Goal: Task Accomplishment & Management: Manage account settings

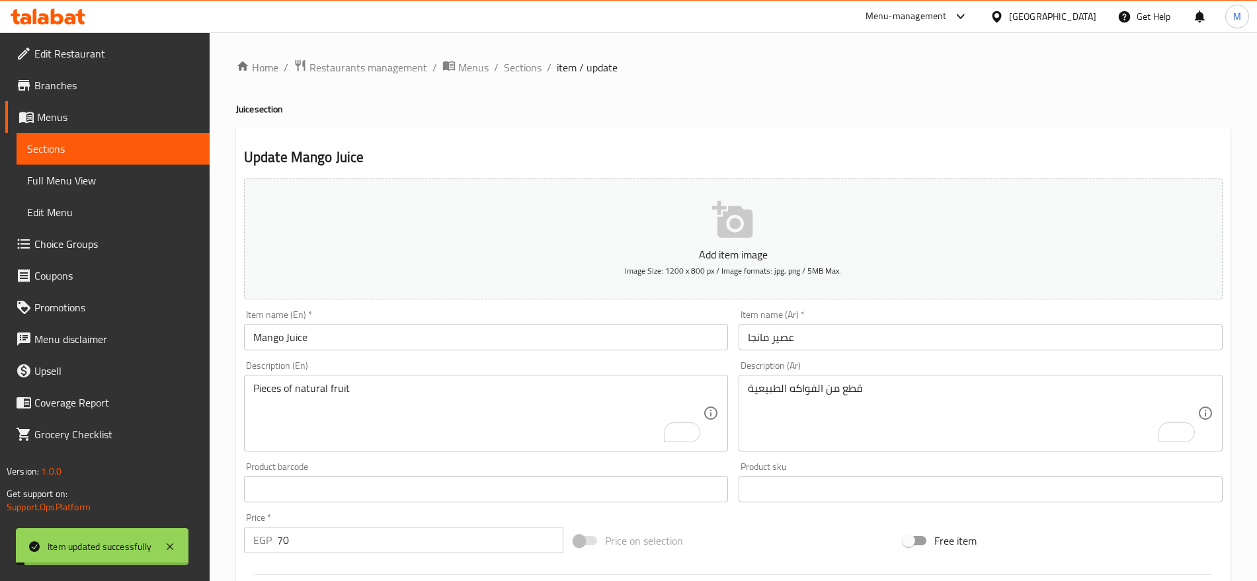
click at [531, 65] on span "Sections" at bounding box center [523, 67] width 38 height 16
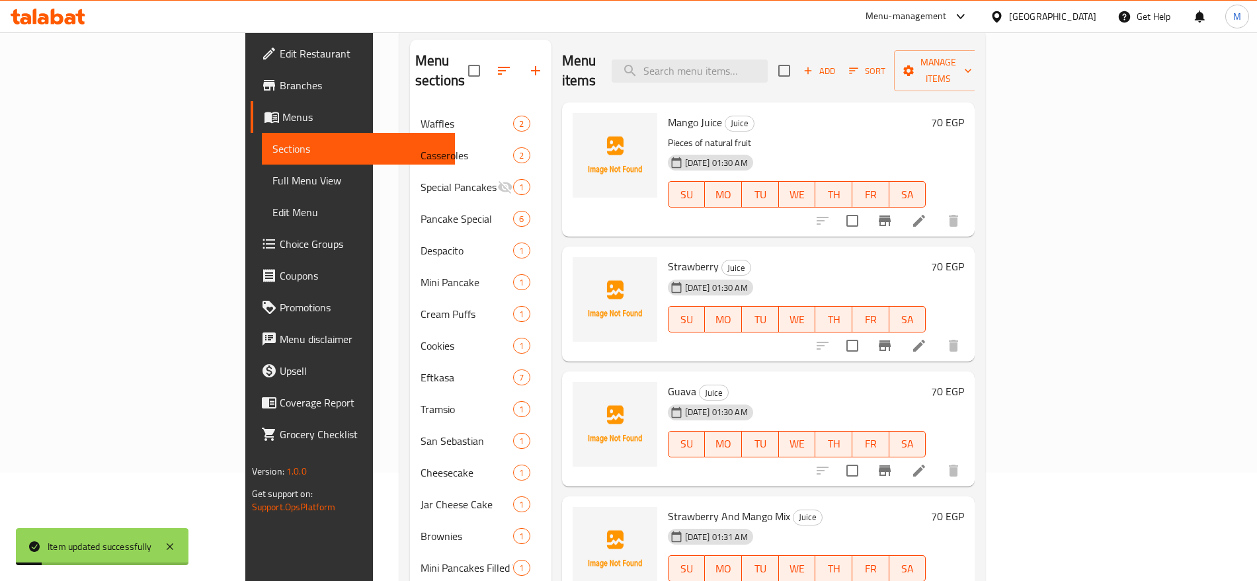
scroll to position [112, 0]
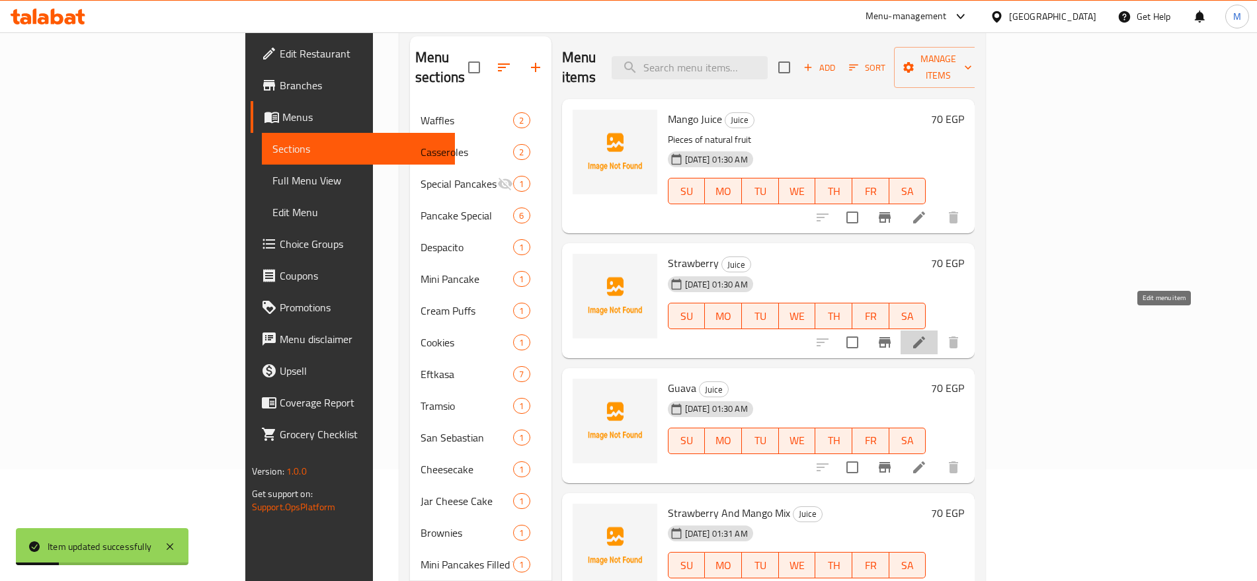
click at [927, 334] on icon at bounding box center [919, 342] width 16 height 16
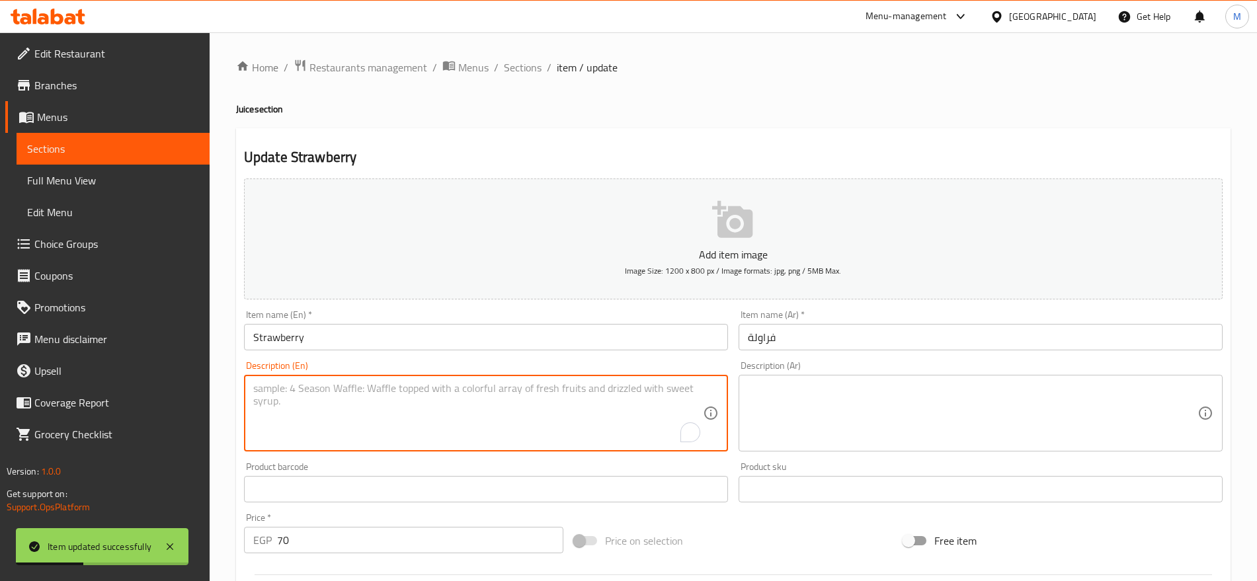
click at [576, 399] on textarea "To enrich screen reader interactions, please activate Accessibility in Grammarl…" at bounding box center [477, 413] width 449 height 63
paste textarea "Pieces of natural fruit"
type textarea "Pieces of natural fruit"
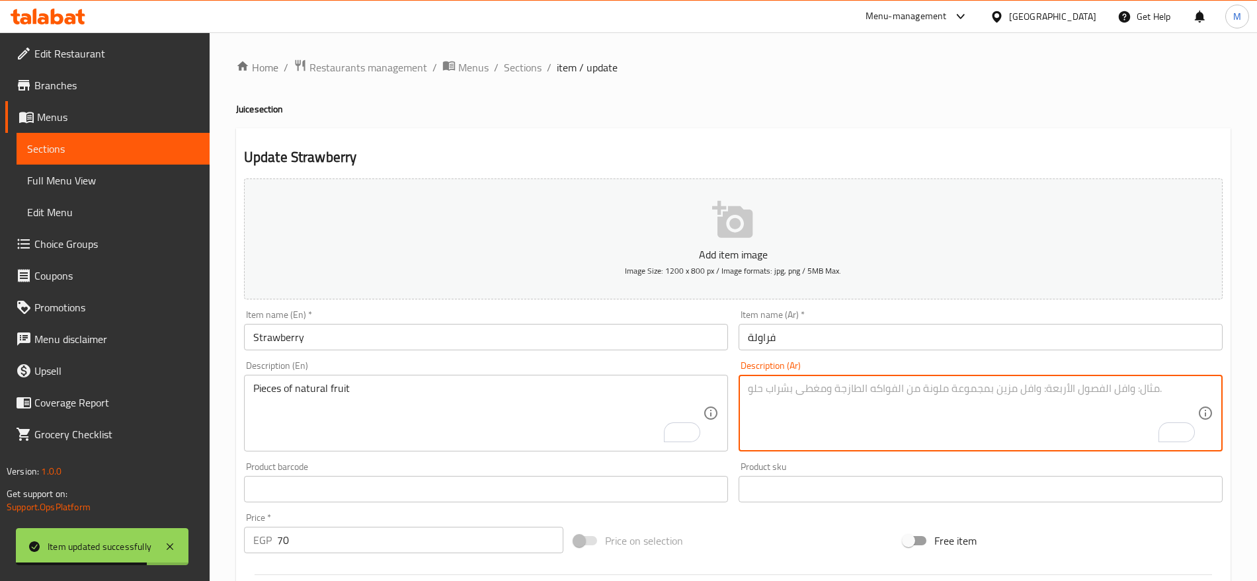
paste textarea "قطع من الفواكه الطبيعية"
type textarea "قطع من الفواكه الطبيعية"
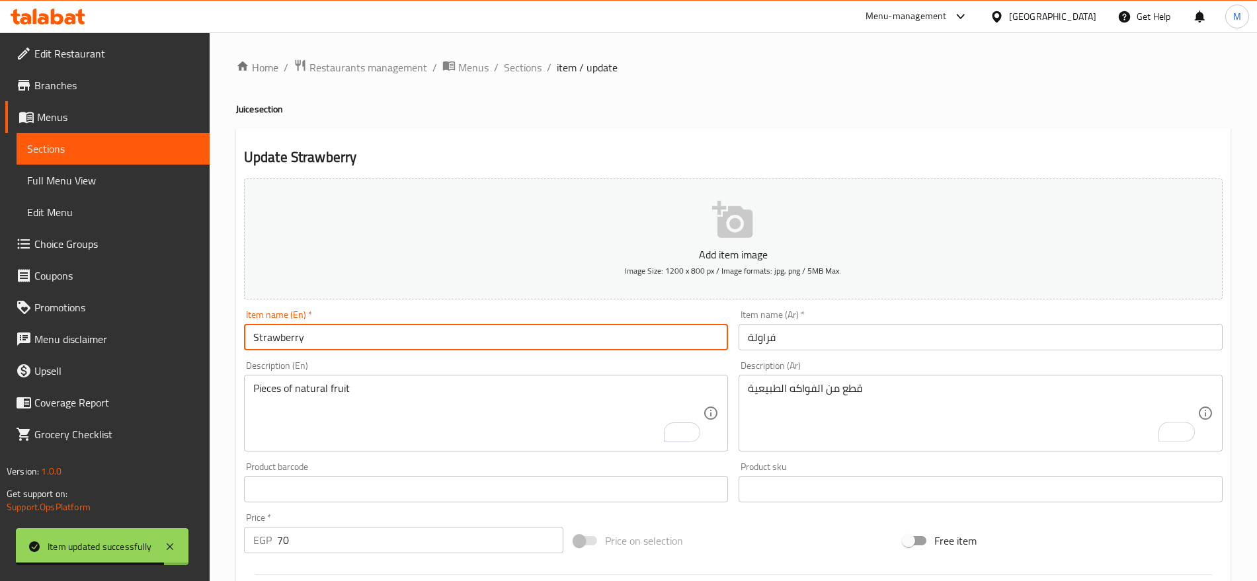
click at [590, 336] on input "Strawberry" at bounding box center [486, 337] width 484 height 26
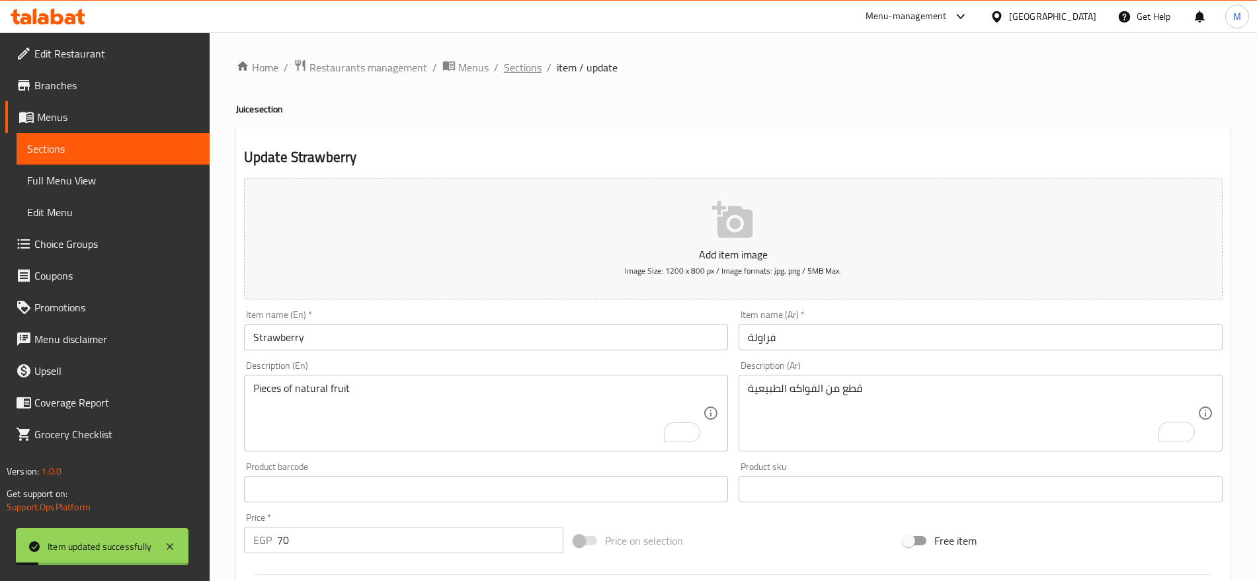
click at [518, 59] on span "Sections" at bounding box center [523, 67] width 38 height 16
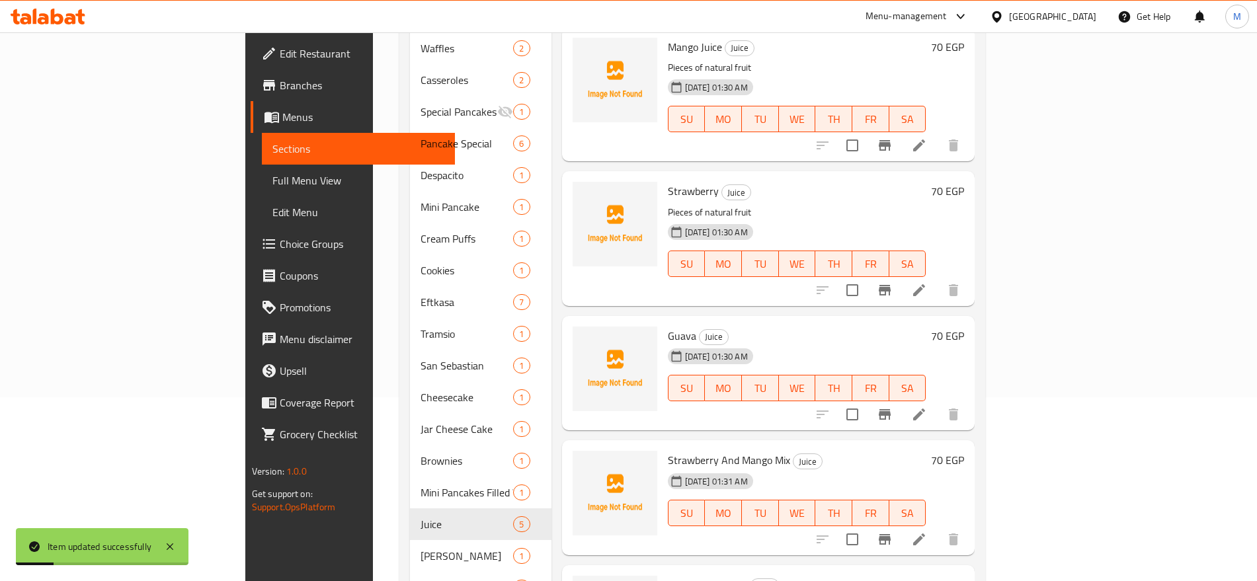
scroll to position [192, 0]
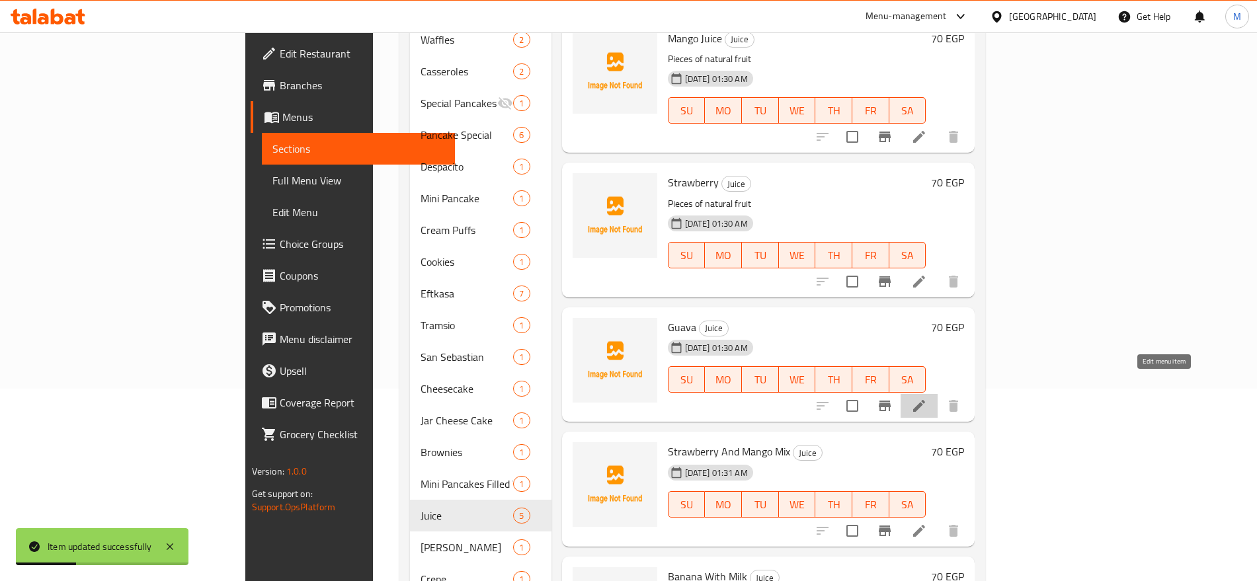
click at [927, 398] on icon at bounding box center [919, 406] width 16 height 16
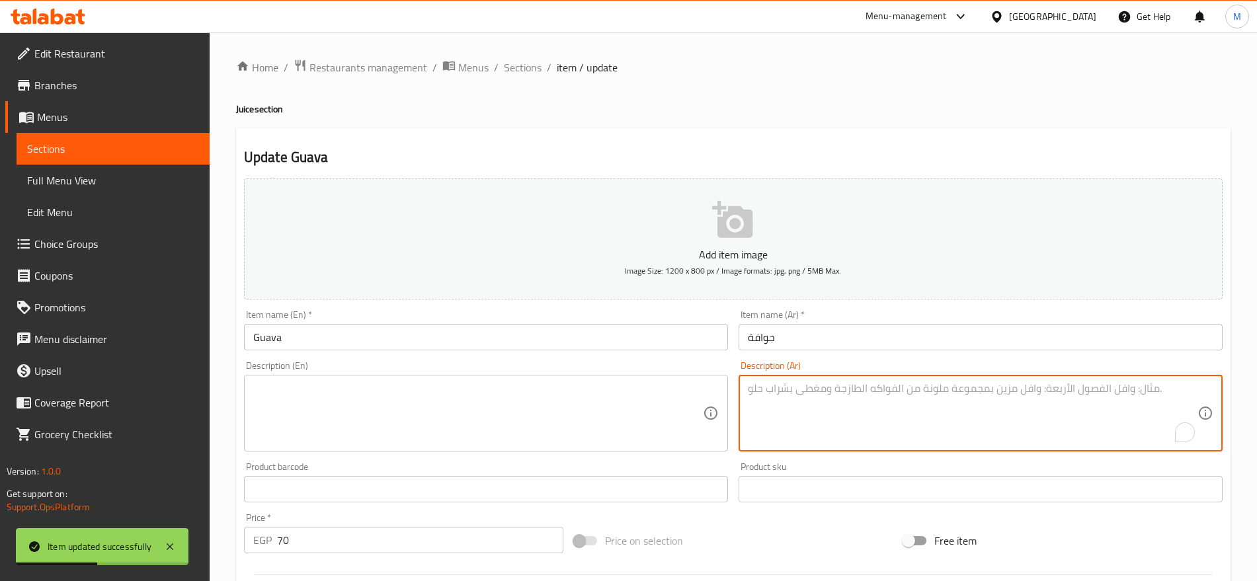
click at [886, 410] on textarea "To enrich screen reader interactions, please activate Accessibility in Grammarl…" at bounding box center [972, 413] width 449 height 63
paste textarea "قطع من الفواكه الطبيعية"
type textarea "قطع من الفواكه الطبيعية"
paste textarea "Pieces of natural fruit"
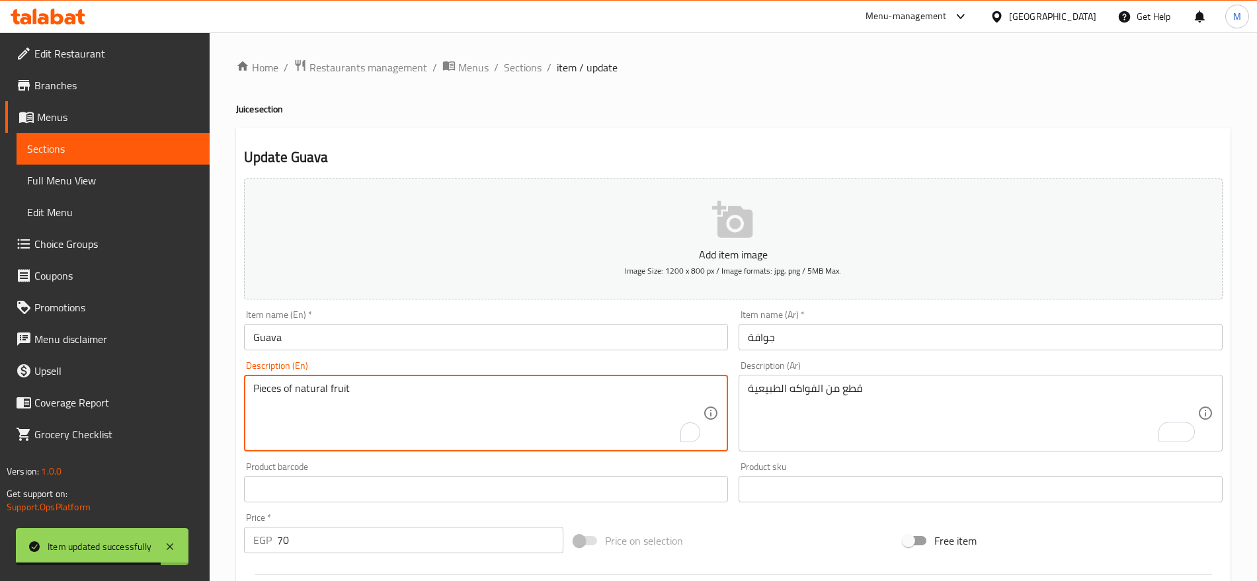
type textarea "Pieces of natural fruit"
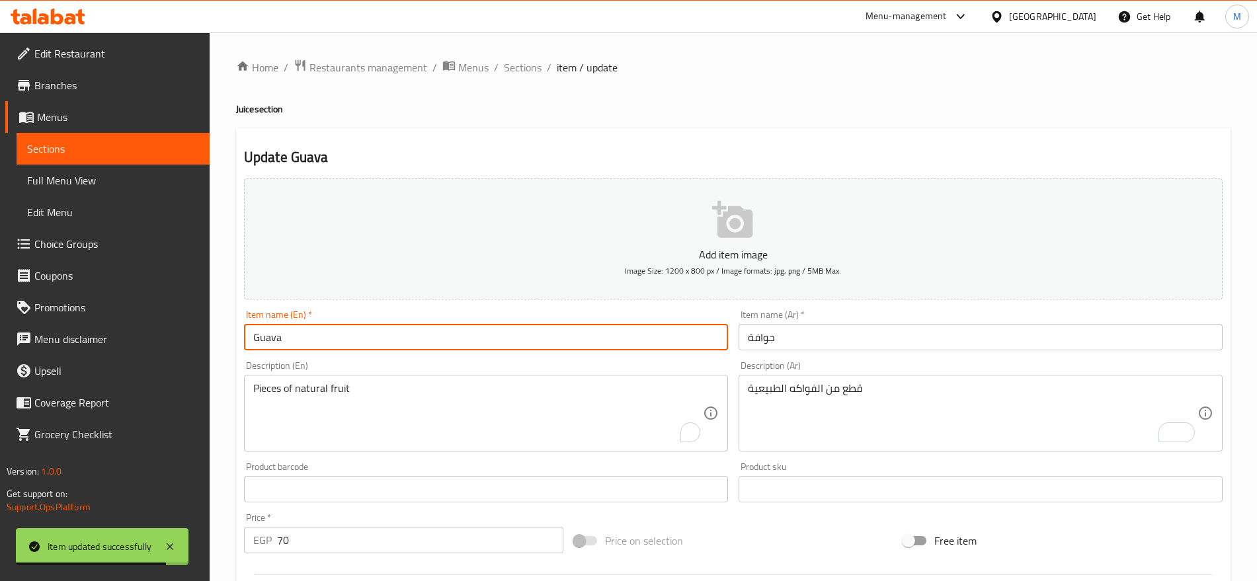
click at [354, 337] on input "Guava" at bounding box center [486, 337] width 484 height 26
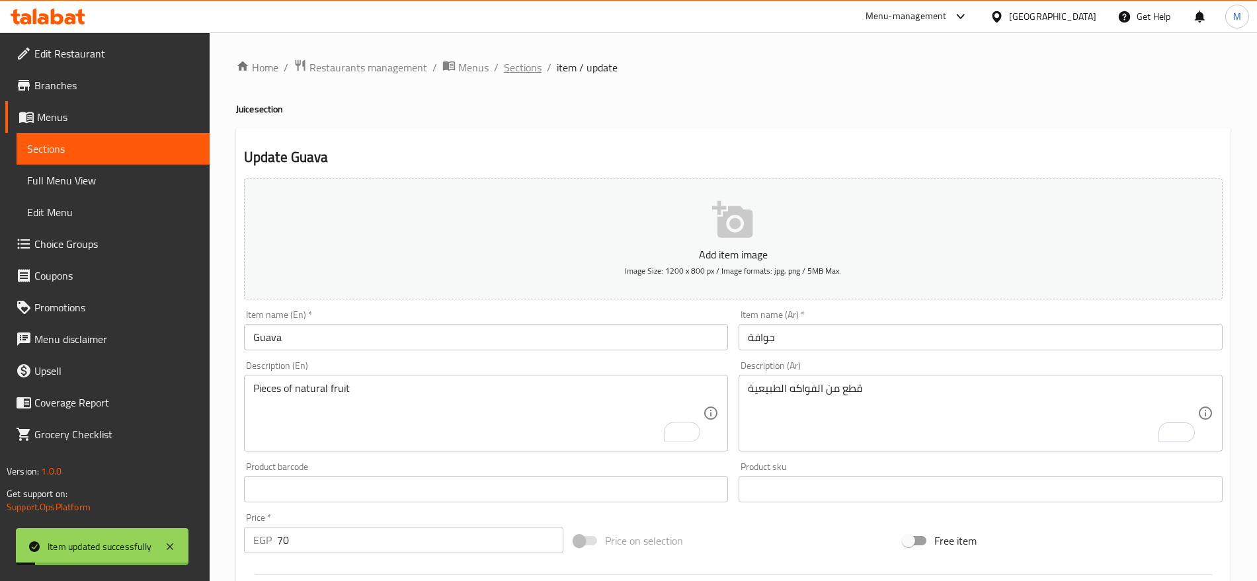
click at [511, 72] on span "Sections" at bounding box center [523, 67] width 38 height 16
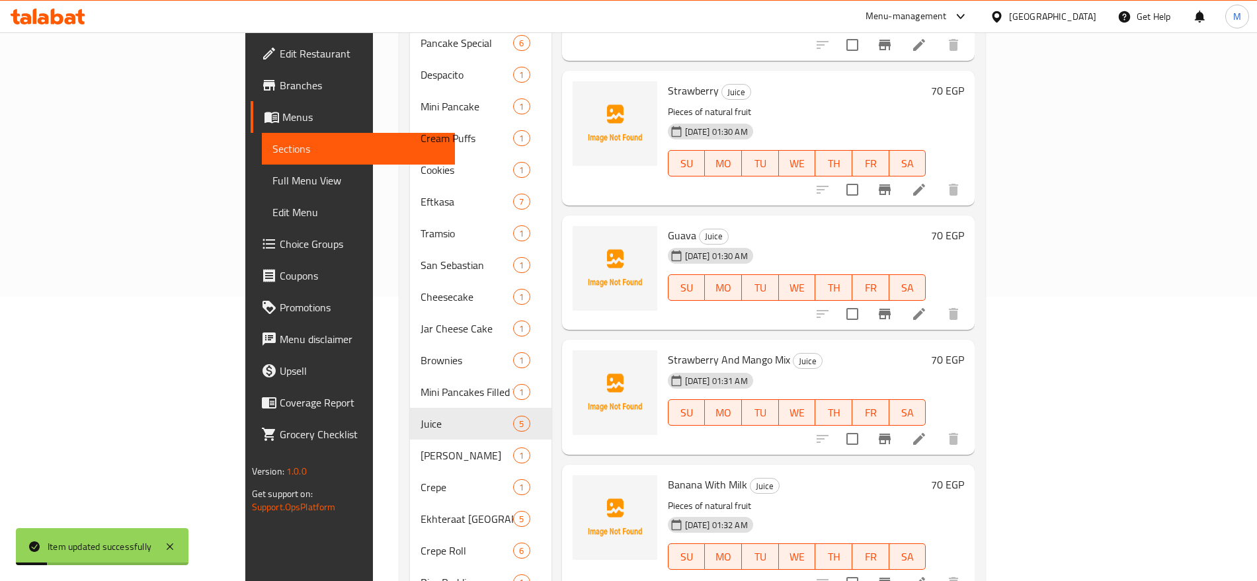
scroll to position [290, 0]
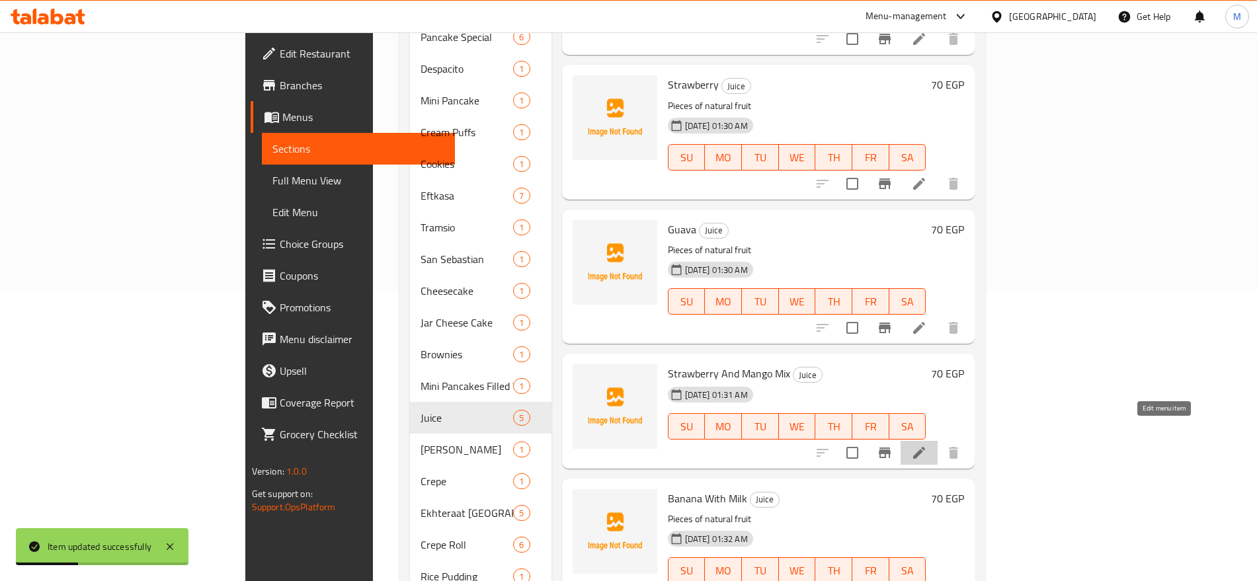
click at [927, 445] on icon at bounding box center [919, 453] width 16 height 16
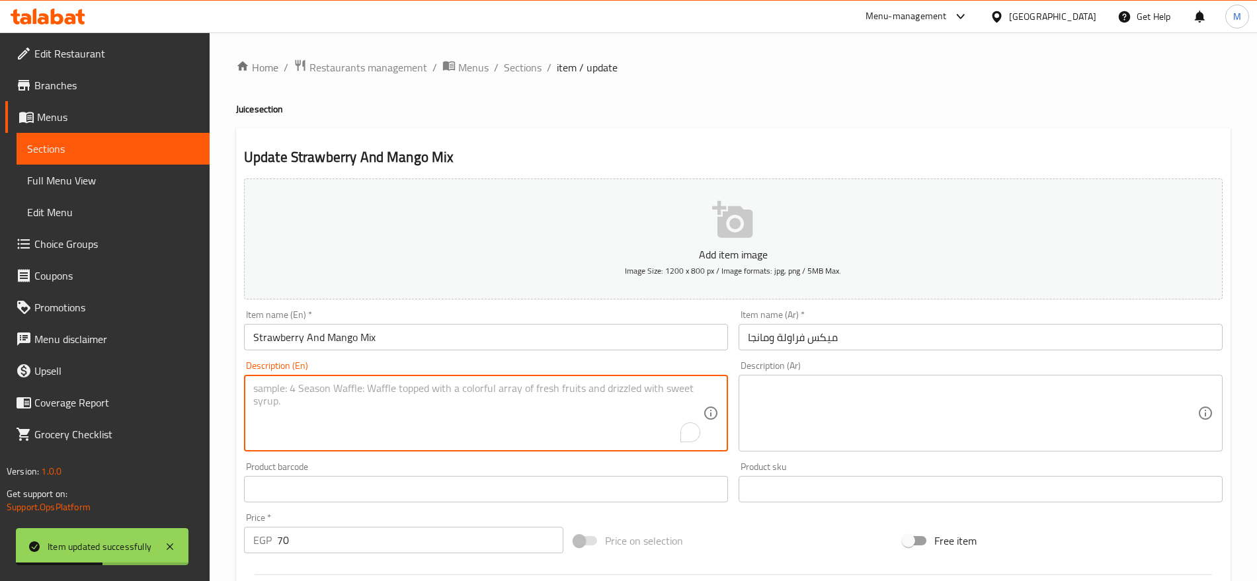
click at [549, 383] on textarea "To enrich screen reader interactions, please activate Accessibility in Grammarl…" at bounding box center [477, 413] width 449 height 63
paste textarea "Pieces of natural fruit"
type textarea "Pieces of natural fruit"
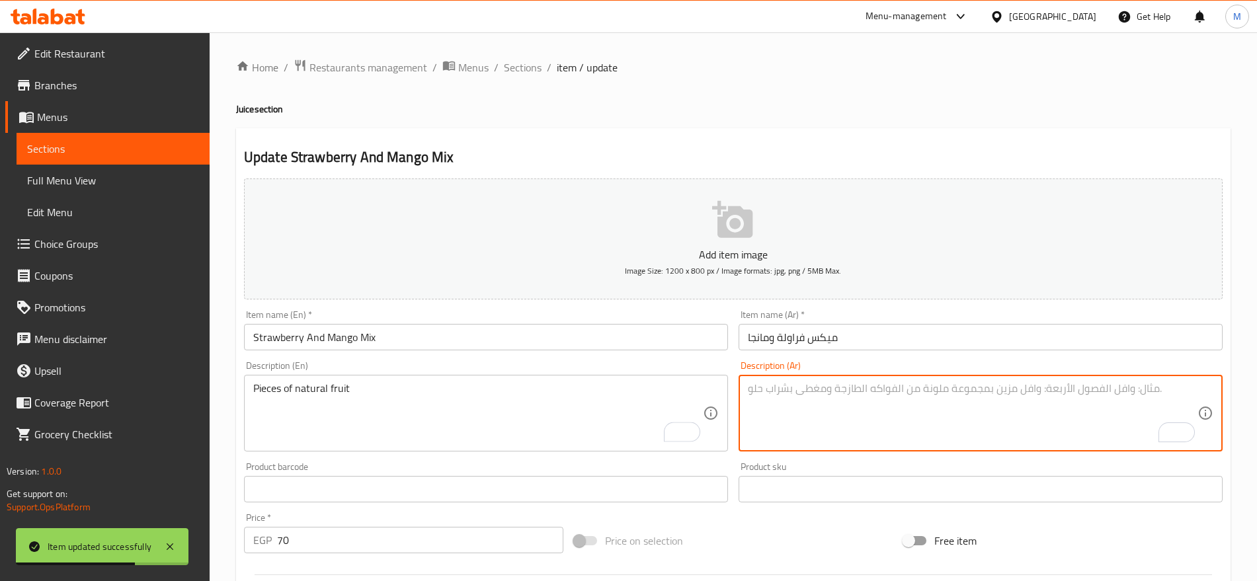
paste textarea "قطع من الفواكه الطبيعية"
type textarea "قطع من الفواكه الطبيعية"
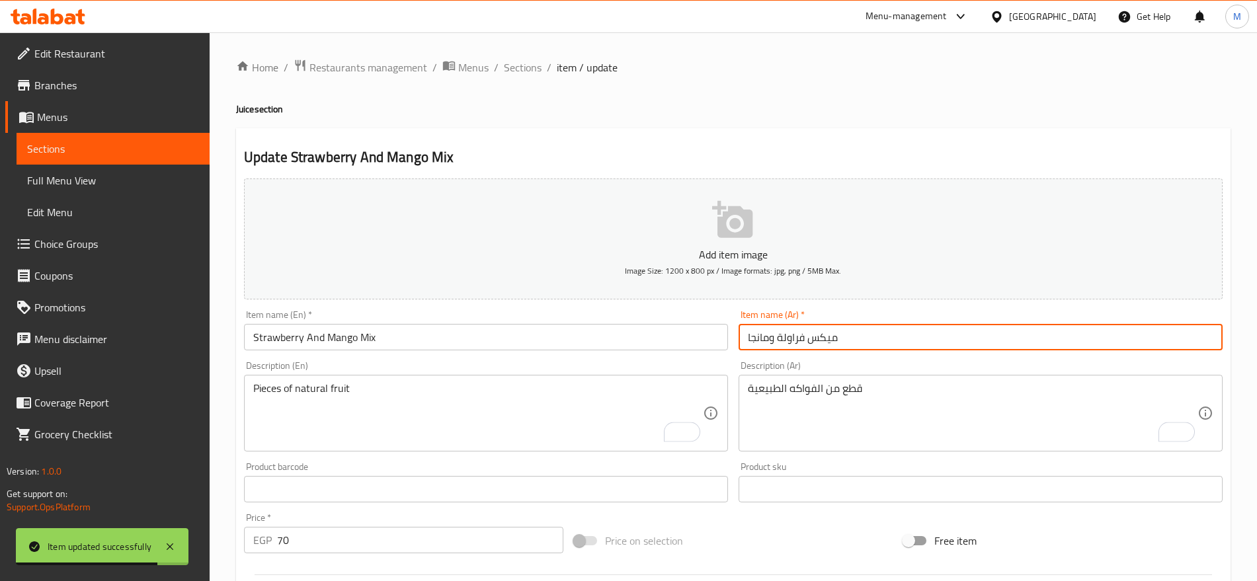
click at [876, 348] on input "ميكس فراولة ومانجا" at bounding box center [980, 337] width 484 height 26
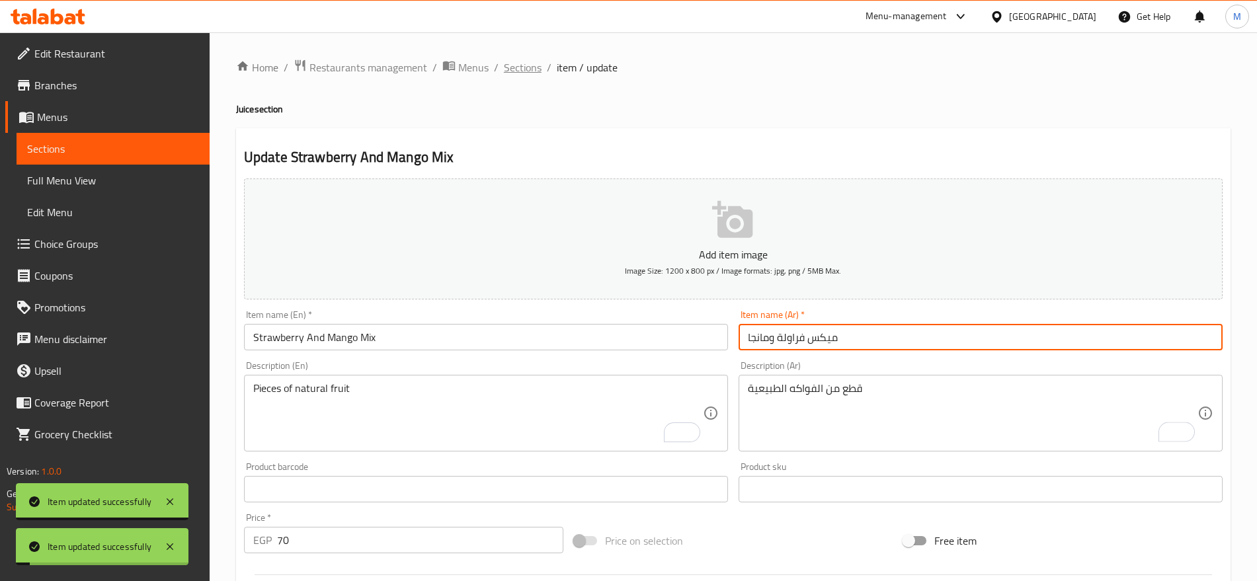
click at [529, 70] on span "Sections" at bounding box center [523, 67] width 38 height 16
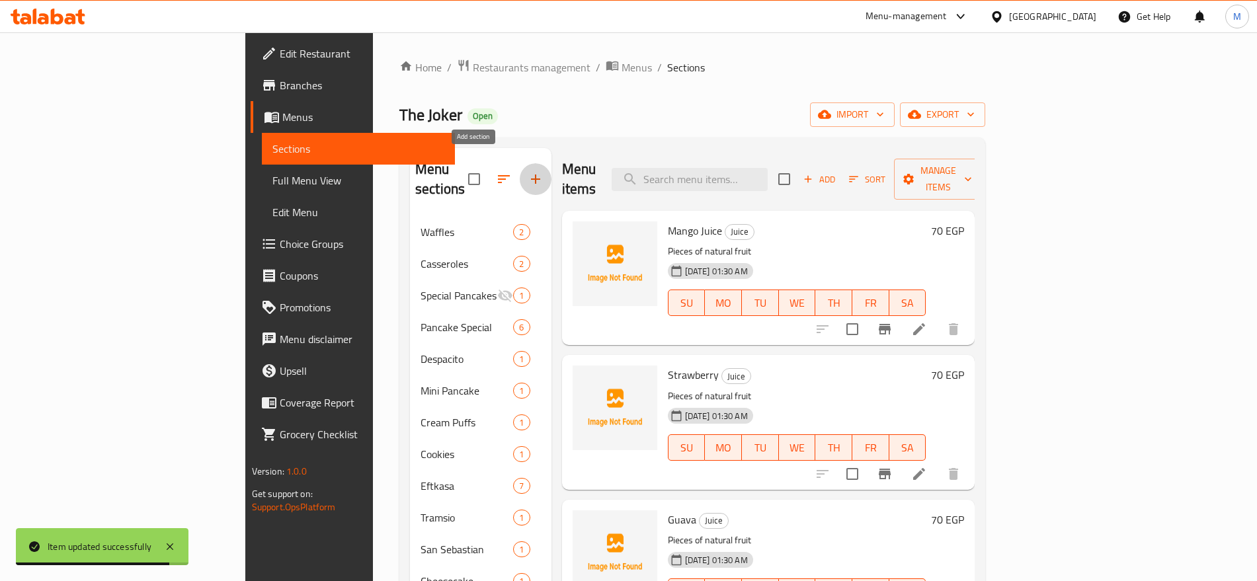
click at [531, 175] on icon "button" at bounding box center [535, 179] width 9 height 9
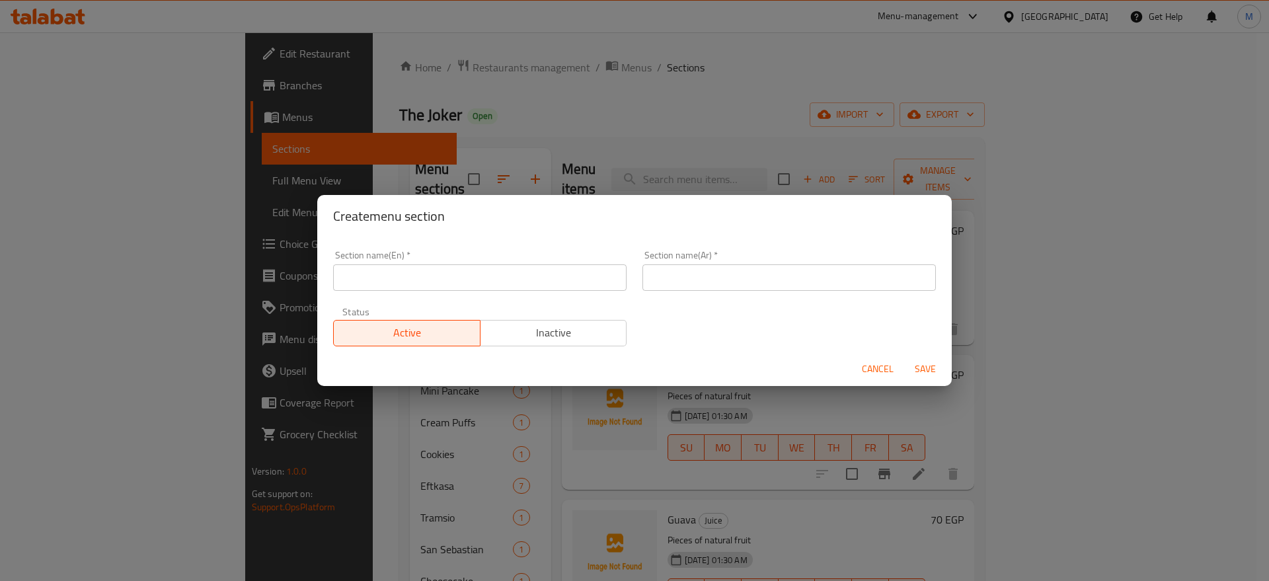
click at [378, 262] on div "Section name(En)   * Section name(En) *" at bounding box center [479, 271] width 293 height 40
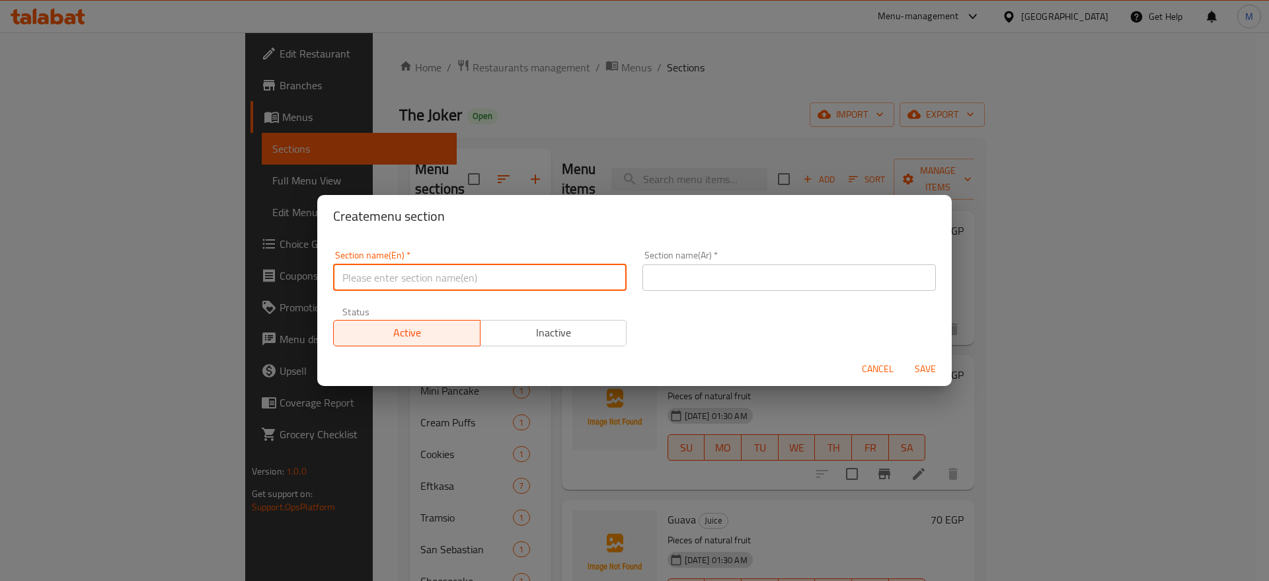
paste input "lollipop shapes"
click at [354, 282] on input "lollipop shapes" at bounding box center [479, 277] width 293 height 26
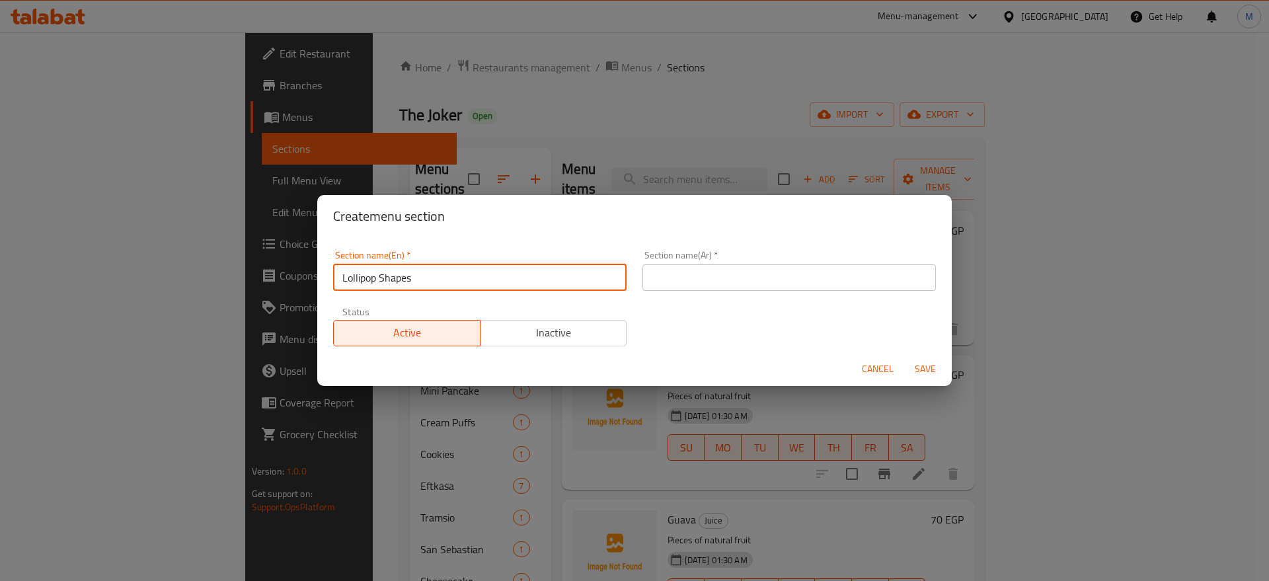
click at [354, 282] on input "Lollipop Shapes" at bounding box center [479, 277] width 293 height 26
type input "Lollipop Shapes"
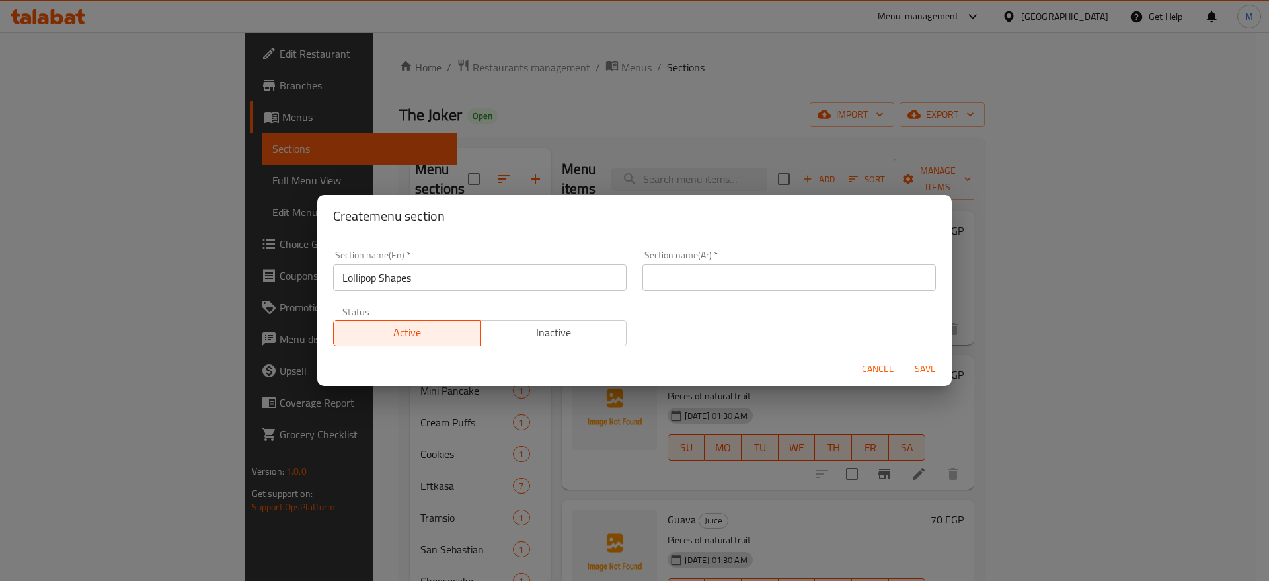
drag, startPoint x: 855, startPoint y: 260, endPoint x: 845, endPoint y: 272, distance: 15.9
click at [845, 272] on div "Section name(Ar)   * Section name(Ar) *" at bounding box center [788, 271] width 293 height 40
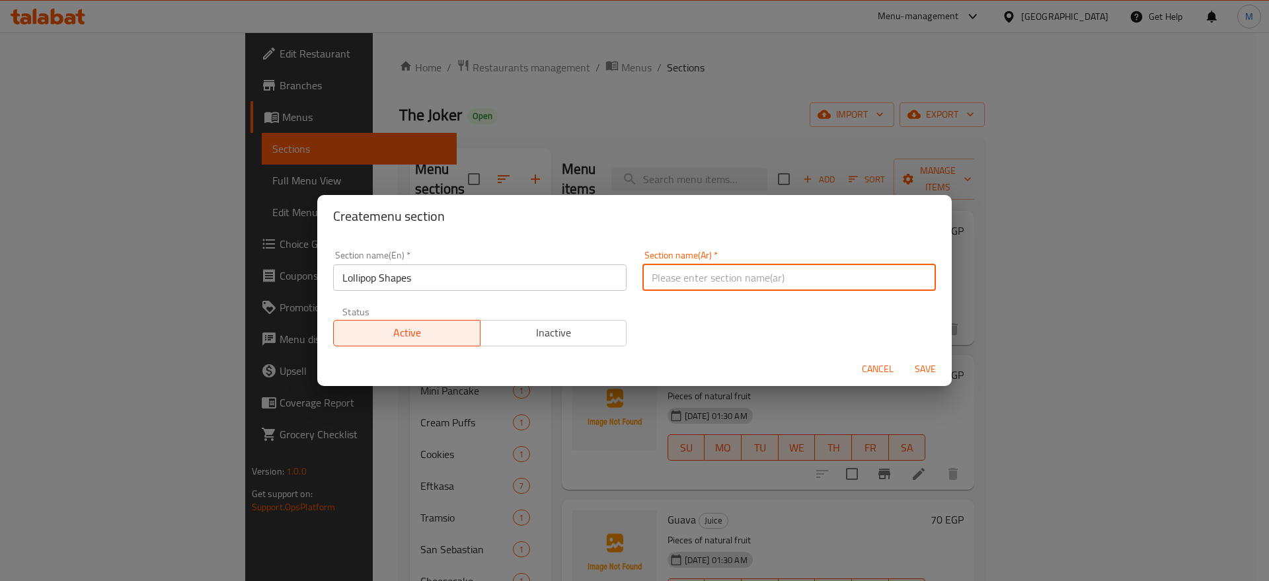
click at [845, 272] on input "text" at bounding box center [788, 277] width 293 height 26
paste input "لولي بوب"
type input "أشكال لولي بوب"
click at [927, 361] on span "Save" at bounding box center [926, 369] width 32 height 17
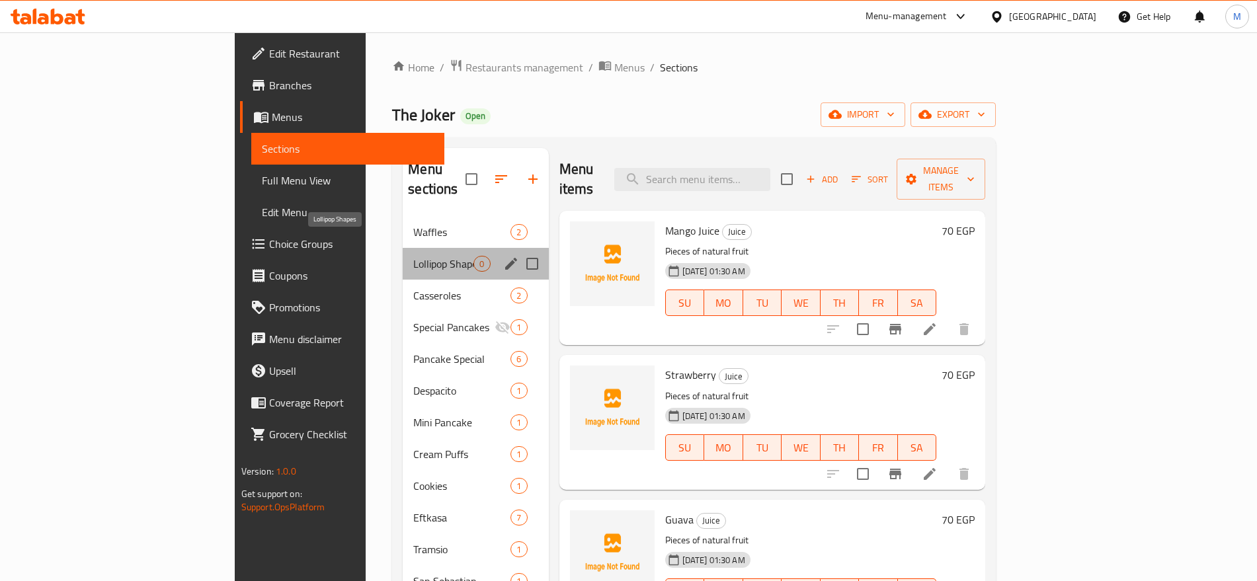
click at [413, 256] on span "Lollipop Shapes" at bounding box center [443, 264] width 60 height 16
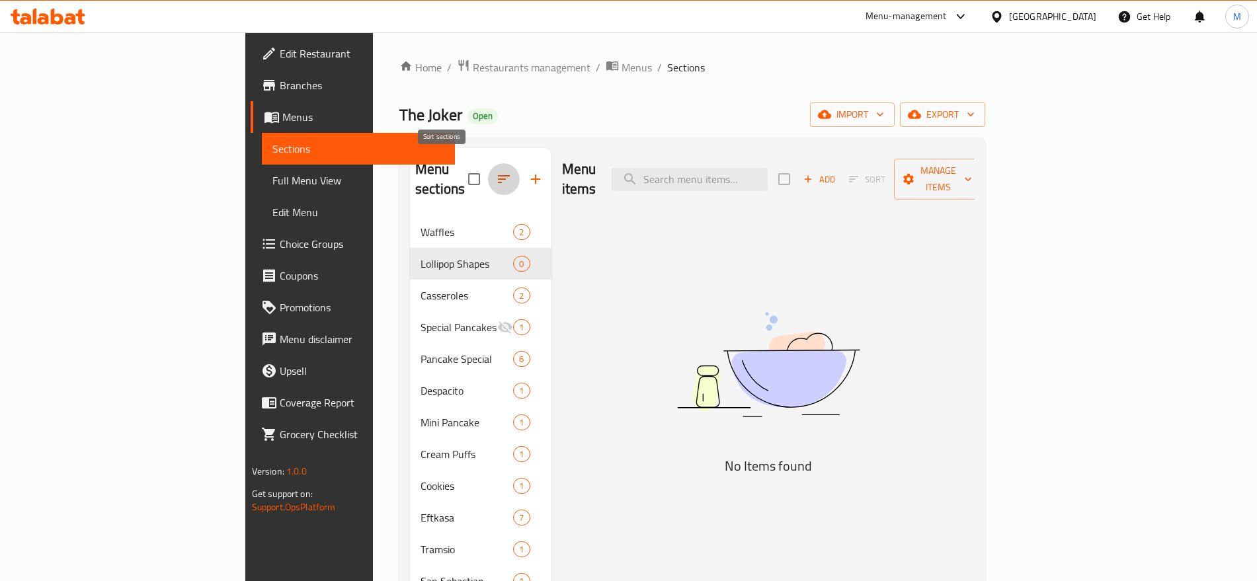
click at [496, 173] on icon "button" at bounding box center [504, 179] width 16 height 16
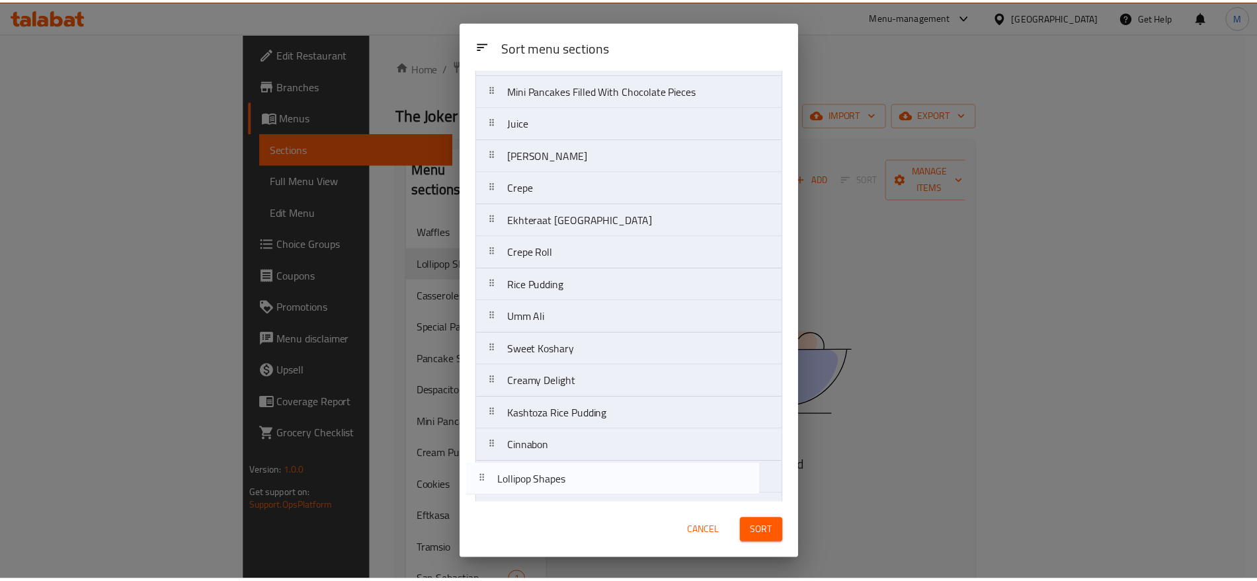
scroll to position [581, 0]
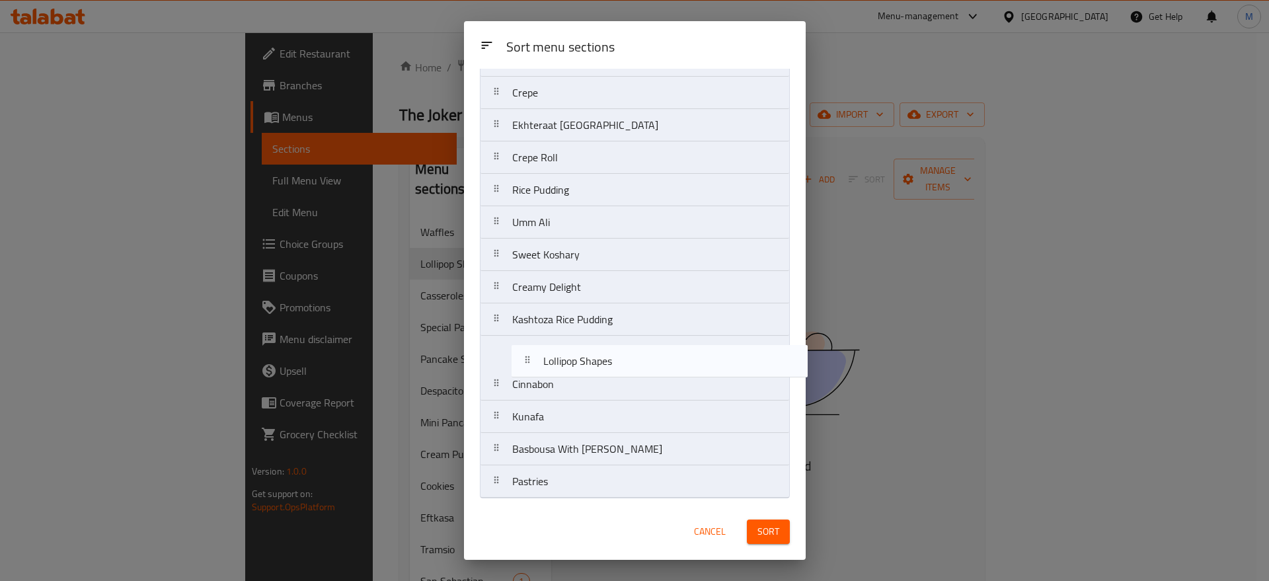
drag, startPoint x: 576, startPoint y: 165, endPoint x: 607, endPoint y: 375, distance: 212.4
click at [607, 375] on nav "Waffles Lollipop Shapes Casseroles Special Pancakes Pancake Special Despacito M…" at bounding box center [635, 11] width 310 height 973
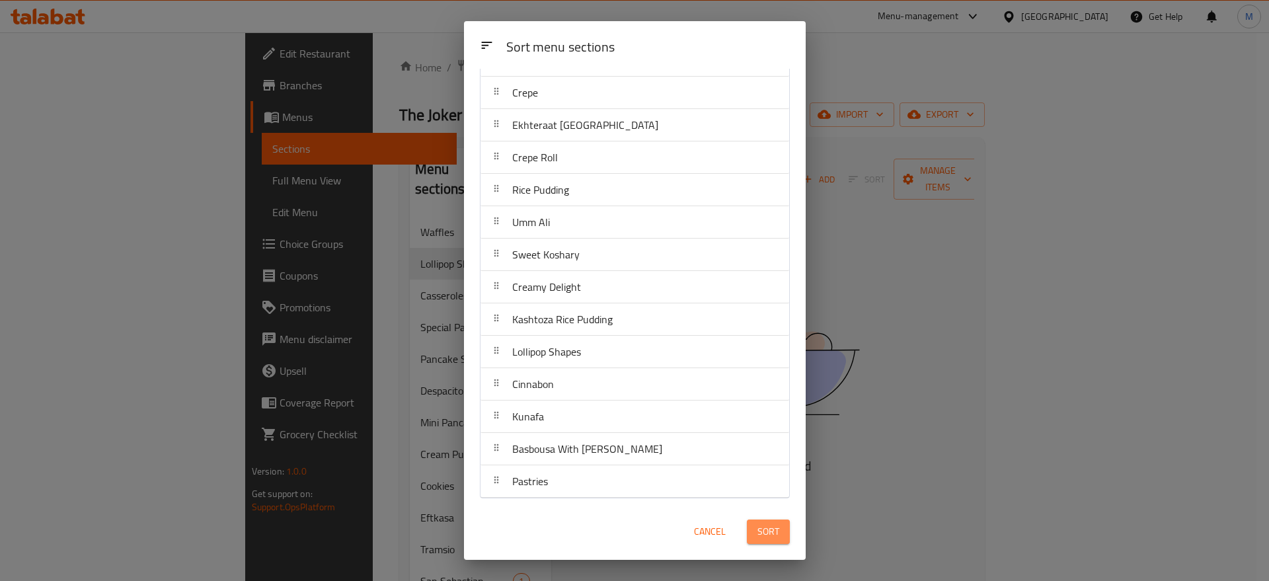
click at [773, 531] on span "Sort" at bounding box center [769, 532] width 22 height 17
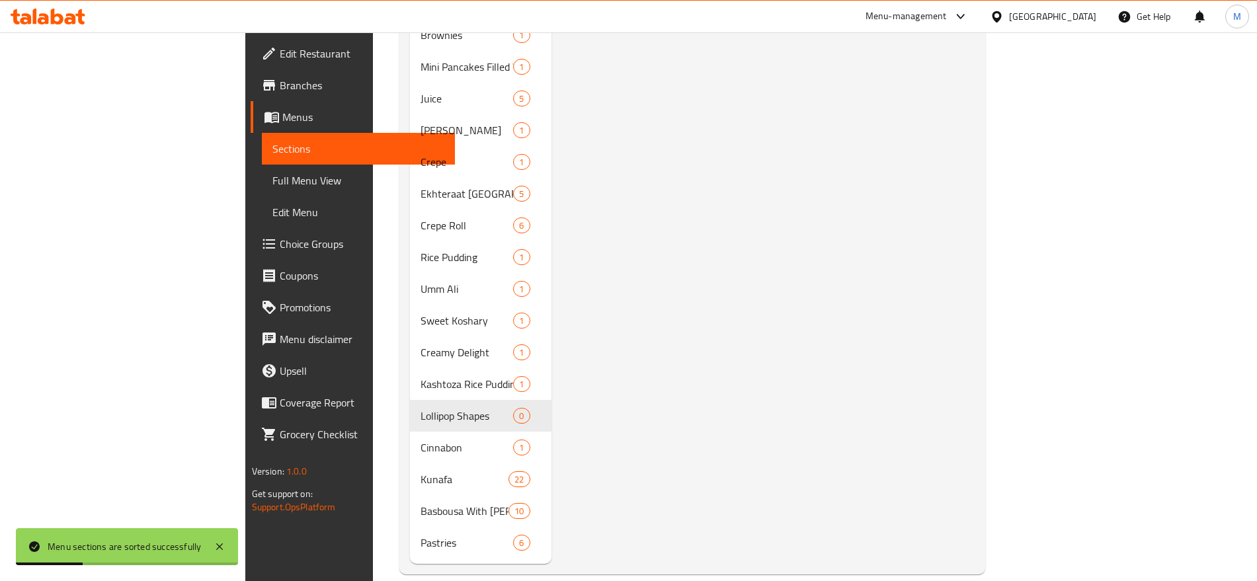
scroll to position [0, 0]
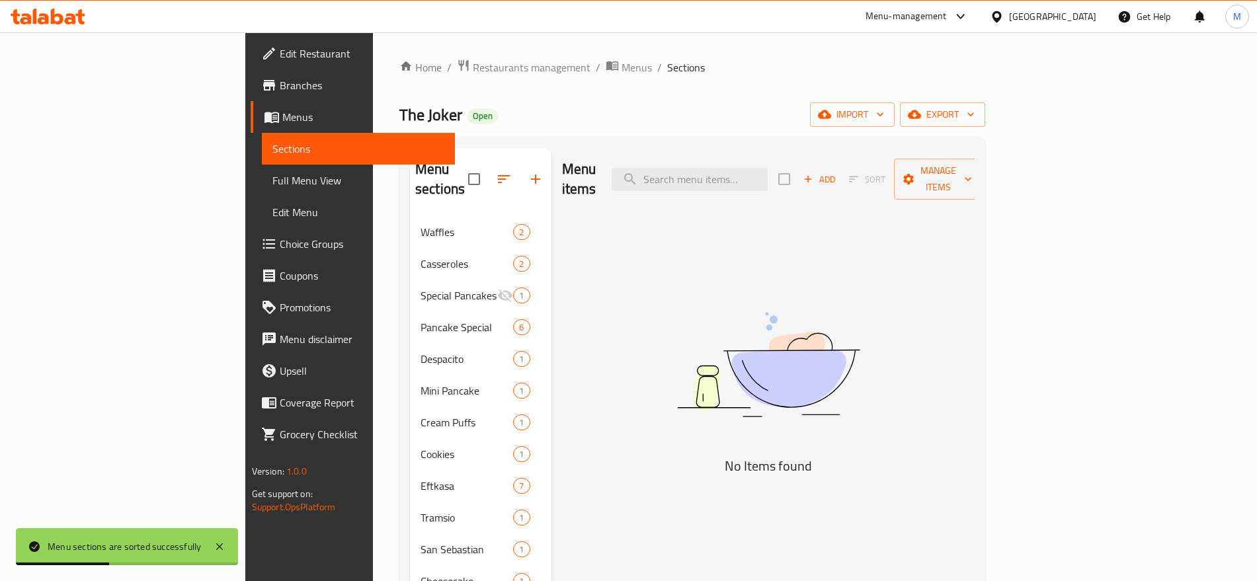
drag, startPoint x: 1025, startPoint y: 180, endPoint x: 1030, endPoint y: 172, distance: 9.2
click at [982, 172] on div "Add Sort Manage items" at bounding box center [880, 179] width 204 height 41
click at [837, 172] on span "Add" at bounding box center [819, 179] width 36 height 15
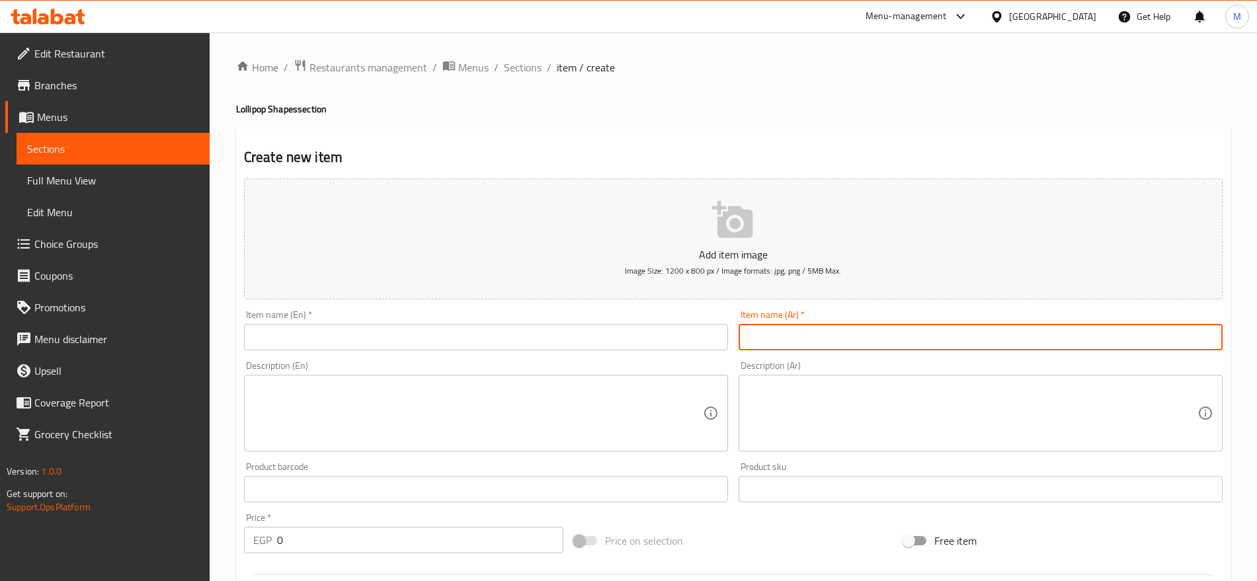
paste input "بطيخ"
click at [845, 331] on input "text" at bounding box center [980, 337] width 484 height 26
type input "بطيخ"
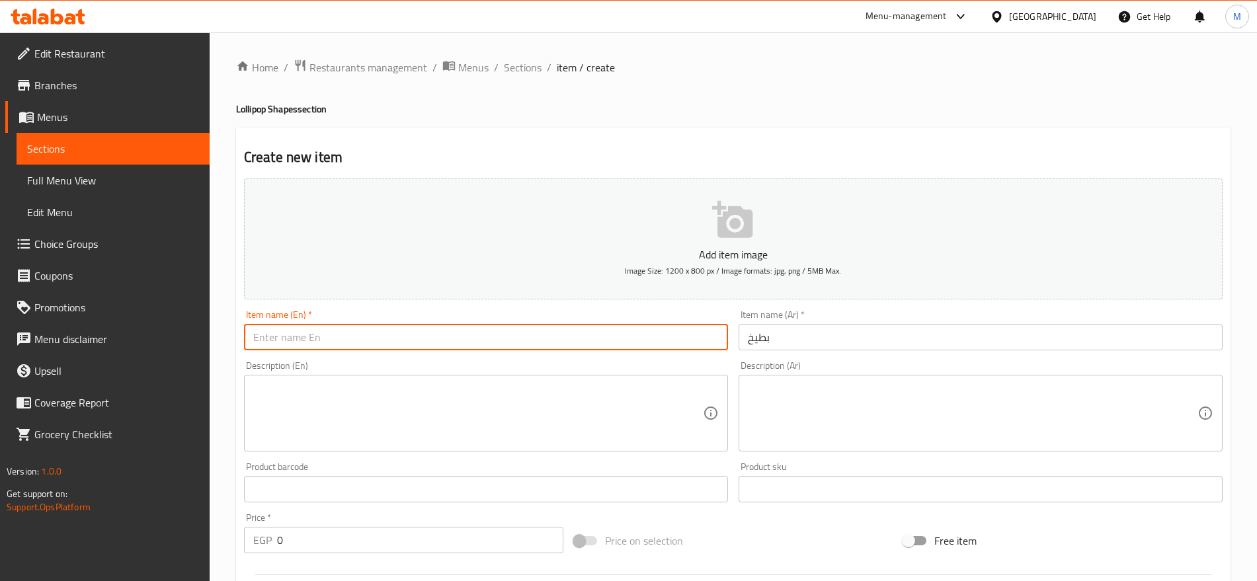
click at [587, 344] on input "text" at bounding box center [486, 337] width 484 height 26
type input "Watermelon"
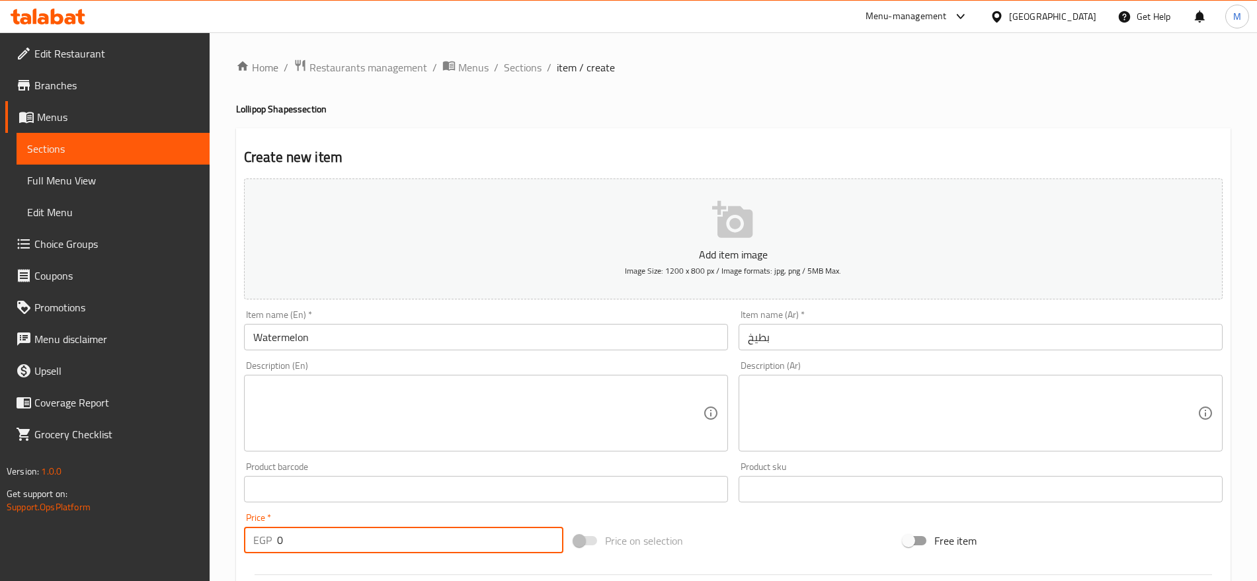
click at [315, 547] on input "0" at bounding box center [420, 540] width 286 height 26
paste input "25"
type input "25"
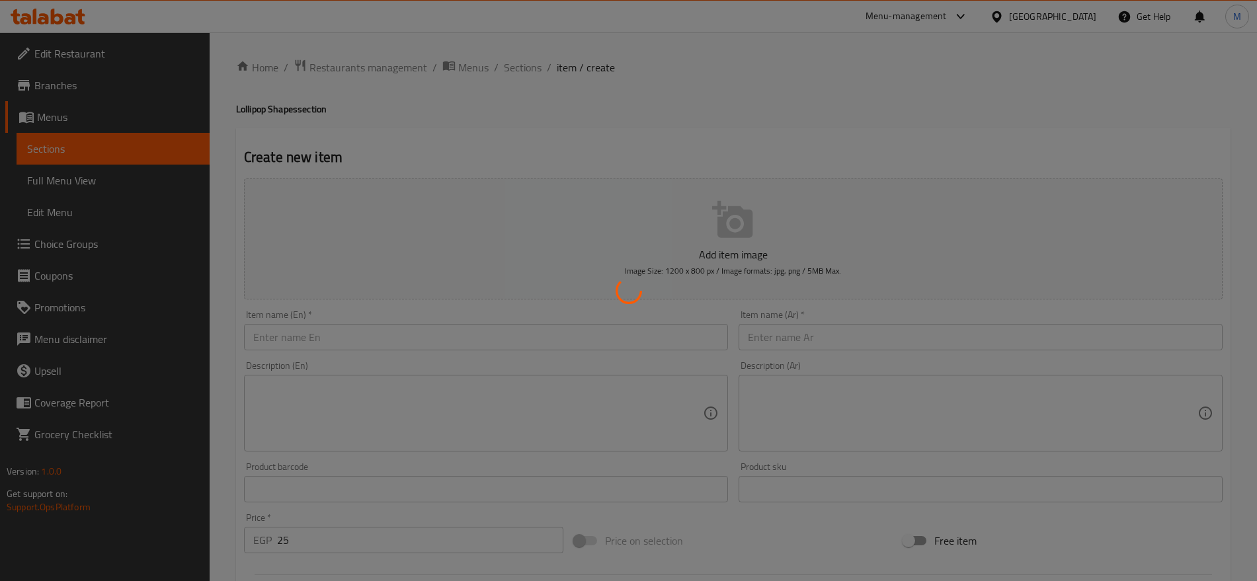
type input "0"
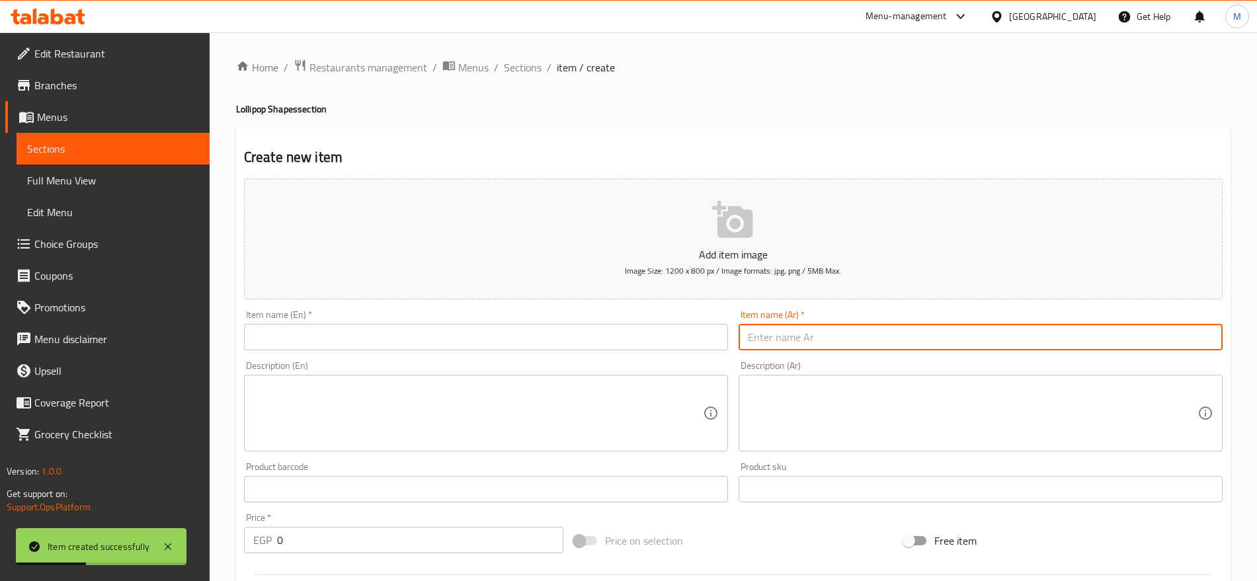
paste input "جليتر كبيرة"
click at [836, 332] on input "text" at bounding box center [980, 337] width 484 height 26
type input "جليتر كبيرة"
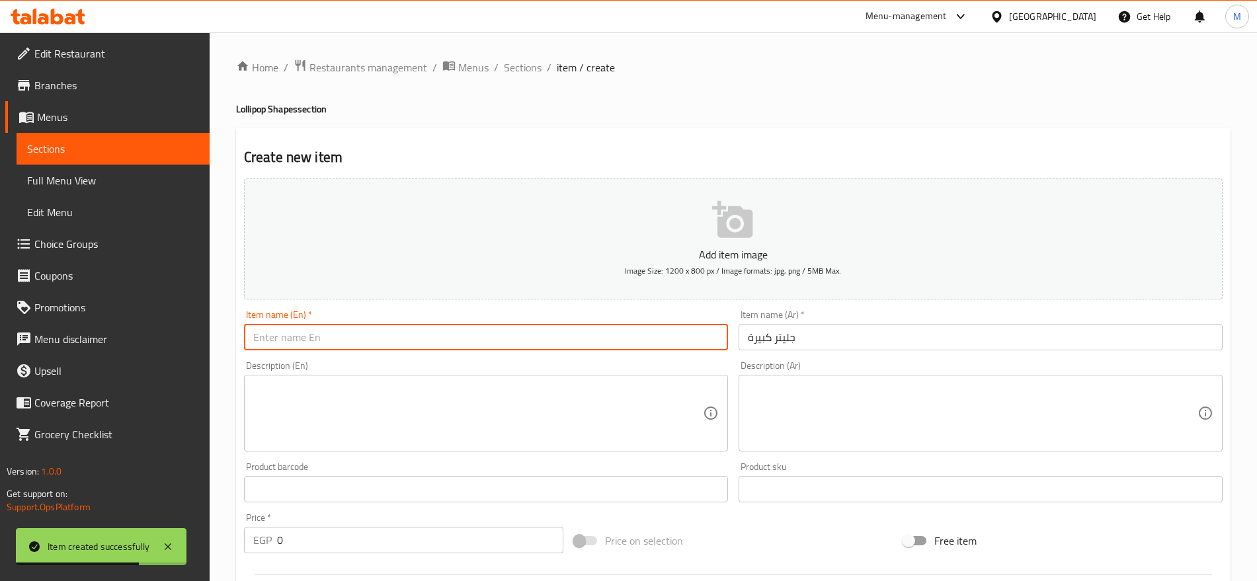
click at [367, 337] on input "text" at bounding box center [486, 337] width 484 height 26
paste input "large glitter"
click at [307, 339] on input "large glitter" at bounding box center [486, 337] width 484 height 26
click at [253, 343] on input "large" at bounding box center [486, 337] width 484 height 26
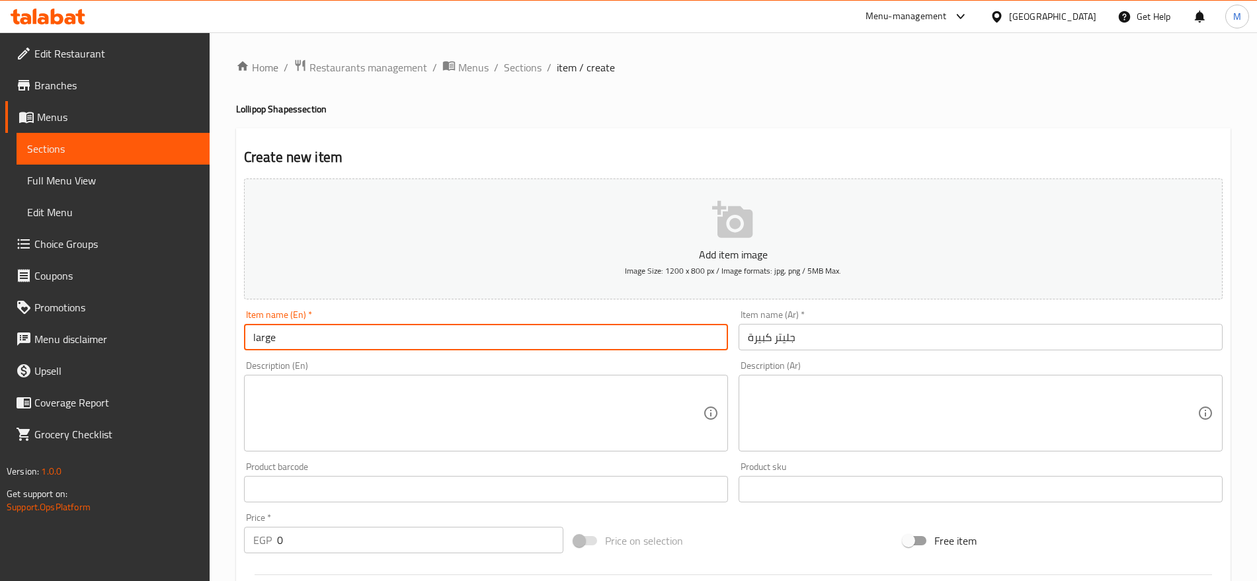
paste input "glitter"
click at [269, 341] on input "glitter large" at bounding box center [486, 337] width 484 height 26
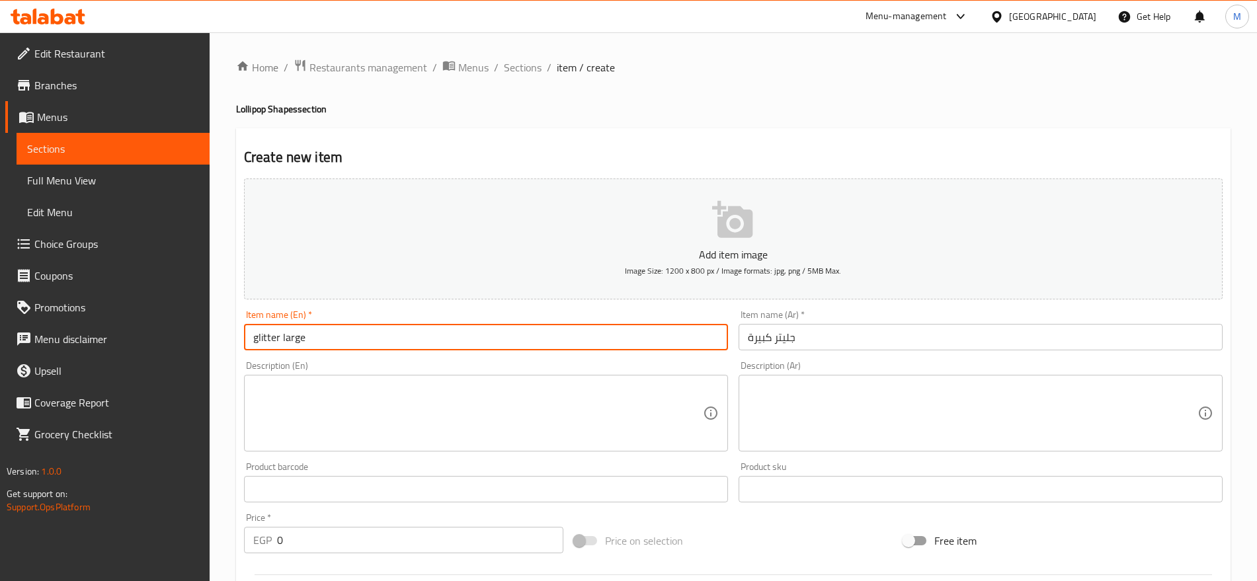
click at [269, 341] on input "glitter large" at bounding box center [486, 337] width 484 height 26
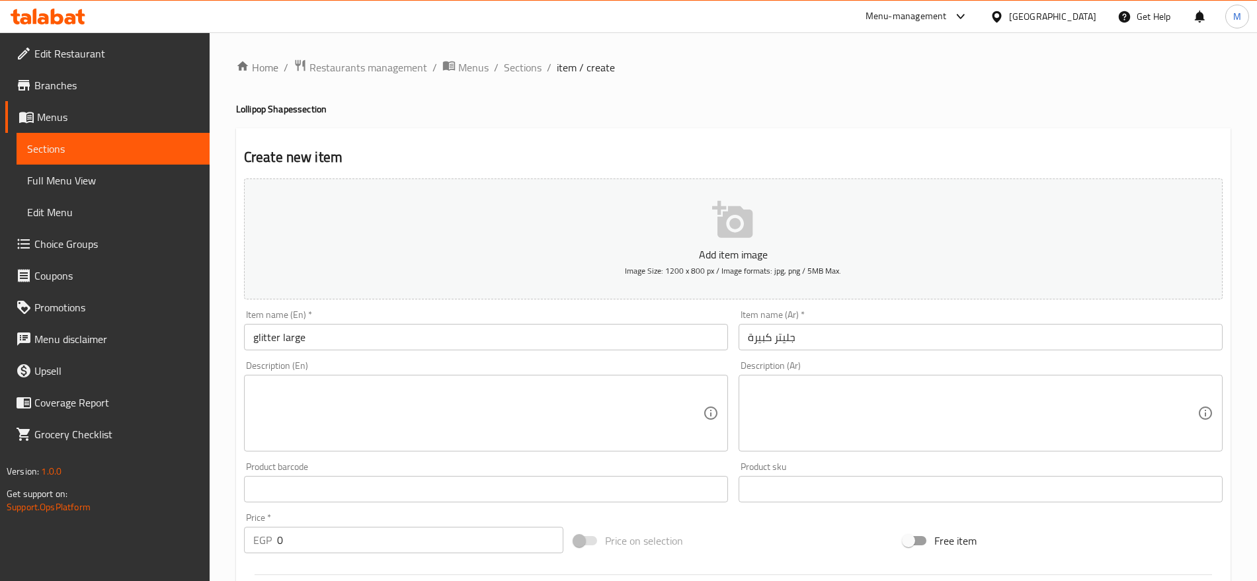
click at [282, 381] on div "Description (En)" at bounding box center [486, 413] width 484 height 77
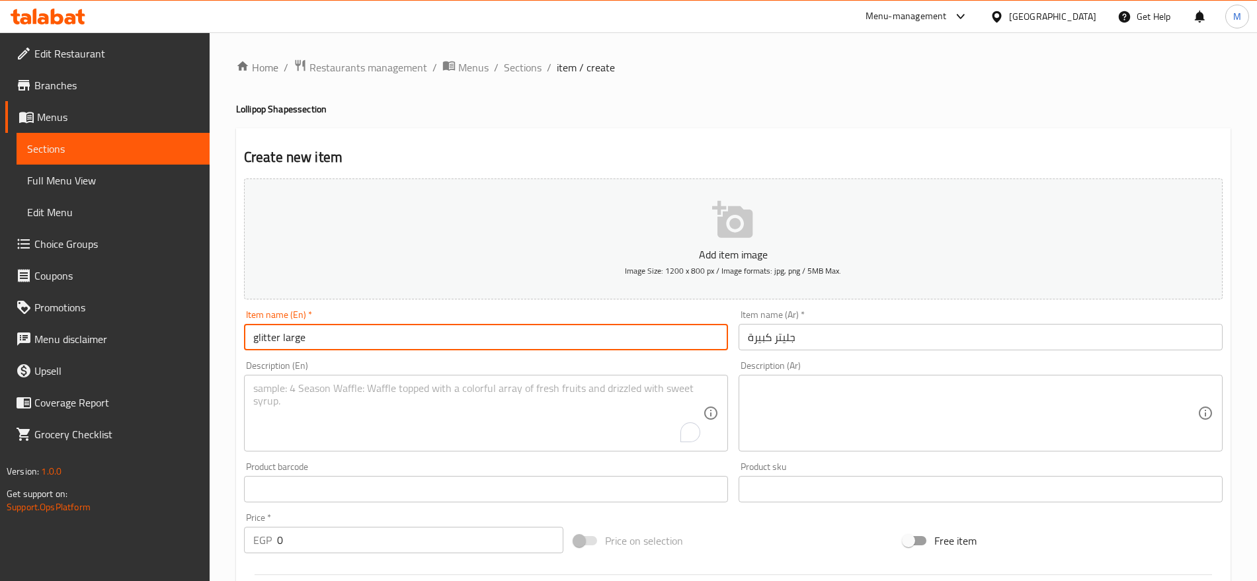
click at [316, 346] on input "glitter large" at bounding box center [486, 337] width 484 height 26
type input "Glitter Large"
click at [316, 346] on input "Glitter Large" at bounding box center [486, 337] width 484 height 26
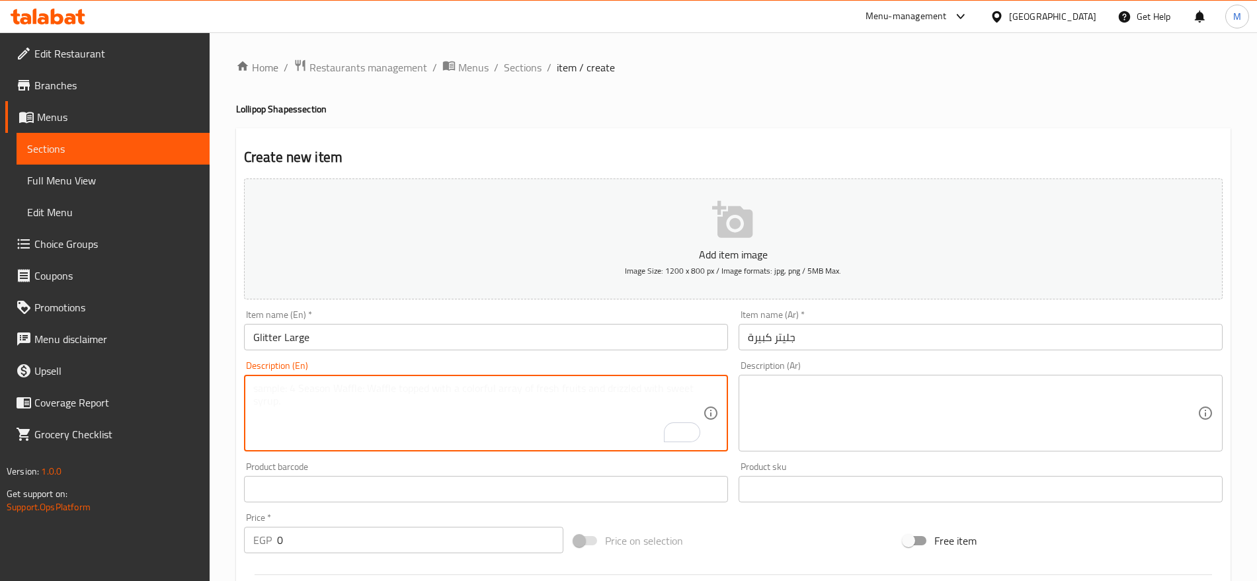
click at [314, 401] on textarea "To enrich screen reader interactions, please activate Accessibility in Grammarl…" at bounding box center [477, 413] width 449 height 63
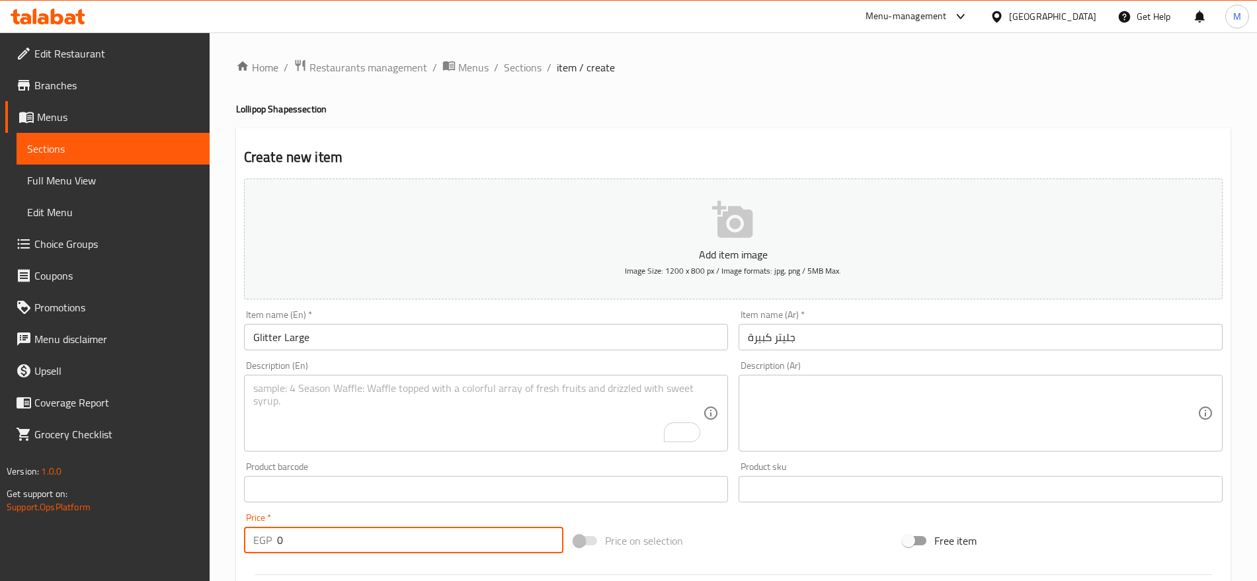
click at [344, 535] on input "0" at bounding box center [420, 540] width 286 height 26
paste input "3"
type input "30"
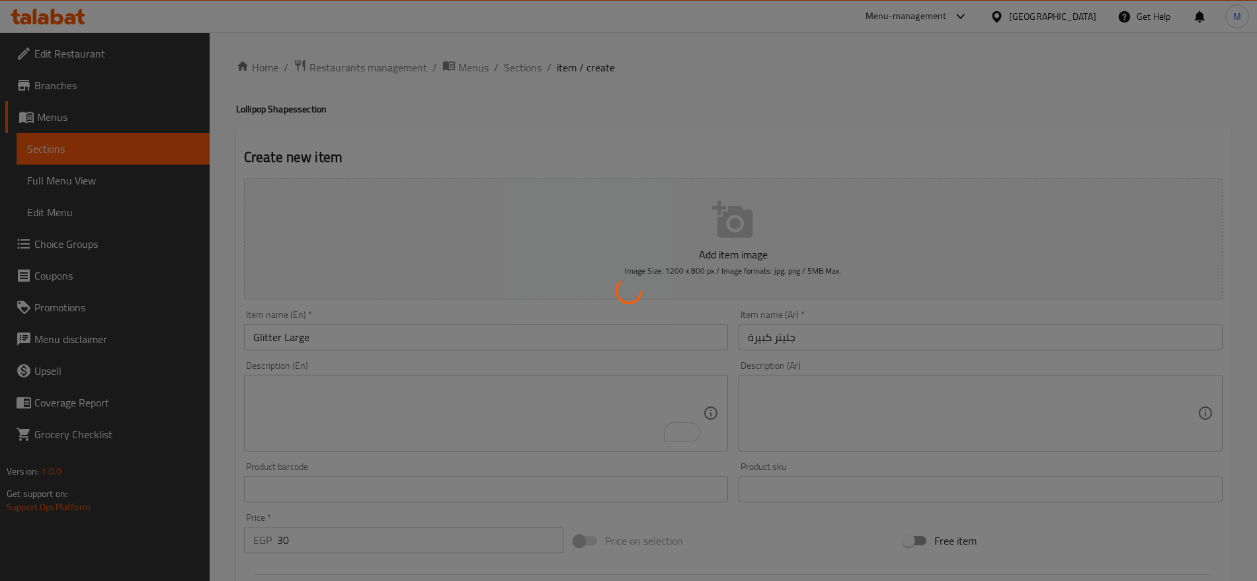
type input "0"
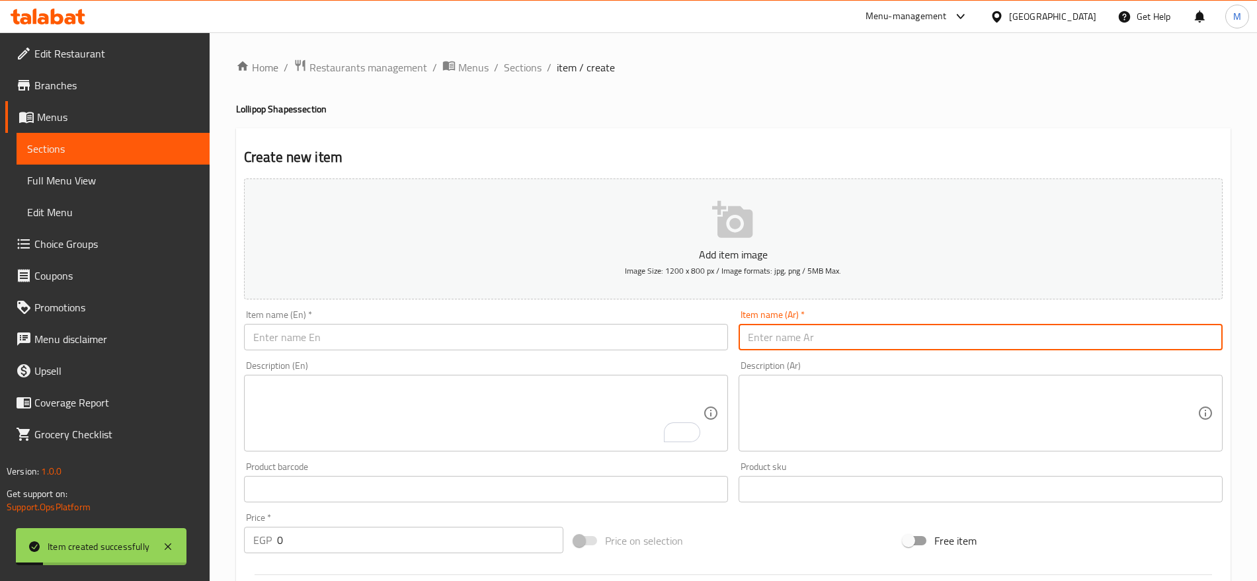
click at [840, 324] on input "text" at bounding box center [980, 337] width 484 height 26
paste input "جليتر صغيرة"
type input "جليتر صغيرة"
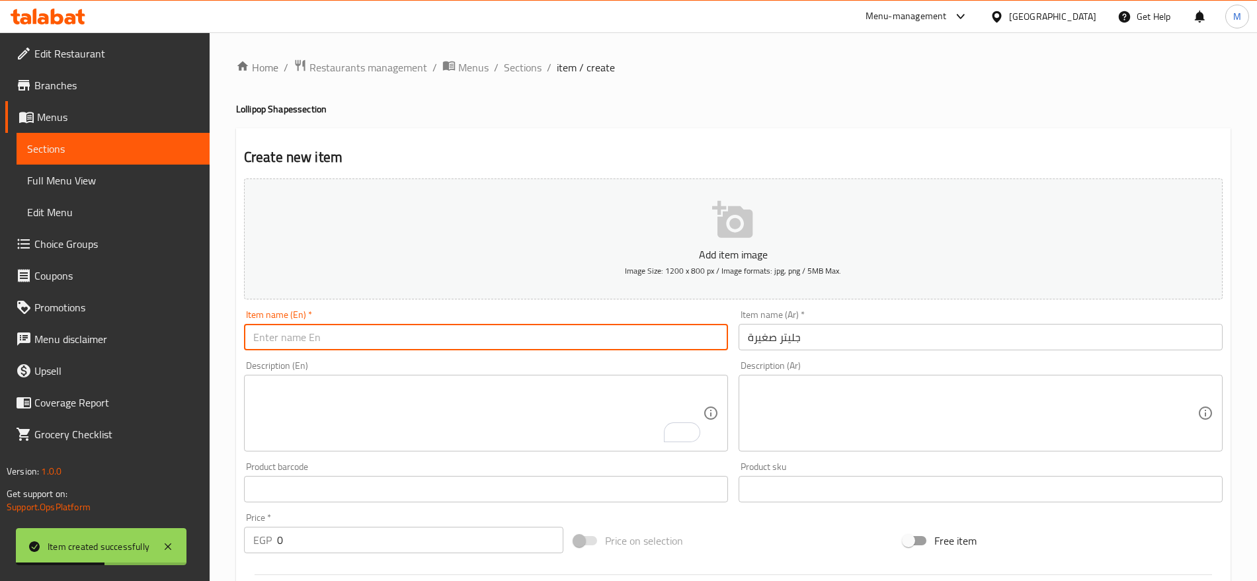
click at [397, 343] on input "text" at bounding box center [486, 337] width 484 height 26
paste input "glitter"
click at [397, 343] on input "glitter" at bounding box center [486, 337] width 484 height 26
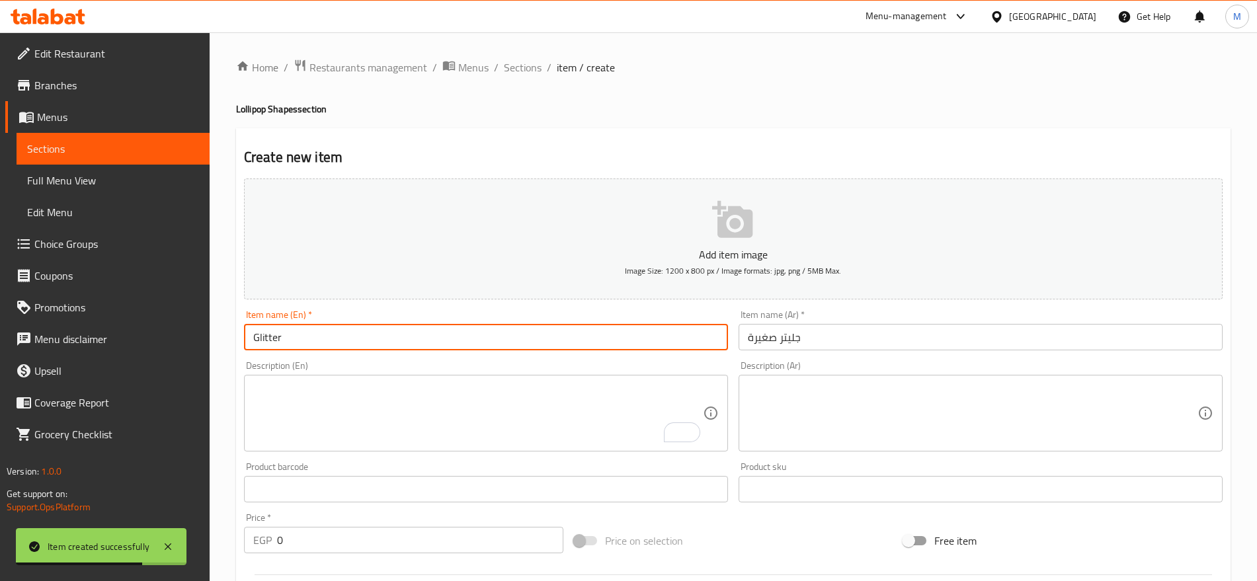
click at [397, 343] on input "Glitter" at bounding box center [486, 337] width 484 height 26
type input "Glitter Small"
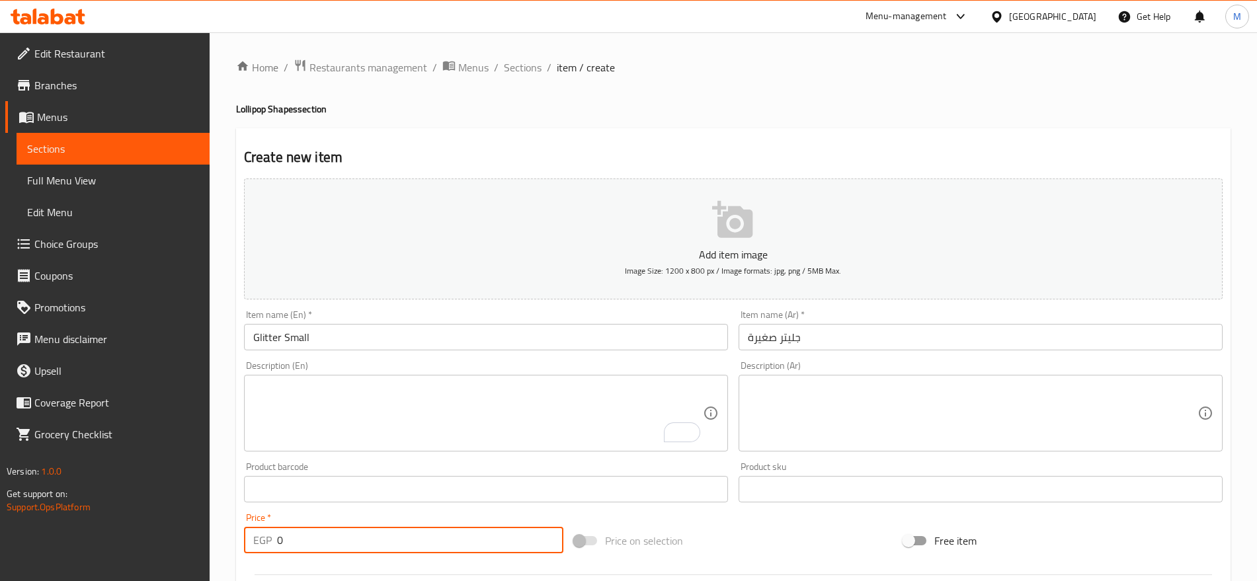
click at [358, 542] on input "0" at bounding box center [420, 540] width 286 height 26
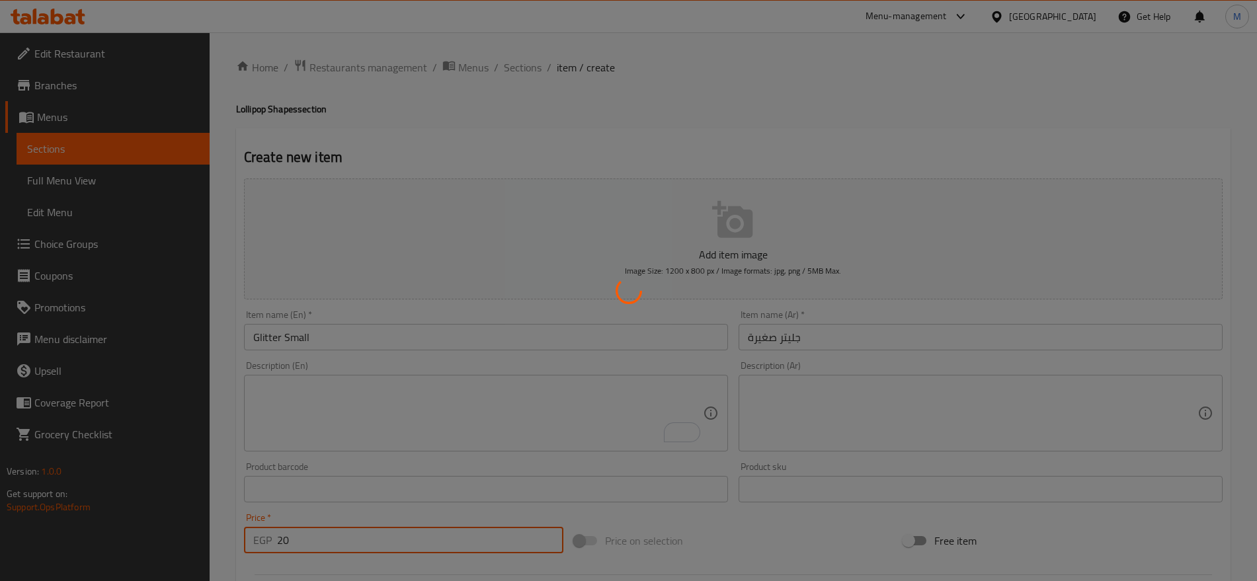
type input "0"
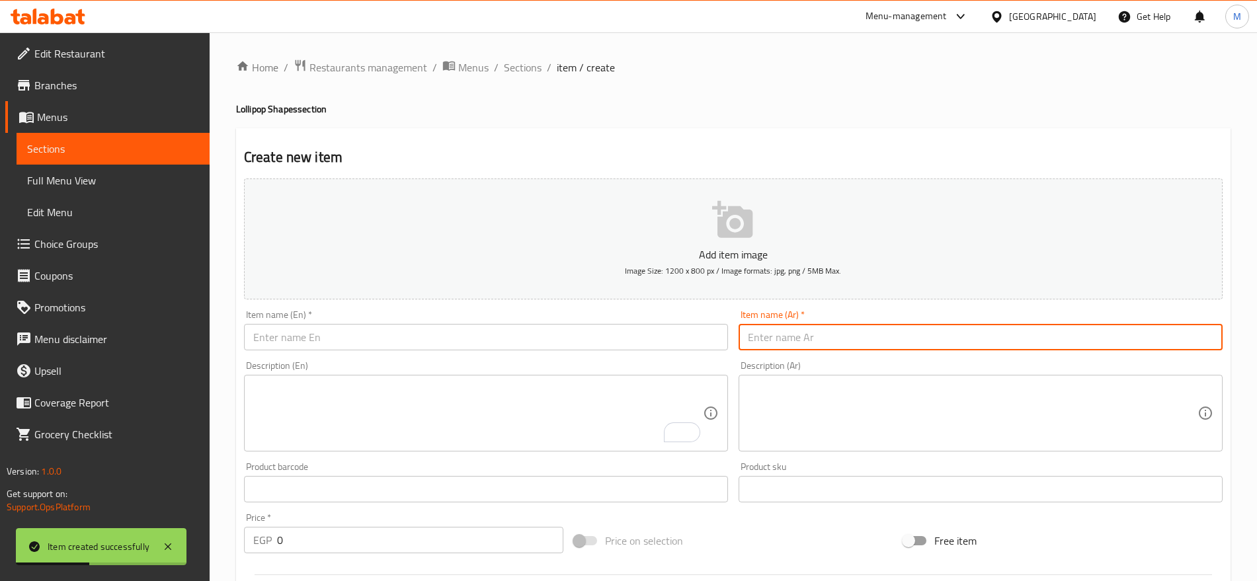
click at [890, 330] on input "text" at bounding box center [980, 337] width 484 height 26
paste input "مصاصة لبان"
type input "مصاصة لبان"
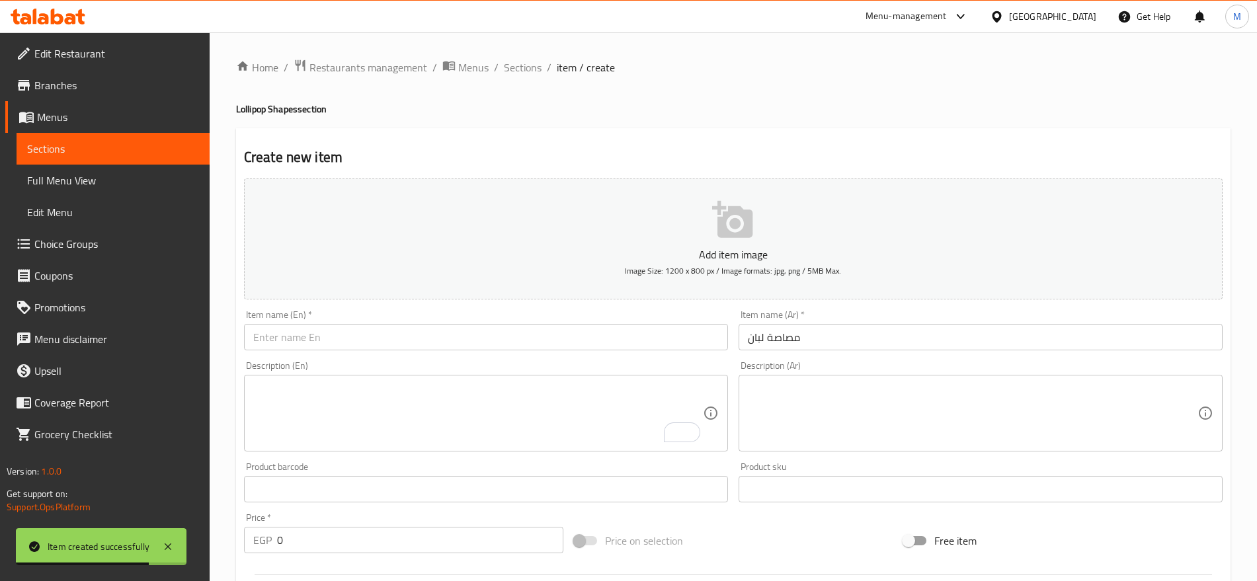
click at [439, 352] on div "Item name (En)   * Item name (En) *" at bounding box center [486, 330] width 494 height 51
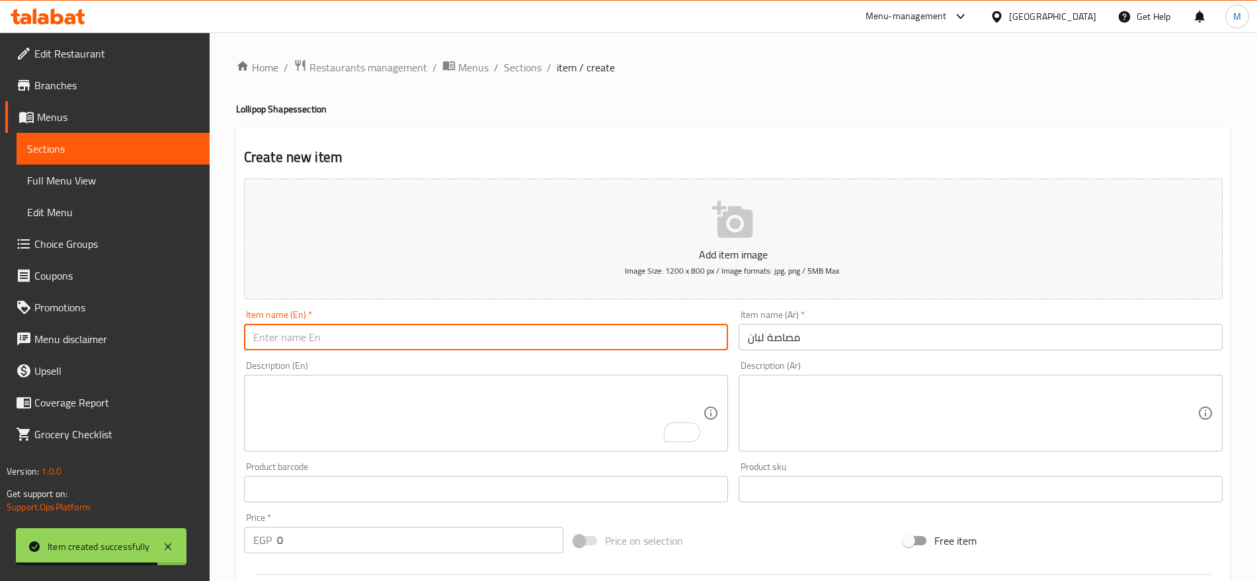
click at [463, 332] on input "text" at bounding box center [486, 337] width 484 height 26
paste input "gum lollipop"
click at [463, 332] on input "gum lollipop" at bounding box center [486, 337] width 484 height 26
click at [463, 332] on input "Gum Lollipop" at bounding box center [486, 337] width 484 height 26
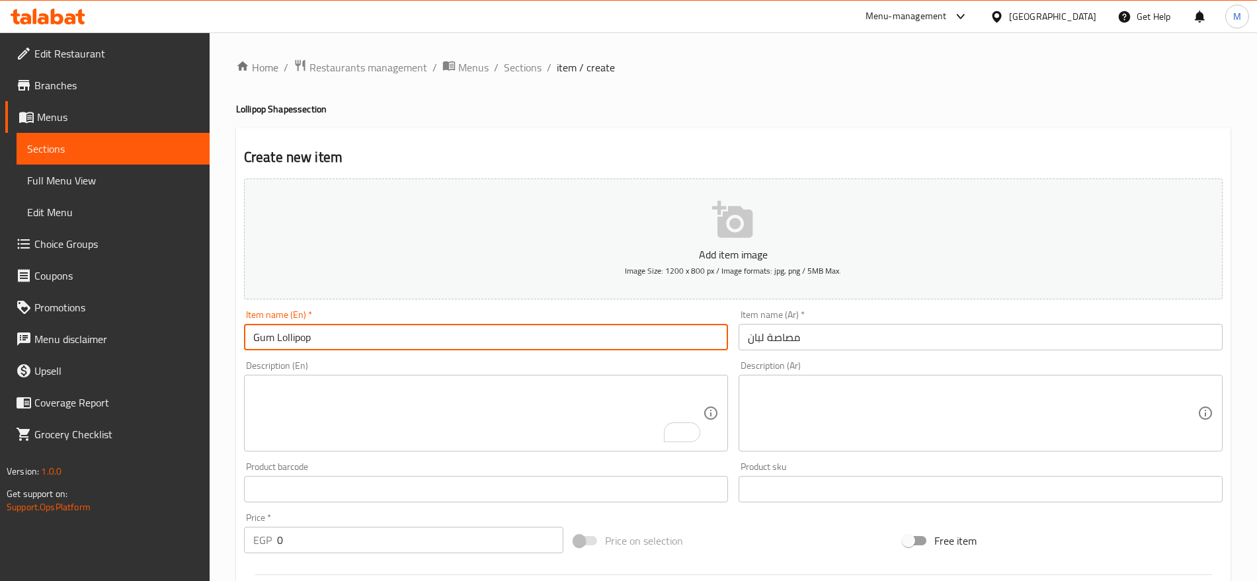
type input "Gum Lollipop"
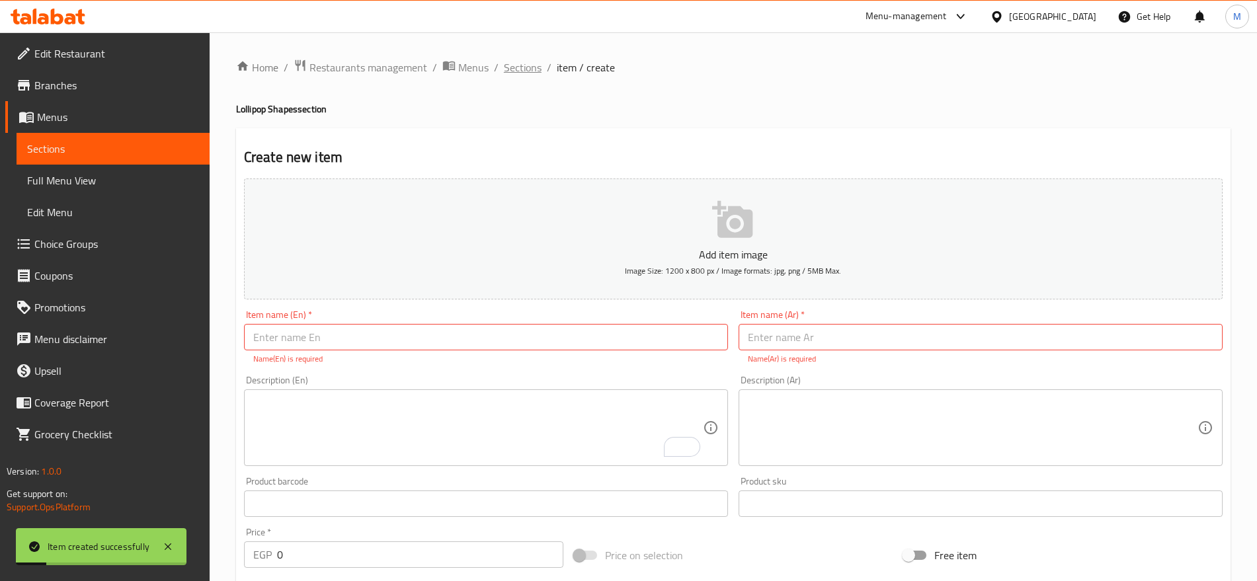
click at [514, 66] on span "Sections" at bounding box center [523, 67] width 38 height 16
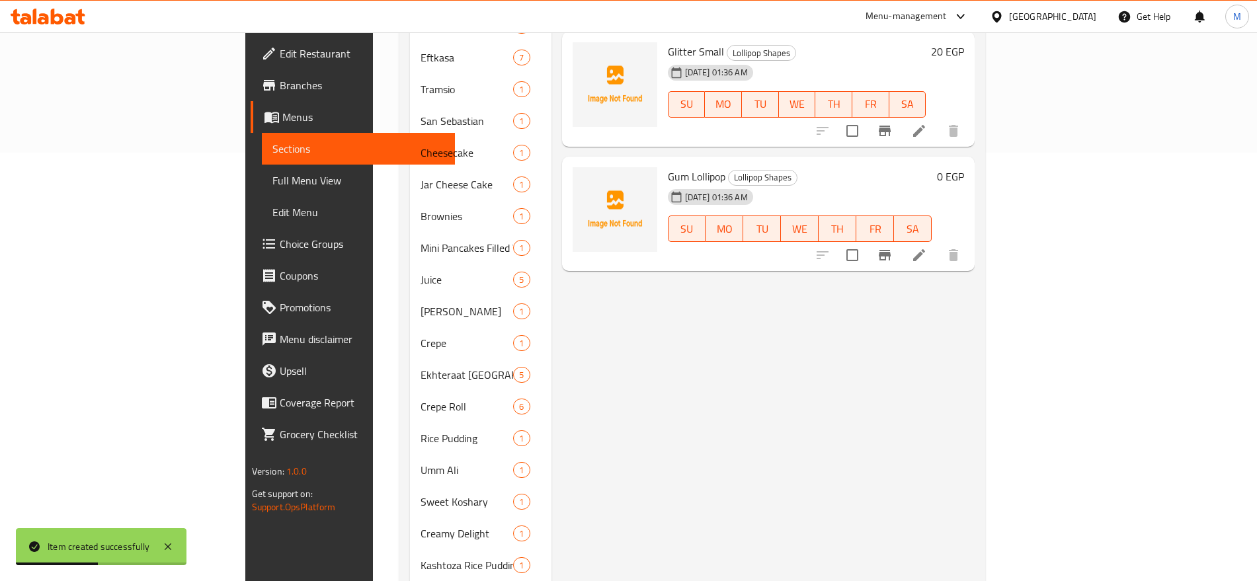
scroll to position [427, 0]
click at [964, 169] on h6 "0 EGP" at bounding box center [950, 178] width 27 height 19
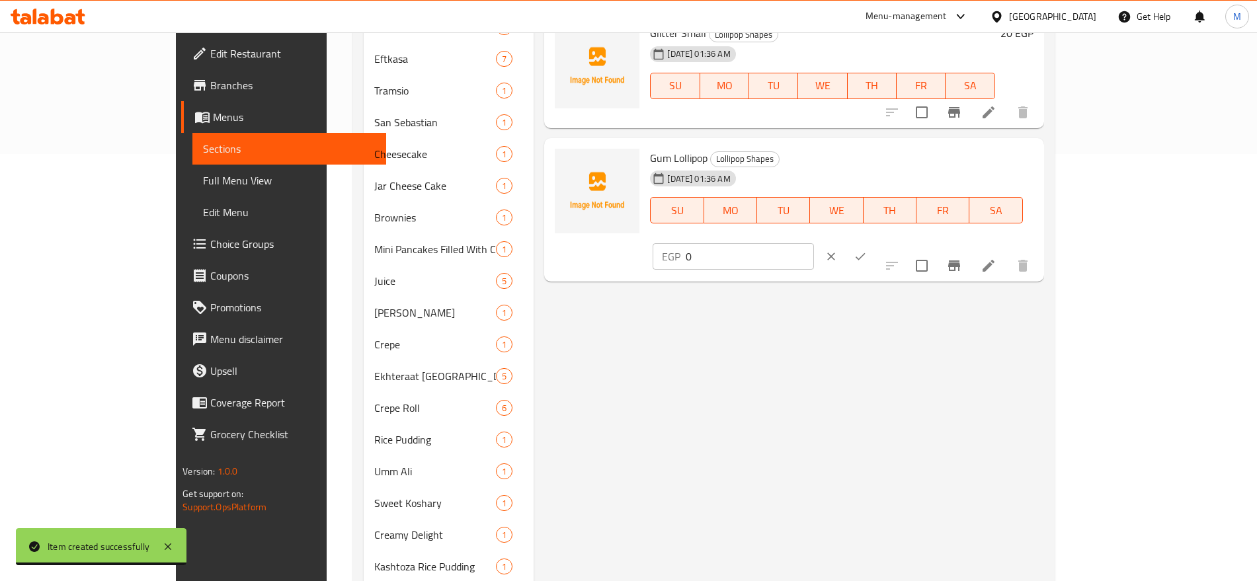
click at [813, 243] on input "0" at bounding box center [749, 256] width 128 height 26
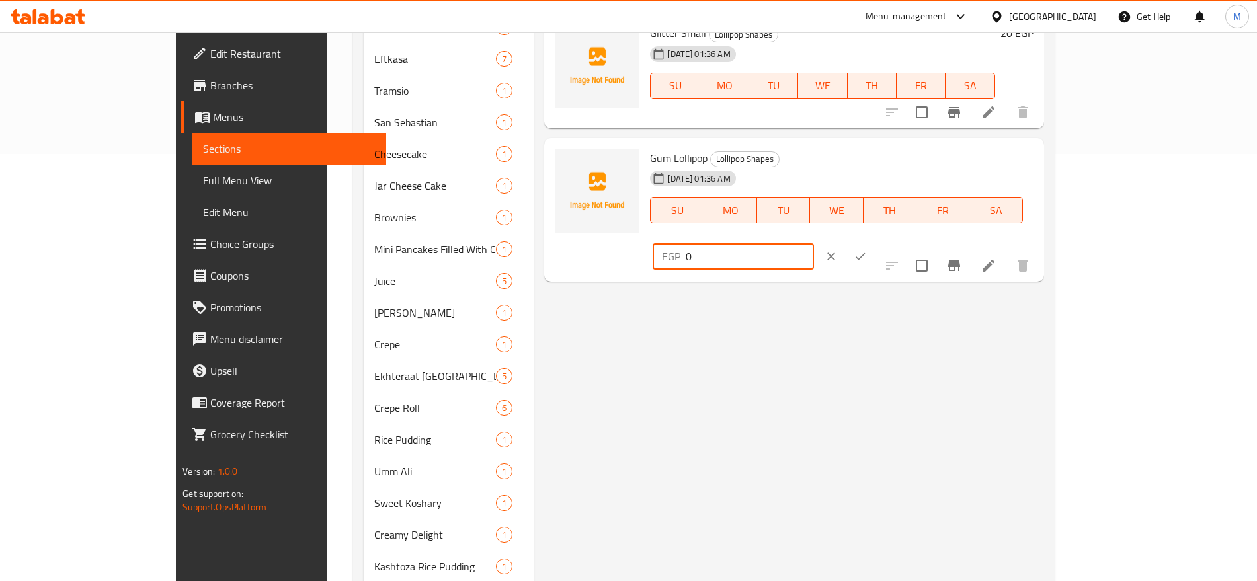
click at [813, 243] on input "0" at bounding box center [749, 256] width 128 height 26
paste input "2"
type input "20"
click at [867, 250] on icon "ok" at bounding box center [859, 256] width 13 height 13
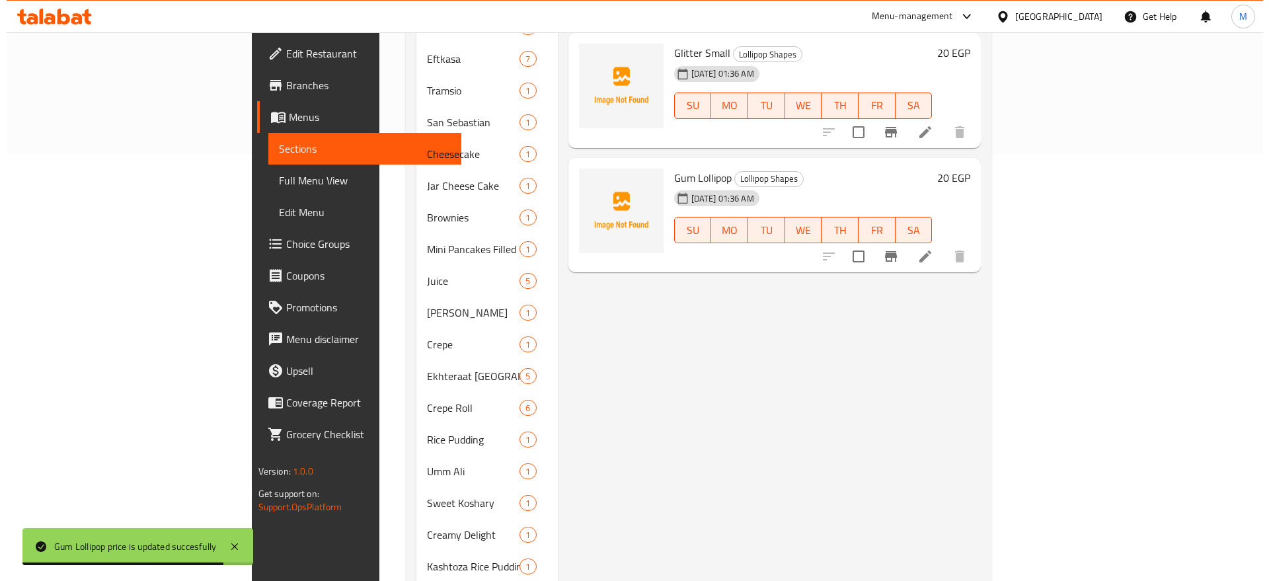
scroll to position [0, 0]
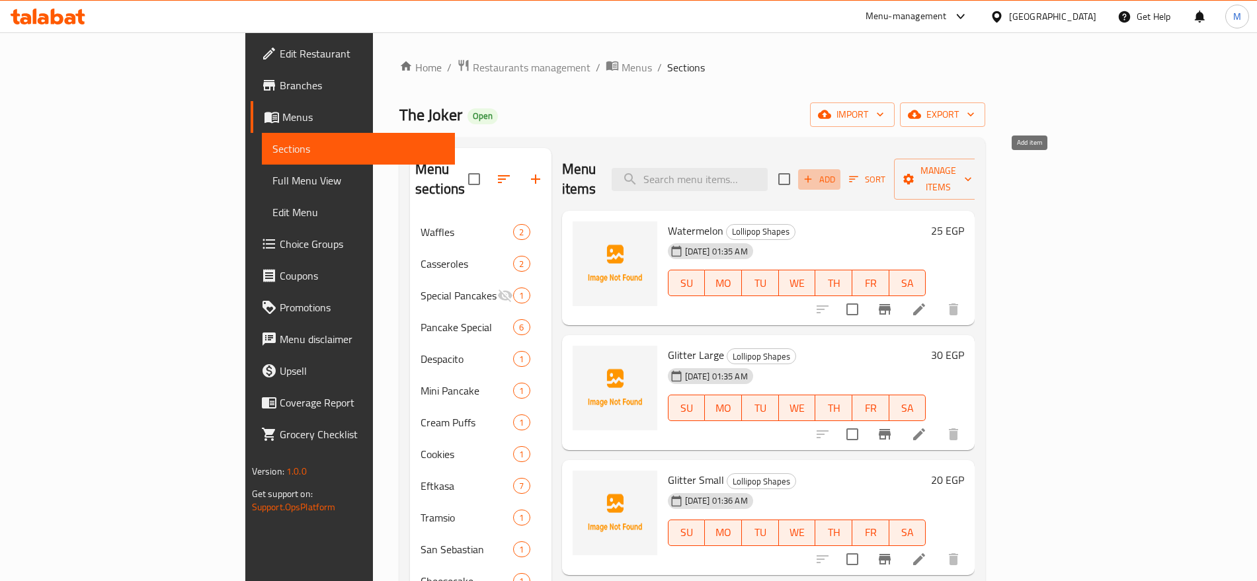
click at [837, 175] on span "Add" at bounding box center [819, 179] width 36 height 15
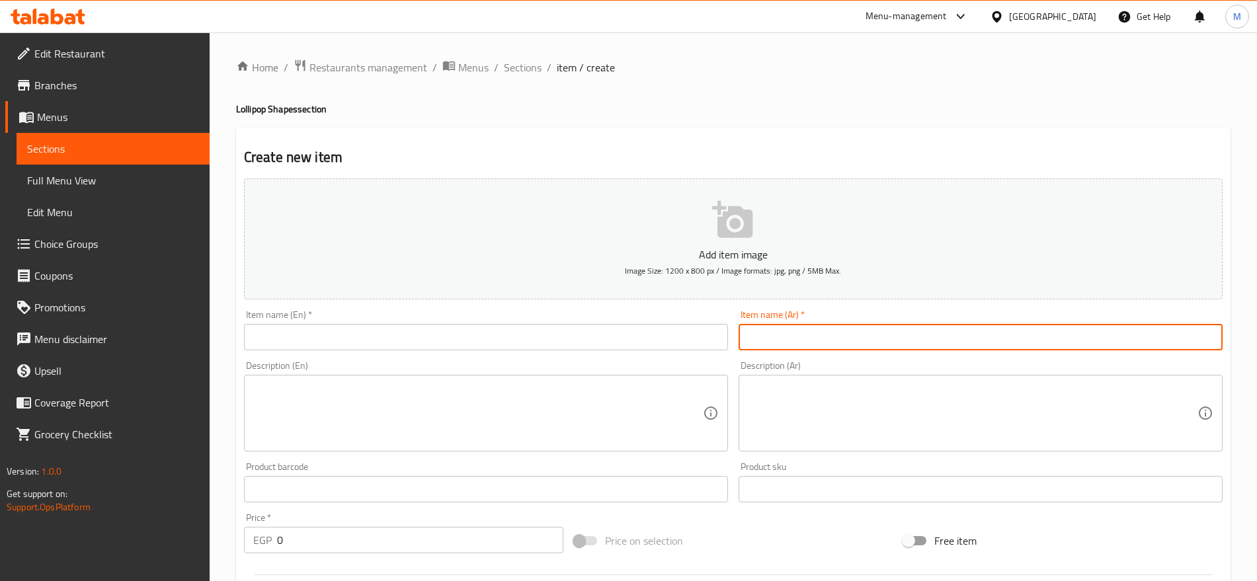
paste input "حلوى الموز"
click at [964, 327] on input "حلوى الموز" at bounding box center [980, 337] width 484 height 26
type input "حلوى الموز"
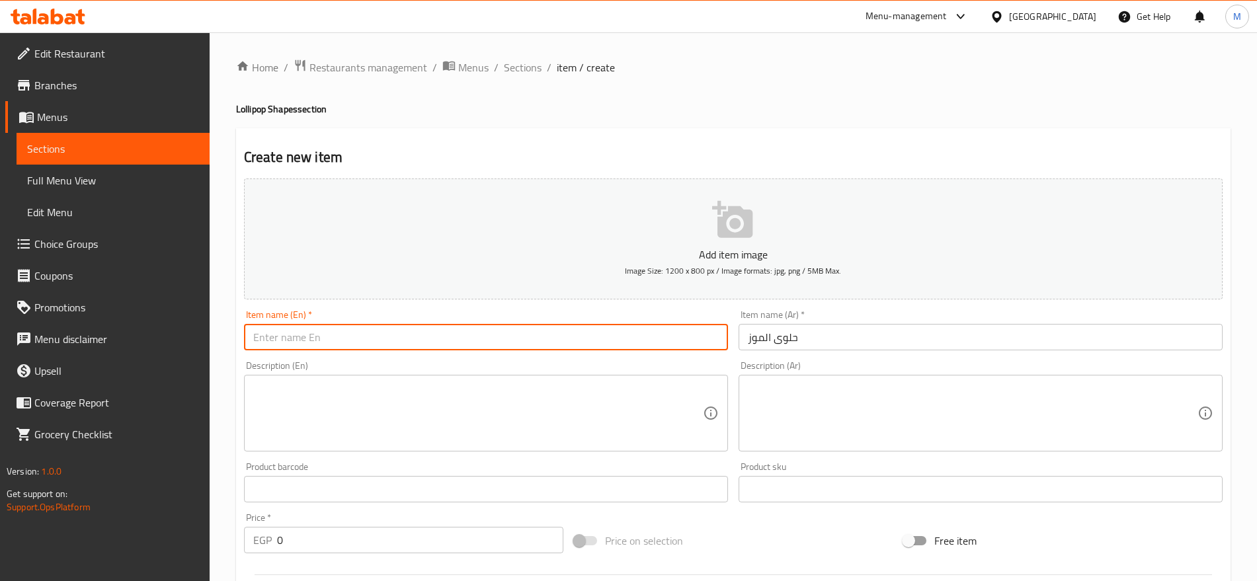
click at [436, 336] on input "text" at bounding box center [486, 337] width 484 height 26
paste input "banana dessert"
click at [313, 346] on input "banana dessert" at bounding box center [486, 337] width 484 height 26
click at [272, 345] on input "banana Sweet" at bounding box center [486, 337] width 484 height 26
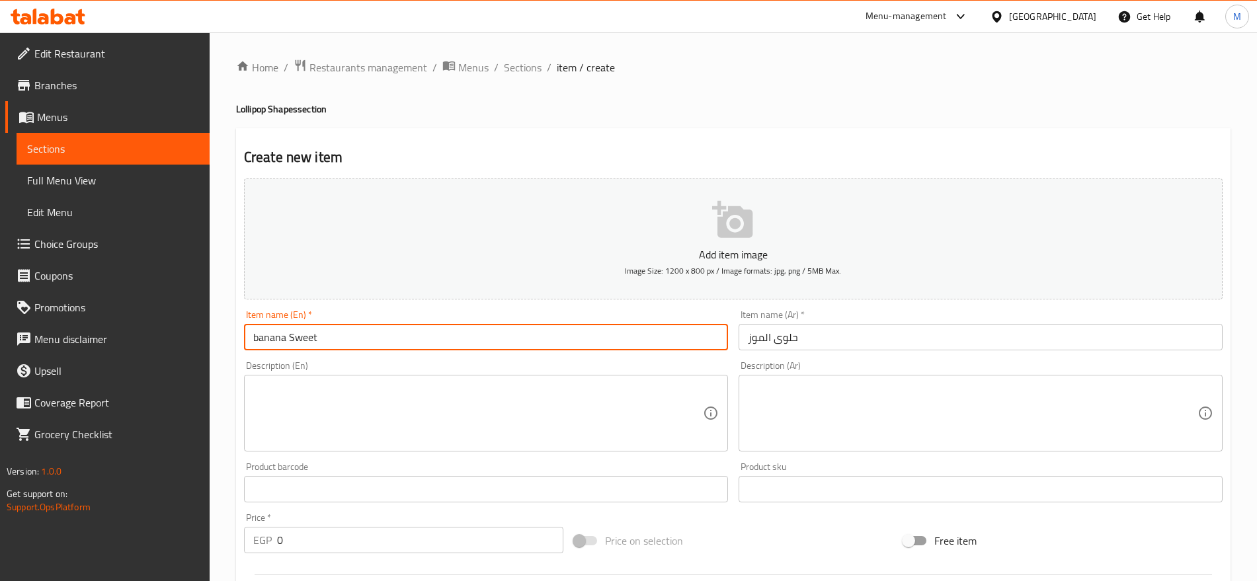
click at [272, 345] on input "banana Sweet" at bounding box center [486, 337] width 484 height 26
type input "Banana Sweet"
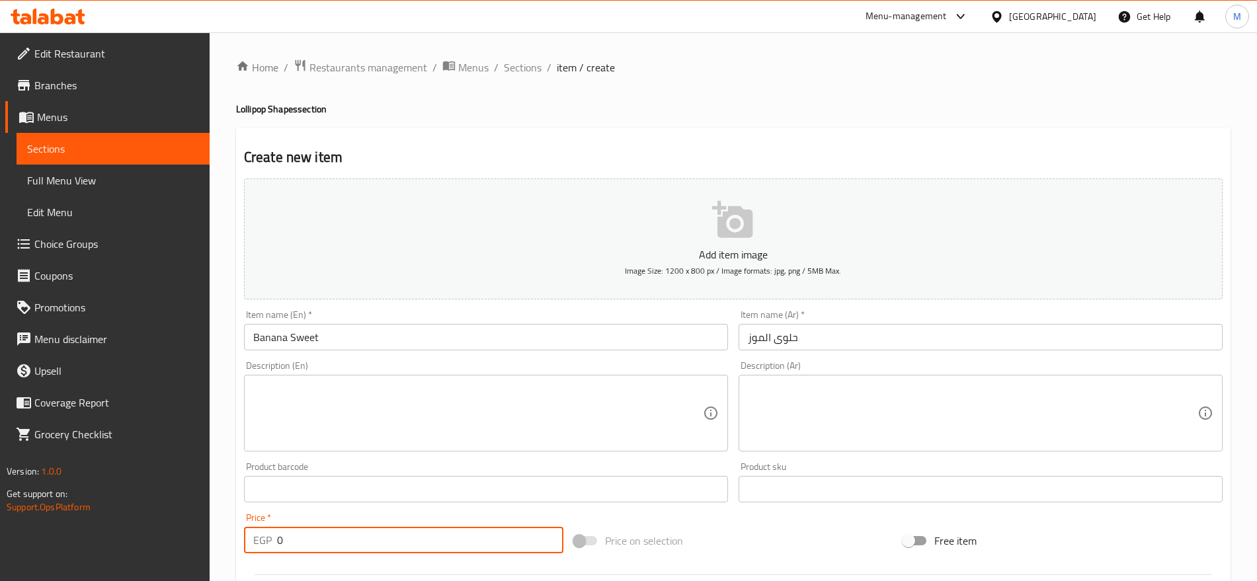
click at [346, 537] on input "0" at bounding box center [420, 540] width 286 height 26
paste input "25"
type input "25"
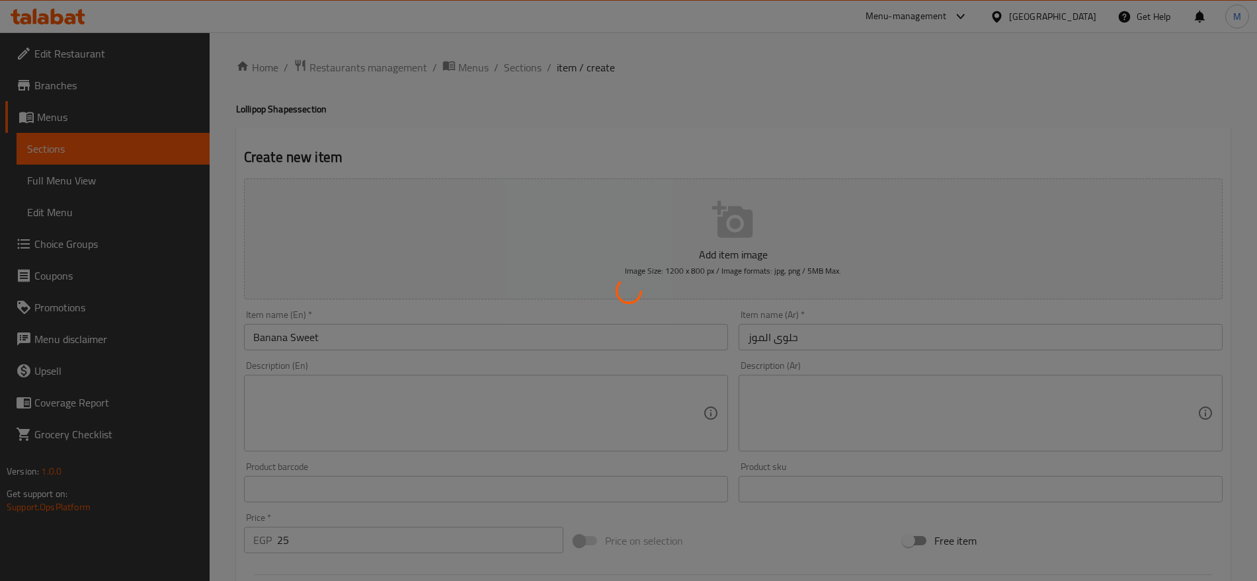
type input "0"
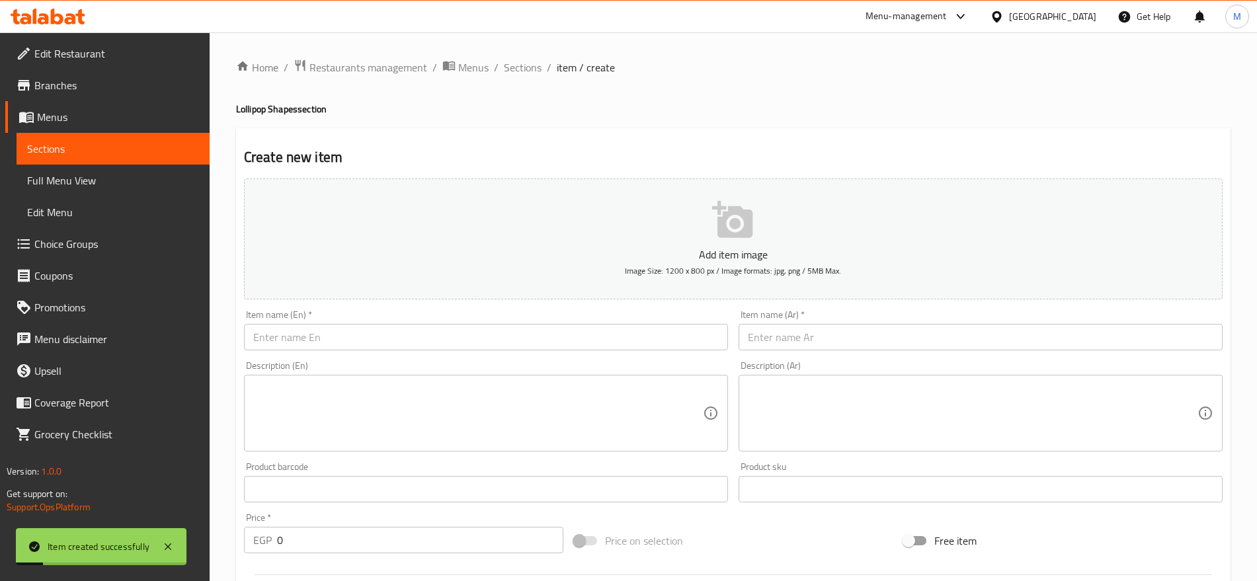
drag, startPoint x: 806, startPoint y: 354, endPoint x: 834, endPoint y: 334, distance: 33.6
click at [834, 334] on div "Item name (Ar)   * Item name (Ar) *" at bounding box center [980, 330] width 494 height 51
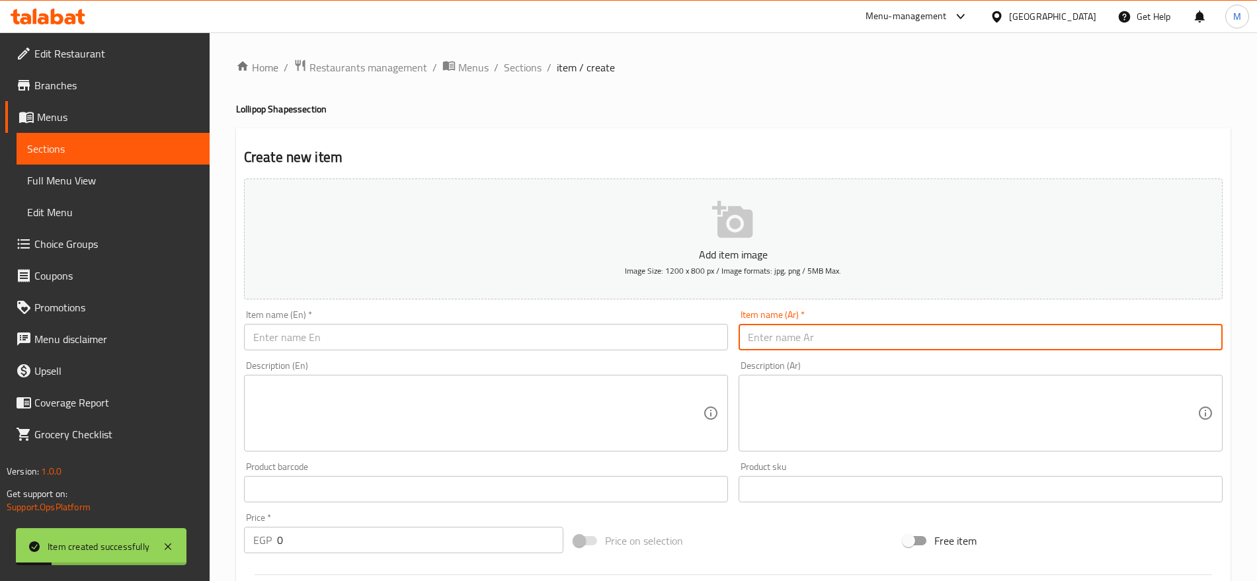
click at [834, 334] on input "text" at bounding box center [980, 337] width 484 height 26
paste input "غزل بنات"
type input "غزل بنات"
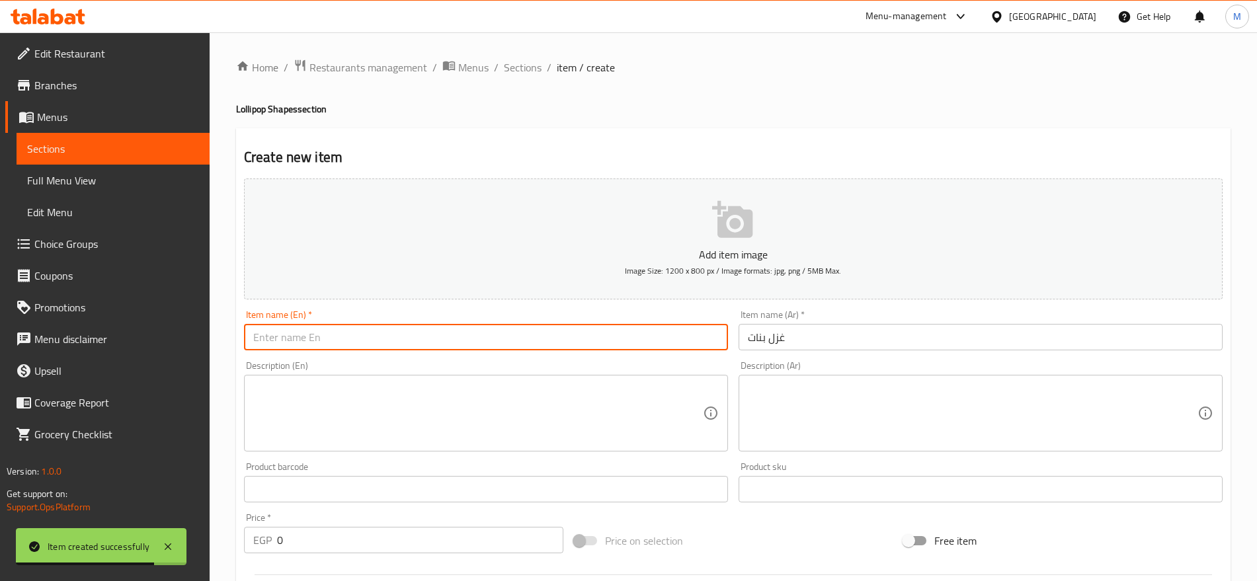
click at [426, 331] on input "text" at bounding box center [486, 337] width 484 height 26
paste input "Cotton Candy"
click at [275, 340] on input "Cotton Candy" at bounding box center [486, 337] width 484 height 26
type input "Cotton Candy"
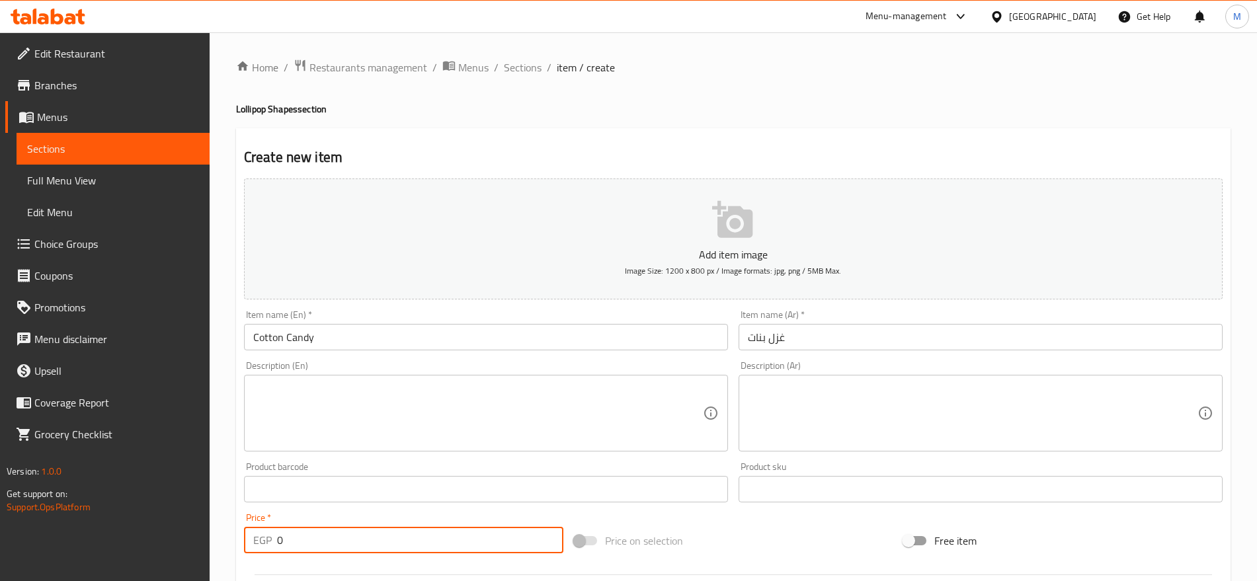
click at [313, 536] on input "0" at bounding box center [420, 540] width 286 height 26
paste input "25"
type input "25"
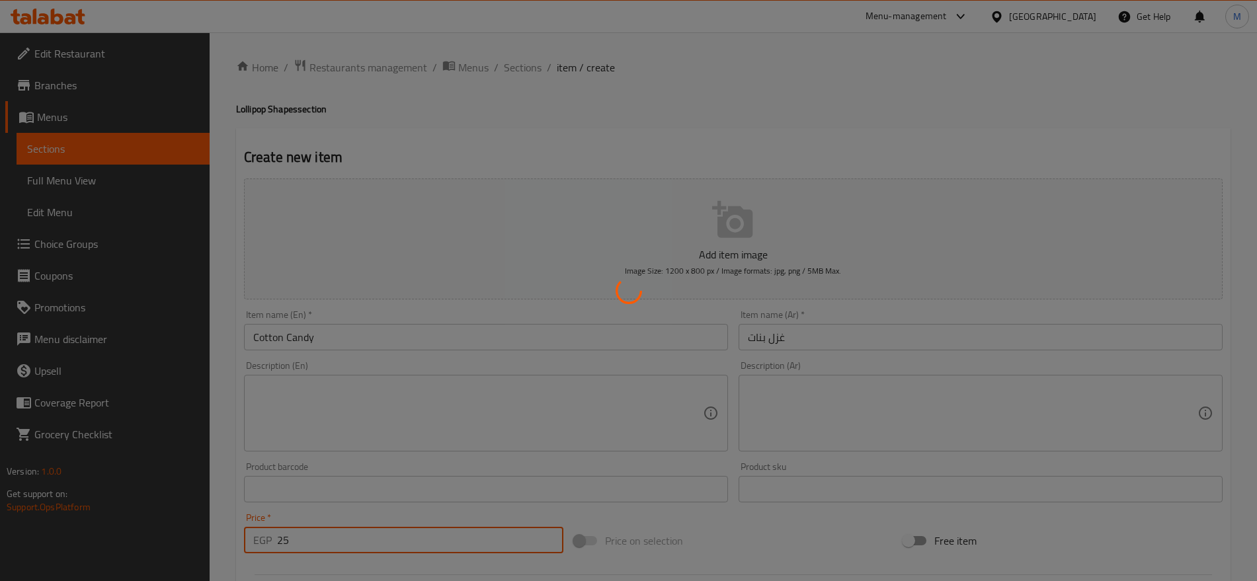
type input "0"
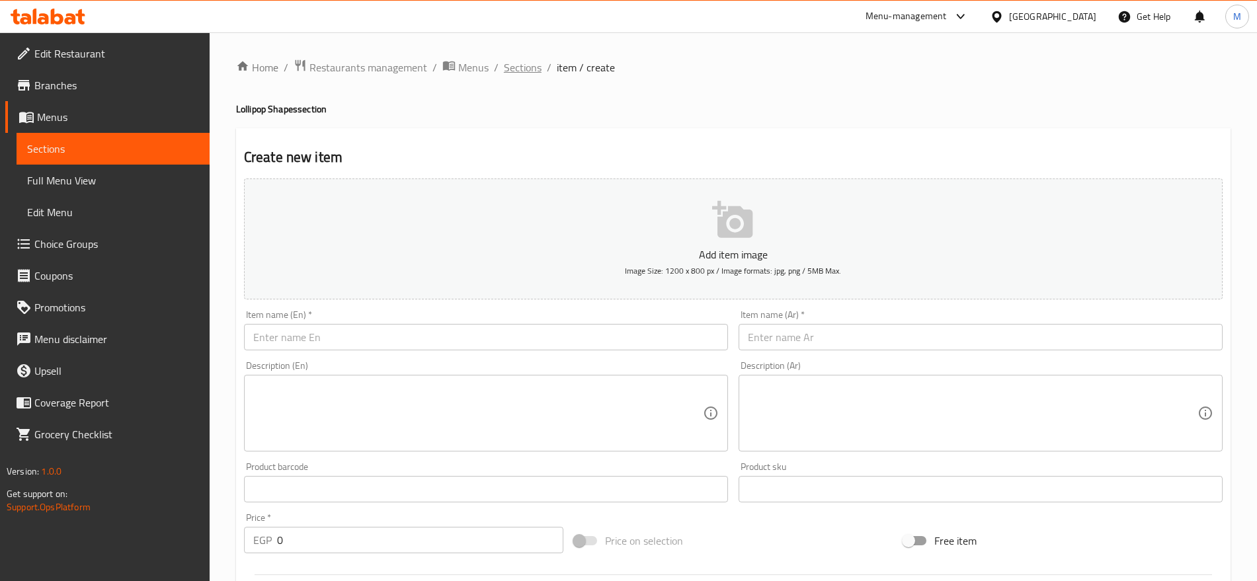
click at [516, 64] on span "Sections" at bounding box center [523, 67] width 38 height 16
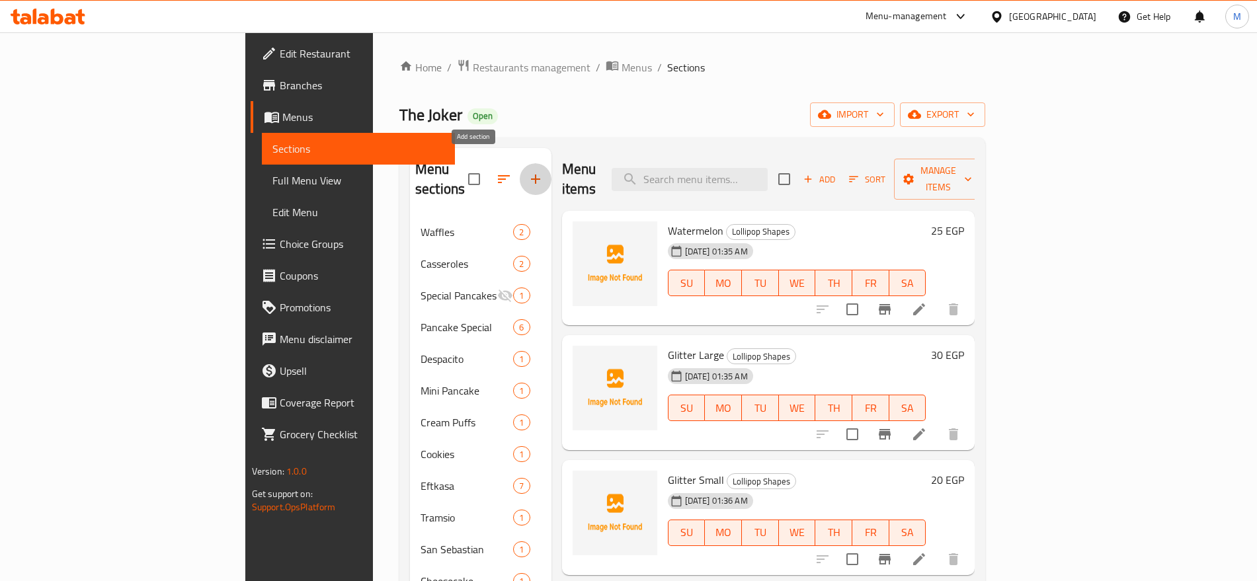
click at [527, 171] on icon "button" at bounding box center [535, 179] width 16 height 16
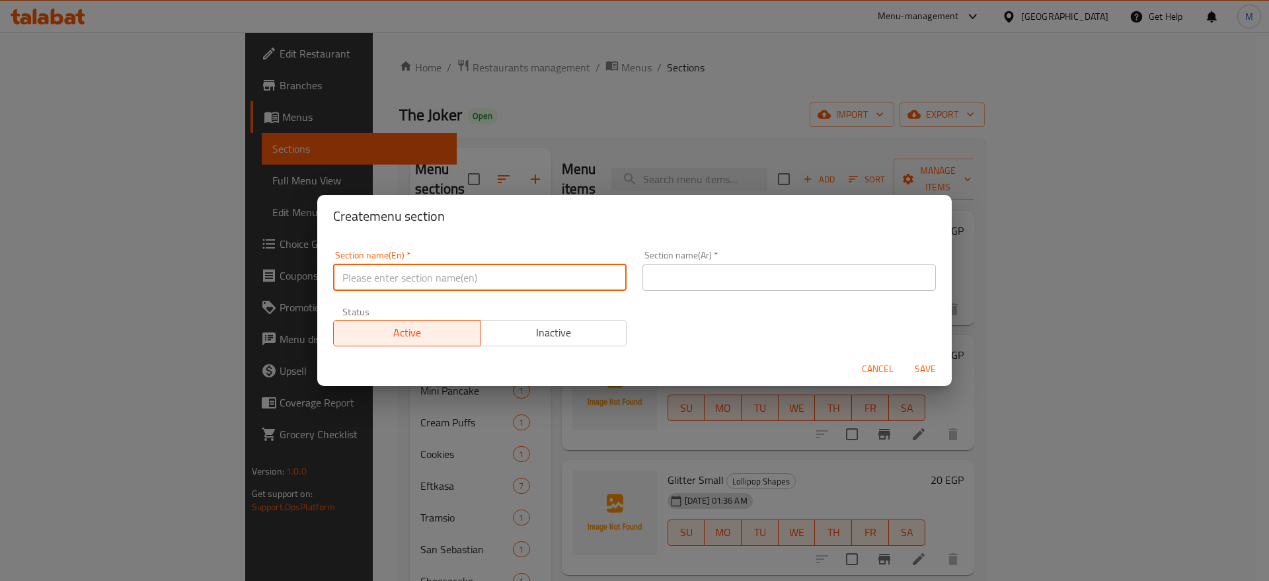
click at [414, 276] on input "text" at bounding box center [479, 277] width 293 height 26
paste input "Smoothie"
type input "Smoothie"
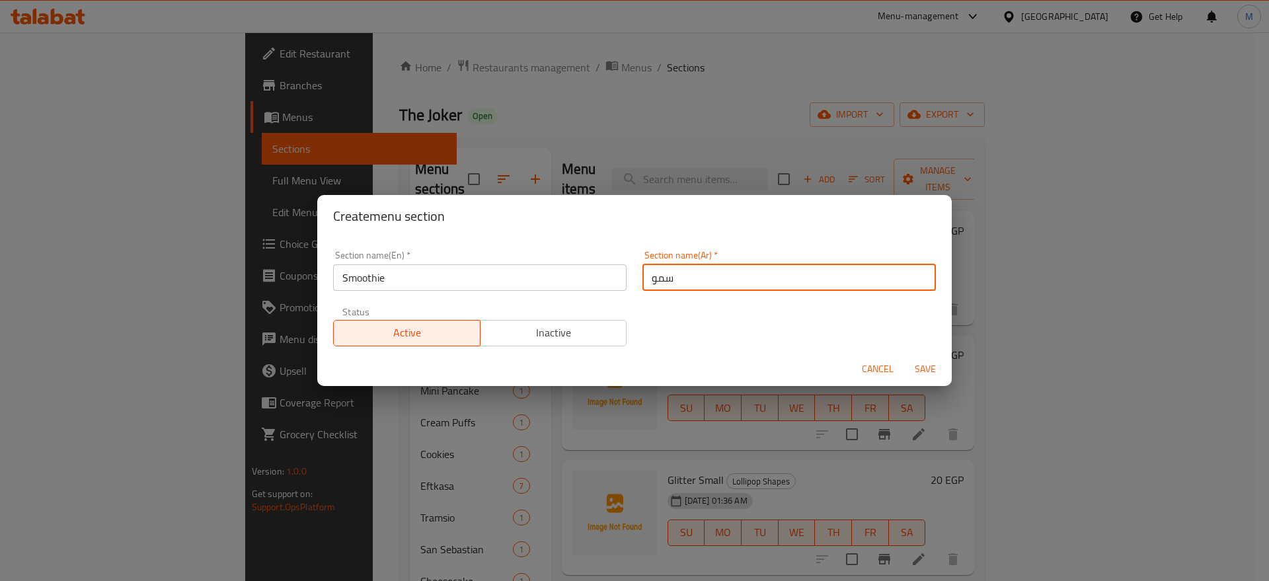
click at [802, 266] on input "سمو" at bounding box center [788, 277] width 293 height 26
paste input "ثي"
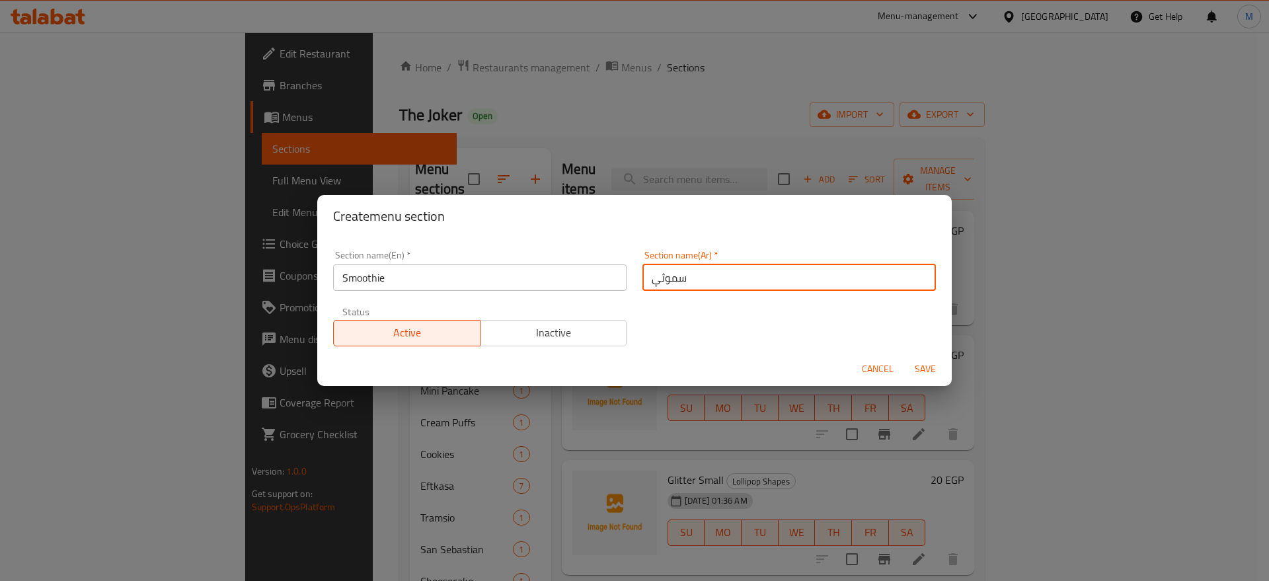
type input "سموثي"
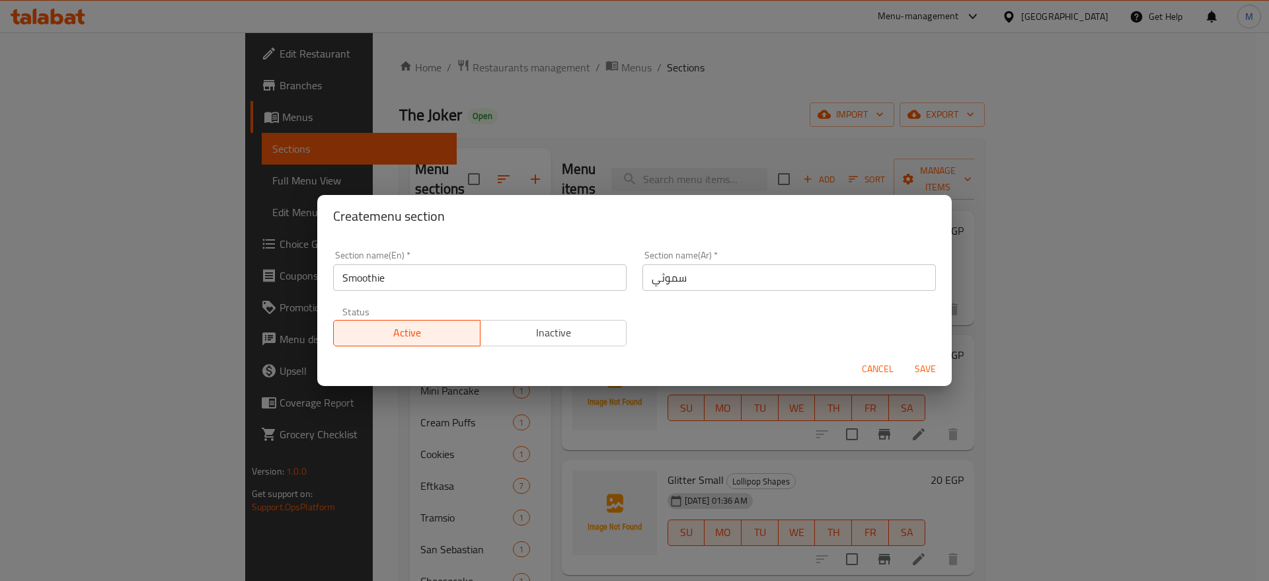
click at [861, 336] on div "Section name(En)   * Smoothie Section name(En) * Section name(Ar)   * سموثي Sec…" at bounding box center [634, 299] width 619 height 112
click at [927, 369] on span "Save" at bounding box center [926, 369] width 32 height 17
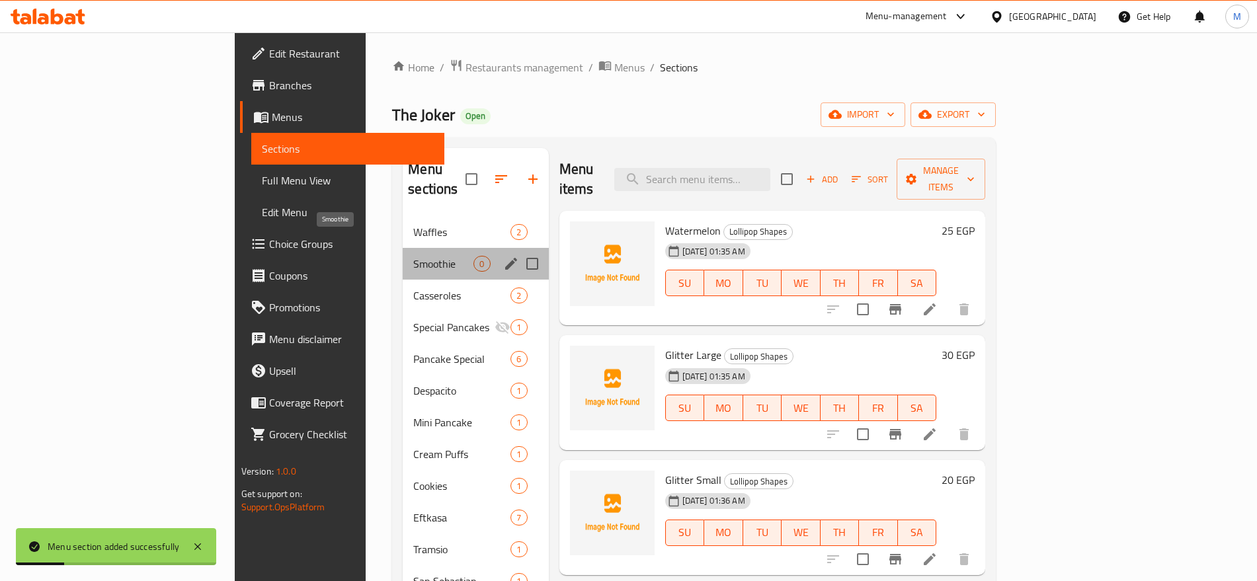
click at [413, 256] on span "Smoothie" at bounding box center [443, 264] width 60 height 16
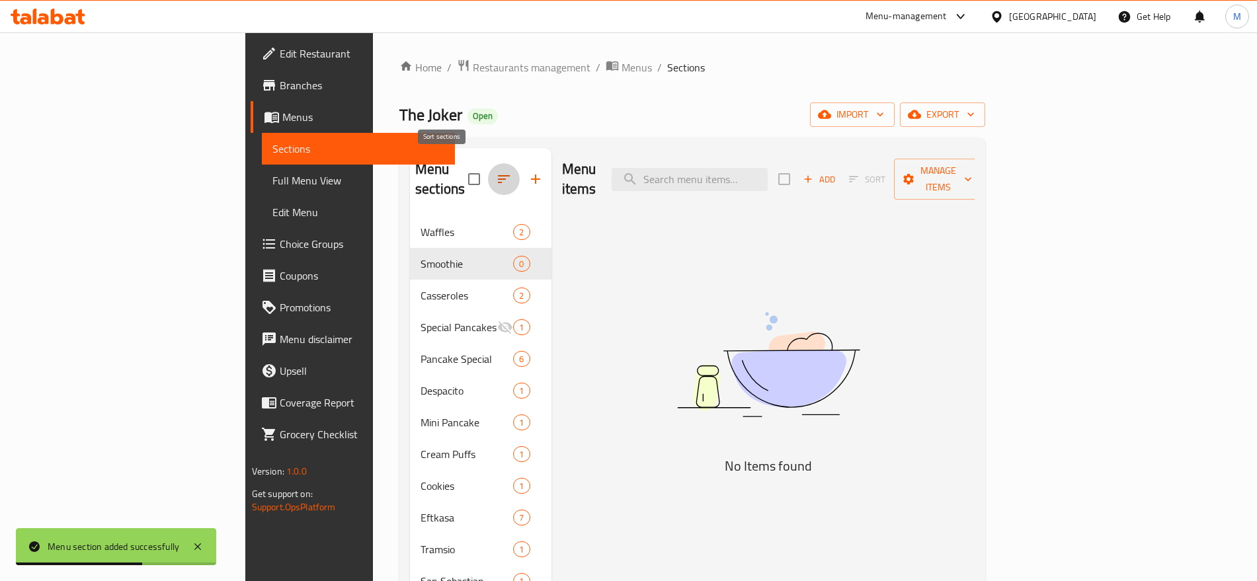
click at [488, 163] on button "button" at bounding box center [504, 179] width 32 height 32
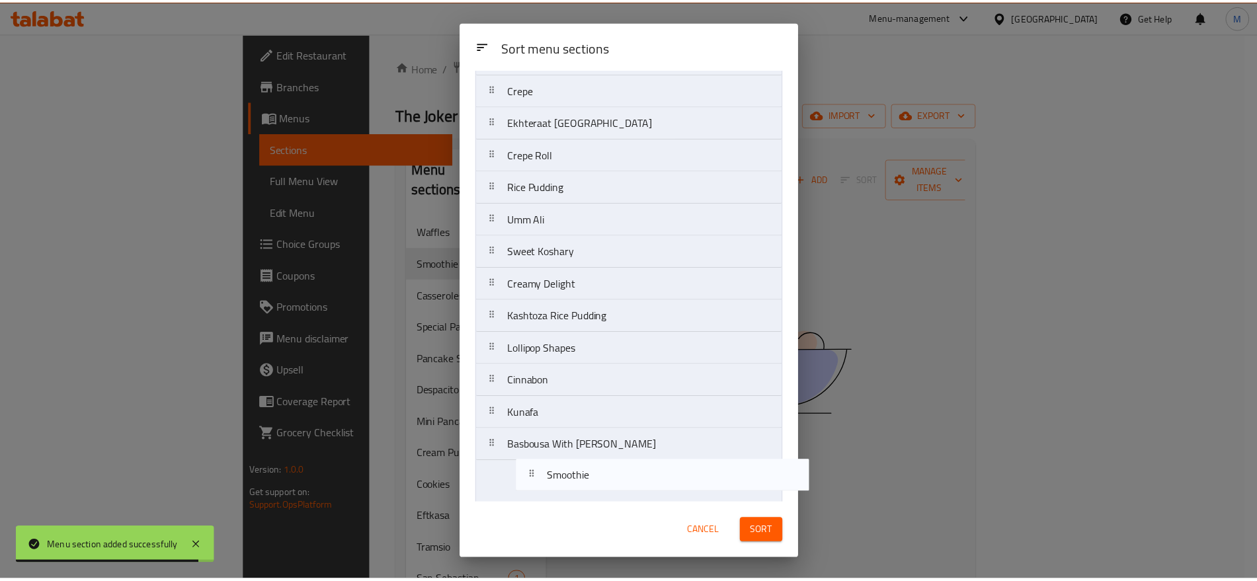
scroll to position [613, 0]
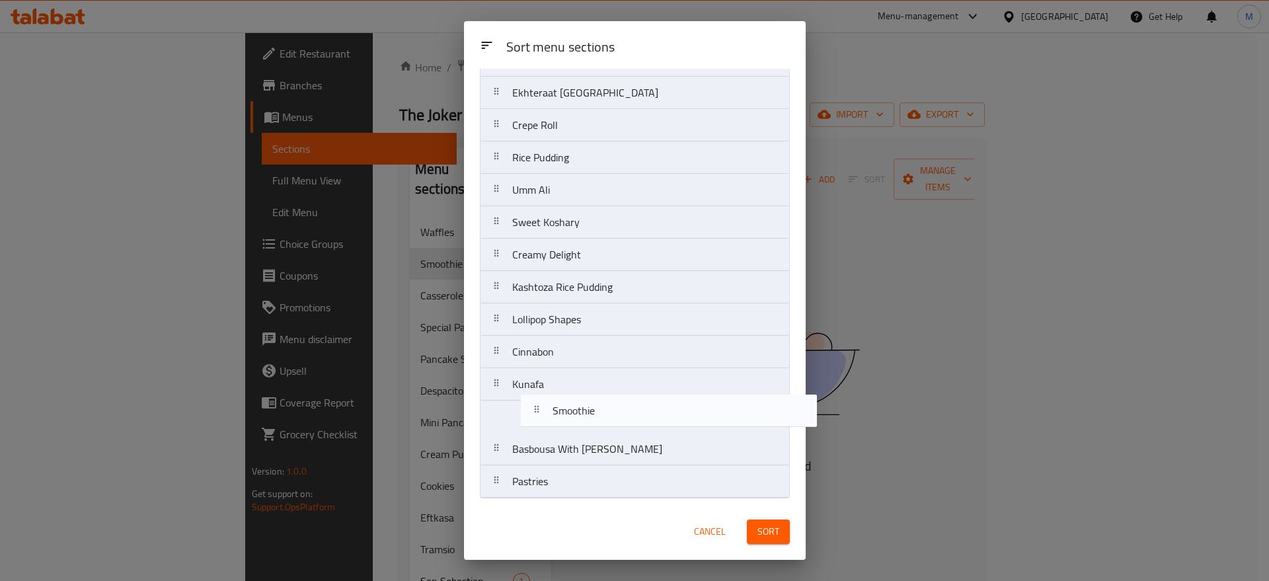
drag, startPoint x: 531, startPoint y: 155, endPoint x: 553, endPoint y: 446, distance: 291.0
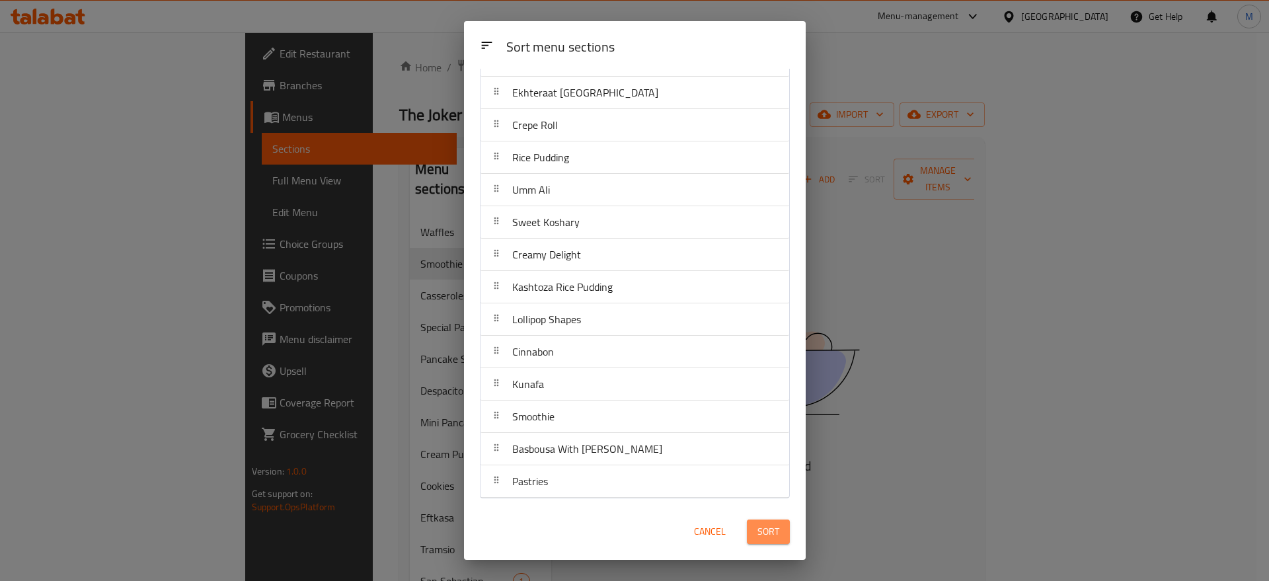
click at [767, 526] on span "Sort" at bounding box center [769, 532] width 22 height 17
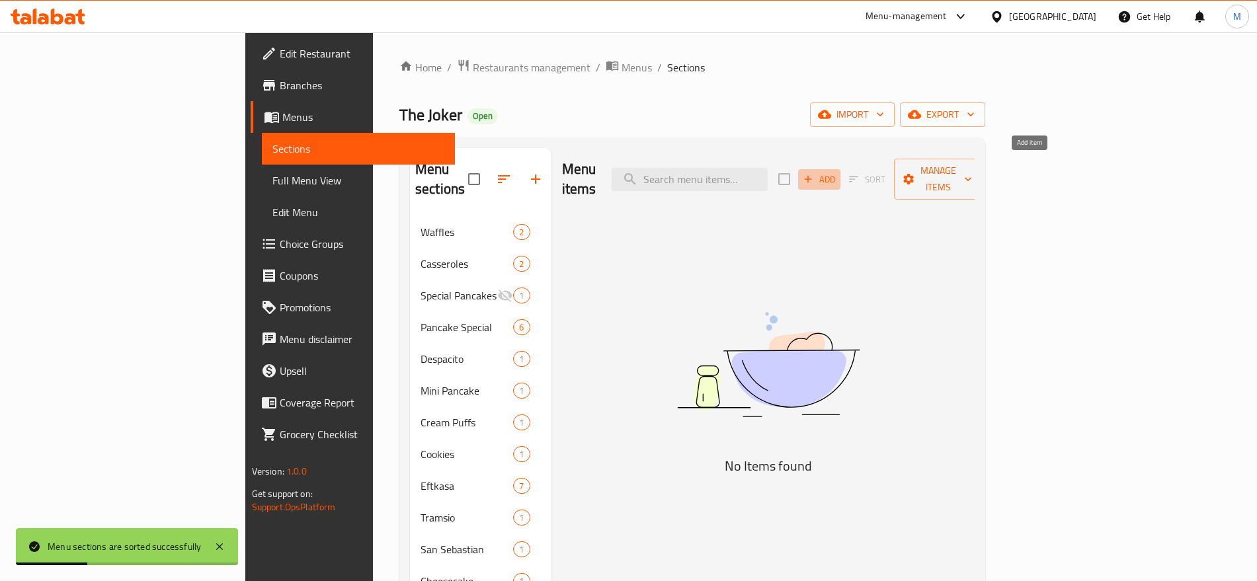
click at [837, 172] on span "Add" at bounding box center [819, 179] width 36 height 15
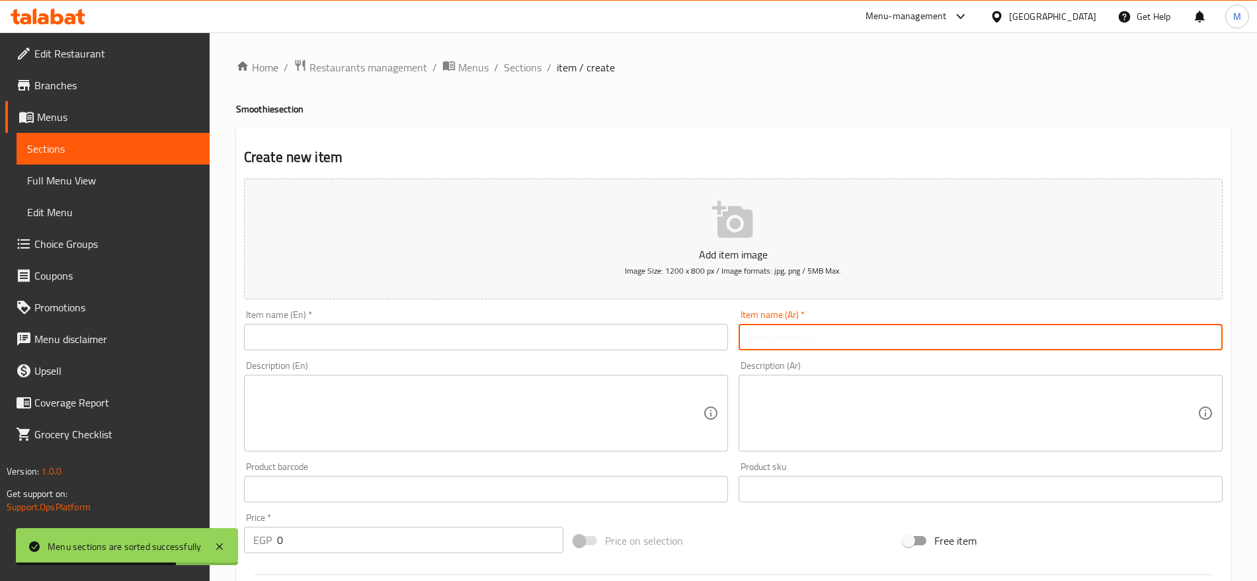
paste input "توت أزرق"
click at [851, 340] on input "text" at bounding box center [980, 337] width 484 height 26
type input "توت أزرق"
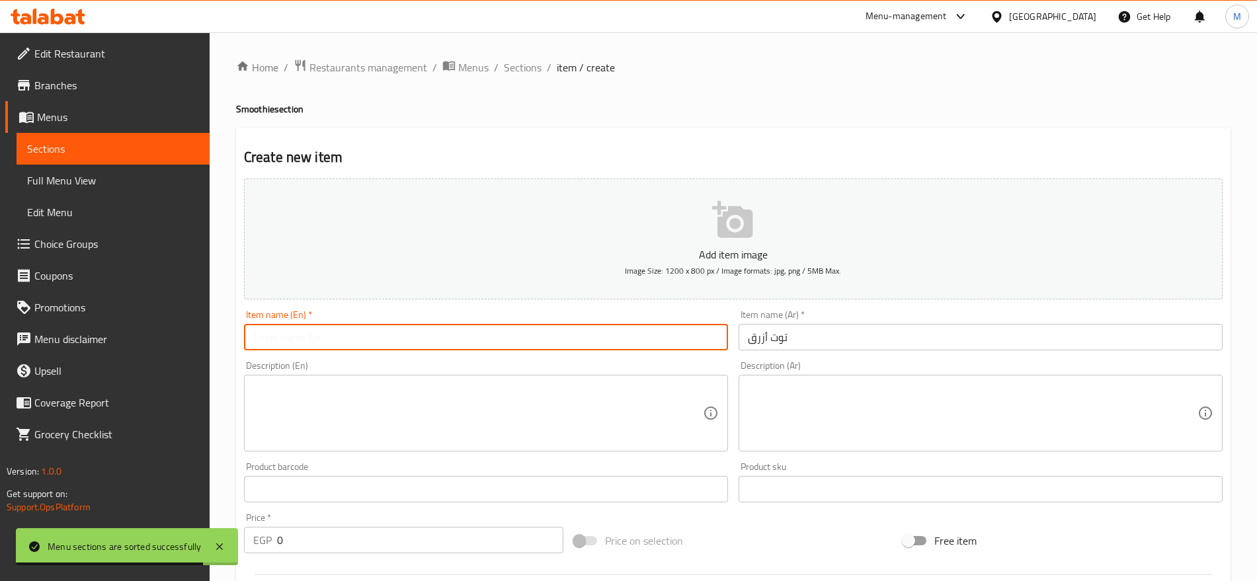
click at [612, 347] on input "text" at bounding box center [486, 337] width 484 height 26
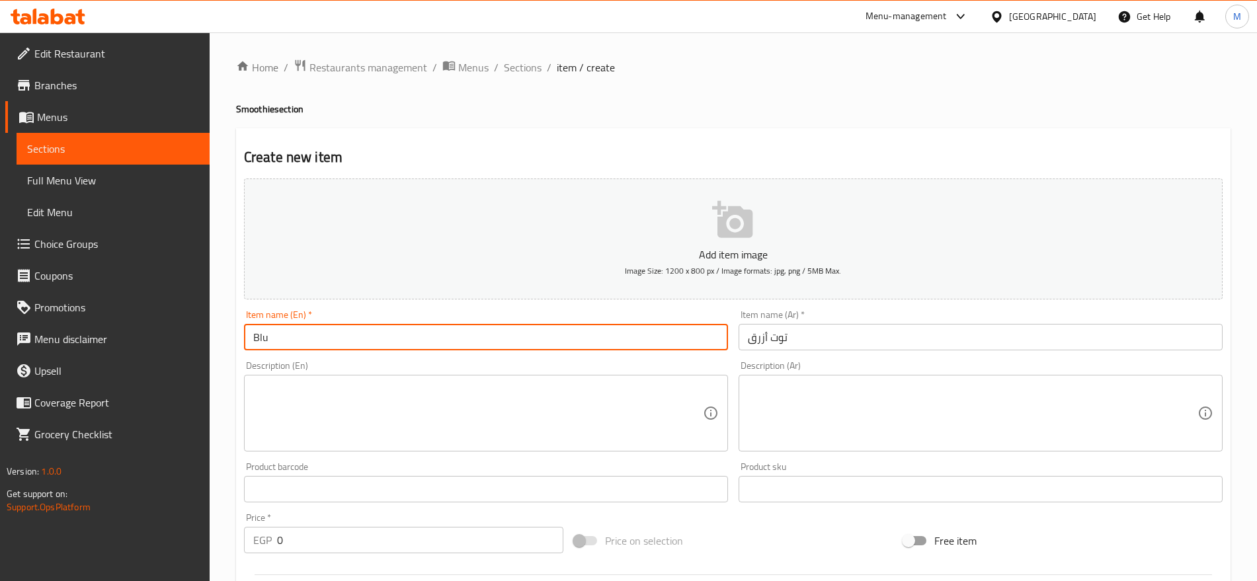
type input "Blueberry"
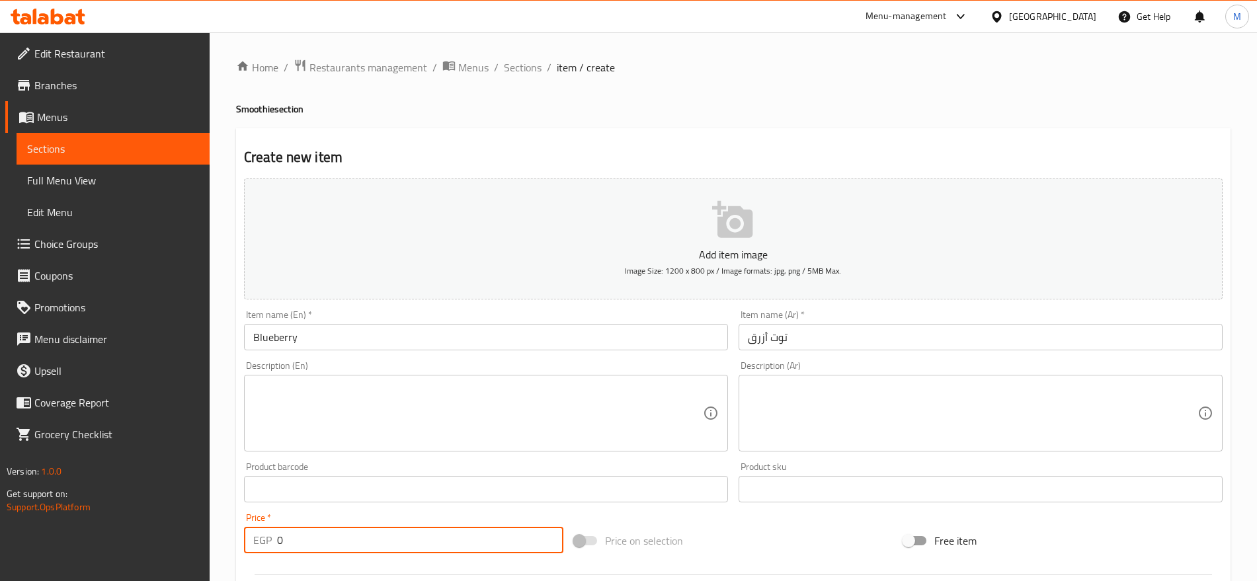
click at [348, 536] on input "0" at bounding box center [420, 540] width 286 height 26
paste input "12"
type input "120"
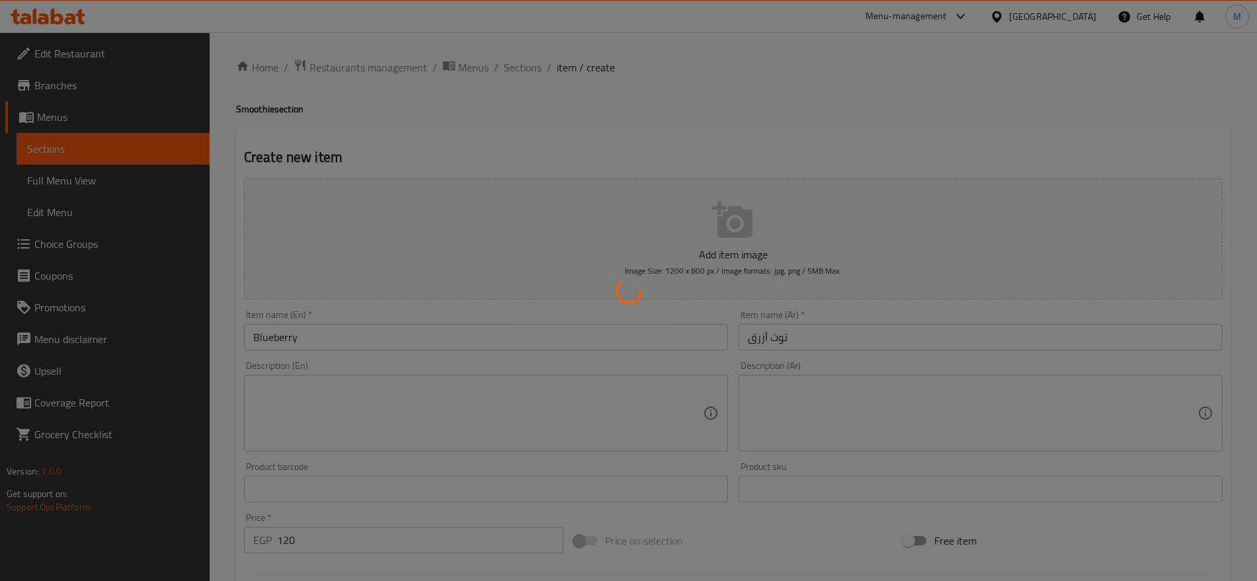
type input "0"
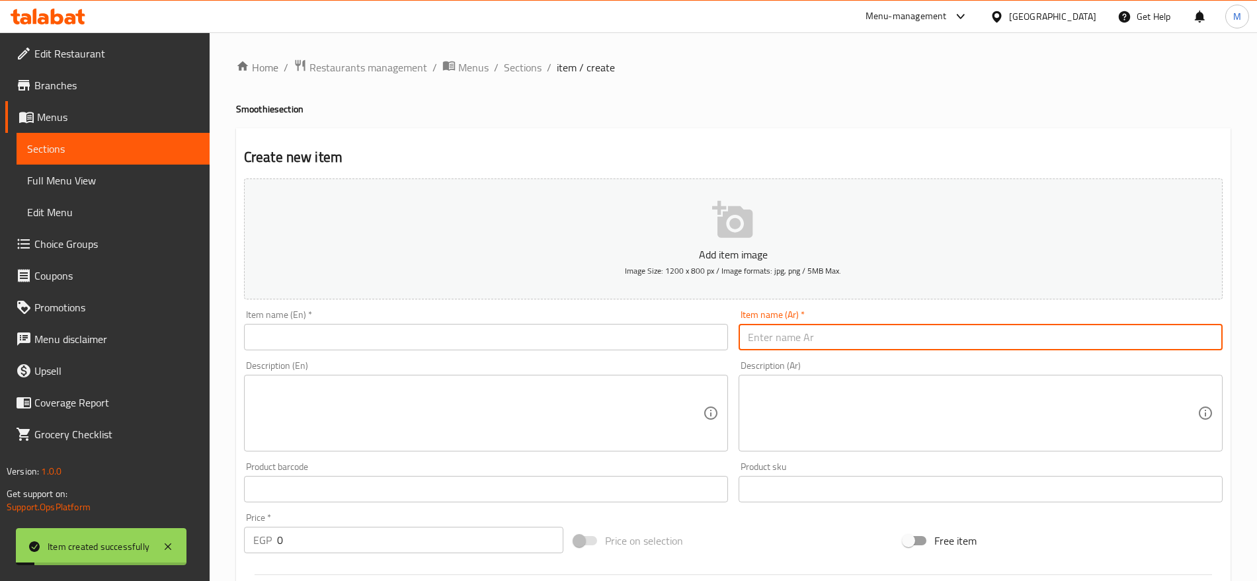
paste input "كريز"
click at [808, 342] on input "كريز" at bounding box center [980, 337] width 484 height 26
type input "كريز"
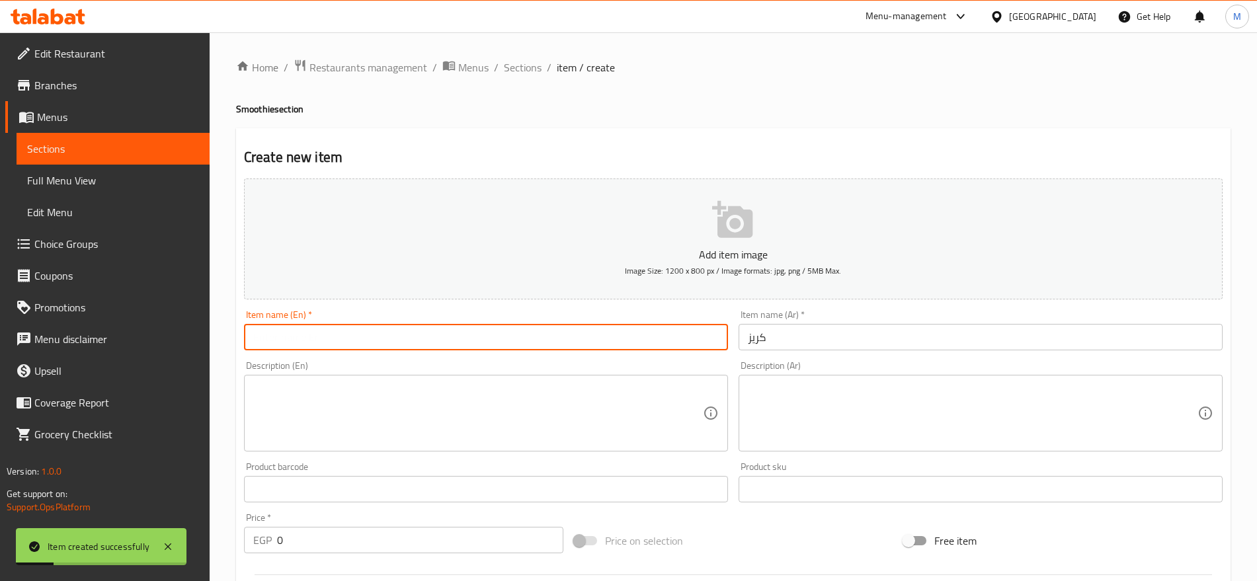
click at [541, 331] on input "text" at bounding box center [486, 337] width 484 height 26
click at [306, 342] on input "Grape Leaves" at bounding box center [486, 337] width 484 height 26
type input "Grape"
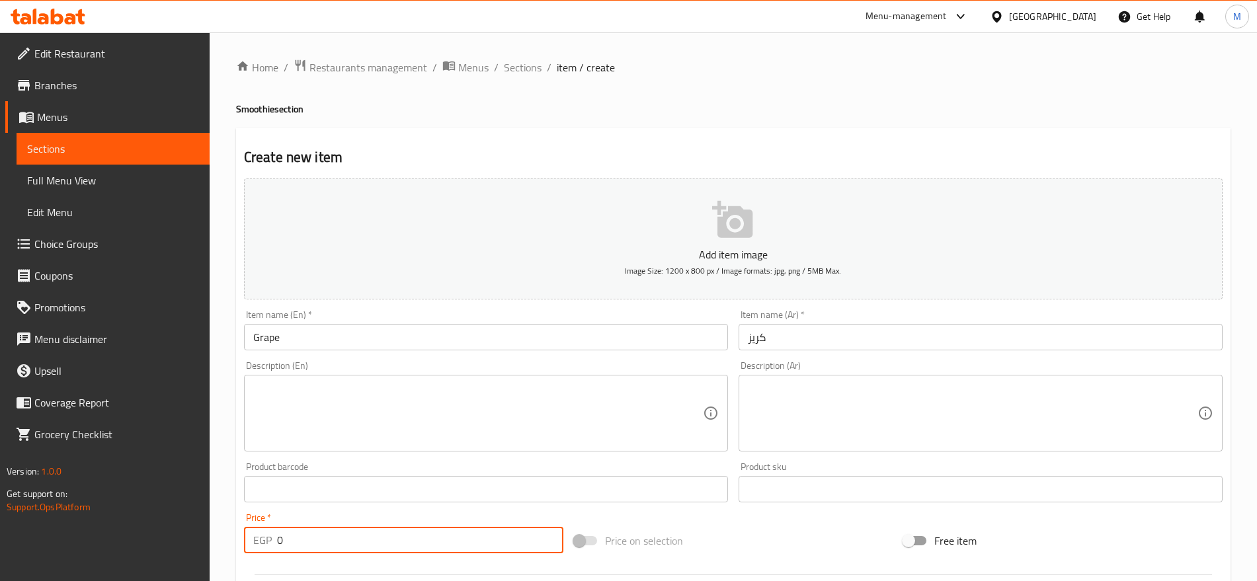
click at [309, 535] on input "0" at bounding box center [420, 540] width 286 height 26
paste input "12"
type input "120"
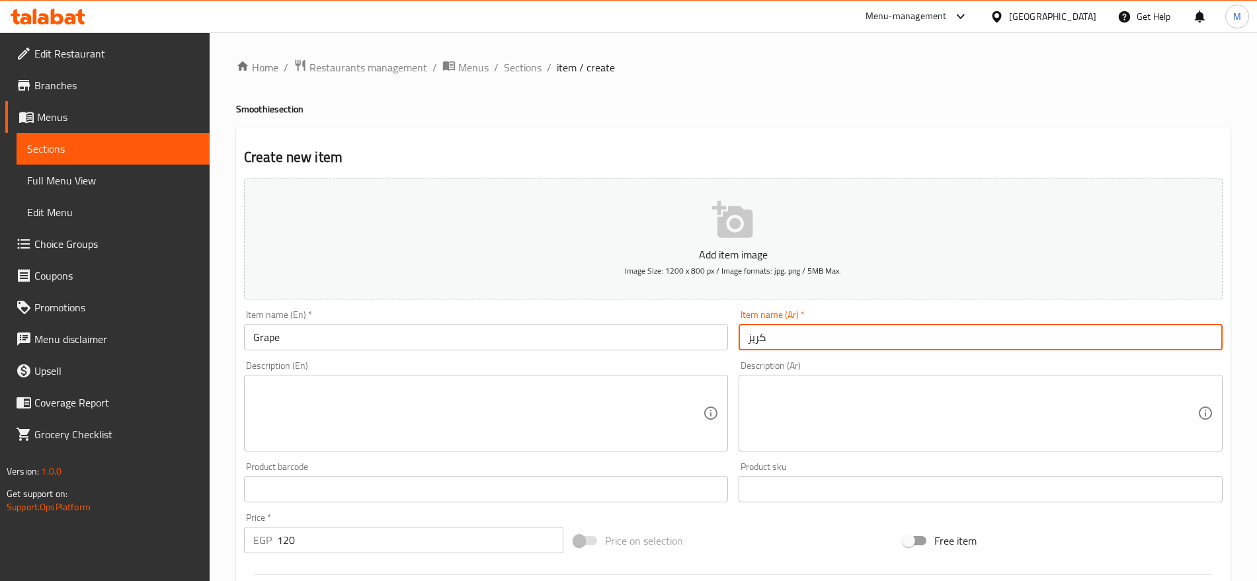
click at [768, 340] on input "كريز" at bounding box center [980, 337] width 484 height 26
click at [322, 341] on input "Grape" at bounding box center [486, 337] width 484 height 26
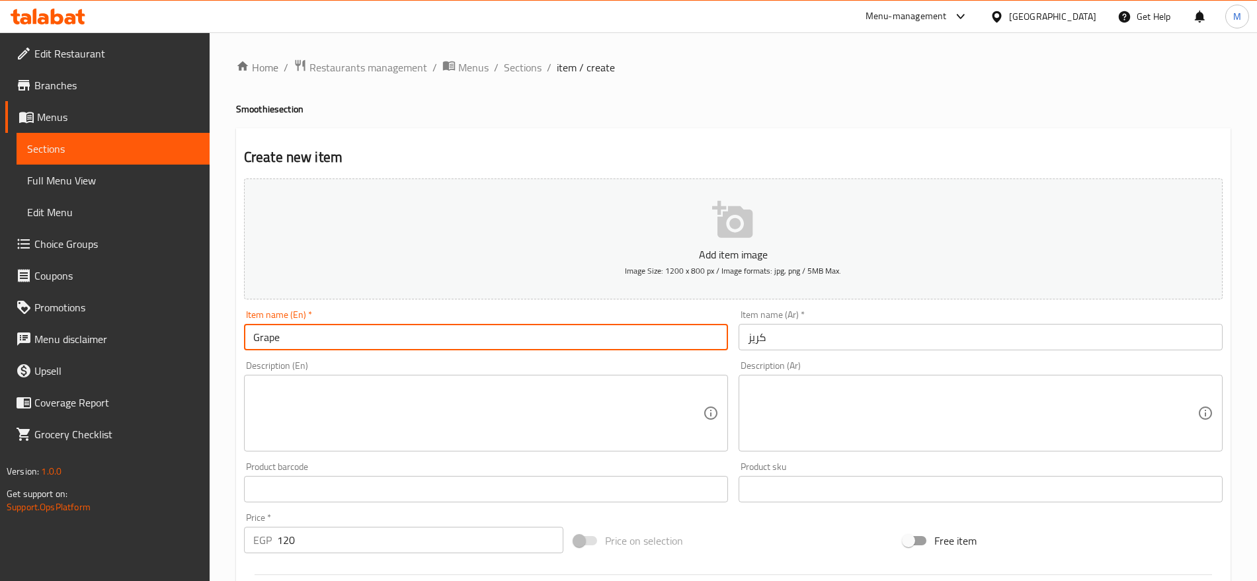
click at [322, 341] on input "Grape" at bounding box center [486, 337] width 484 height 26
paste input "Cherry"
click at [322, 341] on input "Cherry" at bounding box center [486, 337] width 484 height 26
type input "Cherry"
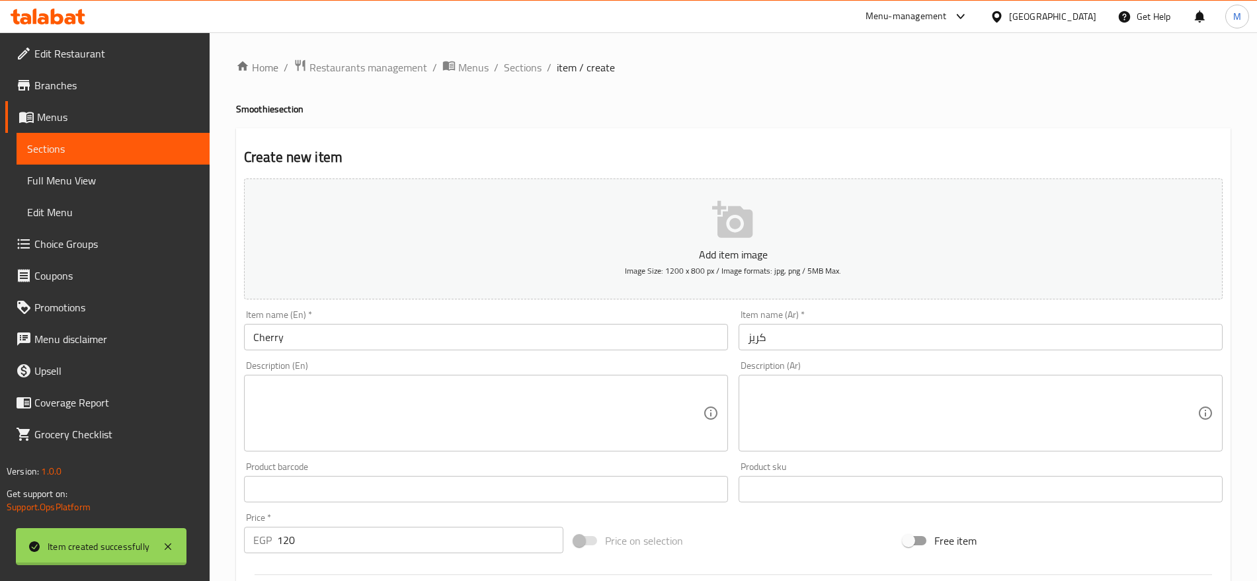
type input "0"
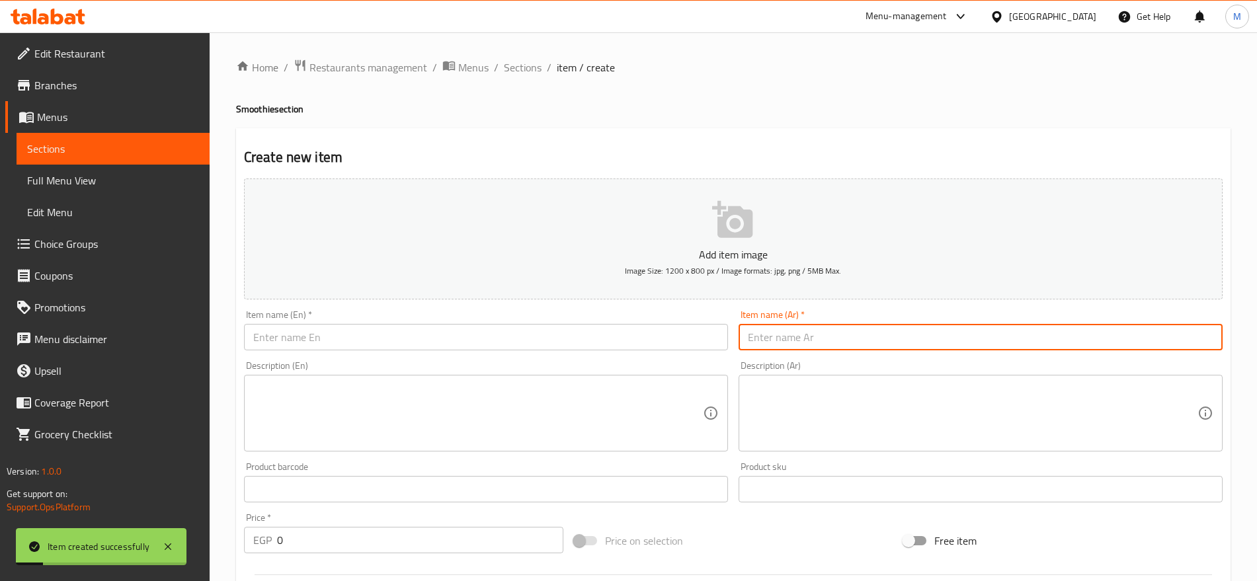
click at [849, 349] on input "text" at bounding box center [980, 337] width 484 height 26
paste input "كيوى"
type input "كيوى"
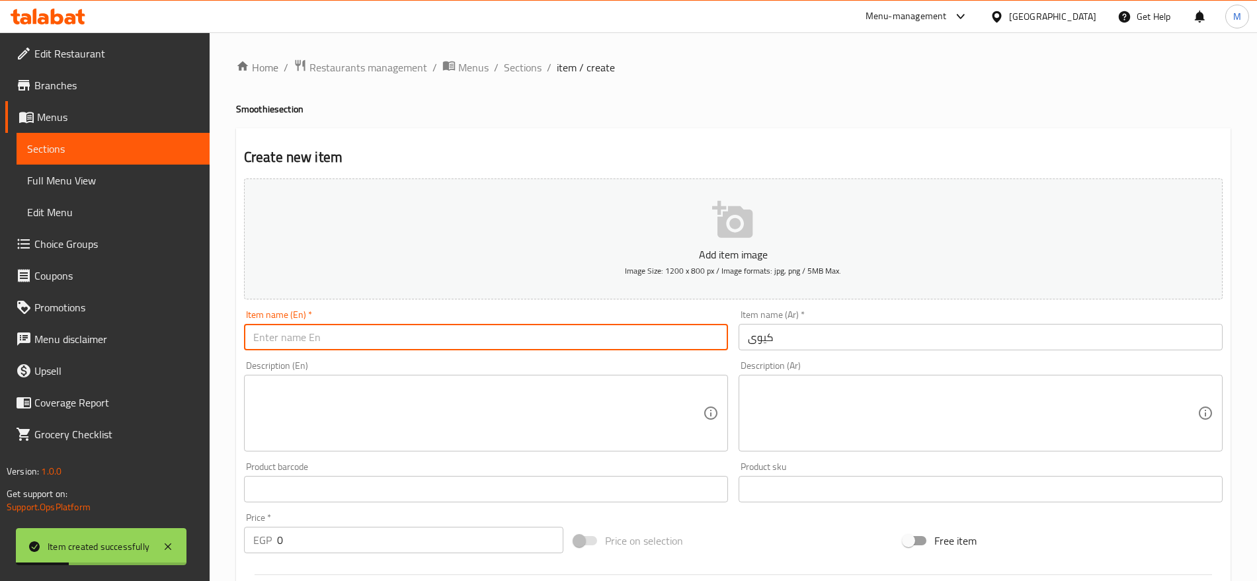
click at [399, 340] on input "text" at bounding box center [486, 337] width 484 height 26
type input "Kiwi"
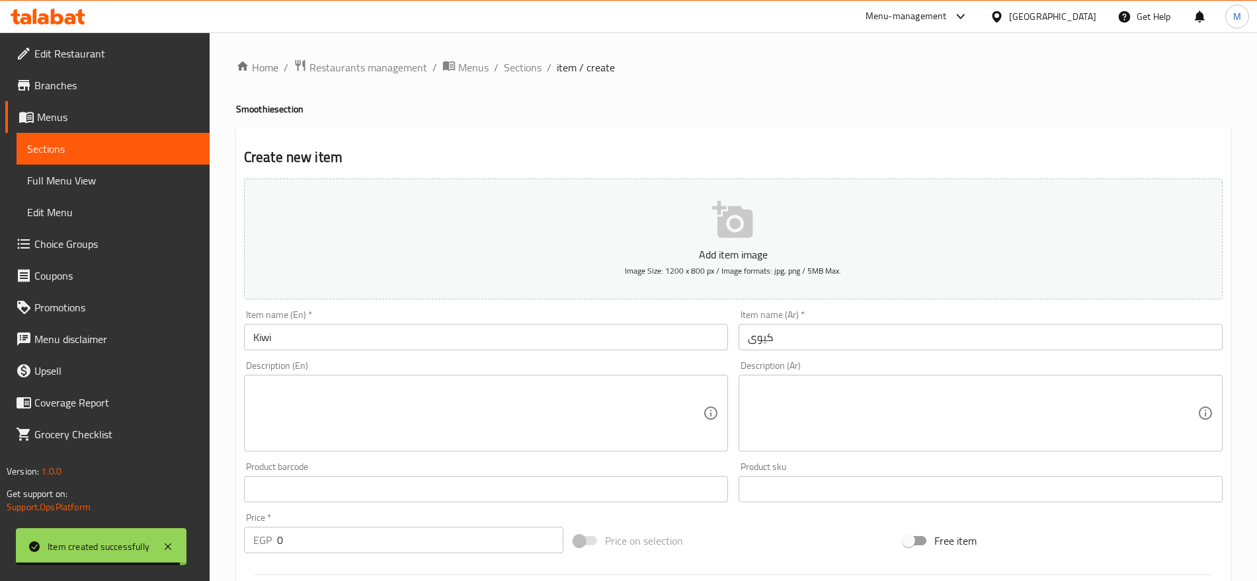
click at [373, 555] on div "Price   * EGP 0 Price *" at bounding box center [404, 533] width 330 height 51
drag, startPoint x: 373, startPoint y: 554, endPoint x: 376, endPoint y: 547, distance: 7.4
click at [376, 547] on div "Price   * EGP 0 Price *" at bounding box center [404, 533] width 330 height 51
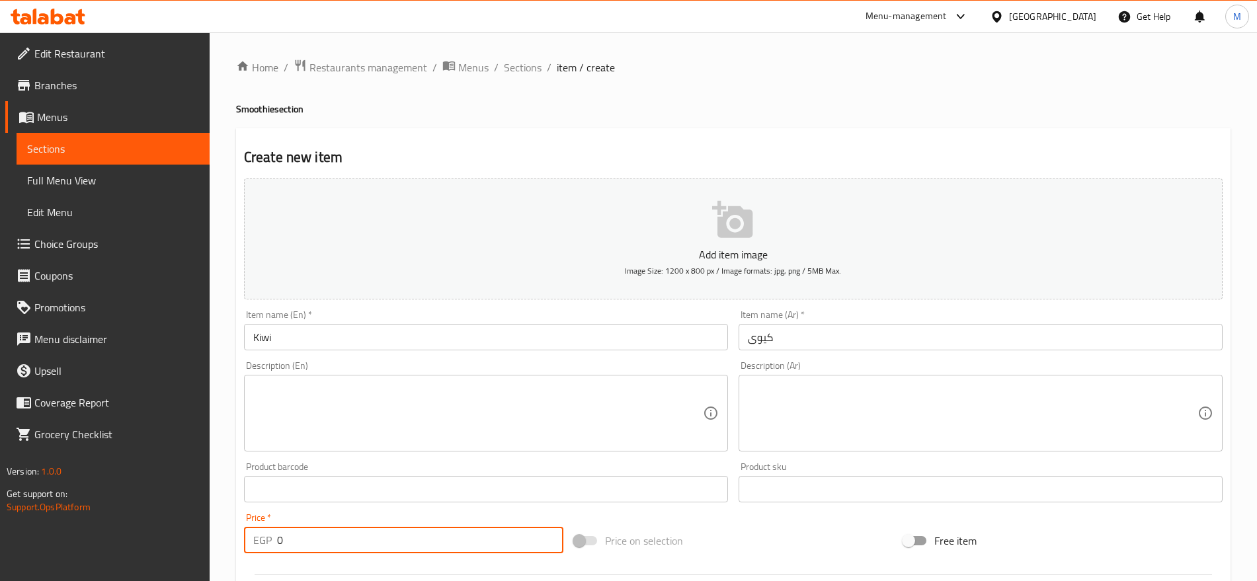
click at [376, 547] on input "0" at bounding box center [420, 540] width 286 height 26
paste input "12"
click at [376, 547] on input "0" at bounding box center [420, 540] width 286 height 26
type input "120"
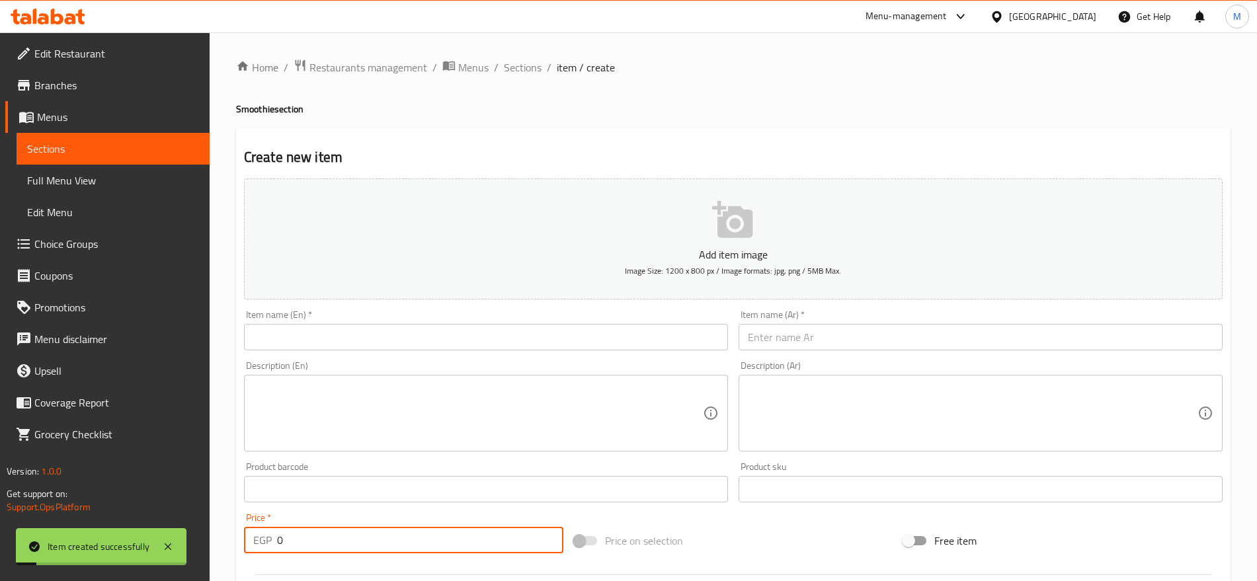
click at [358, 543] on input "0" at bounding box center [420, 540] width 286 height 26
paste input "12"
type input "120"
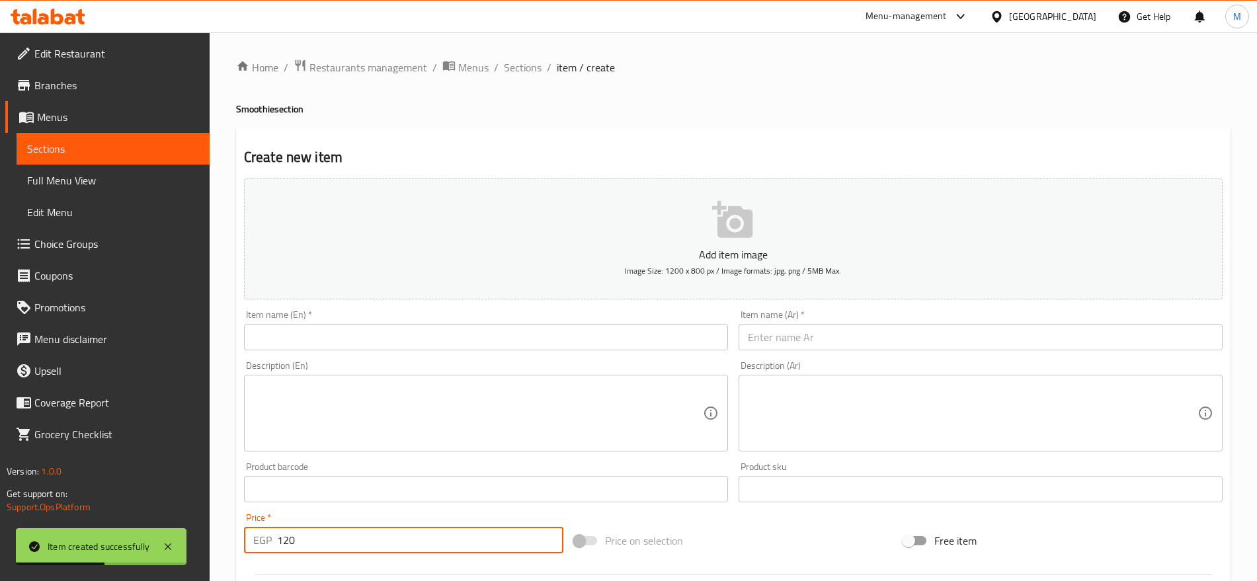
paste input "خوخ"
click at [789, 339] on input "text" at bounding box center [980, 337] width 484 height 26
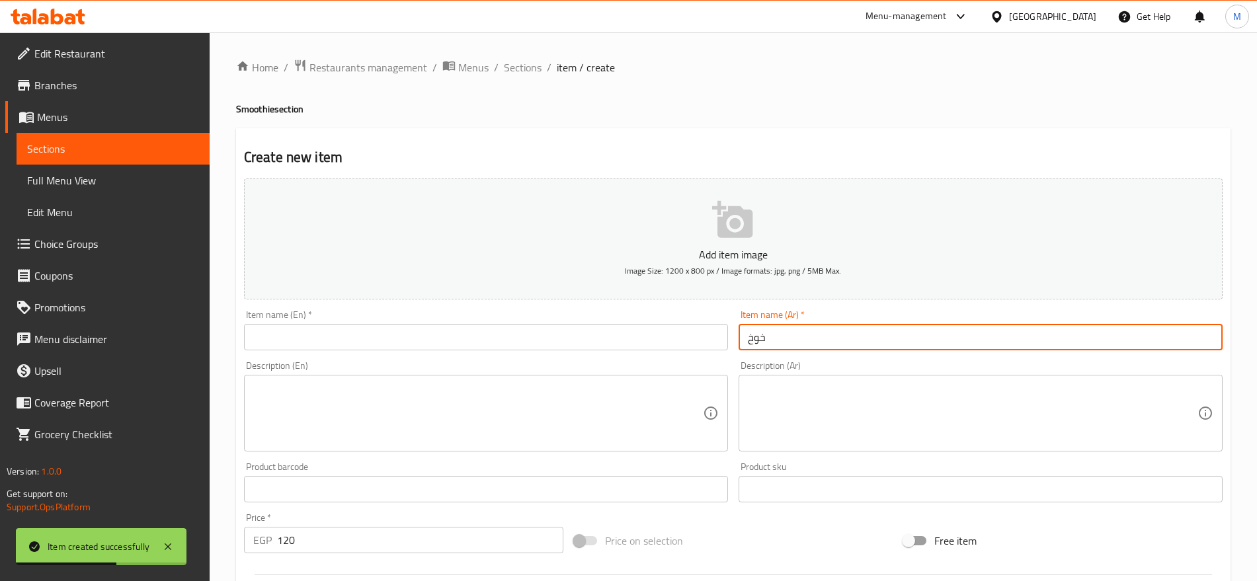
type input "خوخ"
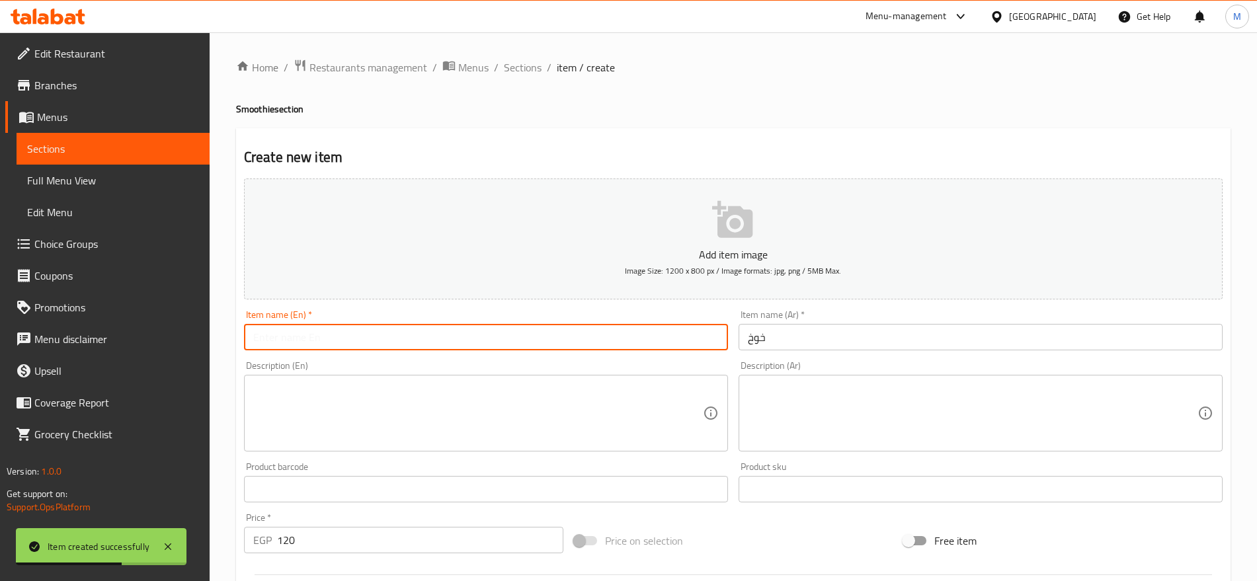
click at [642, 336] on input "text" at bounding box center [486, 337] width 484 height 26
type input "Peach"
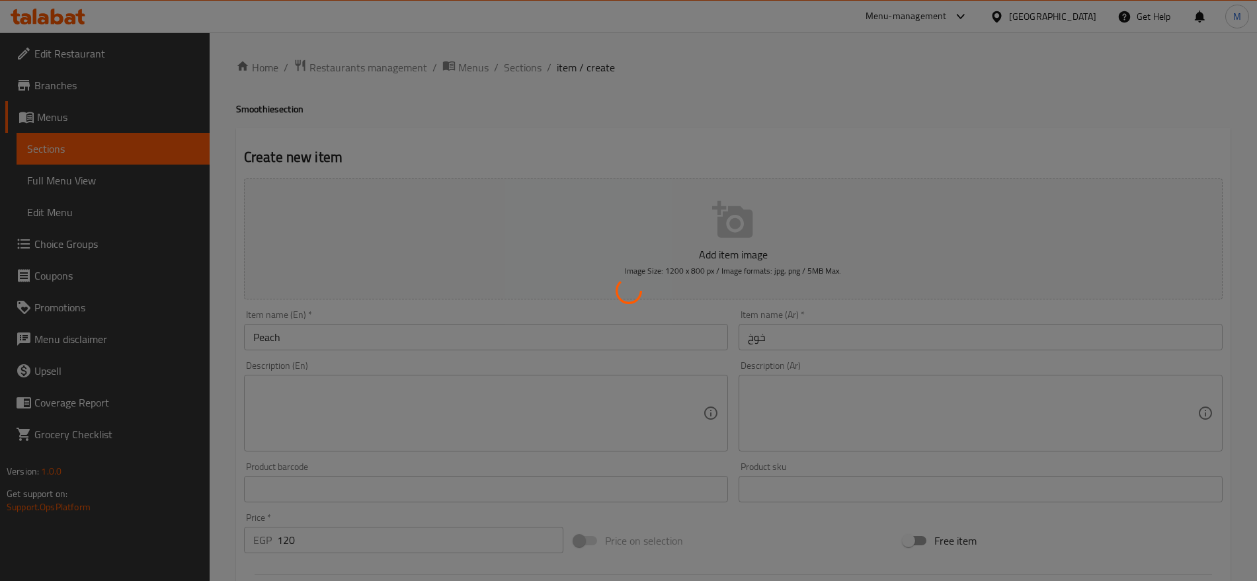
type input "0"
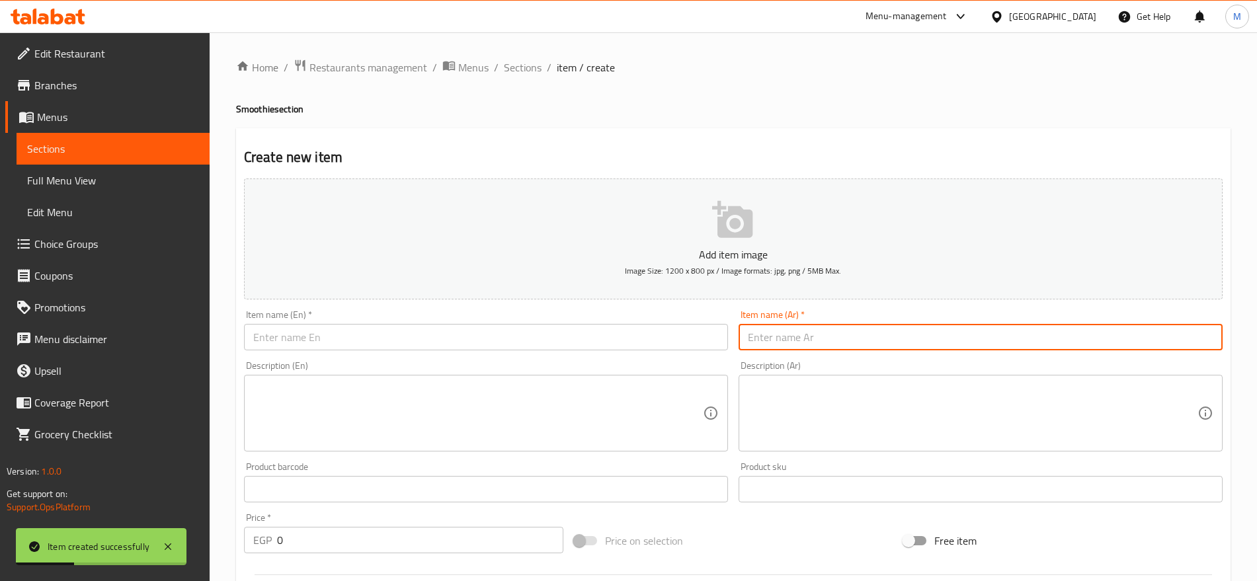
paste input "مانجا"
click at [836, 345] on input "مانجا" at bounding box center [980, 337] width 484 height 26
type input "مانجا"
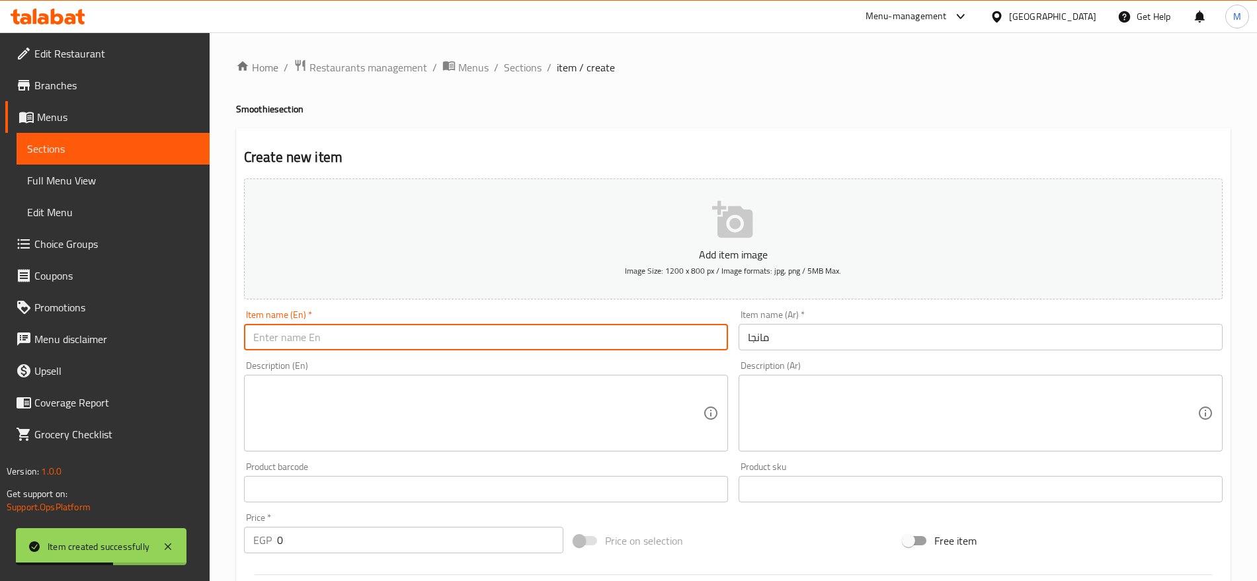
click at [550, 344] on input "text" at bounding box center [486, 337] width 484 height 26
type input "Mango"
click at [311, 546] on input "0" at bounding box center [420, 540] width 286 height 26
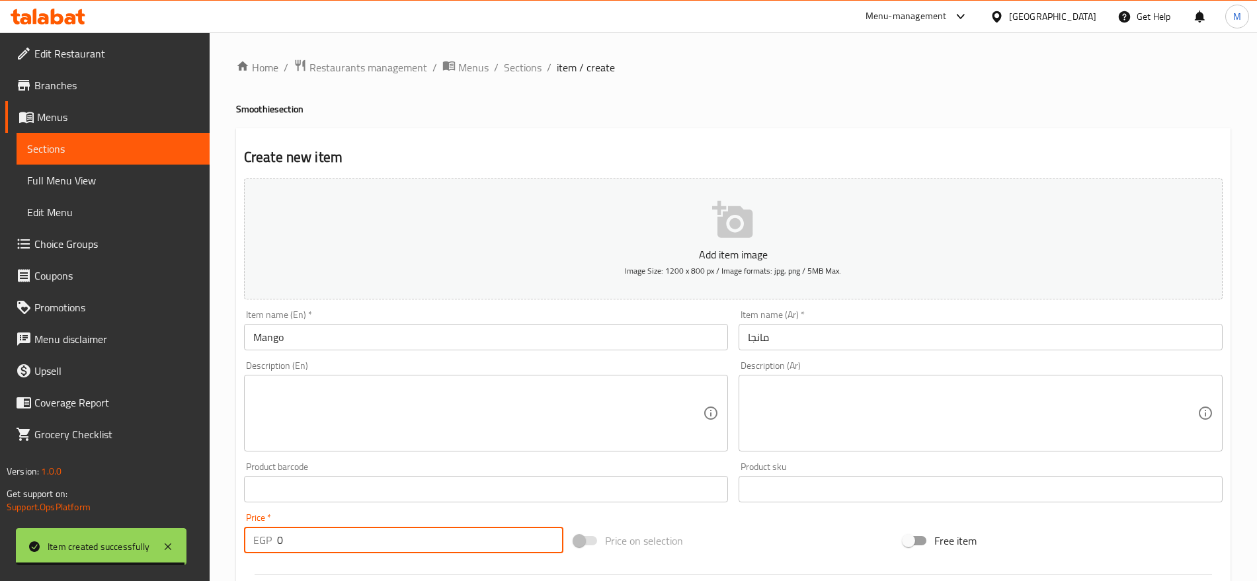
click at [311, 546] on input "0" at bounding box center [420, 540] width 286 height 26
type input "120"
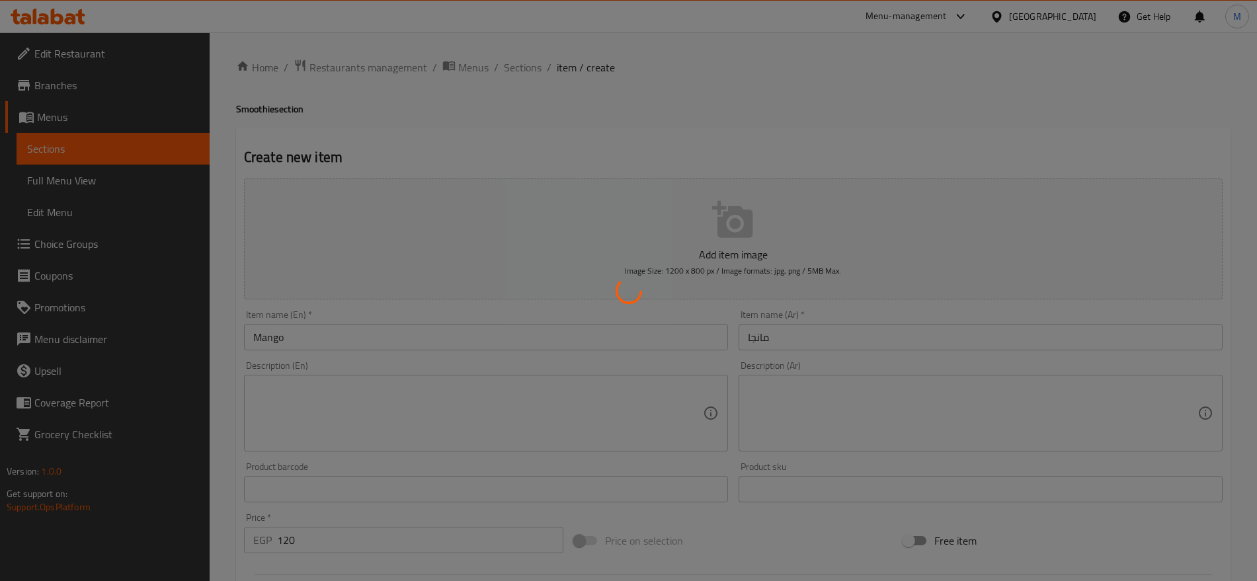
type input "0"
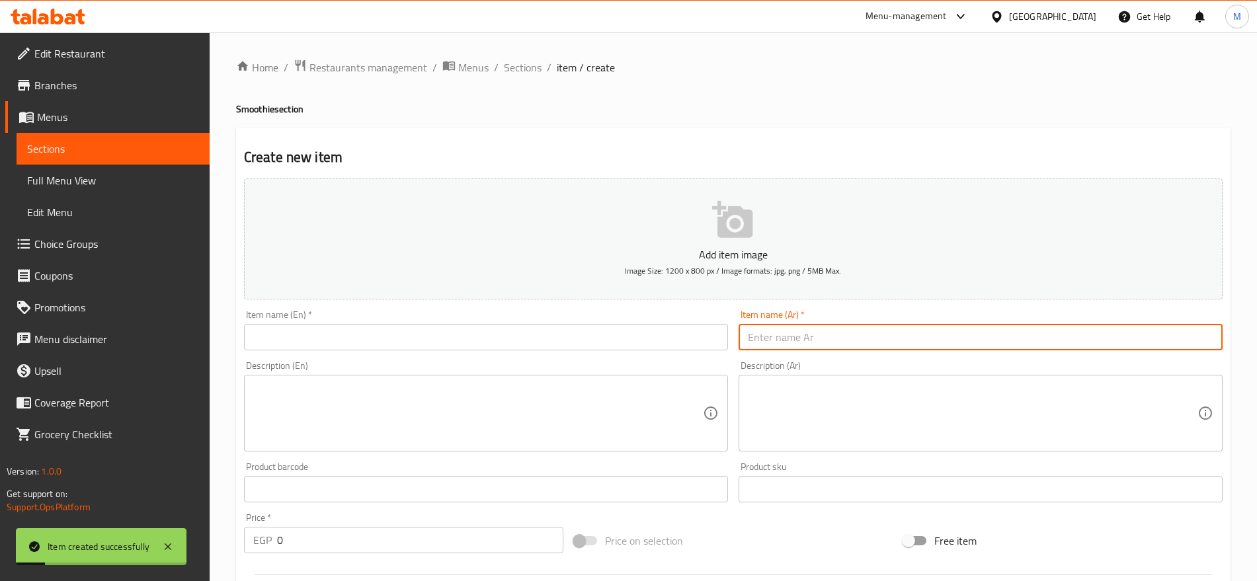
click at [877, 346] on input "text" at bounding box center [980, 337] width 484 height 26
paste input "كراميل"
type input "كراميل"
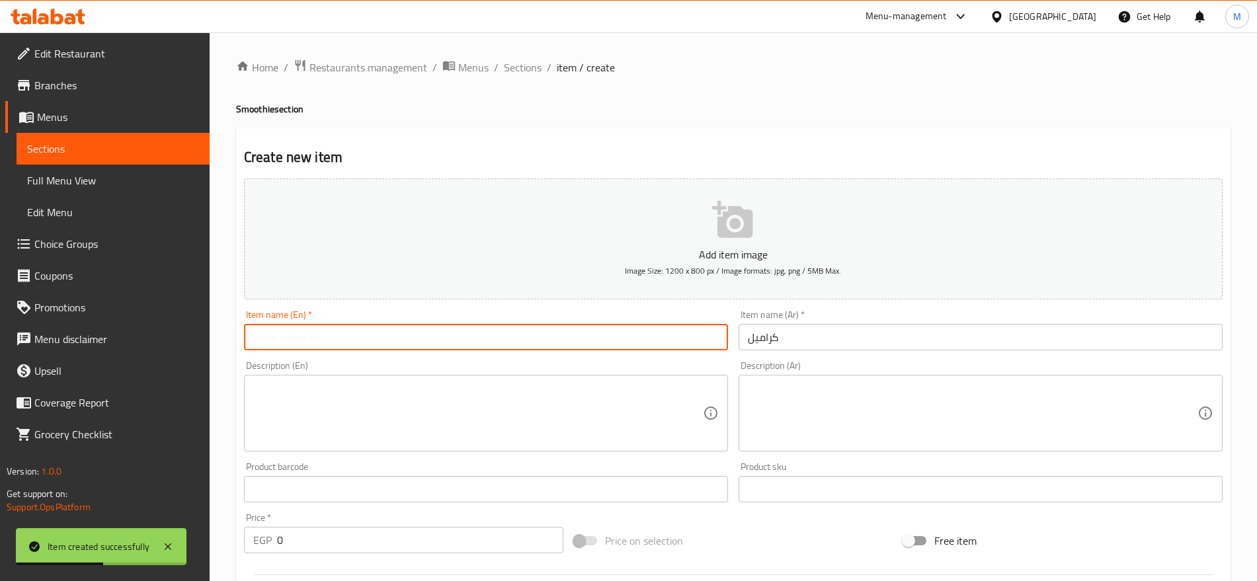
paste input "Caramel"
click at [358, 344] on input "text" at bounding box center [486, 337] width 484 height 26
type input "Caramel"
click at [812, 412] on textarea at bounding box center [972, 413] width 449 height 63
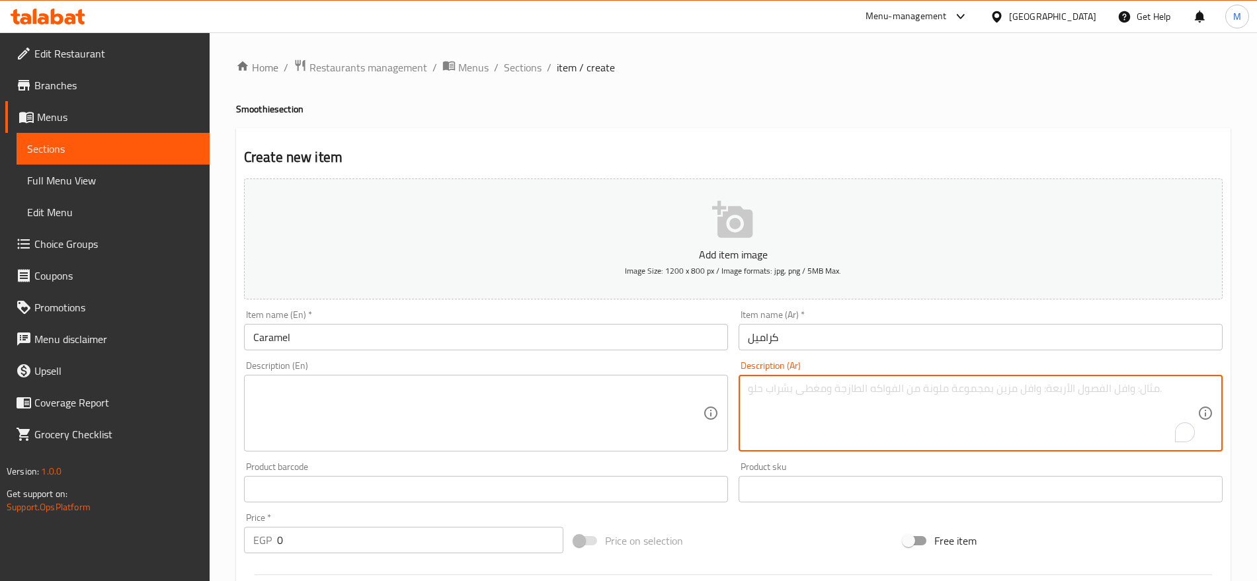
paste textarea "ثلج مجروش مضاف عليه وإختيارك من الغليفر"
type textarea "ثلج مجروش مضاف عليه وإختيارك من الغليفر"
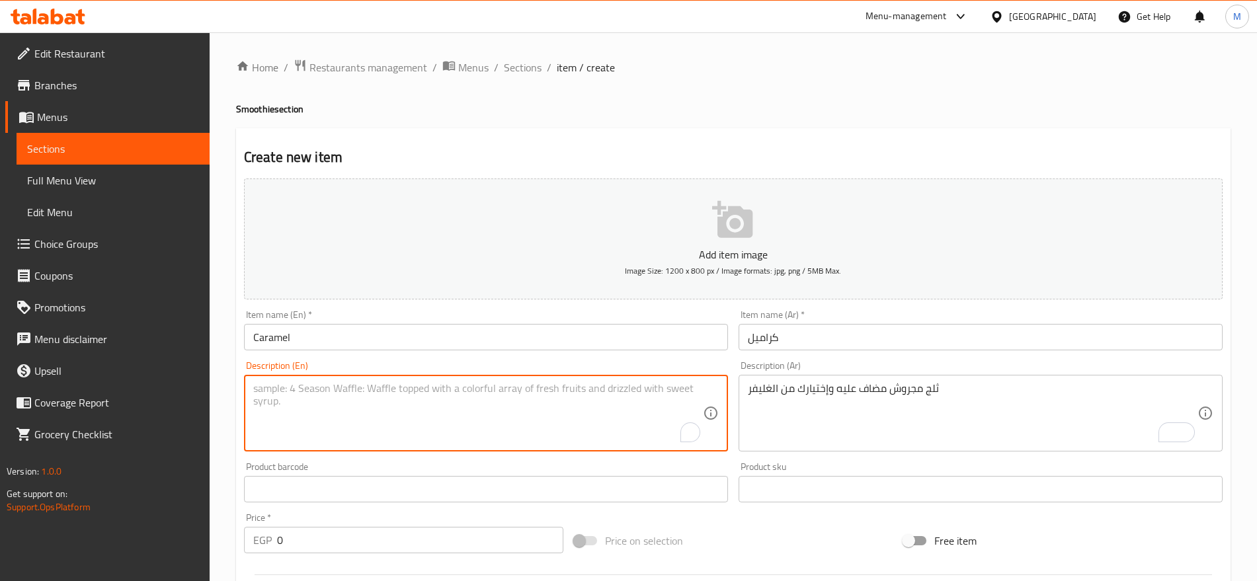
click at [396, 426] on textarea "To enrich screen reader interactions, please activate Accessibility in Grammarl…" at bounding box center [477, 413] width 449 height 63
paste textarea "Crushed ice and your choice of glaze"
click at [276, 387] on textarea "Crushed ice and your choice of glaze" at bounding box center [477, 413] width 449 height 63
click at [376, 387] on textarea "Blended ice and your choice of glaze" at bounding box center [477, 413] width 449 height 63
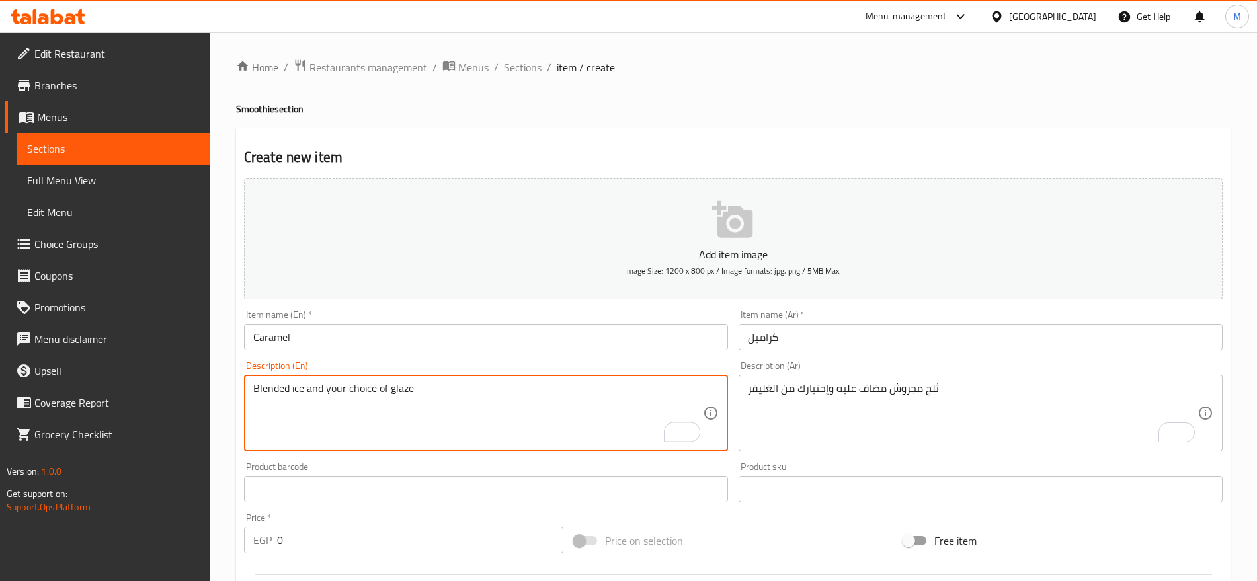
click at [376, 387] on textarea "Blended ice and your choice of glaze" at bounding box center [477, 413] width 449 height 63
click at [403, 395] on textarea "Crushed ice and your choice of glaze" at bounding box center [477, 413] width 449 height 63
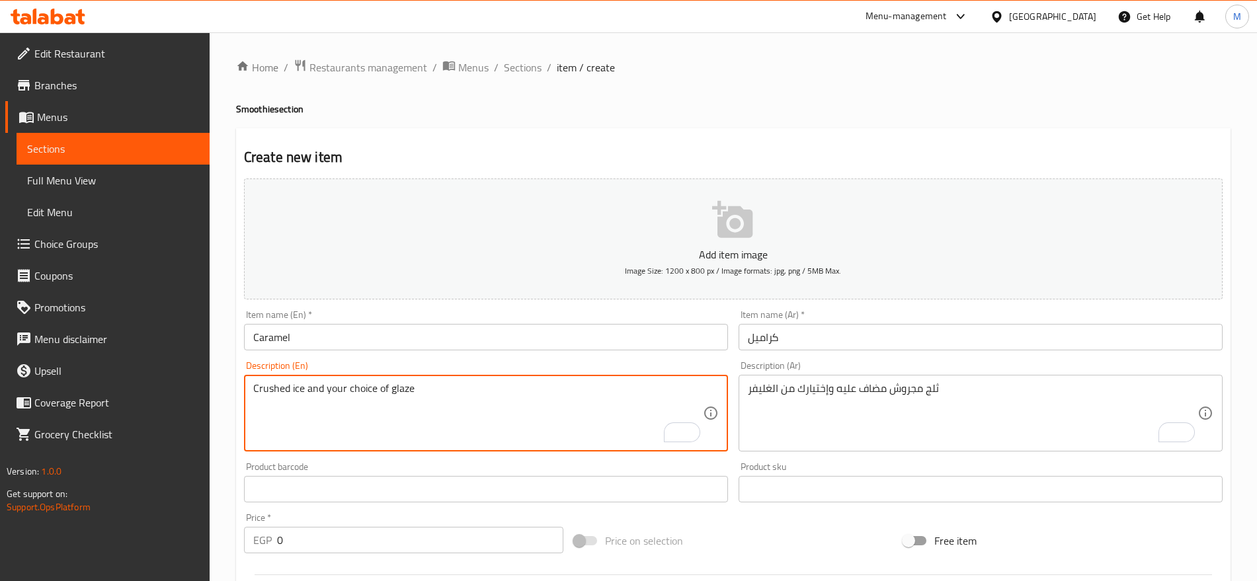
type textarea "Crushed ice and your choice of glaze"
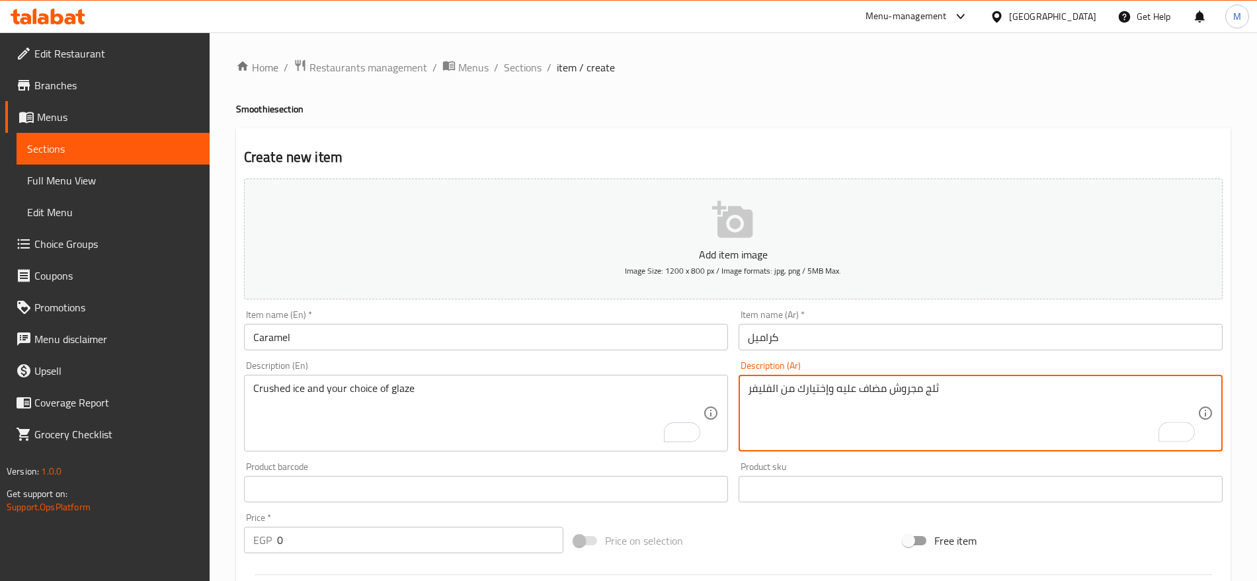
click at [849, 391] on textarea "ثلج مجروش مضاف عليه وإختيارك من الفليفر" at bounding box center [972, 413] width 449 height 63
type textarea "ثلج مجروش مضاف عليه وإختيارك من الفليفر"
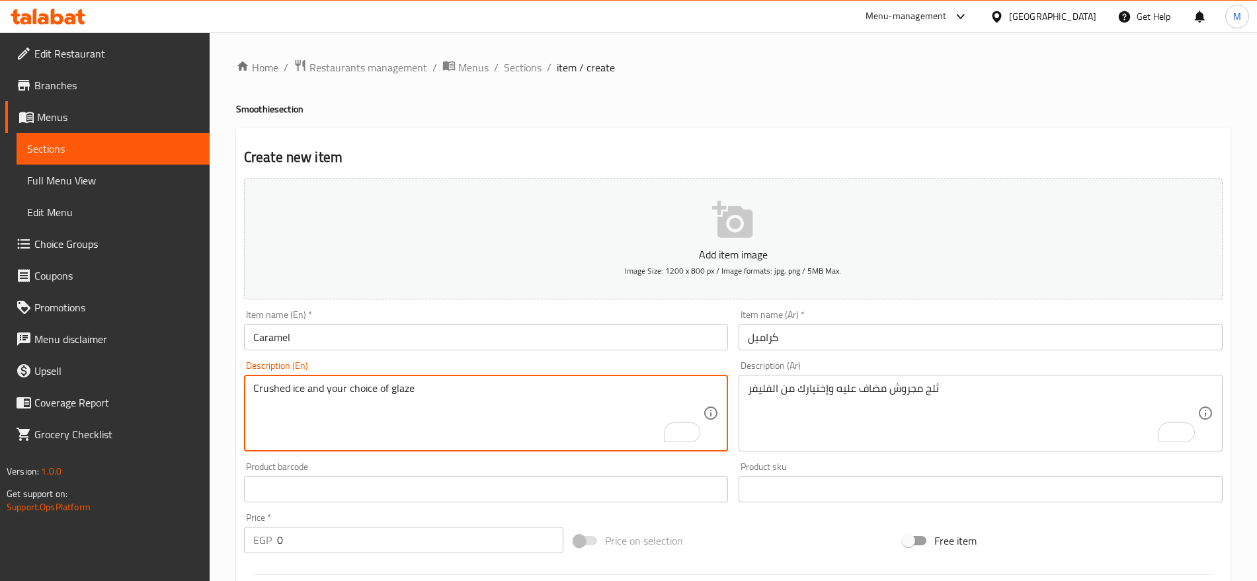
click at [397, 388] on textarea "Crushed ice and your choice of glaze" at bounding box center [477, 413] width 449 height 63
paste textarea "flavor"
drag, startPoint x: 483, startPoint y: 395, endPoint x: 307, endPoint y: 404, distance: 176.1
click at [307, 404] on textarea "Crushed ice and your choice of flavor" at bounding box center [477, 413] width 449 height 63
type textarea "Crushed ice"
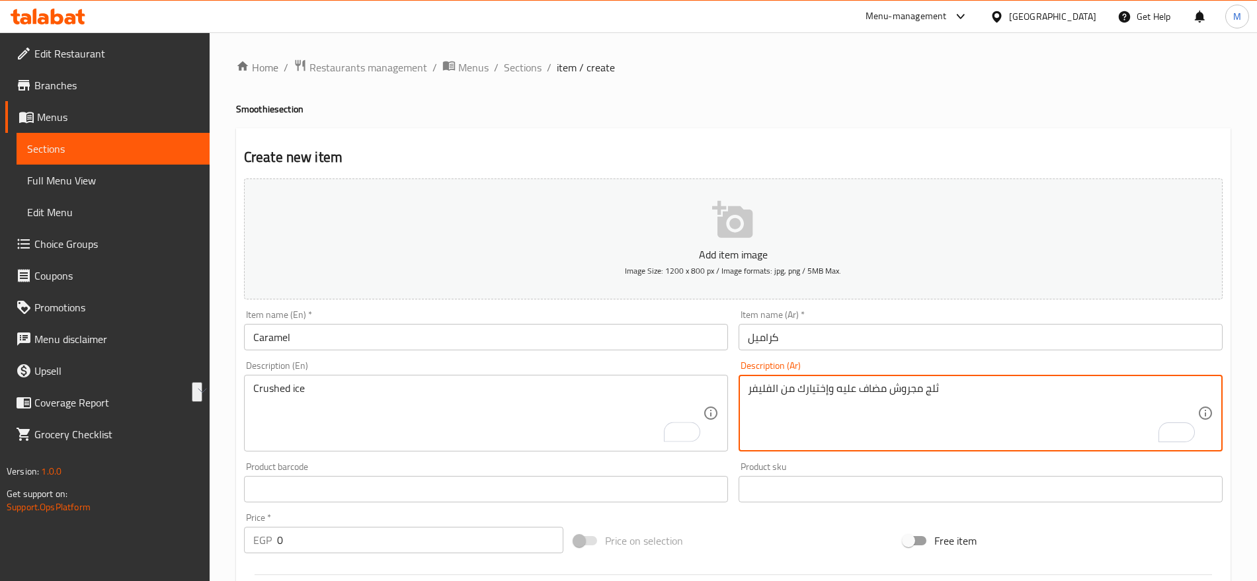
drag, startPoint x: 890, startPoint y: 392, endPoint x: 707, endPoint y: 394, distance: 182.4
click at [707, 394] on div "Add item image Image Size: 1200 x 800 px / Image formats: jpg, png / 5MB Max. I…" at bounding box center [733, 458] width 989 height 570
type textarea "ثلج مجروش"
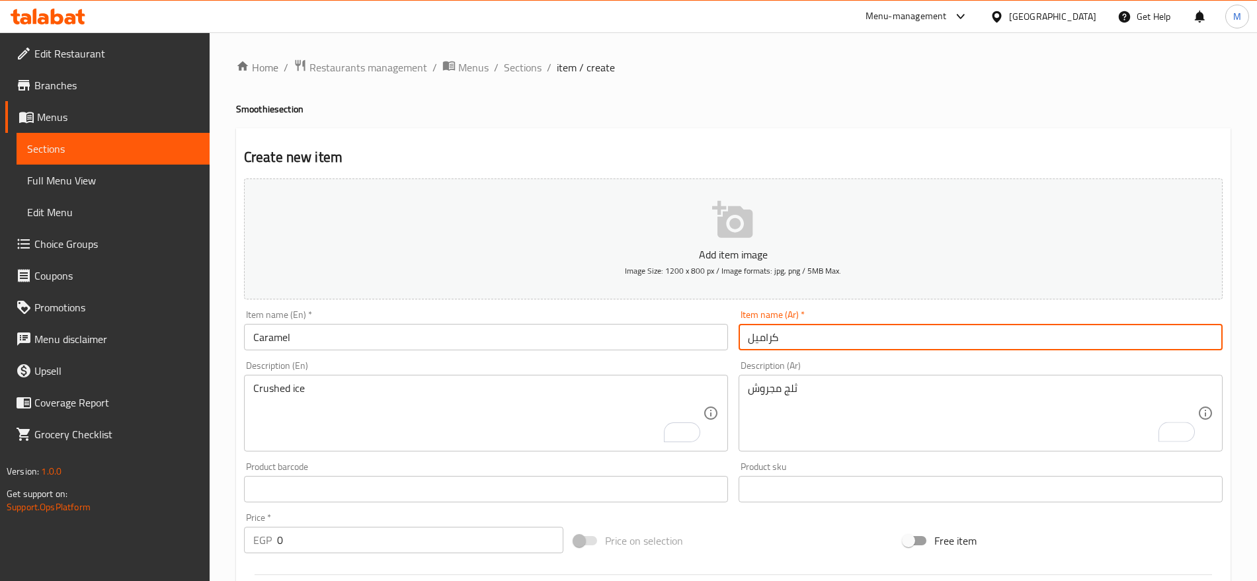
click at [804, 343] on input "كراميل" at bounding box center [980, 337] width 484 height 26
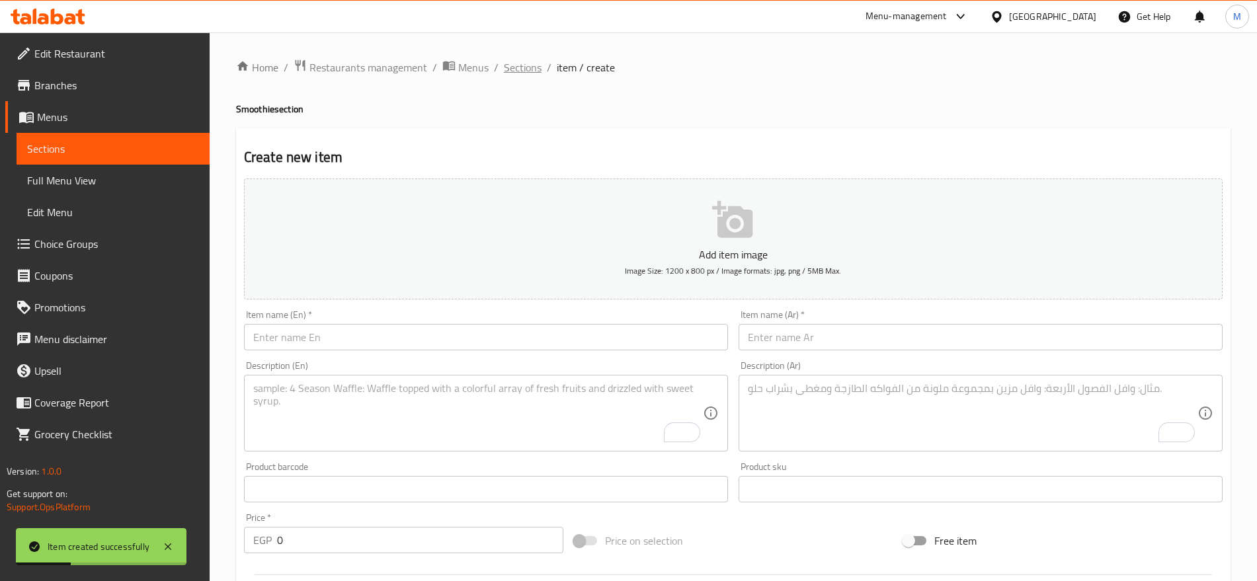
click at [531, 72] on span "Sections" at bounding box center [523, 67] width 38 height 16
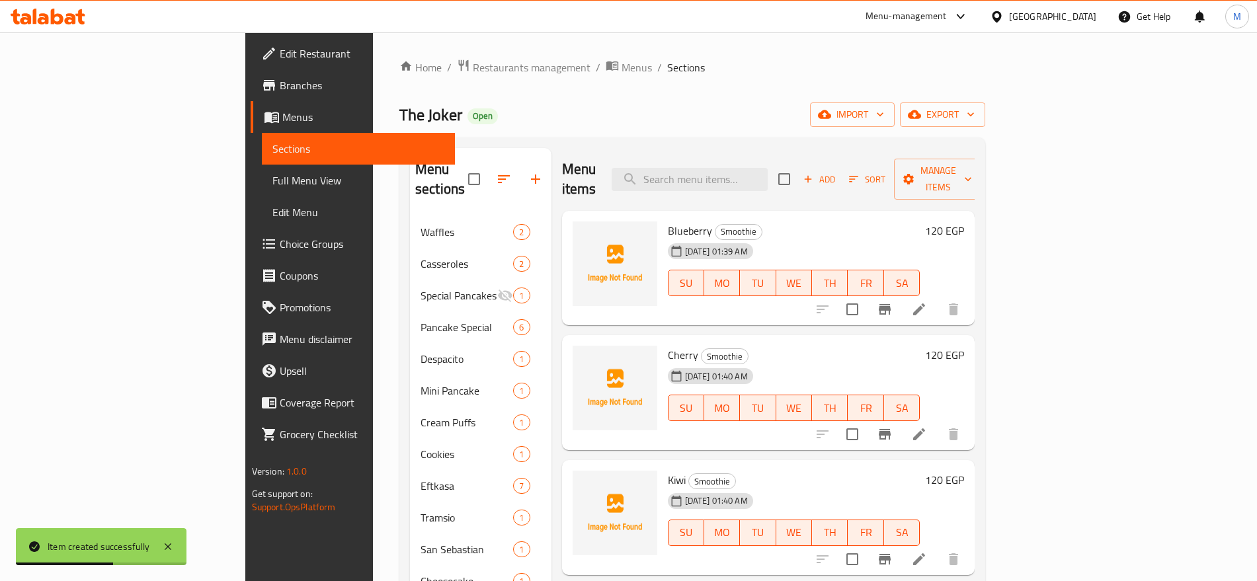
scroll to position [641, 0]
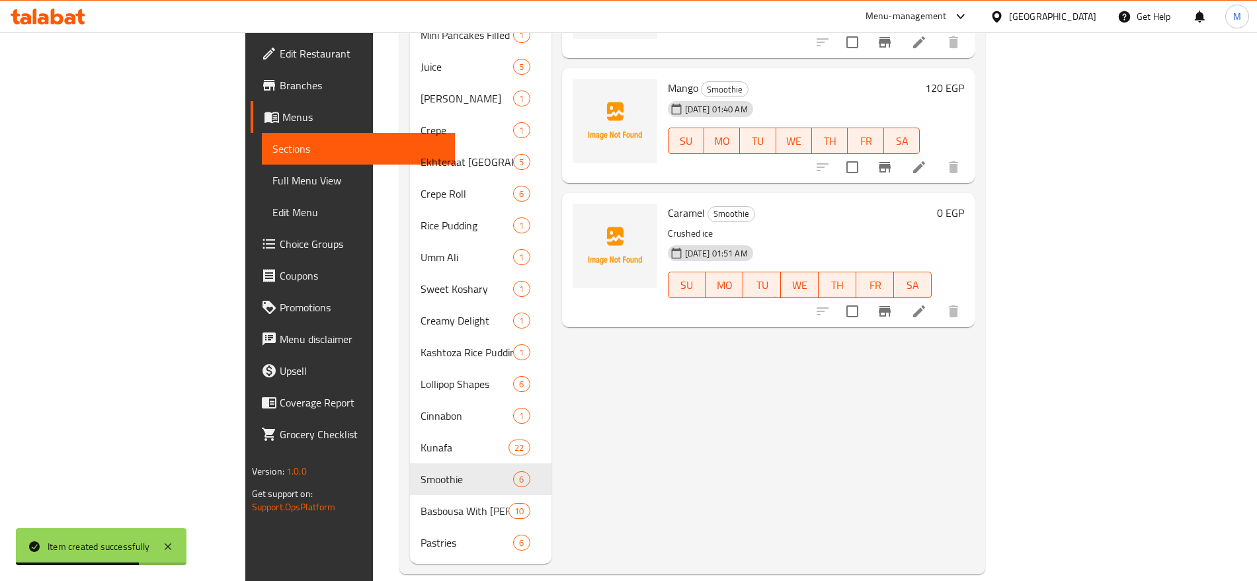
click at [668, 225] on p "Crushed ice" at bounding box center [800, 233] width 264 height 17
copy div "Crushed ice"
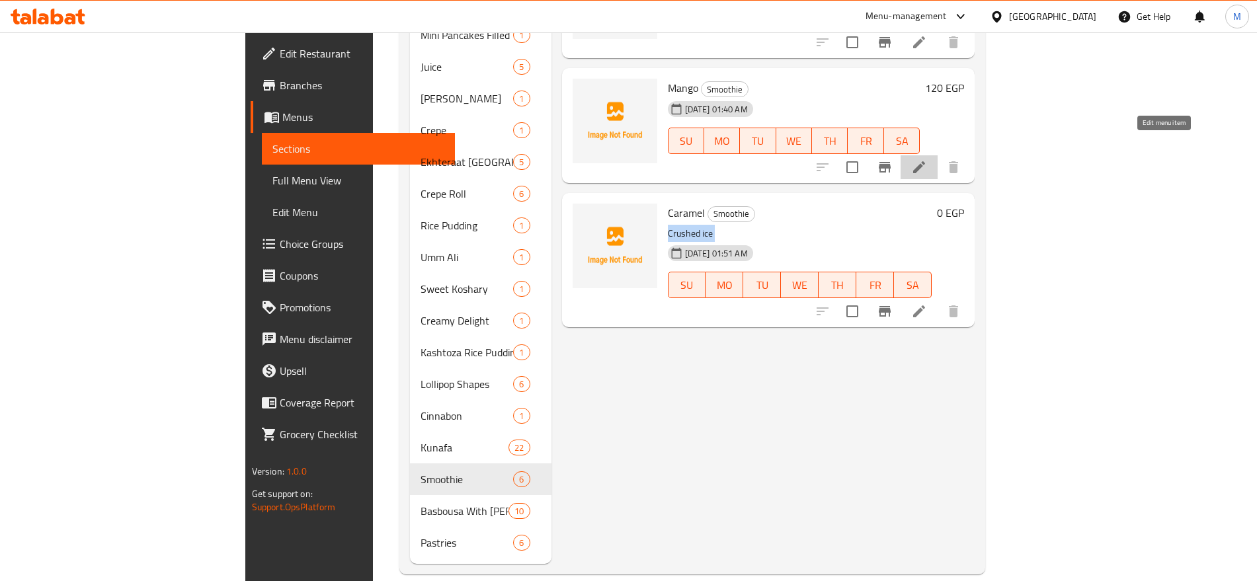
click at [927, 159] on icon at bounding box center [919, 167] width 16 height 16
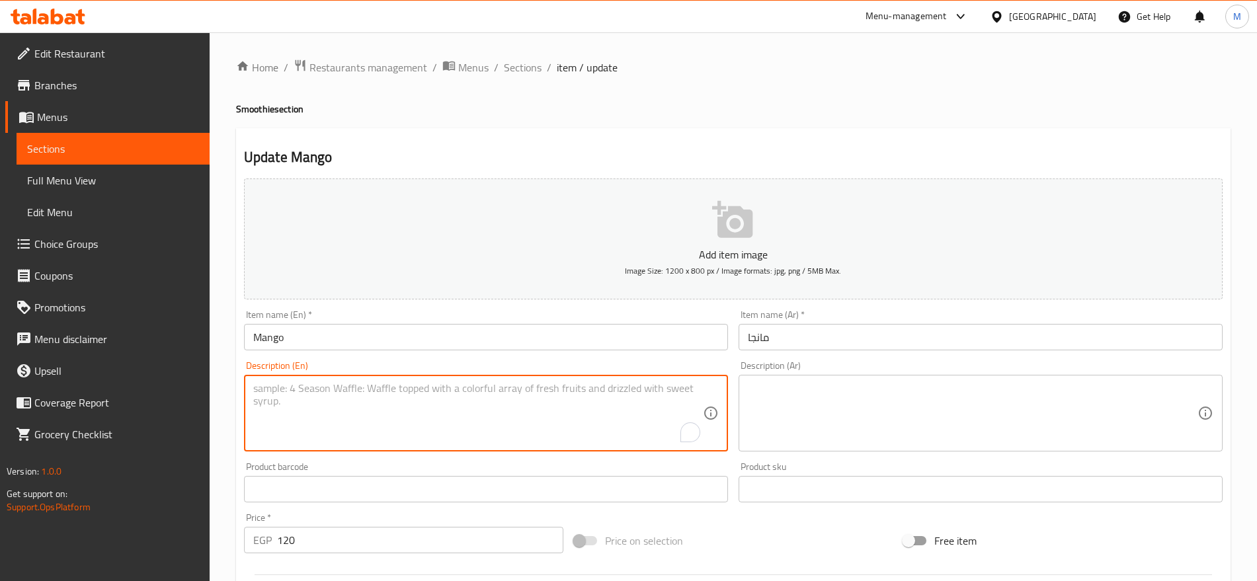
click at [345, 401] on textarea "To enrich screen reader interactions, please activate Accessibility in Grammarl…" at bounding box center [477, 413] width 449 height 63
paste textarea "Crushed ice"
type textarea "Crushed ice"
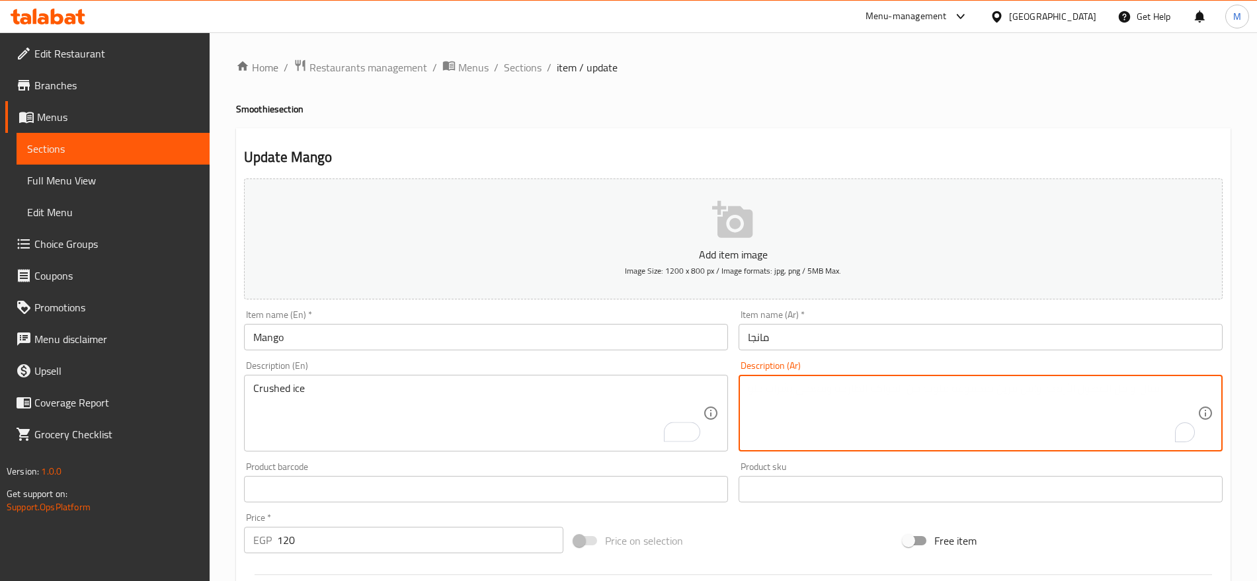
paste textarea "ثلج مجروش"
type textarea "ثلج مجروش"
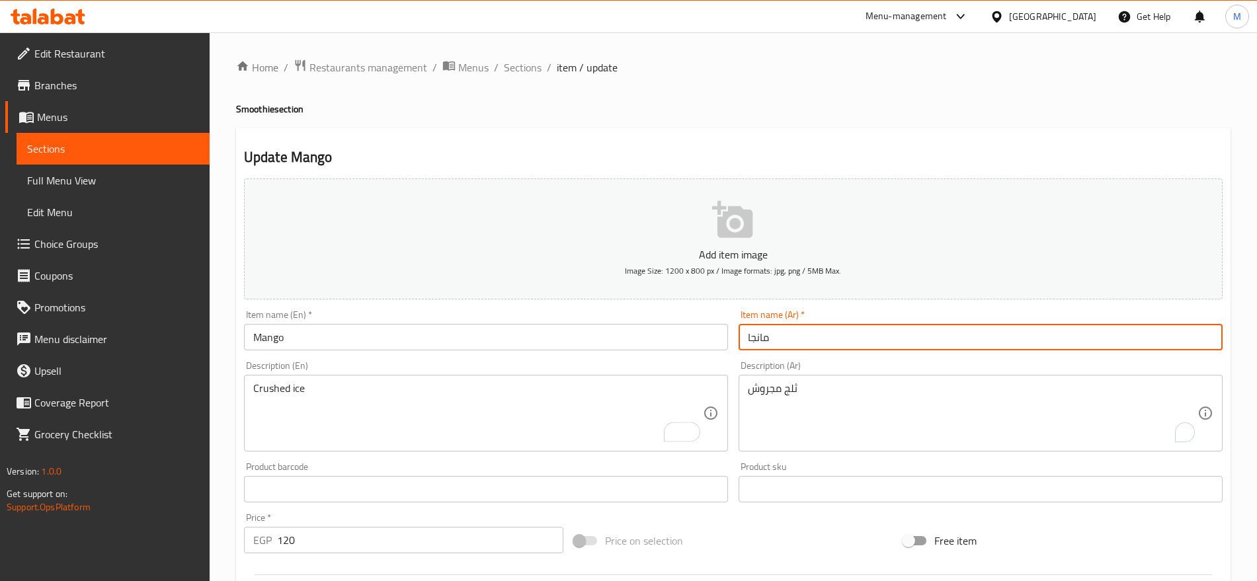
click at [812, 341] on input "مانجا" at bounding box center [980, 337] width 484 height 26
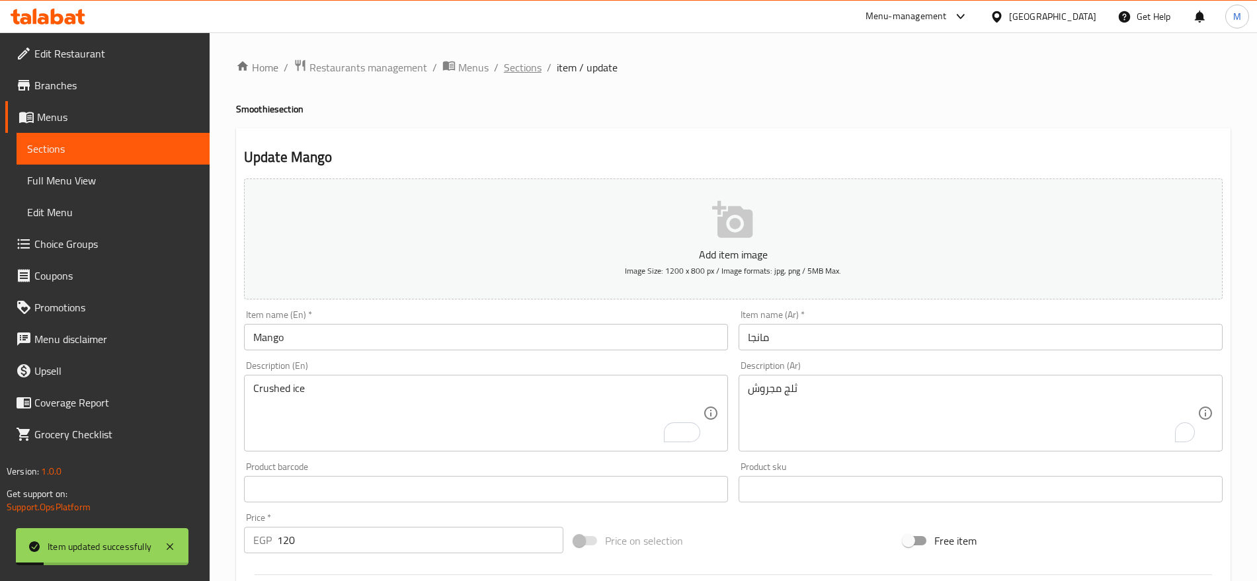
click at [512, 65] on span "Sections" at bounding box center [523, 67] width 38 height 16
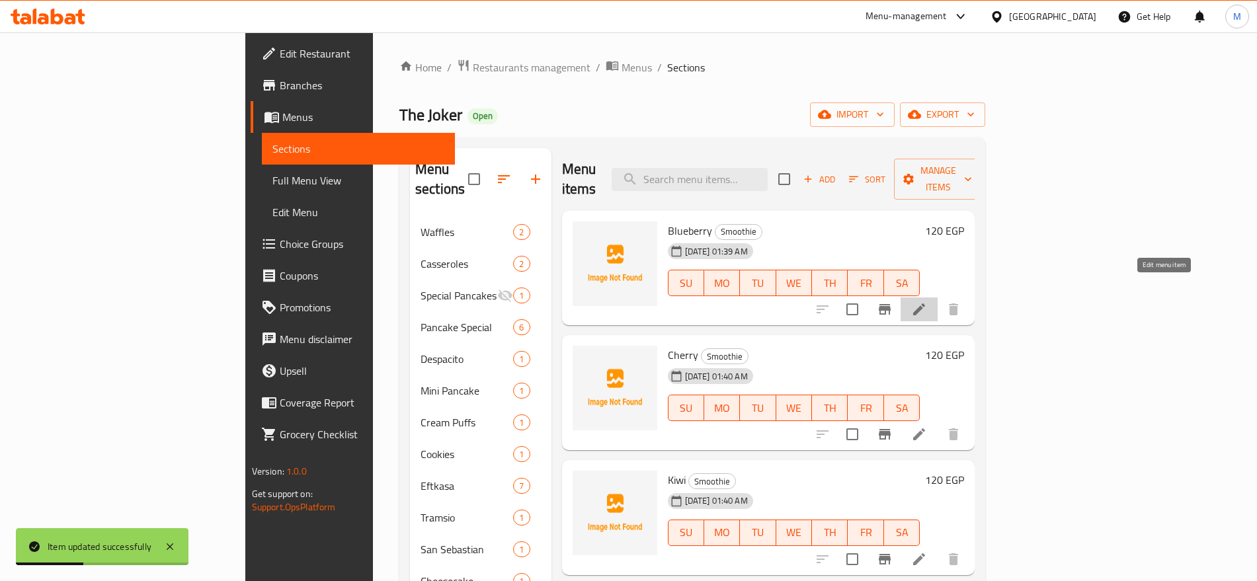
click at [927, 301] on icon at bounding box center [919, 309] width 16 height 16
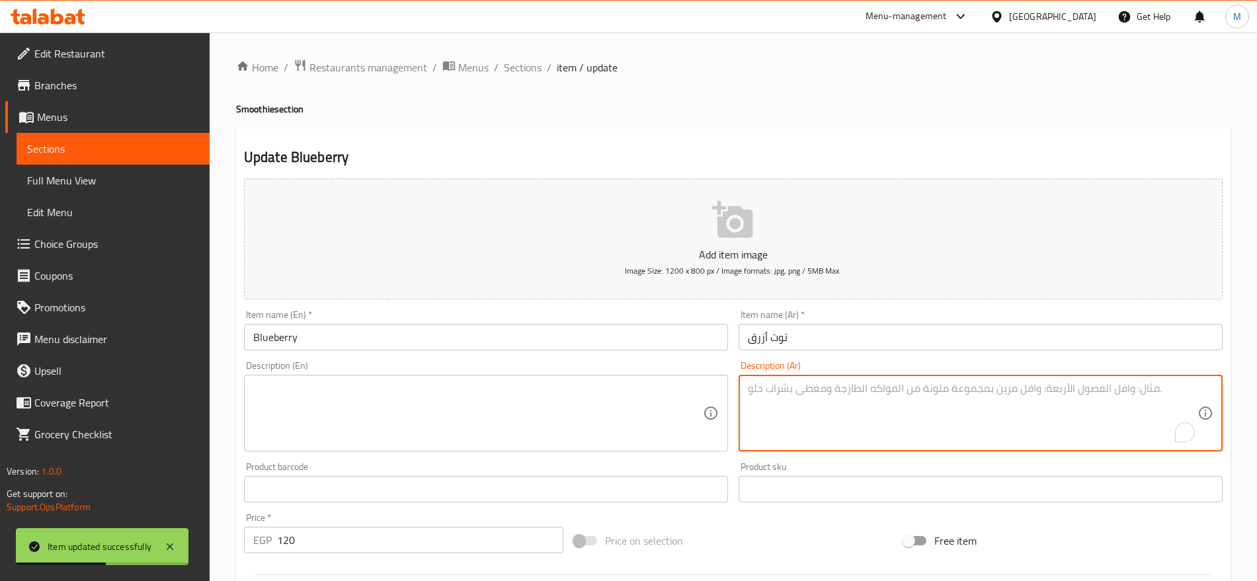
click at [835, 390] on textarea "To enrich screen reader interactions, please activate Accessibility in Grammarl…" at bounding box center [972, 413] width 449 height 63
paste textarea "ثلج مجروش"
type textarea "ثلج مجروش"
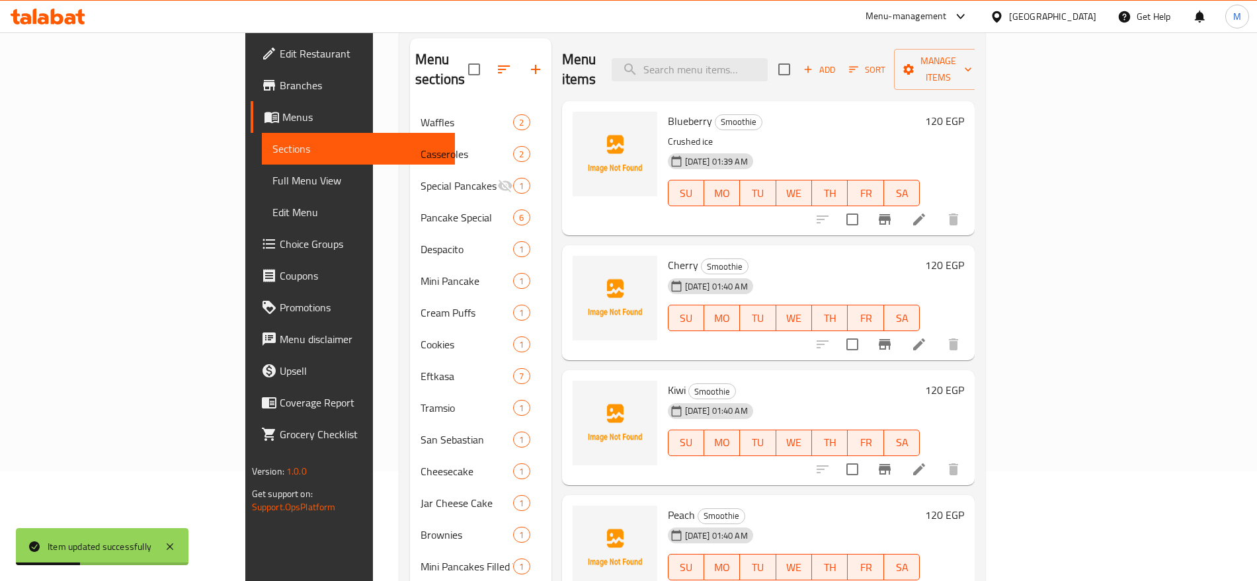
scroll to position [110, 0]
click at [969, 339] on div at bounding box center [887, 345] width 163 height 32
drag, startPoint x: 1161, startPoint y: 339, endPoint x: 1161, endPoint y: 323, distance: 16.5
click at [969, 329] on div at bounding box center [887, 345] width 163 height 32
click at [927, 336] on icon at bounding box center [919, 344] width 16 height 16
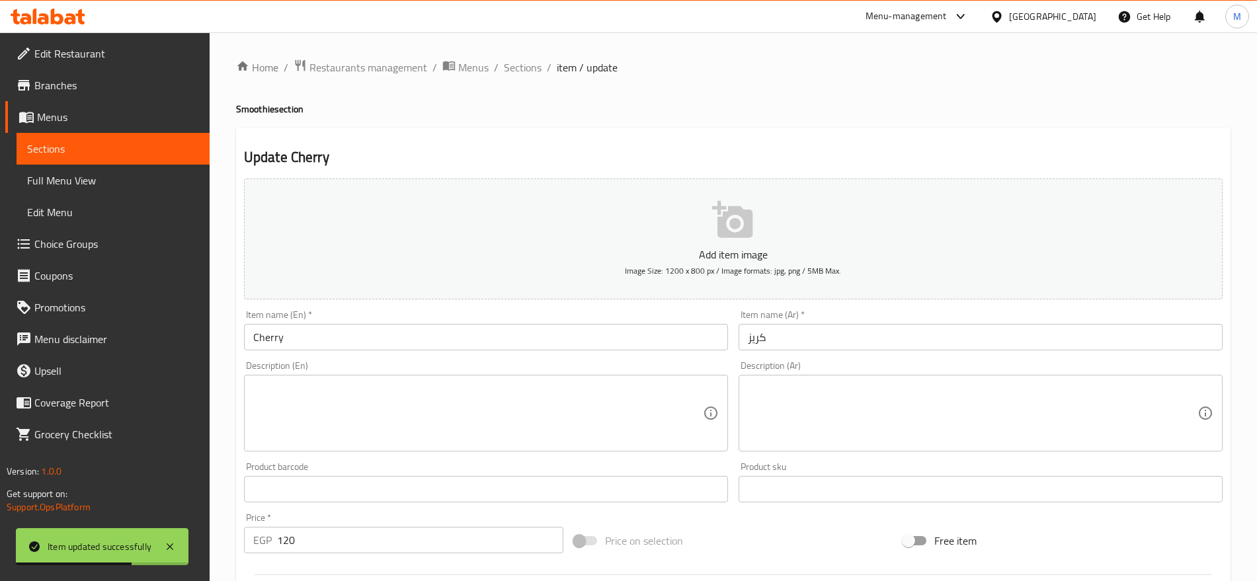
click at [449, 398] on textarea at bounding box center [477, 413] width 449 height 63
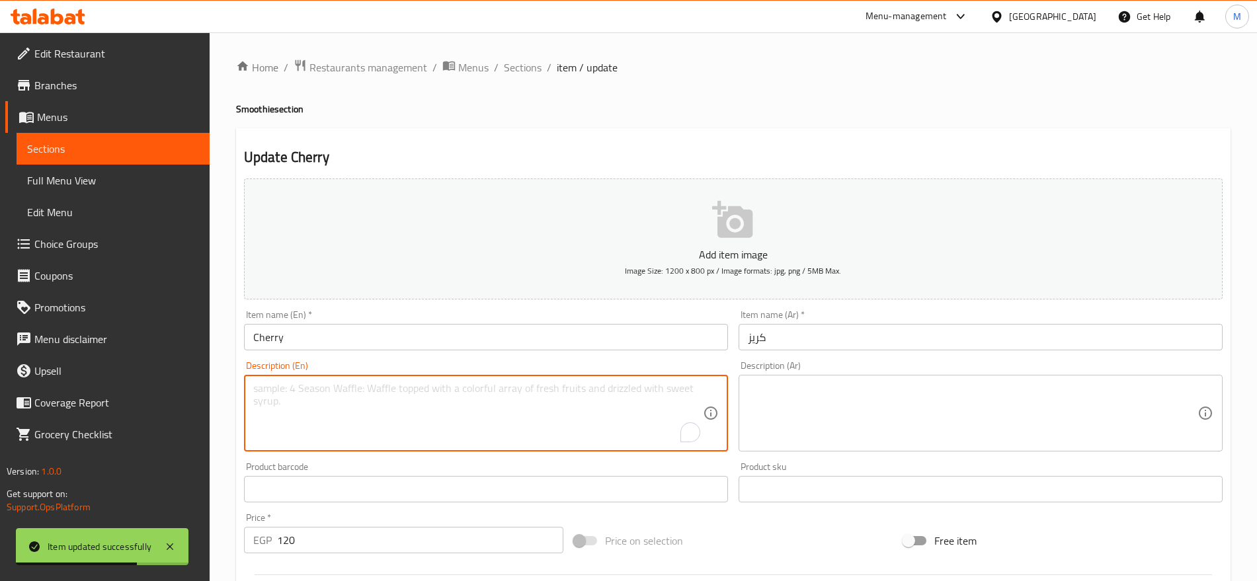
paste textarea "Crushed ice"
type textarea "Crushed ice"
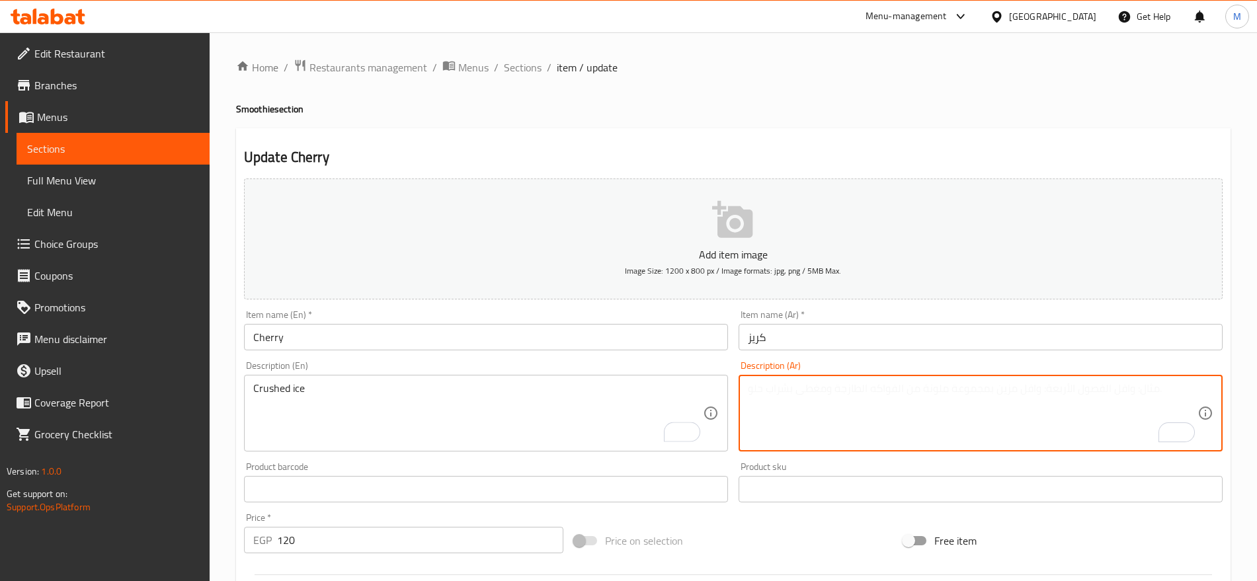
paste textarea "ثلج مجروش"
type textarea "ثلج مجروش"
click at [791, 346] on input "كريز" at bounding box center [980, 337] width 484 height 26
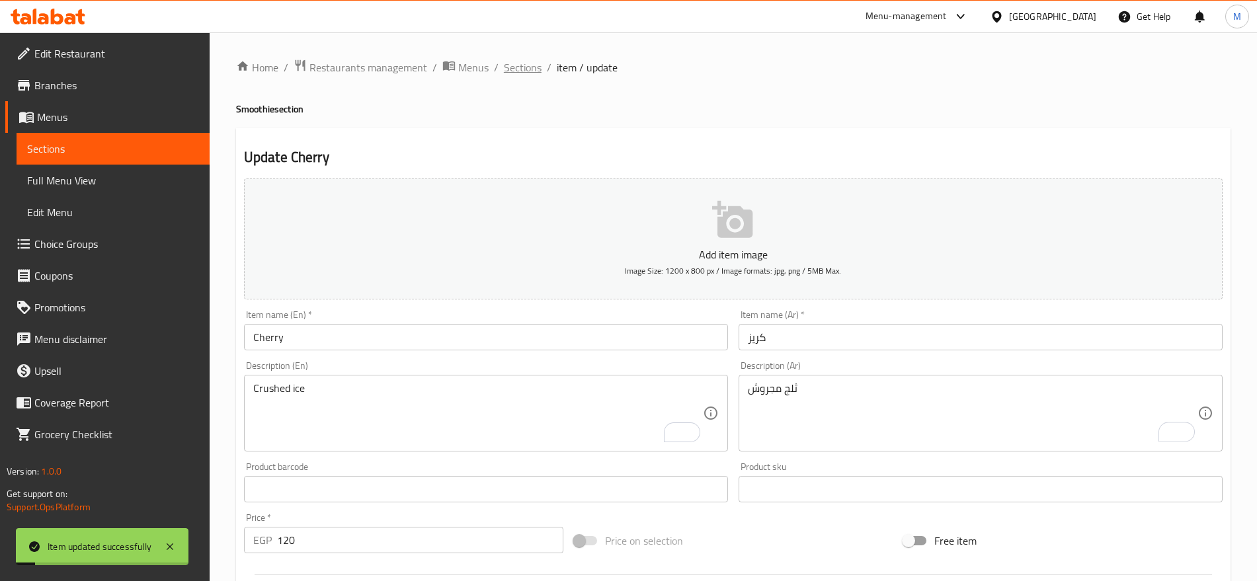
click at [526, 69] on span "Sections" at bounding box center [523, 67] width 38 height 16
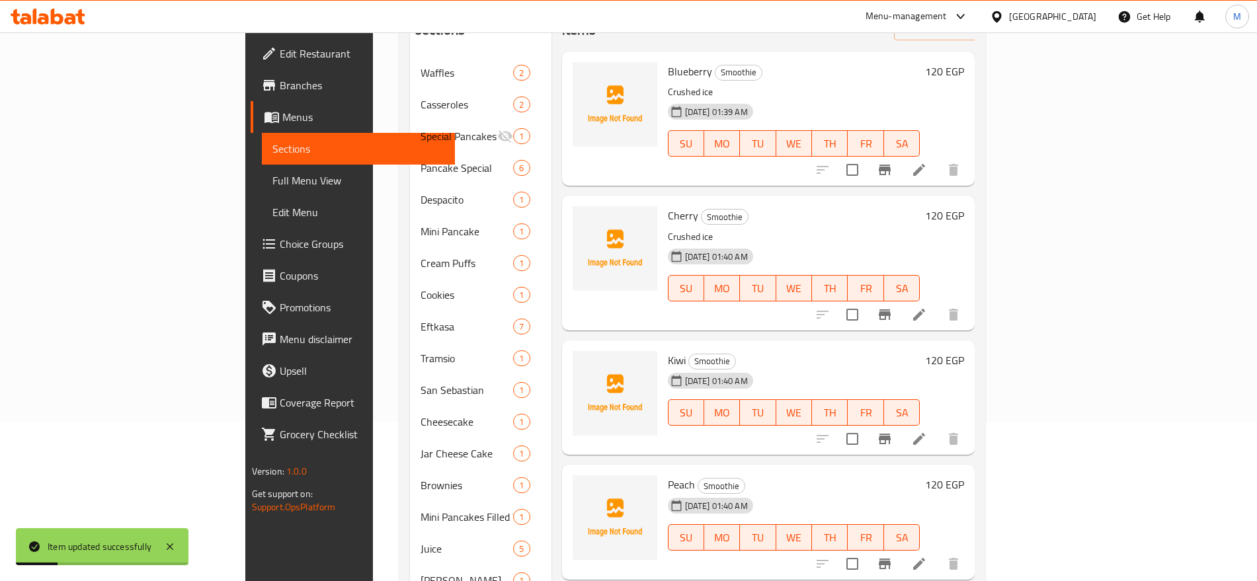
scroll to position [162, 0]
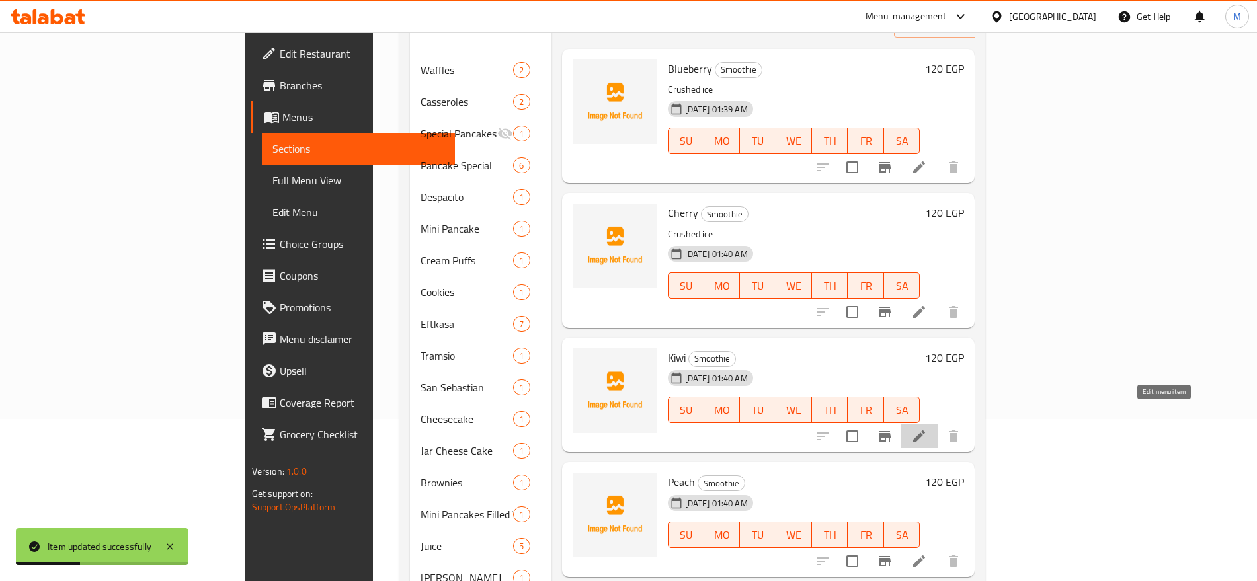
click at [927, 428] on icon at bounding box center [919, 436] width 16 height 16
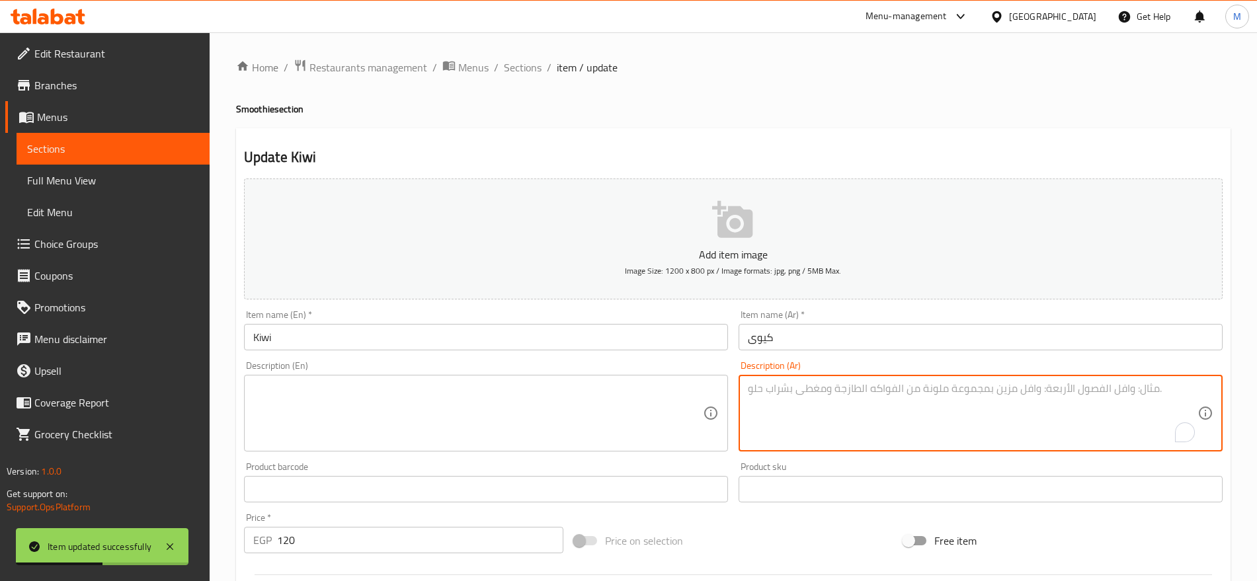
click at [931, 412] on textarea "To enrich screen reader interactions, please activate Accessibility in Grammarl…" at bounding box center [972, 413] width 449 height 63
paste textarea "ثلج مجروش"
type textarea "ثلج مجروش"
paste textarea "Crushed ice"
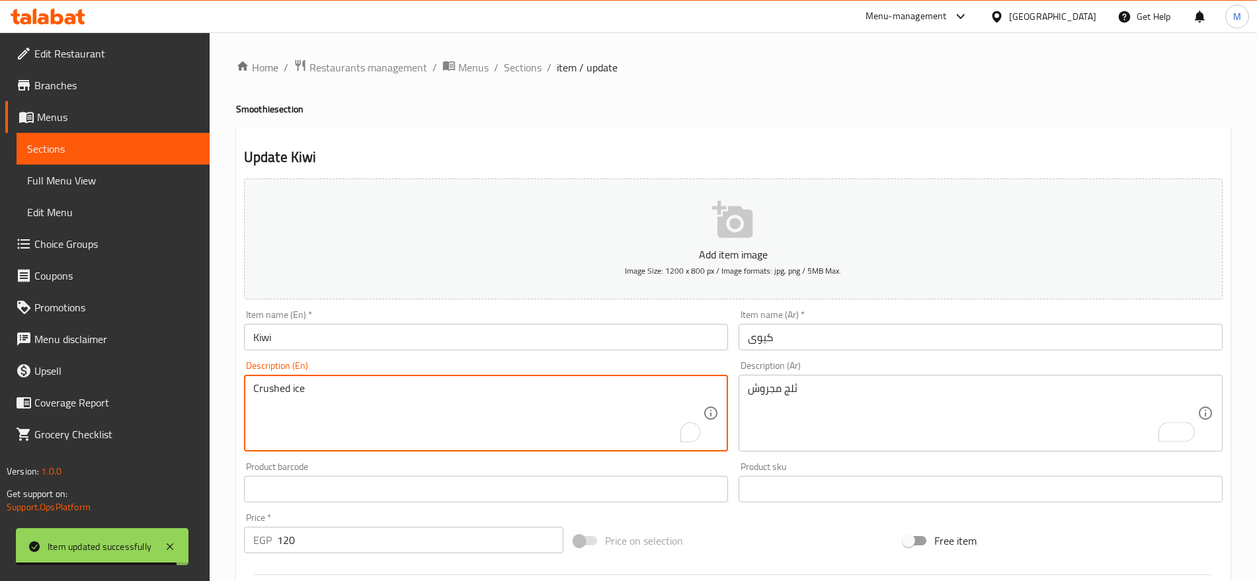
type textarea "Crushed ice"
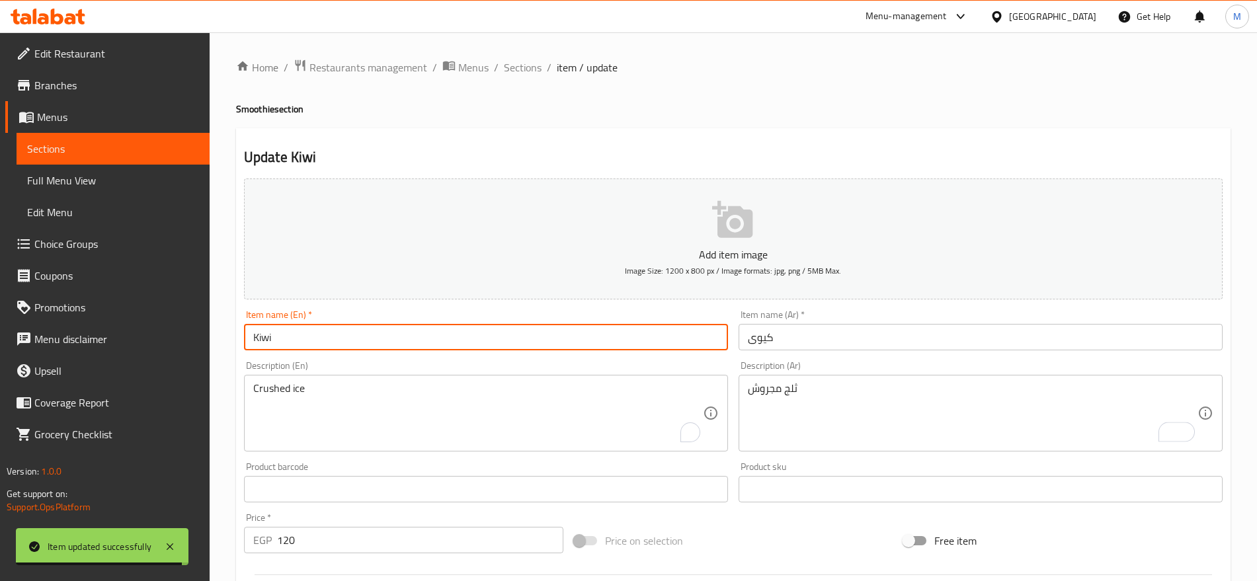
click at [338, 329] on input "Kiwi" at bounding box center [486, 337] width 484 height 26
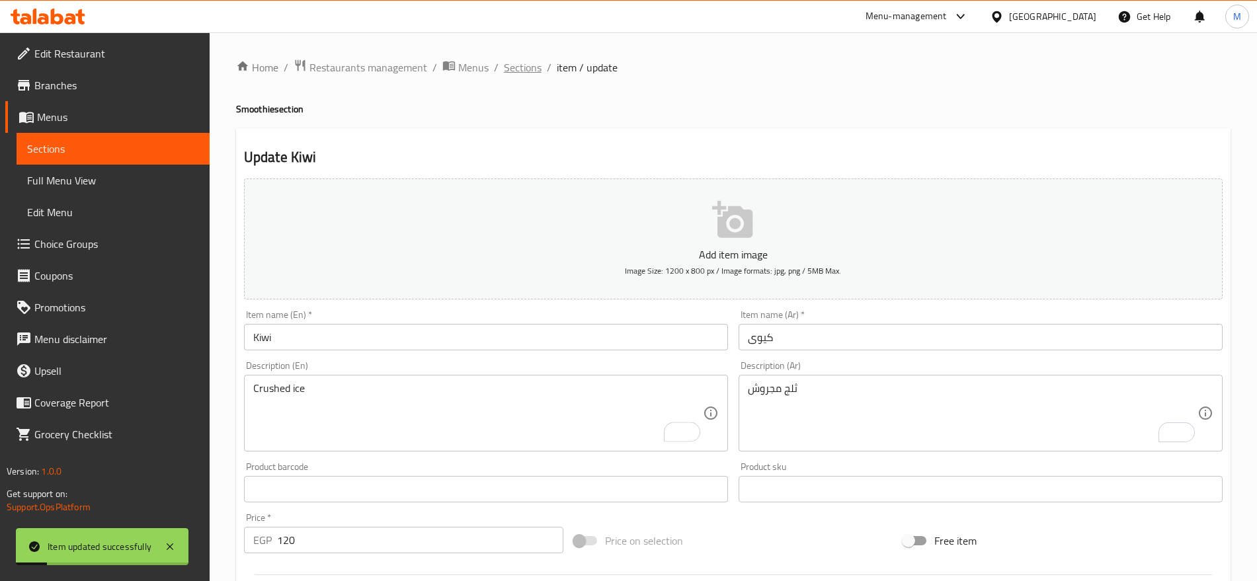
click at [522, 69] on span "Sections" at bounding box center [523, 67] width 38 height 16
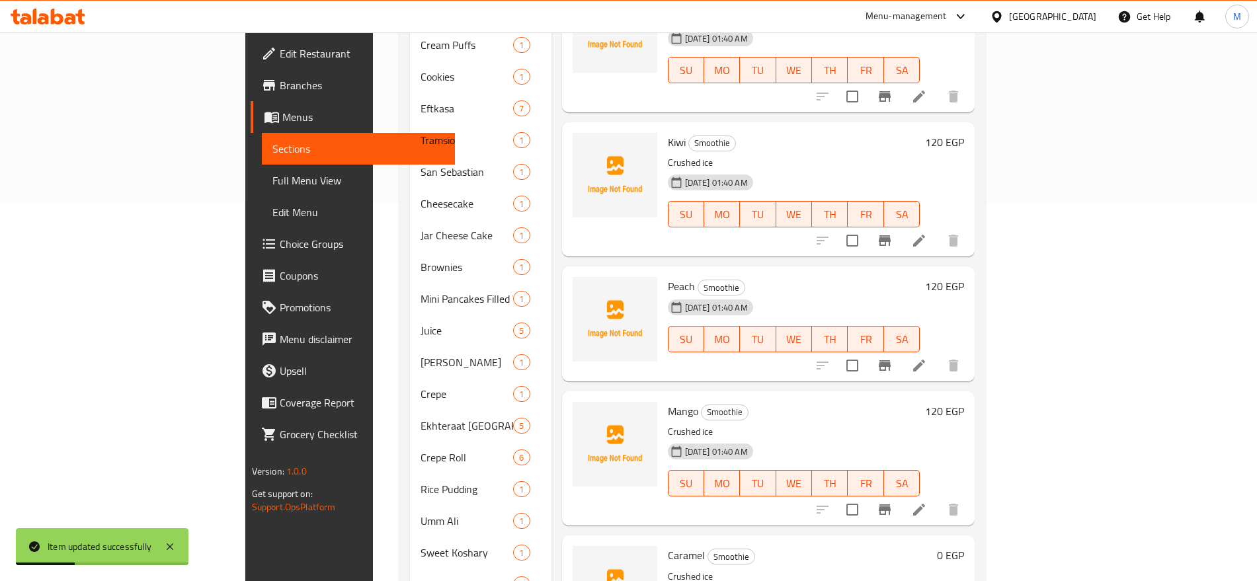
scroll to position [380, 0]
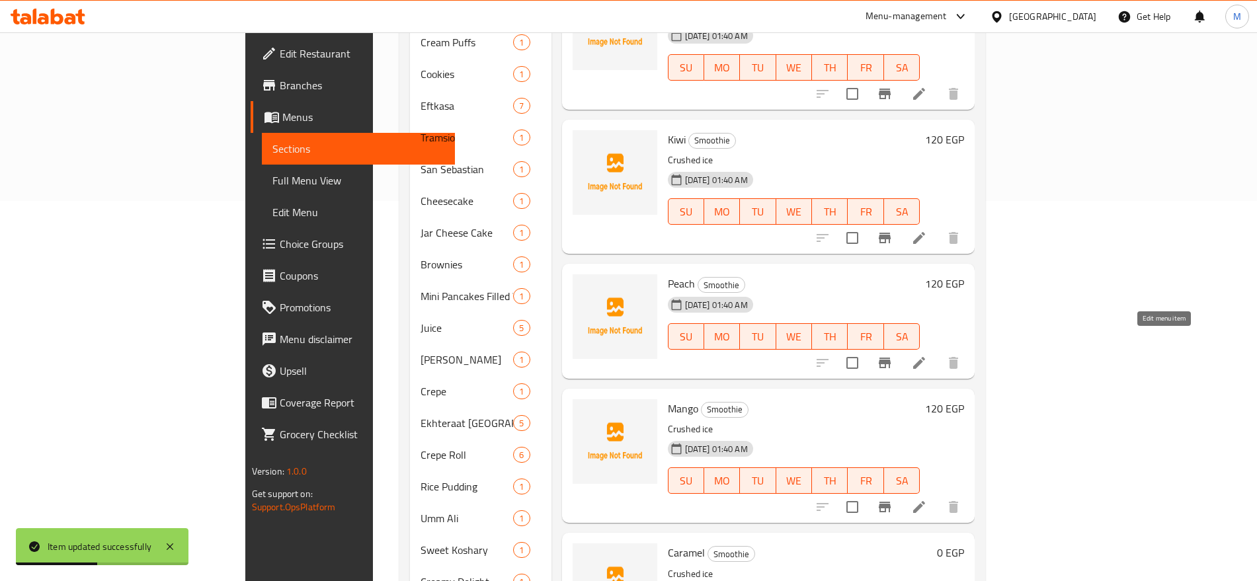
click at [927, 355] on icon at bounding box center [919, 363] width 16 height 16
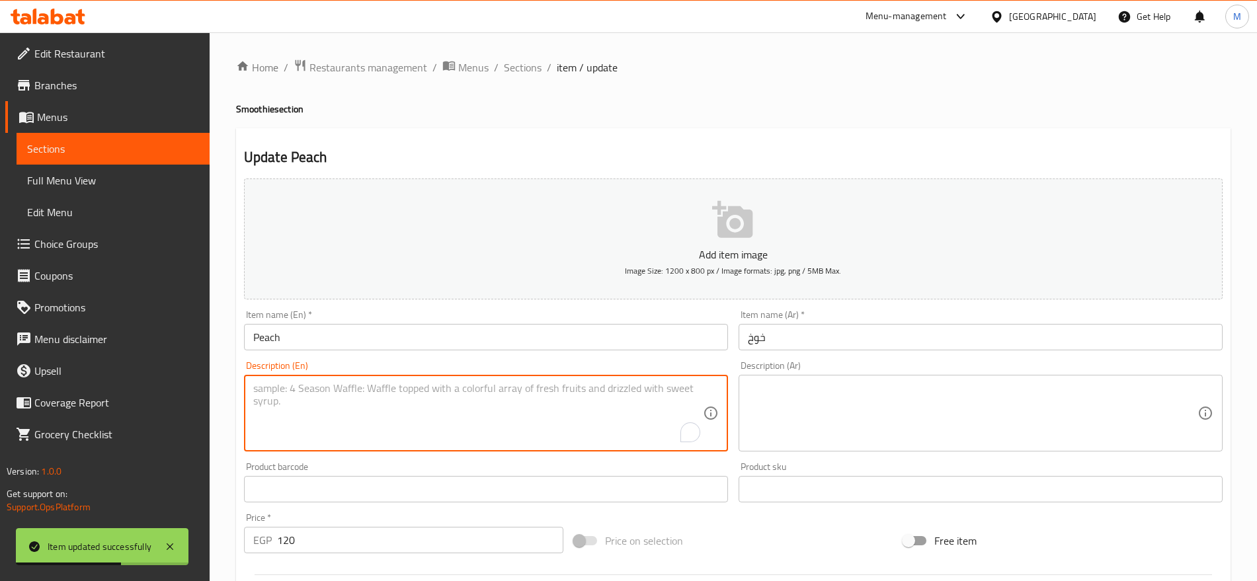
click at [479, 392] on textarea "To enrich screen reader interactions, please activate Accessibility in Grammarl…" at bounding box center [477, 413] width 449 height 63
paste textarea "Crushed ice"
type textarea "Crushed ice"
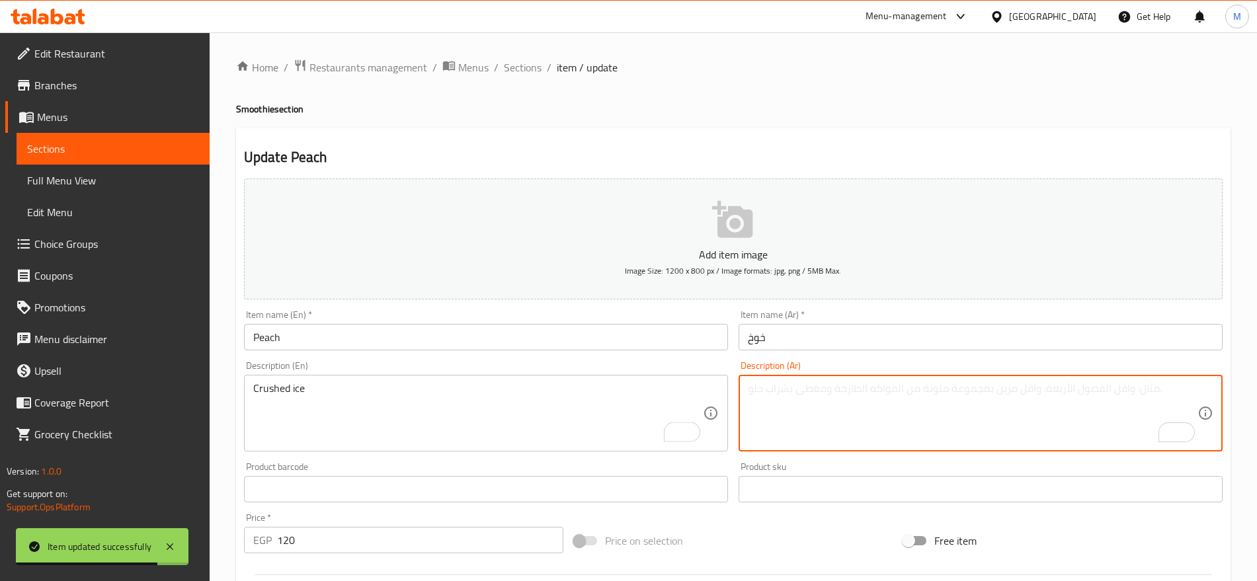
paste textarea "ثلج مجروش"
type textarea "ثلج مجروش"
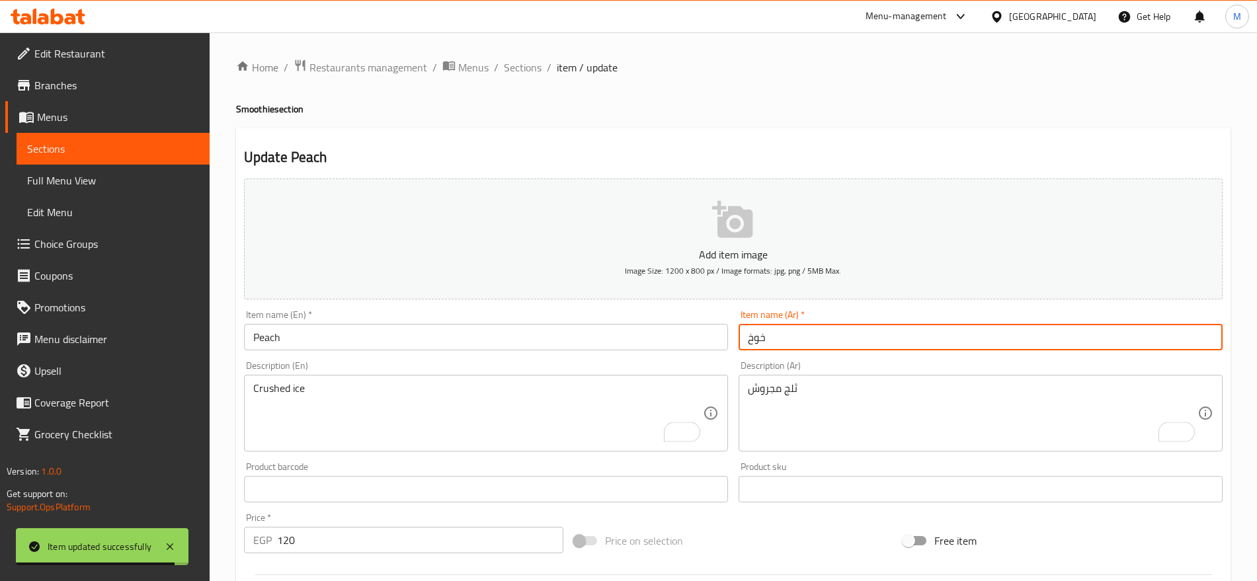
click at [802, 341] on input "خوخ" at bounding box center [980, 337] width 484 height 26
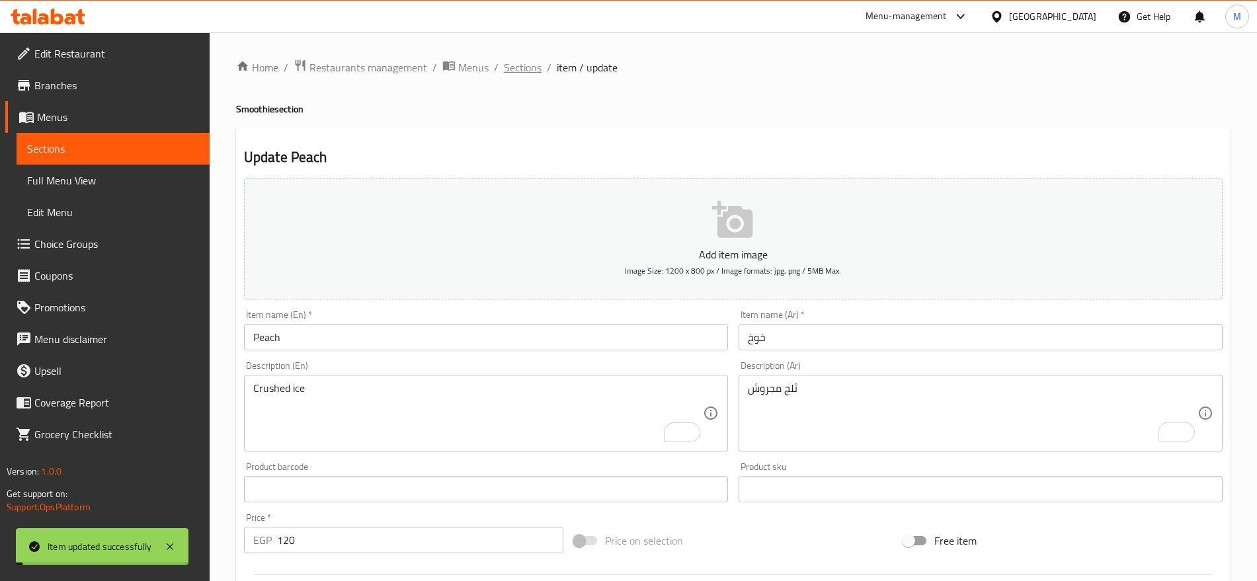
click at [527, 65] on span "Sections" at bounding box center [523, 67] width 38 height 16
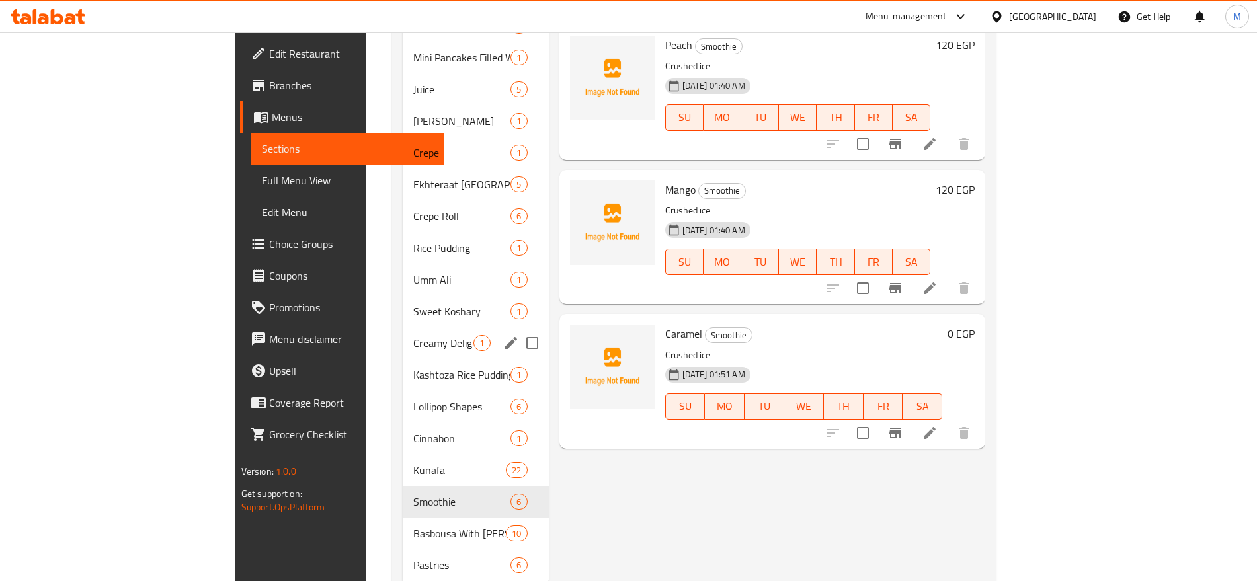
scroll to position [56, 0]
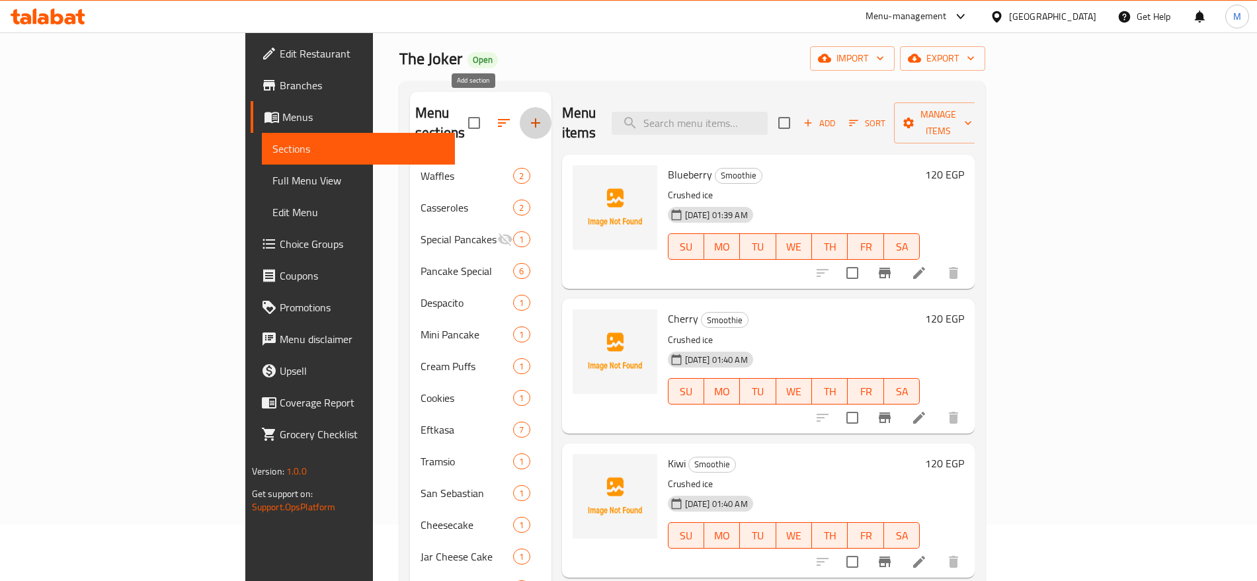
click at [527, 118] on icon "button" at bounding box center [535, 123] width 16 height 16
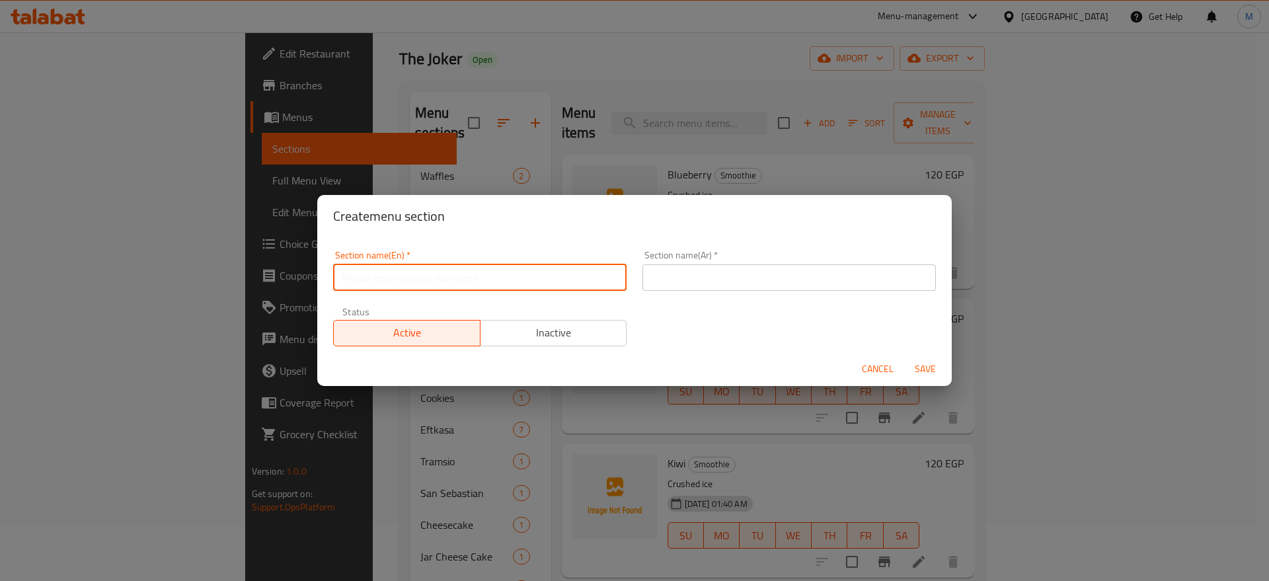
click at [430, 279] on input "text" at bounding box center [479, 277] width 293 height 26
type input "Soft Drinks"
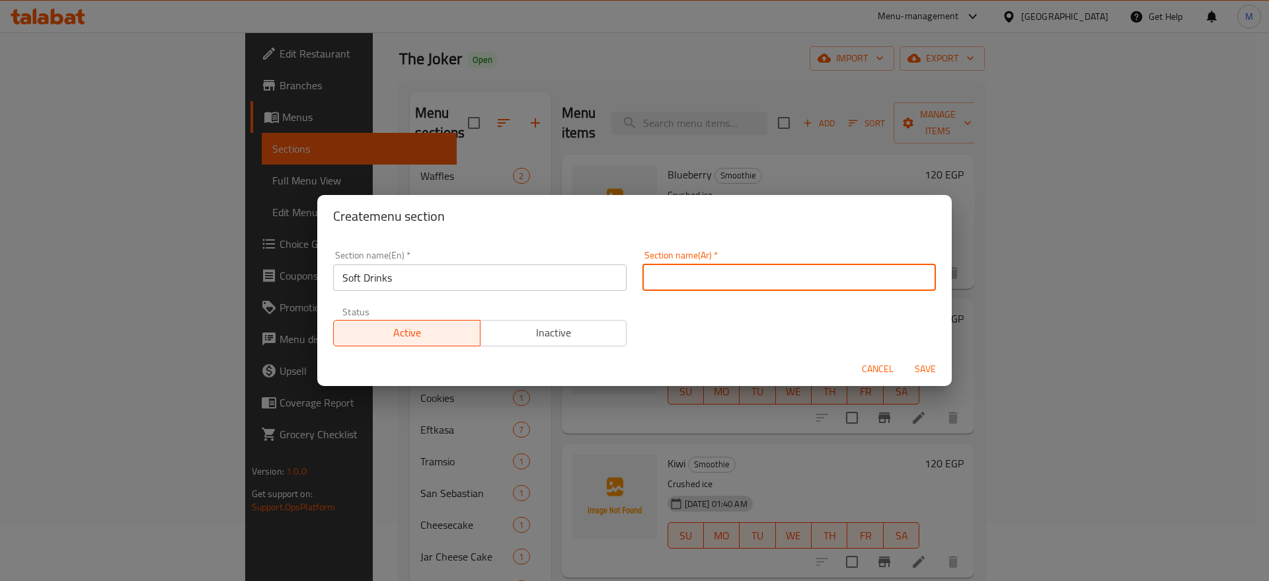
click at [695, 274] on input "text" at bounding box center [788, 277] width 293 height 26
type input "مشروبات غازية"
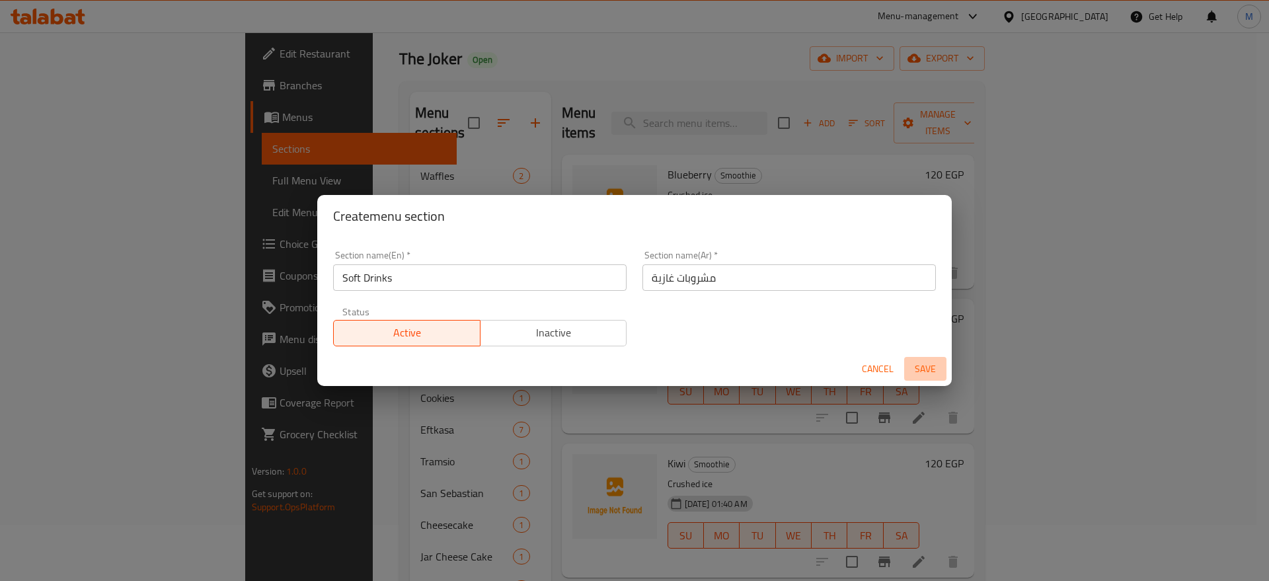
click at [923, 368] on span "Save" at bounding box center [926, 369] width 32 height 17
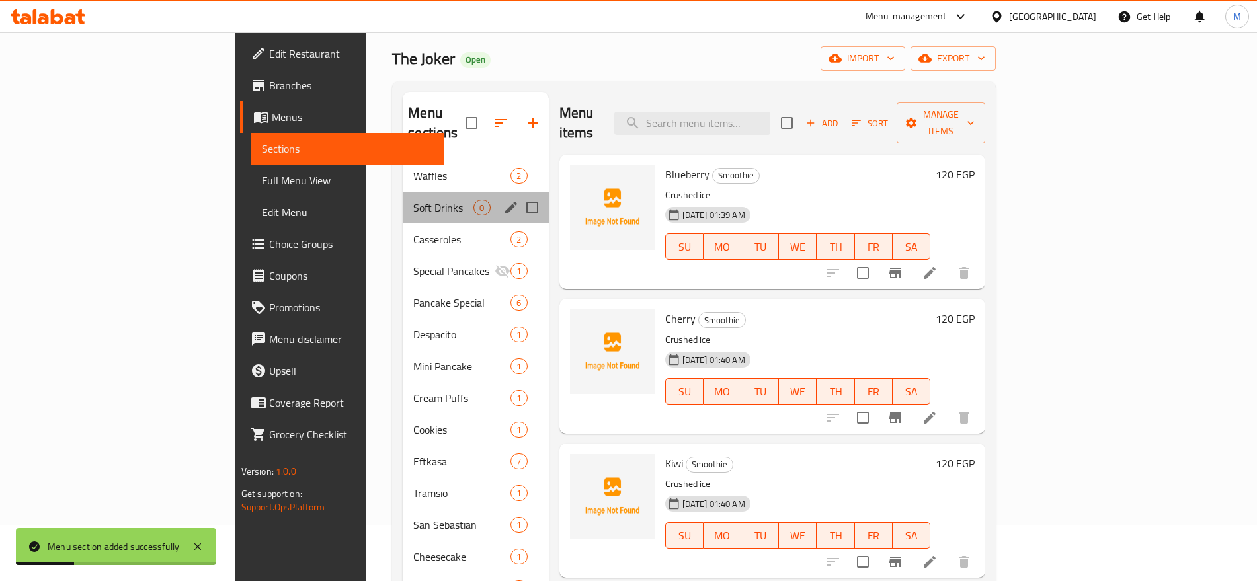
click at [404, 196] on div "Soft Drinks 0" at bounding box center [475, 208] width 145 height 32
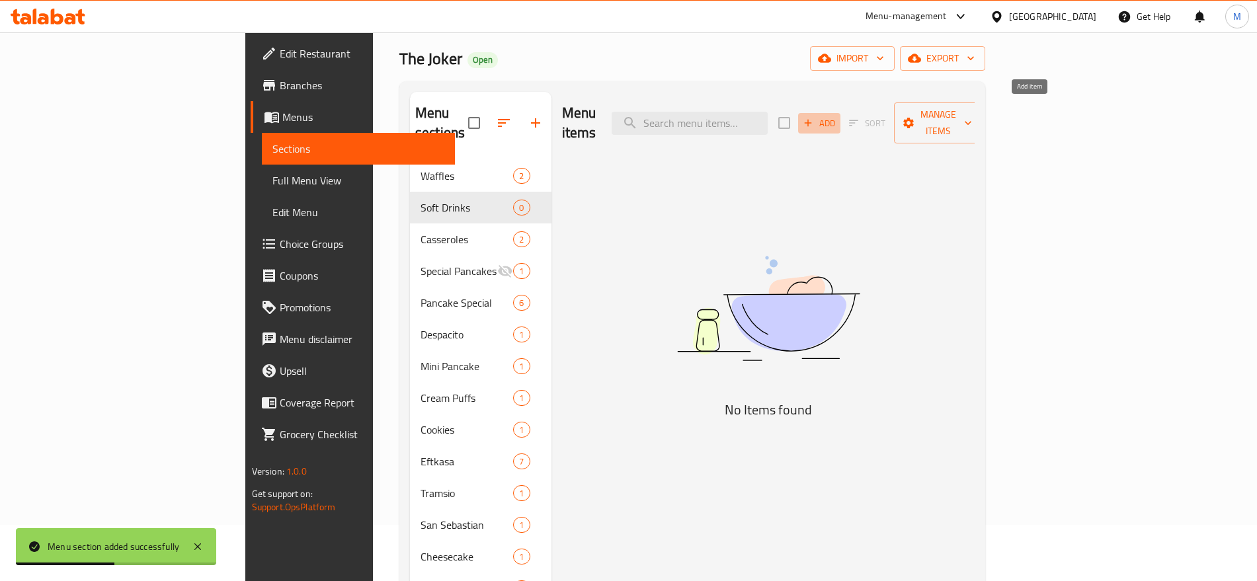
click at [837, 117] on span "Add" at bounding box center [819, 123] width 36 height 15
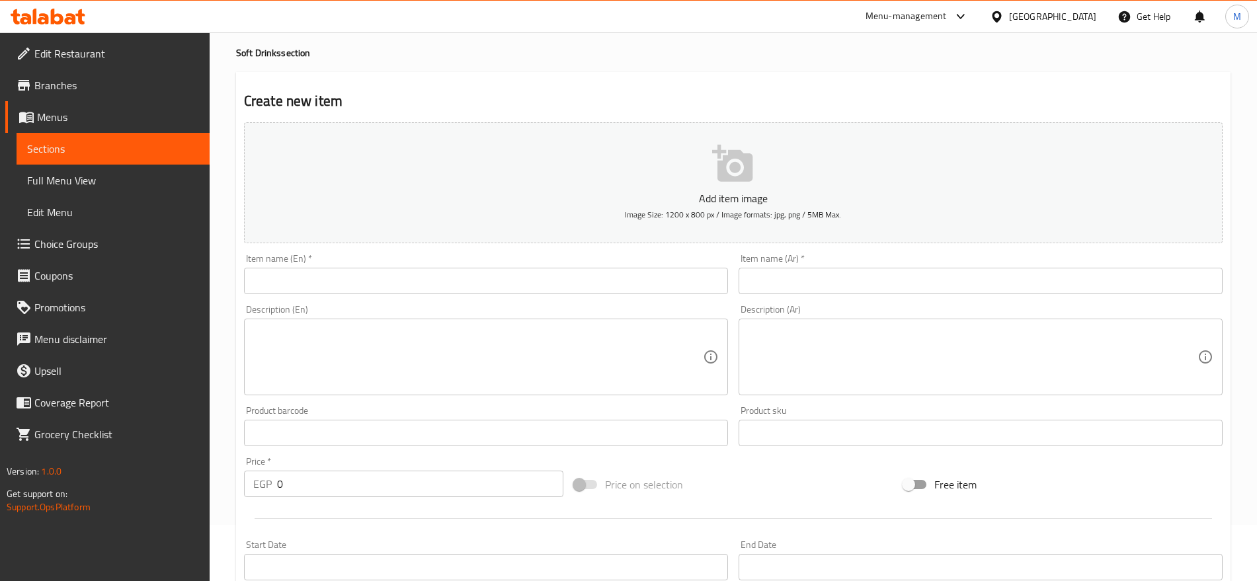
click at [1081, 264] on div "Item name (Ar)   * Item name (Ar) *" at bounding box center [980, 274] width 484 height 40
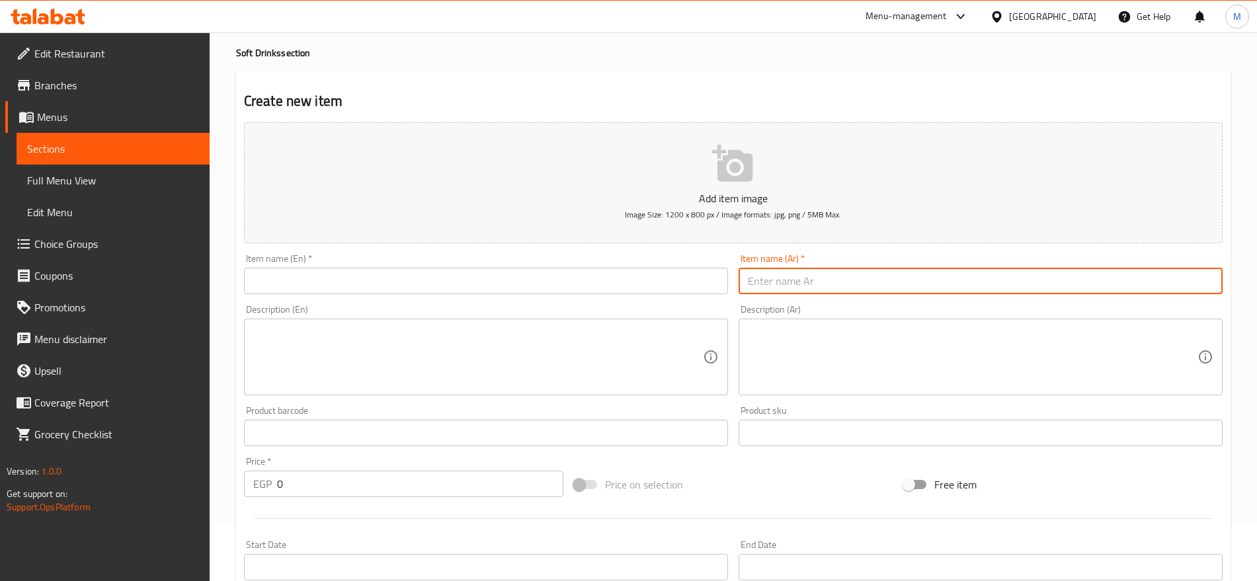
click at [1066, 270] on input "text" at bounding box center [980, 281] width 484 height 26
paste input "بيبسي"
type input "بيبسي"
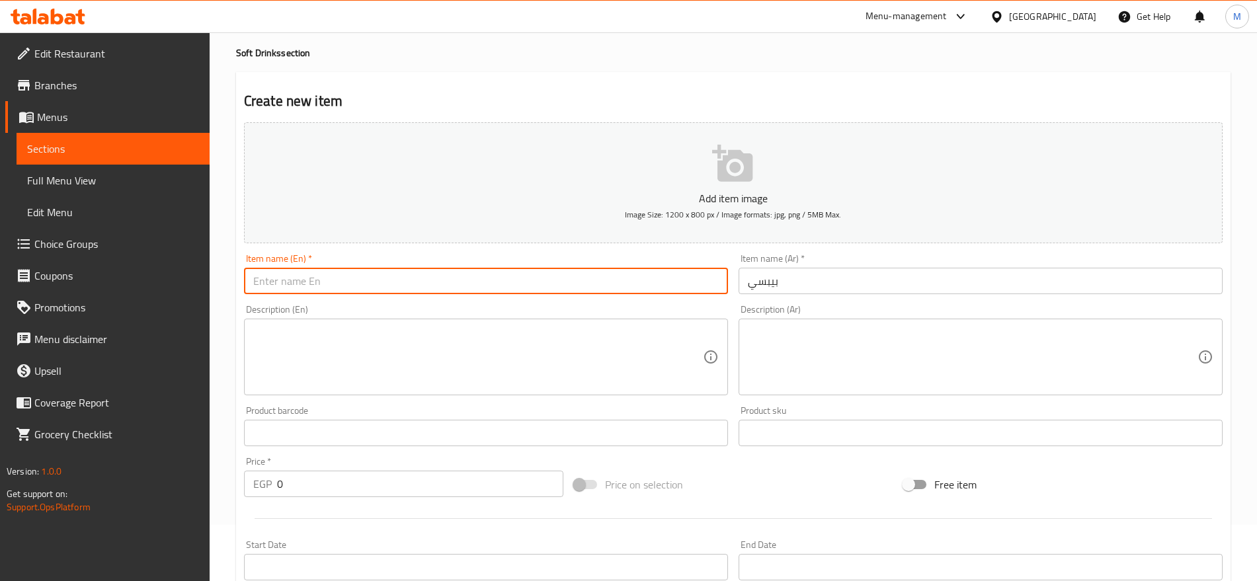
click at [640, 290] on input "text" at bounding box center [486, 281] width 484 height 26
type input "Pepsi"
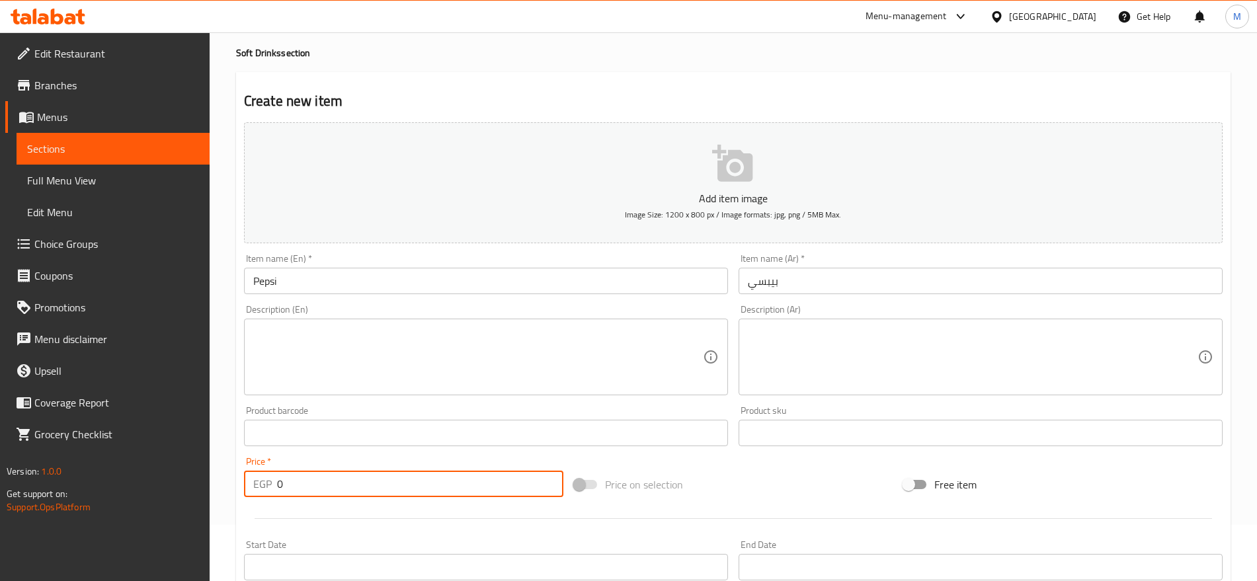
click at [436, 494] on input "0" at bounding box center [420, 484] width 286 height 26
paste input "4"
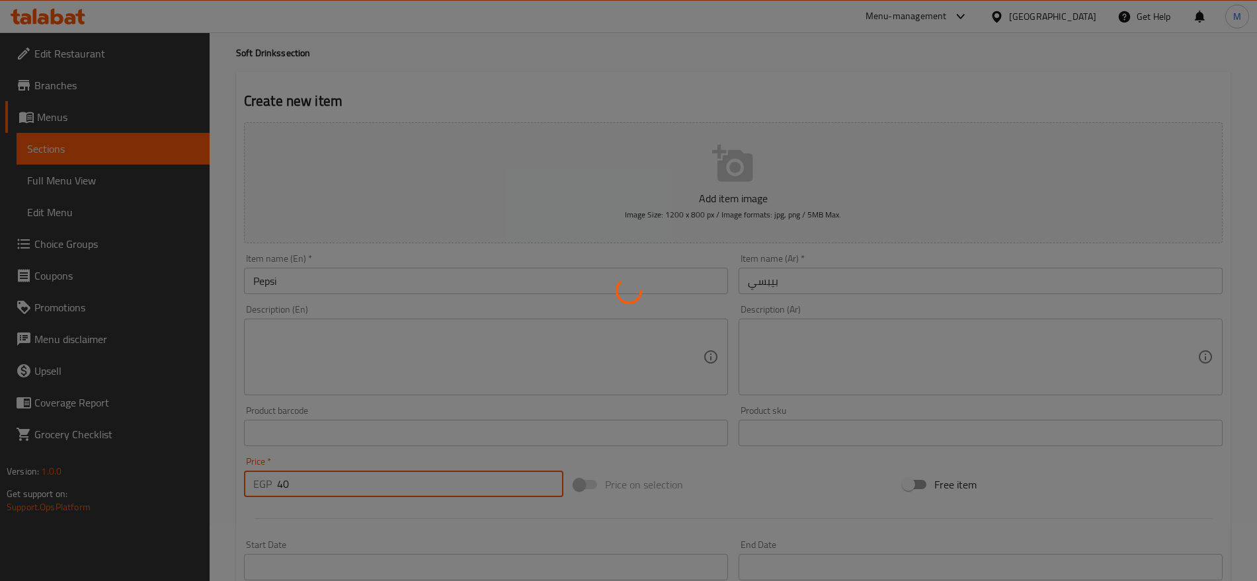
type input "0"
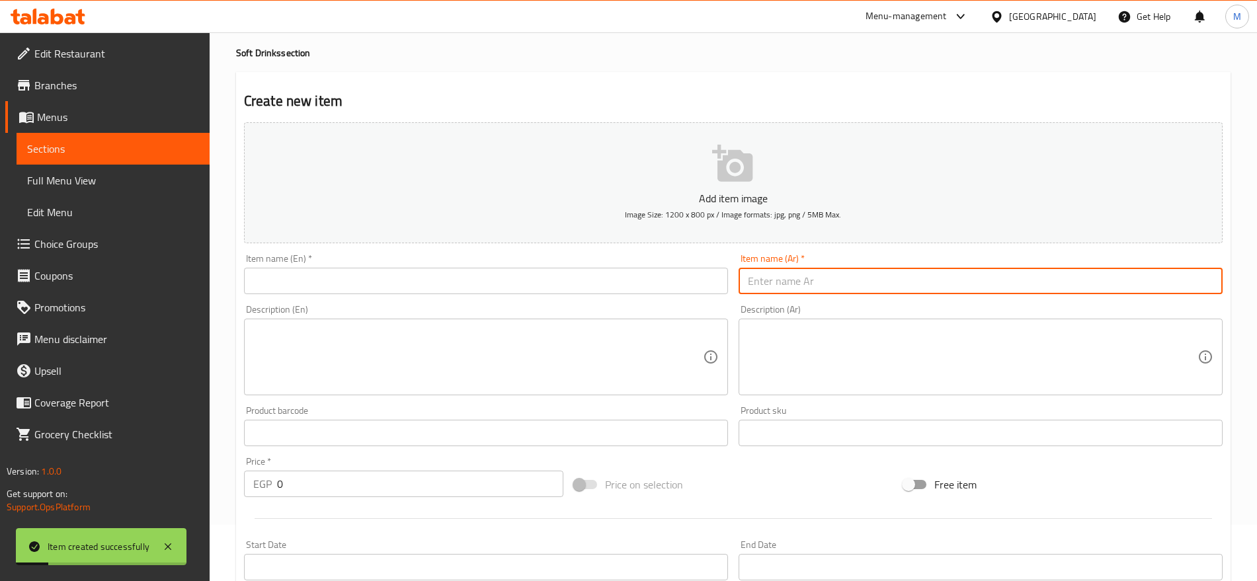
click at [970, 268] on input "text" at bounding box center [980, 281] width 484 height 26
paste input "سفن آب"
type input "سفن آب"
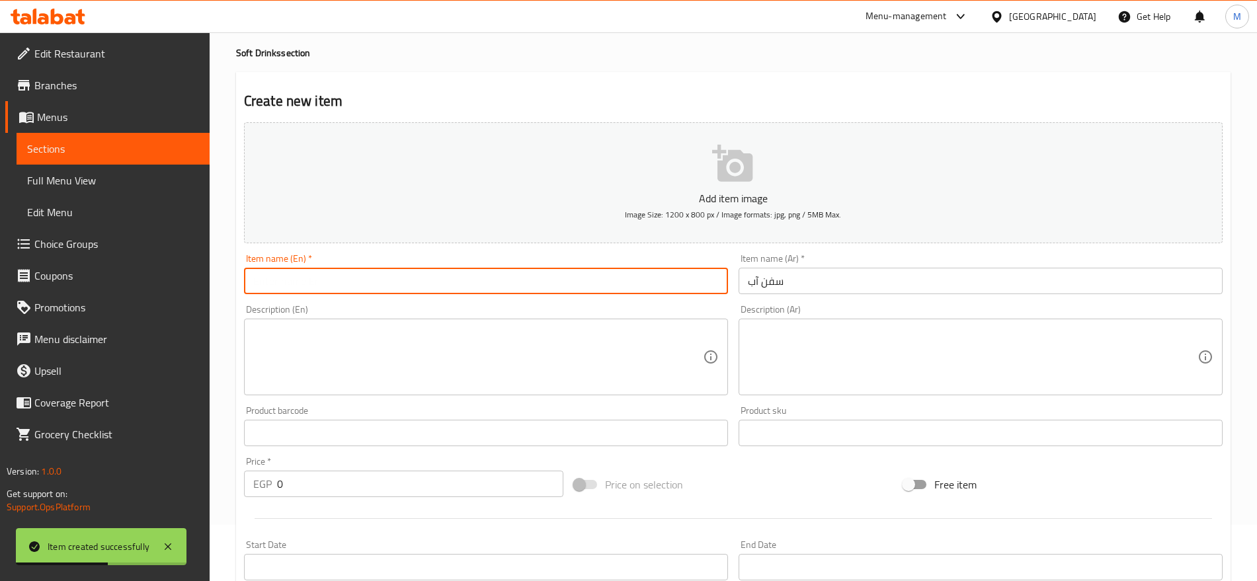
paste input "7 Up"
click at [434, 275] on input "text" at bounding box center [486, 281] width 484 height 26
type input "7 Up"
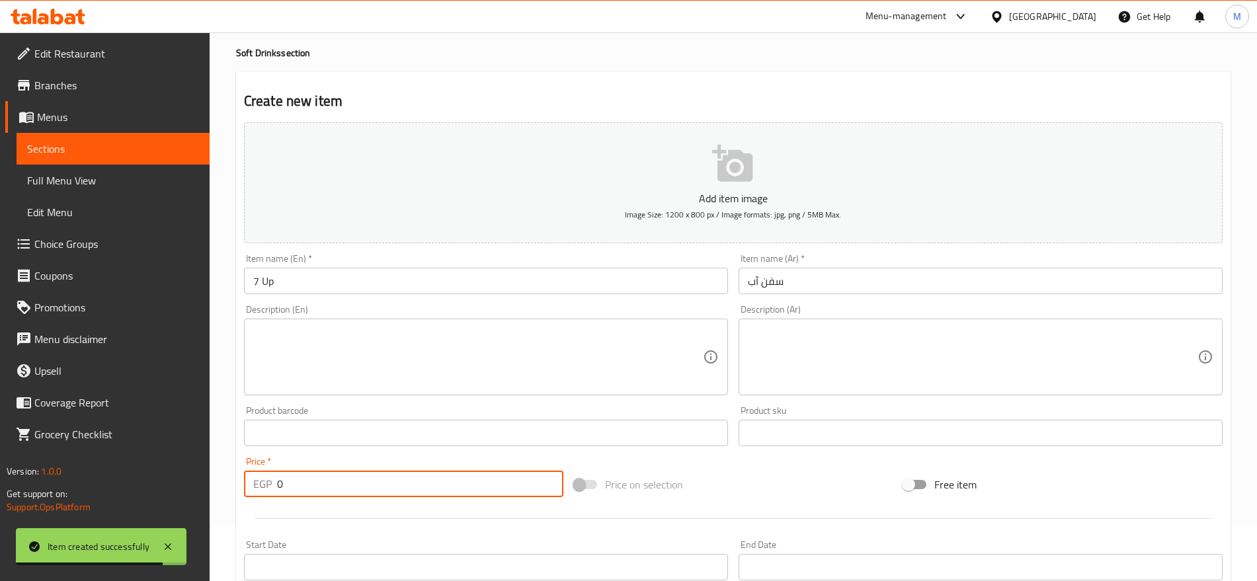
click at [403, 477] on input "0" at bounding box center [420, 484] width 286 height 26
paste input "4"
type input "40"
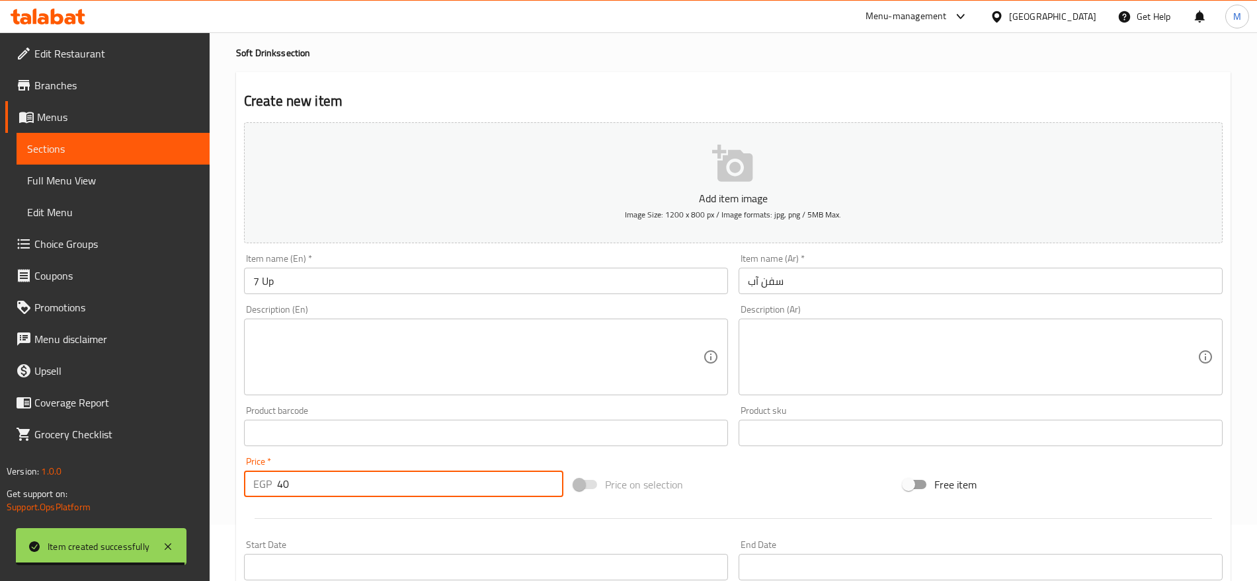
click at [403, 477] on input "0" at bounding box center [420, 484] width 286 height 26
paste input "4"
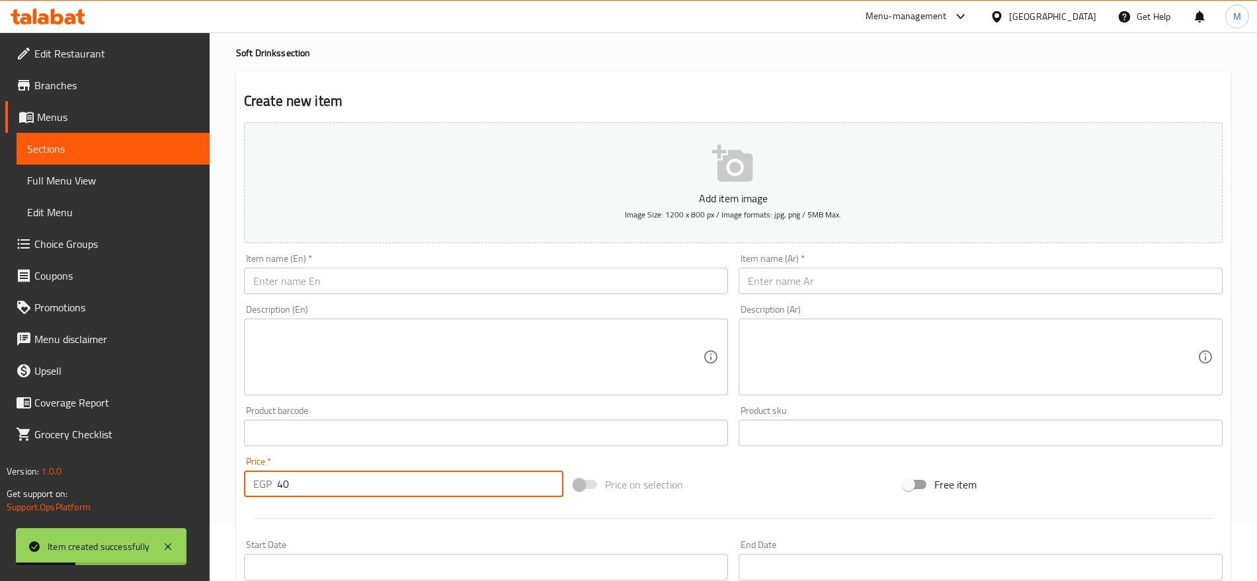
type input "40"
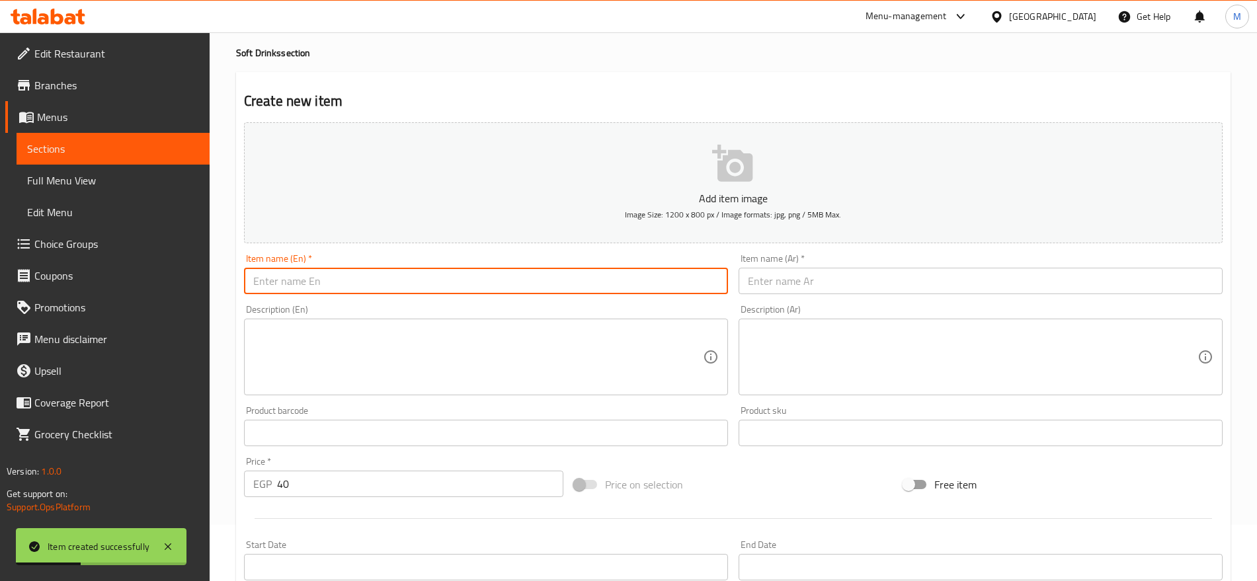
click at [413, 286] on input "text" at bounding box center [486, 281] width 484 height 26
type input "Miranda"
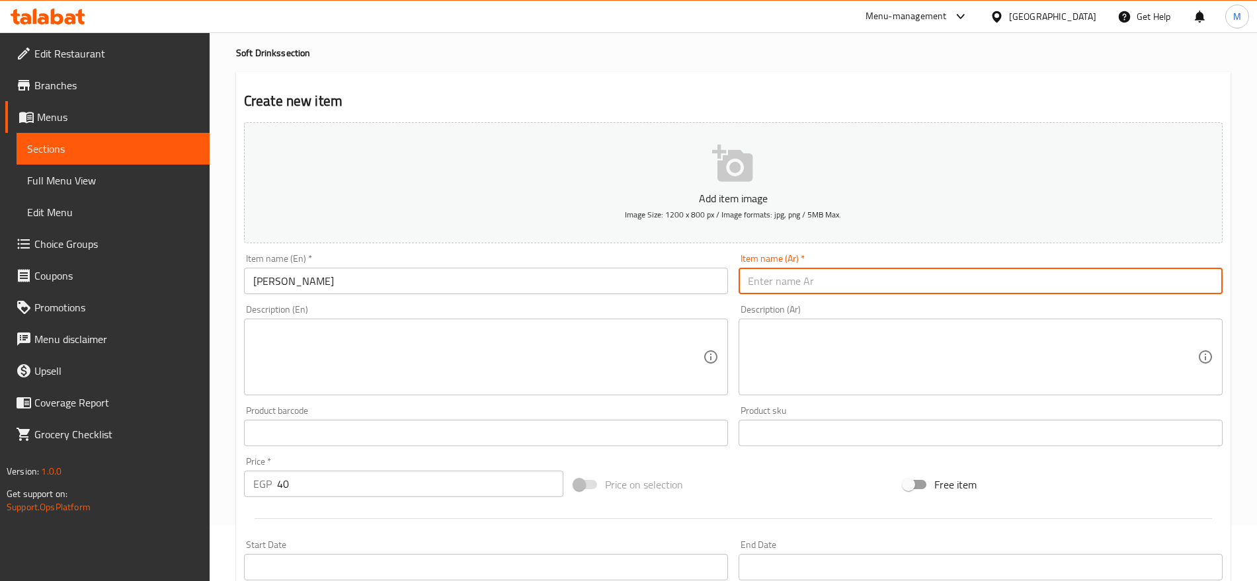
paste input "ميراندا"
type input "ميراندا"
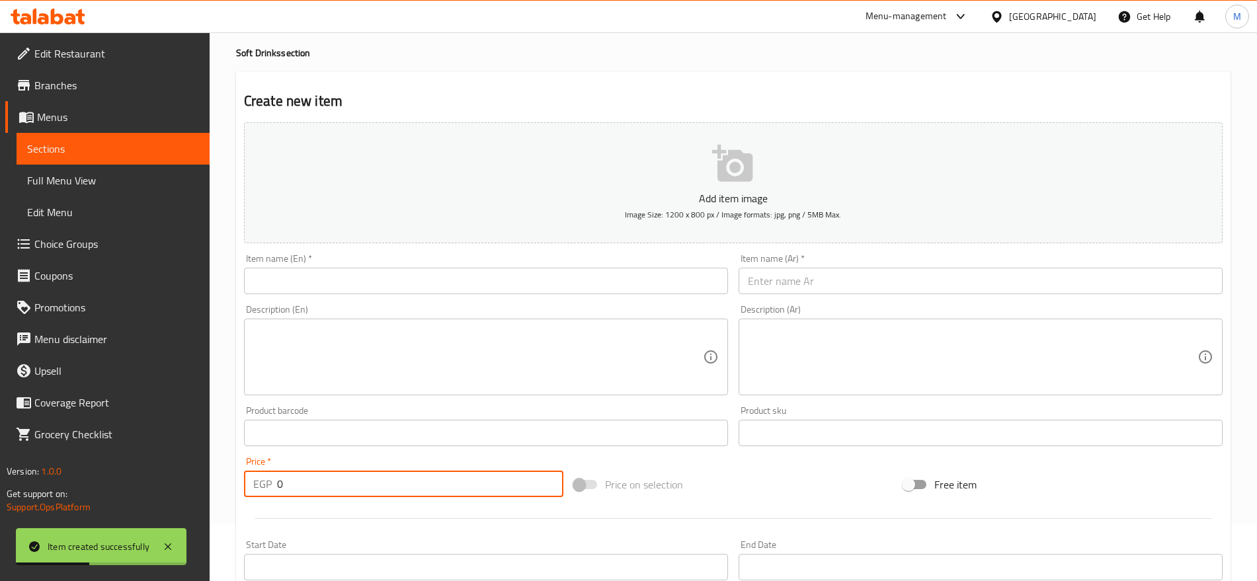
click at [366, 492] on input "0" at bounding box center [420, 484] width 286 height 26
paste input "4"
type input "40"
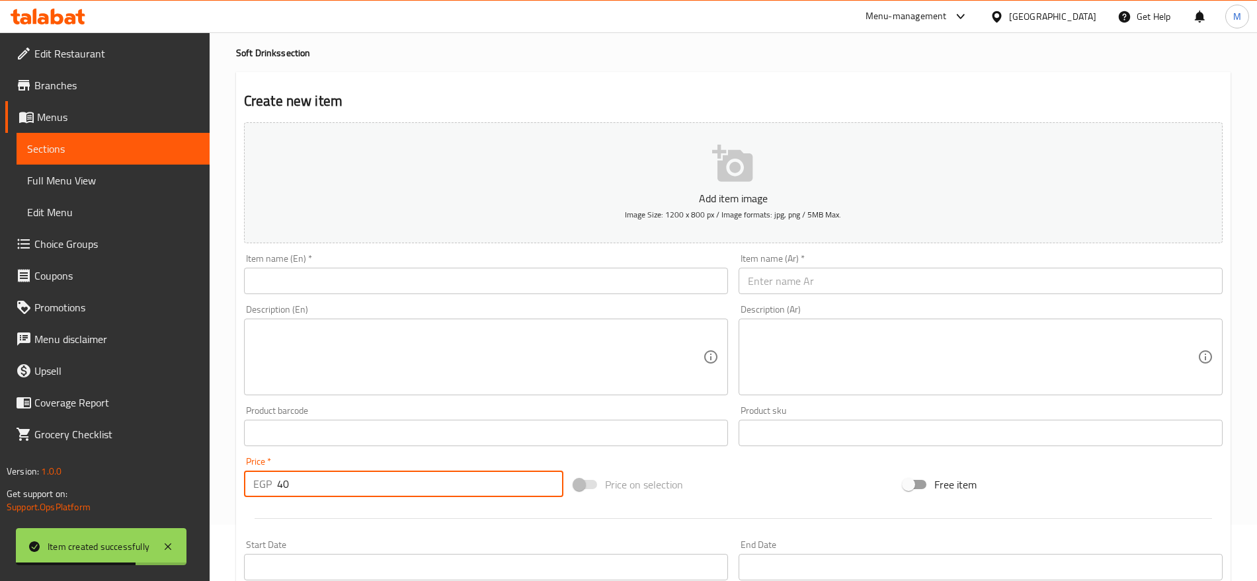
paste input "فيروز أناناس"
click at [965, 284] on input "text" at bounding box center [980, 281] width 484 height 26
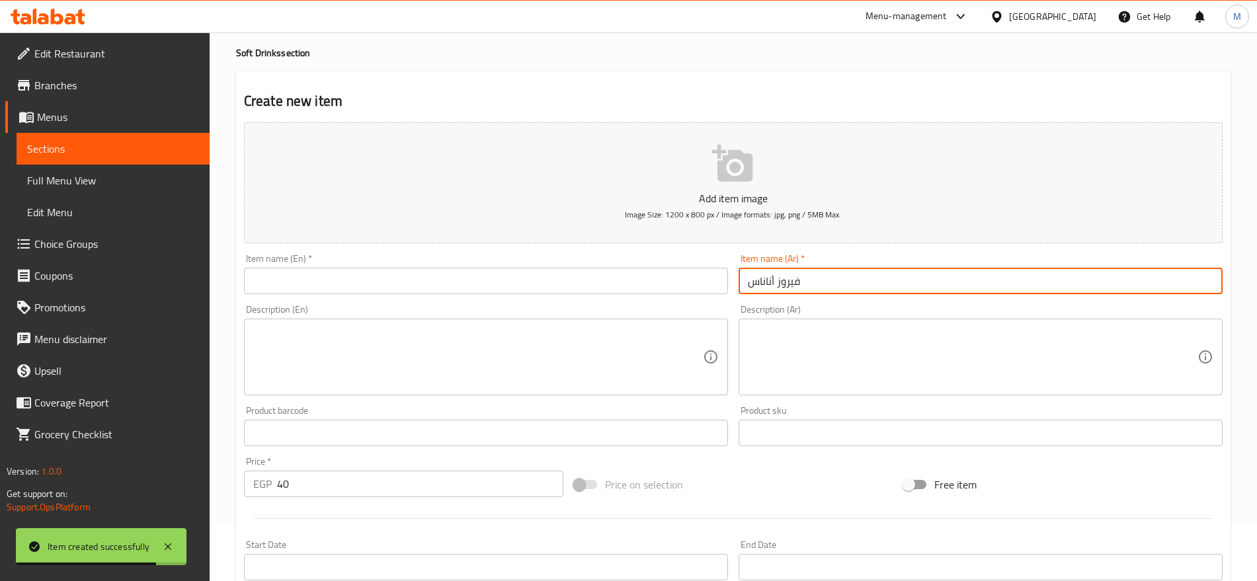
type input "فيروز أناناس"
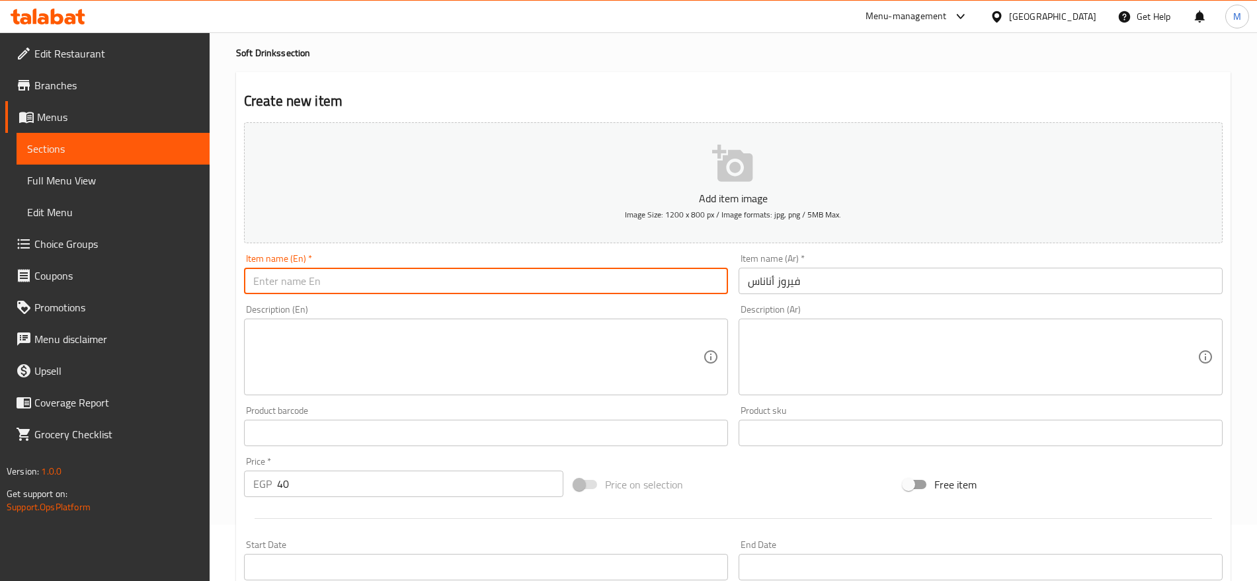
click at [430, 279] on input "text" at bounding box center [486, 281] width 484 height 26
paste input "Fairuz Pineapple"
click at [316, 280] on input "Fayrouz Fairuz Pineapple" at bounding box center [486, 281] width 484 height 26
type input "Fayrouz Pineapple"
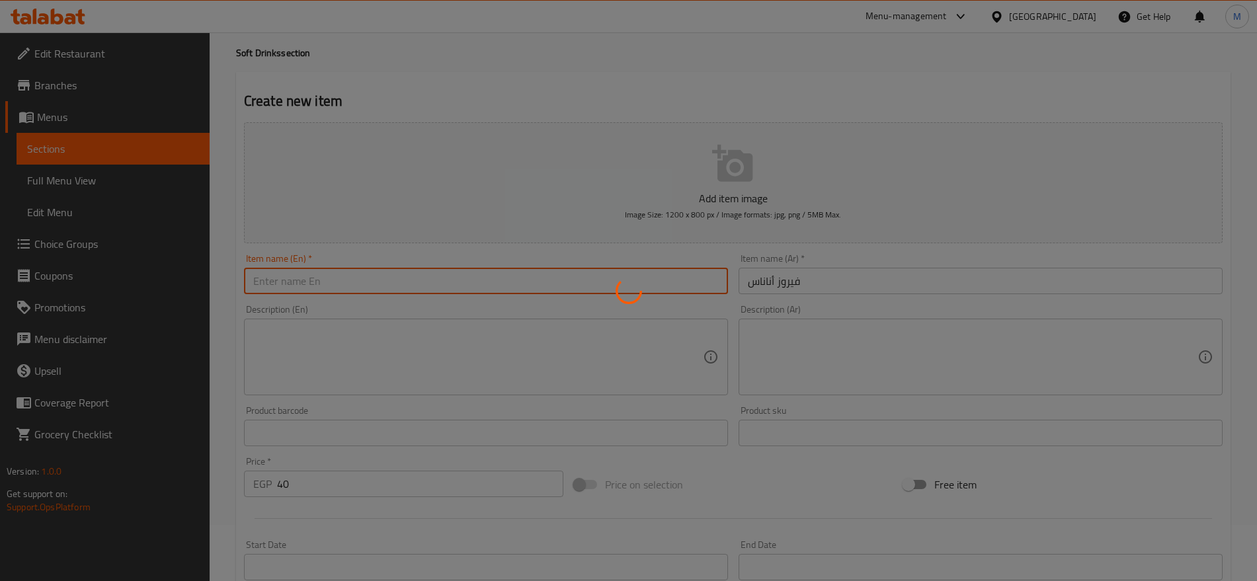
type input "0"
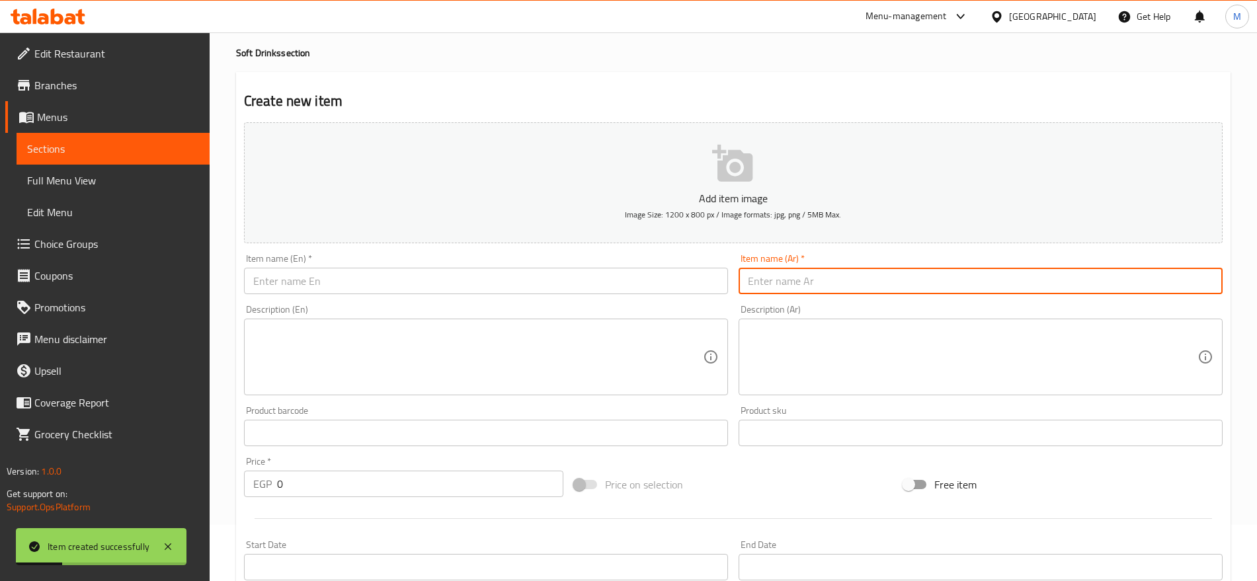
click at [1056, 282] on input "text" at bounding box center [980, 281] width 484 height 26
paste input "كوكاكولا"
type input "كوكاكولا"
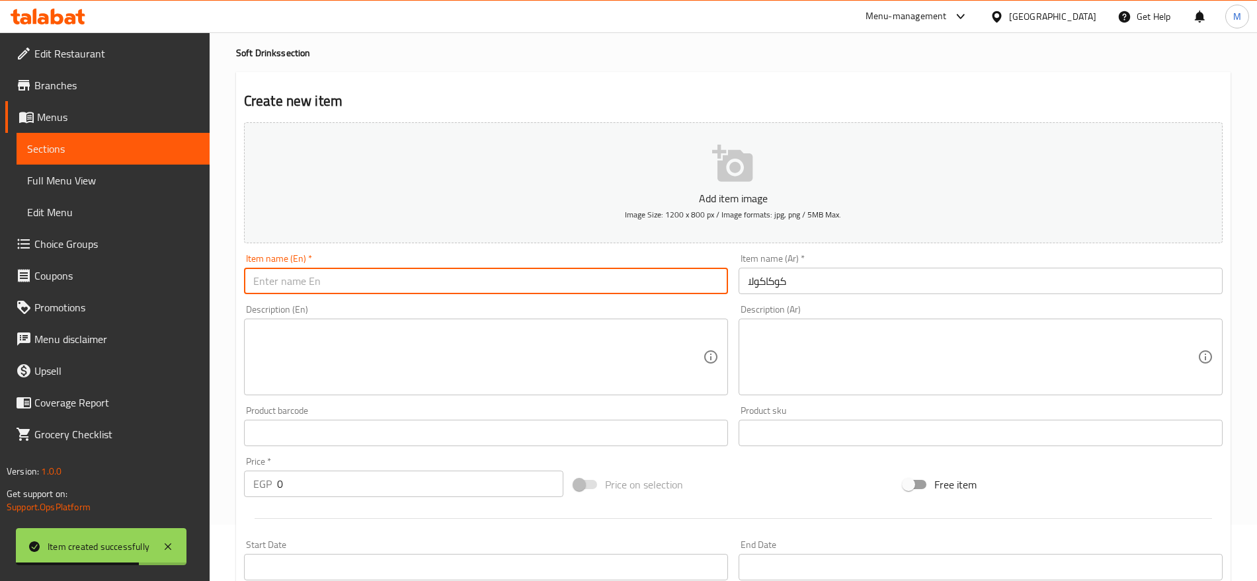
click at [360, 278] on input "text" at bounding box center [486, 281] width 484 height 26
click at [360, 278] on input "Coca-Cola" at bounding box center [486, 281] width 484 height 26
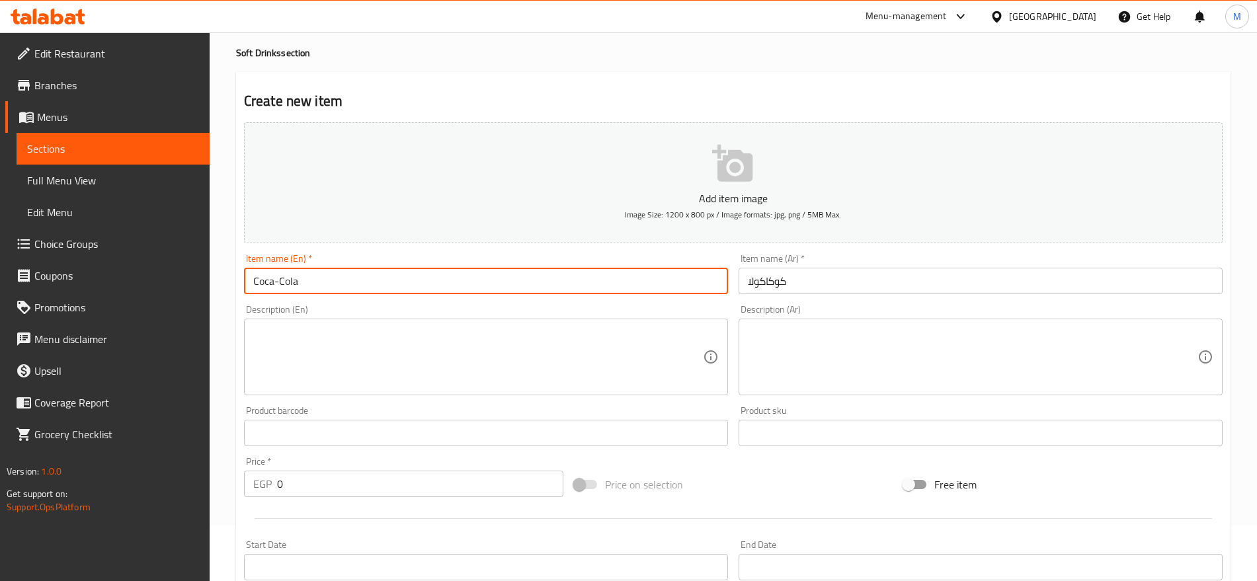
type input "Coca-Cola"
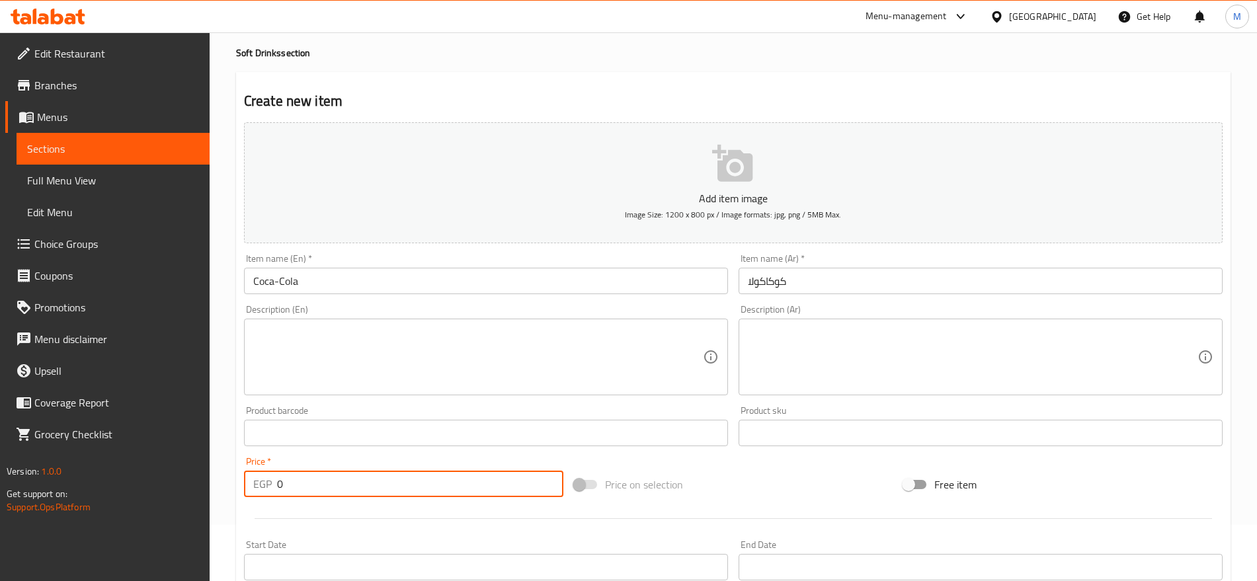
click at [291, 478] on input "0" at bounding box center [420, 484] width 286 height 26
type input "40"
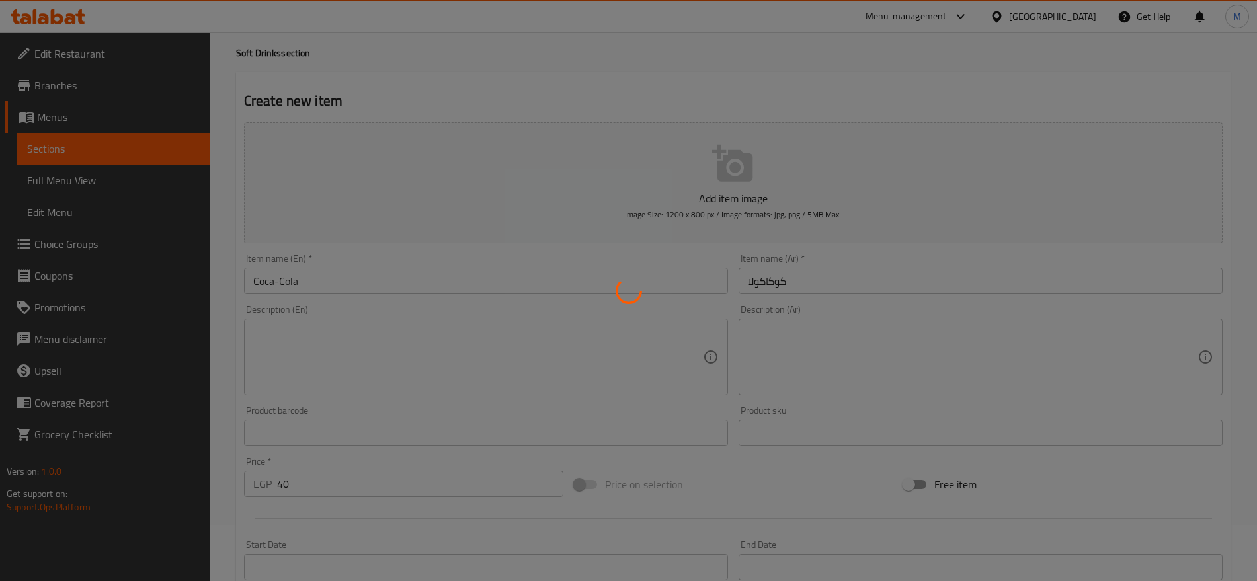
type input "0"
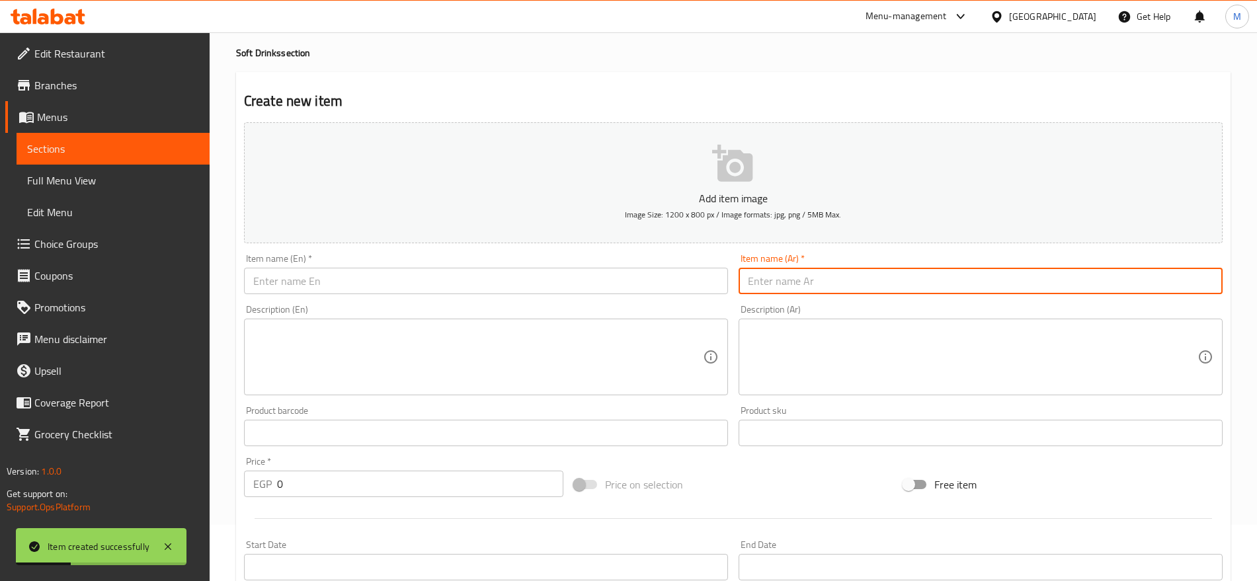
click at [1040, 278] on input "text" at bounding box center [980, 281] width 484 height 26
paste input "سبرايت"
type input "سبرايت"
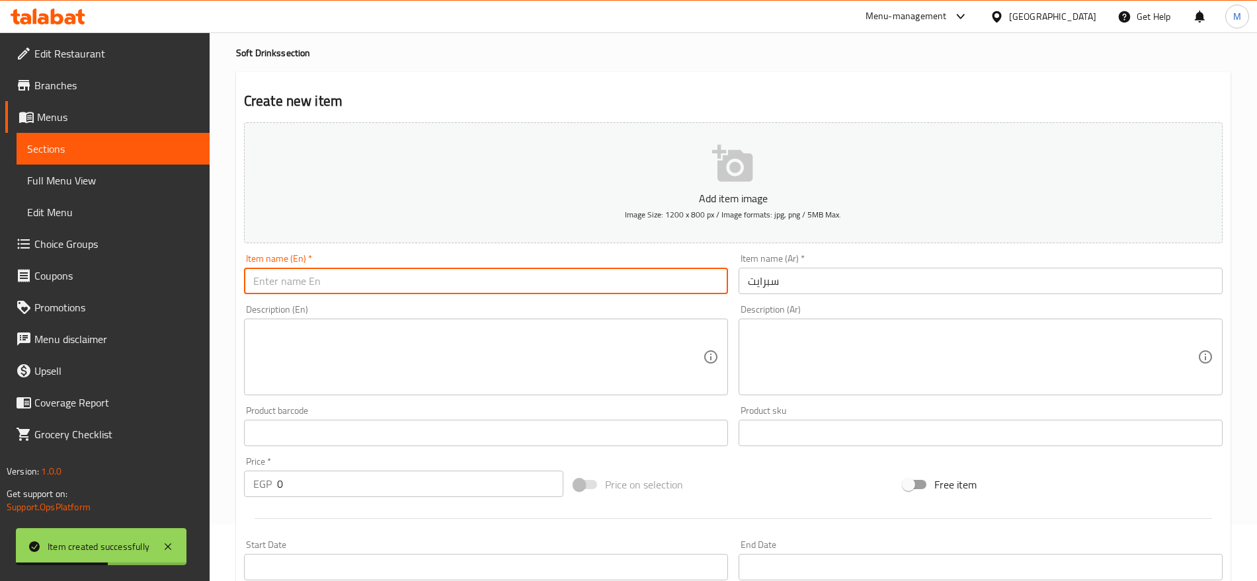
click at [629, 284] on input "text" at bounding box center [486, 281] width 484 height 26
type input "Sprite"
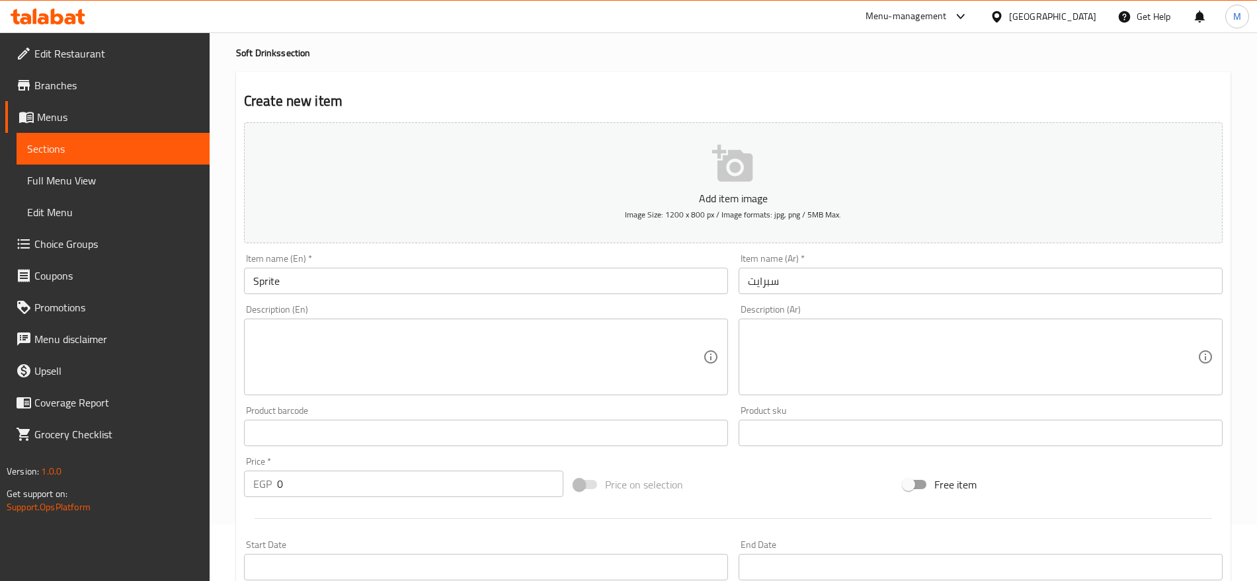
click at [291, 498] on div "Price   * EGP 0 Price *" at bounding box center [404, 476] width 330 height 51
click at [296, 496] on div "Price   * EGP 0 Price *" at bounding box center [404, 476] width 330 height 51
click at [296, 496] on input "0" at bounding box center [420, 484] width 286 height 26
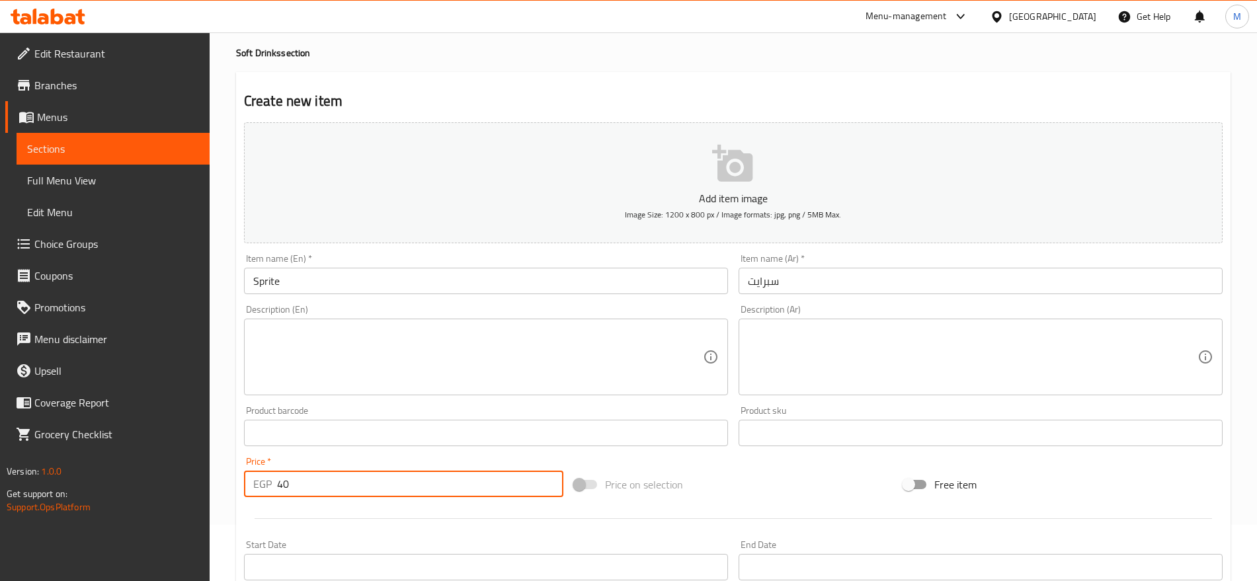
type input "40"
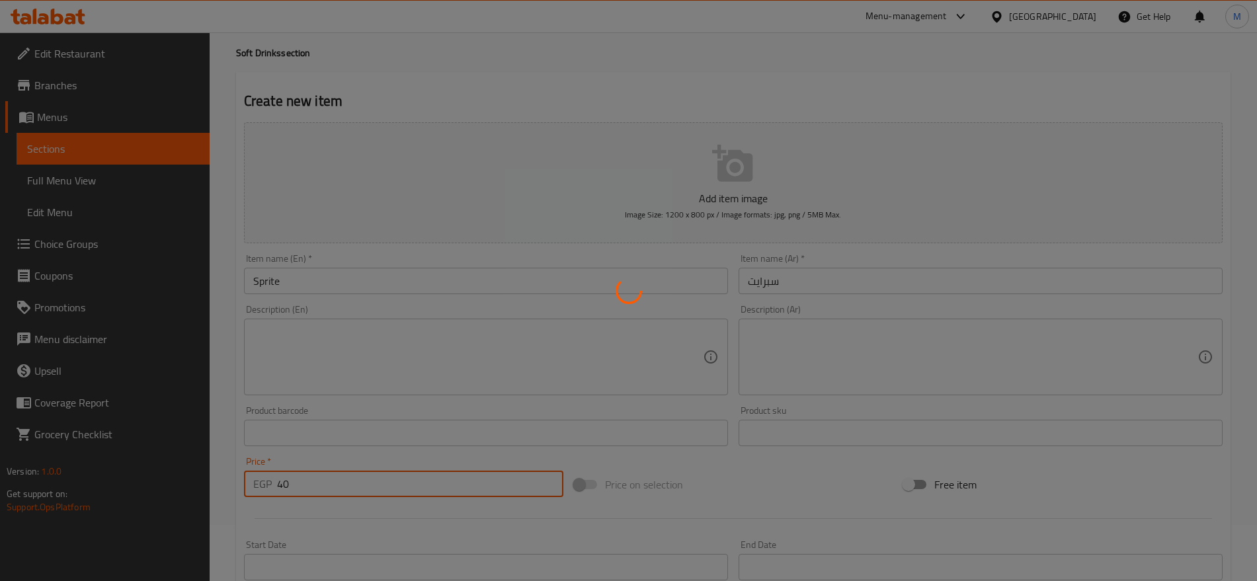
type input "0"
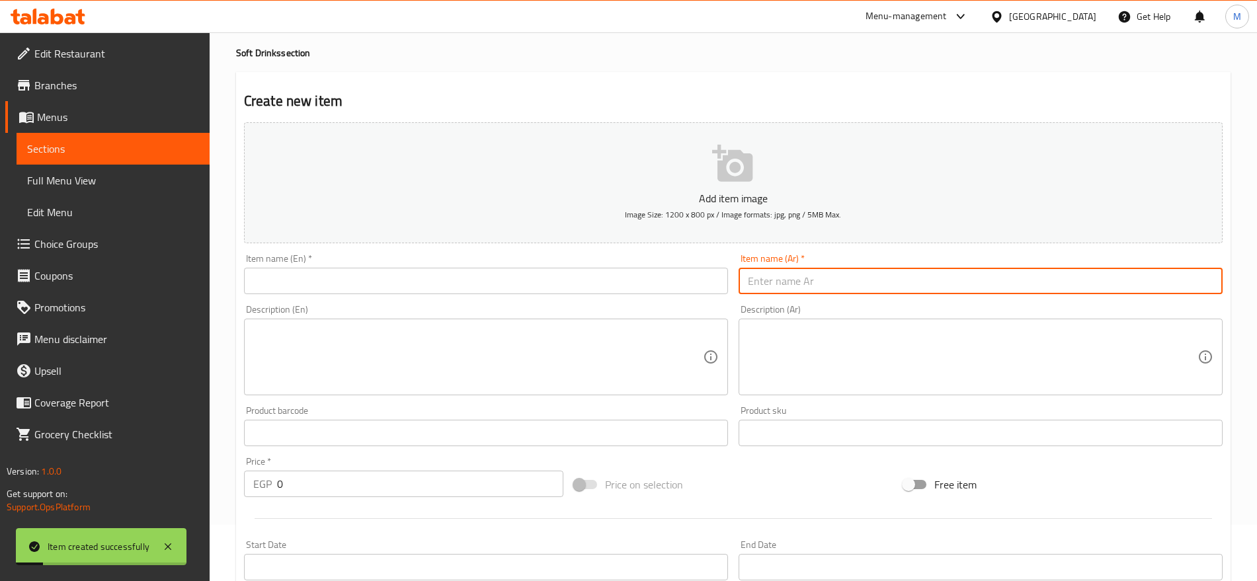
click at [1075, 268] on input "text" at bounding box center [980, 281] width 484 height 26
paste input "فانتا"
type input "فانتا"
click at [661, 280] on input "text" at bounding box center [486, 281] width 484 height 26
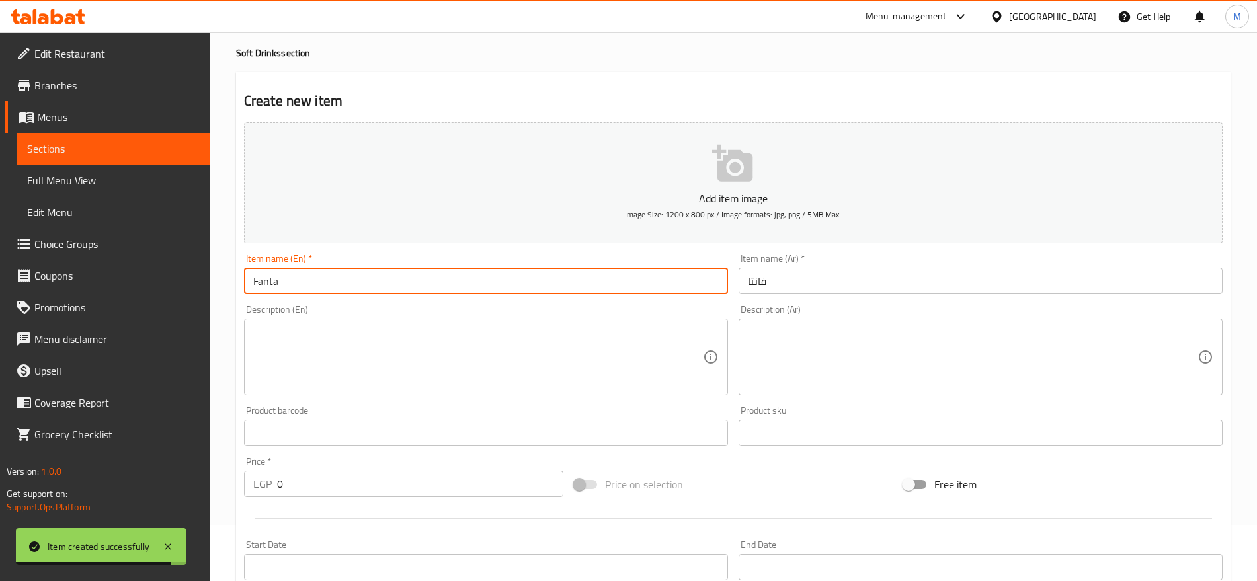
type input "Fanta"
click at [579, 381] on textarea at bounding box center [477, 357] width 449 height 63
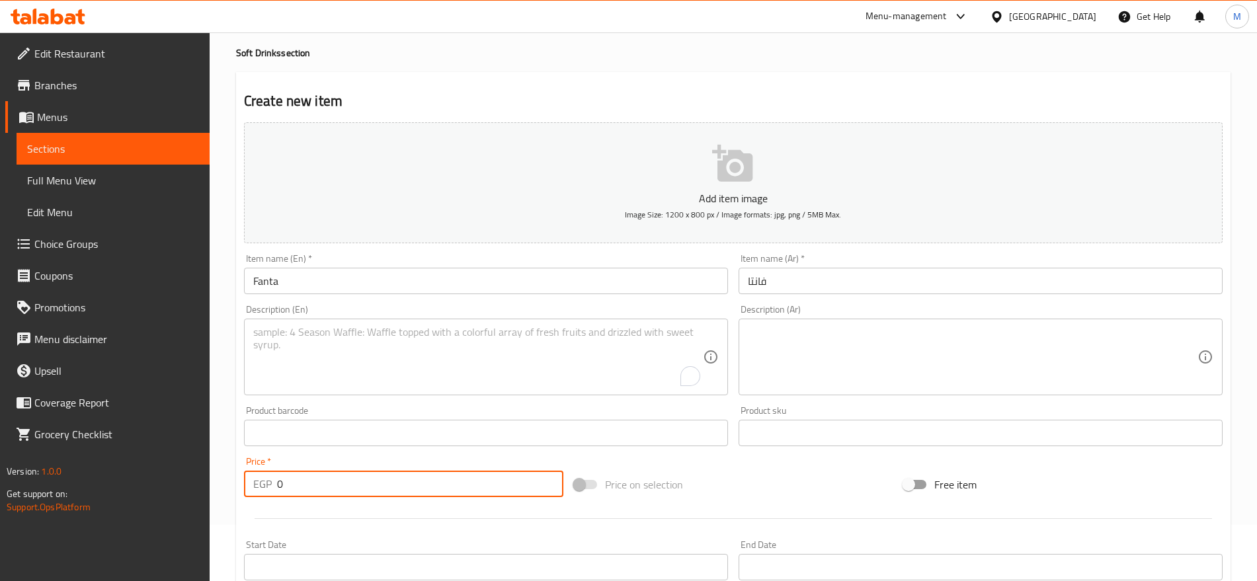
click at [436, 489] on input "0" at bounding box center [420, 484] width 286 height 26
type input "40"
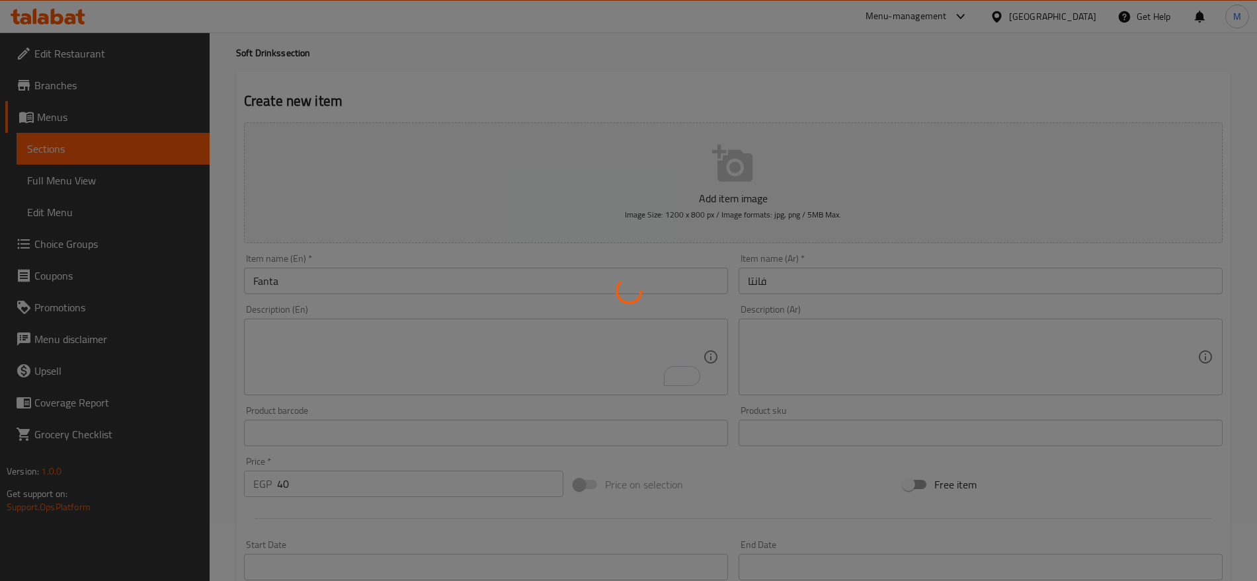
type input "0"
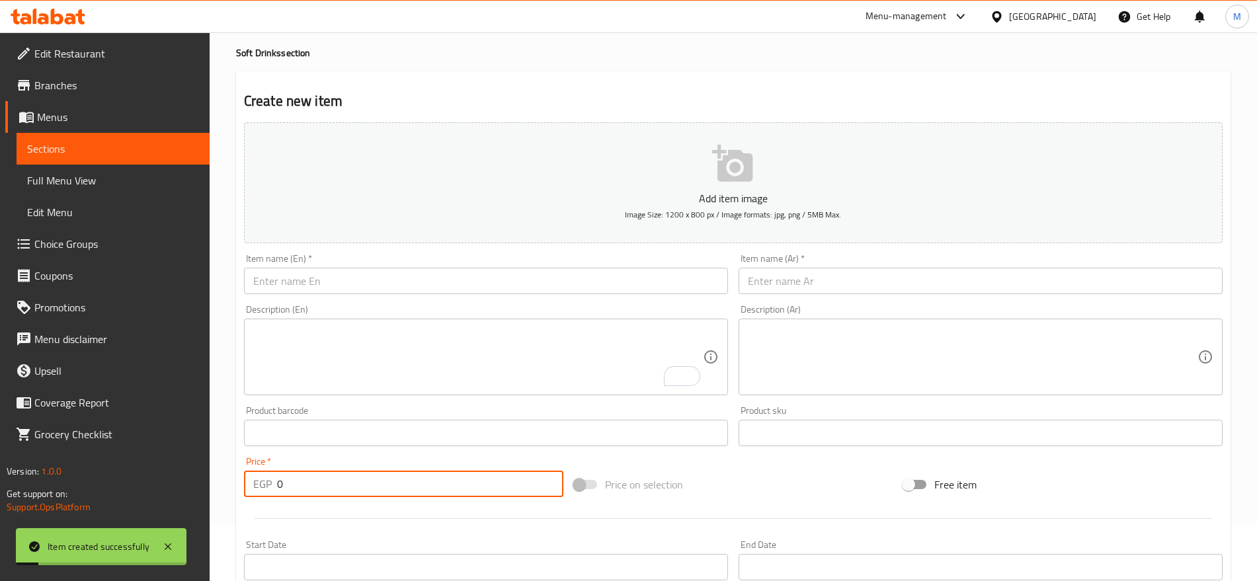
paste input "في كولا"
click at [969, 285] on input "text" at bounding box center [980, 281] width 484 height 26
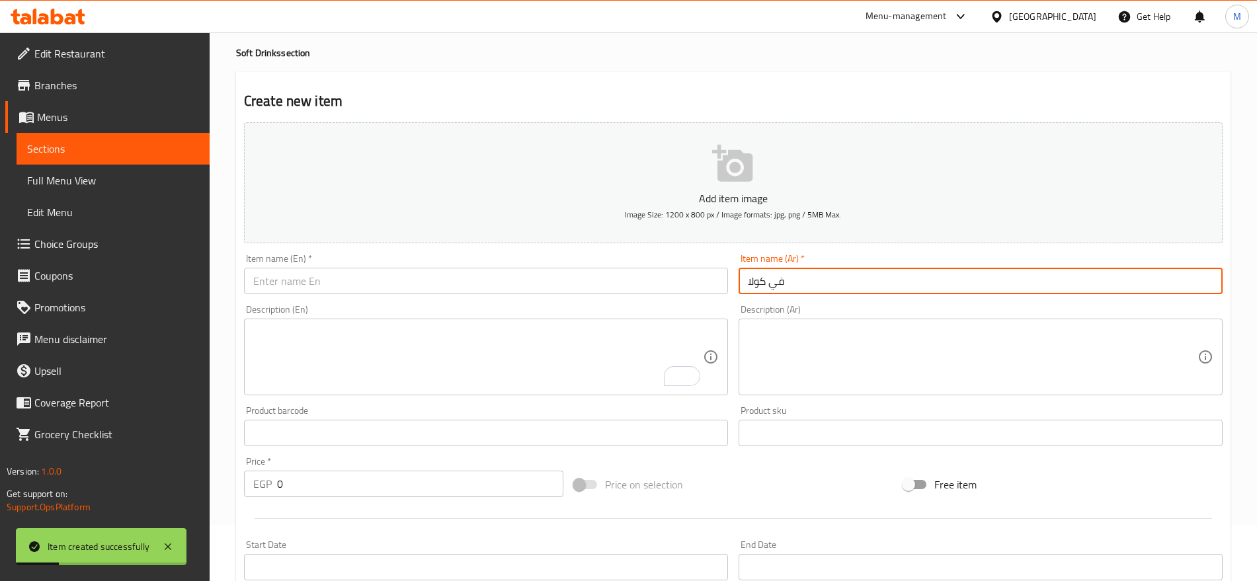
type input "في كولا"
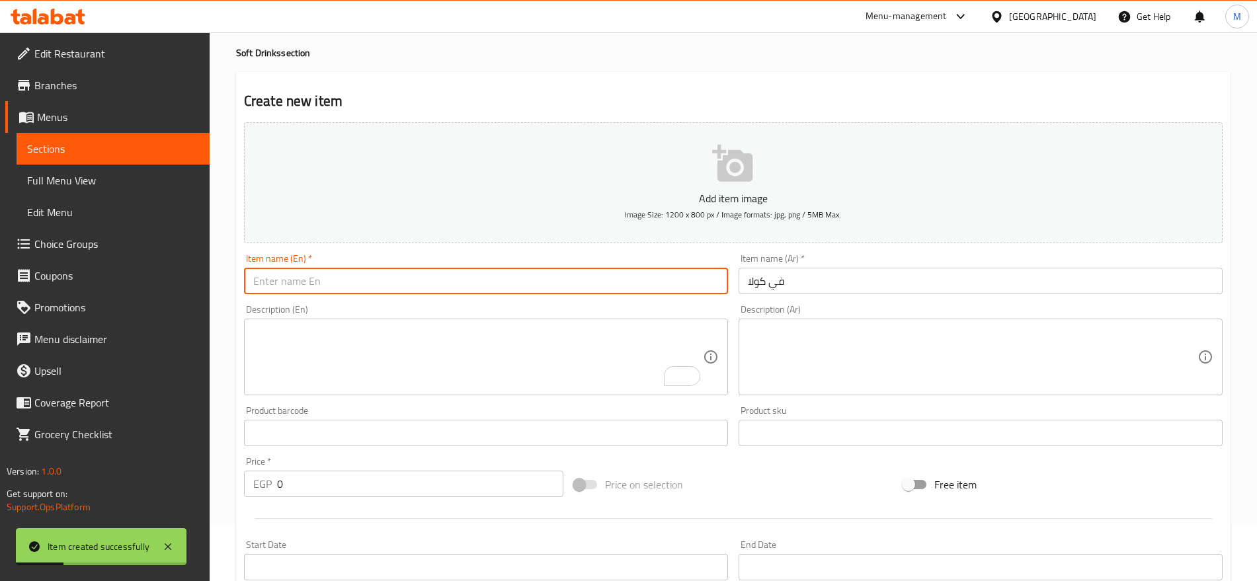
click at [575, 286] on input "text" at bounding box center [486, 281] width 484 height 26
type input "V Cola"
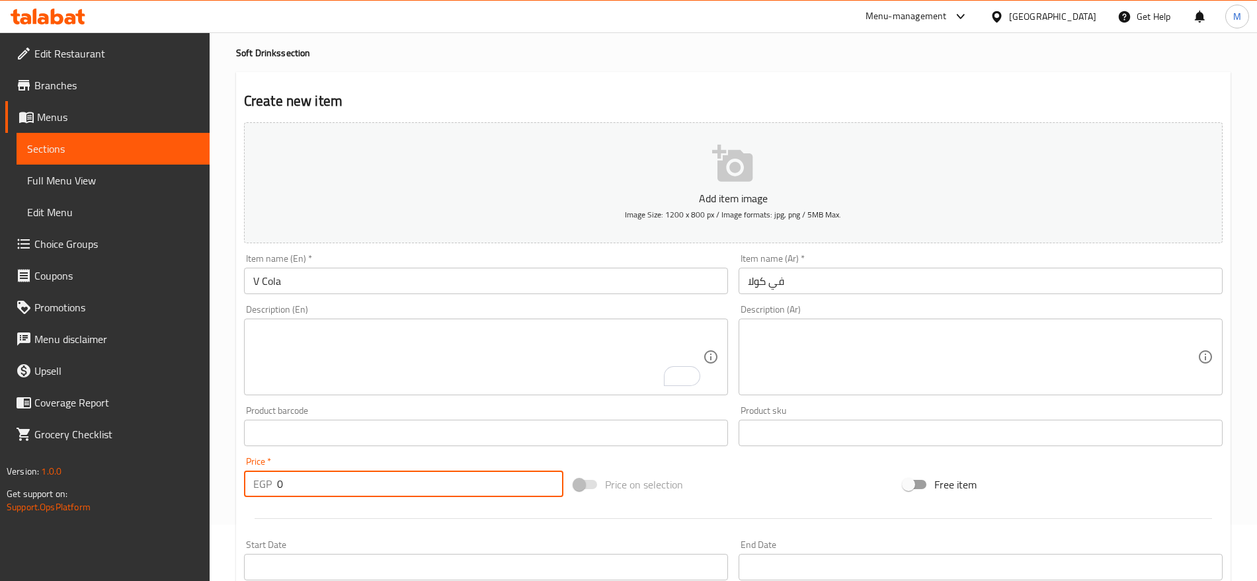
click at [451, 486] on input "0" at bounding box center [420, 484] width 286 height 26
paste input "4"
type input "40"
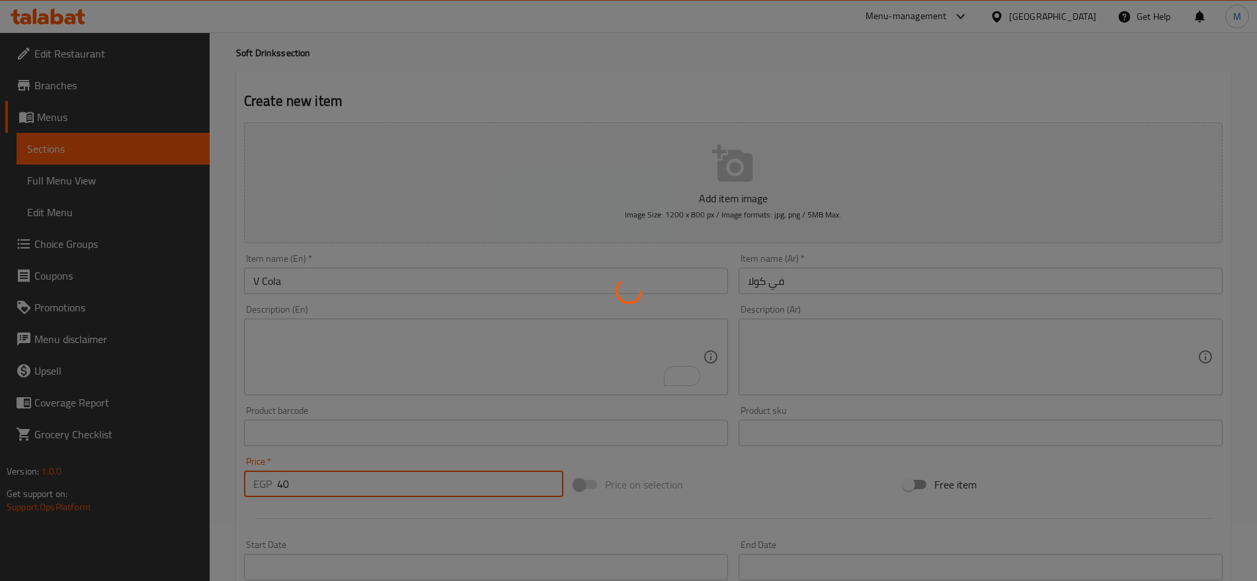
type input "0"
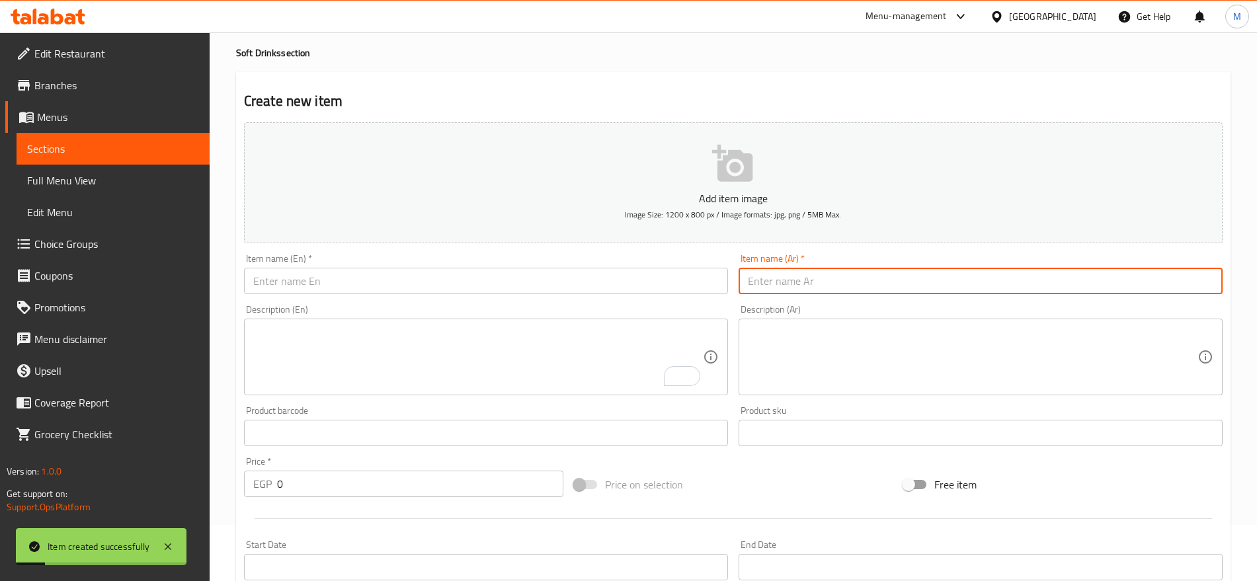
click at [1097, 268] on input "text" at bounding box center [980, 281] width 484 height 26
paste input "ريد بل"
type input "ريد بل"
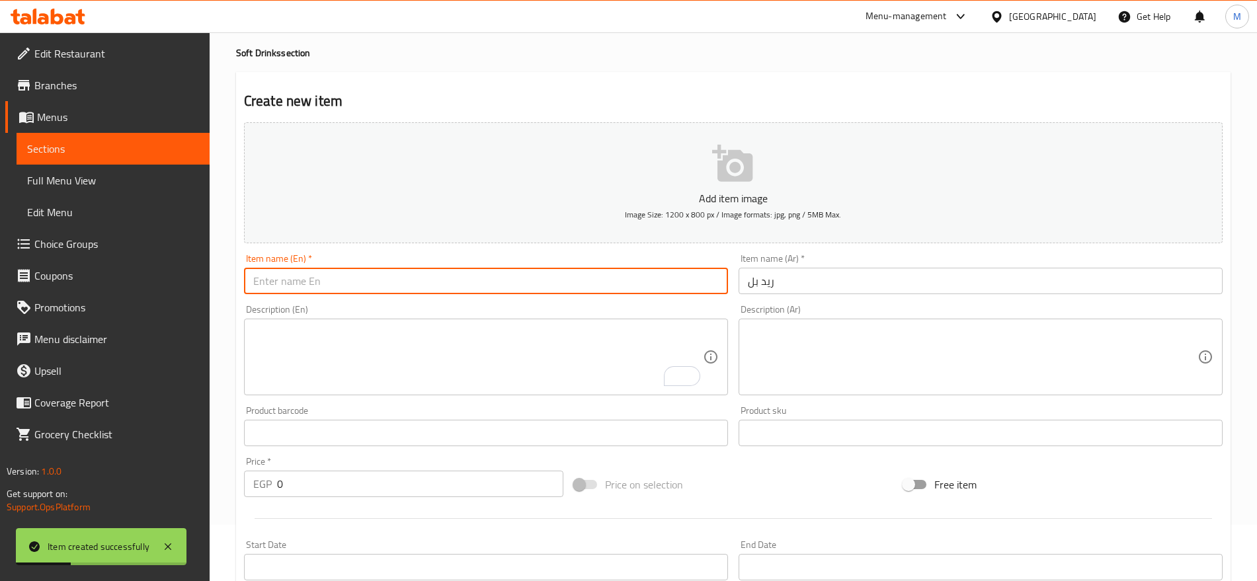
click at [643, 278] on input "text" at bounding box center [486, 281] width 484 height 26
type input "Red Bull"
click at [449, 492] on input "0" at bounding box center [420, 484] width 286 height 26
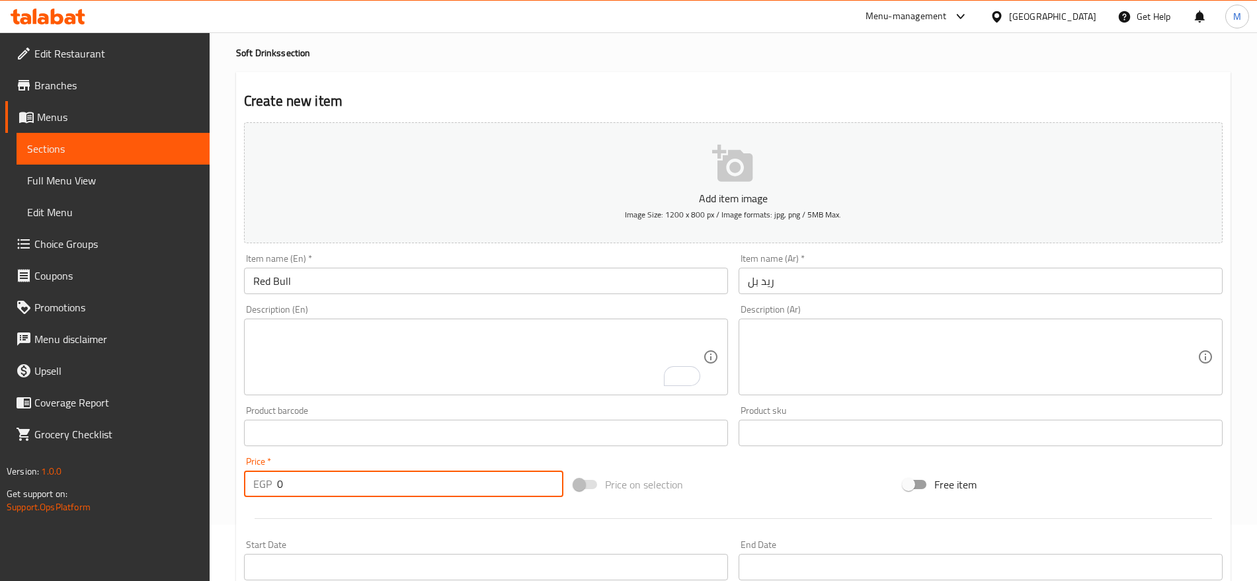
click at [449, 492] on input "0" at bounding box center [420, 484] width 286 height 26
paste input "15"
type input "150"
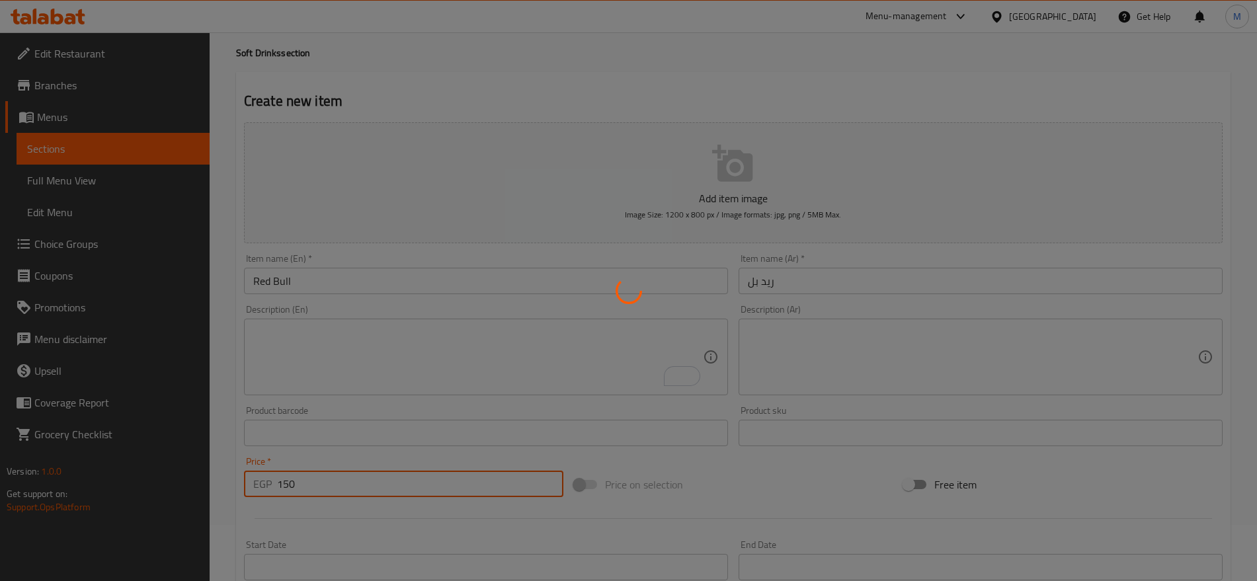
type input "0"
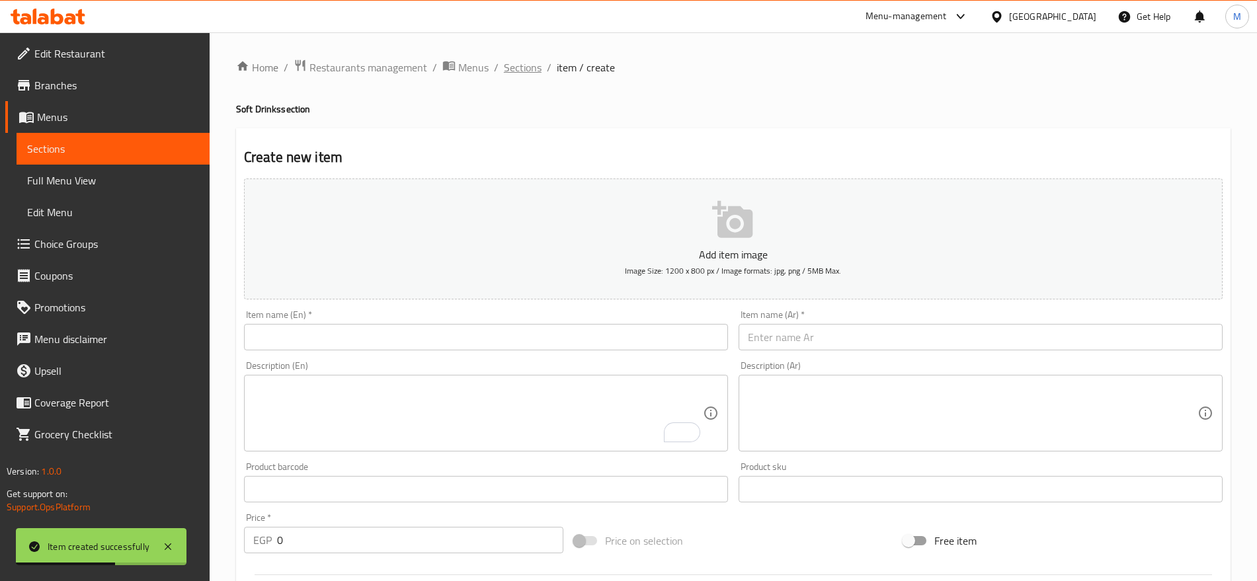
click at [533, 61] on span "Sections" at bounding box center [523, 67] width 38 height 16
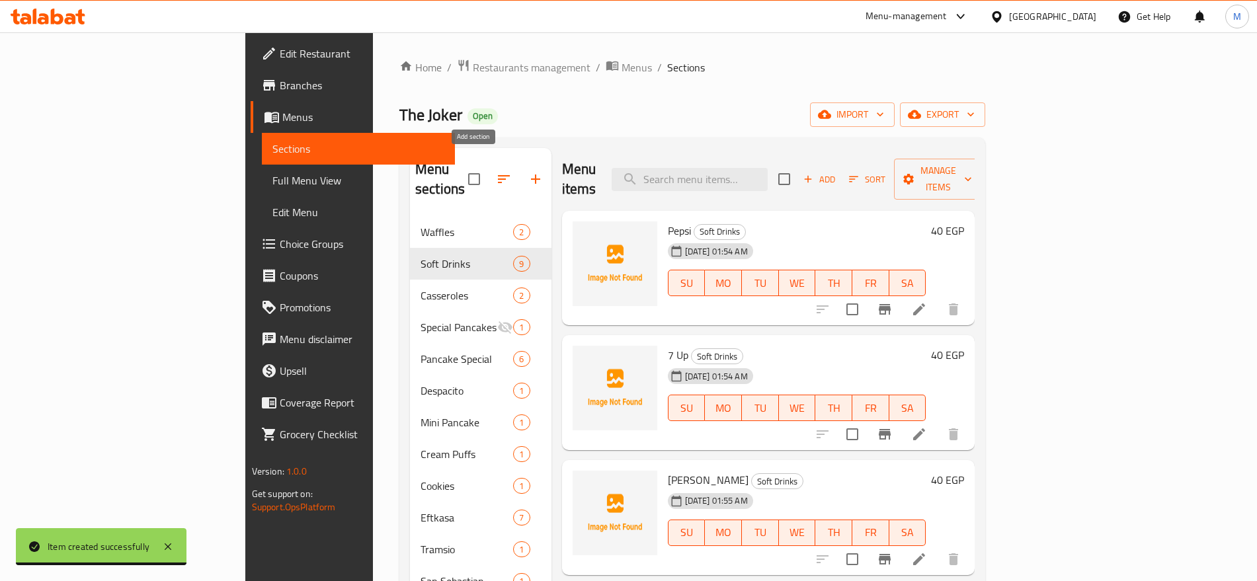
click at [520, 170] on button "button" at bounding box center [536, 179] width 32 height 32
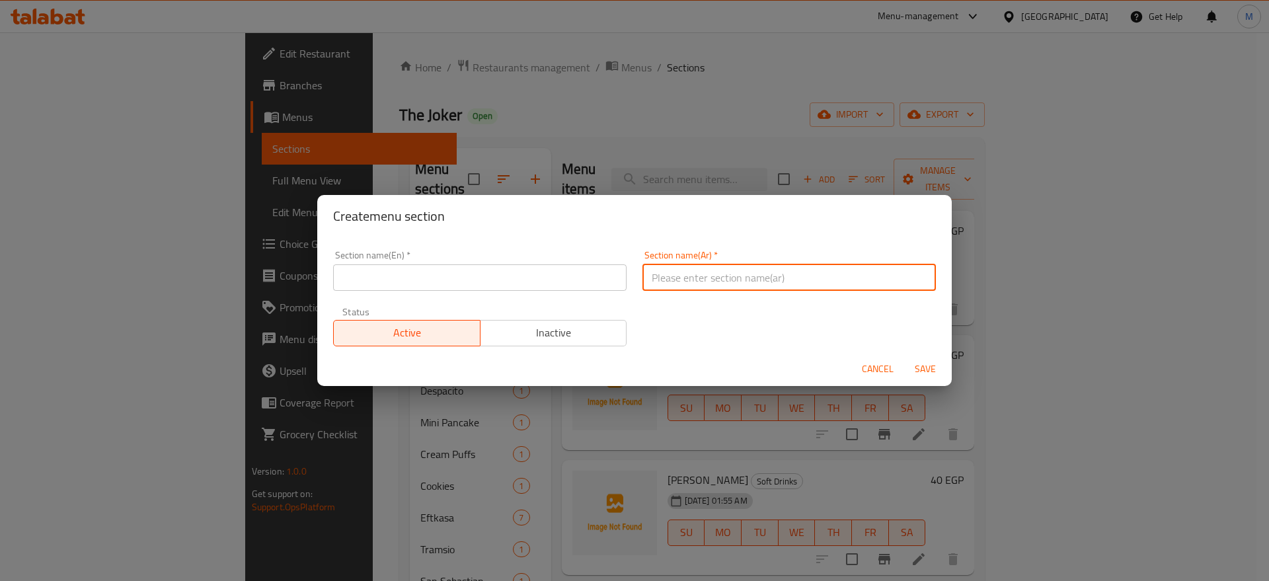
click at [715, 290] on input "text" at bounding box center [788, 277] width 293 height 26
paste input "Honey"
type input "Honey"
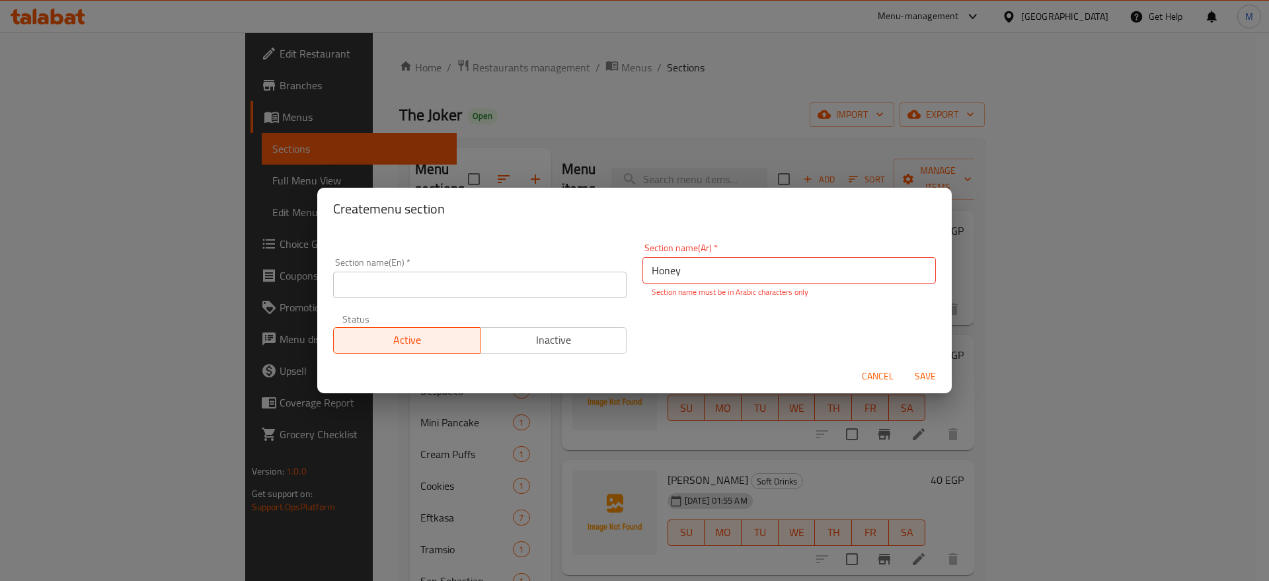
click at [508, 262] on div "Section name(En)   * Section name(En) *" at bounding box center [479, 278] width 293 height 40
click at [503, 272] on input "text" at bounding box center [479, 285] width 293 height 26
paste input "Honey"
type input "Honey"
click at [674, 286] on p "Section name must be in Arabic characters only" at bounding box center [789, 292] width 275 height 12
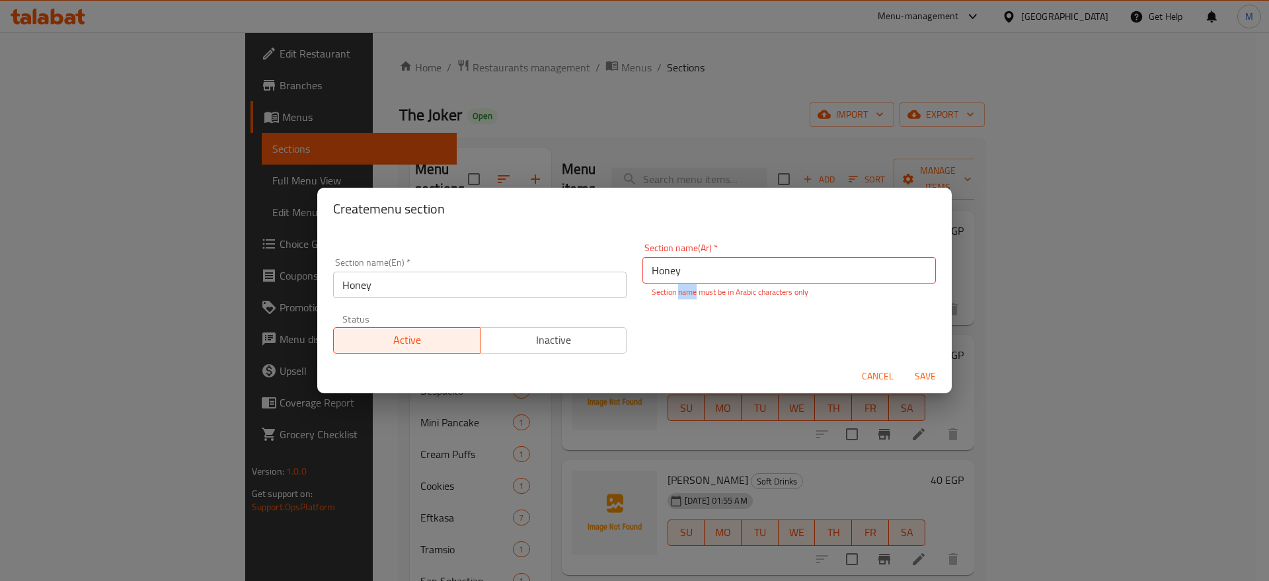
click at [674, 286] on p "Section name must be in Arabic characters only" at bounding box center [789, 292] width 275 height 12
click at [676, 286] on p "Section name must be in Arabic characters only" at bounding box center [789, 292] width 275 height 12
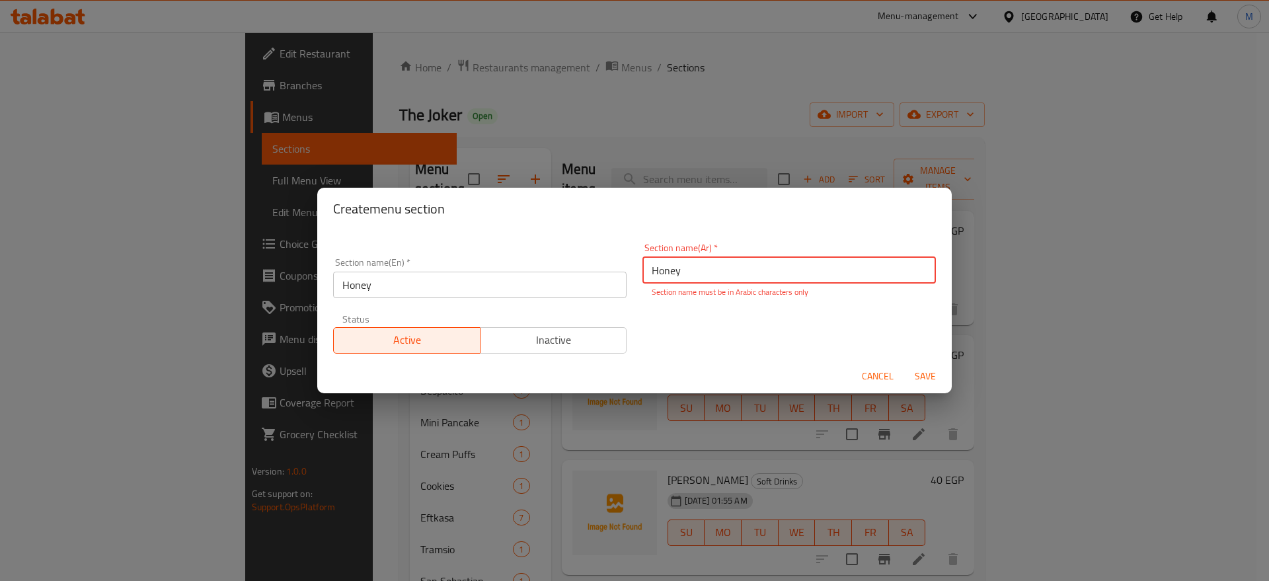
click at [680, 280] on input "Honey" at bounding box center [788, 270] width 293 height 26
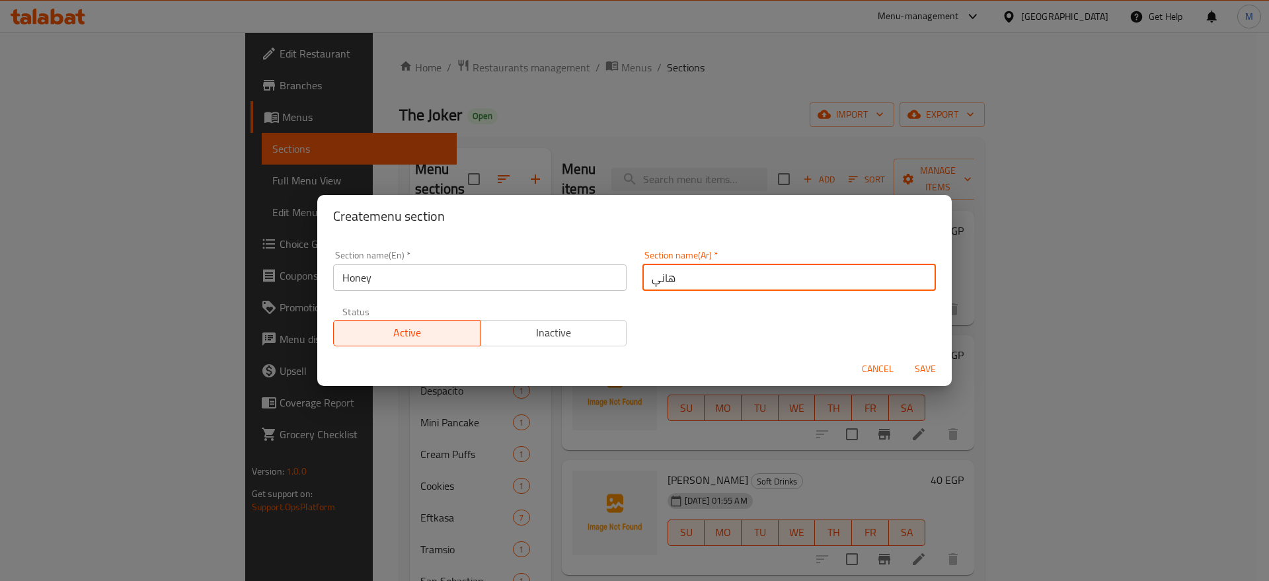
click at [680, 280] on input "هاني" at bounding box center [788, 277] width 293 height 26
click at [712, 281] on input "عسلية" at bounding box center [788, 277] width 293 height 26
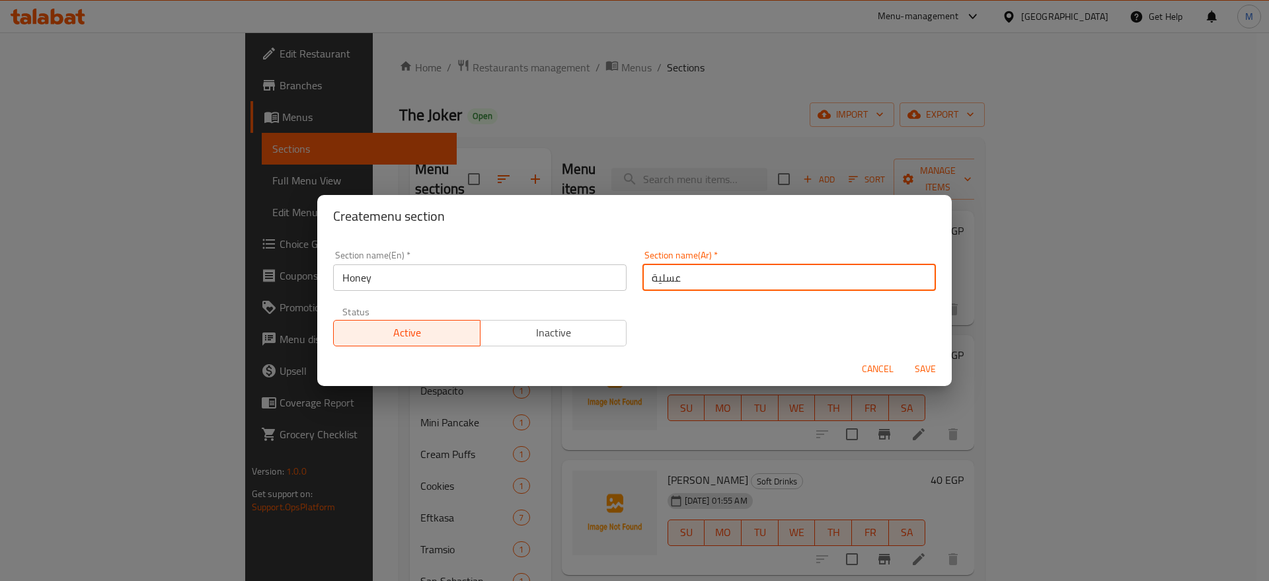
click at [712, 281] on input "عسلية" at bounding box center [788, 277] width 293 height 26
type input "عسلية"
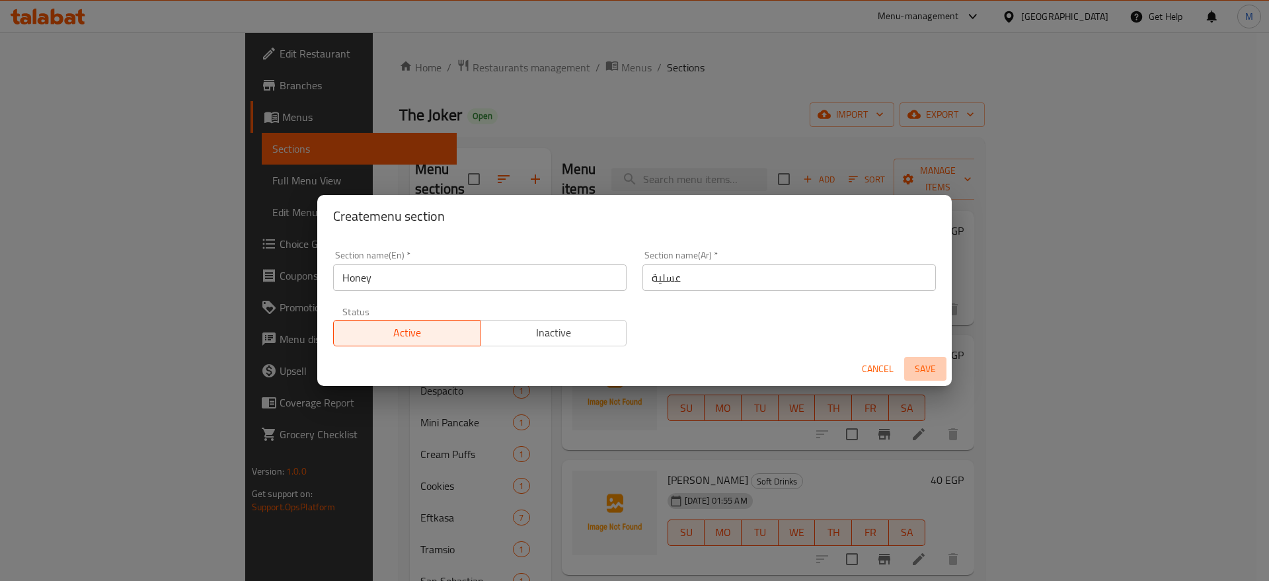
click at [927, 368] on span "Save" at bounding box center [926, 369] width 32 height 17
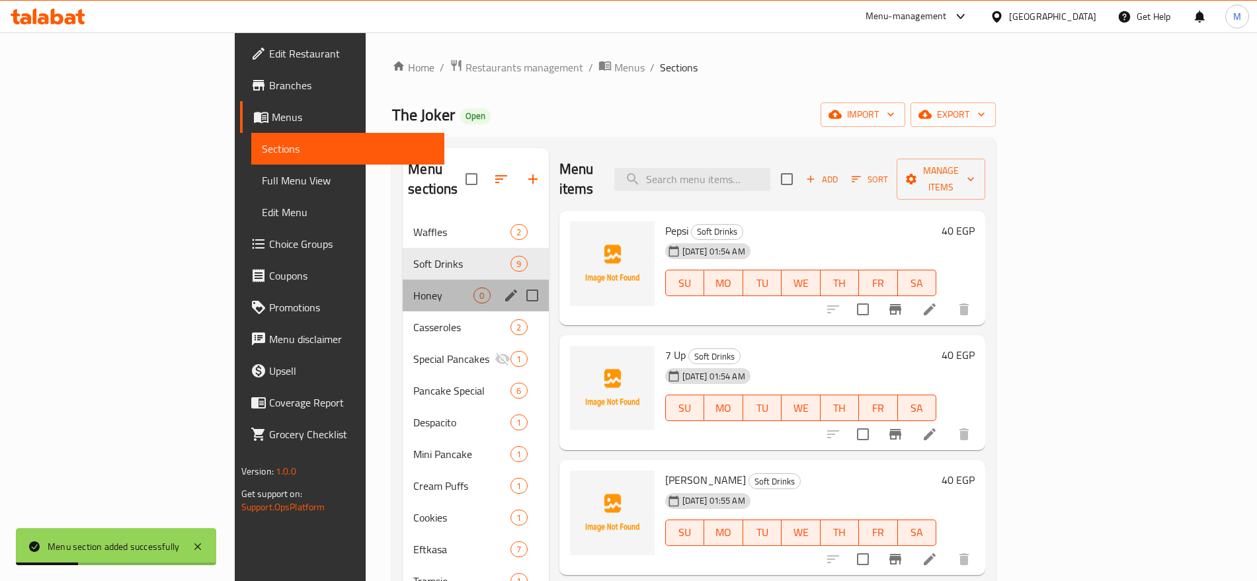
click at [403, 280] on div "Honey 0" at bounding box center [475, 296] width 145 height 32
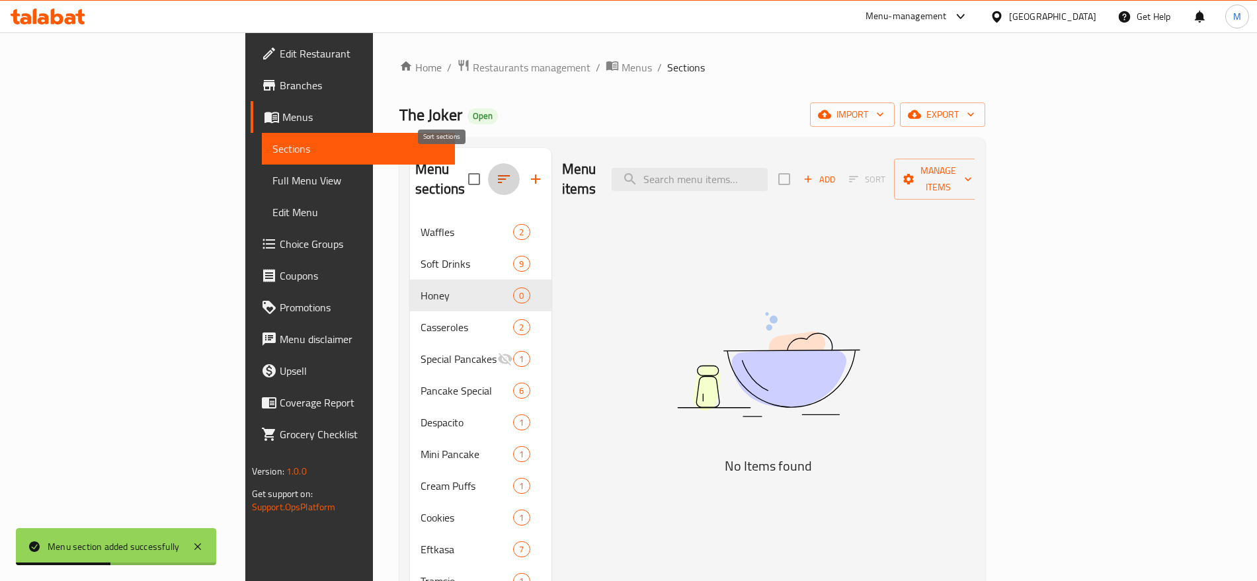
click at [498, 175] on icon "button" at bounding box center [504, 179] width 12 height 8
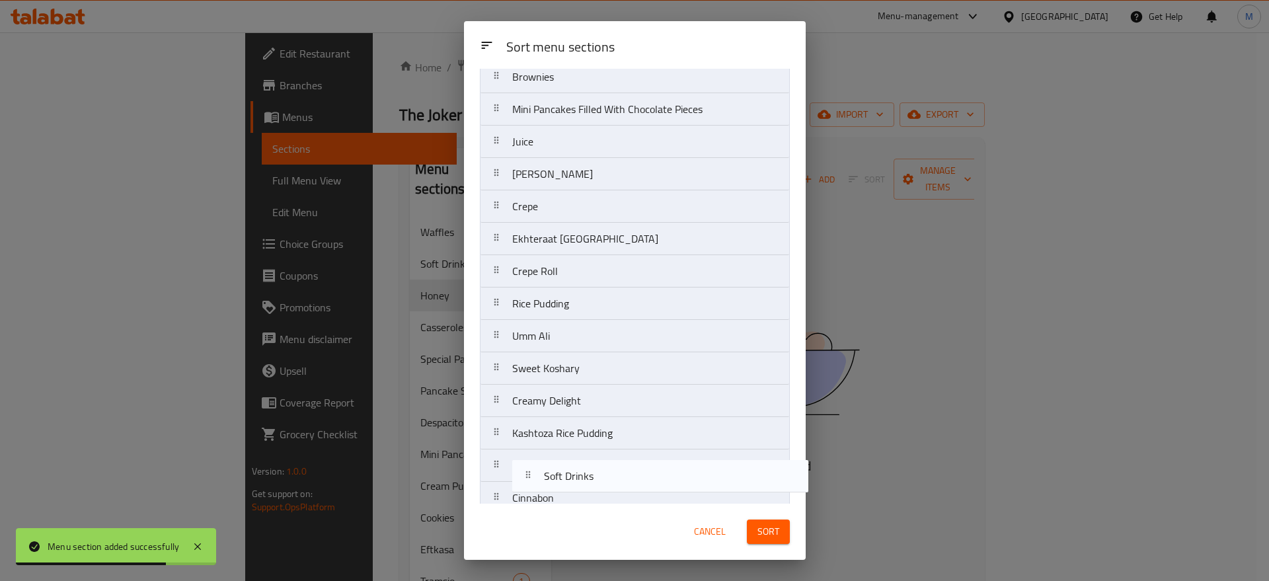
scroll to position [678, 0]
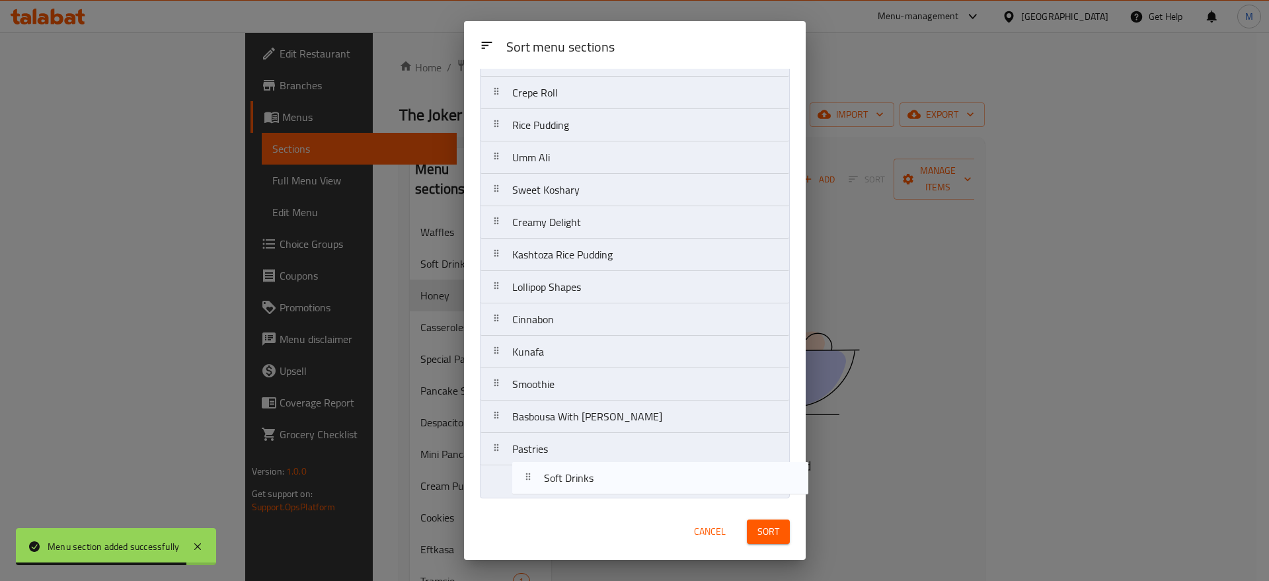
drag, startPoint x: 565, startPoint y: 154, endPoint x: 588, endPoint y: 496, distance: 343.1
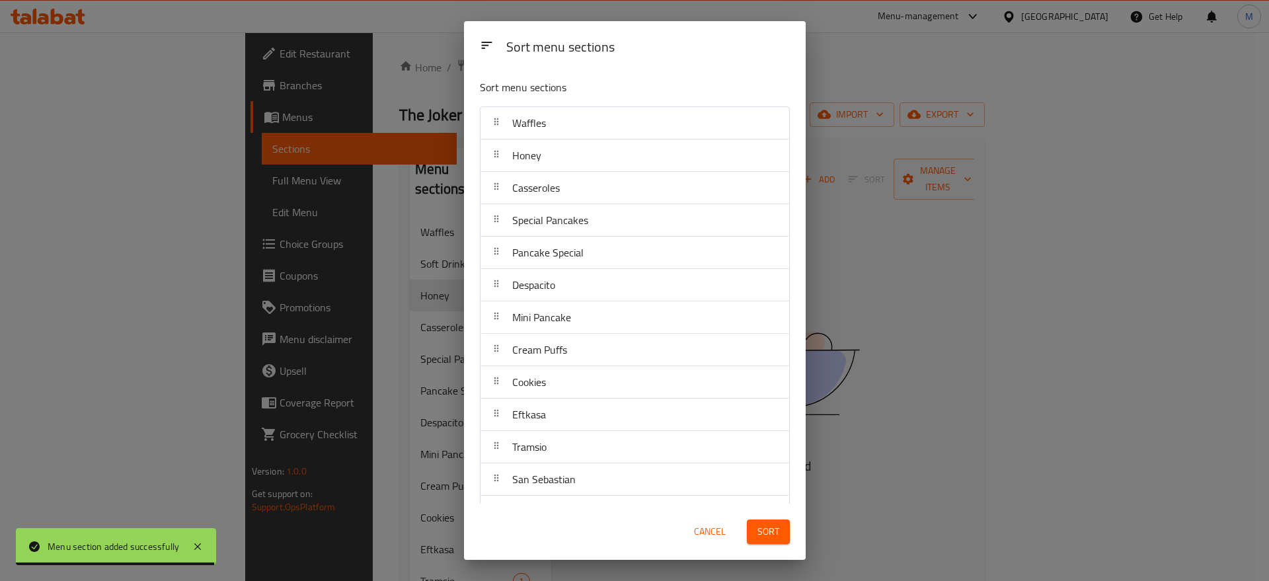
scroll to position [678, 0]
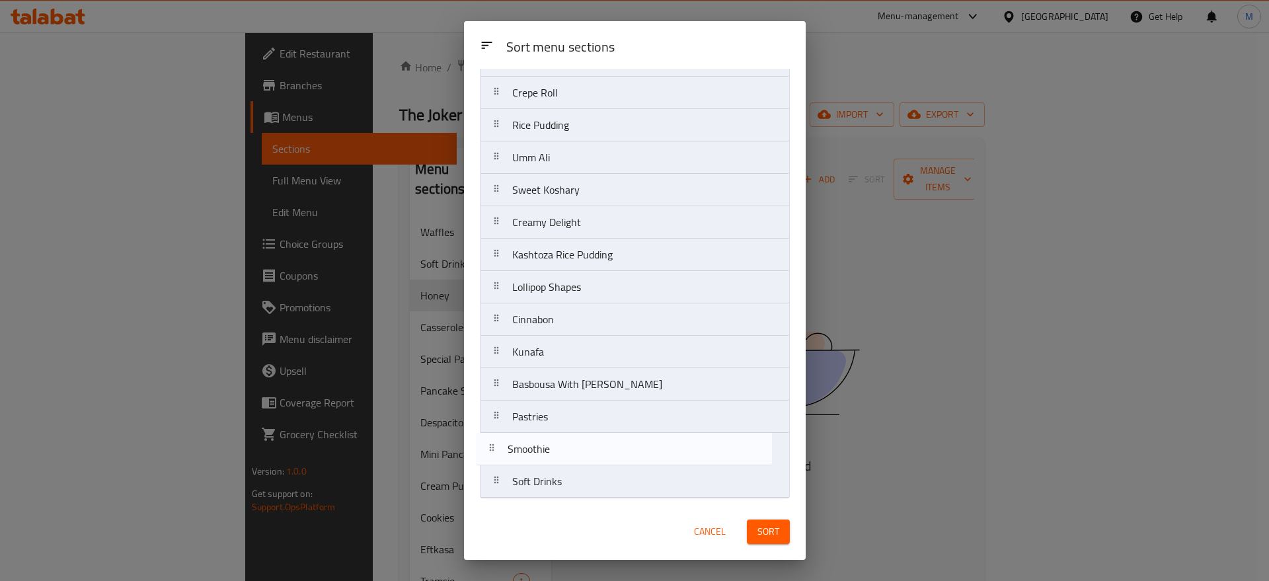
drag, startPoint x: 0, startPoint y: 0, endPoint x: 580, endPoint y: 467, distance: 744.2
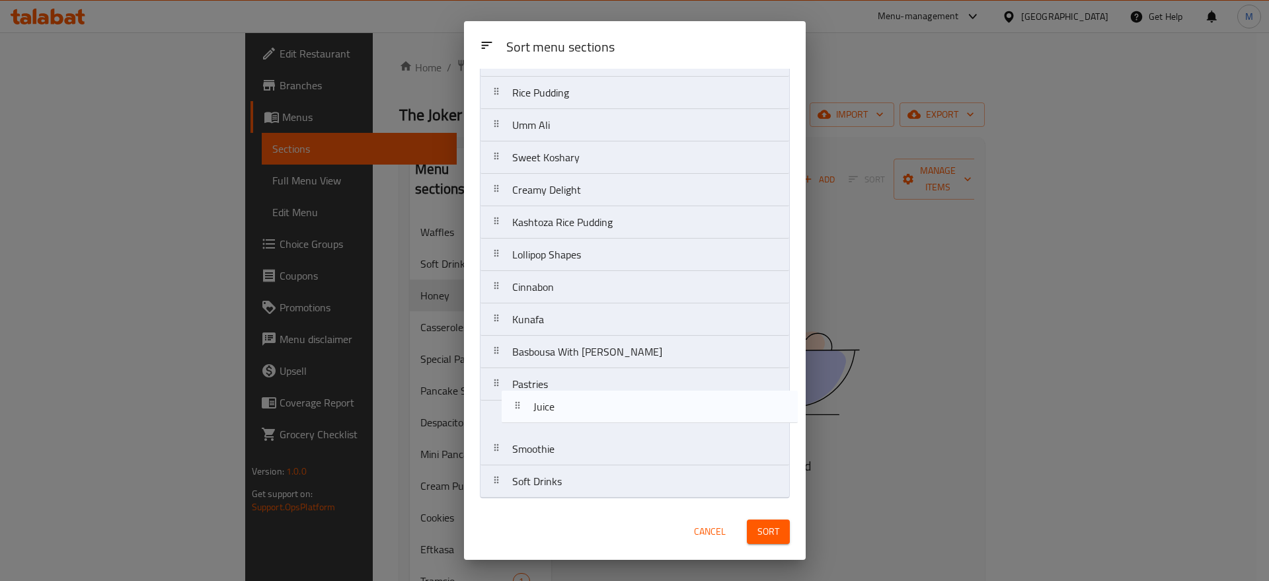
drag, startPoint x: 600, startPoint y: 282, endPoint x: 617, endPoint y: 417, distance: 136.7
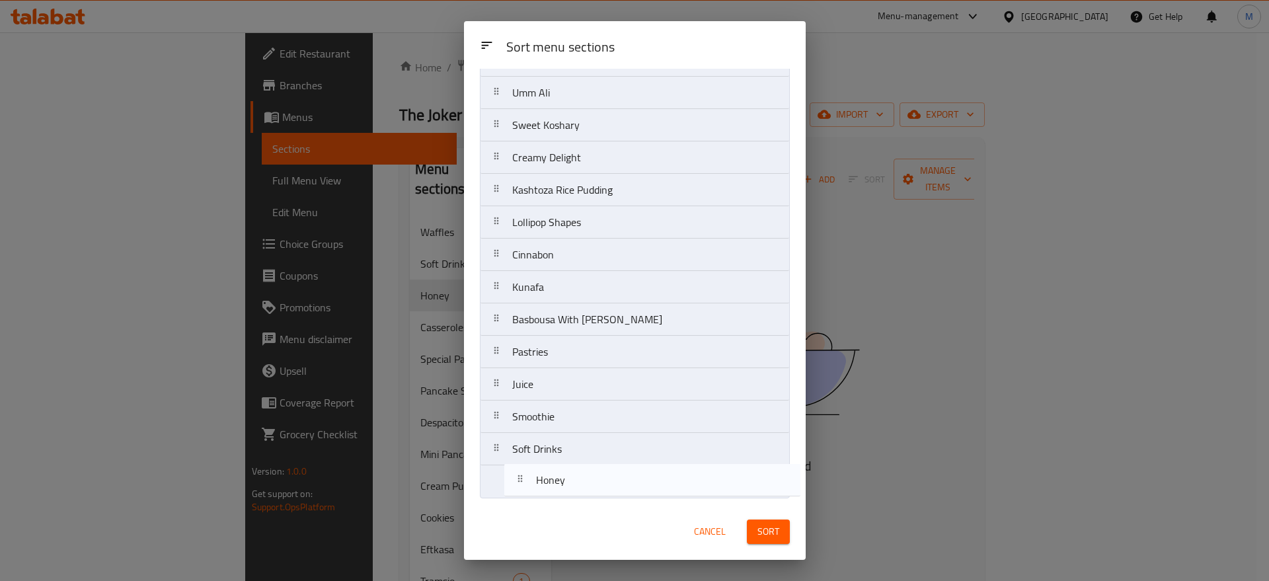
drag, startPoint x: 570, startPoint y: 150, endPoint x: 590, endPoint y: 485, distance: 335.0
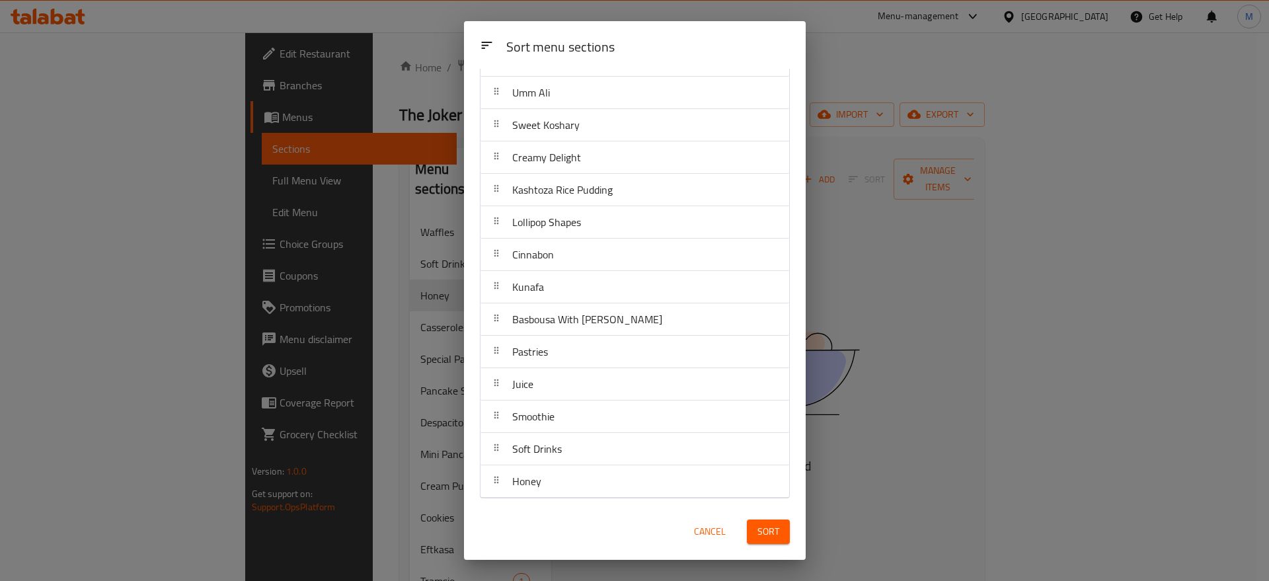
click at [767, 525] on span "Sort" at bounding box center [769, 532] width 22 height 17
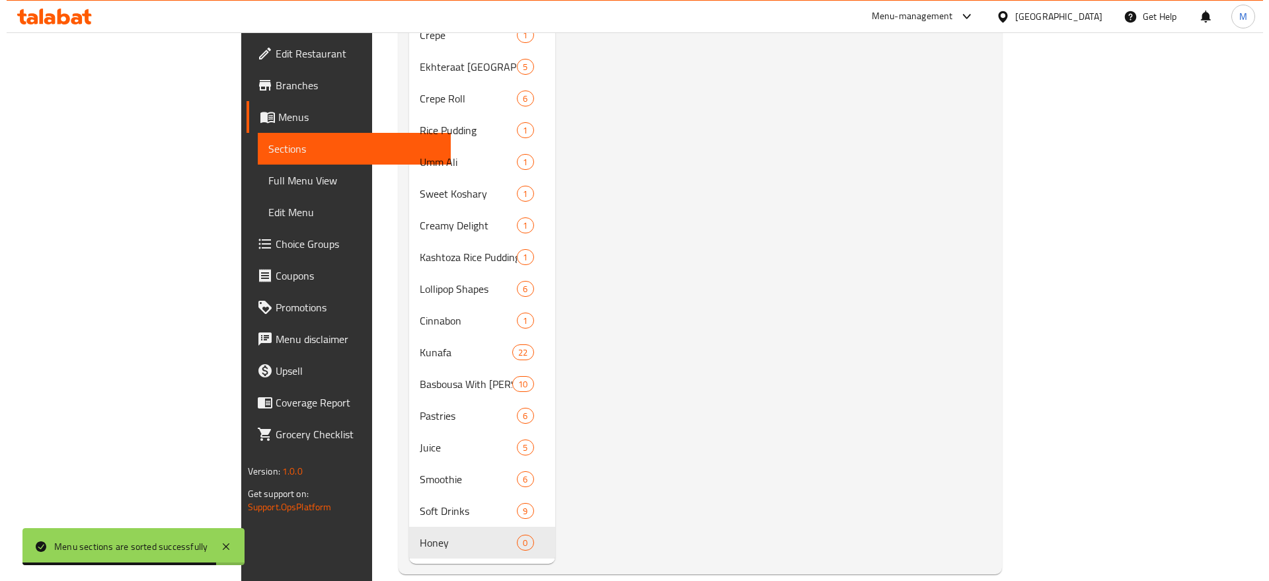
scroll to position [0, 0]
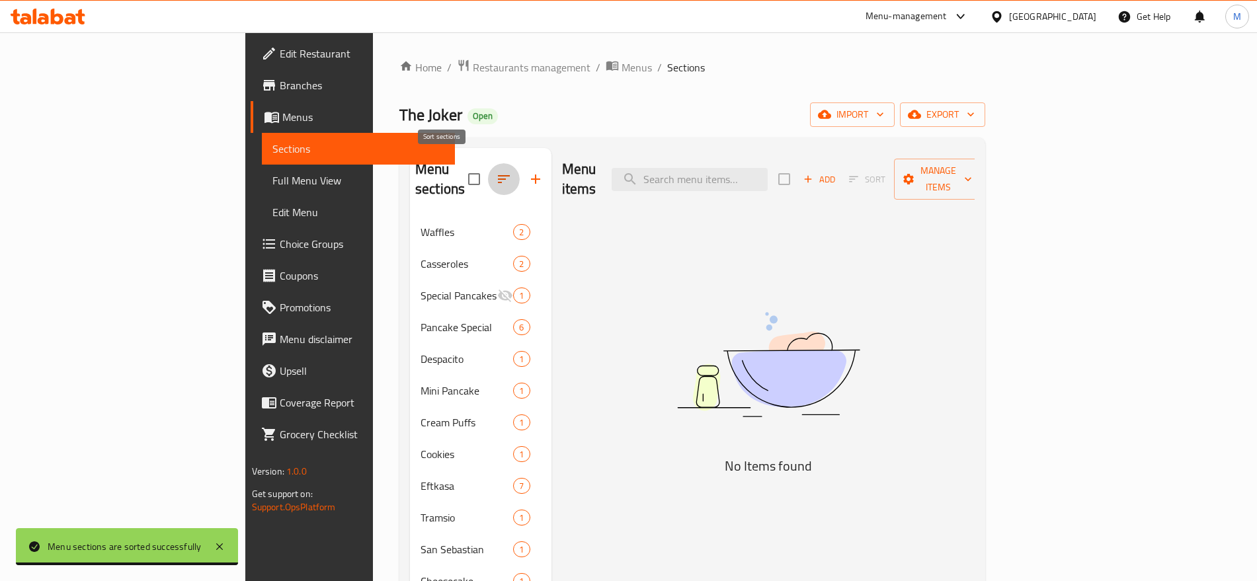
click at [488, 179] on button "button" at bounding box center [504, 179] width 32 height 32
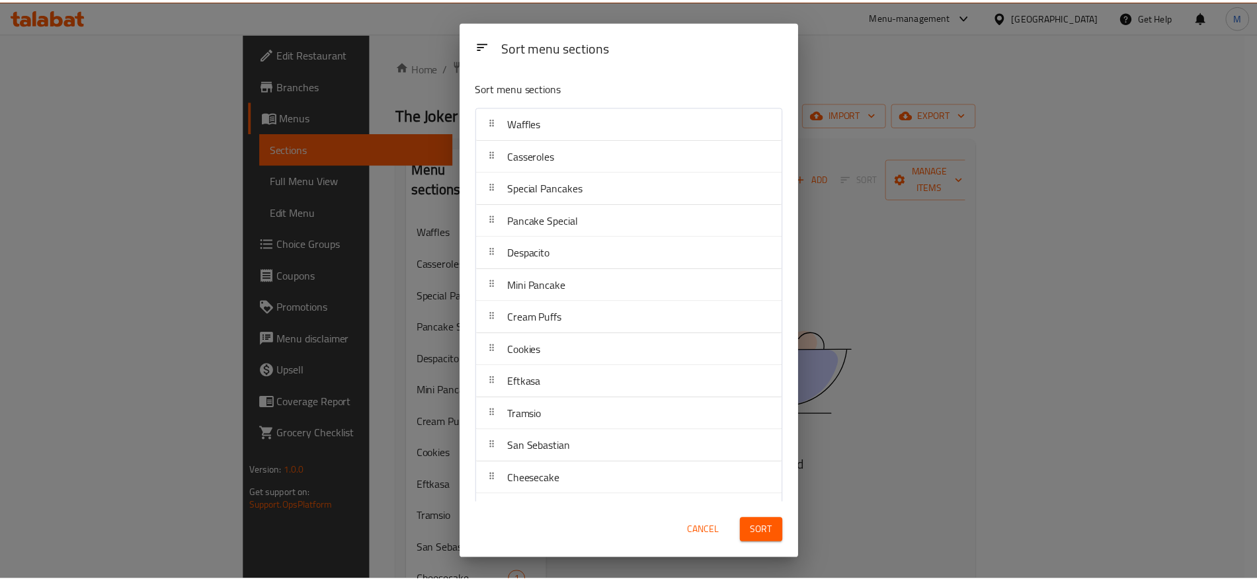
scroll to position [678, 0]
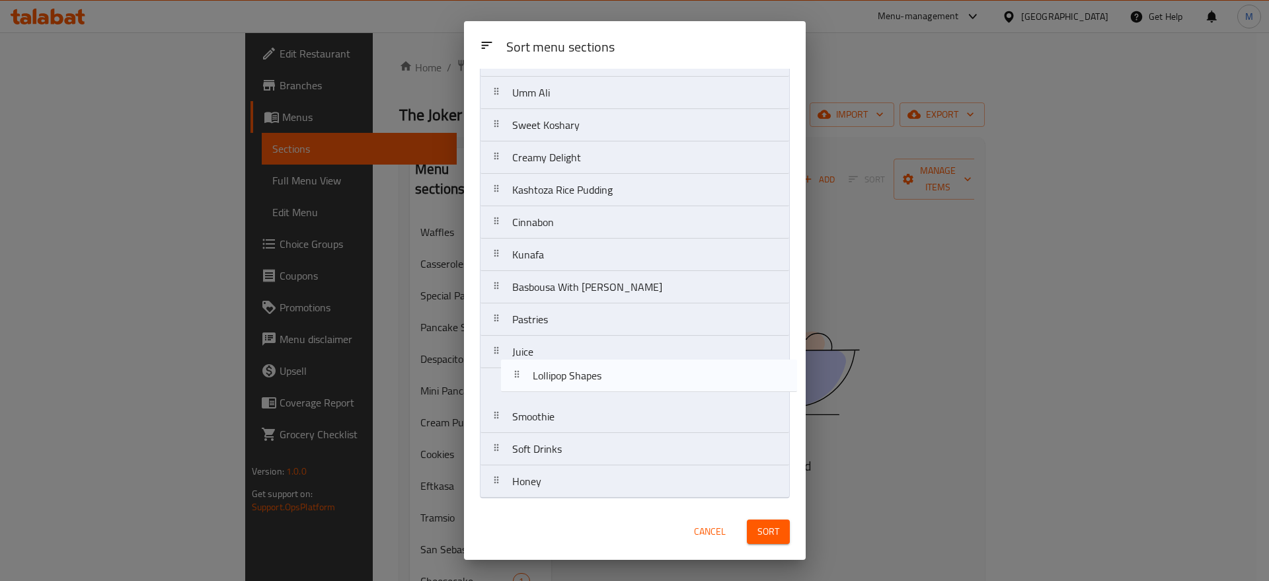
drag, startPoint x: 585, startPoint y: 229, endPoint x: 600, endPoint y: 390, distance: 162.0
drag, startPoint x: 616, startPoint y: 381, endPoint x: 600, endPoint y: 337, distance: 47.3
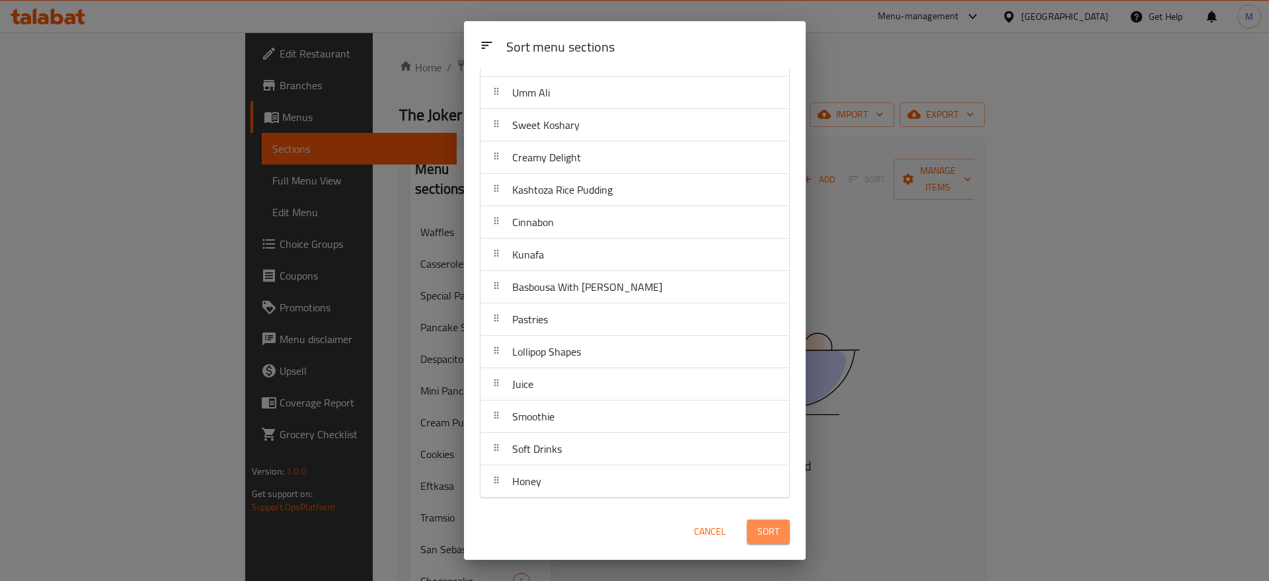
click at [779, 539] on span "Sort" at bounding box center [769, 532] width 22 height 17
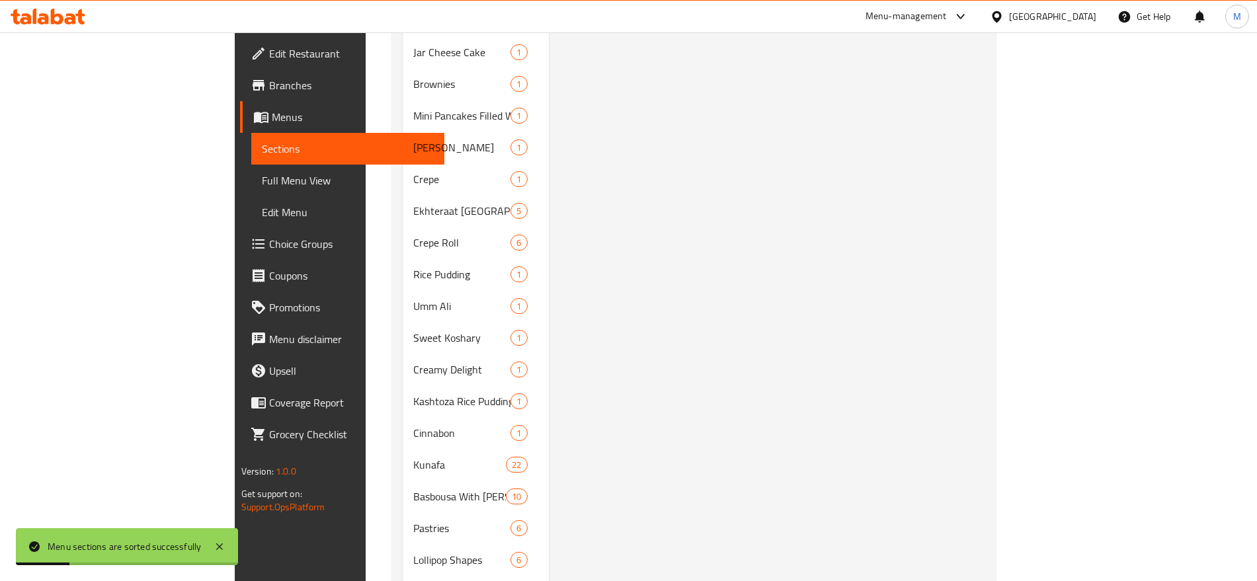
scroll to position [705, 0]
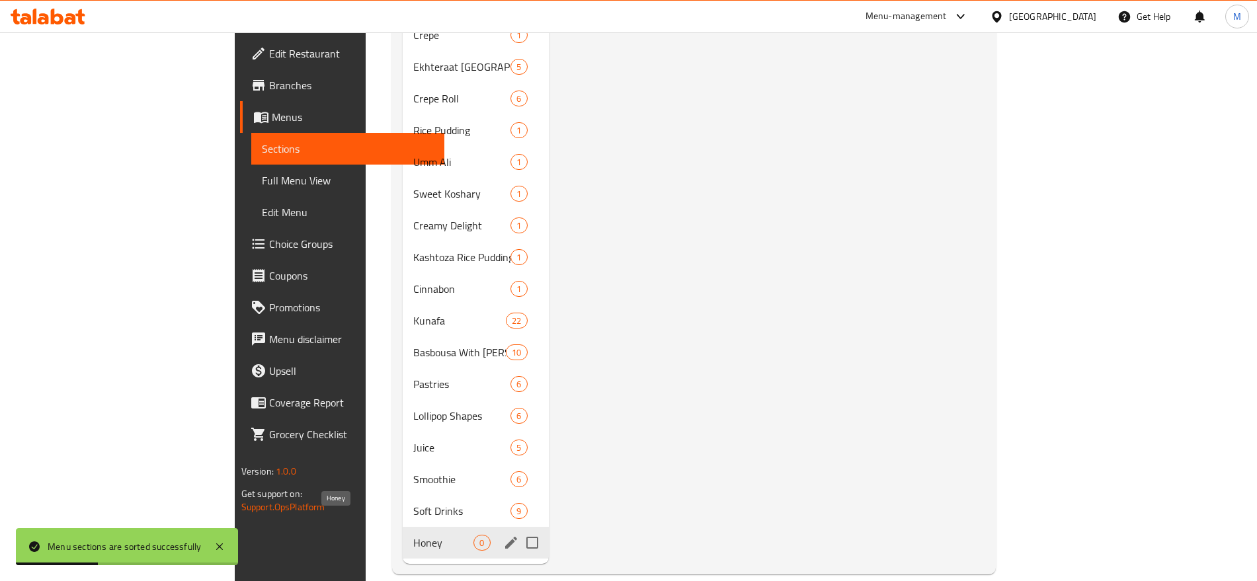
click at [413, 535] on span "Honey" at bounding box center [443, 543] width 60 height 16
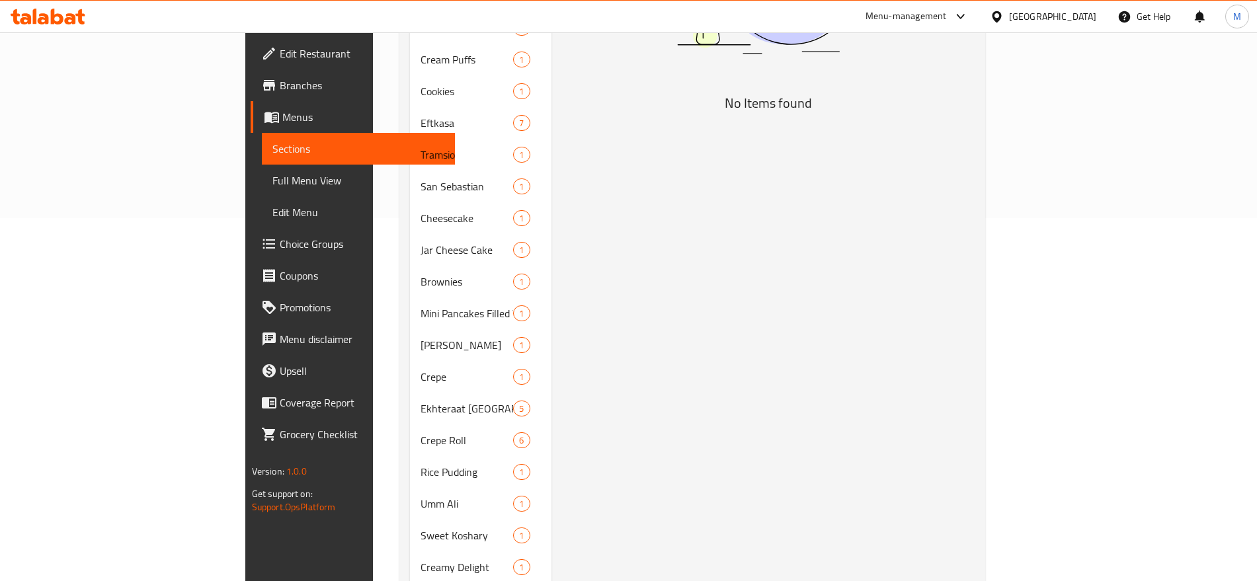
scroll to position [0, 0]
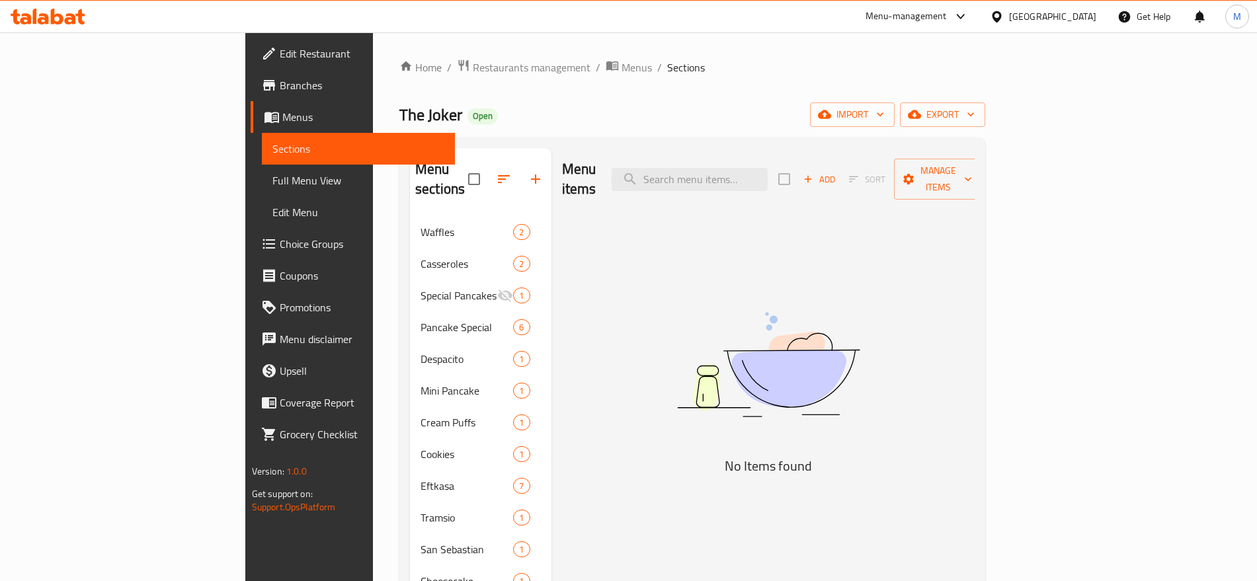
click at [975, 183] on div "Menu items Add Sort Manage items" at bounding box center [768, 179] width 413 height 63
click at [837, 172] on span "Add" at bounding box center [819, 179] width 36 height 15
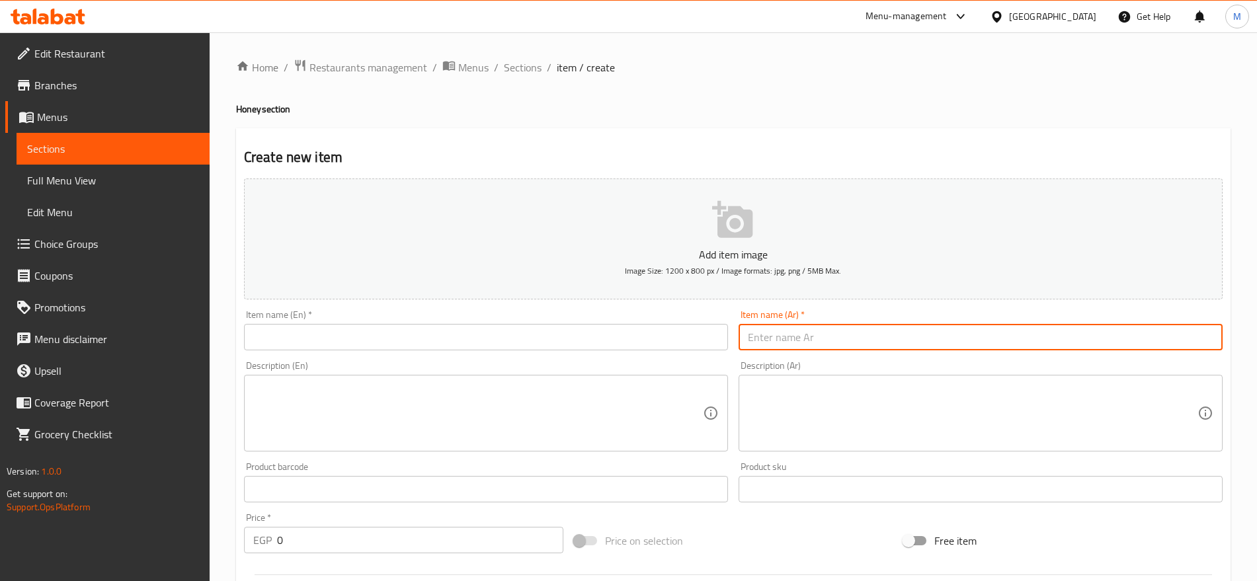
click at [968, 349] on input "text" at bounding box center [980, 337] width 484 height 26
paste input "عسلية سادة"
type input "عسلية سادة"
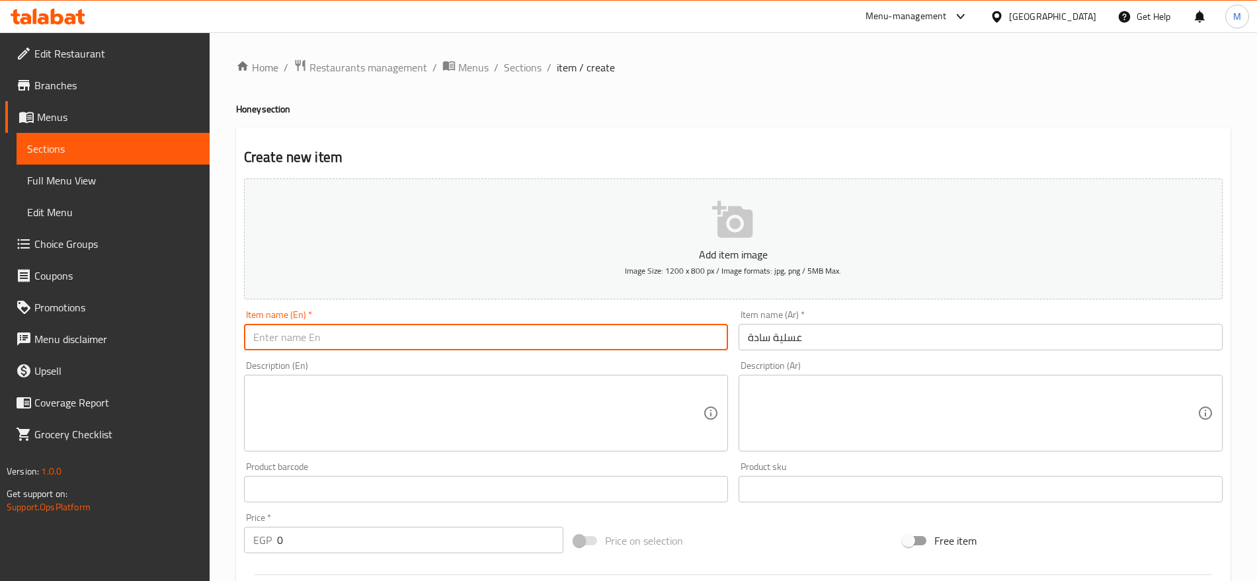
click at [457, 346] on input "text" at bounding box center [486, 337] width 484 height 26
paste input "Plain honey"
click at [457, 346] on input "Plain honey" at bounding box center [486, 337] width 484 height 26
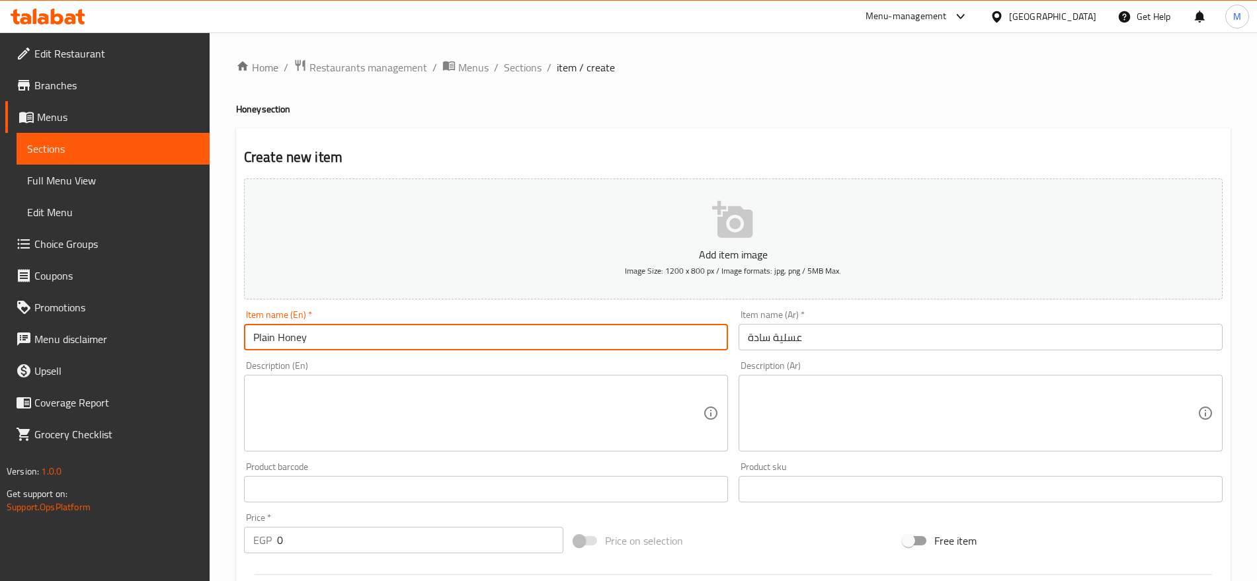
type input "Plain Honey"
click at [478, 423] on textarea at bounding box center [477, 413] width 449 height 63
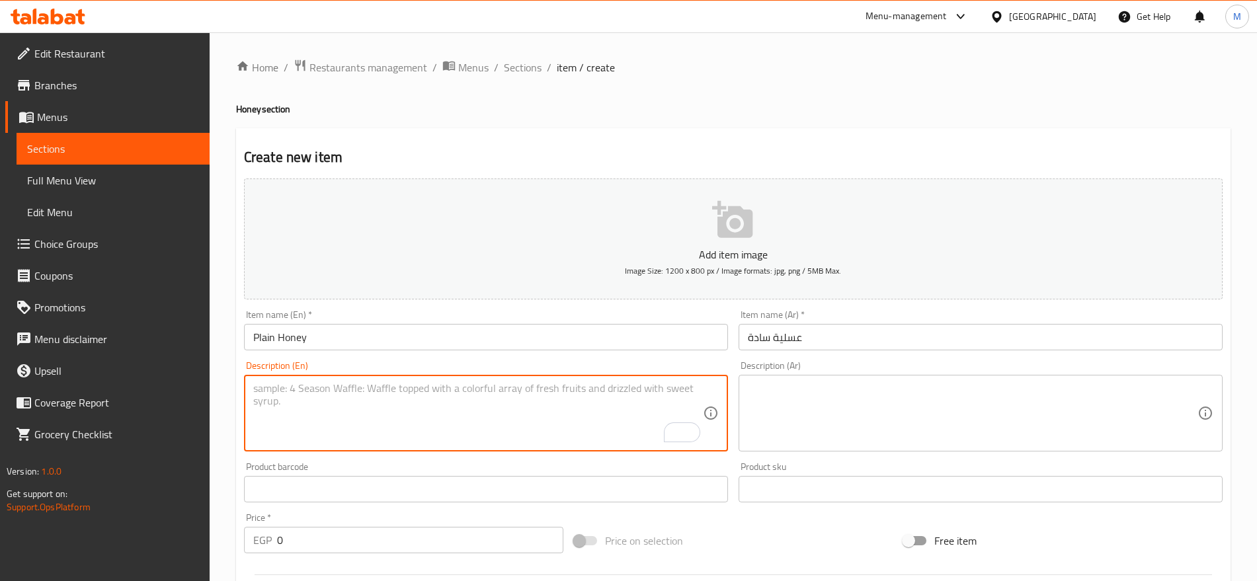
click at [428, 541] on input "0" at bounding box center [420, 540] width 286 height 26
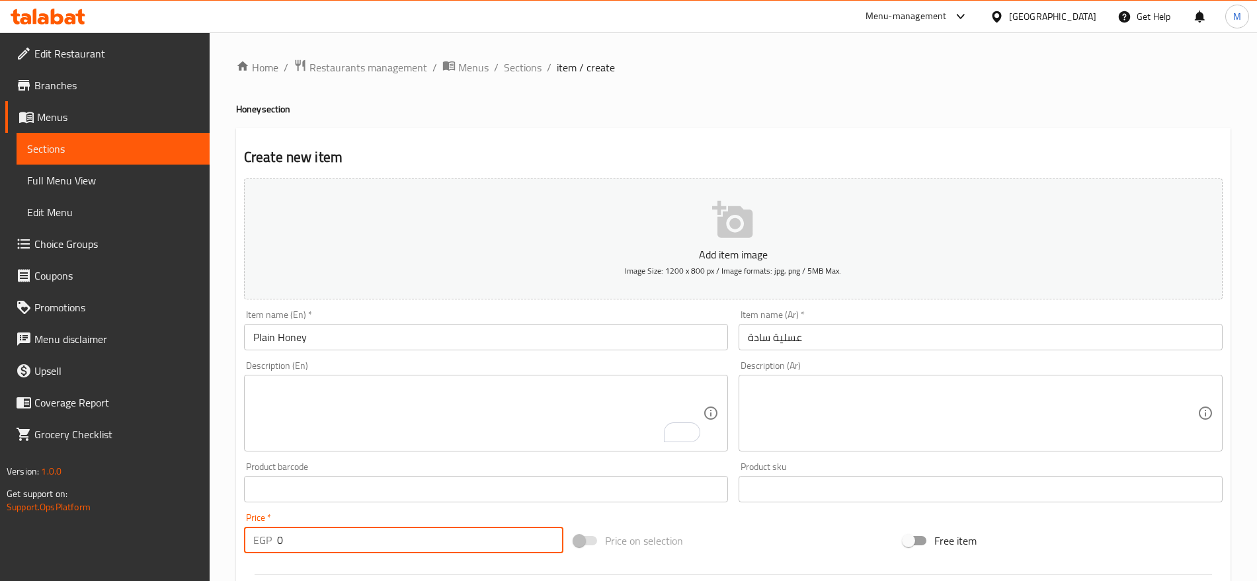
click at [428, 541] on input "0" at bounding box center [420, 540] width 286 height 26
paste input "2"
type input "20"
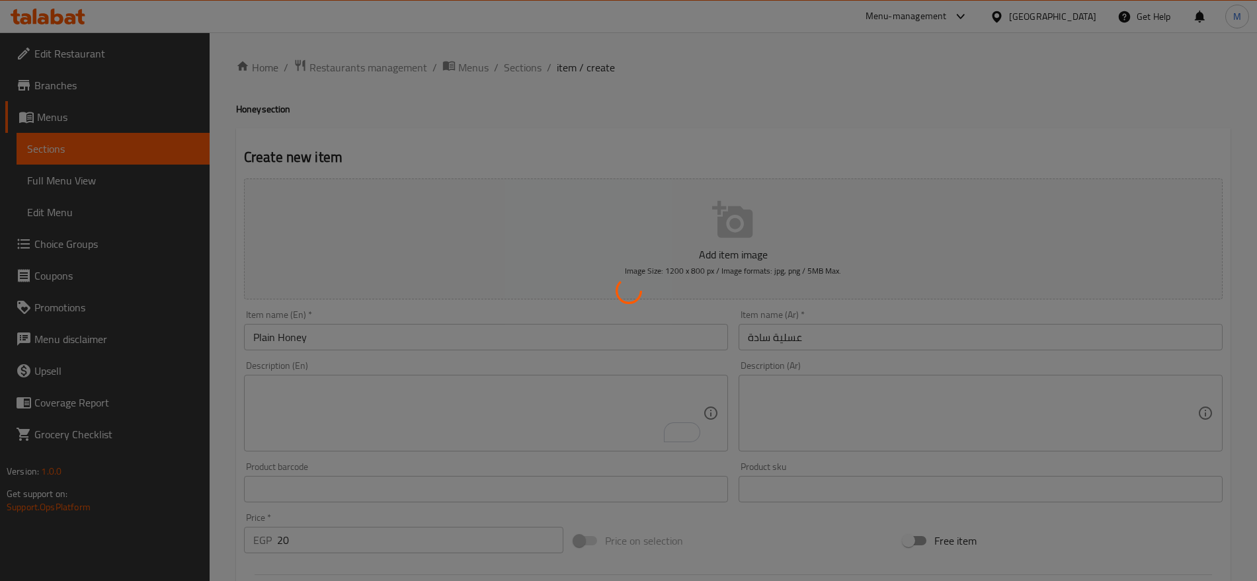
type input "0"
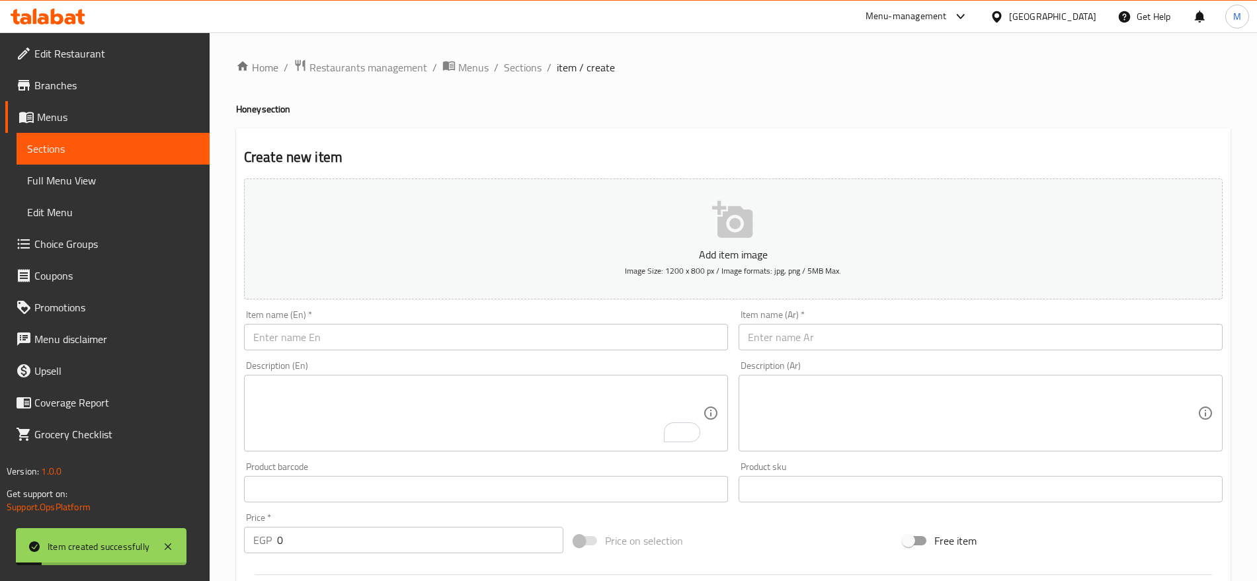
drag, startPoint x: 953, startPoint y: 358, endPoint x: 962, endPoint y: 338, distance: 22.8
click at [962, 338] on div "Add item image Image Size: 1200 x 800 px / Image formats: jpg, png / 5MB Max. I…" at bounding box center [733, 458] width 989 height 570
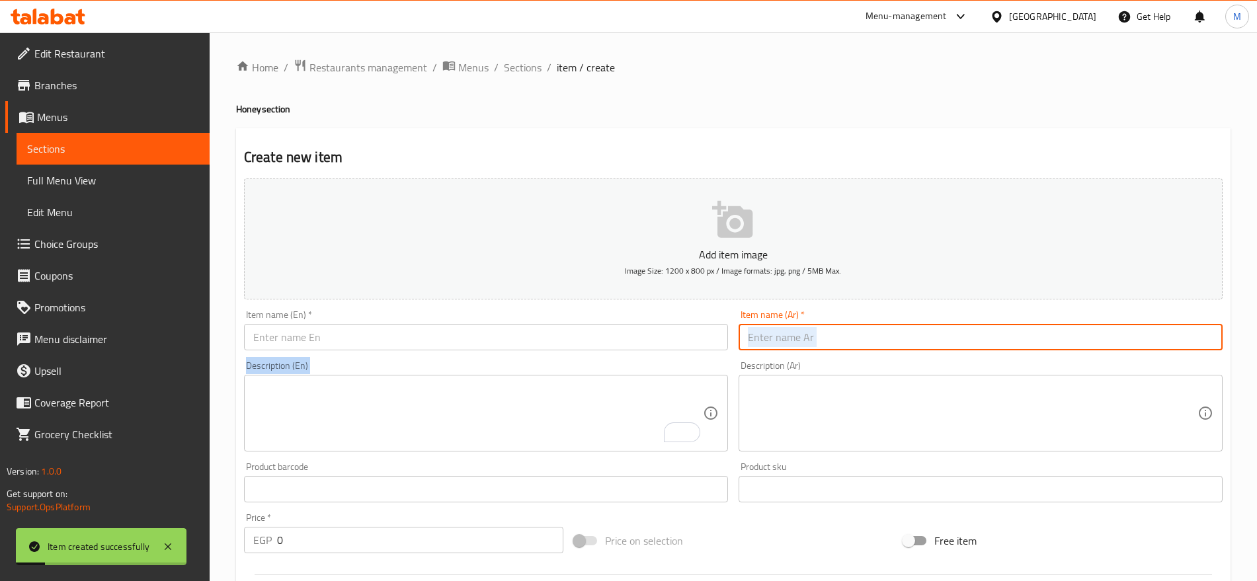
click at [962, 338] on input "text" at bounding box center [980, 337] width 484 height 26
paste input "عسلية فول سوداني"
type input "عسلية فول سوداني"
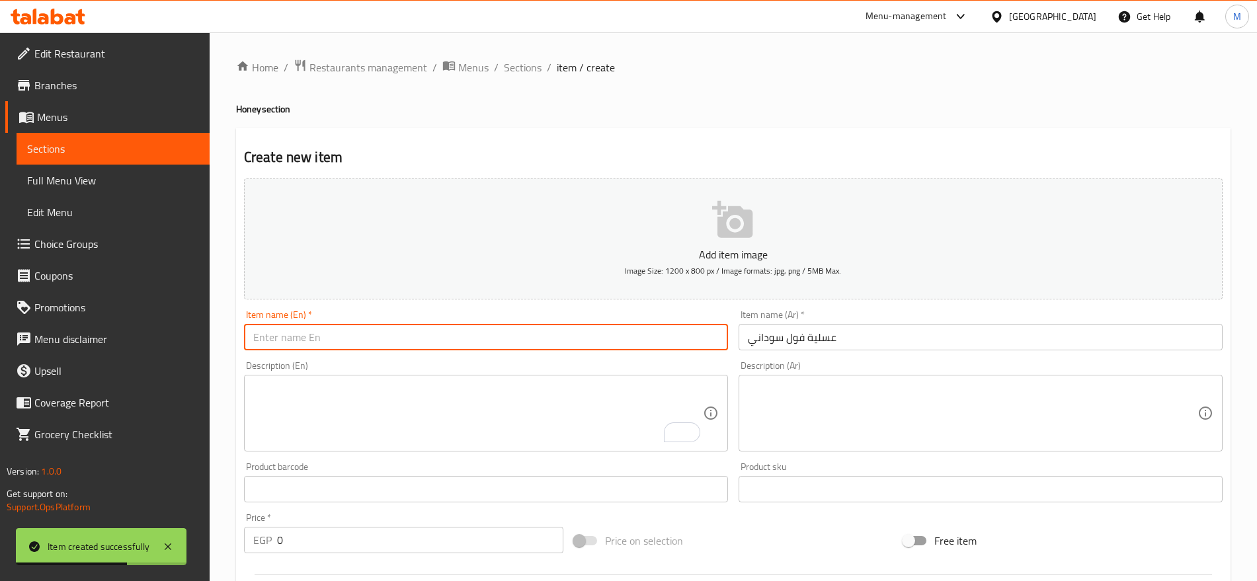
click at [391, 344] on input "text" at bounding box center [486, 337] width 484 height 26
paste input "Honey peanuts"
click at [391, 344] on input "Honey peanuts" at bounding box center [486, 337] width 484 height 26
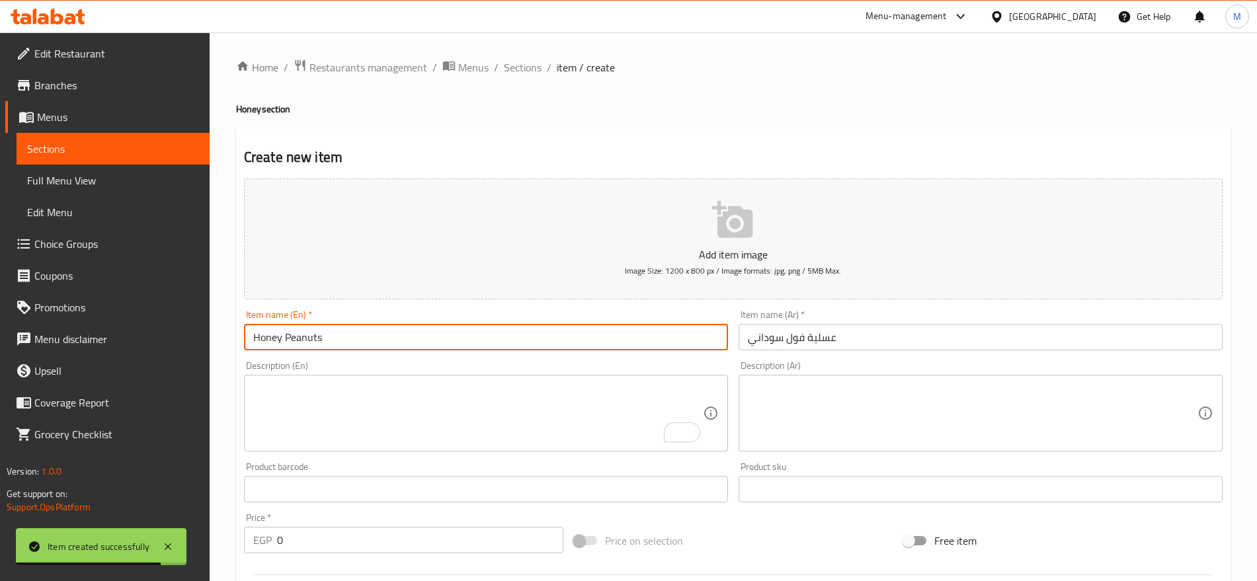
type input "Honey Peanuts"
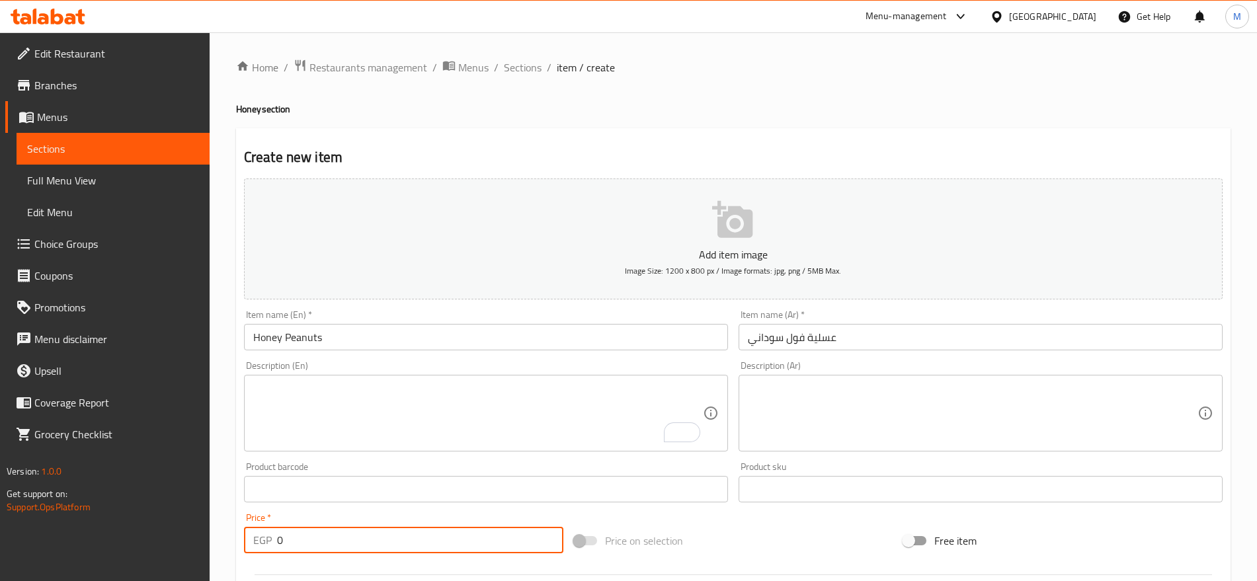
click at [363, 549] on input "0" at bounding box center [420, 540] width 286 height 26
paste input "2"
type input "20"
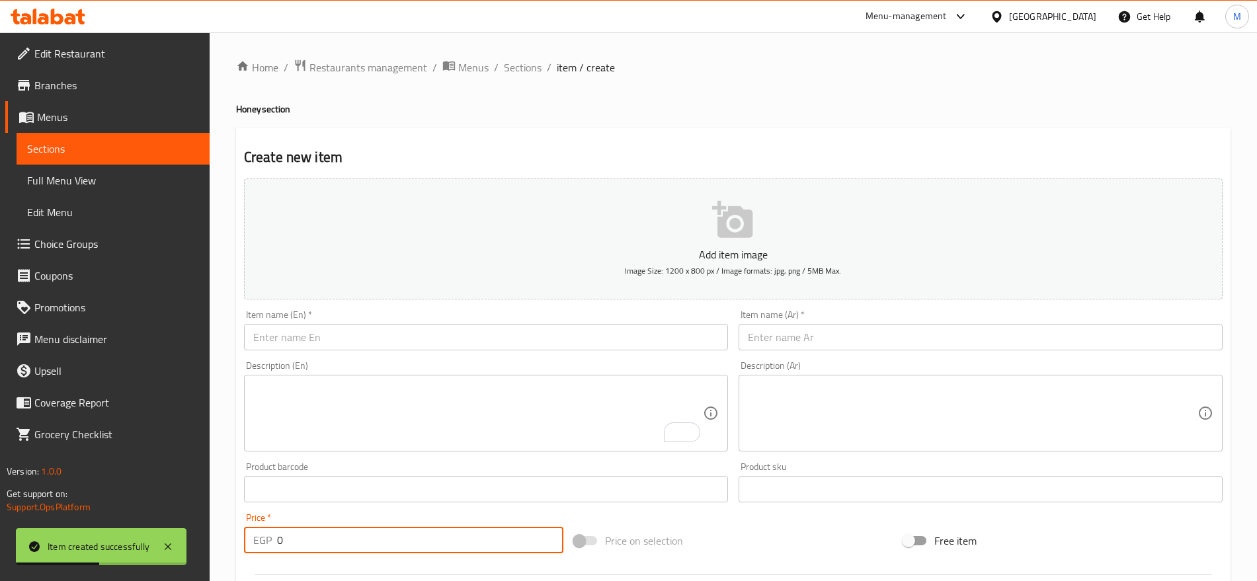
click at [297, 545] on input "0" at bounding box center [420, 540] width 286 height 26
paste input "2"
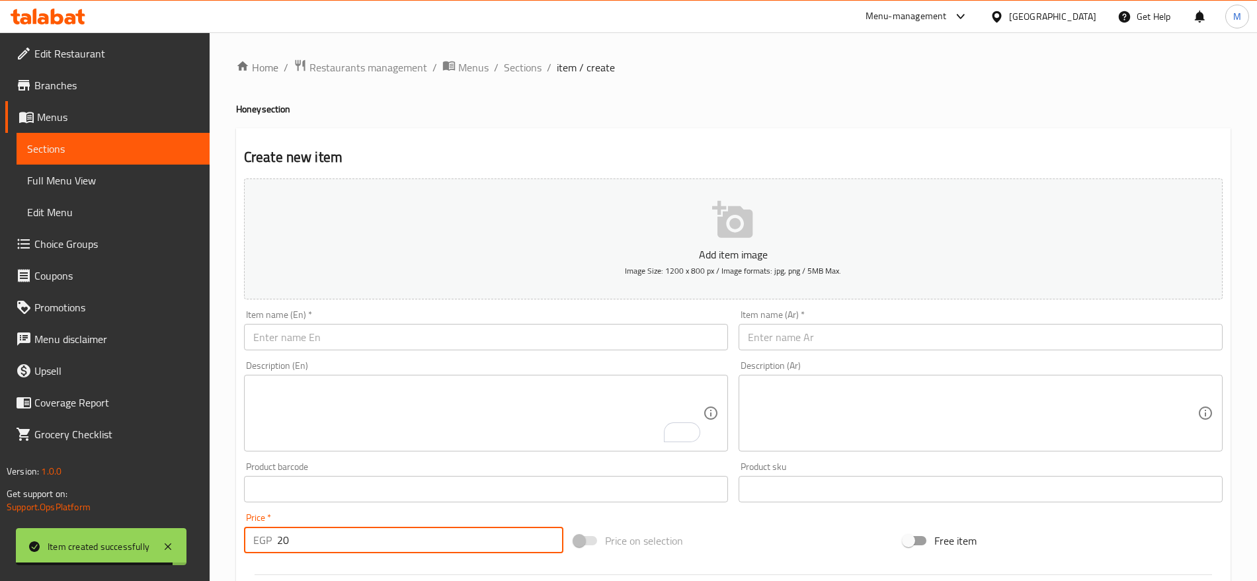
type input "20"
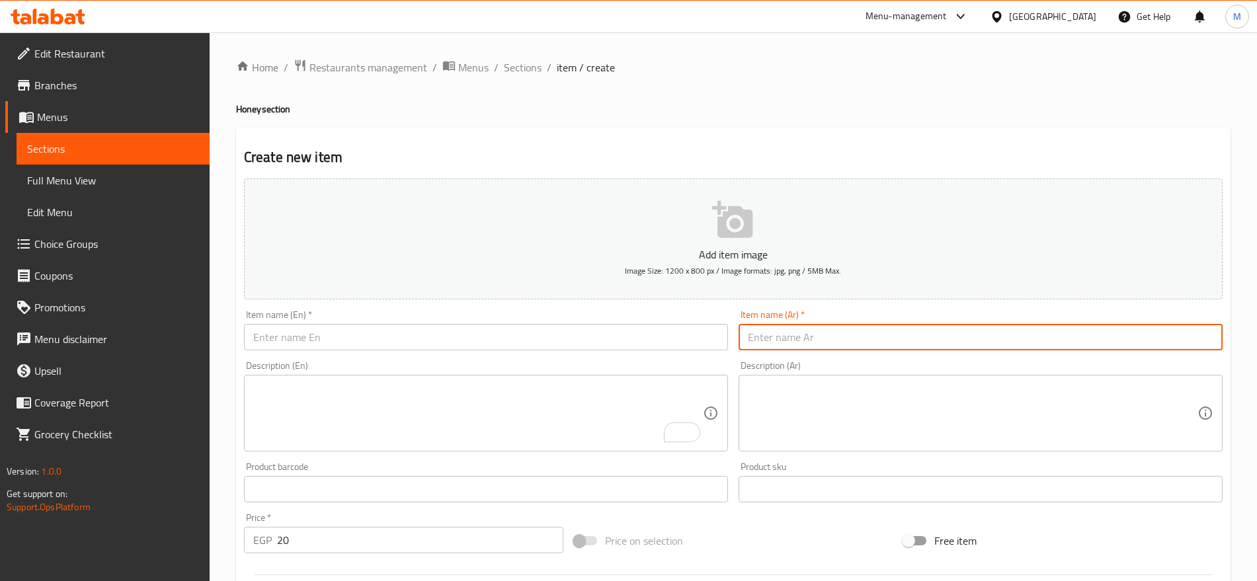
click at [1068, 328] on input "text" at bounding box center [980, 337] width 484 height 26
paste input "عسلية سمسم"
type input "عسلية سمسم"
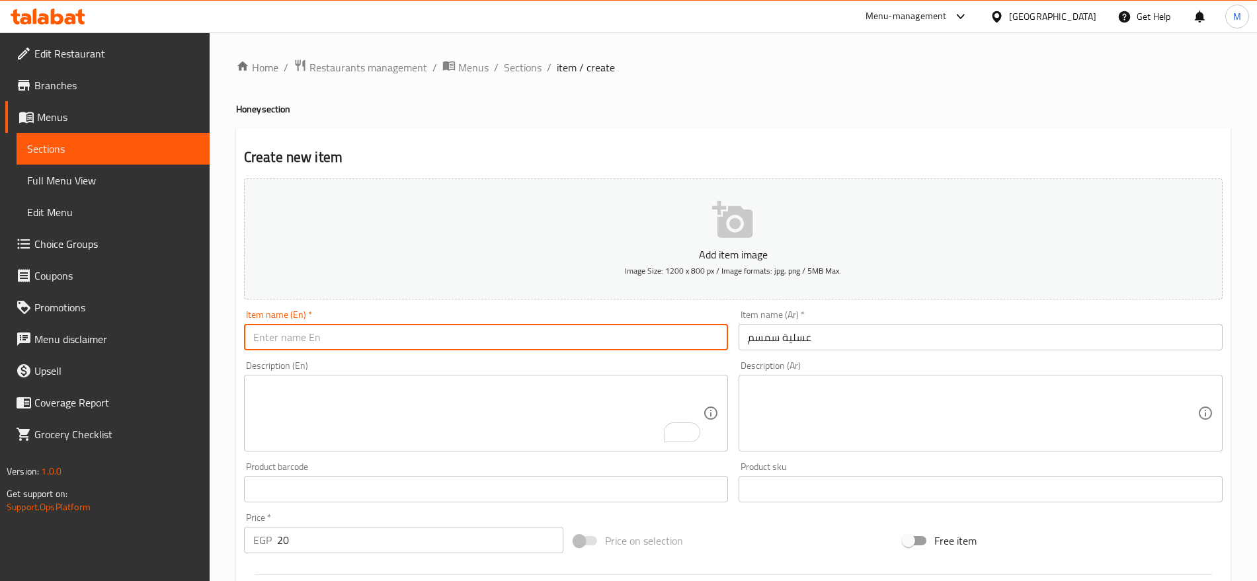
click at [522, 326] on input "text" at bounding box center [486, 337] width 484 height 26
paste input "Sesame honey"
type input "Sesame honey"
click at [343, 528] on input "20" at bounding box center [420, 540] width 286 height 26
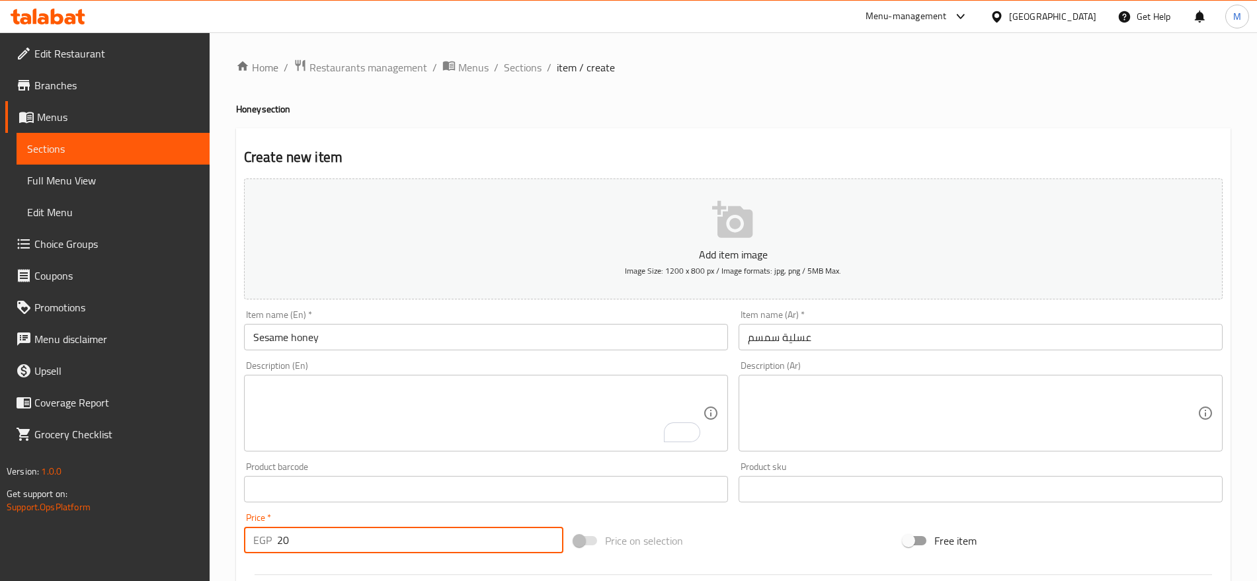
click at [343, 528] on input "20" at bounding box center [420, 540] width 286 height 26
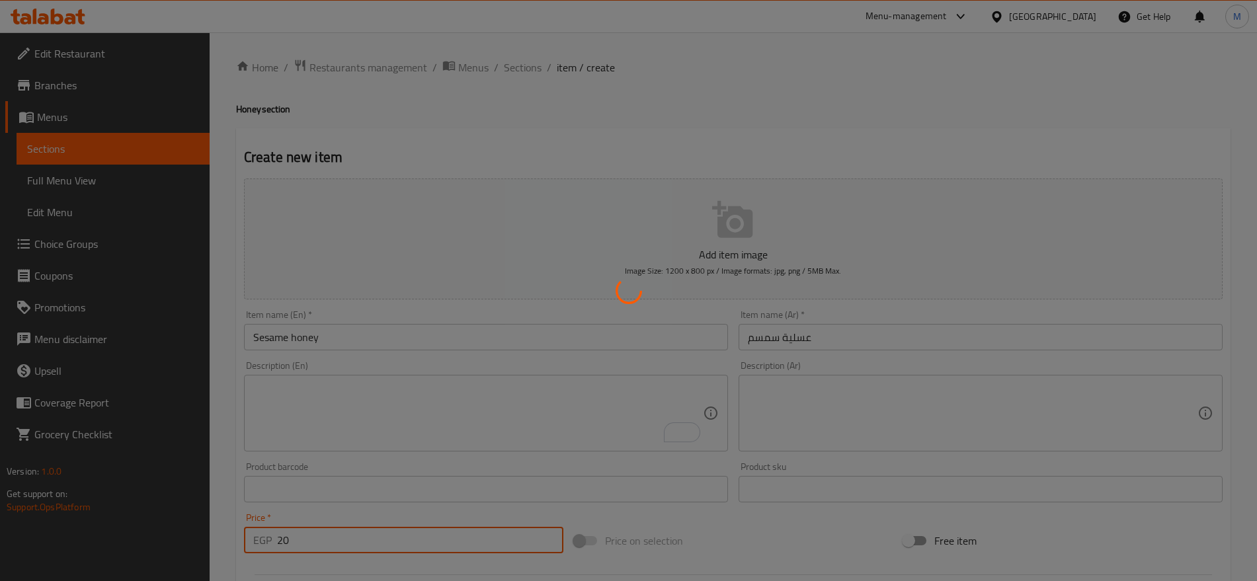
type input "0"
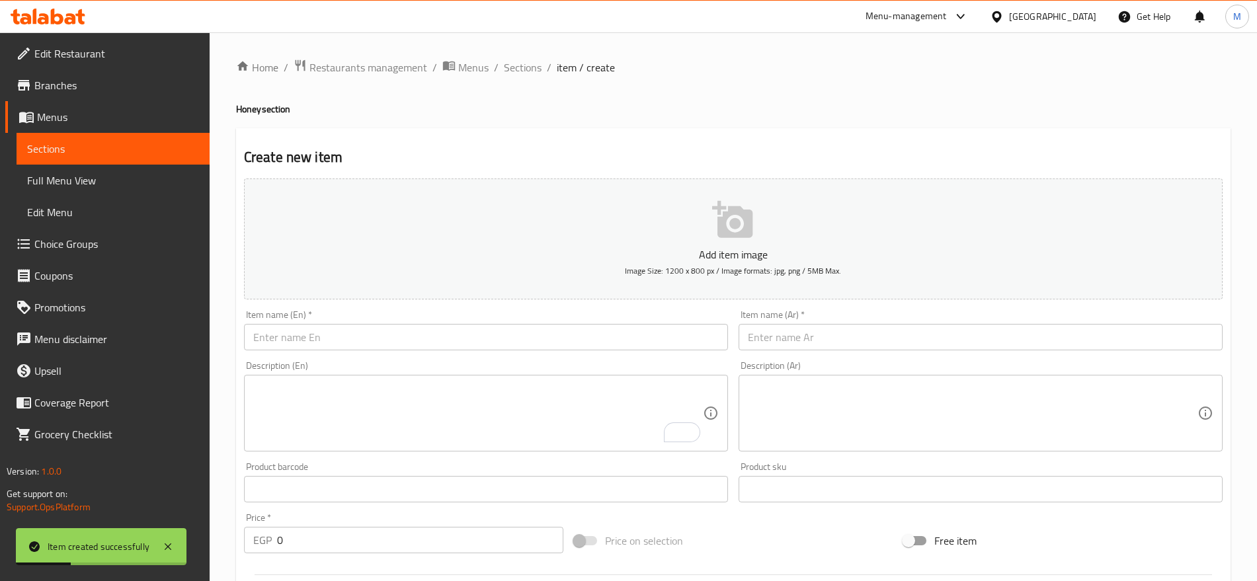
click at [529, 53] on div "Home / Restaurants management / Menus / Sections / item / create Honey section …" at bounding box center [733, 483] width 1047 height 902
click at [523, 59] on span "Sections" at bounding box center [523, 67] width 38 height 16
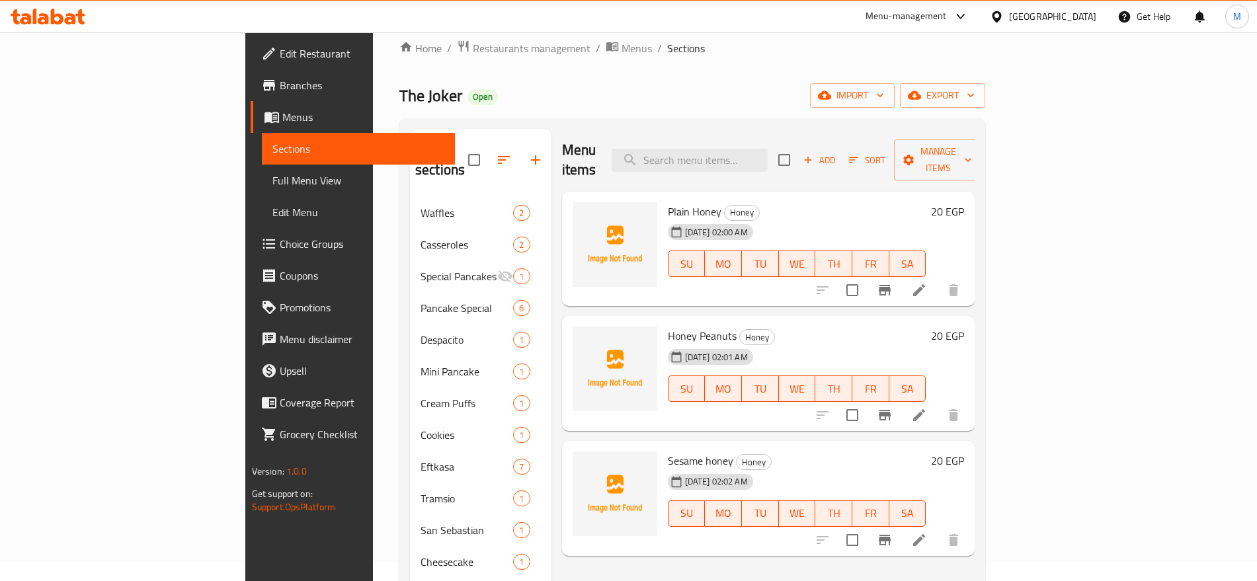
scroll to position [20, 0]
click at [531, 155] on icon "button" at bounding box center [535, 159] width 9 height 9
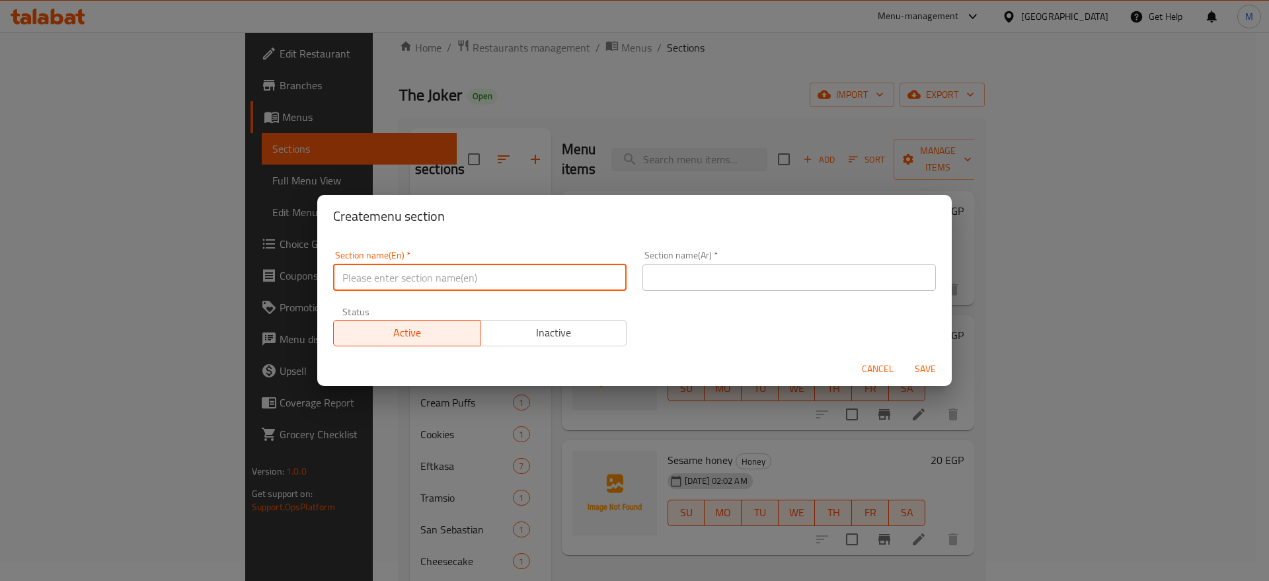
click at [588, 278] on input "text" at bounding box center [479, 277] width 293 height 26
paste input "Zabadoo"
type input "Zabadoo"
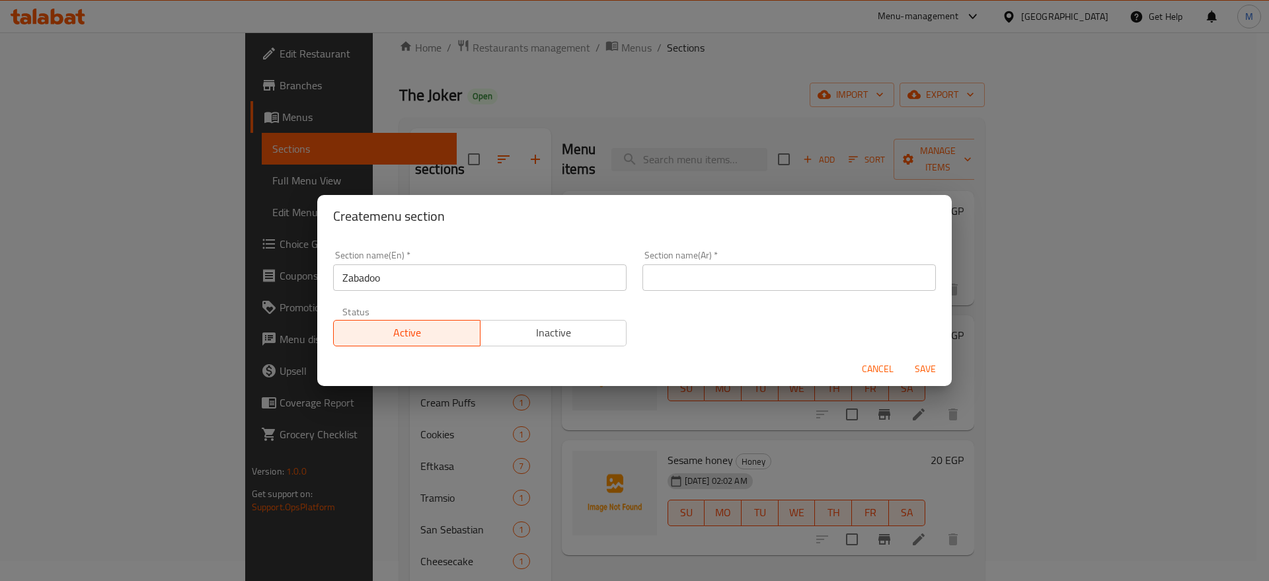
click at [716, 291] on div "Section name(Ar)   * Section name(Ar) *" at bounding box center [789, 271] width 309 height 56
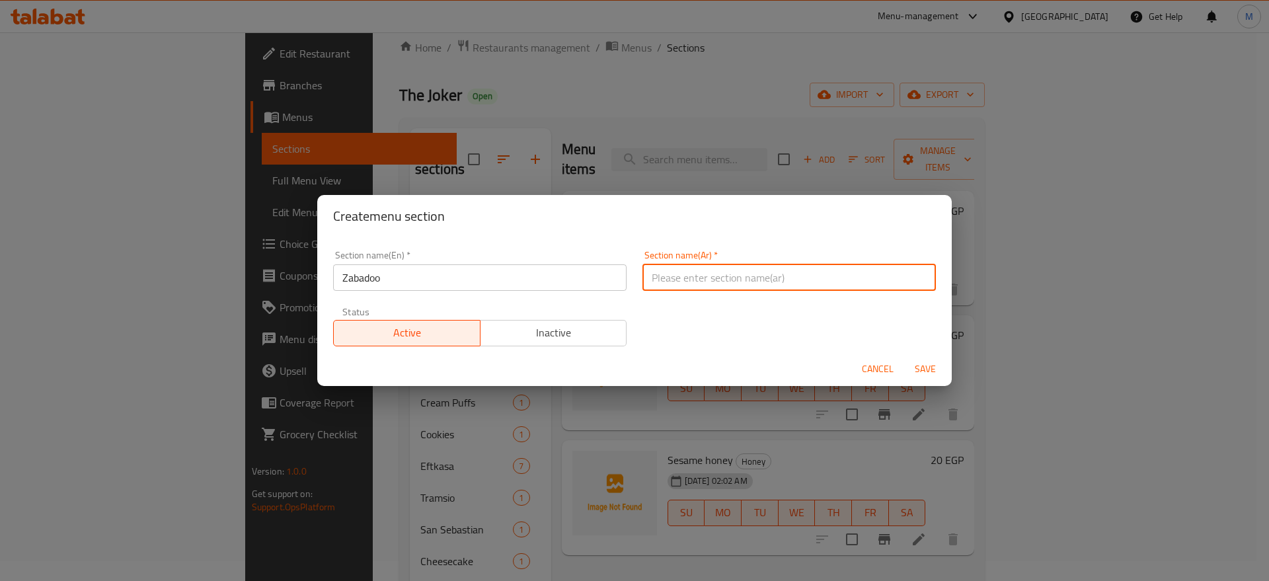
click at [720, 285] on input "text" at bounding box center [788, 277] width 293 height 26
type input "زبادو"
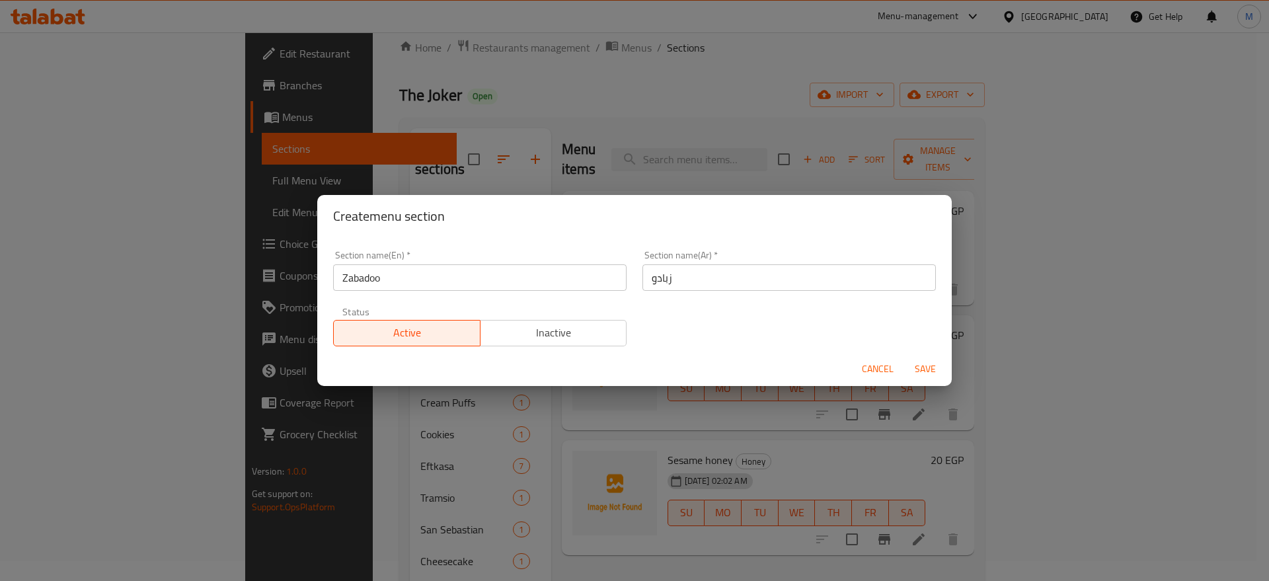
click at [921, 352] on div "Cancel Save" at bounding box center [634, 369] width 635 height 35
click at [921, 361] on span "Save" at bounding box center [926, 369] width 32 height 17
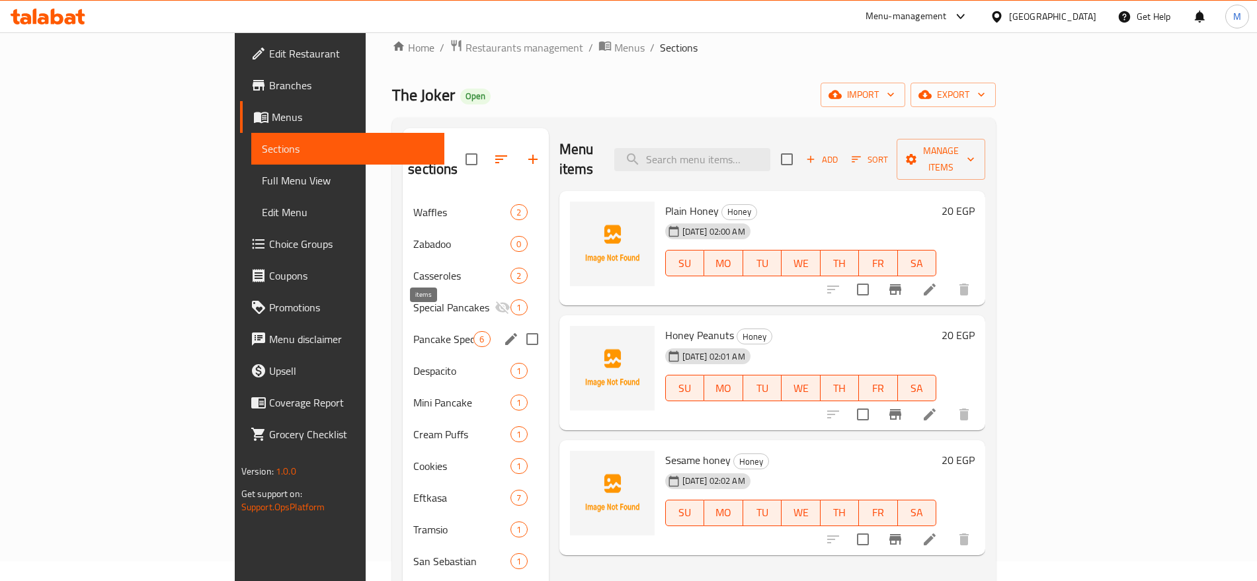
scroll to position [23, 0]
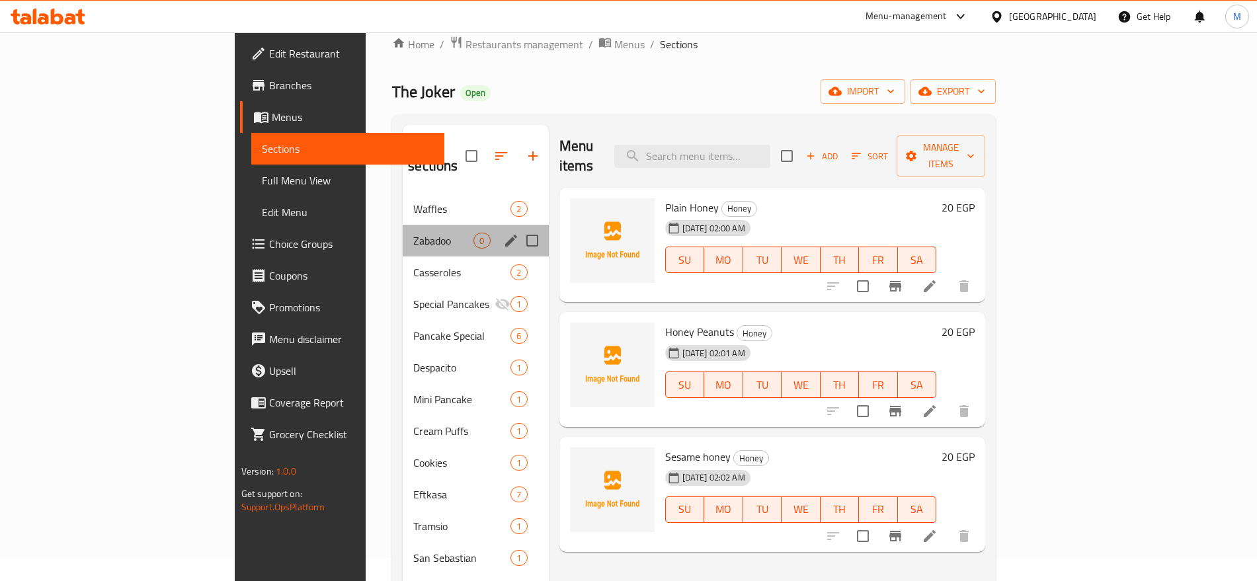
click at [422, 229] on div "Zabadoo 0" at bounding box center [475, 241] width 145 height 32
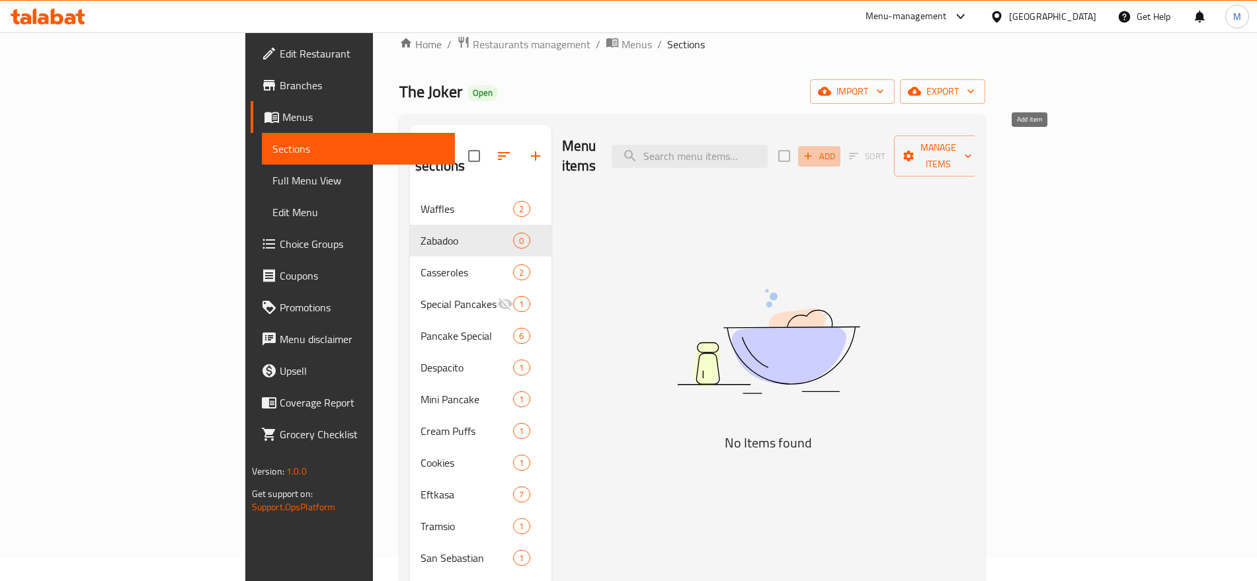
click at [837, 149] on span "Add" at bounding box center [819, 156] width 36 height 15
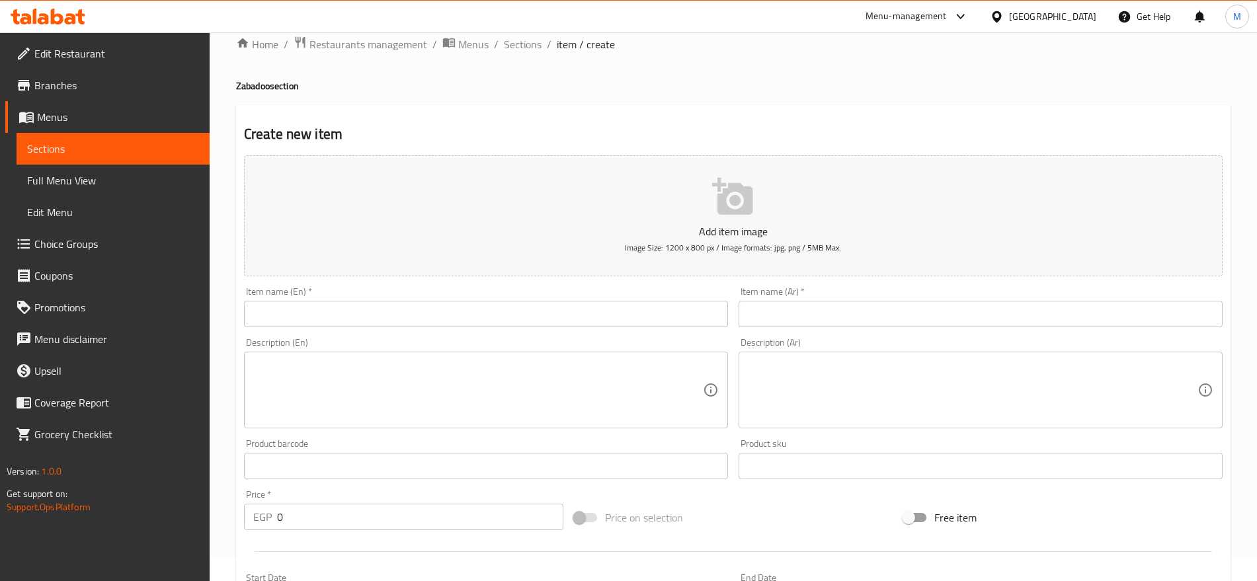
paste input "Zabadoo"
click at [463, 313] on input "text" at bounding box center [486, 314] width 484 height 26
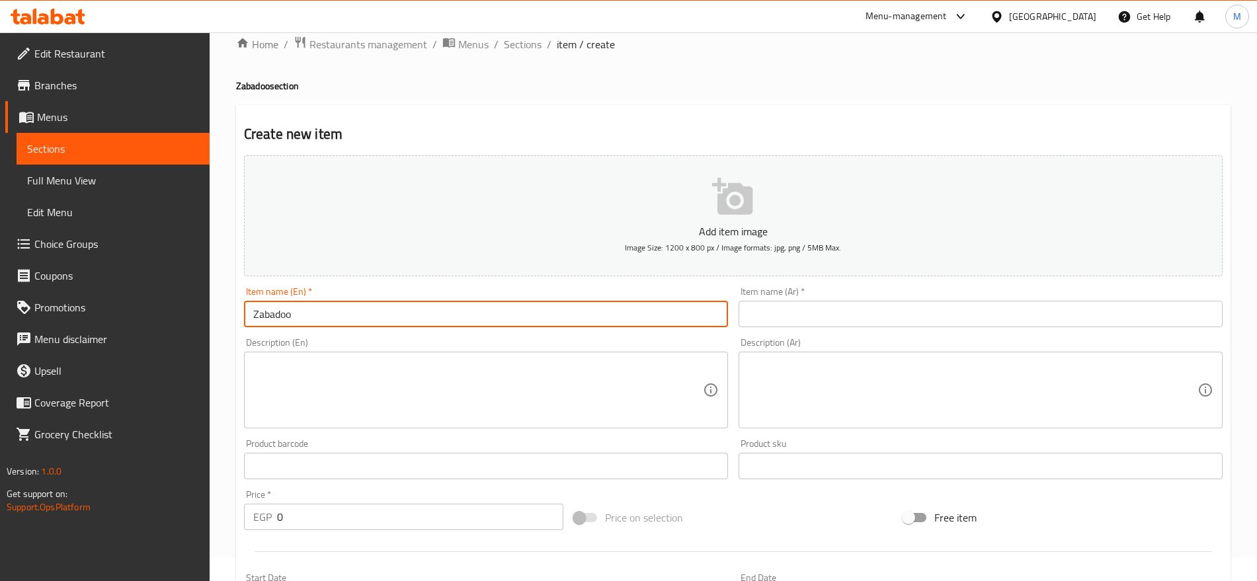
type input "Zabadoo"
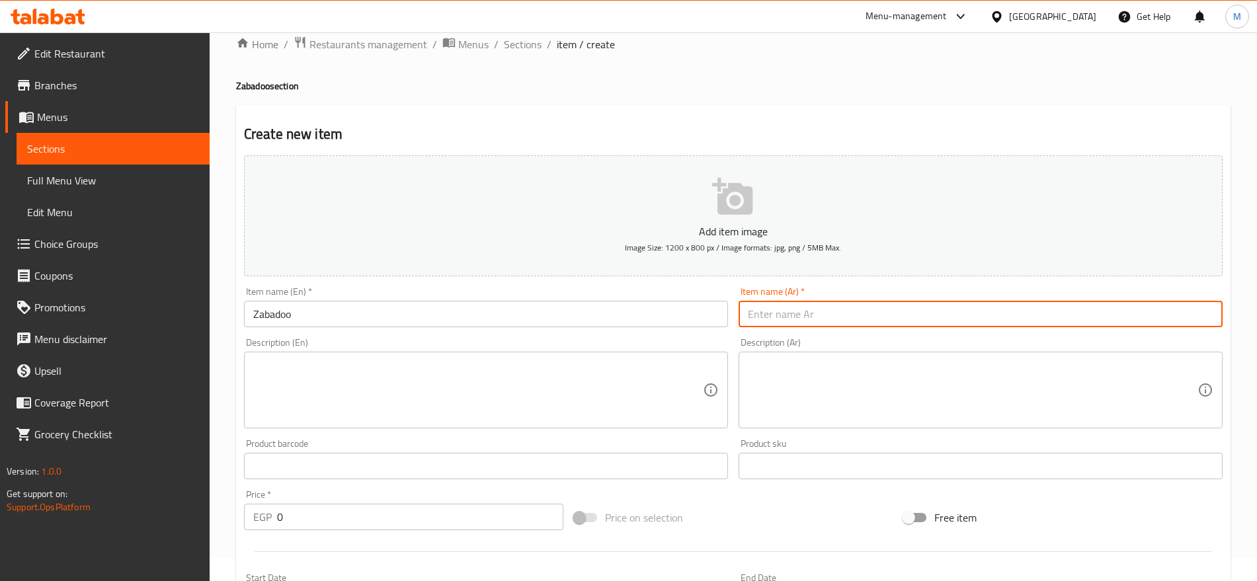
click at [760, 317] on input "text" at bounding box center [980, 314] width 484 height 26
type input "زبادو"
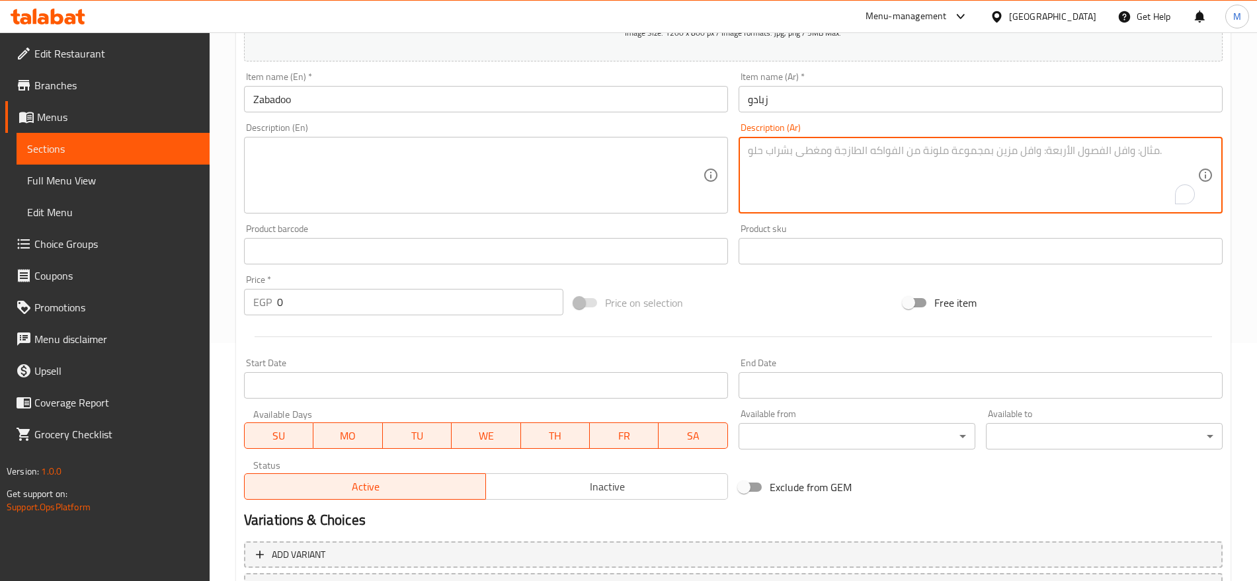
click at [1023, 195] on textarea "To enrich screen reader interactions, please activate Accessibility in Grammarl…" at bounding box center [972, 175] width 449 height 63
paste textarea "زبادي طبيعي وعسل أبيض وأيس كريم فانيليا وإختيارك من الغليفر"
drag, startPoint x: 772, startPoint y: 150, endPoint x: 765, endPoint y: 153, distance: 7.1
click at [765, 153] on textarea "زبادي طبيعي وعسل أبيض وأيس كريم فانيليا وإختيارك من الغليفر" at bounding box center [972, 175] width 449 height 63
click at [798, 149] on textarea "زبادي طبيعي وعسل أبيض وأيس كريم فانيليا وإختيارك من الفليفر" at bounding box center [972, 175] width 449 height 63
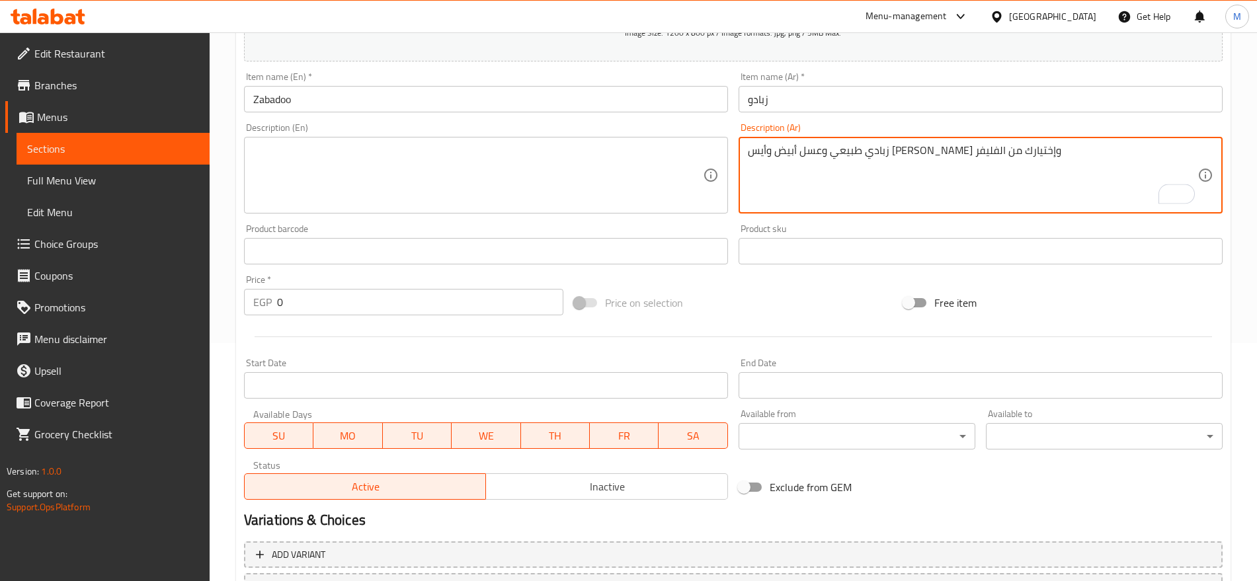
click at [798, 149] on textarea "زبادي طبيعي وعسل أبيض وأيس كريم فانيليا وإختيارك من الفليفر" at bounding box center [972, 175] width 449 height 63
type textarea "زبادي طبيعي وعسل أبيض وأيس كريم فانيليا وإختيارك من الفليفر"
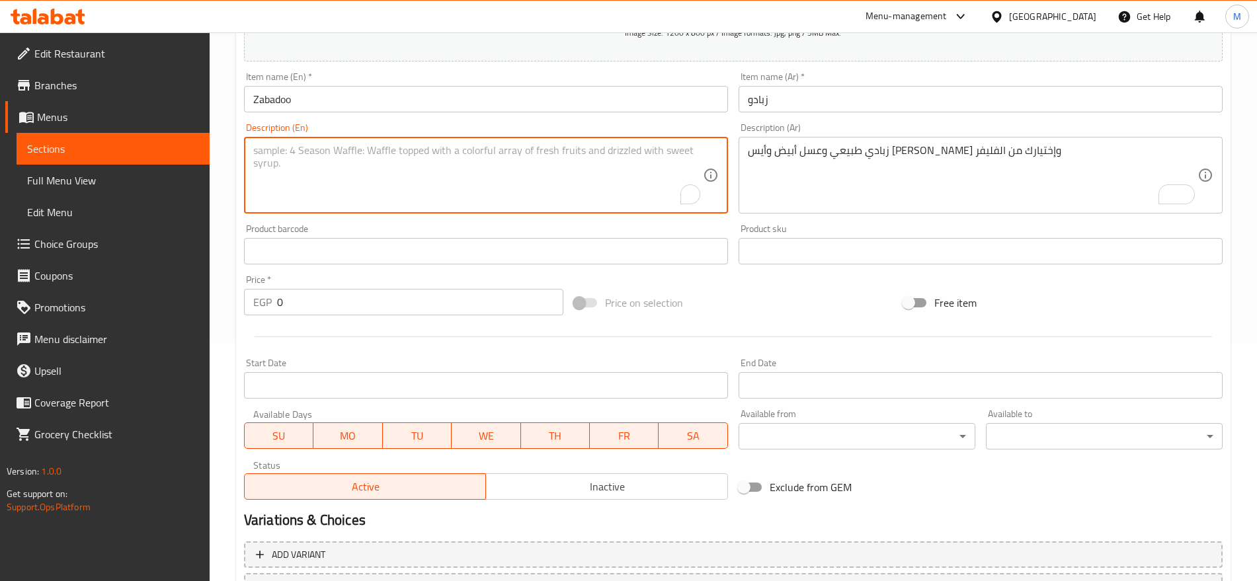
click at [549, 165] on textarea "To enrich screen reader interactions, please activate Accessibility in Grammarl…" at bounding box center [477, 175] width 449 height 63
paste textarea "Natural yogurt, white honey, vanilla ice cream and your choice of flavor"
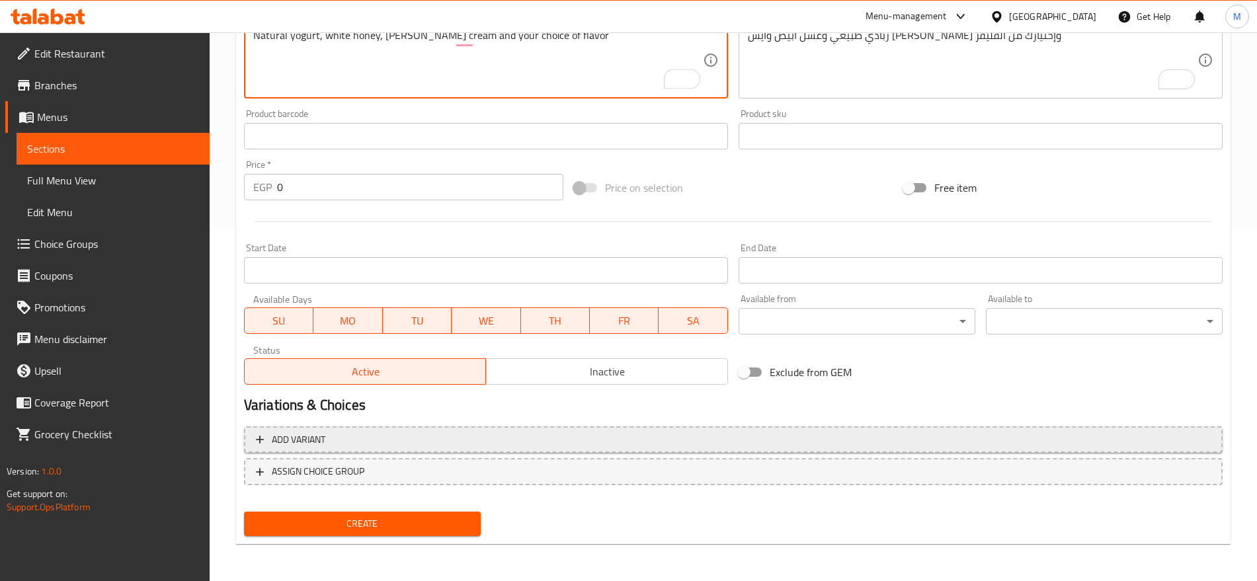
type textarea "Natural yogurt, white honey, vanilla ice cream and your choice of flavor"
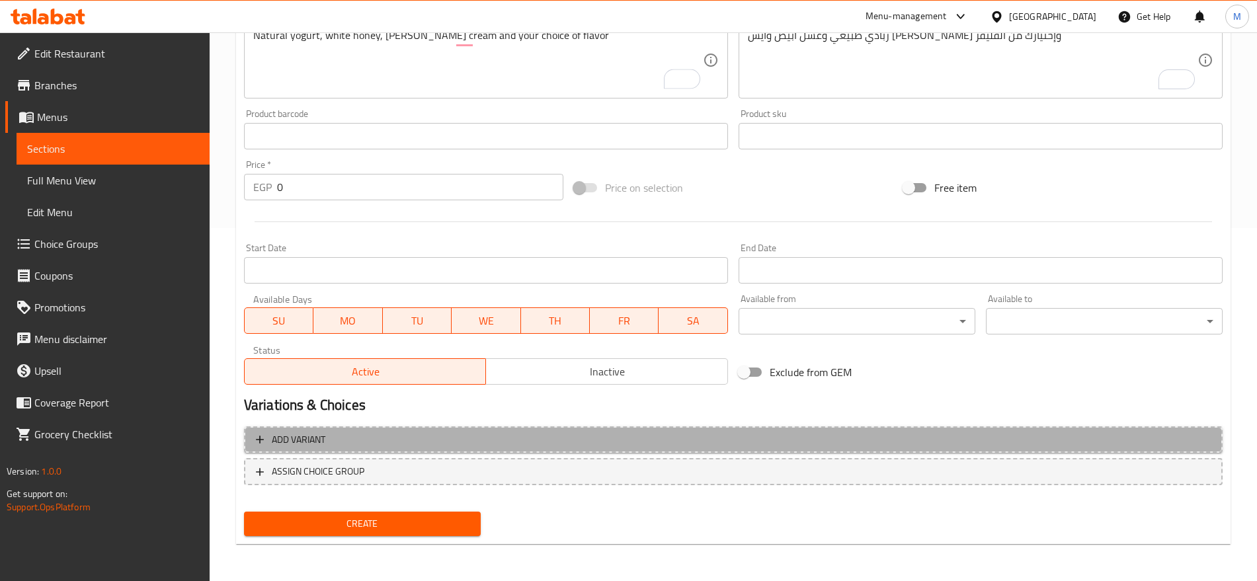
click at [856, 437] on span "Add variant" at bounding box center [733, 440] width 954 height 17
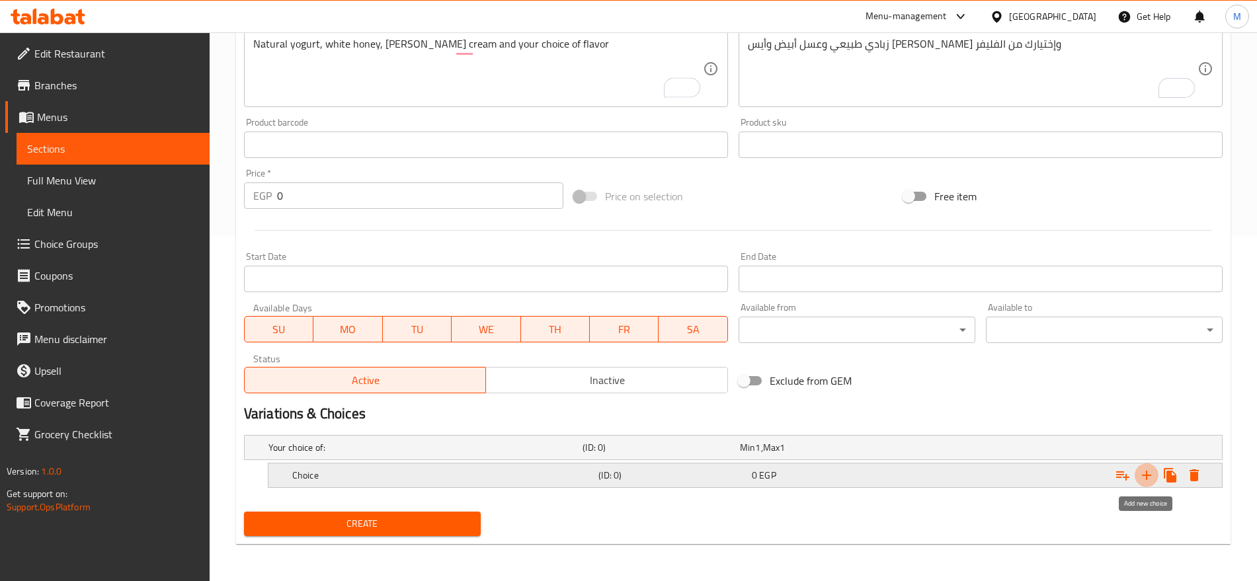
click at [1144, 475] on icon "Expand" at bounding box center [1146, 475] width 16 height 16
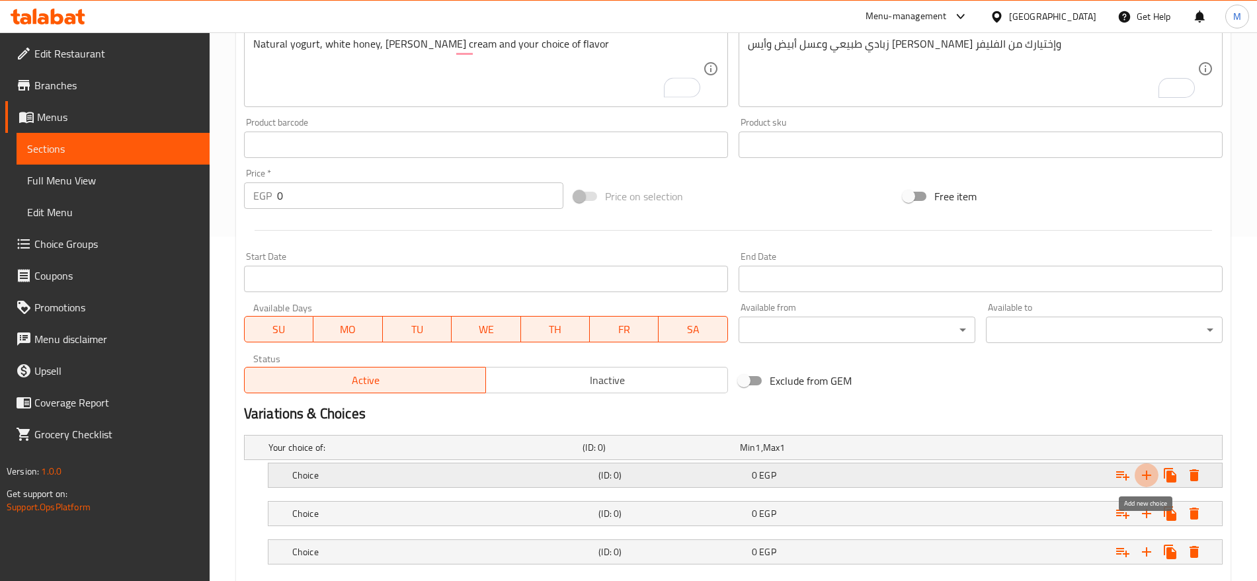
click at [1144, 475] on icon "Expand" at bounding box center [1146, 475] width 16 height 16
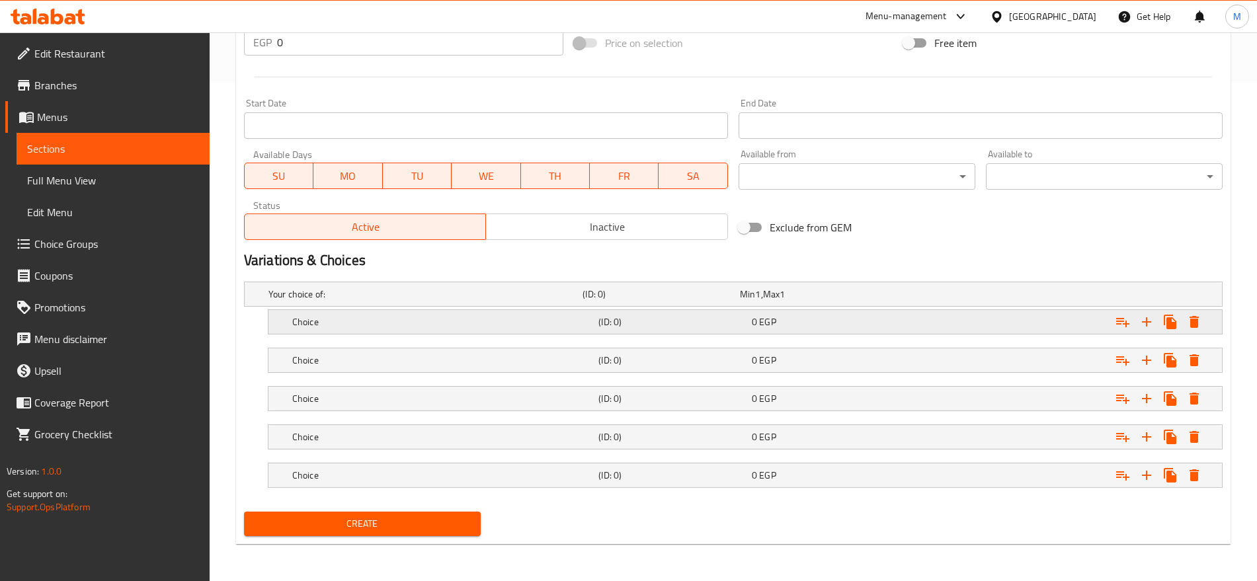
click at [869, 301] on div "0 EGP" at bounding box center [816, 294] width 152 height 13
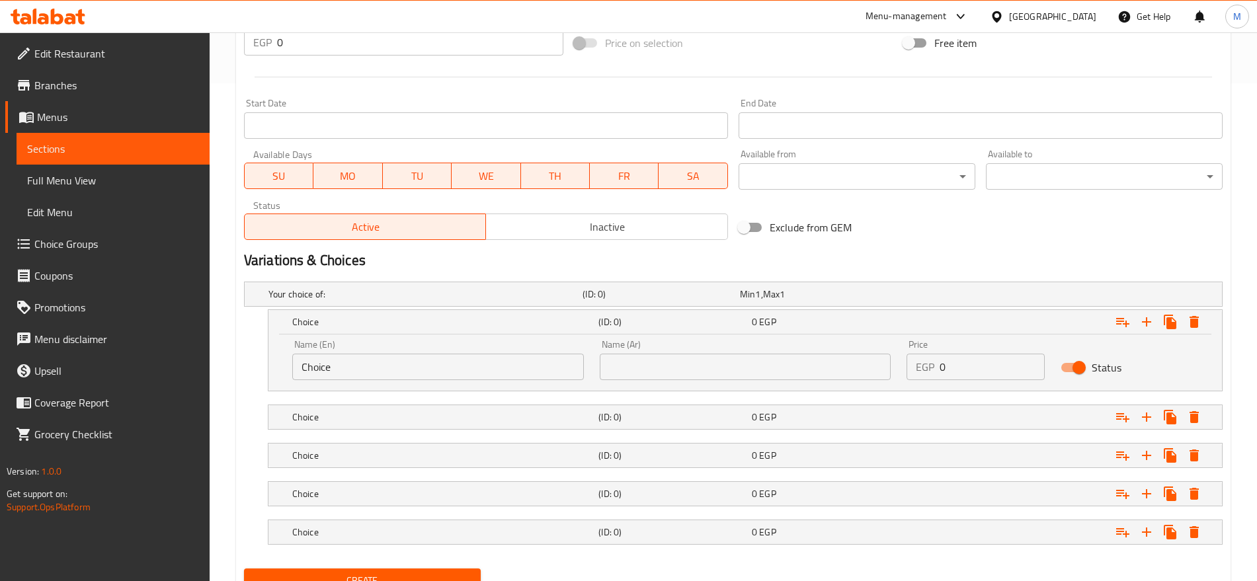
click at [951, 370] on input "0" at bounding box center [991, 367] width 104 height 26
click at [961, 364] on input "150" at bounding box center [991, 367] width 104 height 26
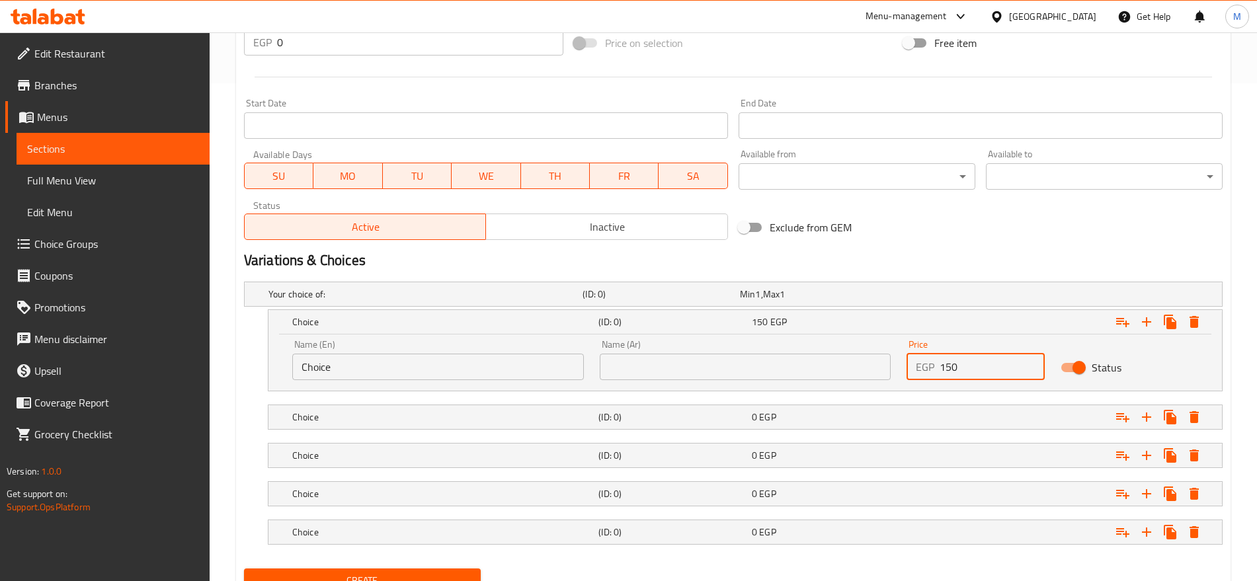
click at [961, 364] on input "150" at bounding box center [991, 367] width 104 height 26
type input "150"
click at [964, 297] on div "Expand" at bounding box center [1051, 294] width 314 height 5
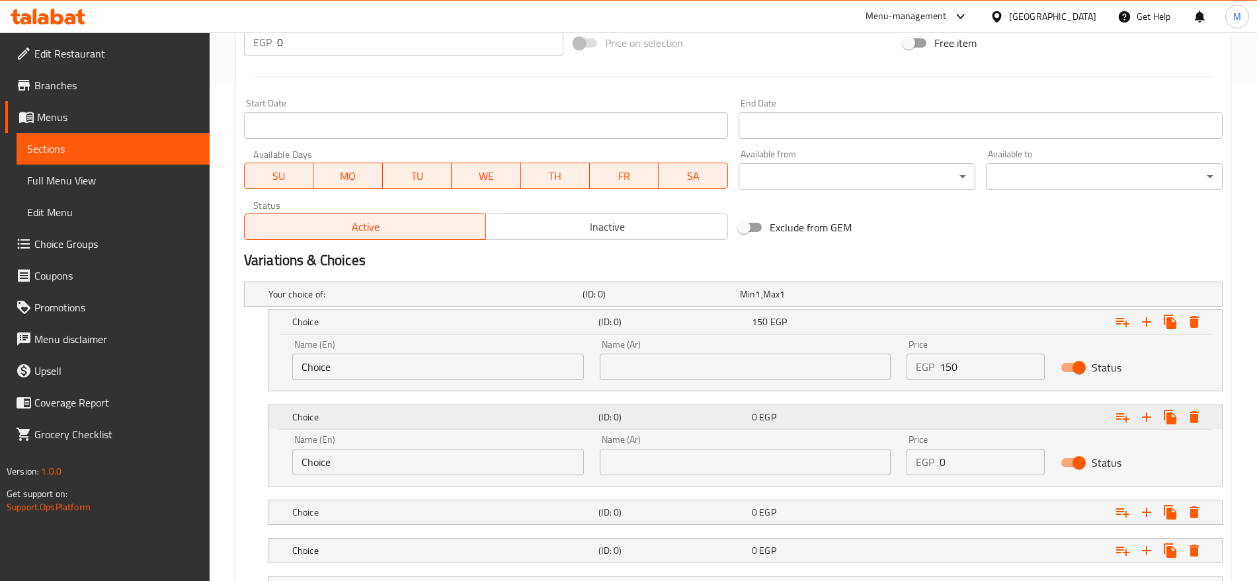
scroll to position [611, 0]
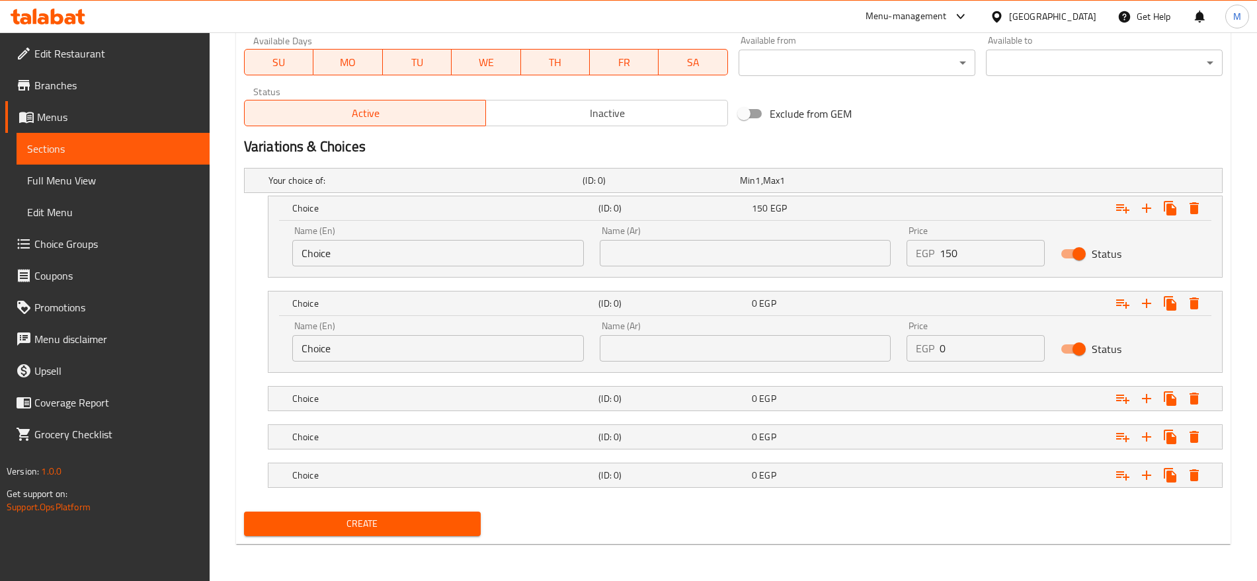
click at [979, 342] on input "0" at bounding box center [991, 348] width 104 height 26
paste input "15"
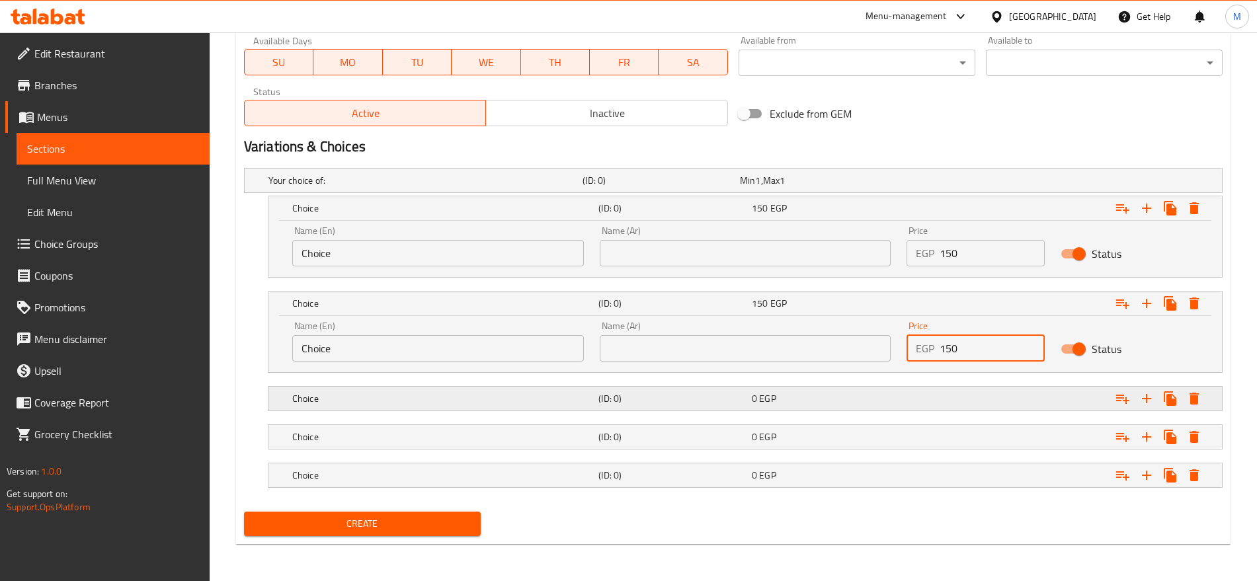
type input "150"
click at [977, 183] on div "Expand" at bounding box center [1051, 180] width 314 height 5
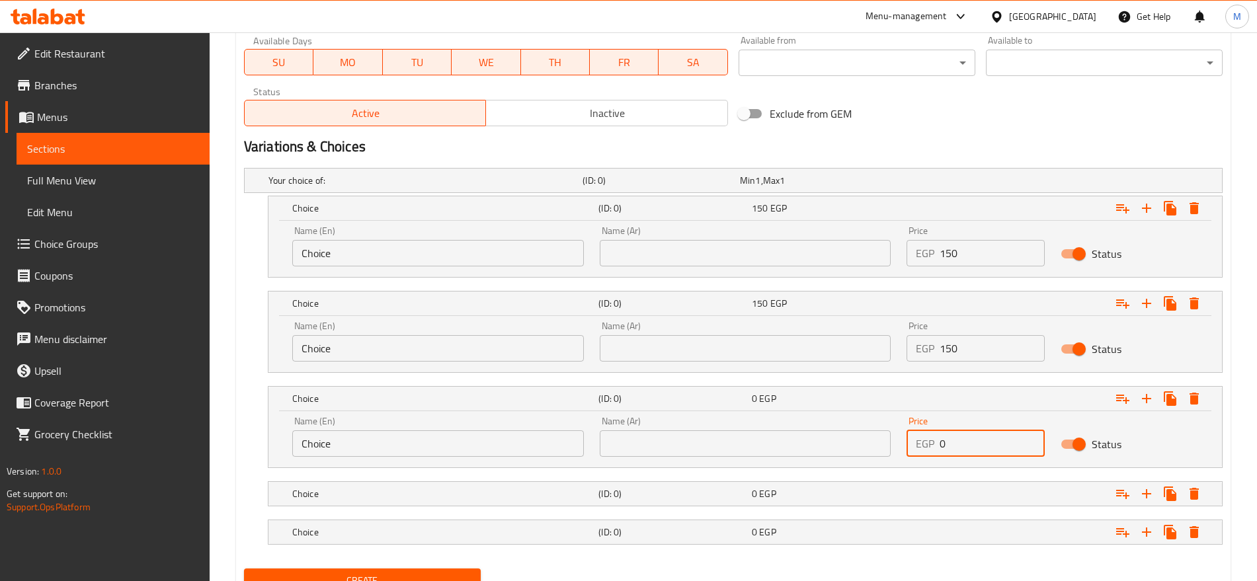
click at [971, 445] on input "0" at bounding box center [991, 443] width 104 height 26
paste input "15"
type input "150"
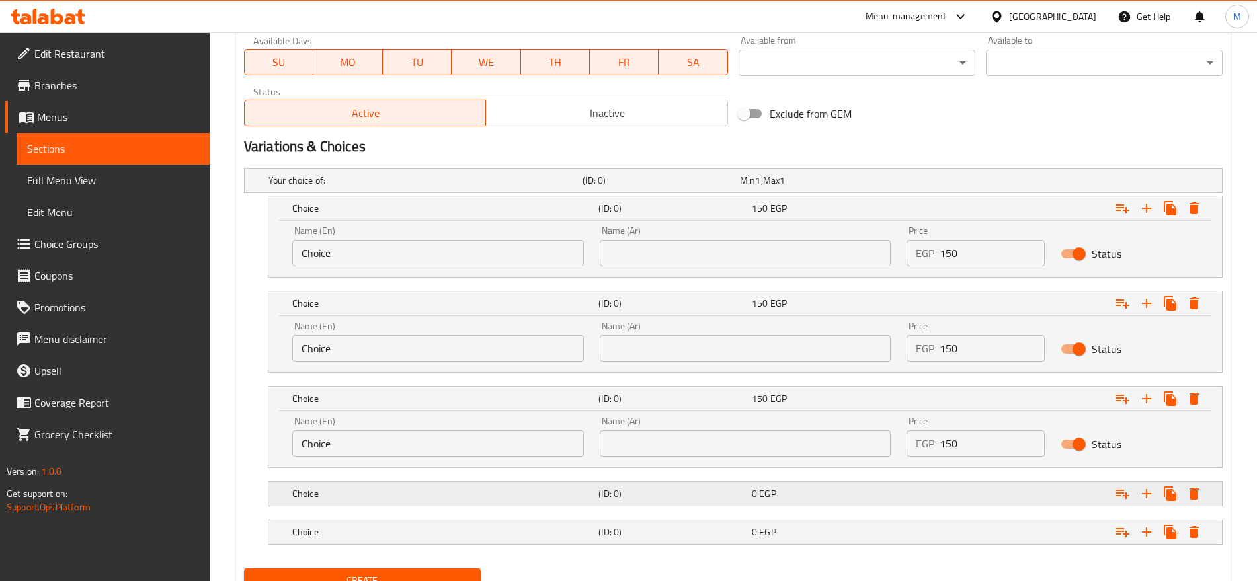
click at [979, 183] on div "Expand" at bounding box center [1051, 180] width 314 height 5
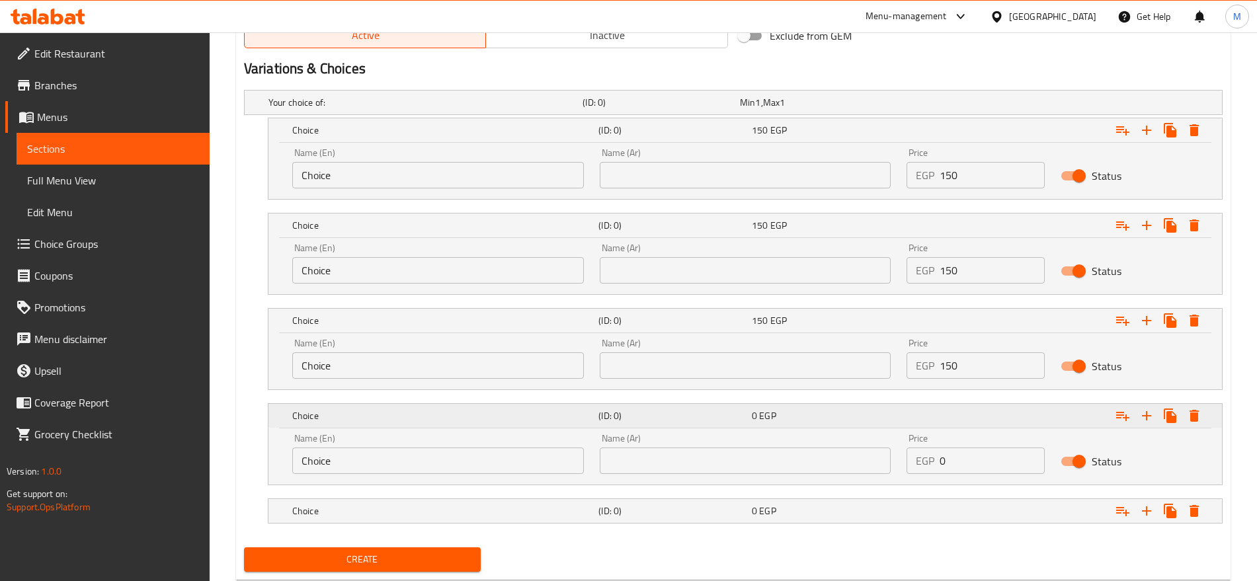
scroll to position [725, 0]
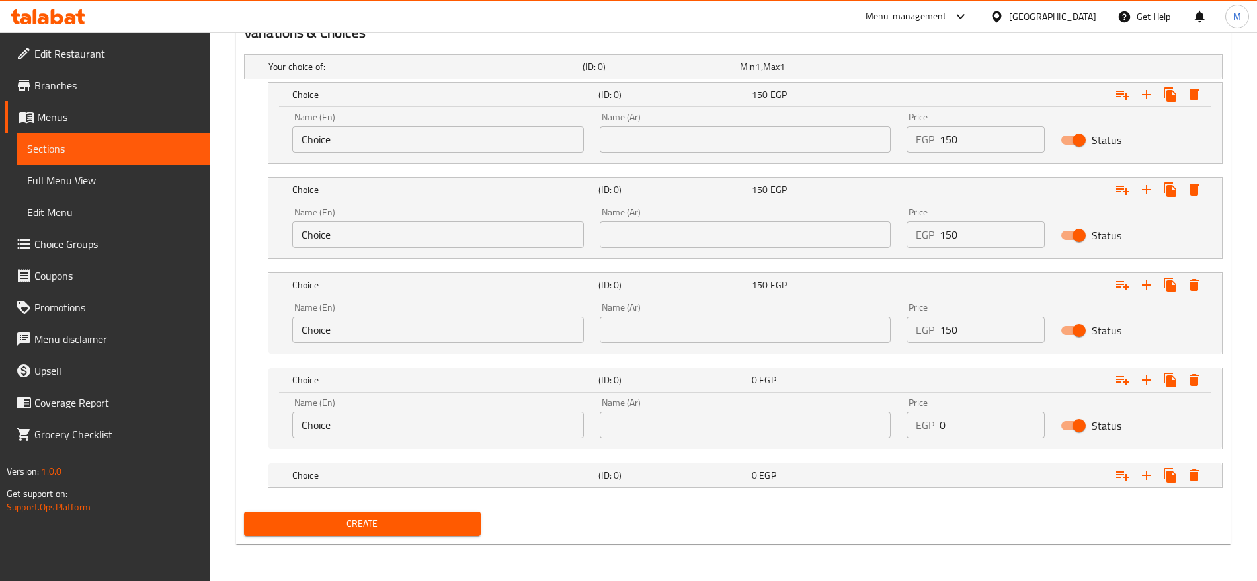
click at [979, 426] on input "0" at bounding box center [991, 425] width 104 height 26
paste input "15"
type input "150"
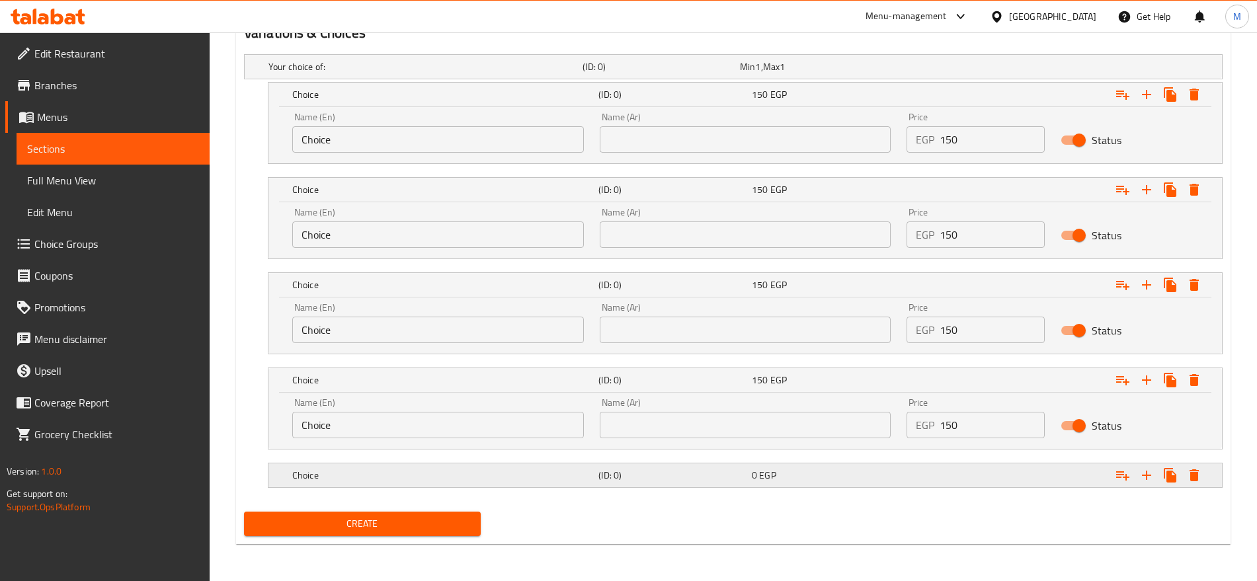
click at [981, 69] on div "Expand" at bounding box center [1051, 66] width 314 height 5
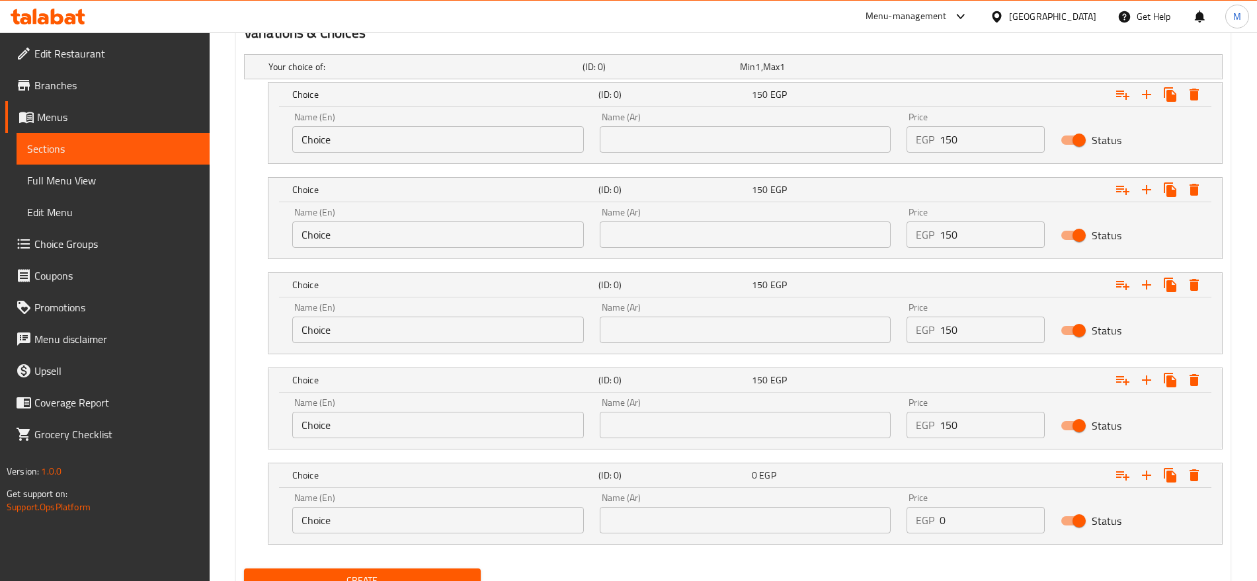
click at [976, 524] on input "0" at bounding box center [991, 520] width 104 height 26
paste input "15"
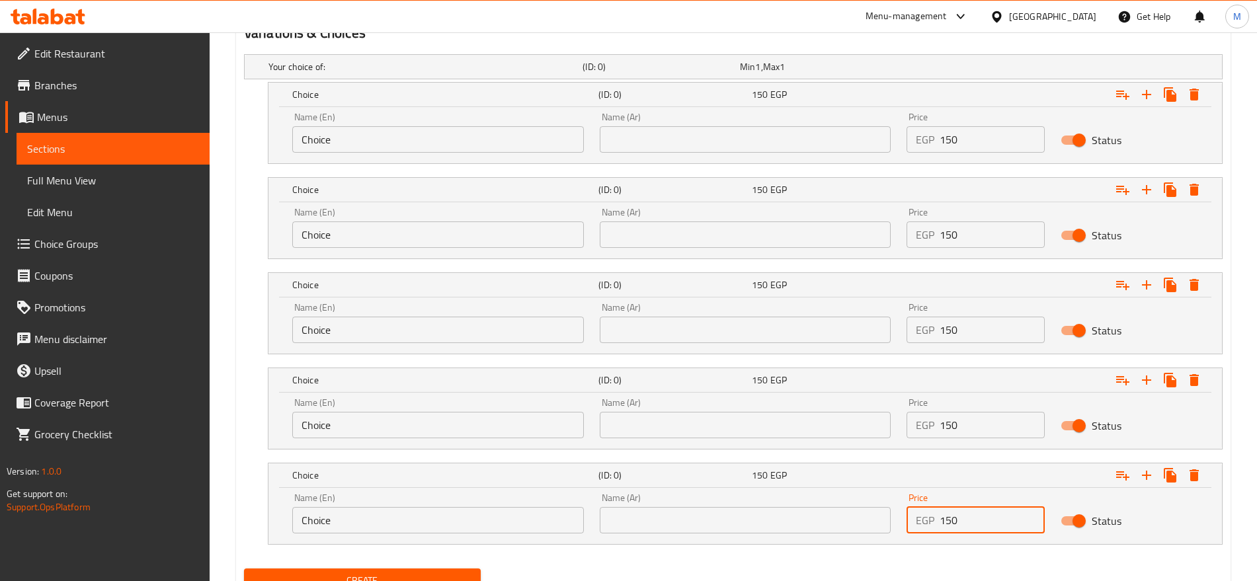
type input "150"
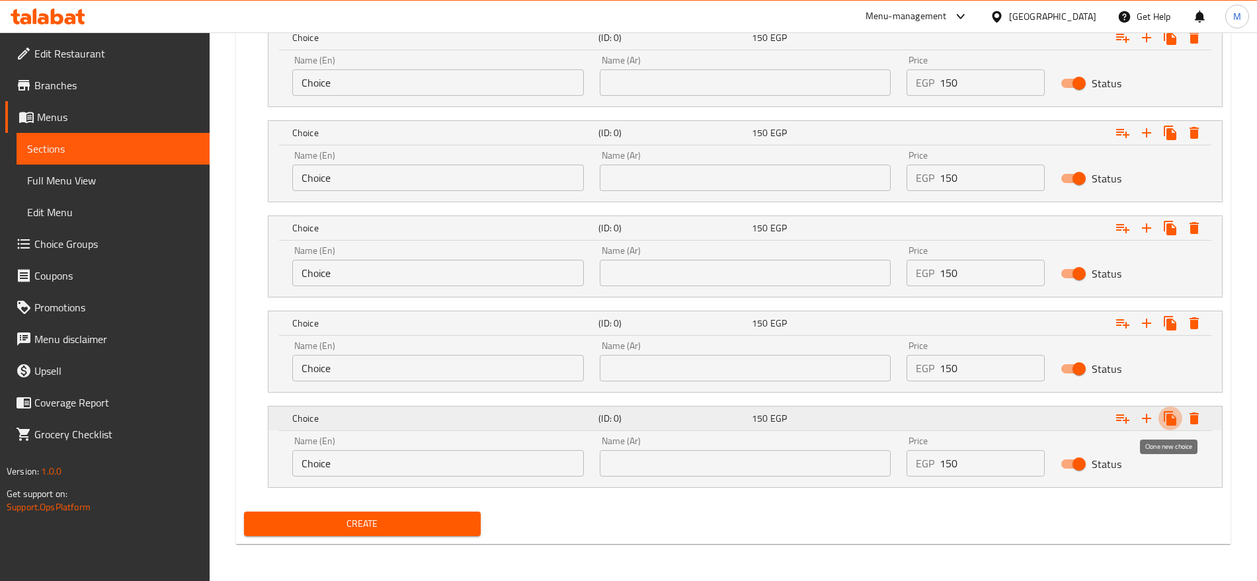
click at [1169, 418] on icon "Expand" at bounding box center [1169, 418] width 13 height 15
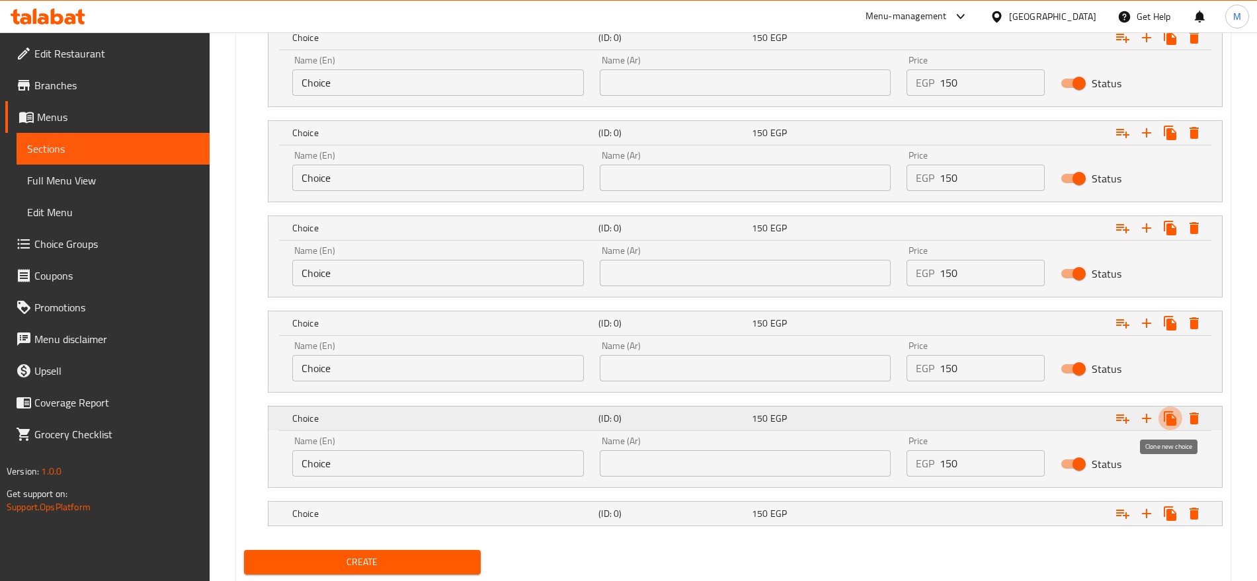
click at [1169, 418] on icon "Expand" at bounding box center [1169, 418] width 13 height 15
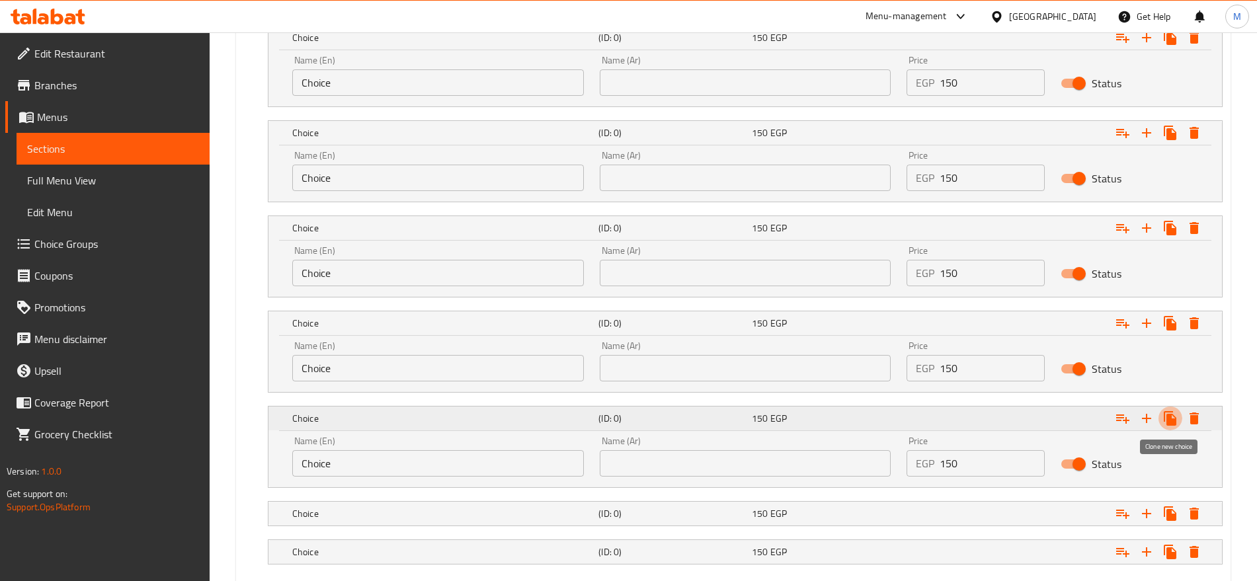
click at [1169, 418] on icon "Expand" at bounding box center [1169, 418] width 13 height 15
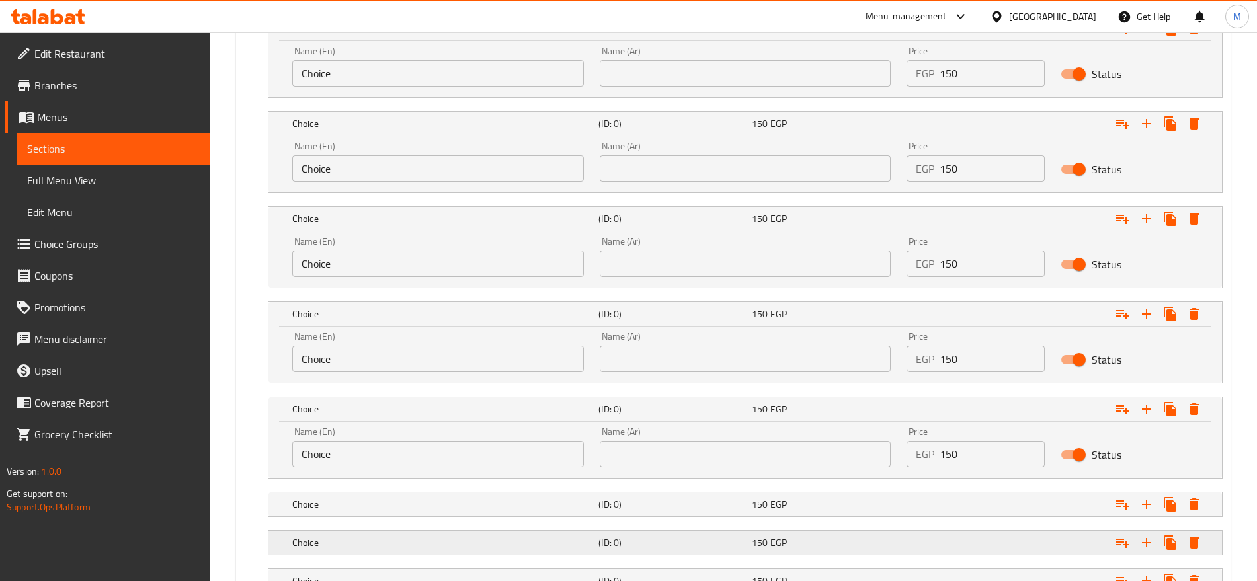
scroll to position [793, 0]
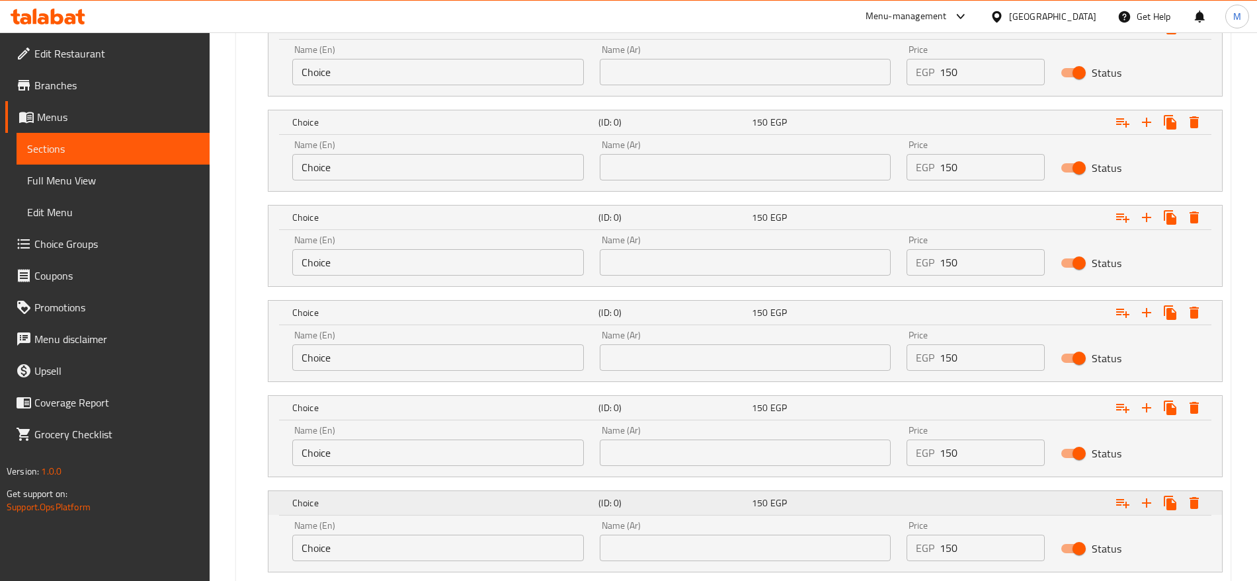
scroll to position [1069, 0]
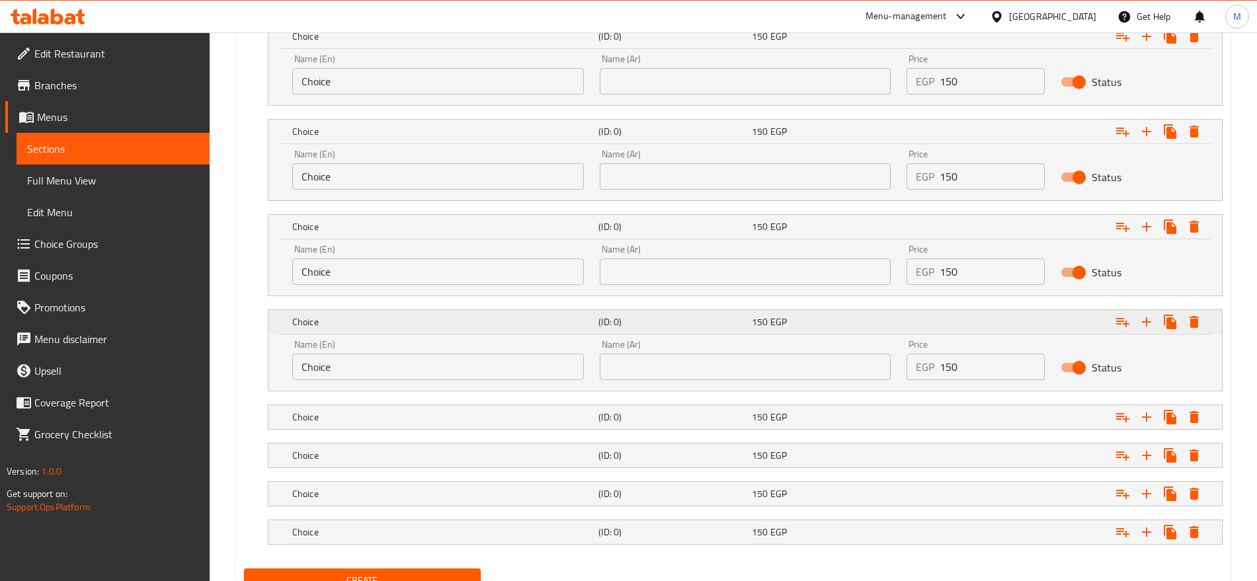
scroll to position [1126, 0]
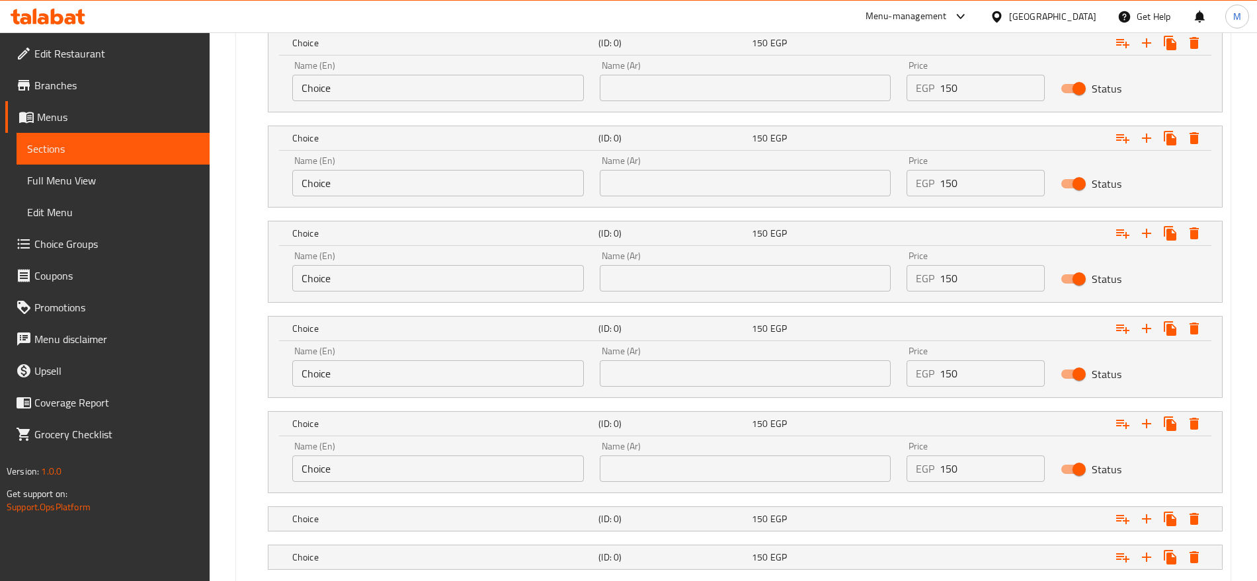
scroll to position [1239, 0]
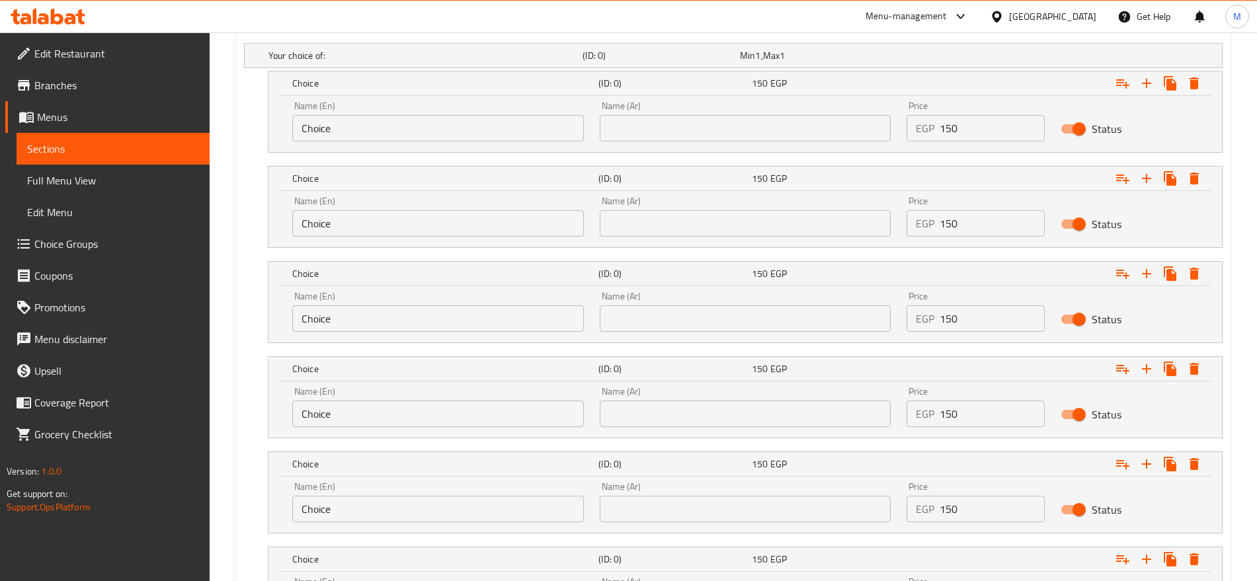
scroll to position [738, 0]
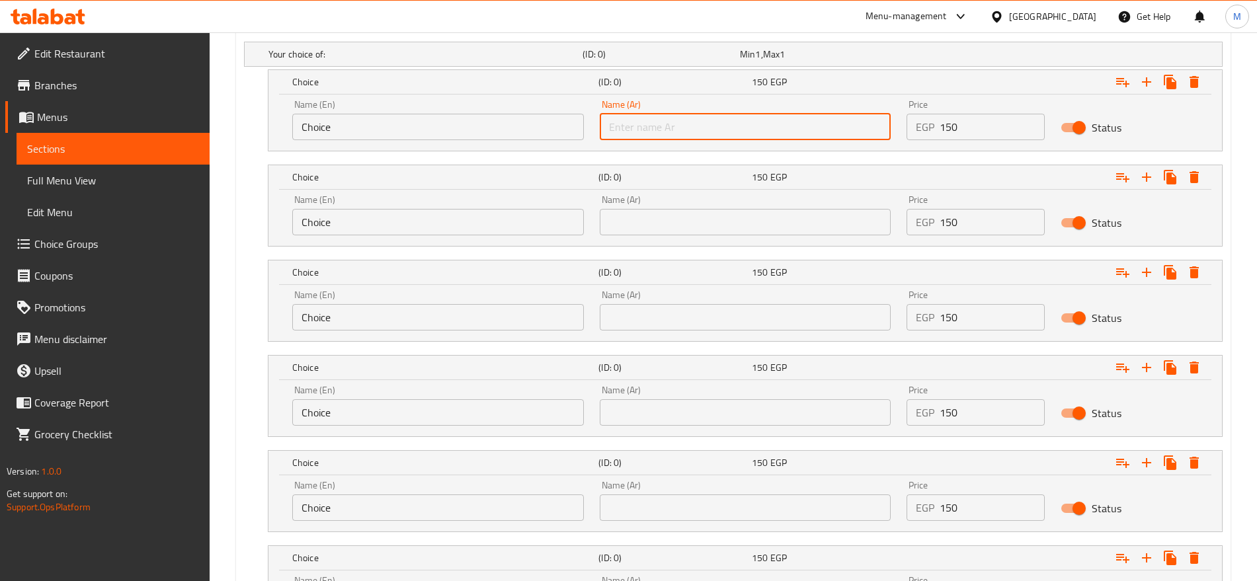
click at [832, 124] on input "text" at bounding box center [746, 127] width 292 height 26
paste input "توت أزرق"
type input "توت أزرق"
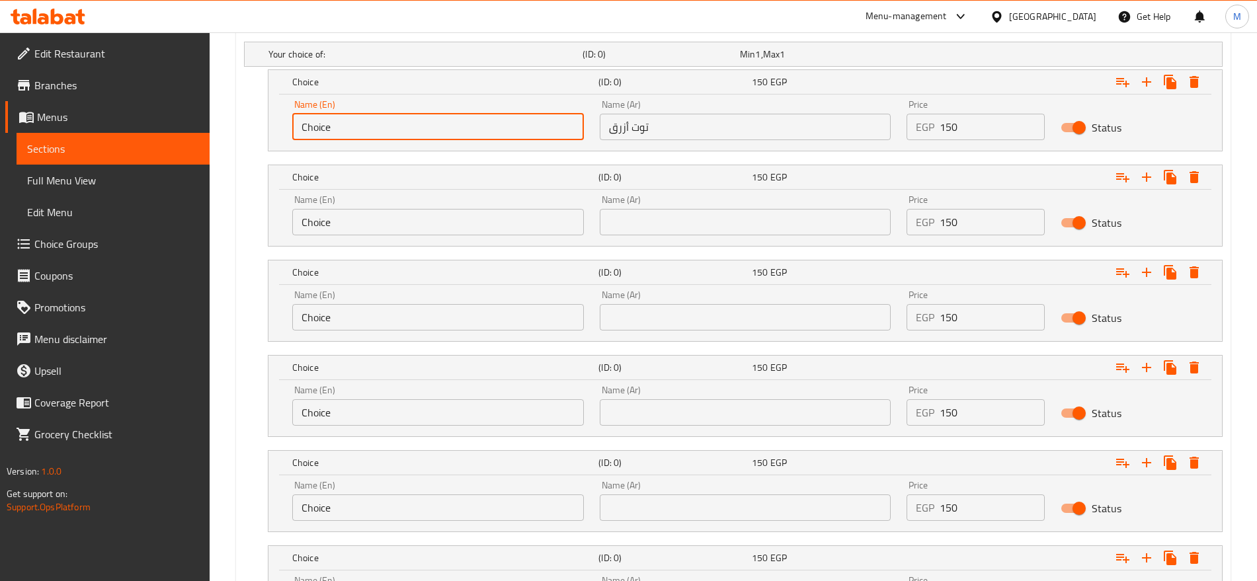
click at [479, 134] on input "Choice" at bounding box center [438, 127] width 292 height 26
type input "Blueberry"
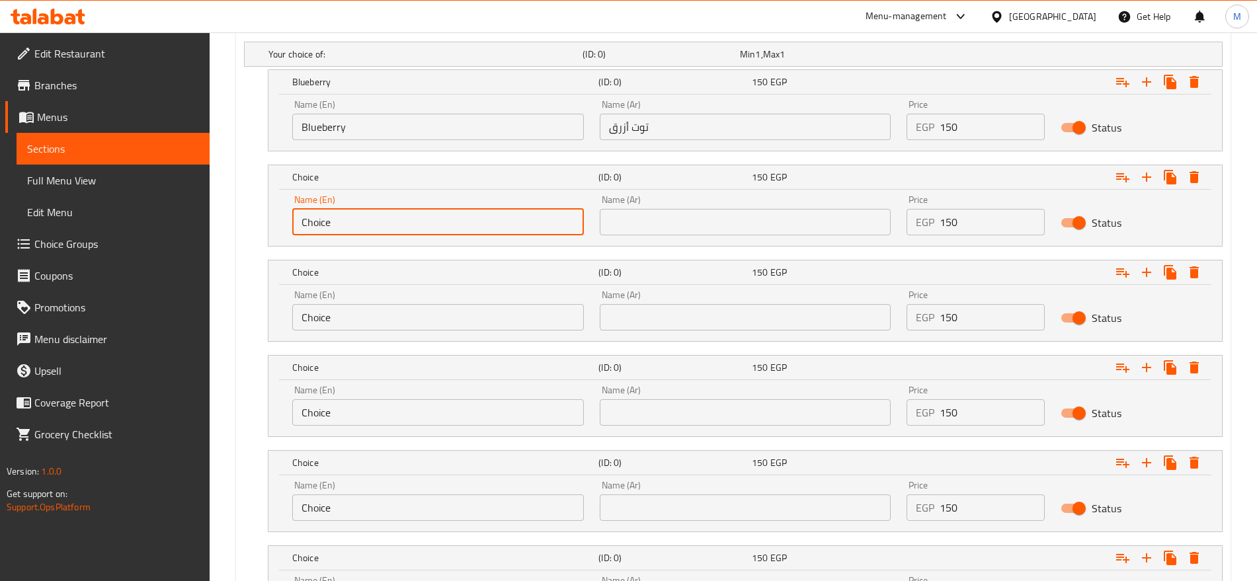
click at [444, 215] on input "Choice" at bounding box center [438, 222] width 292 height 26
type input "Man"
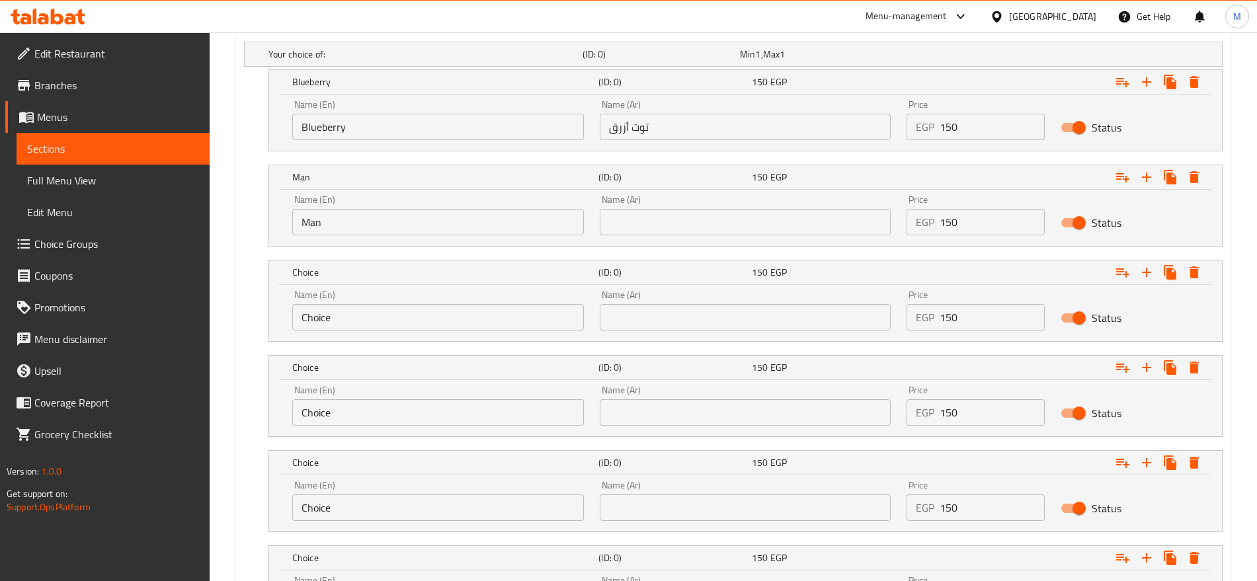
drag, startPoint x: 674, startPoint y: 240, endPoint x: 683, endPoint y: 232, distance: 12.2
click at [683, 232] on div "Name (Ar) Name (Ar)" at bounding box center [745, 215] width 307 height 56
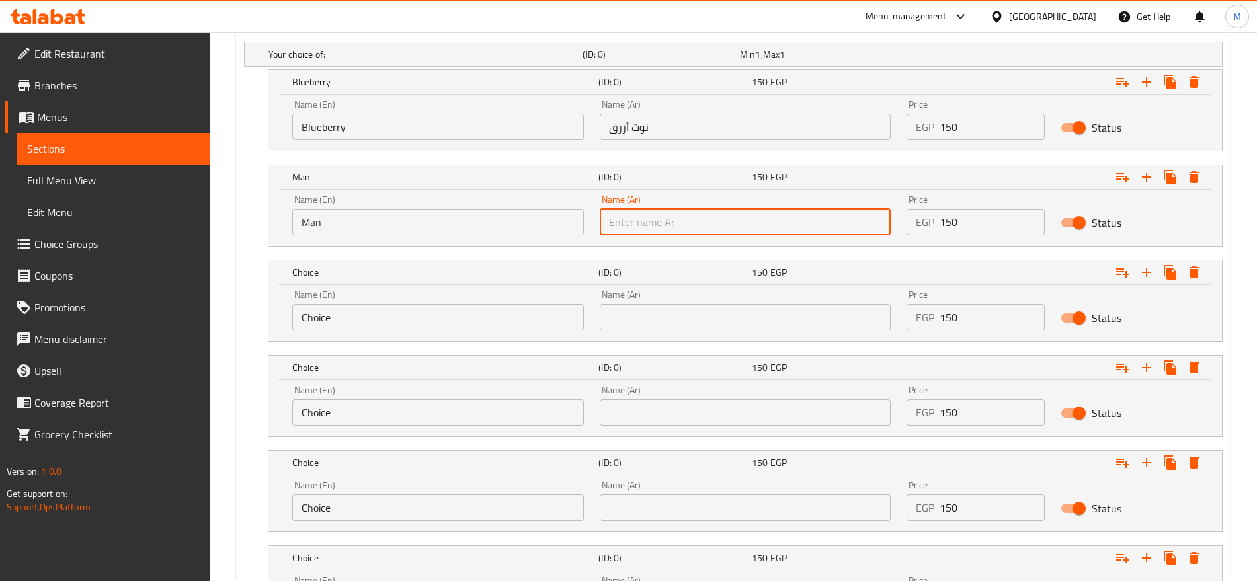
click at [683, 232] on input "text" at bounding box center [746, 222] width 292 height 26
paste input "مانجا"
type input "مانجا"
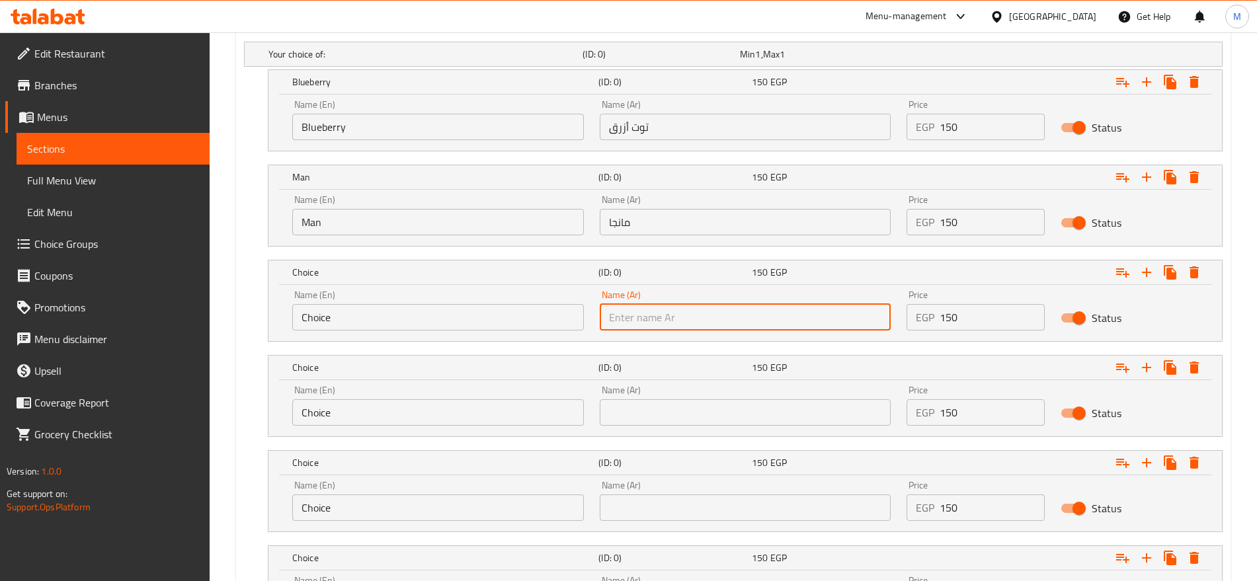
click at [750, 308] on input "text" at bounding box center [746, 317] width 292 height 26
paste input "كريز"
type input "كريز"
click at [554, 329] on input "Choice" at bounding box center [438, 317] width 292 height 26
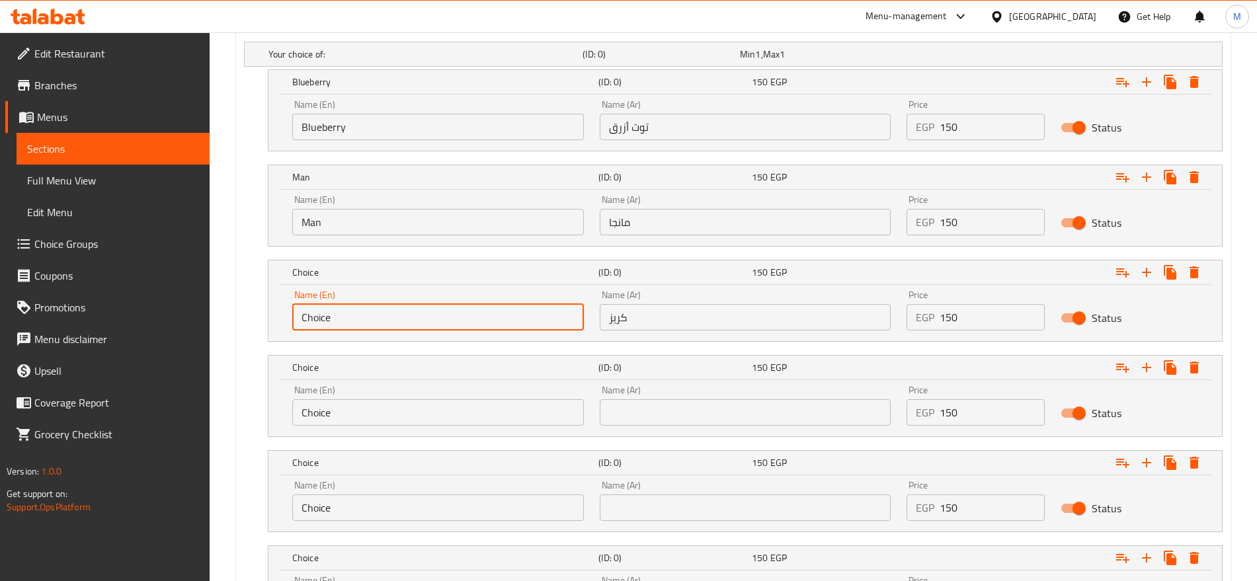
click at [554, 329] on input "Choice" at bounding box center [438, 317] width 292 height 26
type input "Cherry"
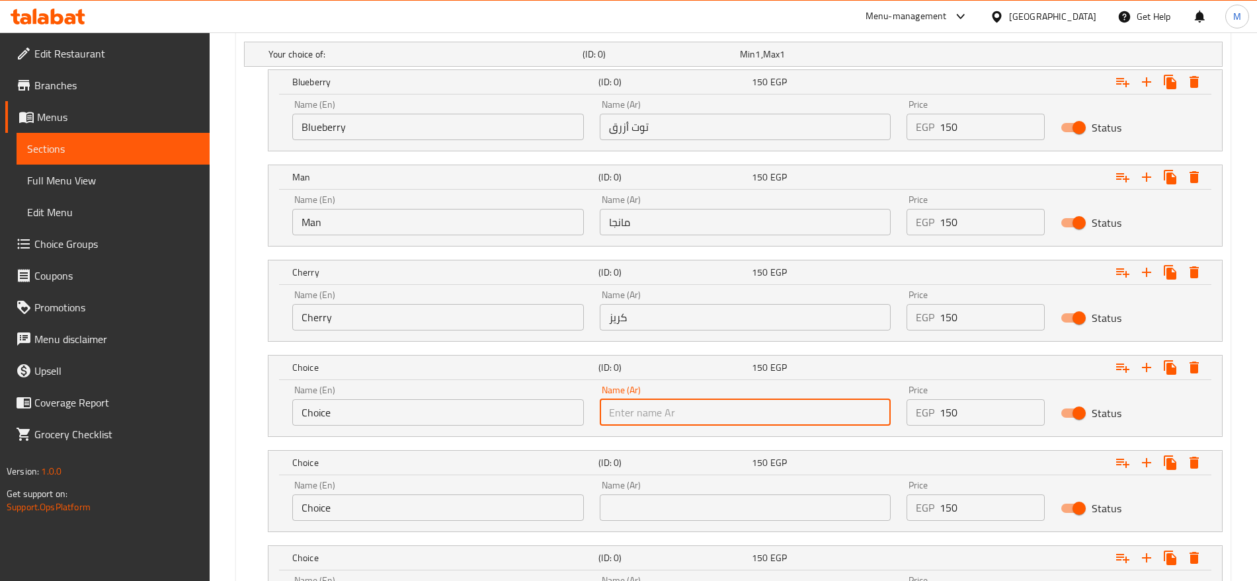
click at [747, 399] on input "text" at bounding box center [746, 412] width 292 height 26
paste input "خوخ"
type input "خوخ"
click at [426, 404] on input "Choice" at bounding box center [438, 412] width 292 height 26
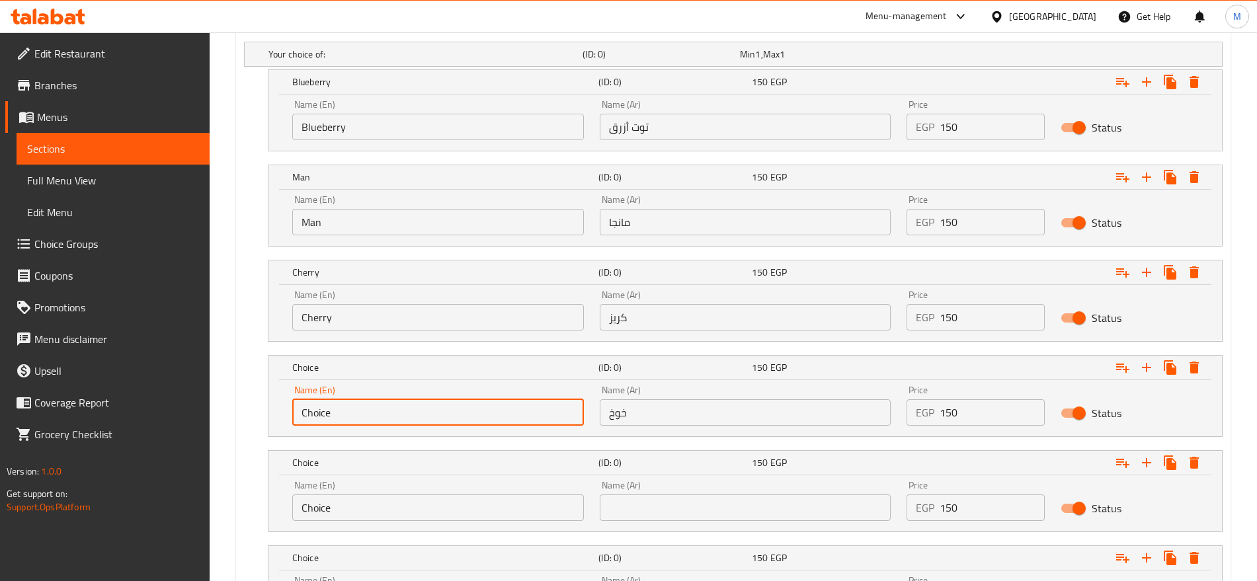
click at [426, 404] on input "Choice" at bounding box center [438, 412] width 292 height 26
paste input "150"
click at [426, 404] on input "150" at bounding box center [438, 412] width 292 height 26
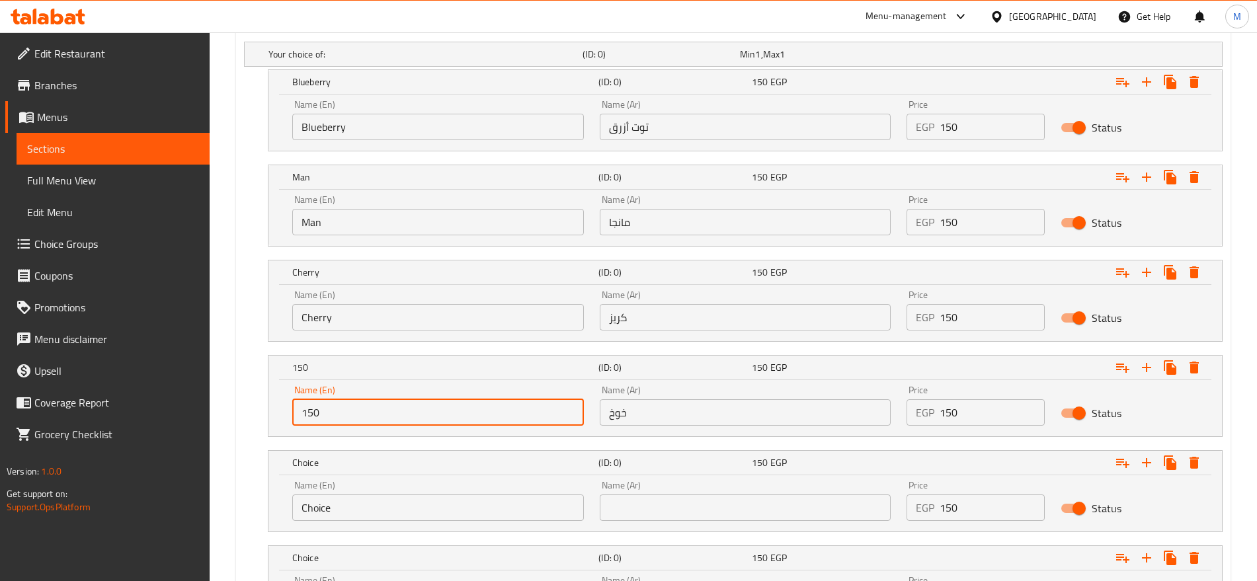
click at [426, 404] on input "150" at bounding box center [438, 412] width 292 height 26
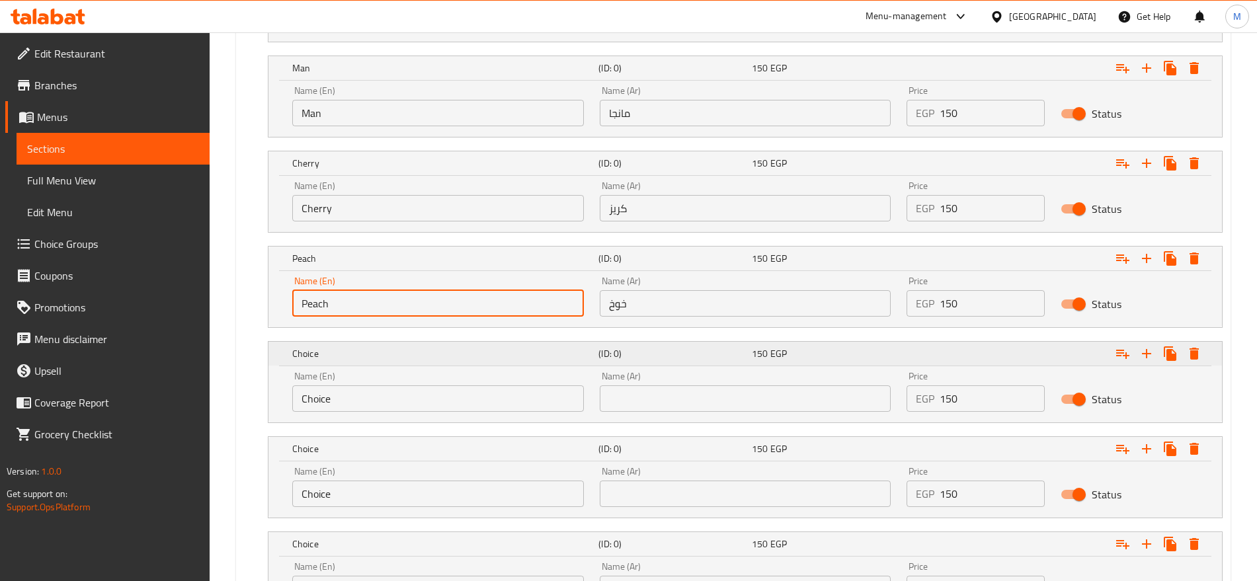
scroll to position [847, 0]
type input "Peach"
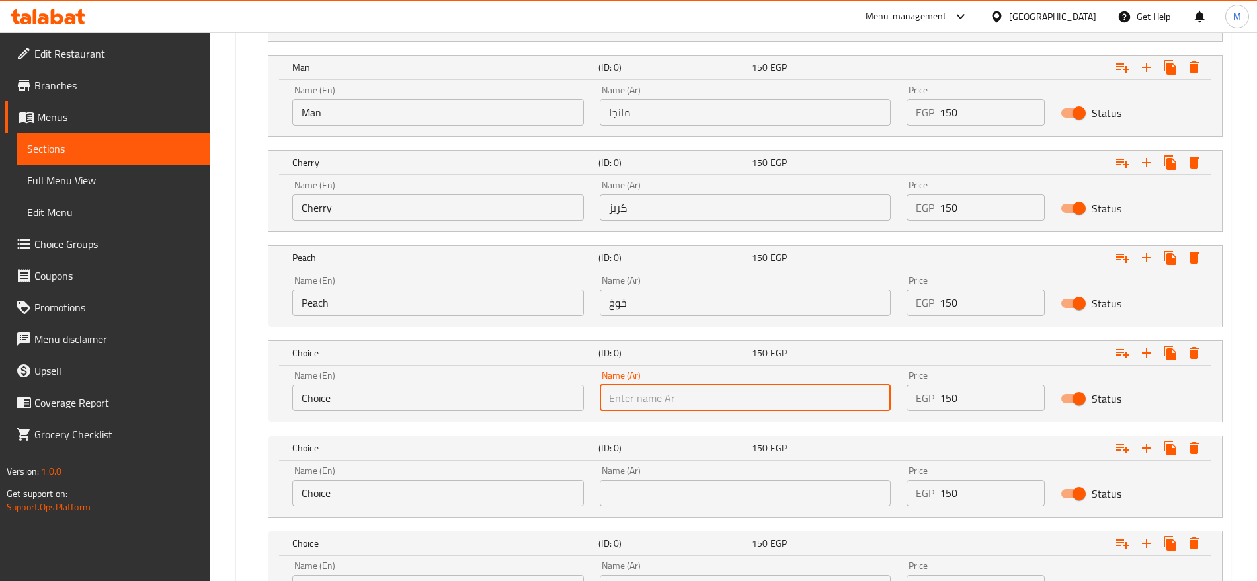
click at [719, 405] on input "text" at bounding box center [746, 398] width 292 height 26
paste input "فراولة"
type input "فراولة"
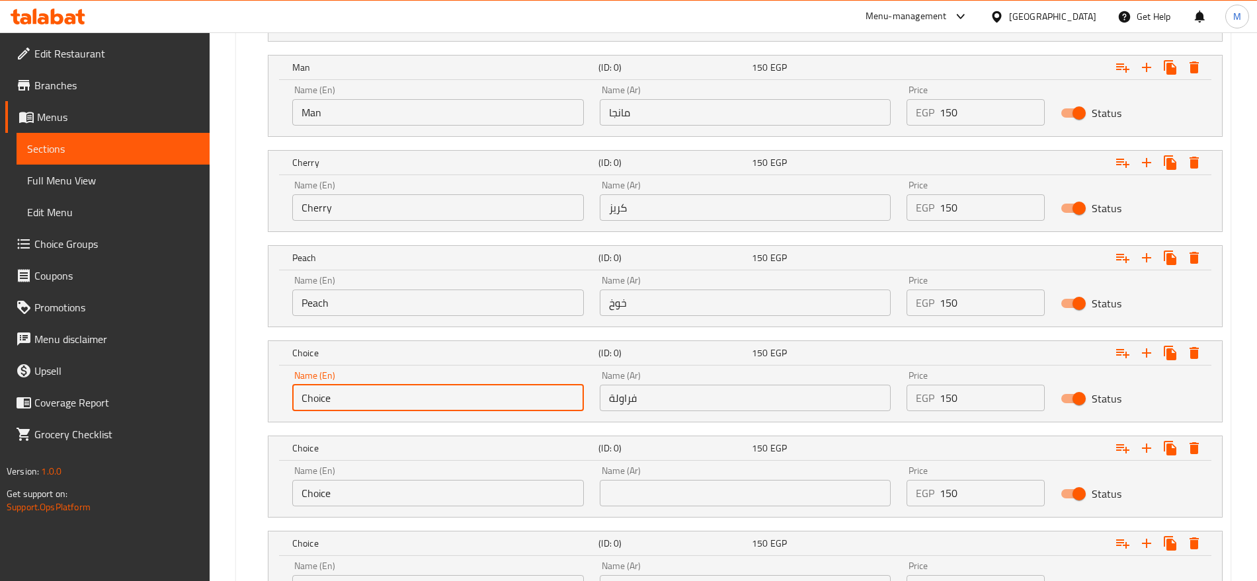
click at [540, 400] on input "Choice" at bounding box center [438, 398] width 292 height 26
type input "Strawberry"
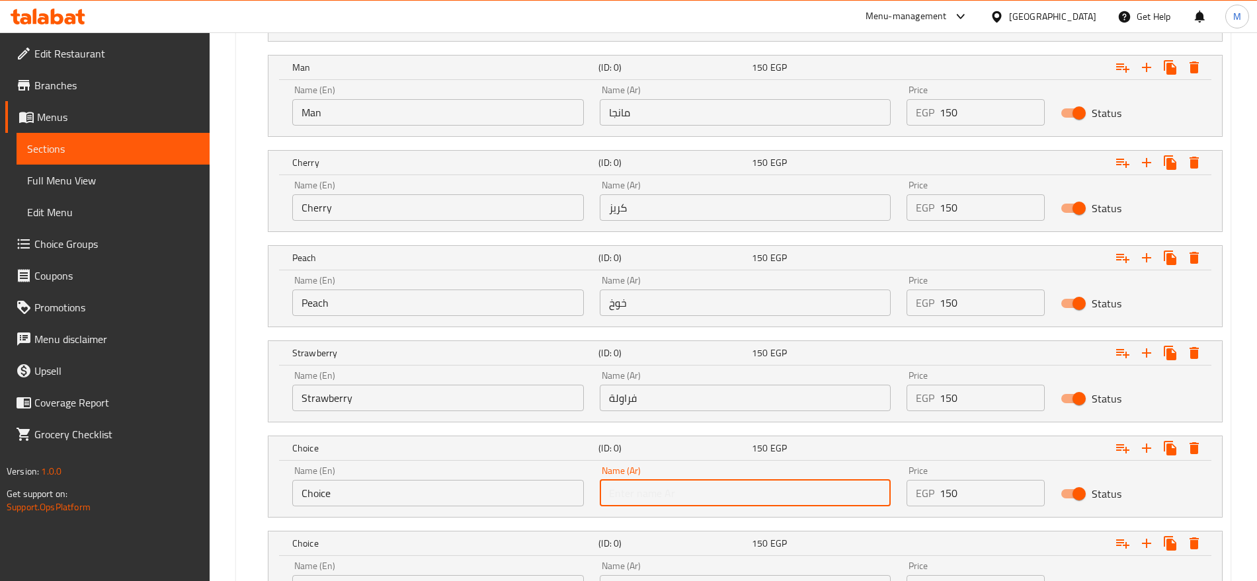
click at [624, 502] on input "text" at bounding box center [746, 493] width 292 height 26
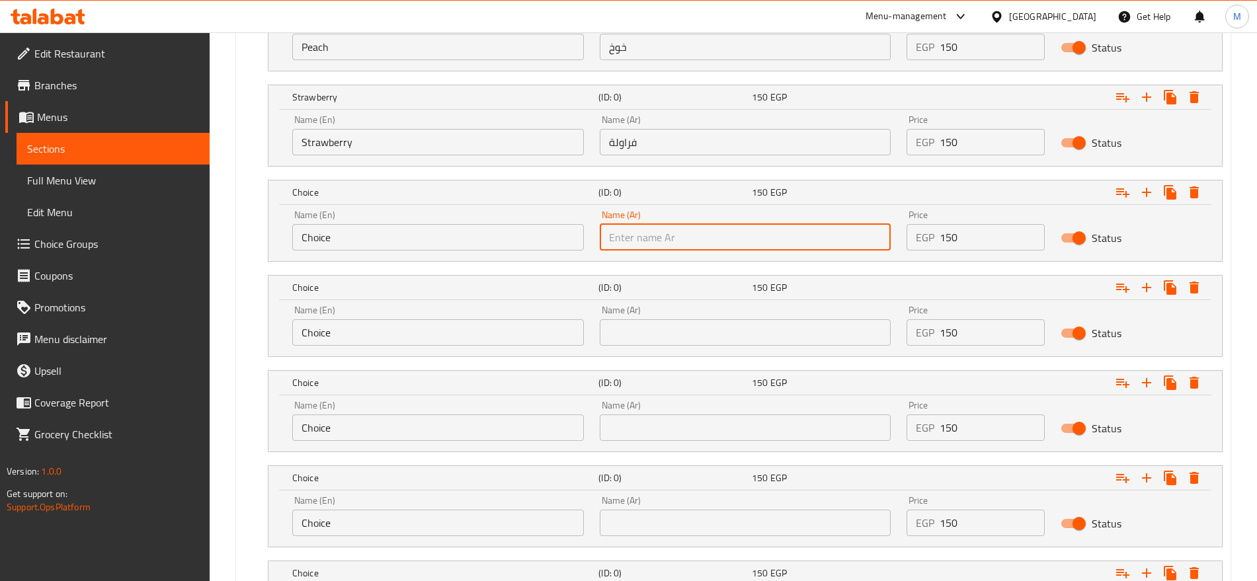
scroll to position [1104, 0]
click at [705, 226] on input "text" at bounding box center [746, 236] width 292 height 26
paste input "أناناس"
type input "أناناس"
click at [490, 236] on input "Choice" at bounding box center [438, 236] width 292 height 26
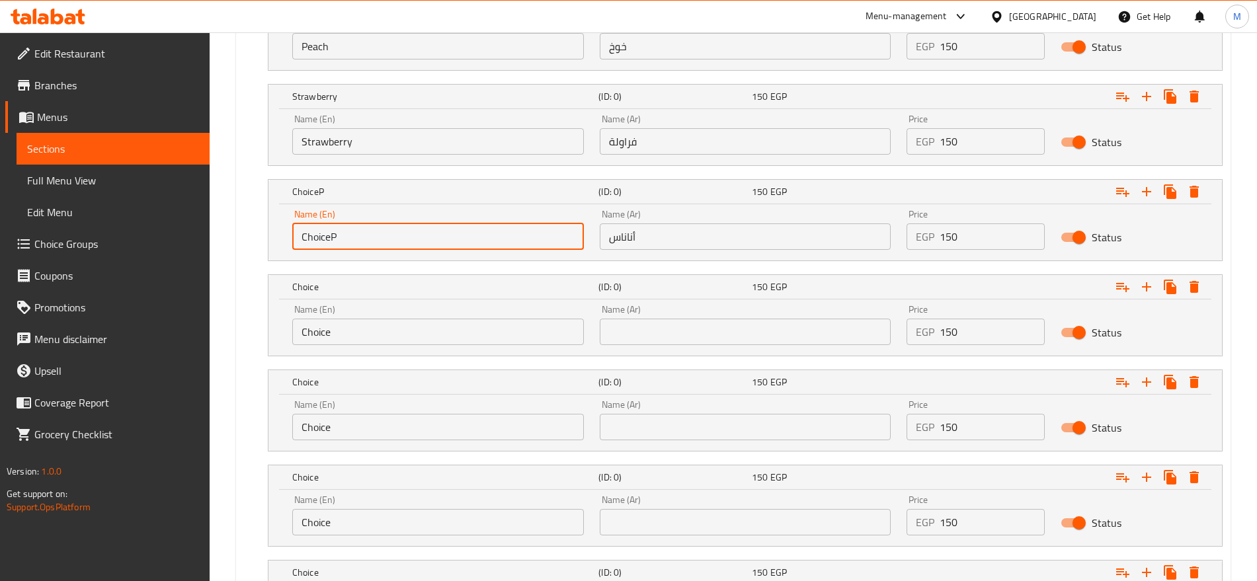
click at [490, 236] on input "ChoiceP" at bounding box center [438, 236] width 292 height 26
click at [615, 239] on input "أناناس" at bounding box center [746, 236] width 292 height 26
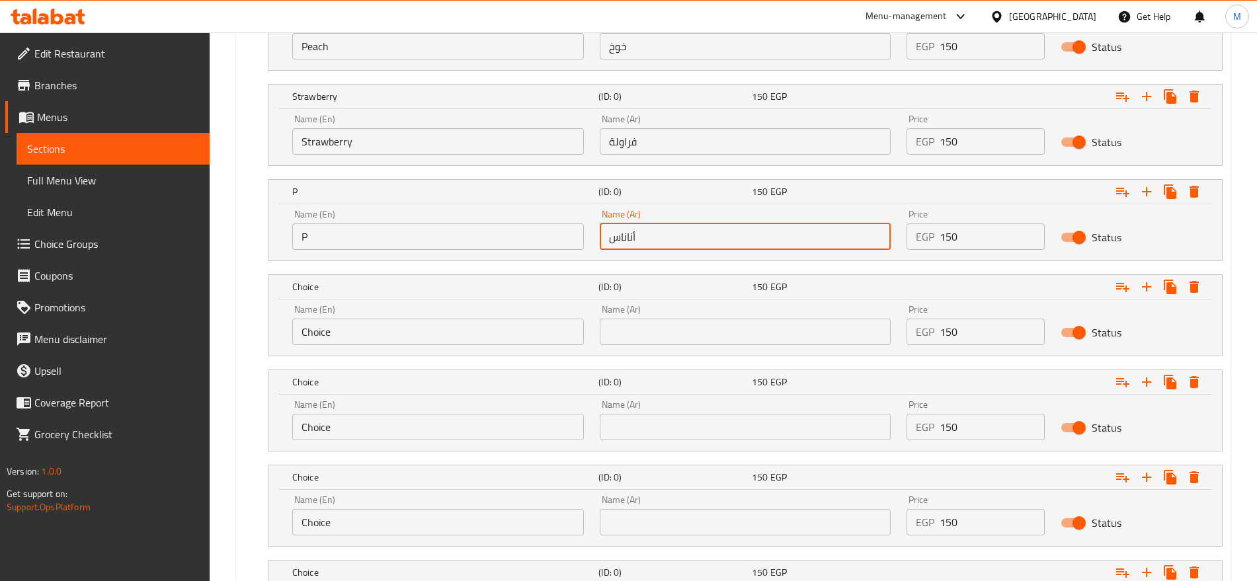
click at [615, 239] on input "أناناس" at bounding box center [746, 236] width 292 height 26
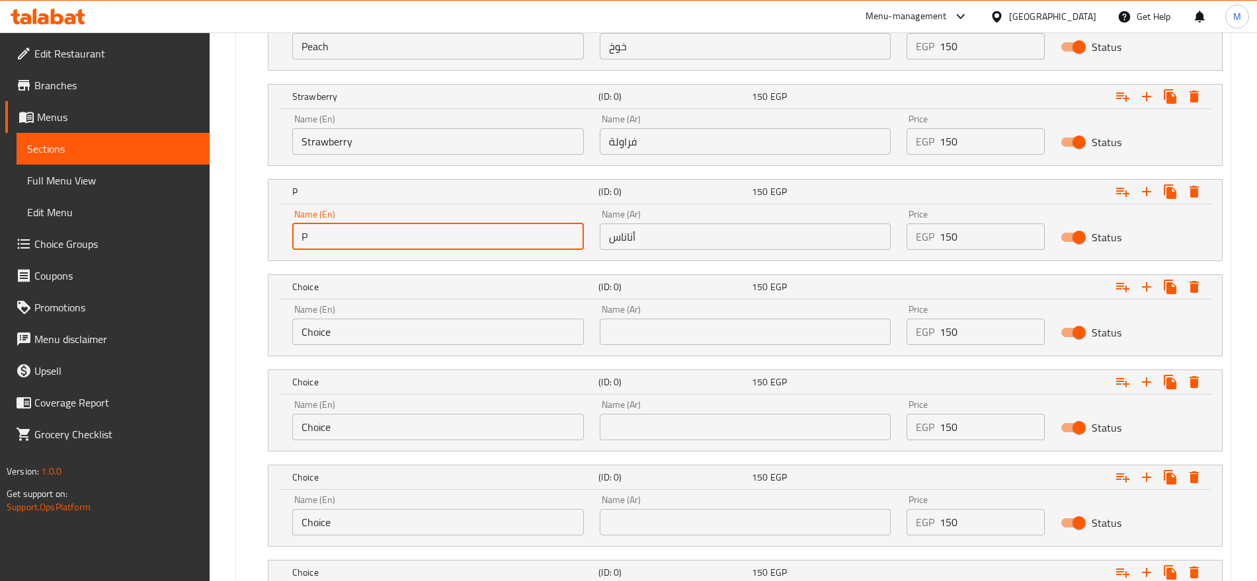
click at [407, 234] on input "P" at bounding box center [438, 236] width 292 height 26
paste input "ineapple"
click at [407, 234] on input "P" at bounding box center [438, 236] width 292 height 26
type input "Pineapple"
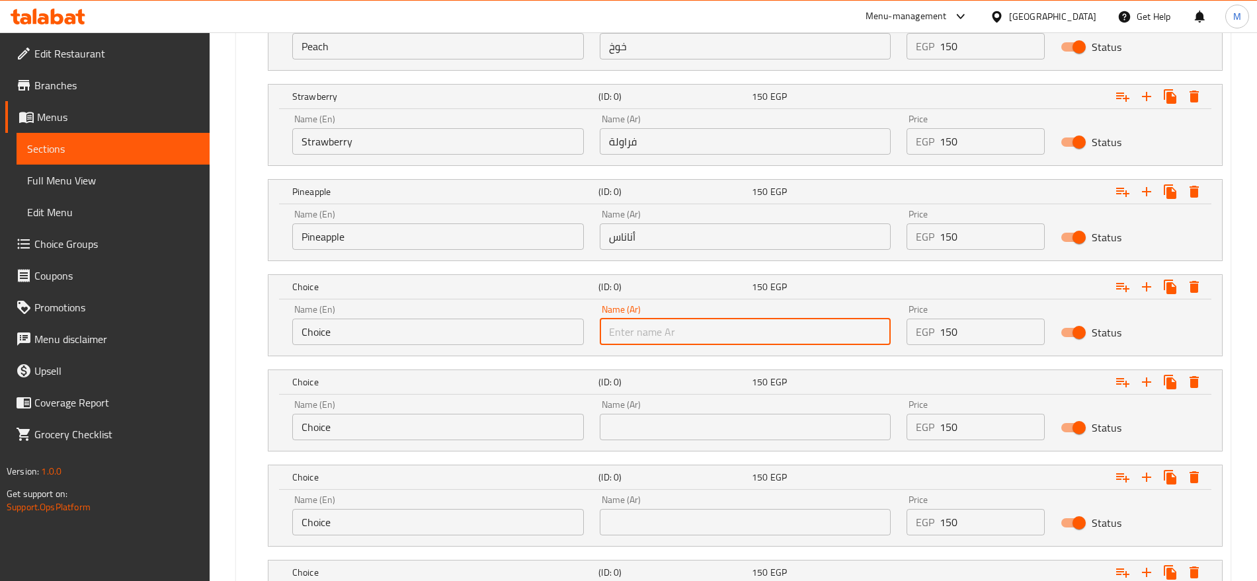
click at [670, 337] on input "text" at bounding box center [746, 332] width 292 height 26
paste input "موز"
type input "موز"
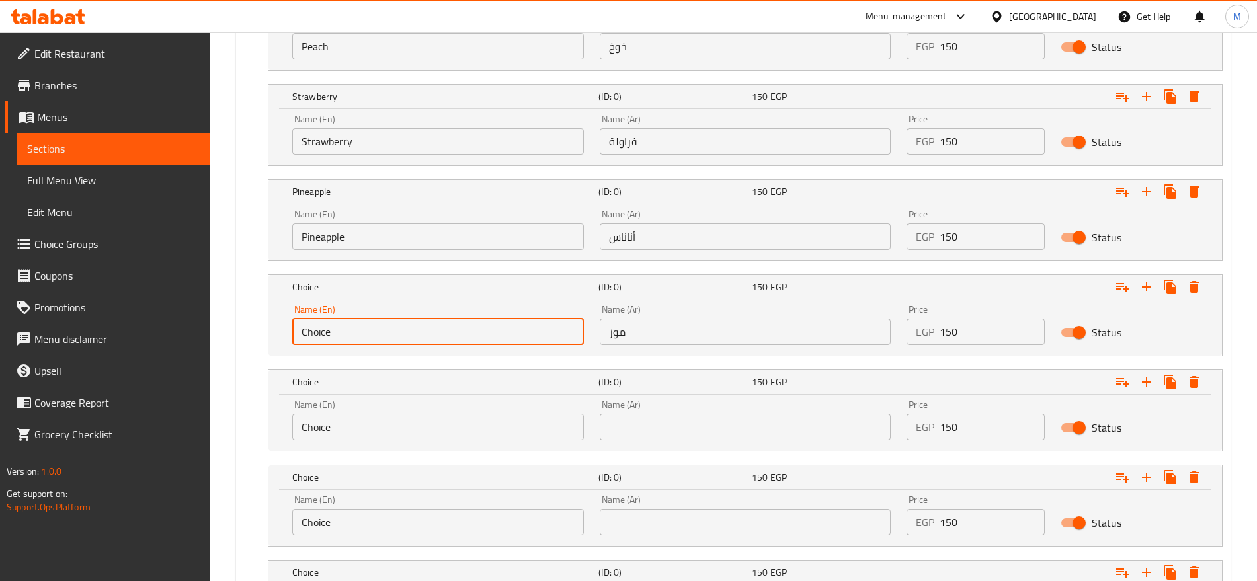
click at [535, 337] on input "Choice" at bounding box center [438, 332] width 292 height 26
type input "Banana"
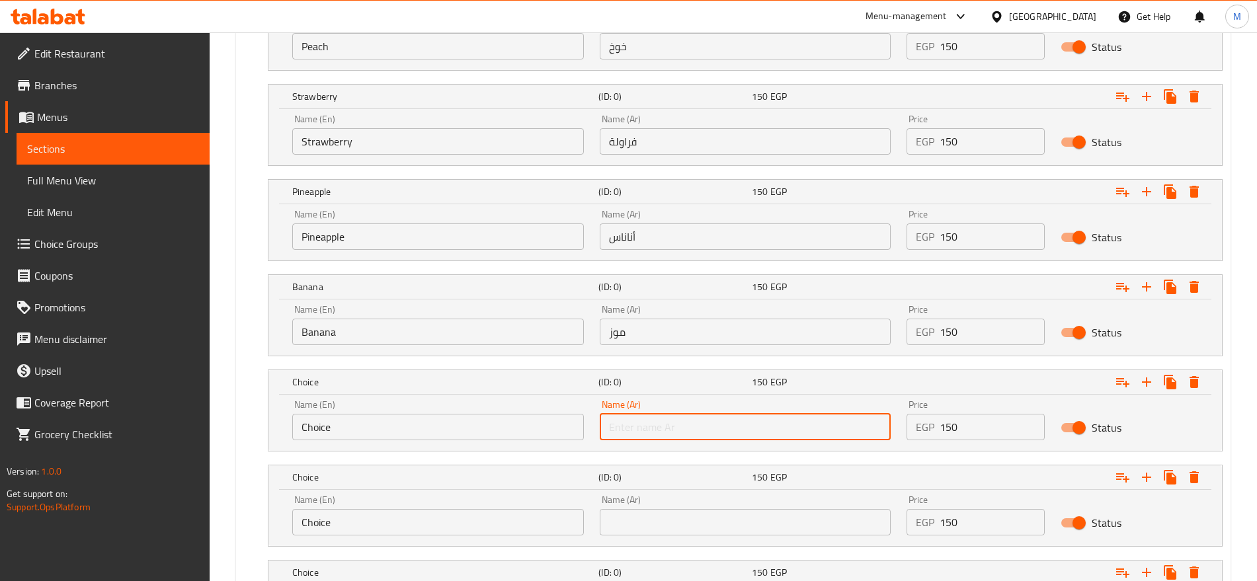
click at [712, 414] on input "text" at bounding box center [746, 427] width 292 height 26
paste input "نوتيلا"
type input "نوتيلا"
click at [510, 432] on input "Choice" at bounding box center [438, 427] width 292 height 26
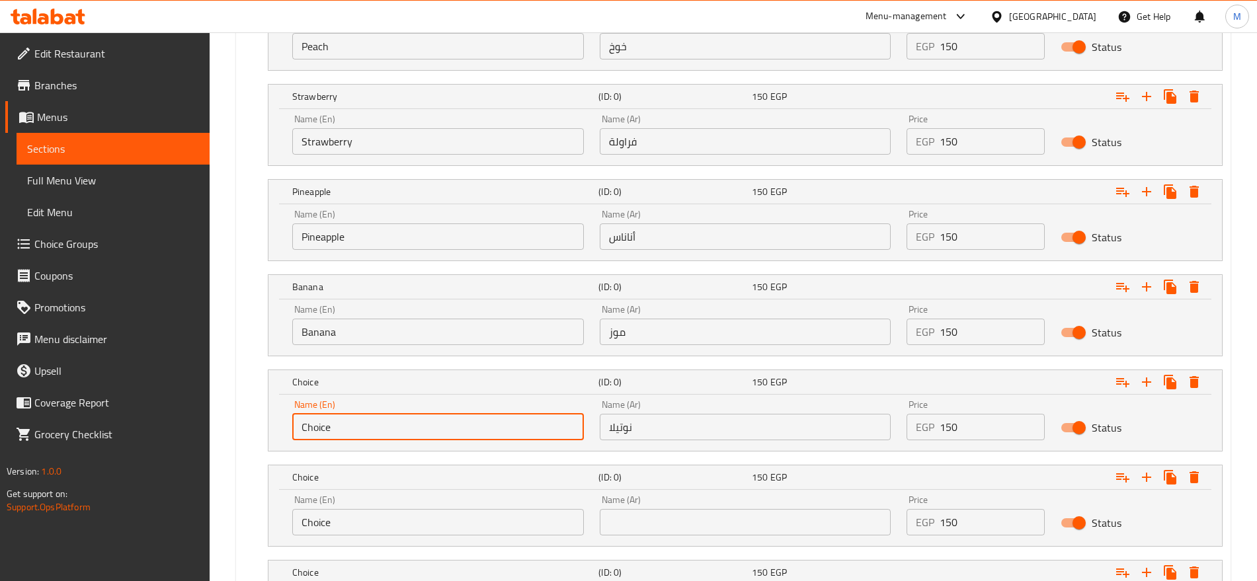
click at [510, 432] on input "Choice" at bounding box center [438, 427] width 292 height 26
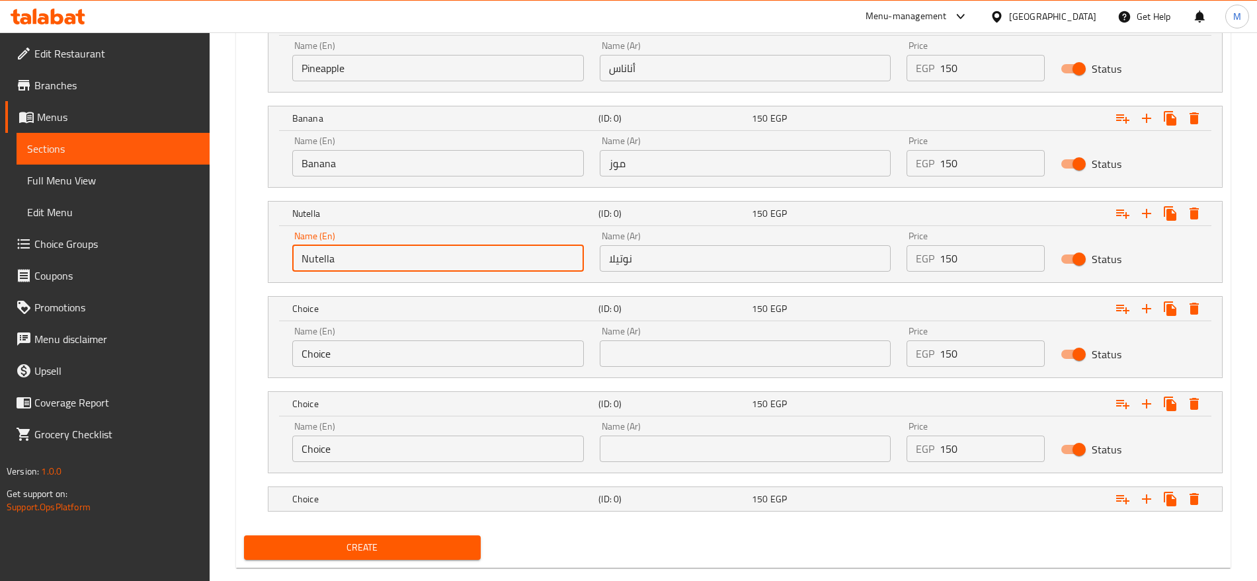
scroll to position [1296, 0]
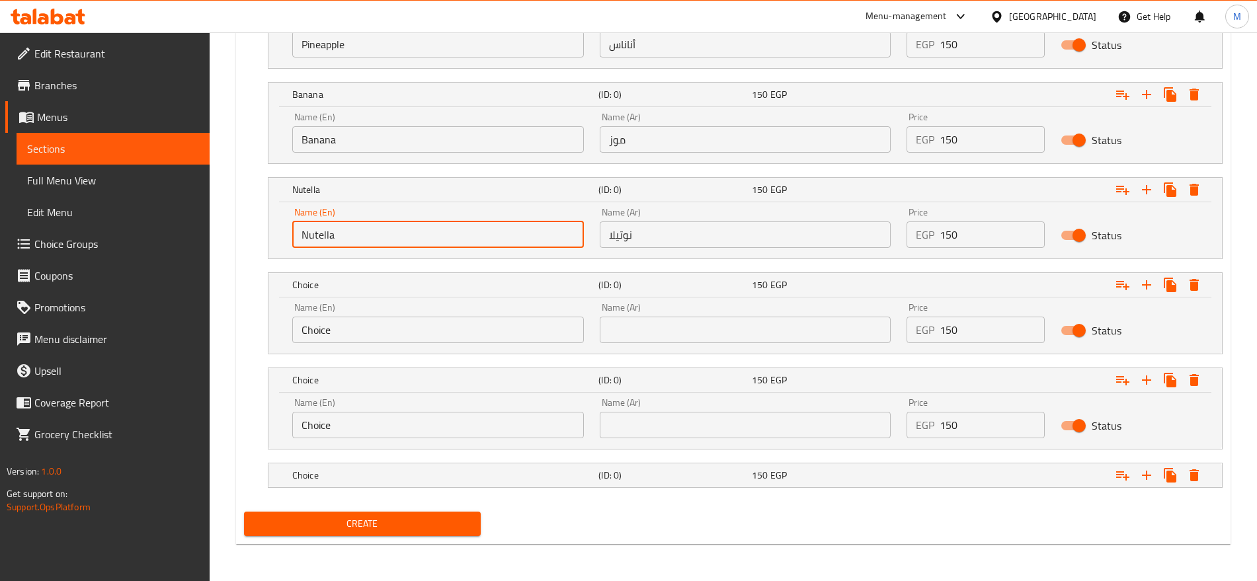
type input "Nutella"
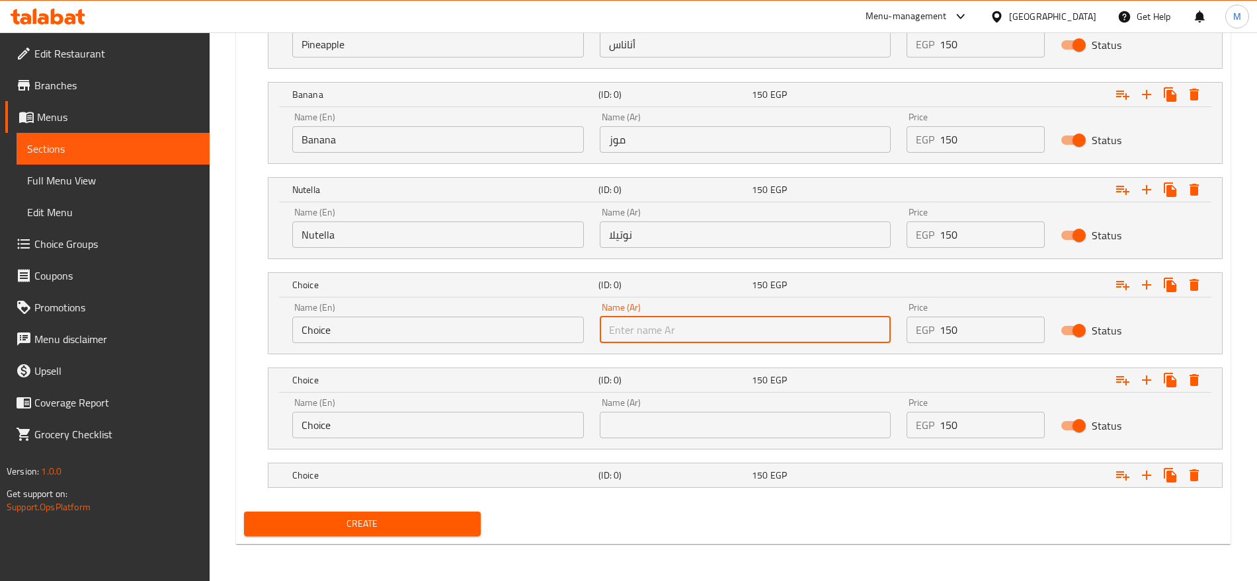
click at [758, 341] on input "text" at bounding box center [746, 330] width 292 height 26
paste input "كيوى"
type input "كيوى"
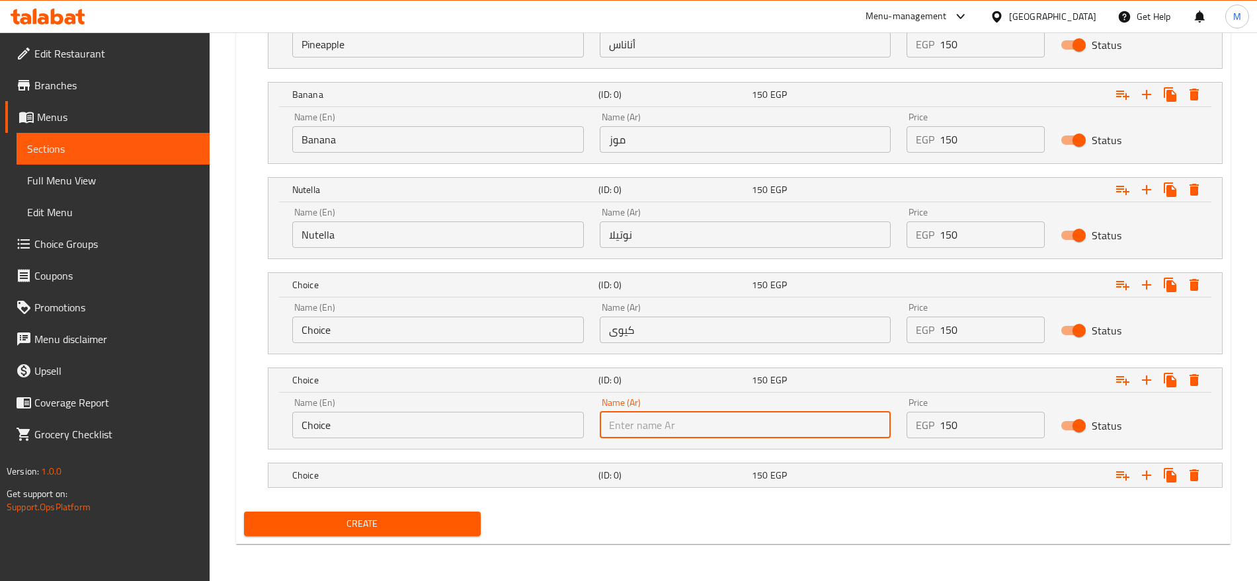
paste input "كراميل"
click at [721, 416] on input "text" at bounding box center [746, 425] width 292 height 26
type input "كراميل"
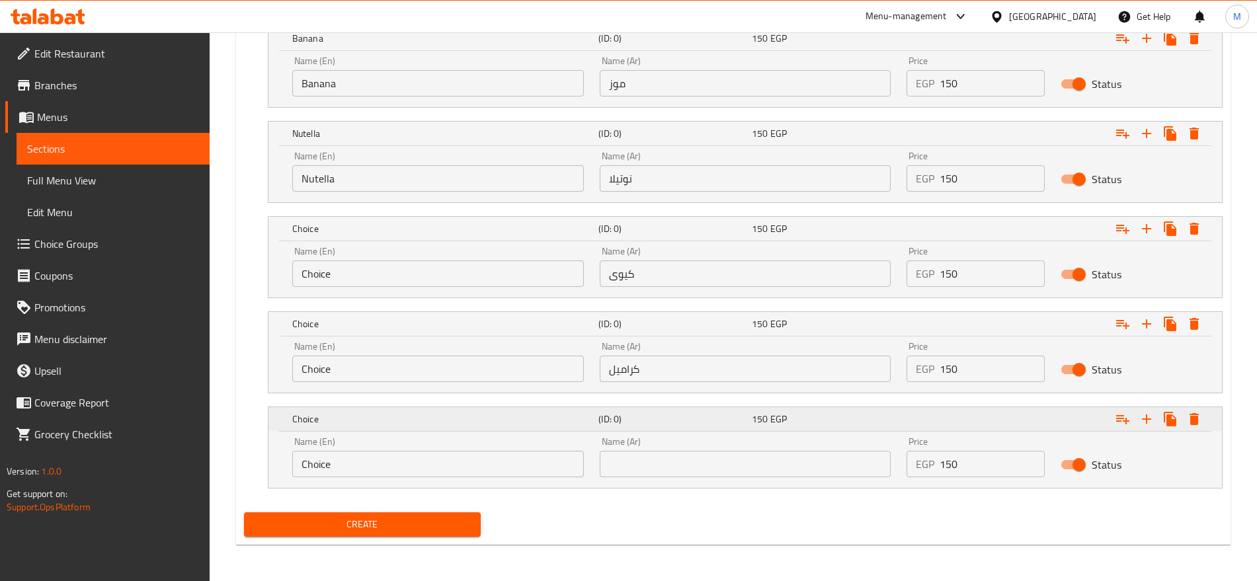
scroll to position [1353, 0]
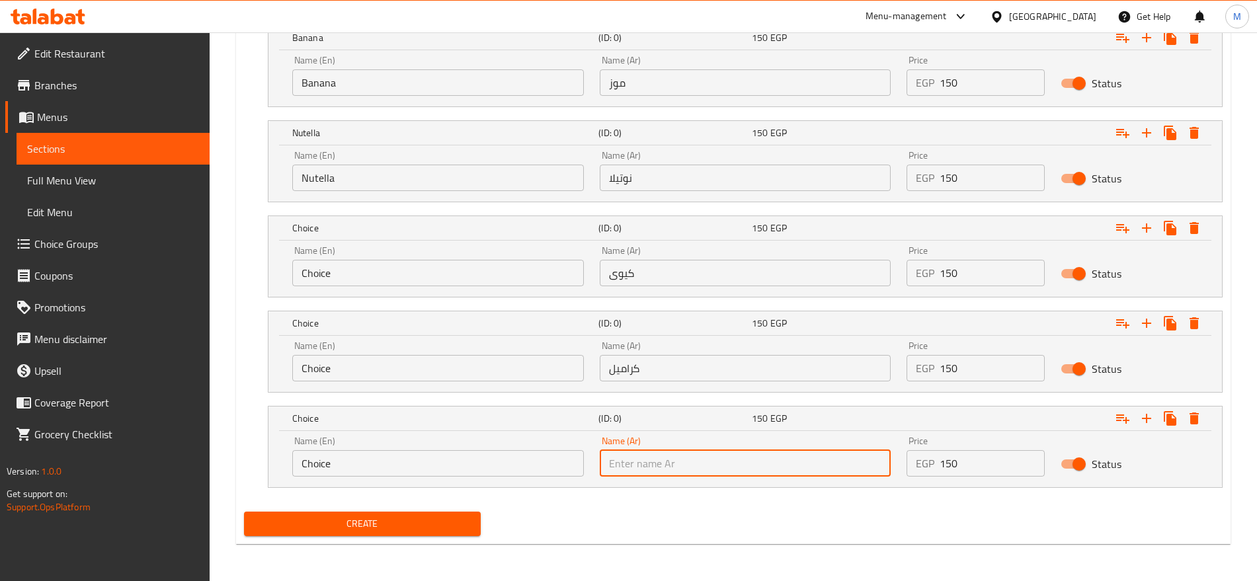
click at [704, 474] on input "text" at bounding box center [746, 463] width 292 height 26
paste input "لوتس"
type input "لوتس"
click at [363, 277] on input "Choice" at bounding box center [438, 273] width 292 height 26
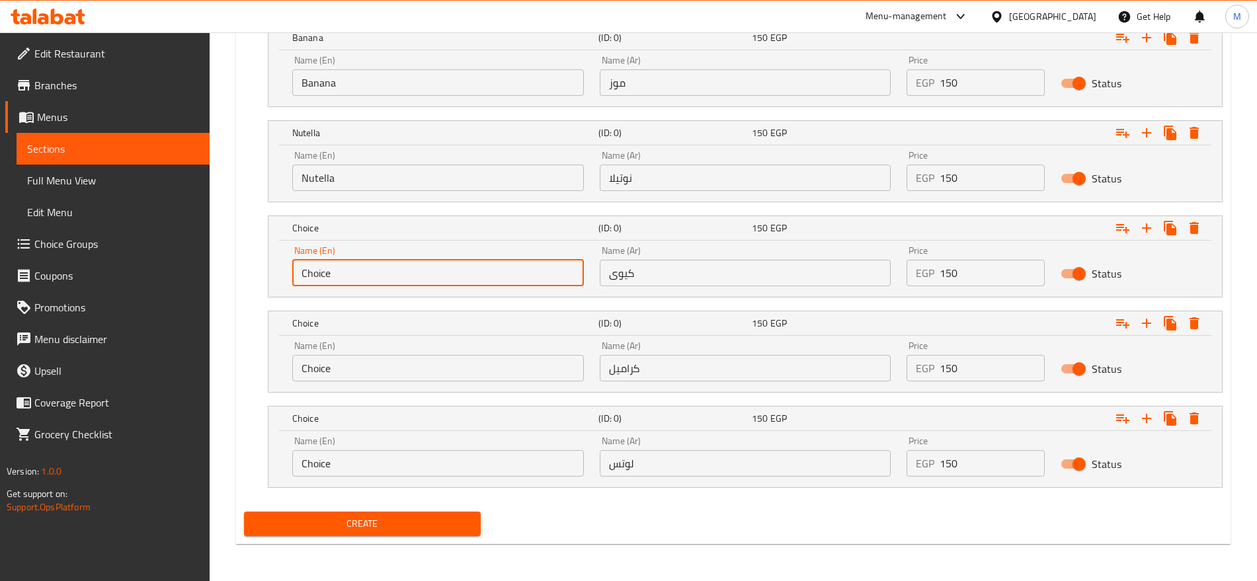
click at [363, 277] on input "Choice" at bounding box center [438, 273] width 292 height 26
type input "Kiwi"
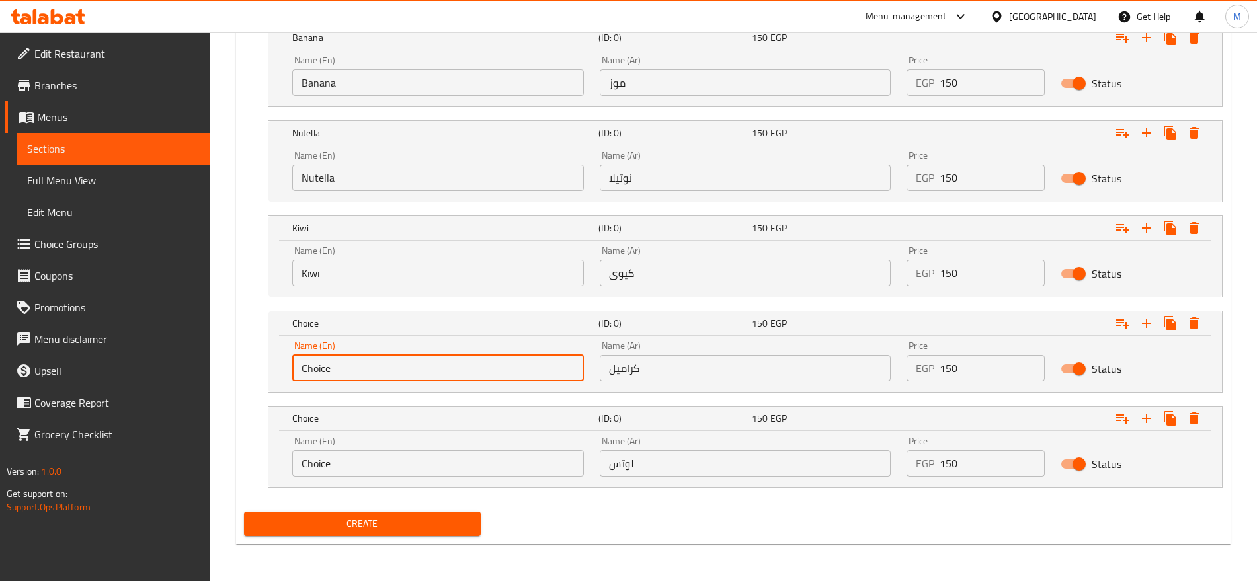
click at [358, 372] on input "Choice" at bounding box center [438, 368] width 292 height 26
type input "Caramel"
drag, startPoint x: 407, startPoint y: 441, endPoint x: 389, endPoint y: 461, distance: 26.2
click at [389, 461] on div "Name (En) Choice Name (En)" at bounding box center [438, 456] width 292 height 40
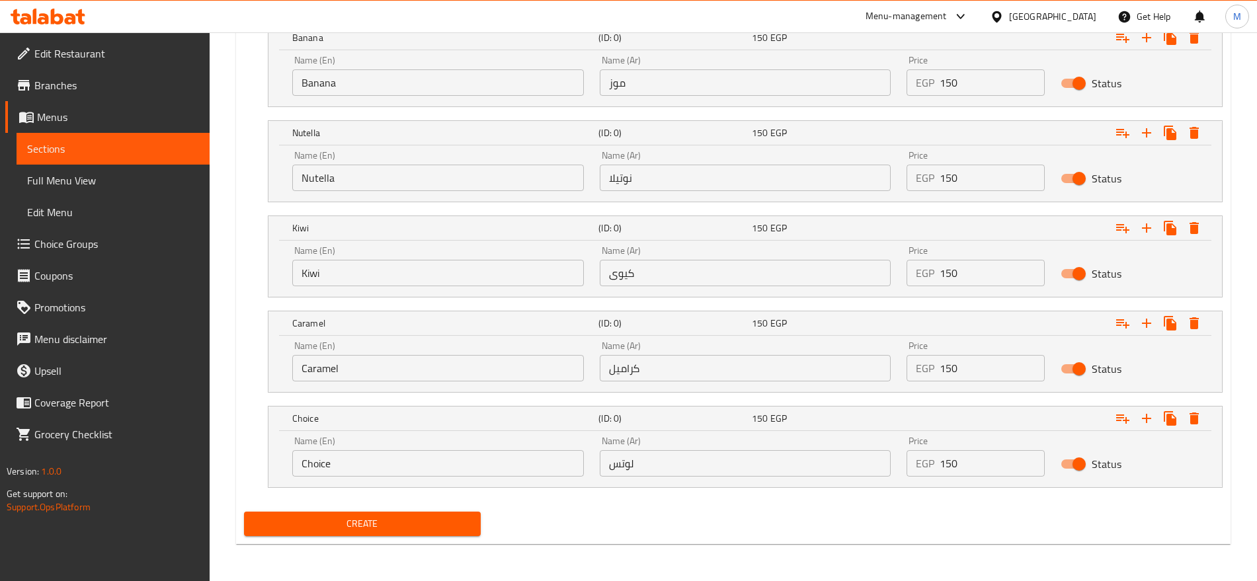
click at [389, 461] on input "Choice" at bounding box center [438, 463] width 292 height 26
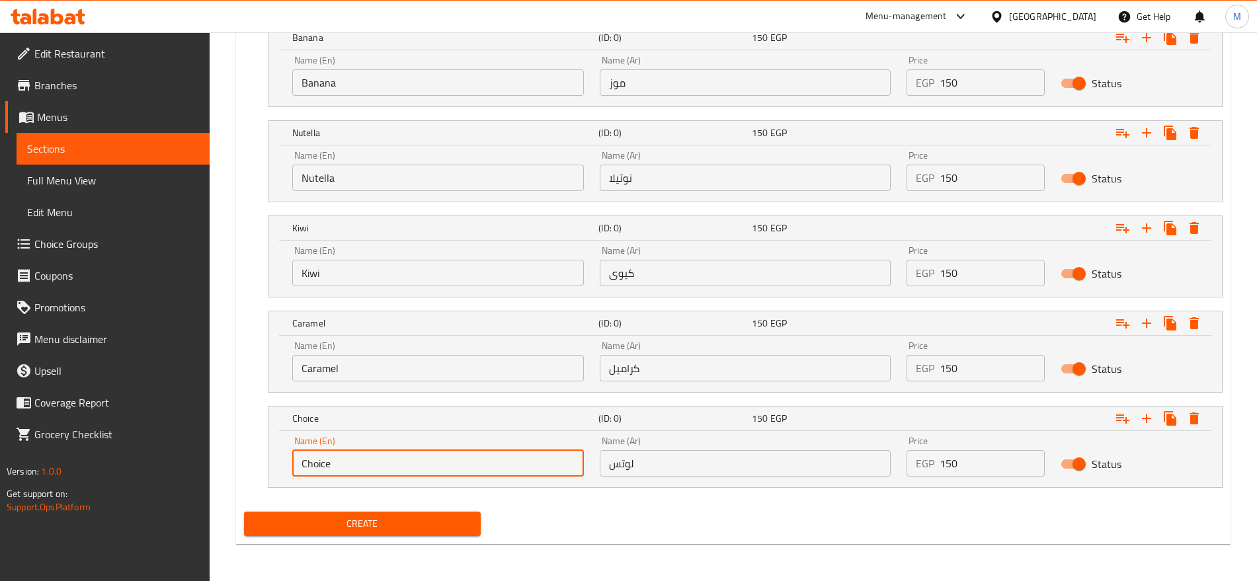
click at [389, 461] on input "Choice" at bounding box center [438, 463] width 292 height 26
type input "Lotus"
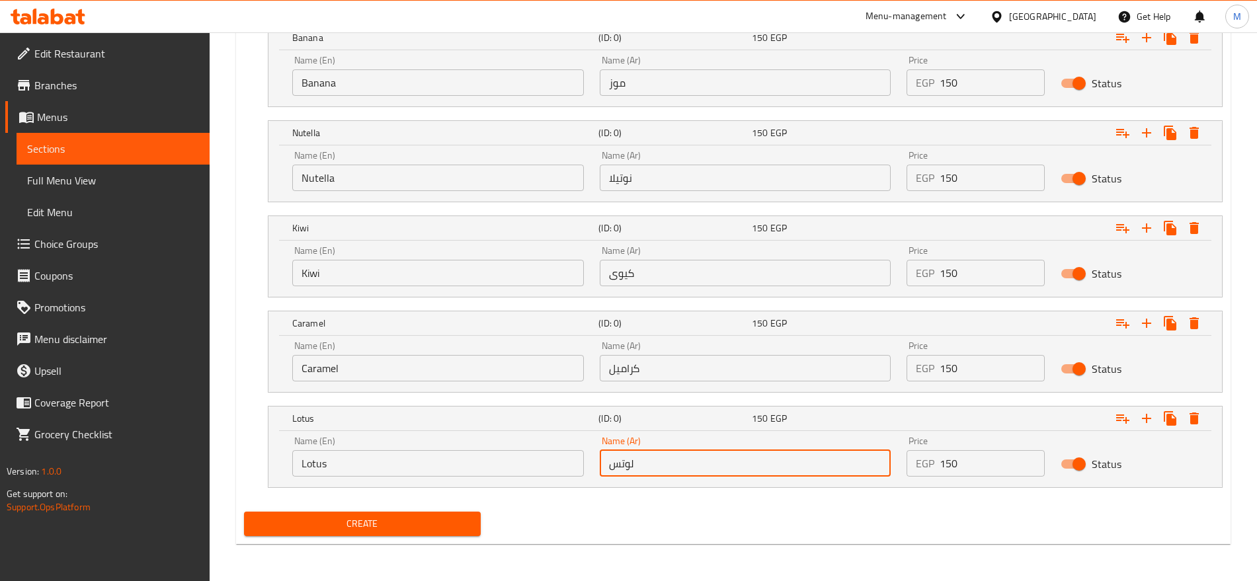
click at [607, 461] on input "لوتس" at bounding box center [746, 463] width 292 height 26
click at [699, 460] on input "لوتس" at bounding box center [746, 463] width 292 height 26
click at [244, 512] on button "Create" at bounding box center [362, 524] width 237 height 24
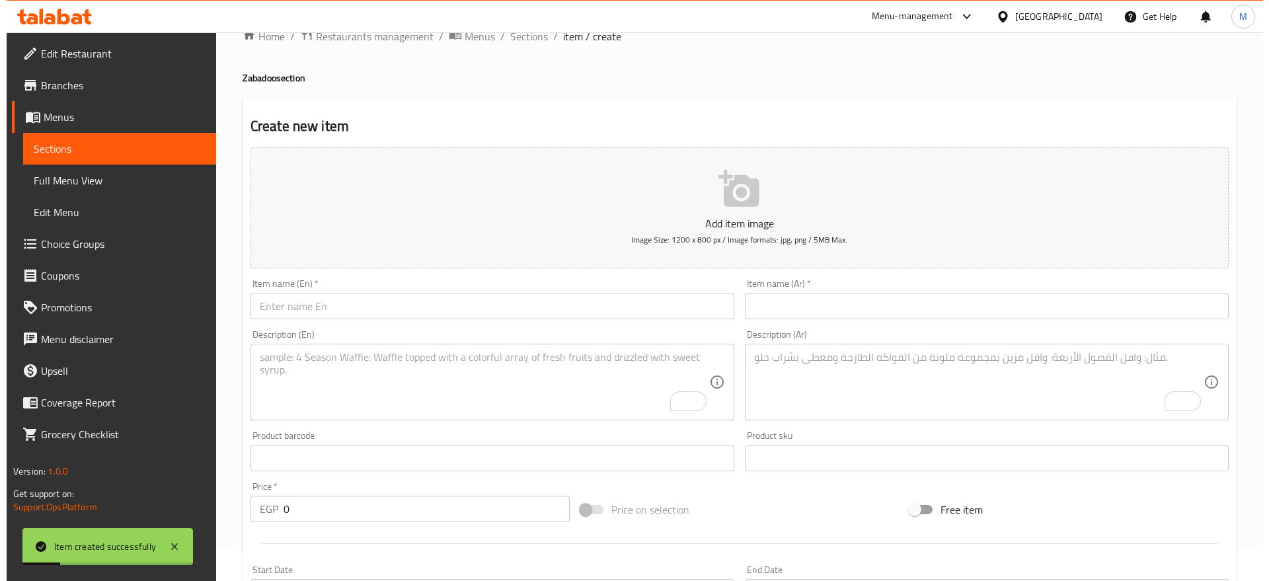
scroll to position [0, 0]
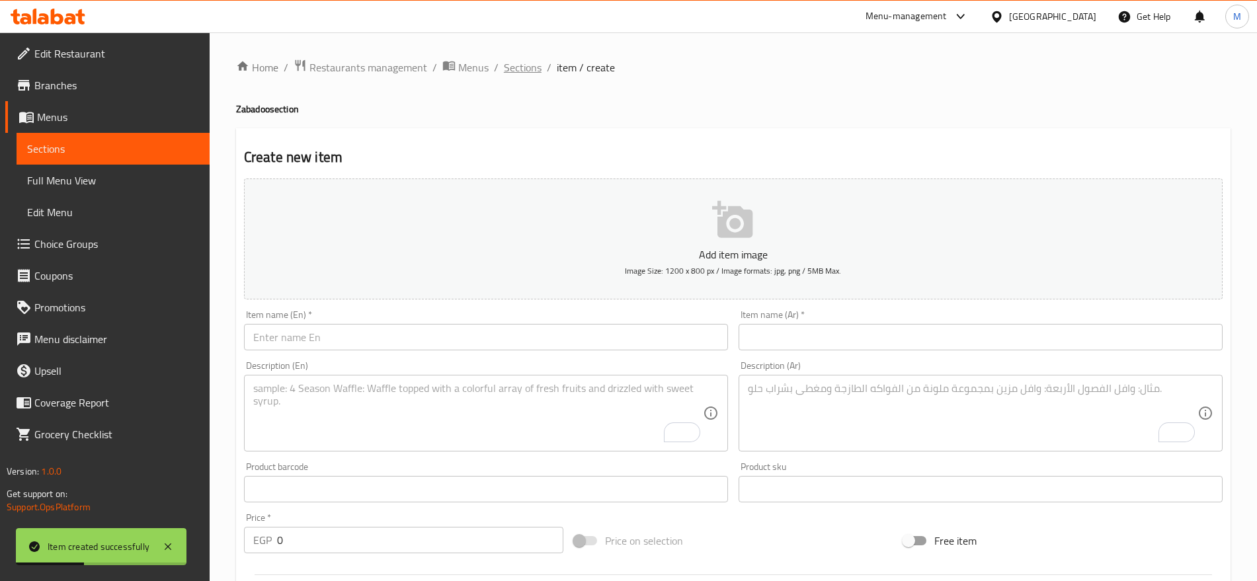
click at [512, 75] on span "Sections" at bounding box center [523, 67] width 38 height 16
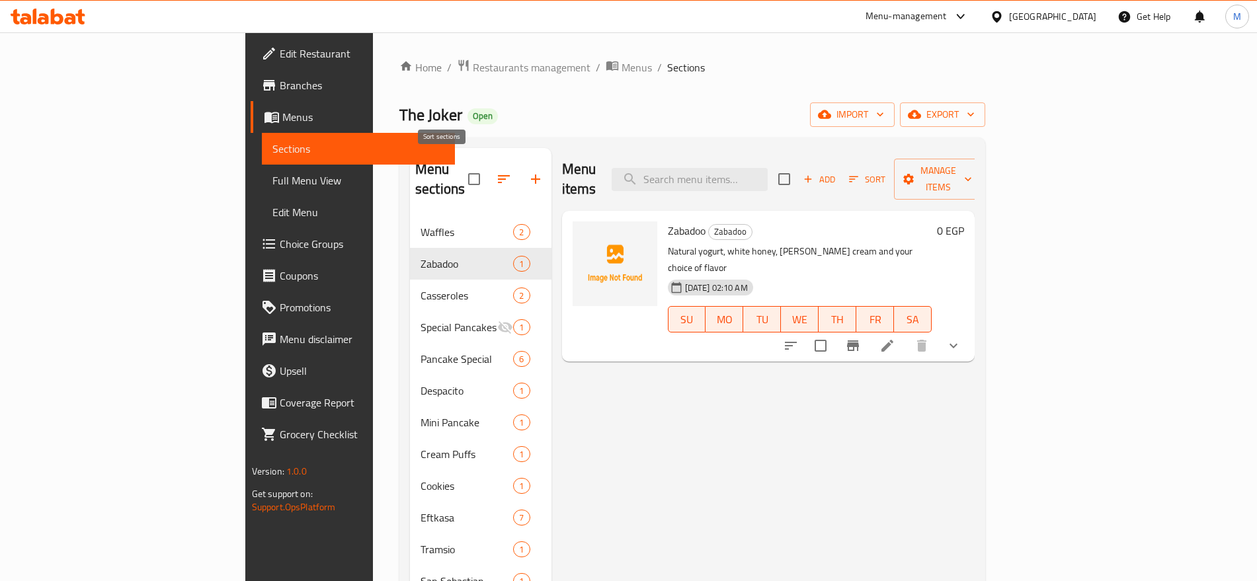
click at [488, 163] on button "button" at bounding box center [504, 179] width 32 height 32
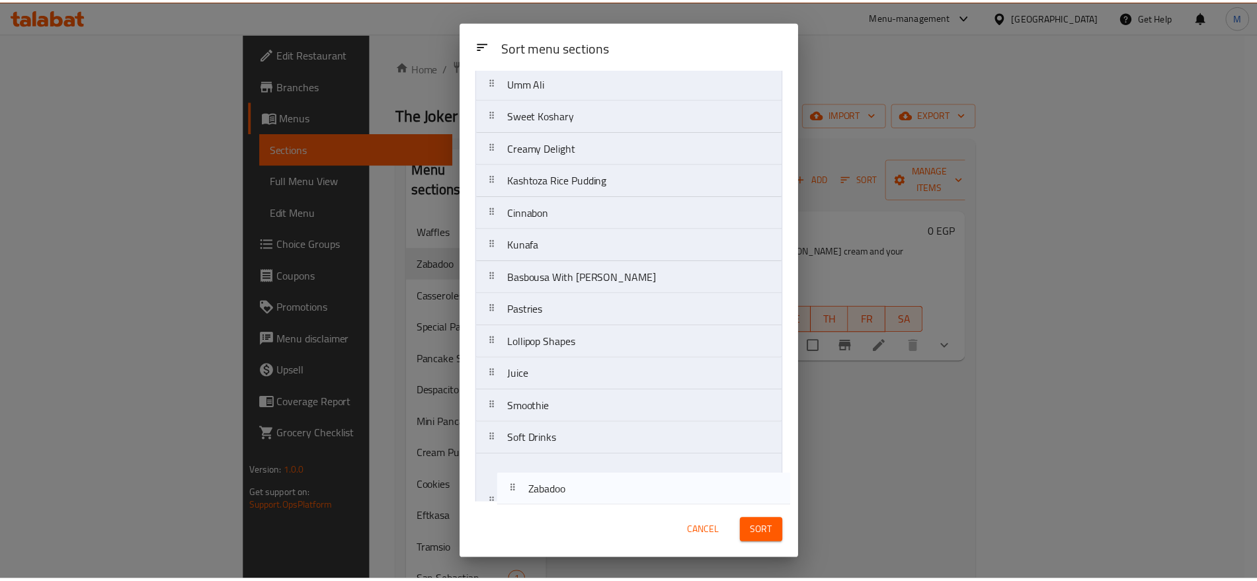
scroll to position [711, 0]
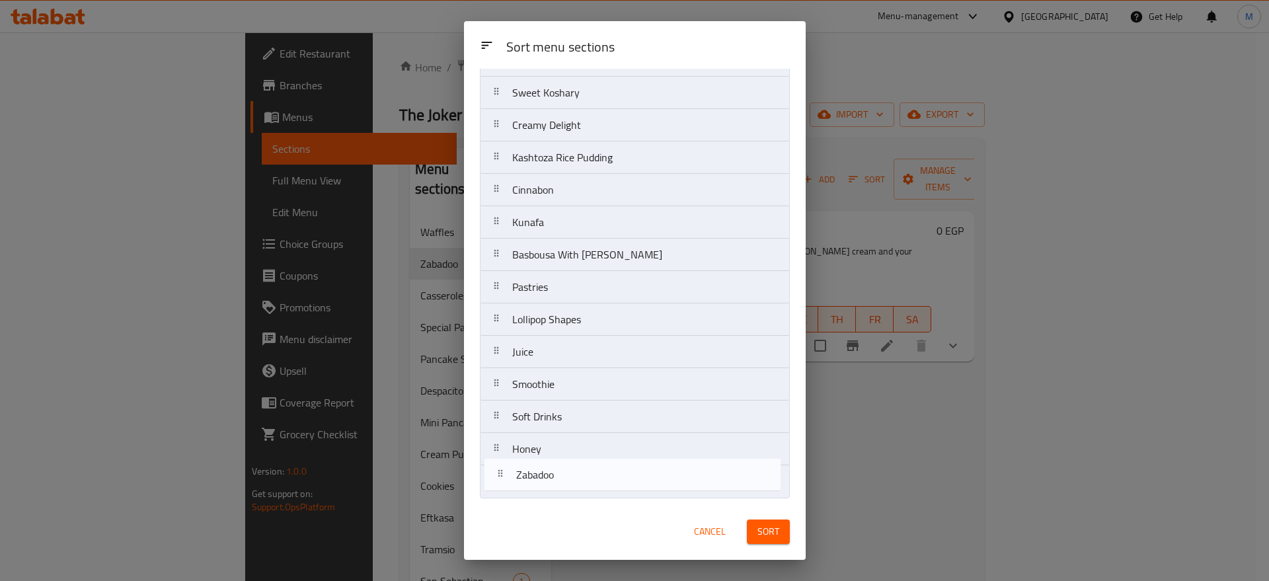
drag, startPoint x: 532, startPoint y: 153, endPoint x: 533, endPoint y: 514, distance: 361.6
click at [533, 514] on div "Sort menu sections Sort menu sections Waffles Zabadoo Casseroles Special Pancak…" at bounding box center [635, 290] width 342 height 539
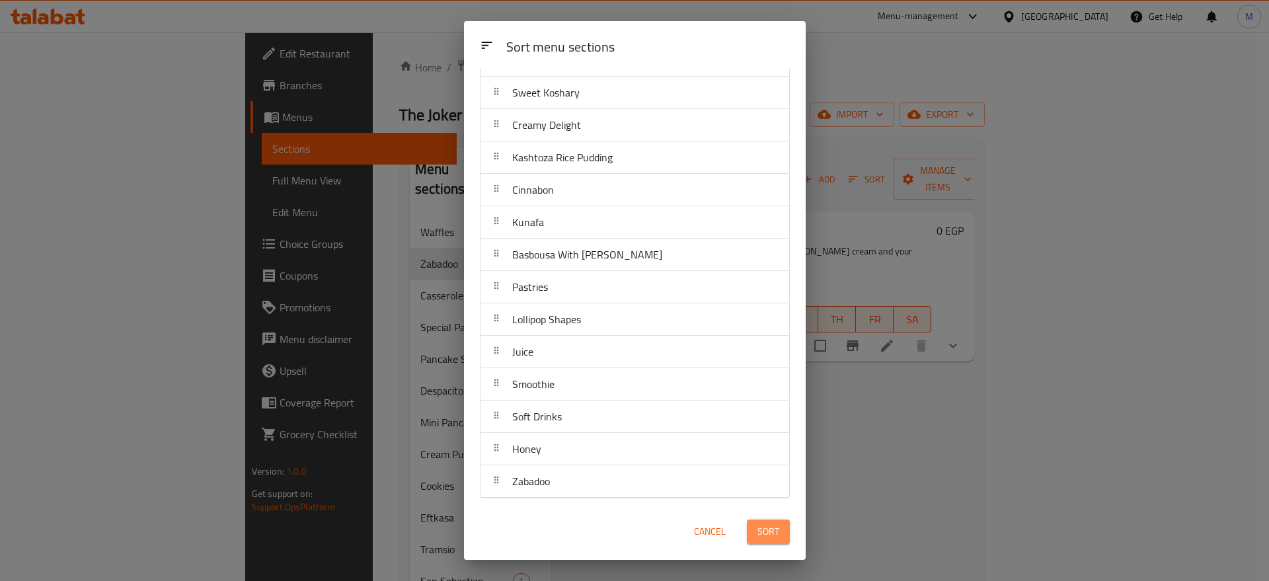
click at [779, 538] on span "Sort" at bounding box center [769, 532] width 22 height 17
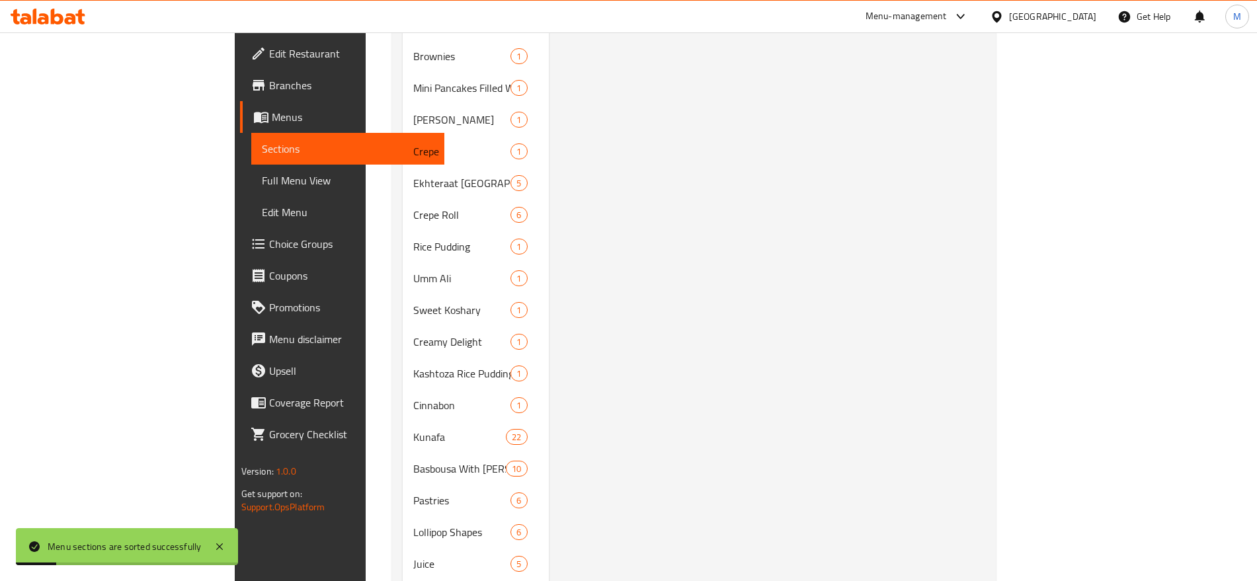
scroll to position [736, 0]
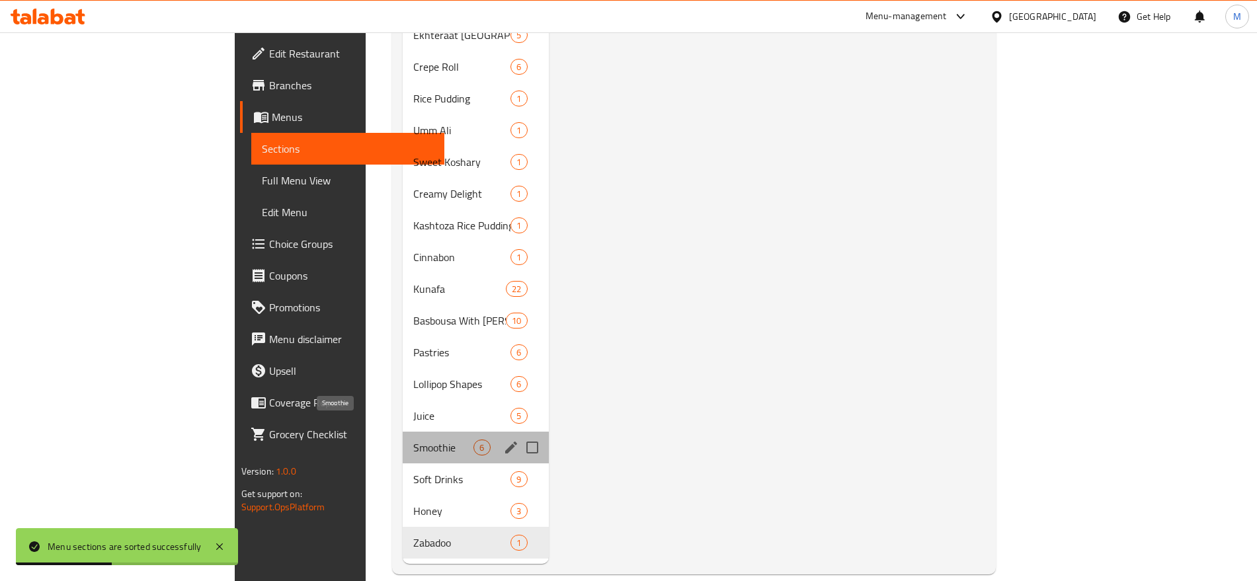
click at [413, 440] on span "Smoothie" at bounding box center [443, 448] width 60 height 16
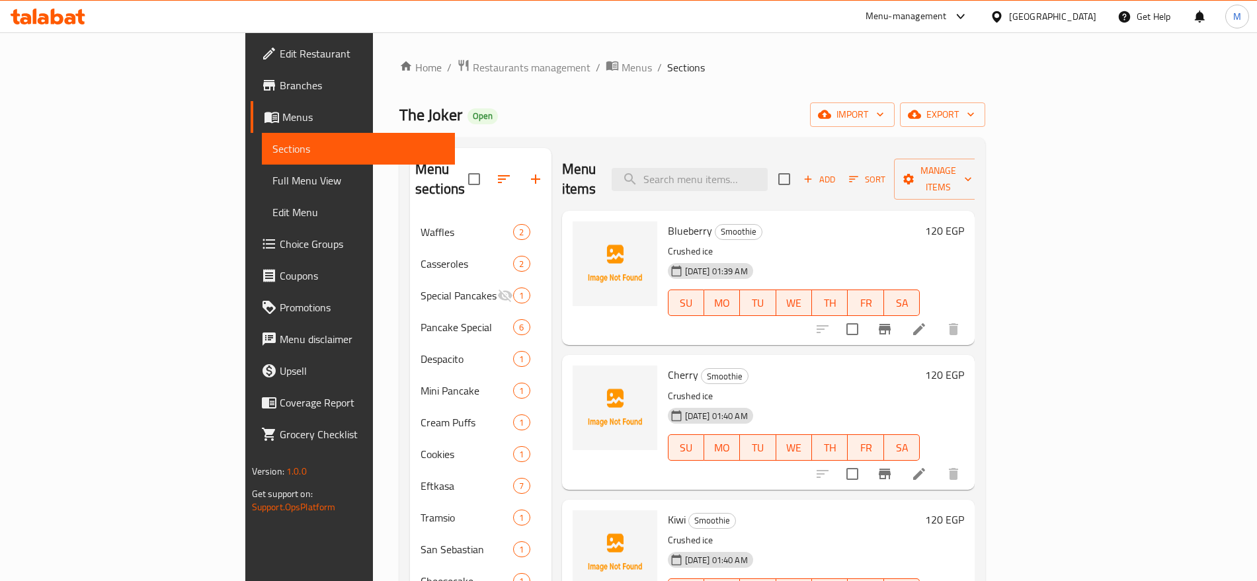
click at [964, 221] on h6 "120 EGP" at bounding box center [944, 230] width 39 height 19
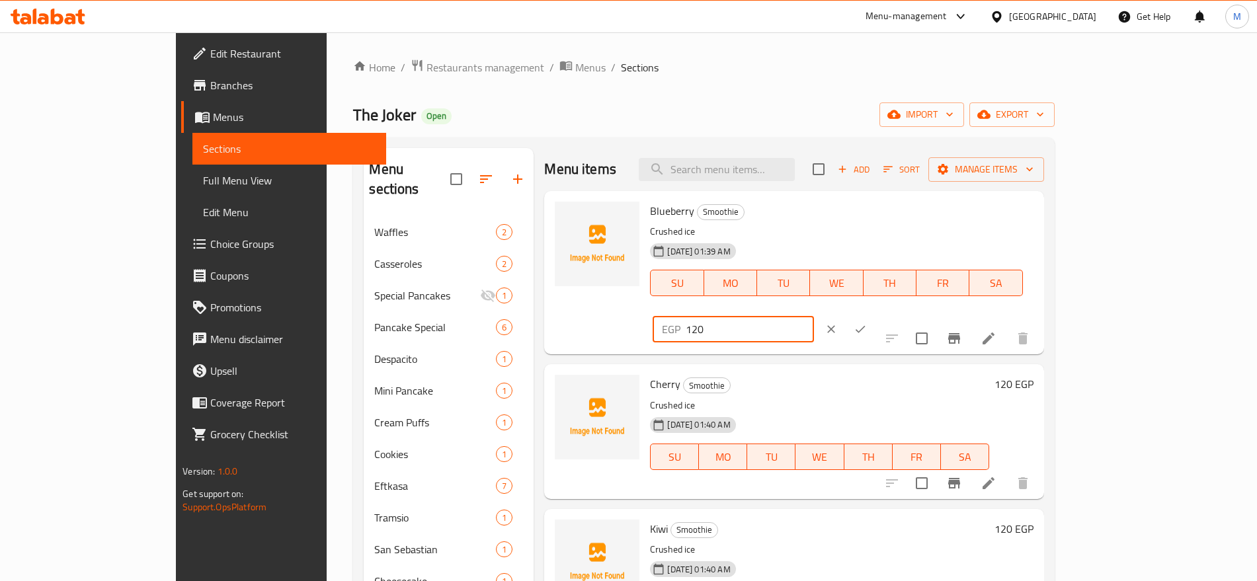
click at [813, 316] on input "120" at bounding box center [749, 329] width 128 height 26
type input "0"
click at [867, 323] on icon "ok" at bounding box center [859, 329] width 13 height 13
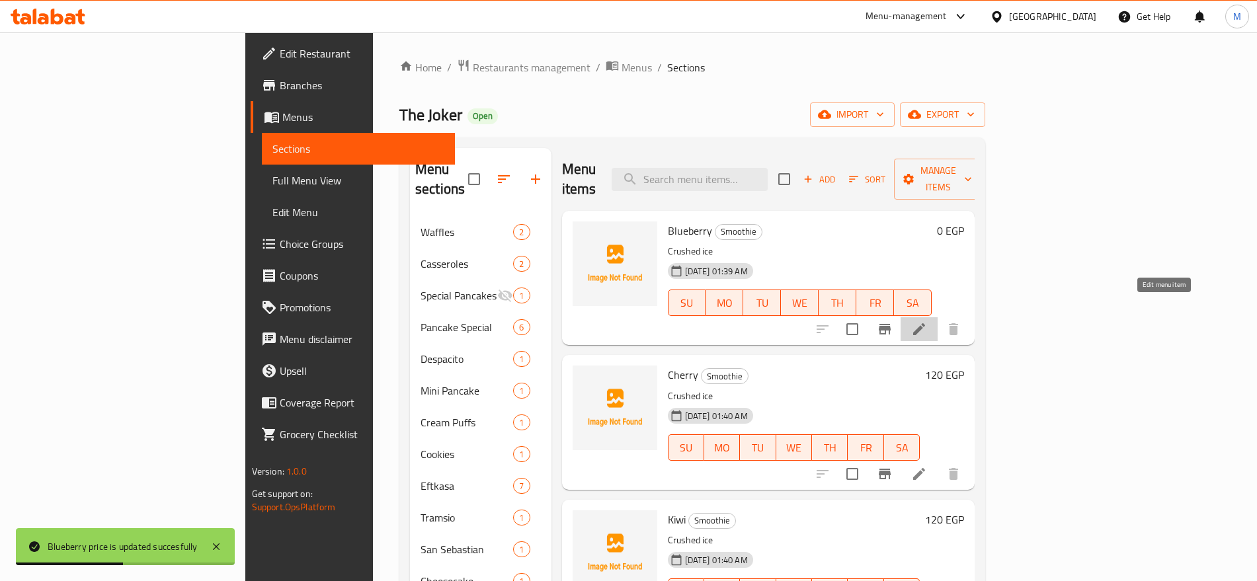
click at [927, 321] on icon at bounding box center [919, 329] width 16 height 16
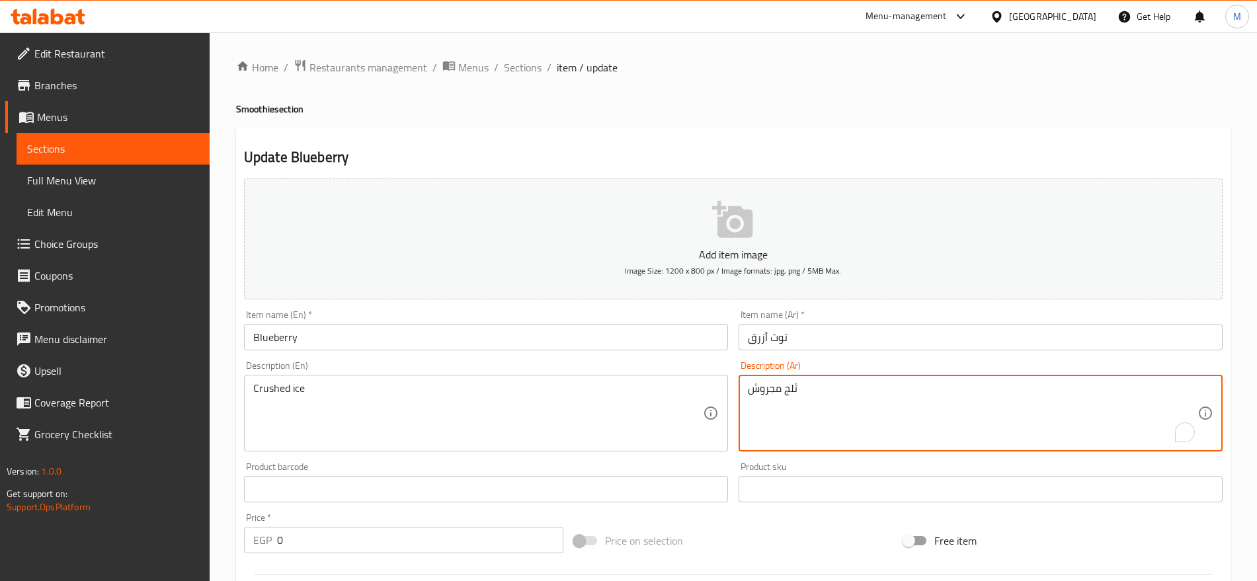
click at [870, 396] on textarea "ثلج مجروش" at bounding box center [972, 413] width 449 height 63
paste textarea "مضاف عليه وإختيارك من الغليفر"
click at [770, 389] on textarea "ثلج مجروش مضاف عليه وإختيارك من الغليفر" at bounding box center [972, 413] width 449 height 63
click at [861, 391] on textarea "ثلج مجروش مضاف عليه وإختيارك من الفليفر" at bounding box center [972, 413] width 449 height 63
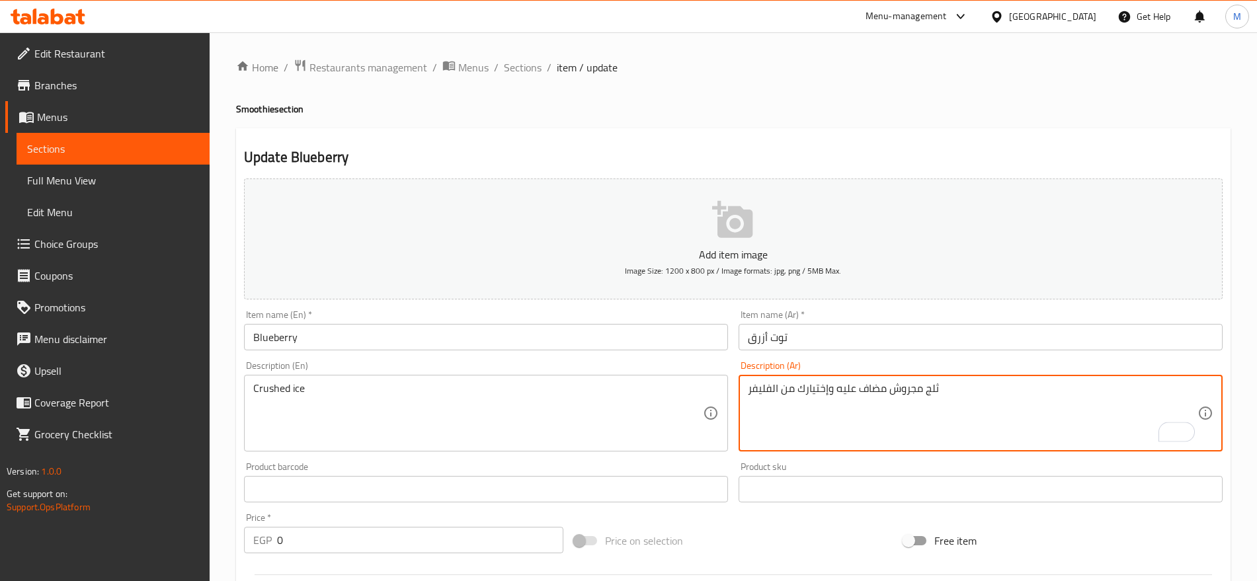
click at [861, 391] on textarea "ثلج مجروش مضاف عليه وإختيارك من الفليفر" at bounding box center [972, 413] width 449 height 63
type textarea "ثلج مجروش مضاف عليه وإختيارك من الفليفر"
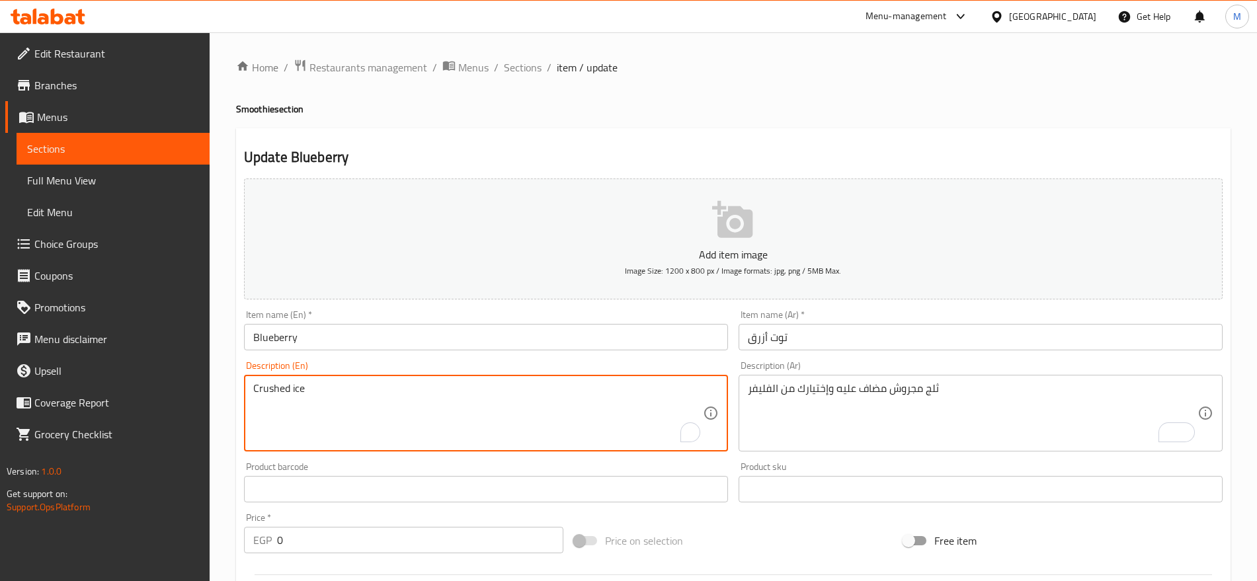
click at [561, 398] on textarea "Crushed ice" at bounding box center [477, 413] width 449 height 63
click at [303, 395] on textarea "Crushed ice Natural yogurt, white honey, vanilla ice cream and your choice of f…" at bounding box center [477, 413] width 449 height 63
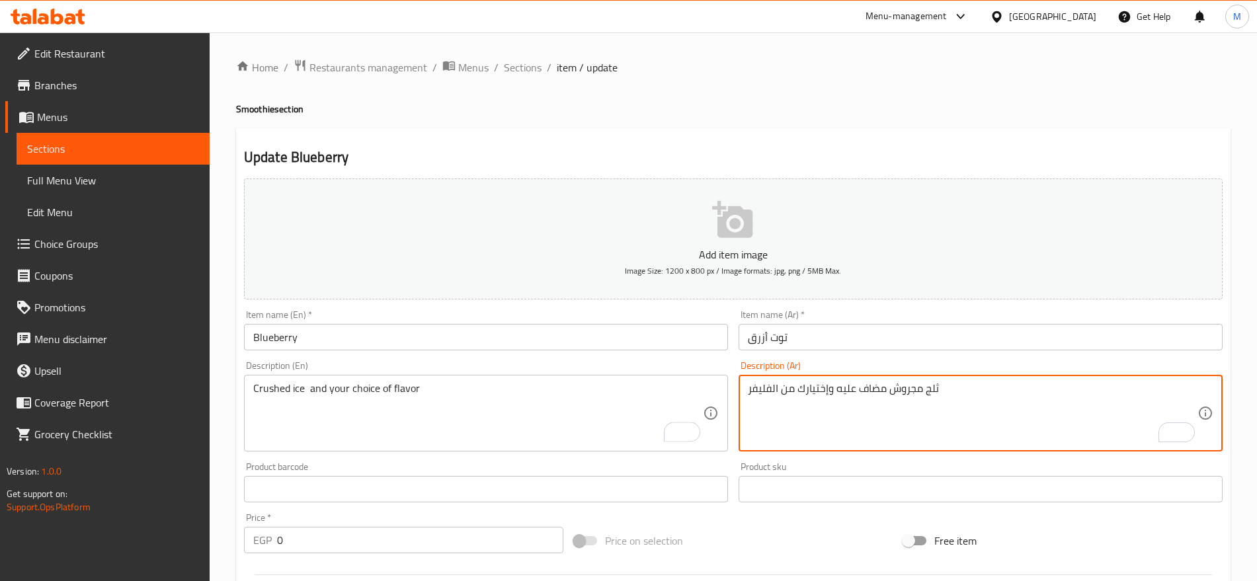
click at [808, 388] on textarea "ثلج مجروش مضاف عليه وإختيارك من الفليفر" at bounding box center [972, 413] width 449 height 63
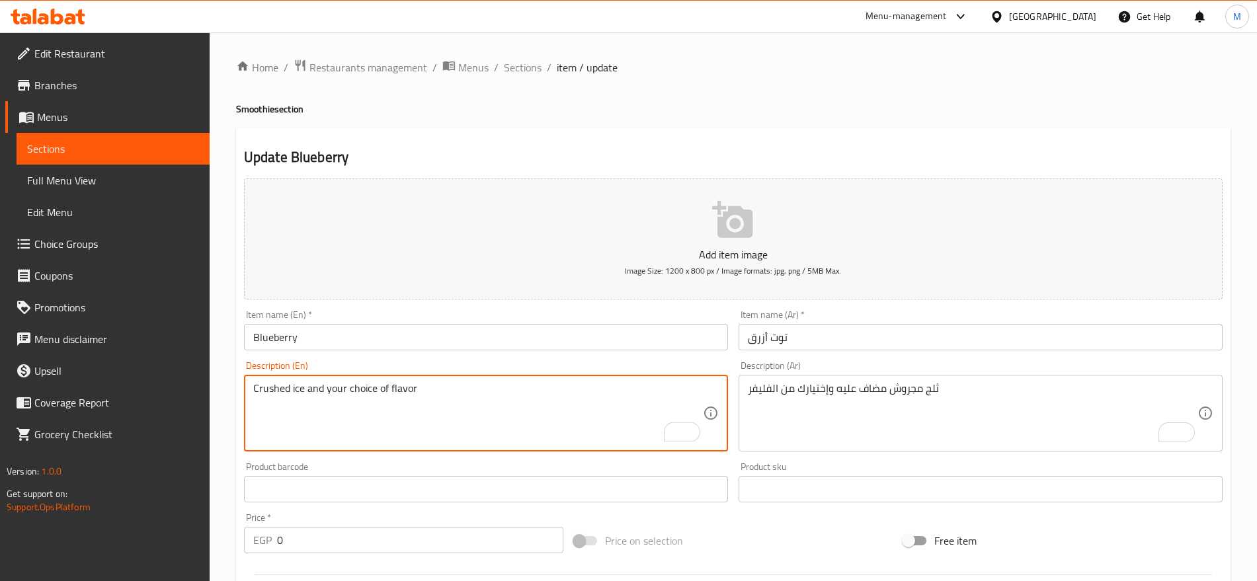
type textarea "Crushed ice and your choice of flavor"
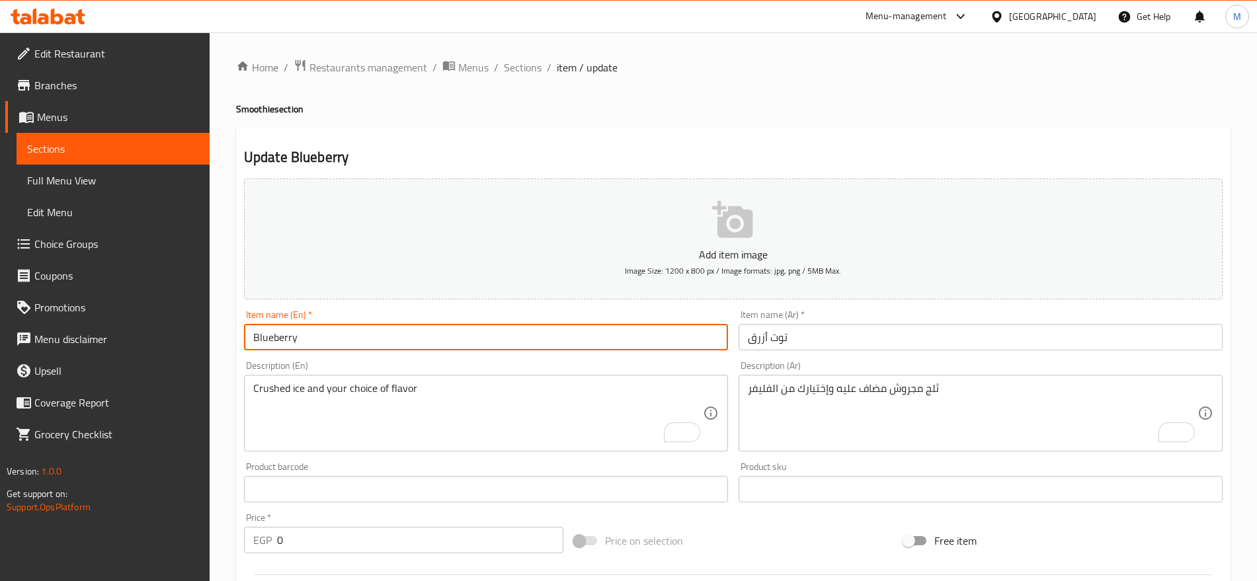
click at [375, 325] on input "Blueberry" at bounding box center [486, 337] width 484 height 26
click at [252, 334] on input "Blueberry" at bounding box center [486, 337] width 484 height 26
click at [263, 336] on input "Blueberry" at bounding box center [486, 337] width 484 height 26
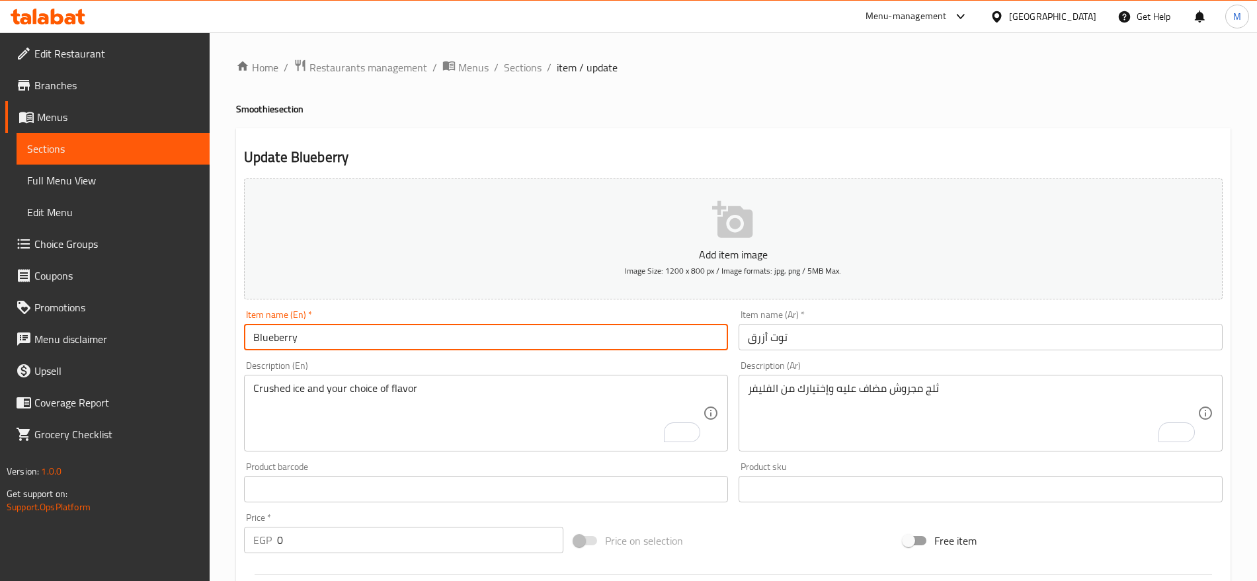
click at [263, 336] on input "Blueberry" at bounding box center [486, 337] width 484 height 26
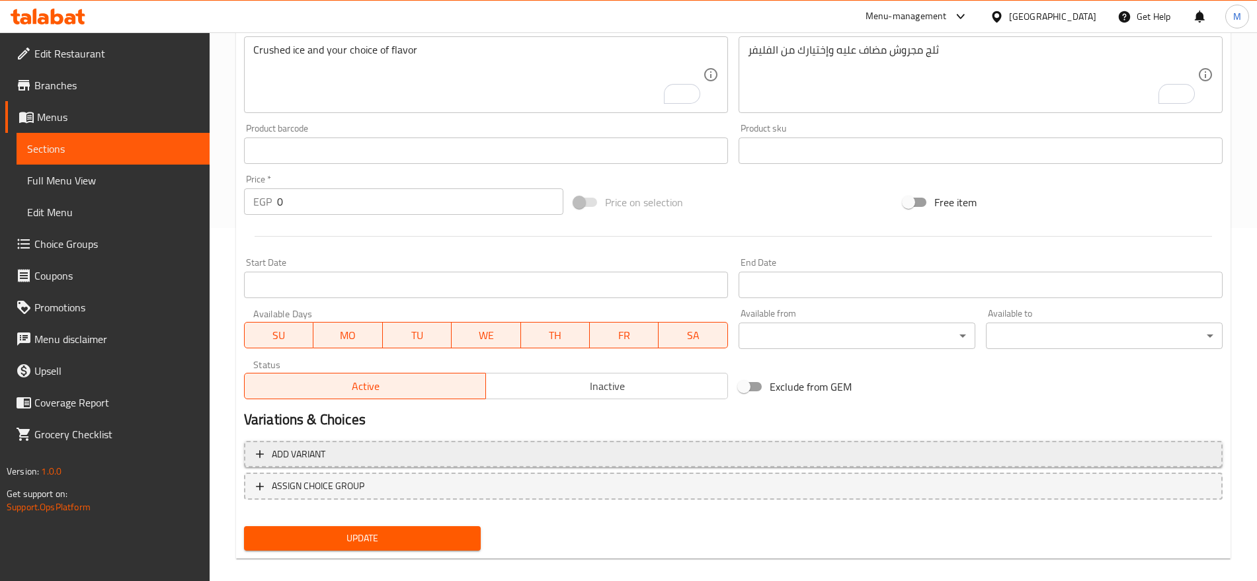
click at [607, 427] on div "Add item image Image Size: 1200 x 800 px / Image formats: jpg, png / 5MB Max. I…" at bounding box center [733, 188] width 989 height 736
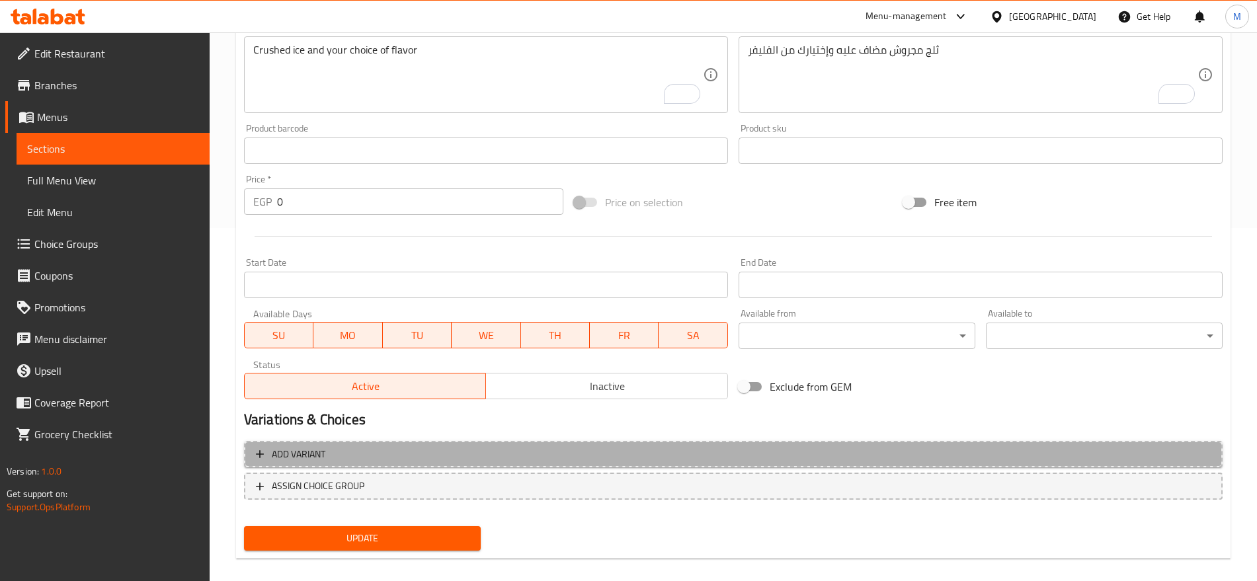
click at [652, 446] on span "Add variant" at bounding box center [733, 454] width 954 height 17
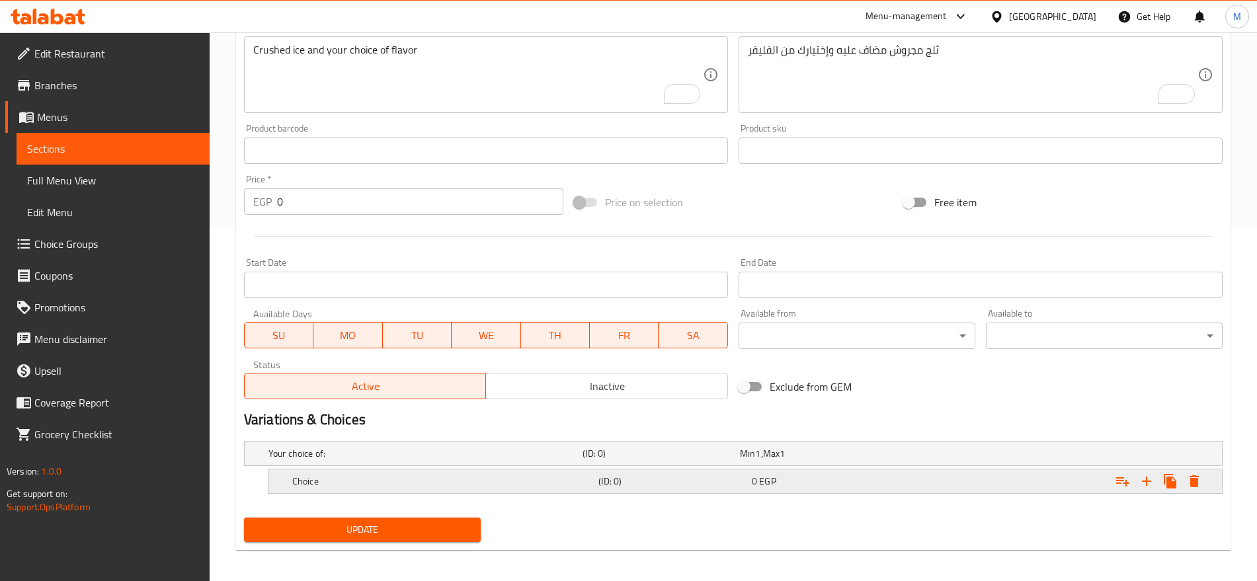
click at [1001, 456] on div "Expand" at bounding box center [1051, 453] width 314 height 5
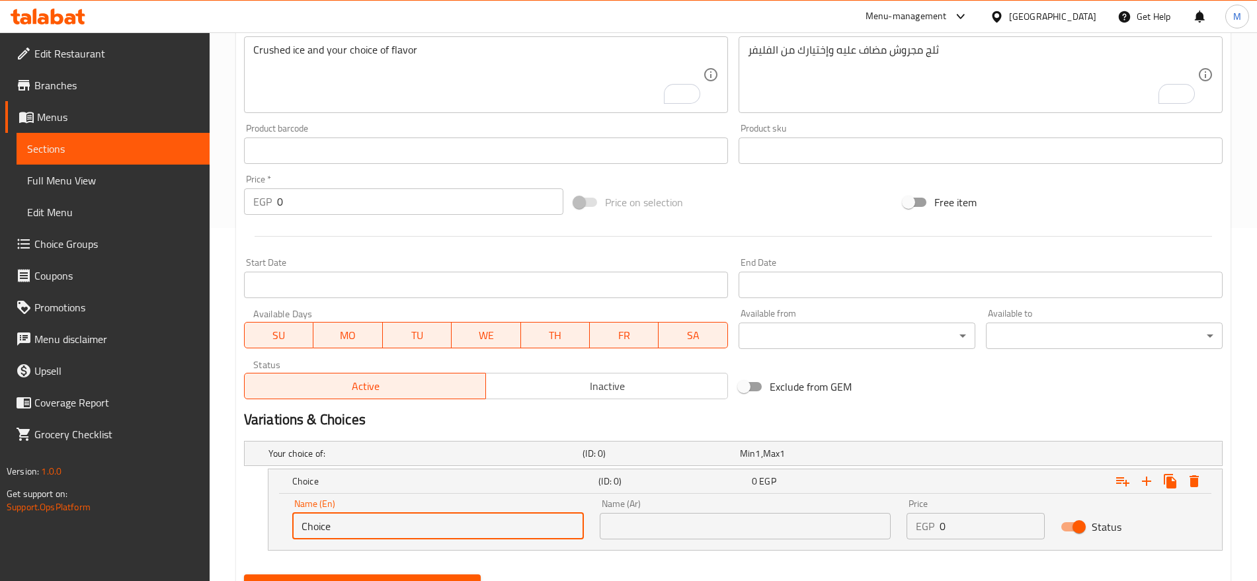
click at [545, 535] on input "Choice" at bounding box center [438, 526] width 292 height 26
paste input "Blueberry"
type input "Blueberry"
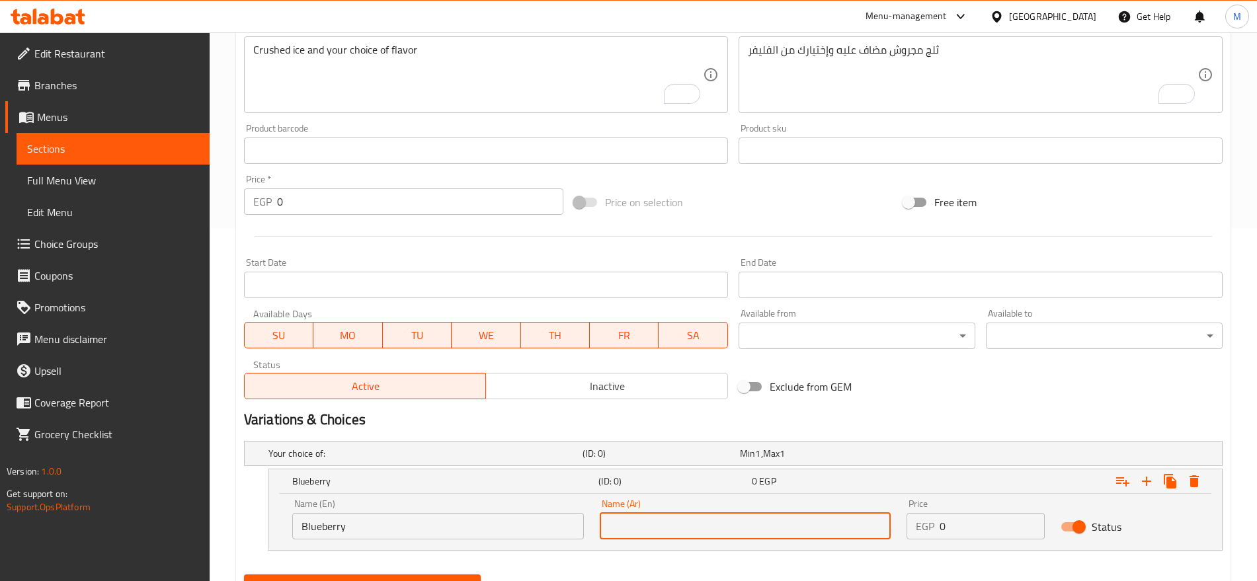
click at [736, 520] on input "text" at bounding box center [746, 526] width 292 height 26
paste input "توت أزرق"
type input "توت أزرق"
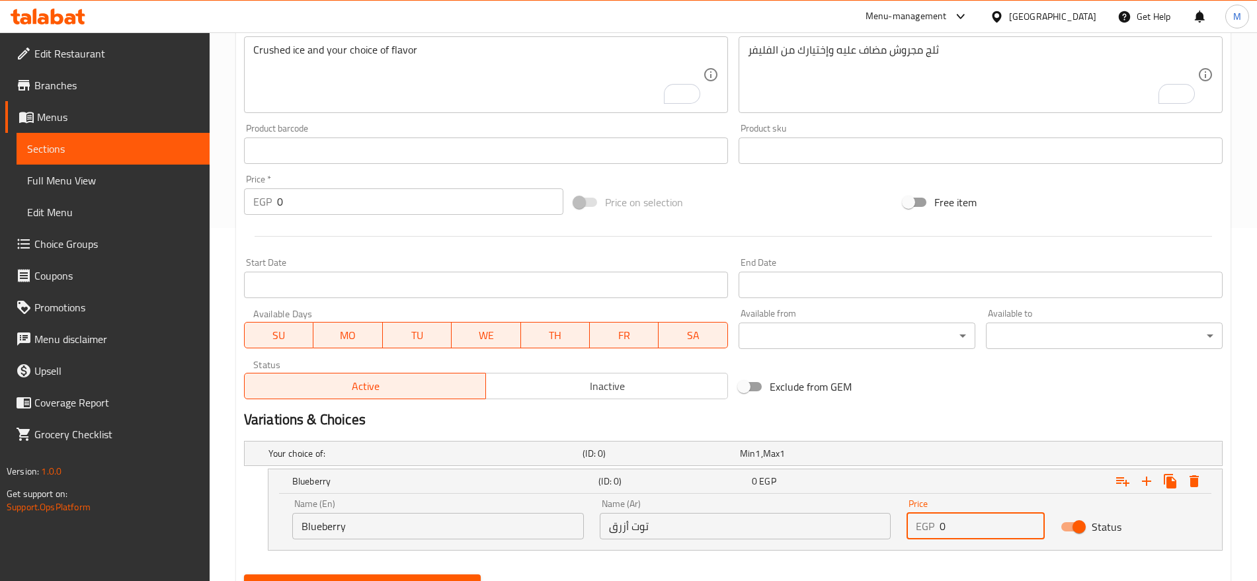
click at [983, 527] on input "0" at bounding box center [991, 526] width 104 height 26
type input "120"
click at [1142, 479] on icon "Expand" at bounding box center [1146, 481] width 16 height 16
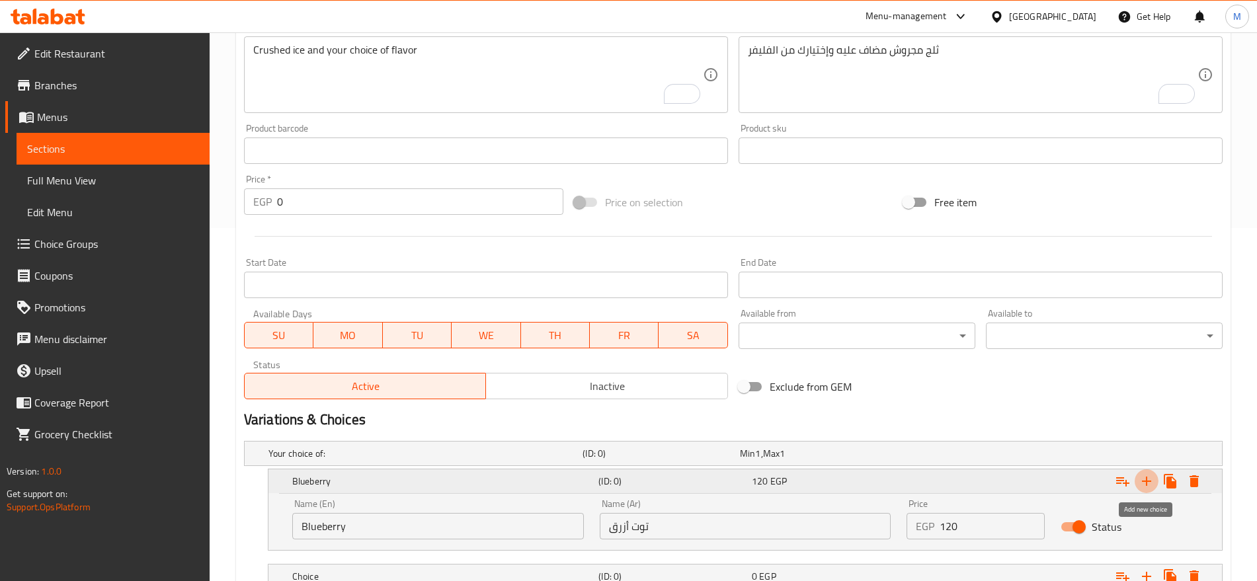
click at [1142, 479] on icon "Expand" at bounding box center [1146, 481] width 16 height 16
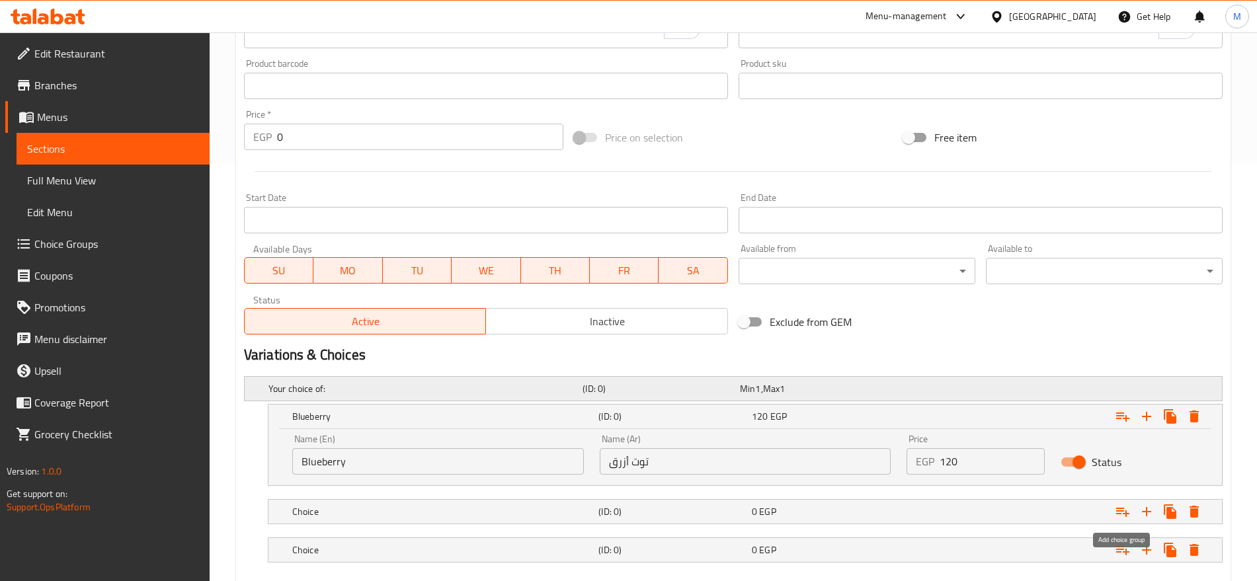
scroll to position [492, 0]
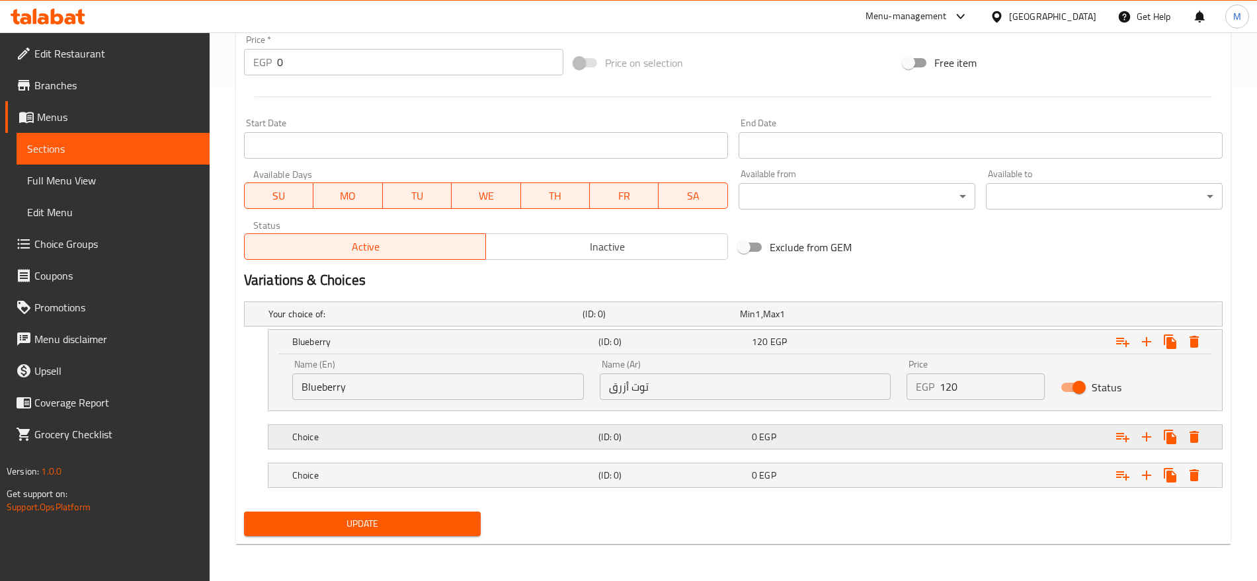
click at [964, 317] on div "Expand" at bounding box center [1051, 313] width 314 height 5
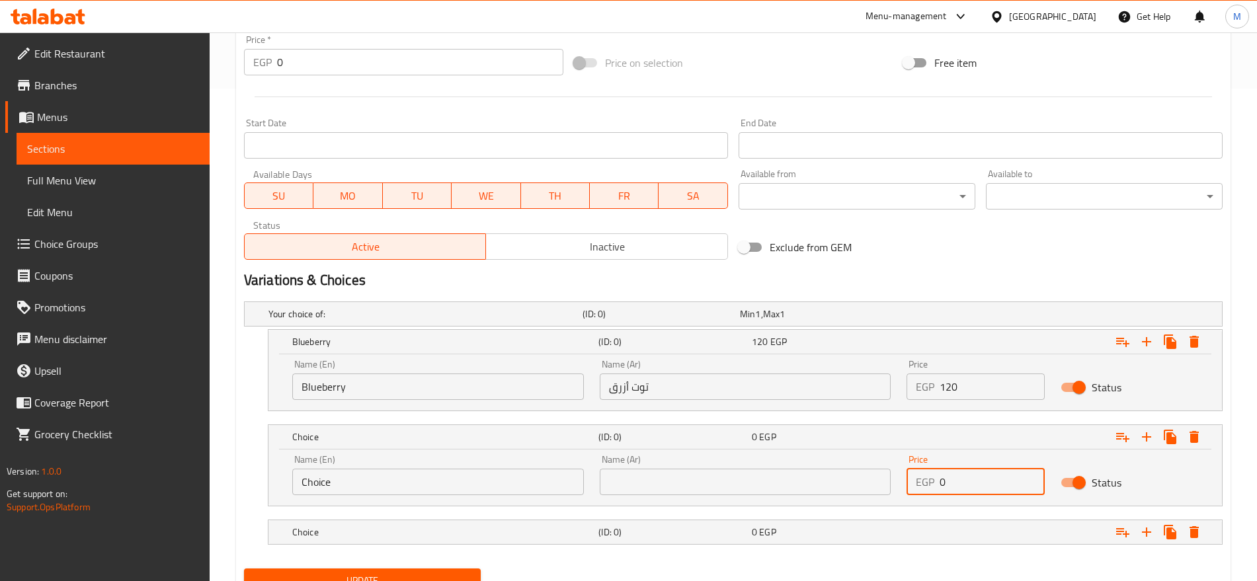
click at [960, 483] on input "0" at bounding box center [991, 482] width 104 height 26
paste input "number"
type input "120"
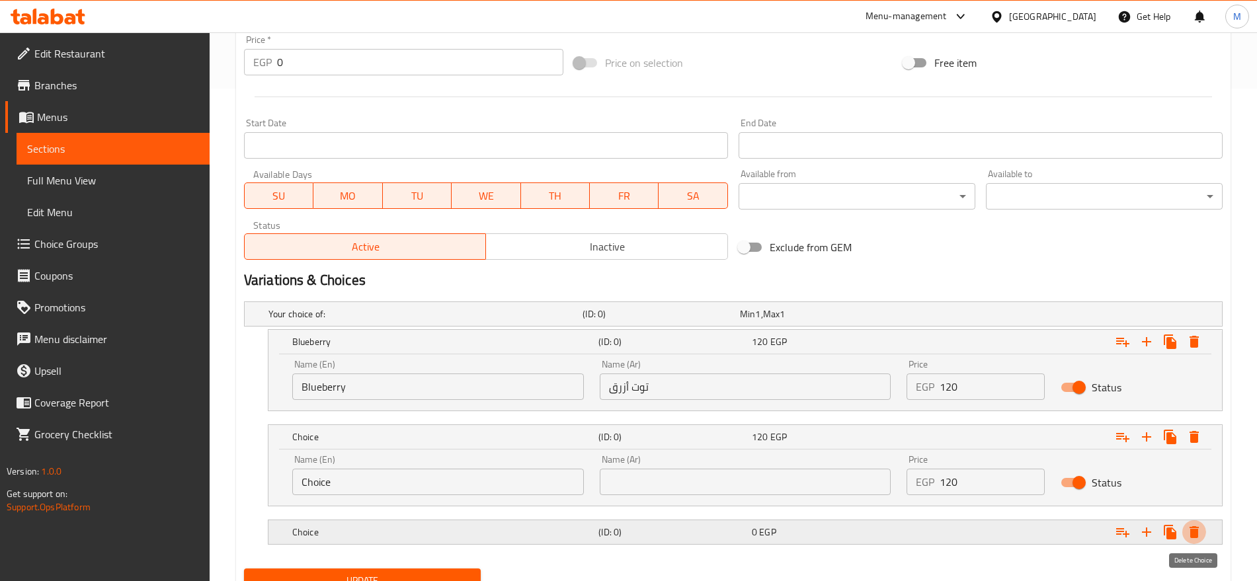
click at [1191, 522] on button "Expand" at bounding box center [1194, 532] width 24 height 24
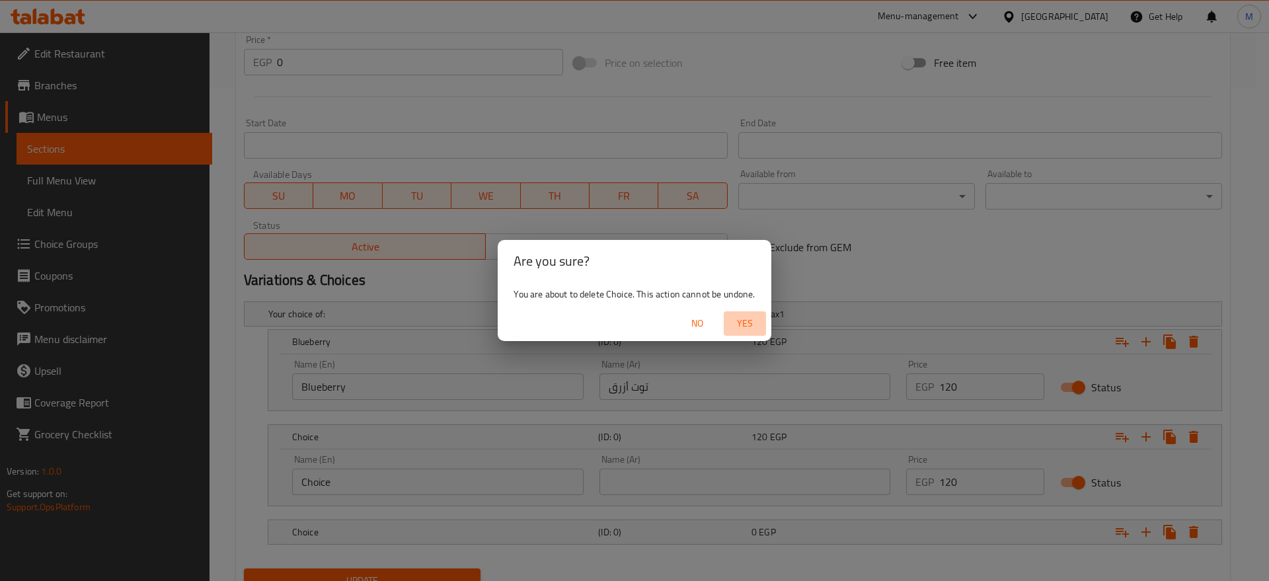
click at [747, 323] on span "Yes" at bounding box center [745, 323] width 32 height 17
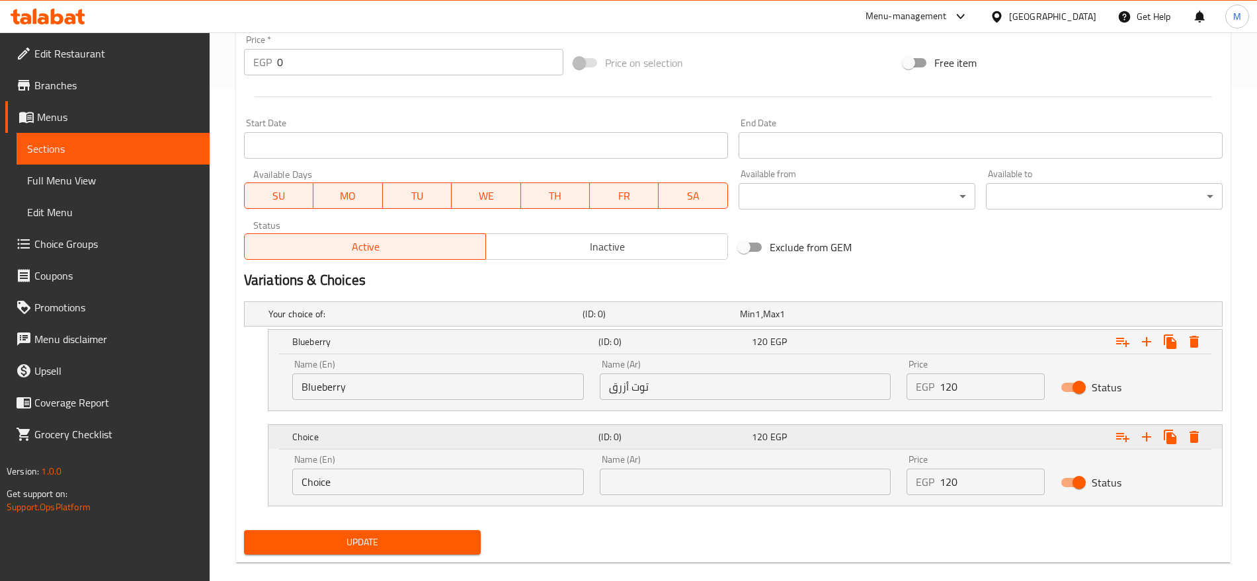
drag, startPoint x: 747, startPoint y: 323, endPoint x: 1171, endPoint y: 437, distance: 438.7
click at [1171, 437] on div "Your choice of: (ID: 0) Min 1 , Max 1 Name (En) Your choice of: Name (En) Name …" at bounding box center [733, 410] width 989 height 229
click at [1171, 437] on icon "Expand" at bounding box center [1169, 437] width 13 height 15
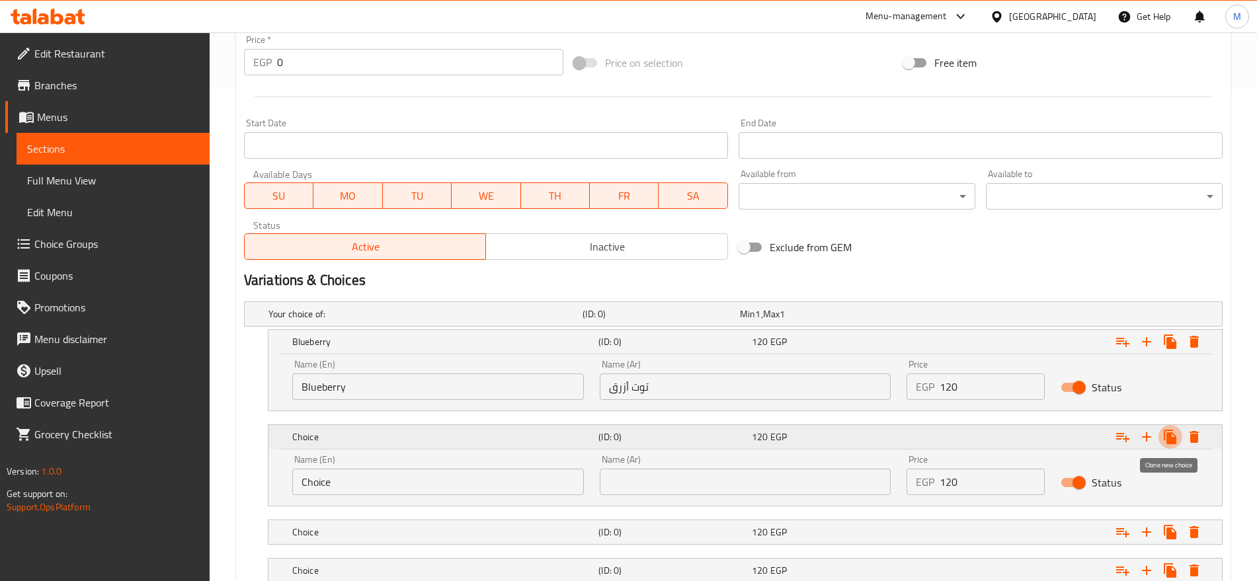
click at [1171, 437] on icon "Expand" at bounding box center [1169, 437] width 13 height 15
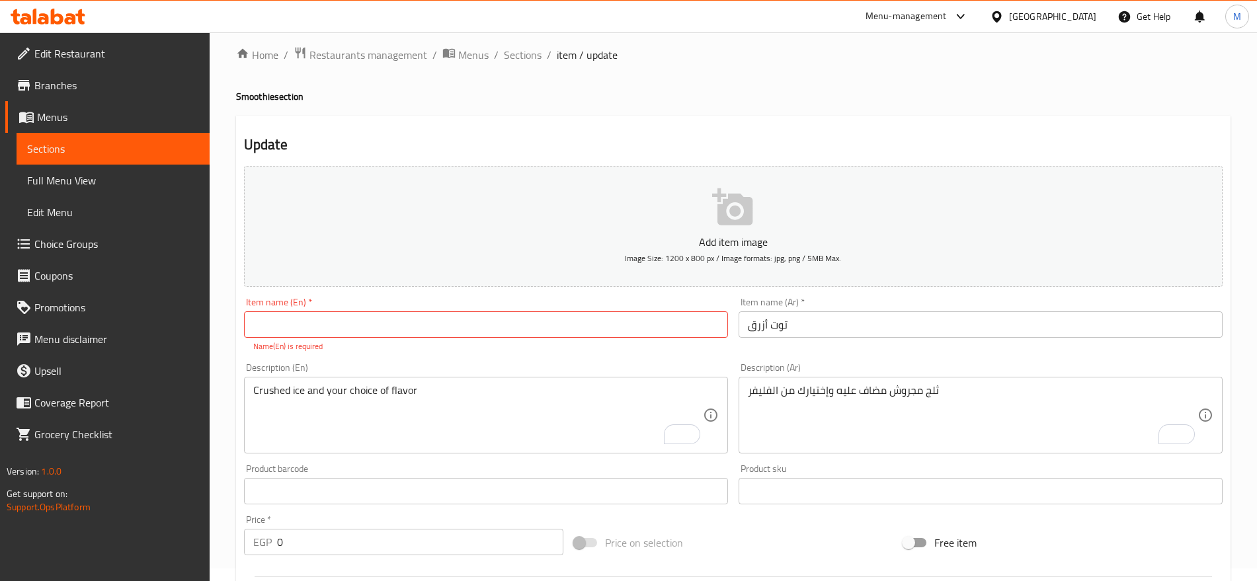
scroll to position [0, 0]
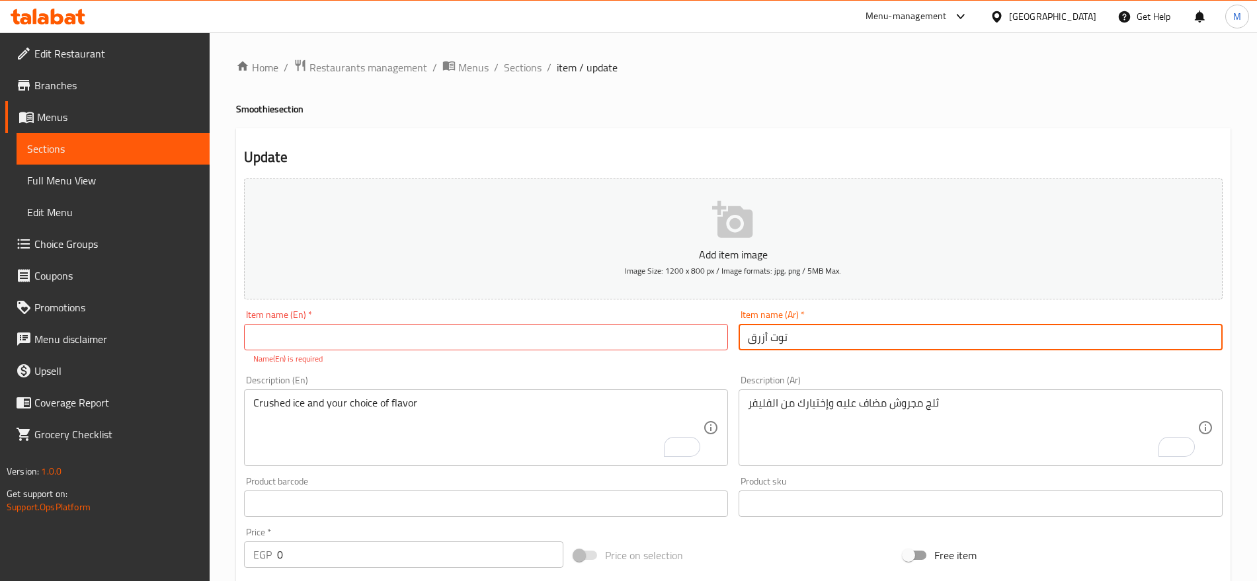
click at [841, 346] on input "توت أزرق" at bounding box center [980, 337] width 484 height 26
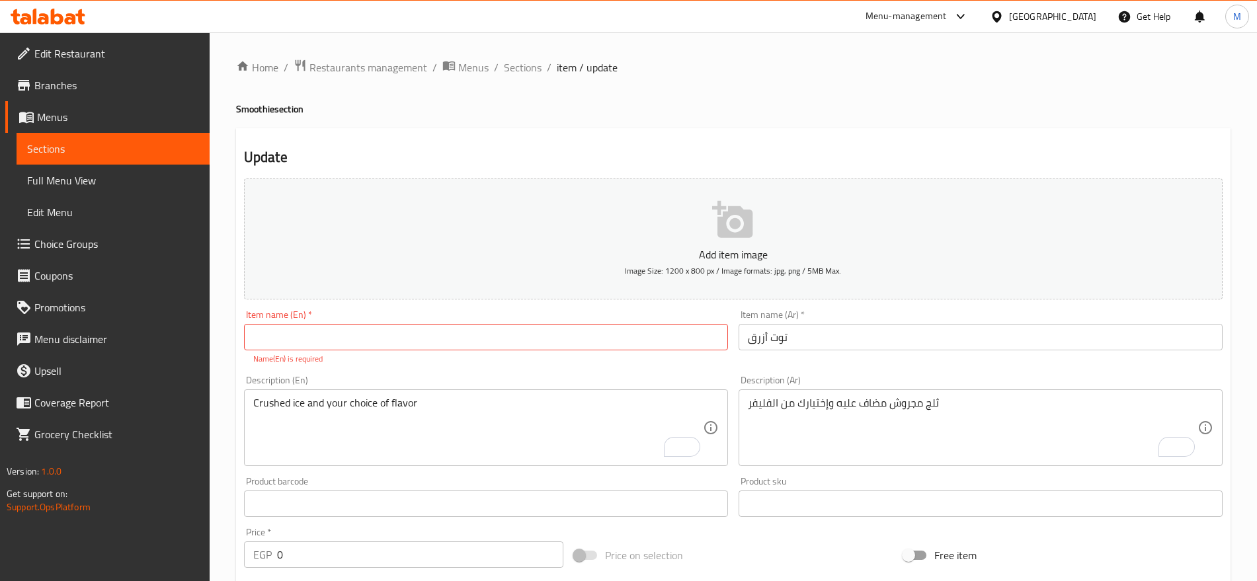
click at [239, 109] on h4 "Smoothie section" at bounding box center [733, 108] width 994 height 13
copy h4 "Smoothie"
click at [822, 336] on input "توت أزرق" at bounding box center [980, 337] width 484 height 26
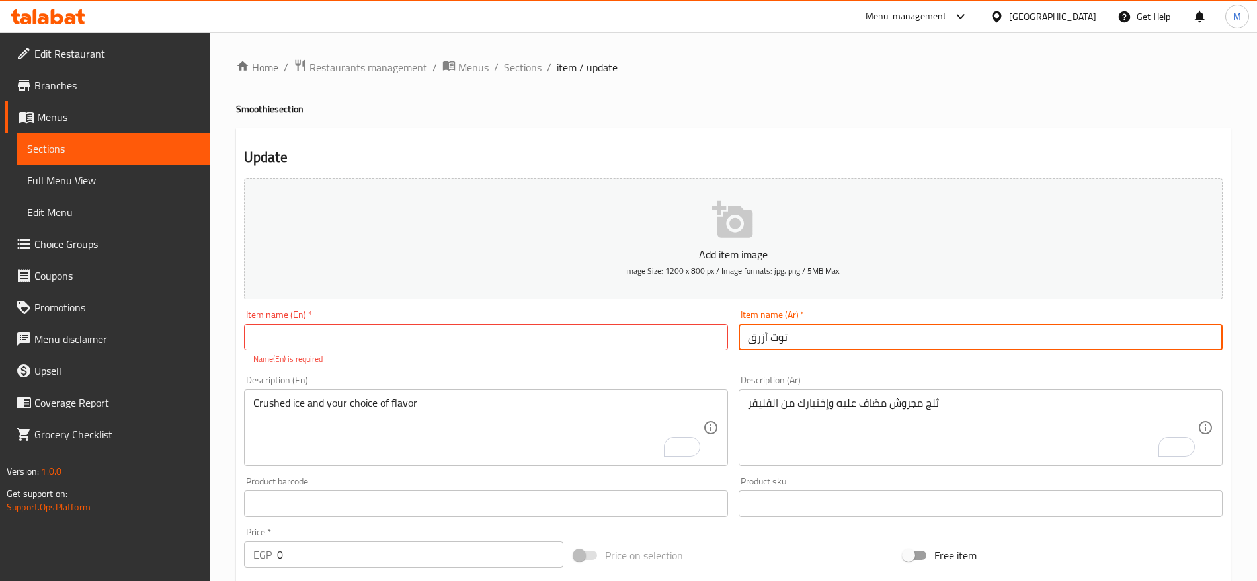
click at [822, 336] on input "توت أزرق" at bounding box center [980, 337] width 484 height 26
paste input "موثي"
click at [822, 336] on input "سموثي" at bounding box center [980, 337] width 484 height 26
type input "سموثي"
click at [256, 109] on h4 "Smoothie section" at bounding box center [733, 108] width 994 height 13
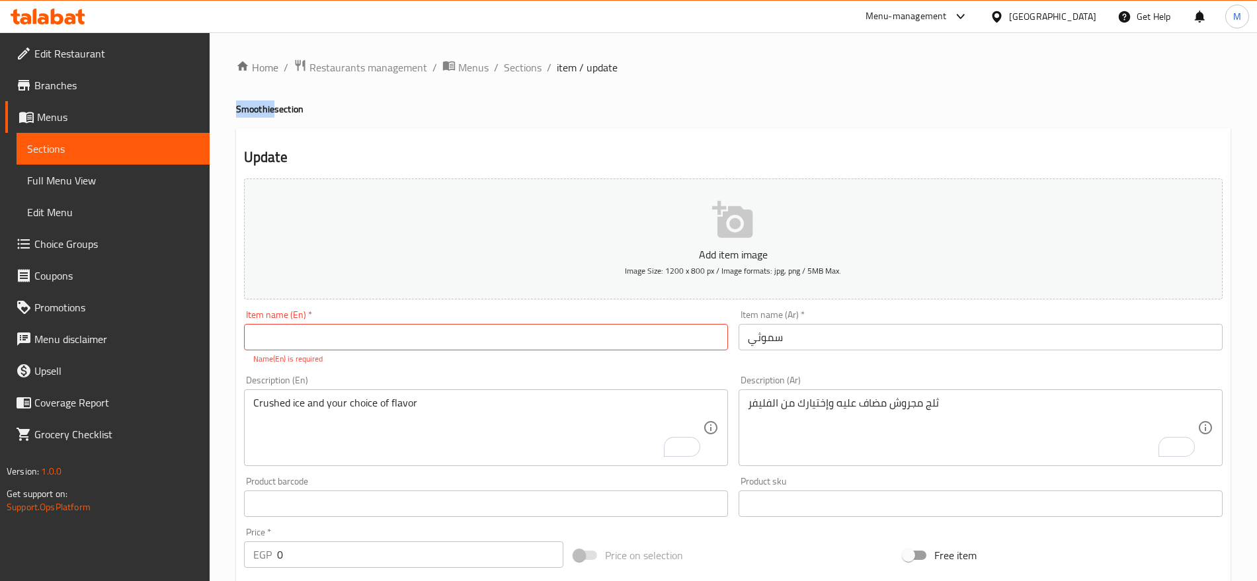
click at [256, 109] on h4 "Smoothie section" at bounding box center [733, 108] width 994 height 13
copy h4 "Smoothie"
click at [349, 329] on input "text" at bounding box center [486, 337] width 484 height 26
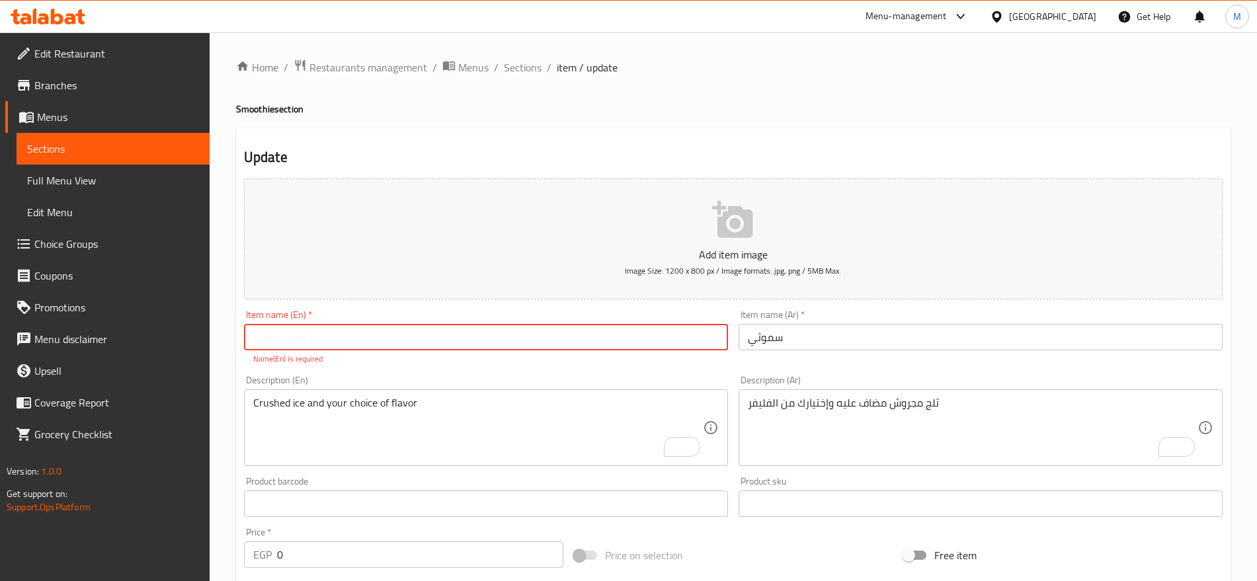
paste input "Smoothie"
type input "Smoothie"
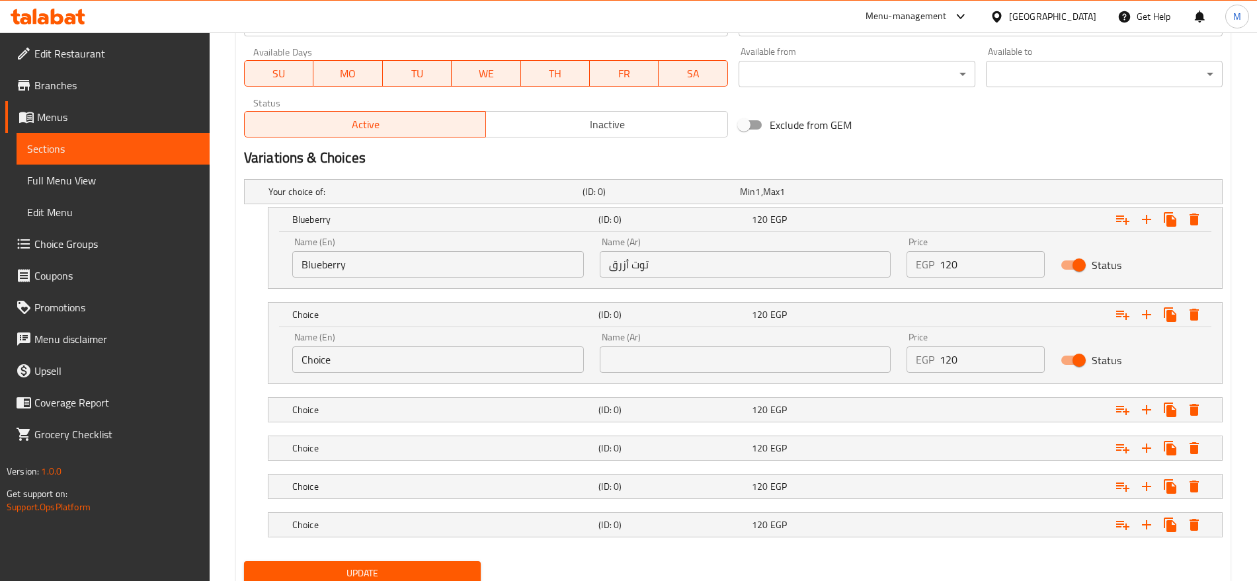
scroll to position [650, 0]
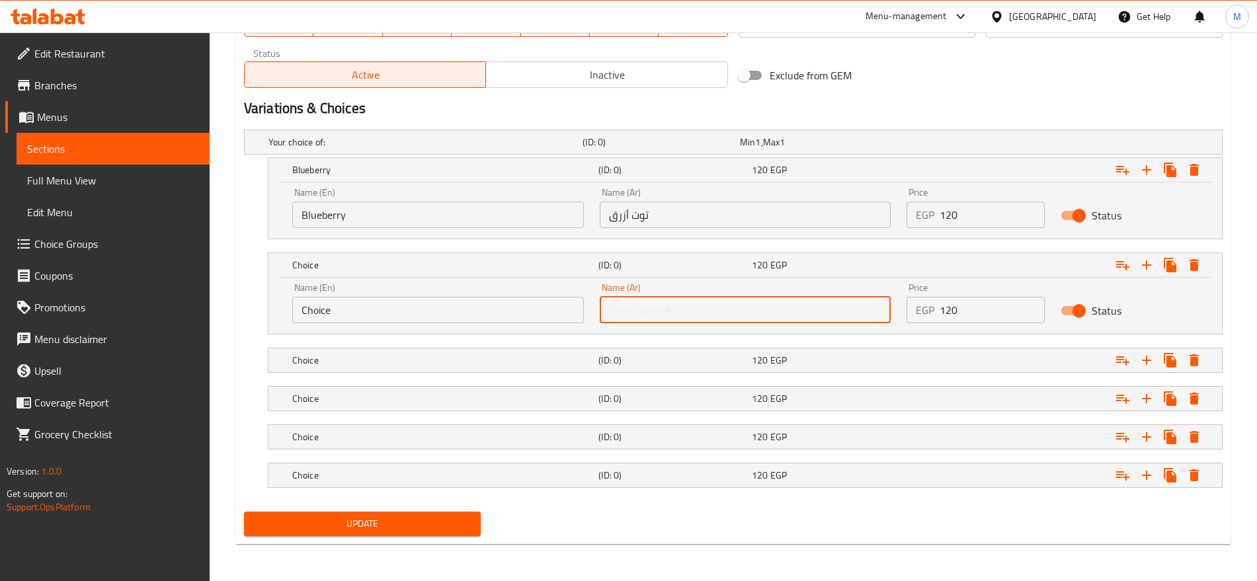
paste input "كريز"
click at [726, 303] on input "text" at bounding box center [746, 310] width 292 height 26
type input "كريز"
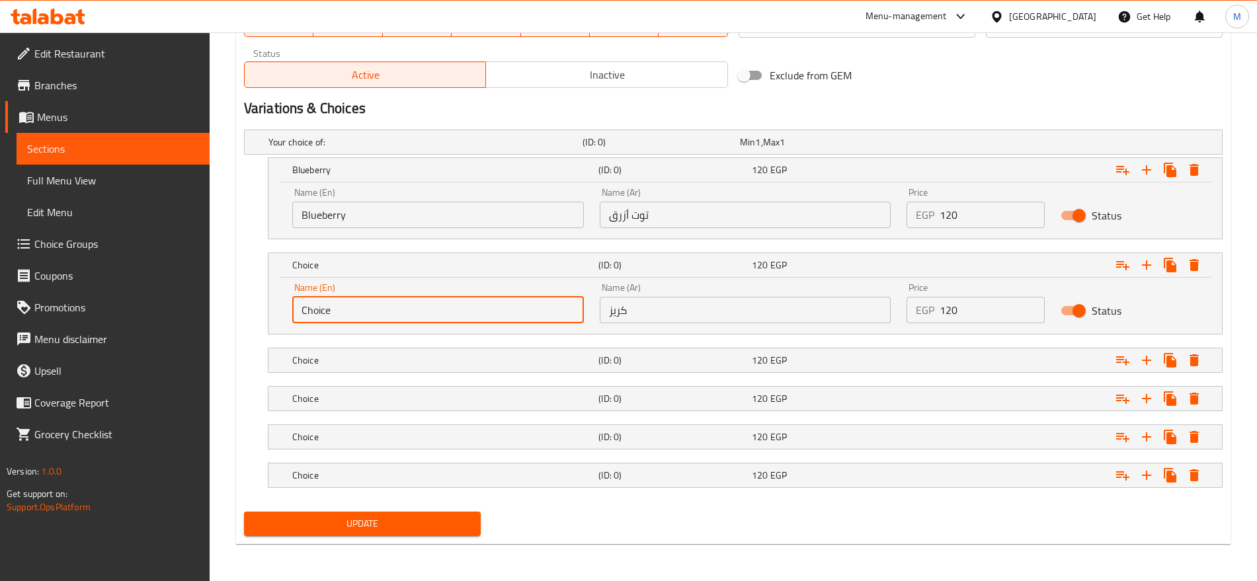
click at [505, 308] on input "Choice" at bounding box center [438, 310] width 292 height 26
type input "Cherry"
click at [564, 149] on h5 "Choice" at bounding box center [422, 142] width 309 height 13
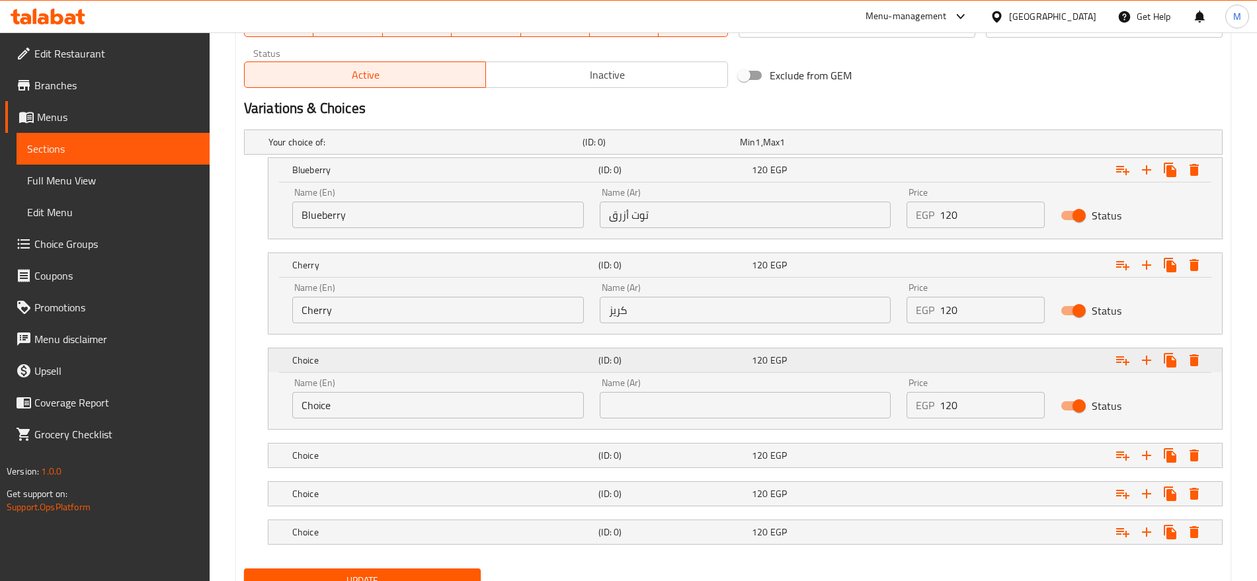
scroll to position [707, 0]
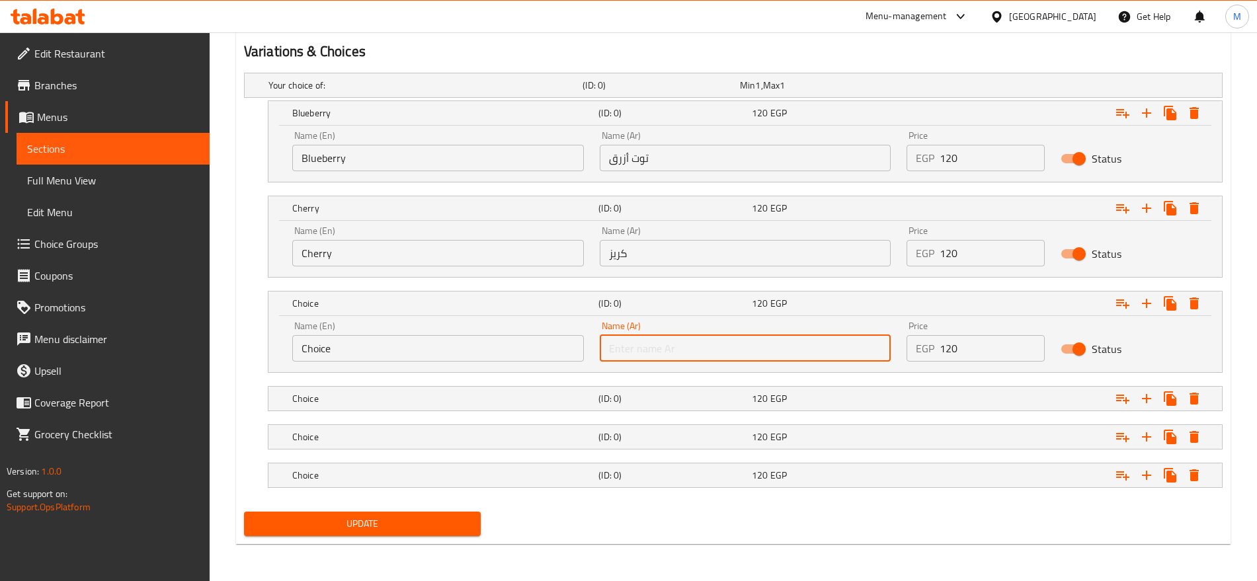
paste input "كيوى"
click at [720, 337] on input "كيوى" at bounding box center [746, 348] width 292 height 26
type input "كيوى"
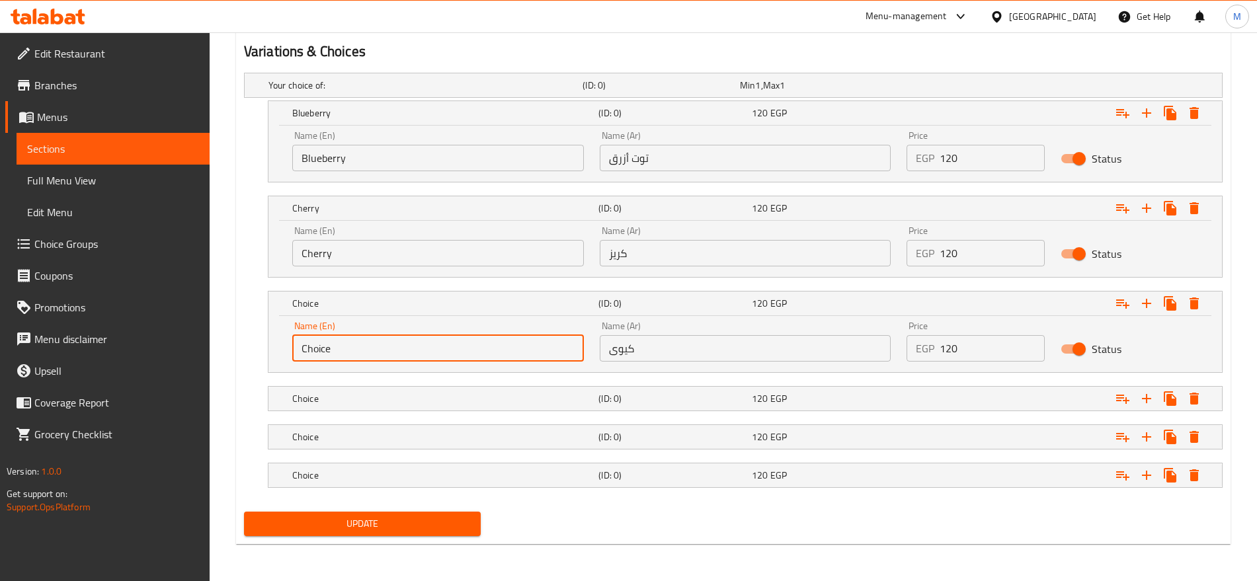
click at [426, 352] on input "Choice" at bounding box center [438, 348] width 292 height 26
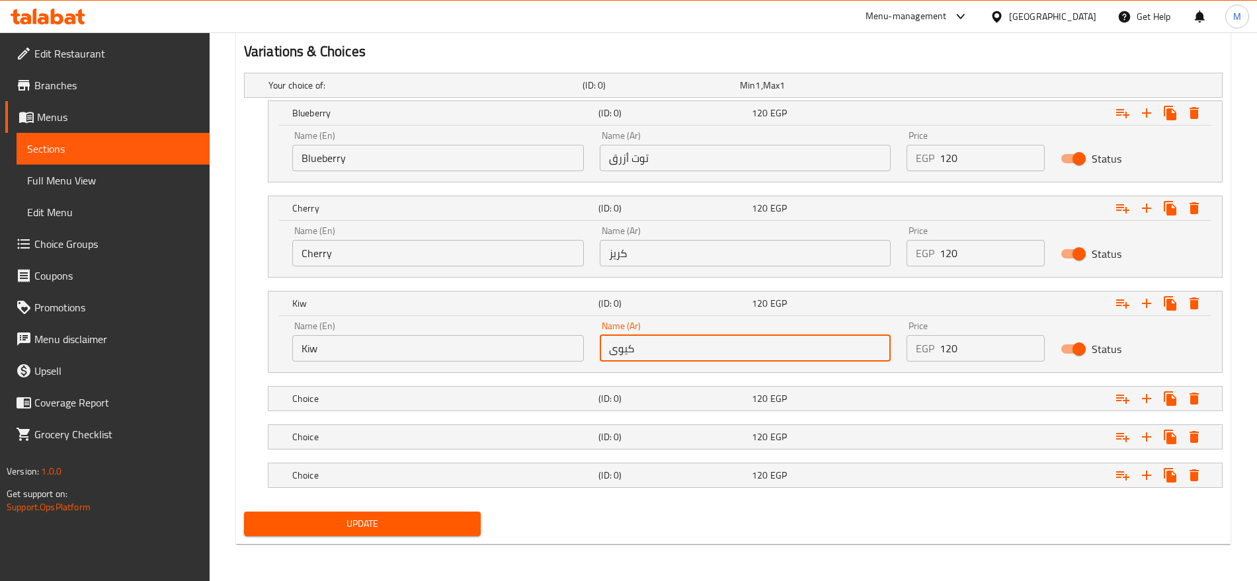
click at [647, 355] on input "كيوى" at bounding box center [746, 348] width 292 height 26
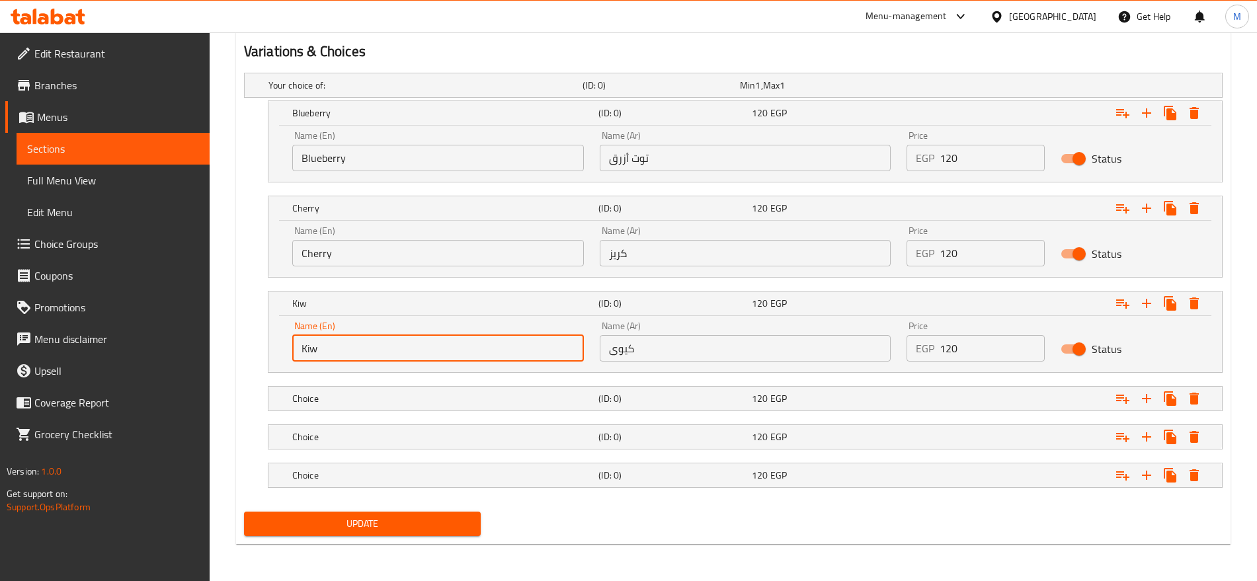
click at [473, 343] on input "Kiw" at bounding box center [438, 348] width 292 height 26
paste input "i"
click at [473, 343] on input "Kiw" at bounding box center [438, 348] width 292 height 26
type input "Kiwi"
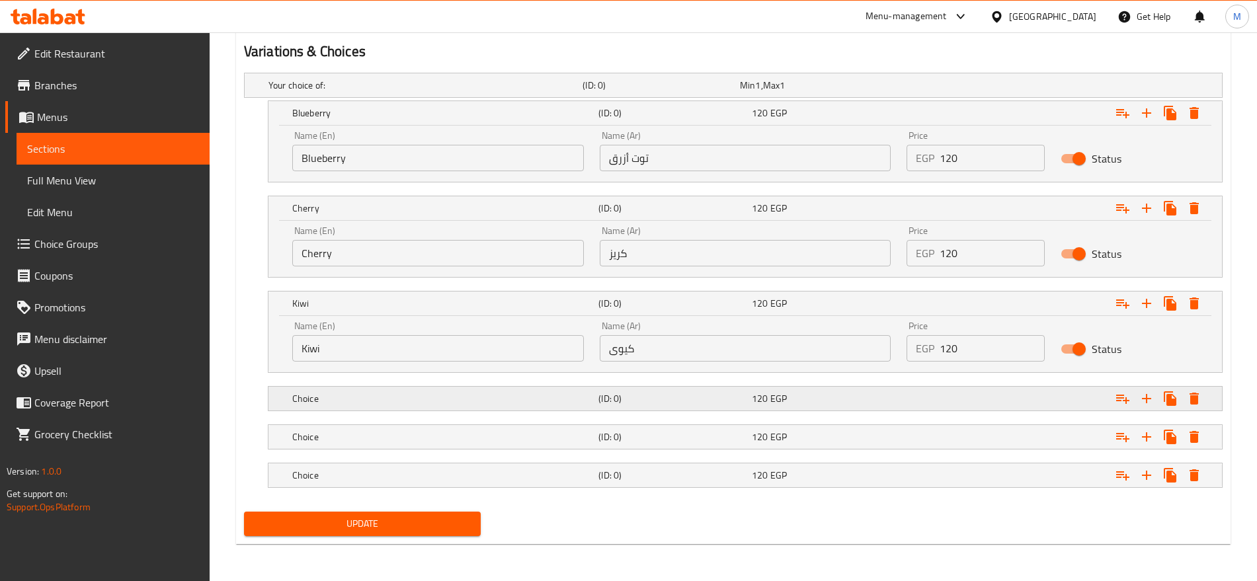
click at [632, 92] on h5 "(ID: 0)" at bounding box center [658, 85] width 152 height 13
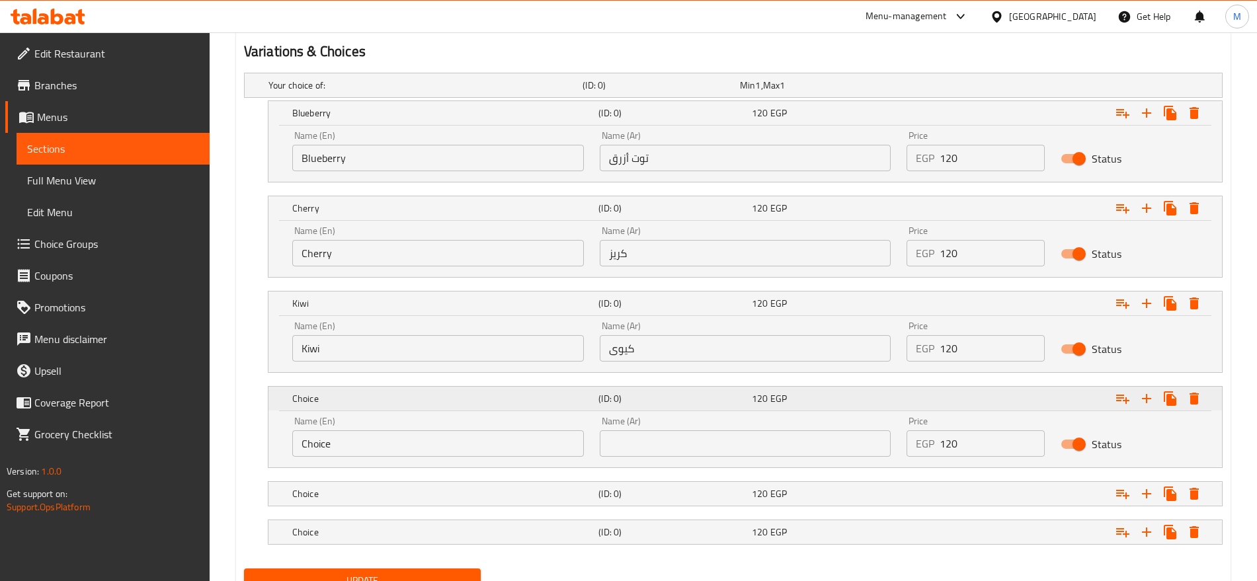
scroll to position [763, 0]
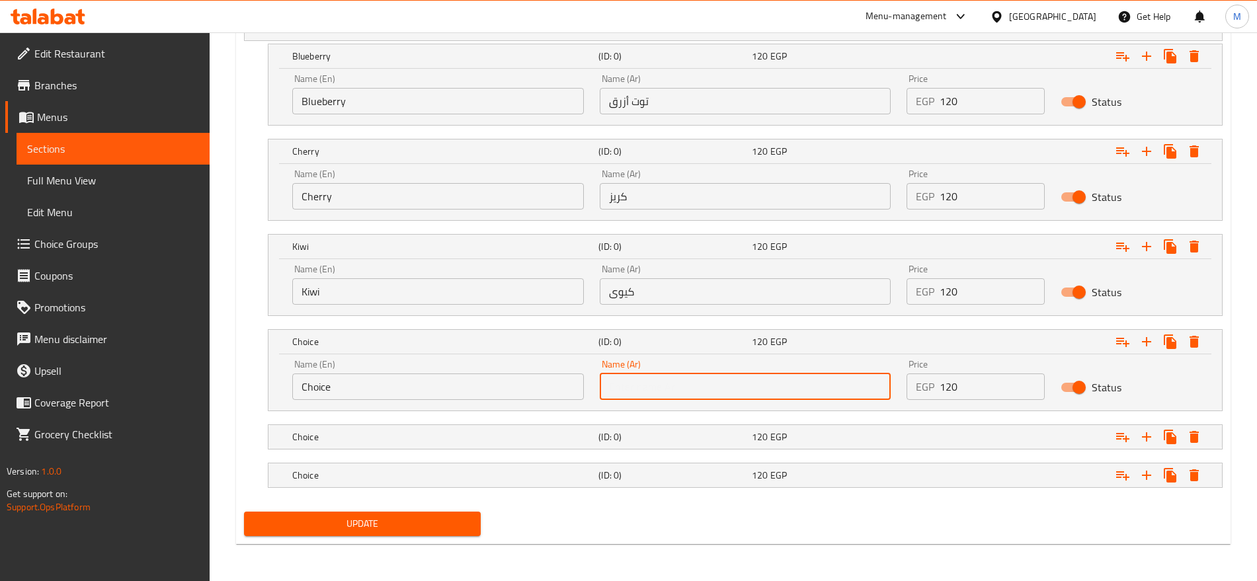
paste input "خوخ"
click at [694, 382] on input "text" at bounding box center [746, 386] width 292 height 26
type input "خوخ"
click at [760, 37] on span "EGP" at bounding box center [757, 28] width 5 height 17
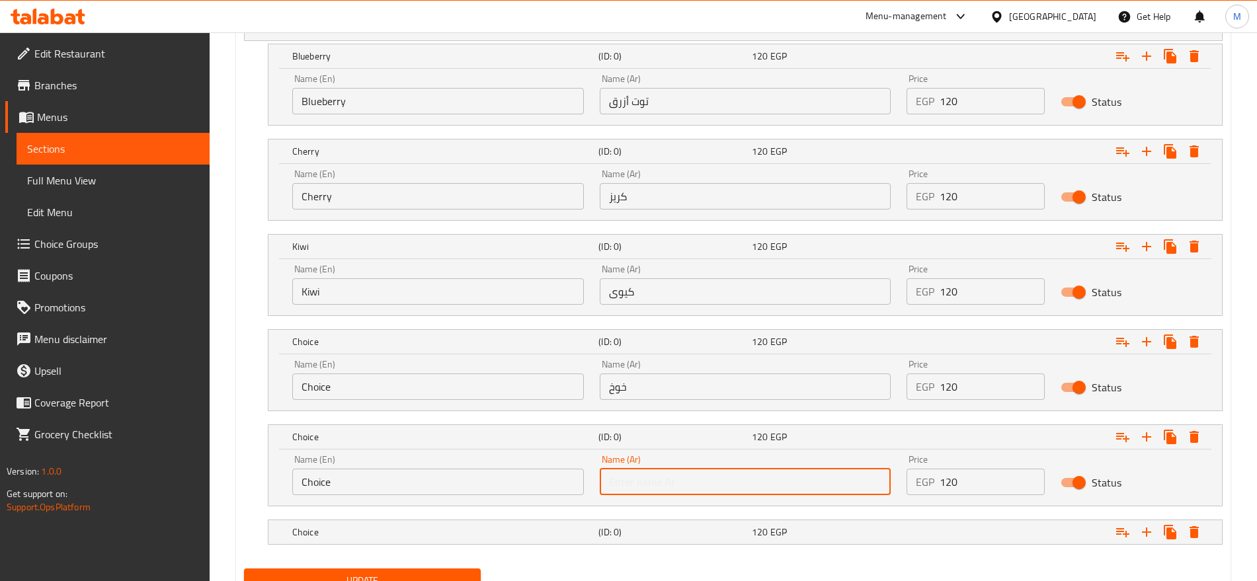
click at [739, 492] on input "text" at bounding box center [746, 482] width 292 height 26
paste input "مانجا"
type input "مانجا"
click at [734, 35] on h5 "(ID: 0)" at bounding box center [658, 28] width 152 height 13
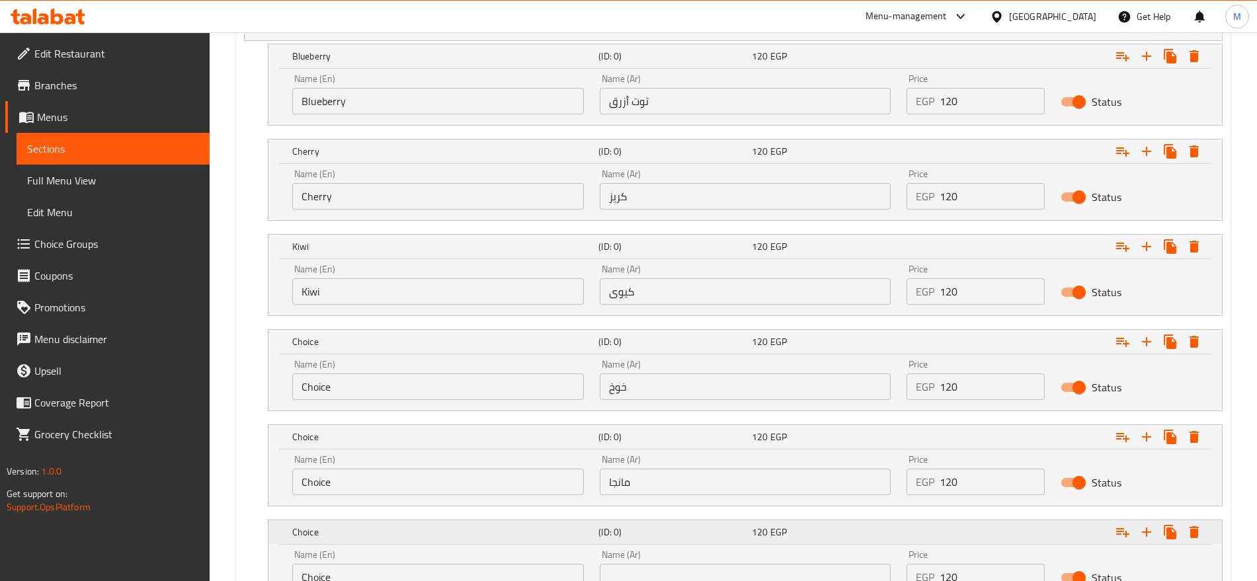
scroll to position [877, 0]
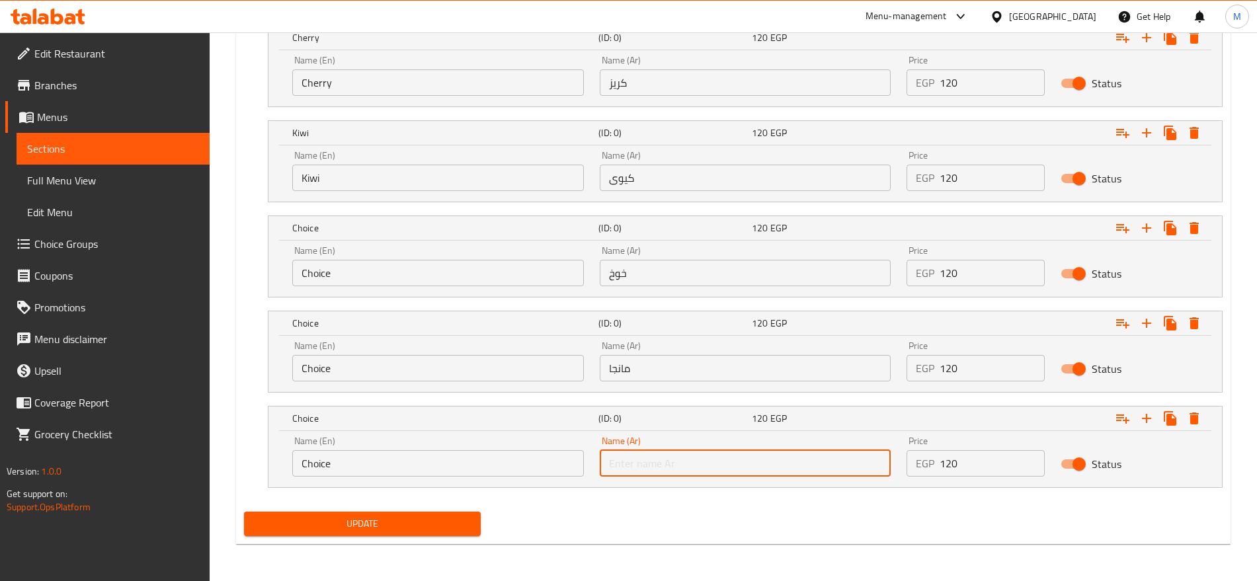
click at [687, 473] on input "text" at bounding box center [746, 463] width 292 height 26
paste input "كراميل"
type input "كراميل"
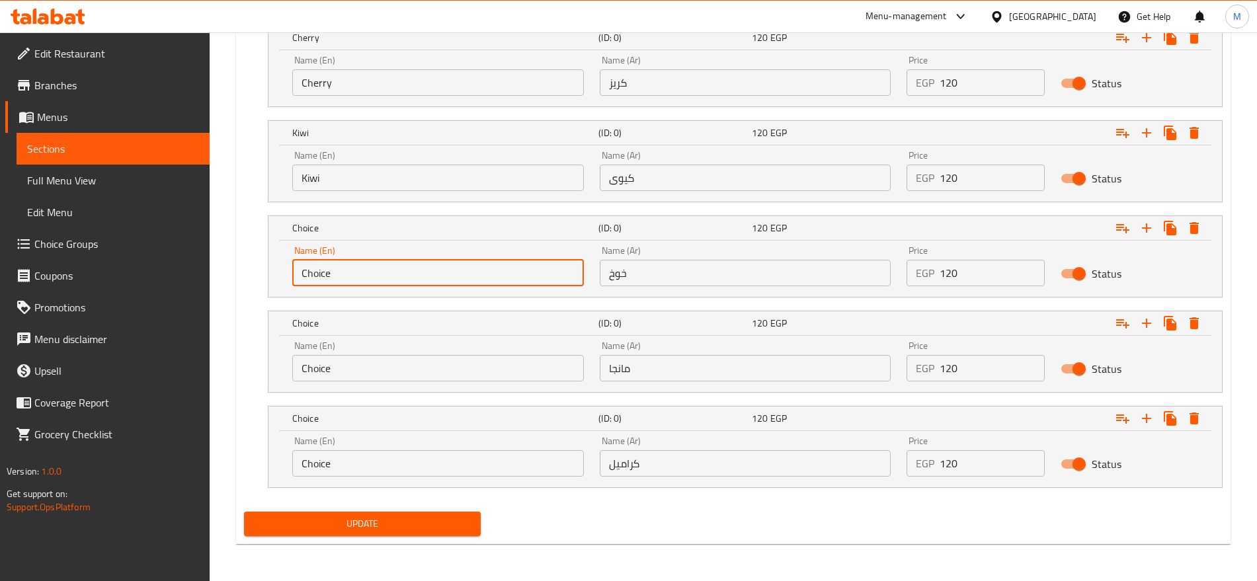
click at [415, 274] on input "Choice" at bounding box center [438, 273] width 292 height 26
type input "Peach"
click at [409, 371] on input "Choice" at bounding box center [438, 368] width 292 height 26
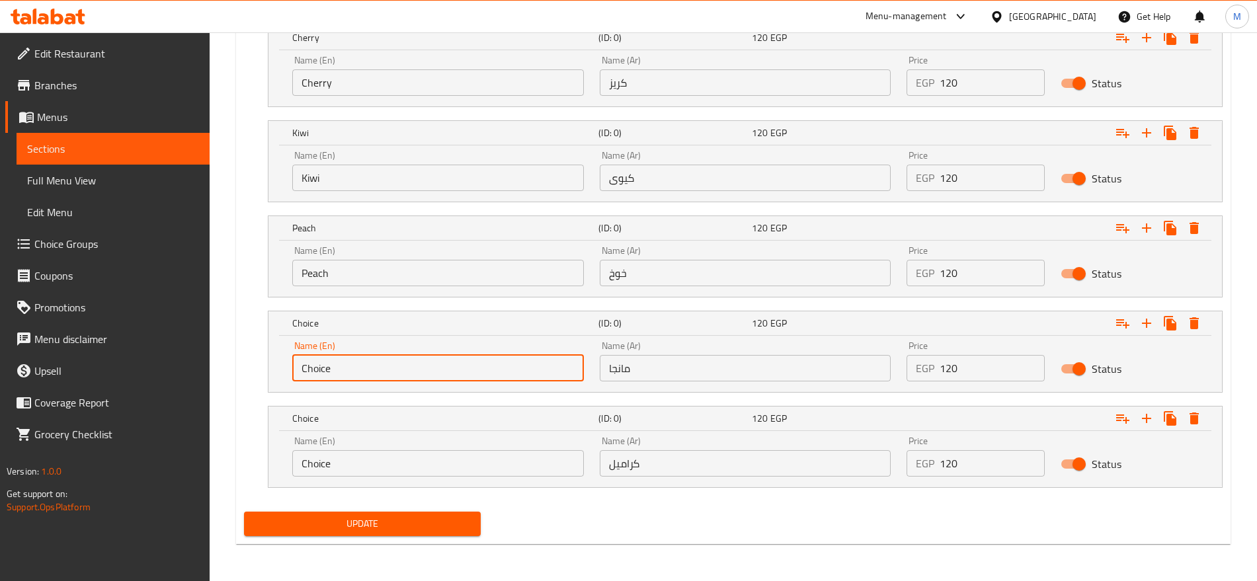
click at [409, 371] on input "Choice" at bounding box center [438, 368] width 292 height 26
type input "Mango"
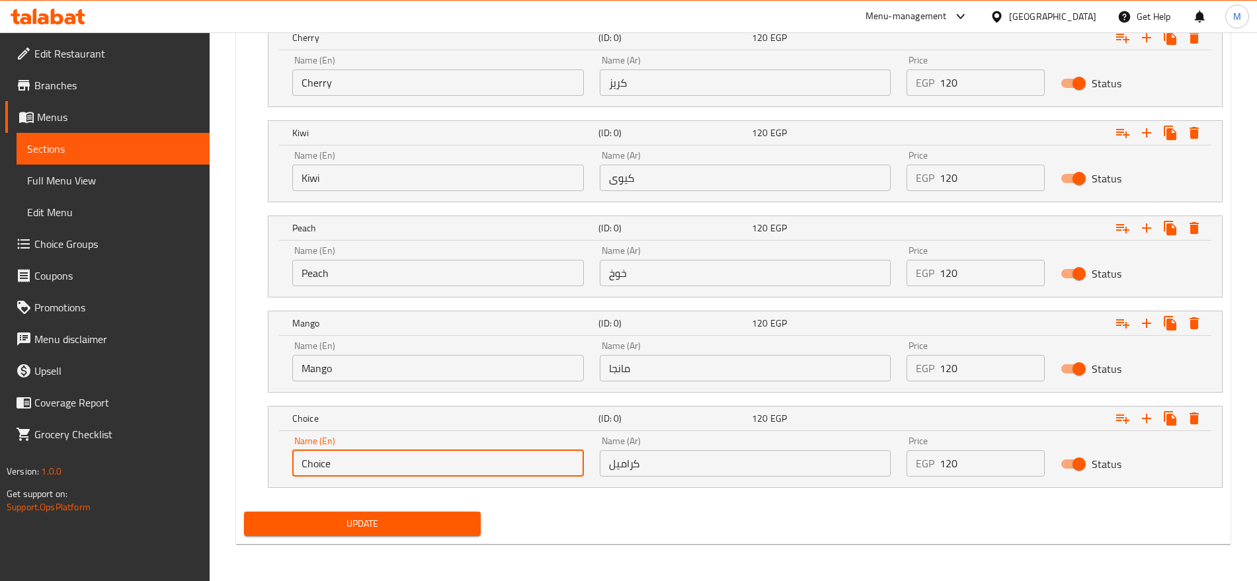
click at [418, 471] on input "Choice" at bounding box center [438, 463] width 292 height 26
type input "Caramel"
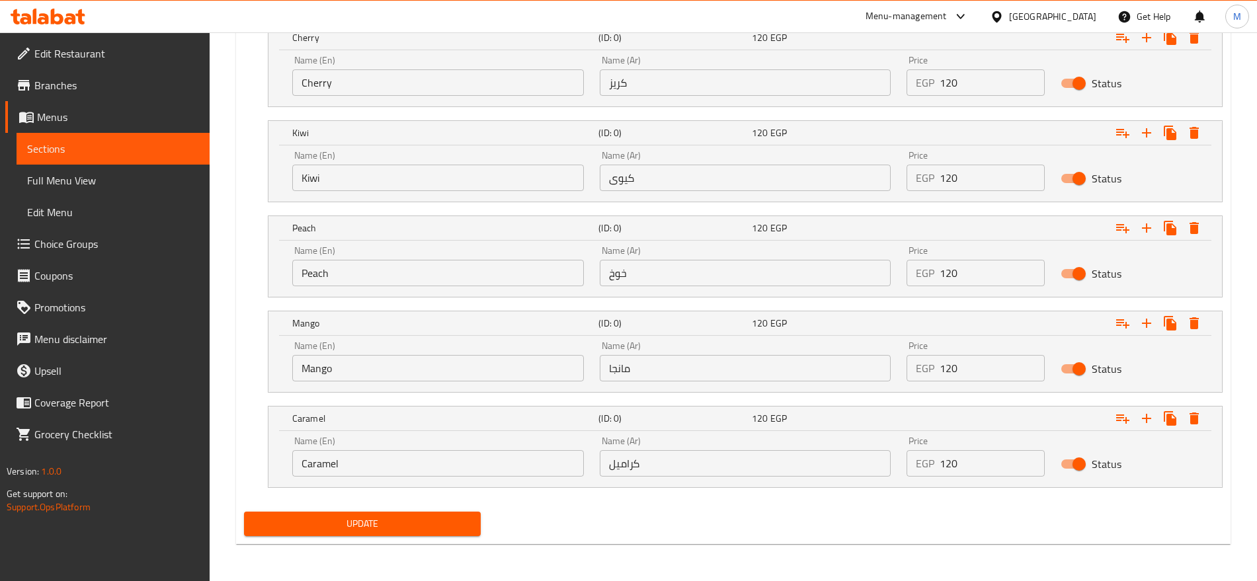
click at [635, 518] on div "Update" at bounding box center [733, 523] width 989 height 35
click at [409, 528] on span "Update" at bounding box center [361, 524] width 215 height 17
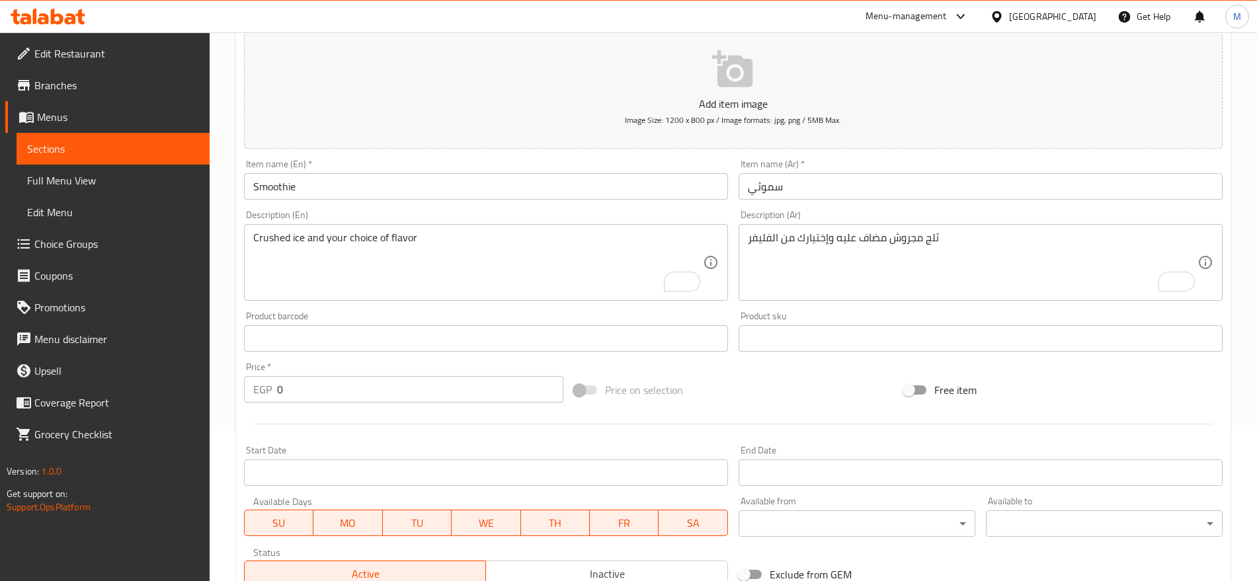
scroll to position [150, 0]
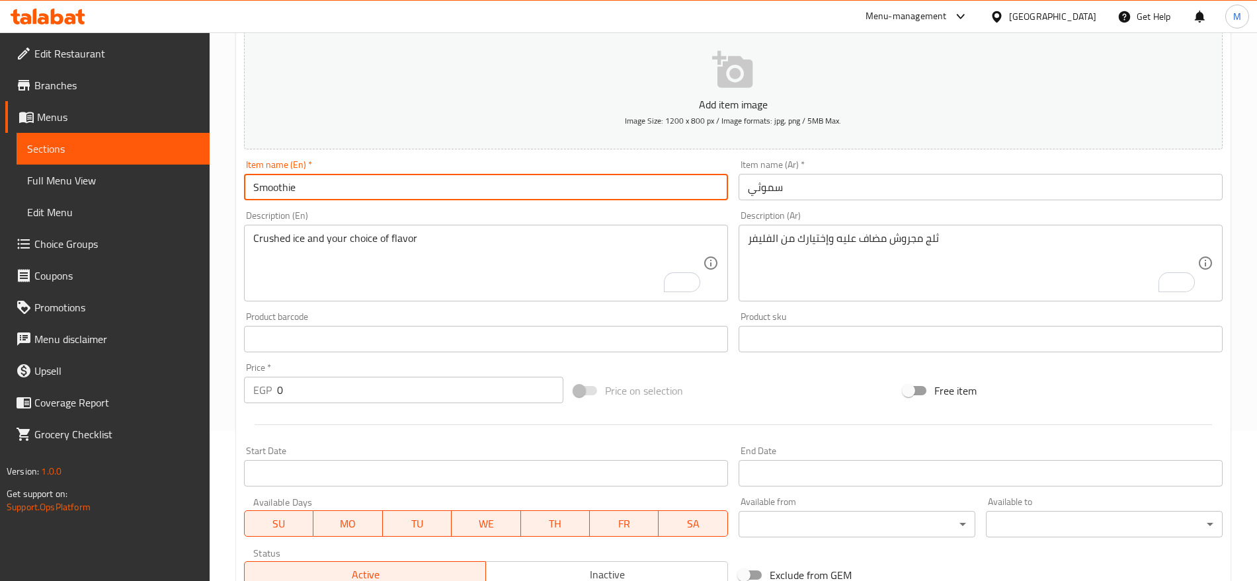
click at [591, 184] on input "Smoothie" at bounding box center [486, 187] width 484 height 26
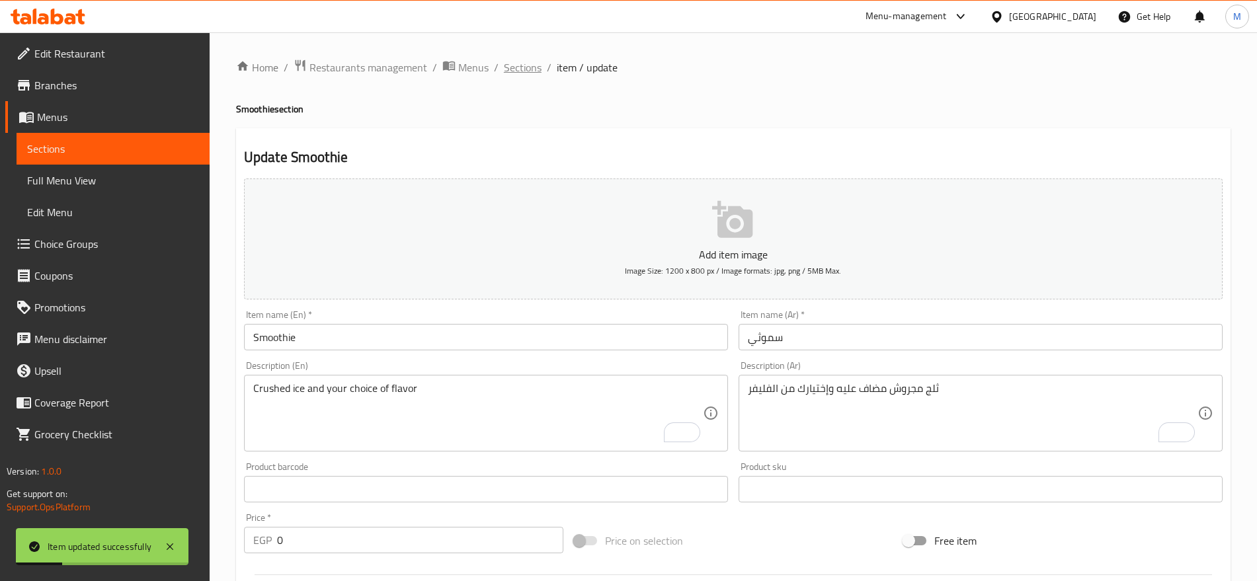
click at [520, 59] on span "Sections" at bounding box center [523, 67] width 38 height 16
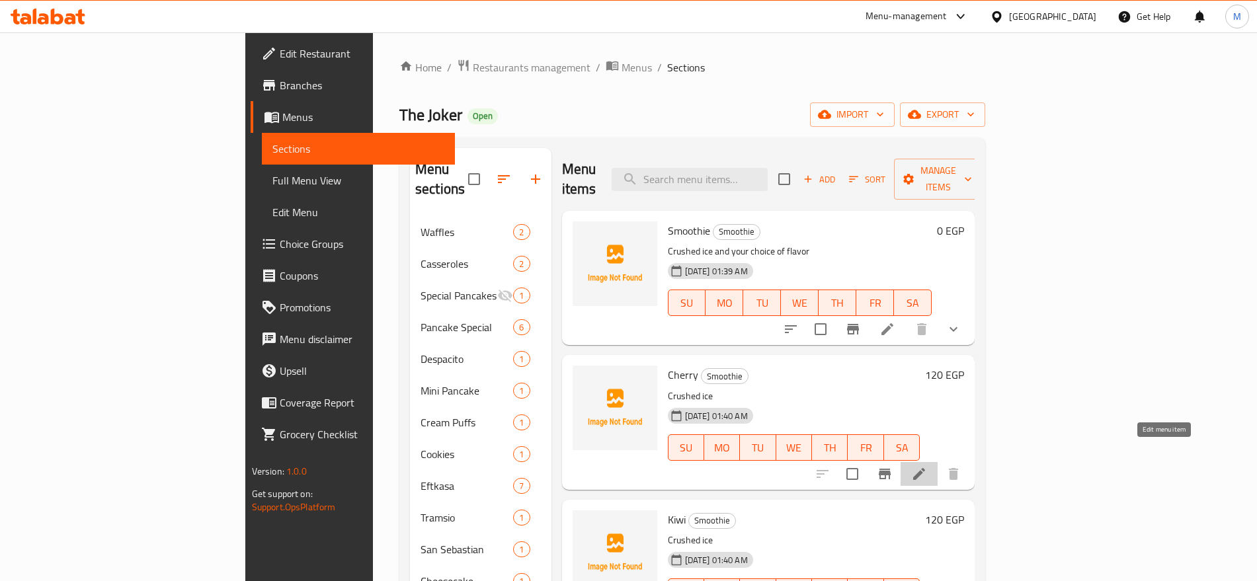
click at [925, 468] on icon at bounding box center [919, 474] width 12 height 12
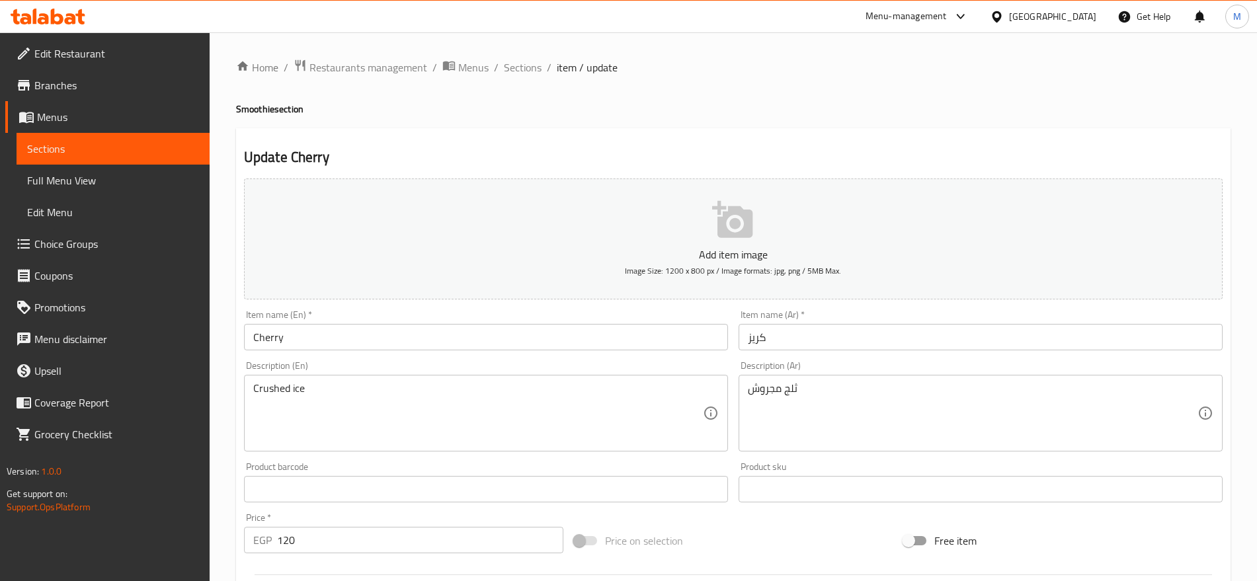
click at [620, 350] on div "Item name (En)   * Cherry Item name (En) *" at bounding box center [486, 330] width 494 height 51
drag, startPoint x: 620, startPoint y: 350, endPoint x: 559, endPoint y: 343, distance: 61.9
click at [559, 343] on div "Item name (En)   * Cherry Item name (En) *" at bounding box center [486, 330] width 494 height 51
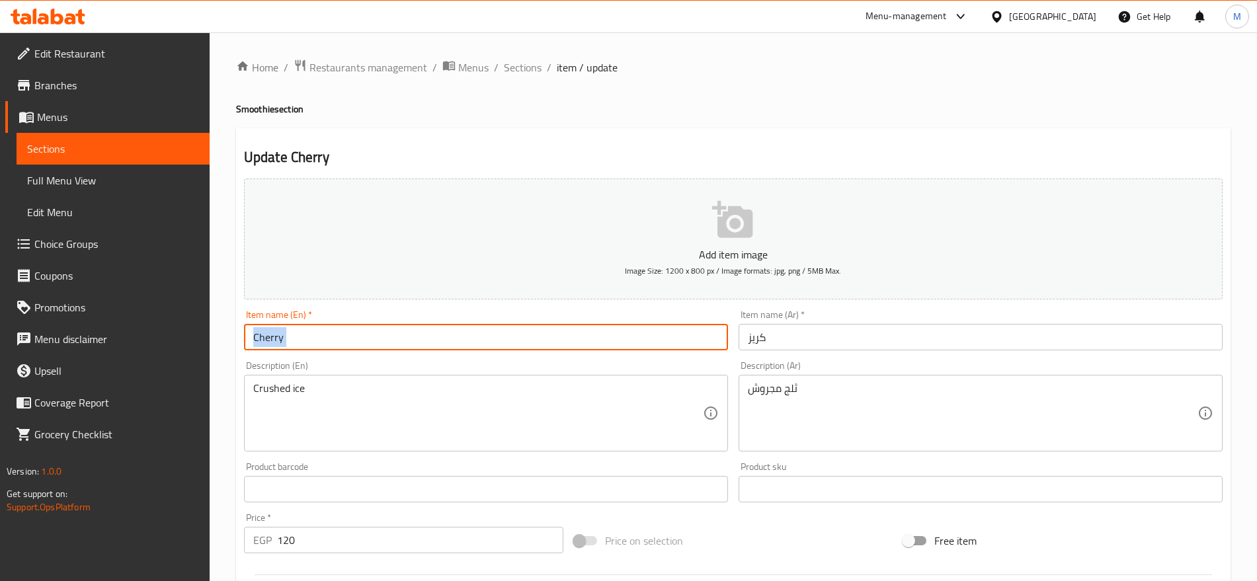
click at [559, 343] on input "Cherry" at bounding box center [486, 337] width 484 height 26
paste input "shakes"
click at [559, 343] on input "shakes" at bounding box center [486, 337] width 484 height 26
click at [253, 332] on input "shakes" at bounding box center [486, 337] width 484 height 26
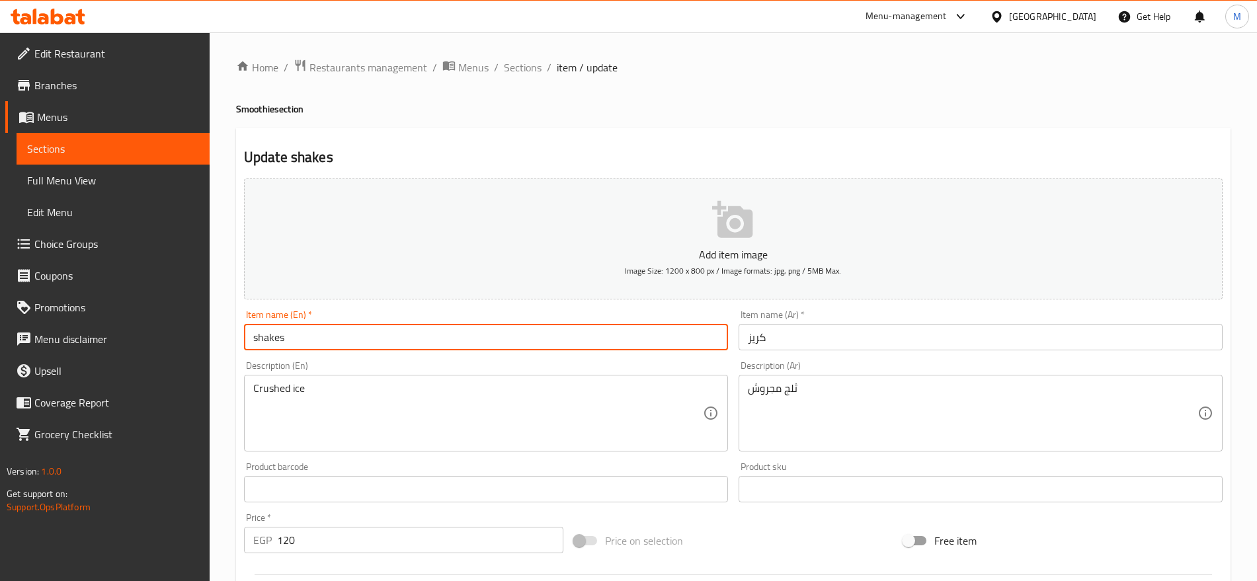
paste input "Milk"
click at [265, 334] on input "Milk shakes" at bounding box center [486, 337] width 484 height 26
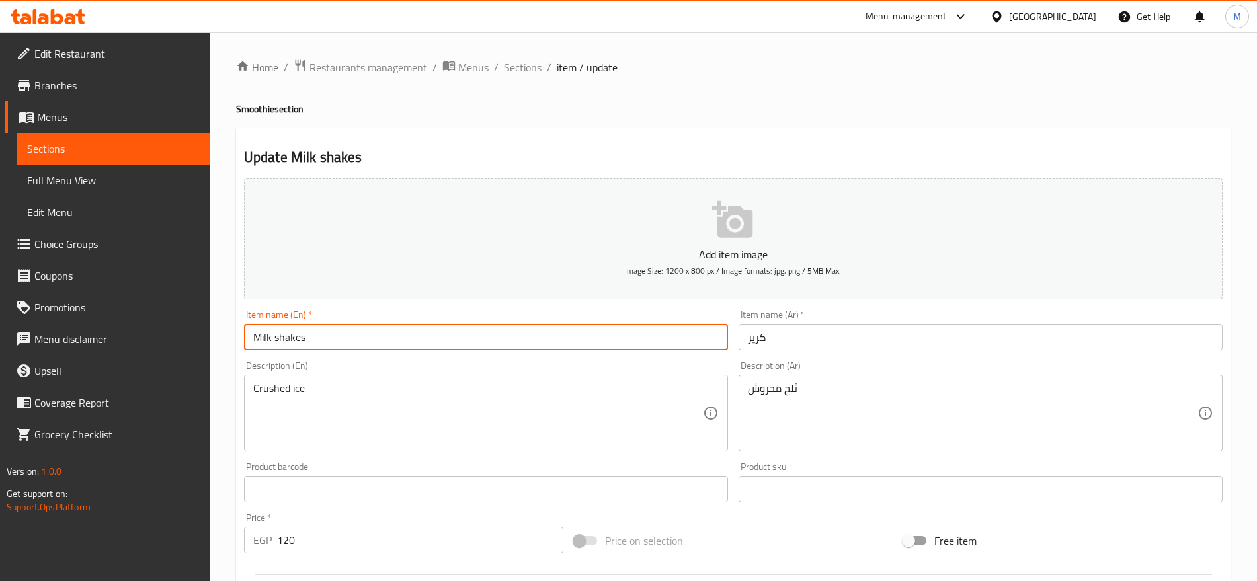
click at [265, 334] on input "Milk shakes" at bounding box center [486, 337] width 484 height 26
type input "Milk Shakes"
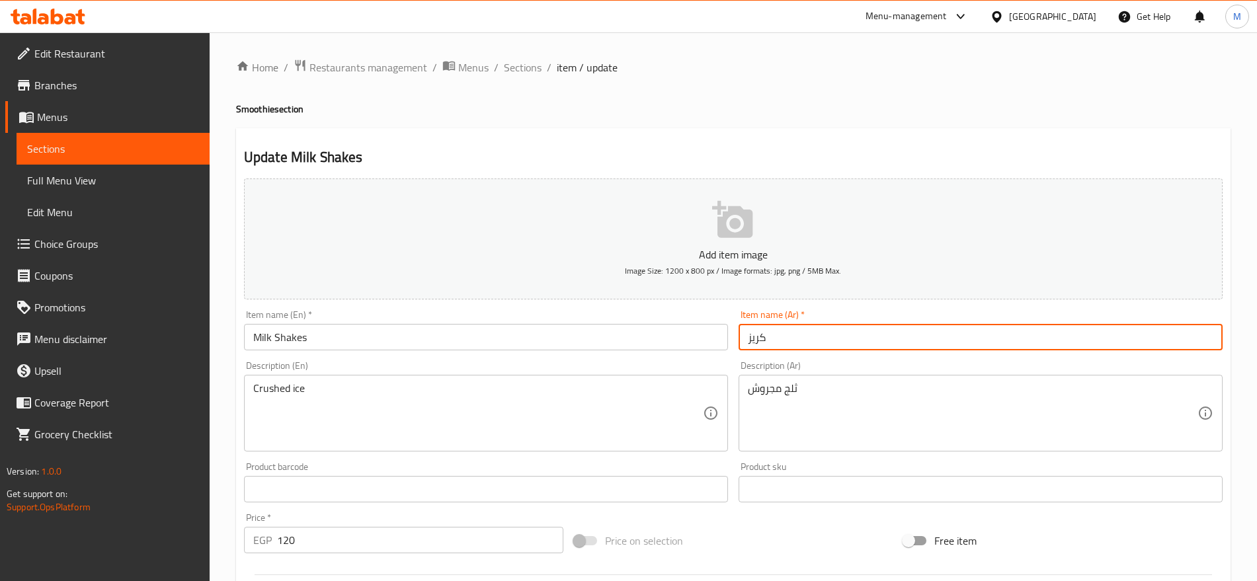
click at [788, 339] on input "كريز" at bounding box center [980, 337] width 484 height 26
click at [768, 335] on input "ميلك شيك فراولة" at bounding box center [980, 337] width 484 height 26
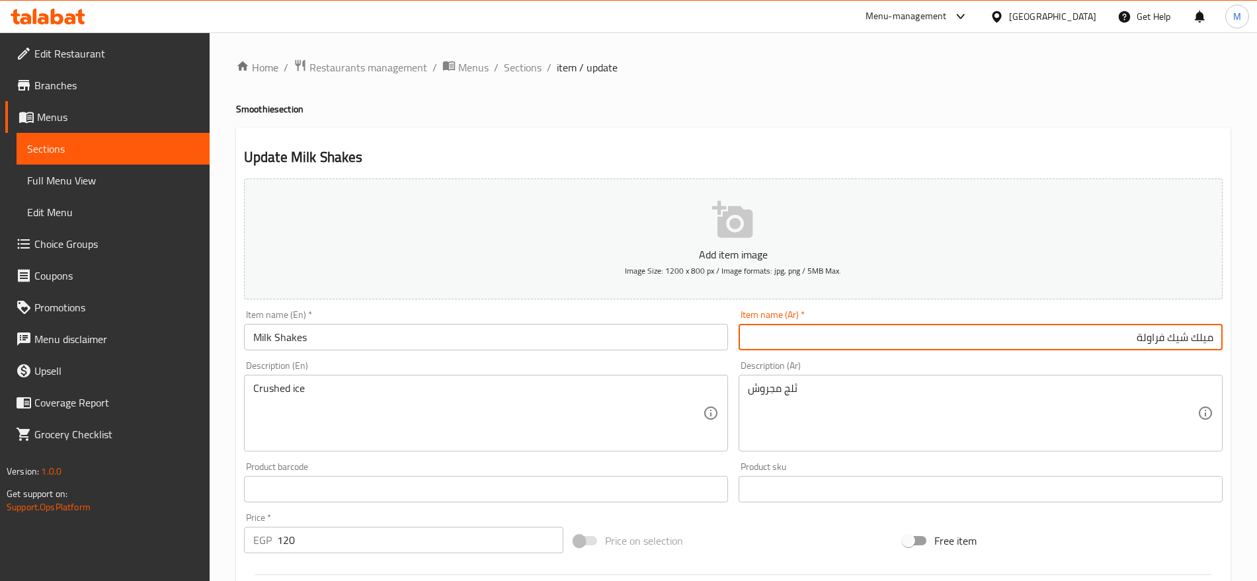
click at [1154, 330] on input "ميلك شيك فراولة" at bounding box center [980, 337] width 484 height 26
type input "ميلك شيك"
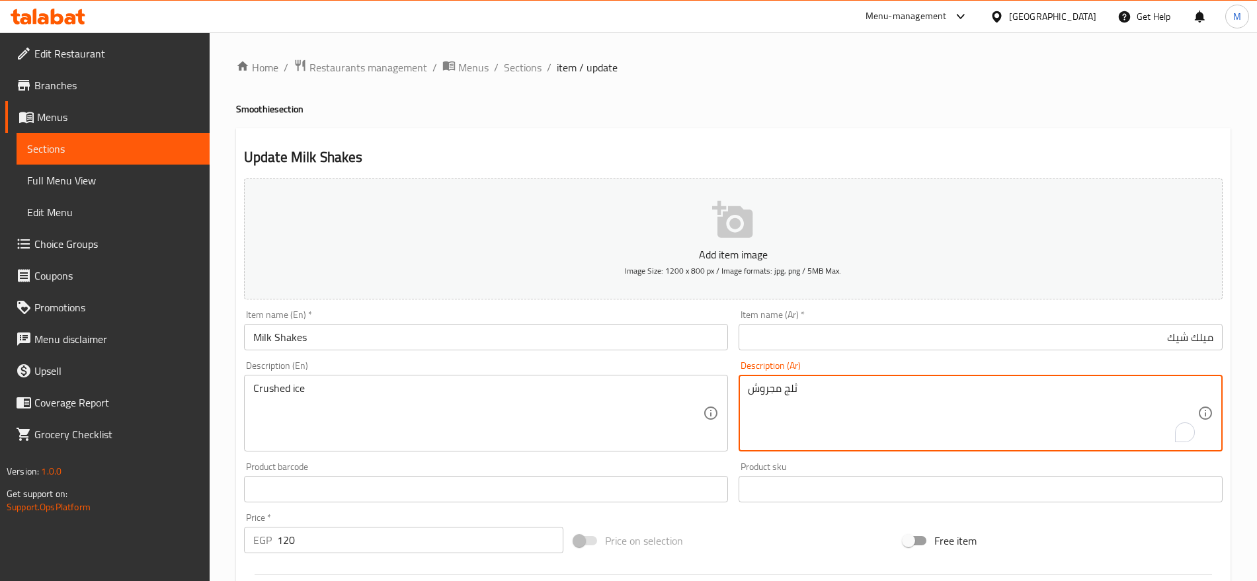
click at [945, 386] on textarea "ثلج مجروش" at bounding box center [972, 413] width 449 height 63
paste textarea "5 بولات أيس كريم طبيعى مضاف عليهم لبن و[PERSON_NAME]"
type textarea "5 بولات أيس كريم طبيعى مضاف عليهم لبن و[PERSON_NAME]"
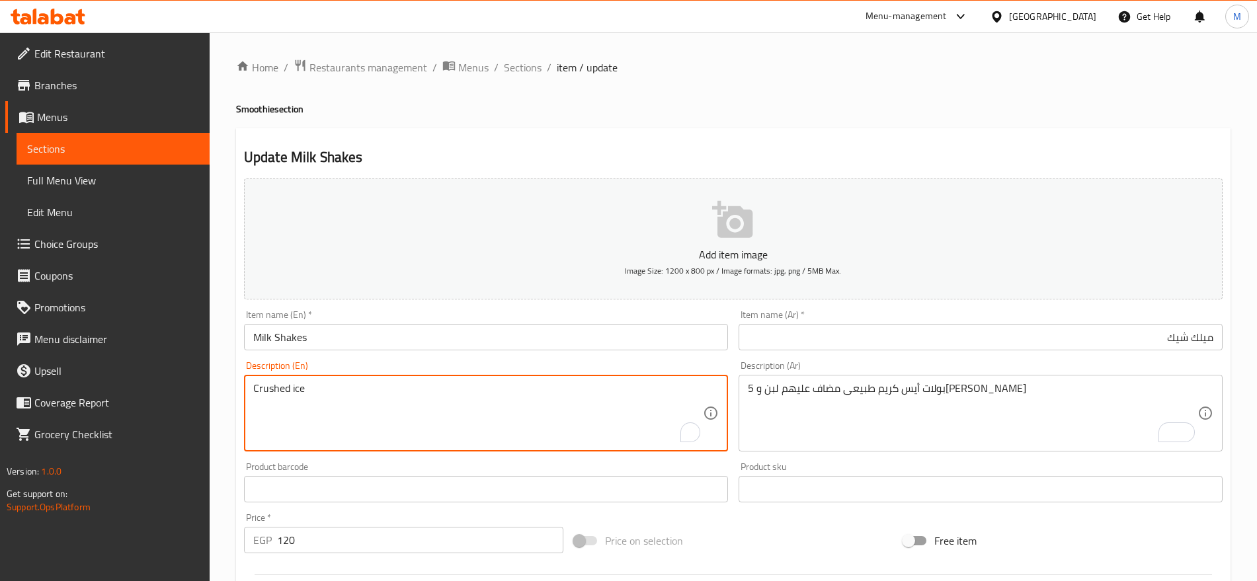
click at [524, 387] on textarea "Crushed ice" at bounding box center [477, 413] width 449 height 63
paste textarea "5 scoops of natural ice cream with milk and cream"
type textarea "5 scoops of natural ice cream with milk and cream"
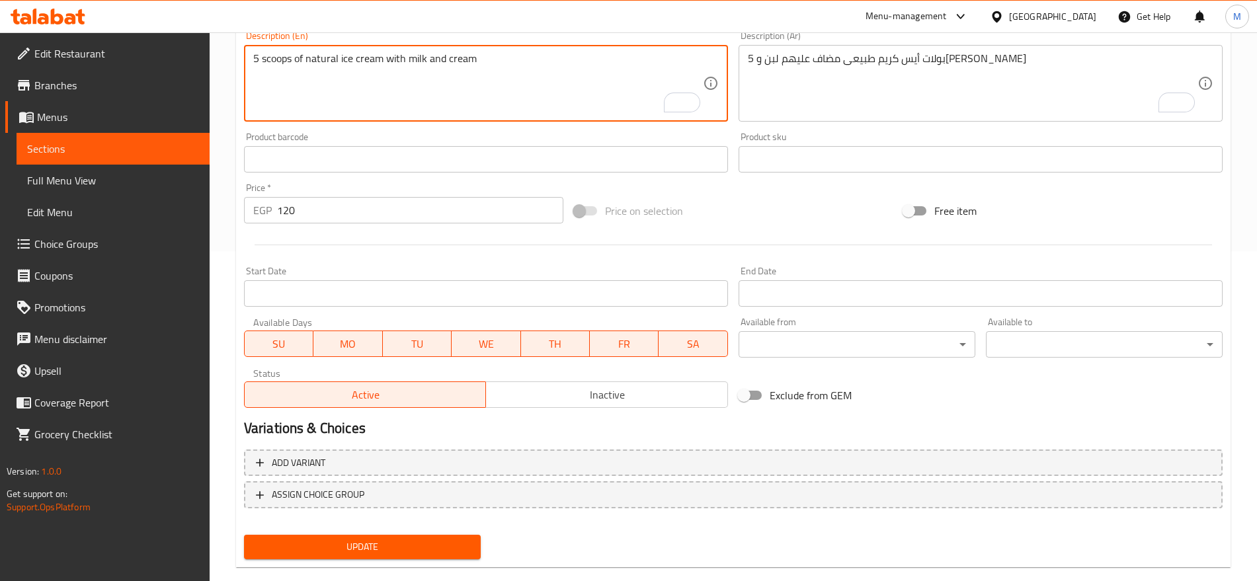
scroll to position [353, 0]
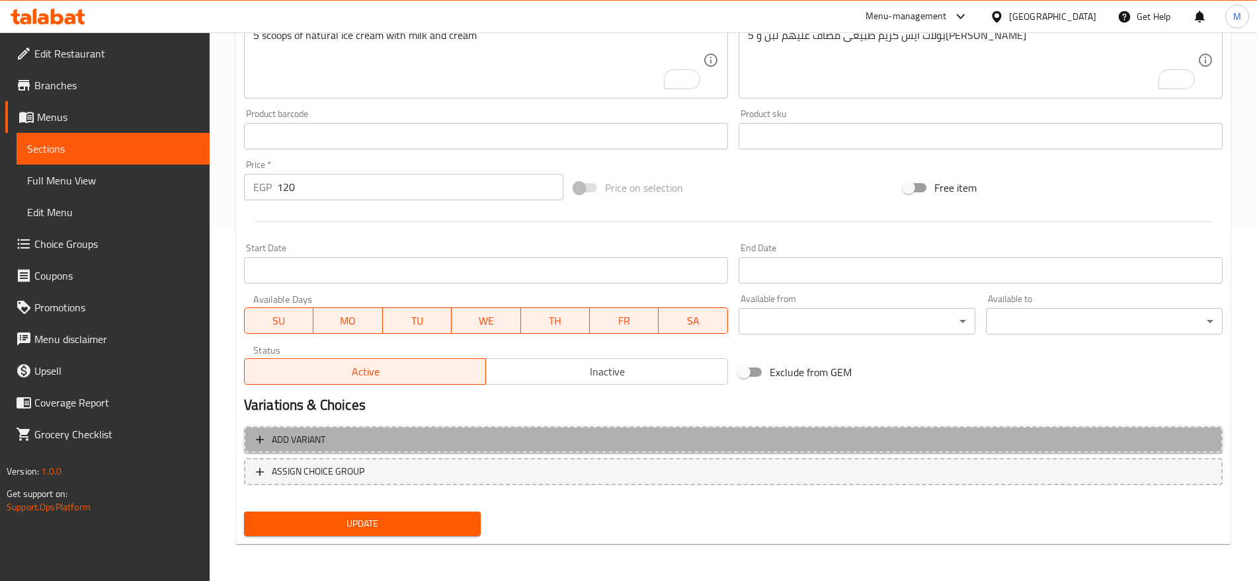
click at [999, 436] on span "Add variant" at bounding box center [733, 440] width 954 height 17
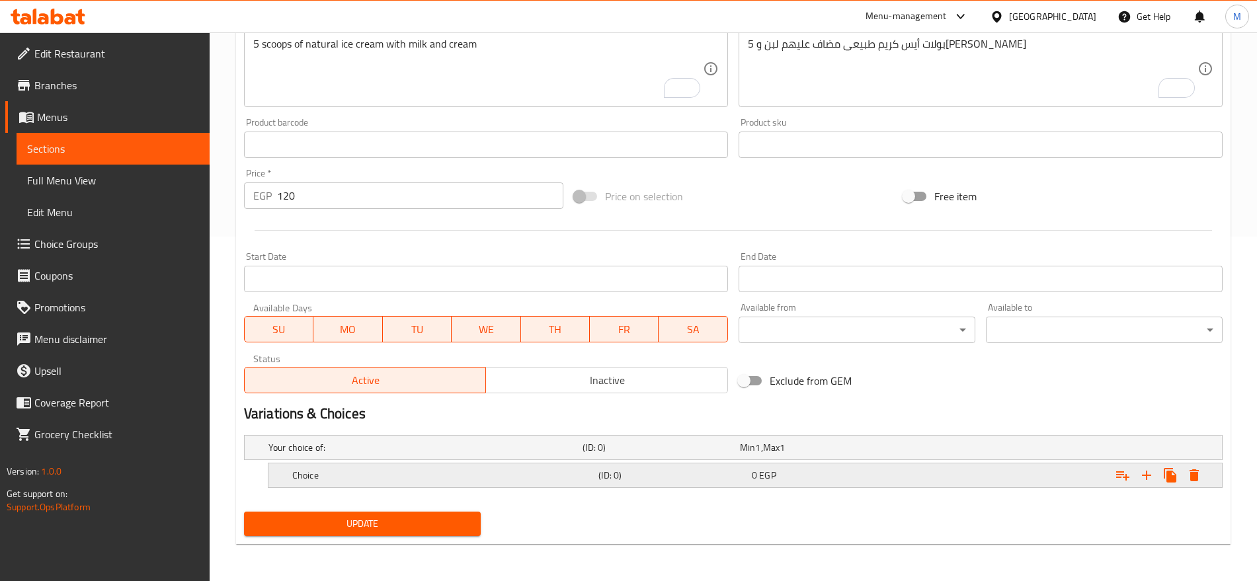
click at [1026, 450] on div "Expand" at bounding box center [1051, 447] width 314 height 5
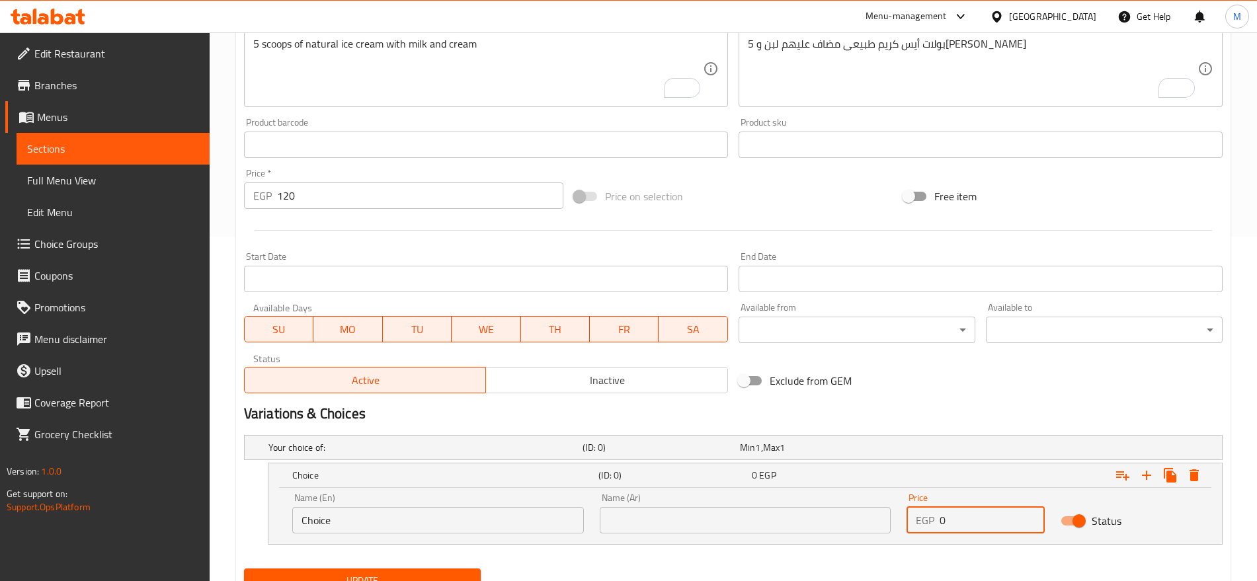
click at [945, 513] on input "0" at bounding box center [991, 520] width 104 height 26
paste input "15"
click at [945, 513] on input "150" at bounding box center [991, 520] width 104 height 26
type input "150"
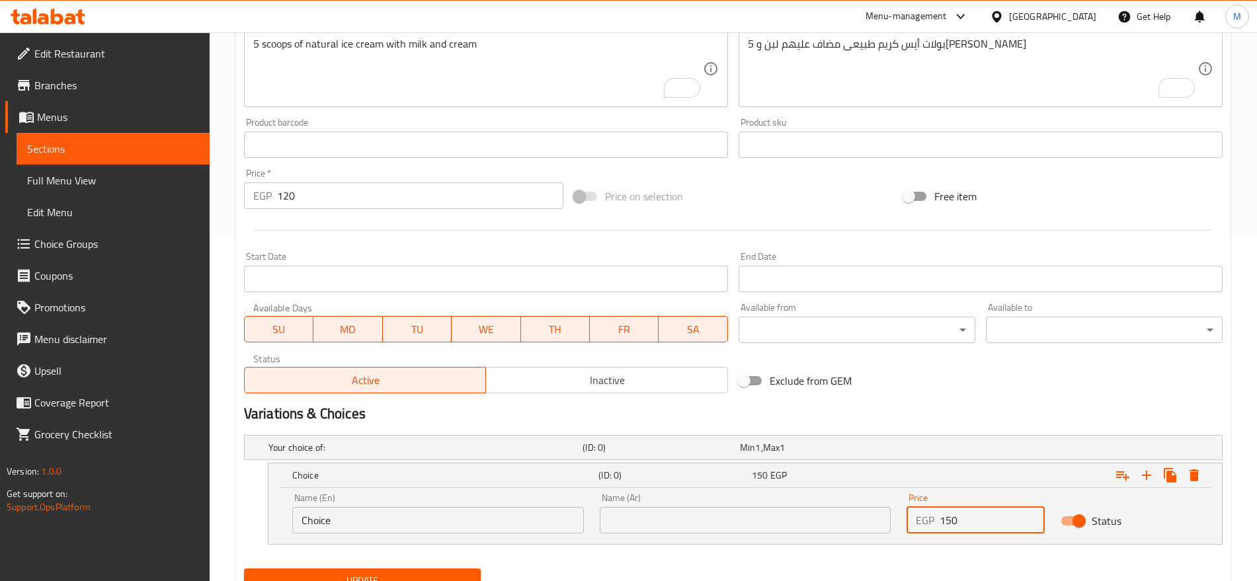
click at [357, 195] on input "120" at bounding box center [420, 195] width 286 height 26
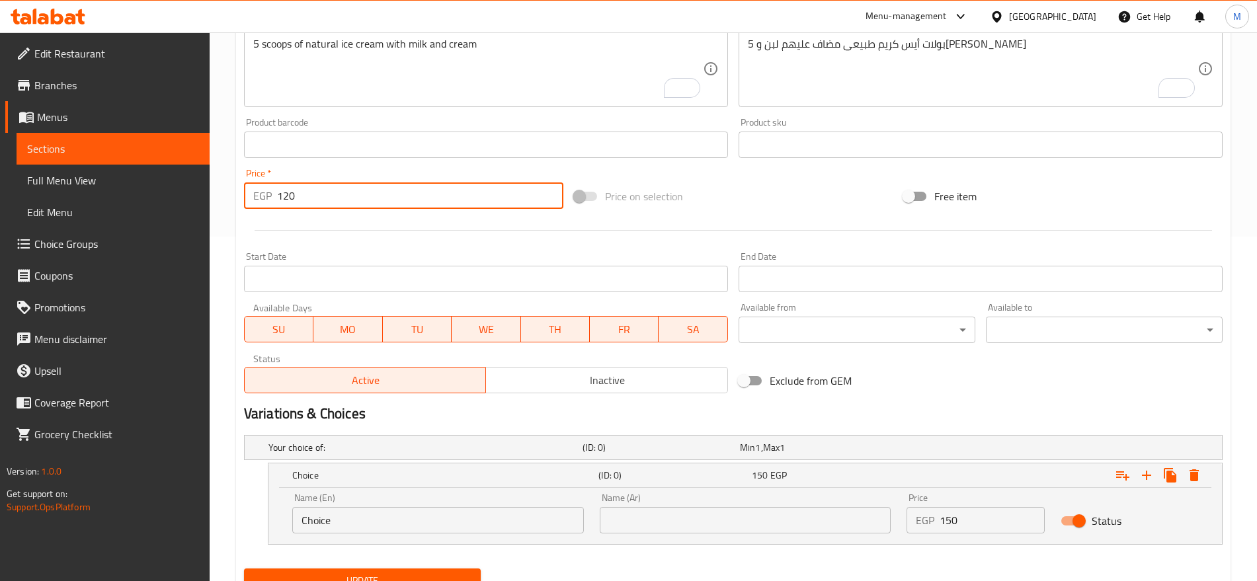
click at [357, 195] on input "120" at bounding box center [420, 195] width 286 height 26
type input "0"
click at [824, 209] on div "Price on selection" at bounding box center [733, 196] width 330 height 36
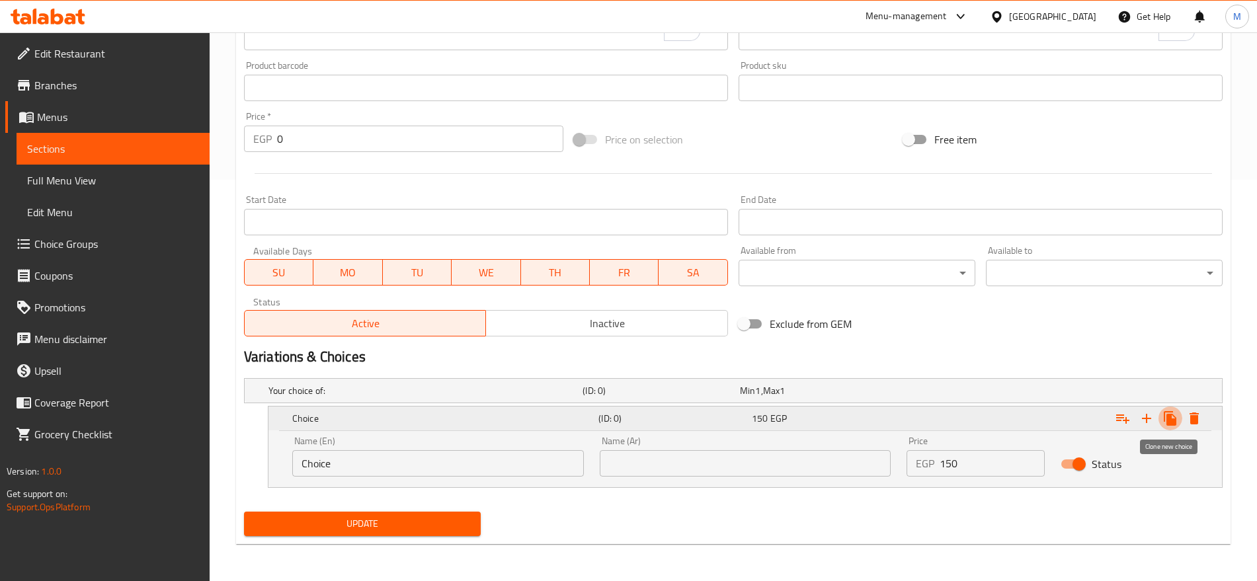
click at [1171, 422] on icon "Expand" at bounding box center [1169, 418] width 13 height 15
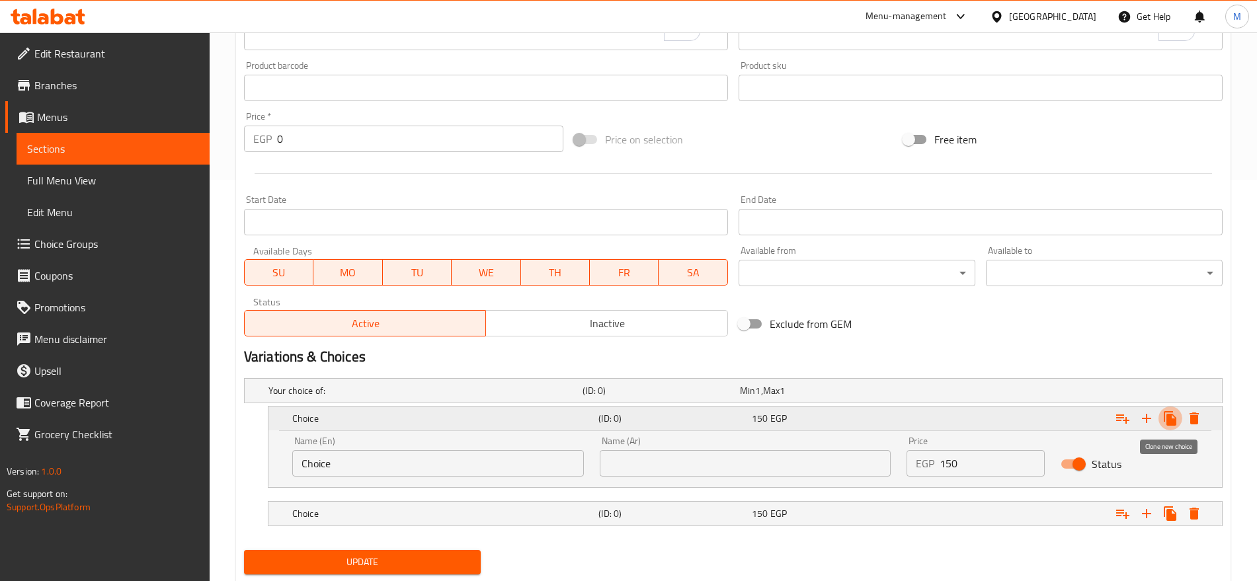
click at [1171, 422] on icon "Expand" at bounding box center [1169, 418] width 13 height 15
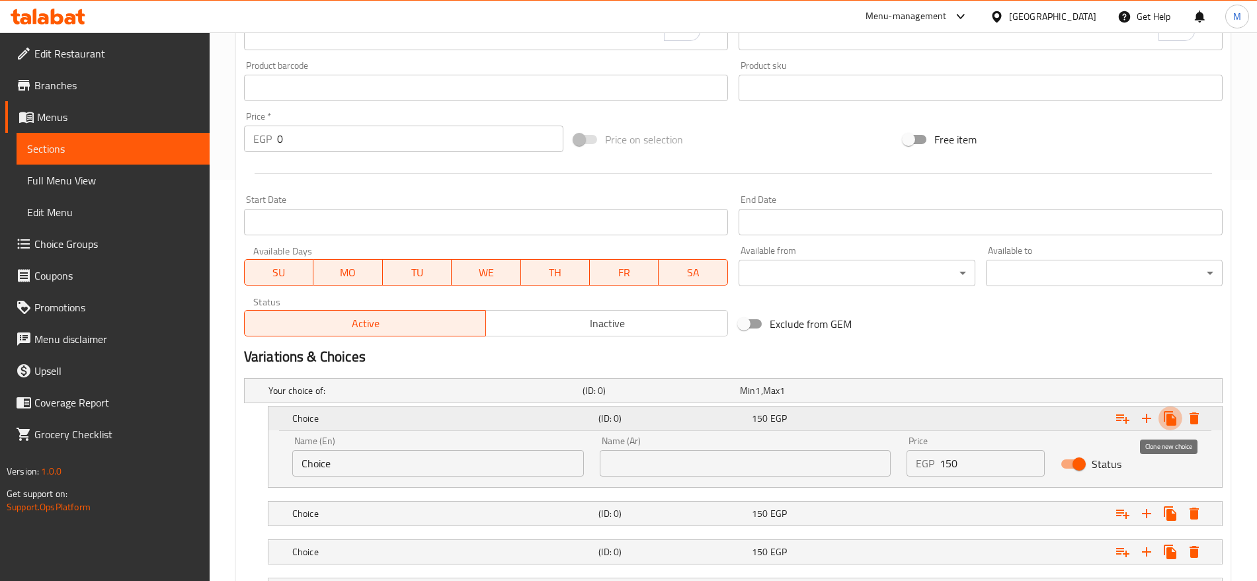
click at [1171, 422] on icon "Expand" at bounding box center [1169, 418] width 13 height 15
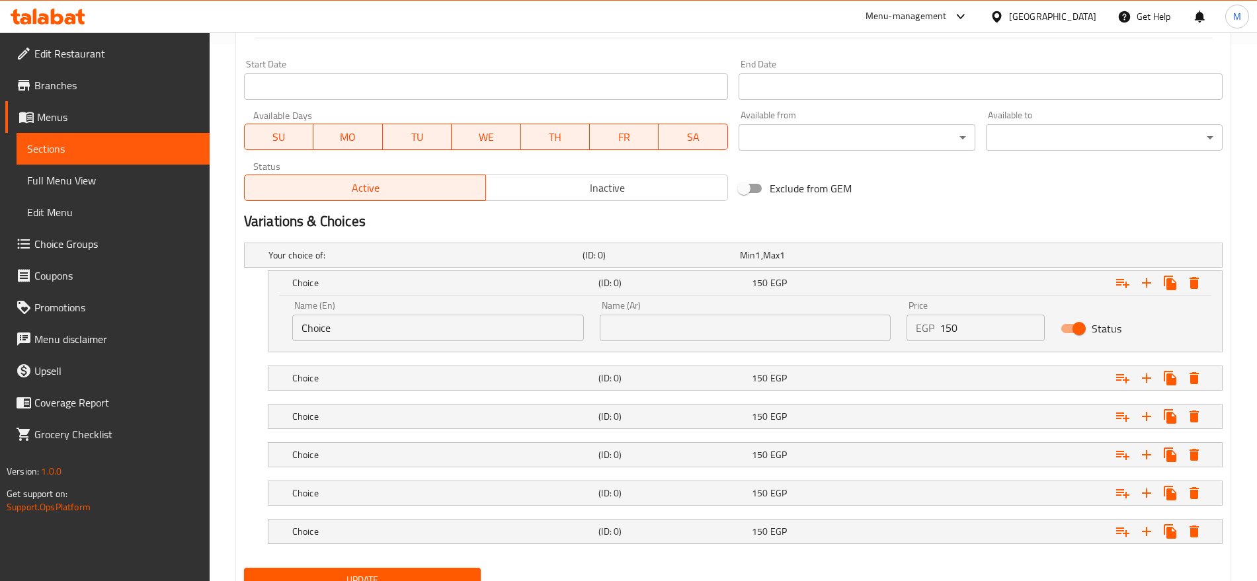
scroll to position [593, 0]
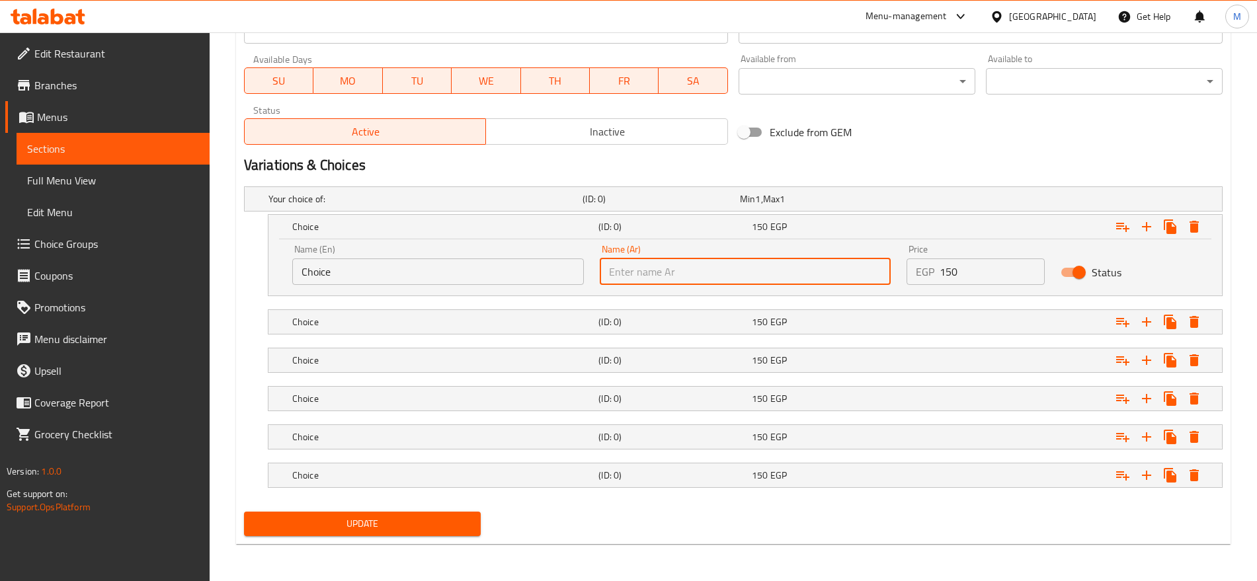
click at [815, 263] on input "text" at bounding box center [746, 271] width 292 height 26
paste input "نوتيلا"
type input "نوتيلا"
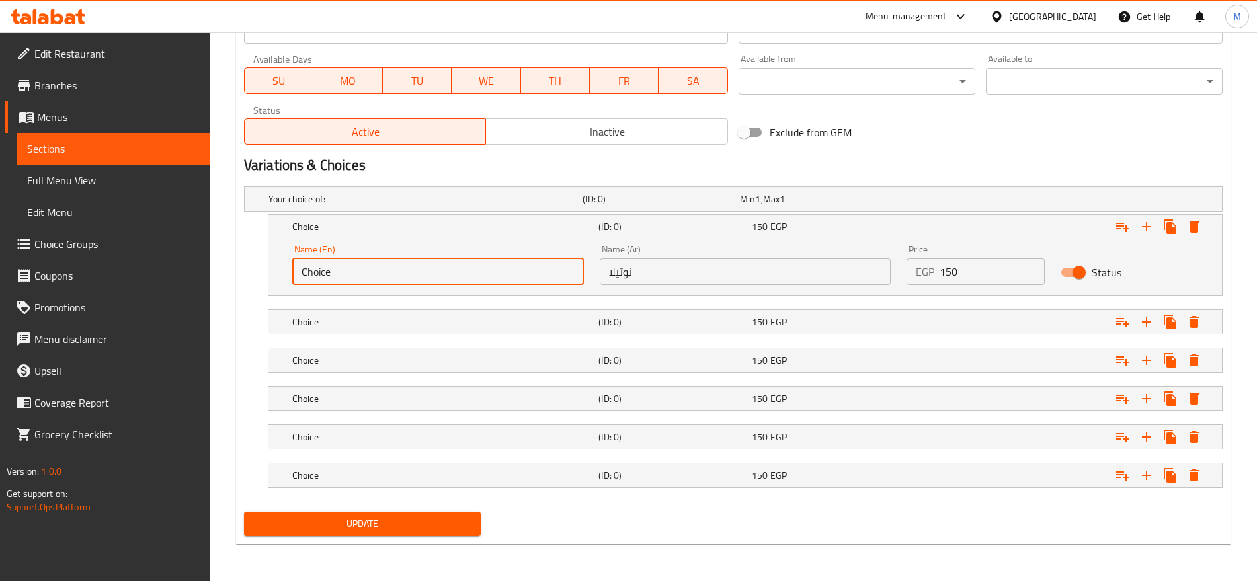
click at [520, 264] on input "Choice" at bounding box center [438, 271] width 292 height 26
type input "Nutella"
click at [783, 214] on div "Choice (ID: 0) 150 EGP" at bounding box center [737, 198] width 943 height 29
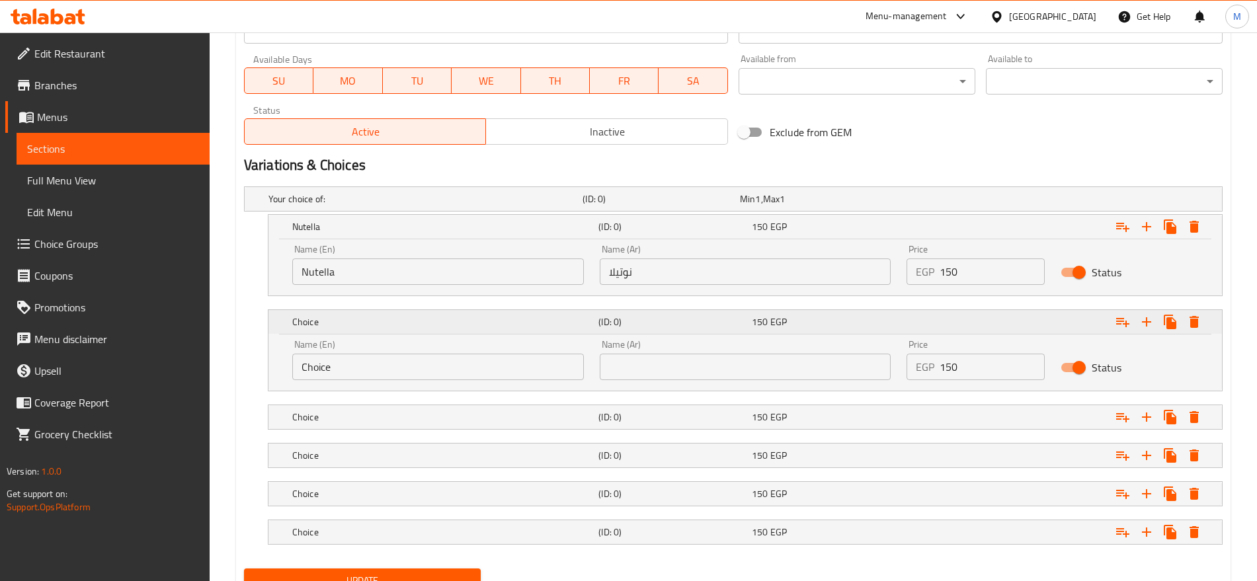
scroll to position [642, 0]
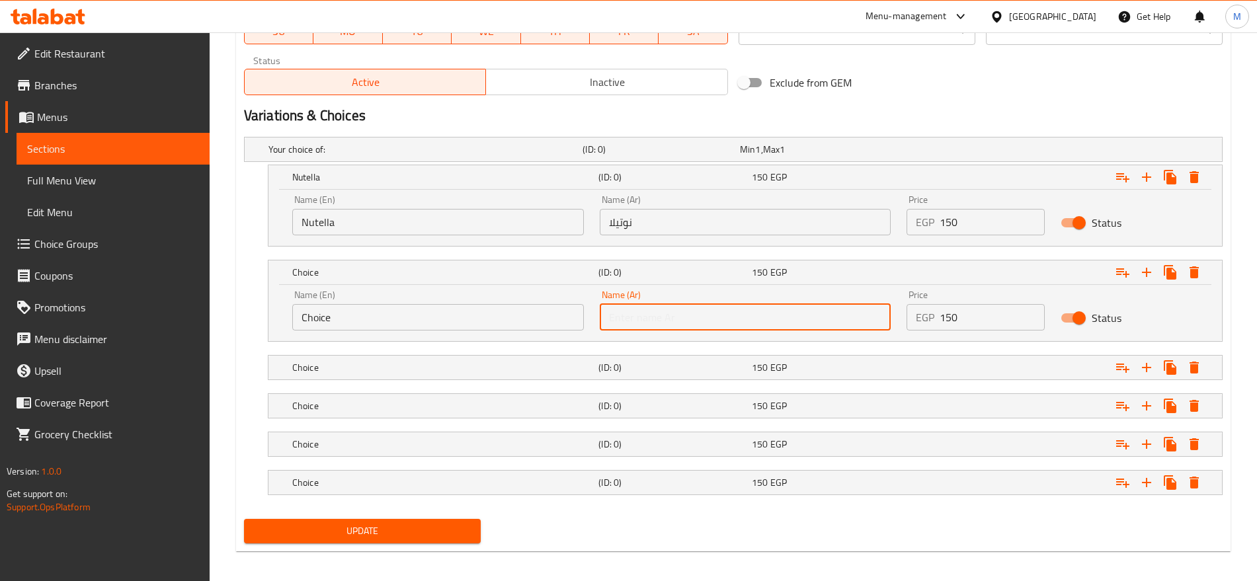
click at [775, 312] on input "text" at bounding box center [746, 317] width 292 height 26
paste input "فانيليا"
type input "فانيليا"
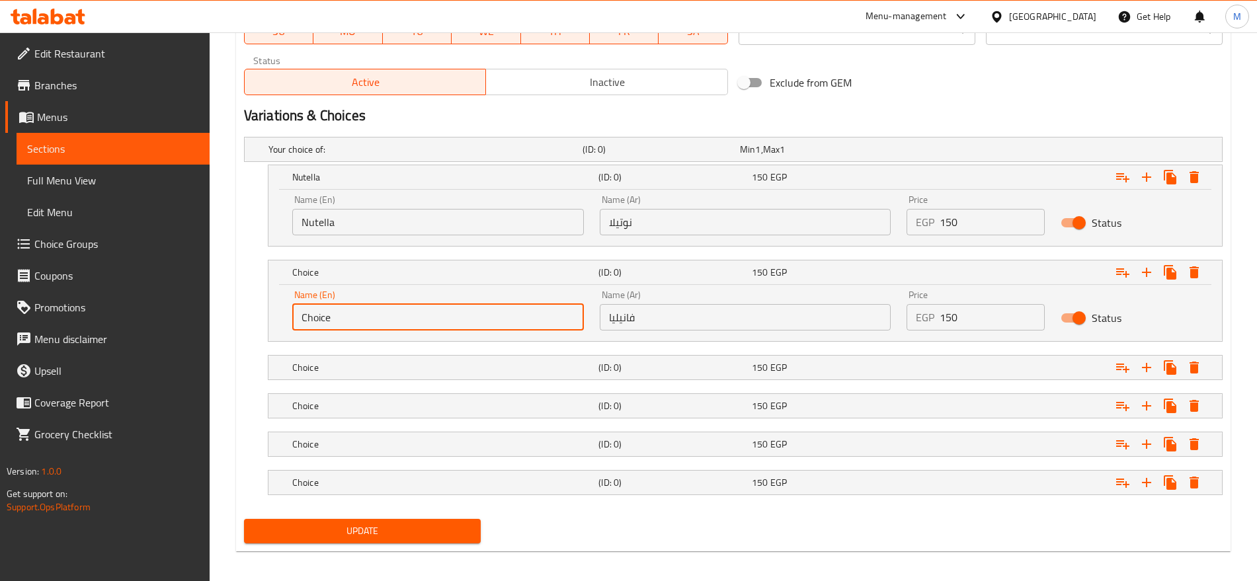
click at [551, 315] on input "Choice" at bounding box center [438, 317] width 292 height 26
click at [551, 315] on input "Vanila" at bounding box center [438, 317] width 292 height 26
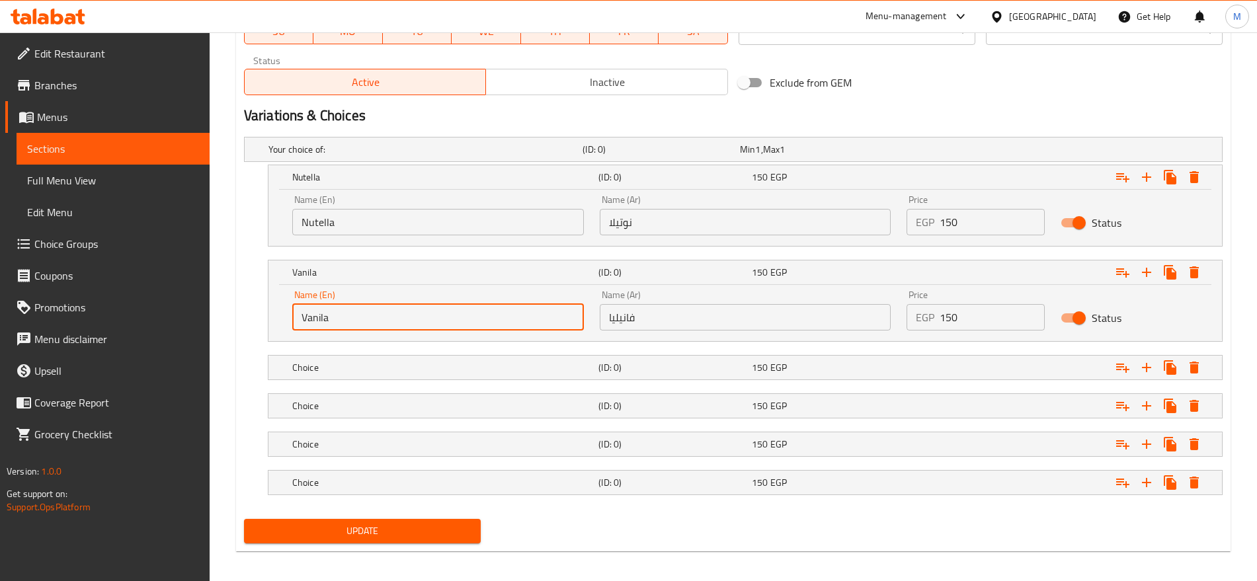
click at [551, 315] on input "Vanila" at bounding box center [438, 317] width 292 height 26
paste input "l"
type input "Vanilla"
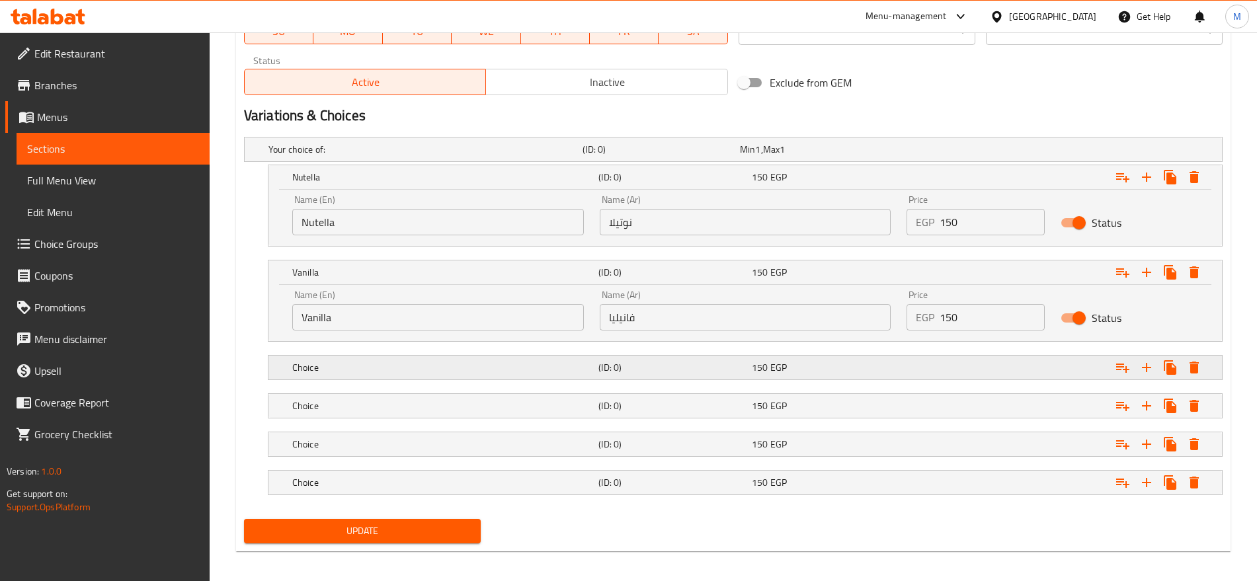
click at [849, 156] on div "150 EGP" at bounding box center [816, 149] width 152 height 13
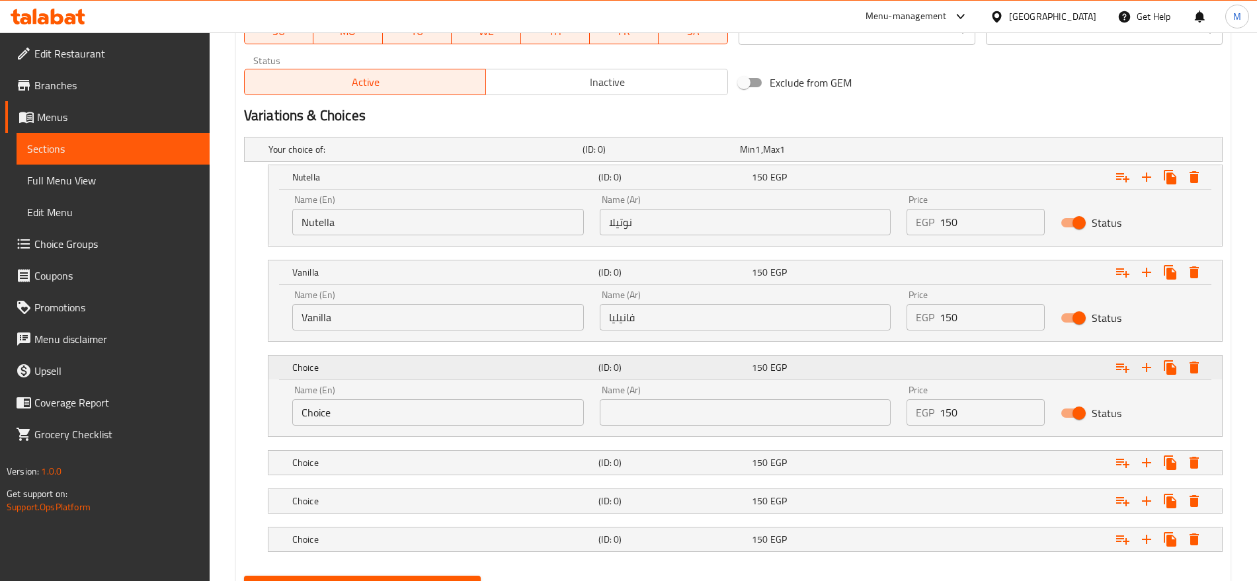
scroll to position [707, 0]
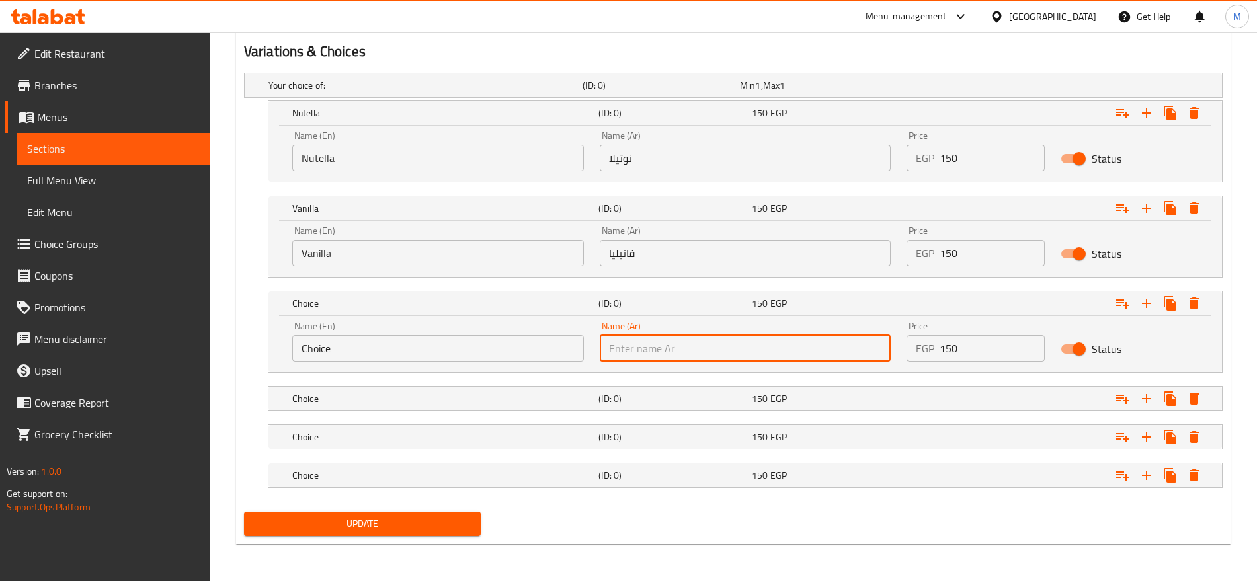
click at [736, 350] on input "text" at bounding box center [746, 348] width 292 height 26
paste input "كراميل"
type input "كراميل"
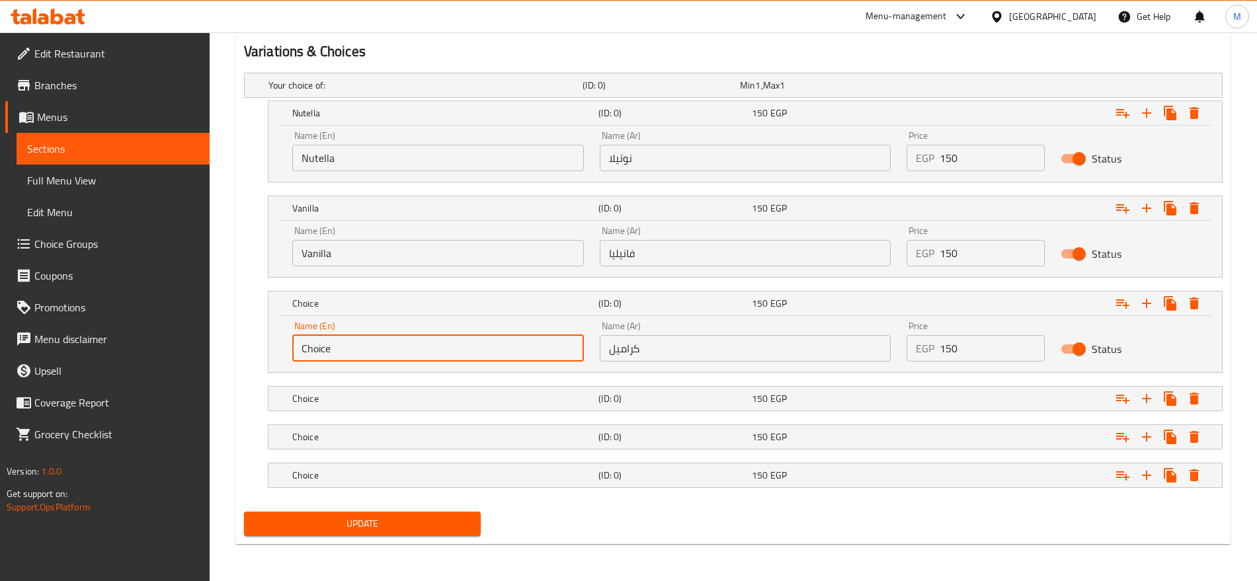
click at [470, 352] on input "Choice" at bounding box center [438, 348] width 292 height 26
click at [348, 348] on input "Caramel Sauce" at bounding box center [438, 348] width 292 height 26
type input "Caramel"
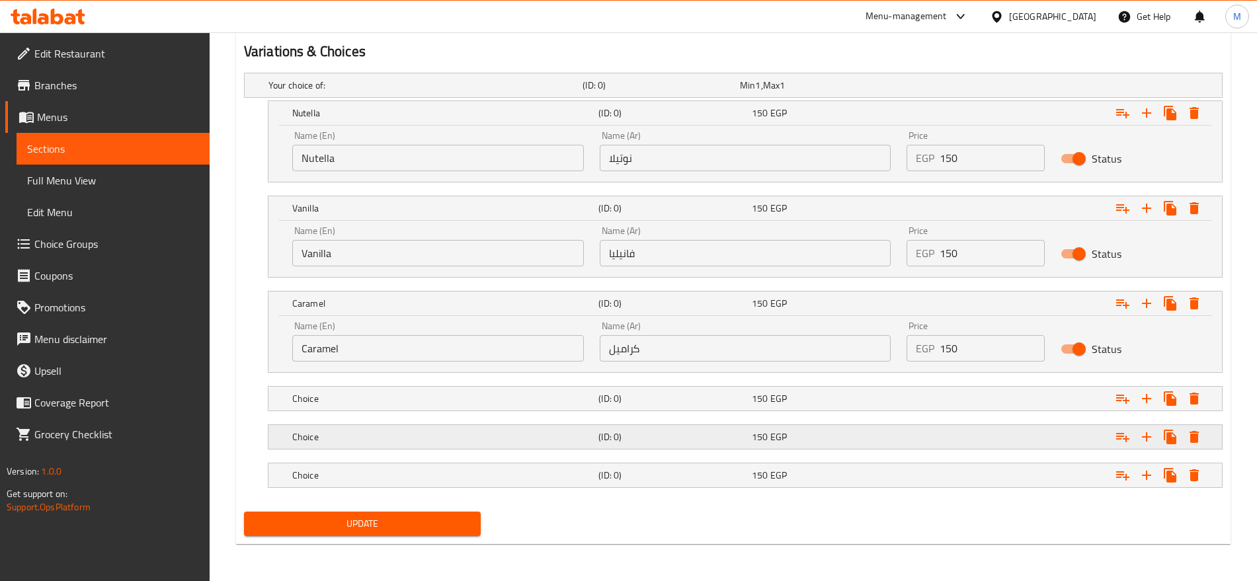
click at [365, 100] on div "Choice (ID: 0) 150 EGP" at bounding box center [737, 85] width 943 height 29
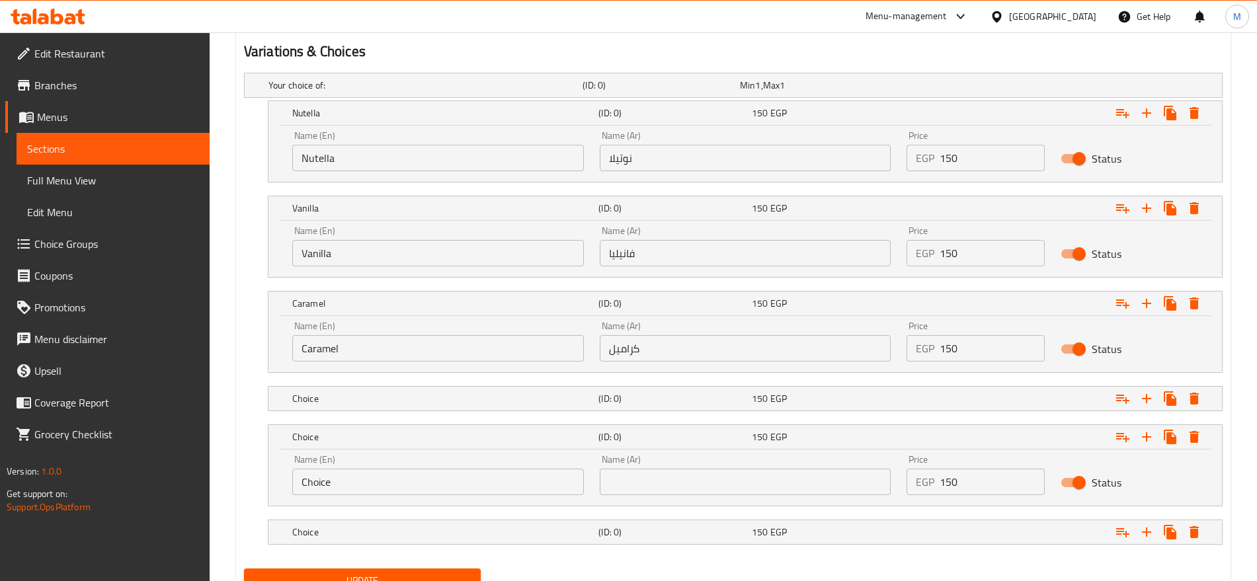
click at [378, 414] on nav at bounding box center [733, 419] width 978 height 11
click at [397, 95] on div "Choice" at bounding box center [423, 85] width 314 height 19
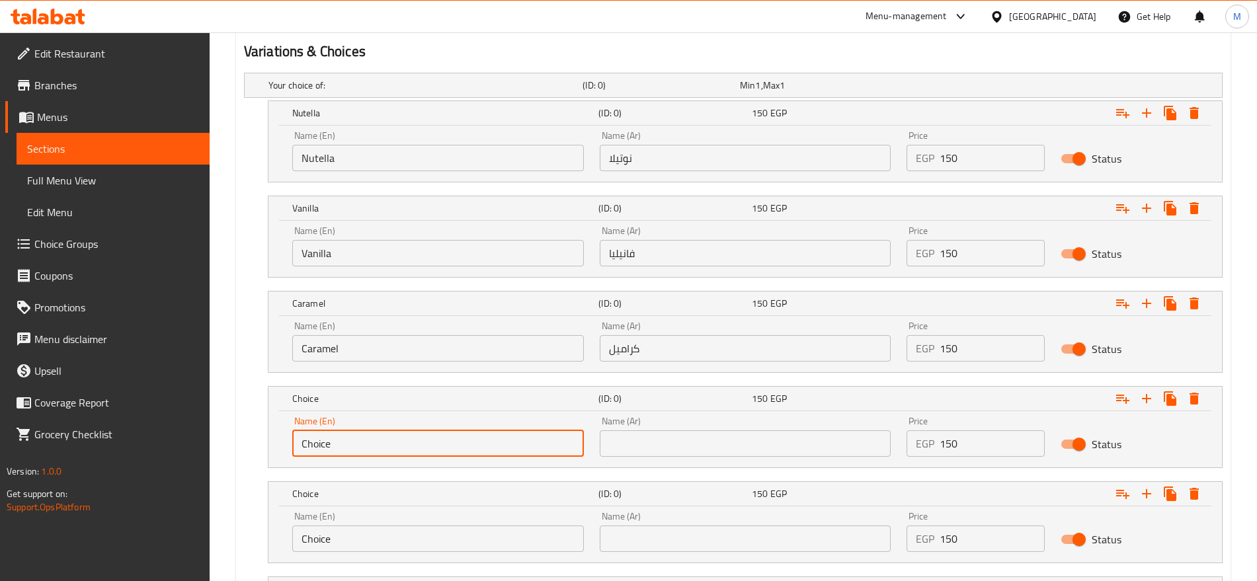
click at [357, 455] on input "Choice" at bounding box center [438, 443] width 292 height 26
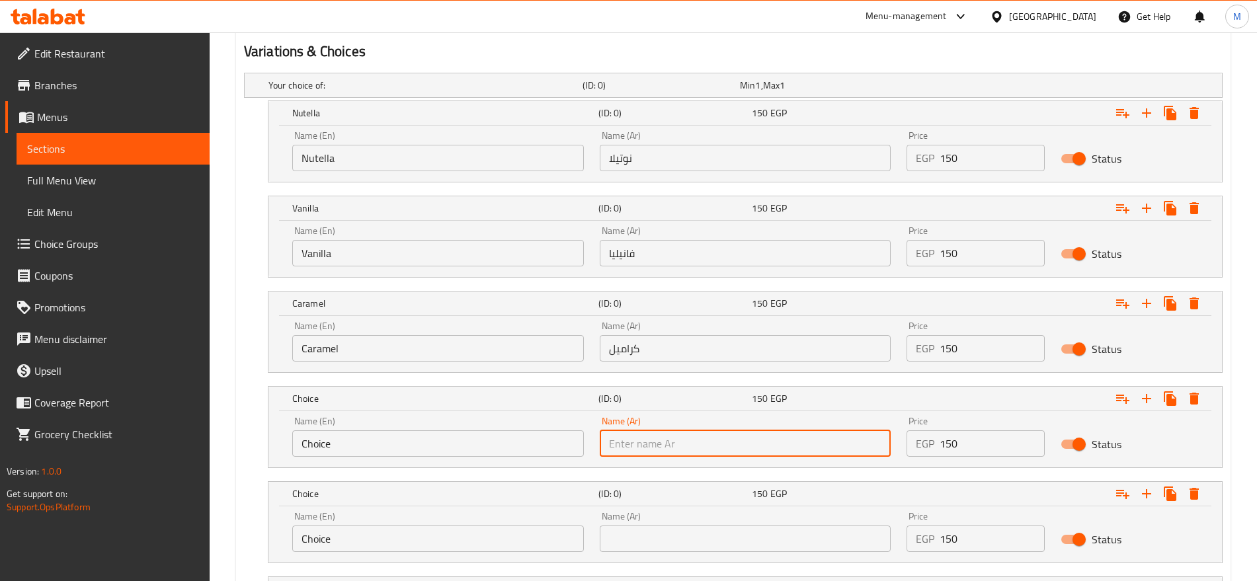
click at [754, 434] on input "text" at bounding box center [746, 443] width 292 height 26
paste input "أوريو"
type input "أوريو"
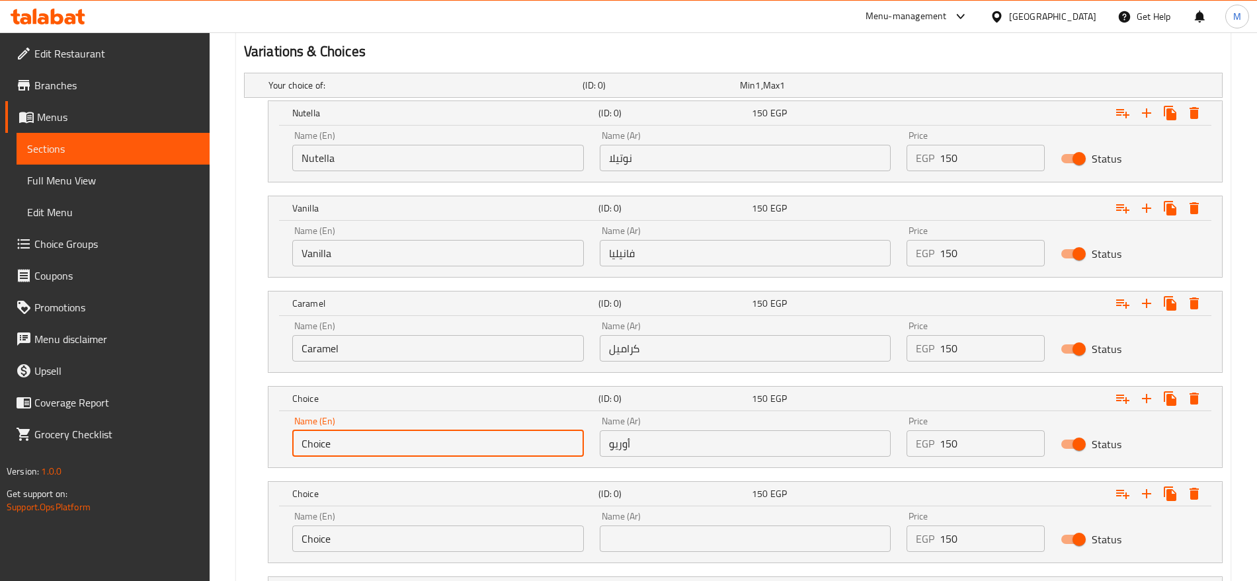
click at [521, 444] on input "Choice" at bounding box center [438, 443] width 292 height 26
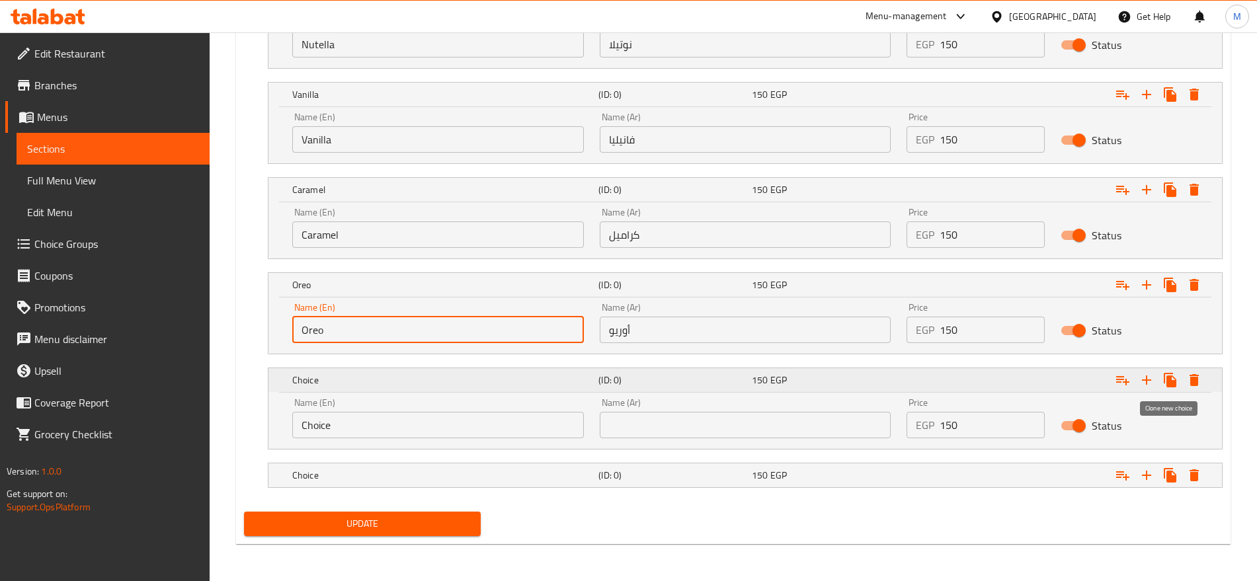
type input "Oreo"
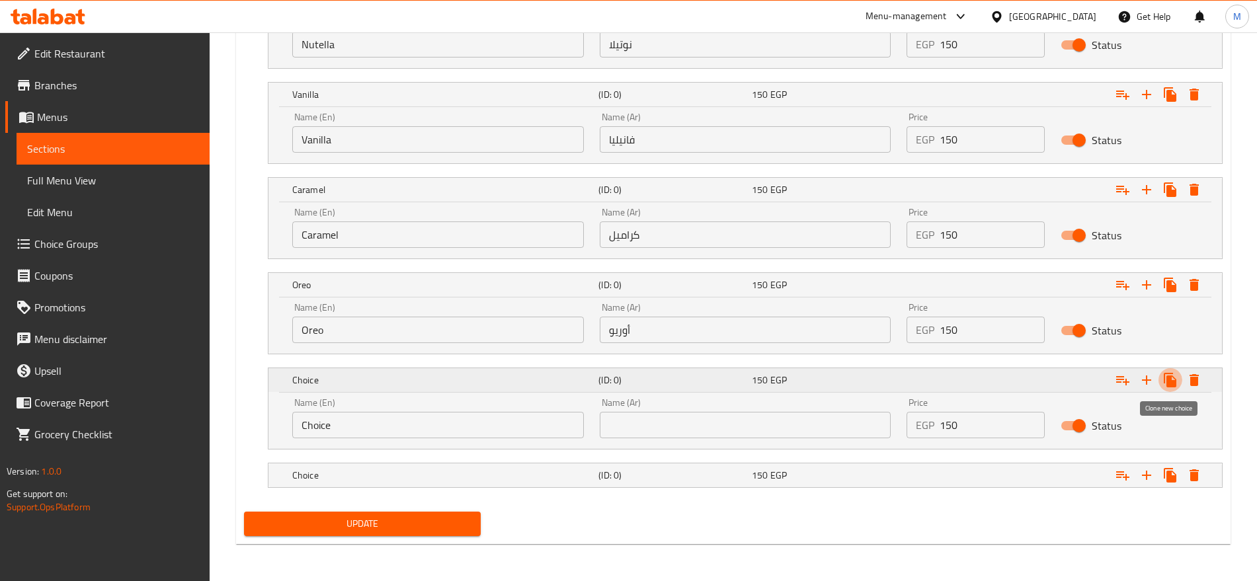
click at [1169, 383] on icon "Expand" at bounding box center [1169, 380] width 13 height 15
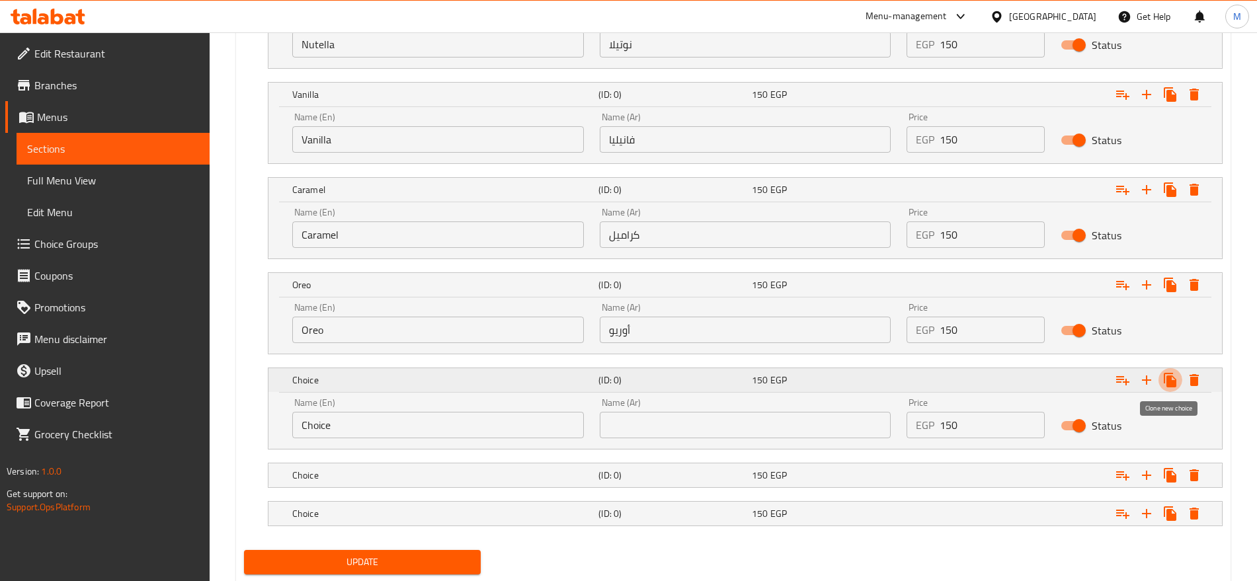
click at [1169, 383] on icon "Expand" at bounding box center [1169, 380] width 13 height 15
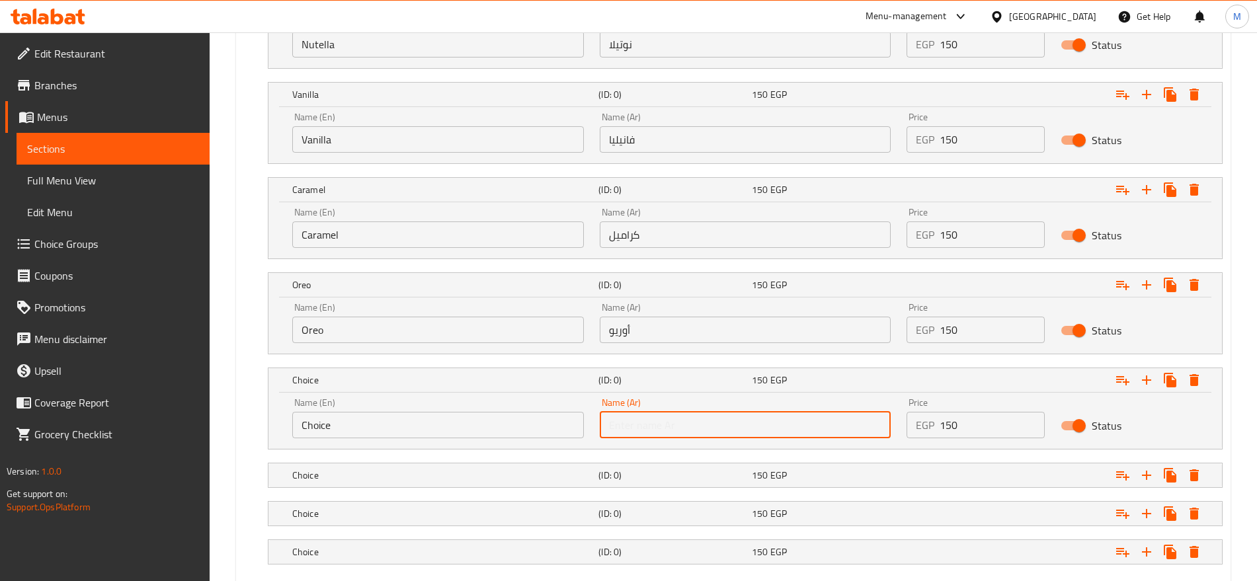
click at [806, 417] on input "text" at bounding box center [746, 425] width 292 height 26
paste input "سنيكرز"
type input "سنيكرز"
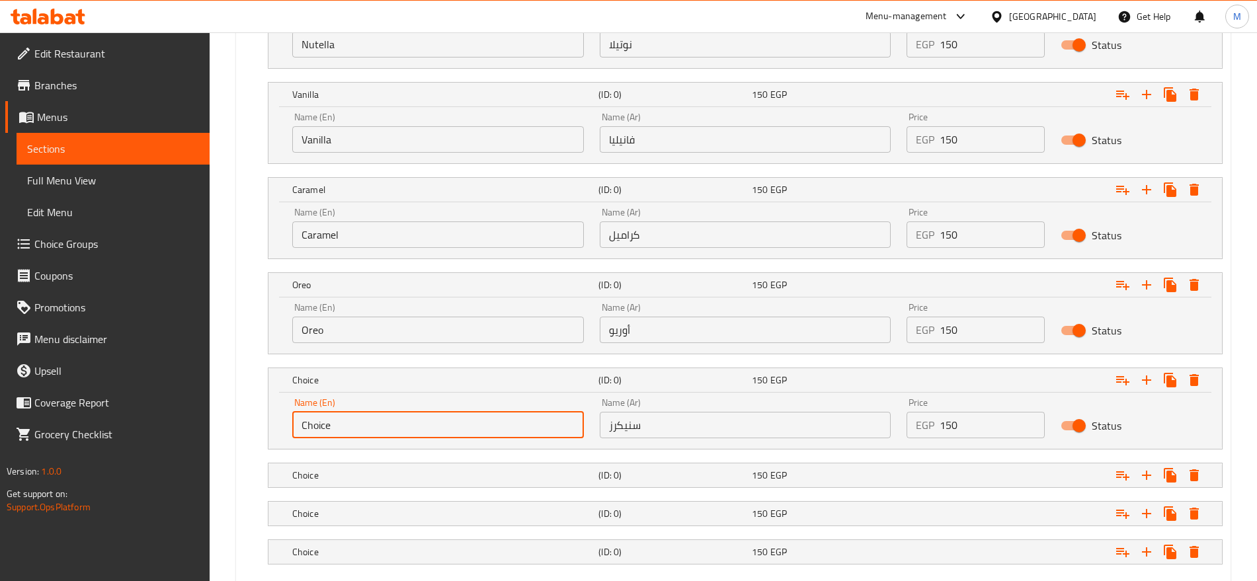
click at [477, 426] on input "Choice" at bounding box center [438, 425] width 292 height 26
paste input "Snickers"
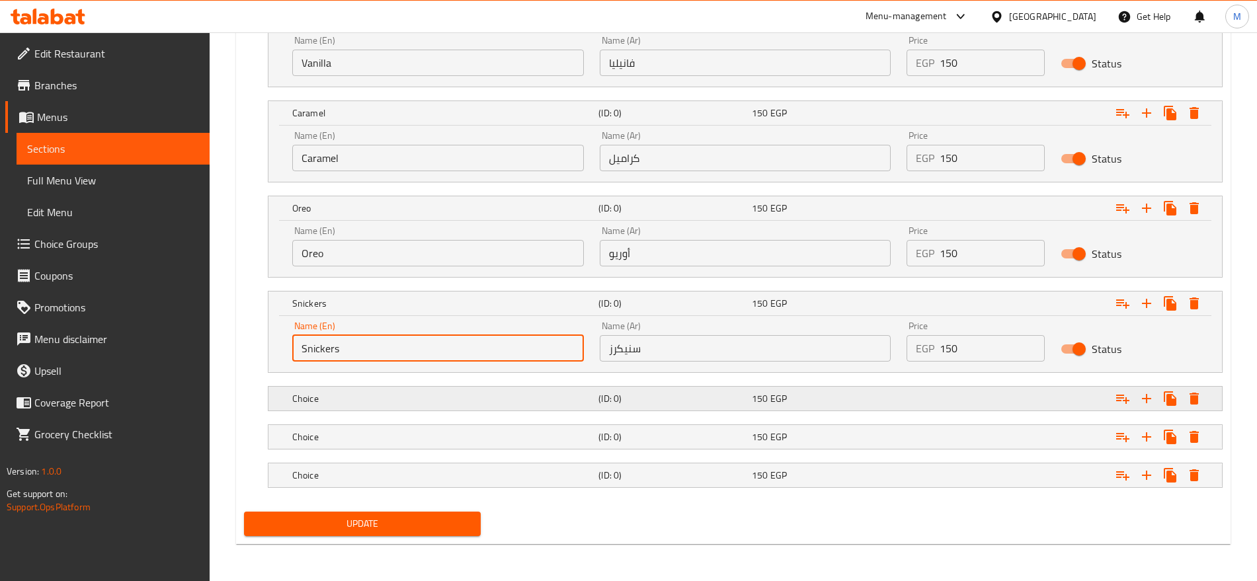
type input "Snickers"
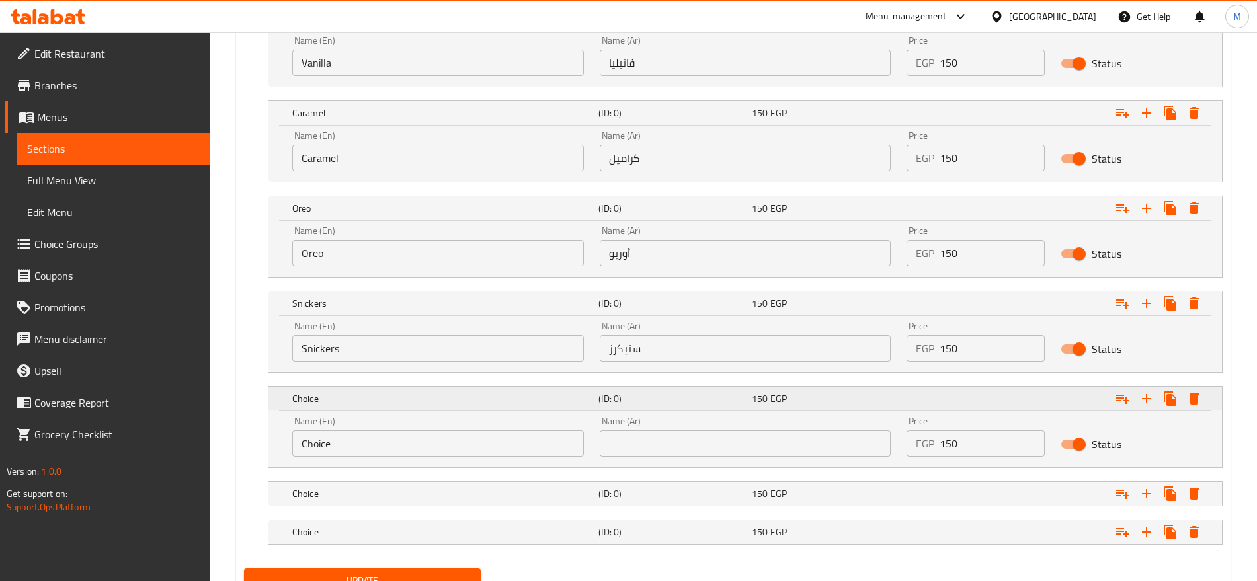
scroll to position [954, 0]
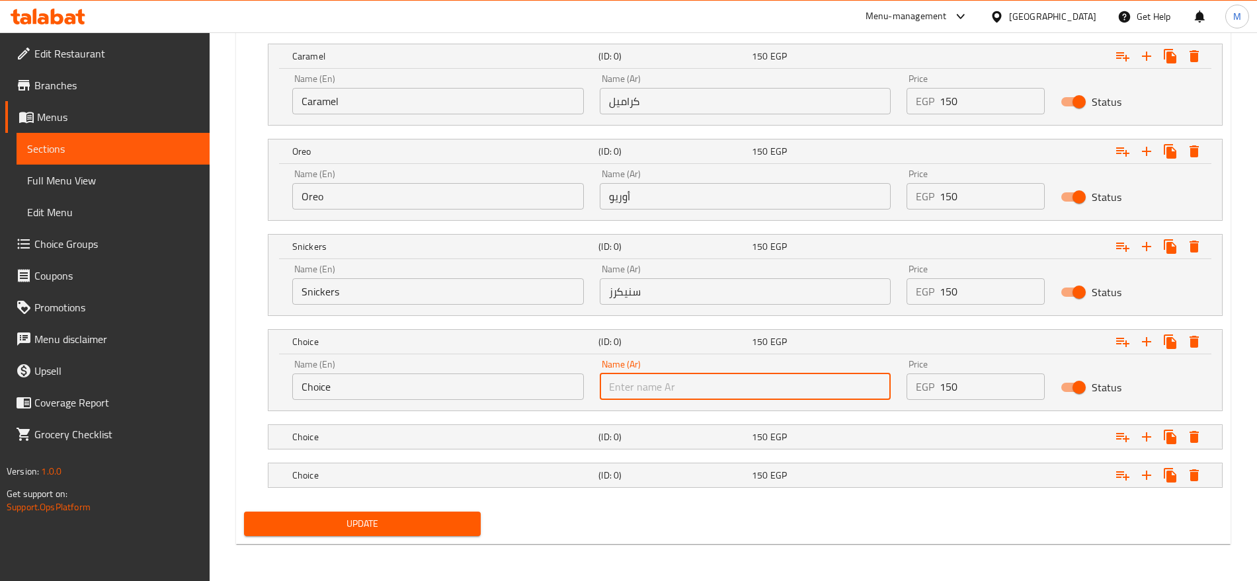
click at [747, 397] on input "text" at bounding box center [746, 386] width 292 height 26
paste input "لوتس"
type input "لوتس"
click at [525, 395] on input "Choice" at bounding box center [438, 386] width 292 height 26
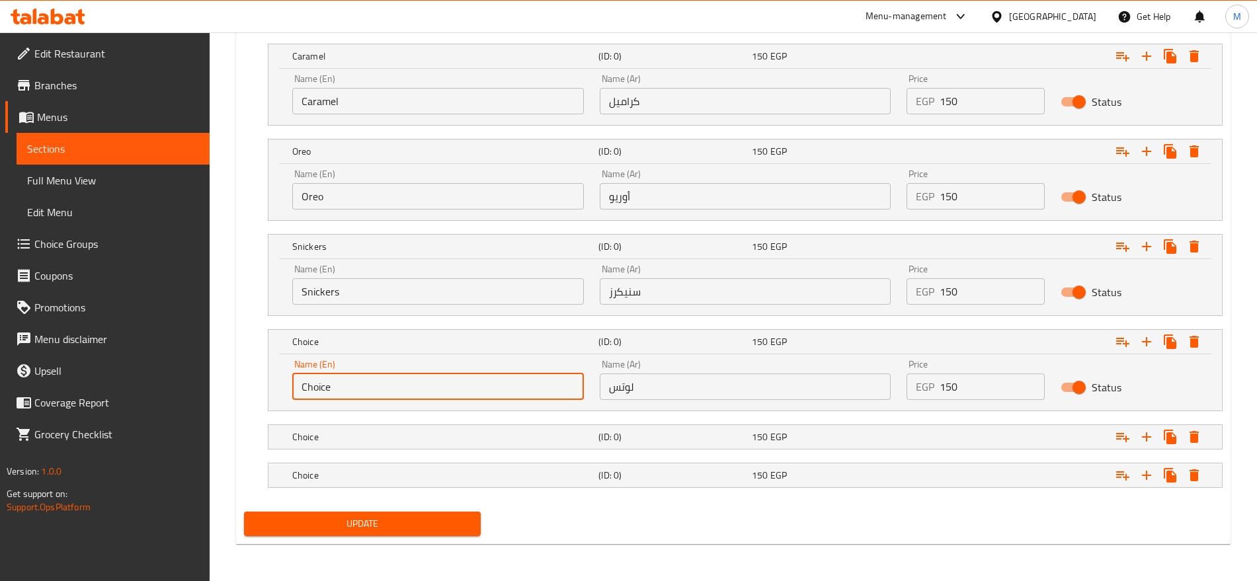
click at [525, 395] on input "Choice" at bounding box center [438, 386] width 292 height 26
type input "Lotus"
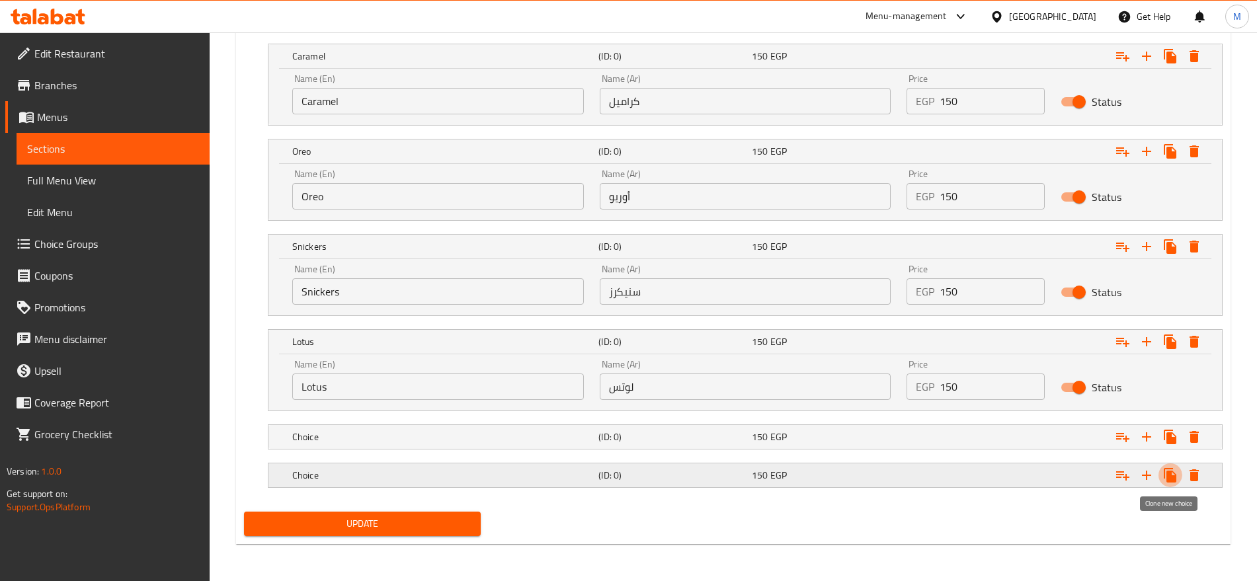
click at [1166, 471] on icon "Expand" at bounding box center [1169, 475] width 13 height 15
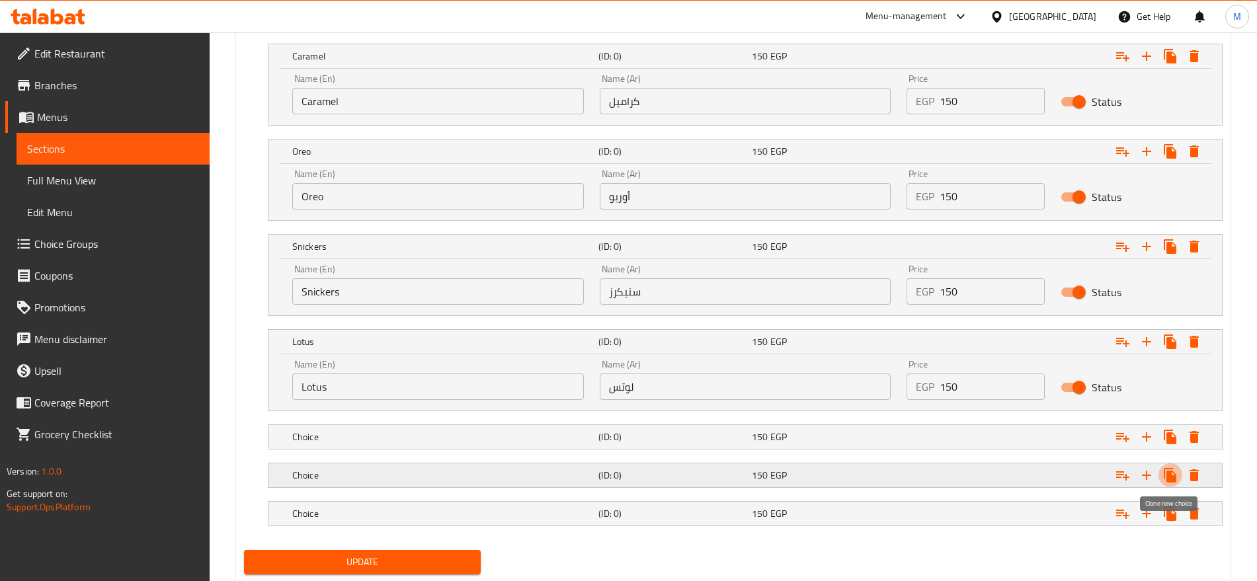
click at [1166, 471] on icon "Expand" at bounding box center [1169, 475] width 13 height 15
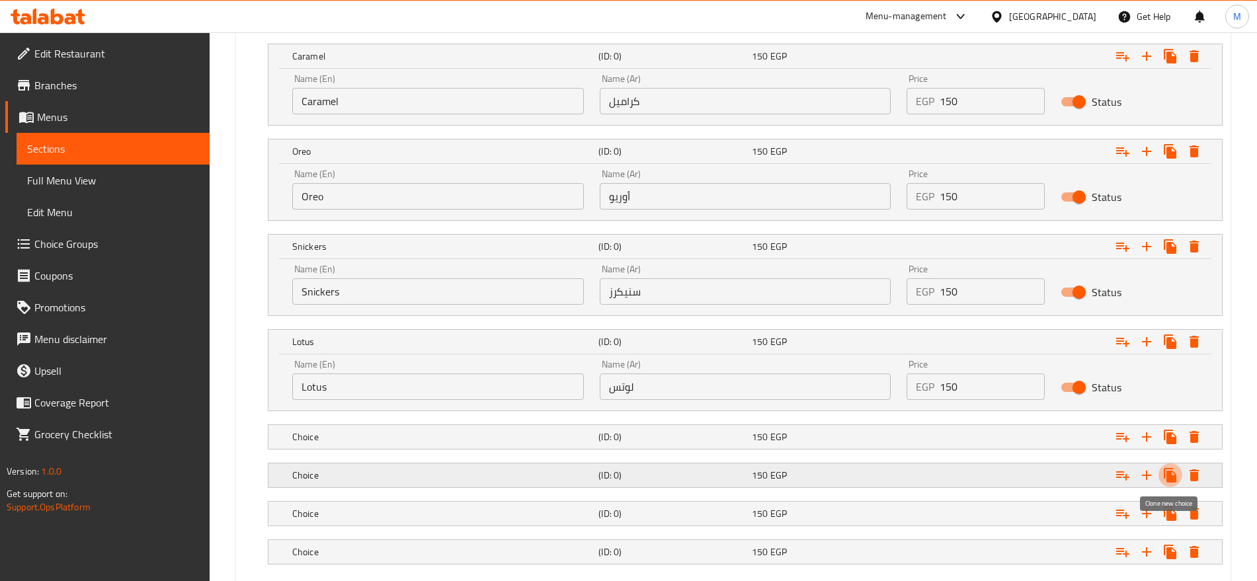
click at [1166, 471] on icon "Expand" at bounding box center [1169, 475] width 13 height 15
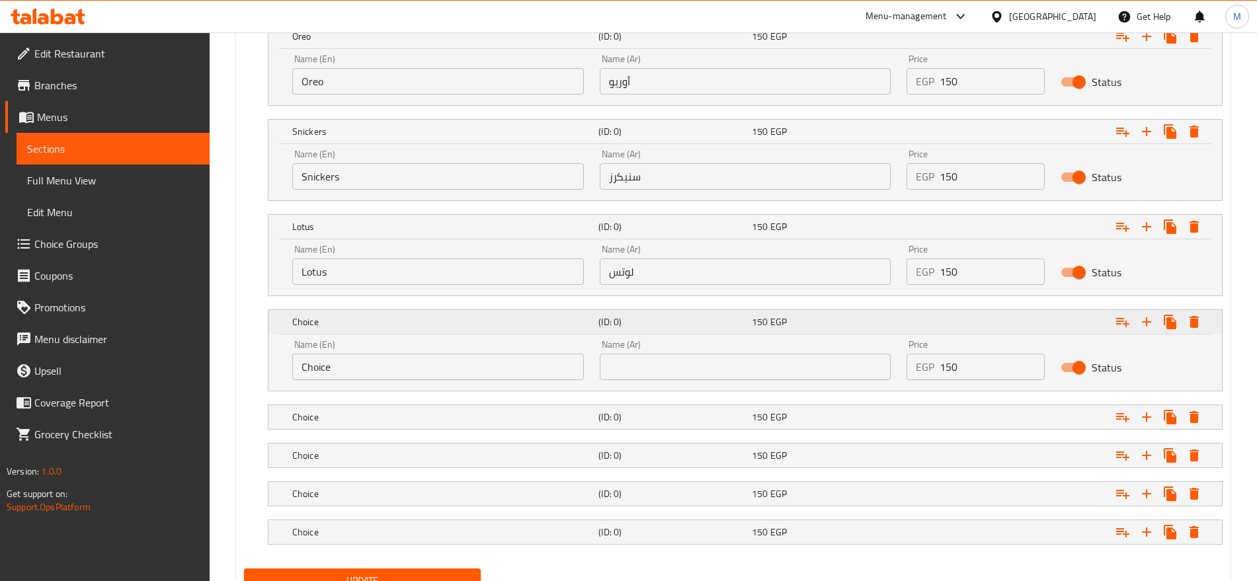
scroll to position [1126, 0]
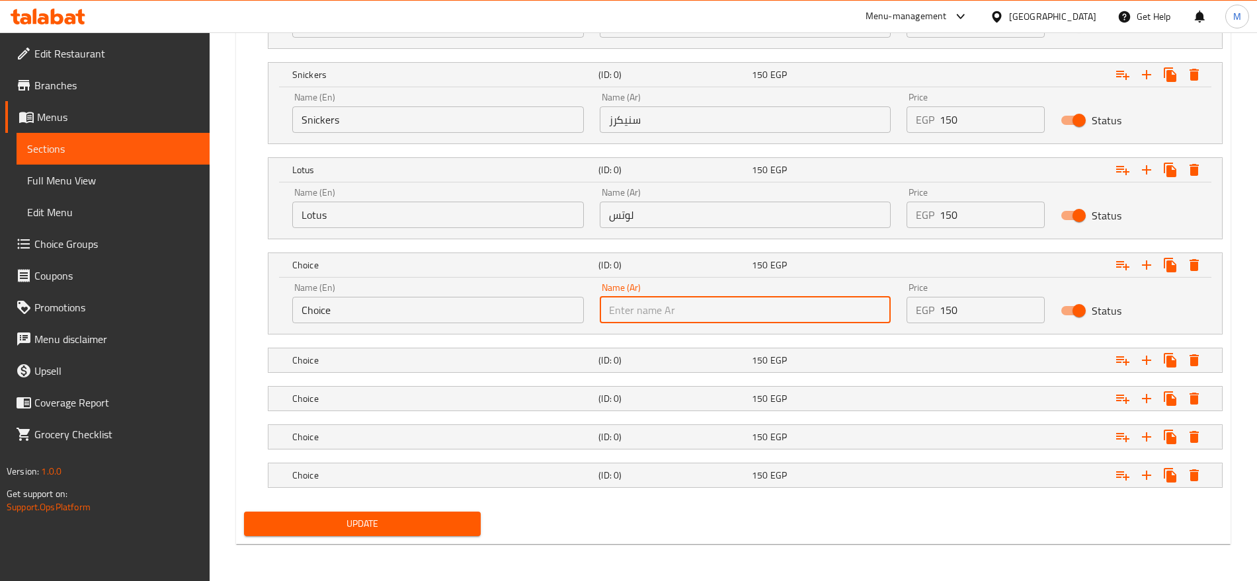
click at [824, 309] on input "text" at bounding box center [746, 310] width 292 height 26
paste input "فلوتس"
type input "فلوتس"
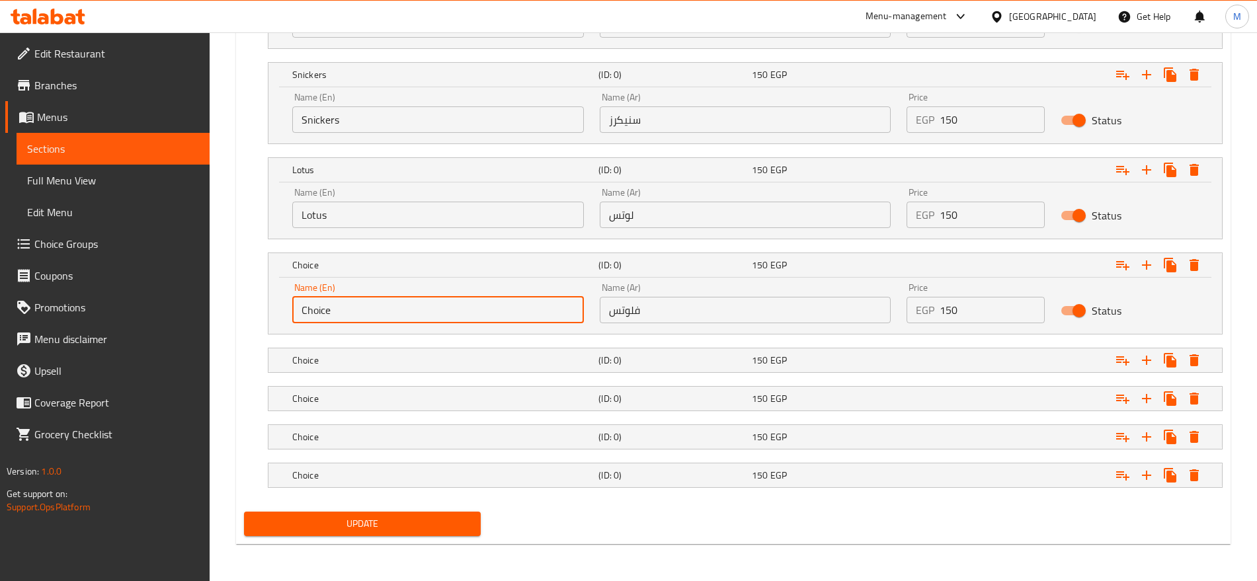
click at [496, 310] on input "Choice" at bounding box center [438, 310] width 292 height 26
paste input "Flutes"
type input "Flutes"
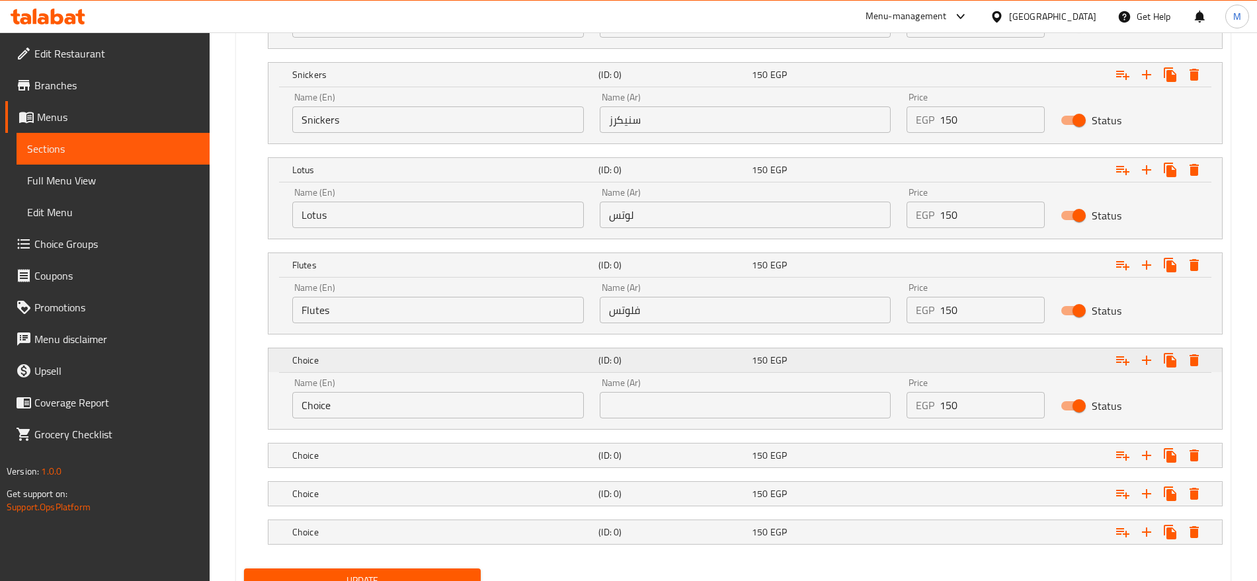
scroll to position [1183, 0]
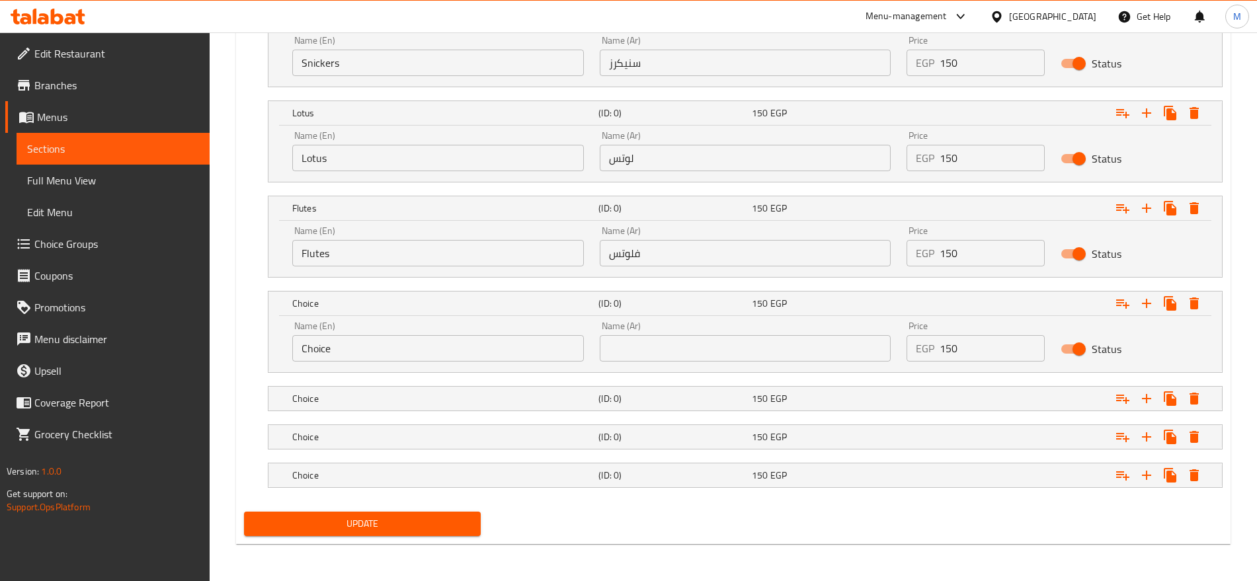
paste input "كيت كات"
click at [813, 354] on input "text" at bounding box center [746, 348] width 292 height 26
type input "كيت كات"
drag, startPoint x: 500, startPoint y: 332, endPoint x: 465, endPoint y: 358, distance: 42.6
click at [465, 358] on div "Name (En) Choice Name (En)" at bounding box center [438, 341] width 292 height 40
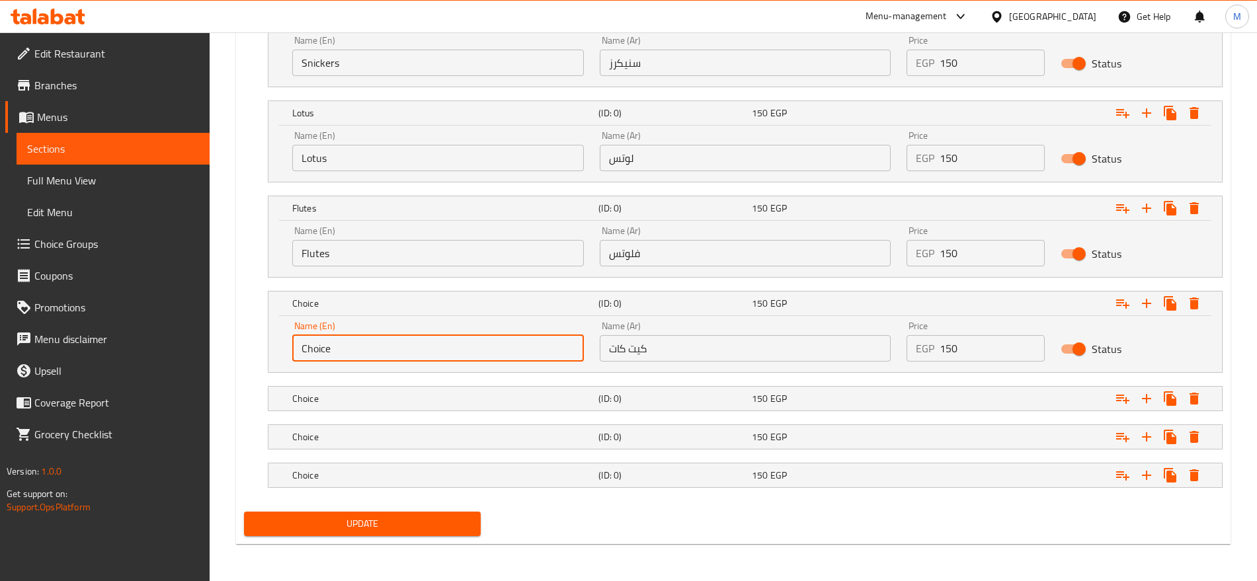
click at [465, 358] on input "Choice" at bounding box center [438, 348] width 292 height 26
paste input "KitKat"
click at [465, 358] on input "Choice" at bounding box center [438, 348] width 292 height 26
type input "KitKat"
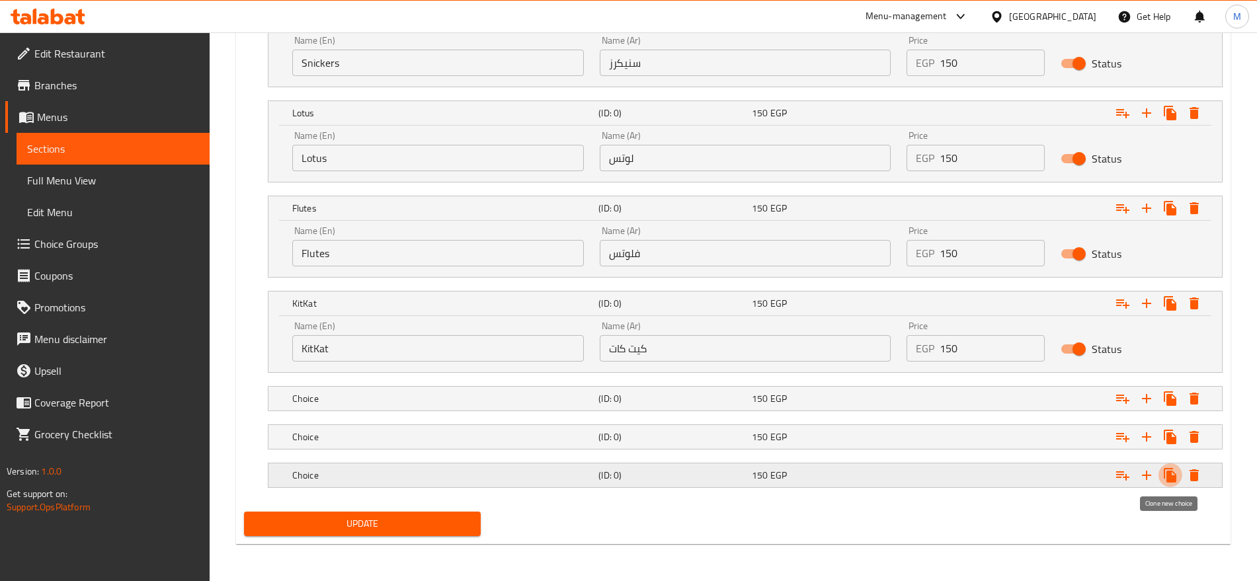
click at [1175, 473] on icon "Expand" at bounding box center [1169, 475] width 13 height 15
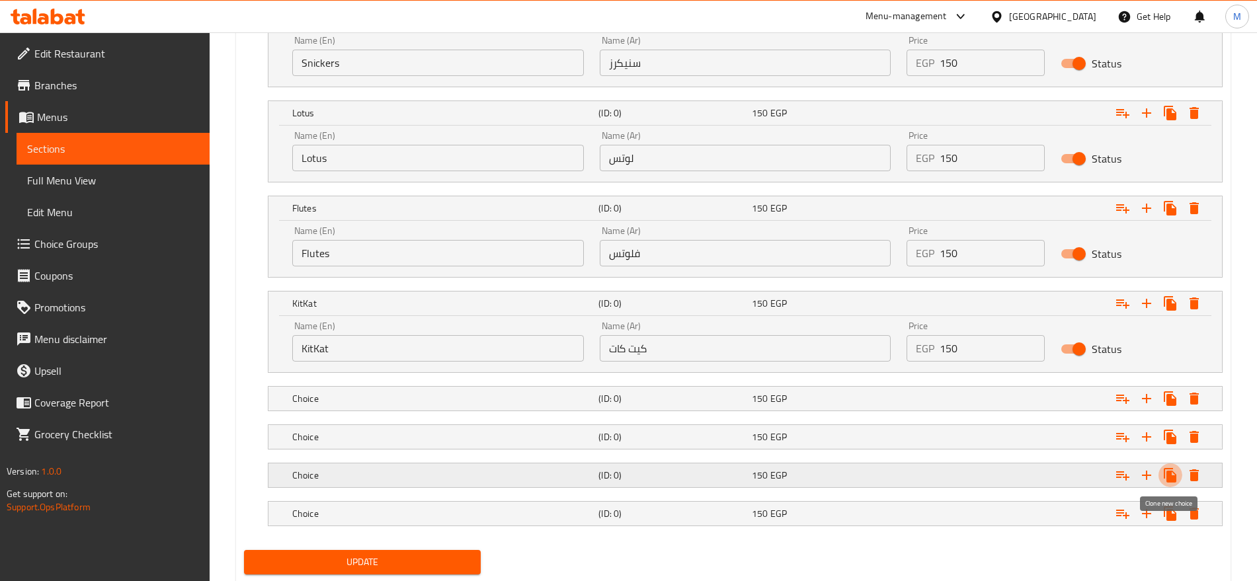
click at [1175, 473] on icon "Expand" at bounding box center [1169, 475] width 13 height 15
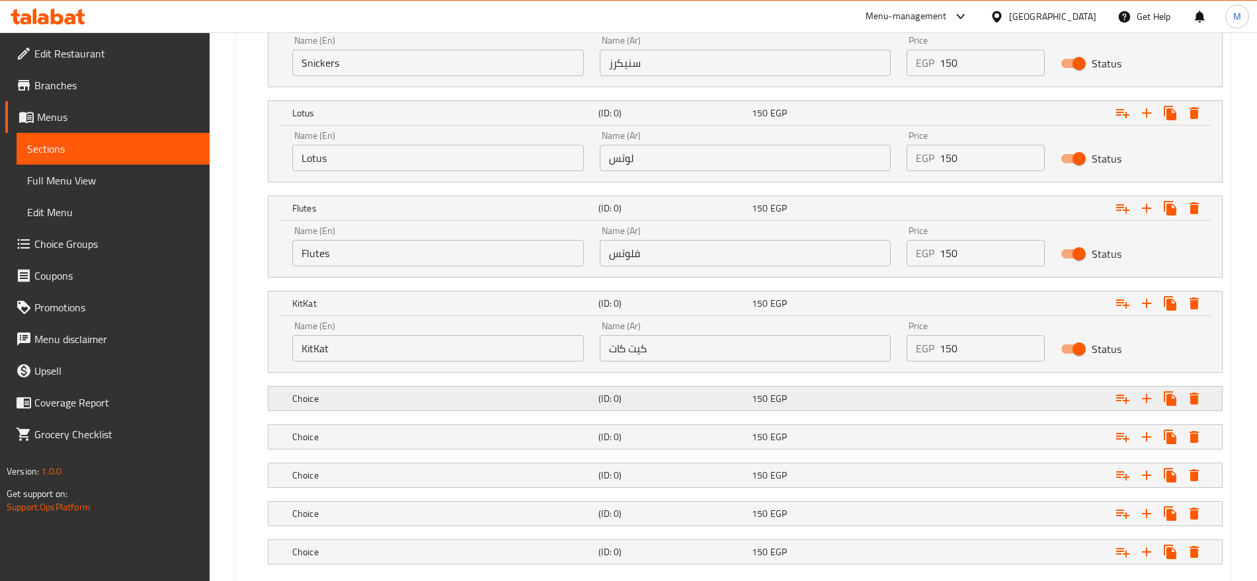
scroll to position [1259, 0]
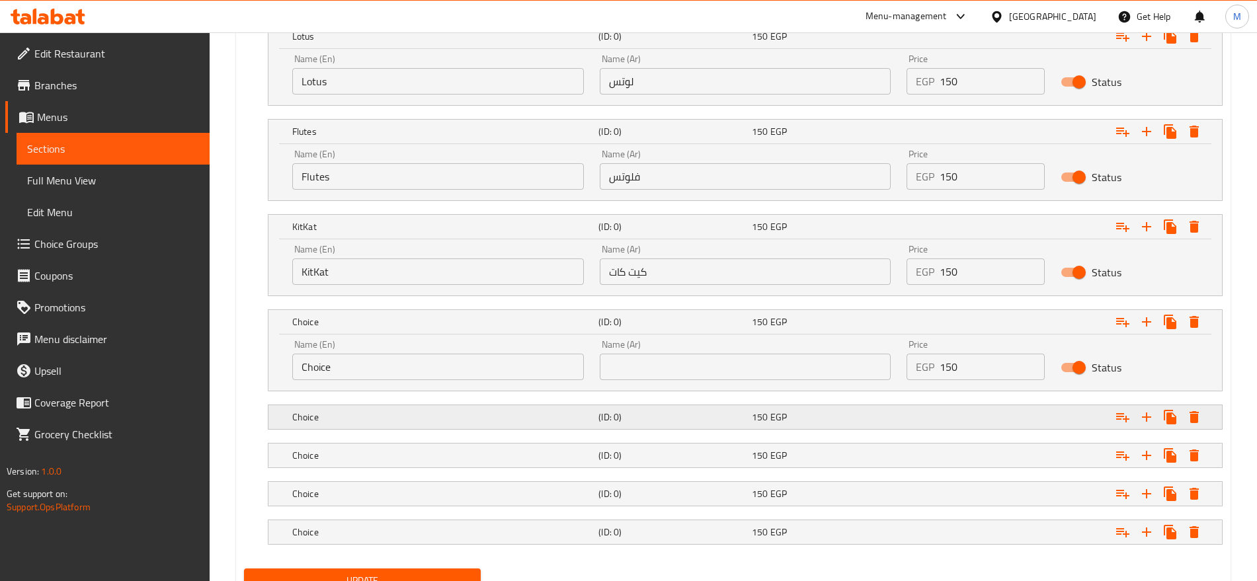
scroll to position [1316, 0]
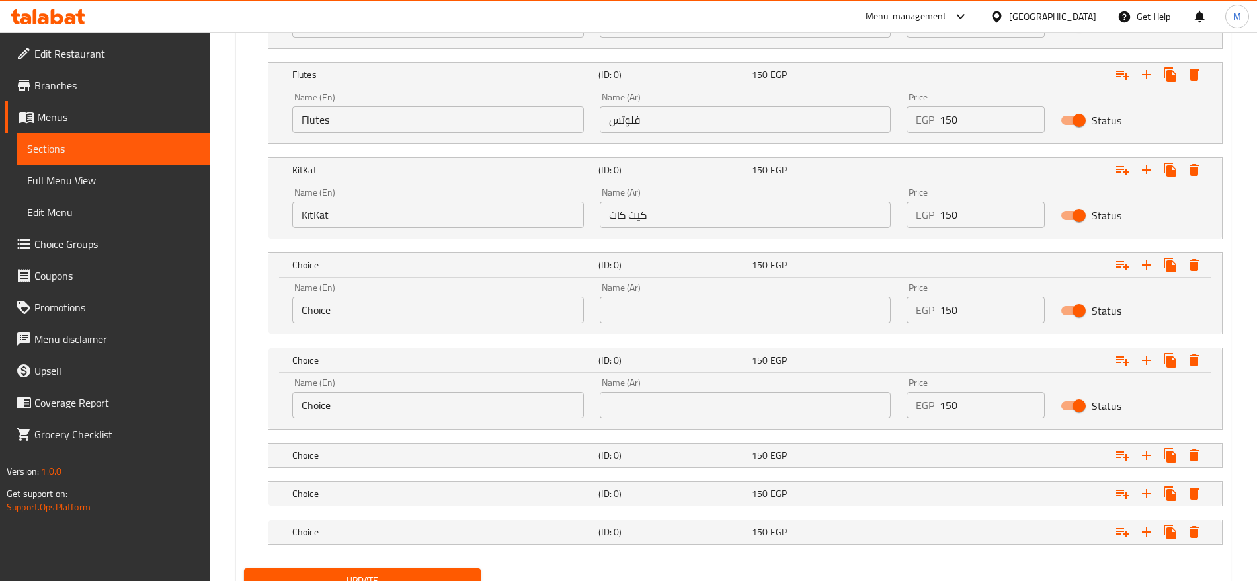
scroll to position [1373, 0]
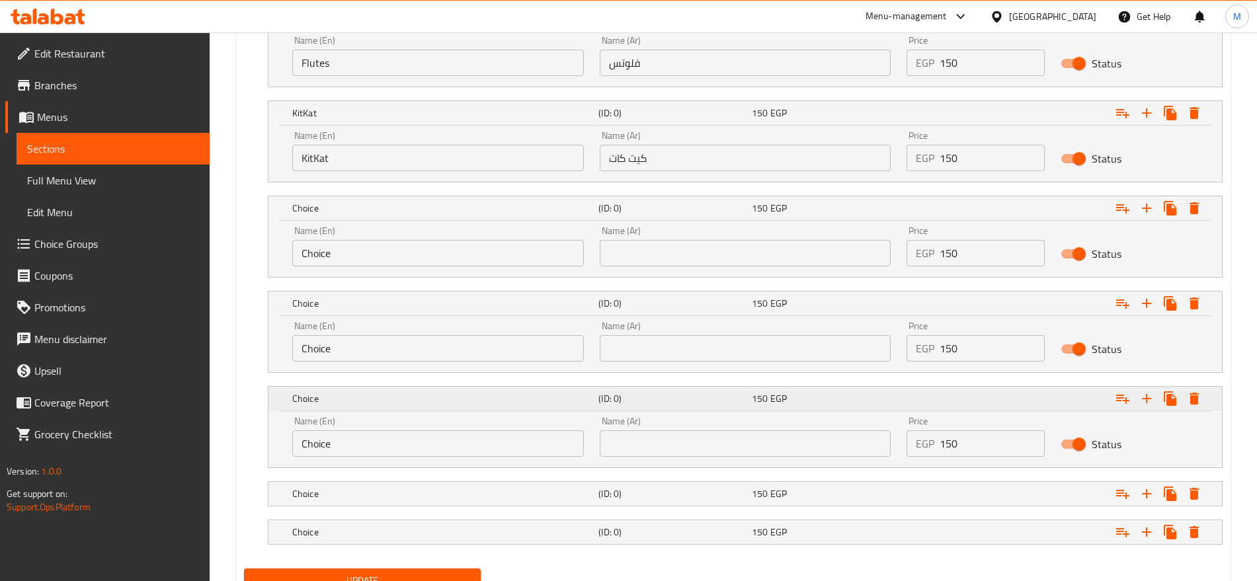
scroll to position [1430, 0]
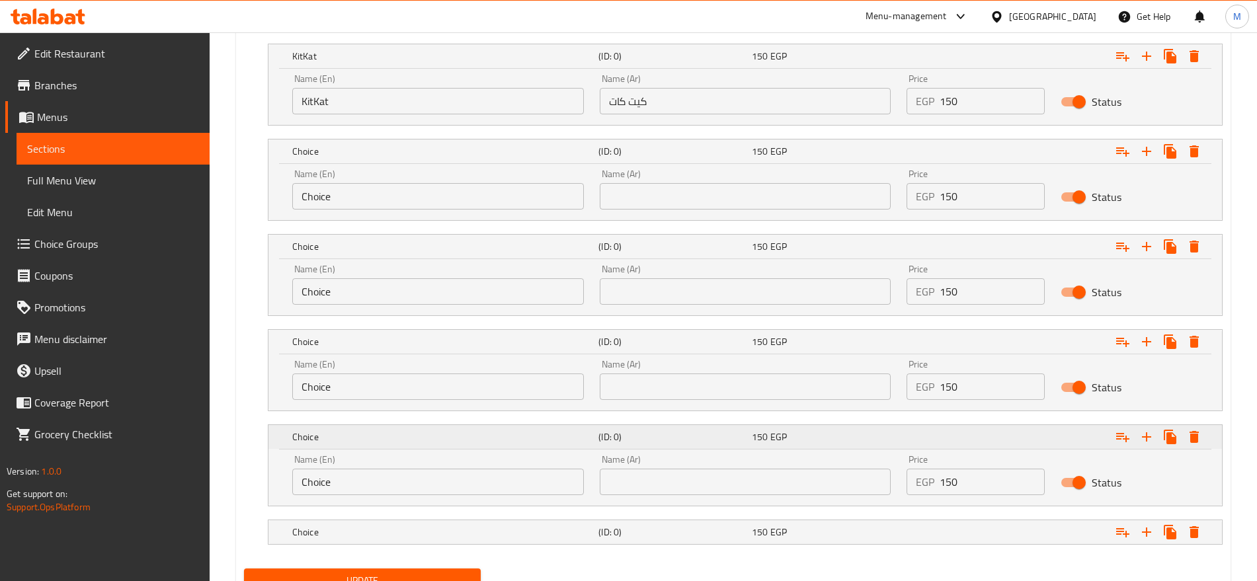
scroll to position [1487, 0]
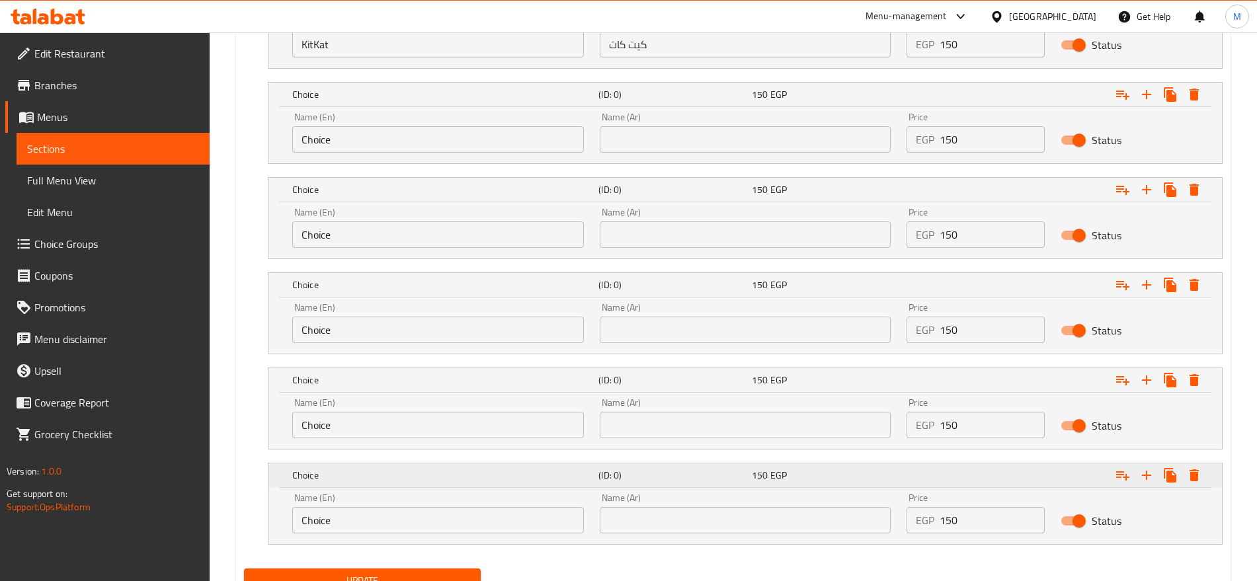
scroll to position [1389, 0]
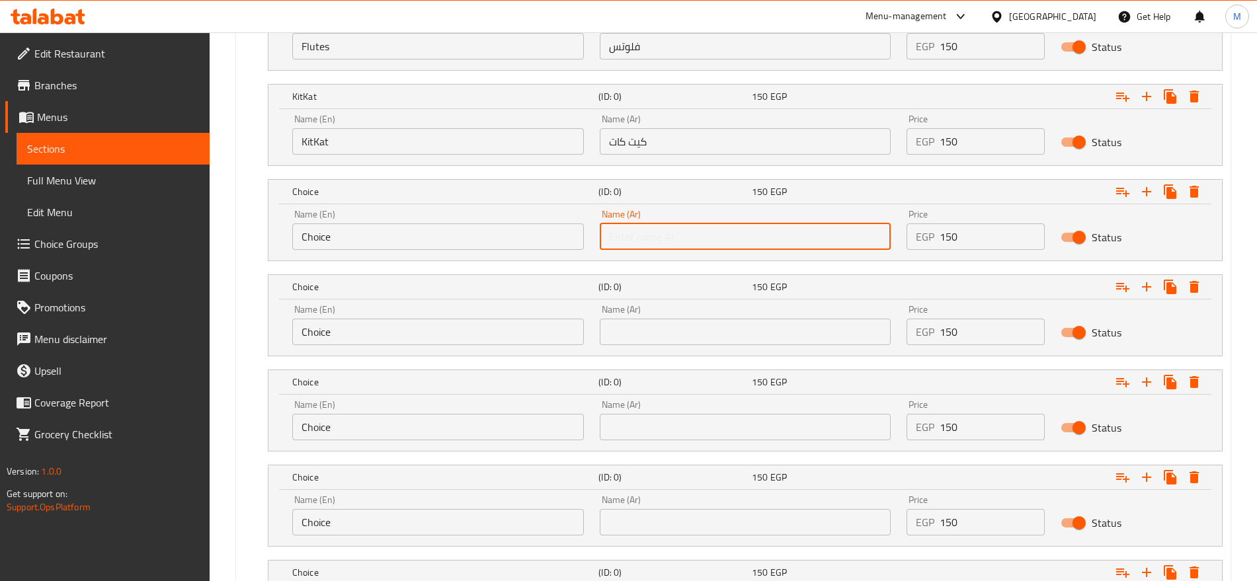
click at [803, 247] on input "text" at bounding box center [746, 236] width 292 height 26
paste input "تويكس"
type input "تويكس"
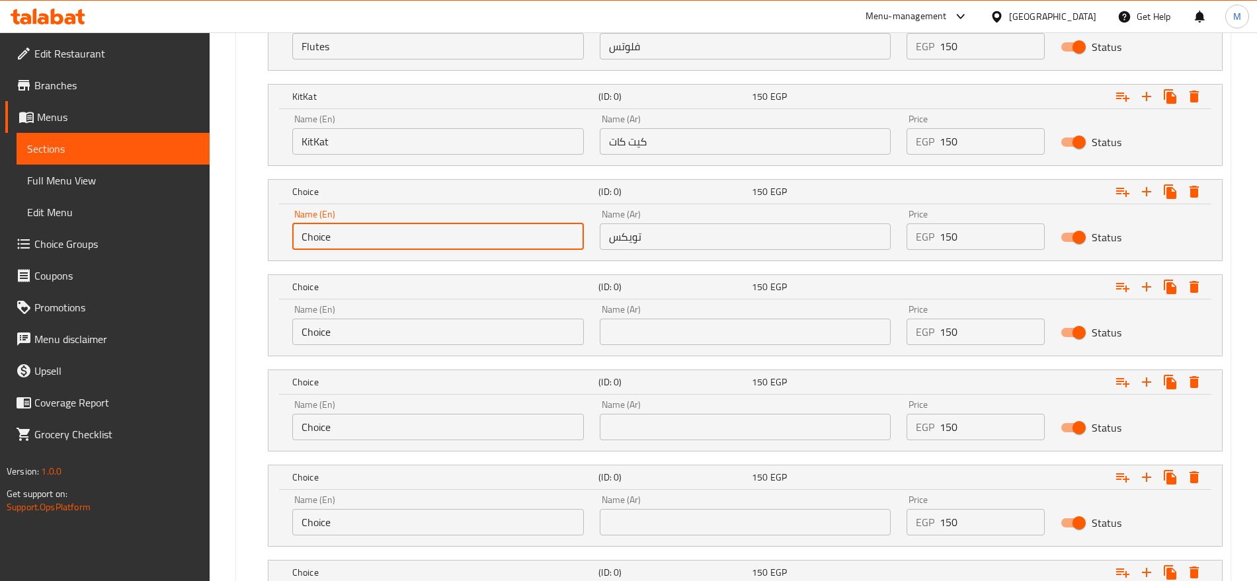
click at [500, 248] on input "Choice" at bounding box center [438, 236] width 292 height 26
paste input "Twix"
type input "Twix"
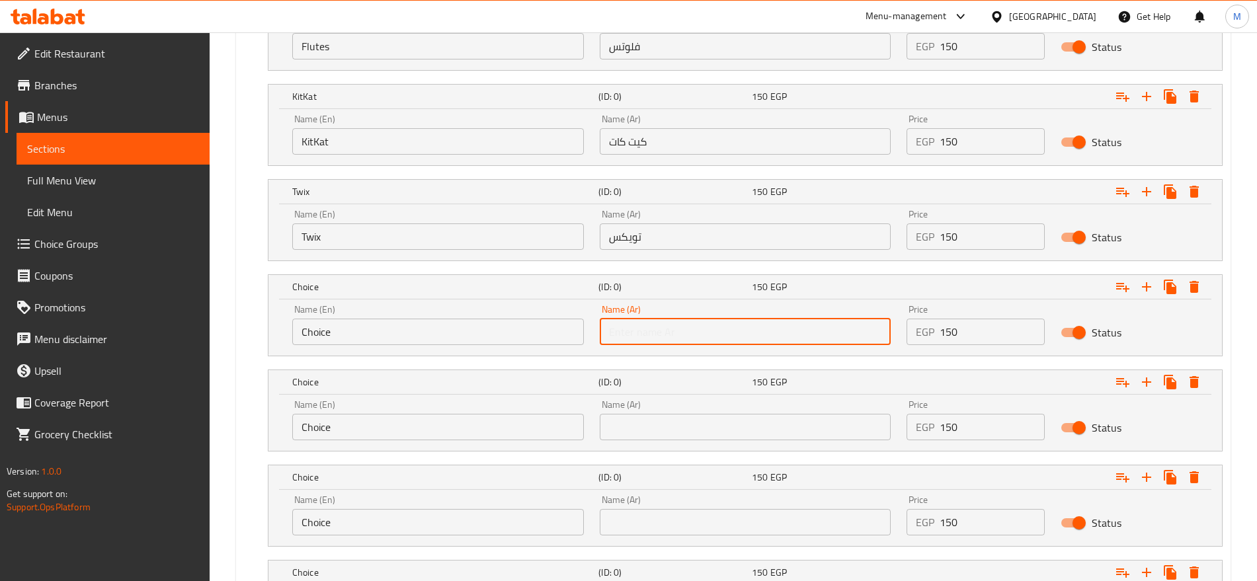
click at [645, 325] on input "text" at bounding box center [746, 332] width 292 height 26
paste input "باونتي"
type input "باونتي"
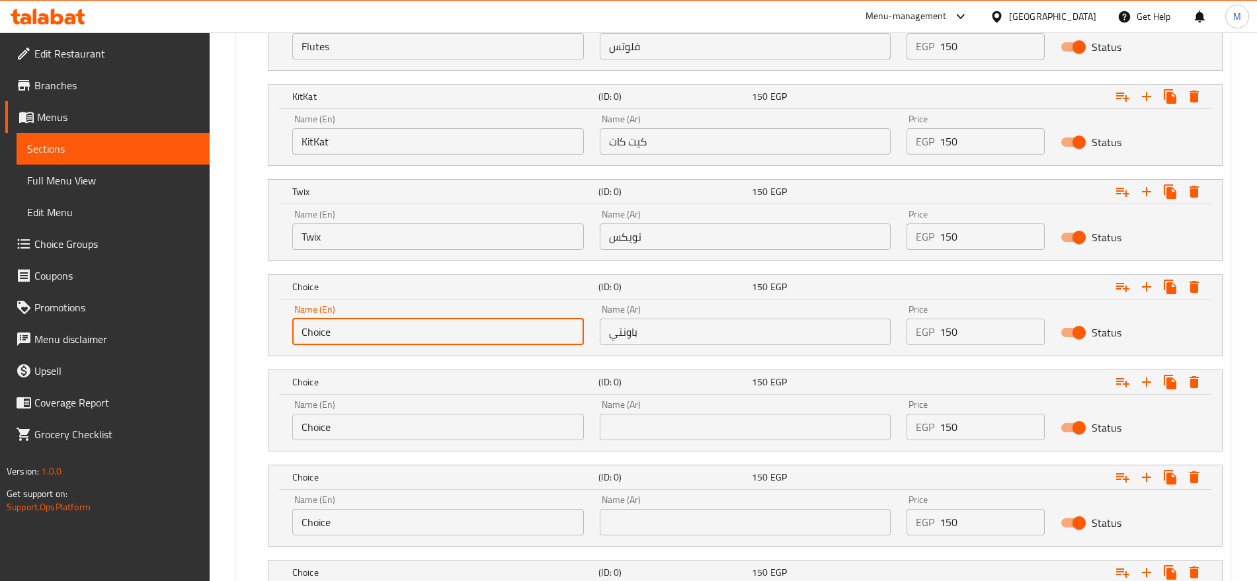
click at [545, 333] on input "Choice" at bounding box center [438, 332] width 292 height 26
paste input "Bounty"
type input "Bounty"
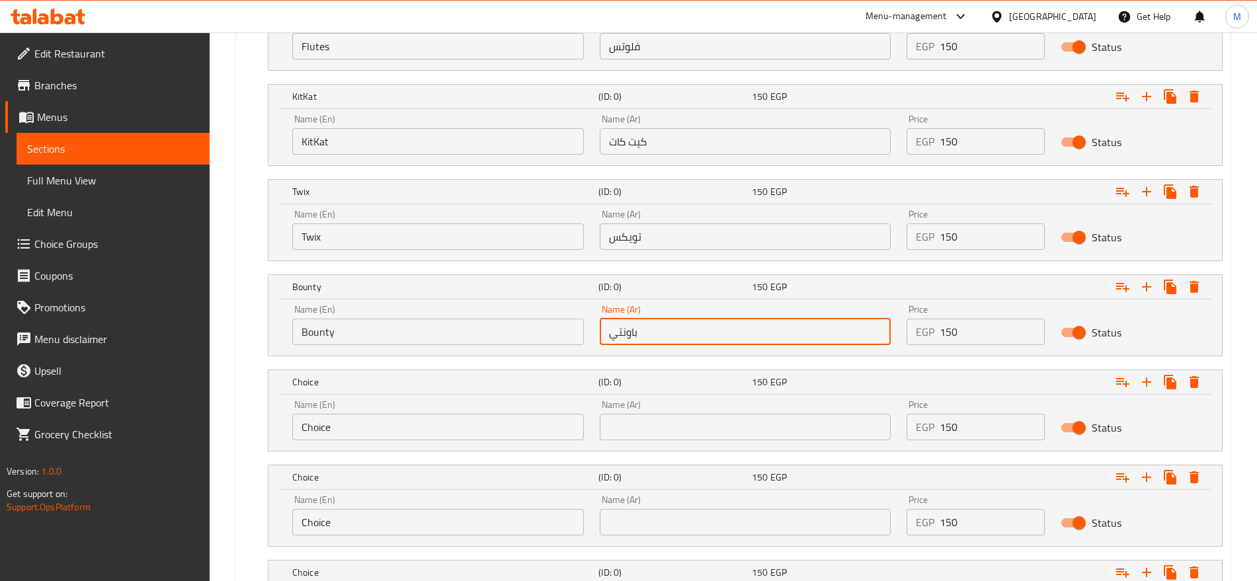
click at [711, 341] on input "باونتي" at bounding box center [746, 332] width 292 height 26
click at [720, 421] on input "text" at bounding box center [746, 427] width 292 height 26
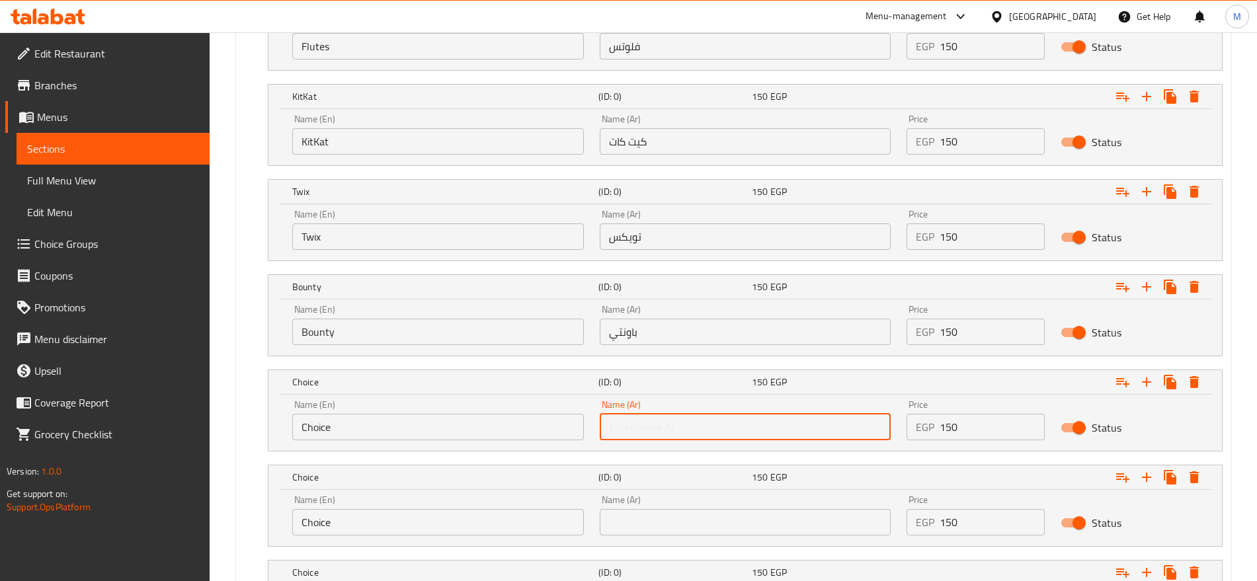
paste input "كيندر"
type input "كيندر"
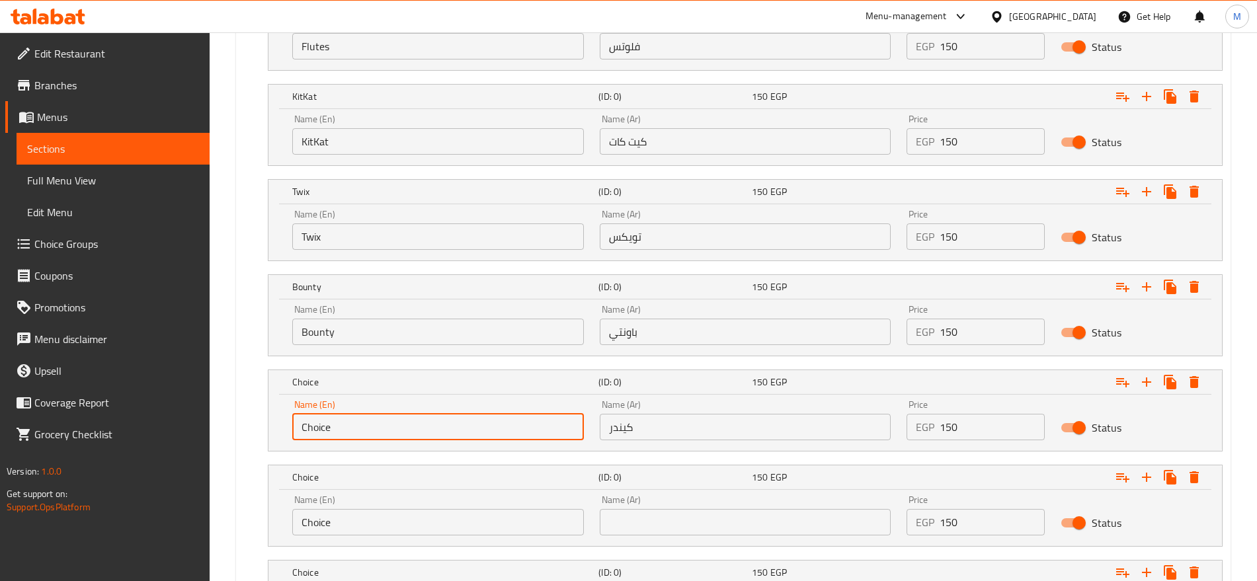
click at [453, 414] on input "Choice" at bounding box center [438, 427] width 292 height 26
paste input "Kinder"
click at [453, 414] on input "Kinder" at bounding box center [438, 427] width 292 height 26
type input "Kinder"
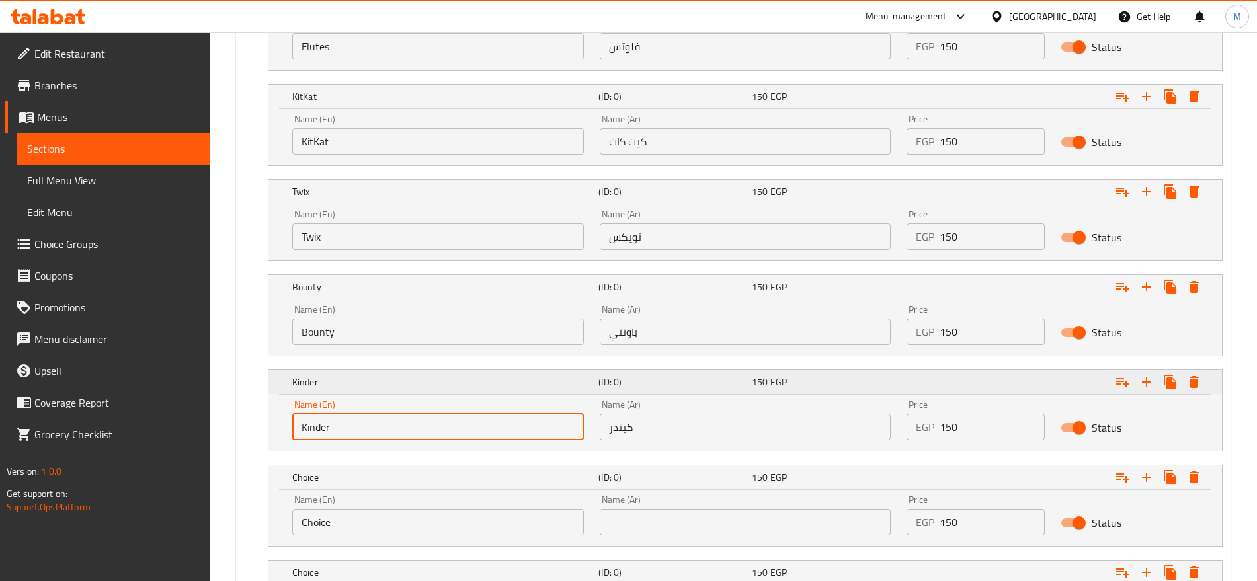
scroll to position [1543, 0]
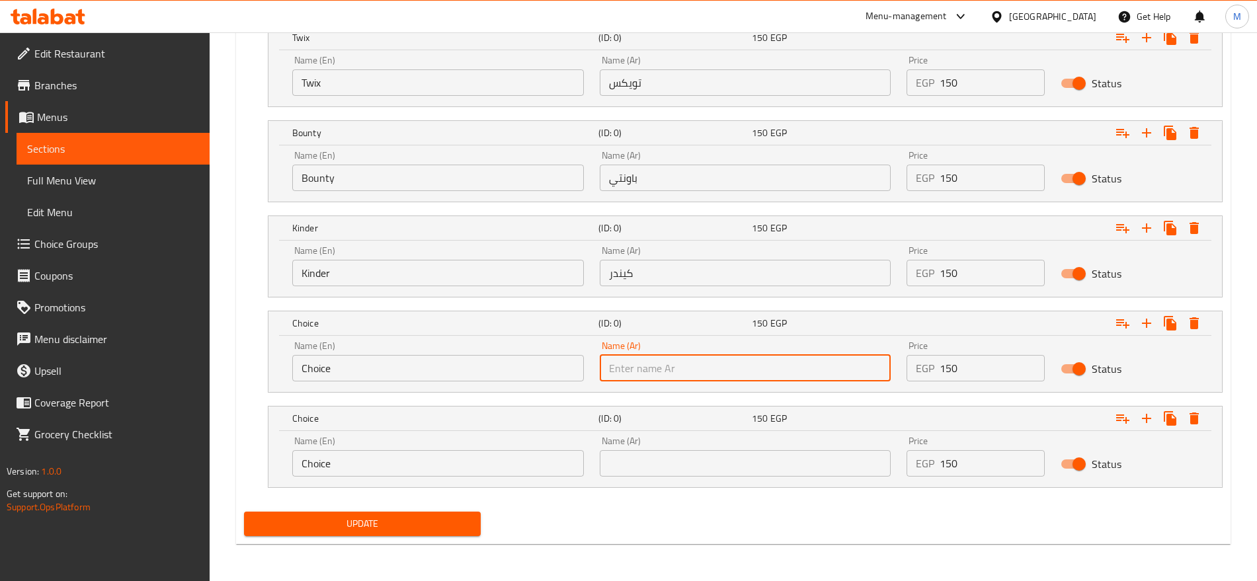
click at [746, 371] on input "text" at bounding box center [746, 368] width 292 height 26
paste input "رافايلو"
type input "رافايلو"
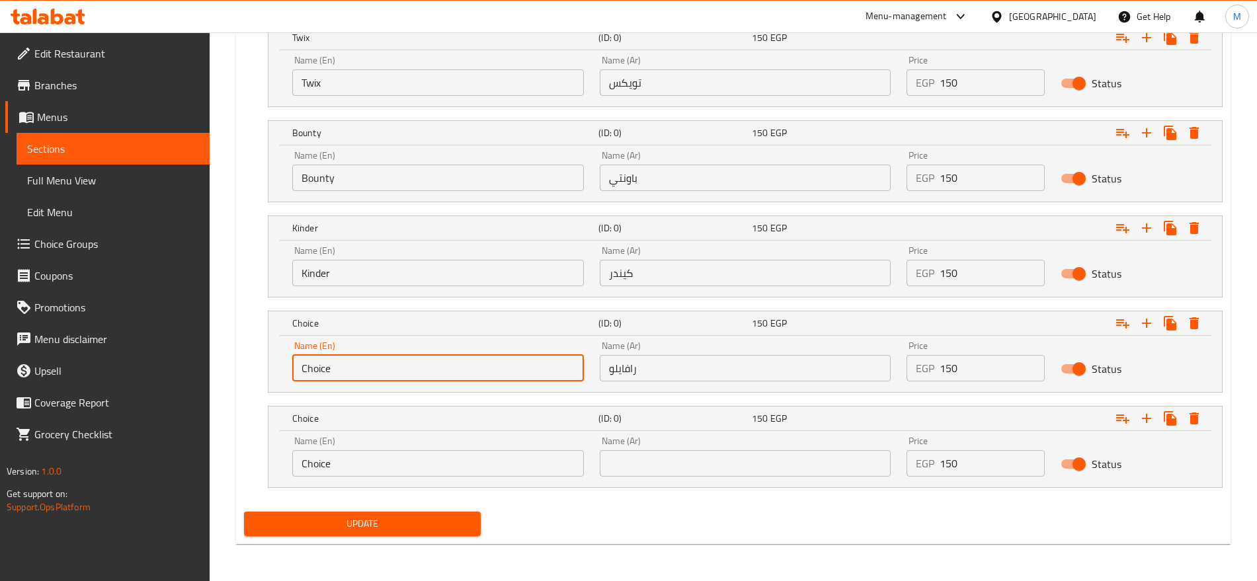
click at [498, 363] on input "Choice" at bounding box center [438, 368] width 292 height 26
paste input "Raffaello"
click at [498, 363] on input "Raffaello" at bounding box center [438, 368] width 292 height 26
type input "Raffaello"
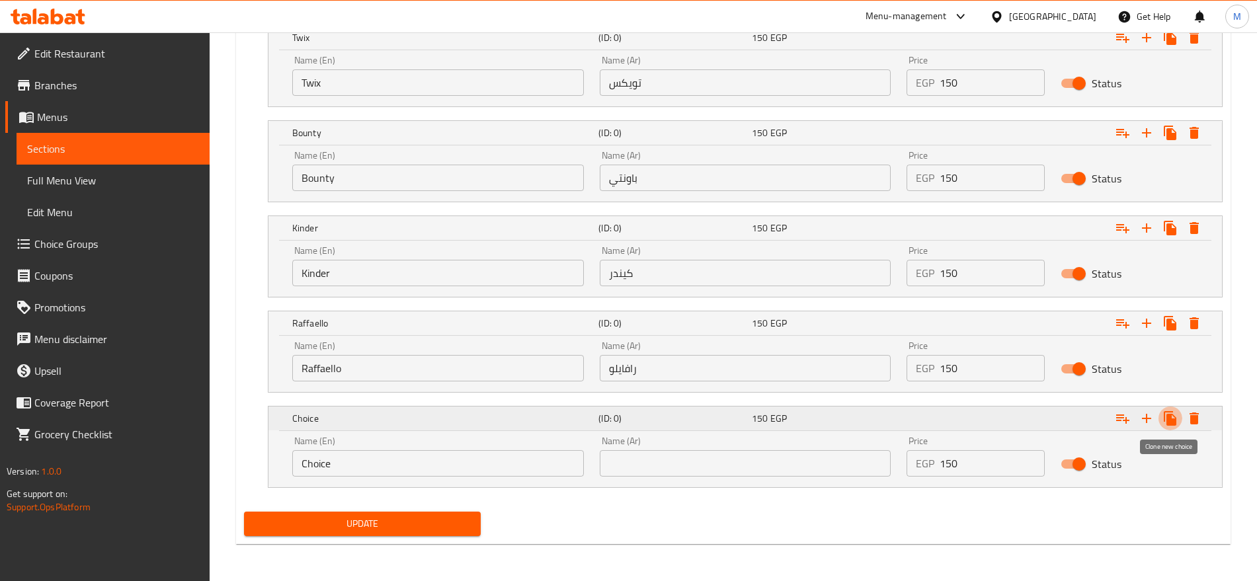
click at [1167, 416] on icon "Expand" at bounding box center [1169, 418] width 13 height 15
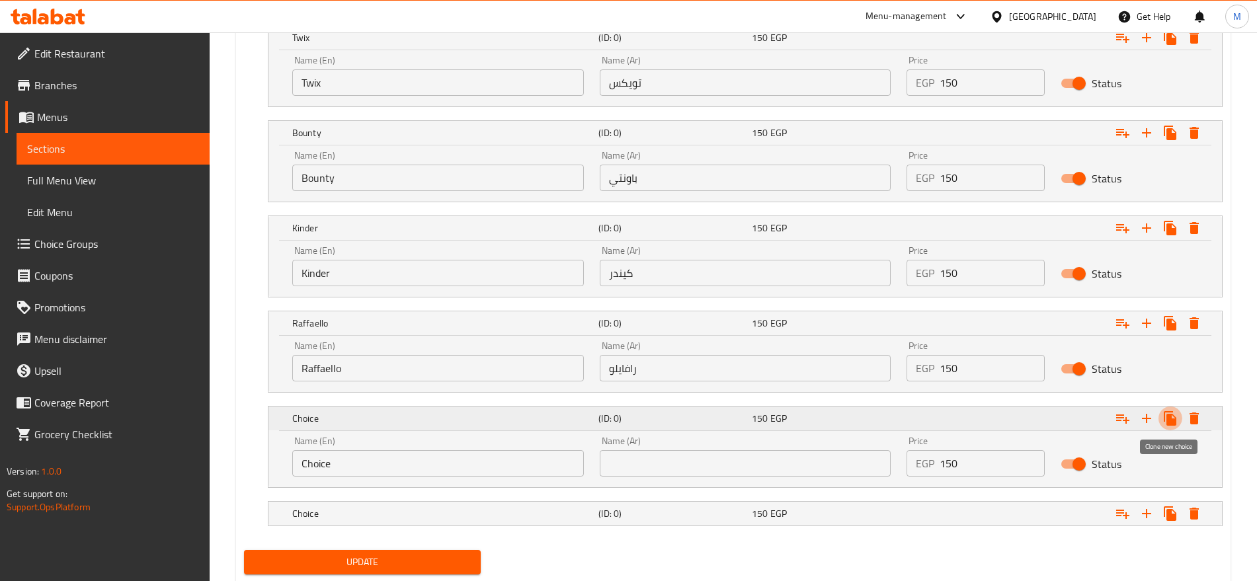
click at [1167, 416] on icon "Expand" at bounding box center [1169, 418] width 13 height 15
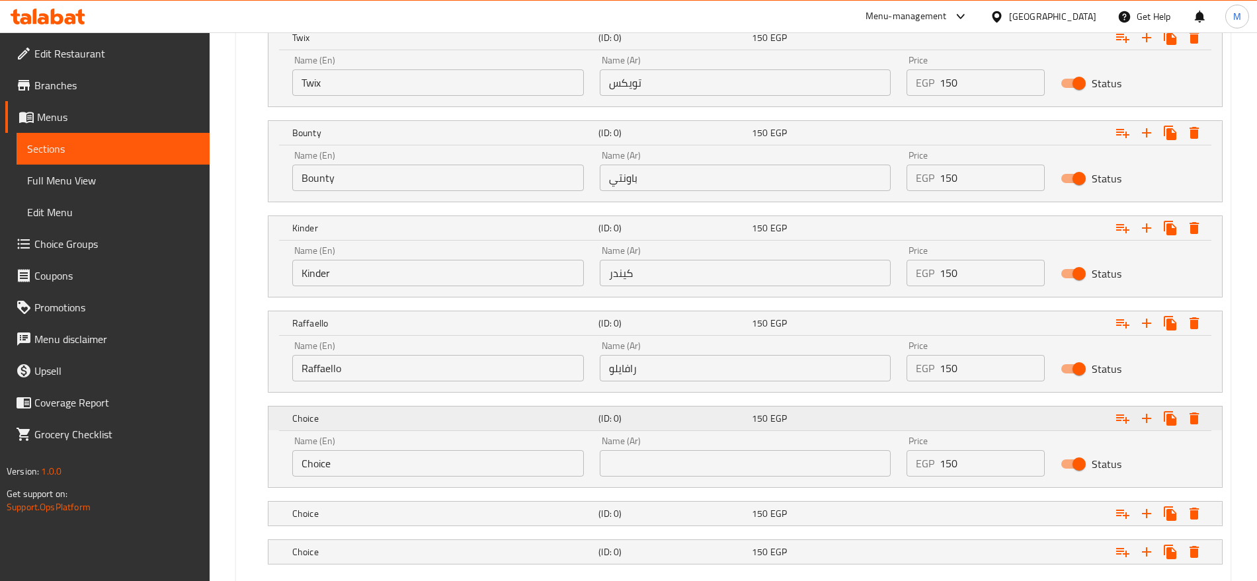
scroll to position [1620, 0]
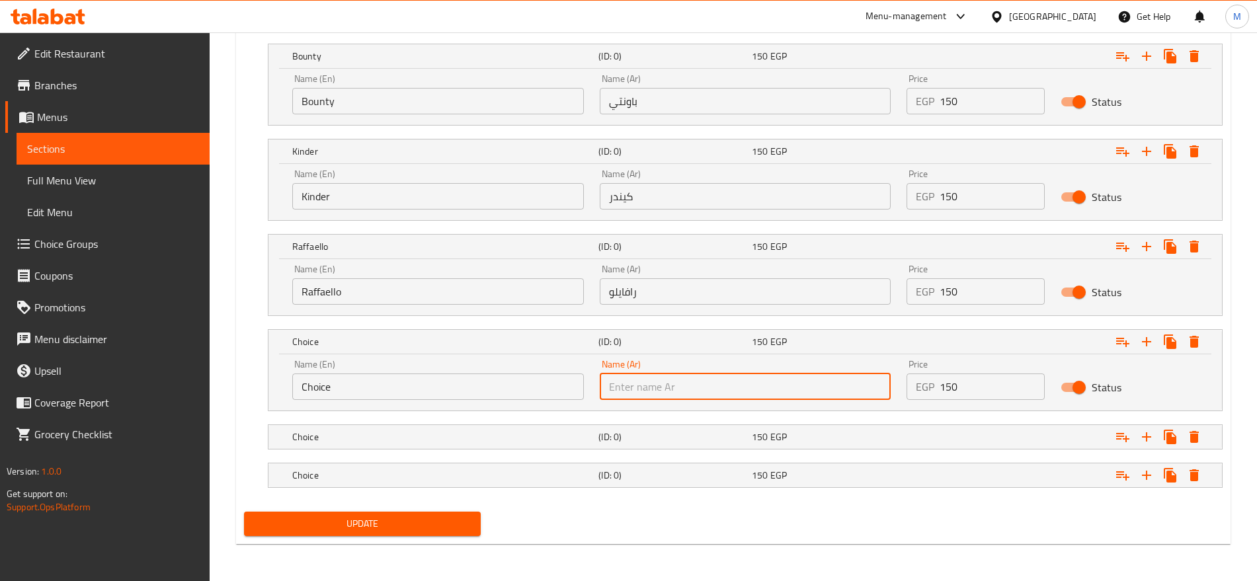
click at [832, 379] on input "text" at bounding box center [746, 386] width 292 height 26
paste input "فريرو روشيه"
type input "فريرو روشيه"
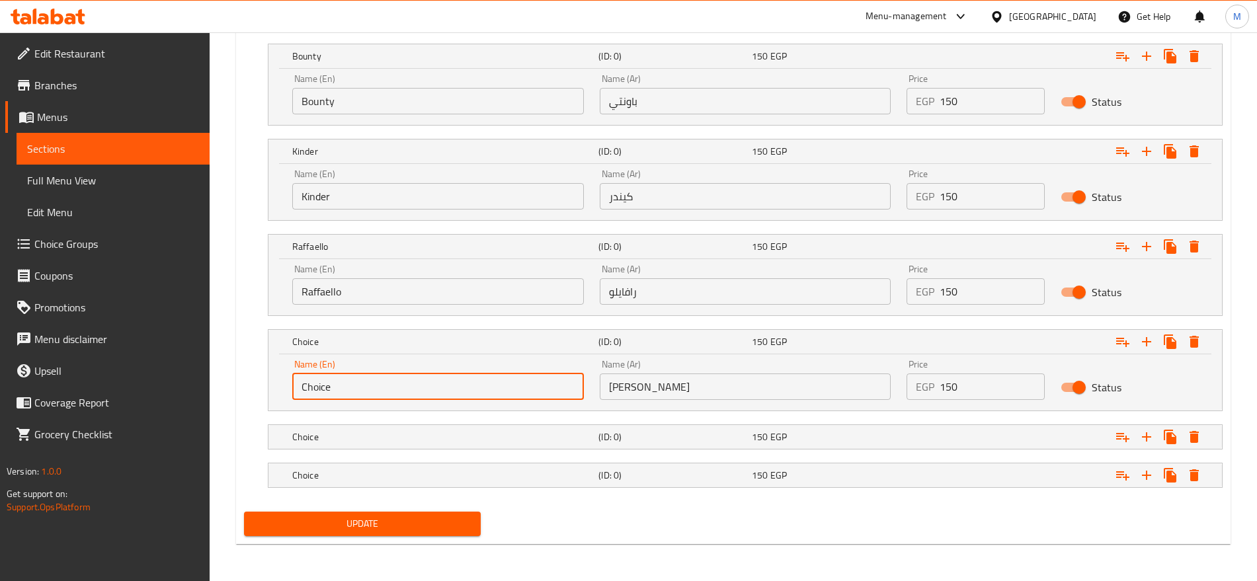
click at [464, 375] on input "Choice" at bounding box center [438, 386] width 292 height 26
paste input "Ferrero Rocher"
type input "Ferrero Rocher"
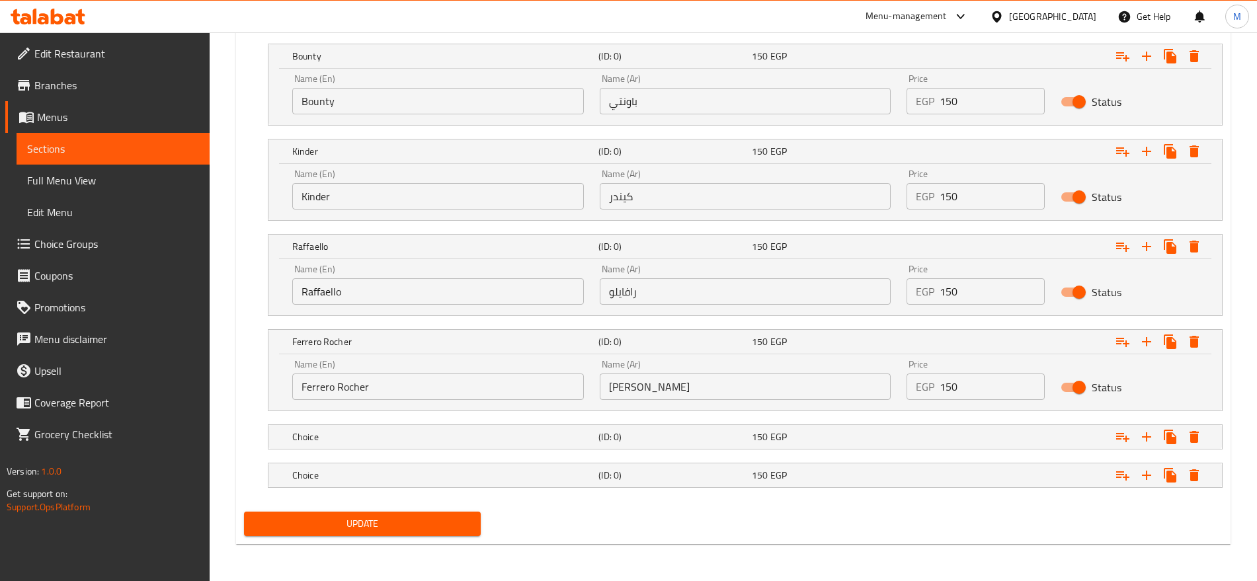
click at [416, 370] on div "Name (En) Ferrero Rocher Name (En)" at bounding box center [438, 380] width 292 height 40
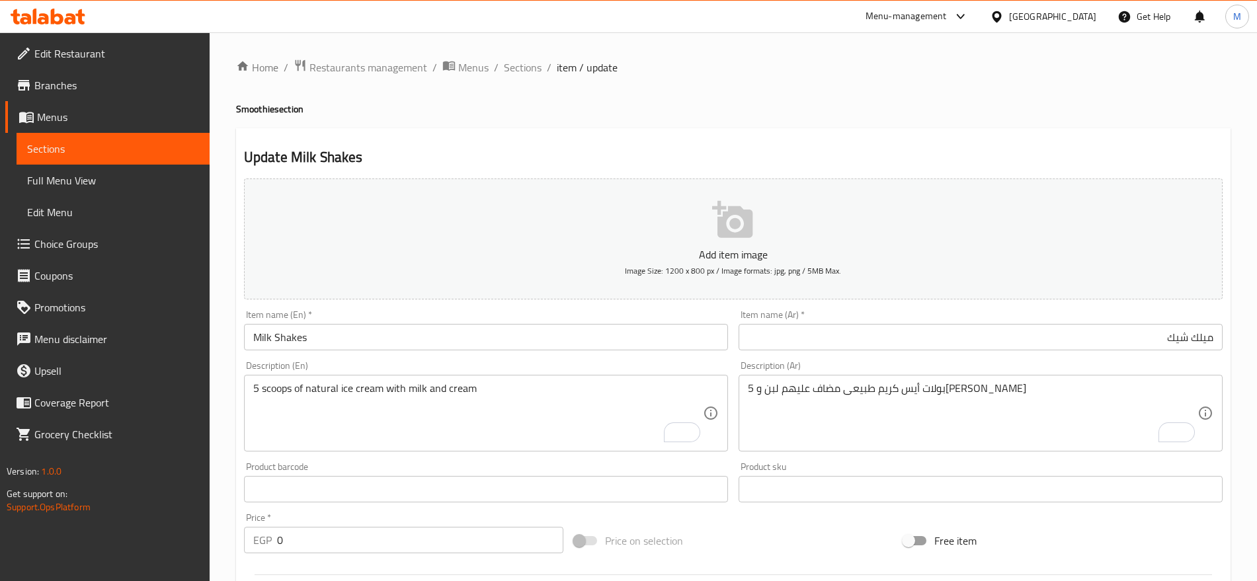
scroll to position [1, 0]
click at [879, 320] on div "Item name (Ar)   * ميلك شيك Item name (Ar) *" at bounding box center [980, 329] width 484 height 40
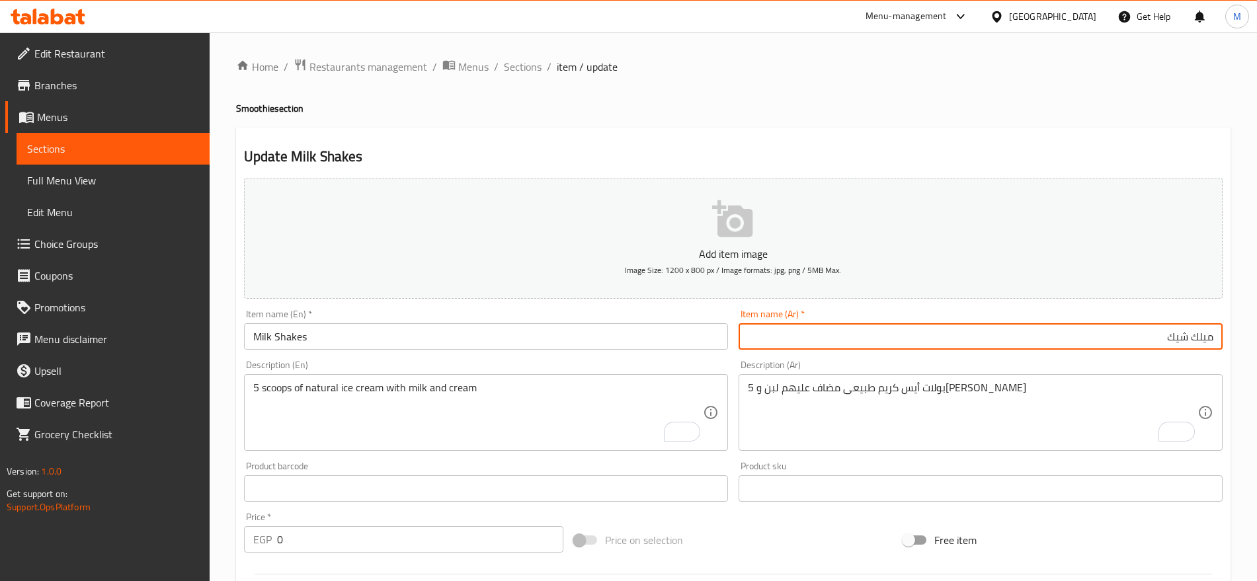
click at [958, 326] on input "ميلك شيك" at bounding box center [980, 336] width 484 height 26
paste input "توت أزرق"
type input "توت أزرق"
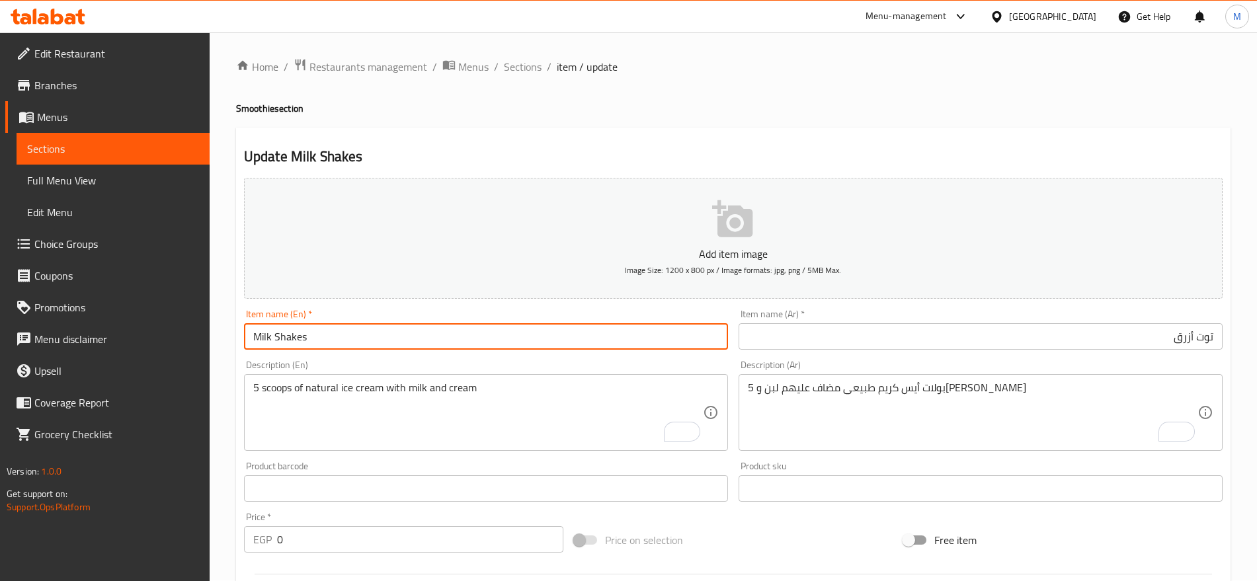
click at [718, 339] on input "Milk Shakes" at bounding box center [486, 336] width 484 height 26
type input "Blueberry"
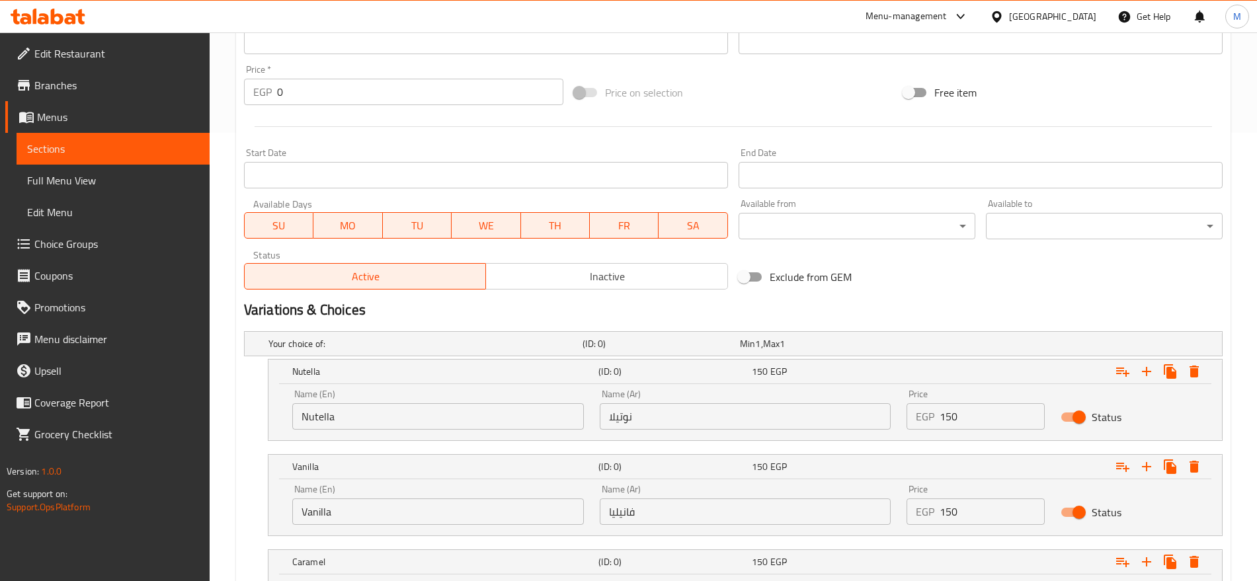
scroll to position [0, 0]
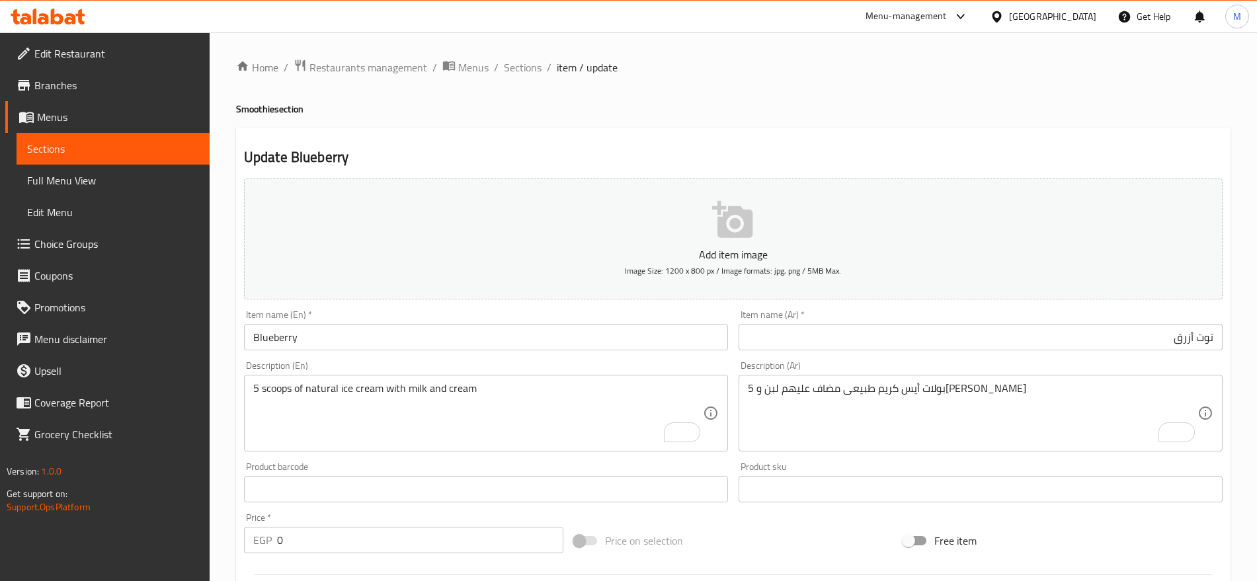
click at [262, 108] on h4 "Smoothie section" at bounding box center [733, 108] width 994 height 13
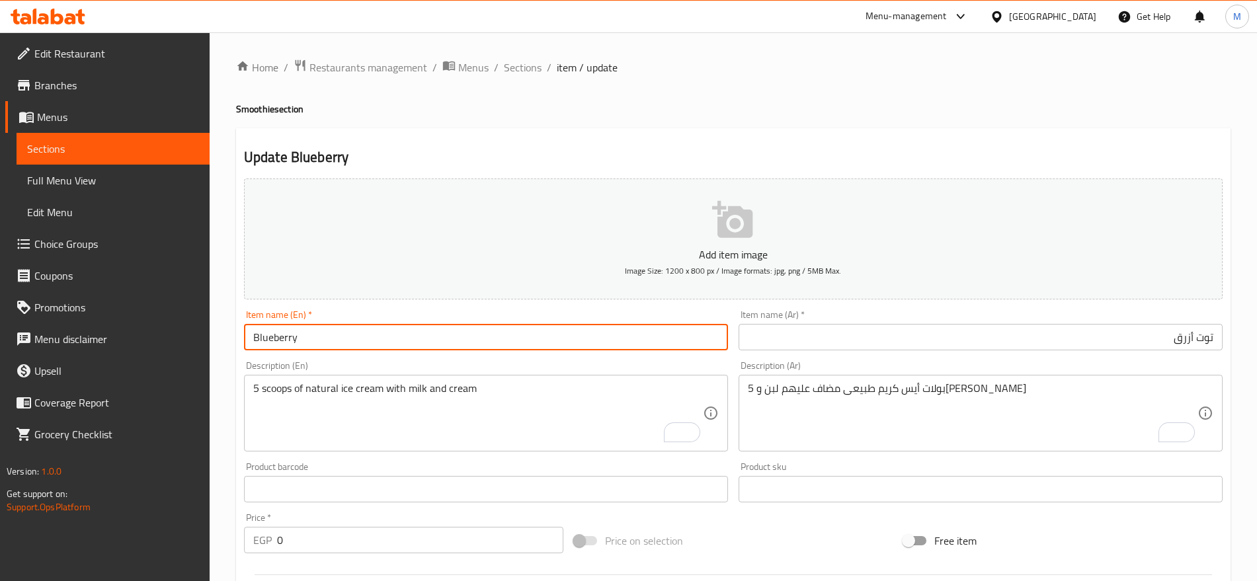
click at [342, 346] on input "Blueberry" at bounding box center [486, 337] width 484 height 26
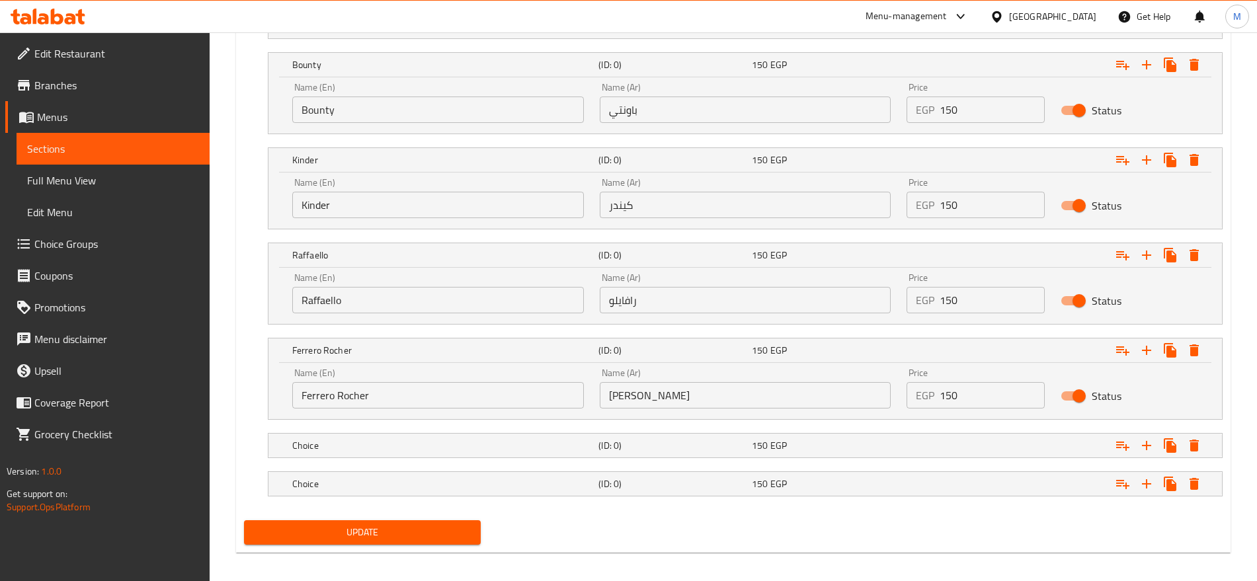
scroll to position [1620, 0]
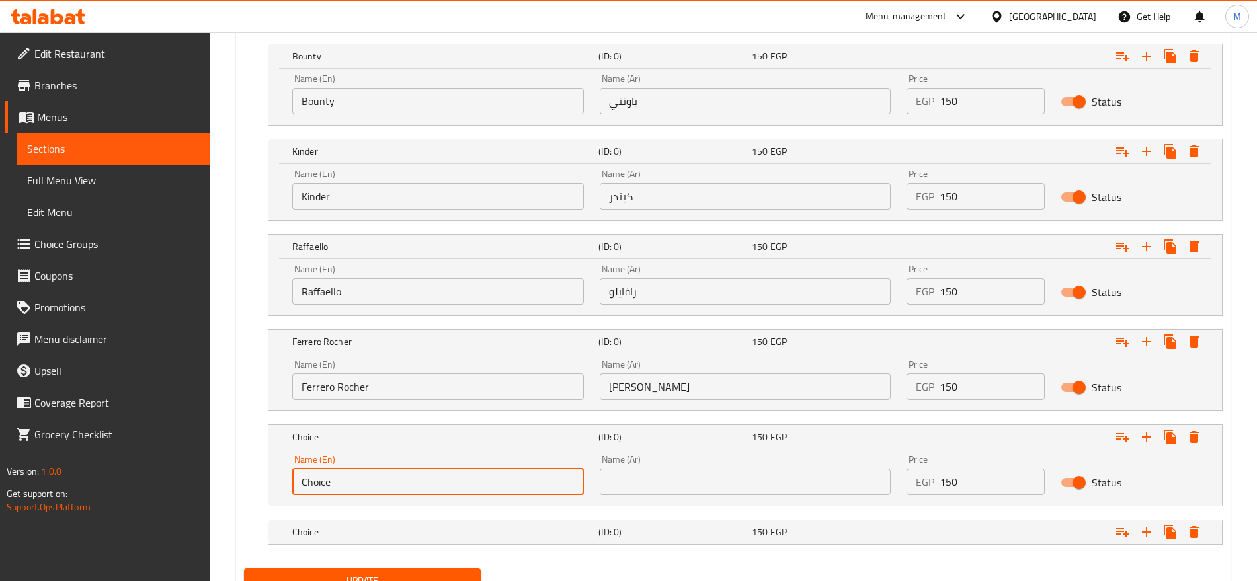
click at [422, 489] on input "Choice" at bounding box center [438, 482] width 292 height 26
paste input "Blueberry"
click at [422, 489] on input "Choice" at bounding box center [438, 482] width 292 height 26
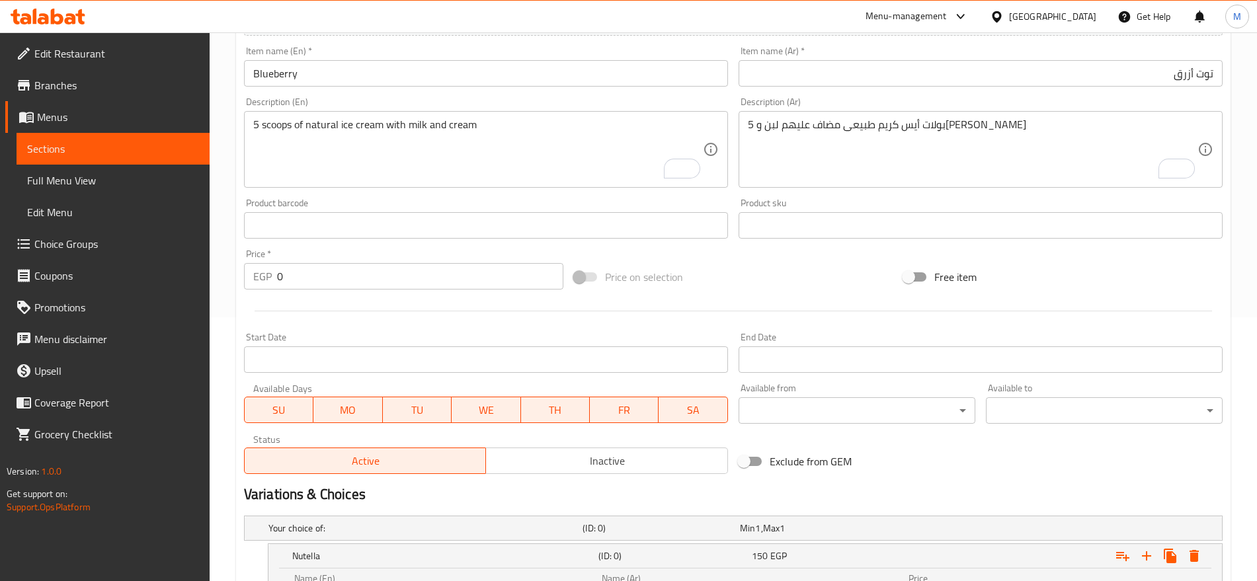
scroll to position [0, 0]
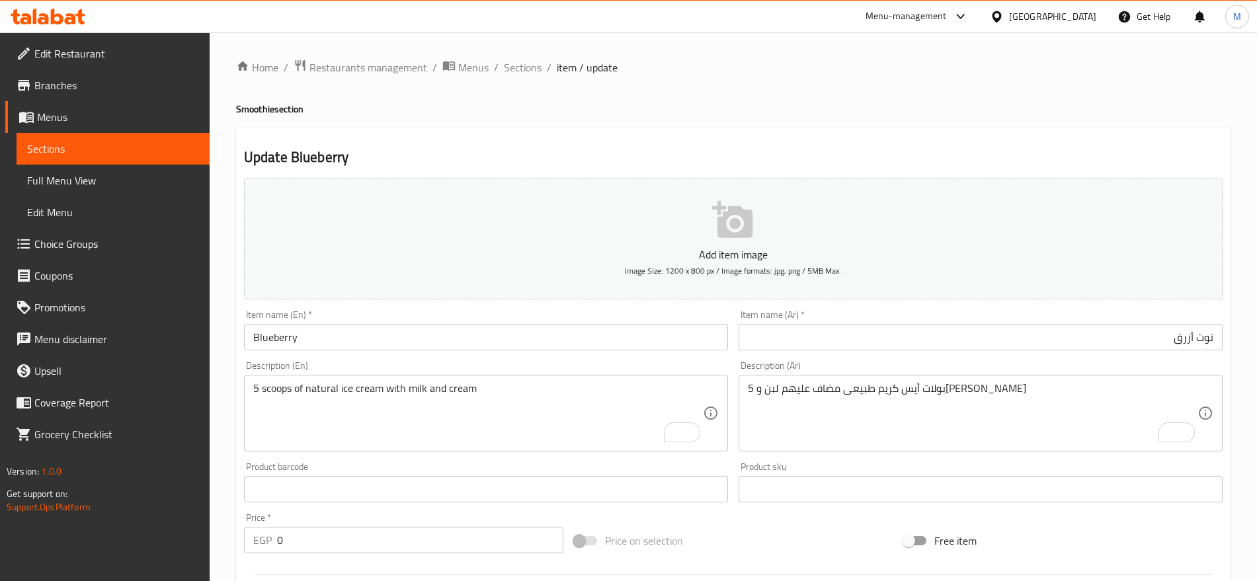
type input "Blueberry"
click at [254, 110] on h4 "Smoothie section" at bounding box center [733, 108] width 994 height 13
copy h4 "Smoothie"
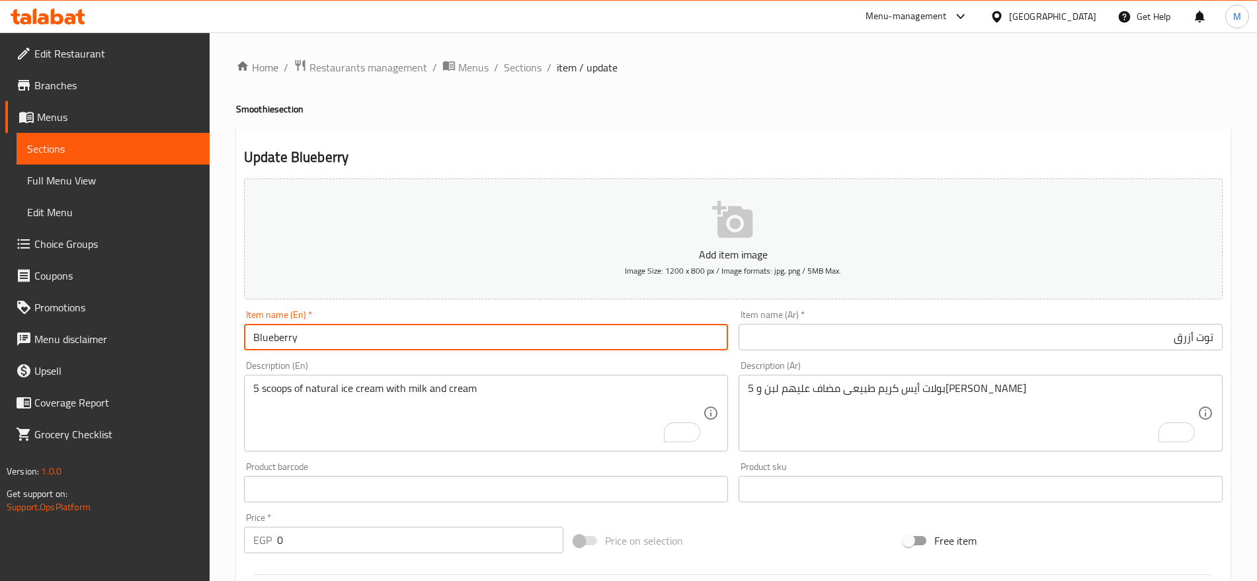
click at [295, 338] on input "Blueberry" at bounding box center [486, 337] width 484 height 26
paste input "Smoothie"
type input "Smoothie"
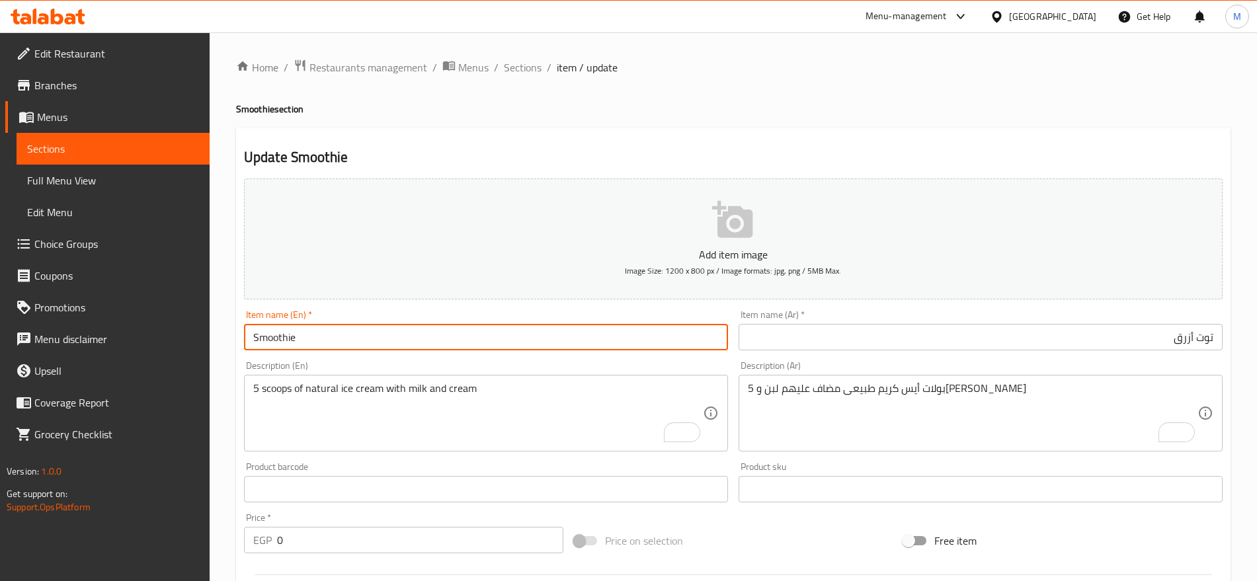
click at [769, 350] on input "توت أزرق" at bounding box center [980, 337] width 484 height 26
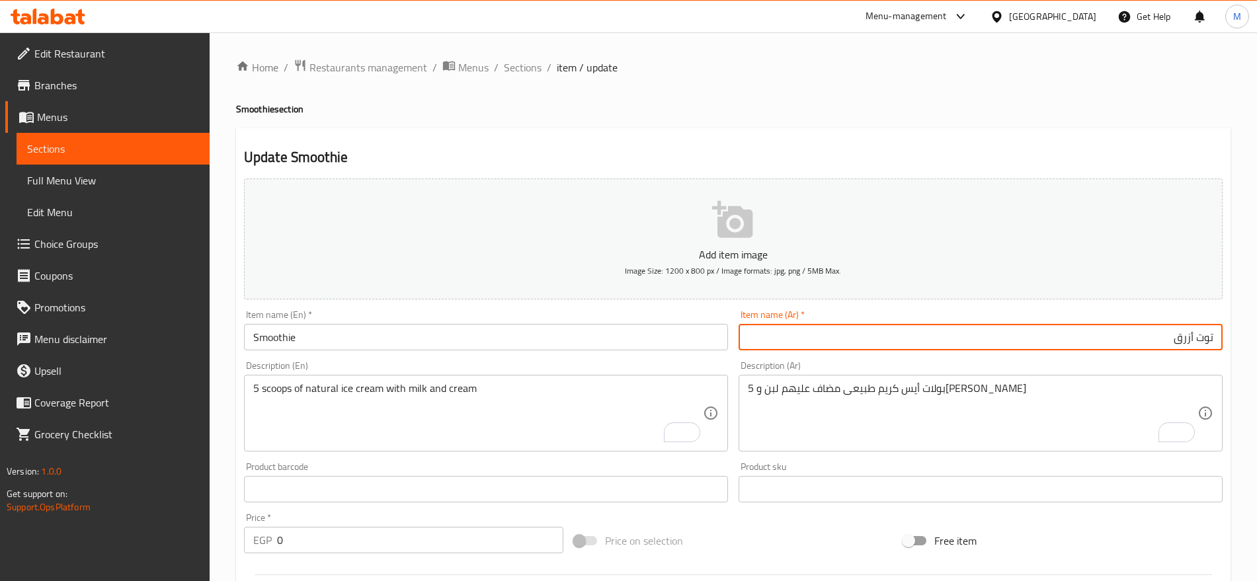
click at [769, 350] on input "توت أزرق" at bounding box center [980, 337] width 484 height 26
type input "سموثي"
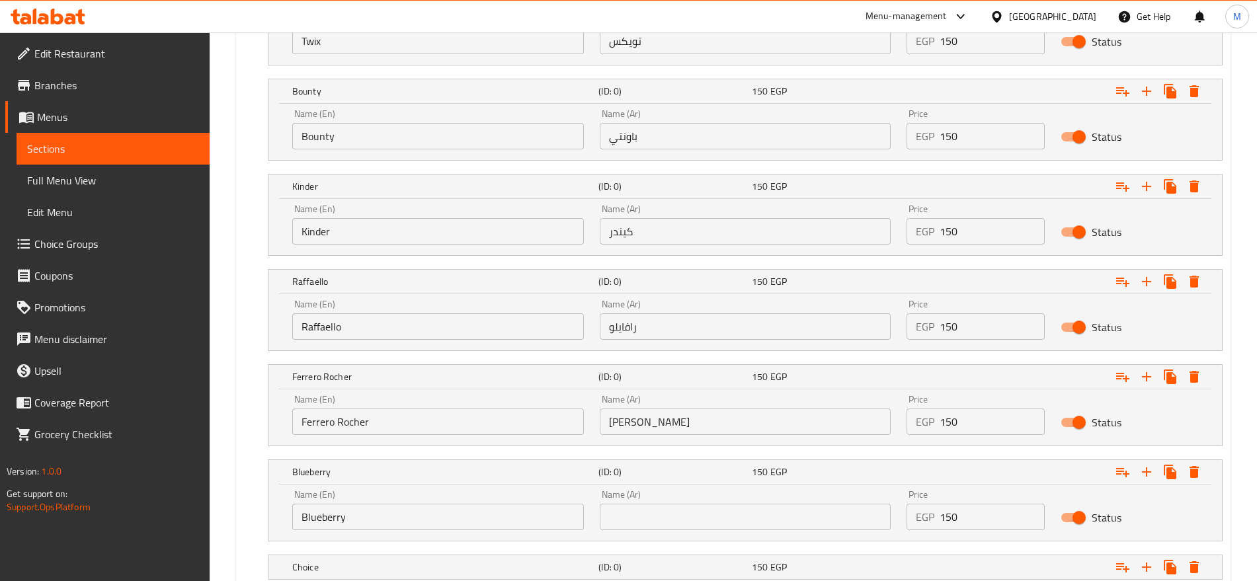
scroll to position [1677, 0]
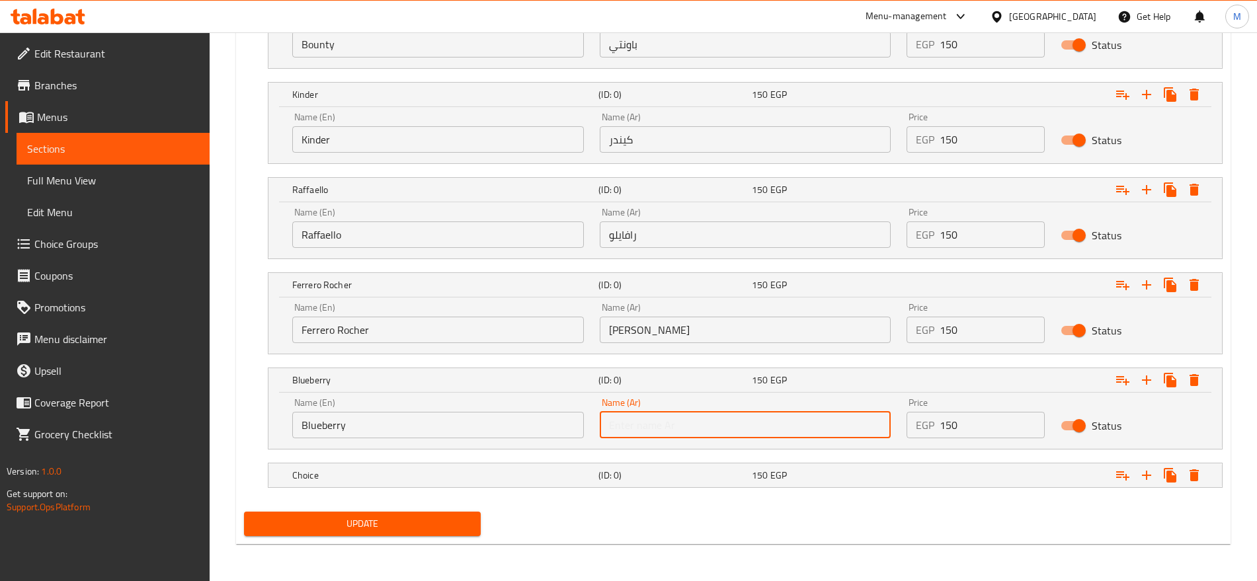
click at [767, 428] on input "text" at bounding box center [746, 425] width 292 height 26
type input "توت أزرق"
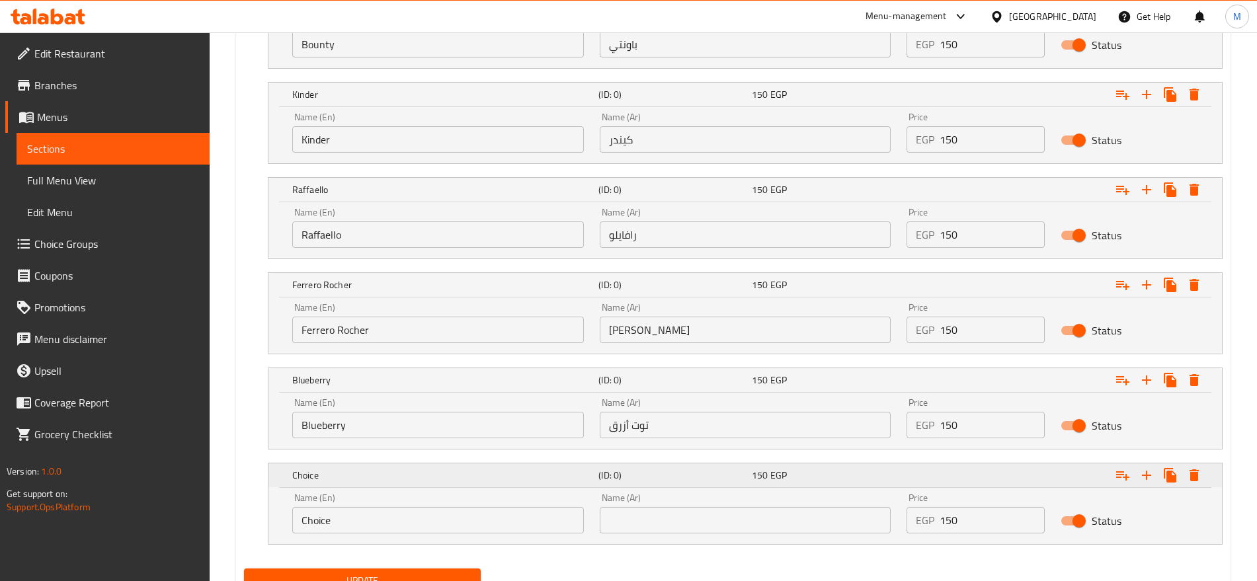
scroll to position [1734, 0]
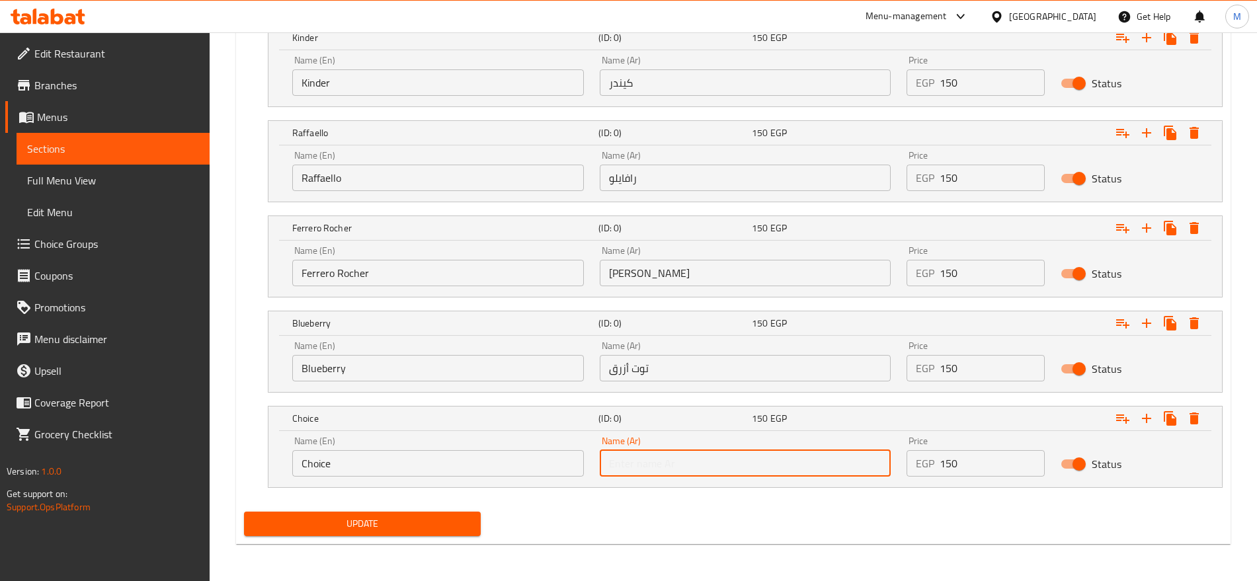
click at [762, 451] on input "text" at bounding box center [746, 463] width 292 height 26
paste input "فراولة"
type input "فراولة"
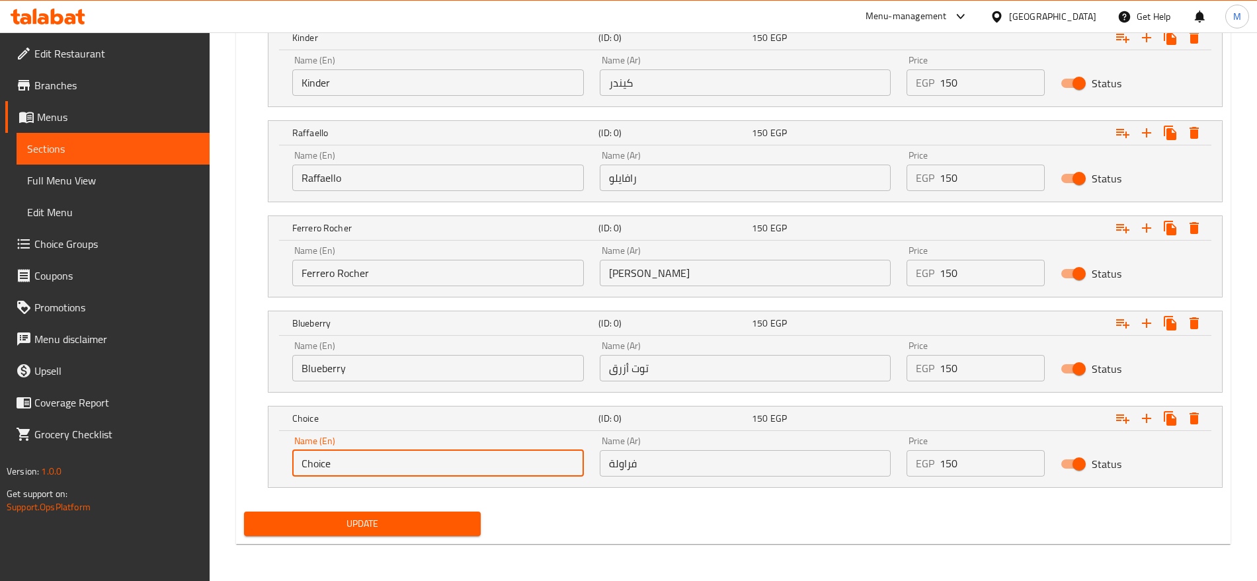
click at [444, 469] on input "Choice" at bounding box center [438, 463] width 292 height 26
type input "Strawberry"
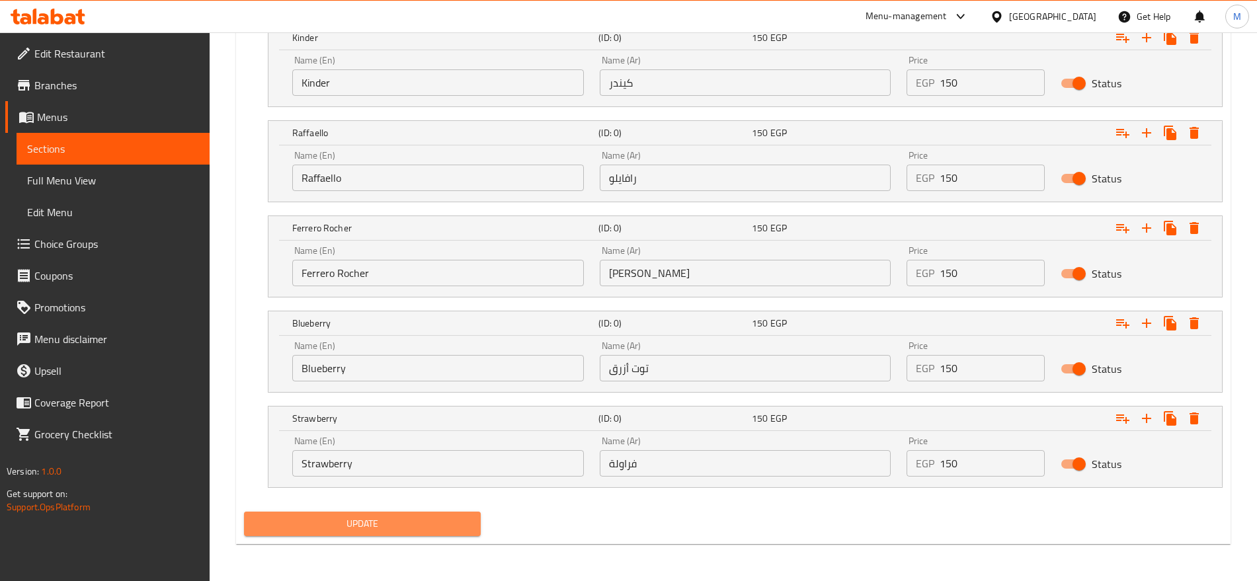
click at [439, 531] on button "Update" at bounding box center [362, 524] width 237 height 24
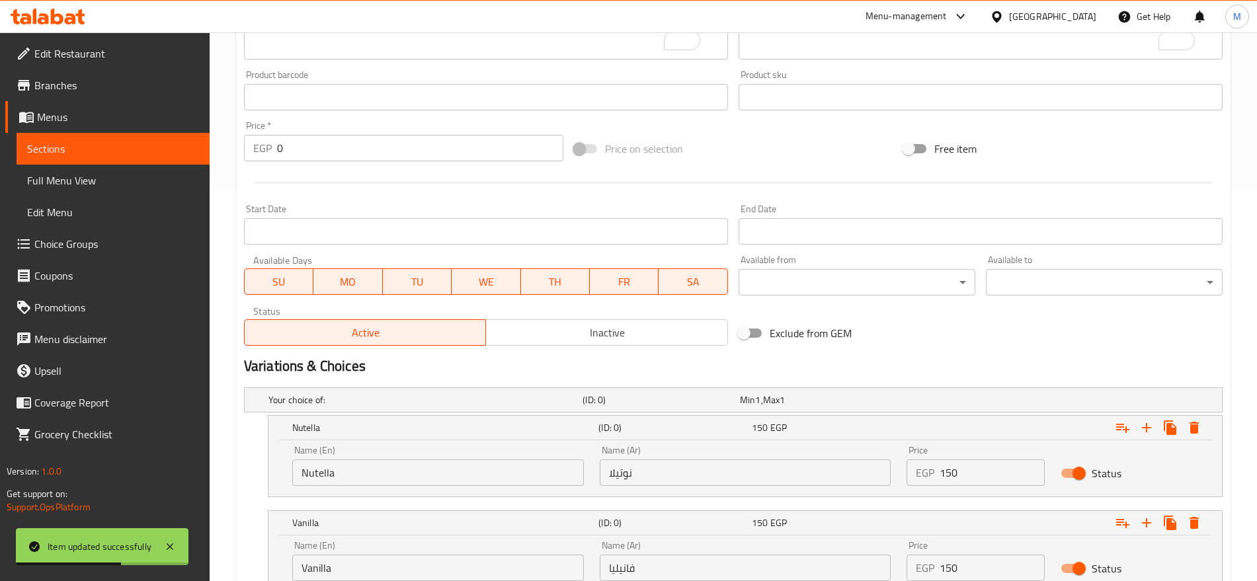
scroll to position [0, 0]
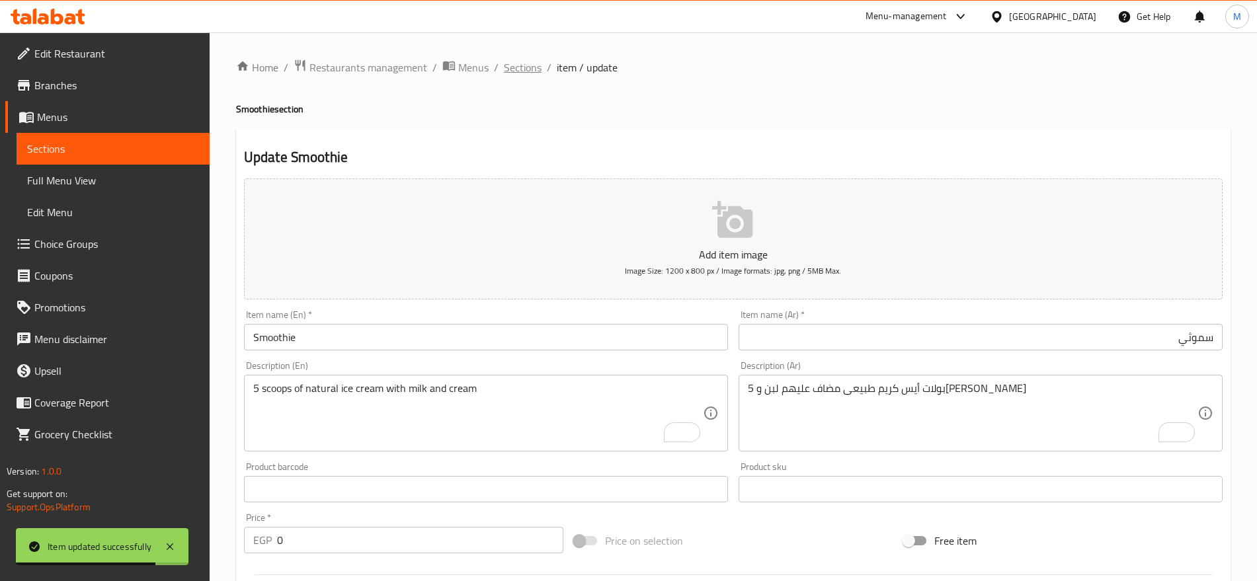
click at [524, 73] on span "Sections" at bounding box center [523, 67] width 38 height 16
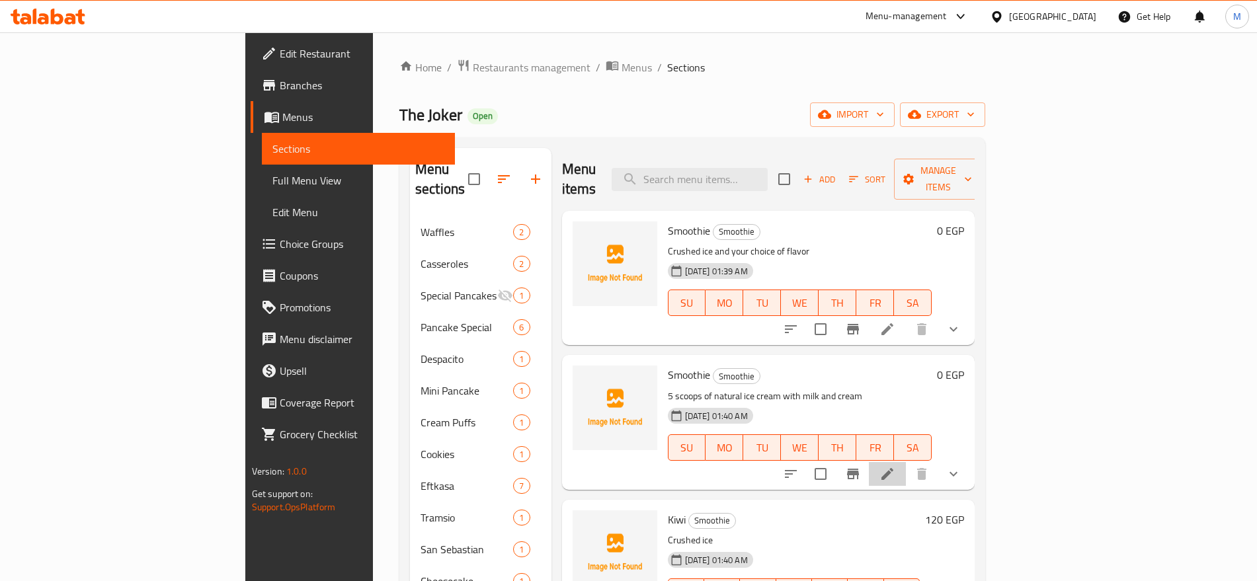
click at [906, 462] on li at bounding box center [887, 474] width 37 height 24
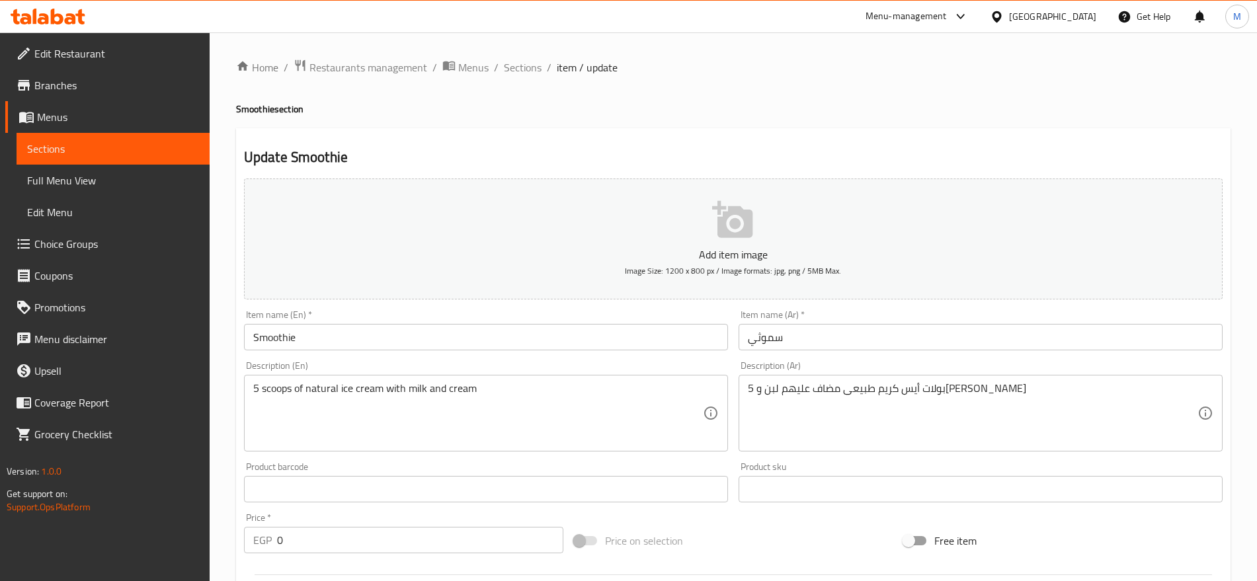
click at [528, 346] on input "Smoothie" at bounding box center [486, 337] width 484 height 26
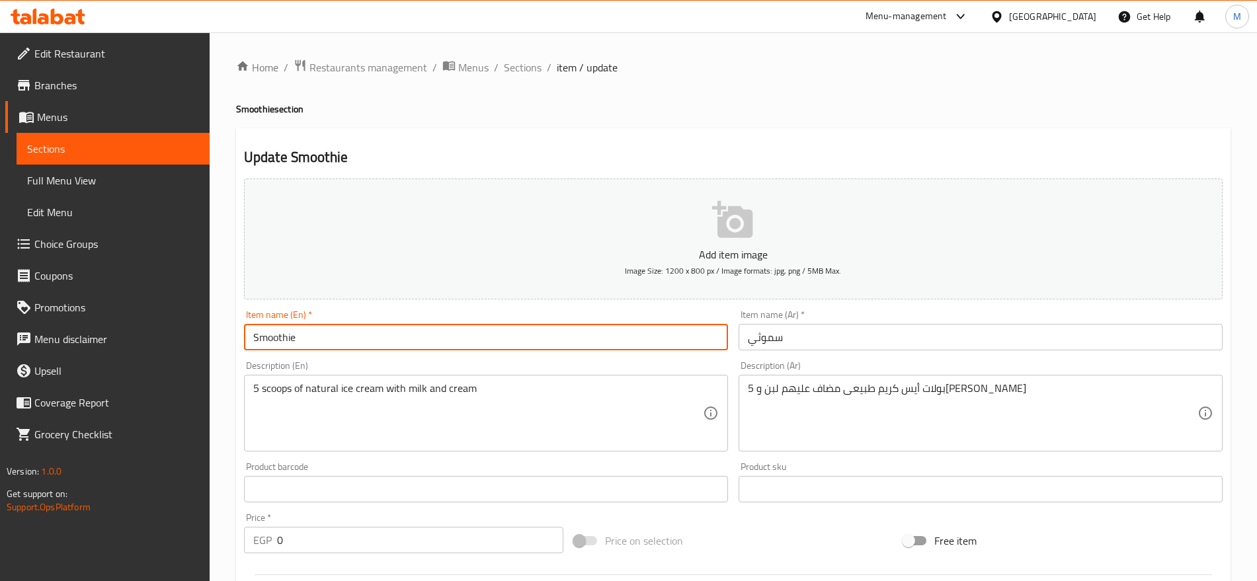
click at [528, 346] on input "Smoothie" at bounding box center [486, 337] width 484 height 26
paste input "Milk shakes"
click at [272, 334] on input "Milk shakes" at bounding box center [486, 337] width 484 height 26
type input "Milk shakes"
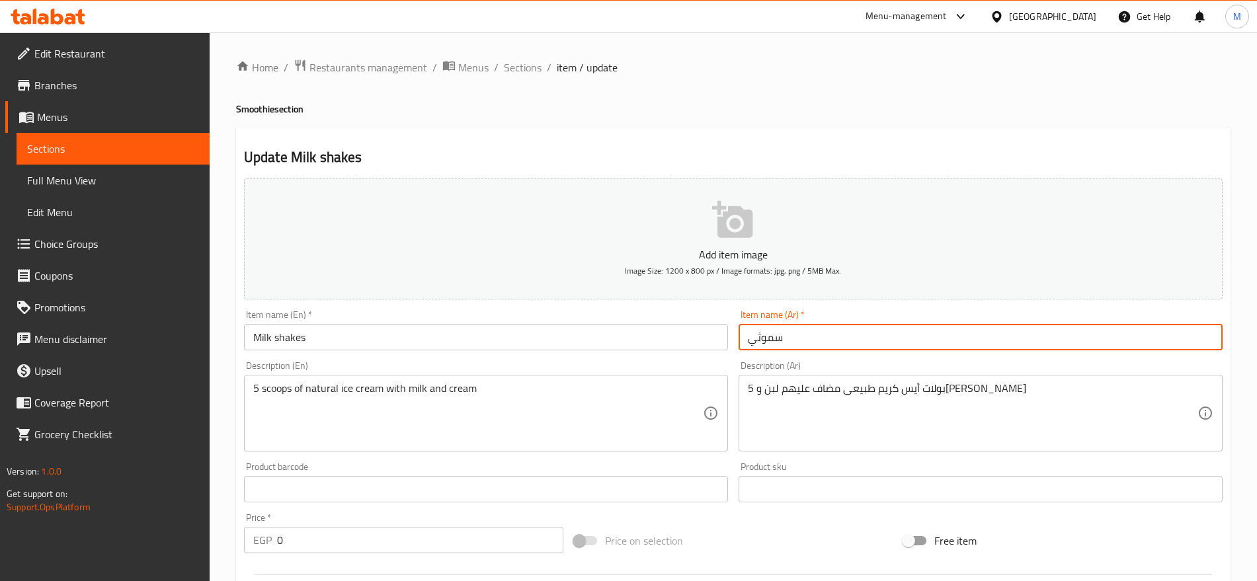
click at [801, 336] on input "سموثي" at bounding box center [980, 337] width 484 height 26
type input "ميلك شيك"
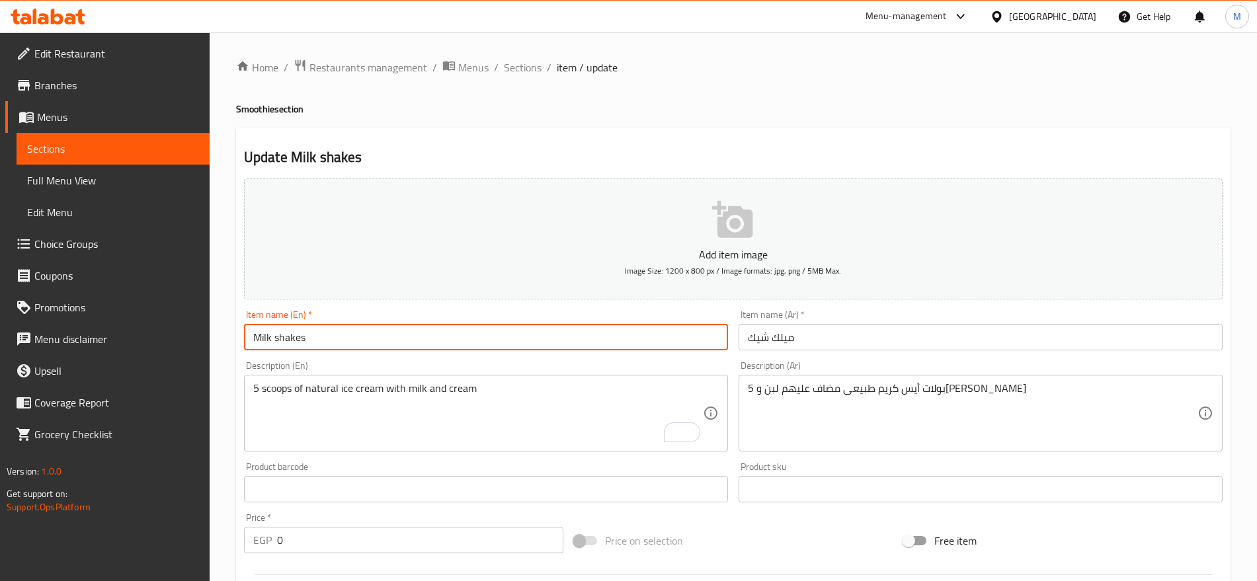
click at [581, 331] on input "Milk shakes" at bounding box center [486, 337] width 484 height 26
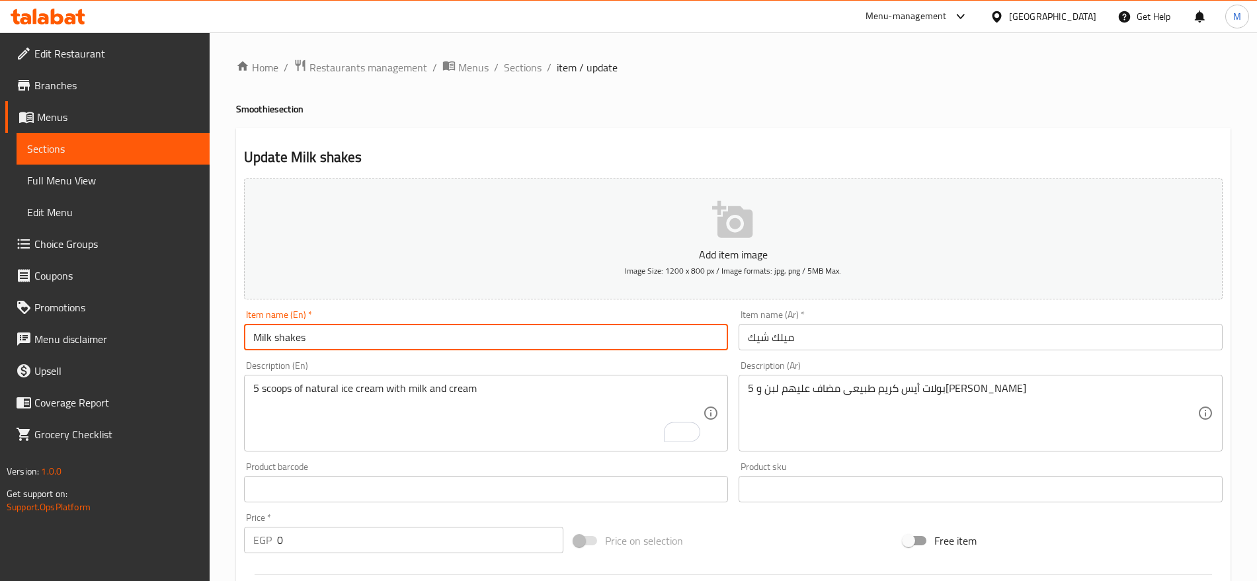
click at [581, 331] on input "Milk shakes" at bounding box center [486, 337] width 484 height 26
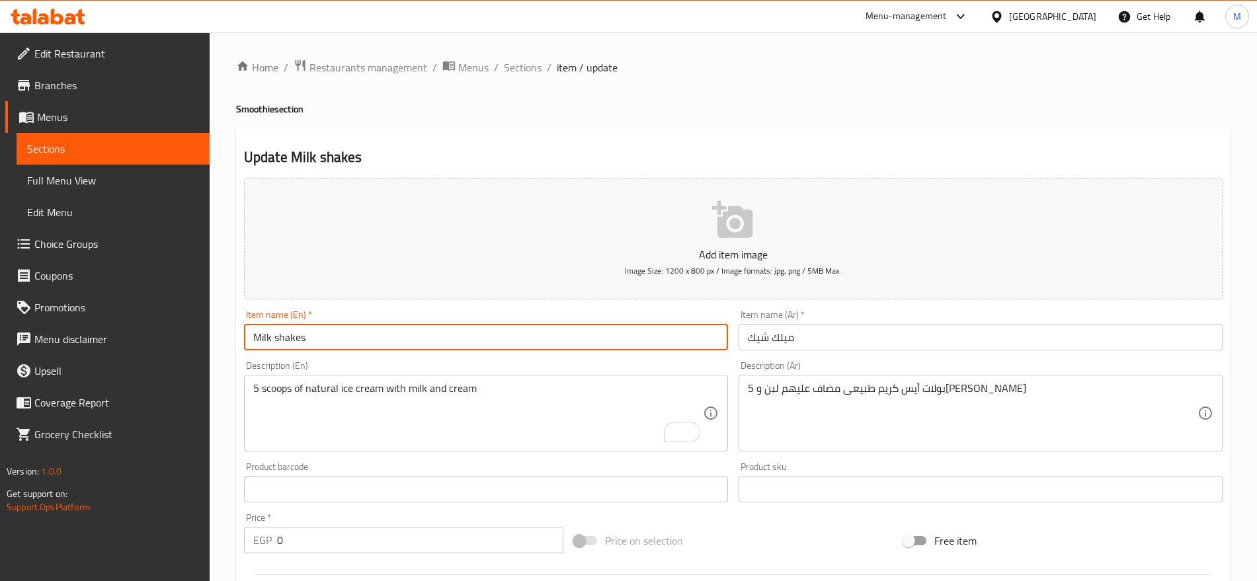
click at [581, 331] on input "Milk shakes" at bounding box center [486, 337] width 484 height 26
type input "Milk Shakes"
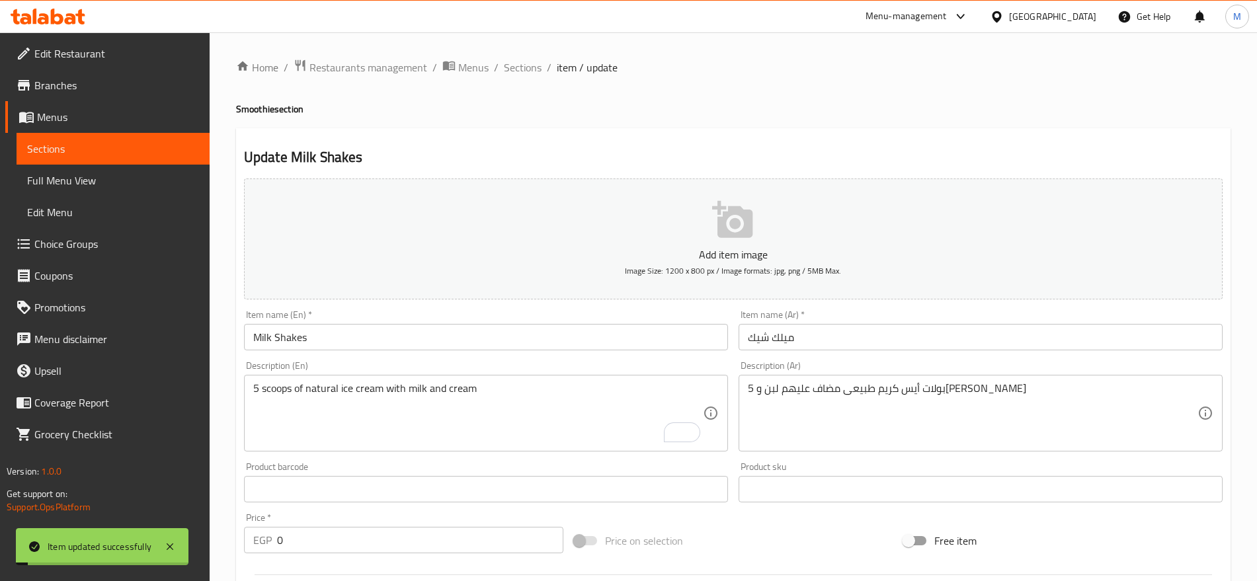
click at [511, 67] on span "Sections" at bounding box center [523, 67] width 38 height 16
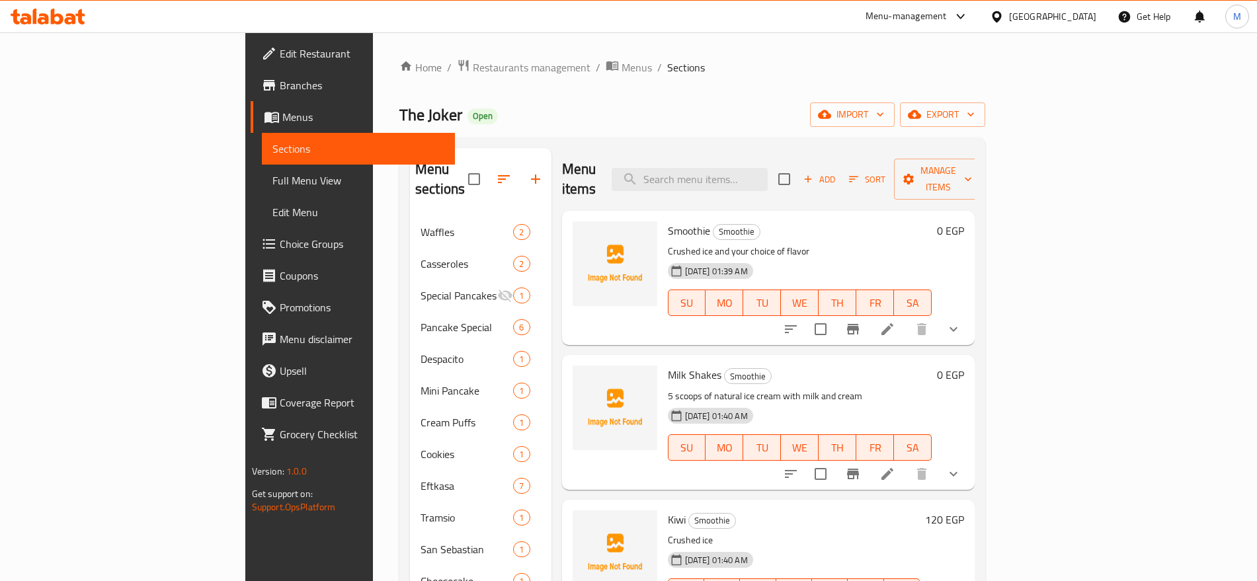
click at [668, 365] on span "Milk Shakes" at bounding box center [695, 375] width 54 height 20
copy h6 "Milk Shakes"
click at [527, 171] on icon "button" at bounding box center [535, 179] width 16 height 16
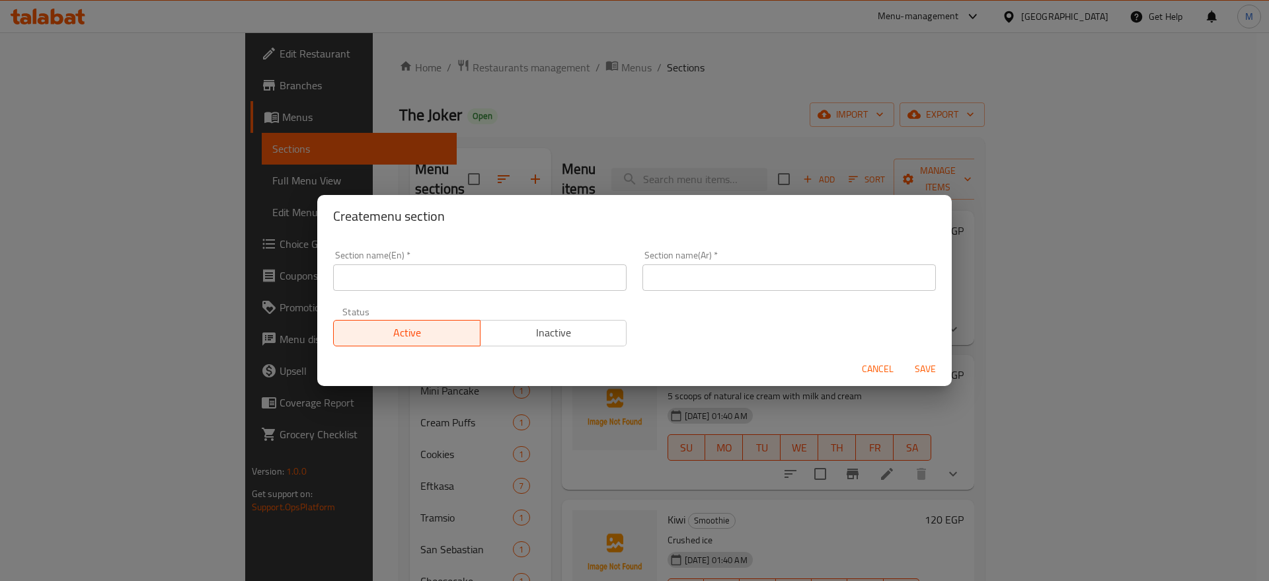
click at [538, 291] on div "Section name(En)   * Section name(En) *" at bounding box center [479, 271] width 309 height 56
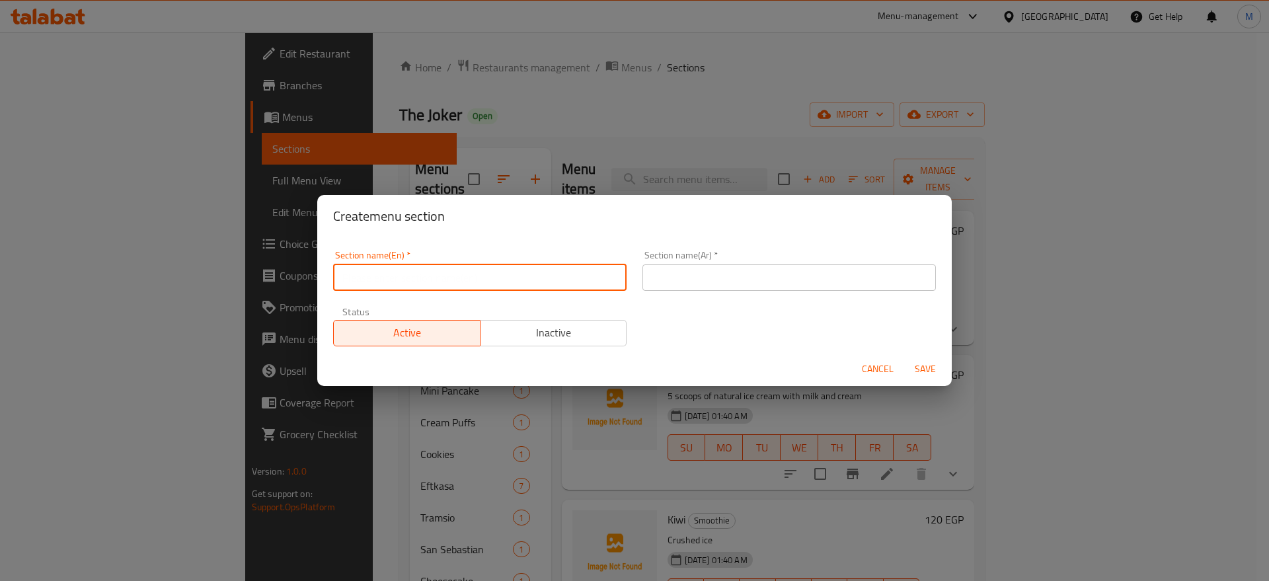
click at [561, 274] on input "text" at bounding box center [479, 277] width 293 height 26
paste input "Milk Shakes"
type input "Milk Shakes"
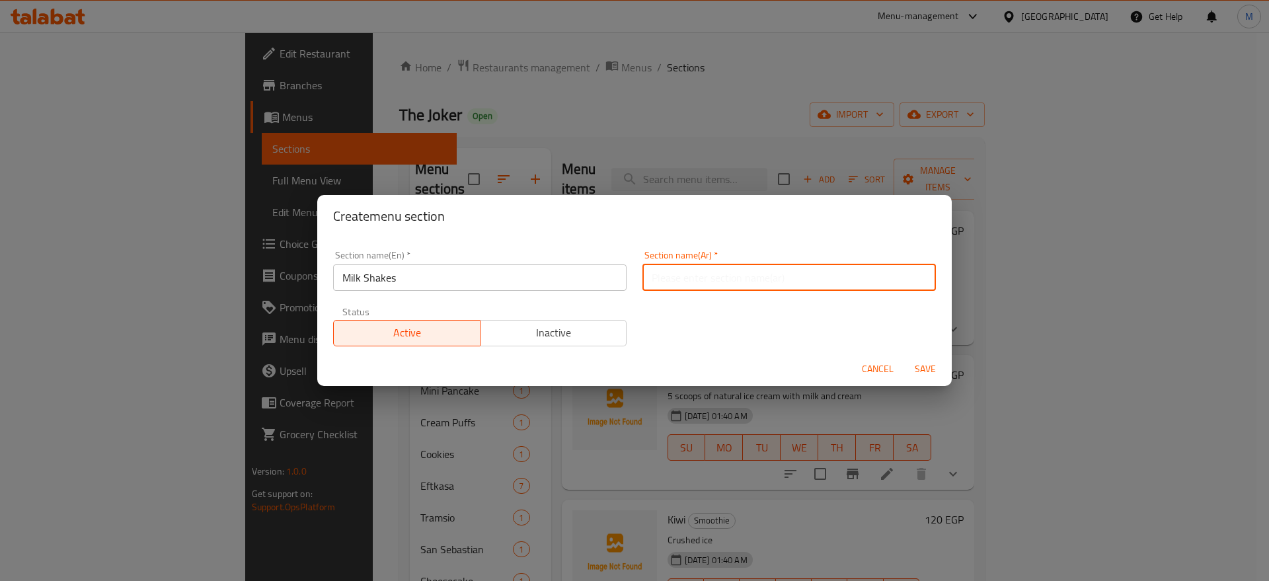
click at [702, 288] on input "text" at bounding box center [788, 277] width 293 height 26
type input "ميلك شيك"
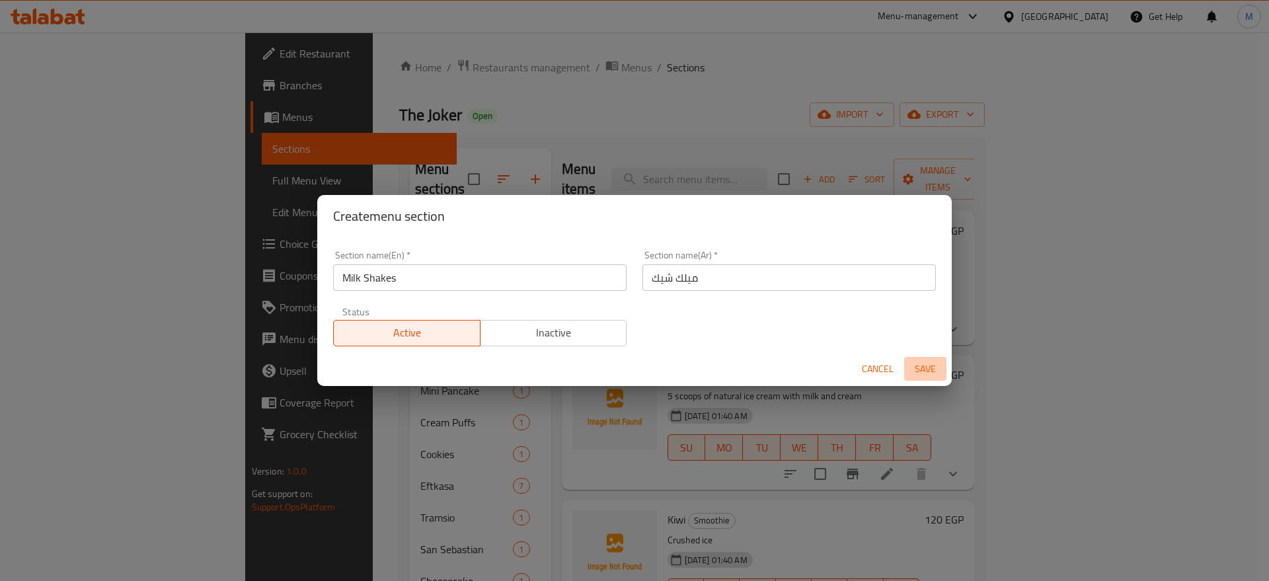
click at [932, 367] on span "Save" at bounding box center [926, 369] width 32 height 17
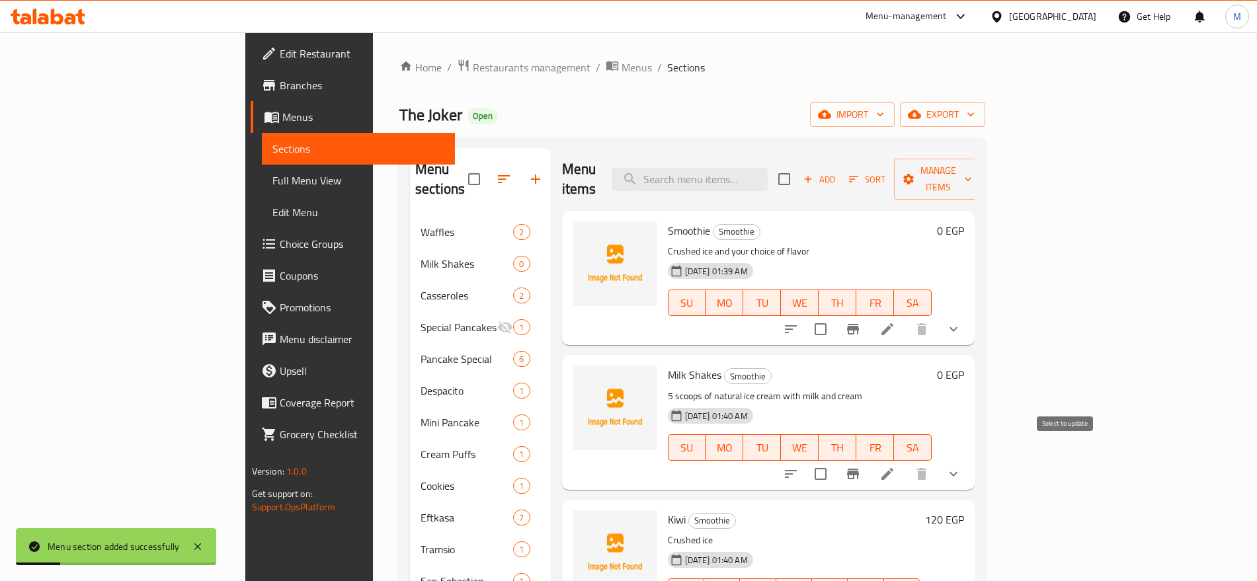
click at [834, 460] on input "checkbox" at bounding box center [820, 474] width 28 height 28
click at [972, 165] on span "Manage items" at bounding box center [937, 179] width 67 height 33
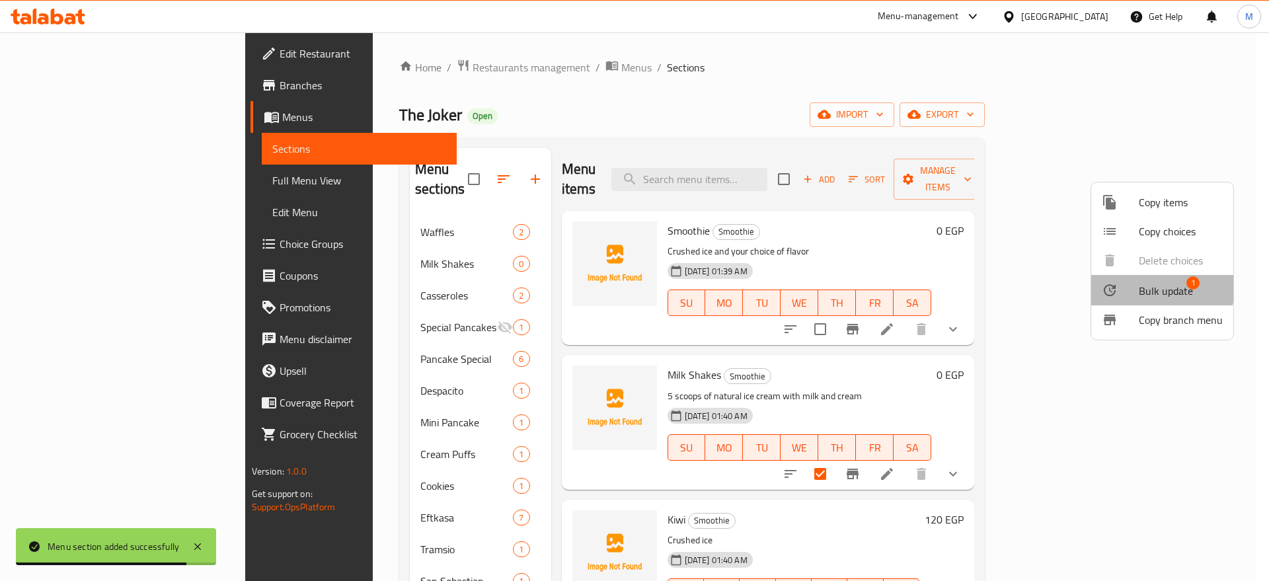
click at [1141, 283] on span "Bulk update" at bounding box center [1166, 291] width 54 height 16
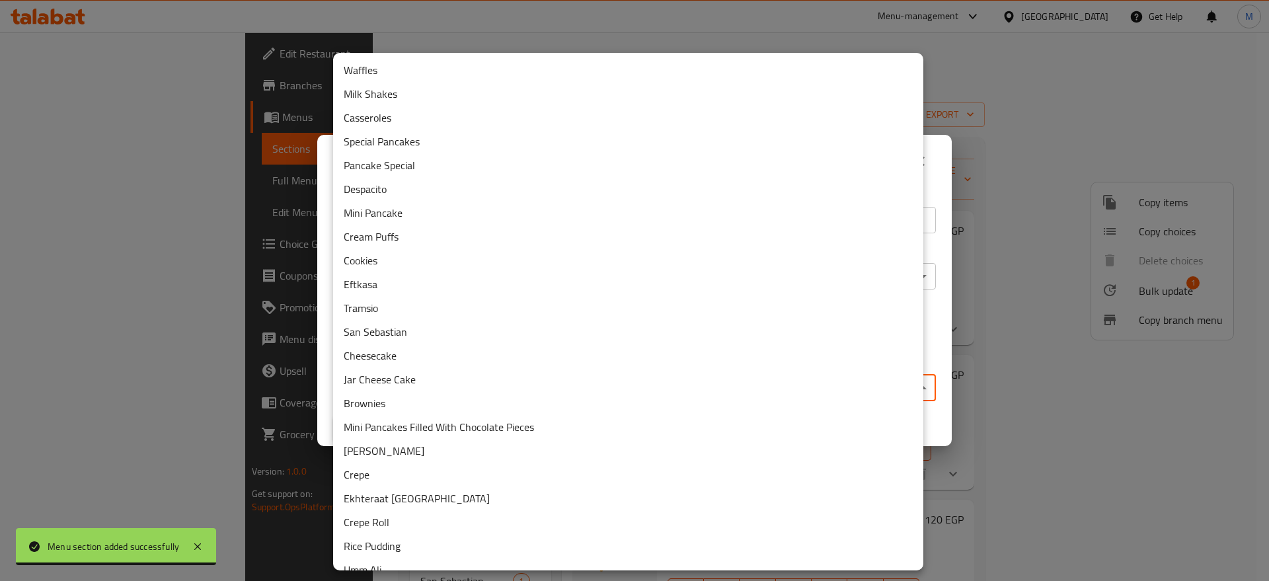
click at [660, 390] on body "Menu section added successfully ​ Menu-management Egypt Get Help M Edit Restaur…" at bounding box center [634, 306] width 1269 height 549
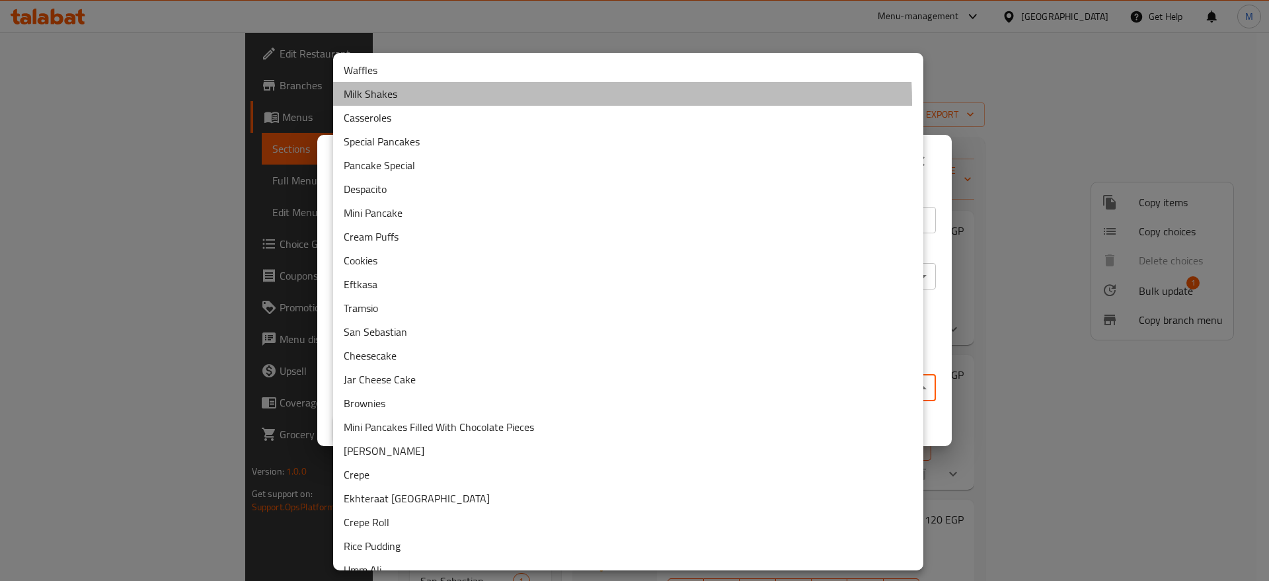
click at [502, 103] on li "Milk Shakes" at bounding box center [628, 94] width 590 height 24
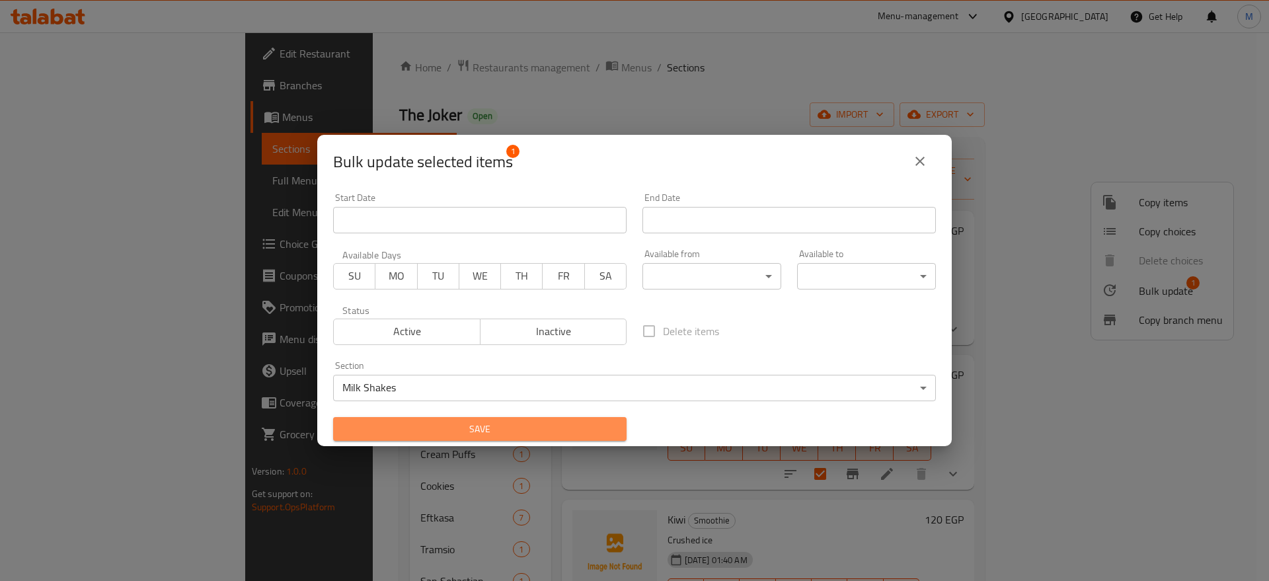
click at [537, 432] on span "Save" at bounding box center [480, 429] width 272 height 17
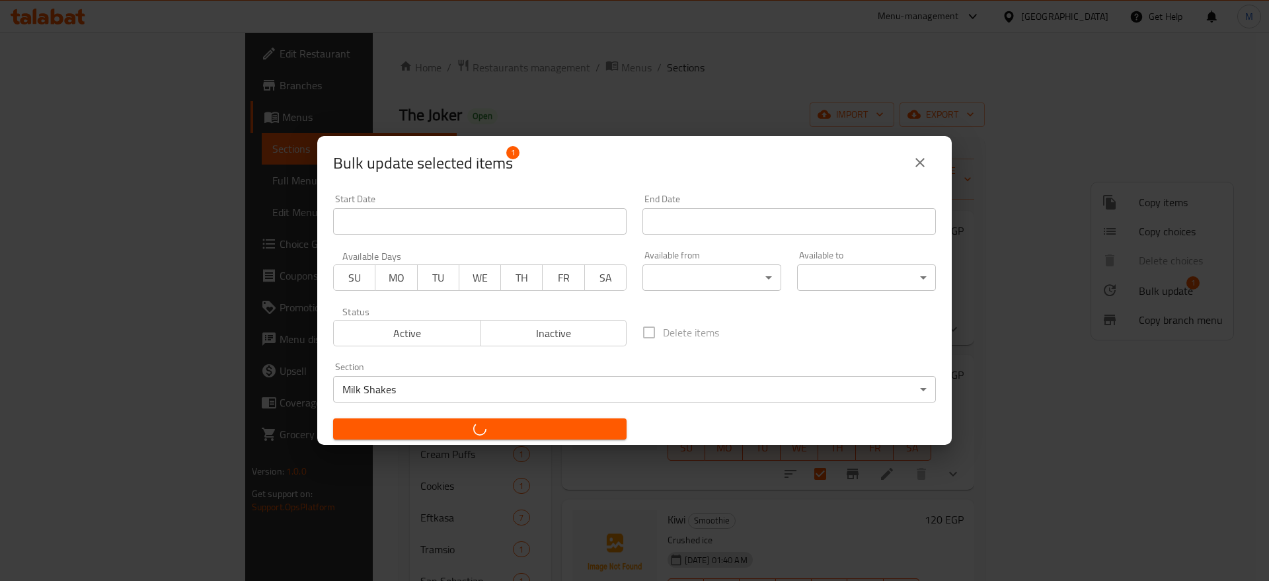
checkbox input "false"
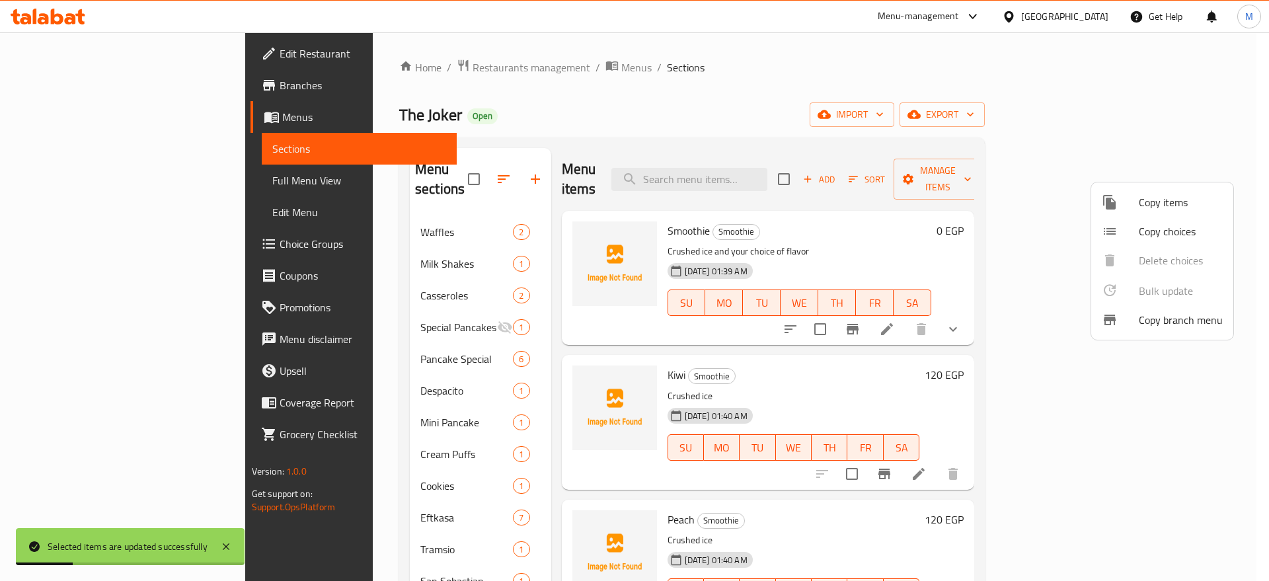
click at [438, 159] on div at bounding box center [634, 290] width 1269 height 581
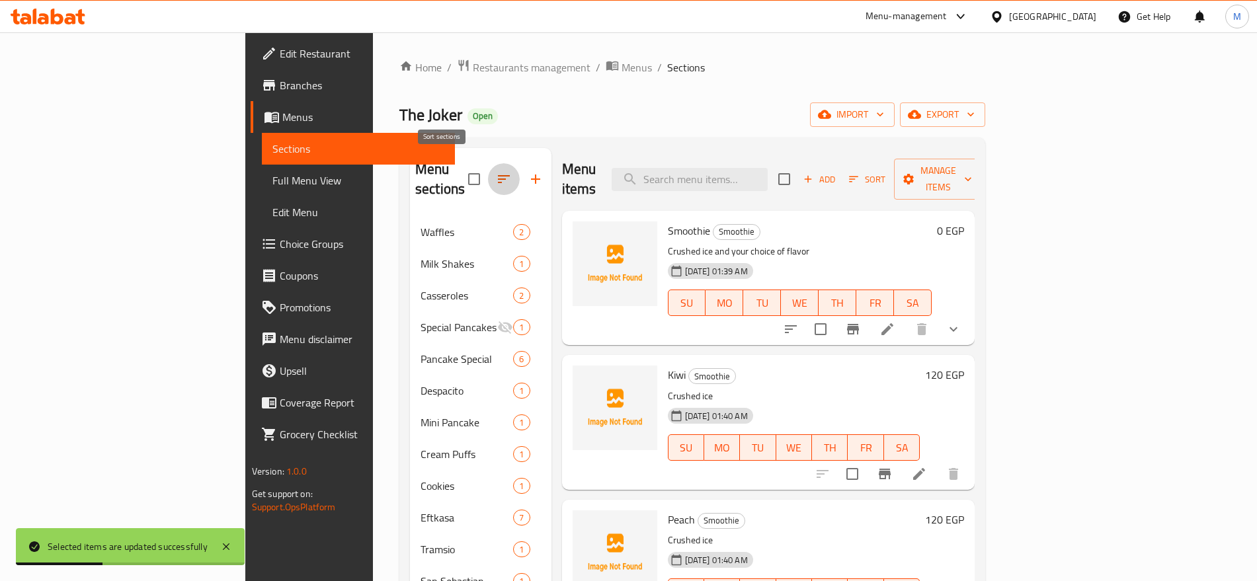
click at [496, 171] on icon "button" at bounding box center [504, 179] width 16 height 16
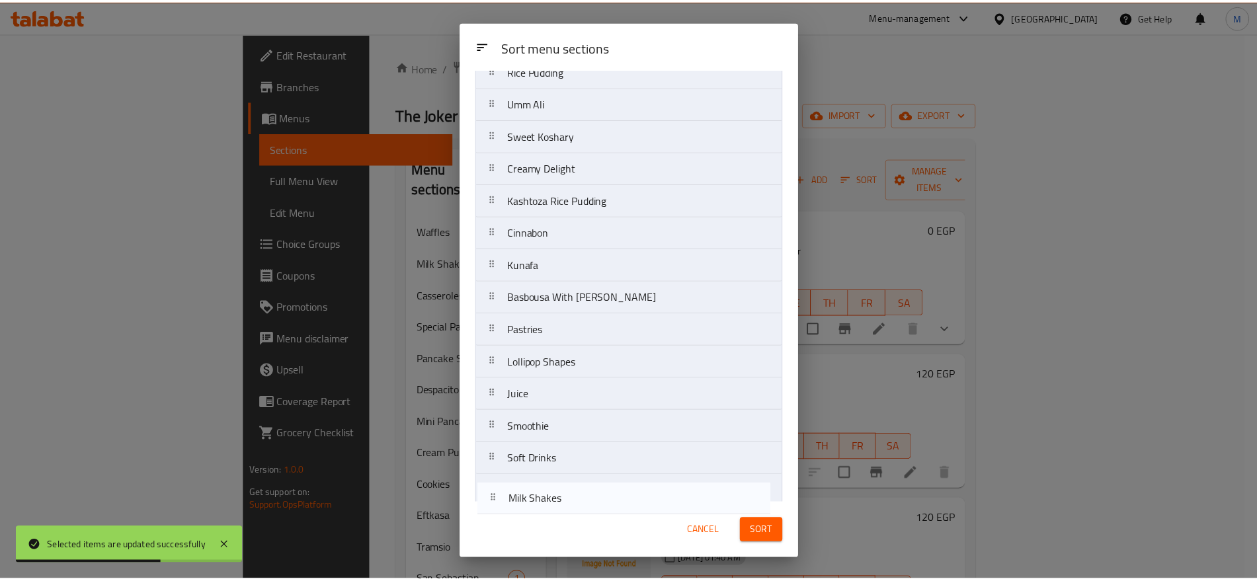
scroll to position [743, 0]
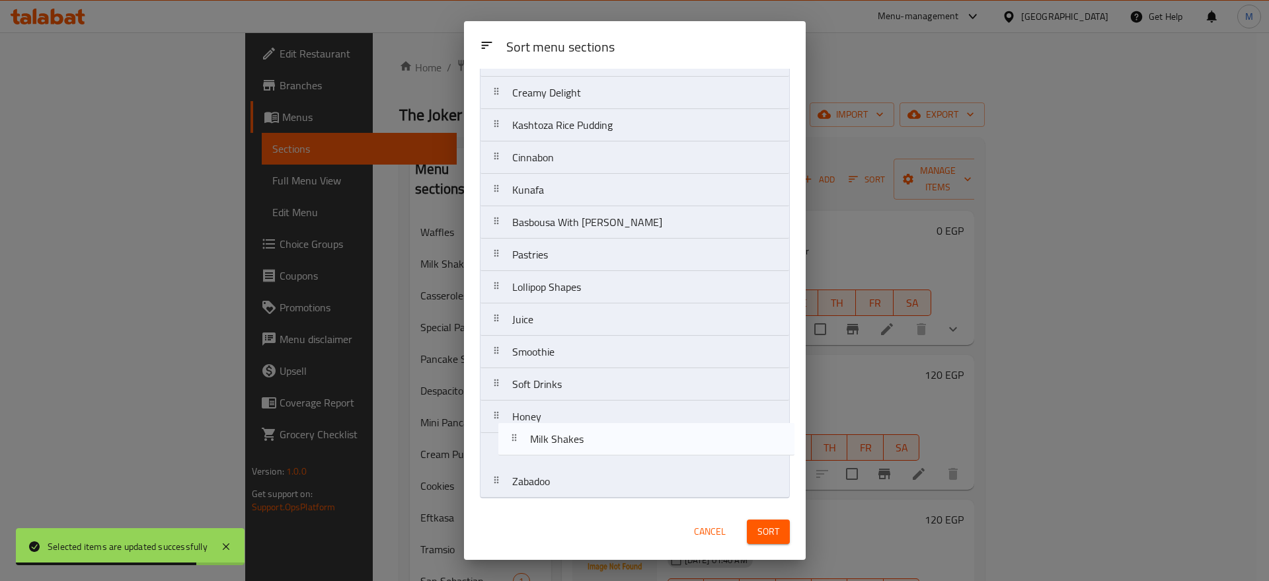
drag, startPoint x: 549, startPoint y: 160, endPoint x: 565, endPoint y: 447, distance: 287.4
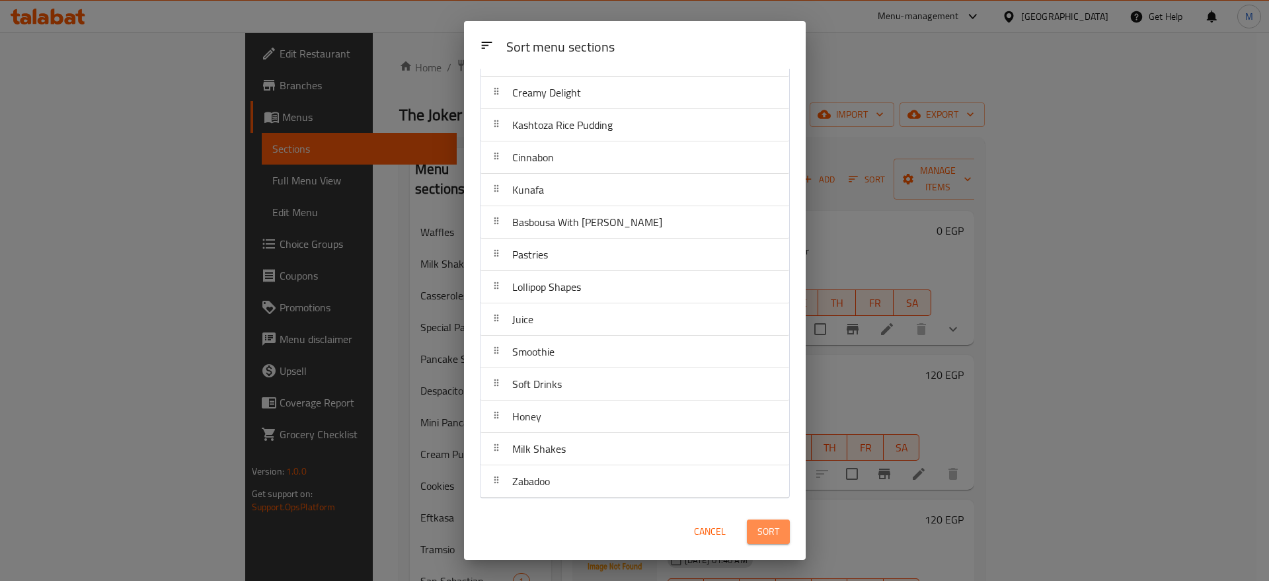
click at [783, 529] on button "Sort" at bounding box center [768, 532] width 43 height 24
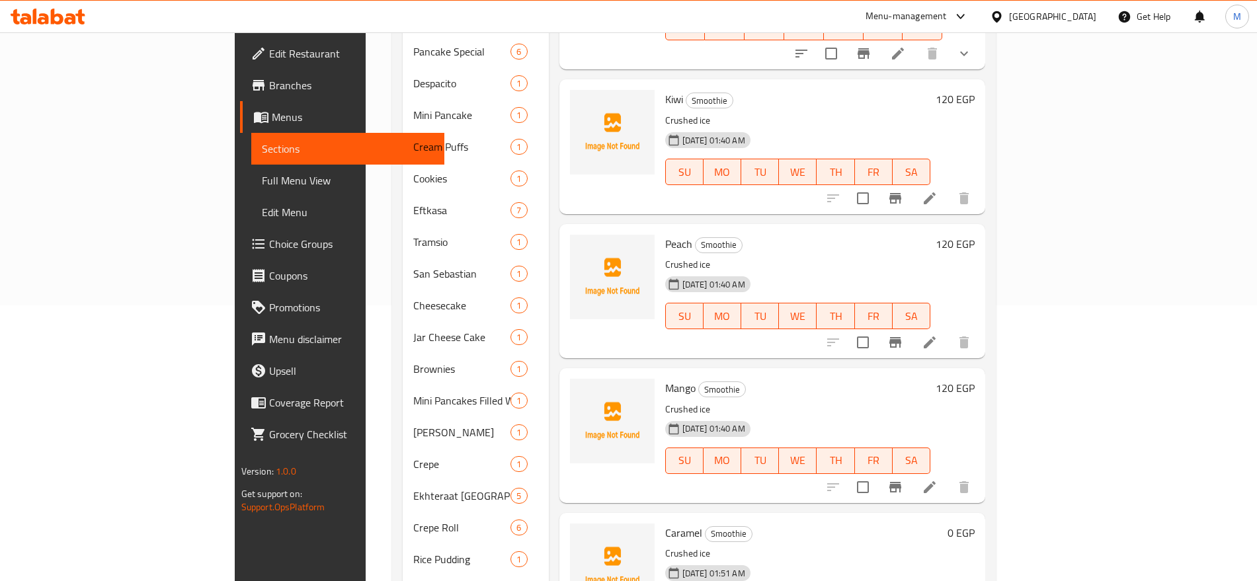
scroll to position [0, 0]
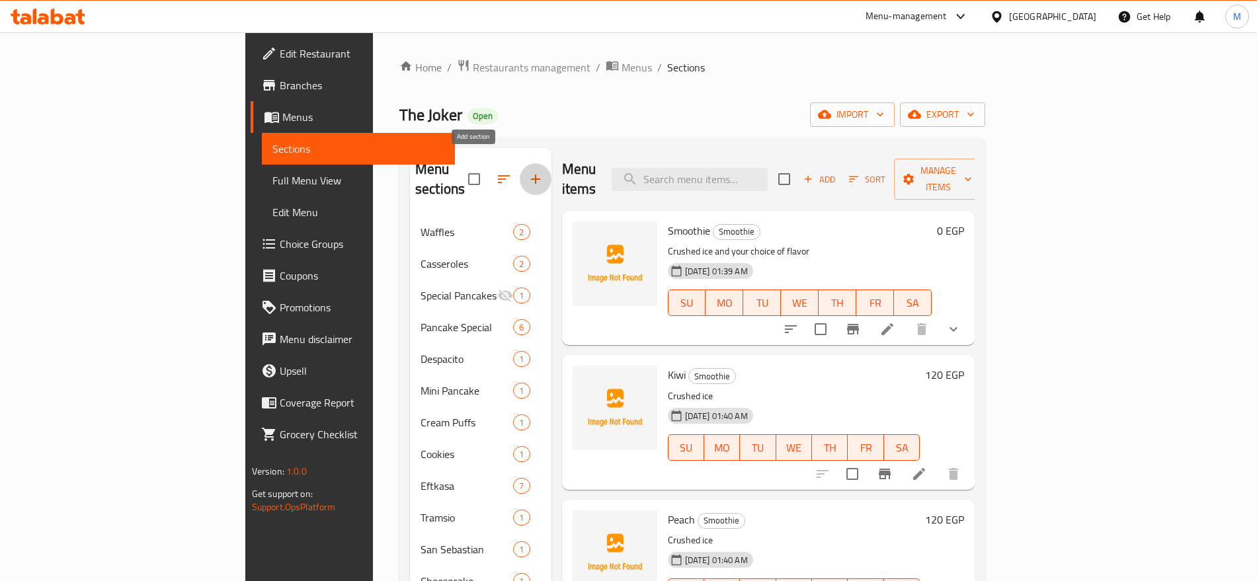
click at [527, 173] on icon "button" at bounding box center [535, 179] width 16 height 16
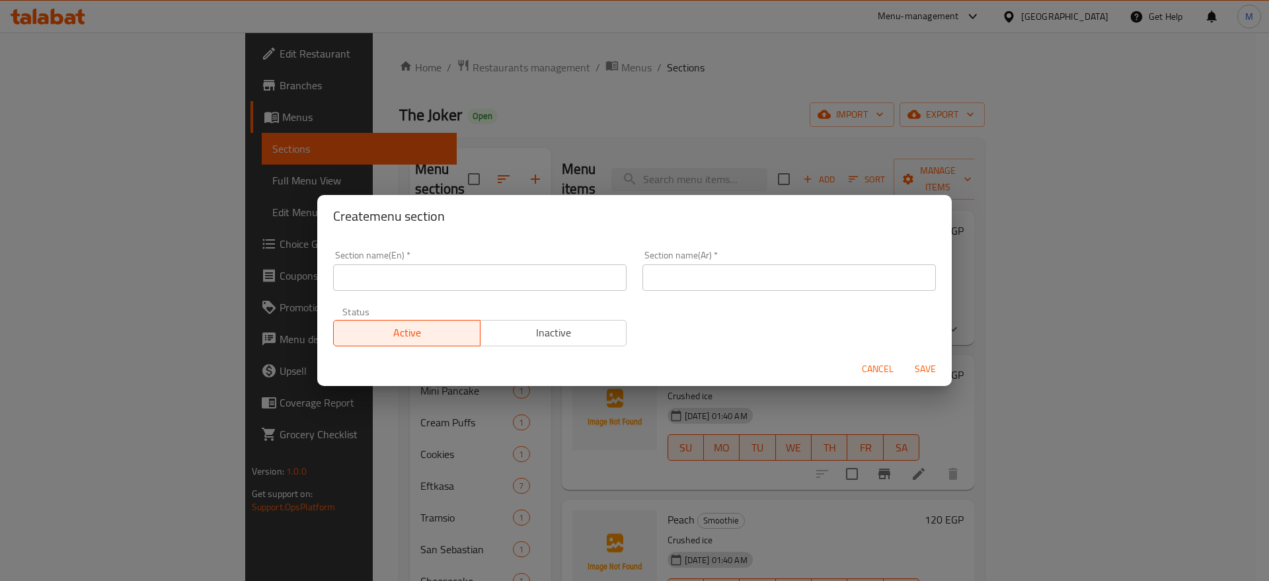
click at [451, 264] on input "text" at bounding box center [479, 277] width 293 height 26
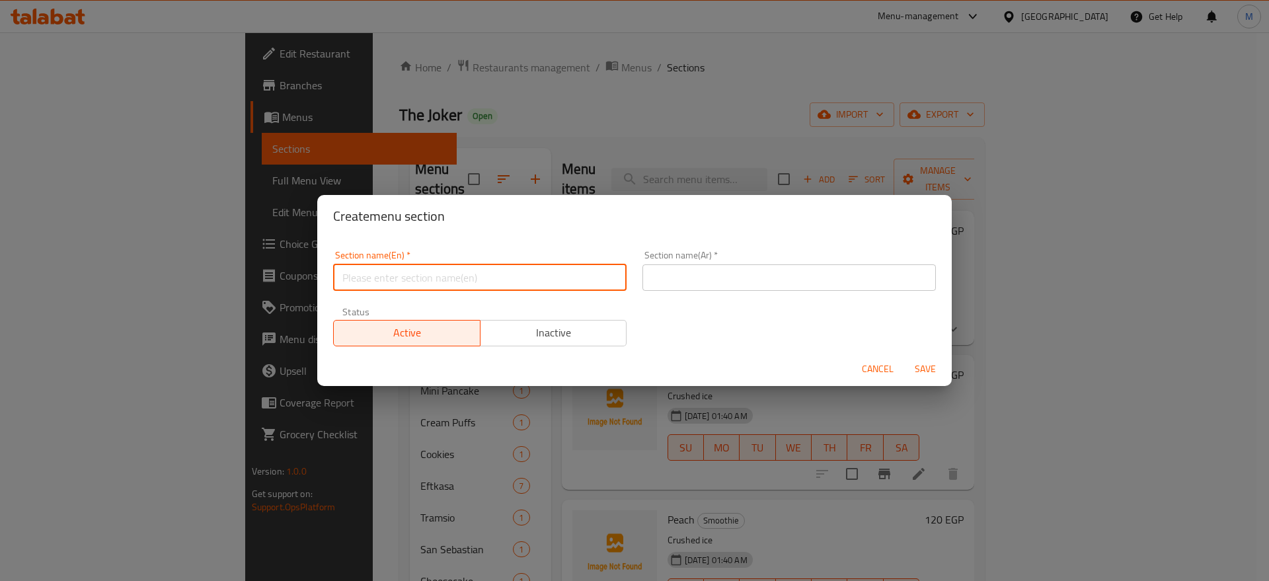
paste input "Ice creaт"
type input "Ice Cream"
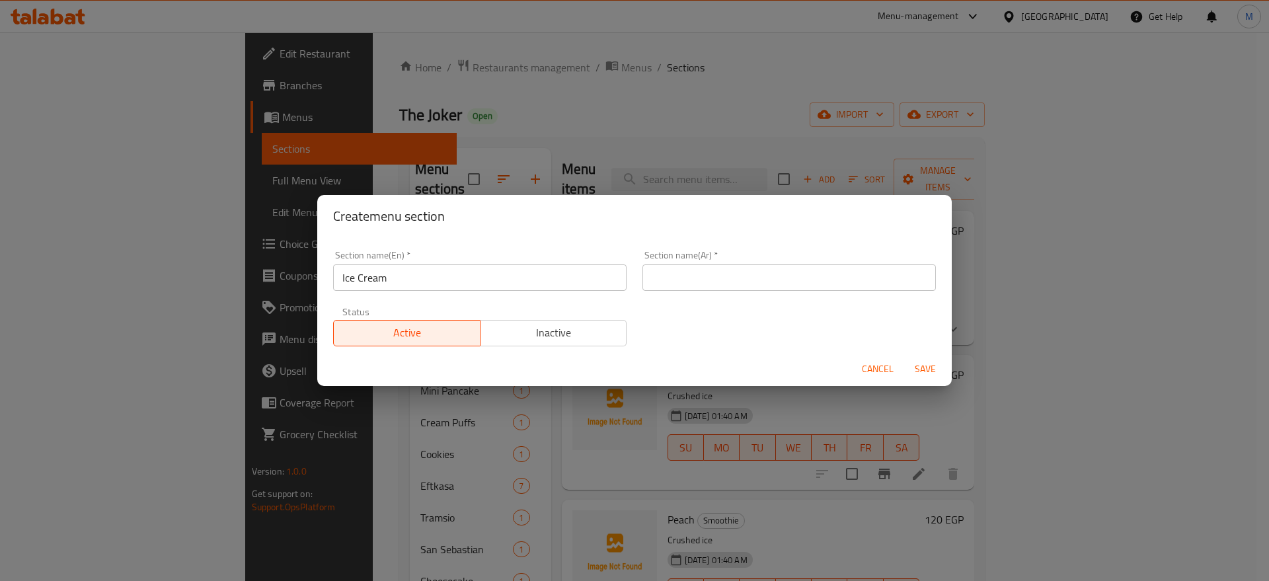
click at [697, 292] on div "Section name(Ar)   * Section name(Ar) *" at bounding box center [789, 271] width 309 height 56
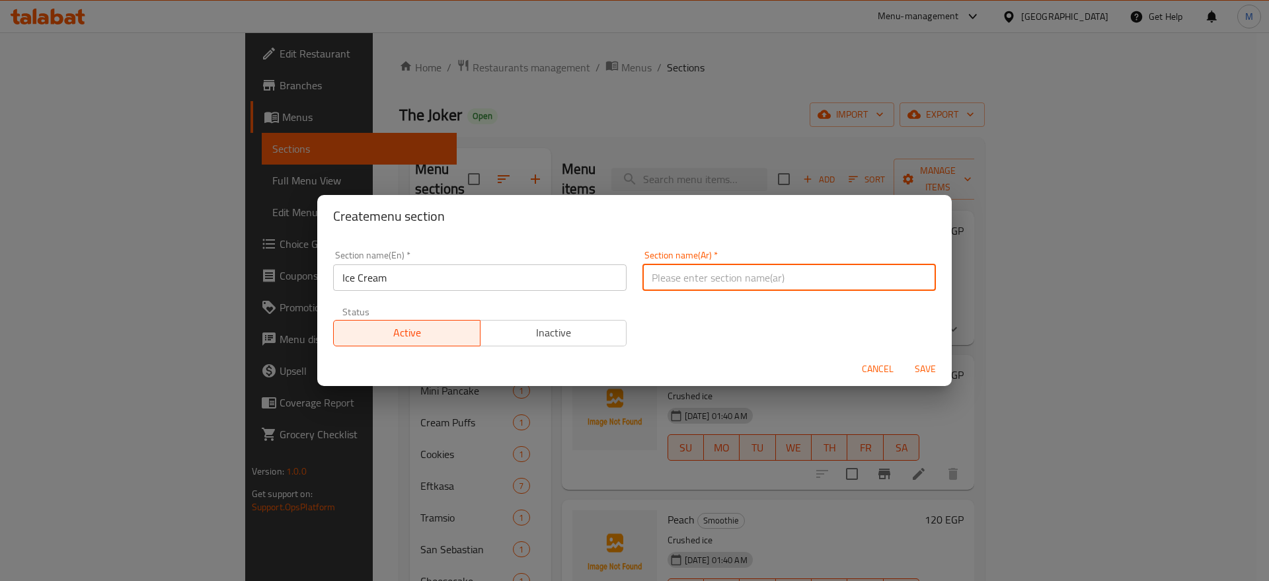
click at [769, 275] on input "text" at bounding box center [788, 277] width 293 height 26
type input "[PERSON_NAME]"
click at [928, 381] on div "Cancel Save" at bounding box center [634, 369] width 635 height 35
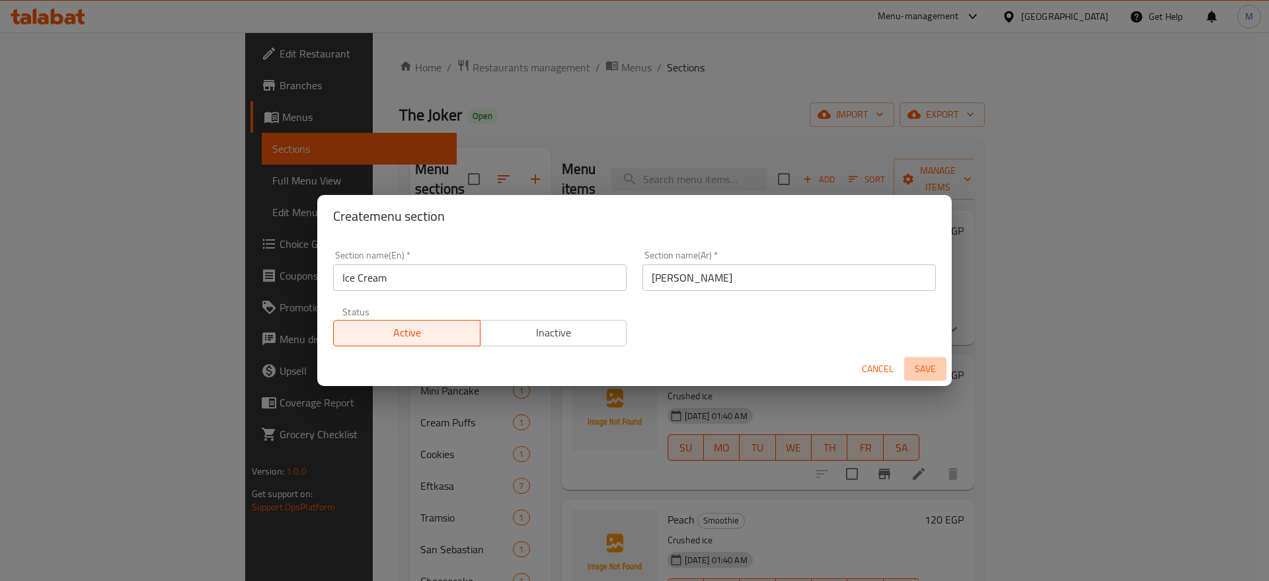
click at [931, 365] on span "Save" at bounding box center [926, 369] width 32 height 17
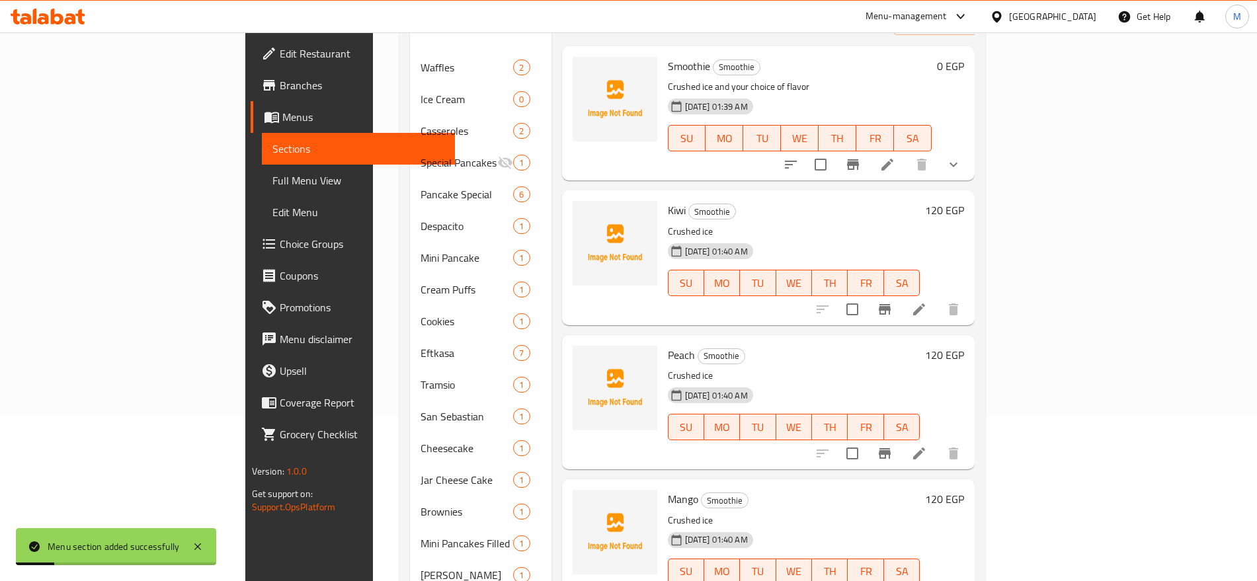
scroll to position [167, 0]
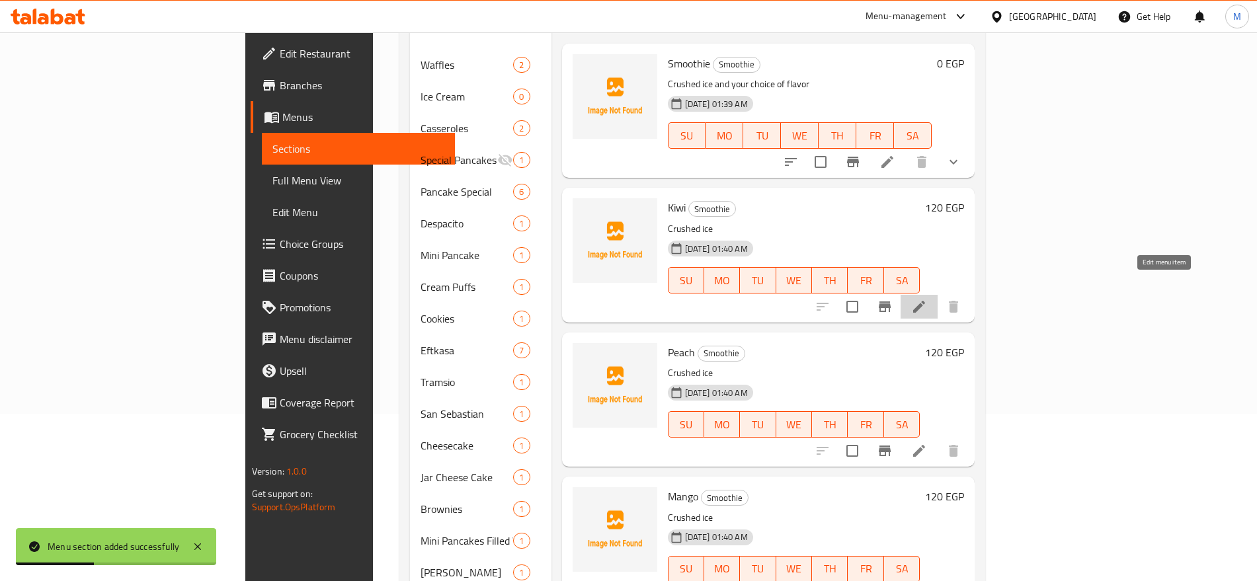
click at [927, 299] on icon at bounding box center [919, 307] width 16 height 16
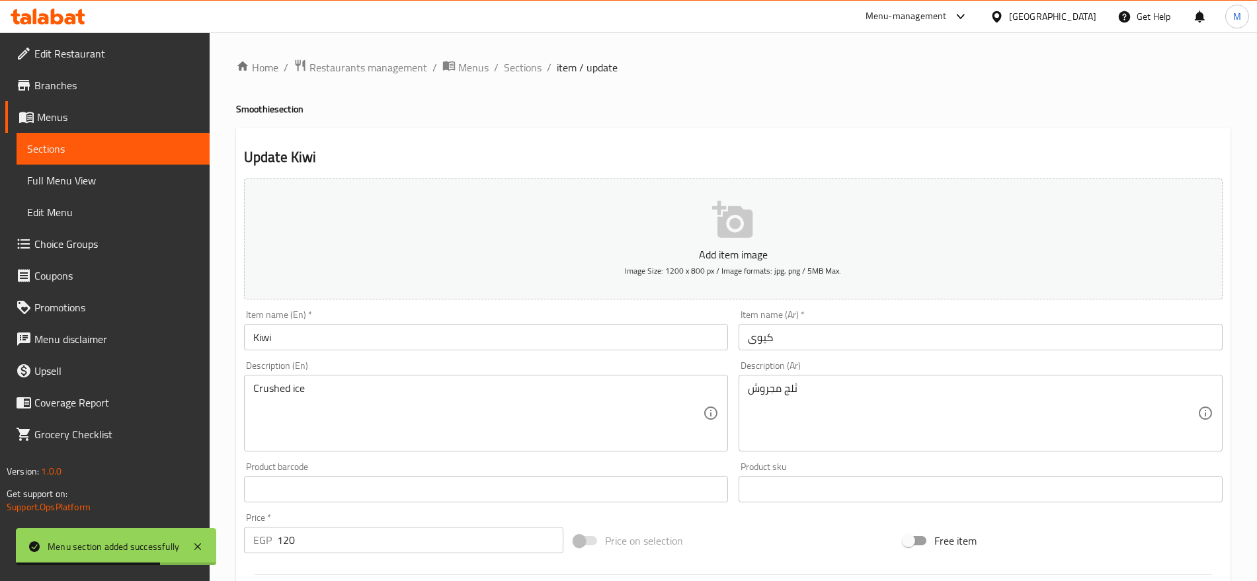
click at [441, 334] on input "Kiwi" at bounding box center [486, 337] width 484 height 26
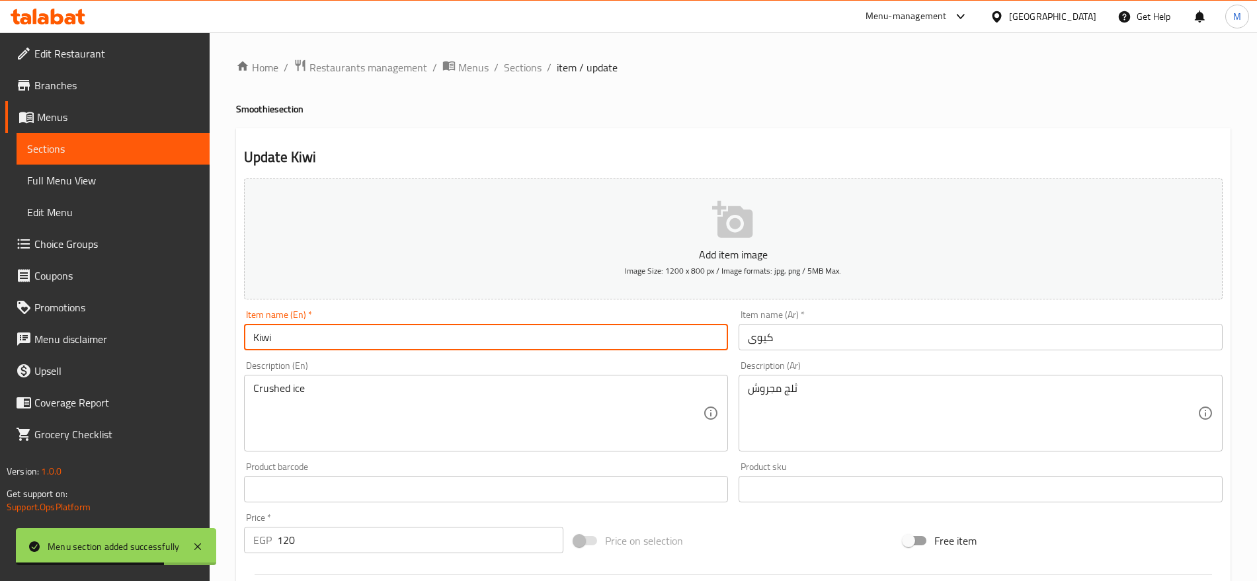
click at [441, 334] on input "Kiwi" at bounding box center [486, 337] width 484 height 26
paste input "Ice creaт"
click at [441, 334] on input "Ice creaт" at bounding box center [486, 337] width 484 height 26
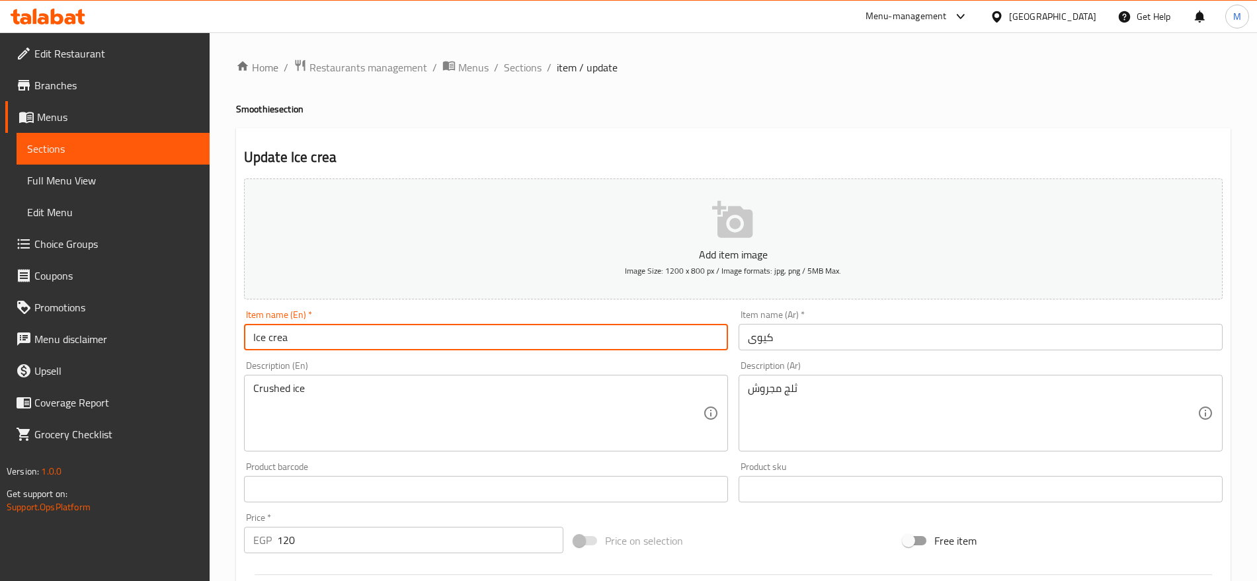
type input "Ice Cream"
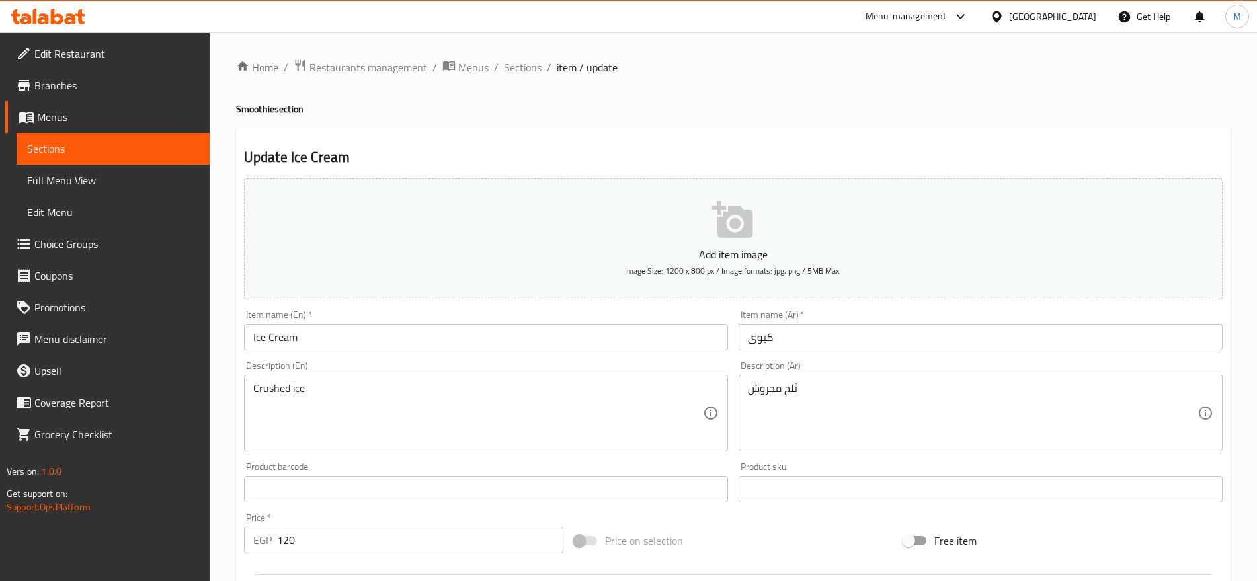
drag, startPoint x: 818, startPoint y: 354, endPoint x: 822, endPoint y: 335, distance: 18.9
click at [822, 335] on div "Item name (Ar)   * كيوى Item name (Ar) *" at bounding box center [980, 330] width 494 height 51
click at [822, 335] on input "كيوى" at bounding box center [980, 337] width 484 height 26
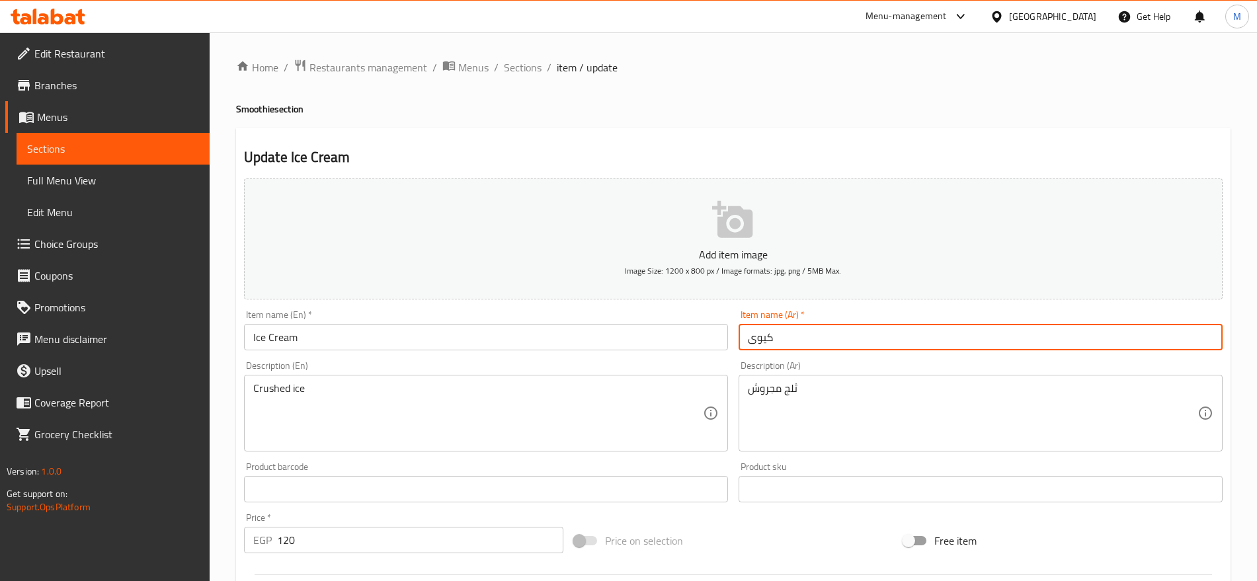
click at [822, 335] on input "كيوى" at bounding box center [980, 337] width 484 height 26
type input "[PERSON_NAME]"
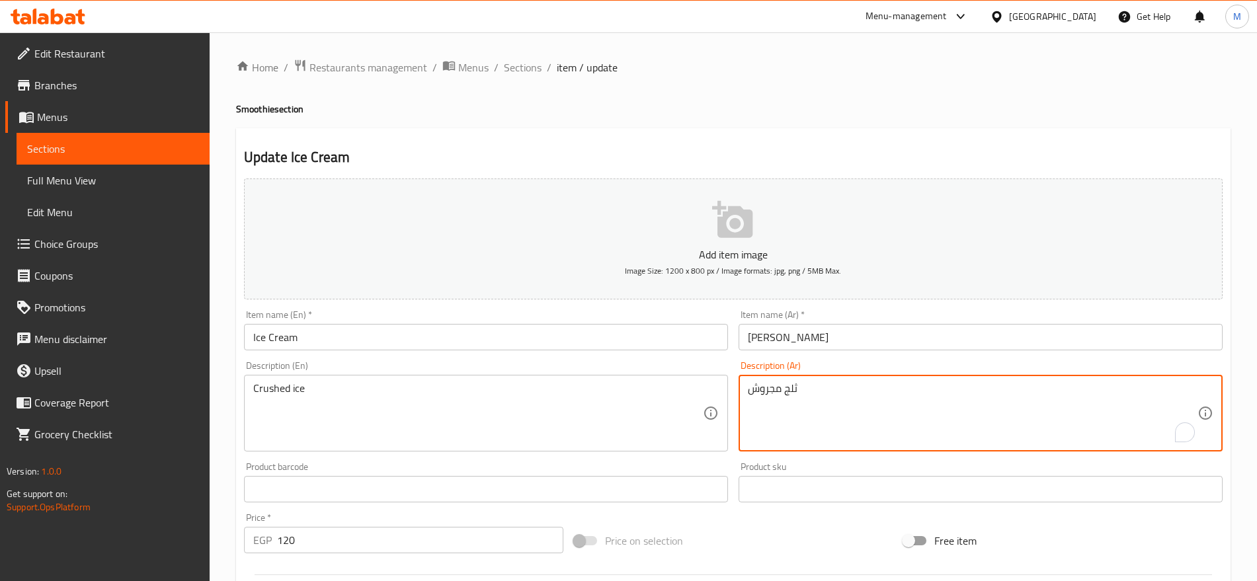
click at [944, 398] on textarea "ثلج مجروش" at bounding box center [972, 413] width 449 height 63
paste textarea "قطع من الفواكه الطبيعية مضاف إليها لبن طبيعى بدون أي"
click at [944, 398] on textarea "قطع من الفواكه الطبيعية مضاف إليها لبن طبيعى بدون أي" at bounding box center [972, 413] width 449 height 63
click at [939, 385] on textarea "قطع من الفواكه الطبيعية مضاف إليها لبن طبيعى بدون أي" at bounding box center [972, 413] width 449 height 63
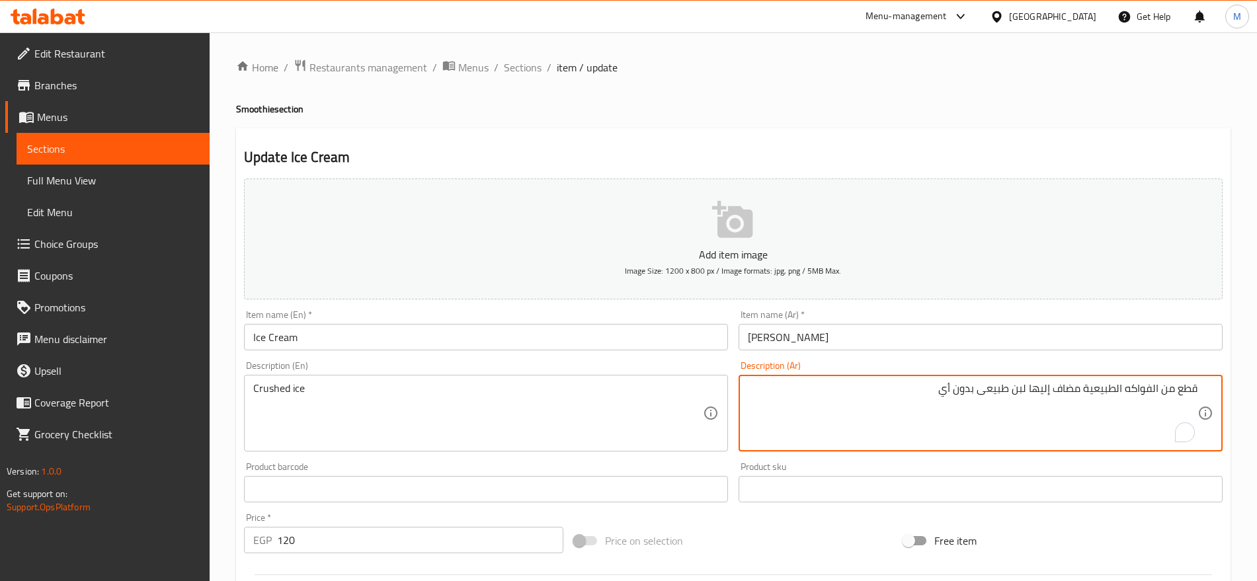
paste textarea "ألوان صناعية تصل للعميل حسب الأحوال الجوية لعدم وجود"
click at [1081, 408] on textarea "قطع من الفواكه الطبيعية مضاف إليها لبن طبيعى بدون أي ألوان صناعية تصل للعميل حس…" at bounding box center [972, 413] width 449 height 63
click at [1124, 401] on textarea "قطع من الفواكه الطبيعية مضاف إليها لبن طبيعى بدون أي ألوان صناعية تصل للعميل حس…" at bounding box center [972, 413] width 449 height 63
click at [1122, 402] on textarea "قطع من الفواكه الطبيعية مضاف إليها لبن طبيعى بدون أي ألوان صناعية تصل للعميل حس…" at bounding box center [972, 413] width 449 height 63
paste textarea "مثبتات صناعية ف الآيس كريم مضافا عليها صوصات لتعزيز النكهة"
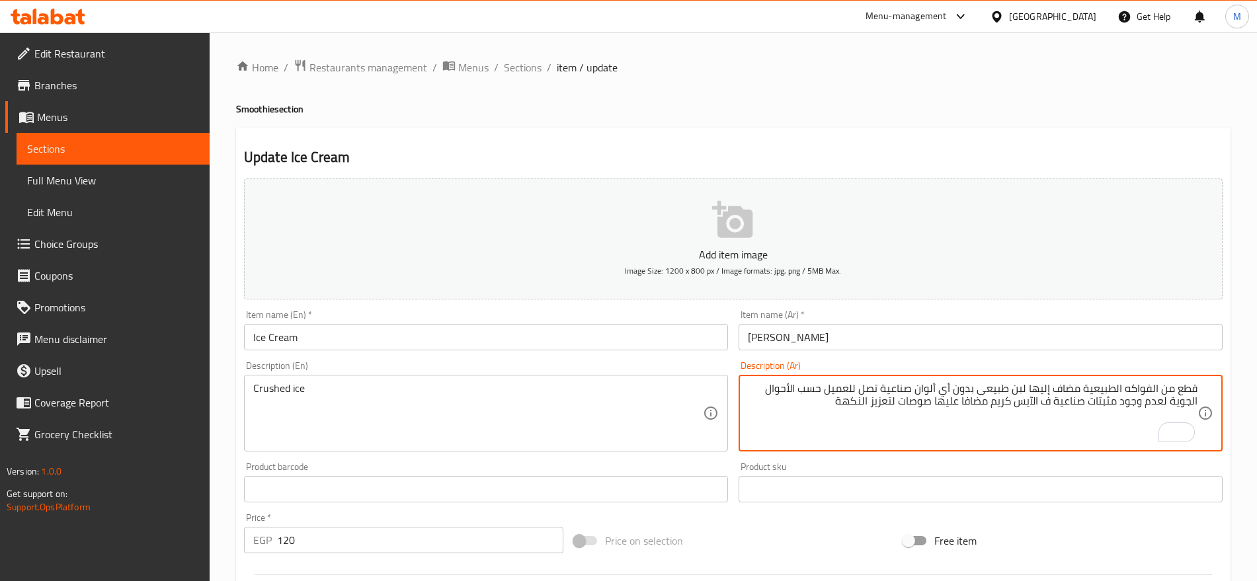
click at [880, 401] on textarea "قطع من الفواكه الطبيعية مضاف إليها لبن طبيعى بدون أي ألوان صناعية تصل للعميل حس…" at bounding box center [972, 413] width 449 height 63
type textarea "قطع من الفواكه الطبيعية مضاف إليها لبن طبيعى بدون أي ألوان صناعية تصل للعميل حس…"
click at [802, 410] on textarea "قطع من الفواكه الطبيعية مضاف إليها لبن طبيعى بدون أي ألوان صناعية تصل للعميل حس…" at bounding box center [972, 413] width 449 height 63
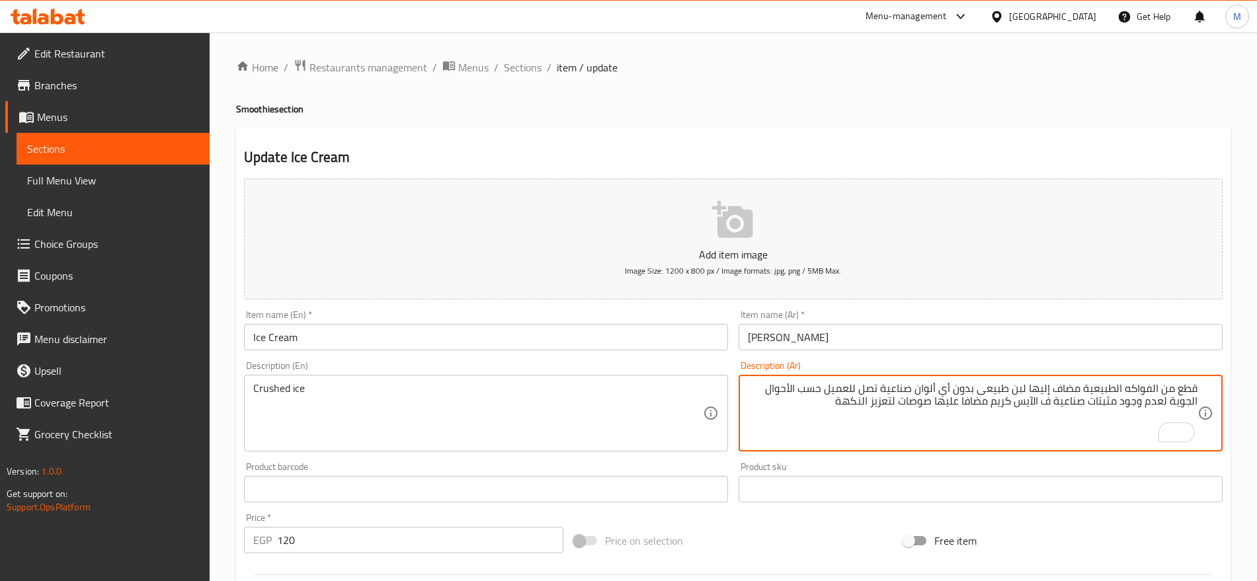
click at [823, 403] on textarea "قطع من الفواكه الطبيعية مضاف إليها لبن طبيعى بدون أي ألوان صناعية تصل للعميل حس…" at bounding box center [972, 413] width 449 height 63
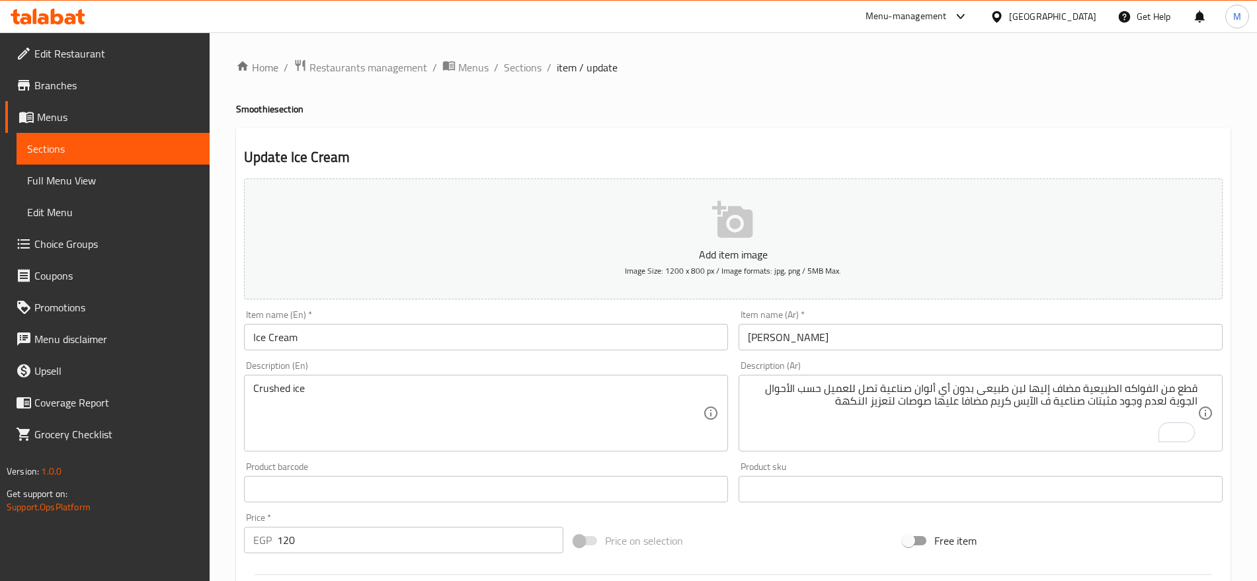
click at [1199, 391] on div "قطع من الفواكه الطبيعية مضاف إليها لبن طبيعى بدون أي ألوان صناعية تصل للعميل حس…" at bounding box center [980, 413] width 484 height 77
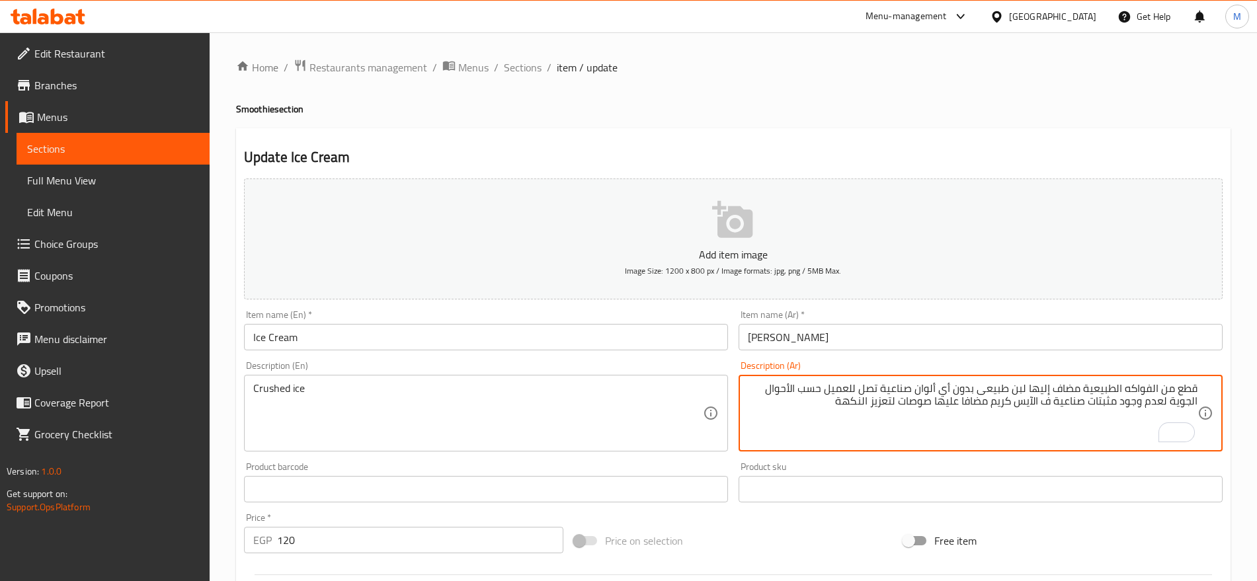
click at [1166, 391] on textarea "قطع من الفواكه الطبيعية مضاف إليها لبن طبيعى بدون أي ألوان صناعية تصل للعميل حس…" at bounding box center [972, 413] width 449 height 63
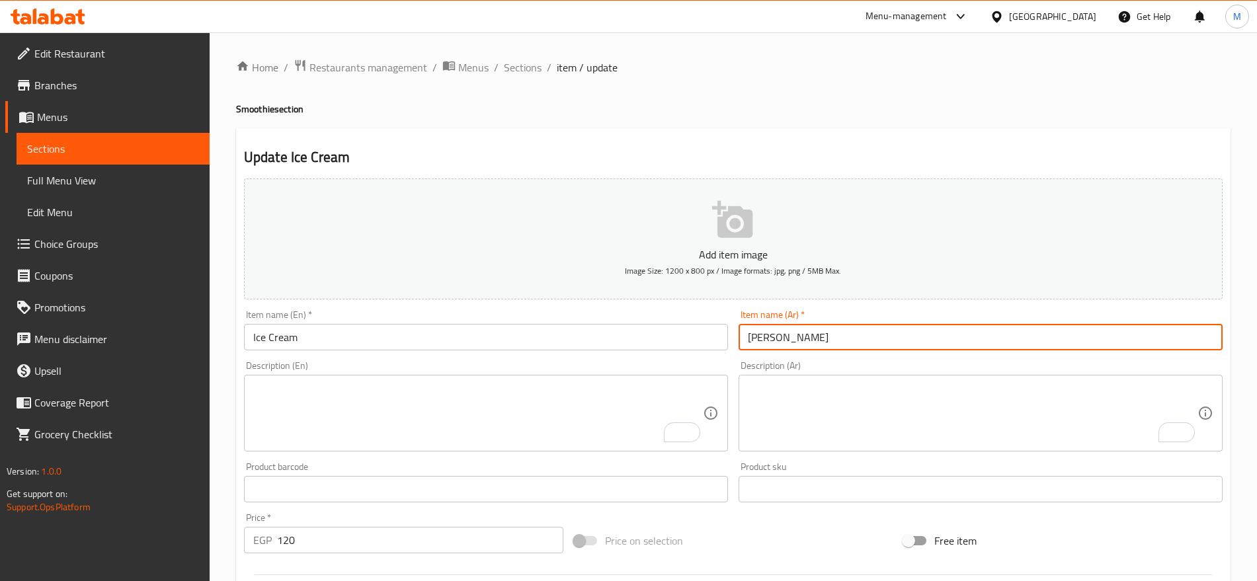
click at [855, 342] on input "[PERSON_NAME]" at bounding box center [980, 337] width 484 height 26
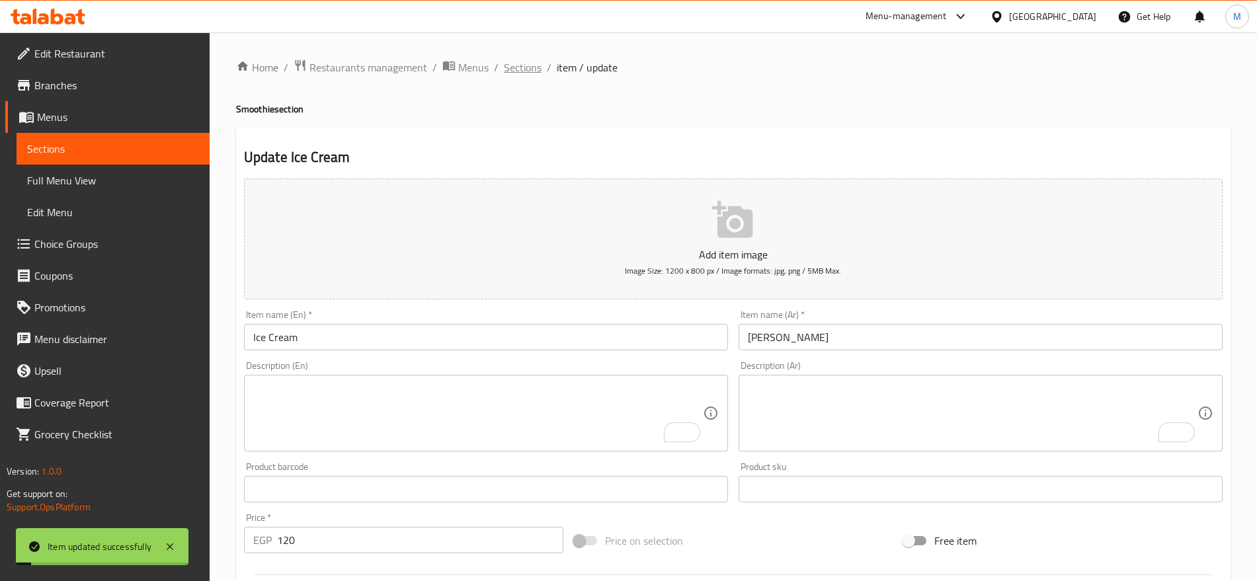
click at [522, 63] on span "Sections" at bounding box center [523, 67] width 38 height 16
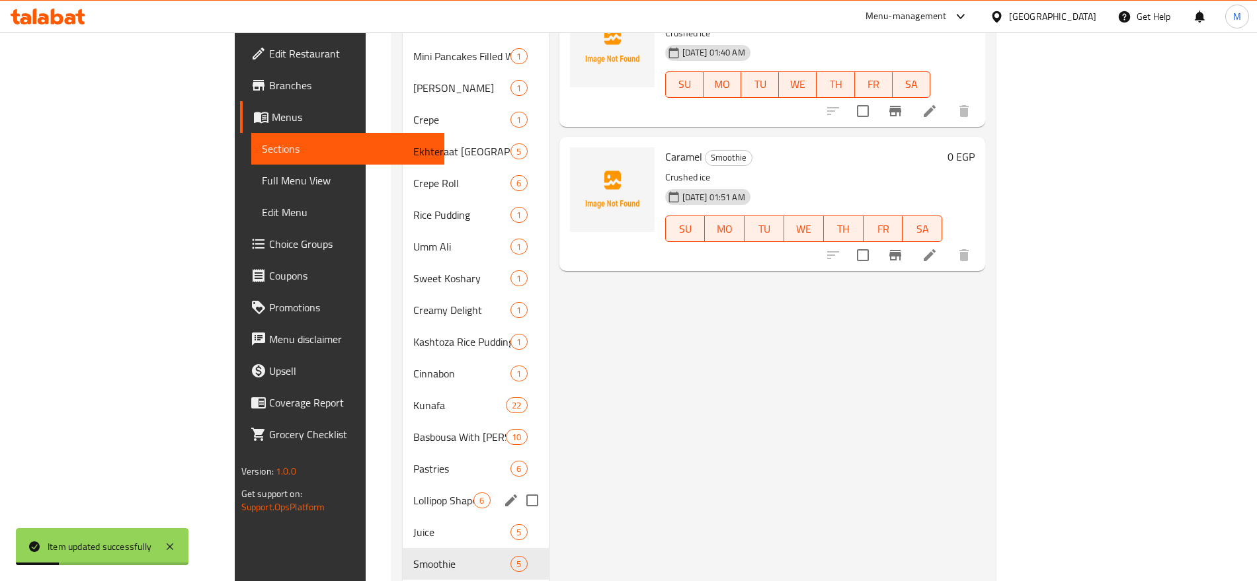
scroll to position [800, 0]
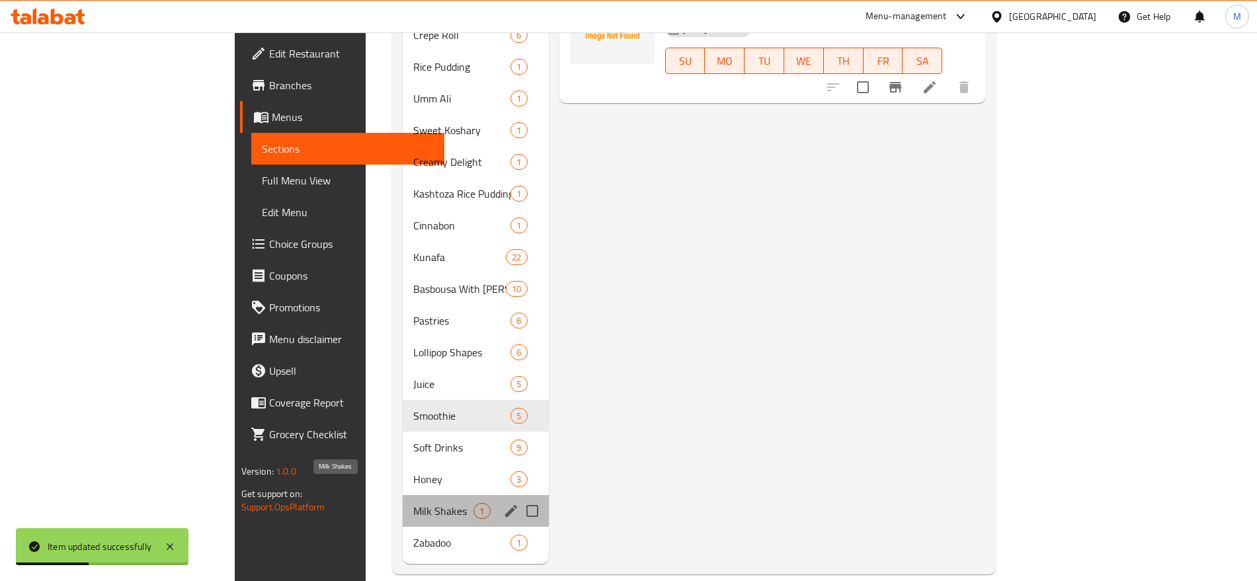
click at [413, 503] on span "Milk Shakes" at bounding box center [443, 511] width 60 height 16
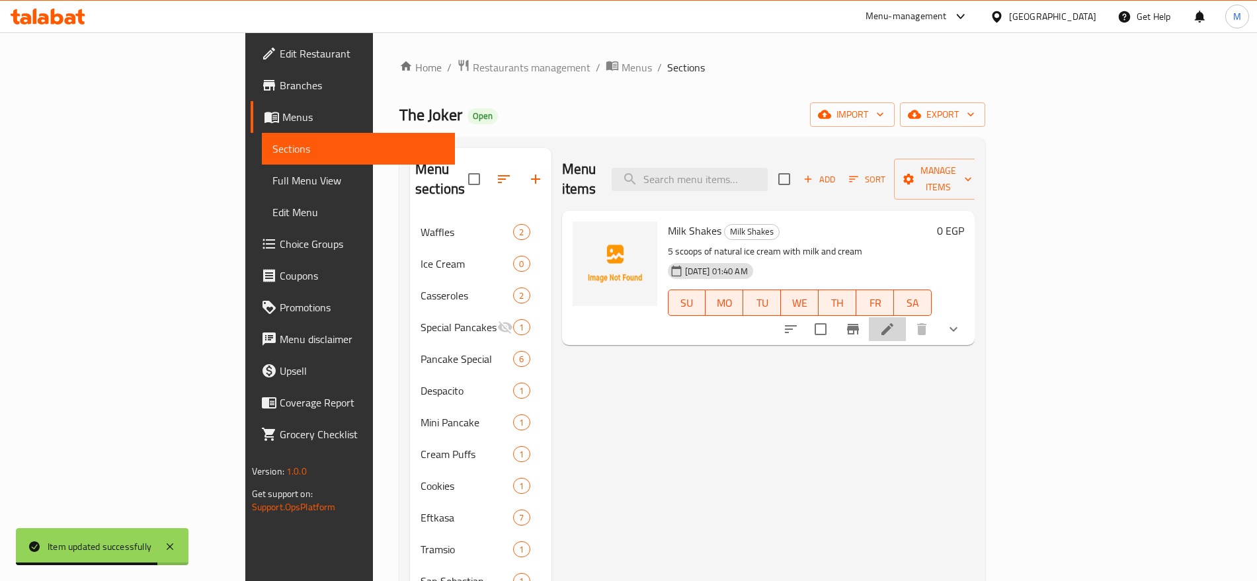
click at [906, 317] on li at bounding box center [887, 329] width 37 height 24
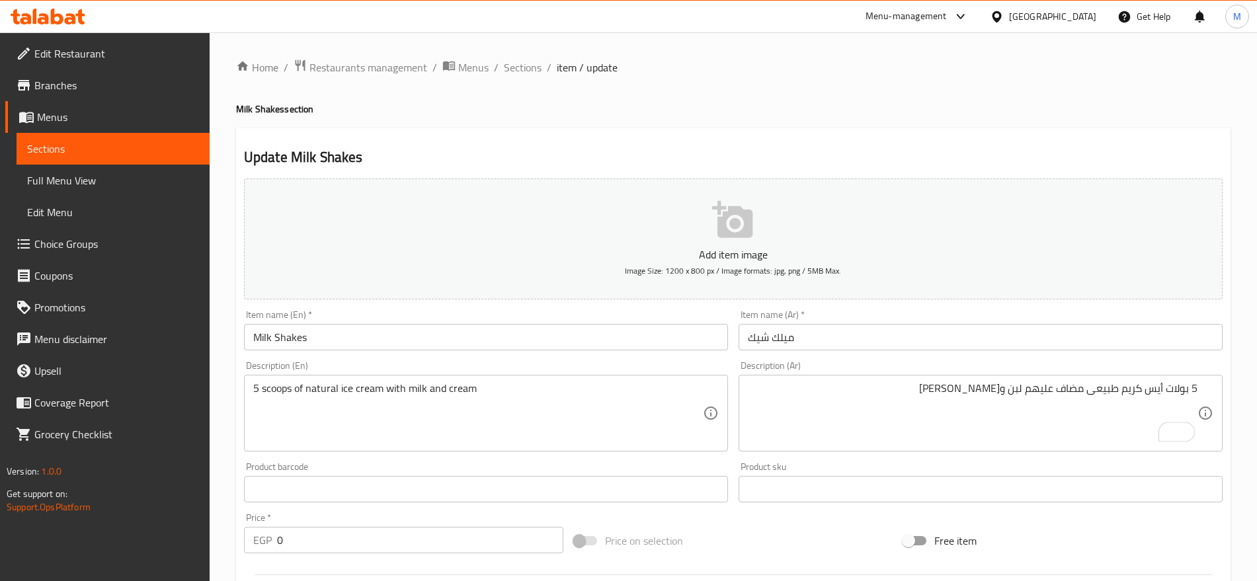
click at [1200, 387] on div "5 بولات أيس كريم طبيعى مضاف عليهم لبن وكريمة Description (Ar)" at bounding box center [980, 413] width 484 height 77
click at [1204, 389] on div "5 بولات أيس كريم طبيعى مضاف عليهم لبن وكريمة Description (Ar)" at bounding box center [980, 413] width 484 height 77
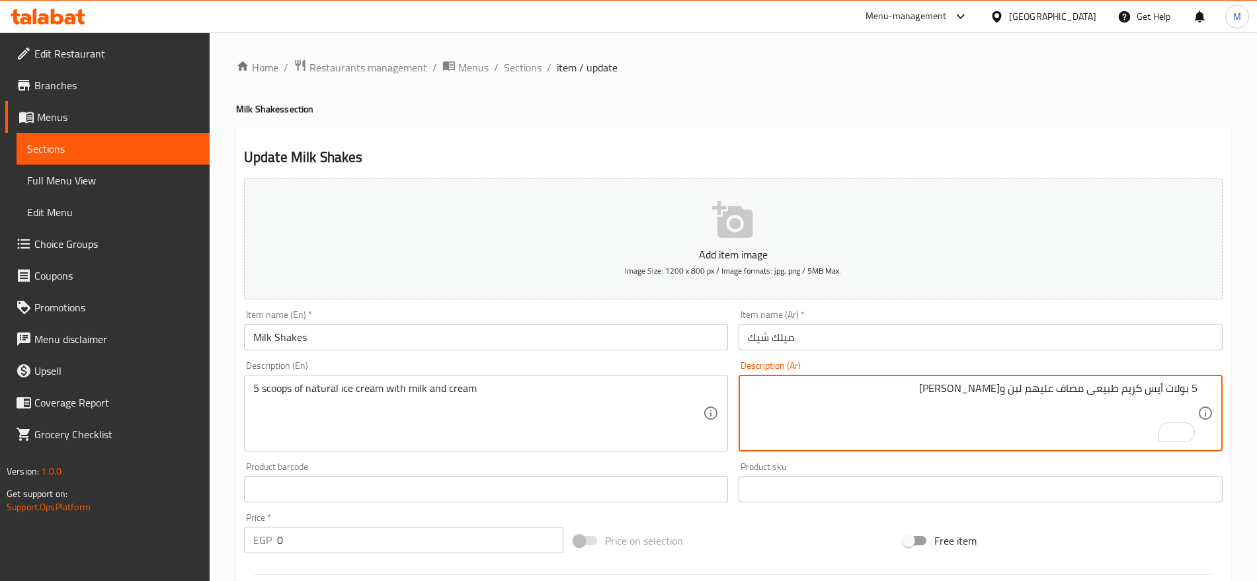
click at [1196, 389] on textarea "5 بولات أيس كريم طبيعى مضاف عليهم لبن و[PERSON_NAME]" at bounding box center [972, 413] width 449 height 63
paste textarea "قطع من الفواكه الطبيعية مضاف إليها لبن طبيعى بدون أي ألوان صناعية تصل للعميل حس…"
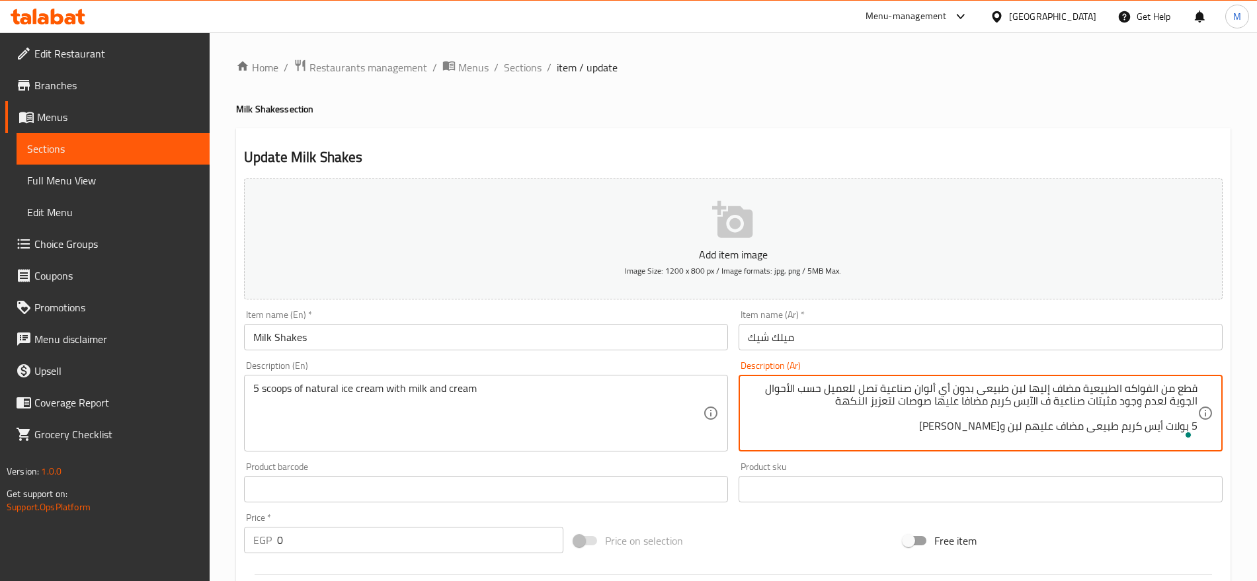
click at [1152, 423] on textarea "قطع من الفواكه الطبيعية مضاف إليها لبن طبيعى بدون أي ألوان صناعية تصل للعميل حس…" at bounding box center [972, 413] width 449 height 63
type textarea "قطع من الفواكه الطبيعية مضاف إليها لبن طبيعى بدون أي ألوان صناعية تصل للعميل حس…"
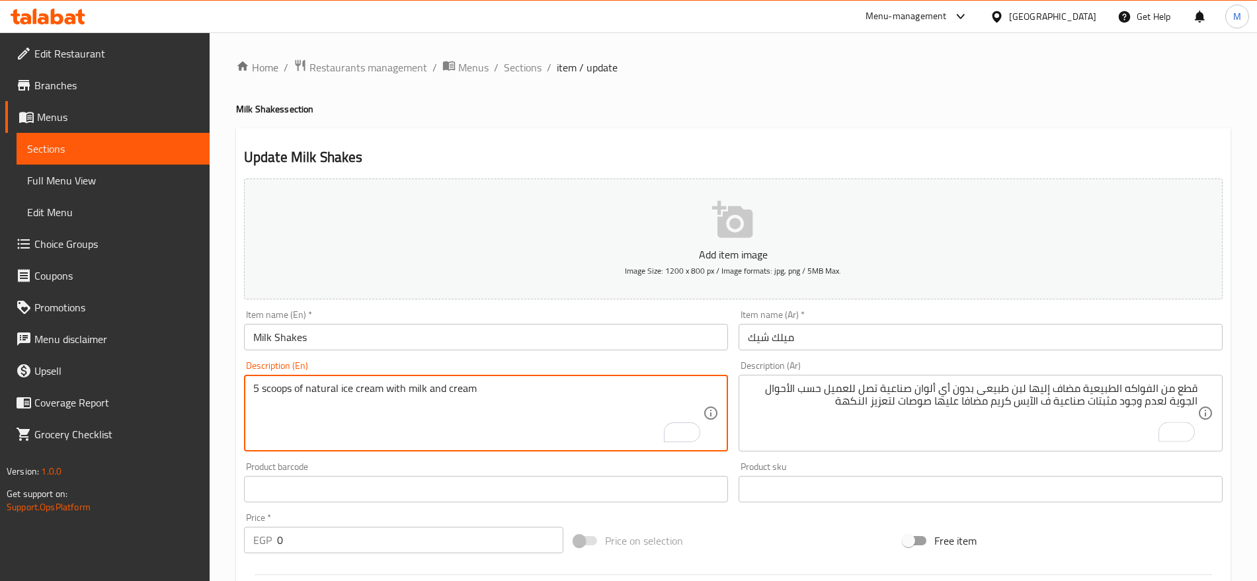
paste textarea "5 بولات أيس كريم طبيعى مضاف عليهم لبن وكريمة"
drag, startPoint x: 487, startPoint y: 402, endPoint x: 173, endPoint y: 361, distance: 317.3
click at [305, 405] on textarea "5 scoops of natural ice cream with milk and cream 5 بولات أيس كريم طبيعى مضاف ع…" at bounding box center [477, 413] width 449 height 63
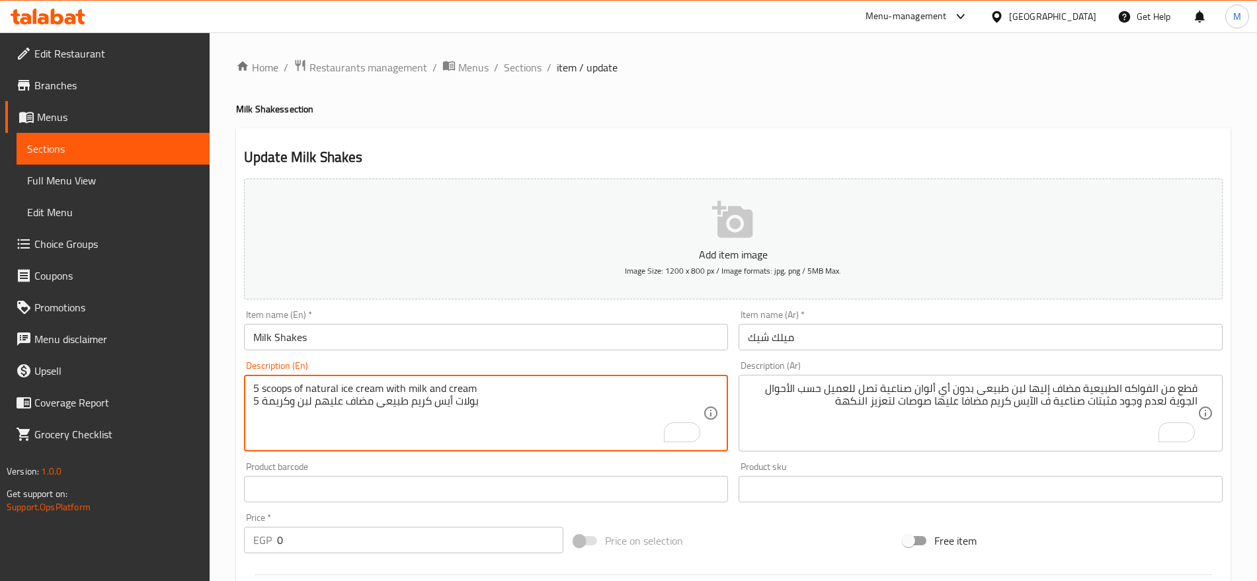
click at [305, 405] on textarea "5 scoops of natural ice cream with milk and cream 5 بولات أيس كريم طبيعى مضاف ع…" at bounding box center [477, 413] width 449 height 63
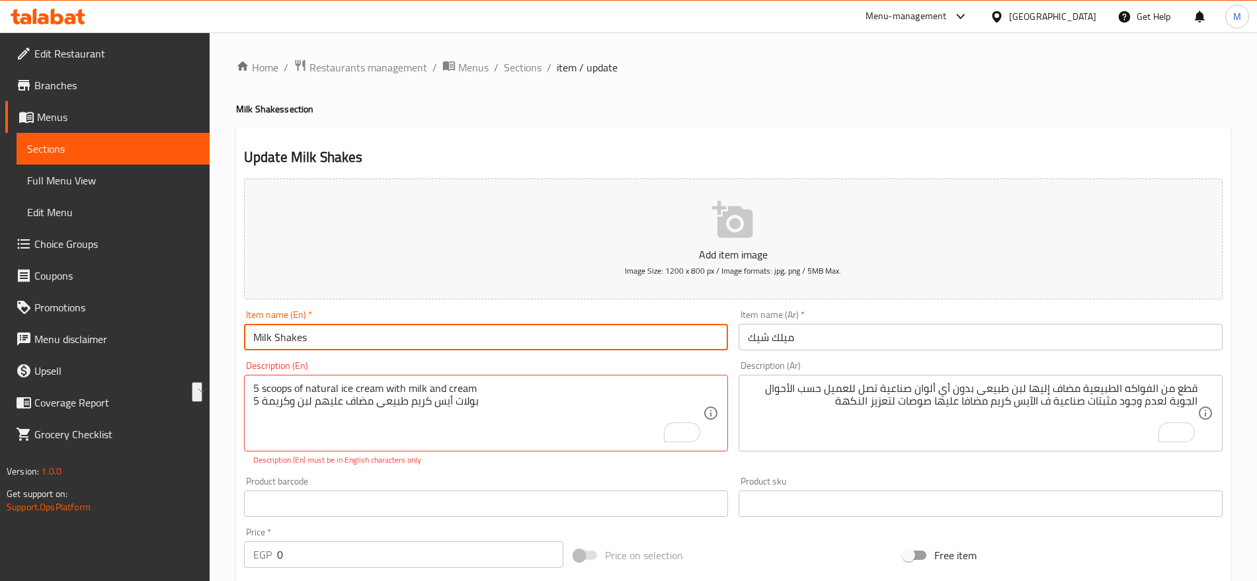
click at [332, 338] on input "Milk Shakes" at bounding box center [486, 337] width 484 height 26
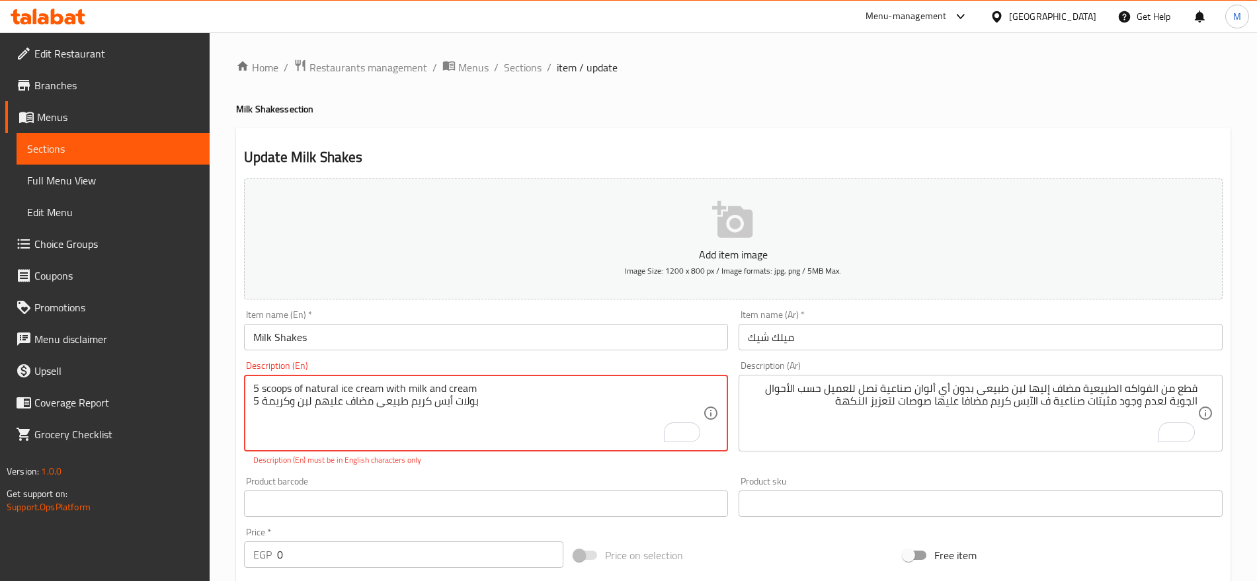
click at [350, 394] on textarea "5 scoops of natural ice cream with milk and cream 5 بولات أيس كريم طبيعى مضاف ع…" at bounding box center [477, 413] width 449 height 63
type textarea "5 scoops of natural ice cream with milk and cream"
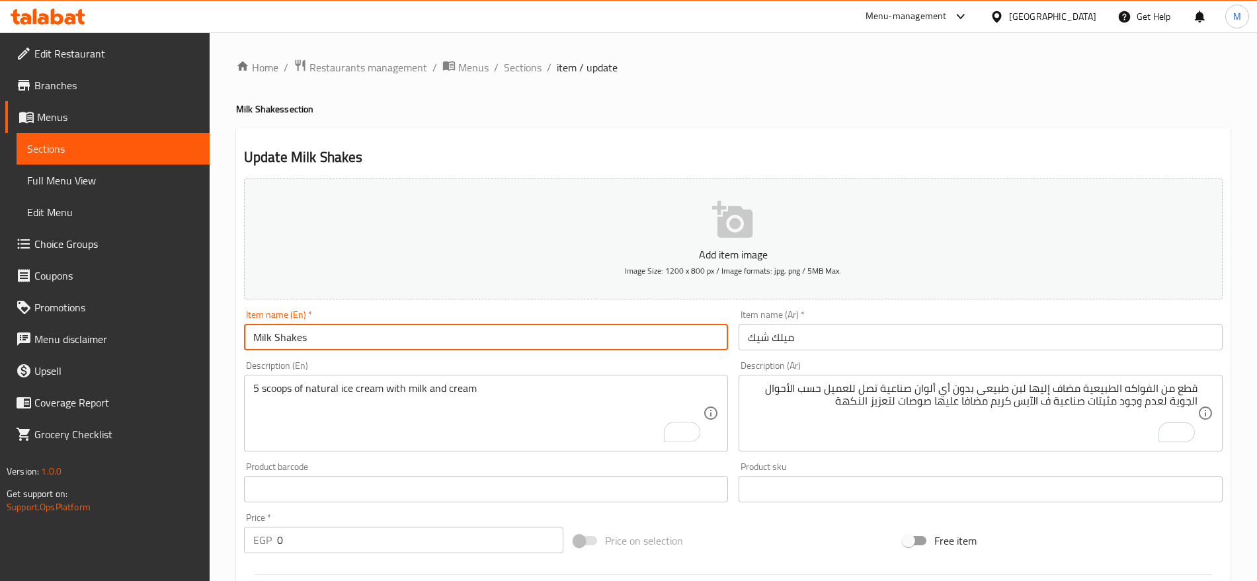
click at [448, 350] on input "Milk Shakes" at bounding box center [486, 337] width 484 height 26
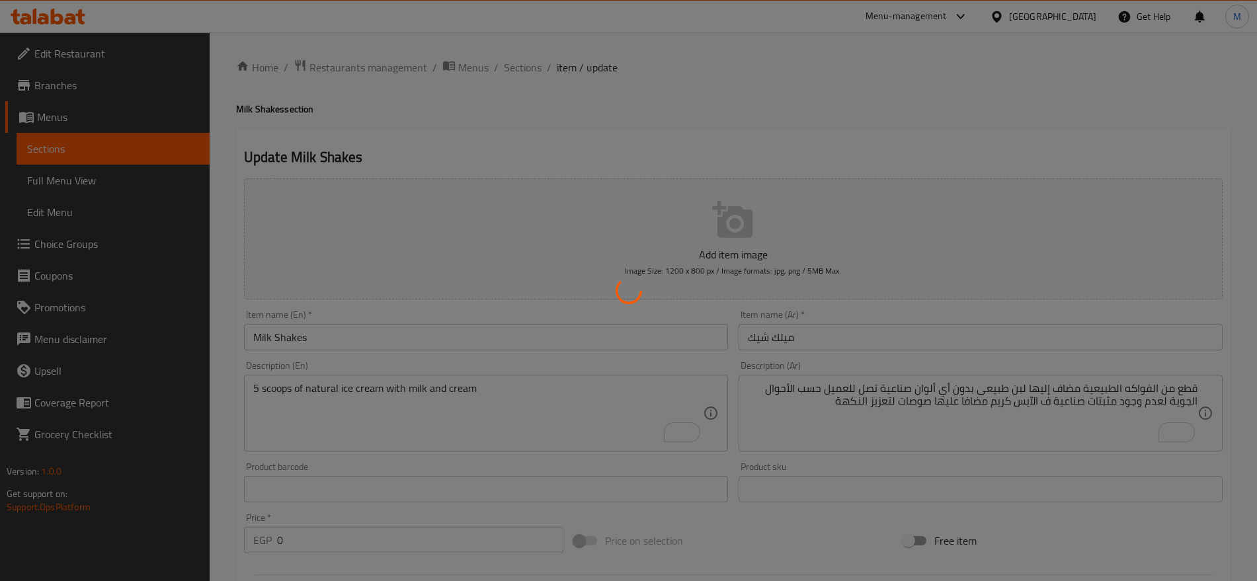
click at [525, 60] on div at bounding box center [628, 290] width 1257 height 581
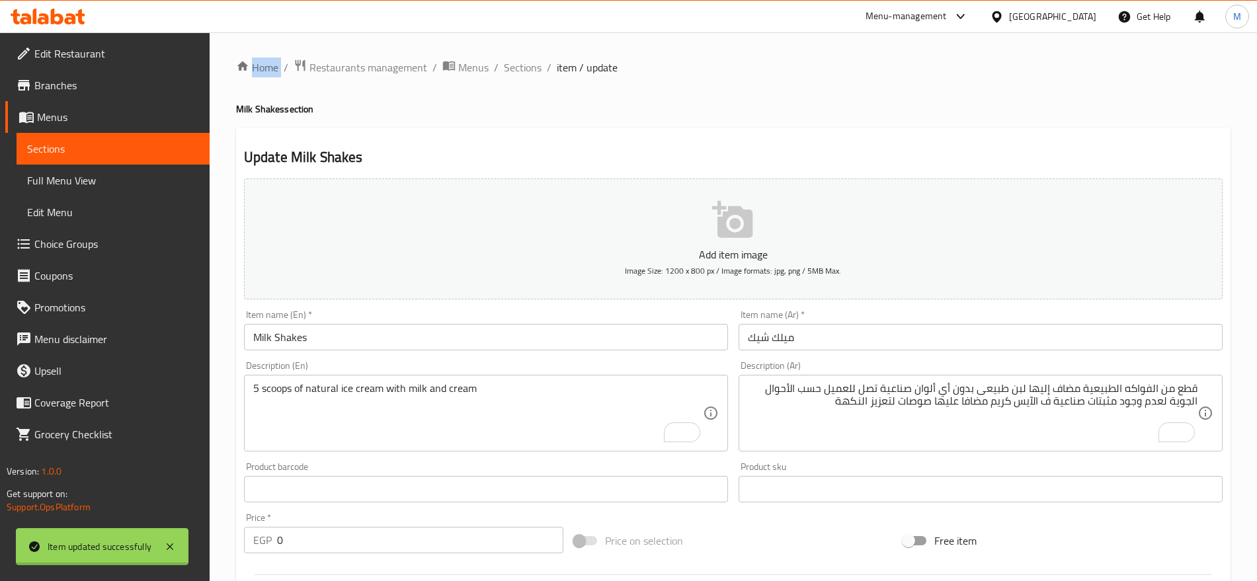
click at [525, 60] on div at bounding box center [628, 290] width 1257 height 581
click at [525, 60] on span "Sections" at bounding box center [523, 67] width 38 height 16
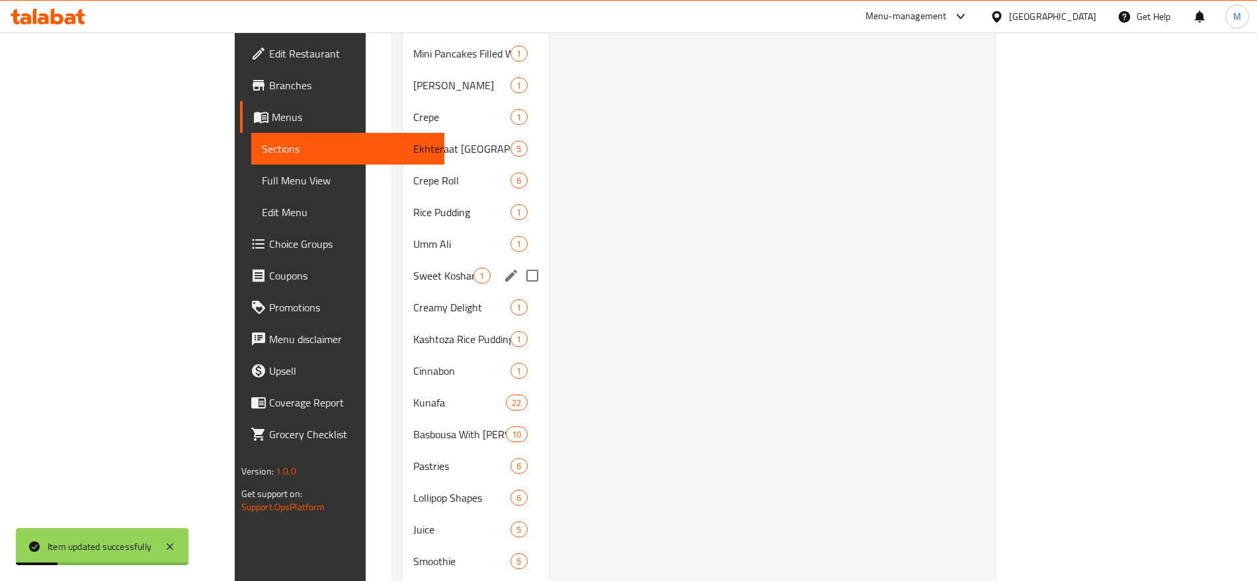
scroll to position [800, 0]
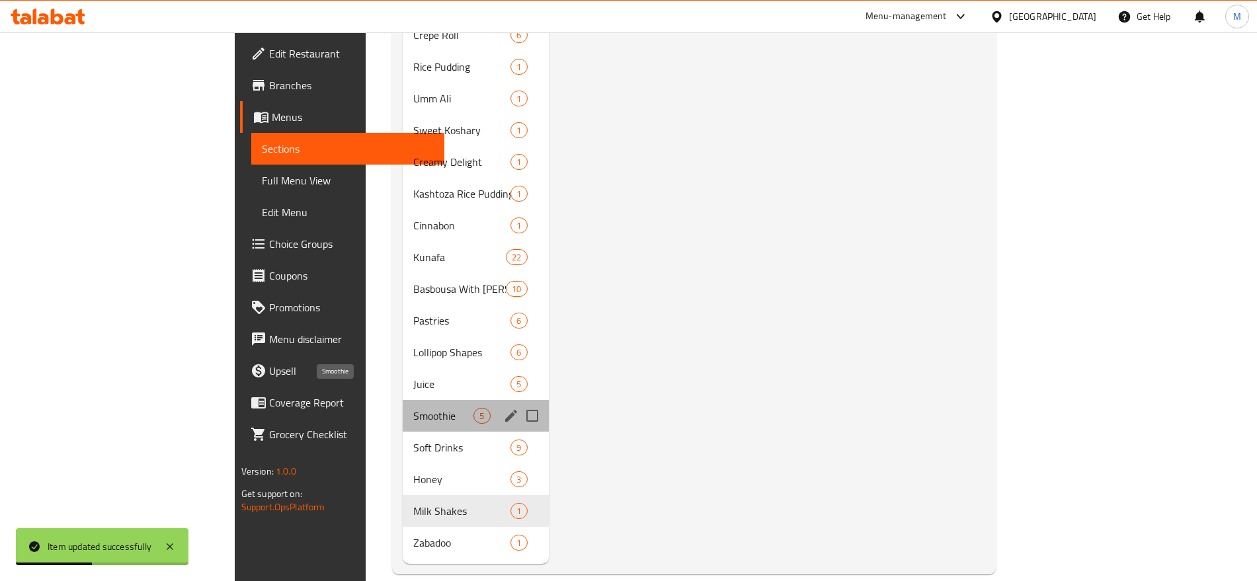
click at [413, 408] on span "Smoothie" at bounding box center [443, 416] width 60 height 16
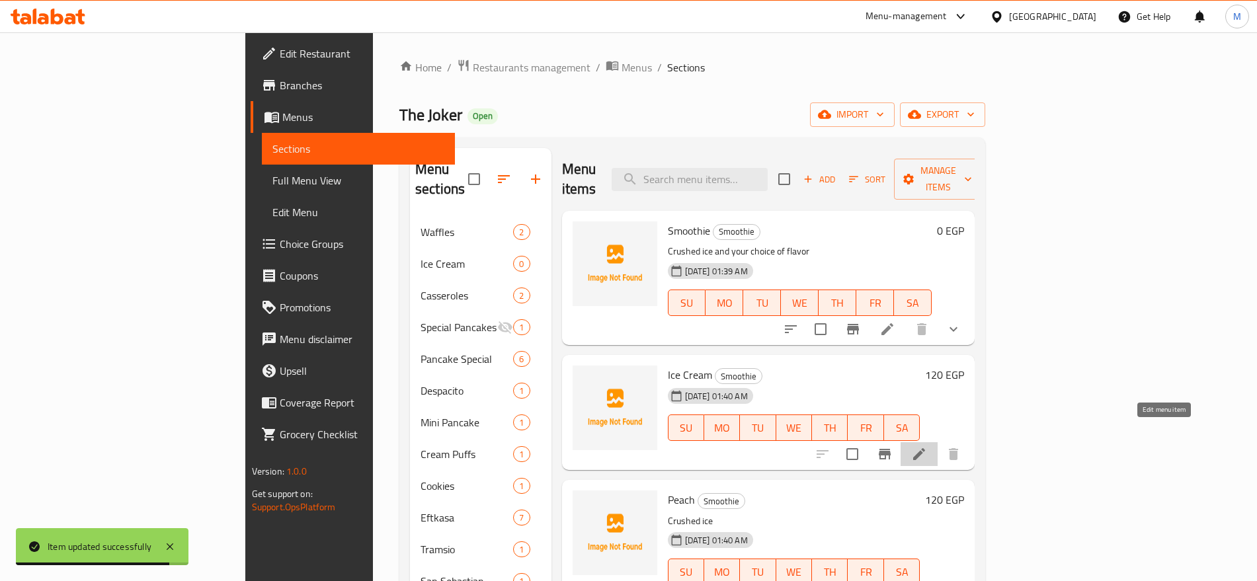
click at [925, 448] on icon at bounding box center [919, 454] width 12 height 12
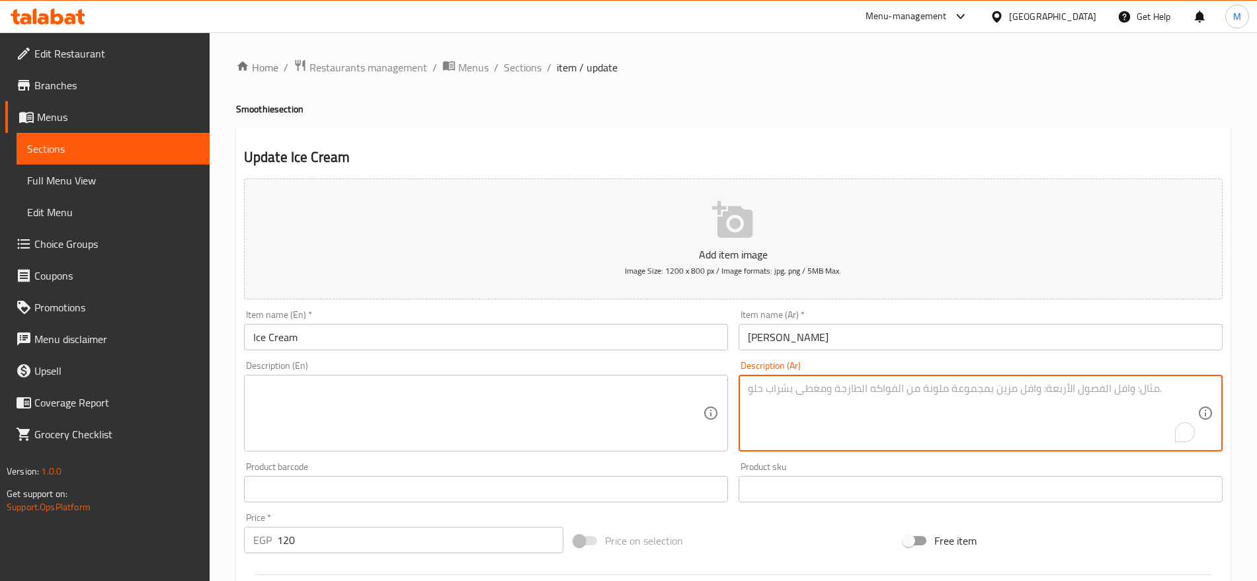
click at [982, 413] on textarea "To enrich screen reader interactions, please activate Accessibility in Grammarl…" at bounding box center [972, 413] width 449 height 63
paste textarea "5 scoops of natural ice cream with milk and cream 5 بولات أيس كريم طبيعى مضاف ع…"
type textarea "5 scoops of natural ice cream with milk and cream 5 بولات أيس كريم طبيعى مضاف ع…"
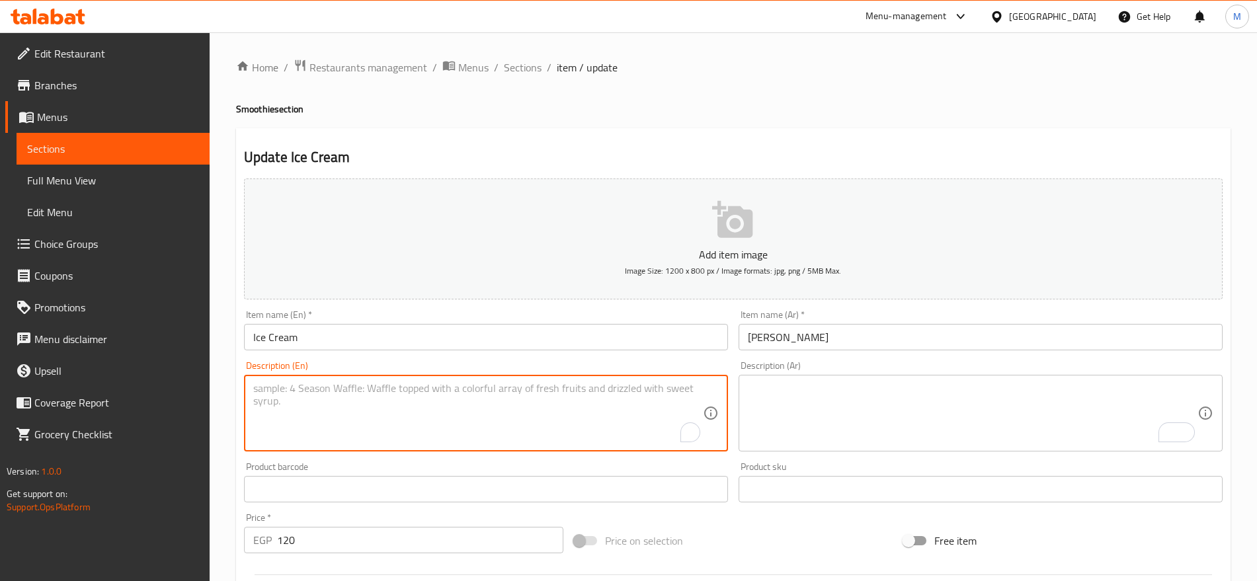
click at [657, 391] on textarea "To enrich screen reader interactions, please activate Accessibility in Grammarl…" at bounding box center [477, 413] width 449 height 63
paste textarea "5 scoops of natural ice cream with milk and cream 5 بولات أيس كريم طبيعى مضاف ع…"
click at [561, 410] on textarea "5 scoops of natural ice cream with milk and cream 5 بولات أيس كريم طبيعى مضاف ع…" at bounding box center [477, 413] width 449 height 63
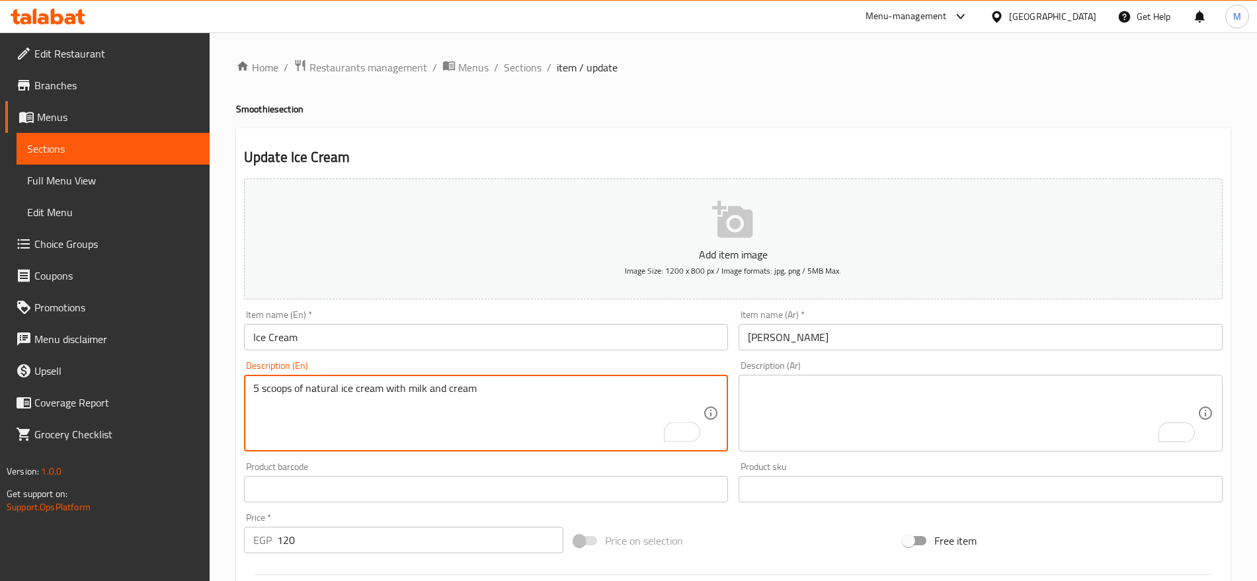
type textarea "5 scoops of natural ice cream with milk and cream"
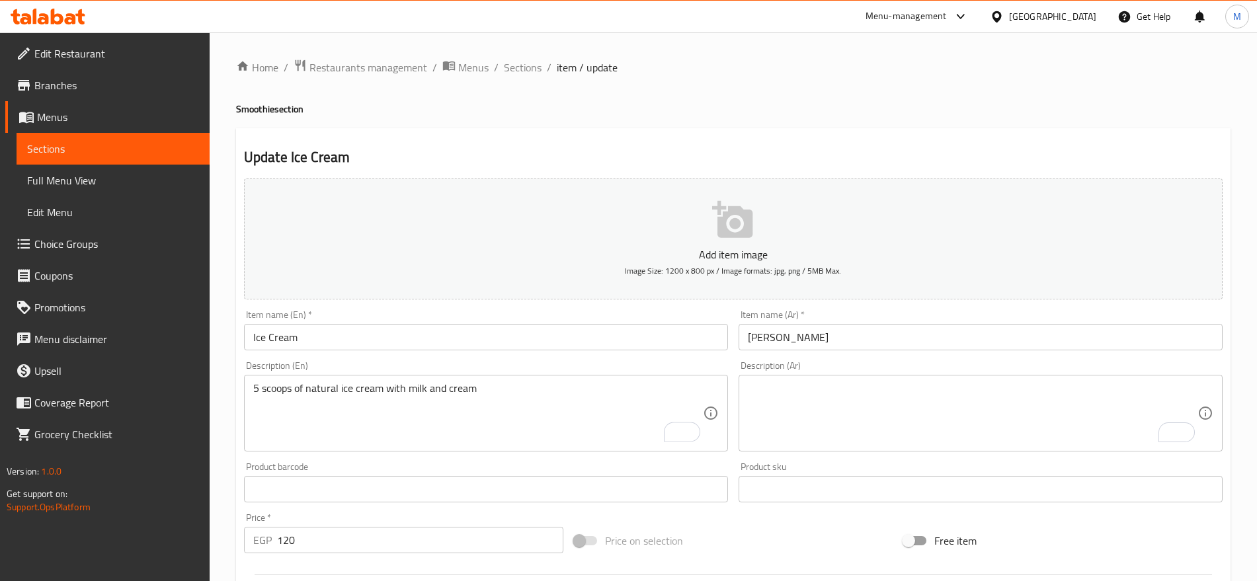
click at [824, 380] on div "Description (Ar)" at bounding box center [980, 413] width 484 height 77
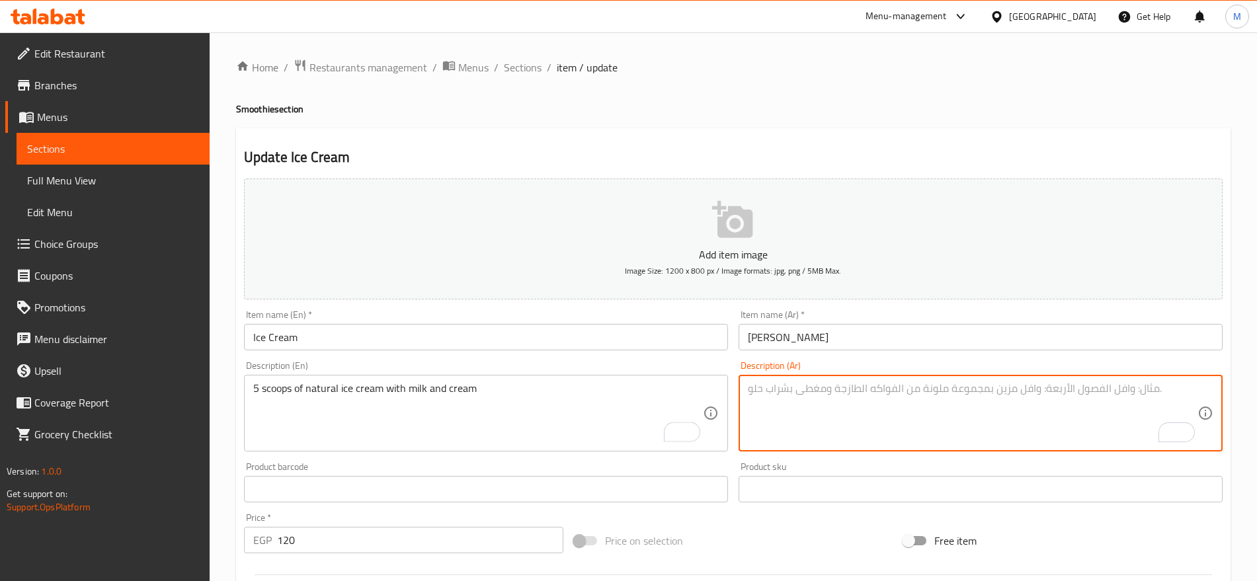
paste textarea "5 بولات أيس كريم طبيعى مضاف عليهم لبن وكريمة"
type textarea "5 بولات أيس كريم طبيعى مضاف عليهم لبن وكريمة"
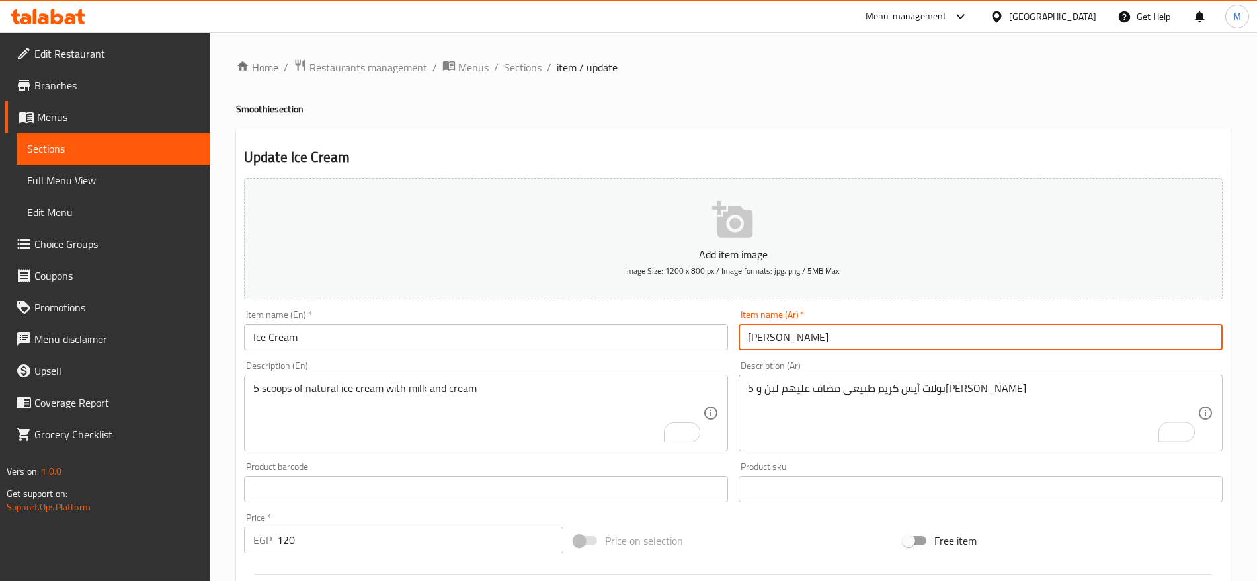
click at [852, 340] on input "أيس كريم" at bounding box center [980, 337] width 484 height 26
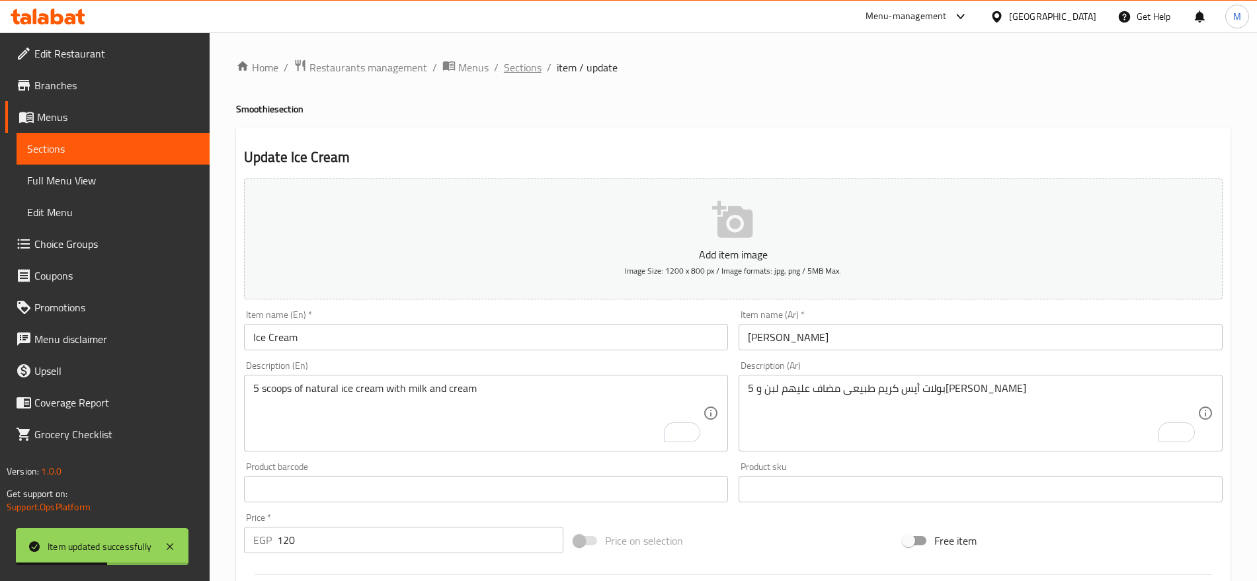
click at [528, 59] on span "Sections" at bounding box center [523, 67] width 38 height 16
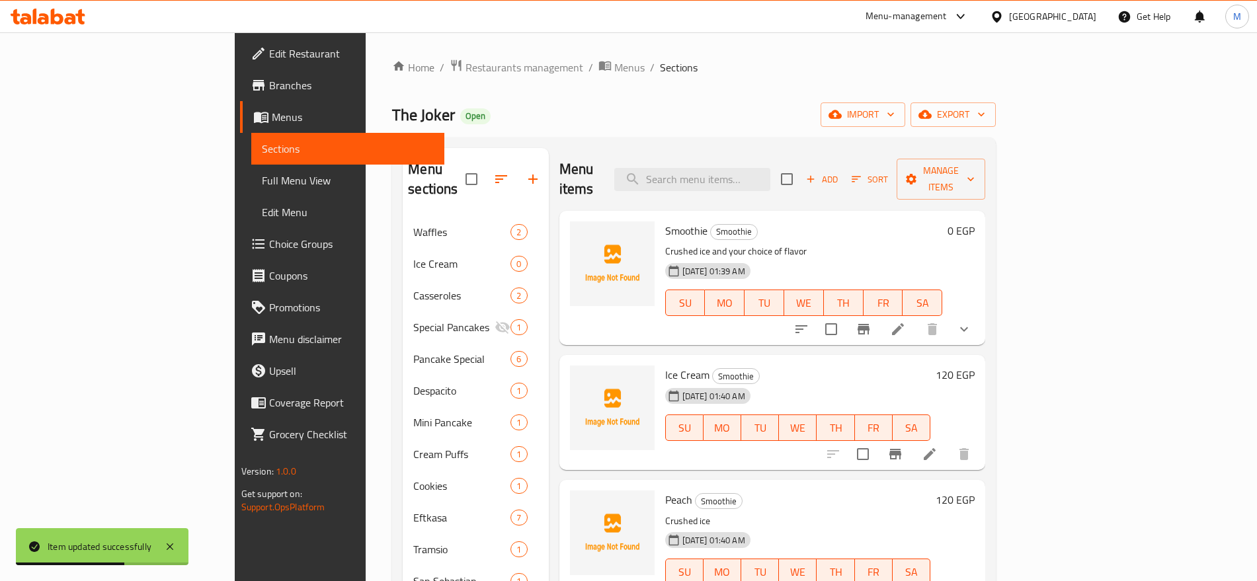
scroll to position [800, 0]
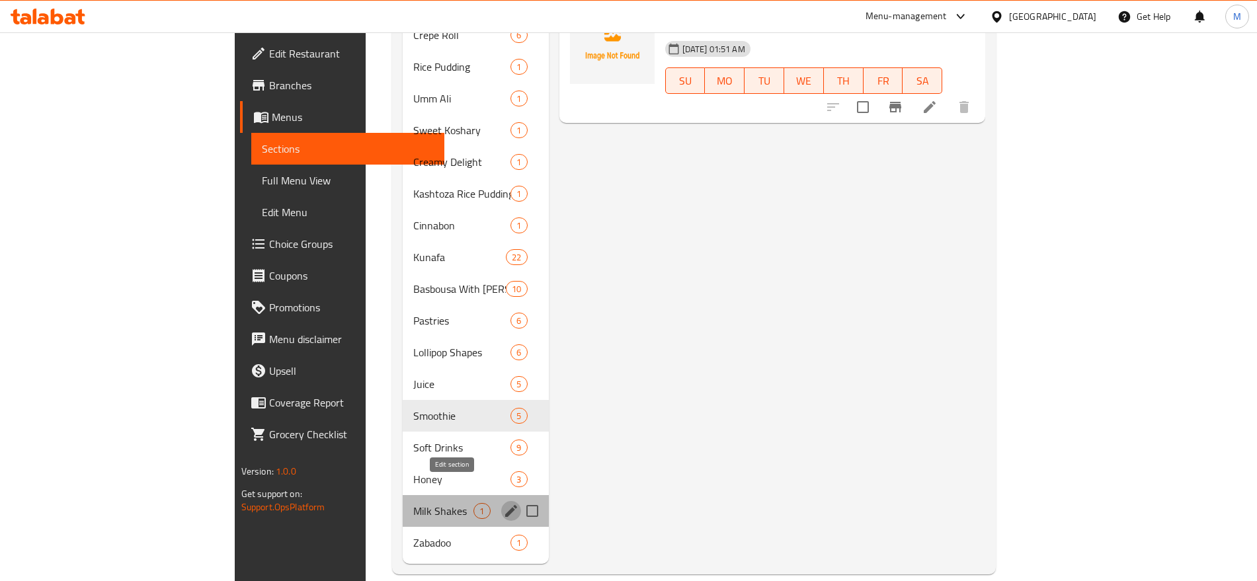
click at [505, 505] on icon "edit" at bounding box center [511, 511] width 12 height 12
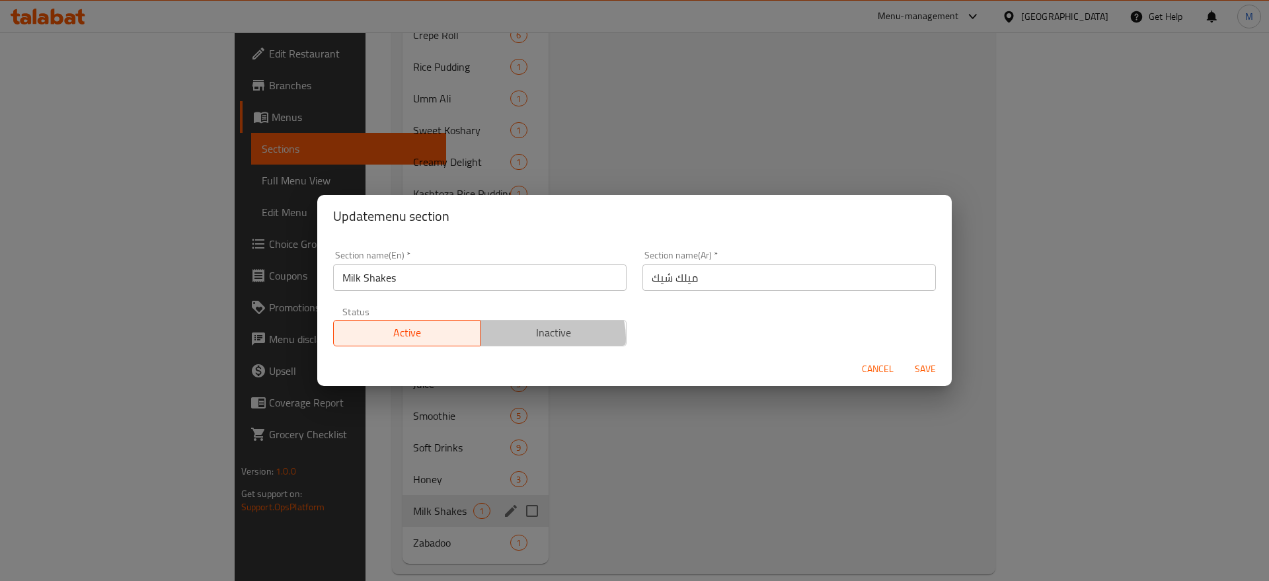
click at [543, 338] on span "Inactive" at bounding box center [554, 332] width 136 height 19
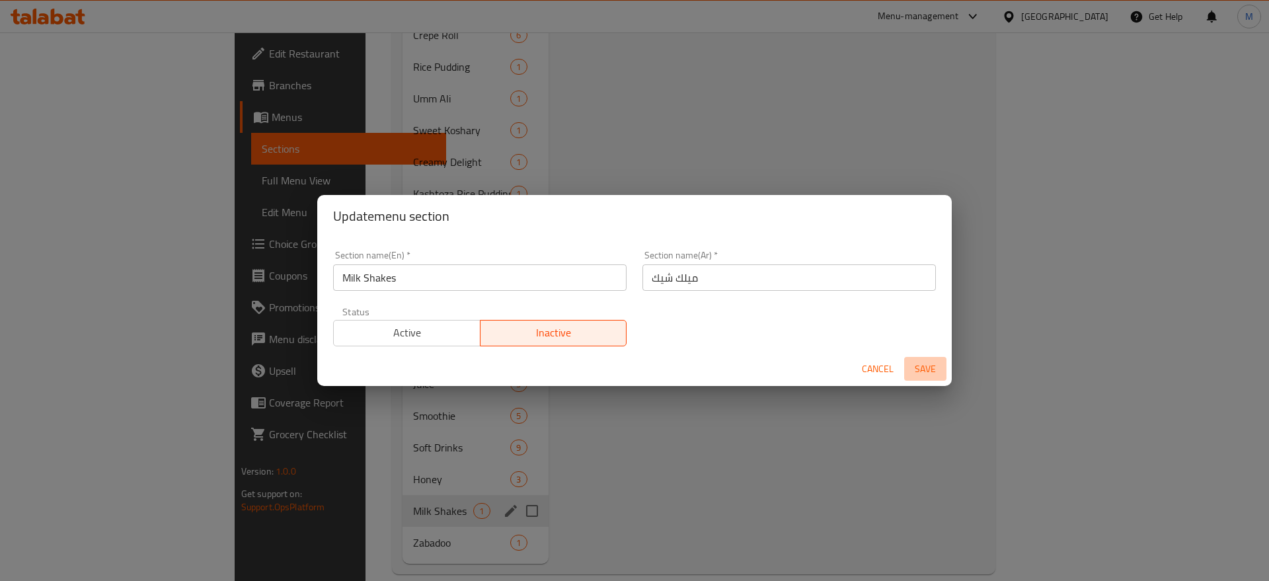
click at [929, 368] on span "Save" at bounding box center [926, 369] width 32 height 17
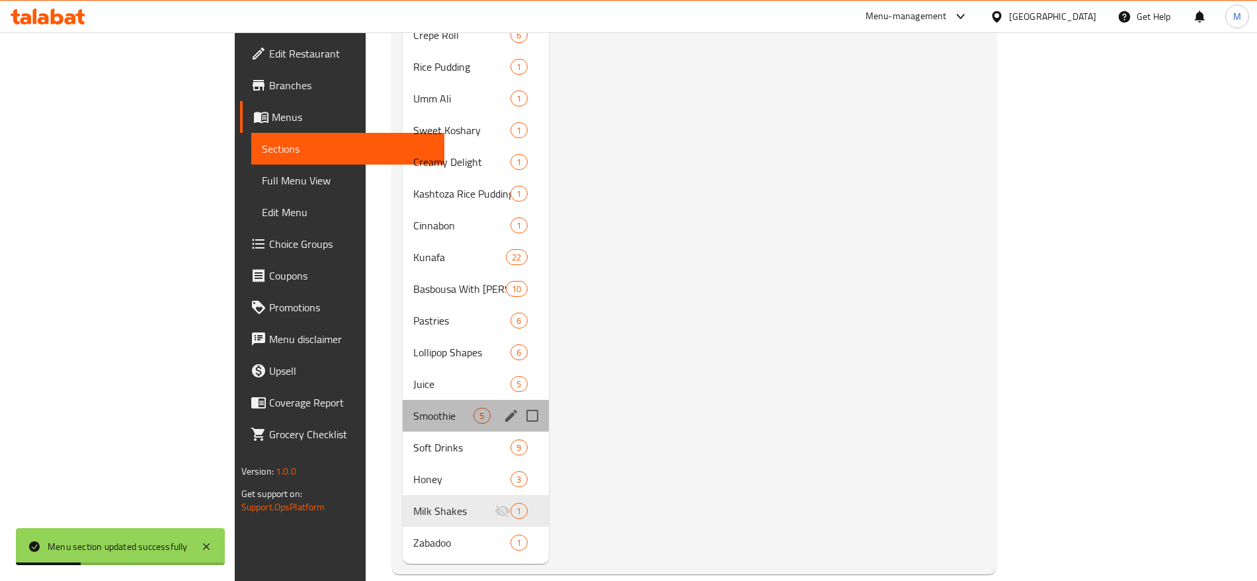
click at [406, 408] on div "Smoothie 5" at bounding box center [475, 416] width 145 height 32
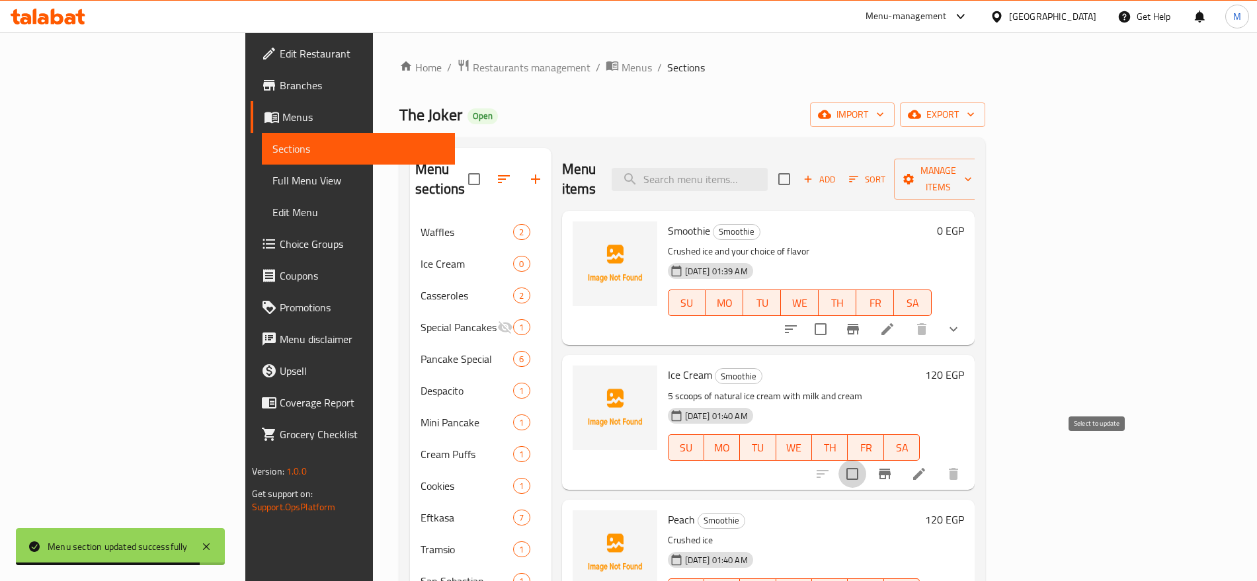
click at [866, 460] on input "checkbox" at bounding box center [852, 474] width 28 height 28
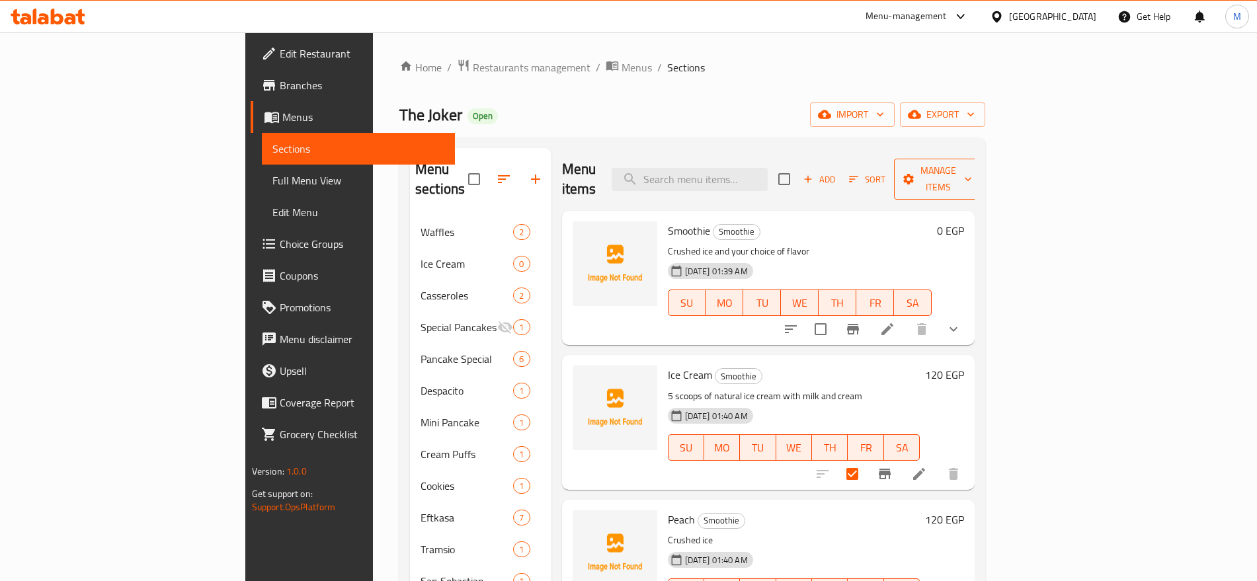
click at [972, 174] on span "Manage items" at bounding box center [937, 179] width 67 height 33
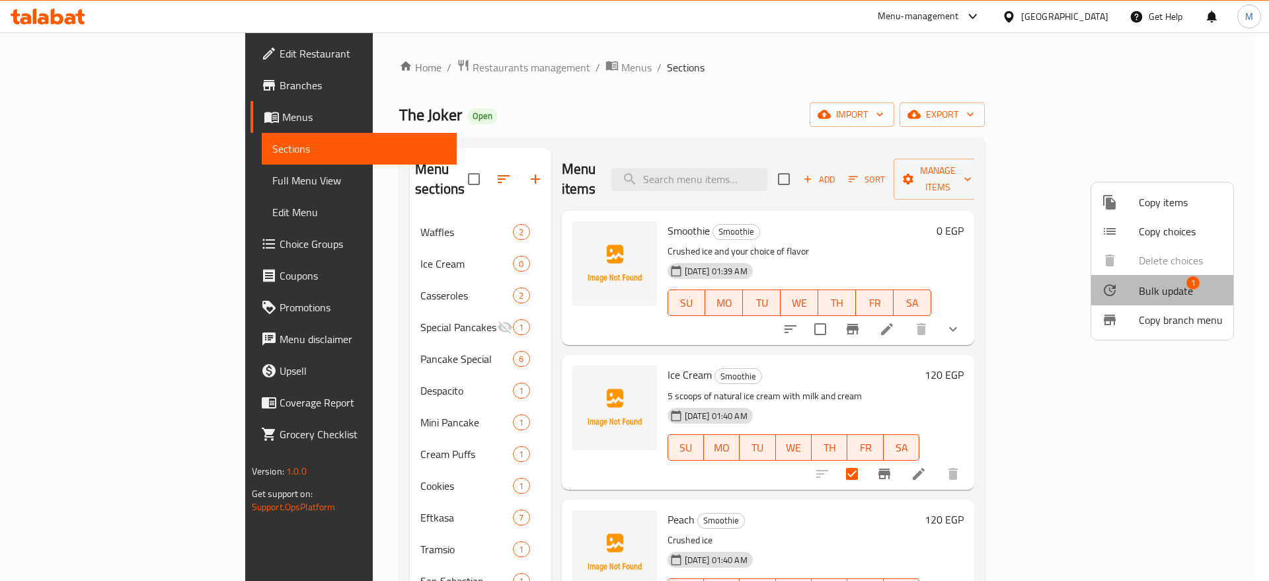
click at [1149, 283] on span "Bulk update" at bounding box center [1166, 291] width 54 height 16
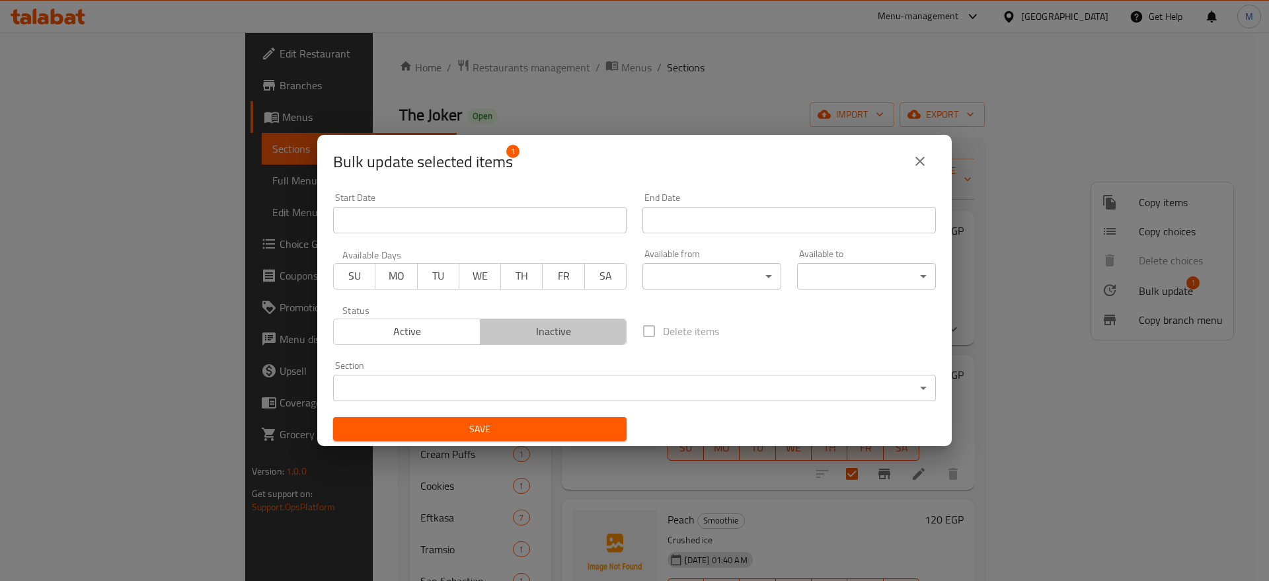
click at [566, 330] on span "Inactive" at bounding box center [554, 331] width 136 height 19
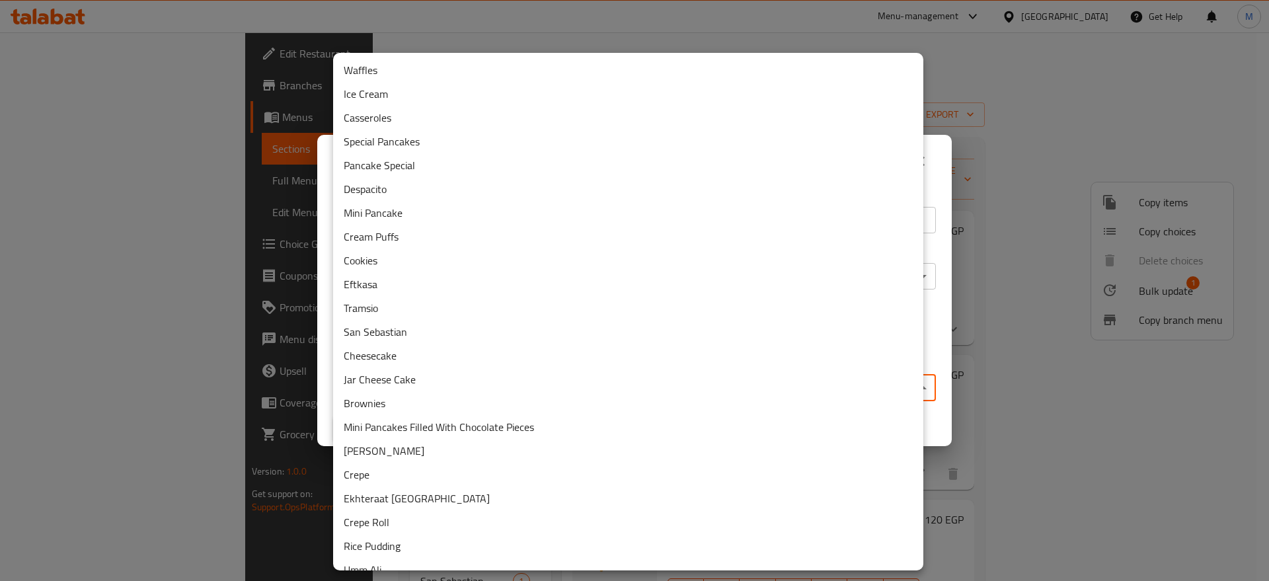
click at [641, 393] on body "​ Menu-management Egypt Get Help M Edit Restaurant Branches Menus Sections Full…" at bounding box center [634, 306] width 1269 height 549
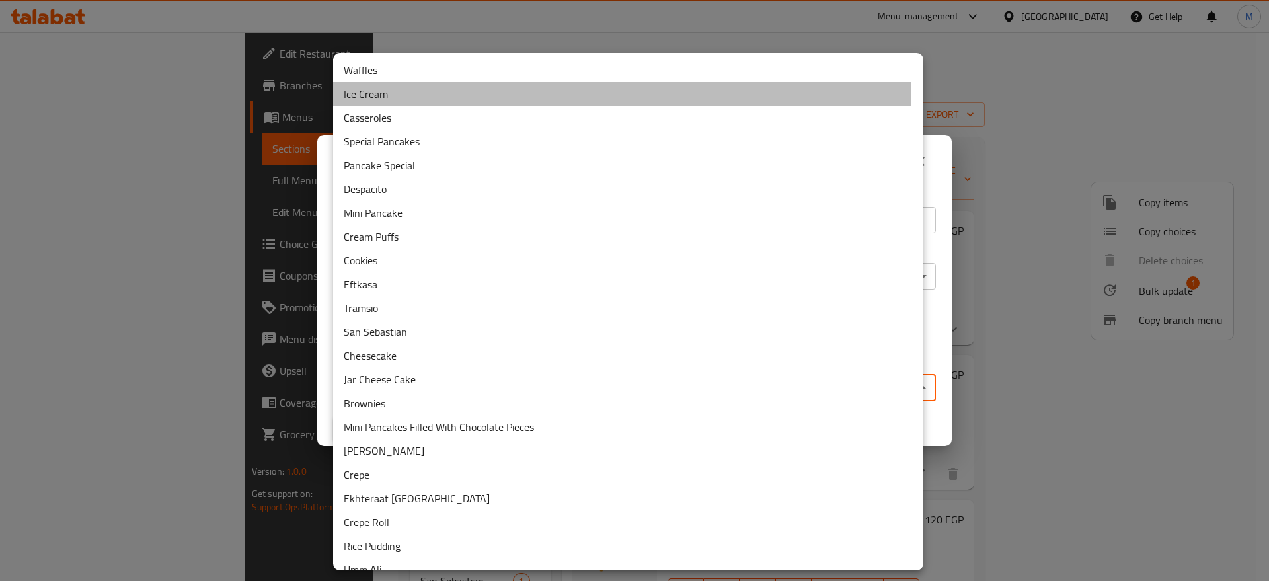
click at [432, 97] on li "Ice Cream" at bounding box center [628, 94] width 590 height 24
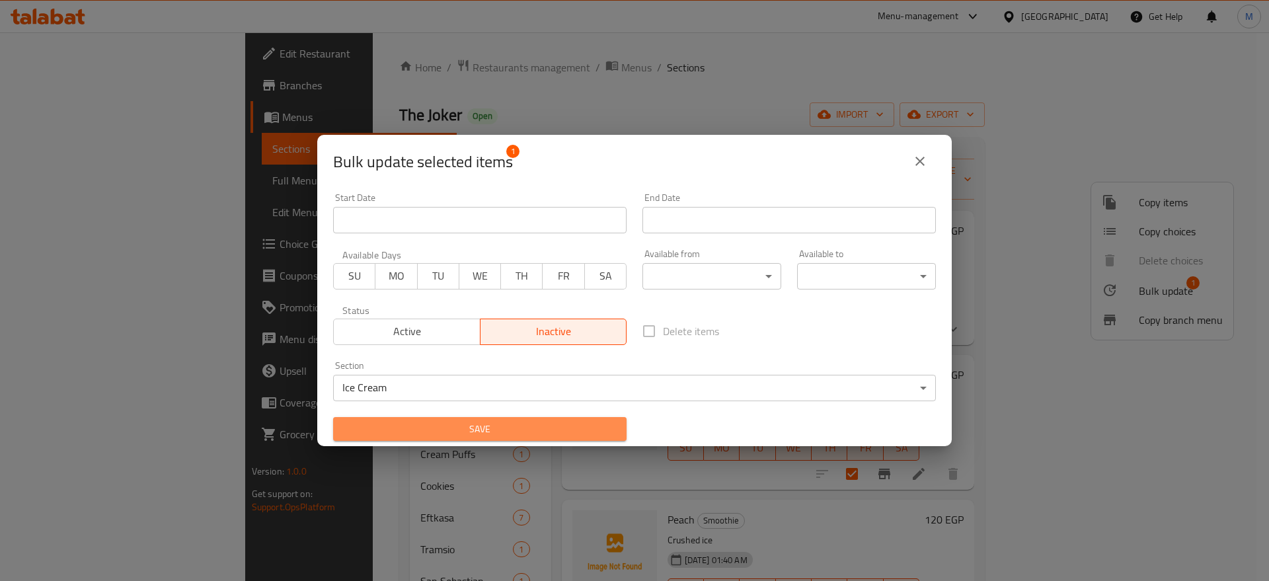
click at [497, 432] on span "Save" at bounding box center [480, 429] width 272 height 17
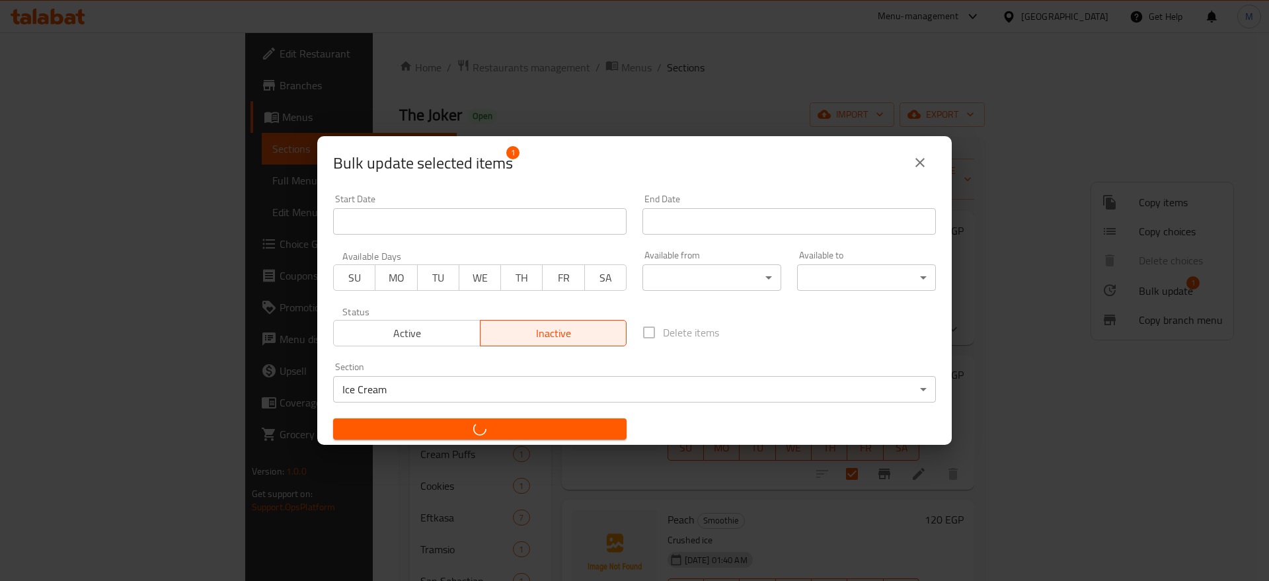
checkbox input "false"
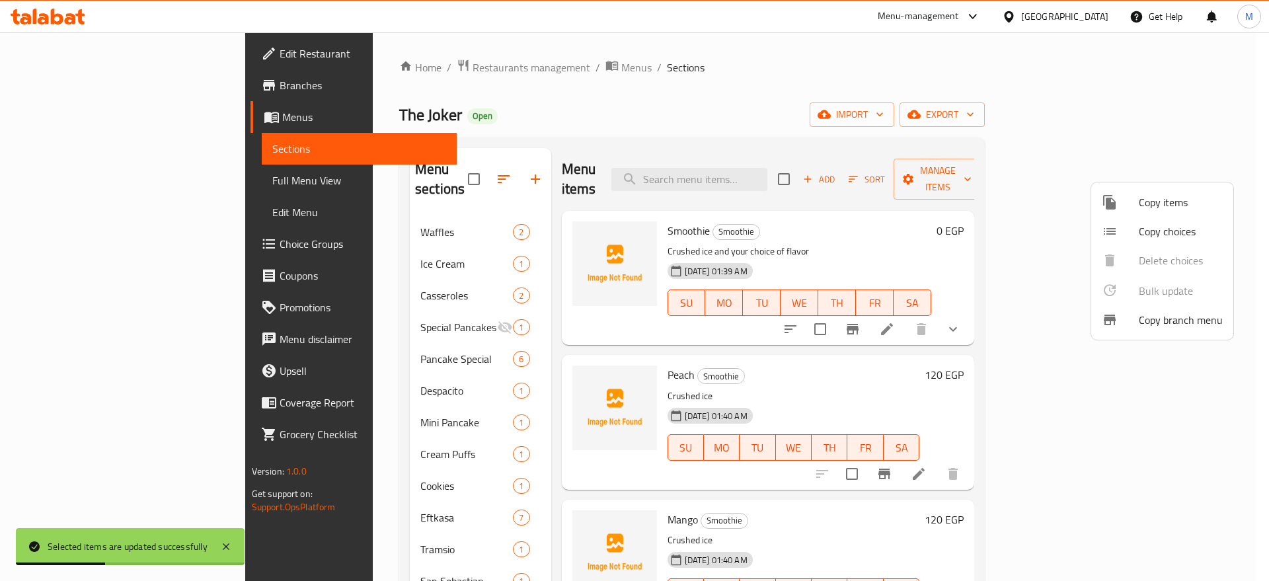
click at [642, 145] on div at bounding box center [634, 290] width 1269 height 581
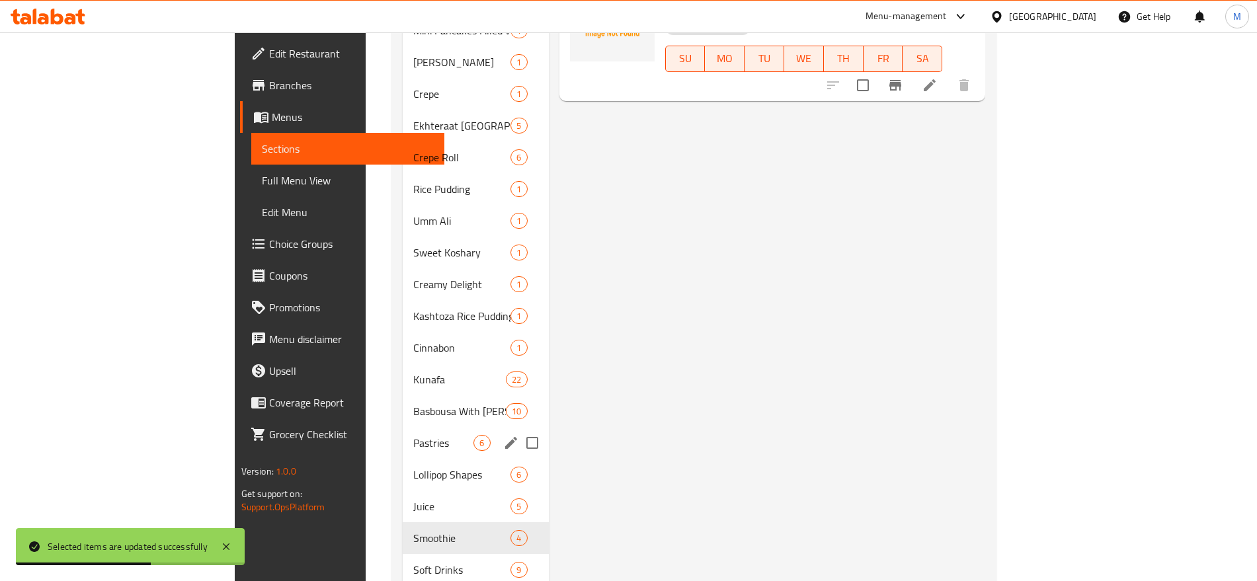
scroll to position [800, 0]
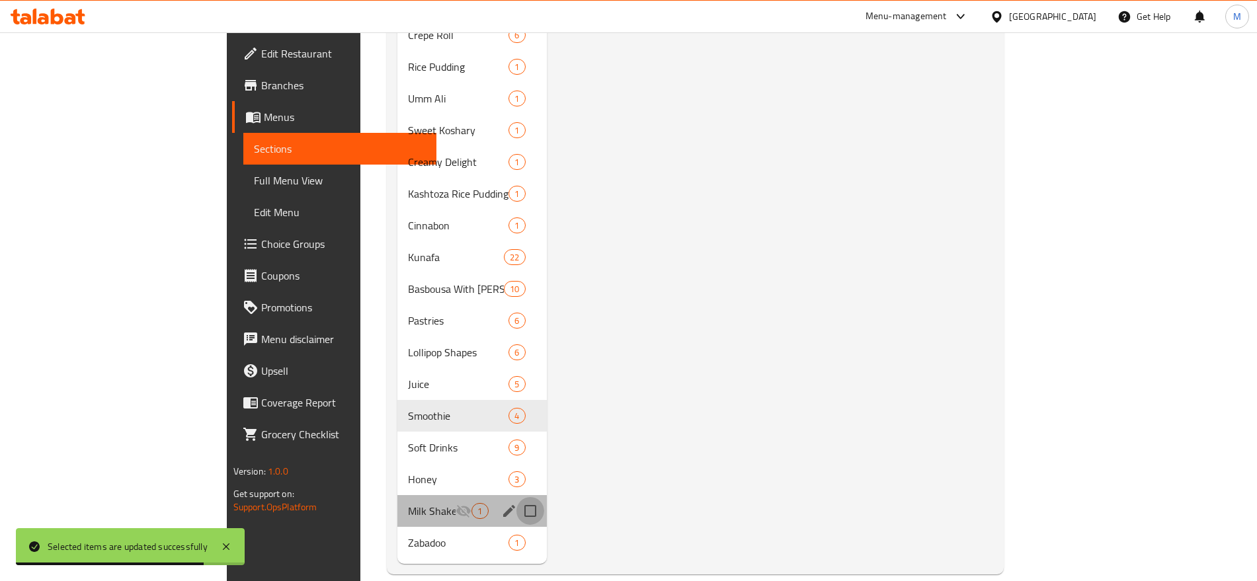
click at [516, 497] on input "Menu sections" at bounding box center [530, 511] width 28 height 28
checkbox input "true"
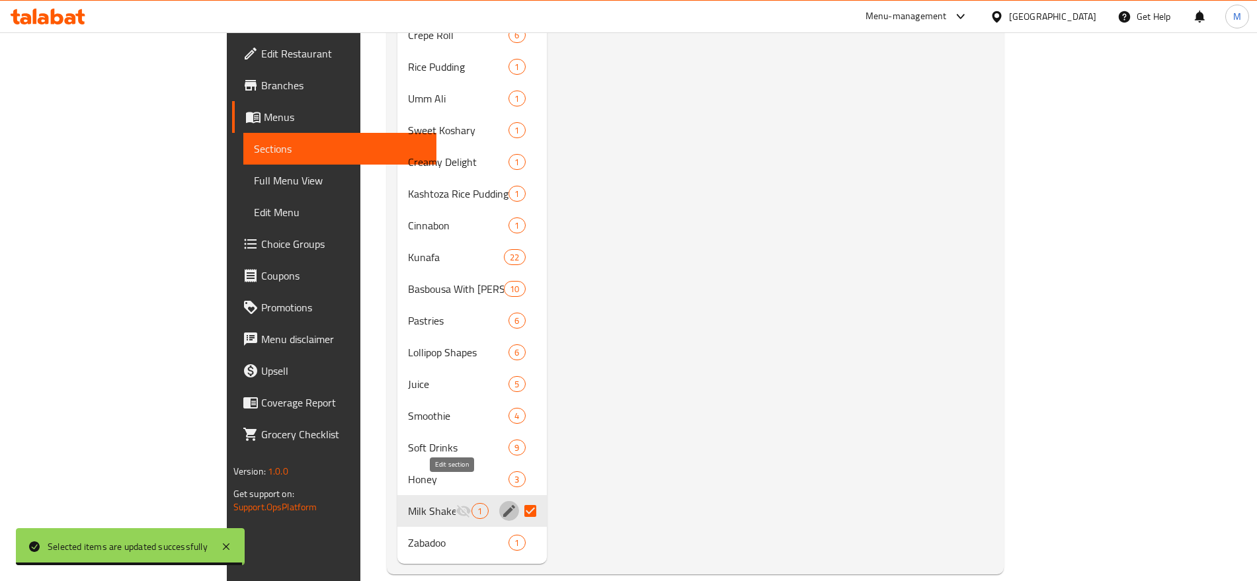
click at [501, 503] on icon "edit" at bounding box center [509, 511] width 16 height 16
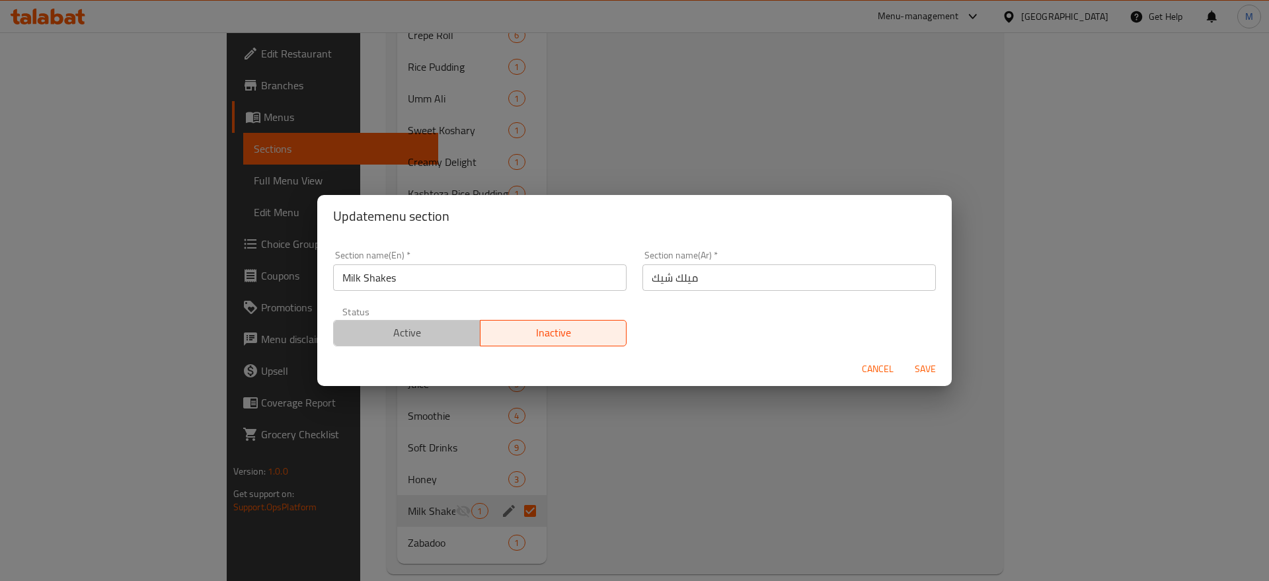
click at [429, 331] on span "Active" at bounding box center [407, 332] width 136 height 19
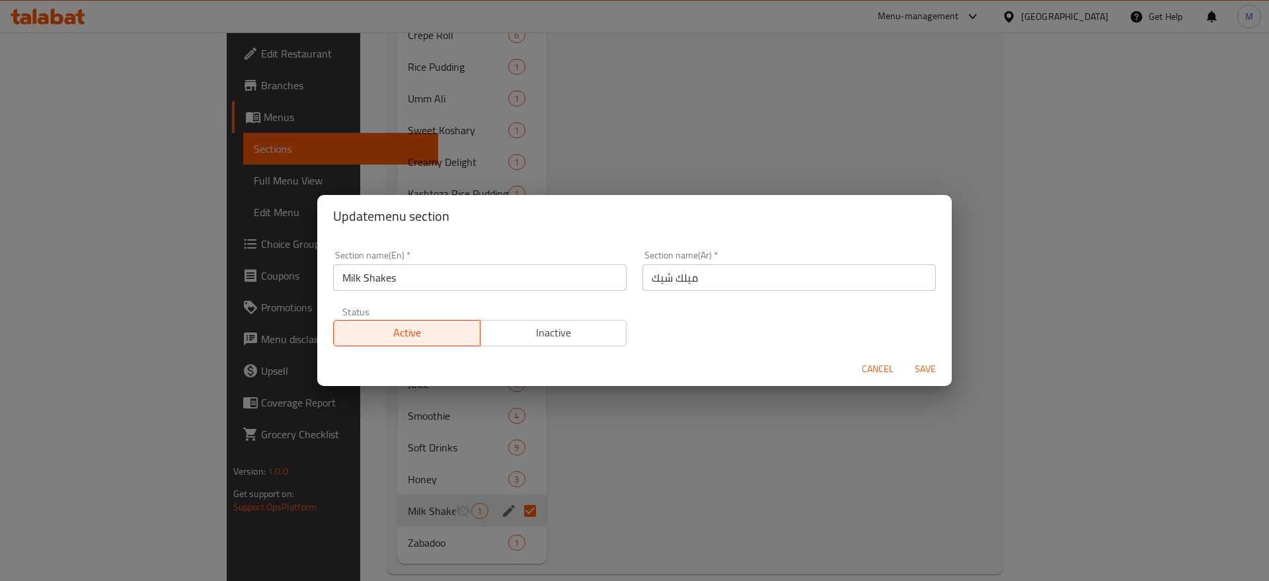
click at [929, 366] on span "Save" at bounding box center [926, 369] width 32 height 17
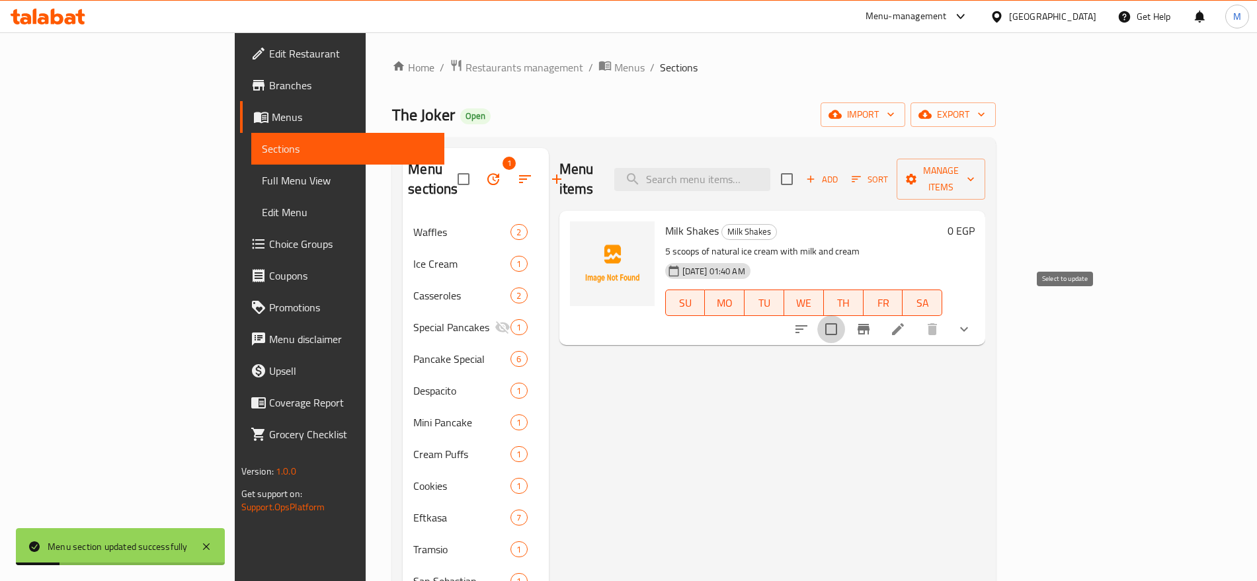
click at [845, 315] on input "checkbox" at bounding box center [831, 329] width 28 height 28
checkbox input "true"
click at [985, 159] on button "Manage items" at bounding box center [940, 179] width 89 height 41
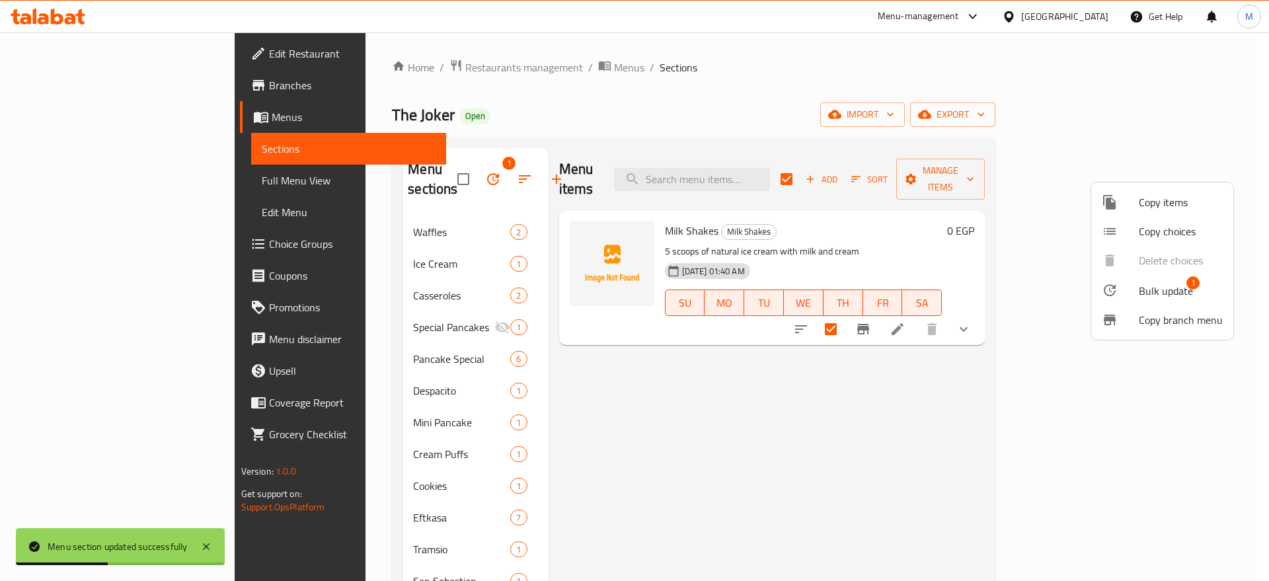
click at [1146, 285] on span "Bulk update" at bounding box center [1166, 291] width 54 height 16
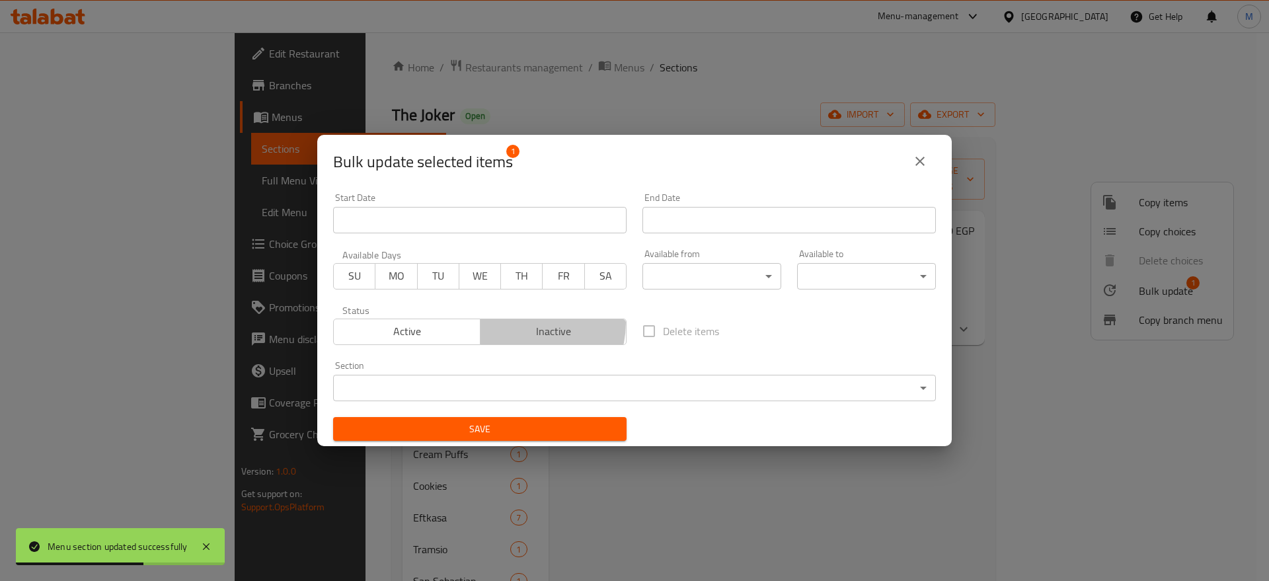
click at [503, 322] on span "Inactive" at bounding box center [554, 331] width 136 height 19
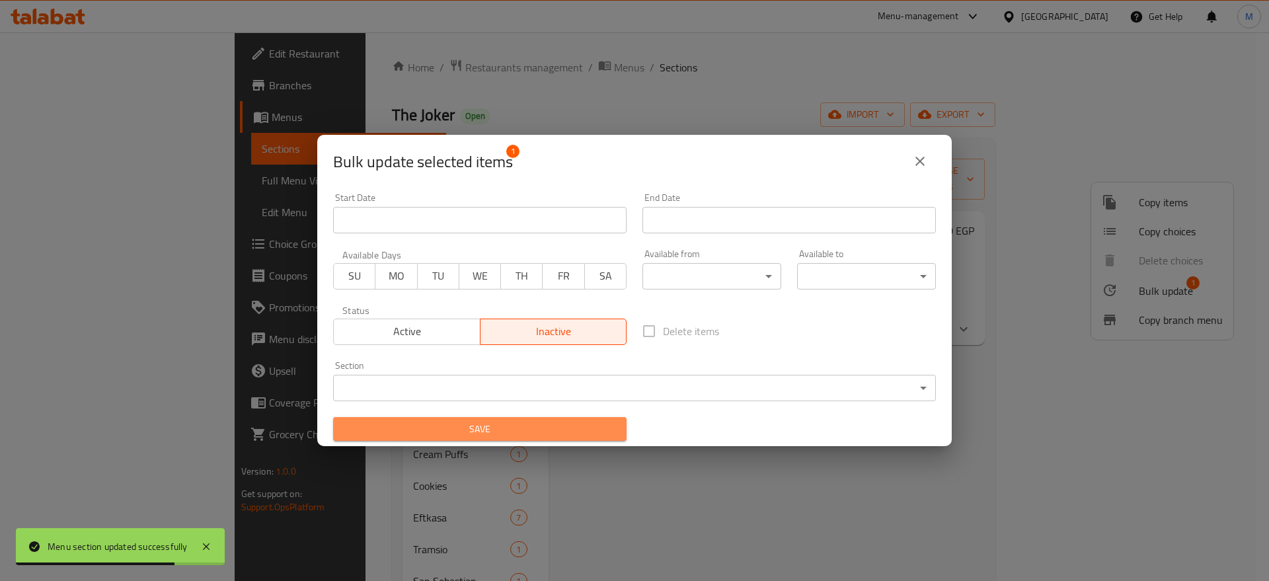
click at [527, 431] on span "Save" at bounding box center [480, 429] width 272 height 17
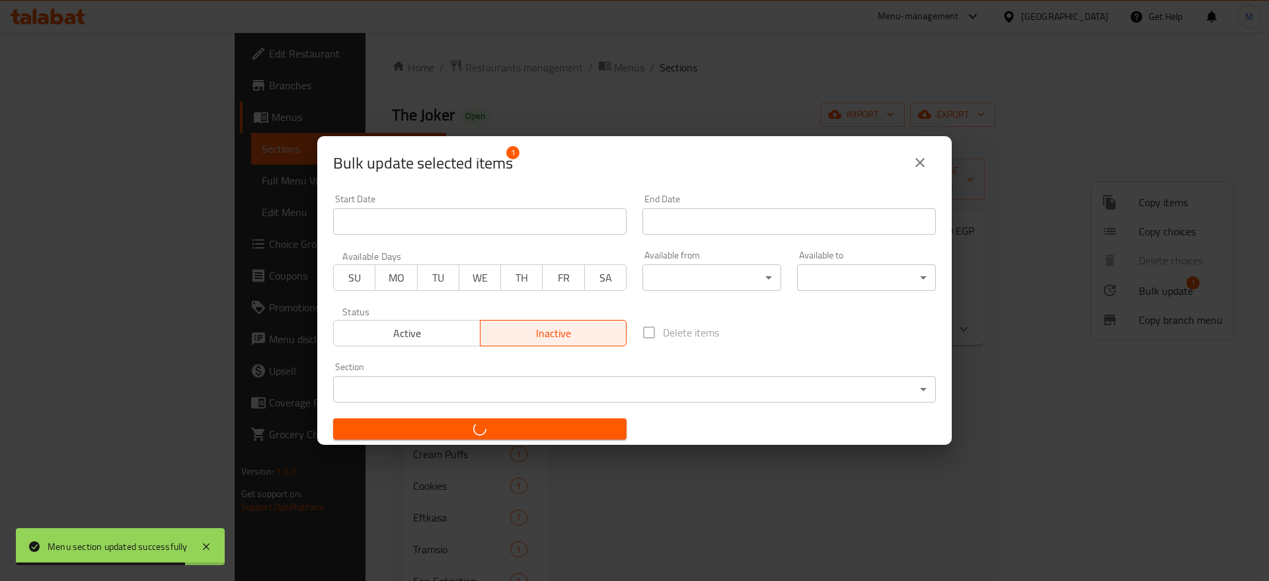
checkbox input "false"
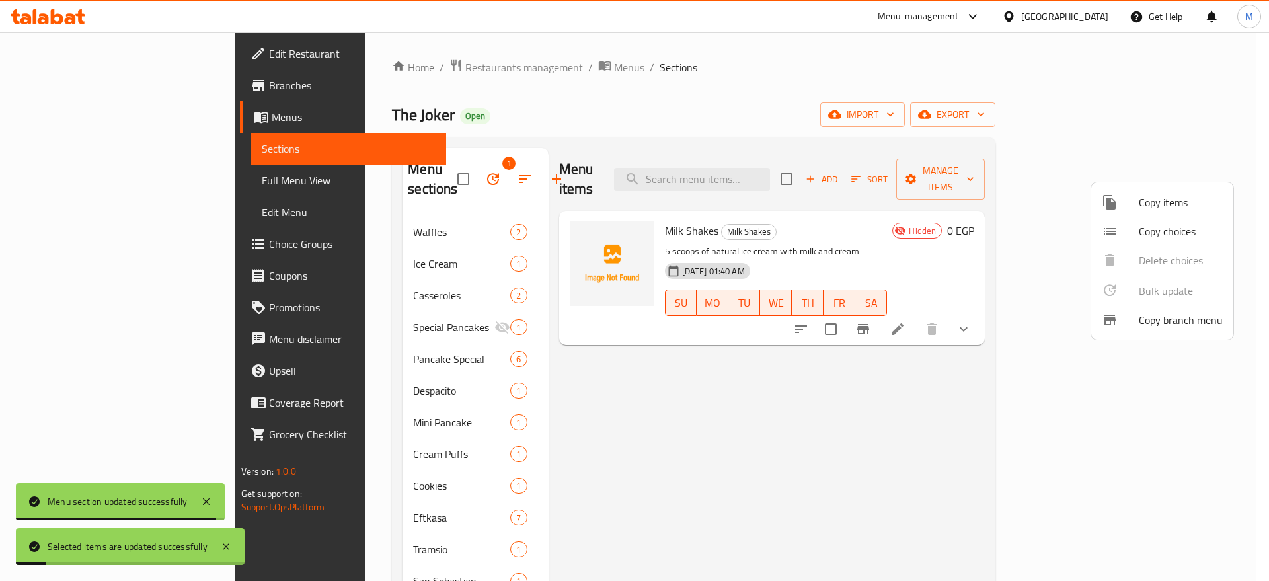
click at [340, 235] on div at bounding box center [634, 290] width 1269 height 581
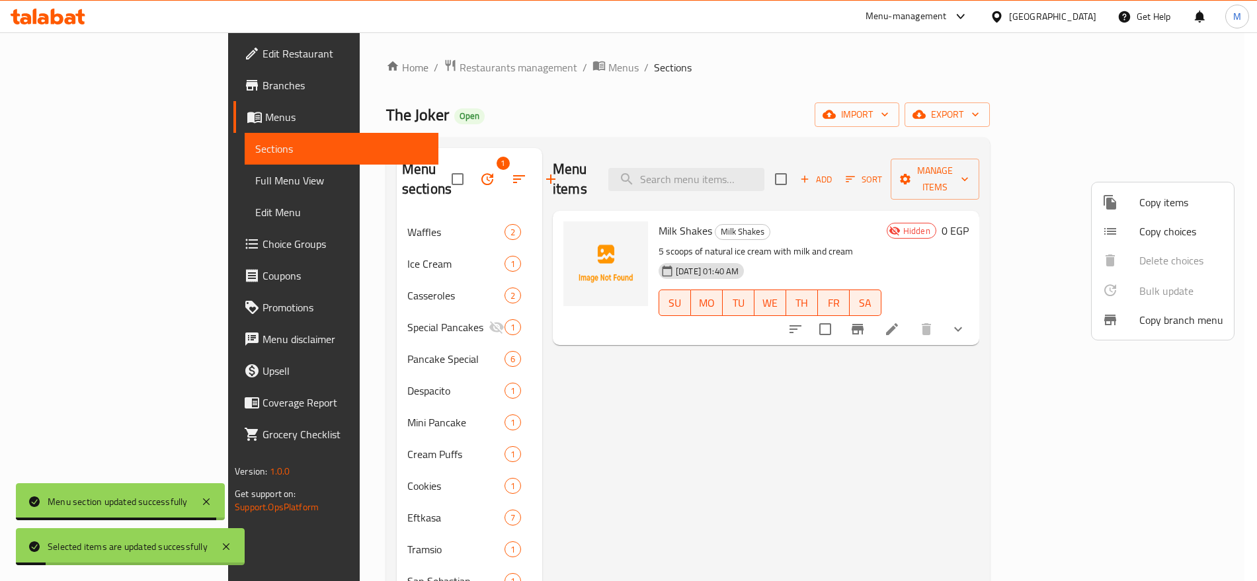
click at [407, 256] on span "Ice Cream" at bounding box center [455, 264] width 97 height 16
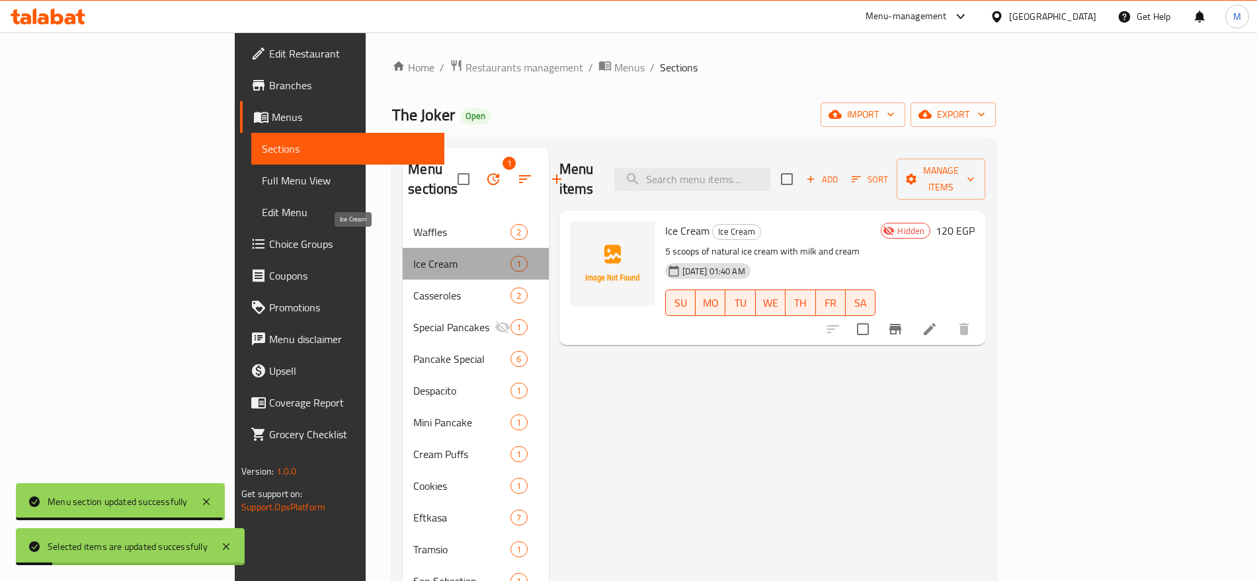
click at [413, 256] on span "Ice Cream" at bounding box center [461, 264] width 97 height 16
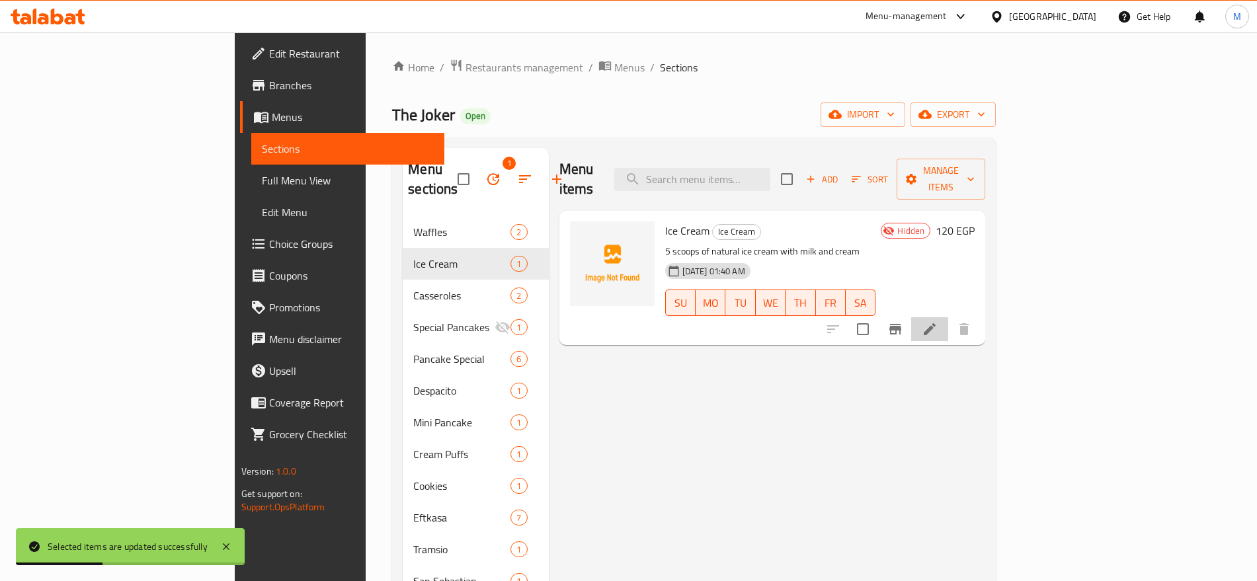
click at [948, 317] on li at bounding box center [929, 329] width 37 height 24
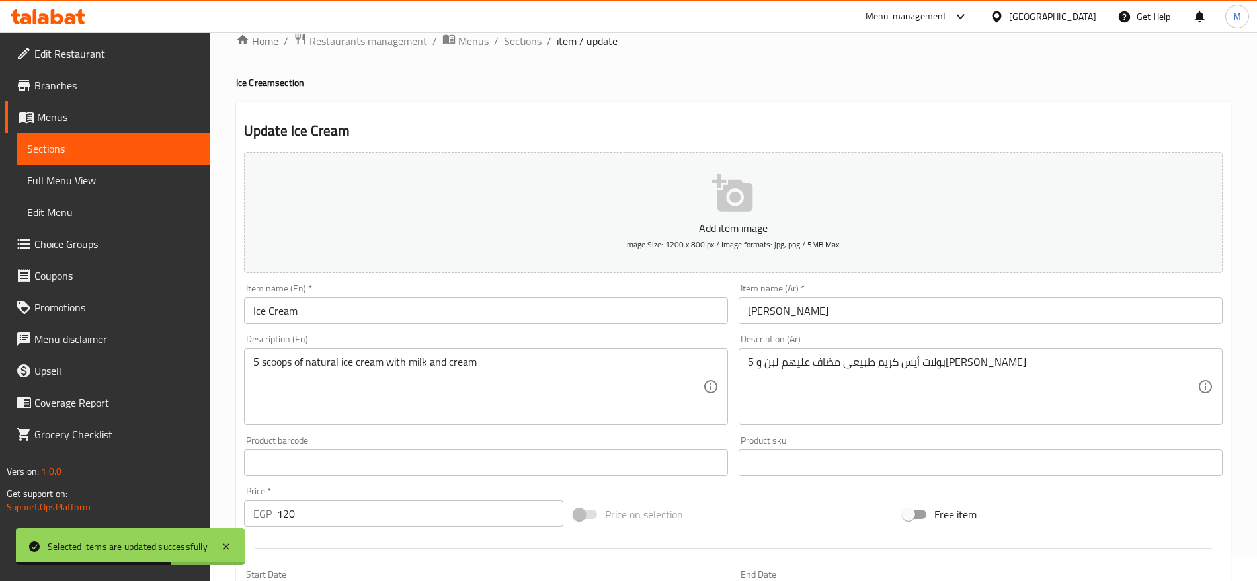
scroll to position [353, 0]
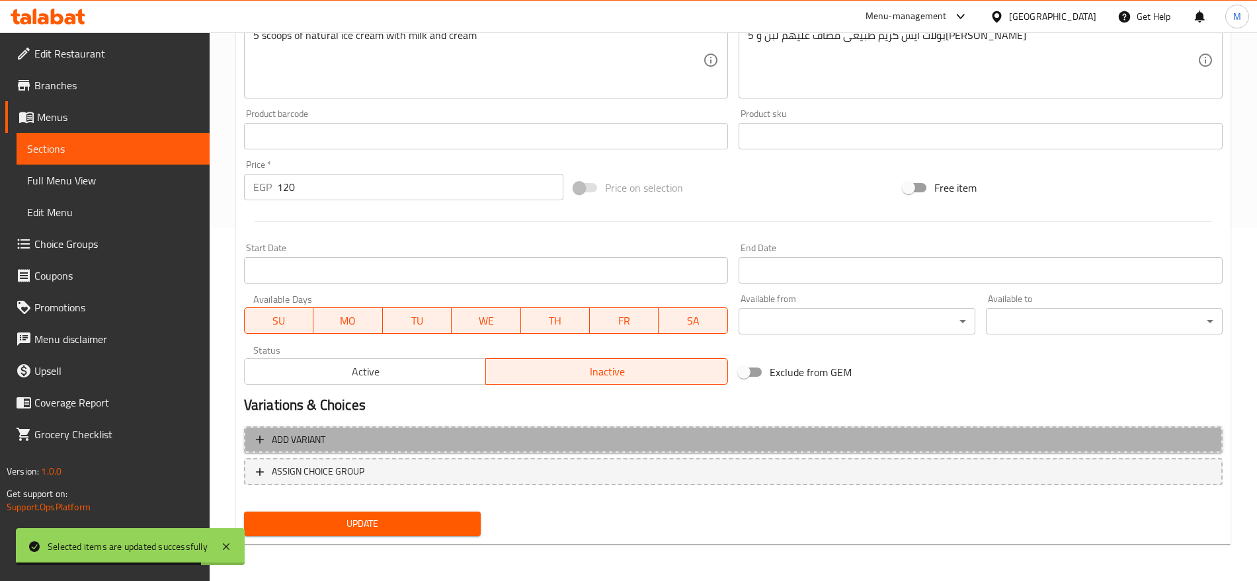
click at [1027, 436] on span "Add variant" at bounding box center [733, 440] width 954 height 17
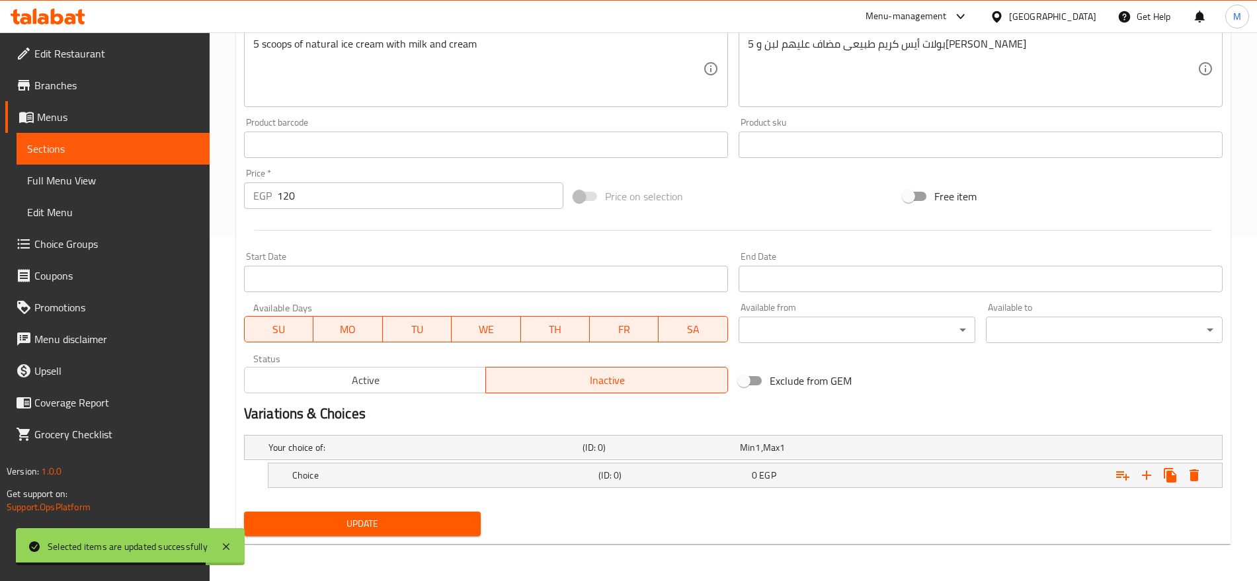
scroll to position [344, 0]
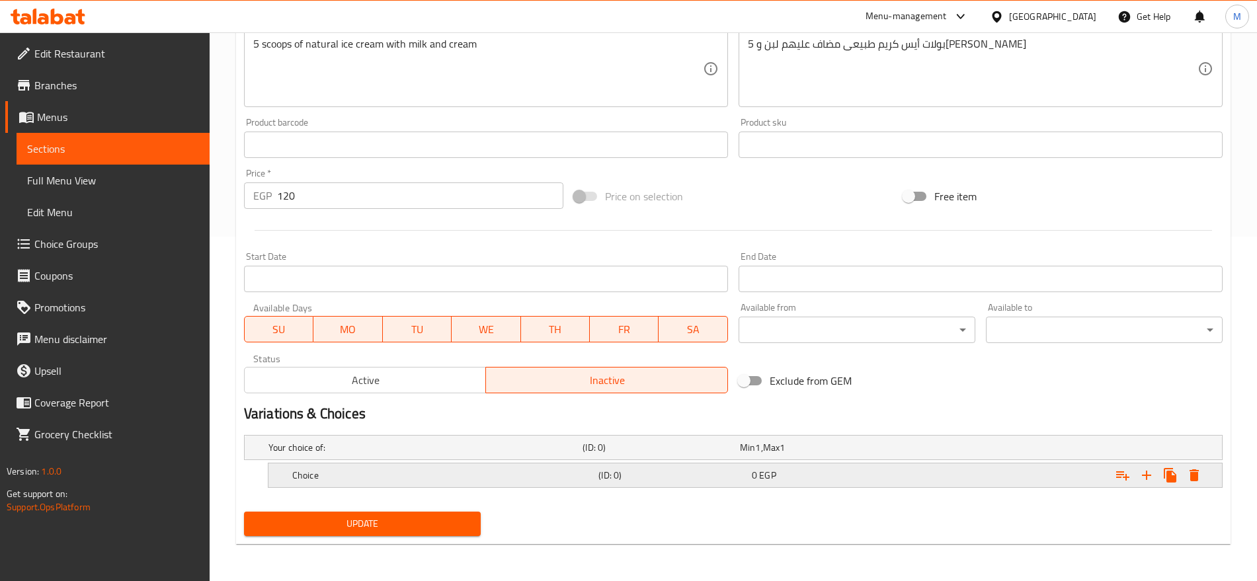
click at [992, 450] on div "Expand" at bounding box center [1051, 447] width 314 height 5
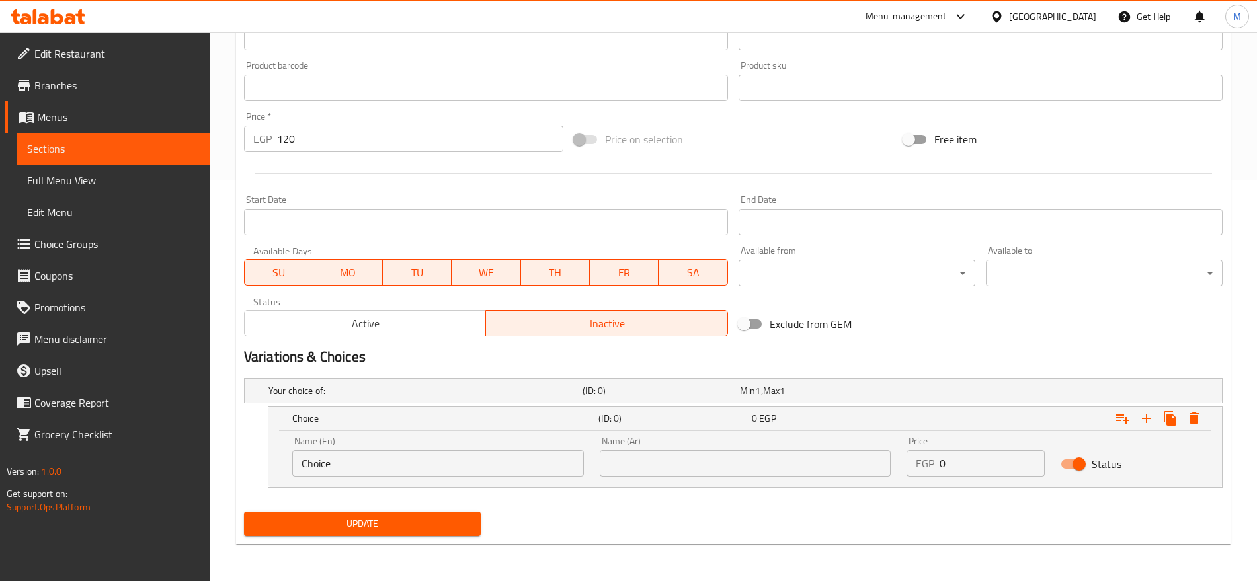
scroll to position [401, 0]
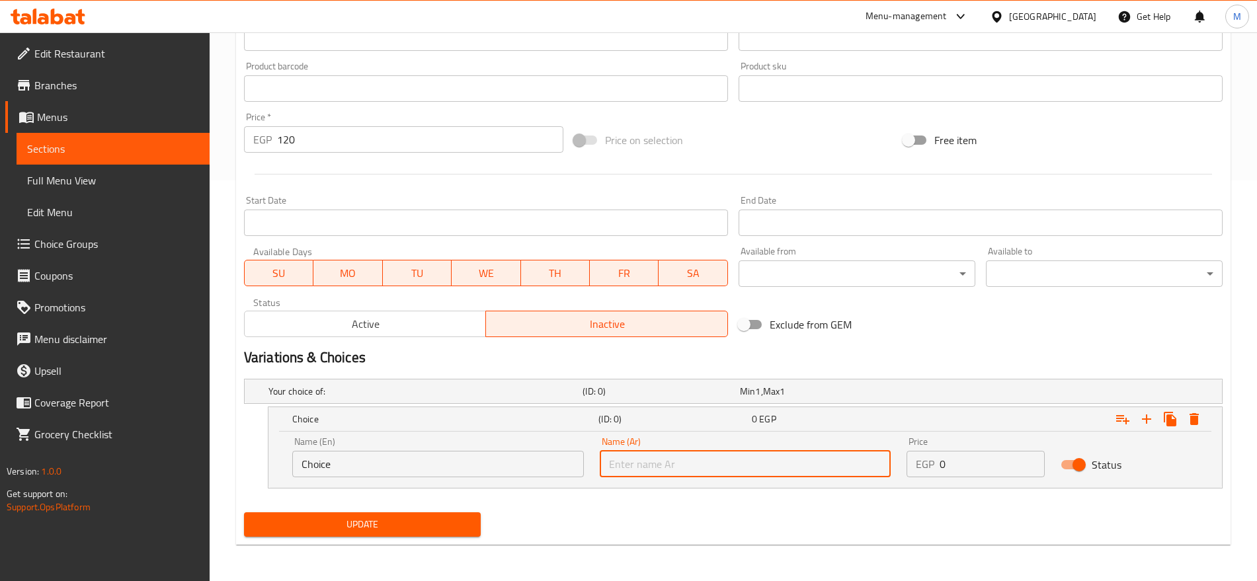
click at [779, 455] on input "text" at bounding box center [746, 464] width 292 height 26
paste input "شوكلت"
type input "شوكلت"
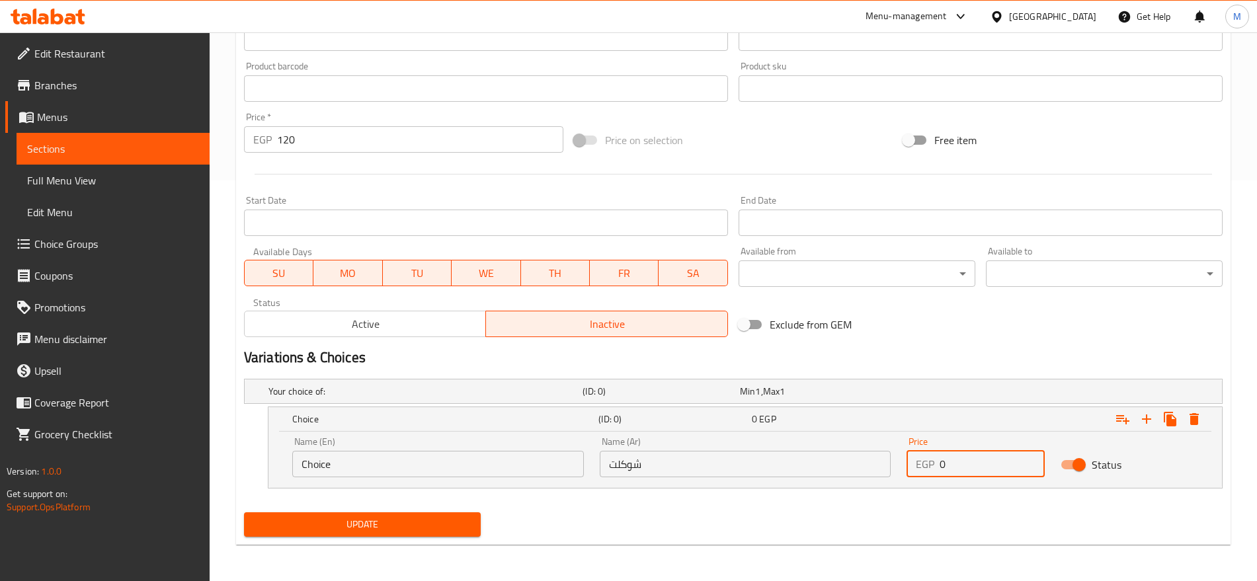
click at [993, 467] on input "0" at bounding box center [991, 464] width 104 height 26
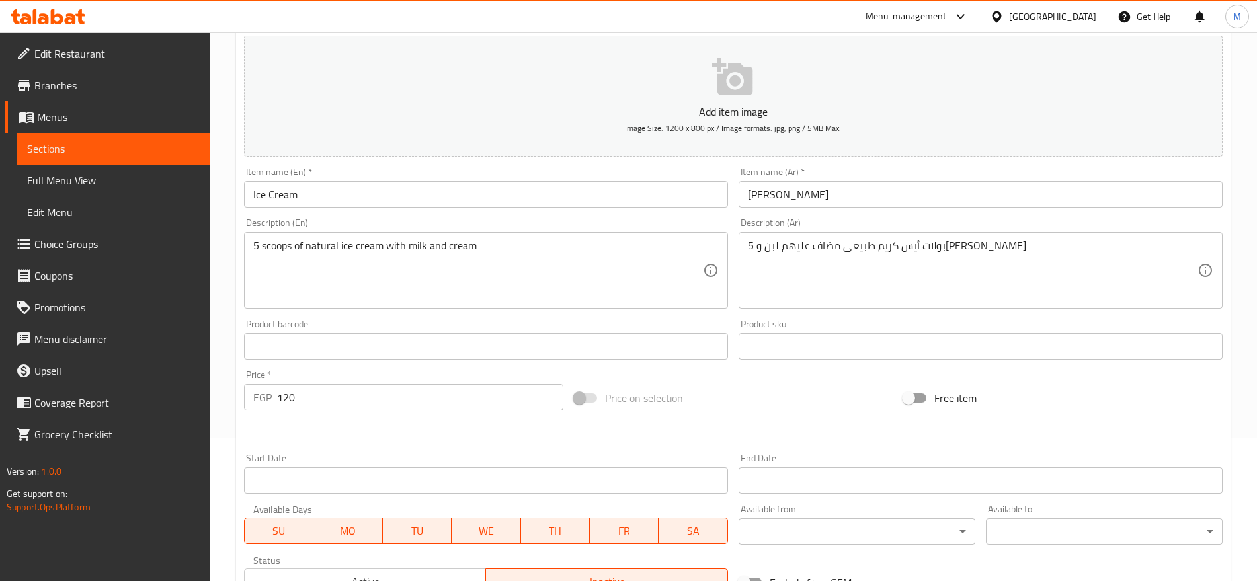
scroll to position [401, 0]
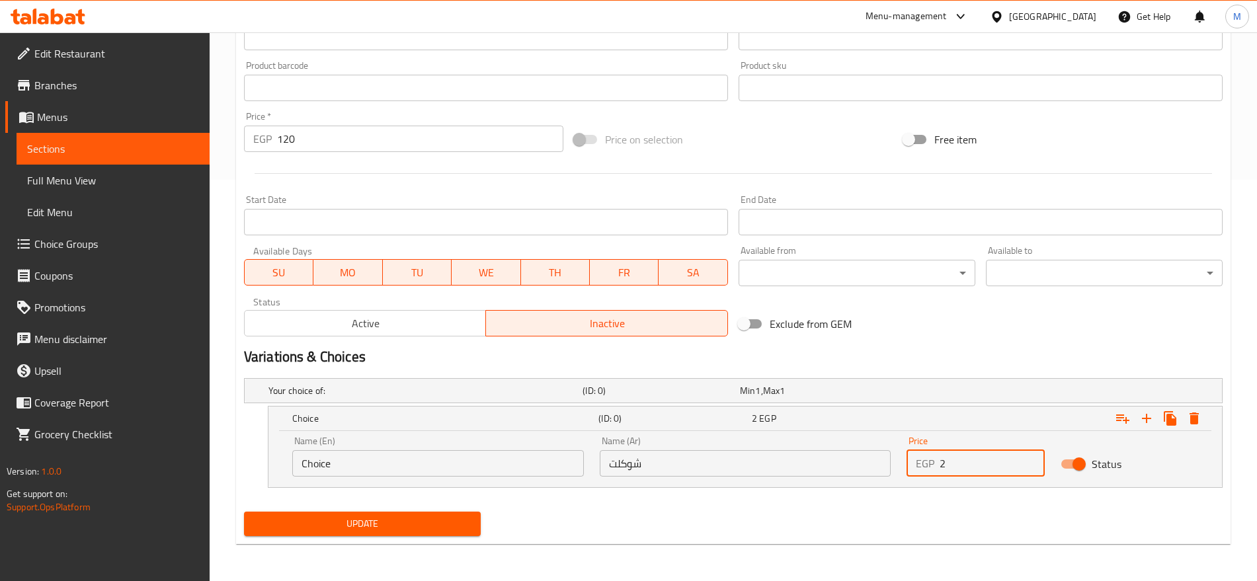
click at [957, 463] on input "2" at bounding box center [991, 463] width 104 height 26
type input "50"
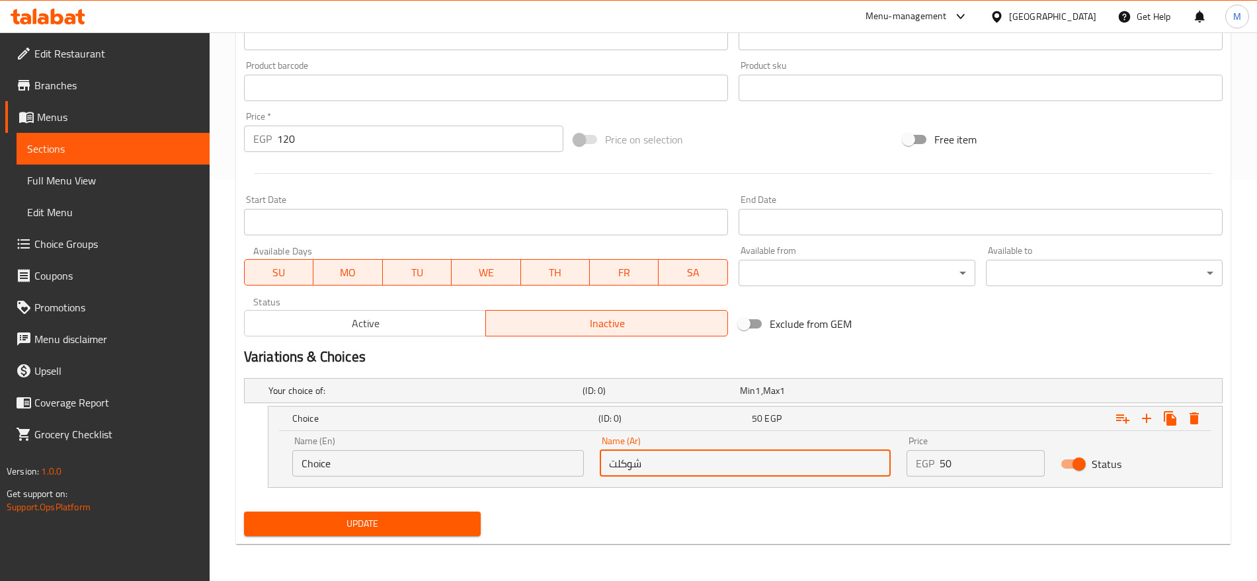
click at [791, 468] on input "شوكلت" at bounding box center [746, 463] width 292 height 26
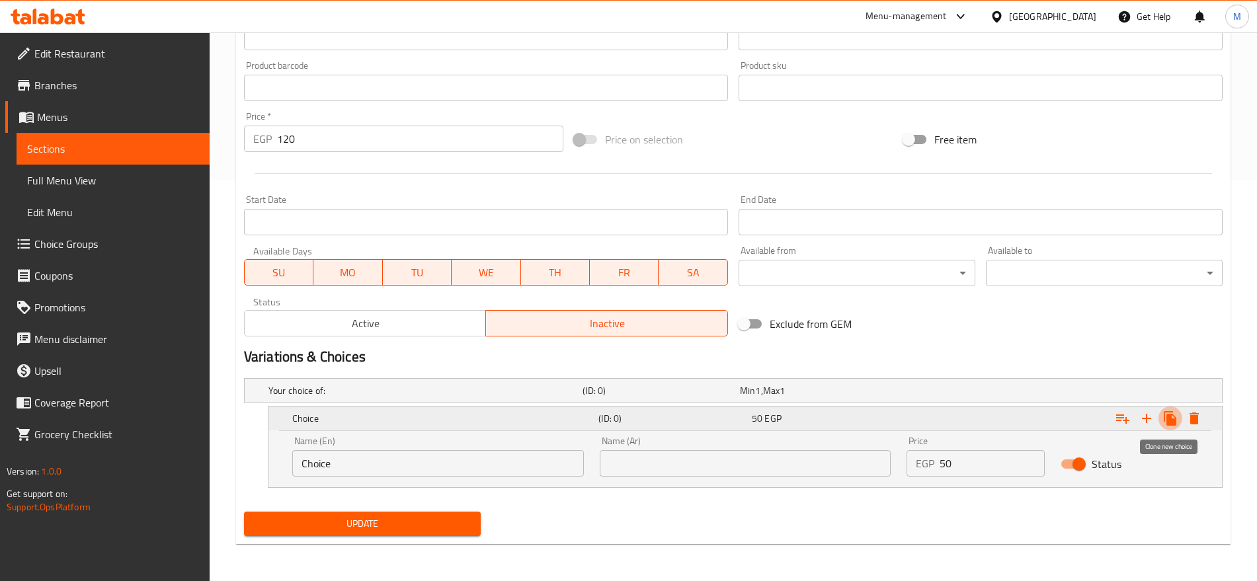
click at [1169, 413] on icon "Expand" at bounding box center [1169, 418] width 13 height 15
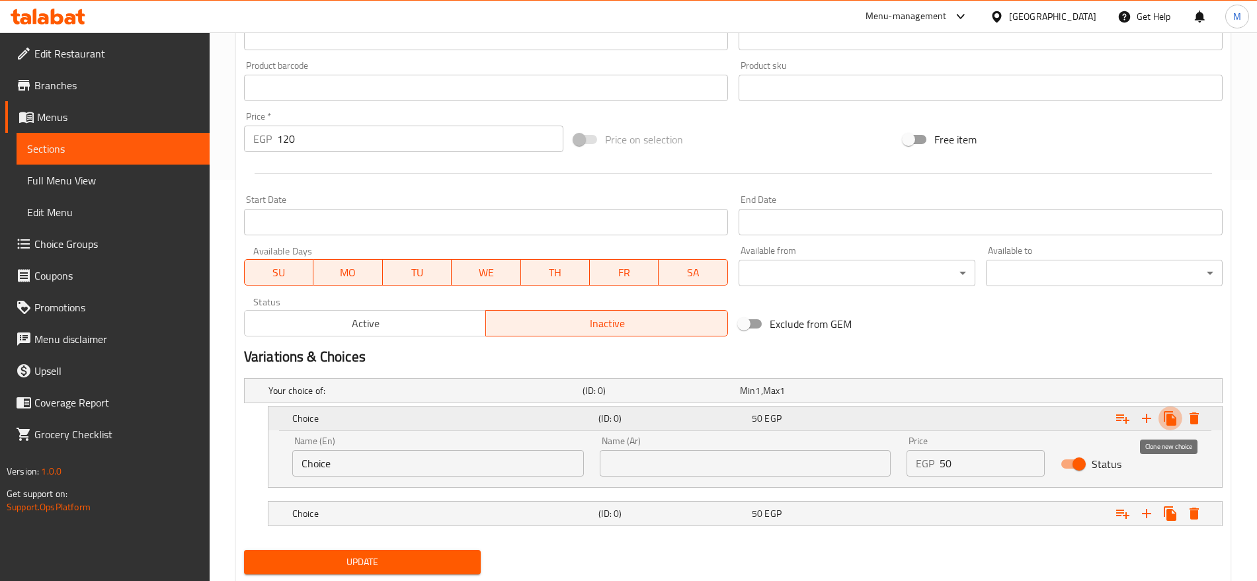
click at [1169, 413] on icon "Expand" at bounding box center [1169, 418] width 13 height 15
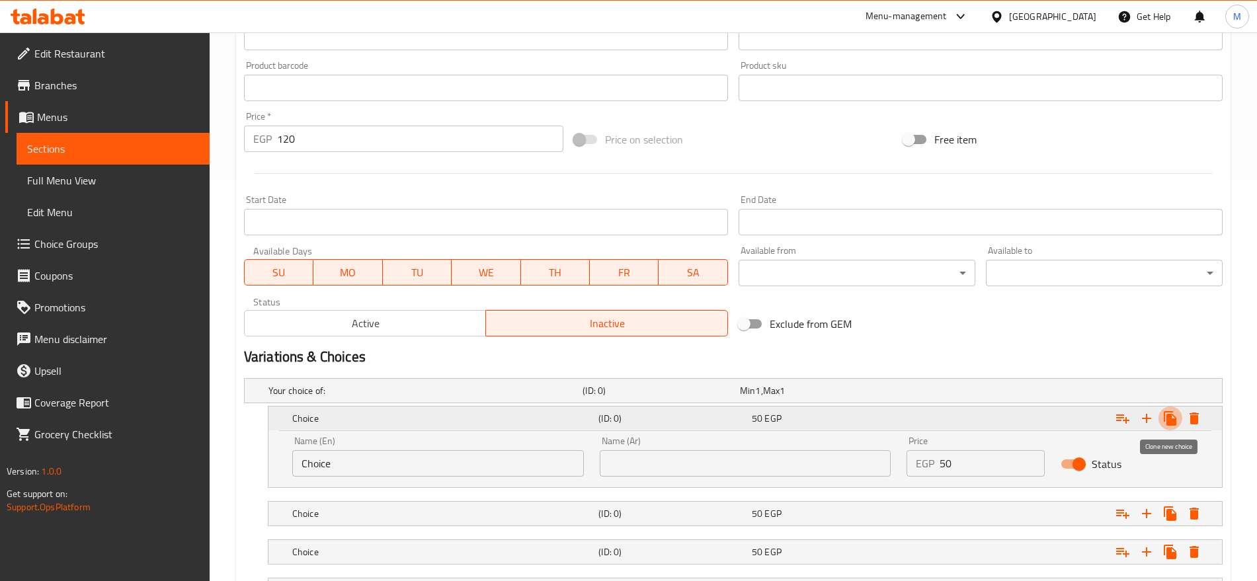
click at [1169, 413] on icon "Expand" at bounding box center [1169, 418] width 13 height 15
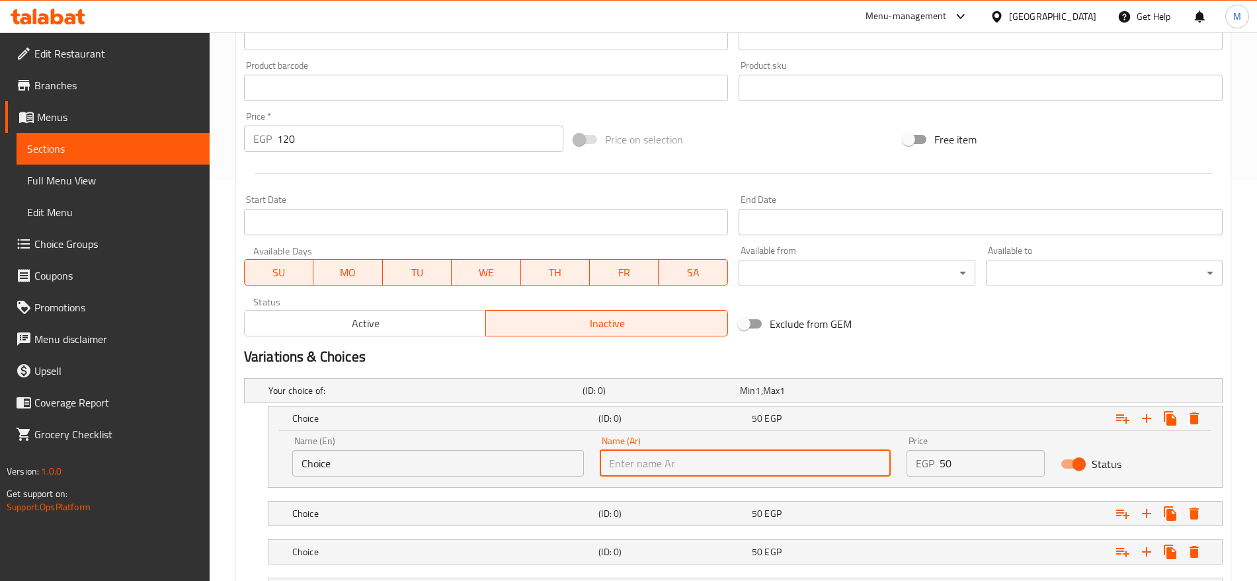
click at [726, 457] on input "text" at bounding box center [746, 463] width 292 height 26
paste input "شوكلت"
type input "شوكلت"
click at [446, 465] on input "Choice" at bounding box center [438, 463] width 292 height 26
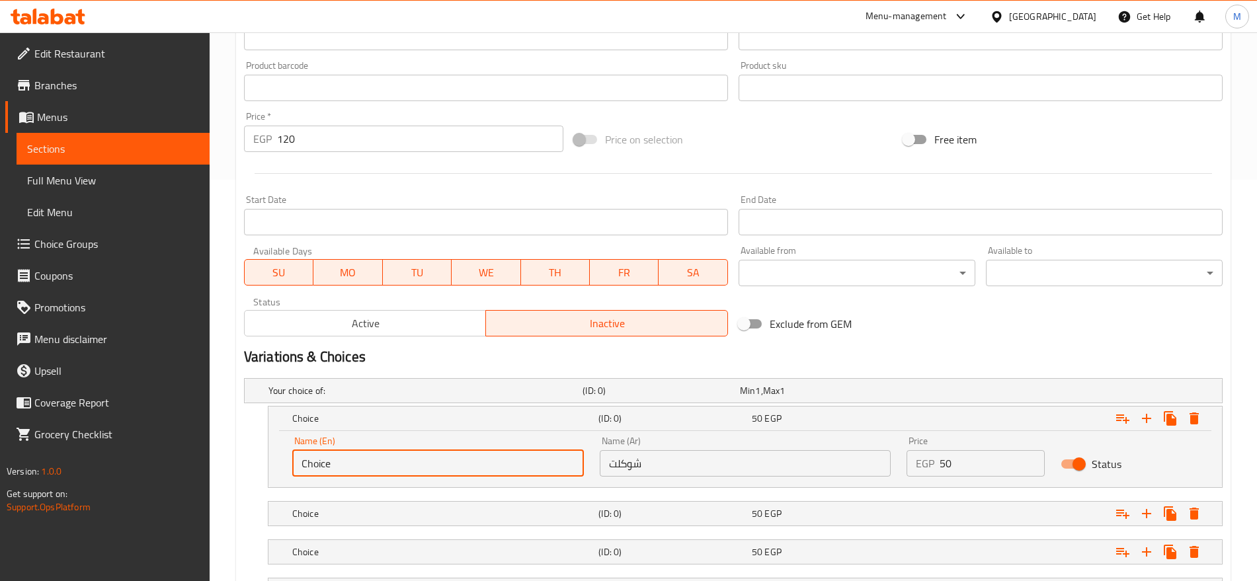
click at [446, 465] on input "Choice" at bounding box center [438, 463] width 292 height 26
type input "Chocolate"
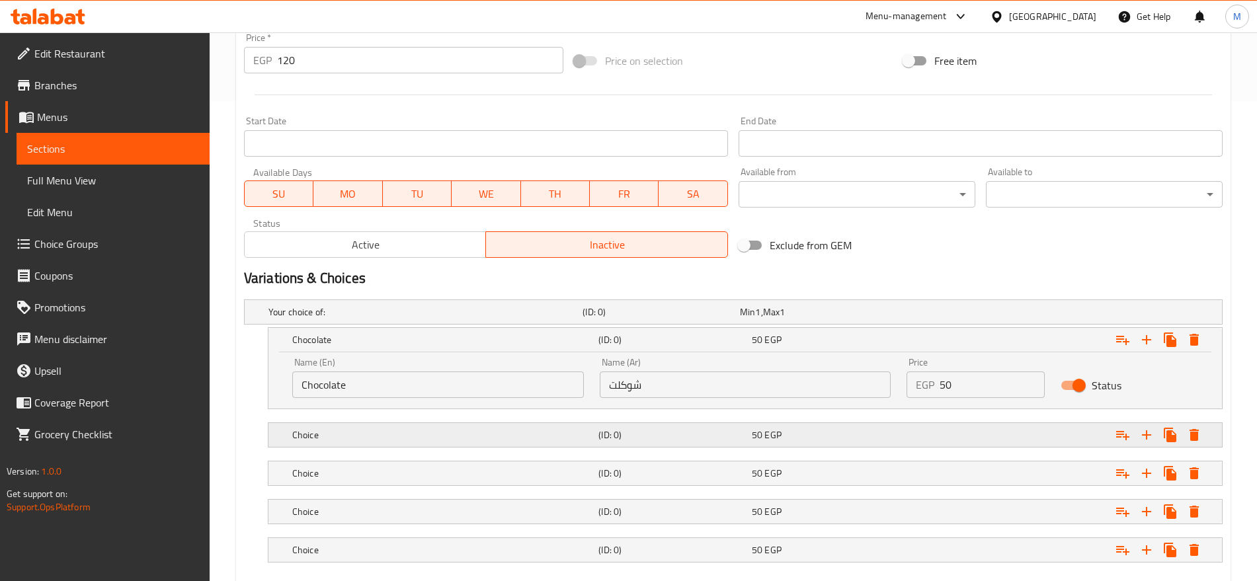
click at [869, 327] on div "Choice (ID: 0) 50 EGP" at bounding box center [737, 311] width 943 height 29
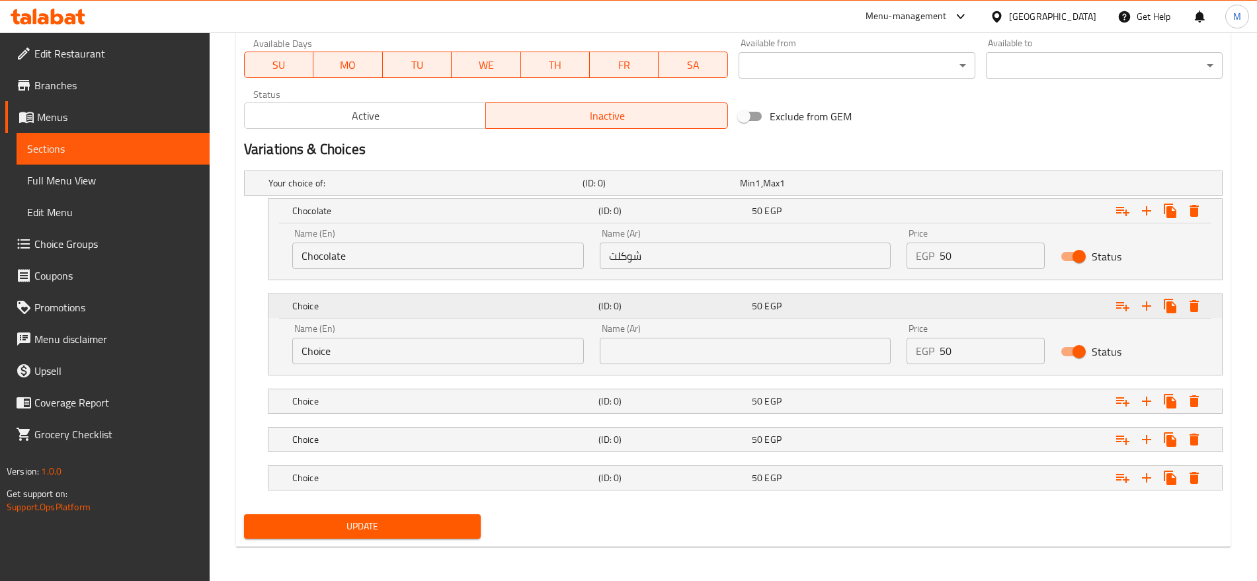
scroll to position [611, 0]
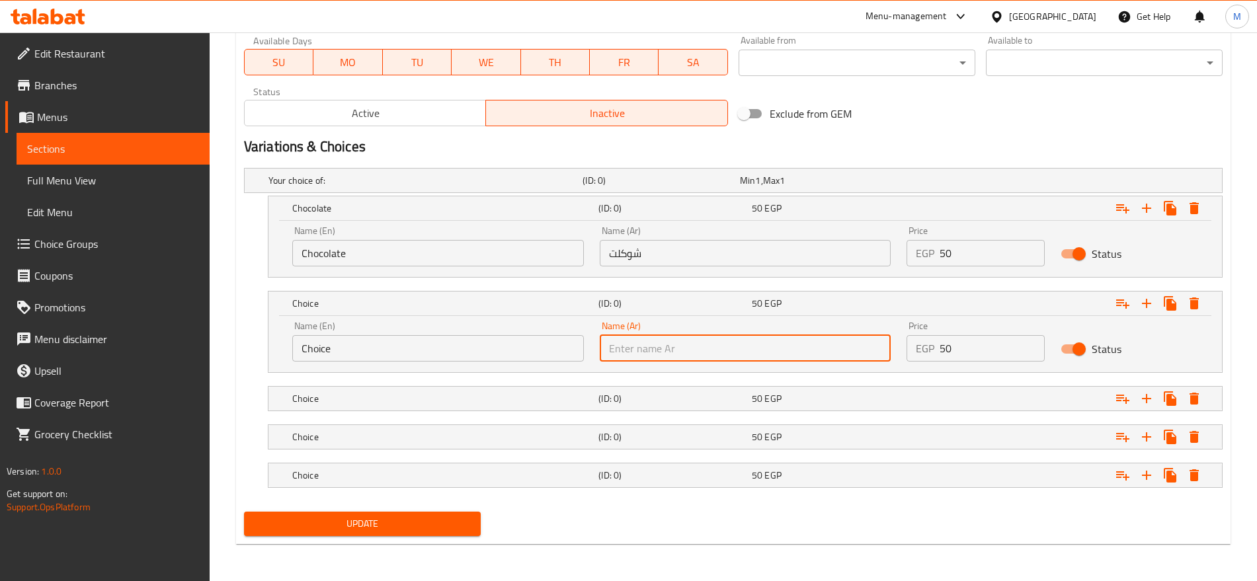
paste input "فانيليا"
click at [724, 349] on input "فانيليا" at bounding box center [746, 348] width 292 height 26
type input "فانيليا"
click at [510, 338] on input "Choice" at bounding box center [438, 348] width 292 height 26
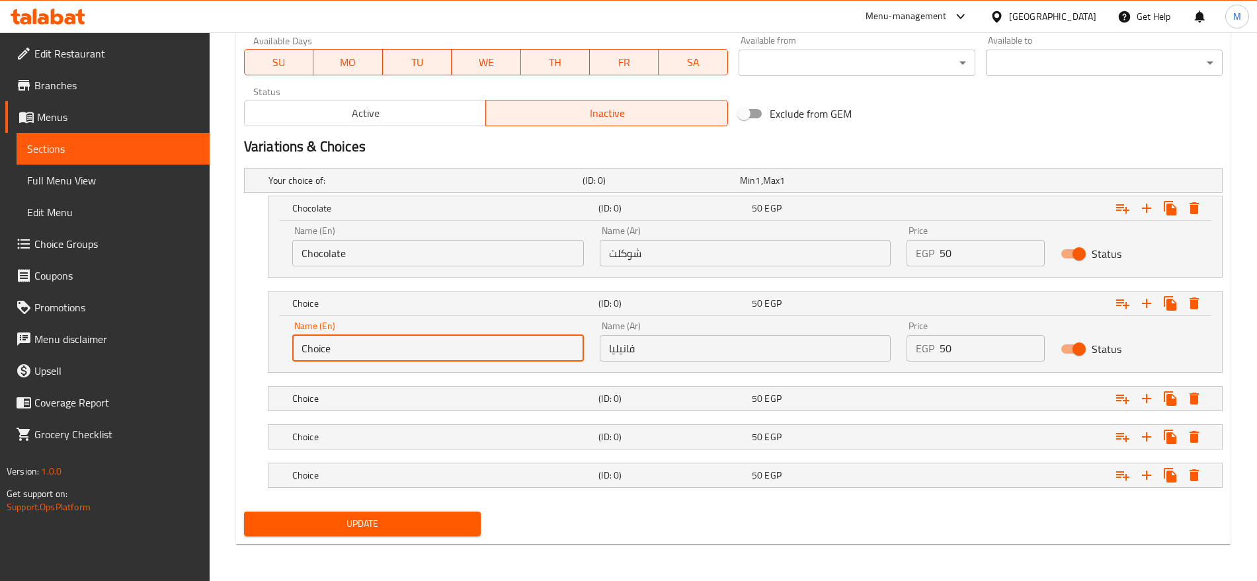
click at [510, 338] on input "Choice" at bounding box center [438, 348] width 292 height 26
type input "Vanilla"
click at [467, 187] on h5 "Choice" at bounding box center [422, 180] width 309 height 13
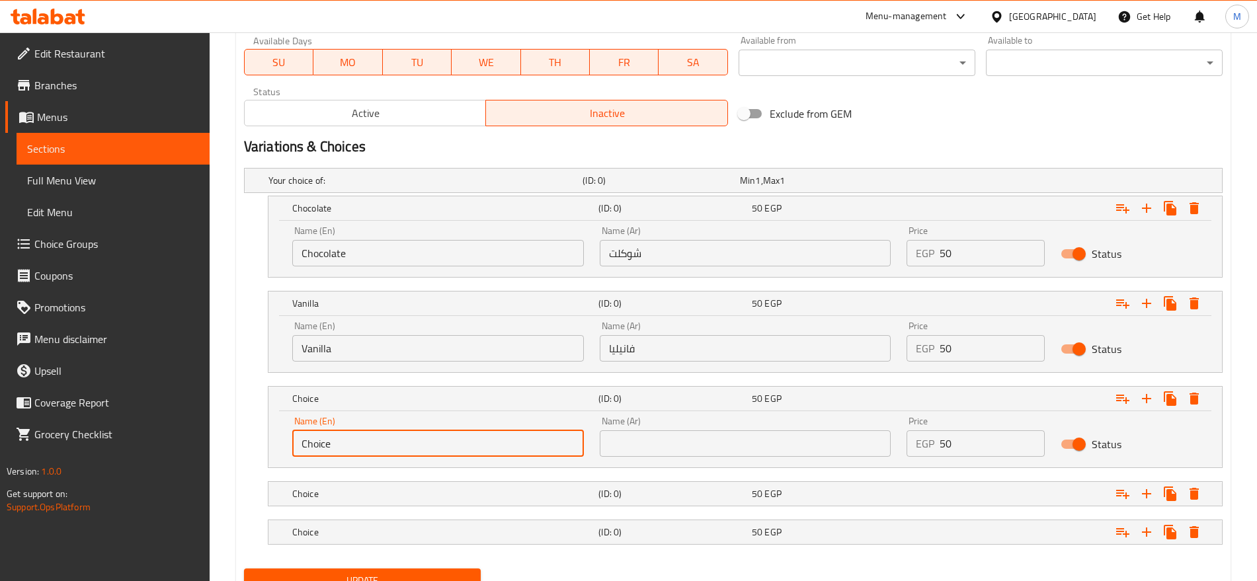
click at [355, 447] on input "Choice" at bounding box center [438, 443] width 292 height 26
type input "Caramel"
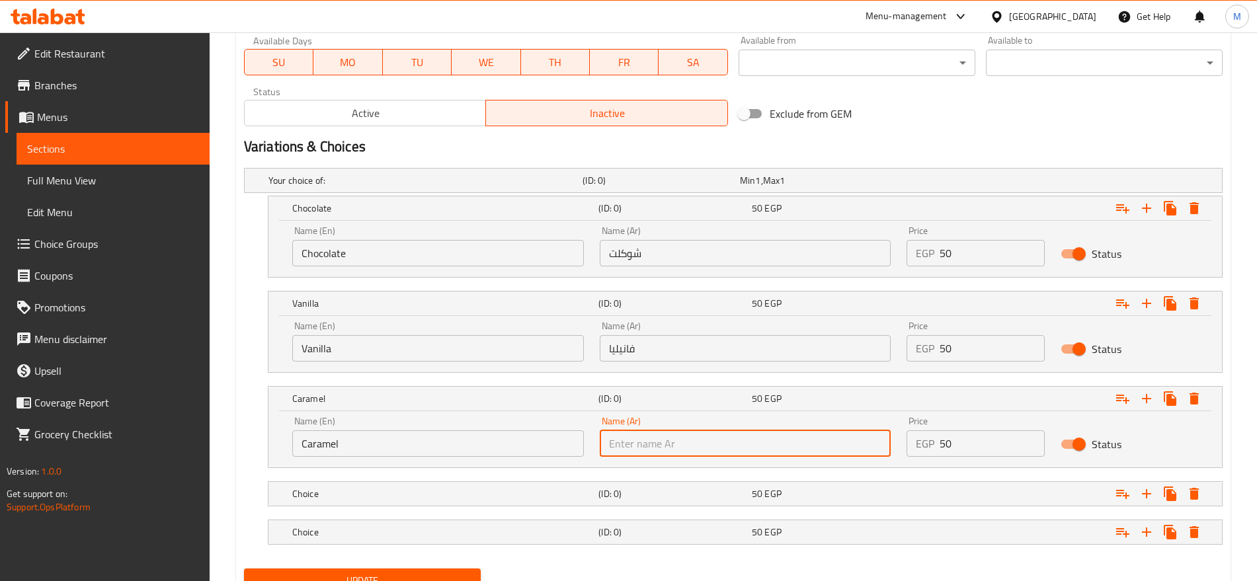
paste input "كراميل"
click at [654, 451] on input "text" at bounding box center [746, 443] width 292 height 26
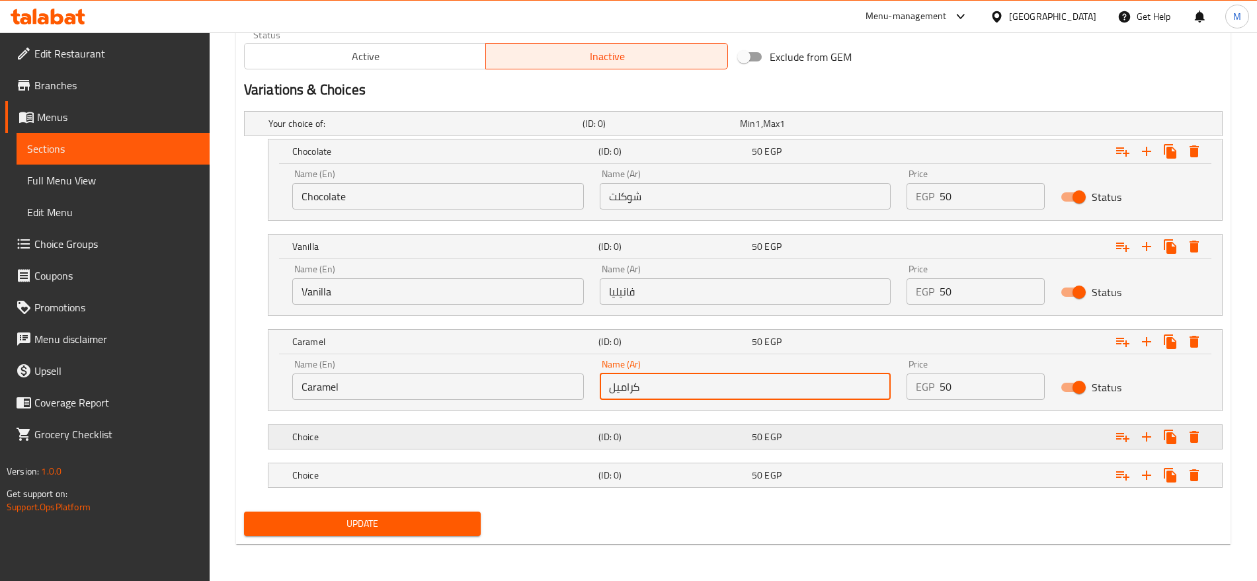
type input "كراميل"
click at [693, 130] on h5 "(ID: 0)" at bounding box center [658, 123] width 152 height 13
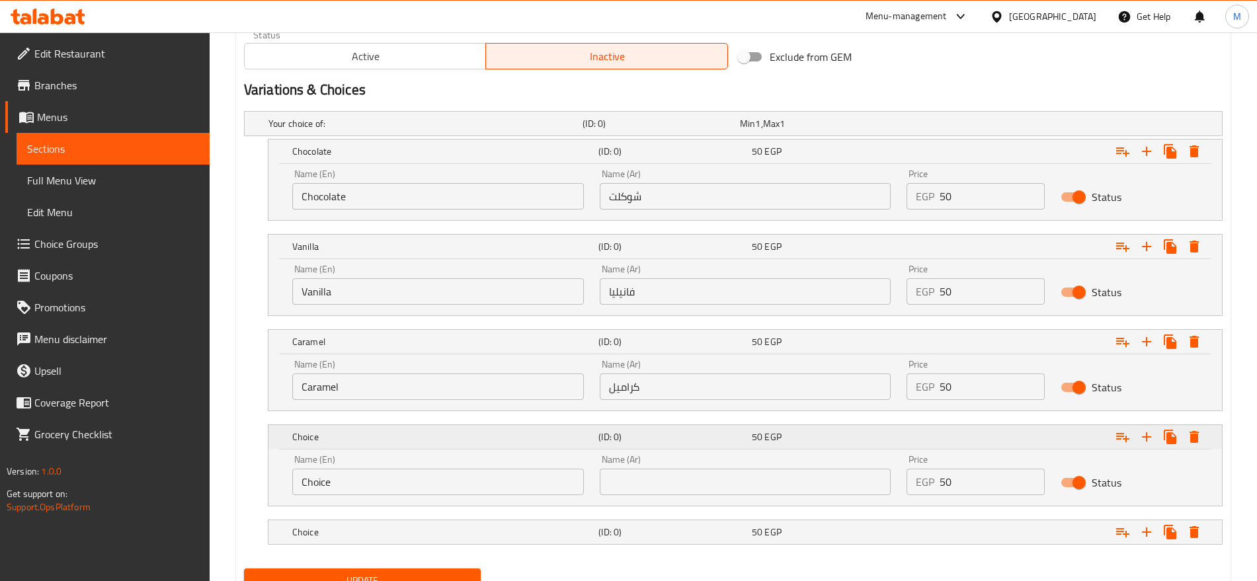
scroll to position [725, 0]
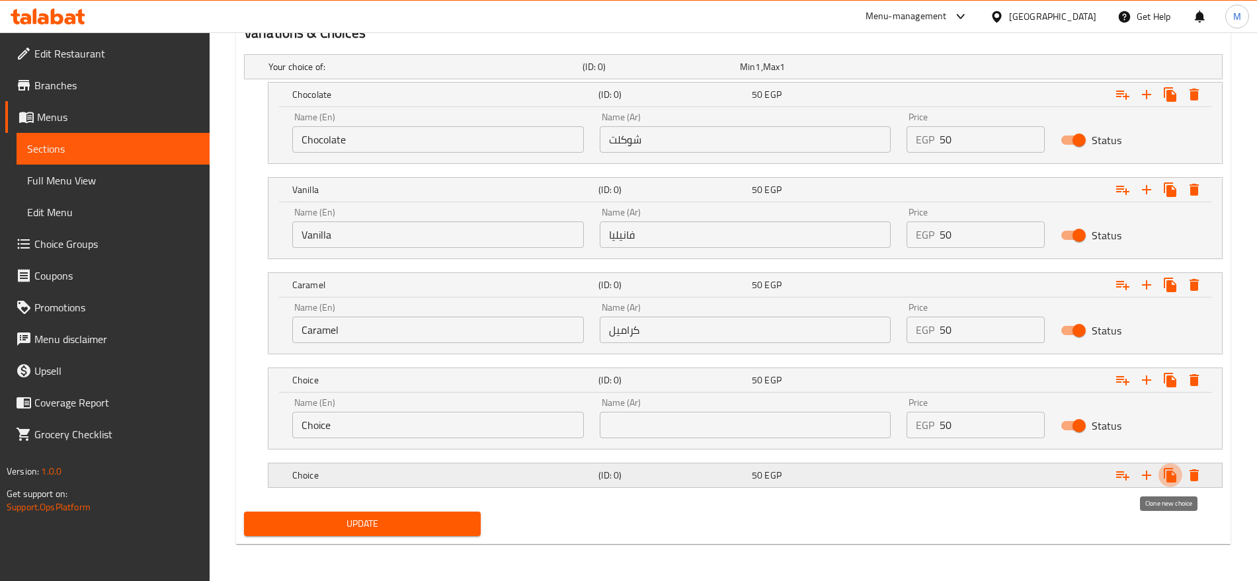
click at [1171, 465] on button "Expand" at bounding box center [1170, 475] width 24 height 24
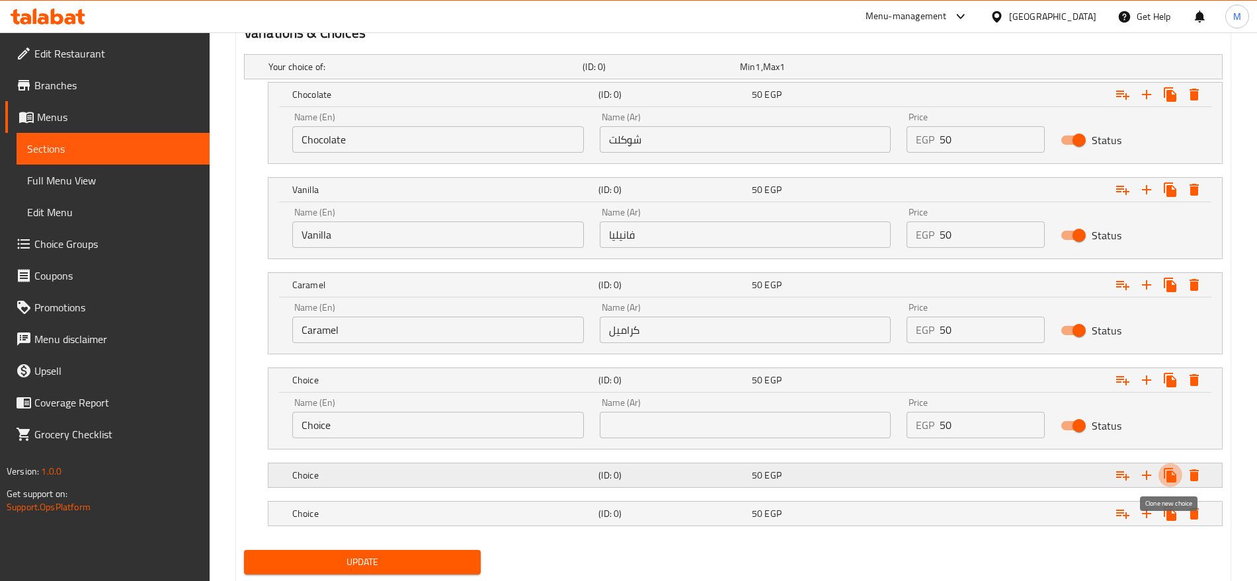
click at [1171, 465] on button "Expand" at bounding box center [1170, 475] width 24 height 24
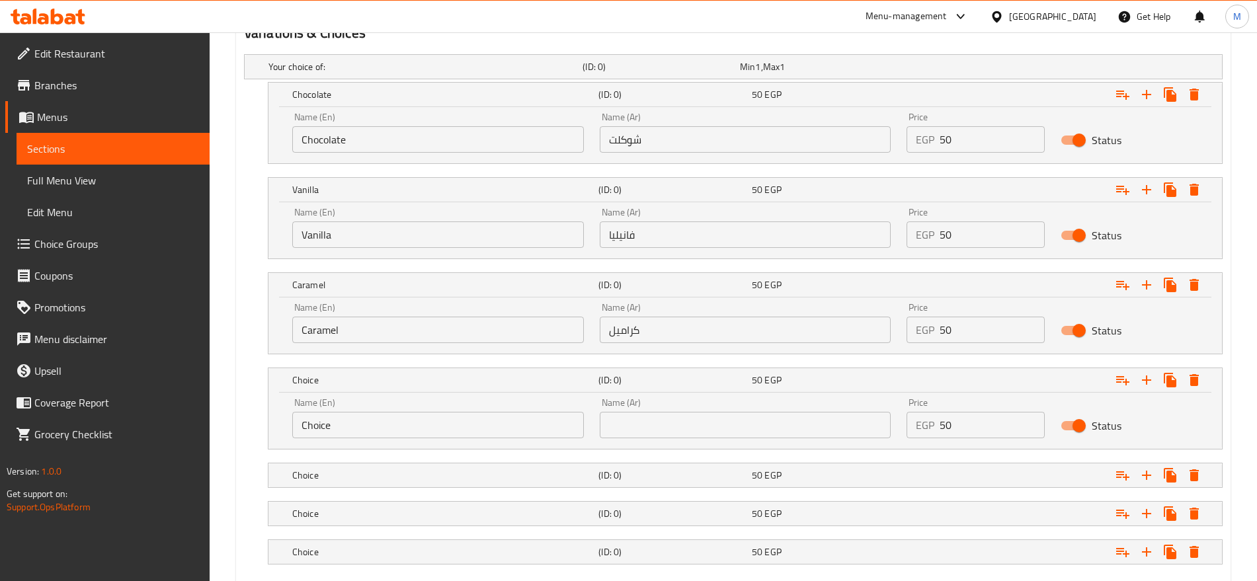
click at [735, 420] on input "text" at bounding box center [746, 425] width 292 height 26
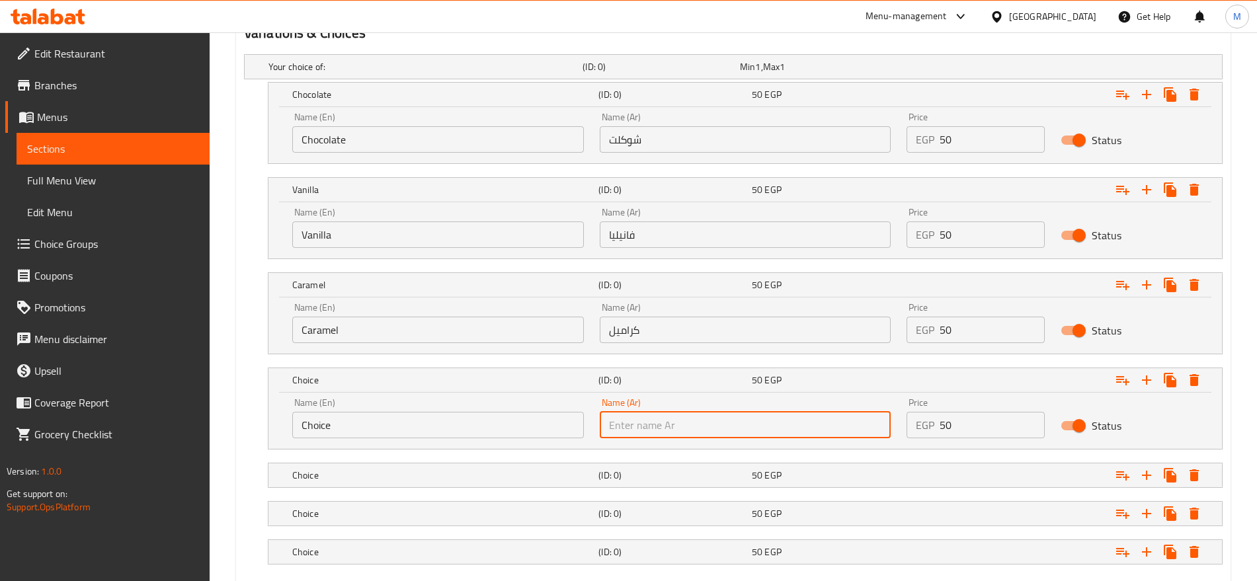
scroll to position [802, 0]
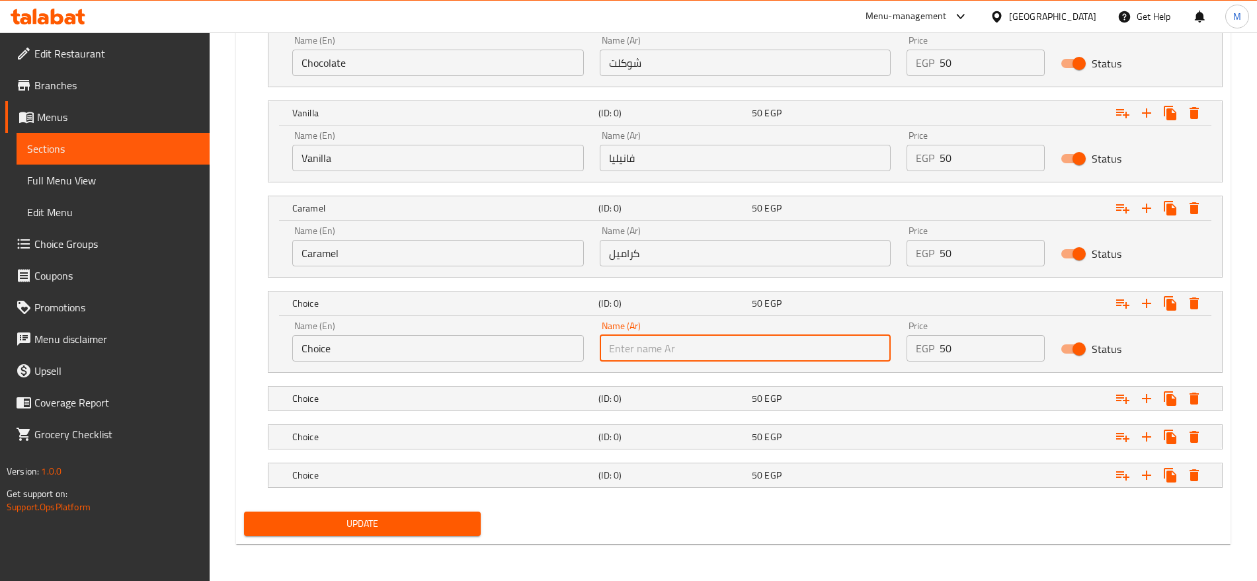
paste input "مانجا"
type input "مانجا"
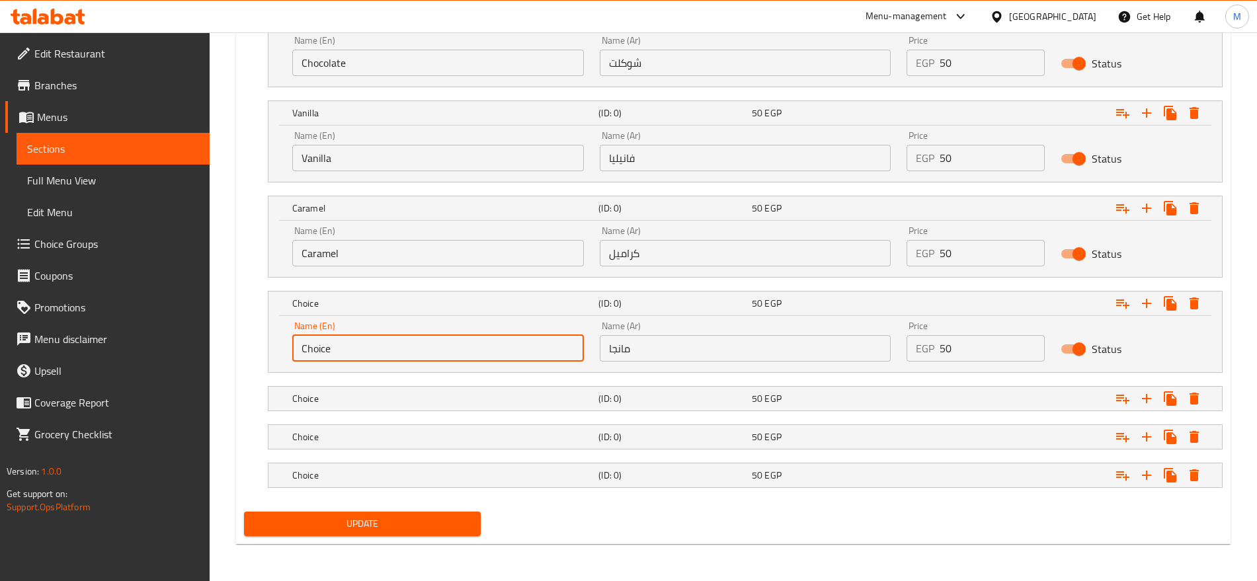
click at [568, 344] on input "Choice" at bounding box center [438, 348] width 292 height 26
type input "Mango"
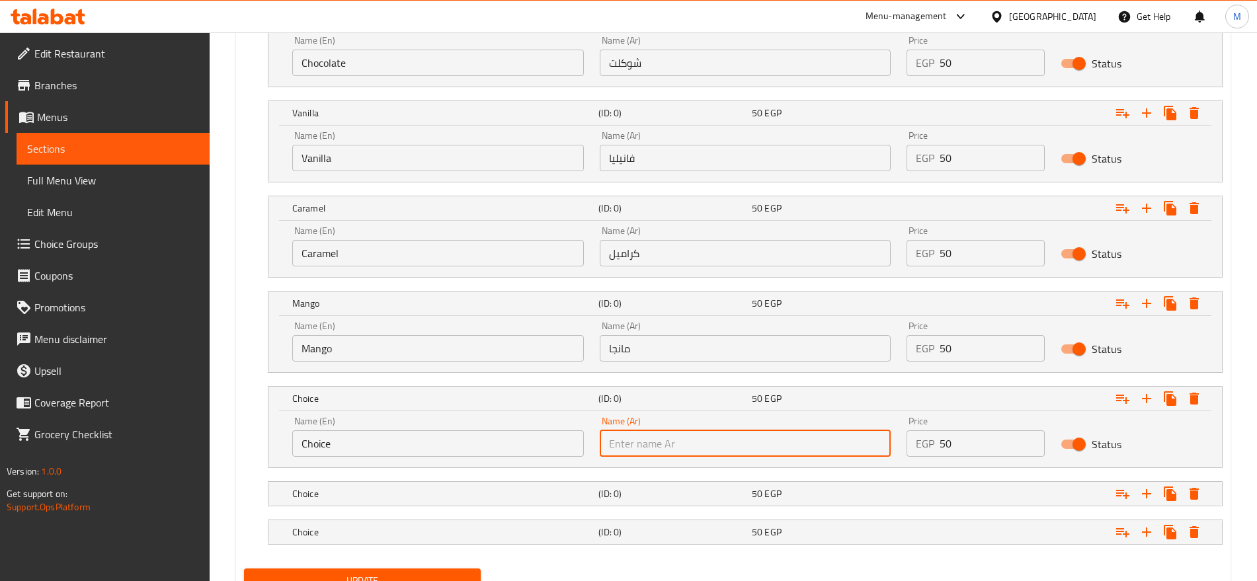
click at [757, 442] on input "text" at bounding box center [746, 443] width 292 height 26
paste input "زبادى توت"
type input "زبادى توت"
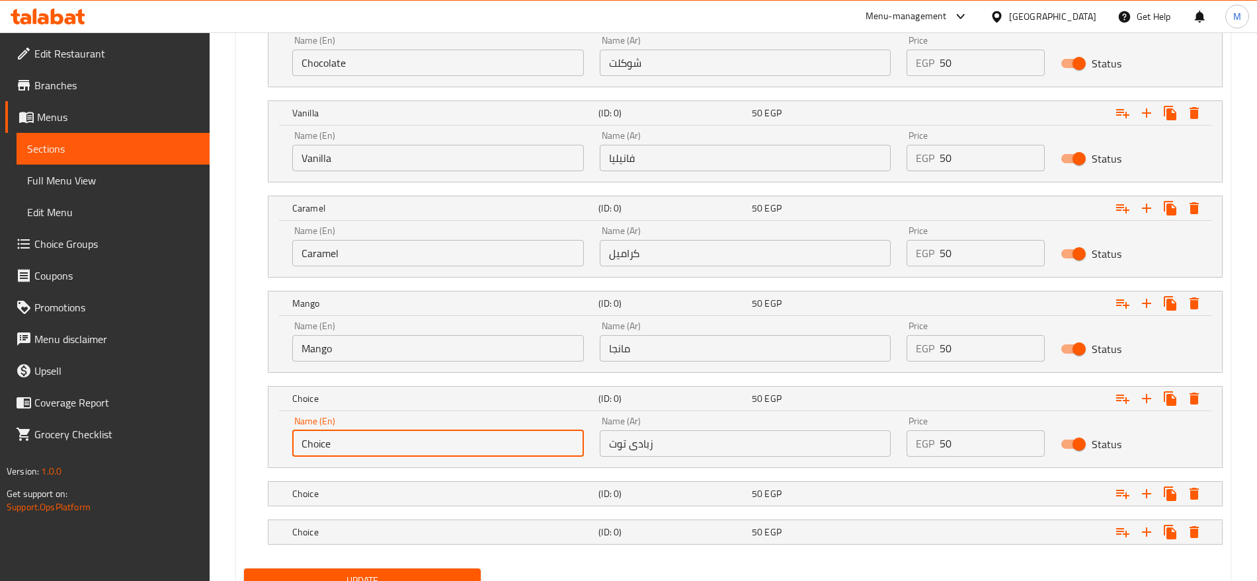
click at [401, 436] on input "Choice" at bounding box center [438, 443] width 292 height 26
paste input "Blueberry yogurt"
click at [401, 436] on input "Choice" at bounding box center [438, 443] width 292 height 26
click at [324, 442] on input "Blueberry yogurt" at bounding box center [438, 443] width 292 height 26
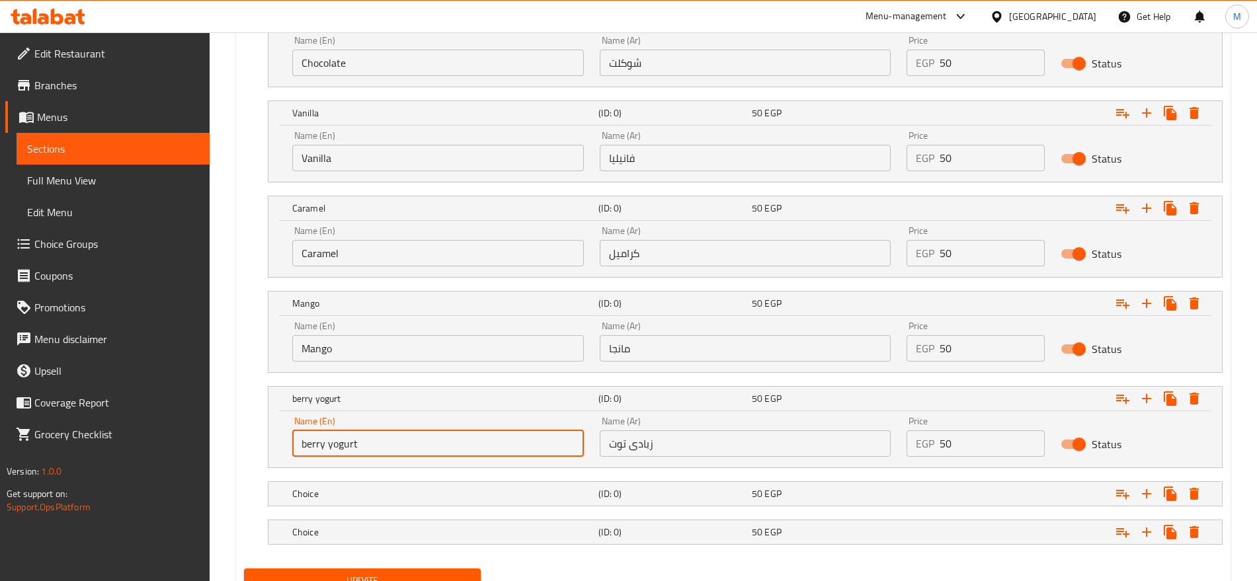
click at [324, 442] on input "berry yogurt" at bounding box center [438, 443] width 292 height 26
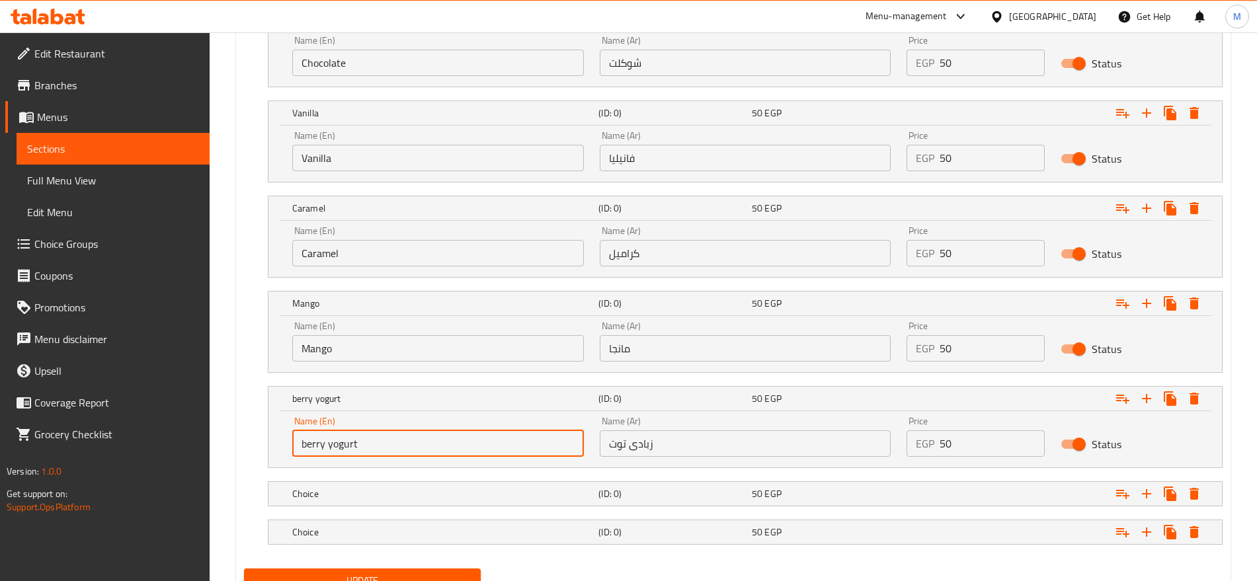
click at [324, 442] on input "berry yogurt" at bounding box center [438, 443] width 292 height 26
click at [324, 442] on input "Berry Yogurt" at bounding box center [438, 443] width 292 height 26
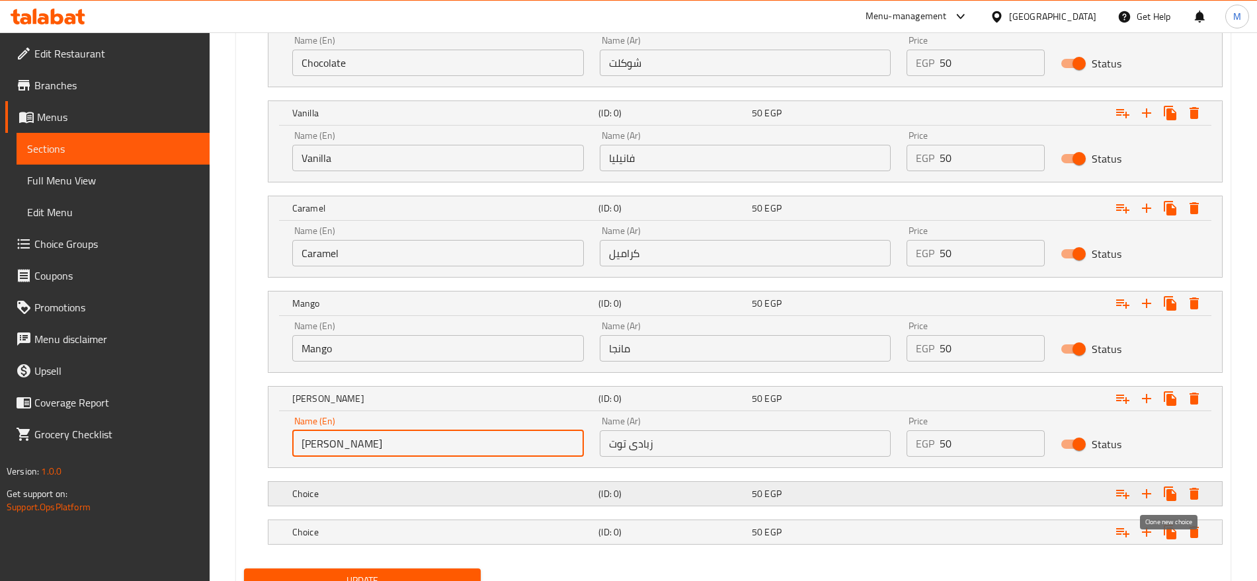
type input "Berry Yogurt"
click at [1166, 492] on icon "Expand" at bounding box center [1169, 493] width 13 height 15
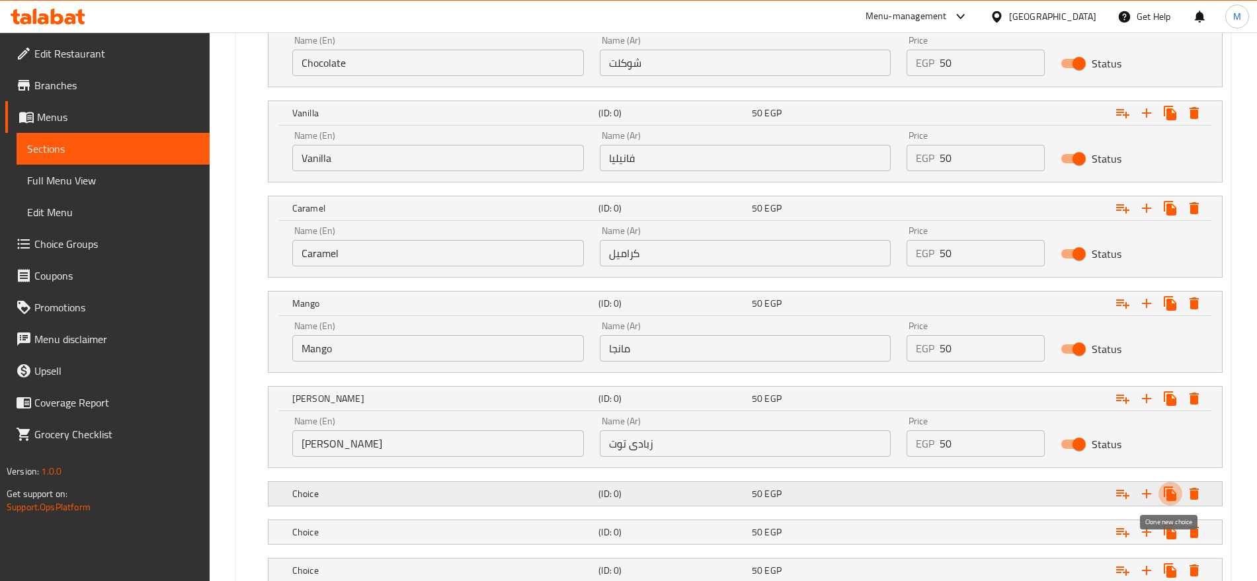
click at [1166, 490] on icon "Expand" at bounding box center [1169, 493] width 13 height 15
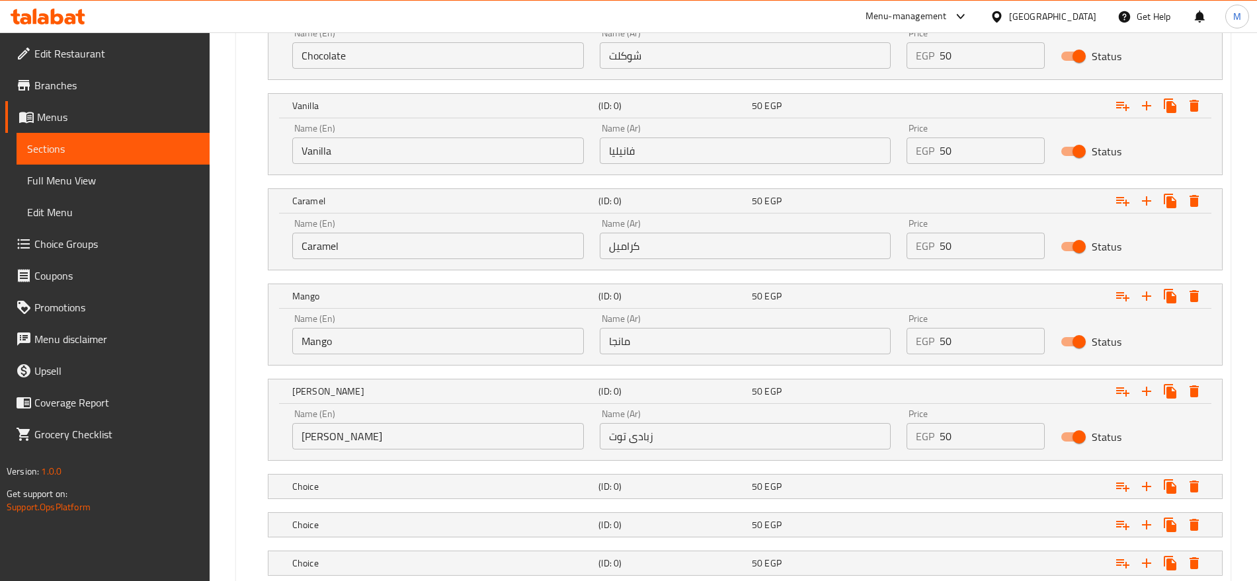
scroll to position [935, 0]
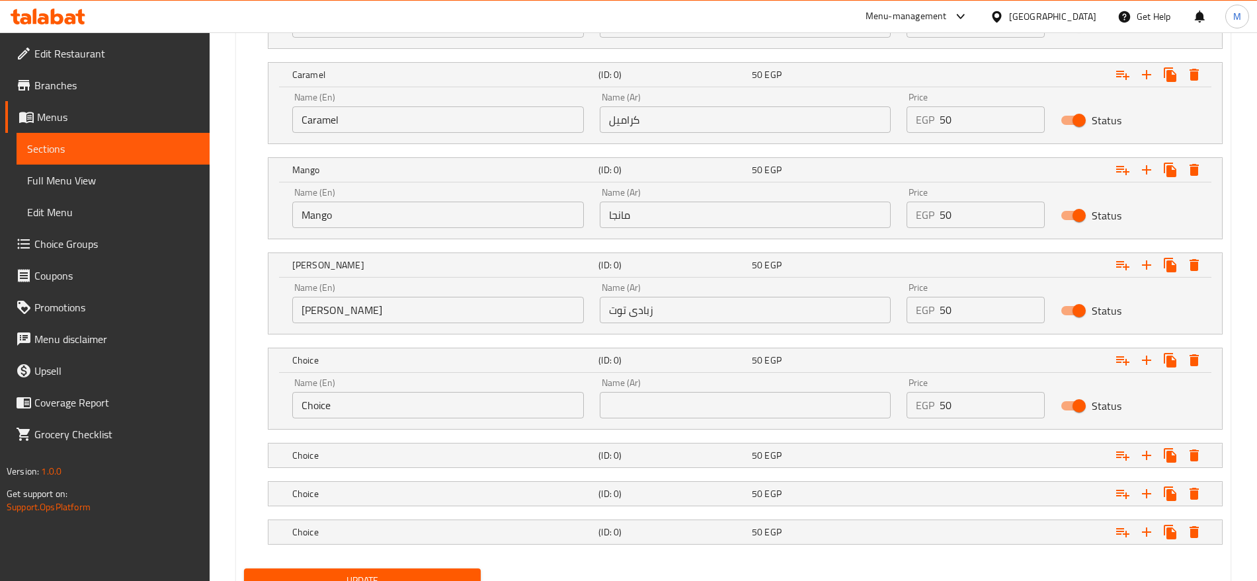
paste input "ليمون"
click at [645, 404] on input "text" at bounding box center [746, 405] width 292 height 26
type input "ليمون"
click at [495, 418] on div "Name (En) Choice Name (En)" at bounding box center [437, 398] width 307 height 56
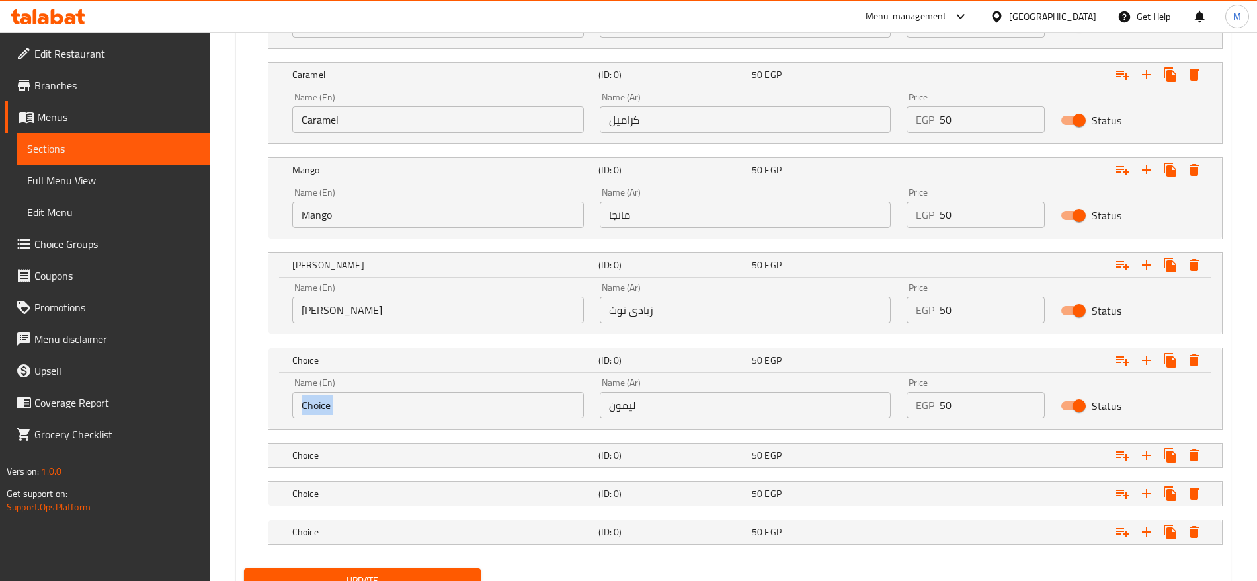
click at [495, 418] on div "Name (En) Choice Name (En)" at bounding box center [437, 398] width 307 height 56
drag, startPoint x: 495, startPoint y: 418, endPoint x: 469, endPoint y: 403, distance: 30.8
click at [469, 403] on div "Name (En) Choice Name (En)" at bounding box center [437, 398] width 307 height 56
click at [469, 403] on input "Choice" at bounding box center [438, 405] width 292 height 26
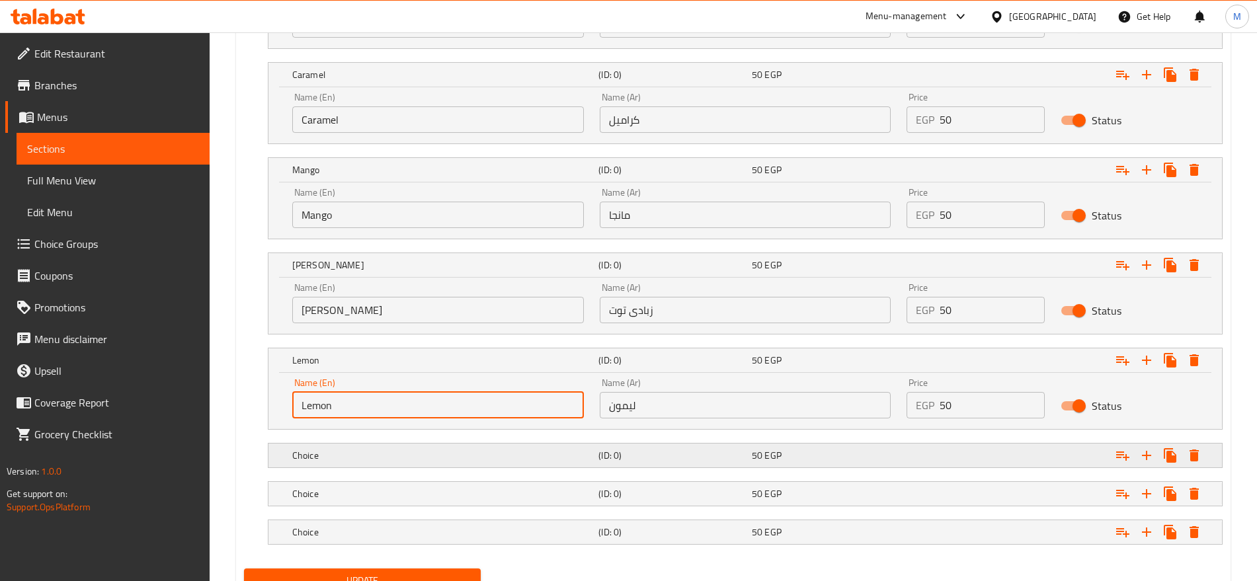
type input "Lemon"
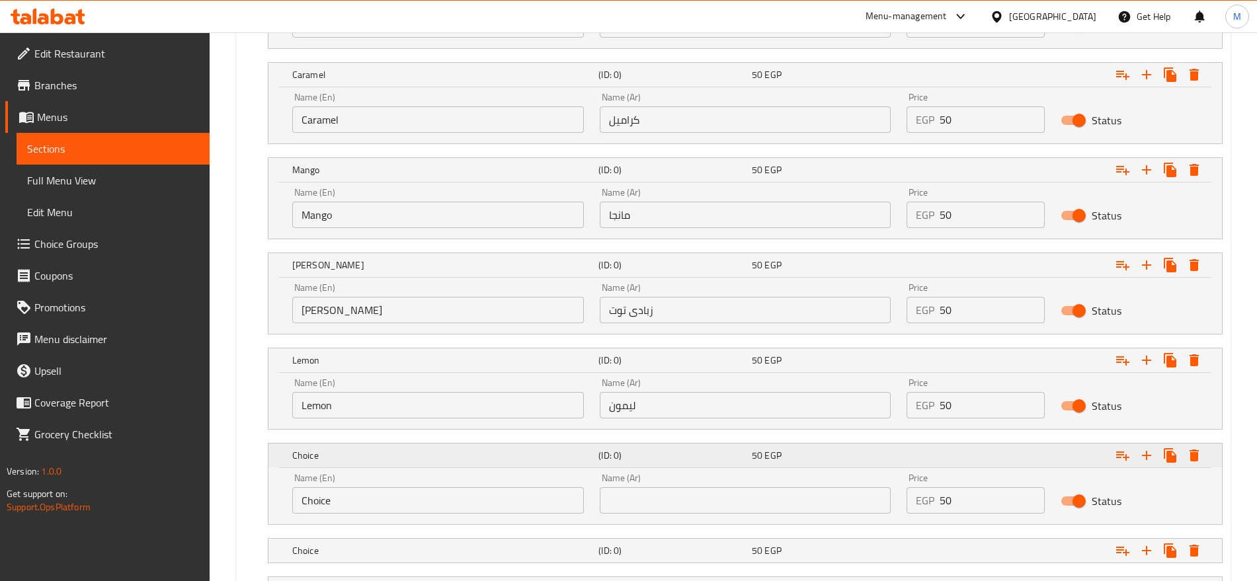
scroll to position [1049, 0]
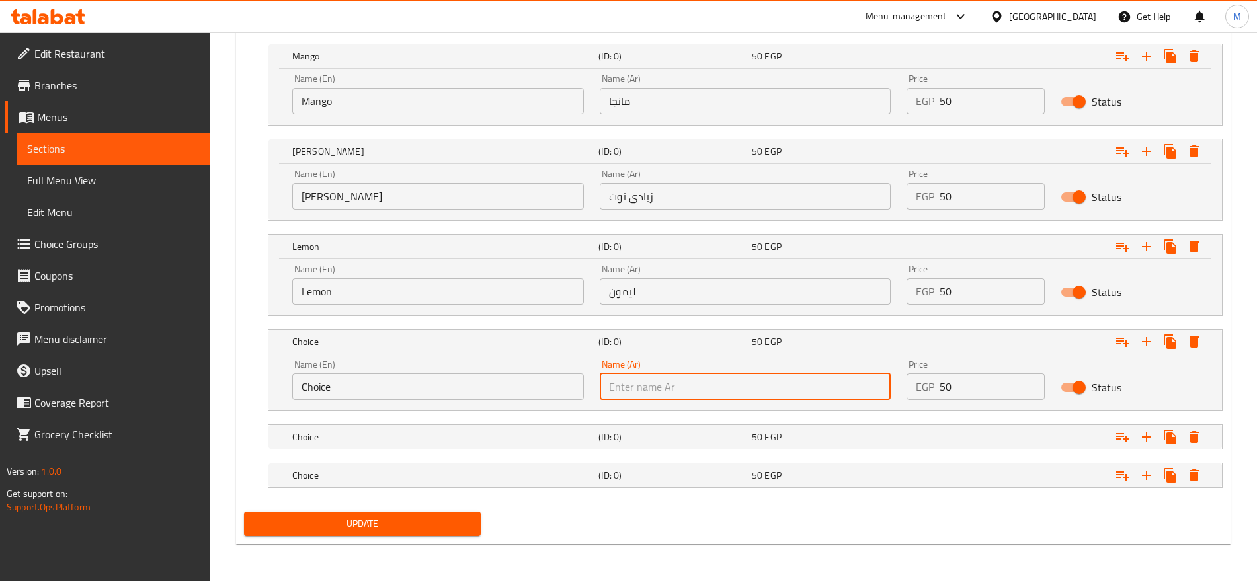
click at [682, 388] on input "text" at bounding box center [746, 386] width 292 height 26
paste input "مستكة"
type input "مستكة"
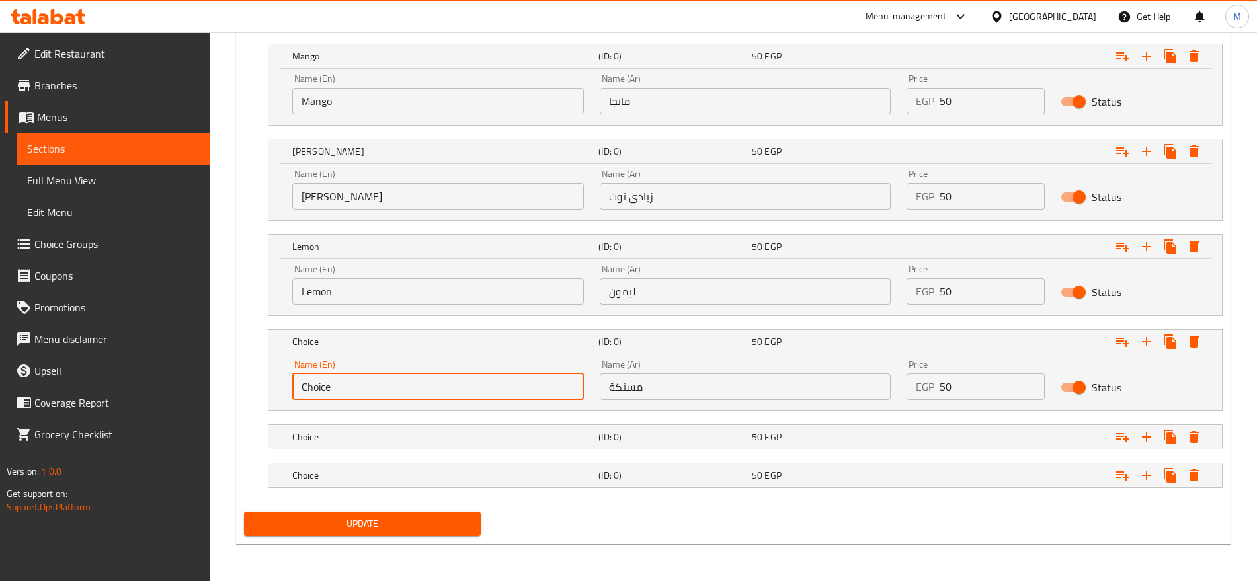
click at [402, 375] on input "Choice" at bounding box center [438, 386] width 292 height 26
paste input "Mastic"
click at [402, 375] on input "Choice" at bounding box center [438, 386] width 292 height 26
type input "Mastic"
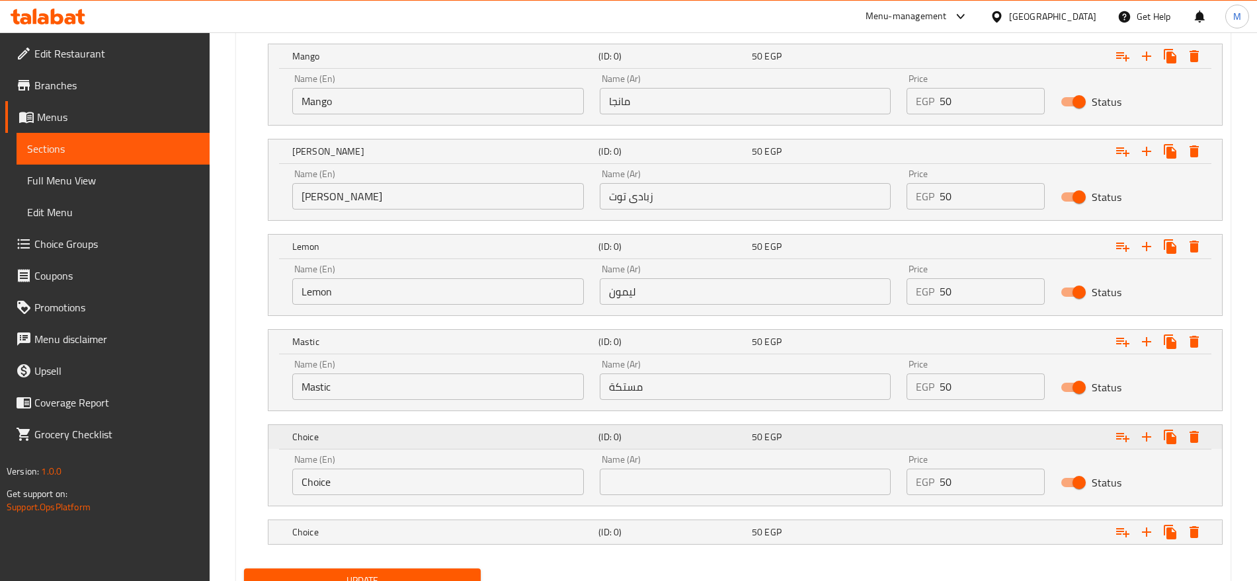
scroll to position [1106, 0]
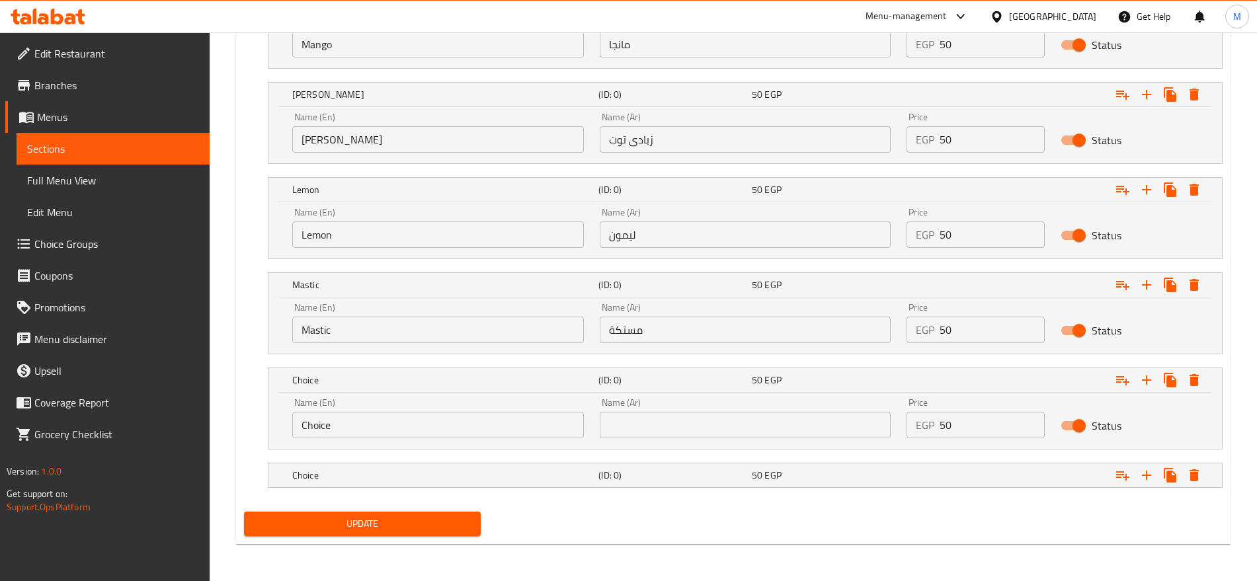
paste input "قهوة"
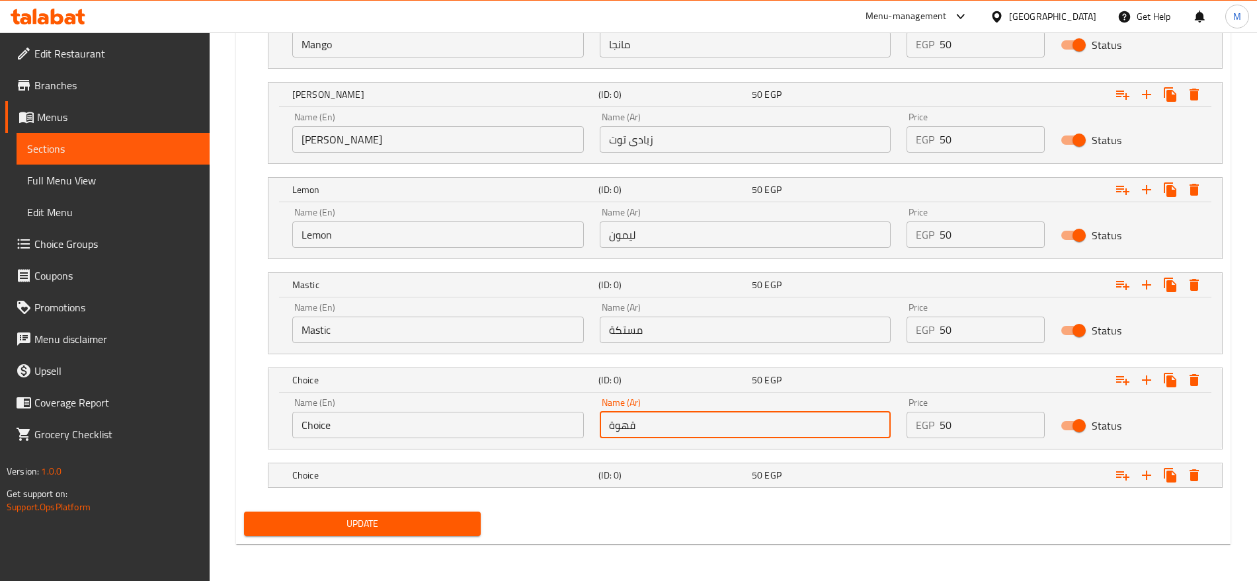
click at [633, 426] on input "قهوة" at bounding box center [746, 425] width 292 height 26
type input "قهوة"
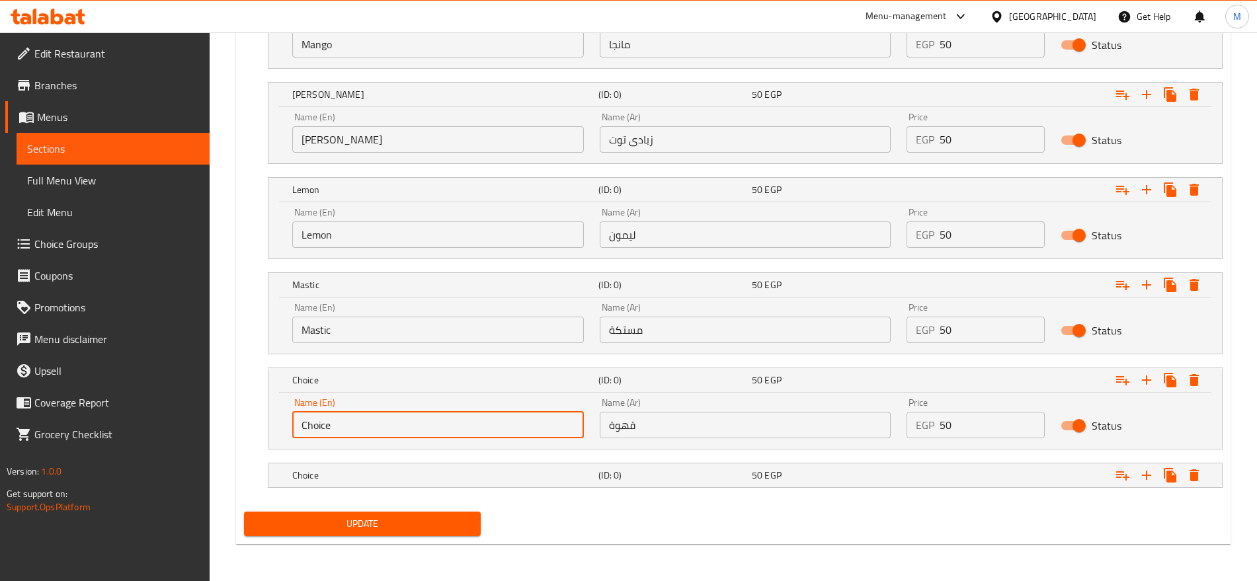
click at [515, 426] on input "Choice" at bounding box center [438, 425] width 292 height 26
type input "Coffee"
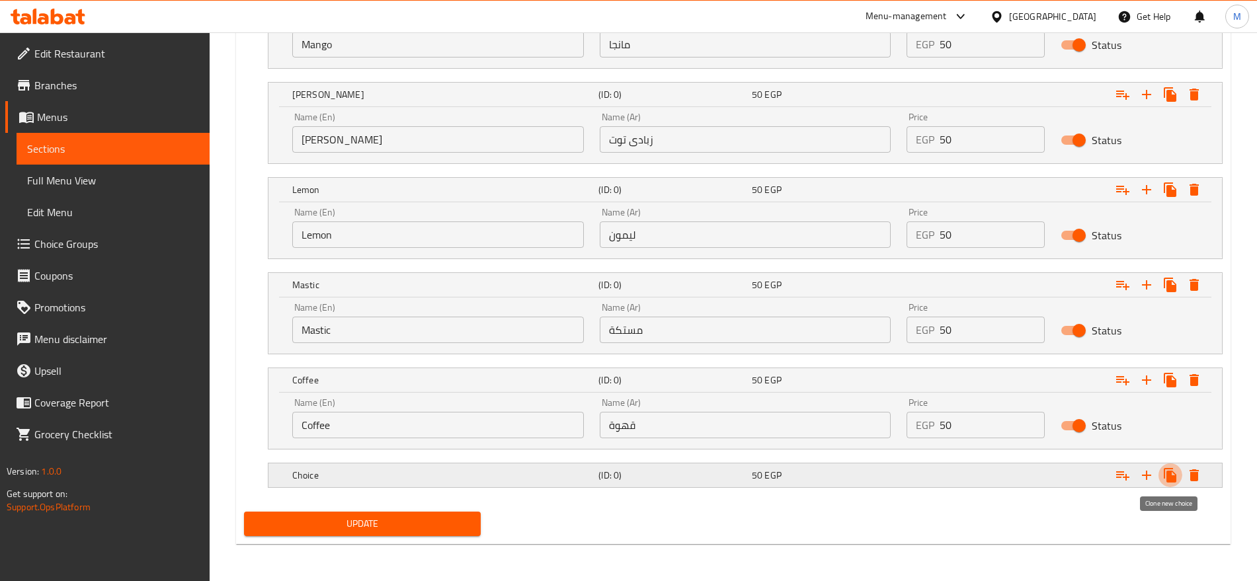
click at [1167, 467] on icon "Expand" at bounding box center [1170, 475] width 16 height 16
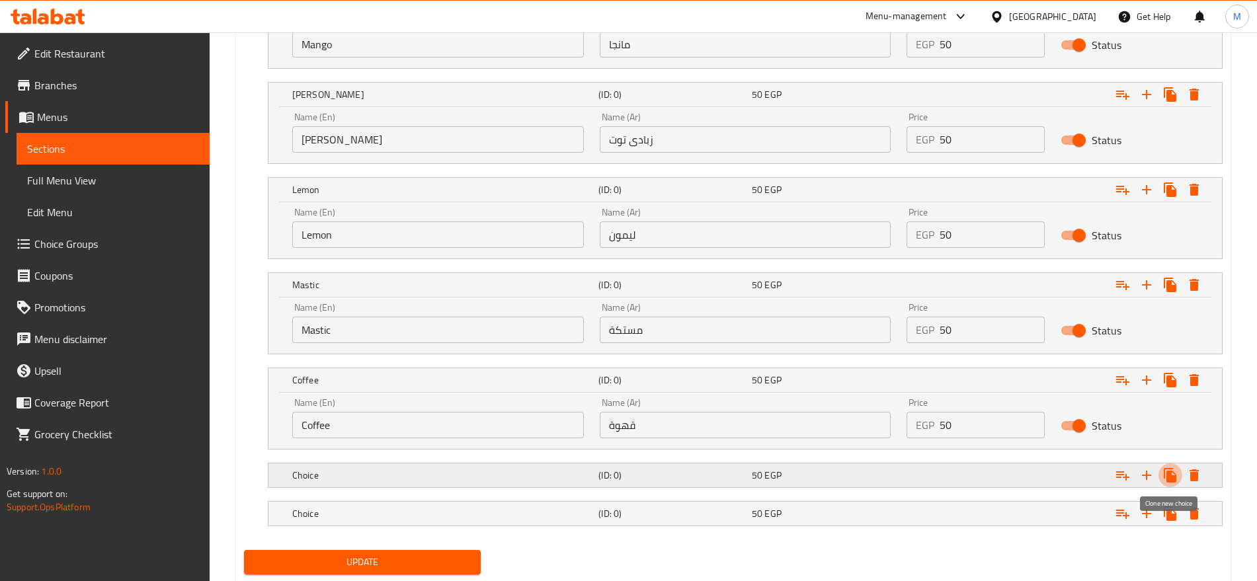
click at [1167, 467] on icon "Expand" at bounding box center [1170, 475] width 16 height 16
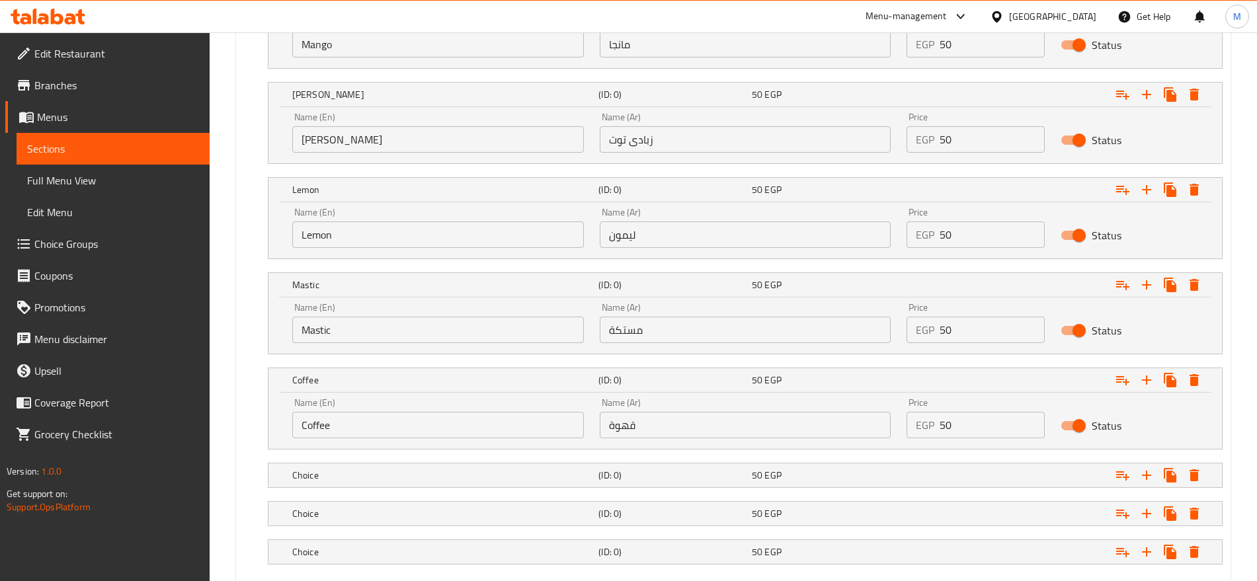
scroll to position [1183, 0]
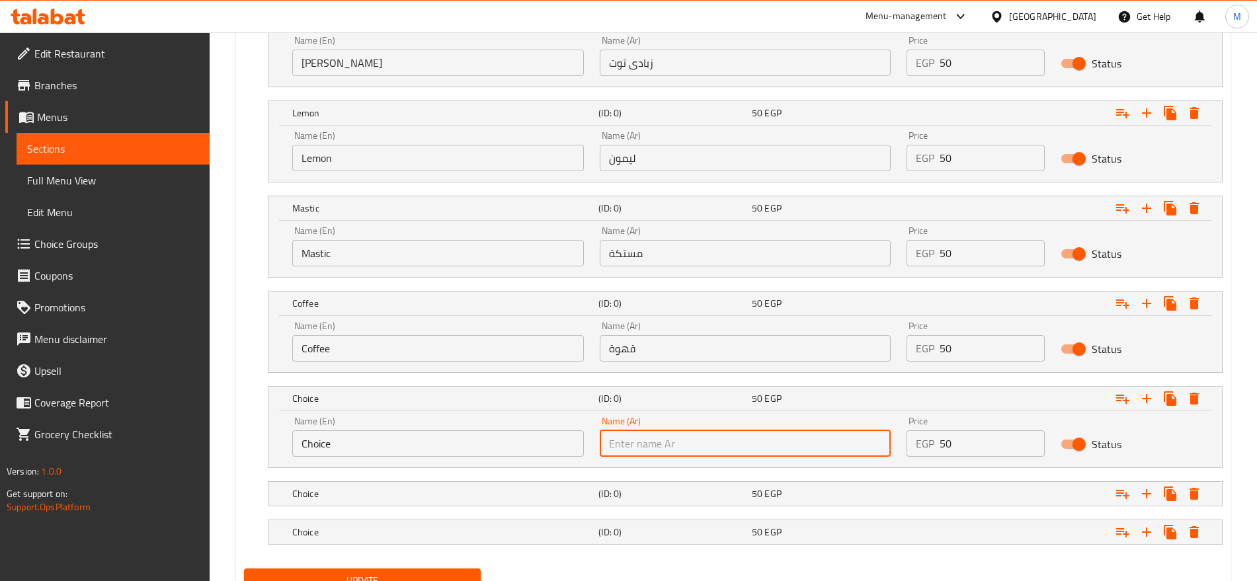
paste input "أوربو"
click at [730, 444] on input "text" at bounding box center [746, 443] width 292 height 26
type input "أوربو"
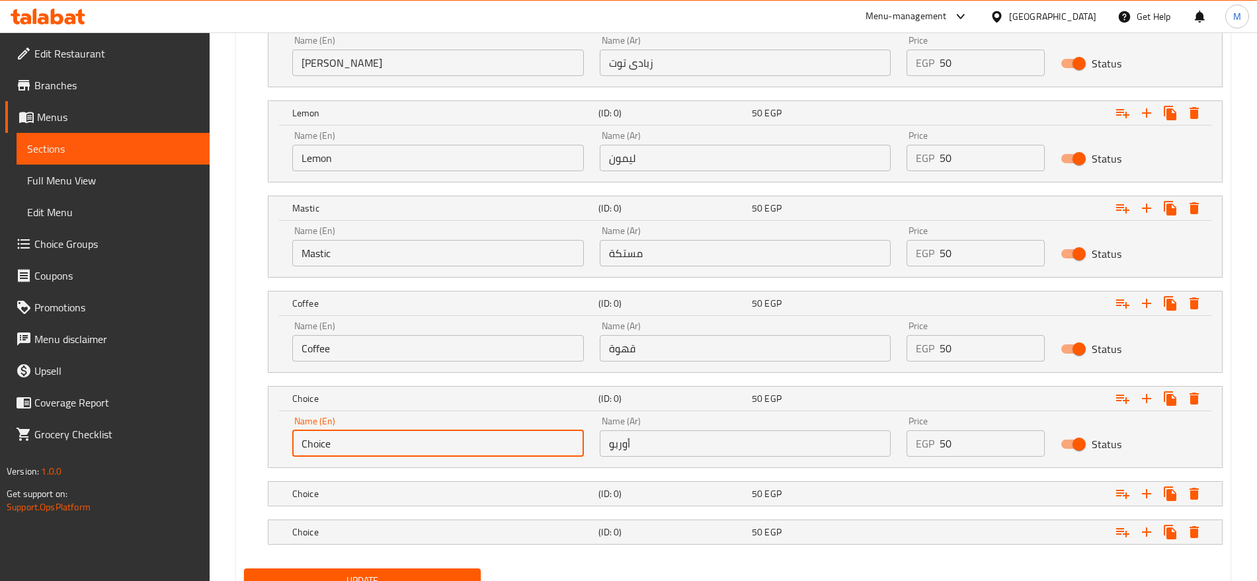
click at [448, 451] on input "Choice" at bounding box center [438, 443] width 292 height 26
type input "Oreo"
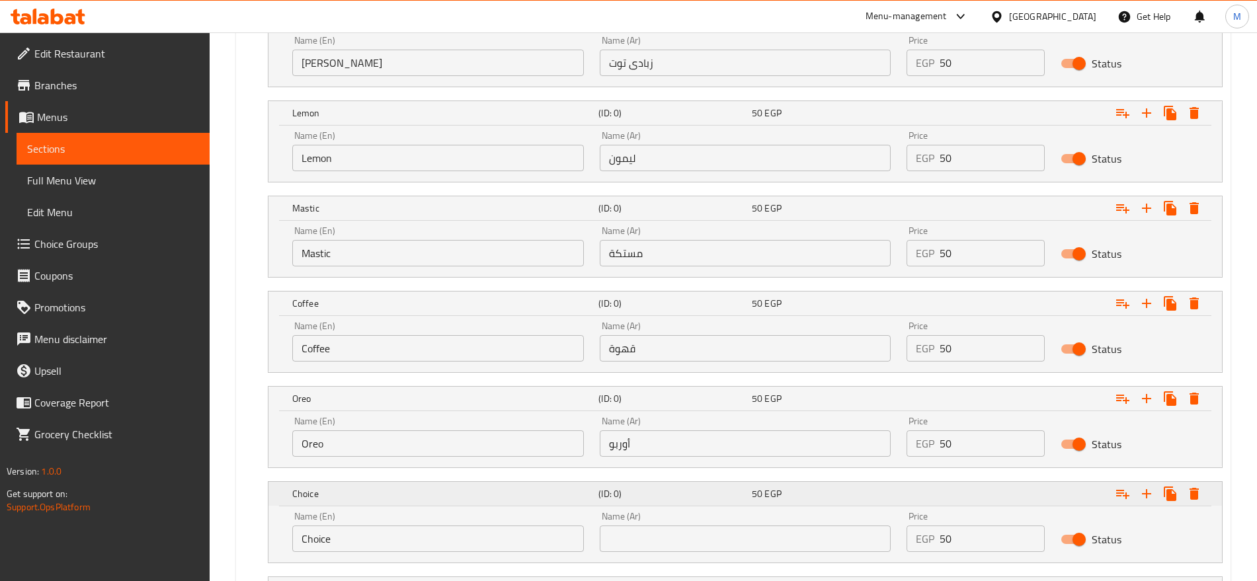
scroll to position [1296, 0]
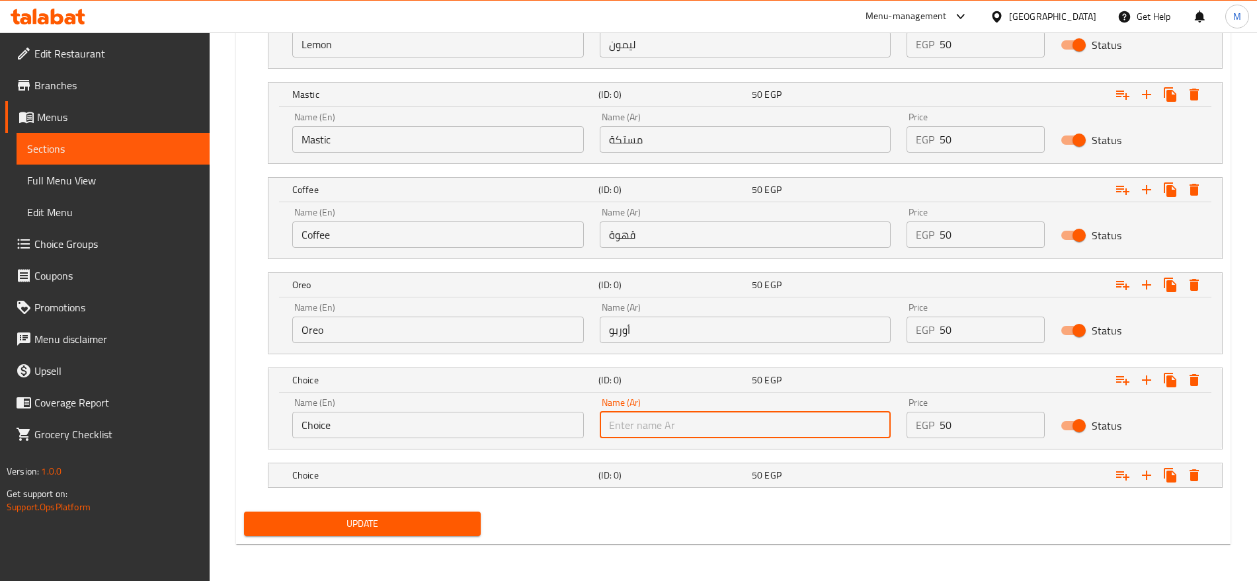
paste input "لوتس"
click at [639, 422] on input "text" at bounding box center [746, 425] width 292 height 26
type input "لوتس"
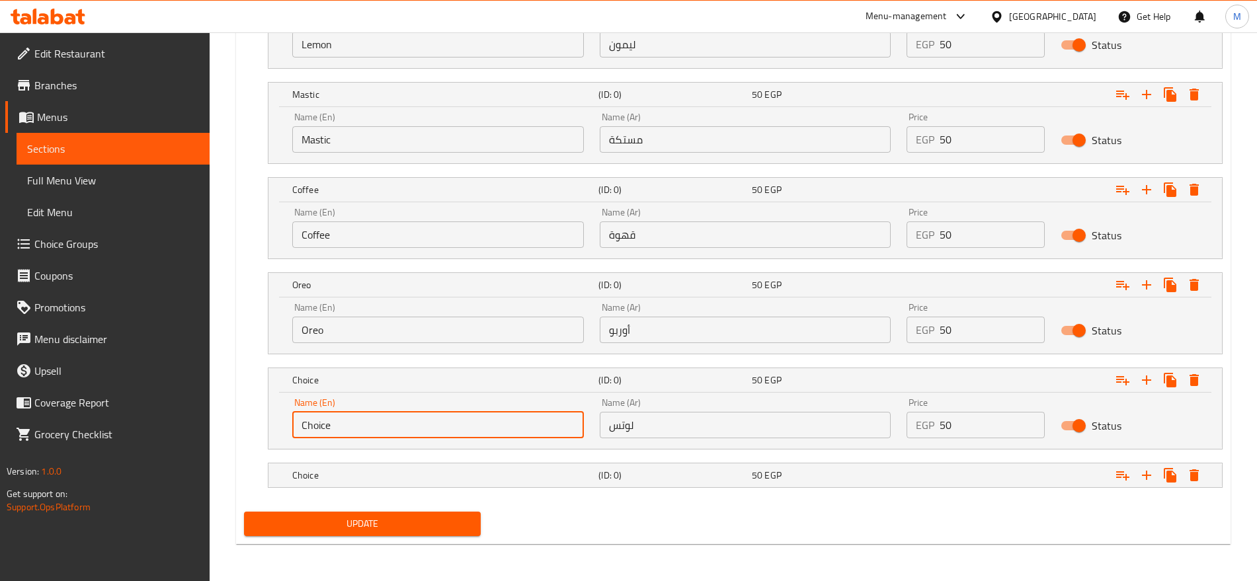
click at [478, 434] on input "Choice" at bounding box center [438, 425] width 292 height 26
type input "Lotus"
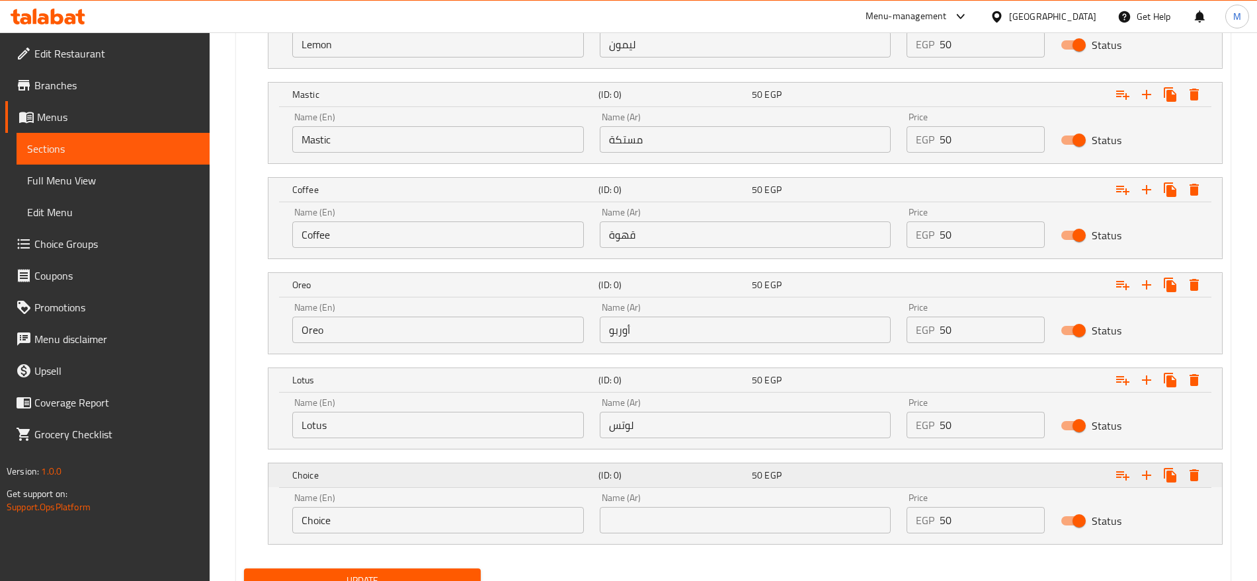
scroll to position [1353, 0]
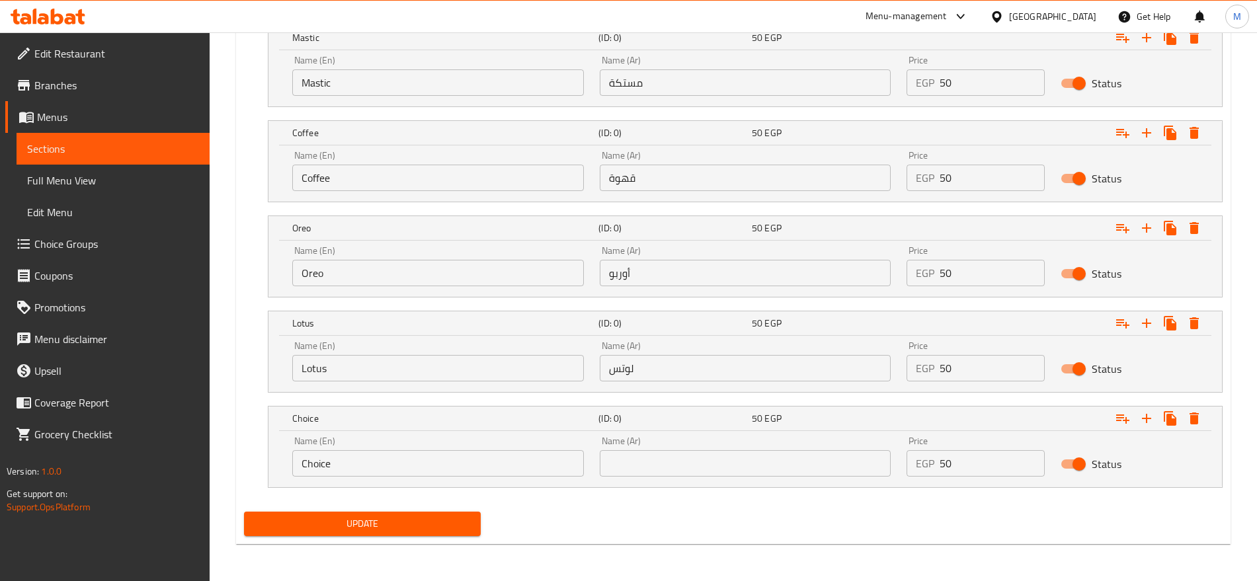
paste input "جوز هند"
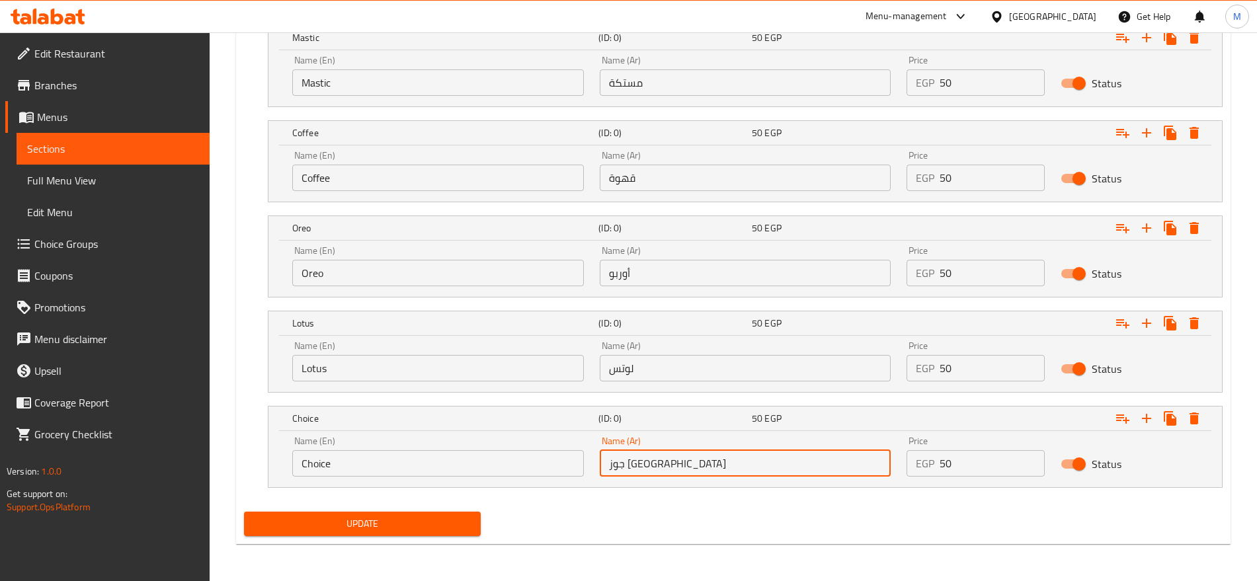
click at [664, 453] on input "جوز هند" at bounding box center [746, 463] width 292 height 26
type input "جوز هند"
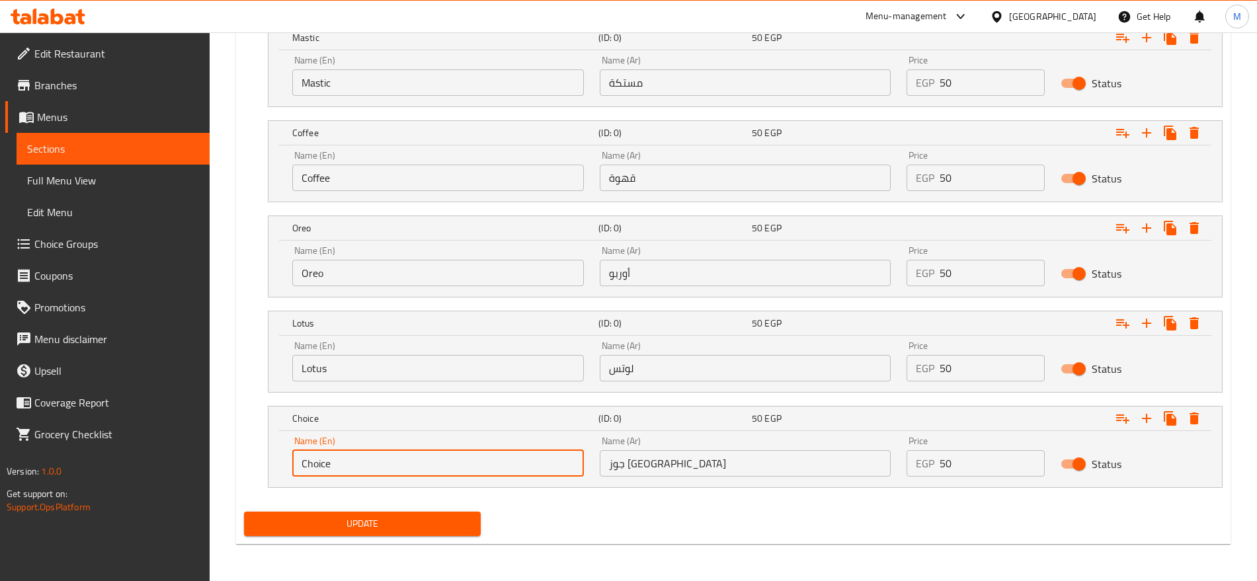
click at [376, 460] on input "Choice" at bounding box center [438, 463] width 292 height 26
paste input "coconut"
click at [391, 462] on input "coconut" at bounding box center [438, 463] width 292 height 26
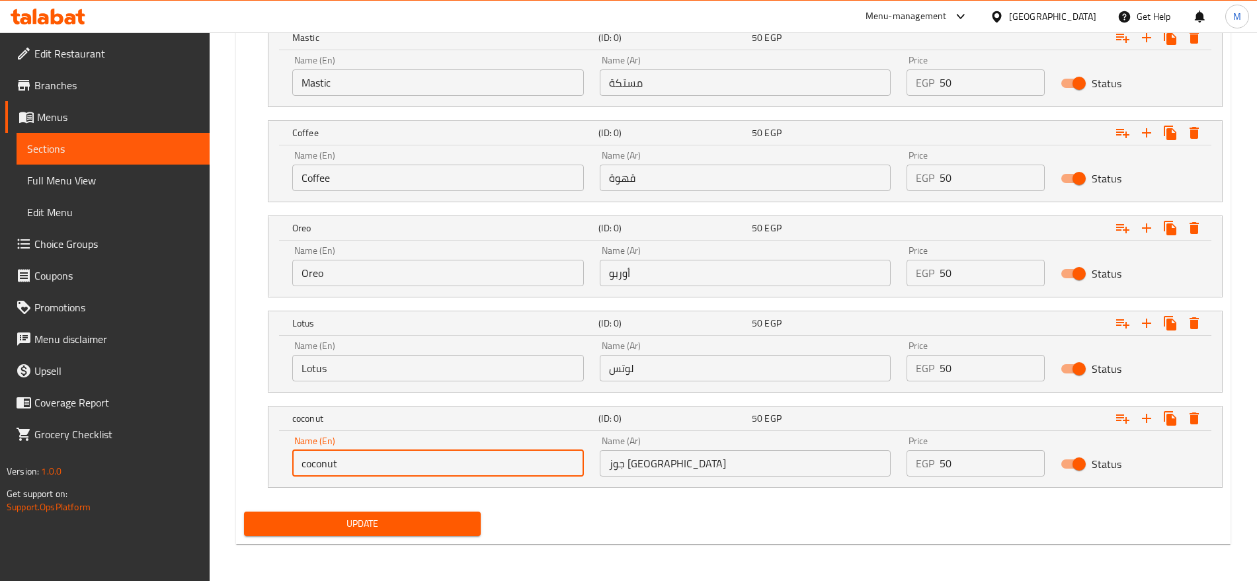
click at [391, 462] on input "coconut" at bounding box center [438, 463] width 292 height 26
type input "Coconut"
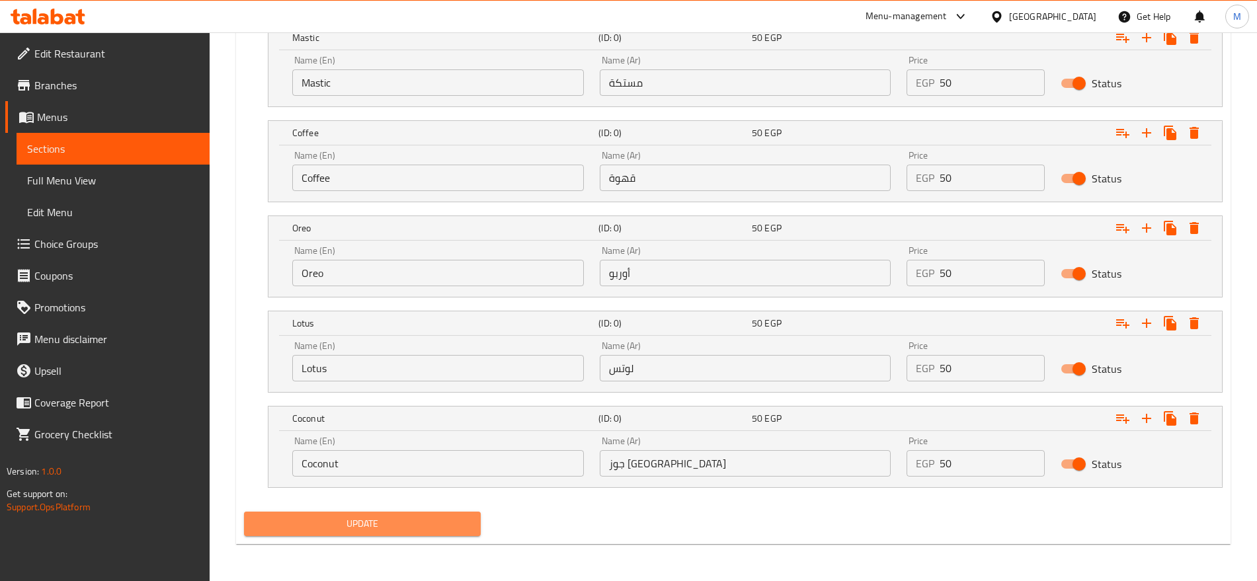
click at [411, 522] on span "Update" at bounding box center [361, 524] width 215 height 17
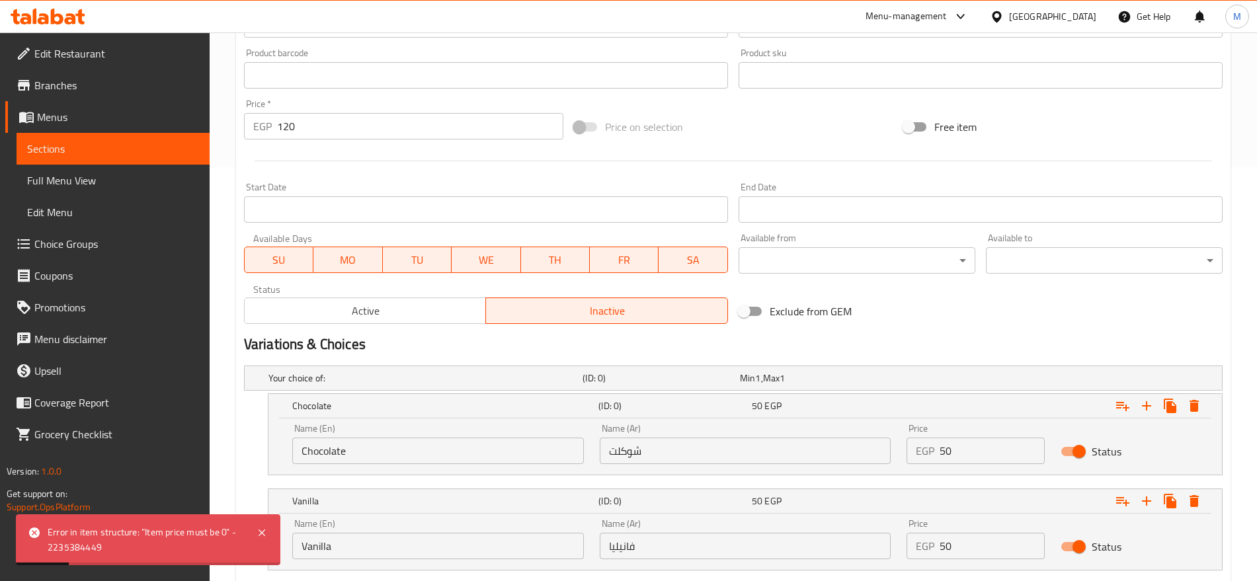
scroll to position [332, 0]
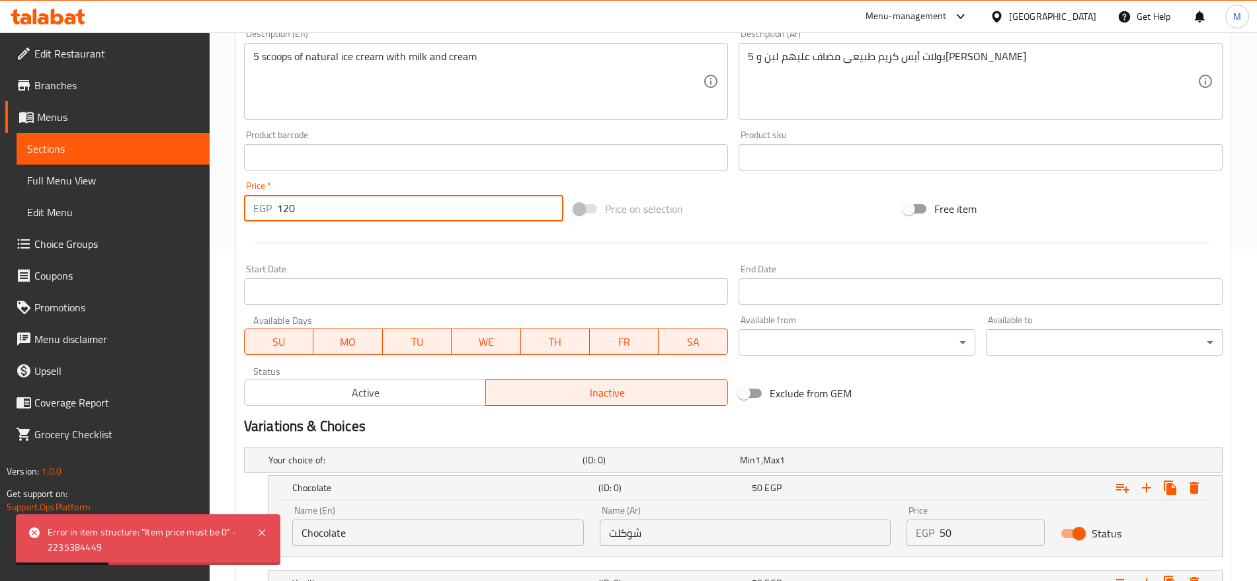
click at [337, 208] on input "120" at bounding box center [420, 208] width 286 height 26
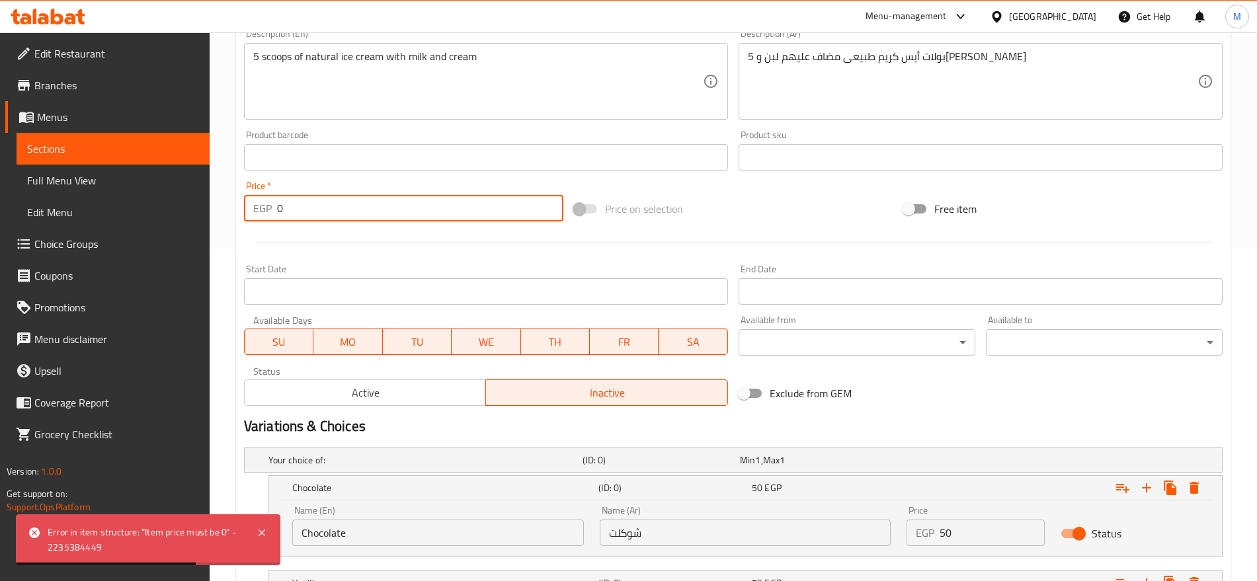
type input "0"
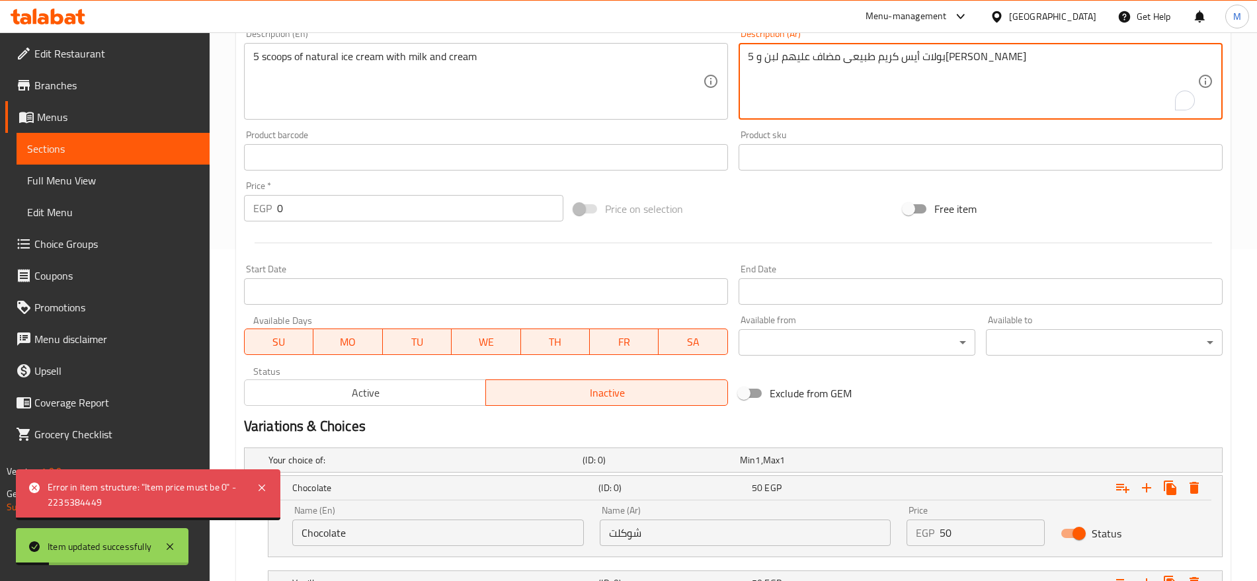
click at [836, 61] on textarea "5 بولات أيس كريم طبيعى مضاف عليهم لبن وكريمة" at bounding box center [972, 81] width 449 height 63
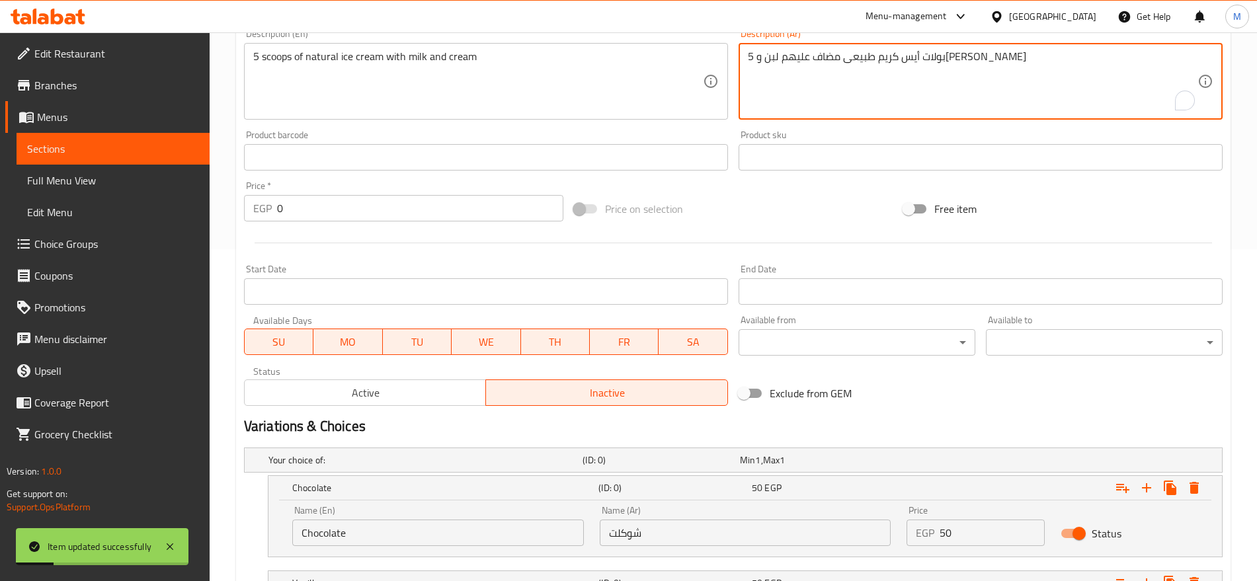
click at [836, 61] on textarea "5 بولات أيس كريم طبيعى مضاف عليهم لبن وكريمة" at bounding box center [972, 81] width 449 height 63
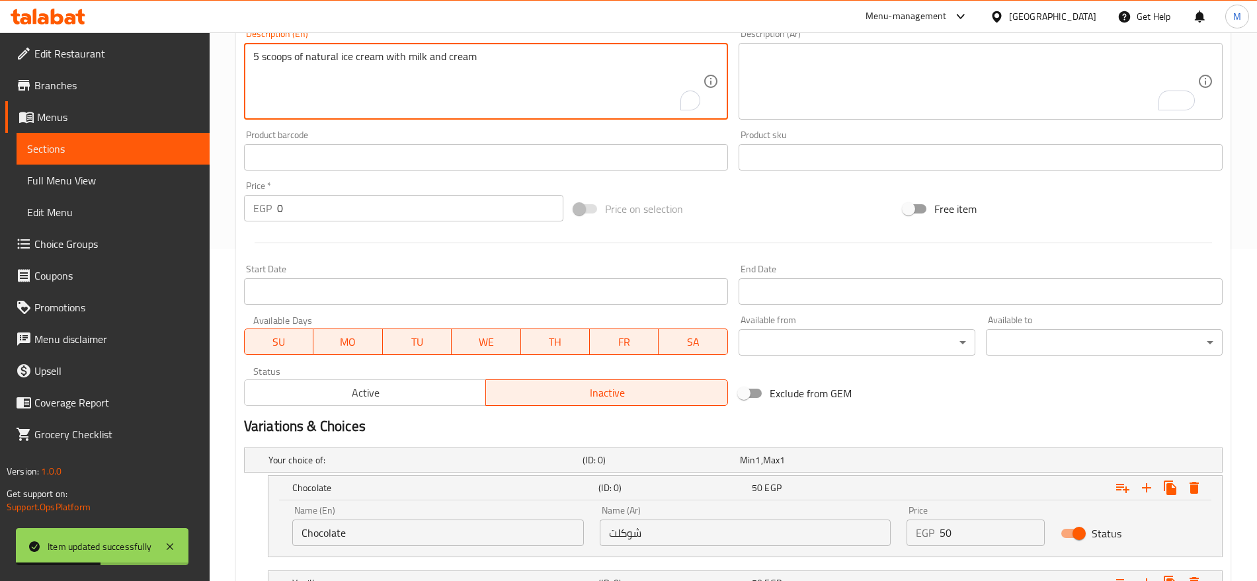
paste textarea "5 بولات أيس كريم طبيعى مضاف عليهم لبن وكريمة"
type textarea "5 scoops of natural ice cream with milk and cream 5 بولات أيس كريم طبيعى مضاف ع…"
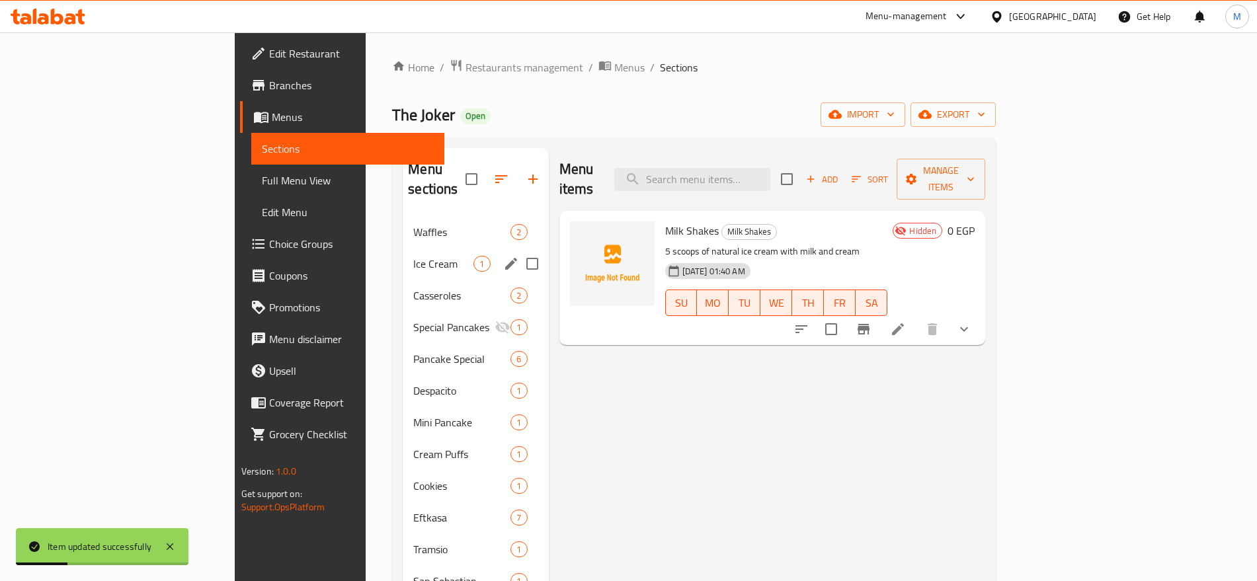
click at [403, 254] on div "Ice Cream 1" at bounding box center [475, 264] width 145 height 32
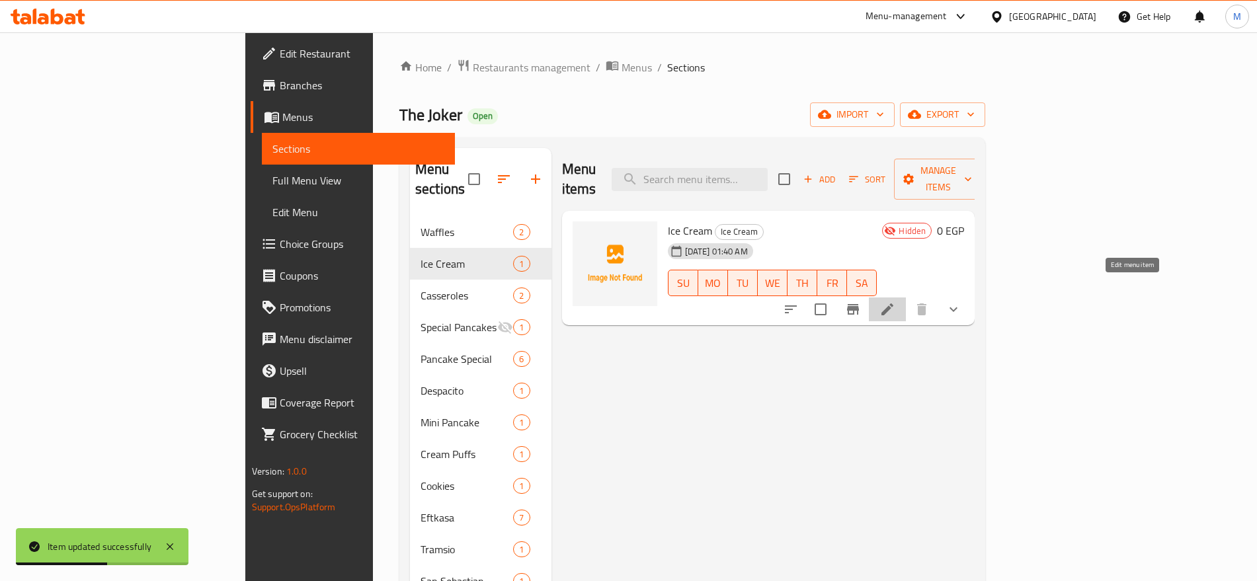
click at [895, 301] on icon at bounding box center [887, 309] width 16 height 16
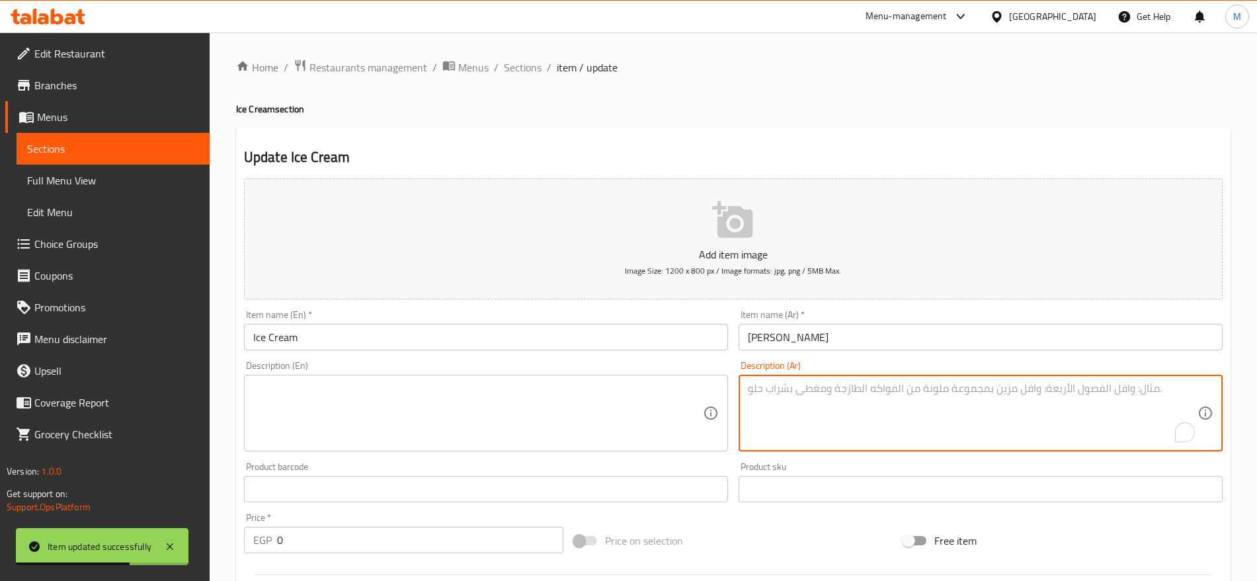
click at [957, 394] on textarea "To enrich screen reader interactions, please activate Accessibility in Grammarl…" at bounding box center [972, 413] width 449 height 63
paste textarea "قطع من الفواكه الطبيعية مضاف إليها لبن طبيعى بدون أي ألوان صناعية تصل للعميل حس…"
type textarea "قطع من الفواكه الطبيعية مضاف إليها لبن طبيعى بدون أي ألوان صناعية تصل للعميل حس…"
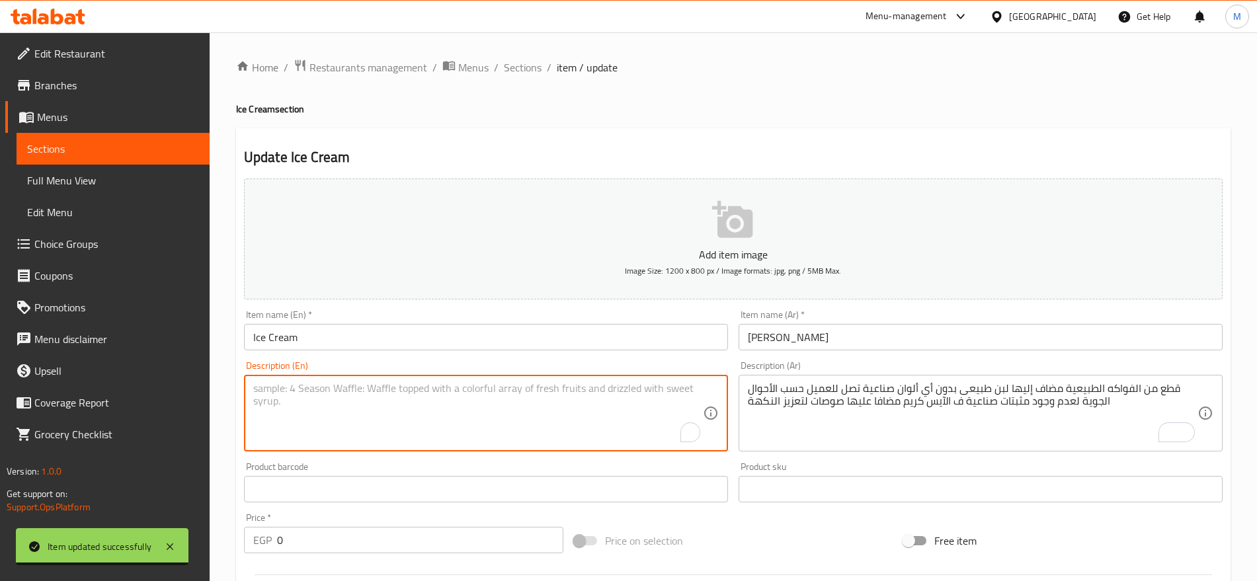
click at [526, 393] on textarea "To enrich screen reader interactions, please activate Accessibility in Grammarl…" at bounding box center [477, 413] width 449 height 63
paste textarea "Pieces of natural fruits added to natural milk without any artificial colors. T…"
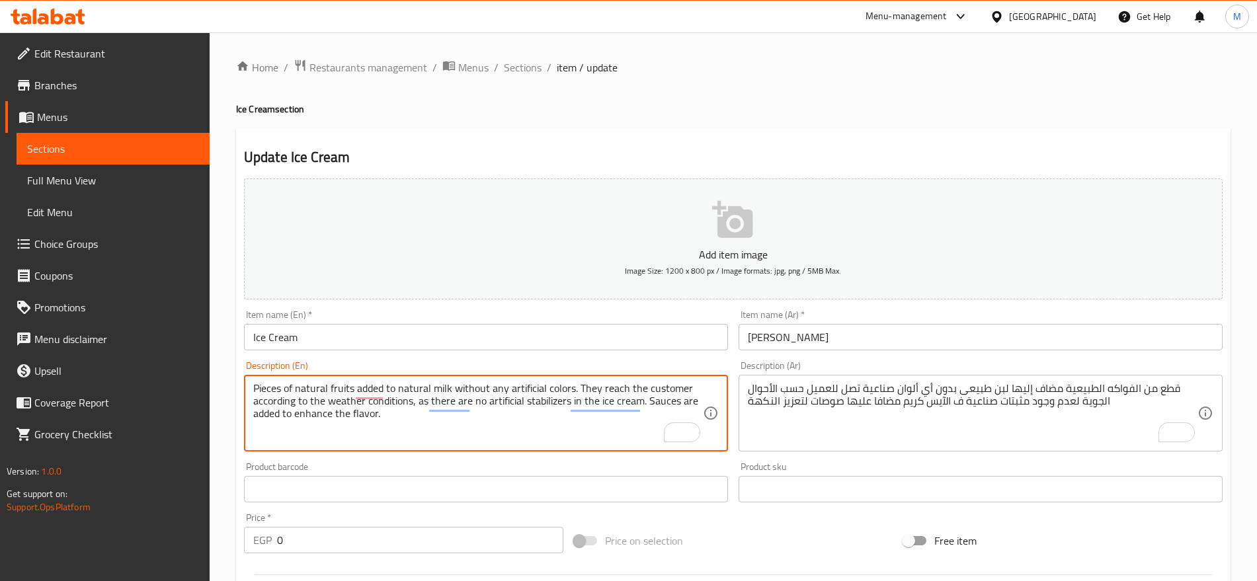
type textarea "Pieces of natural fruits added to natural milk without any artificial colors. T…"
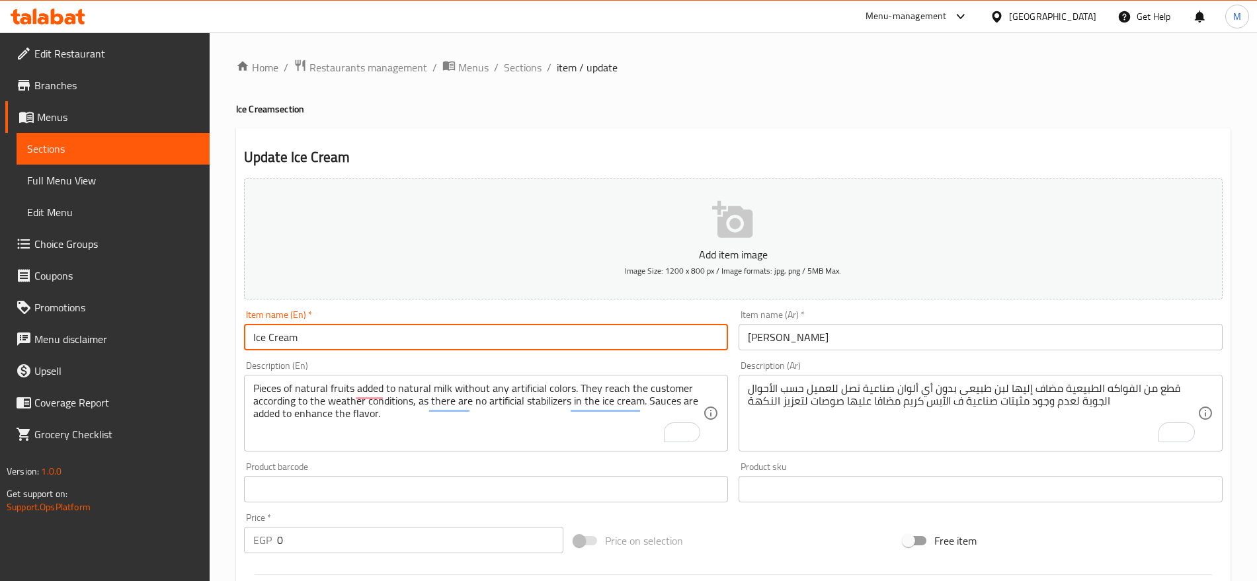
click at [414, 341] on input "Ice Cream" at bounding box center [486, 337] width 484 height 26
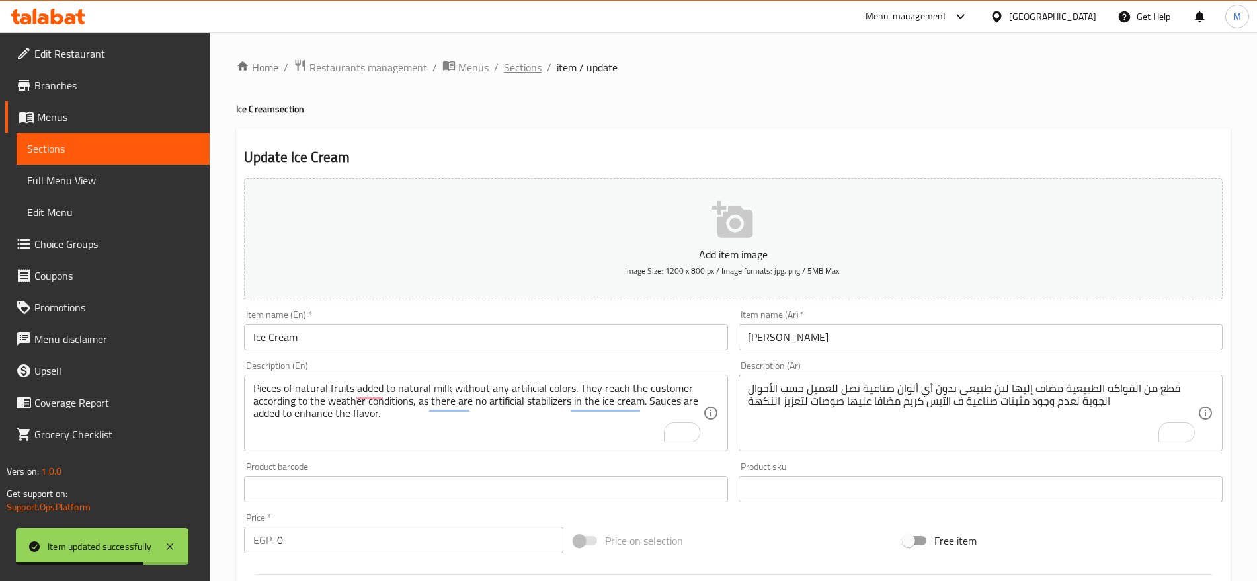
click at [518, 71] on span "Sections" at bounding box center [523, 67] width 38 height 16
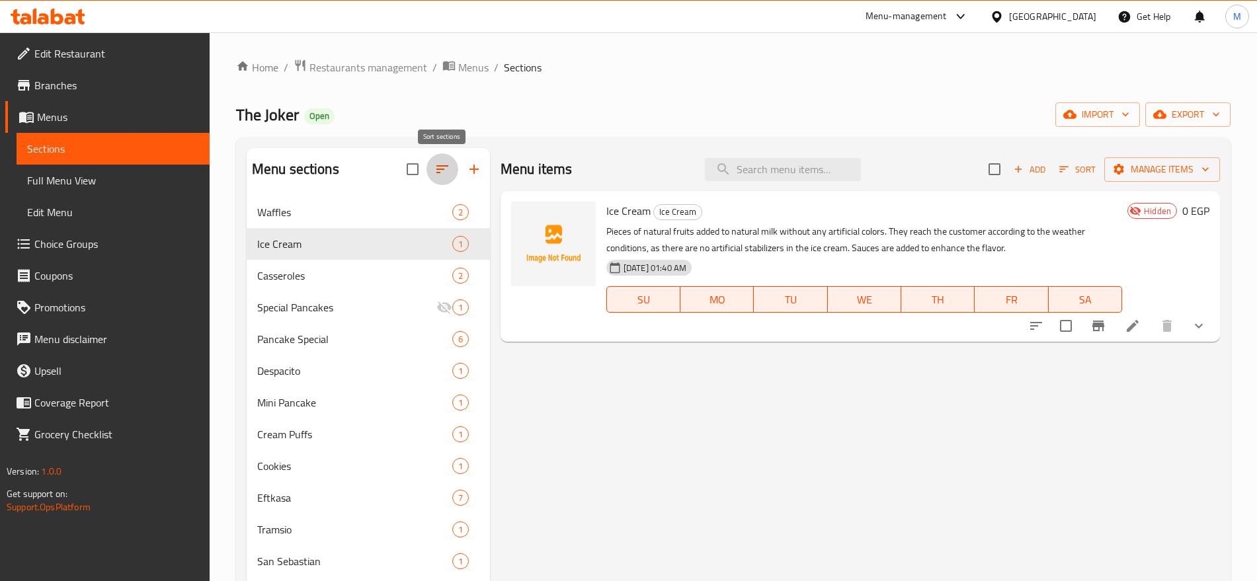
click at [444, 167] on icon "button" at bounding box center [442, 169] width 16 height 16
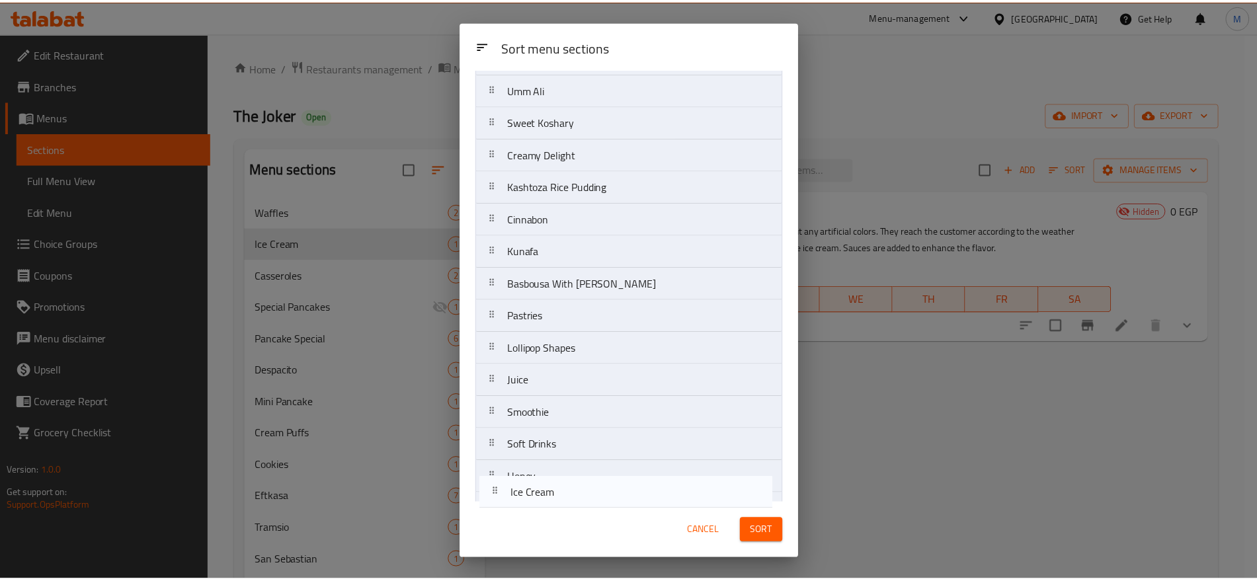
scroll to position [775, 0]
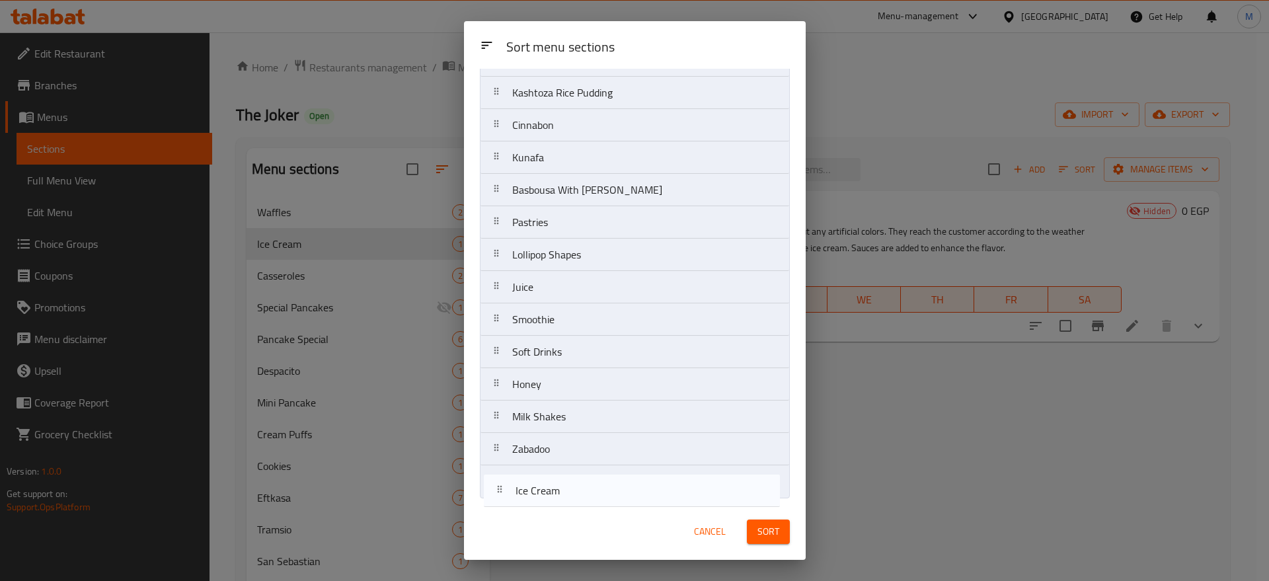
drag, startPoint x: 555, startPoint y: 154, endPoint x: 557, endPoint y: 502, distance: 348.4
click at [557, 502] on div "Sort menu sections Waffles Ice Cream Casseroles Special Pancakes Pancake Specia…" at bounding box center [635, 286] width 342 height 435
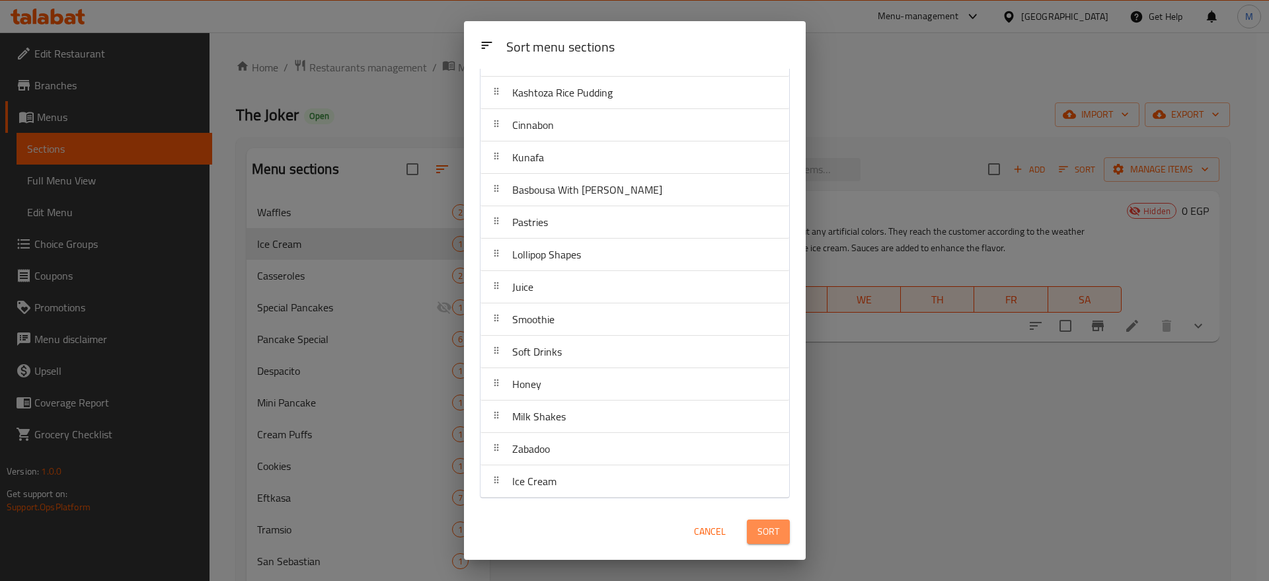
click at [753, 527] on button "Sort" at bounding box center [768, 532] width 43 height 24
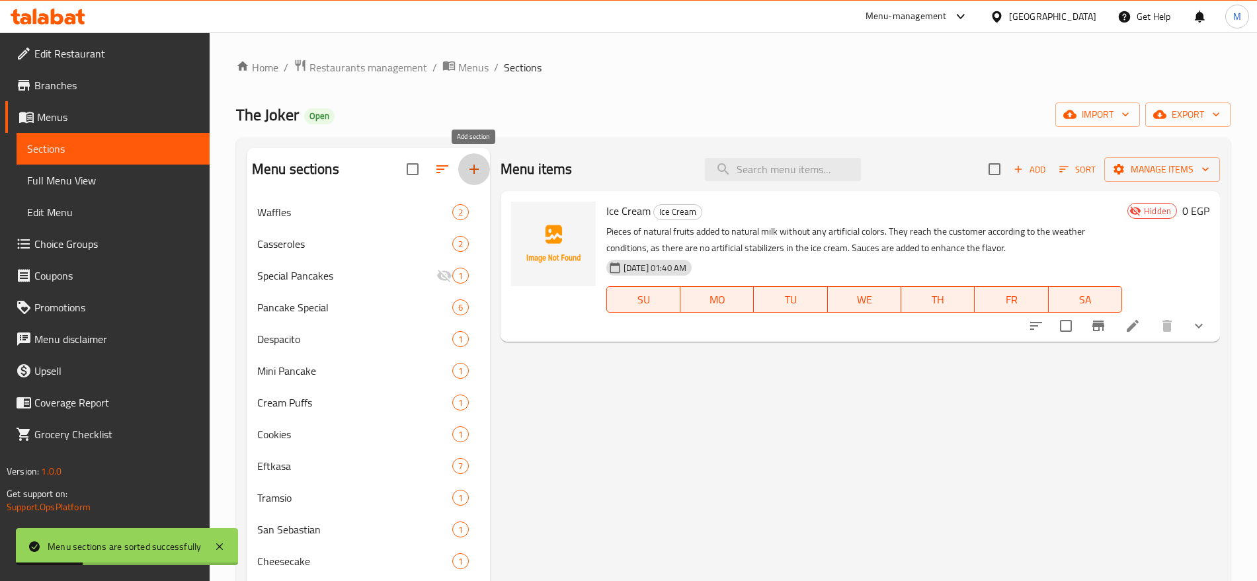
click at [473, 158] on button "button" at bounding box center [474, 169] width 32 height 32
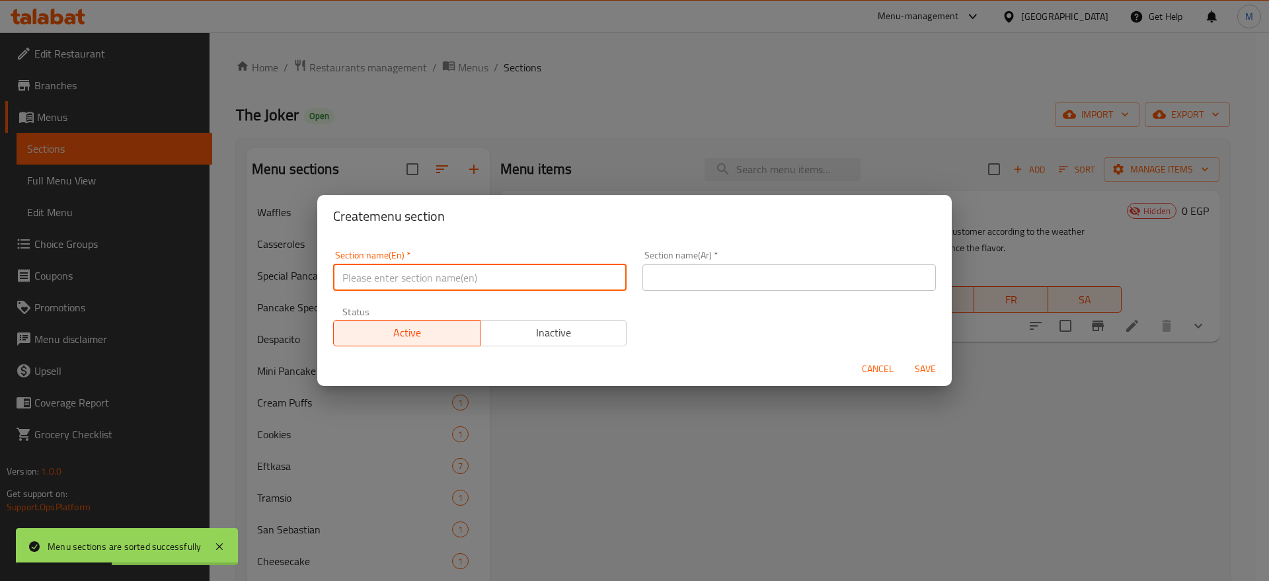
click at [458, 274] on input "text" at bounding box center [479, 277] width 293 height 26
paste input "Spanish candy مانجا"
click at [442, 276] on input "Spanish candy مانجا" at bounding box center [479, 277] width 293 height 26
click at [378, 278] on input "Spanish candy" at bounding box center [479, 277] width 293 height 26
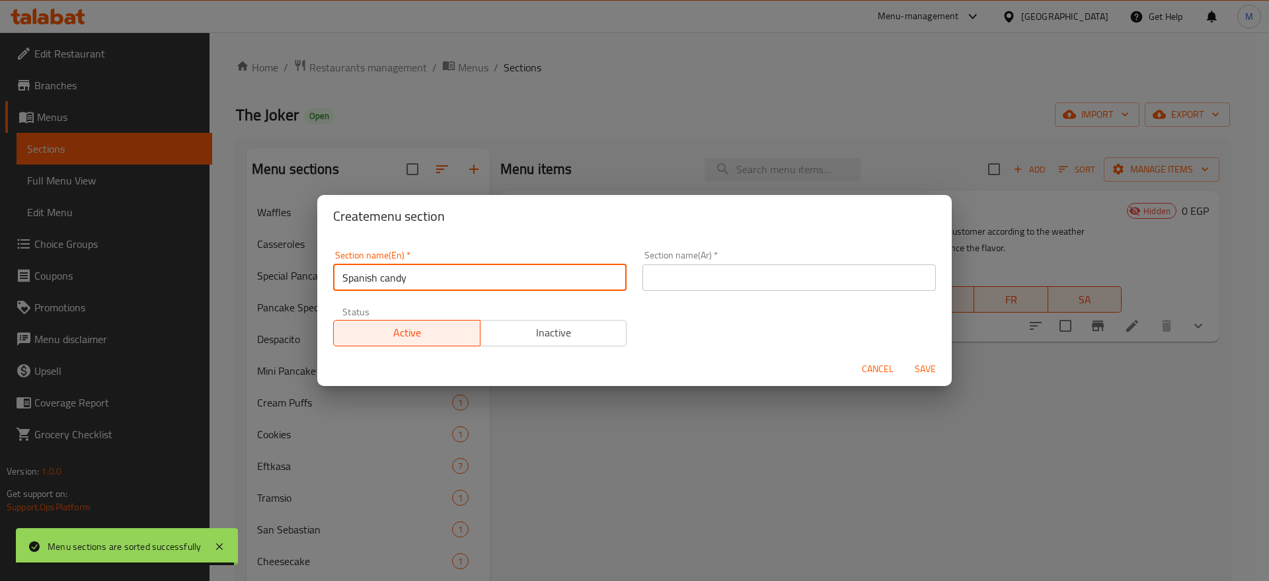
click at [378, 278] on input "Spanish candy" at bounding box center [479, 277] width 293 height 26
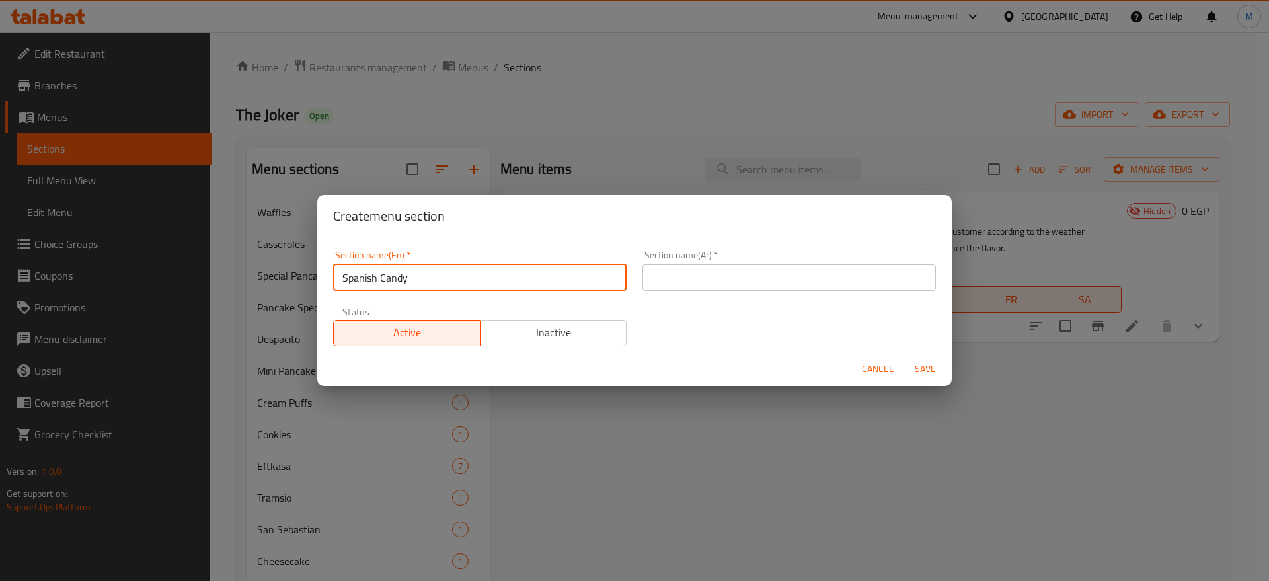
click at [347, 274] on input "Spanish Candy" at bounding box center [479, 277] width 293 height 26
type input "Spanish Candy"
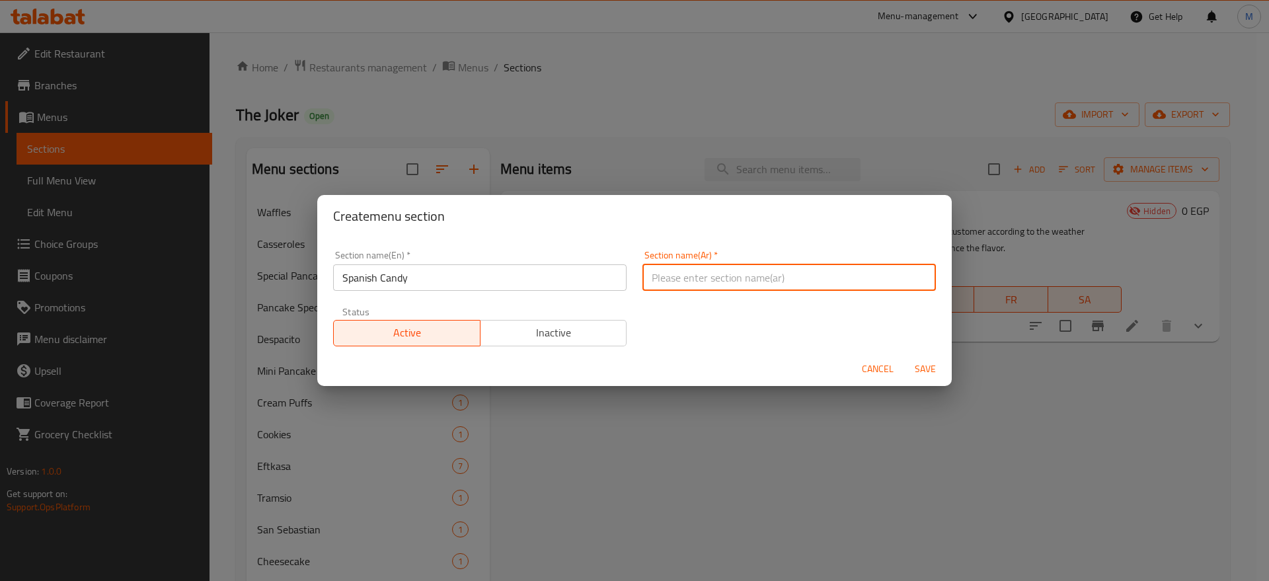
click at [902, 288] on input "text" at bounding box center [788, 277] width 293 height 26
paste input "اسباني"
type input "حلوى اسباني"
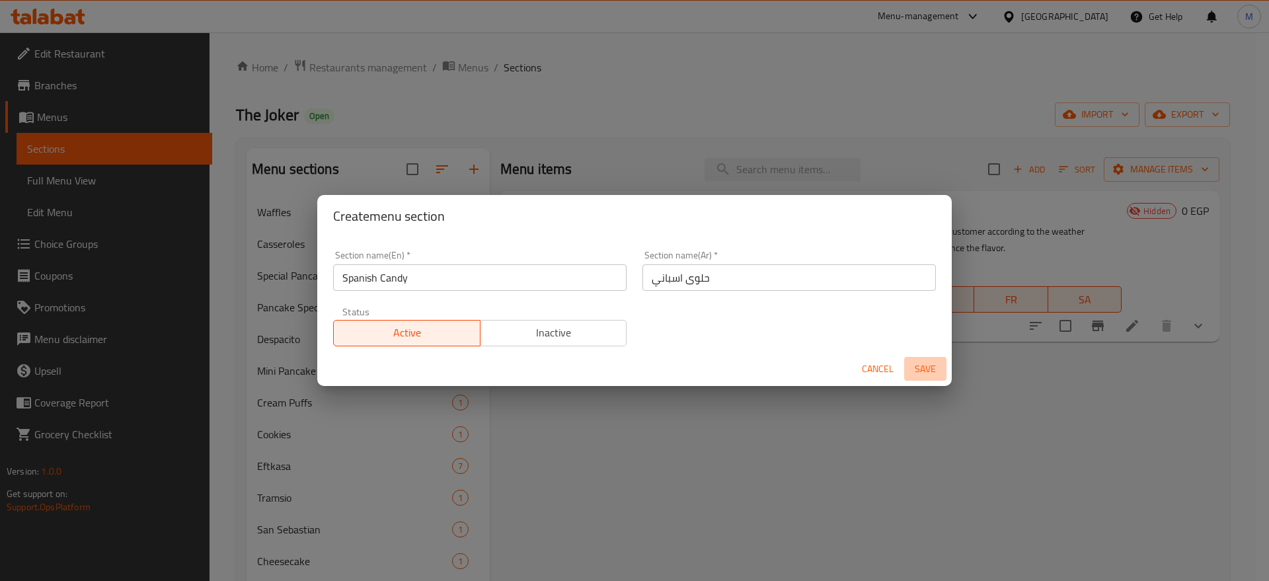
click at [925, 362] on span "Save" at bounding box center [926, 369] width 32 height 17
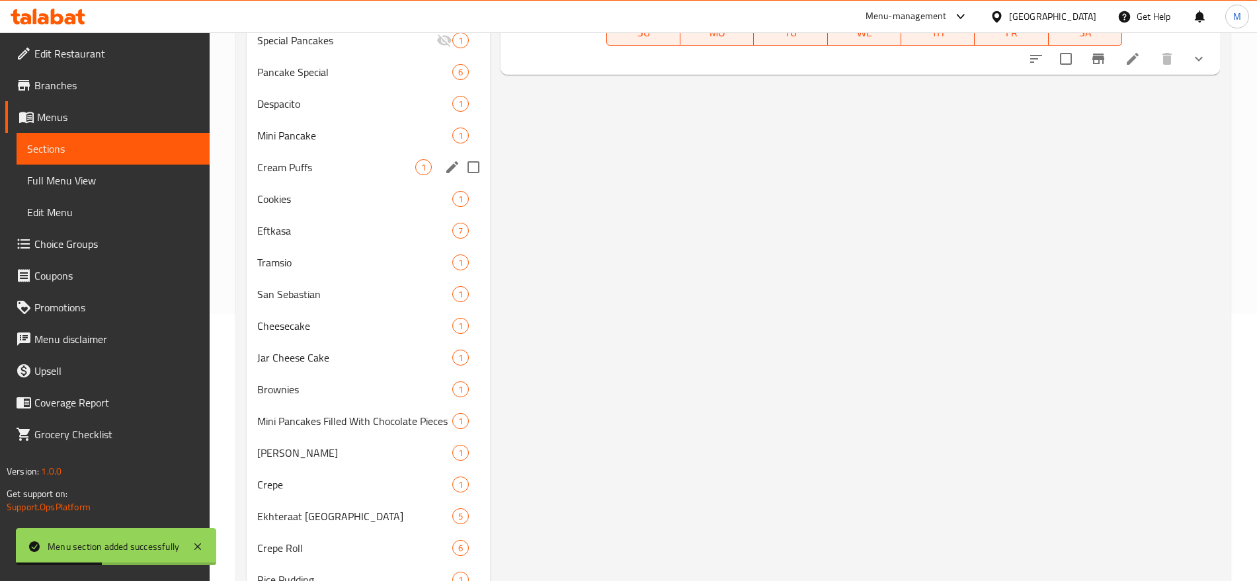
scroll to position [0, 0]
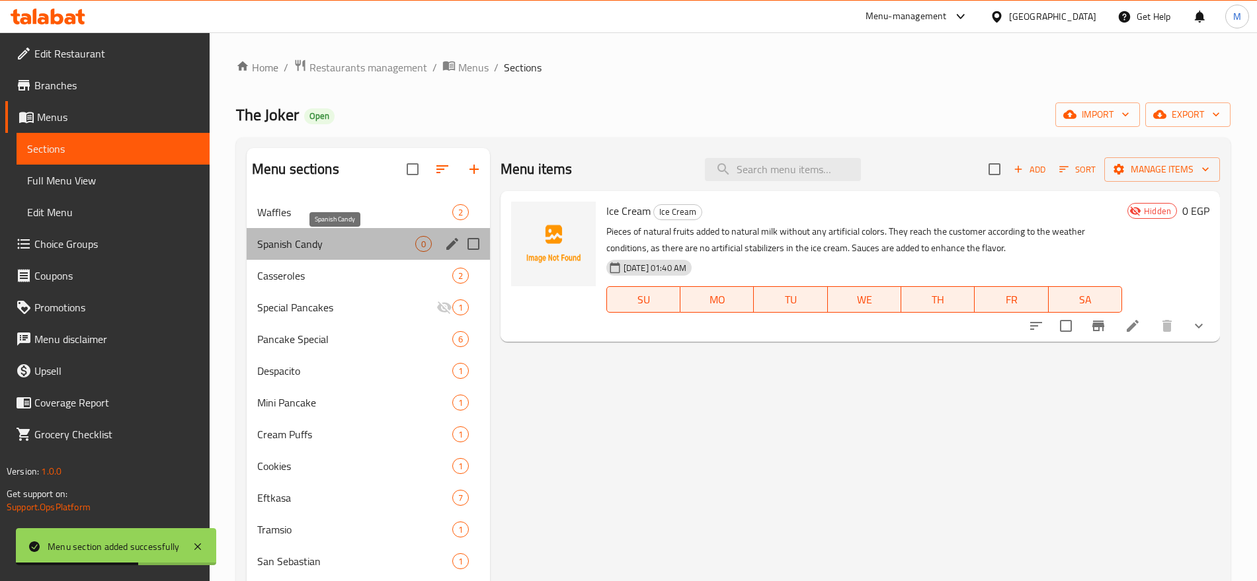
click at [371, 247] on span "Spanish Candy" at bounding box center [336, 244] width 158 height 16
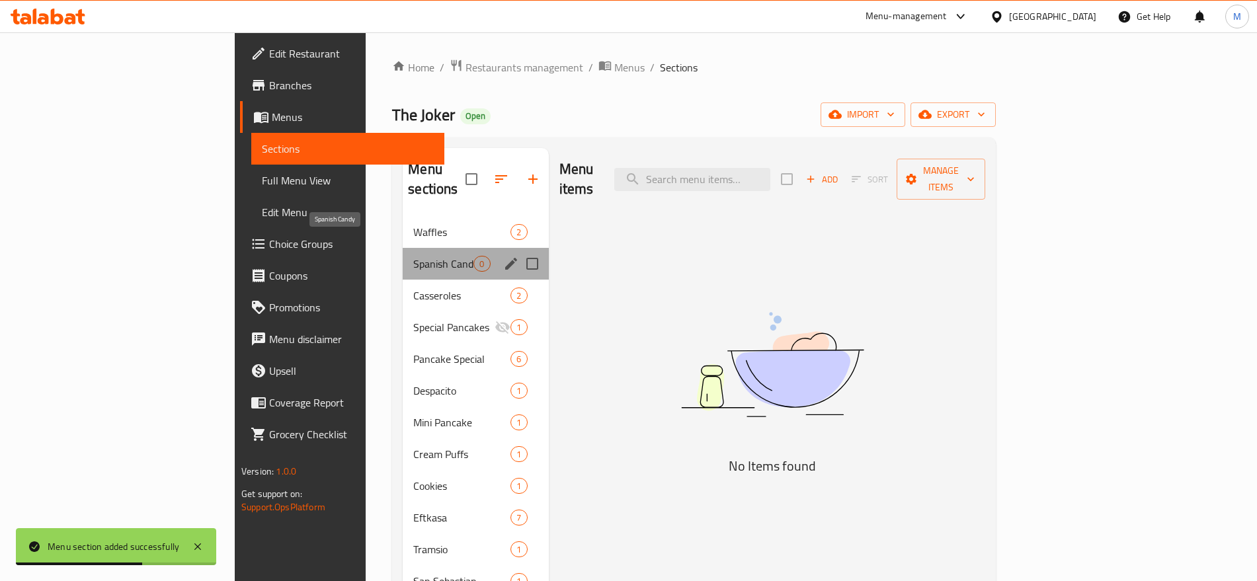
click at [413, 256] on span "Spanish Candy" at bounding box center [443, 264] width 60 height 16
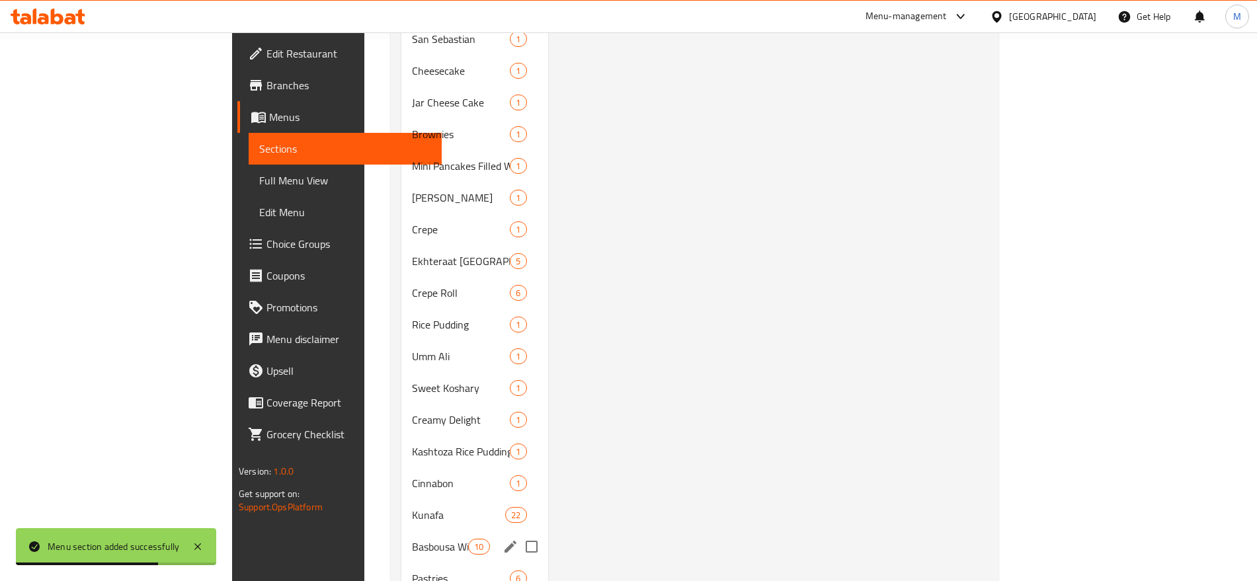
scroll to position [832, 0]
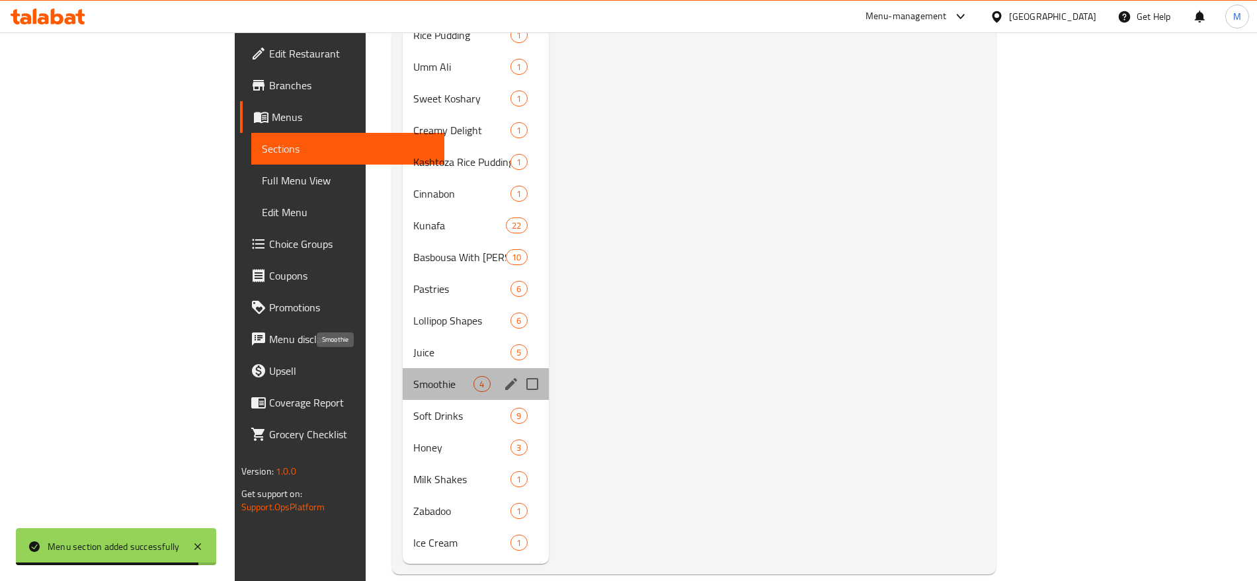
click at [413, 376] on span "Smoothie" at bounding box center [443, 384] width 60 height 16
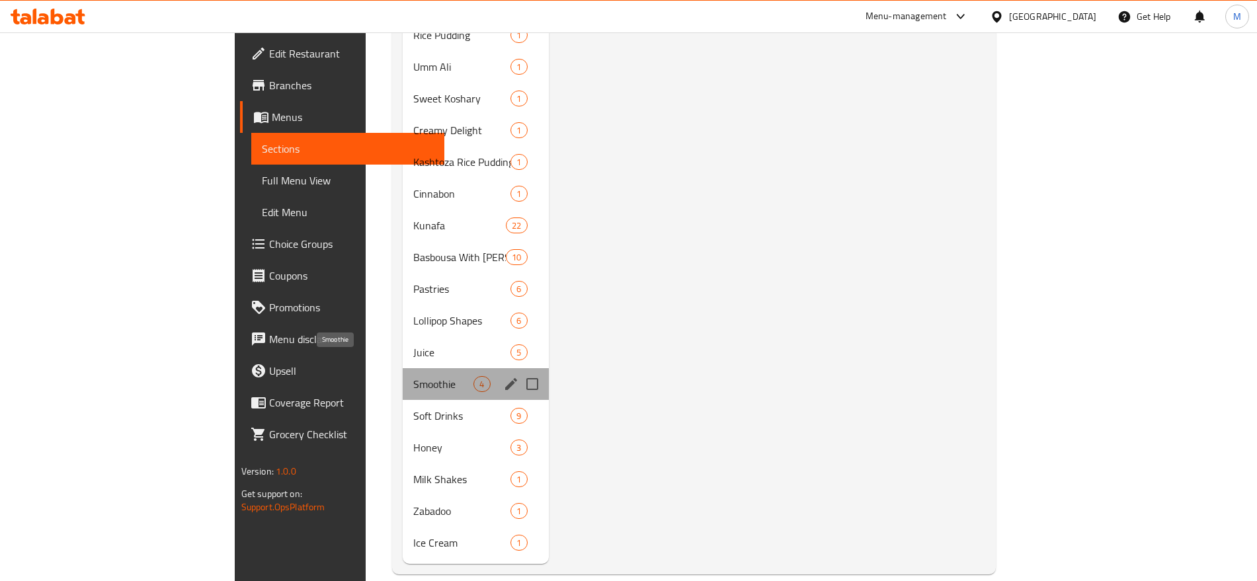
click at [413, 376] on span "Smoothie" at bounding box center [443, 384] width 60 height 16
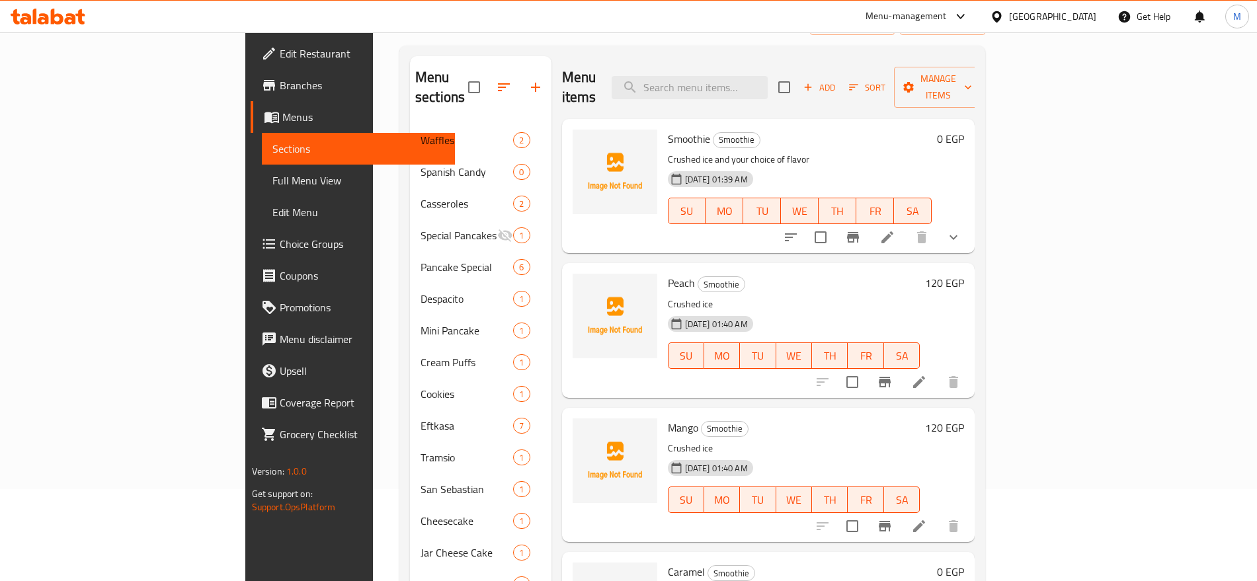
scroll to position [93, 0]
click at [937, 369] on li at bounding box center [918, 381] width 37 height 24
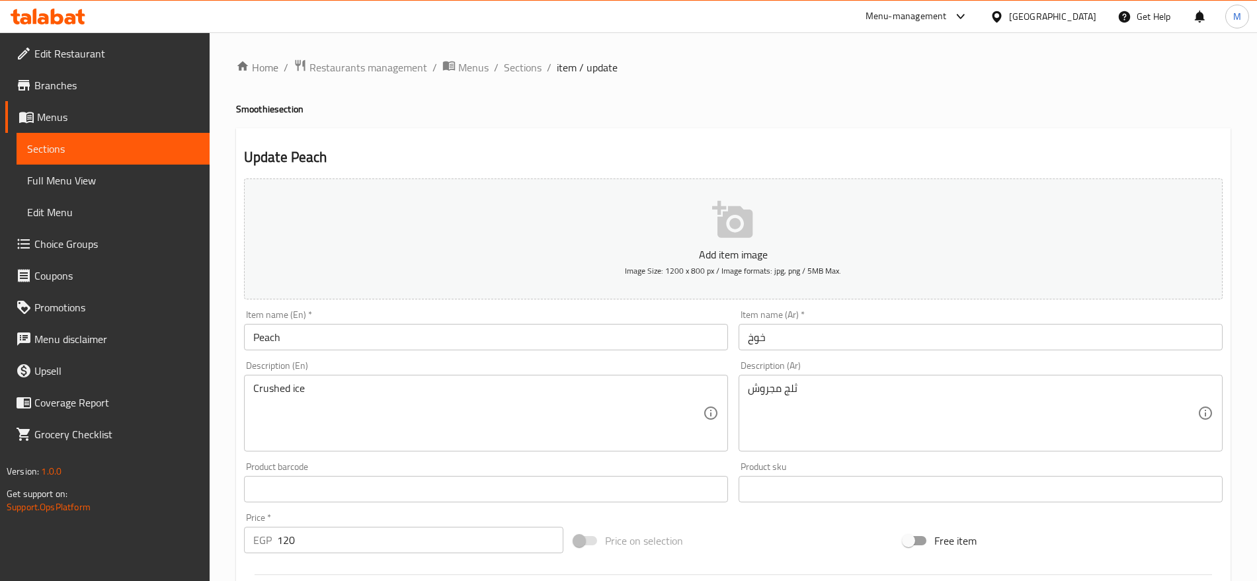
click at [876, 342] on input "خوخ" at bounding box center [980, 337] width 484 height 26
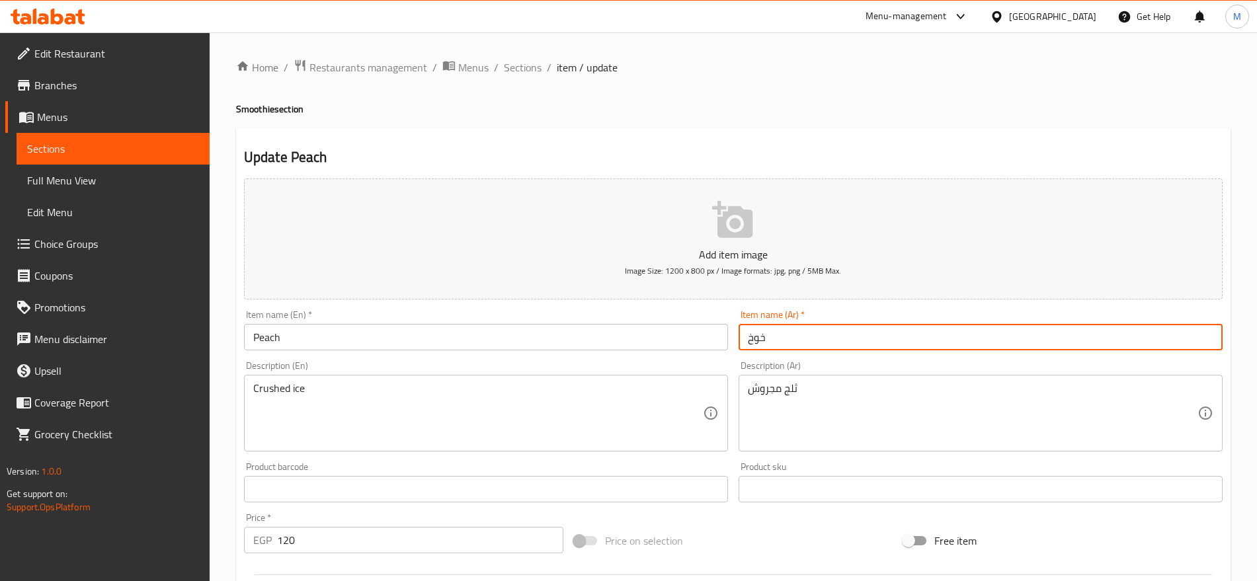
click at [876, 342] on input "خوخ" at bounding box center [980, 337] width 484 height 26
paste input "بع كيلو"
click at [876, 342] on input "ربع كيلو" at bounding box center [980, 337] width 484 height 26
type input "ربع كيلو"
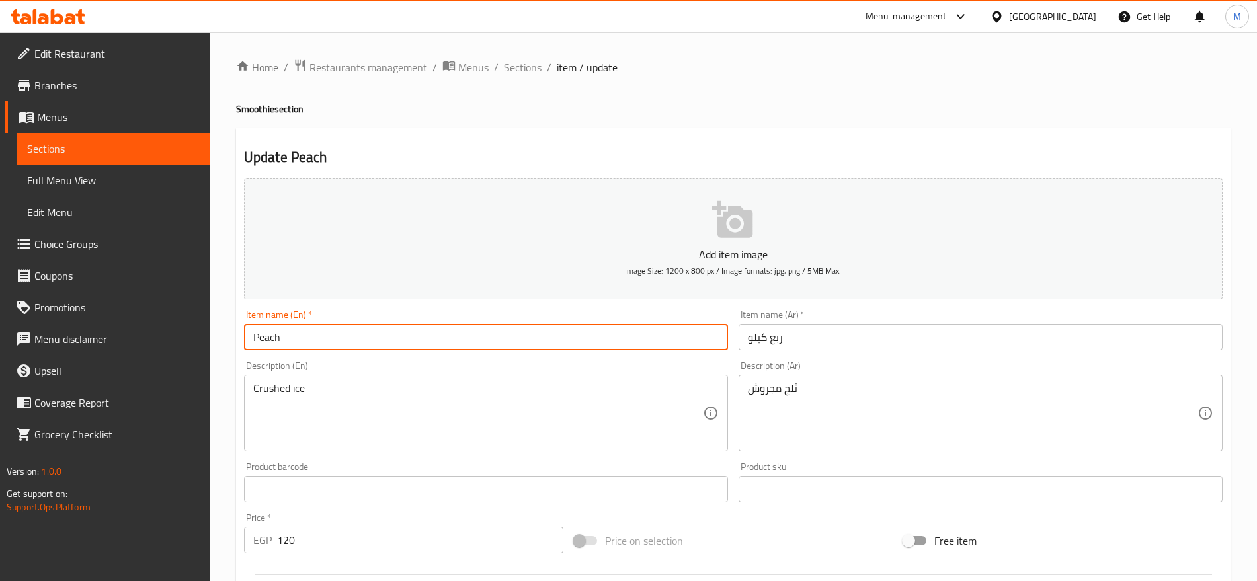
click at [472, 337] on input "Peach" at bounding box center [486, 337] width 484 height 26
drag, startPoint x: 354, startPoint y: 341, endPoint x: 286, endPoint y: 336, distance: 67.6
click at [286, 336] on input "1/4 Kilo Shish Tawook" at bounding box center [486, 337] width 484 height 26
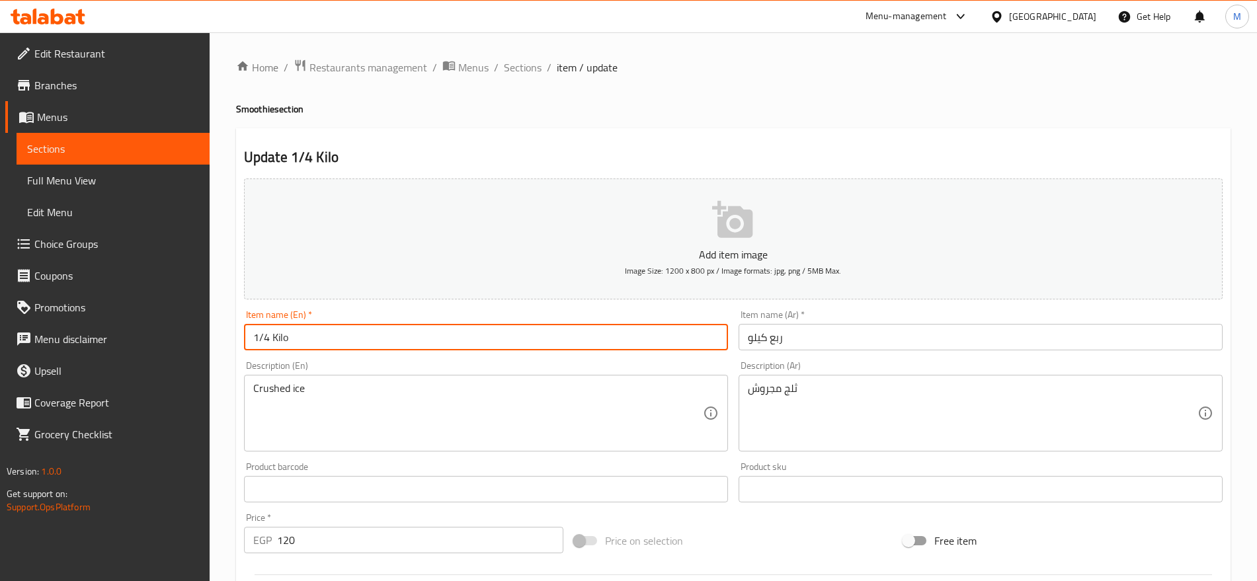
type input "1/4 Kilo"
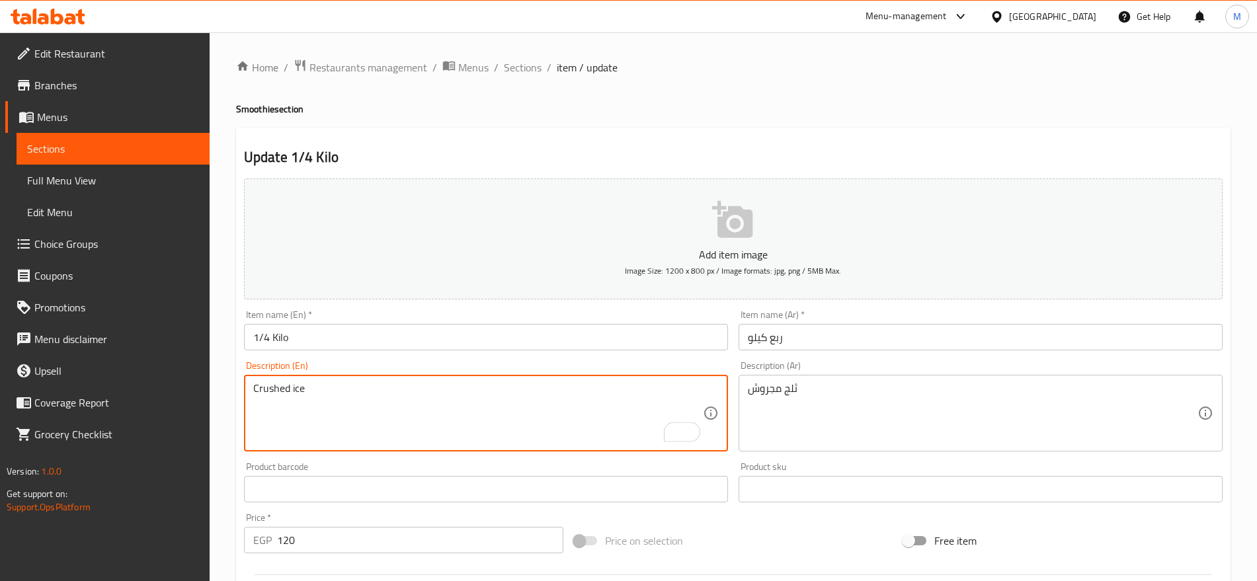
click at [1015, 379] on div "ثلج مجروش Description (Ar)" at bounding box center [980, 413] width 484 height 77
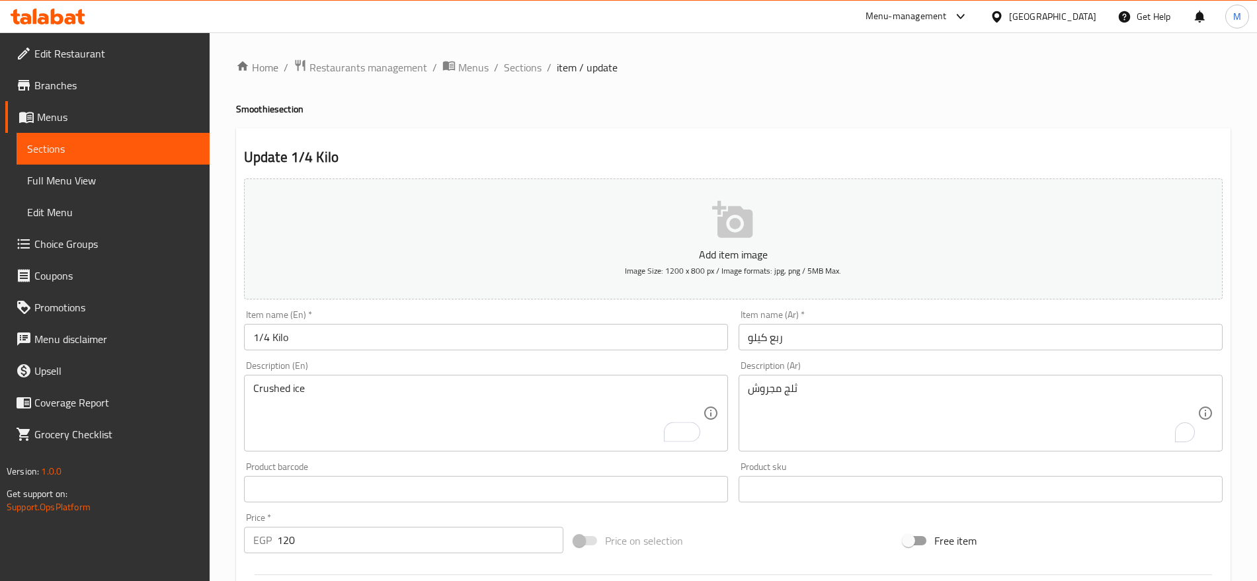
click at [1015, 379] on div "ثلج مجروش Description (Ar)" at bounding box center [980, 413] width 484 height 77
drag, startPoint x: 1015, startPoint y: 379, endPoint x: 933, endPoint y: 395, distance: 84.1
click at [933, 395] on div "ثلج مجروش Description (Ar)" at bounding box center [980, 413] width 484 height 77
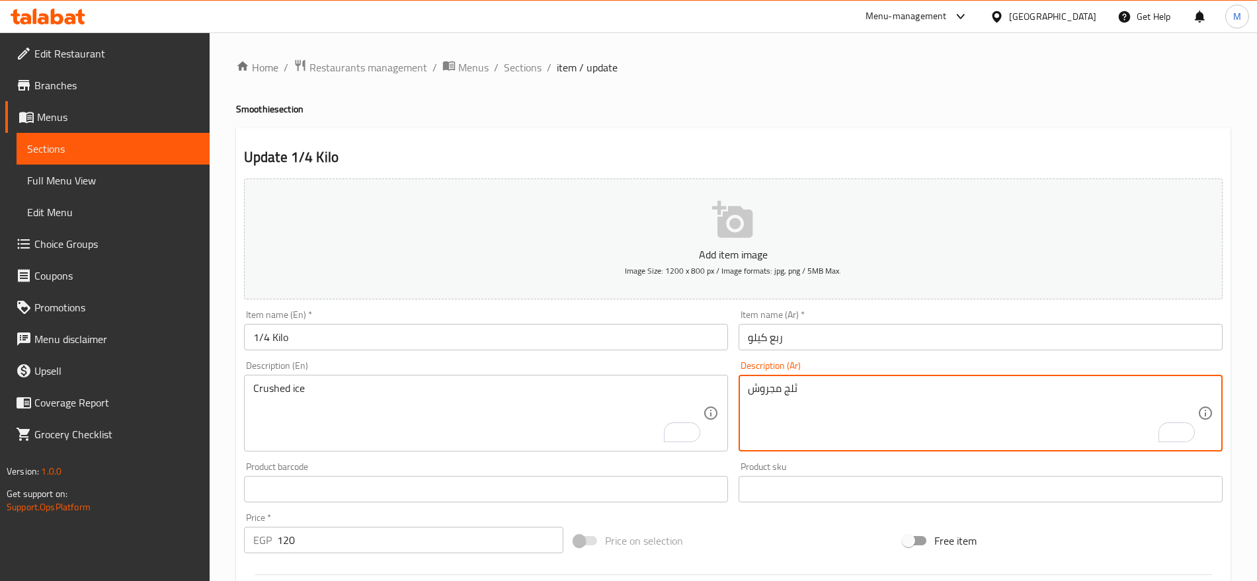
click at [933, 395] on textarea "ثلج مجروش" at bounding box center [972, 413] width 449 height 63
paste textarea "كاندى أسبانى مستورد درجة أولى ماركة دولسى بلص"
click at [943, 389] on textarea "كاندى أسبانى مستورد درجة أولى ماركة دولسى بلص" at bounding box center [972, 413] width 449 height 63
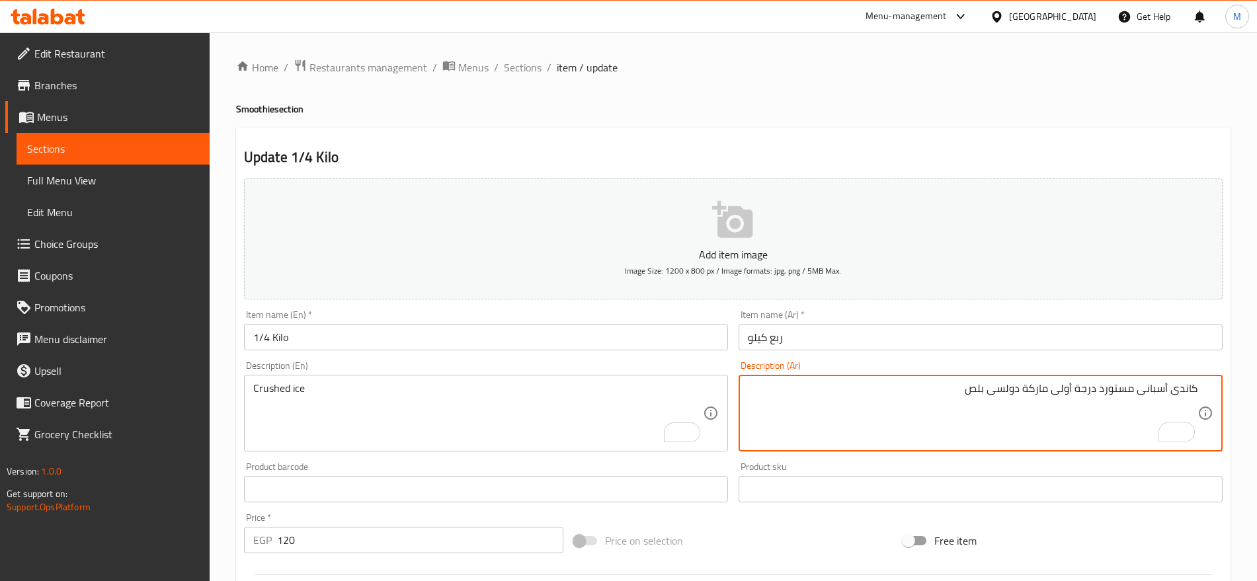
paste textarea "بنكهات مختلفة تصل للعميل في علبة مغلقة بالوزن من"
click at [1158, 401] on textarea "كاندى أسبانى مستورد درجة أولى ماركة دولسى بلص بنكهات مختلفة تصل للعميل في علبة …" at bounding box center [972, 413] width 449 height 63
paste textarea "اختيار العميل"
click at [1036, 412] on textarea "كاندى أسبانى مستورد درجة أولى ماركة دولسى بلص بنكهات مختلفة تصل للعميل في علبة …" at bounding box center [972, 413] width 449 height 63
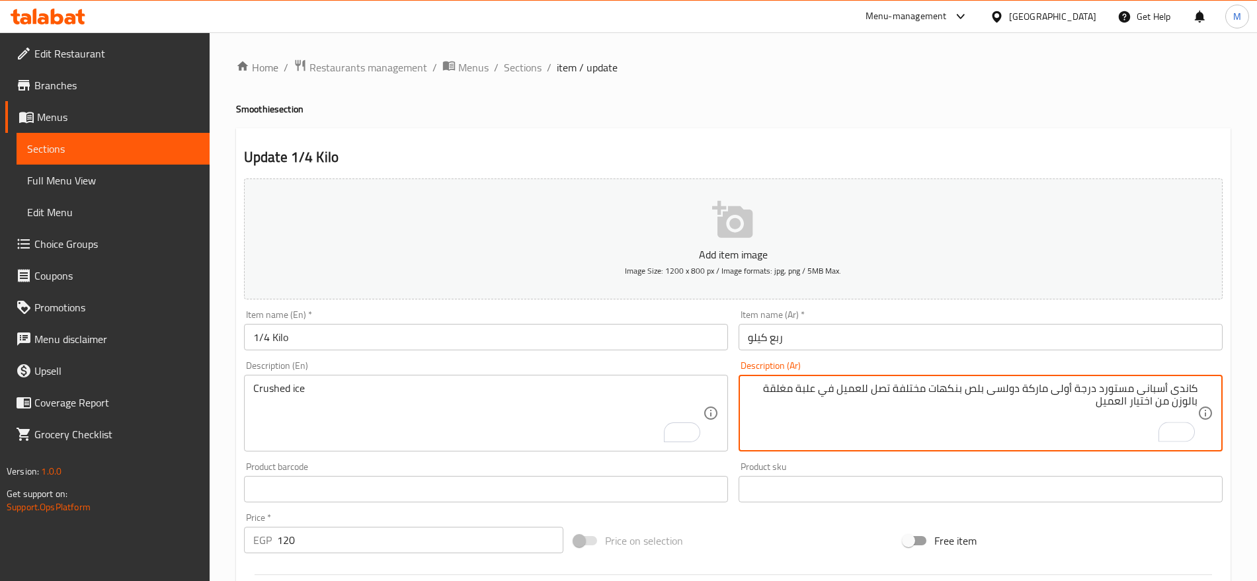
click at [1036, 412] on textarea "كاندى أسبانى مستورد درجة أولى ماركة دولسى بلص بنكهات مختلفة تصل للعميل في علبة …" at bounding box center [972, 413] width 449 height 63
click at [1038, 410] on textarea "كاندى أسبانى مستورد درجة أولى ماركة دولسى بلص بنكهات مختلفة تصل للعميل في علبة …" at bounding box center [972, 413] width 449 height 63
drag, startPoint x: 1038, startPoint y: 410, endPoint x: 1044, endPoint y: 405, distance: 7.0
click at [1044, 405] on textarea "كاندى أسبانى مستورد درجة أولى ماركة دولسى بلص بنكهات مختلفة تصل للعميل في علبة …" at bounding box center [972, 413] width 449 height 63
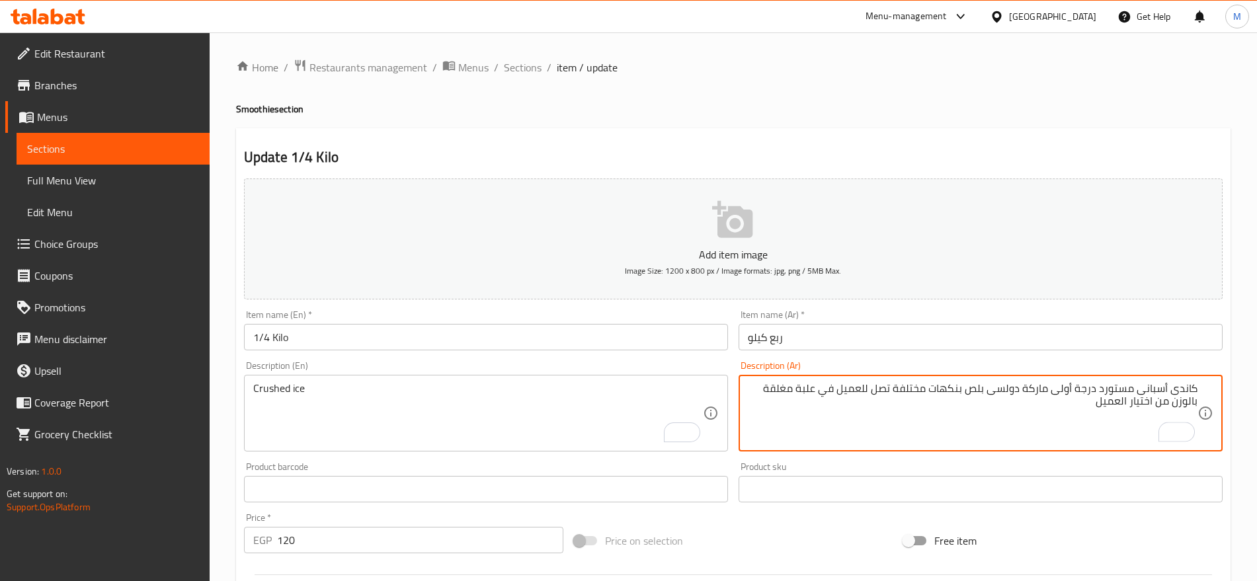
click at [1044, 405] on textarea "كاندى أسبانى مستورد درجة أولى ماركة دولسى بلص بنكهات مختلفة تصل للعميل في علبة …" at bounding box center [972, 413] width 449 height 63
paste textarea "ك"
type textarea "كاندى أسبانى مستورد درجة أولى ماركة دولسى بلص بنكهات مختلفة تصل للعميل في علبة …"
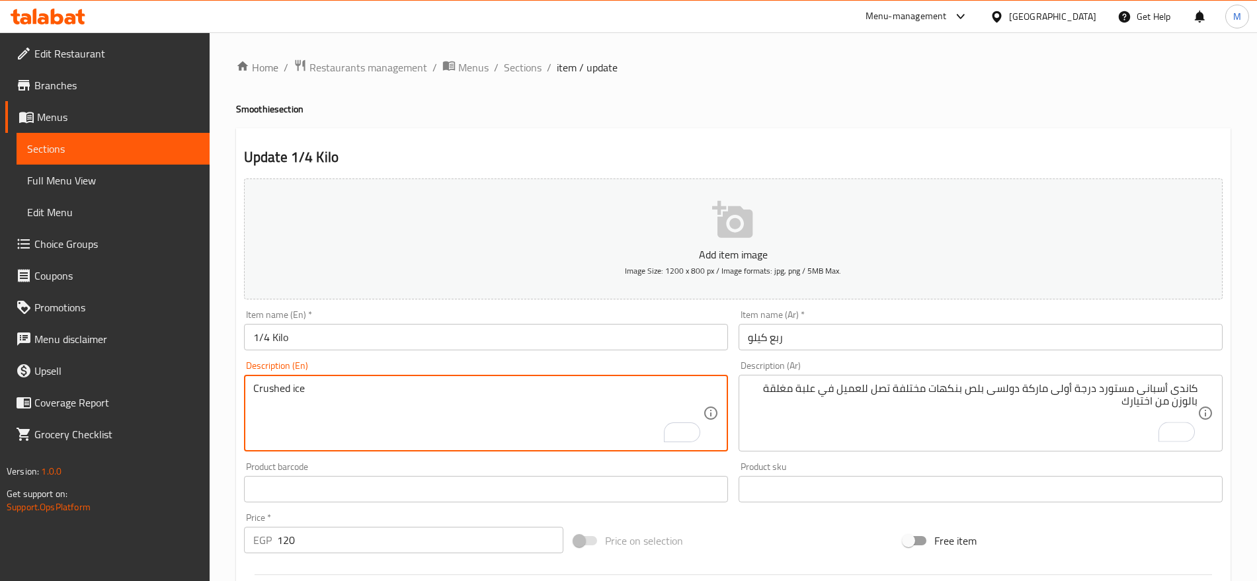
paste textarea "Imported first-class Spanish candy, Dolce Plus brand, in different flavors, del…"
click at [253, 401] on textarea "Crushed ice Imported first-class Spanish candy, Dolce Plus brand, in different …" at bounding box center [477, 413] width 449 height 63
click at [325, 394] on textarea "Crushed ice Imported first-class Spanish candy, Dolce Plus brand, in different …" at bounding box center [477, 413] width 449 height 63
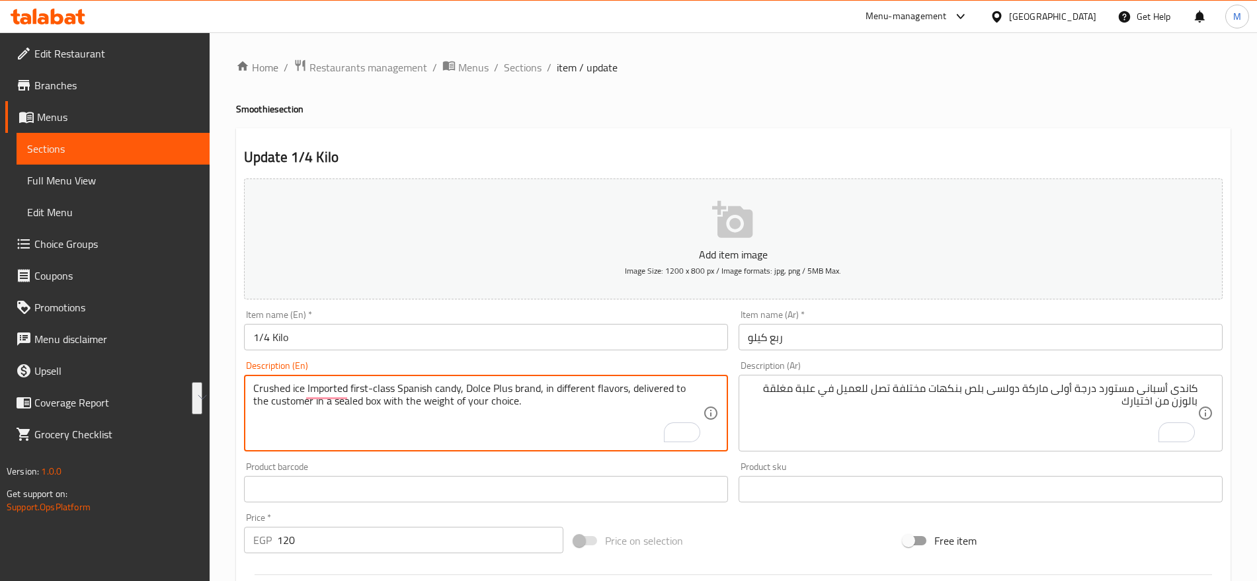
click at [560, 397] on textarea "Crushed ice Imported first-class Spanish candy, Dolce Plus brand, in different …" at bounding box center [477, 413] width 449 height 63
click at [499, 405] on textarea "Crushed ice imported first-class spanish candy, dolce plus brand, in different …" at bounding box center [477, 413] width 449 height 63
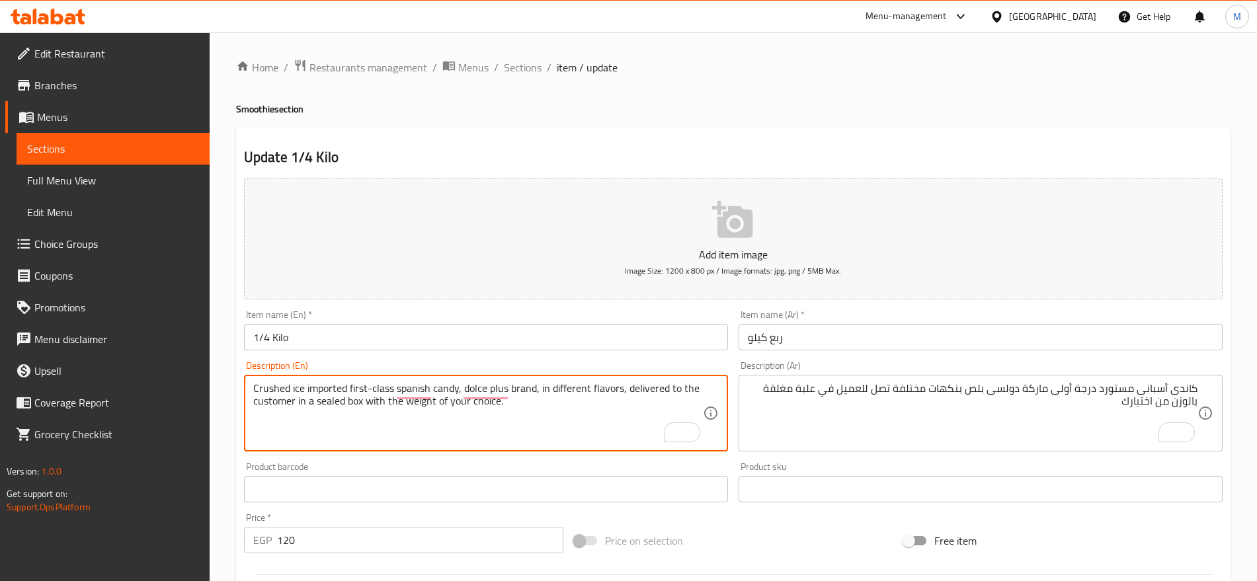
click at [499, 405] on textarea "Crushed ice imported first-class spanish candy, dolce plus brand, in different …" at bounding box center [477, 413] width 449 height 63
type textarea "Crushed ice imported first-class spanish candy, dolce plus brand, in different …"
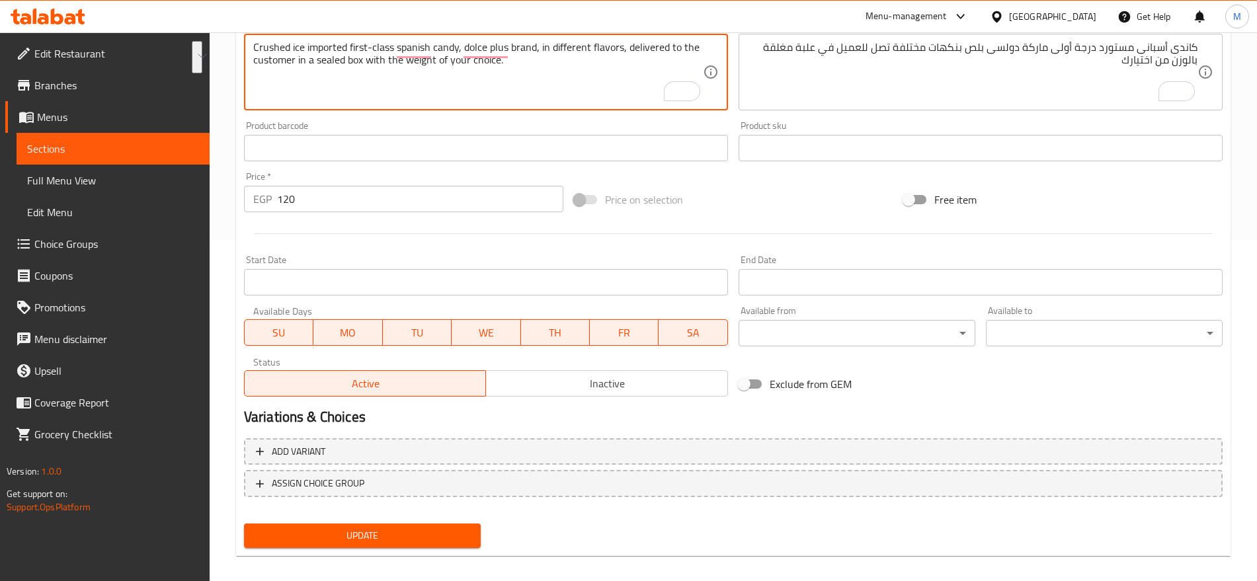
scroll to position [353, 0]
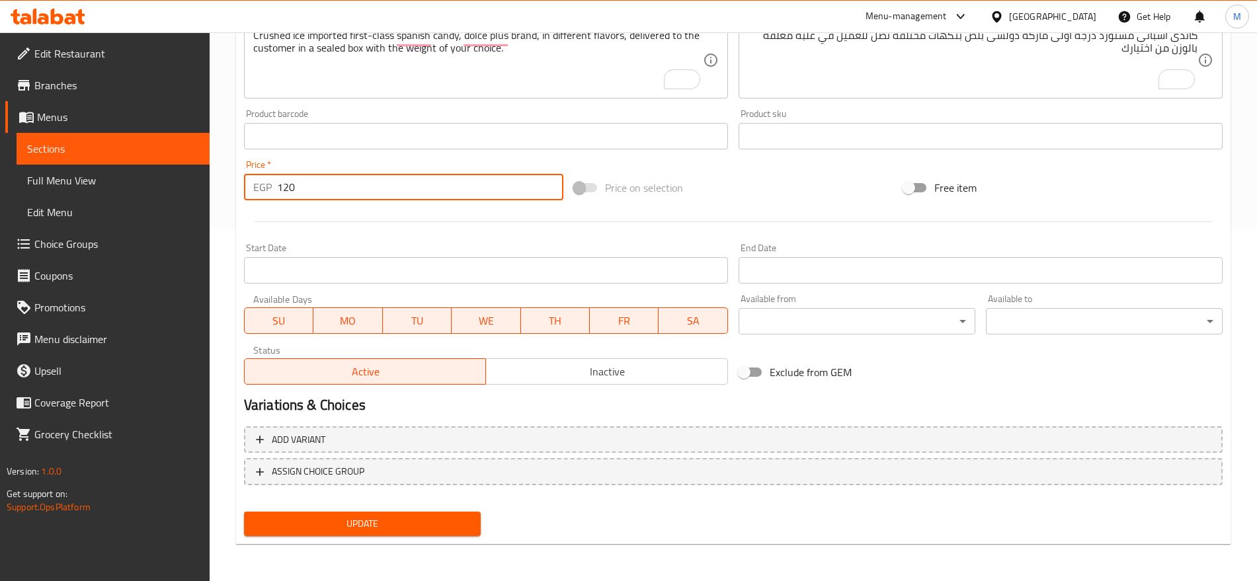
click at [350, 192] on input "120" at bounding box center [420, 187] width 286 height 26
paste input "20"
type input "200"
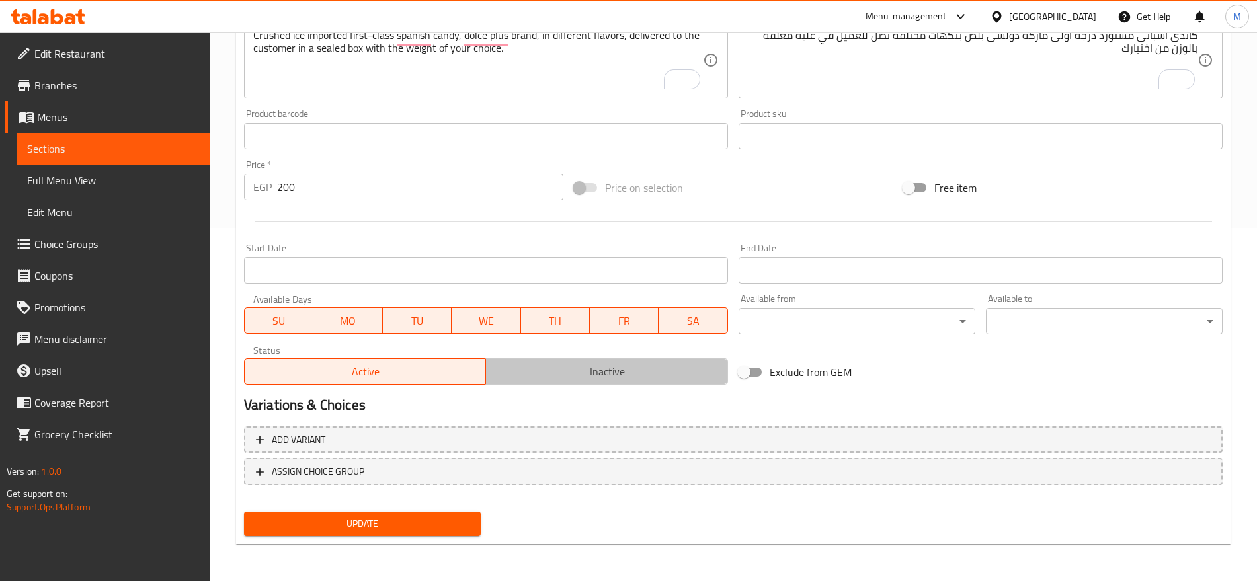
click at [575, 373] on span "Inactive" at bounding box center [606, 371] width 231 height 19
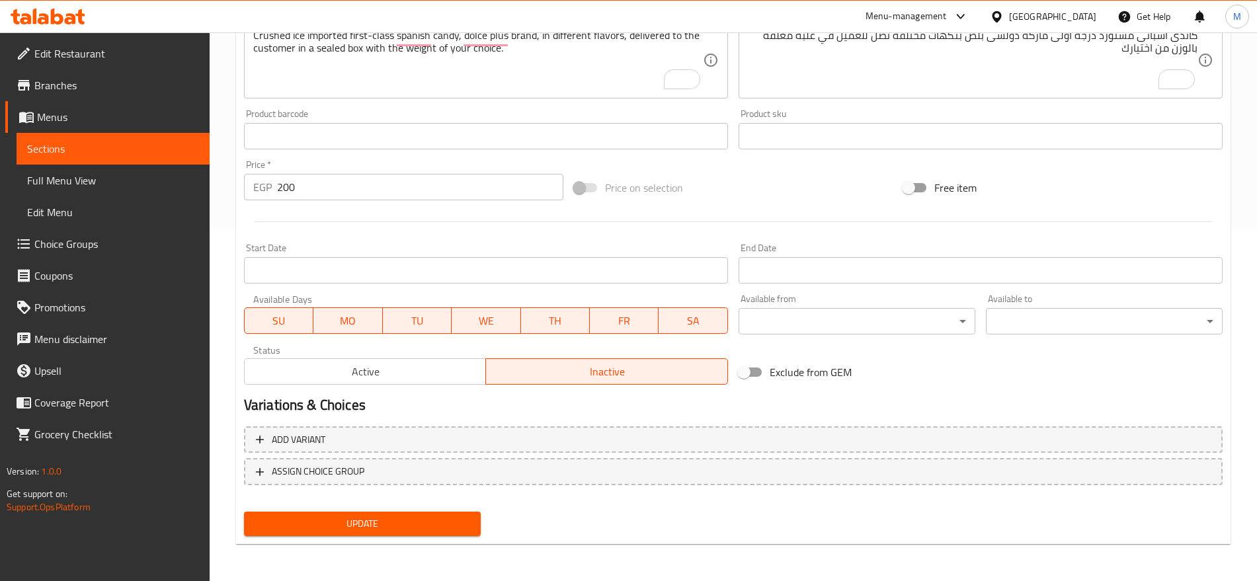
scroll to position [0, 0]
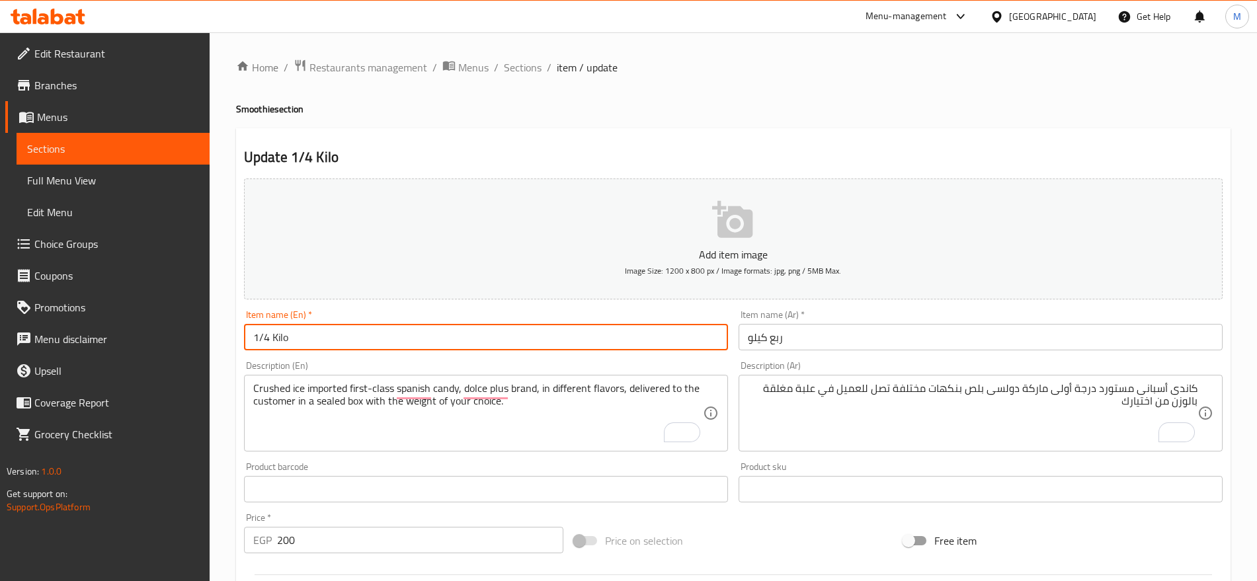
click at [506, 337] on input "1/4 Kilo" at bounding box center [486, 337] width 484 height 26
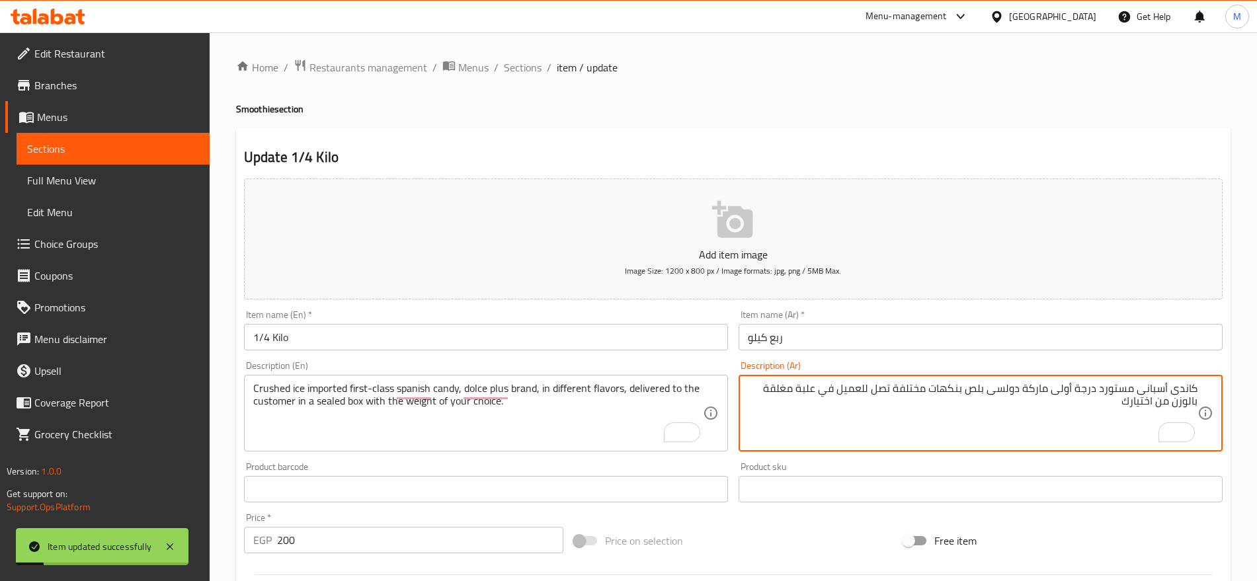
click at [867, 397] on textarea "كاندى أسبانى مستورد درجة أولى ماركة دولسى بلص بنكهات مختلفة تصل للعميل في علبة …" at bounding box center [972, 413] width 449 height 63
click at [515, 59] on span "Sections" at bounding box center [523, 67] width 38 height 16
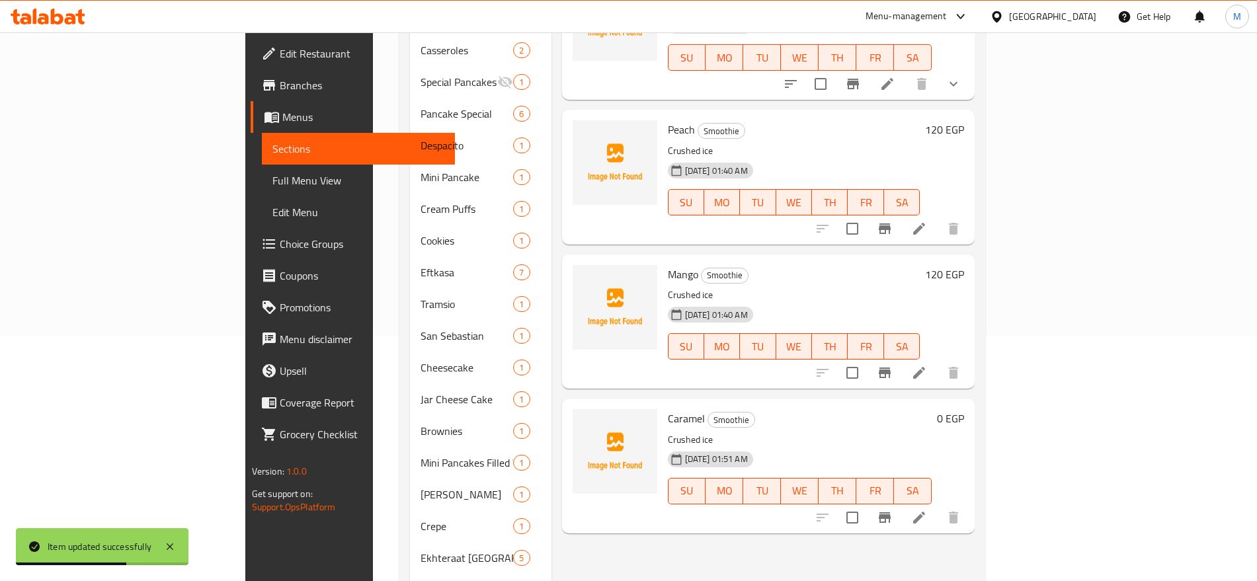
scroll to position [247, 0]
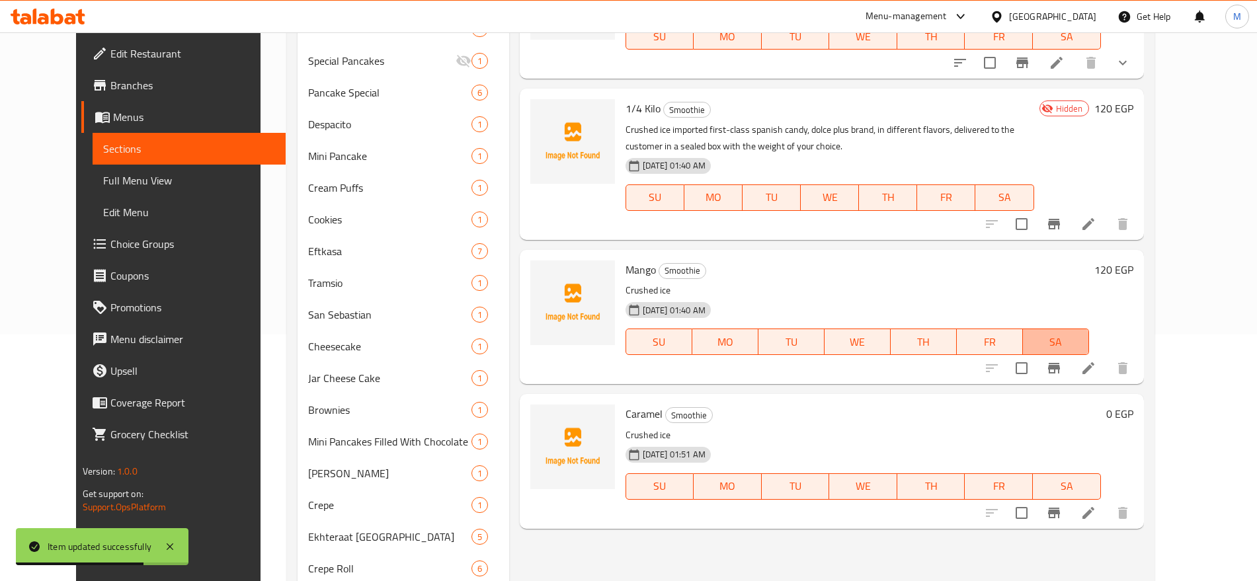
click at [1083, 342] on span "SA" at bounding box center [1056, 341] width 56 height 19
click at [1138, 383] on div at bounding box center [1057, 368] width 163 height 32
drag, startPoint x: 1162, startPoint y: 382, endPoint x: 1170, endPoint y: 370, distance: 14.3
click at [1138, 370] on div at bounding box center [1057, 368] width 163 height 32
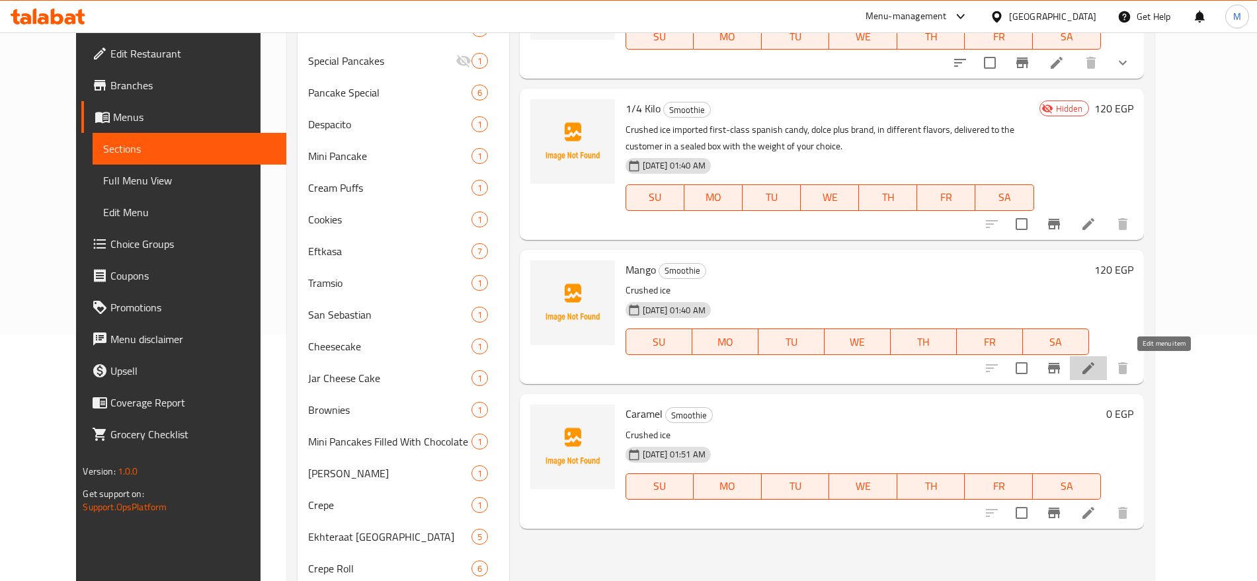
click at [1096, 370] on icon at bounding box center [1088, 368] width 16 height 16
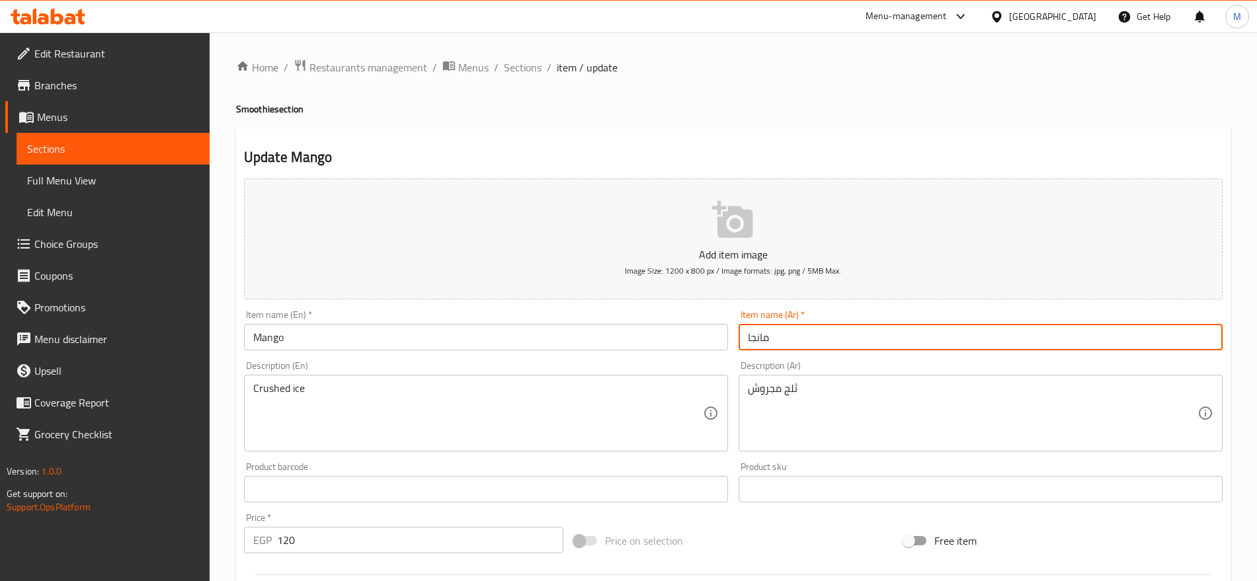
click at [862, 330] on input "مانجا" at bounding box center [980, 337] width 484 height 26
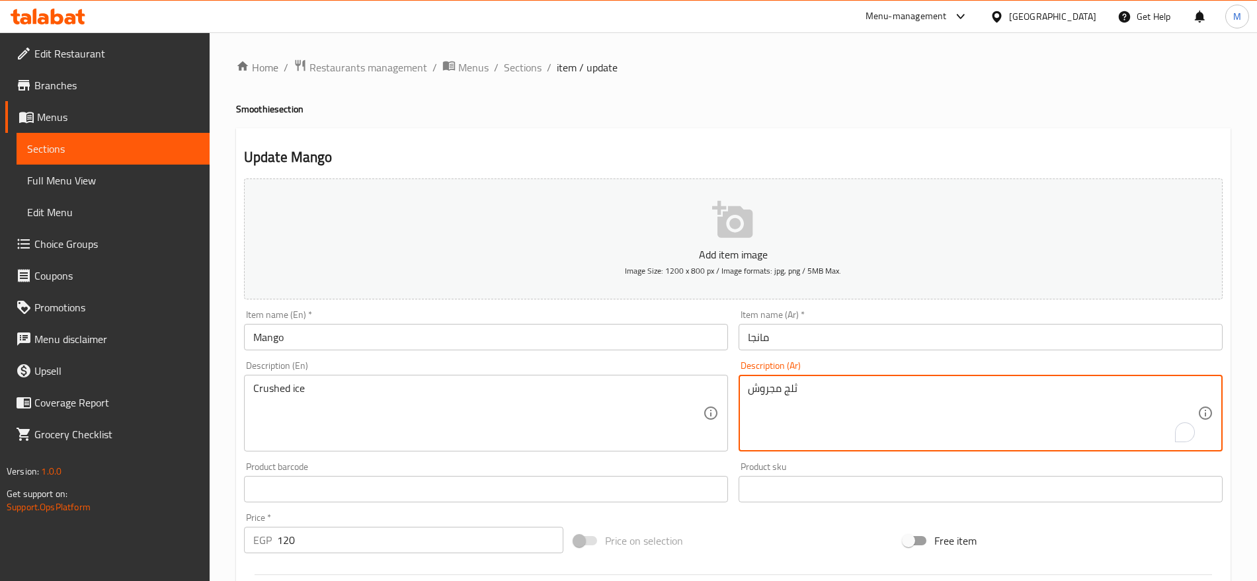
click at [783, 397] on textarea "ثلج مجروش" at bounding box center [972, 413] width 449 height 63
paste textarea "كاندى أسبانى مستورد درجة أولى ماركة دولسى بلص بنكهات مختلفة تصل للعميل في علبة …"
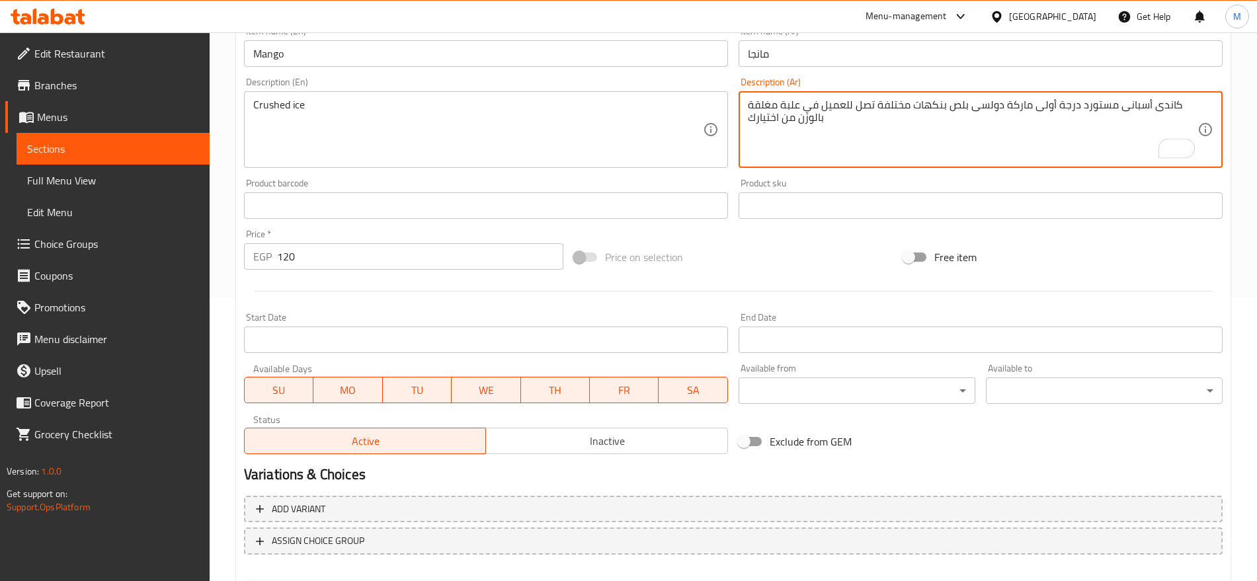
scroll to position [353, 0]
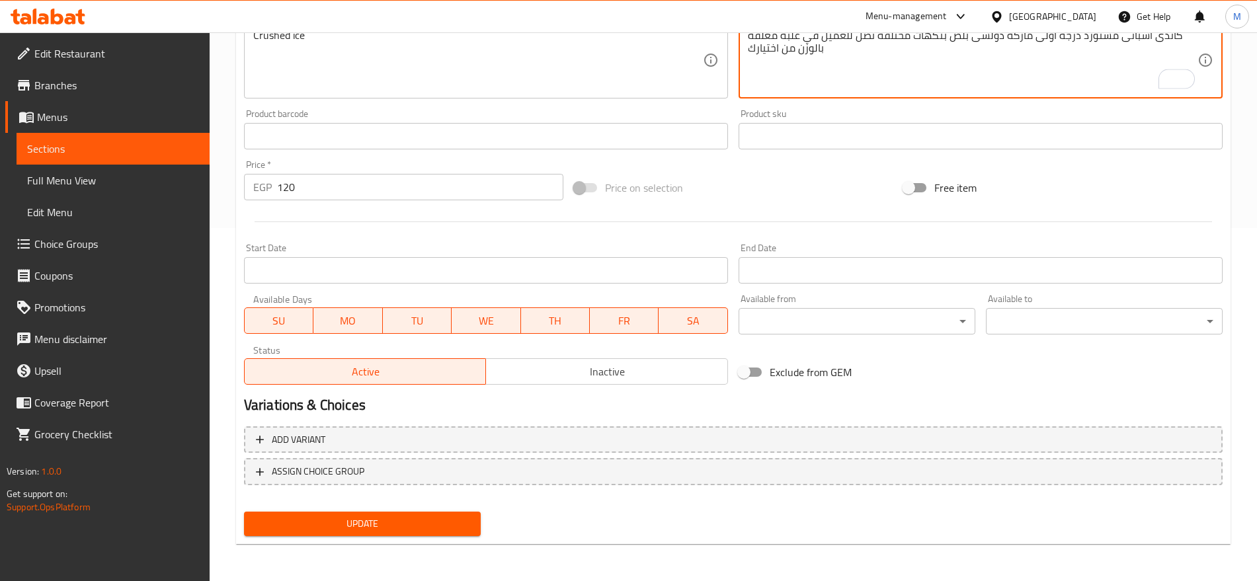
type textarea "كاندى أسبانى مستورد درجة أولى ماركة دولسى بلص بنكهات مختلفة تصل للعميل في علبة …"
drag, startPoint x: 497, startPoint y: 353, endPoint x: 514, endPoint y: 383, distance: 34.4
click at [514, 383] on div "Active Inactive" at bounding box center [486, 365] width 484 height 40
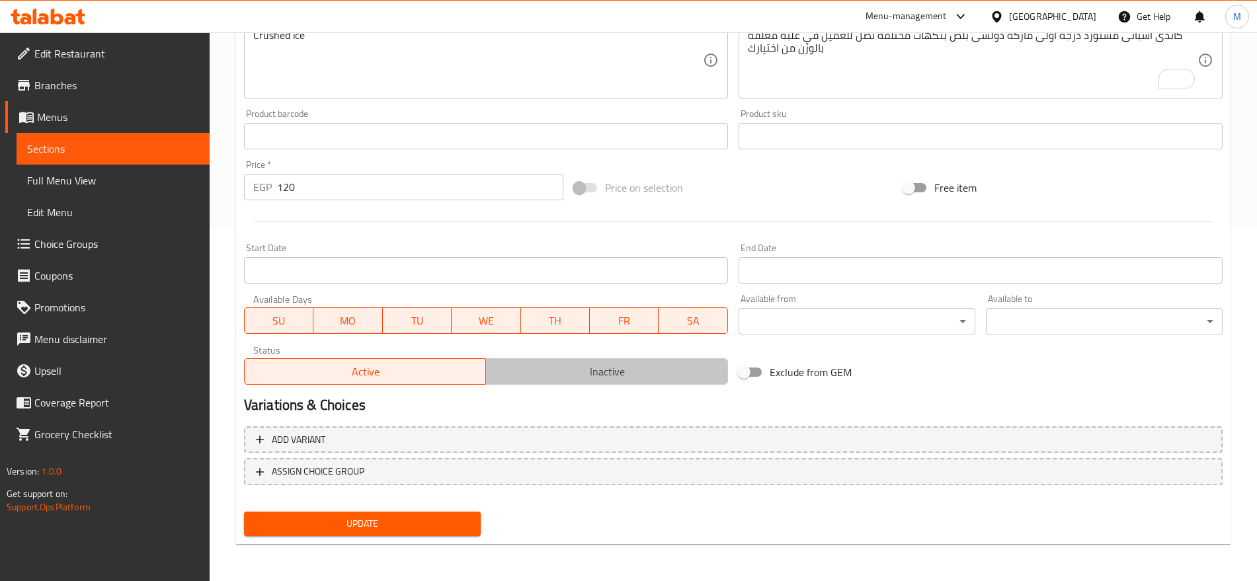
click at [514, 383] on button "Inactive" at bounding box center [606, 371] width 243 height 26
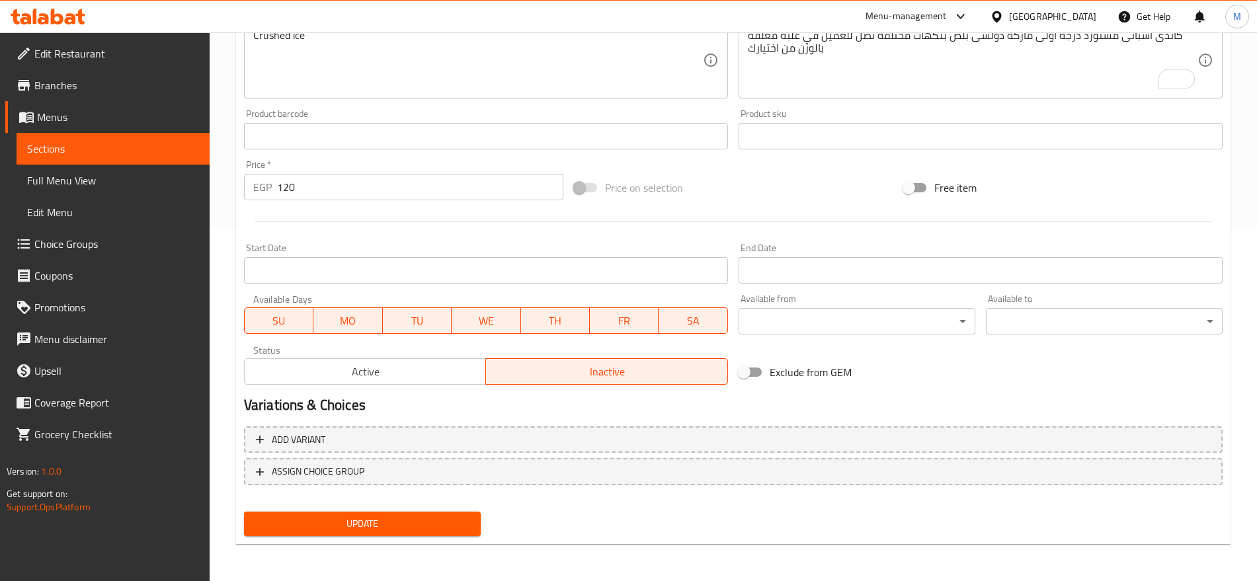
type button "1"
click at [481, 70] on textarea "Crushed ice" at bounding box center [477, 60] width 449 height 63
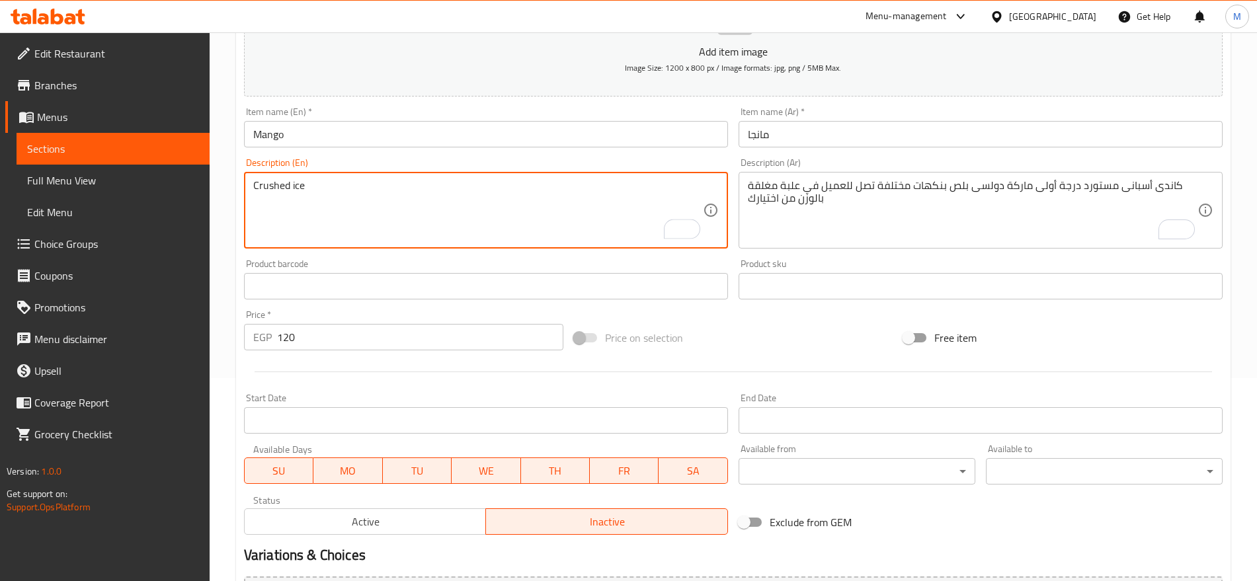
scroll to position [193, 0]
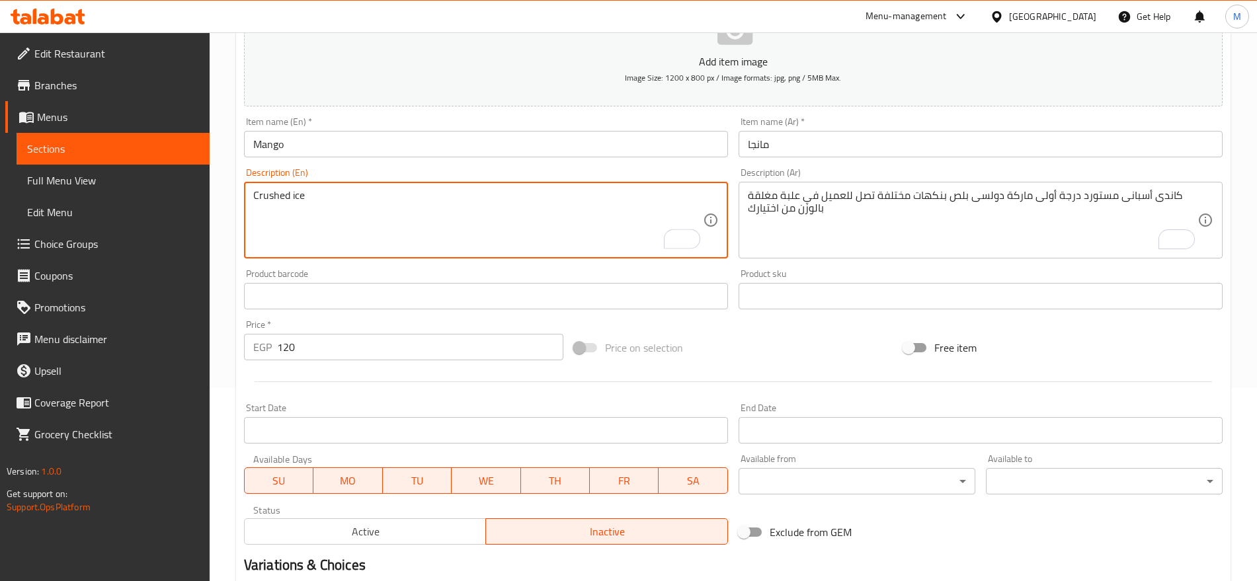
click at [329, 199] on textarea "Crushed ice" at bounding box center [477, 220] width 449 height 63
paste textarea "imported first-class spanish candy, dolce plus brand, in different flavors, del…"
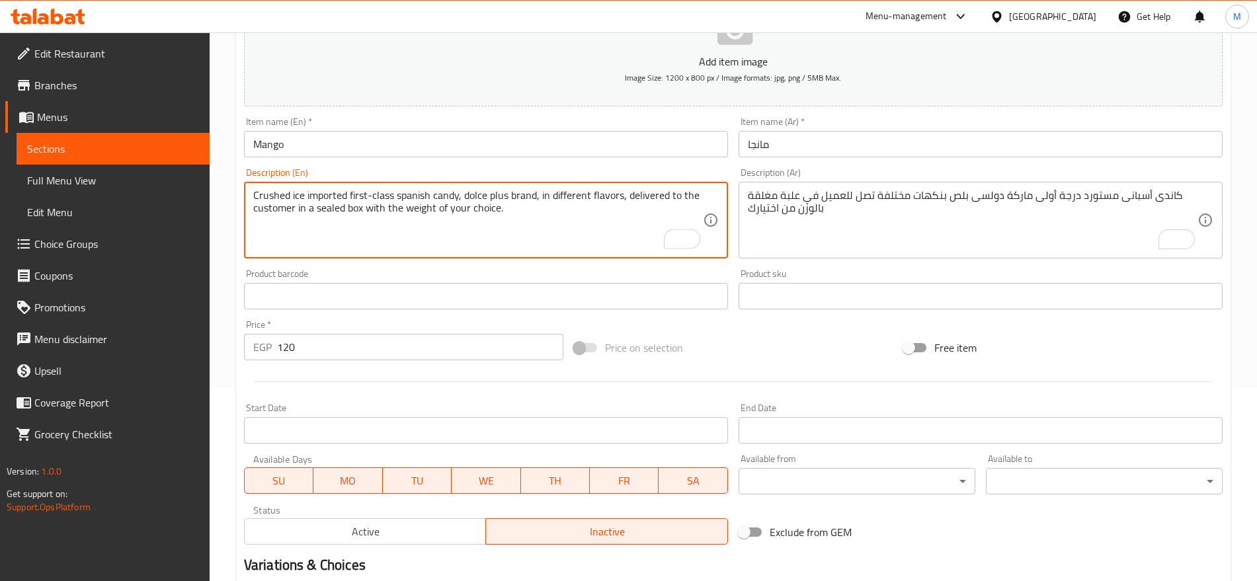
type textarea "Crushed ice imported first-class spanish candy, dolce plus brand, in different …"
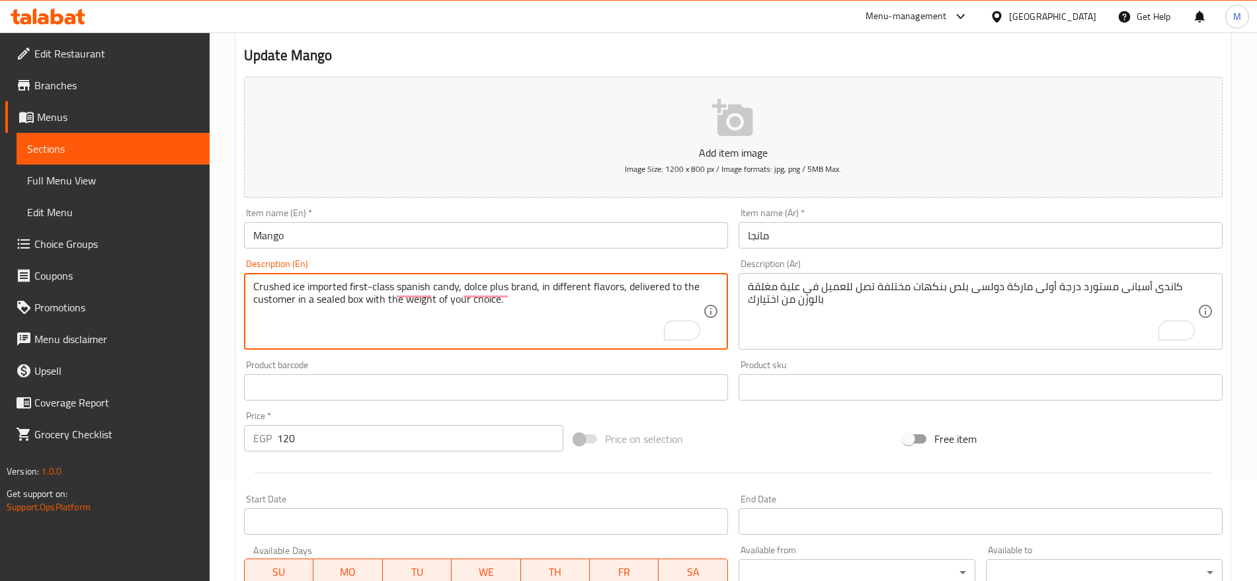
click at [917, 231] on input "مانجا" at bounding box center [980, 235] width 484 height 26
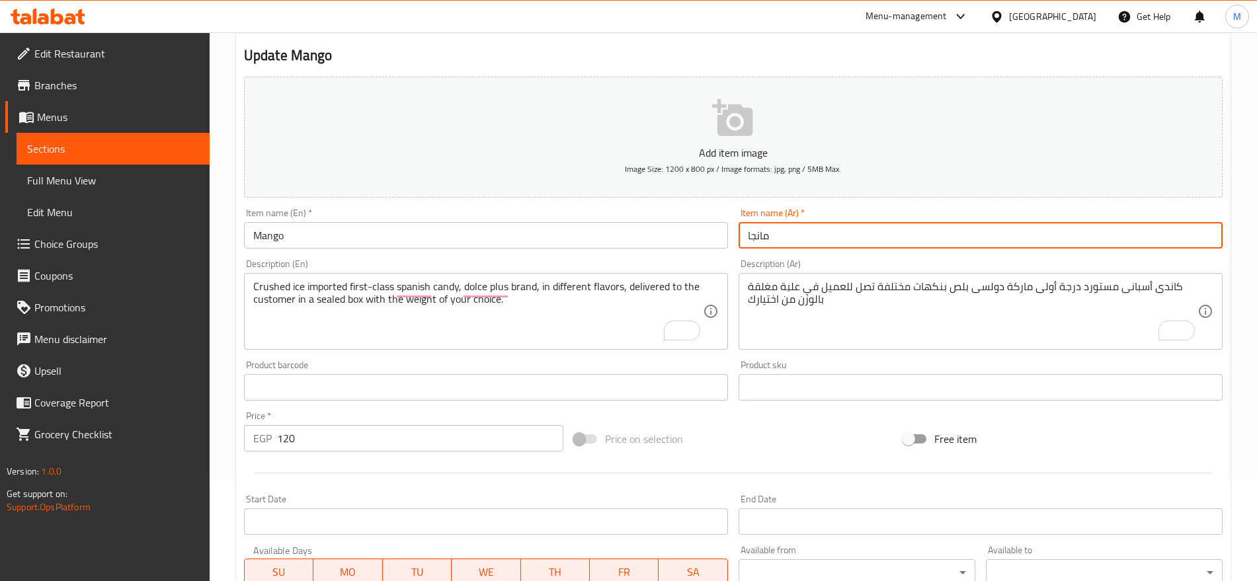
click at [917, 231] on input "مانجا" at bounding box center [980, 235] width 484 height 26
paste input "ص كيلو"
click at [917, 231] on input "نص كيلو" at bounding box center [980, 235] width 484 height 26
type input "نص كيلو"
click at [518, 225] on input "Mango" at bounding box center [486, 235] width 484 height 26
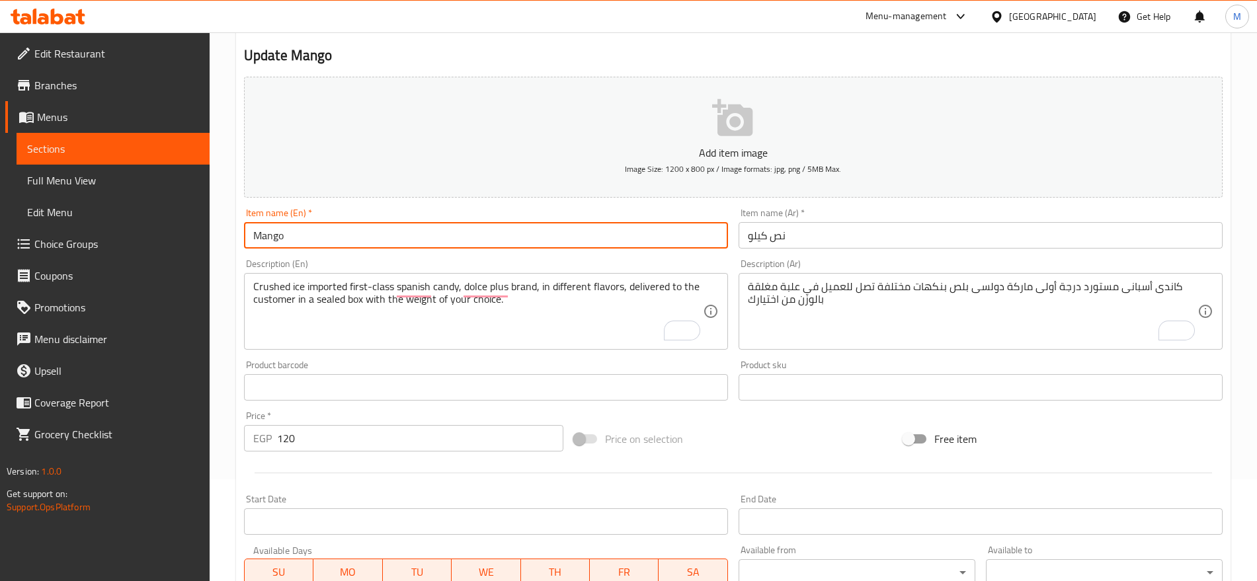
click at [518, 225] on input "Mango" at bounding box center [486, 235] width 484 height 26
type input "1/2 Kilo"
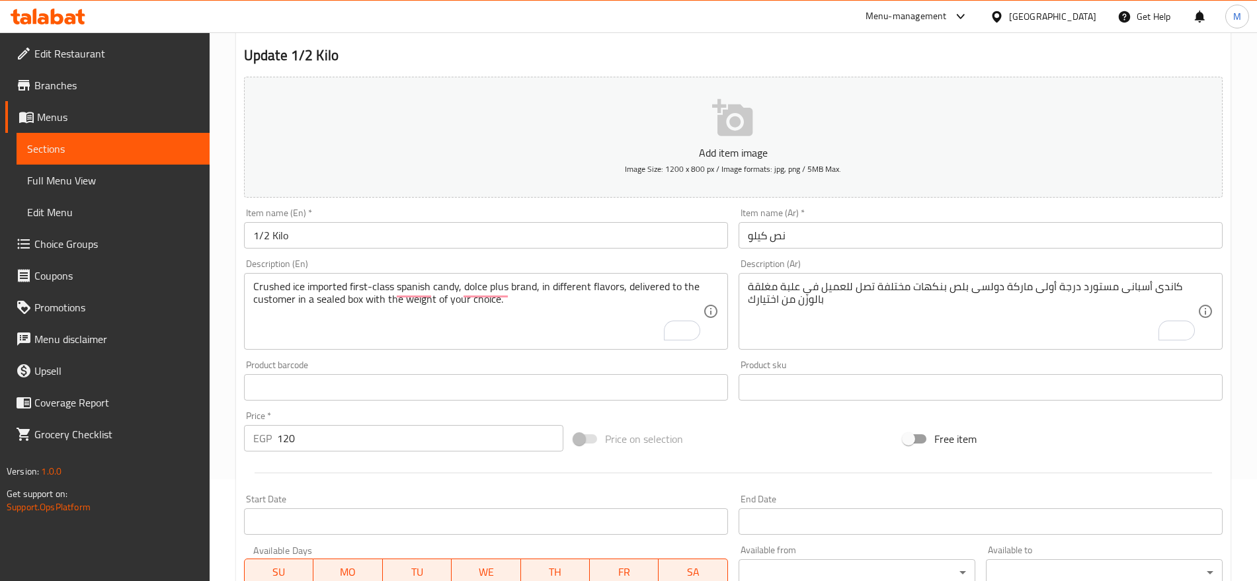
click at [343, 457] on div at bounding box center [733, 473] width 989 height 32
click at [364, 435] on input "120" at bounding box center [420, 438] width 286 height 26
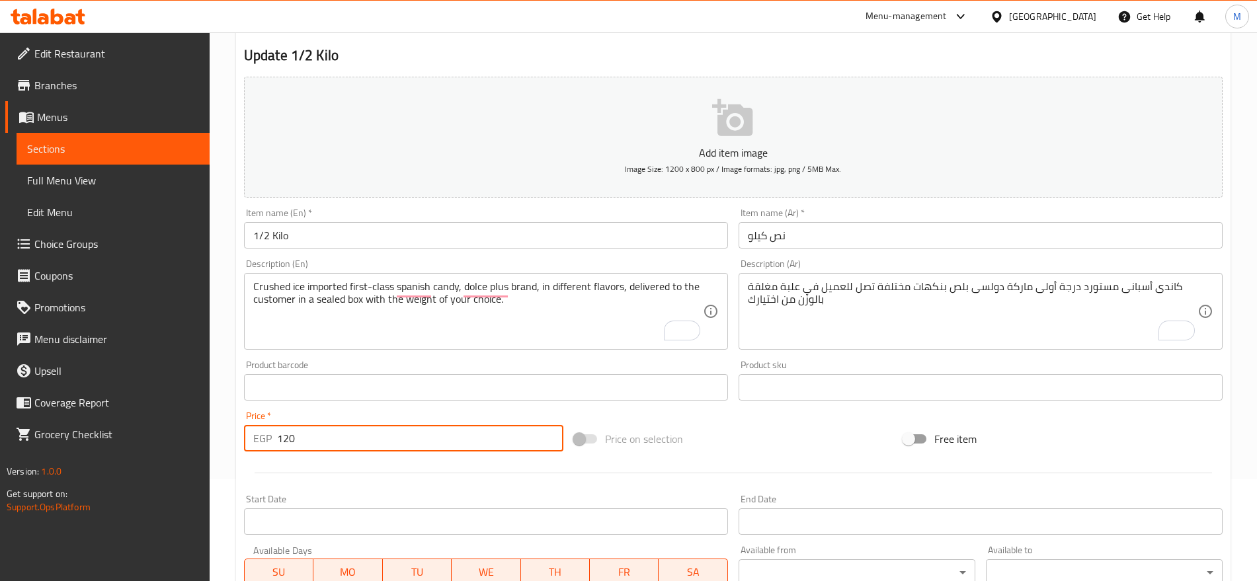
click at [364, 435] on input "120" at bounding box center [420, 438] width 286 height 26
paste input "35"
type input "350"
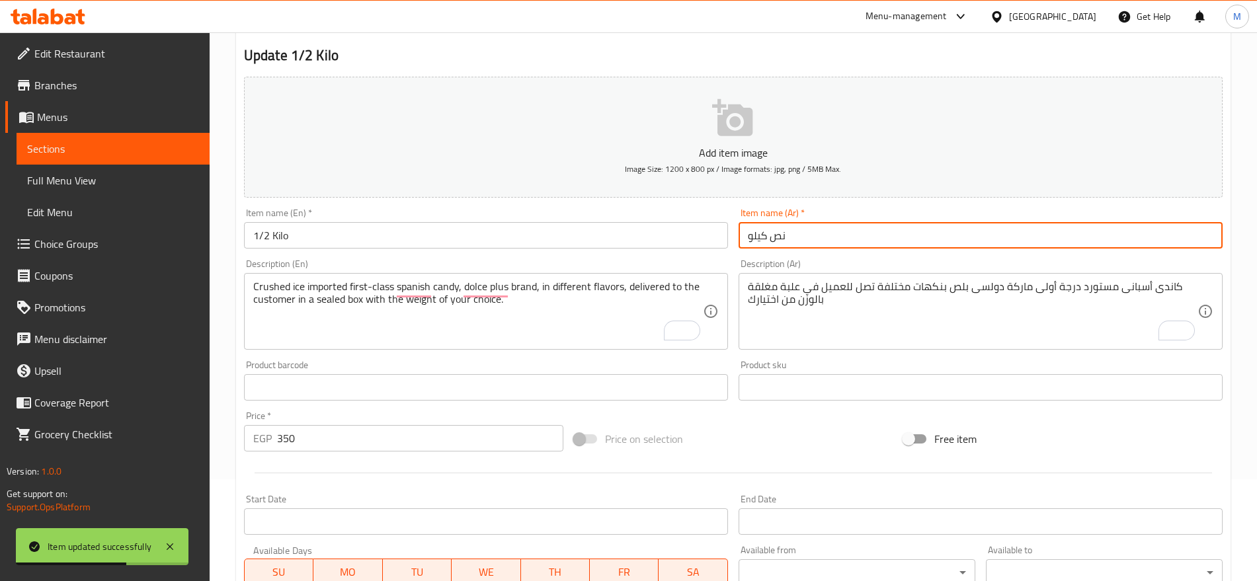
click at [804, 241] on input "نص كيلو" at bounding box center [980, 235] width 484 height 26
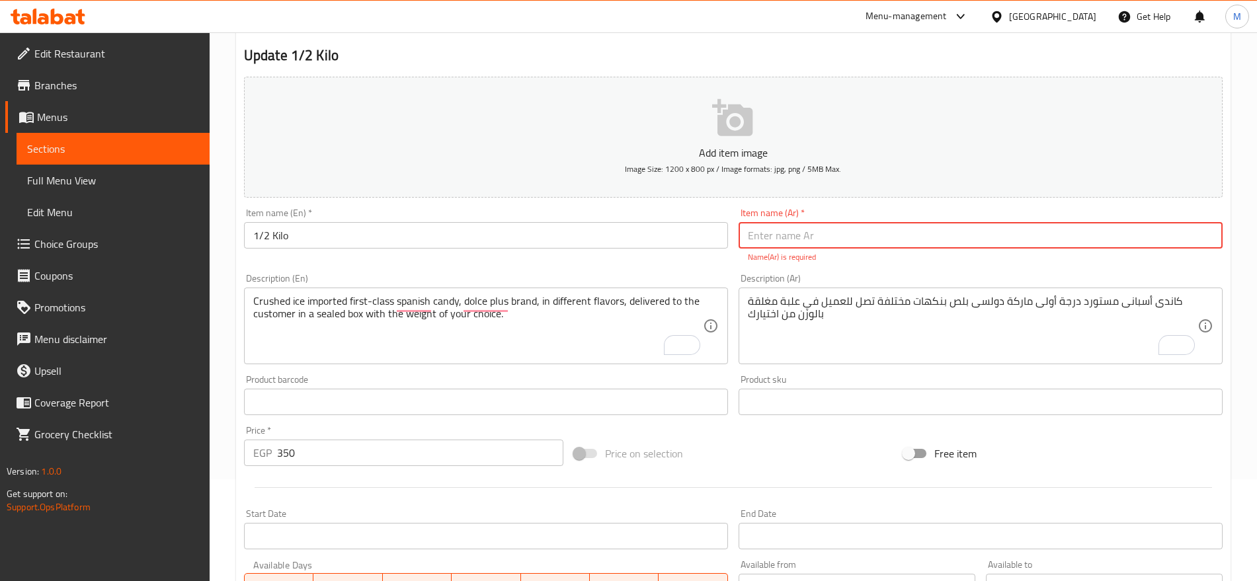
type input "نص كيلو"
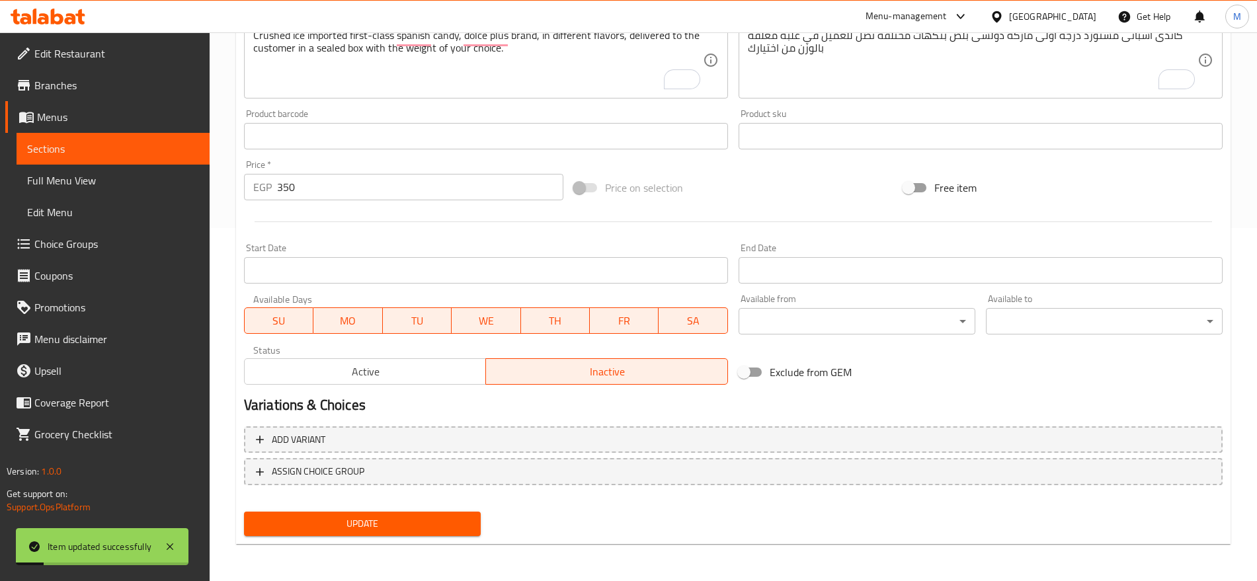
scroll to position [0, 0]
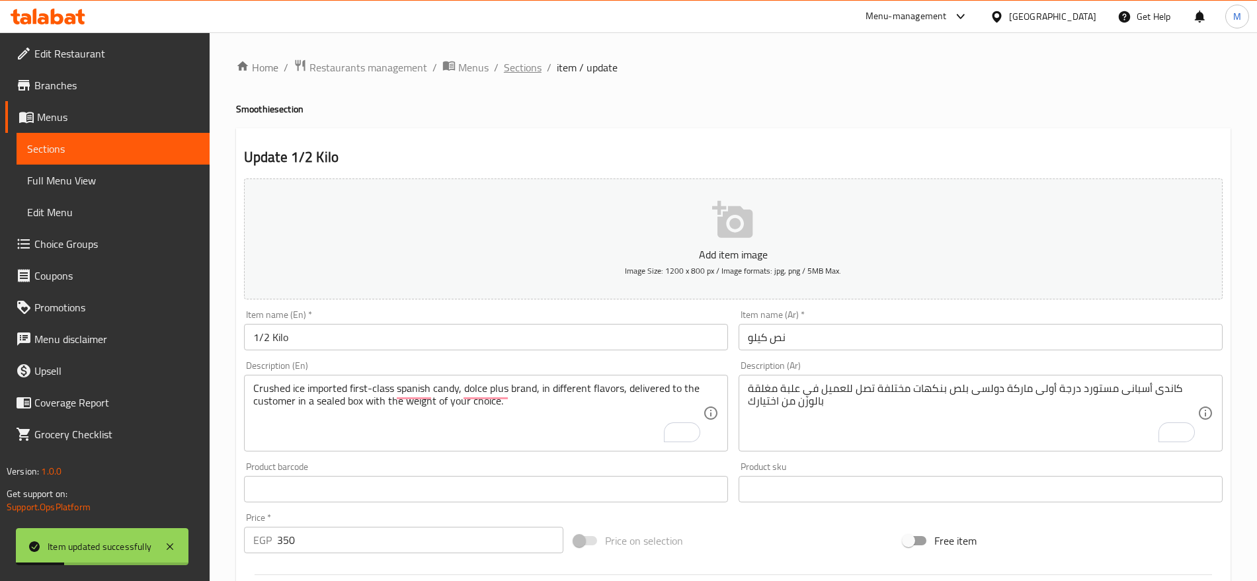
click at [513, 73] on span "Sections" at bounding box center [523, 67] width 38 height 16
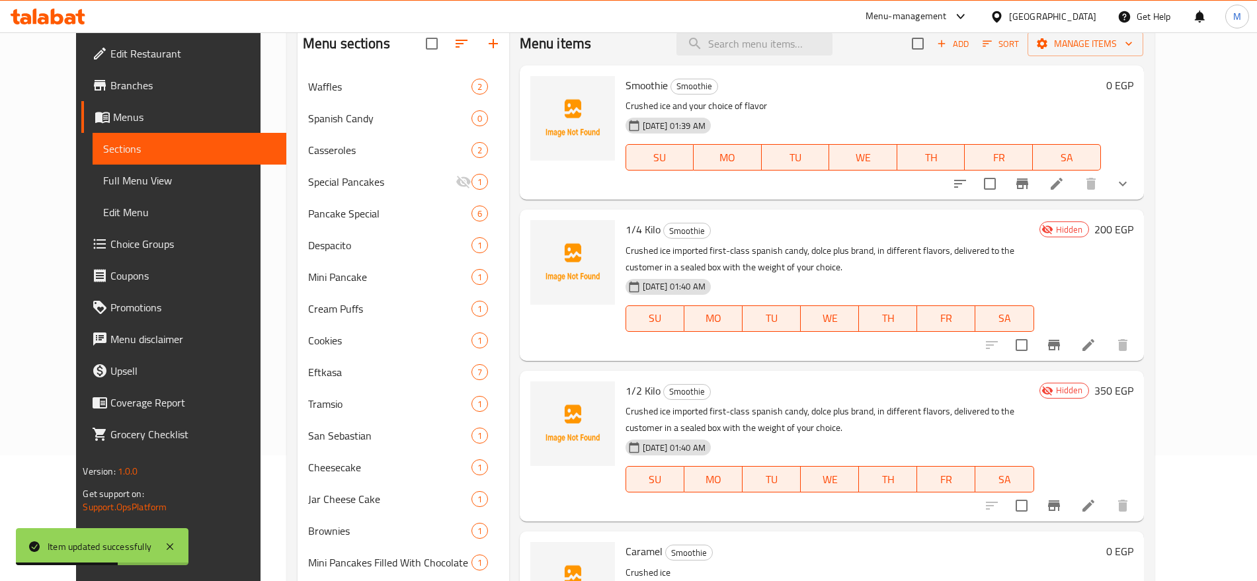
scroll to position [129, 0]
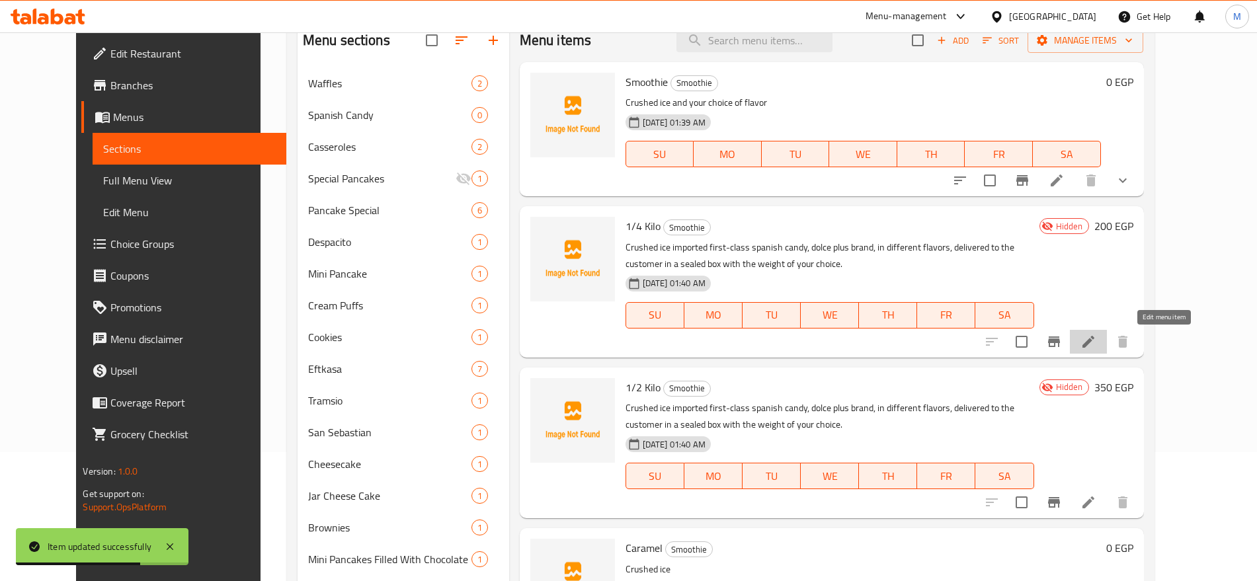
click at [1096, 336] on icon at bounding box center [1088, 342] width 16 height 16
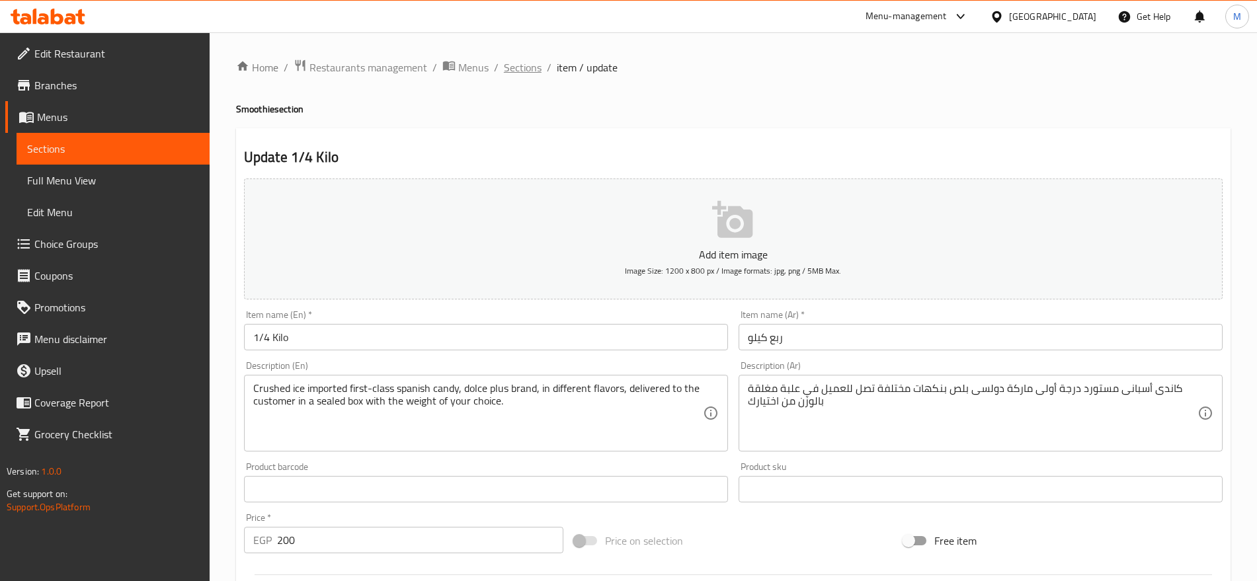
click at [520, 63] on span "Sections" at bounding box center [523, 67] width 38 height 16
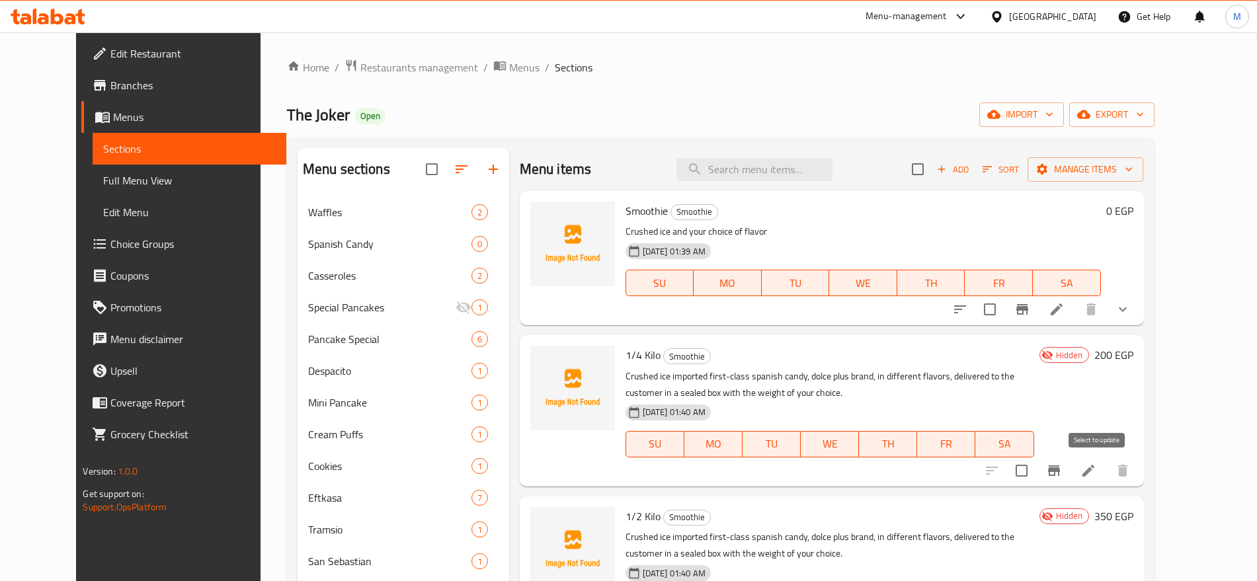
click at [1035, 471] on input "checkbox" at bounding box center [1021, 471] width 28 height 28
click at [1132, 173] on span "Manage items" at bounding box center [1085, 169] width 95 height 17
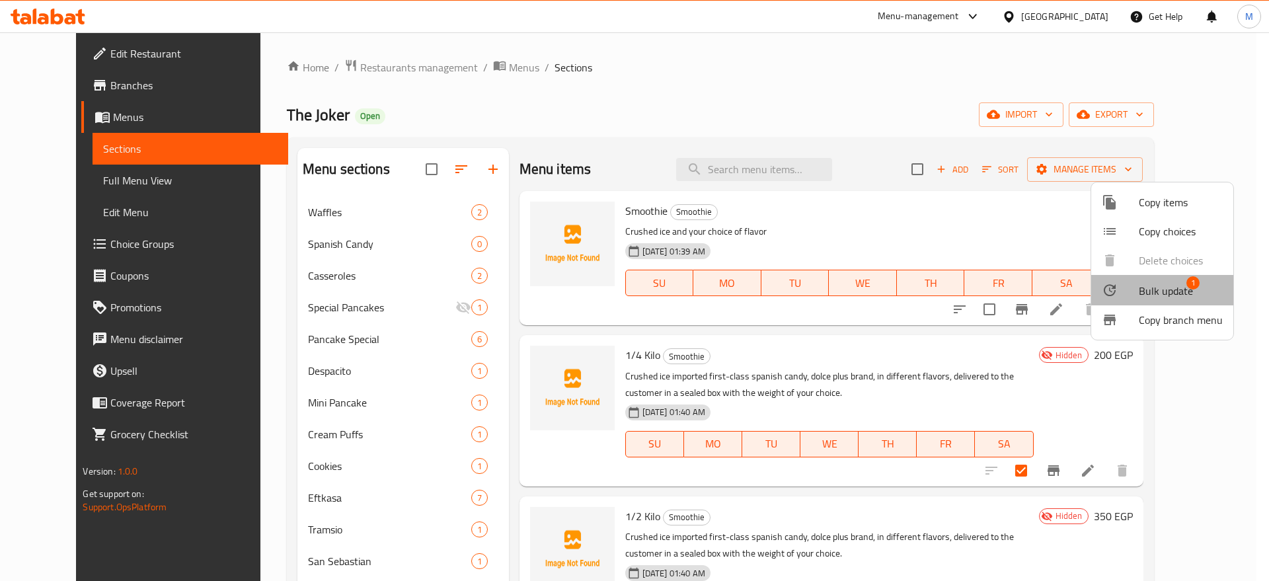
click at [1162, 288] on span "Bulk update" at bounding box center [1166, 291] width 54 height 16
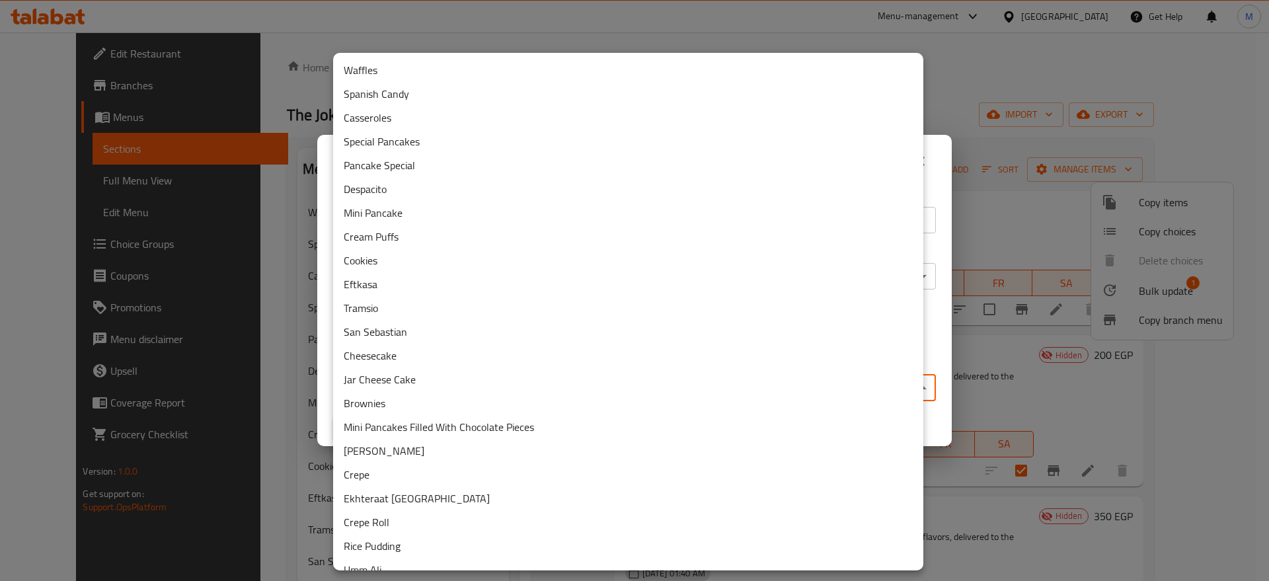
click at [730, 385] on body "​ Menu-management Egypt Get Help M Edit Restaurant Branches Menus Sections Full…" at bounding box center [634, 306] width 1269 height 549
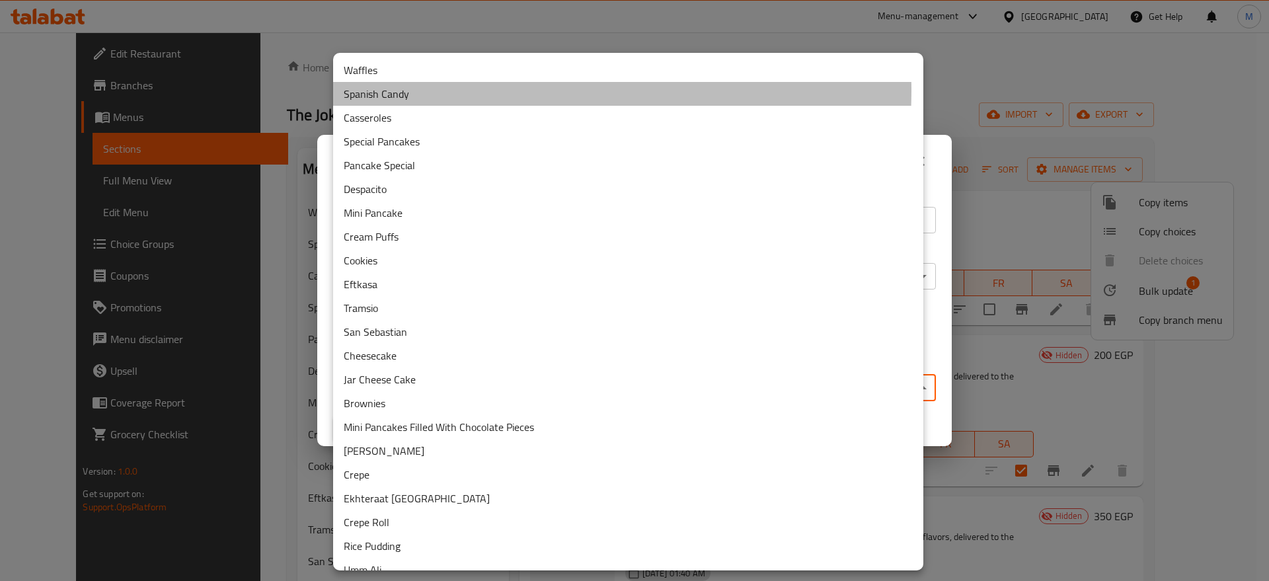
click at [473, 91] on li "Spanish Candy" at bounding box center [628, 94] width 590 height 24
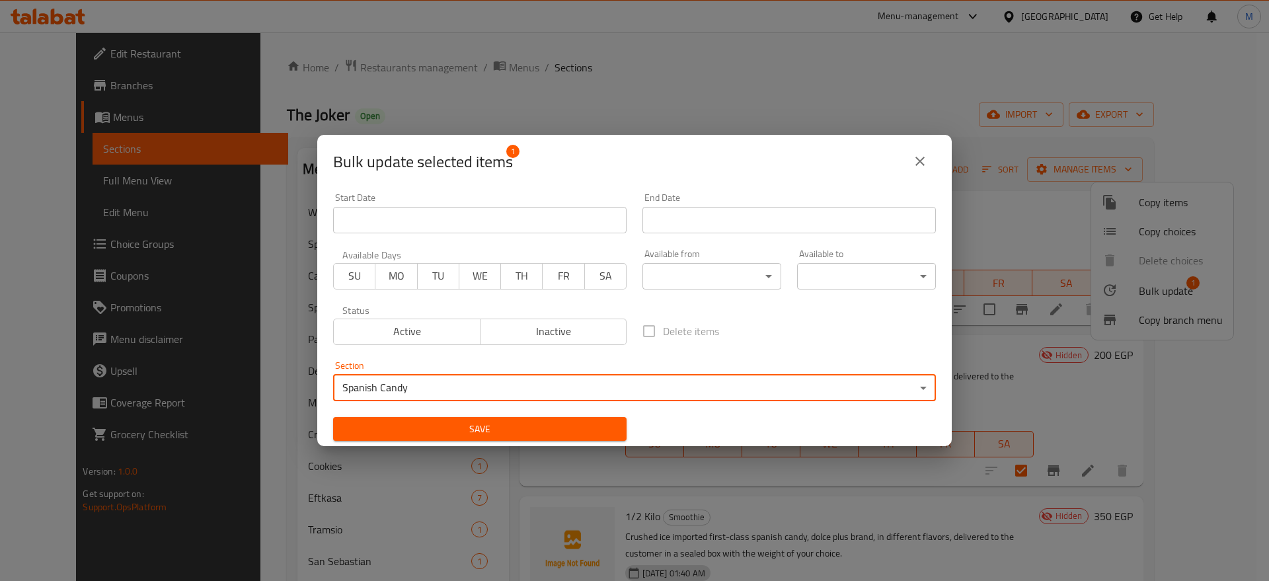
click at [464, 430] on span "Save" at bounding box center [480, 429] width 272 height 17
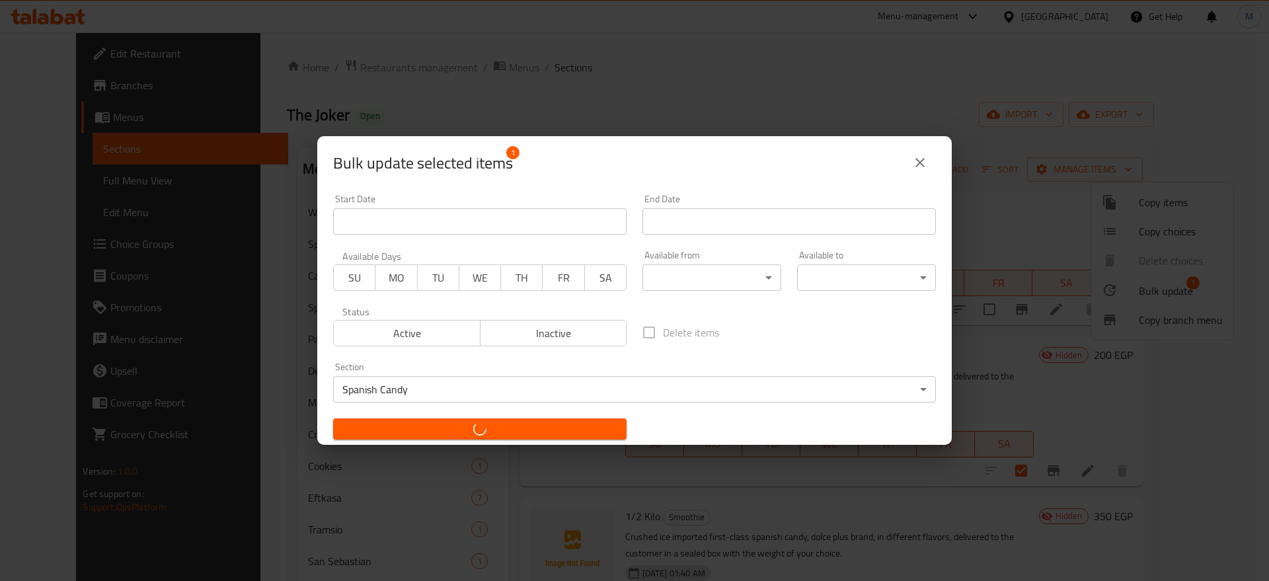
checkbox input "false"
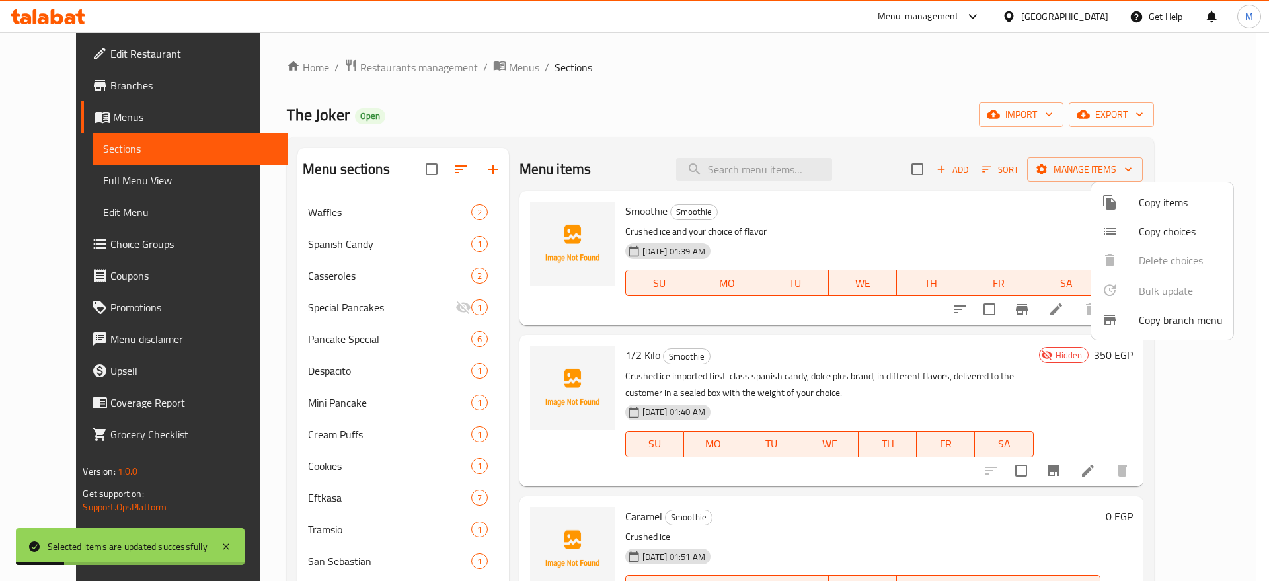
click at [447, 244] on div at bounding box center [634, 290] width 1269 height 581
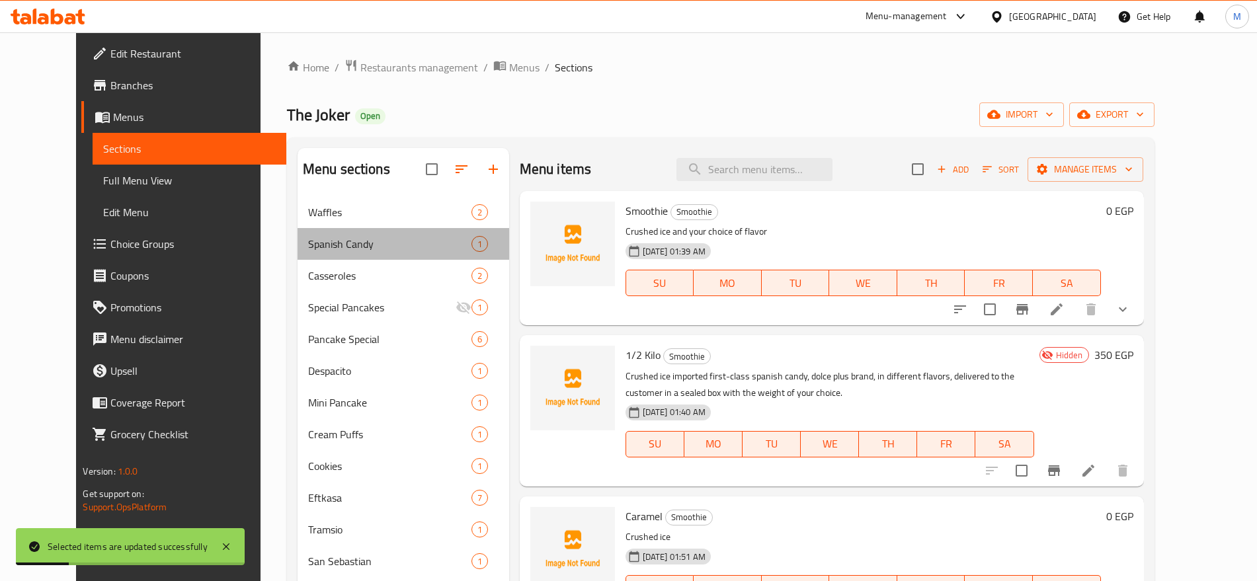
click at [447, 244] on span "Spanish Candy" at bounding box center [389, 244] width 163 height 16
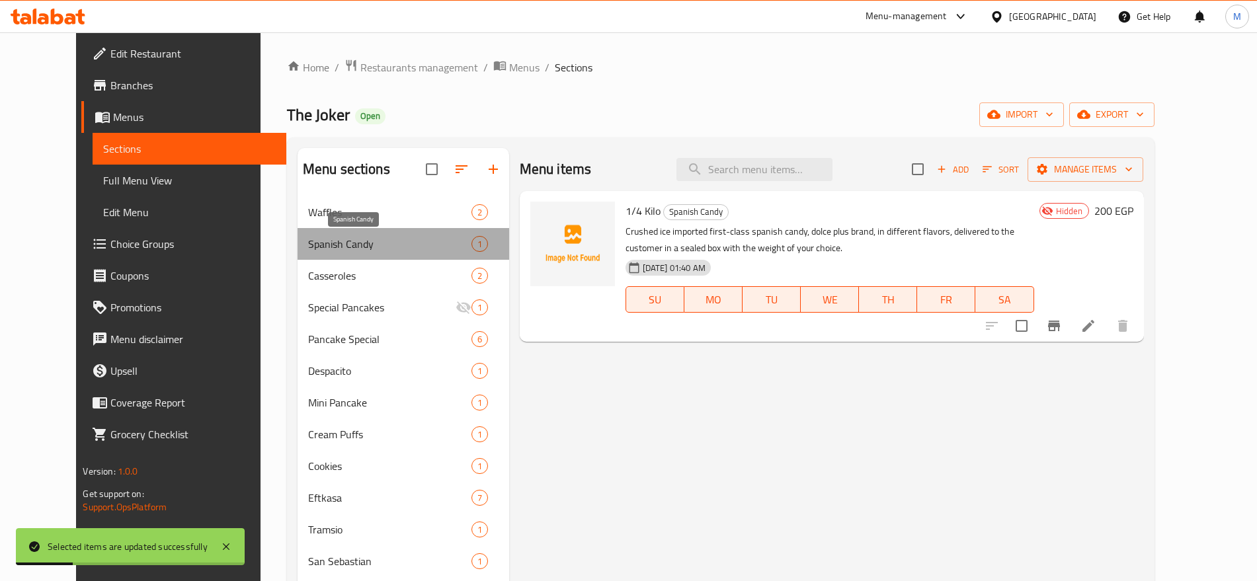
click at [447, 244] on span "Spanish Candy" at bounding box center [389, 244] width 163 height 16
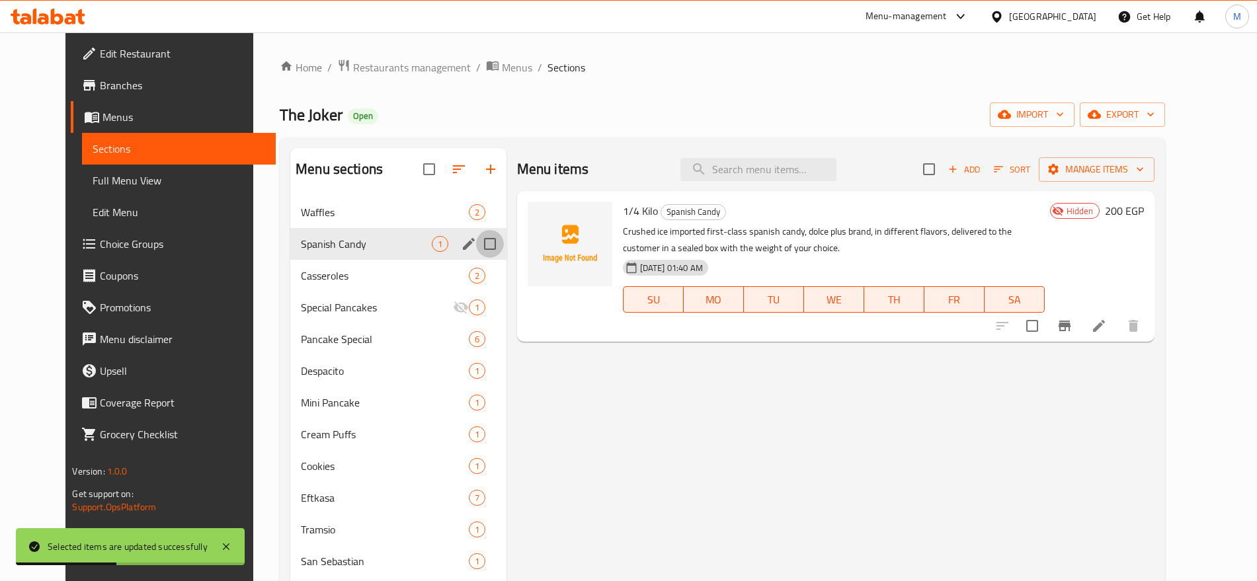
click at [476, 247] on input "Menu sections" at bounding box center [490, 244] width 28 height 28
checkbox input "true"
click at [461, 245] on icon "edit" at bounding box center [469, 244] width 16 height 16
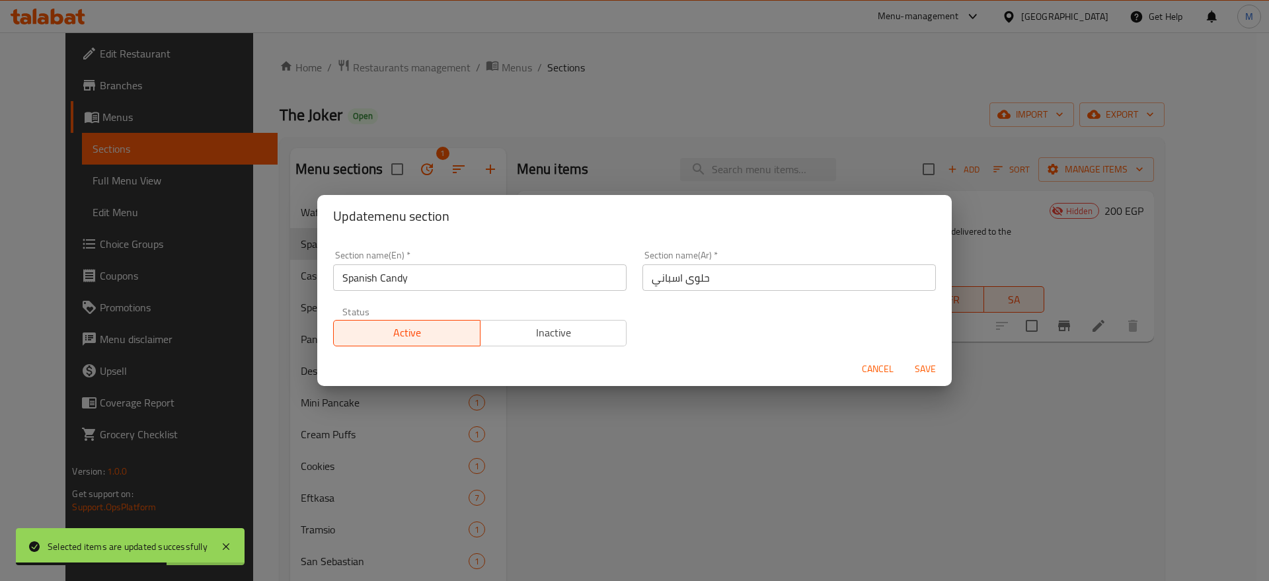
click at [722, 283] on input "حلوى اسباني" at bounding box center [788, 277] width 293 height 26
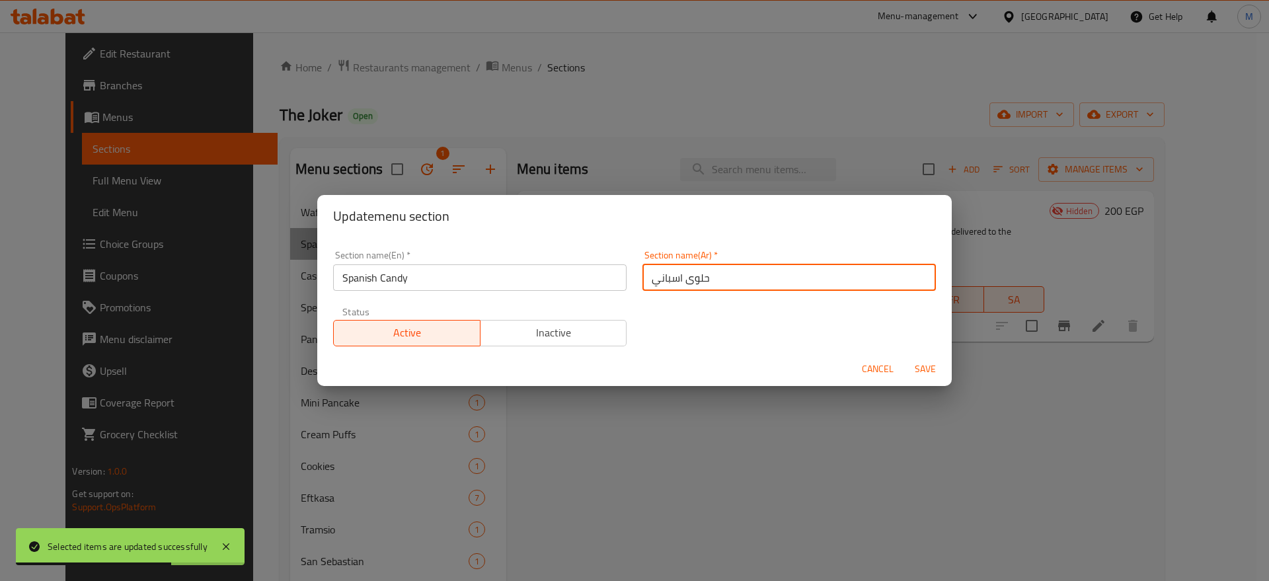
click at [722, 283] on input "حلوى اسباني" at bounding box center [788, 277] width 293 height 26
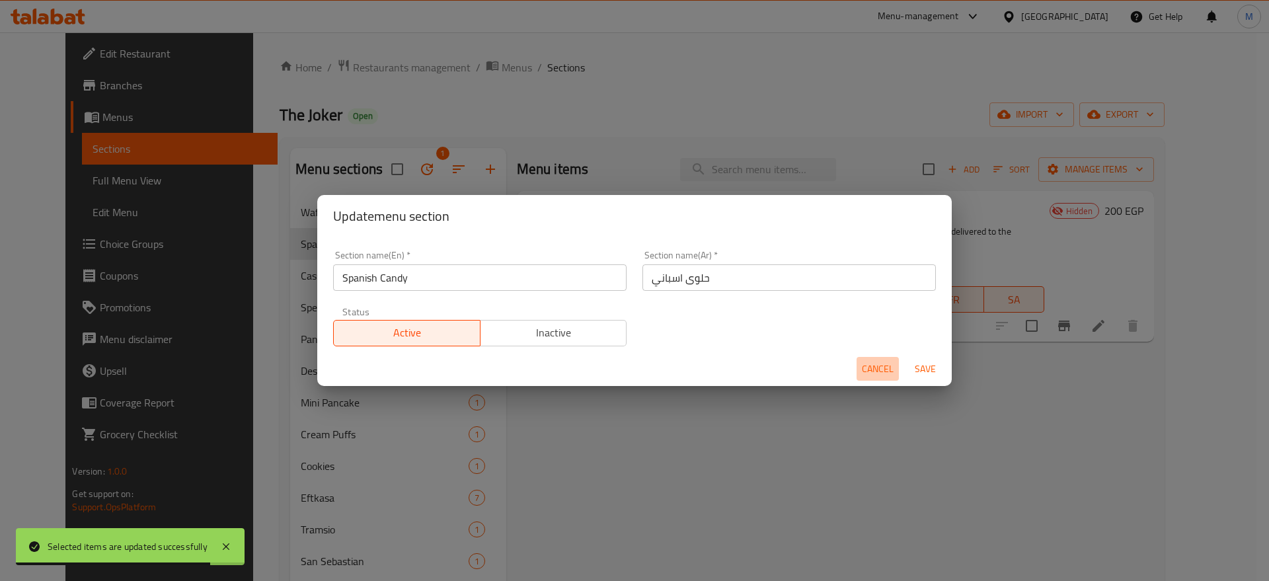
click at [882, 366] on span "Cancel" at bounding box center [878, 369] width 32 height 17
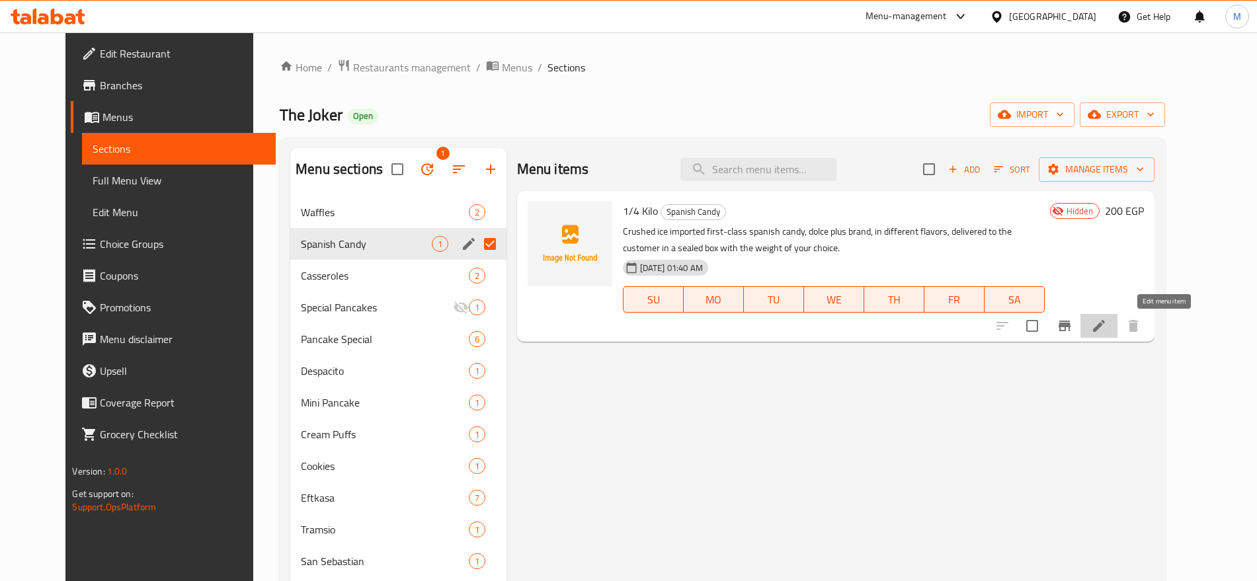
click at [1107, 327] on icon at bounding box center [1099, 326] width 16 height 16
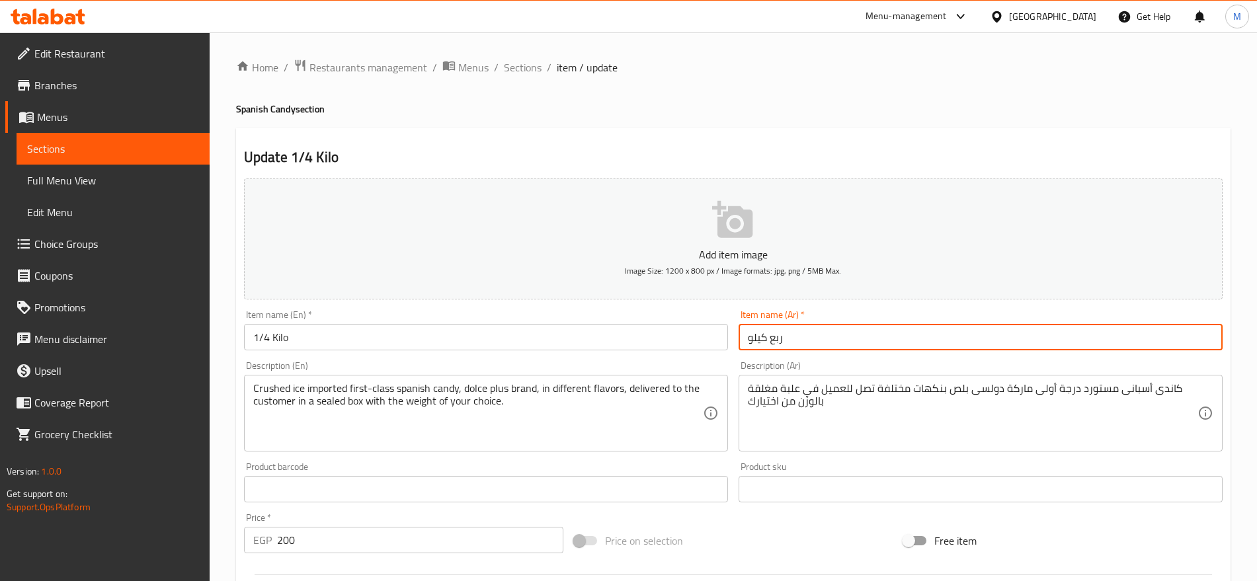
click at [817, 343] on input "ربع كيلو" at bounding box center [980, 337] width 484 height 26
paste input "لوى اسباني"
type input "حلوى اسباني"
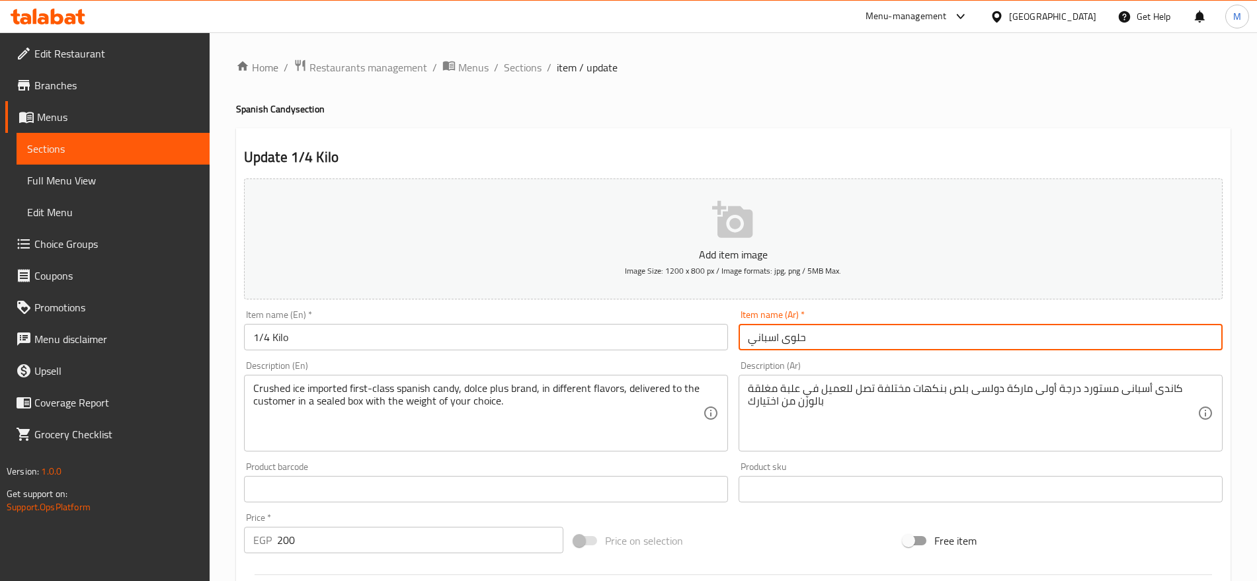
click at [244, 111] on h4 "Spanish Candy section" at bounding box center [733, 108] width 994 height 13
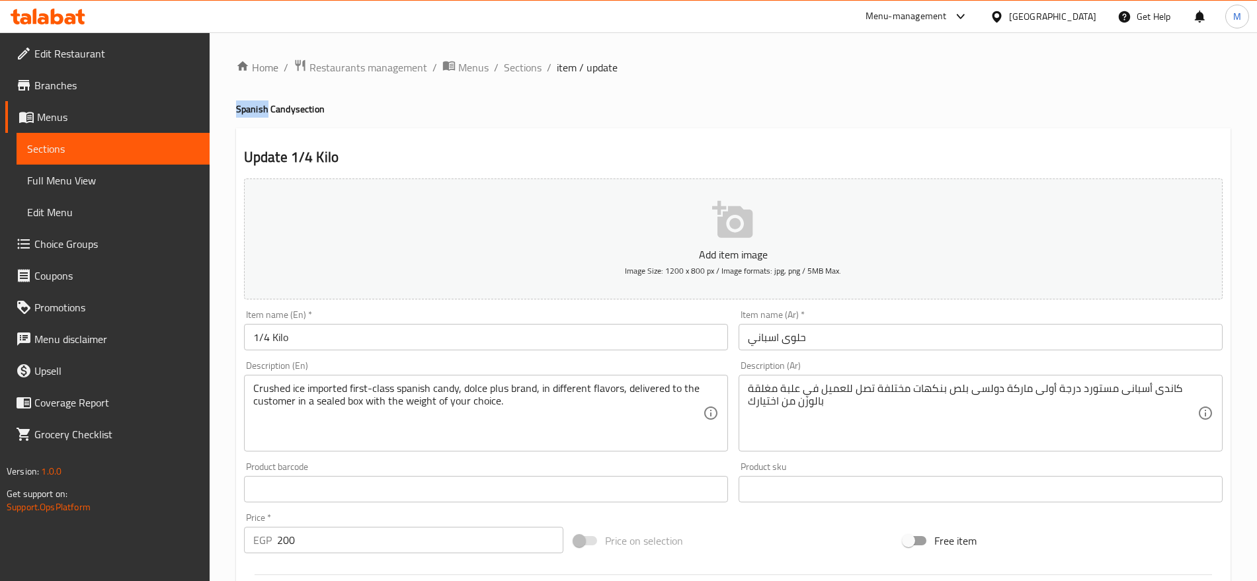
click at [244, 111] on h4 "Spanish Candy section" at bounding box center [733, 108] width 994 height 13
copy h4 "Spanish Candy section"
click at [290, 336] on input "1/4 Kilo" at bounding box center [486, 337] width 484 height 26
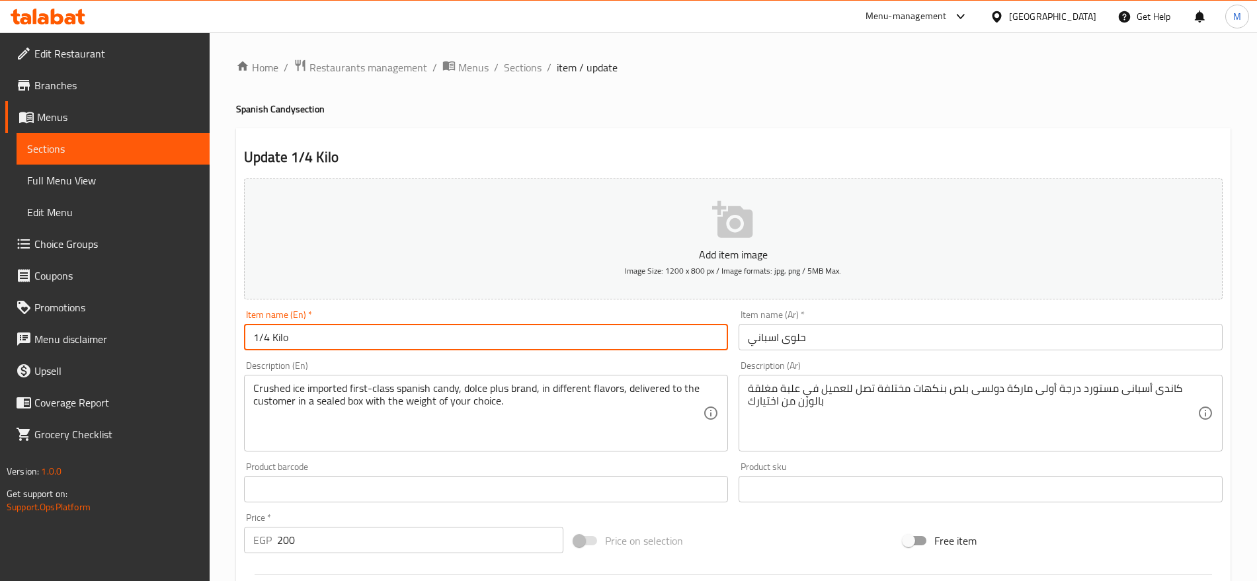
click at [290, 336] on input "1/4 Kilo" at bounding box center [486, 337] width 484 height 26
paste input "Spanish Candy section"
click at [354, 335] on input "Spanish Candy section" at bounding box center [486, 337] width 484 height 26
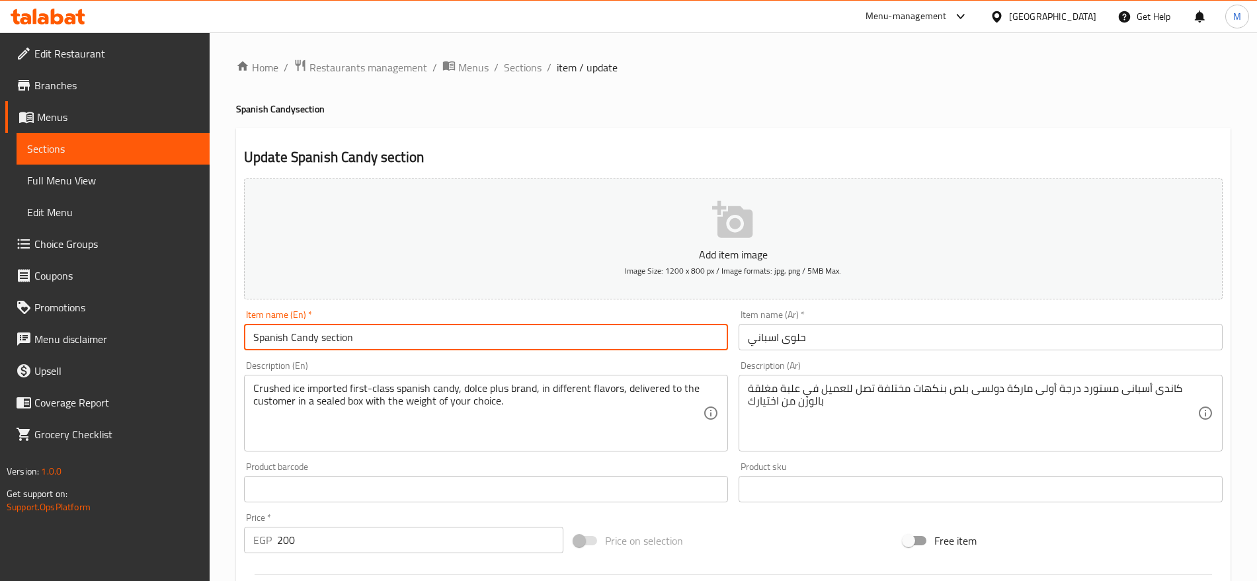
click at [354, 335] on input "Spanish Candy section" at bounding box center [486, 337] width 484 height 26
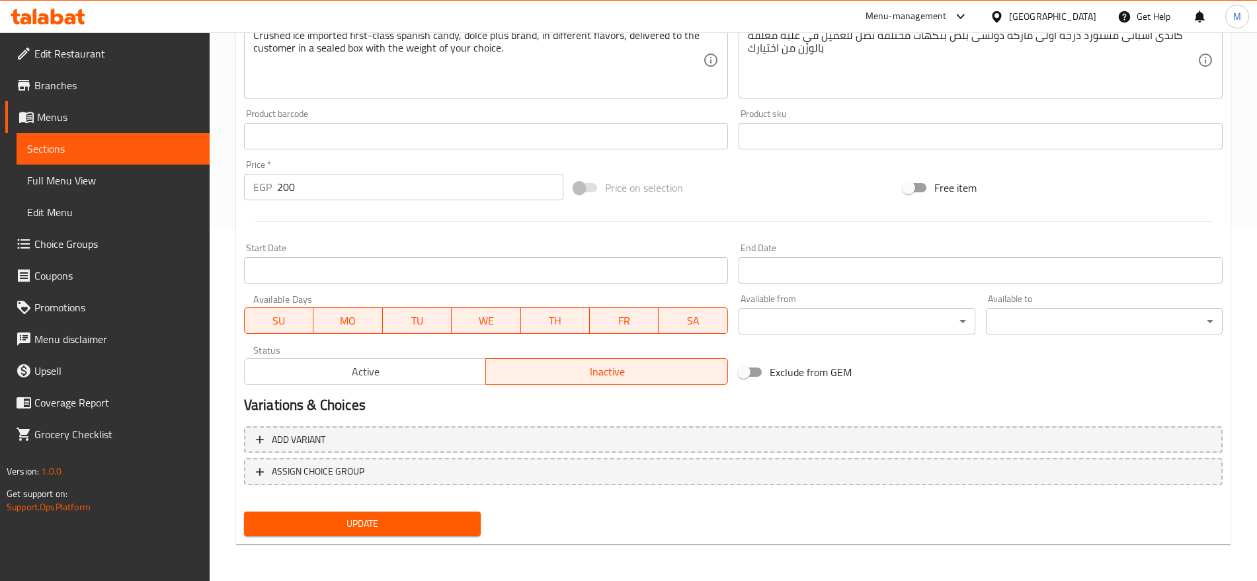
type input "Spanish Candy"
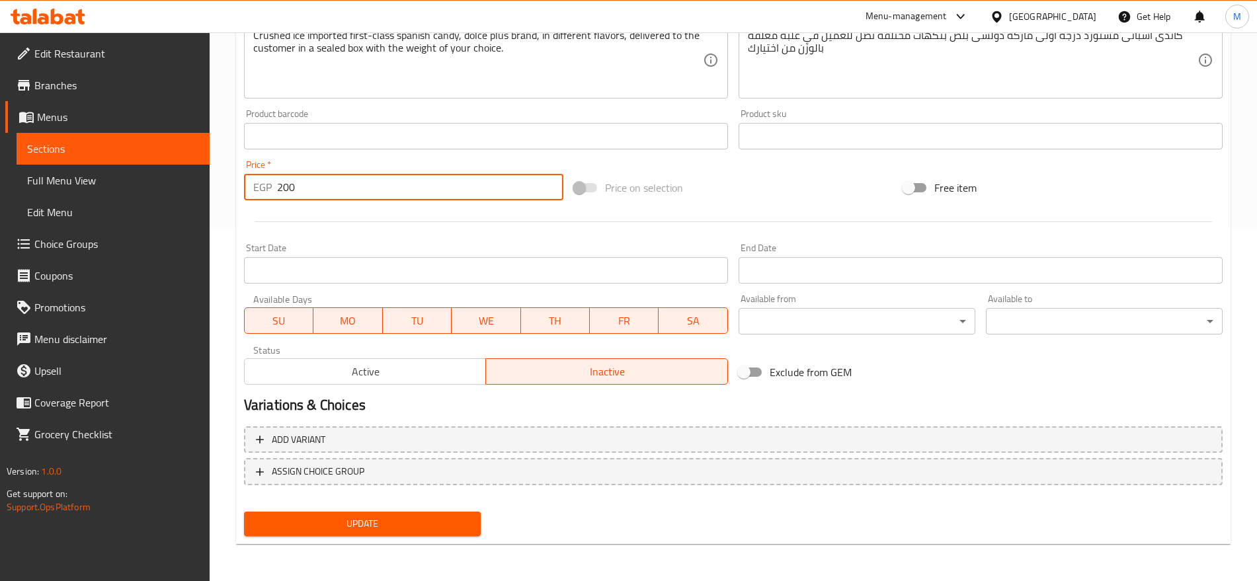
click at [365, 191] on input "200" at bounding box center [420, 187] width 286 height 26
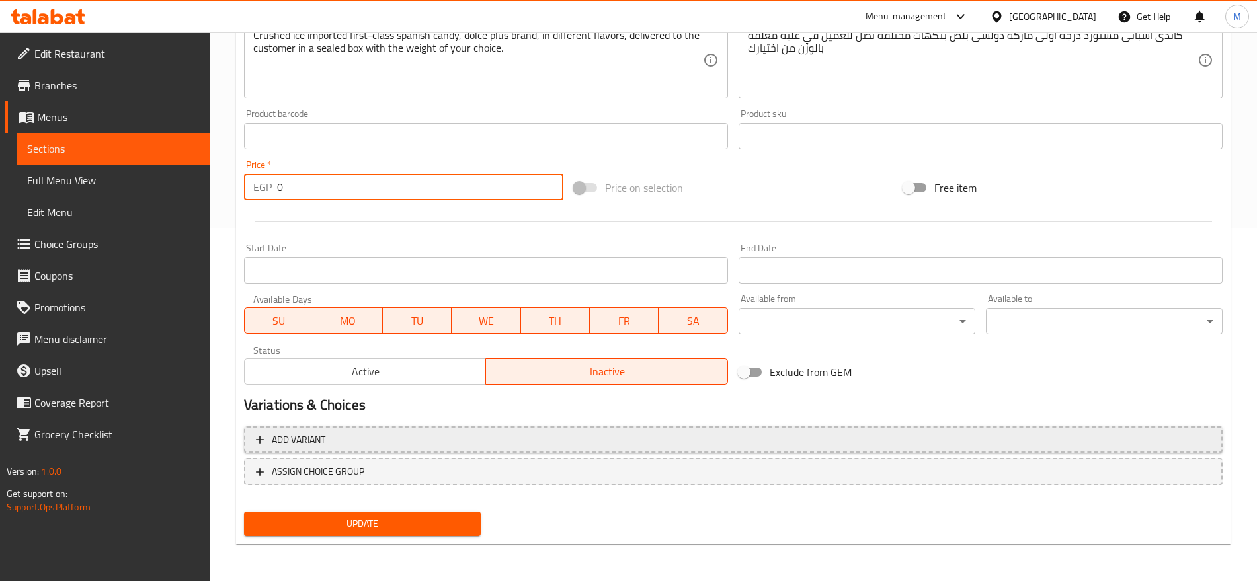
type input "0"
click at [759, 441] on span "Add variant" at bounding box center [733, 440] width 954 height 17
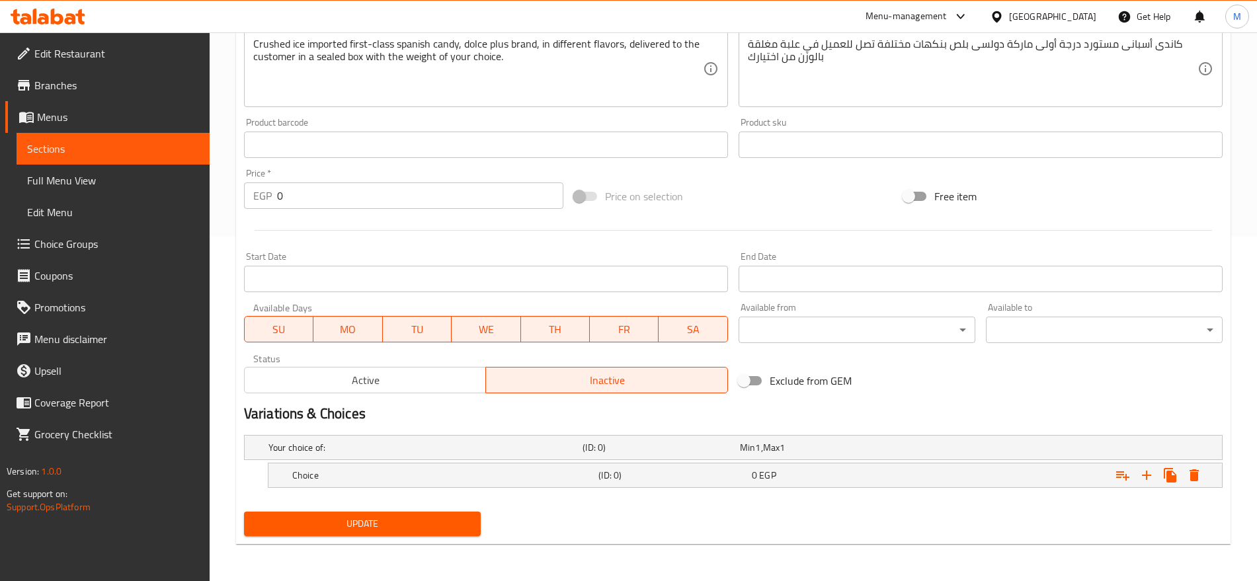
scroll to position [344, 0]
click at [446, 377] on span "Active" at bounding box center [365, 380] width 231 height 19
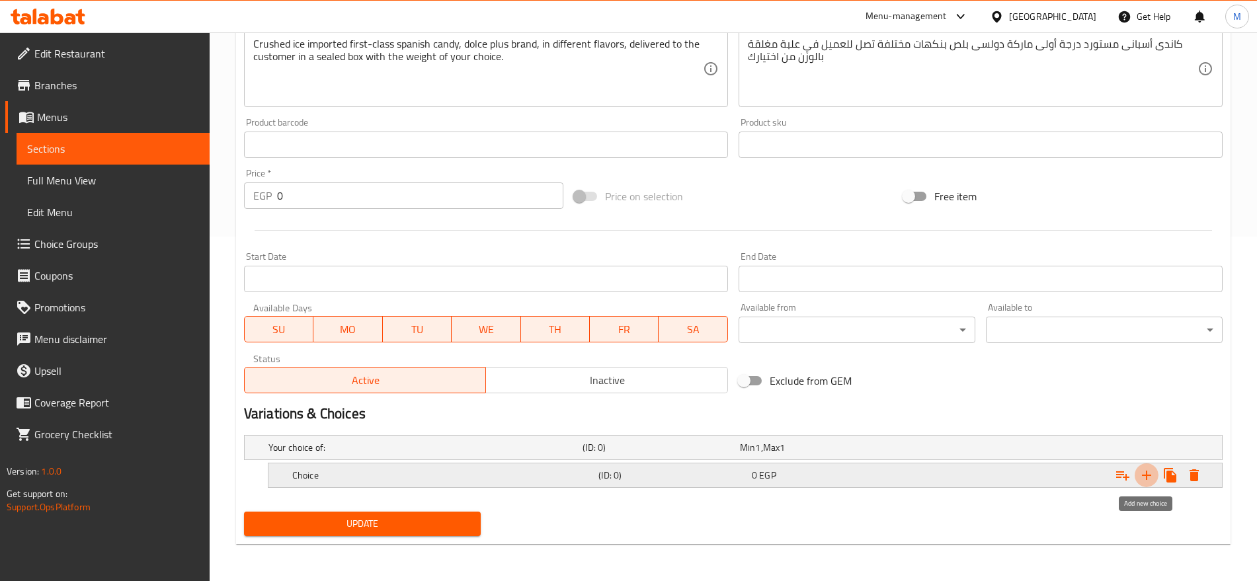
click at [1149, 472] on icon "Expand" at bounding box center [1146, 475] width 16 height 16
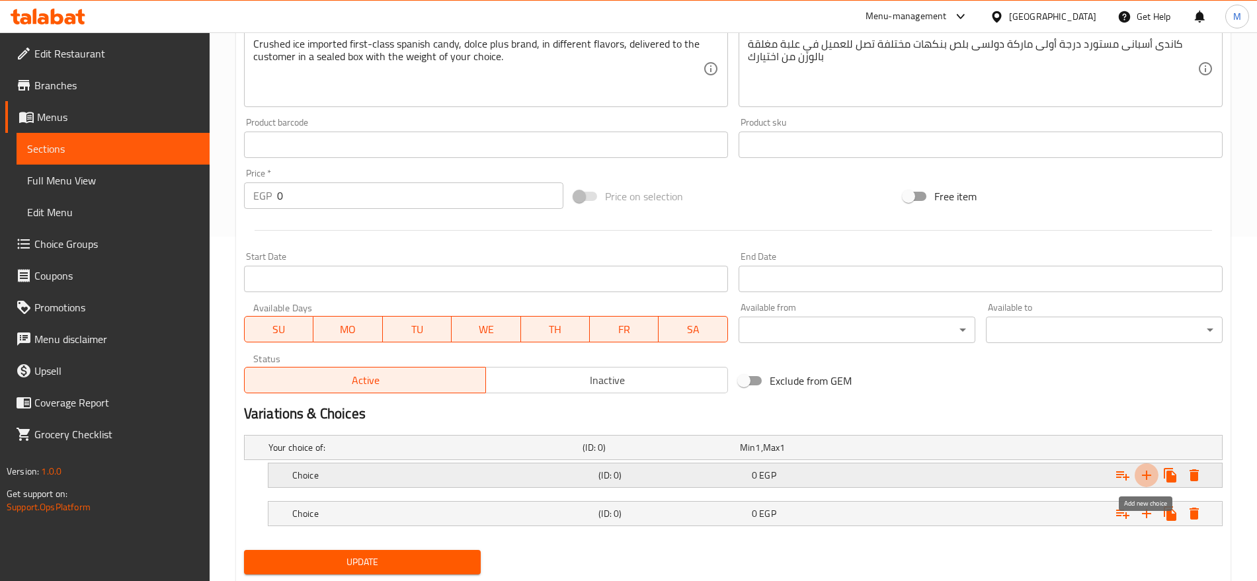
click at [1149, 472] on icon "Expand" at bounding box center [1146, 475] width 16 height 16
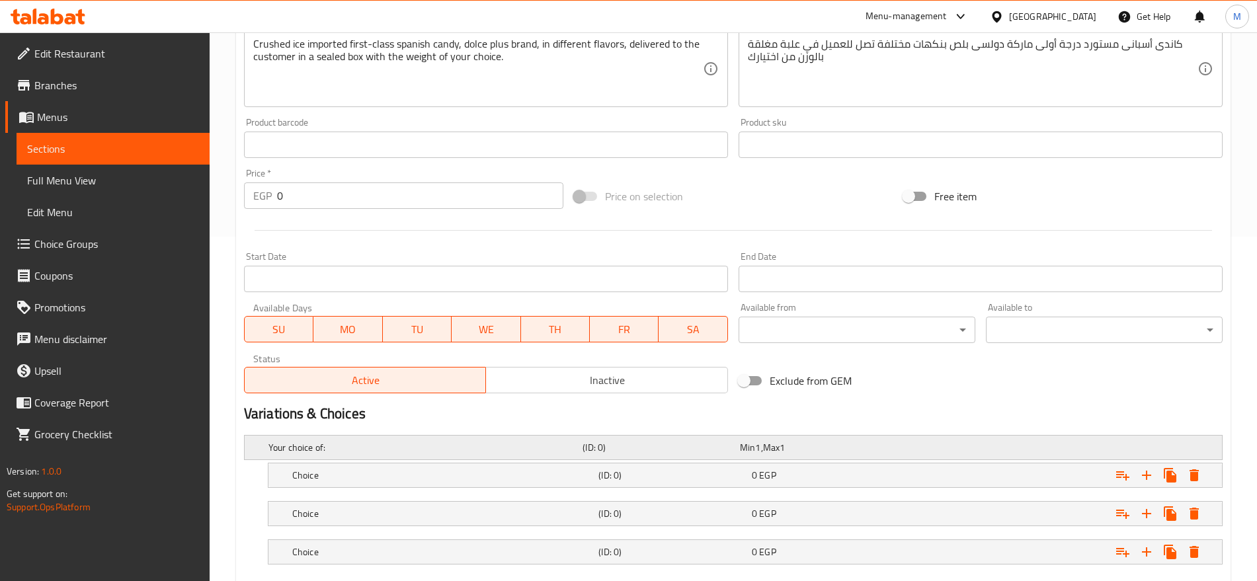
scroll to position [421, 0]
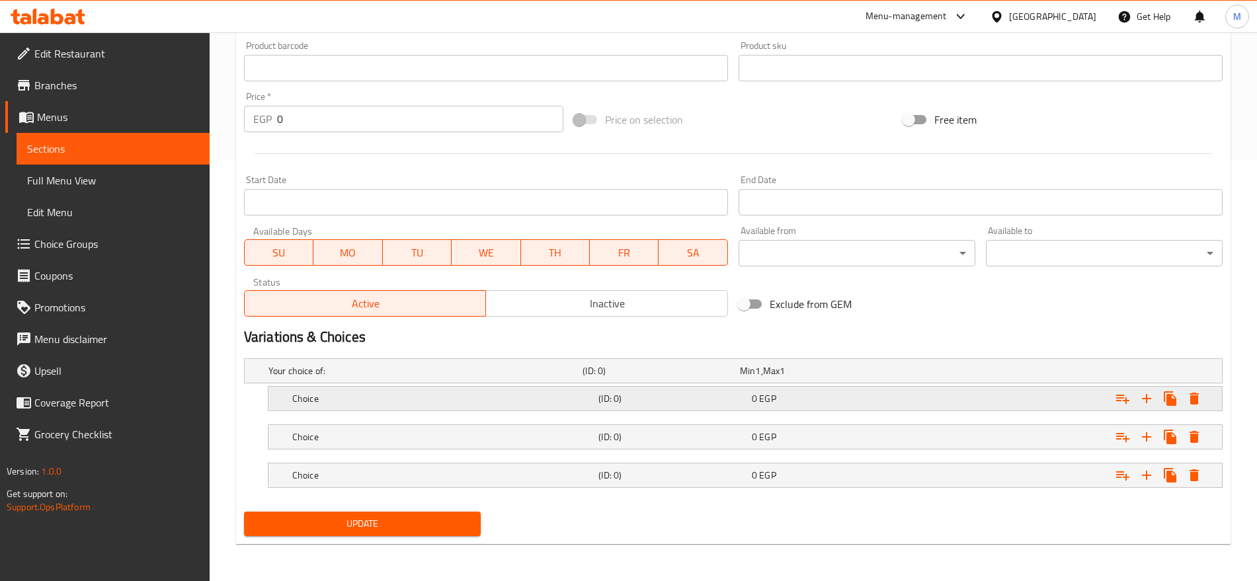
click at [884, 377] on div "0 EGP" at bounding box center [816, 370] width 152 height 13
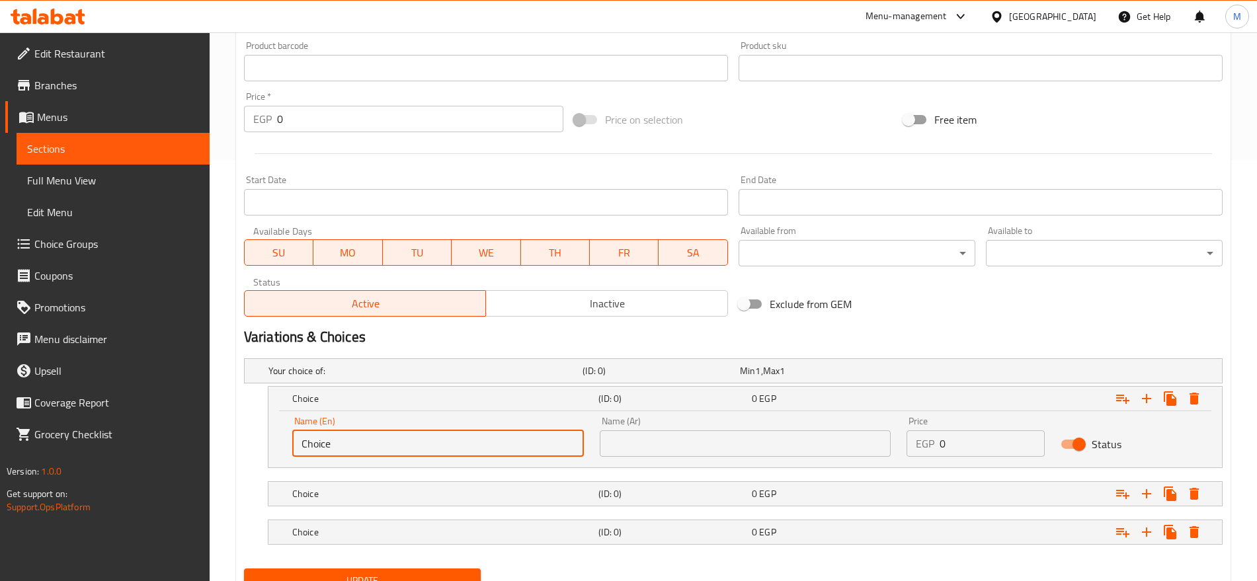
click at [529, 451] on input "Choice" at bounding box center [438, 443] width 292 height 26
paste input "200"
type input "200"
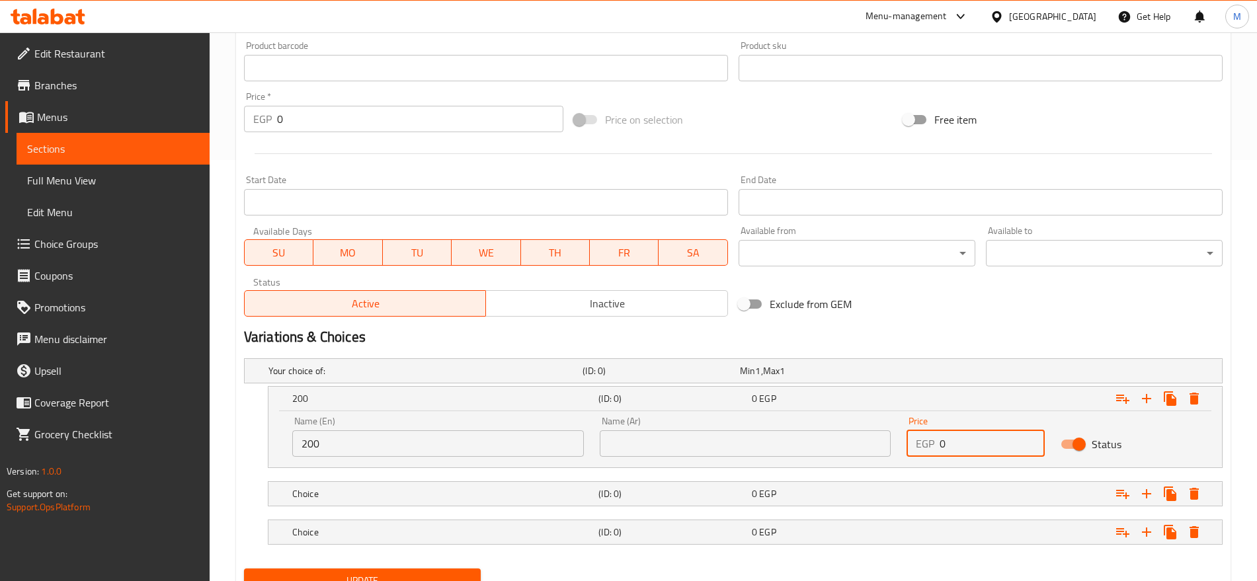
click at [996, 438] on input "0" at bounding box center [991, 443] width 104 height 26
paste input "20"
type input "200"
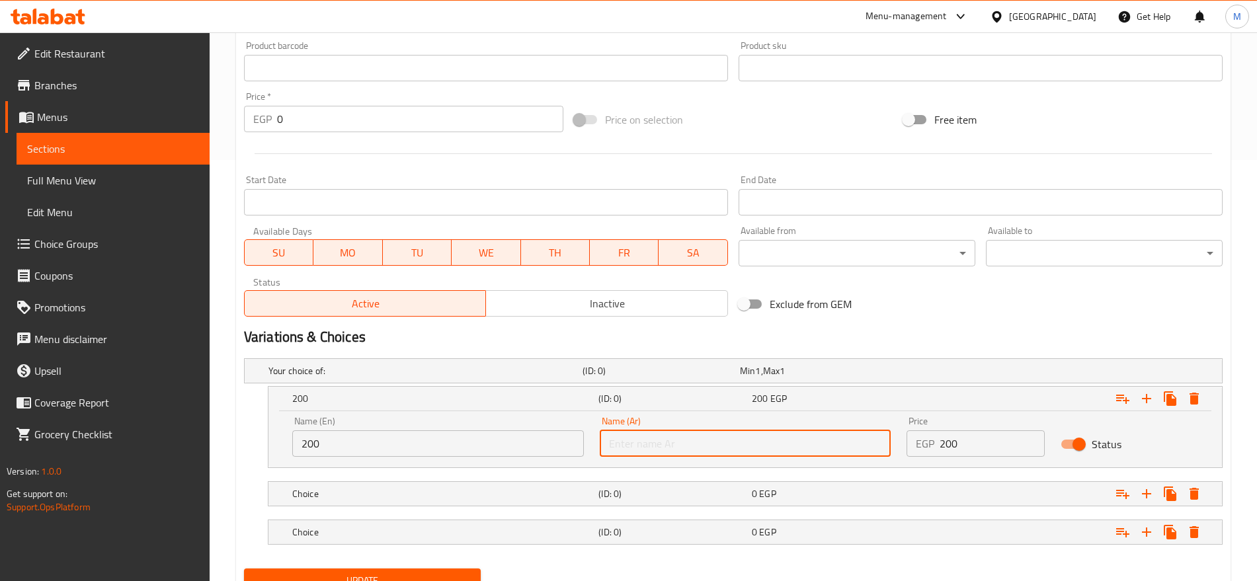
click at [719, 442] on input "text" at bounding box center [746, 443] width 292 height 26
paste input "ربع كيلو"
type input "ربع كيلو"
click at [758, 377] on div "0 EGP" at bounding box center [816, 370] width 152 height 13
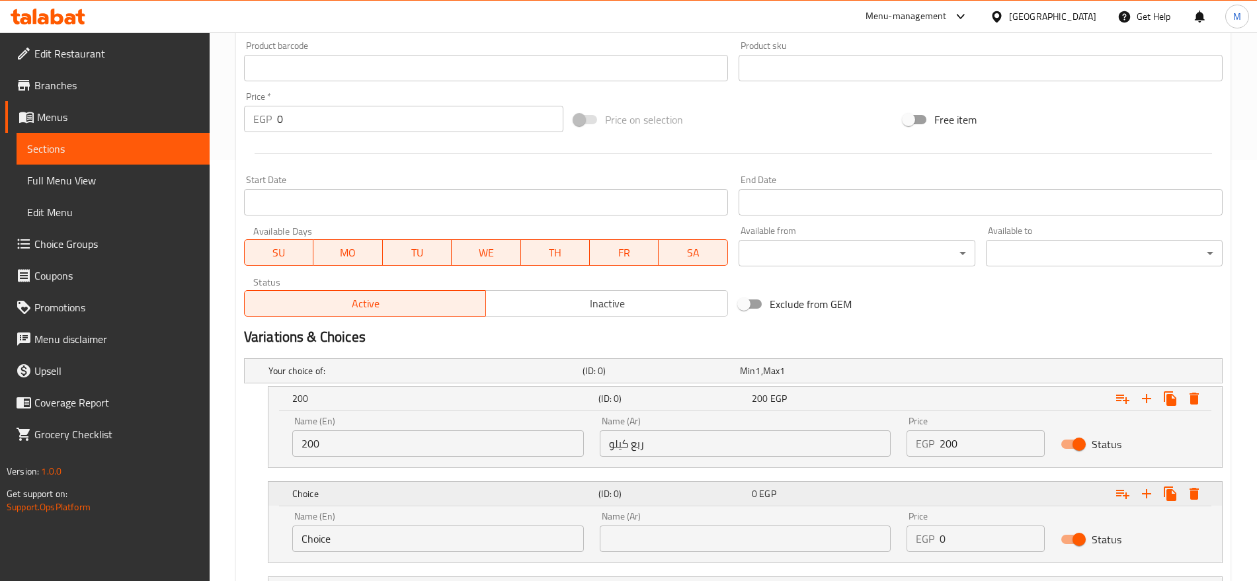
scroll to position [535, 0]
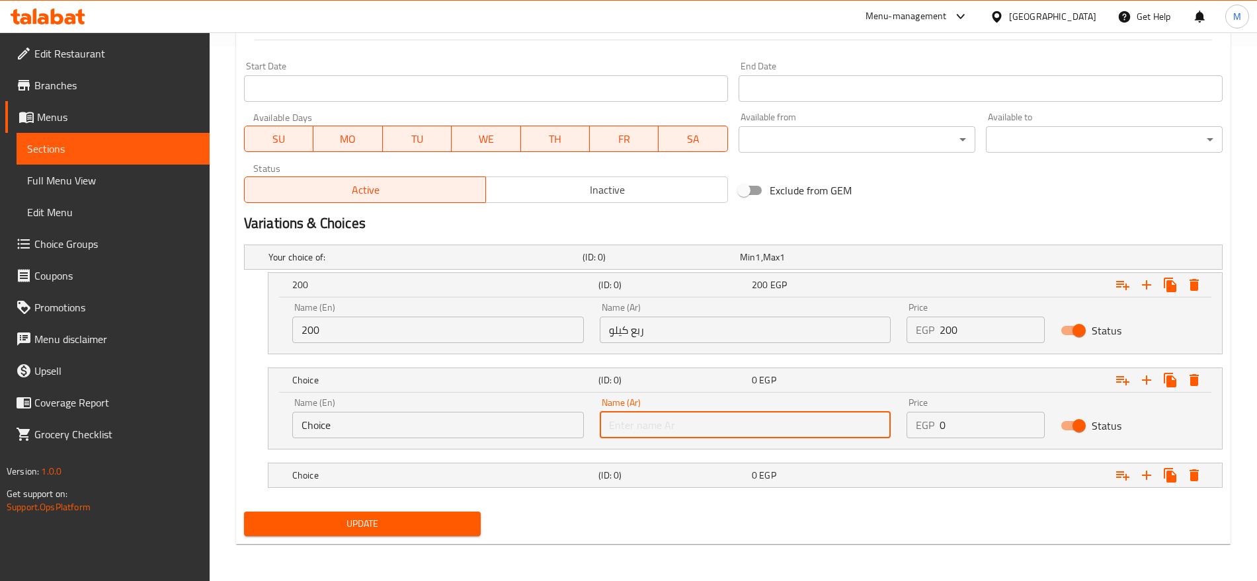
click at [781, 434] on input "text" at bounding box center [746, 425] width 292 height 26
paste input "نص كيلو"
type input "نص كيلو"
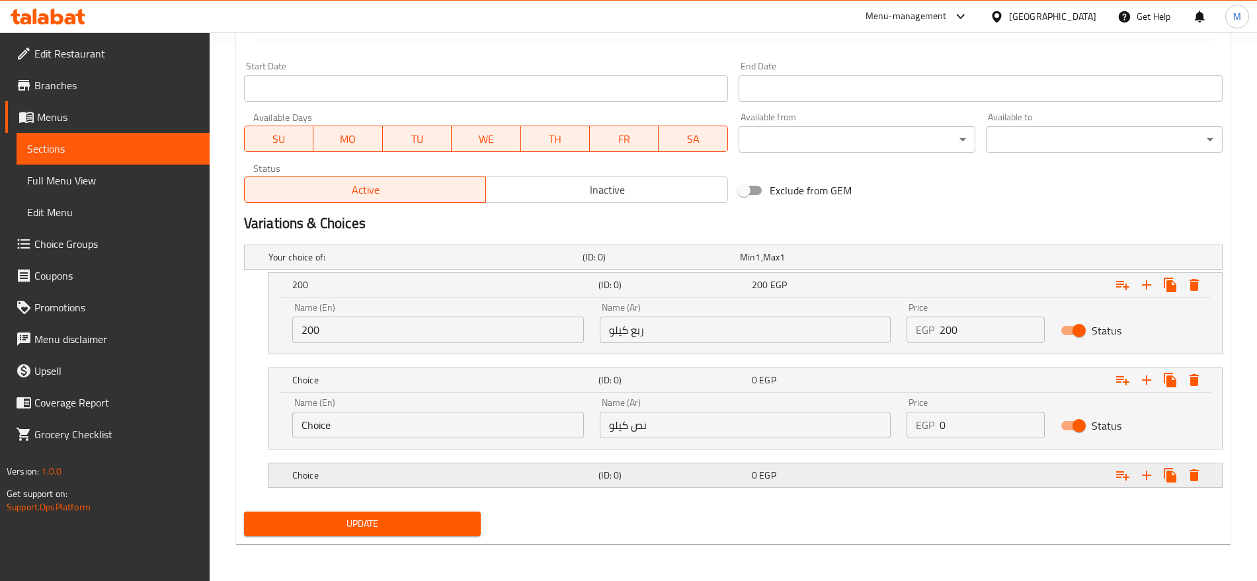
click at [834, 264] on div "0 EGP" at bounding box center [816, 257] width 152 height 13
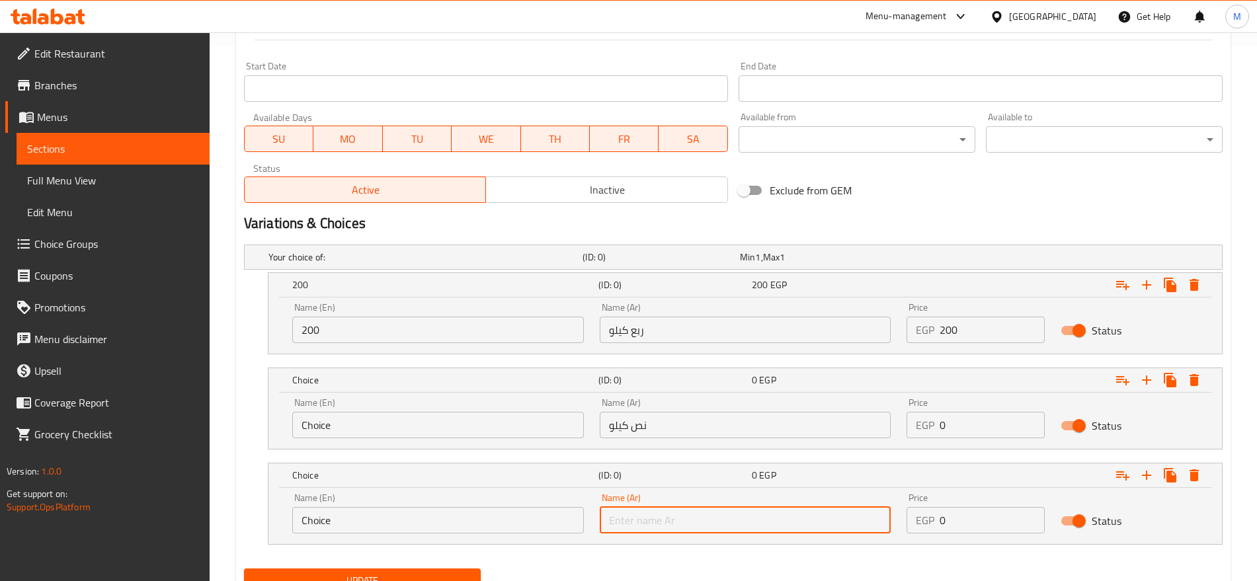
click at [742, 519] on input "text" at bounding box center [746, 520] width 292 height 26
paste input "كيلو"
type input "كيلو"
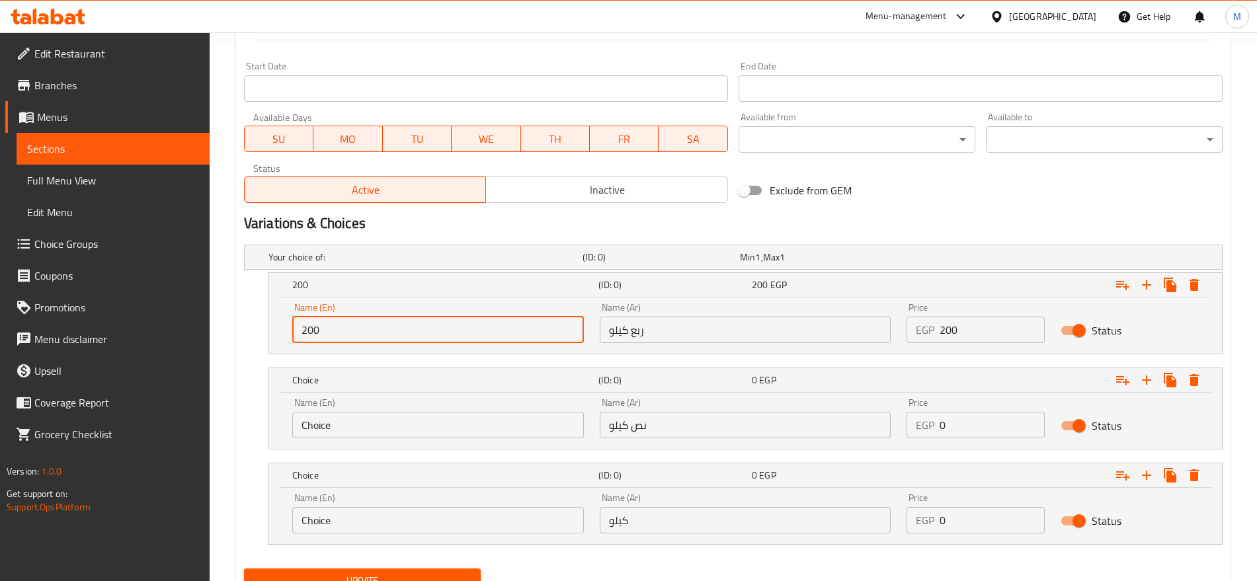
click at [393, 327] on input "200" at bounding box center [438, 330] width 292 height 26
type input "1/4 Kilo"
click at [340, 417] on input "Choice" at bounding box center [438, 425] width 292 height 26
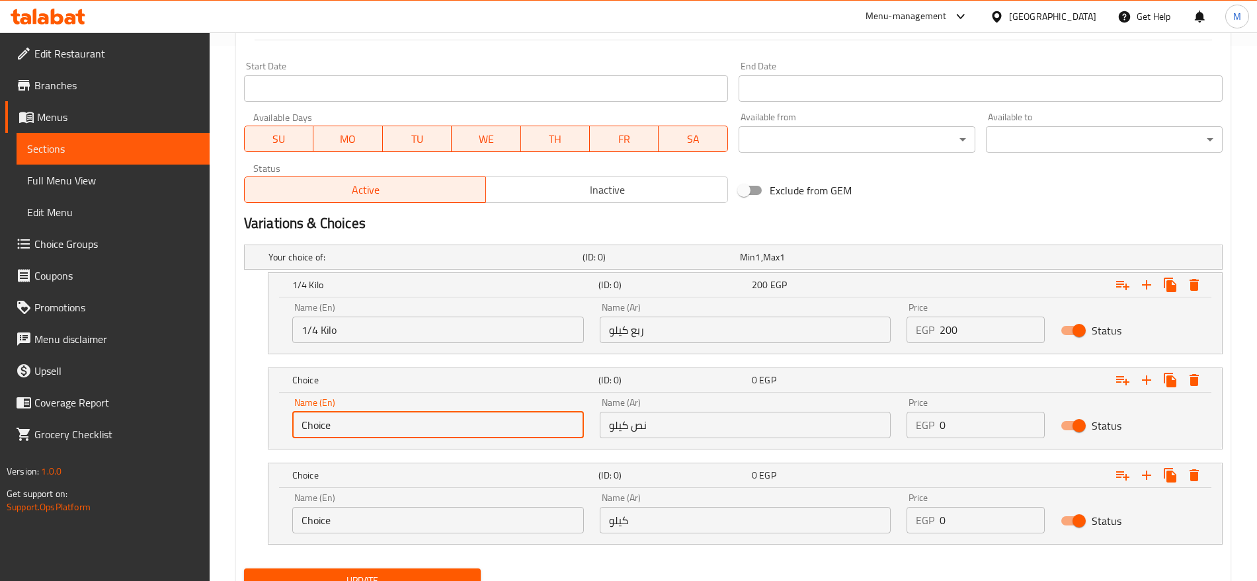
click at [340, 417] on input "Choice" at bounding box center [438, 425] width 292 height 26
type input "1/2 Kilo"
click at [386, 518] on input "Choice" at bounding box center [438, 520] width 292 height 26
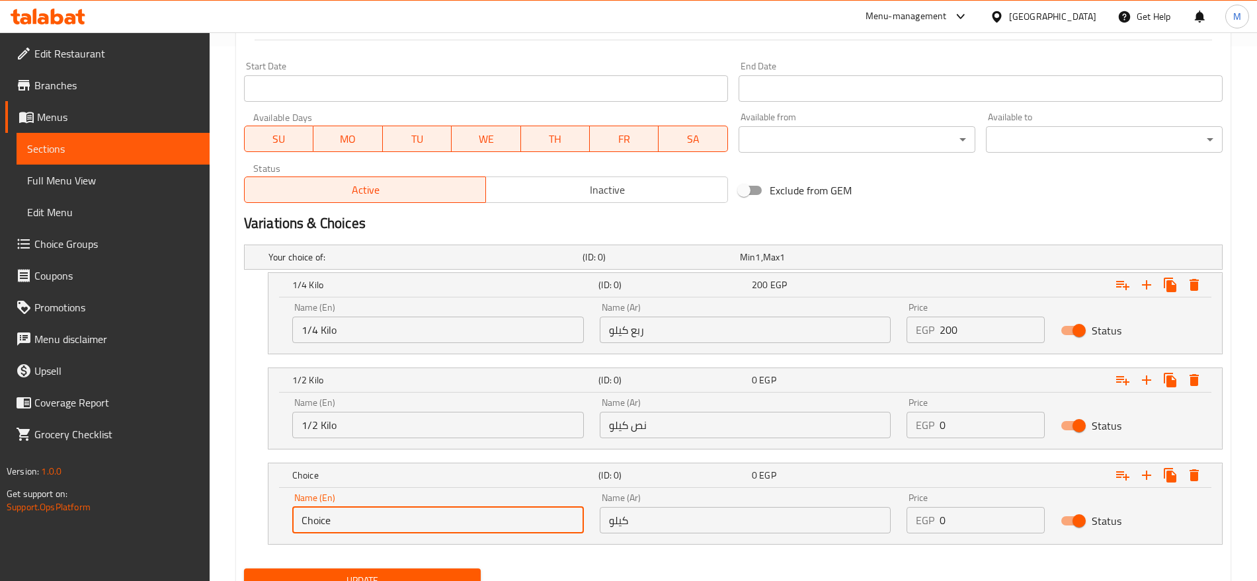
click at [386, 518] on input "Choice" at bounding box center [438, 520] width 292 height 26
type input "Kilo"
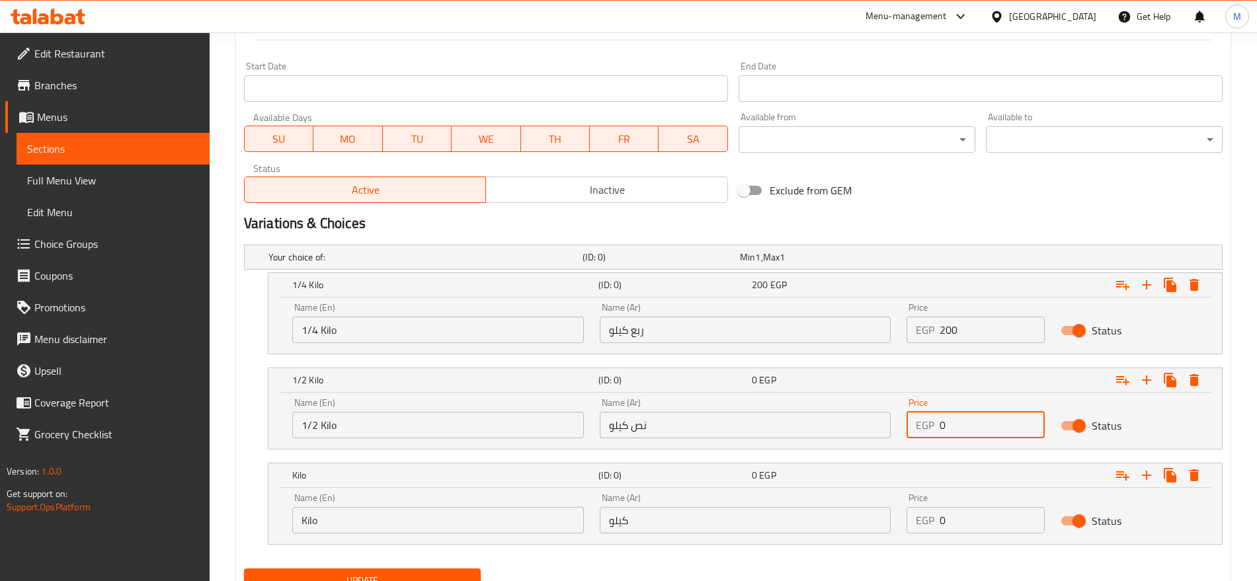
click at [982, 428] on input "0" at bounding box center [991, 425] width 104 height 26
paste input "35"
type input "350"
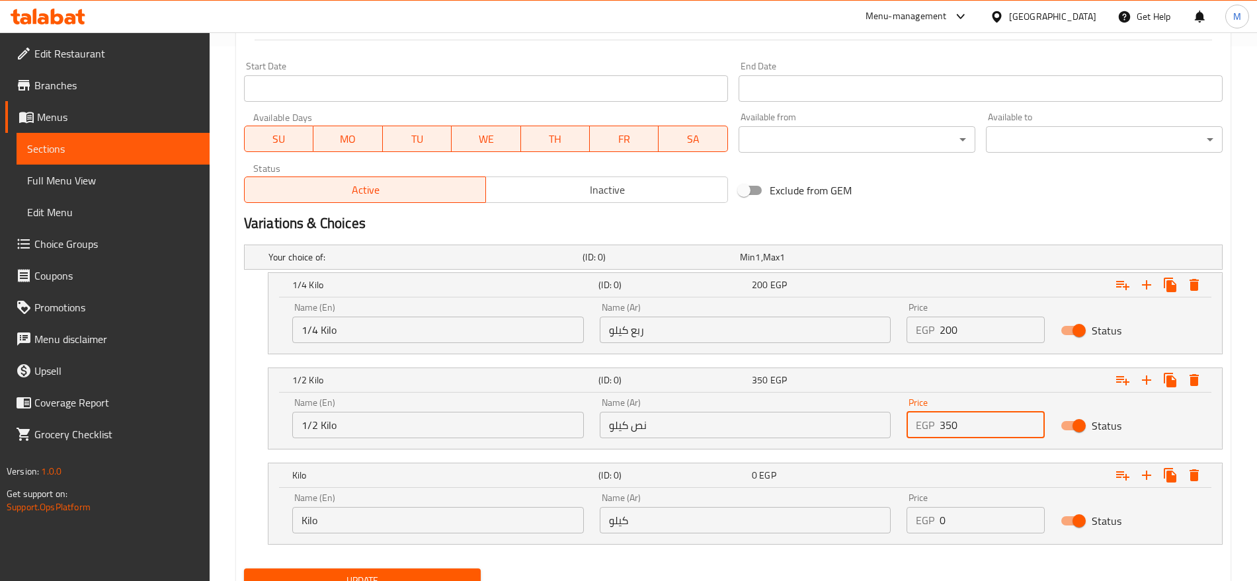
click at [972, 512] on input "0" at bounding box center [991, 520] width 104 height 26
click at [954, 520] on input "0" at bounding box center [991, 520] width 104 height 26
paste input "60"
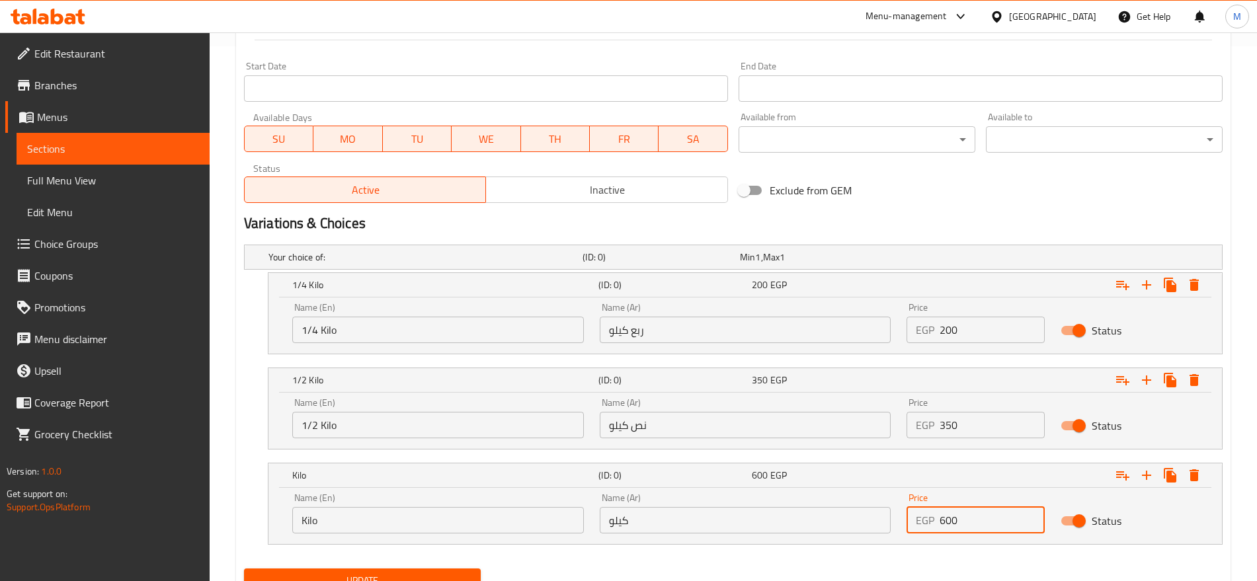
type input "600"
click at [850, 557] on nav at bounding box center [733, 552] width 978 height 11
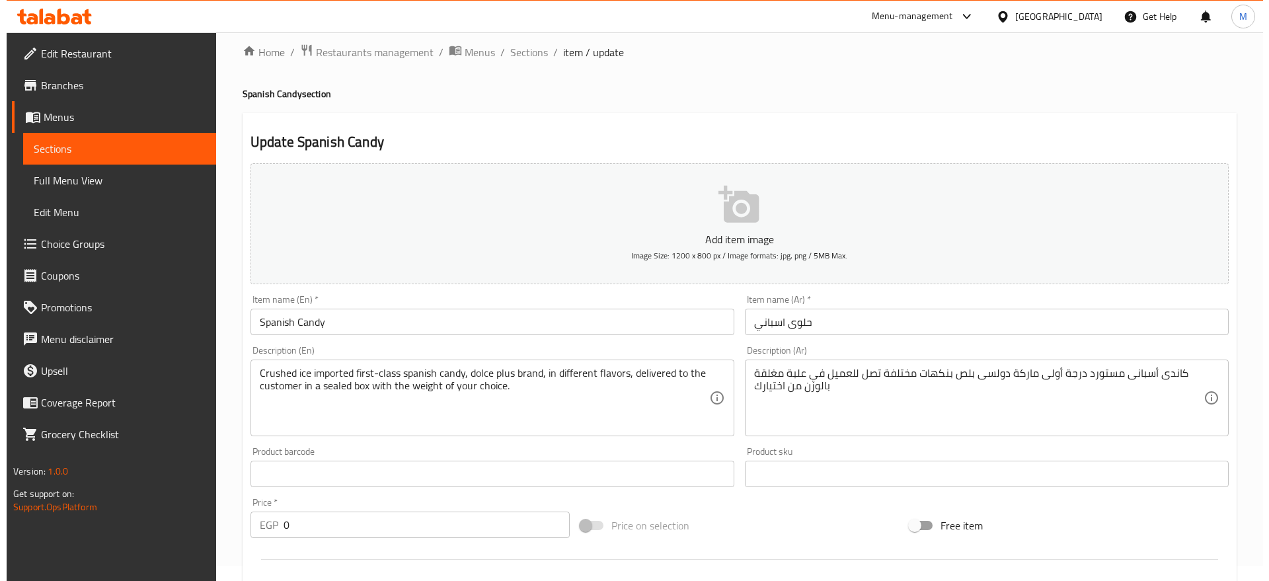
scroll to position [0, 0]
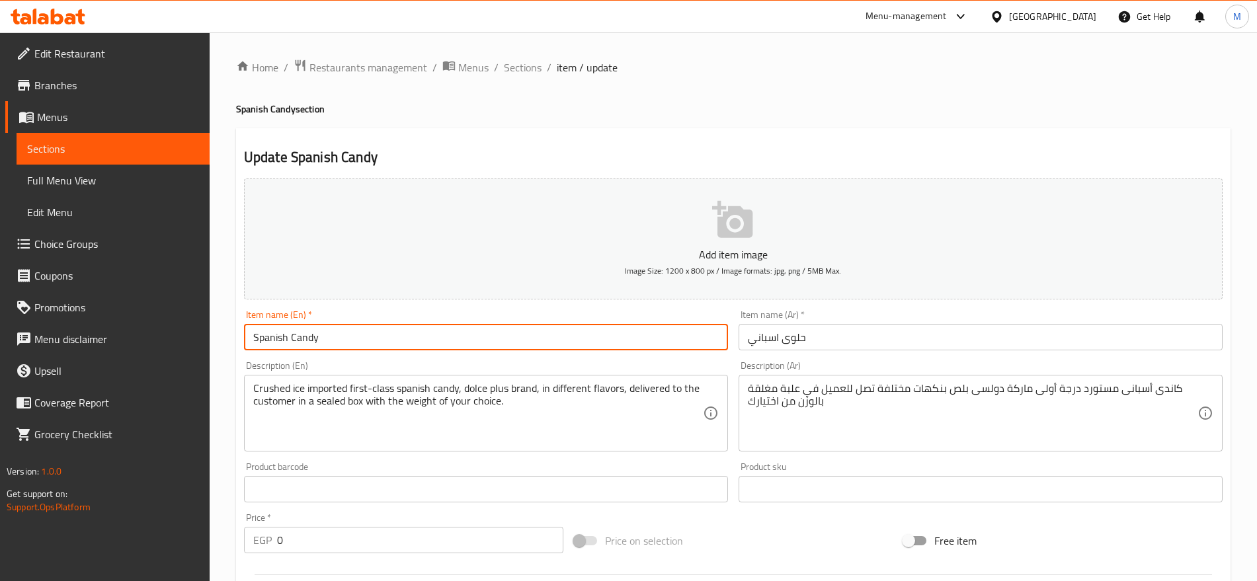
click at [584, 340] on input "Spanish Candy" at bounding box center [486, 337] width 484 height 26
click at [520, 61] on span "Sections" at bounding box center [523, 67] width 38 height 16
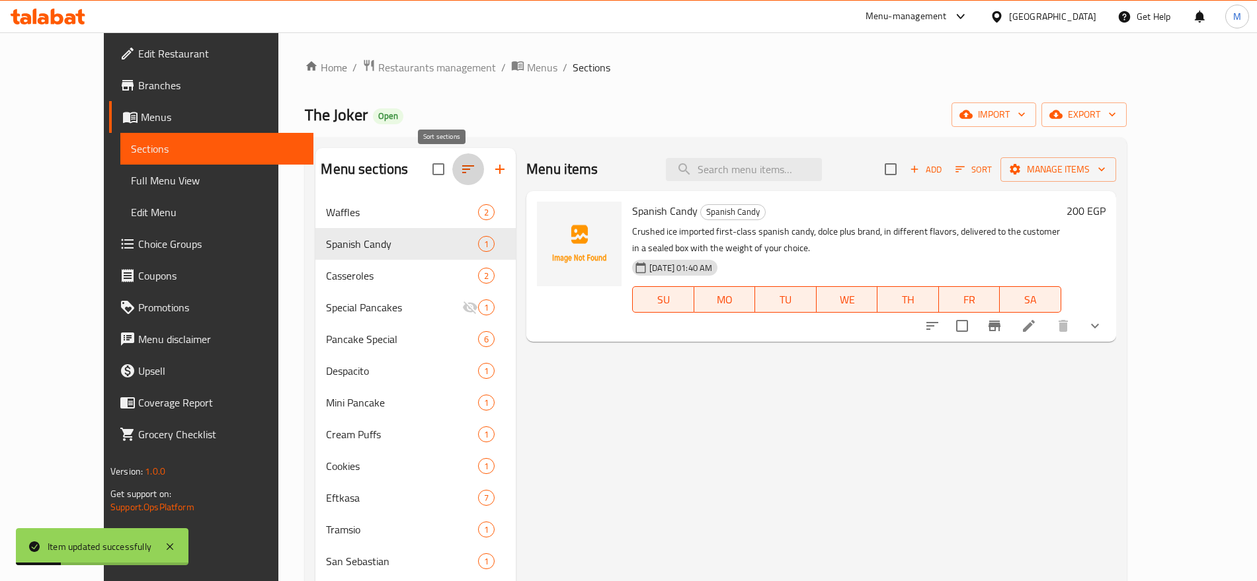
click at [460, 173] on icon "button" at bounding box center [468, 169] width 16 height 16
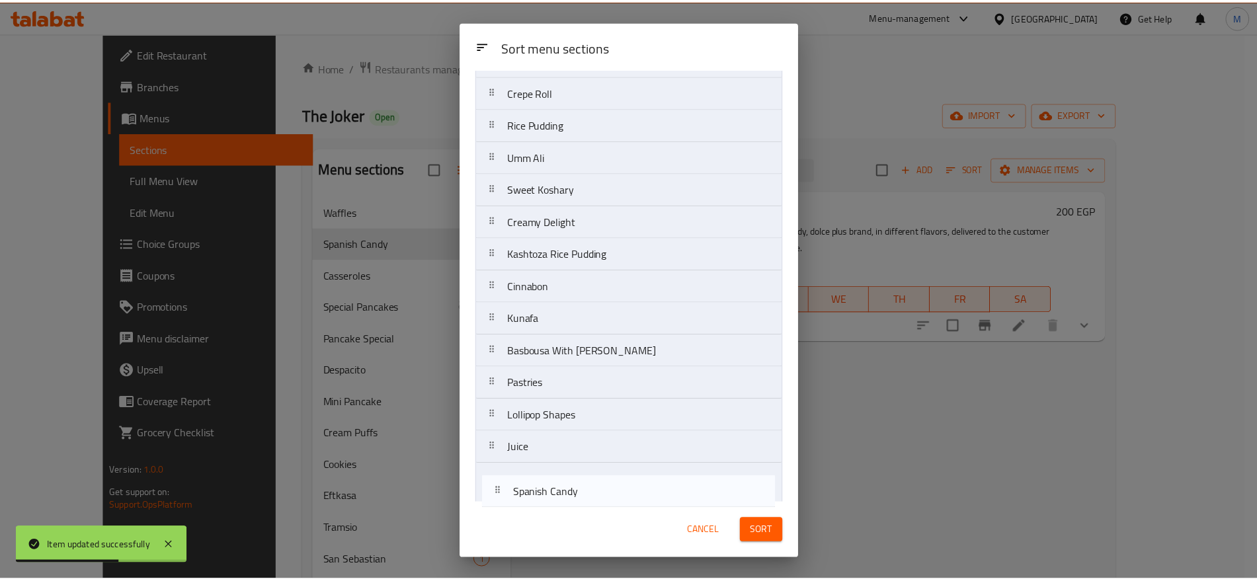
scroll to position [808, 0]
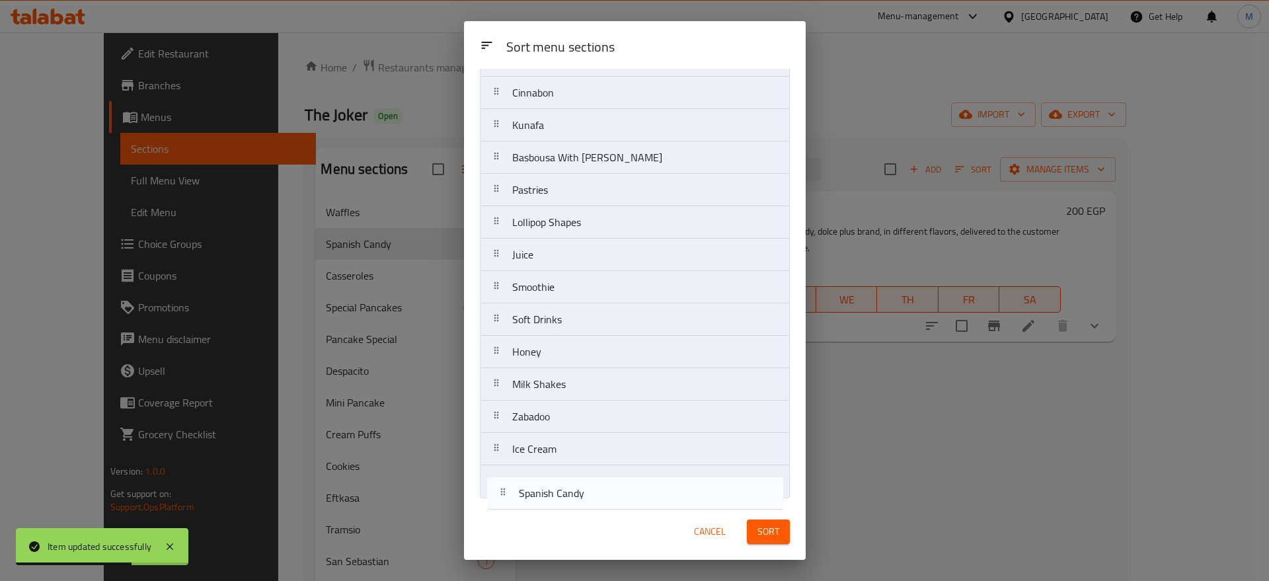
drag, startPoint x: 602, startPoint y: 165, endPoint x: 597, endPoint y: 537, distance: 371.5
click at [597, 537] on div "Sort menu sections Sort menu sections Waffles Spanish Candy Casseroles Special …" at bounding box center [635, 290] width 342 height 539
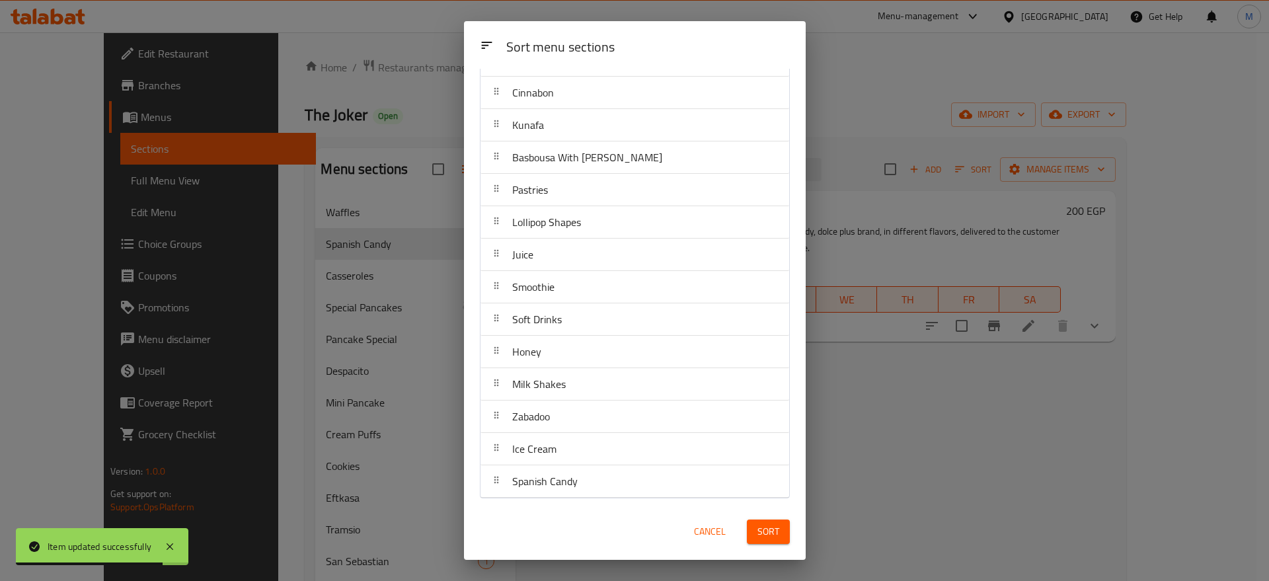
click at [767, 532] on span "Sort" at bounding box center [769, 532] width 22 height 17
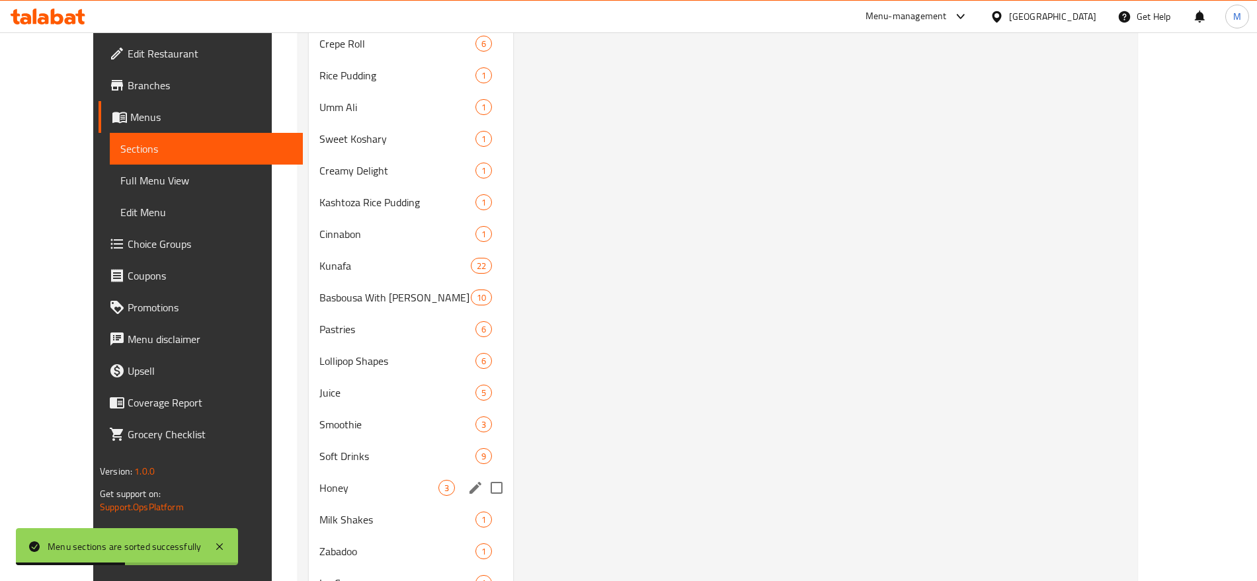
scroll to position [832, 0]
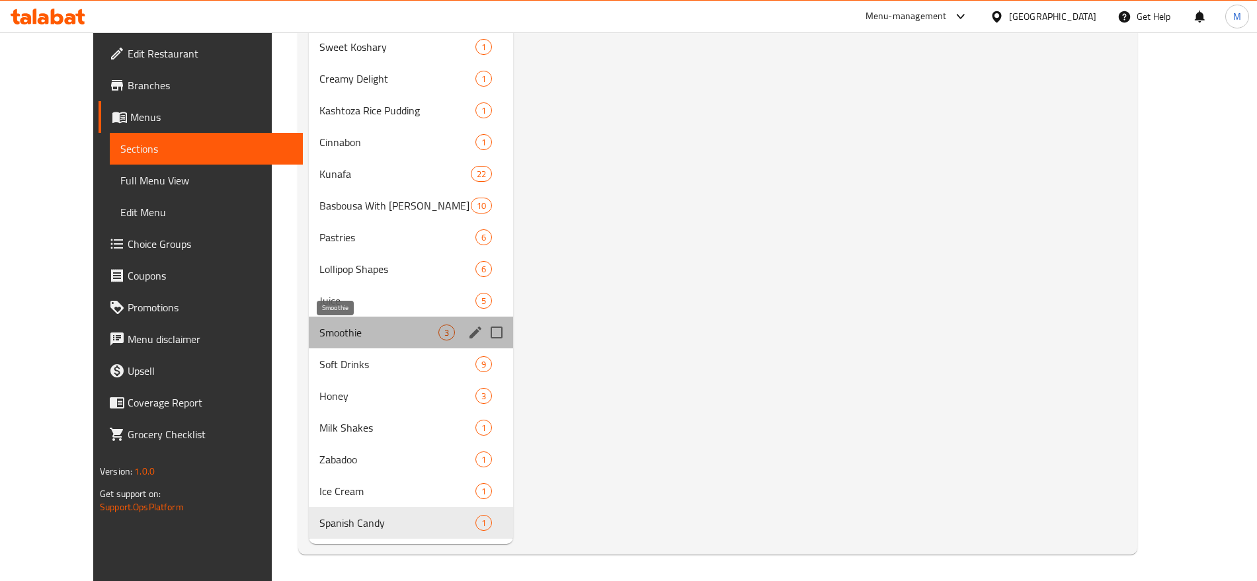
click at [384, 332] on span "Smoothie" at bounding box center [378, 333] width 119 height 16
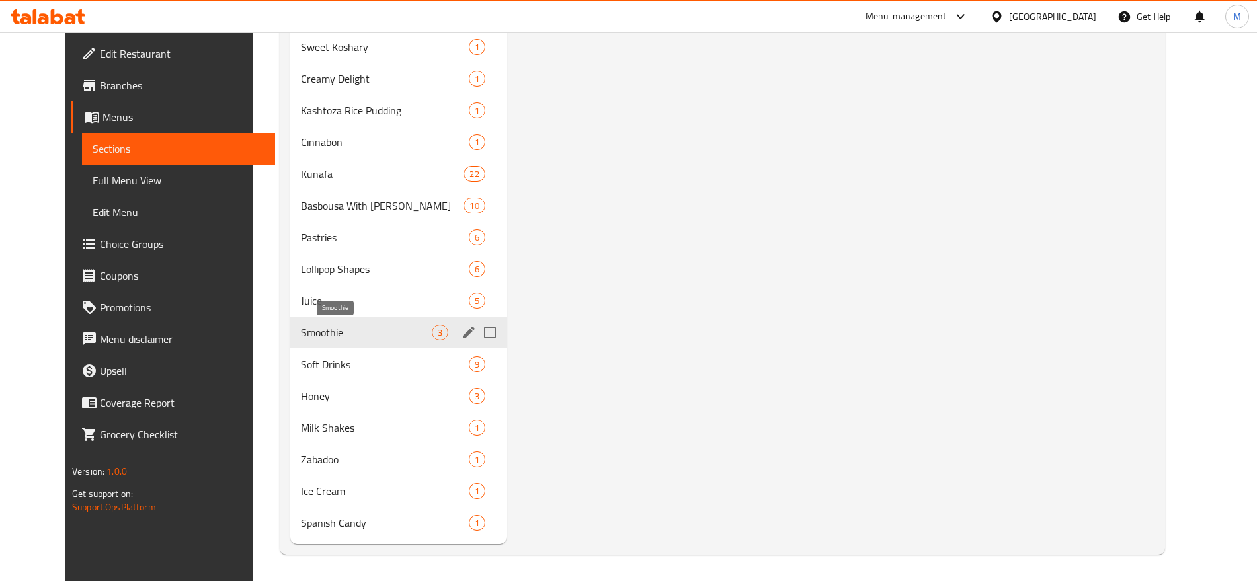
click at [384, 332] on span "Smoothie" at bounding box center [366, 333] width 130 height 16
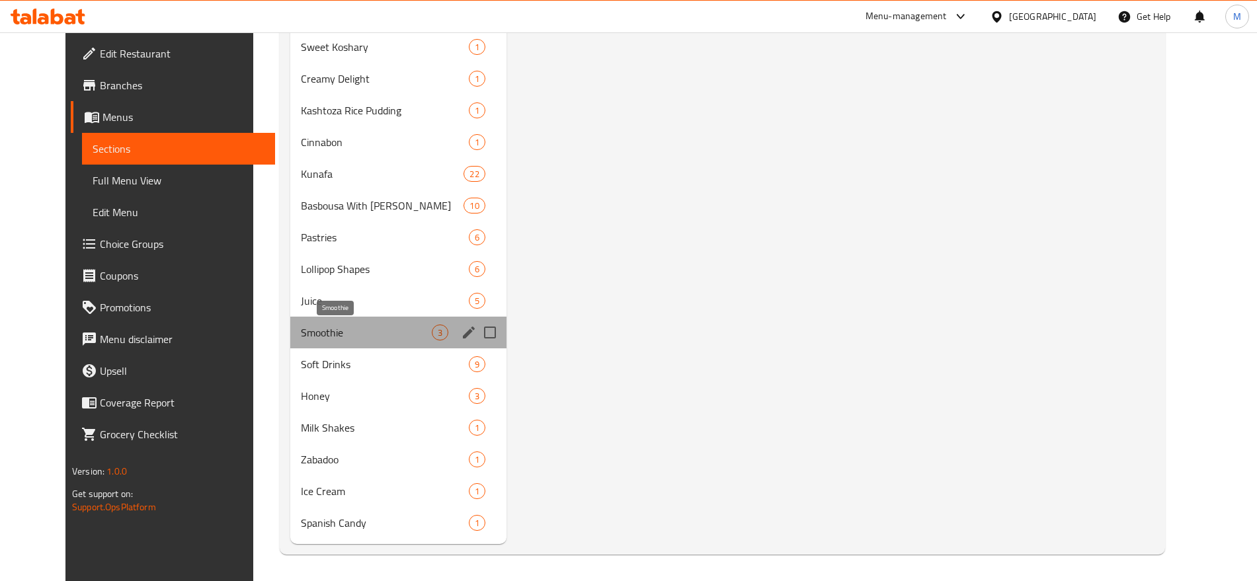
drag, startPoint x: 384, startPoint y: 333, endPoint x: 866, endPoint y: 424, distance: 490.3
click at [384, 332] on span "Smoothie" at bounding box center [366, 333] width 130 height 16
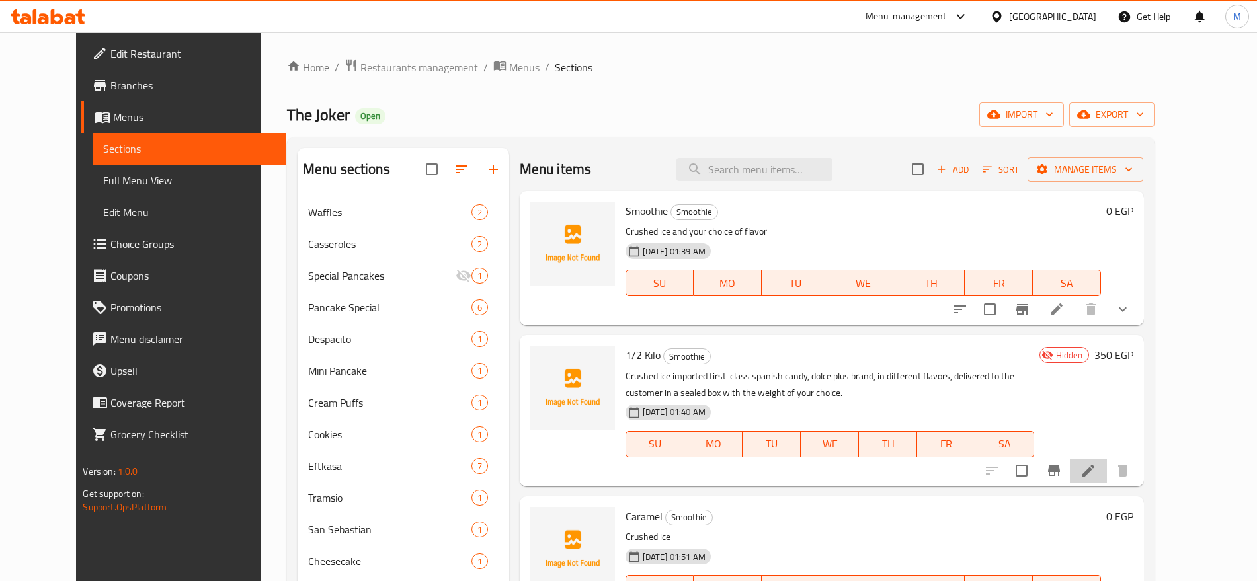
click at [1107, 465] on li at bounding box center [1088, 471] width 37 height 24
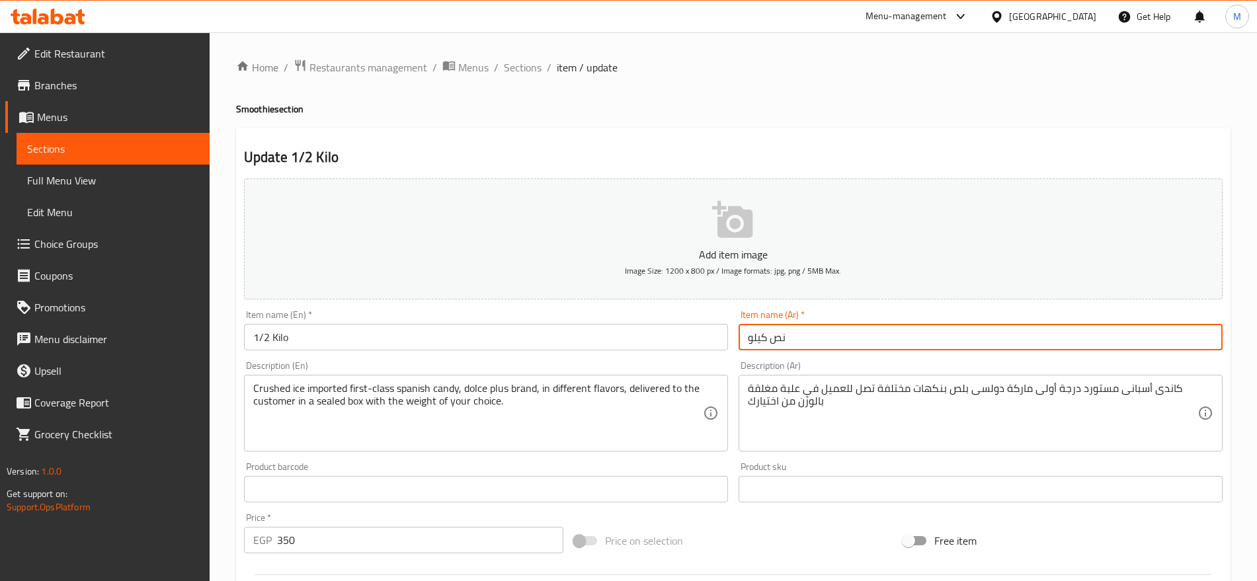
click at [847, 338] on input "نص كيلو" at bounding box center [980, 337] width 484 height 26
paste input "Fresca"
type input "Fresca"
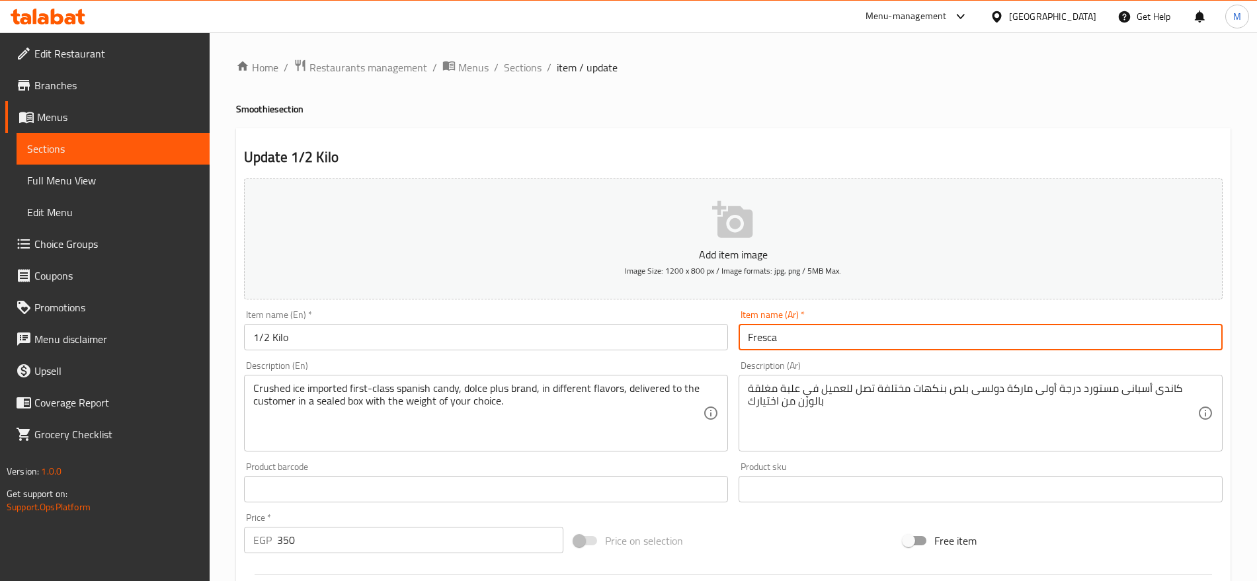
click at [605, 336] on input "1/2 Kilo" at bounding box center [486, 337] width 484 height 26
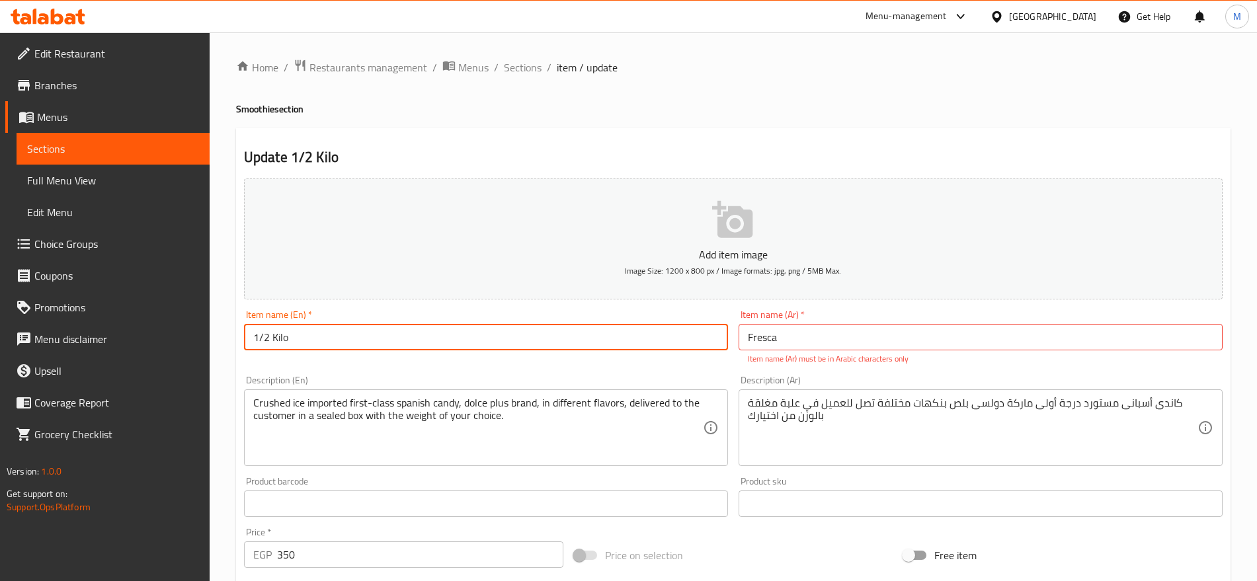
click at [605, 336] on input "1/2 Kilo" at bounding box center [486, 337] width 484 height 26
paste input "Fresca"
click at [605, 336] on input "1/2 Kilo" at bounding box center [486, 337] width 484 height 26
type input "Fresca"
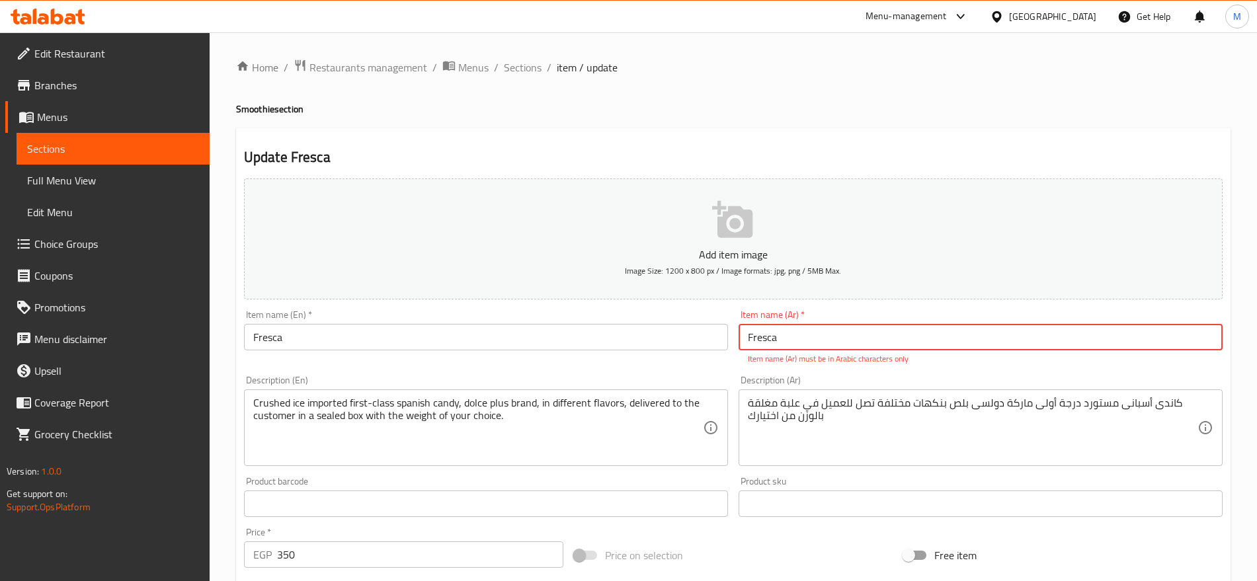
click at [850, 340] on input "Fresca" at bounding box center [980, 337] width 484 height 26
type input "فريسكا"
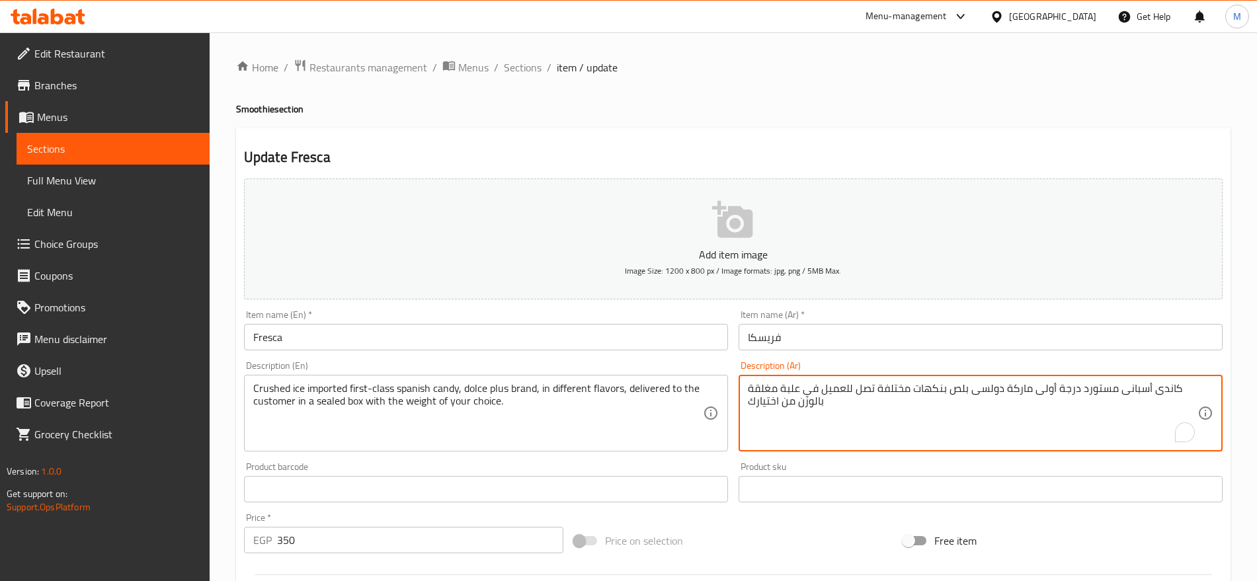
click at [1032, 398] on textarea "كاندى أسبانى مستورد درجة أولى ماركة دولسى بلص بنكهات مختلفة تصل للعميل في علبة …" at bounding box center [972, 413] width 449 height 63
paste textarea "استمتع بقطعة من الغريسكا حيث القرمشة الخفيفة مع حشوة الإختراعات اللذيذة وإختيار…"
type textarea "استمتع بقطعة من الغريسكا حيث القرمشة الخفيفة مع حشوة الإختراعات اللذيذة وإختيار…"
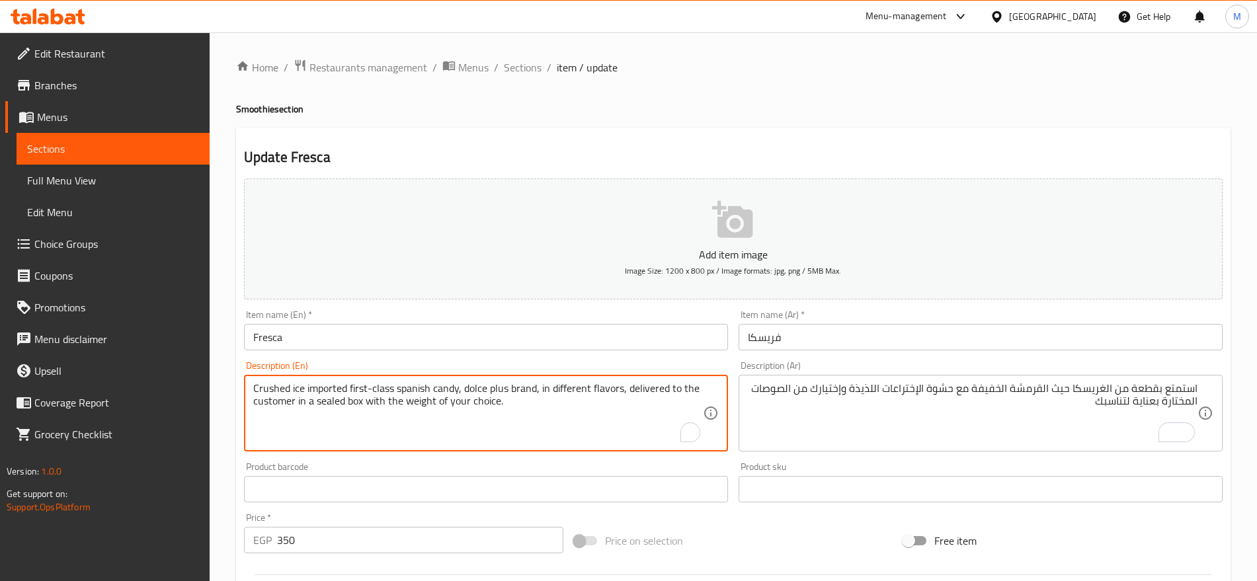
click at [492, 401] on textarea "Crushed ice imported first-class spanish candy, dolce plus brand, in different …" at bounding box center [477, 413] width 449 height 63
paste textarea "Enjoy a piece of Gresca with a light crunch, a delicious invention filling and …"
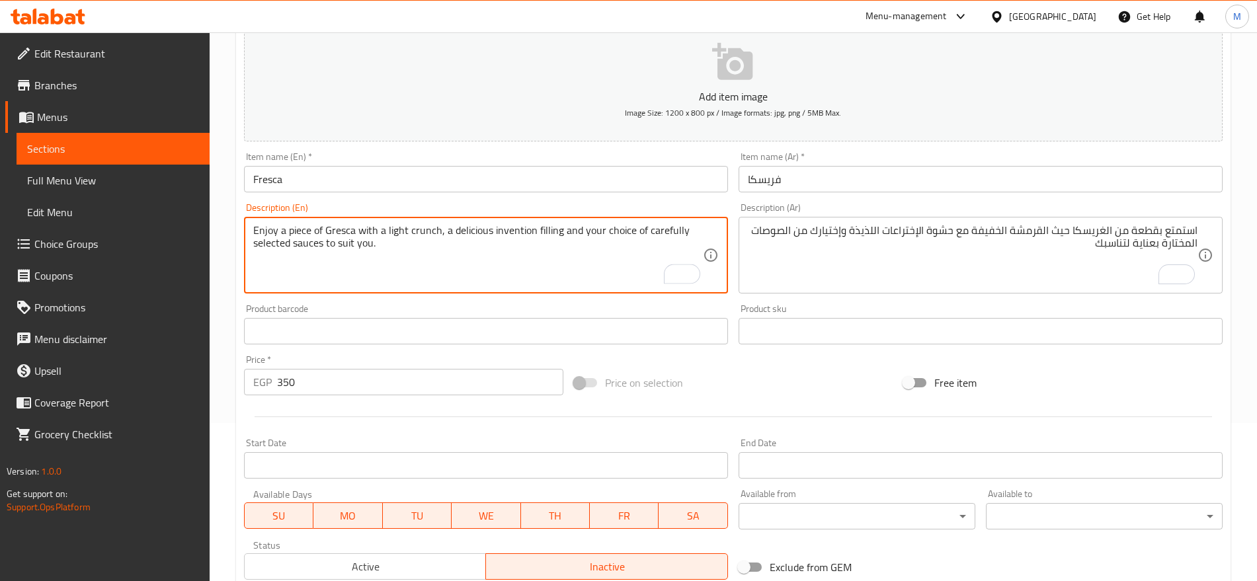
type textarea "Enjoy a piece of Gresca with a light crunch, a delicious invention filling and …"
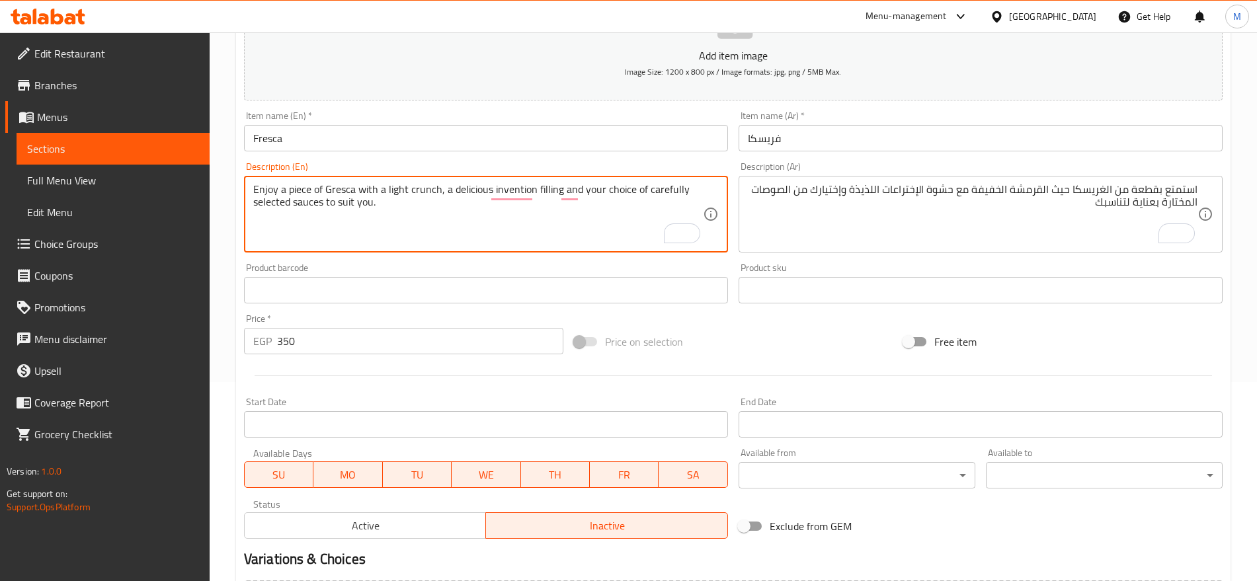
scroll to position [353, 0]
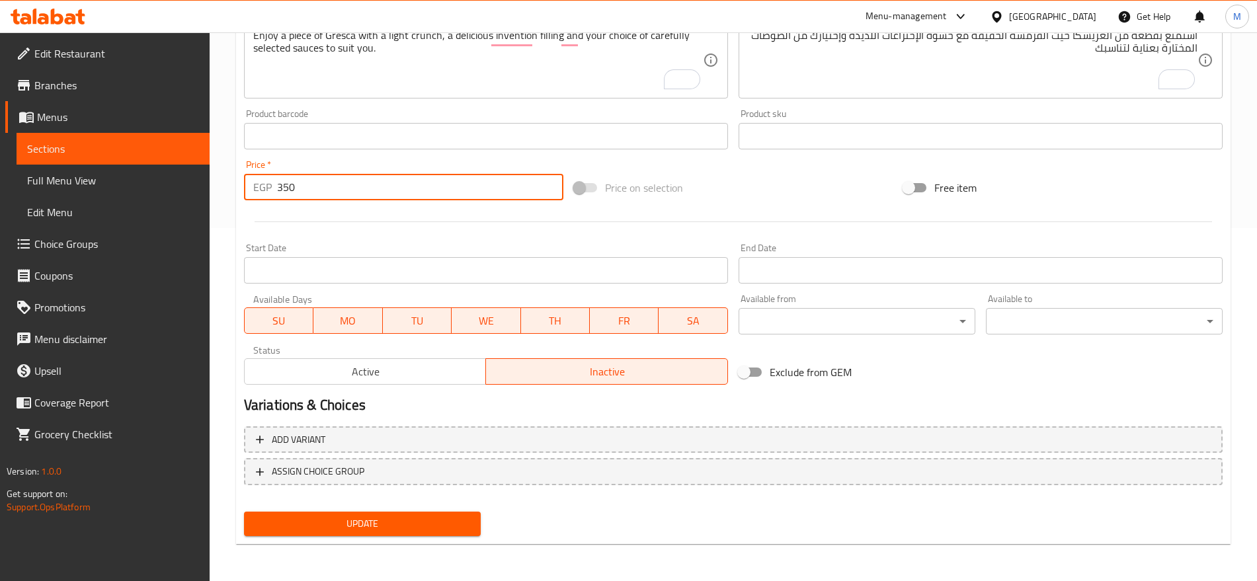
click at [307, 197] on input "350" at bounding box center [420, 187] width 286 height 26
type input "0"
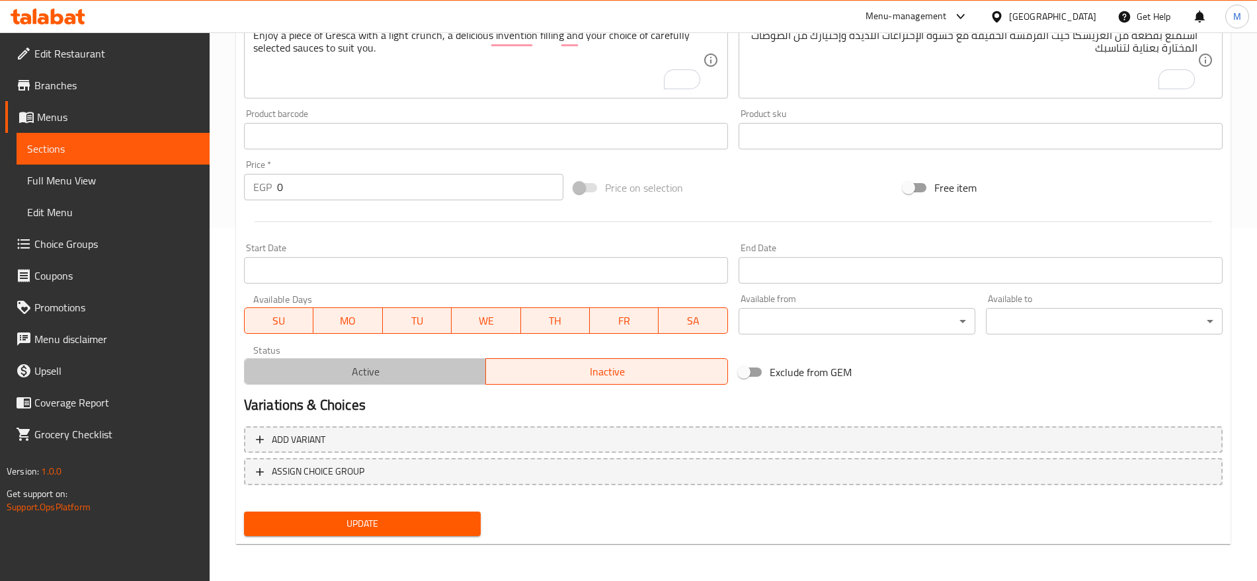
click at [397, 368] on span "Active" at bounding box center [365, 371] width 231 height 19
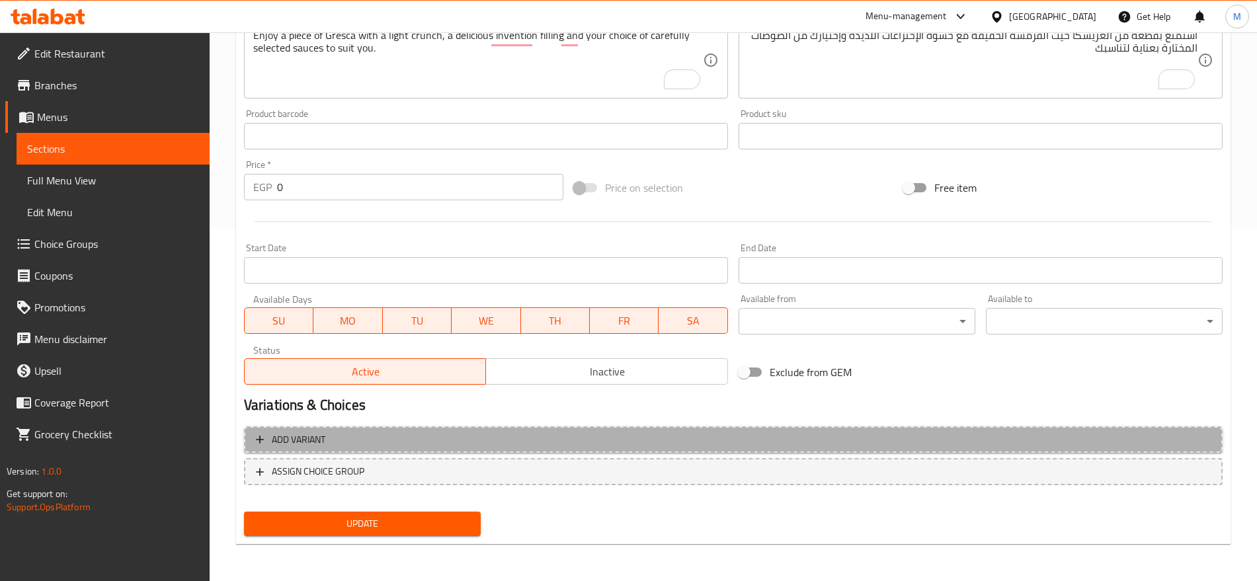
click at [788, 437] on span "Add variant" at bounding box center [733, 440] width 954 height 17
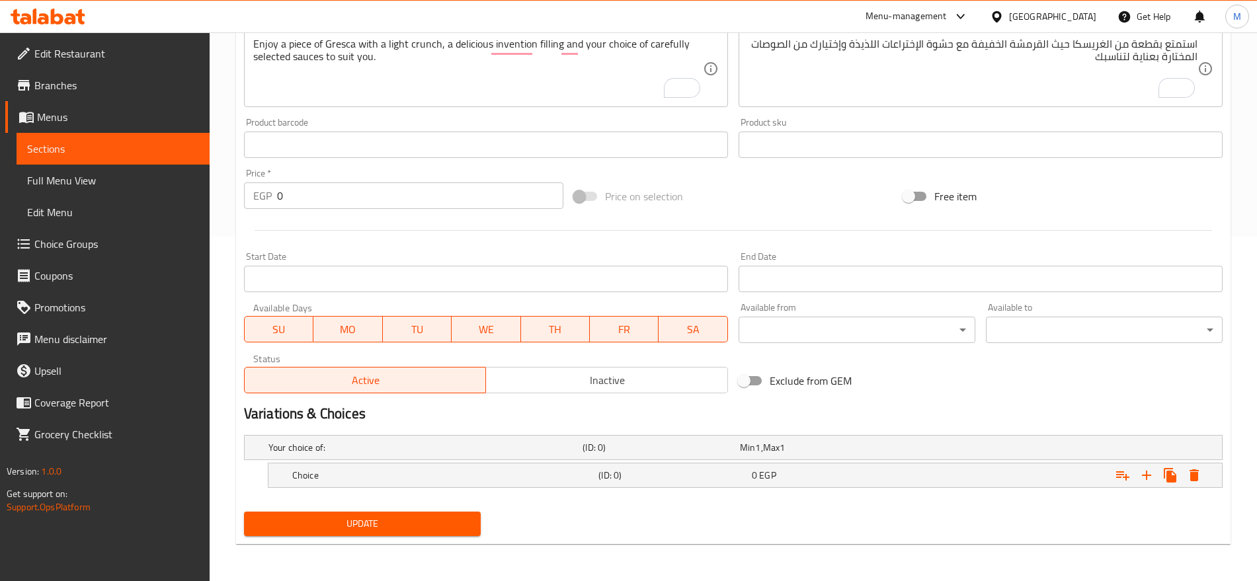
scroll to position [344, 0]
click at [1046, 450] on div "Expand" at bounding box center [1051, 447] width 314 height 5
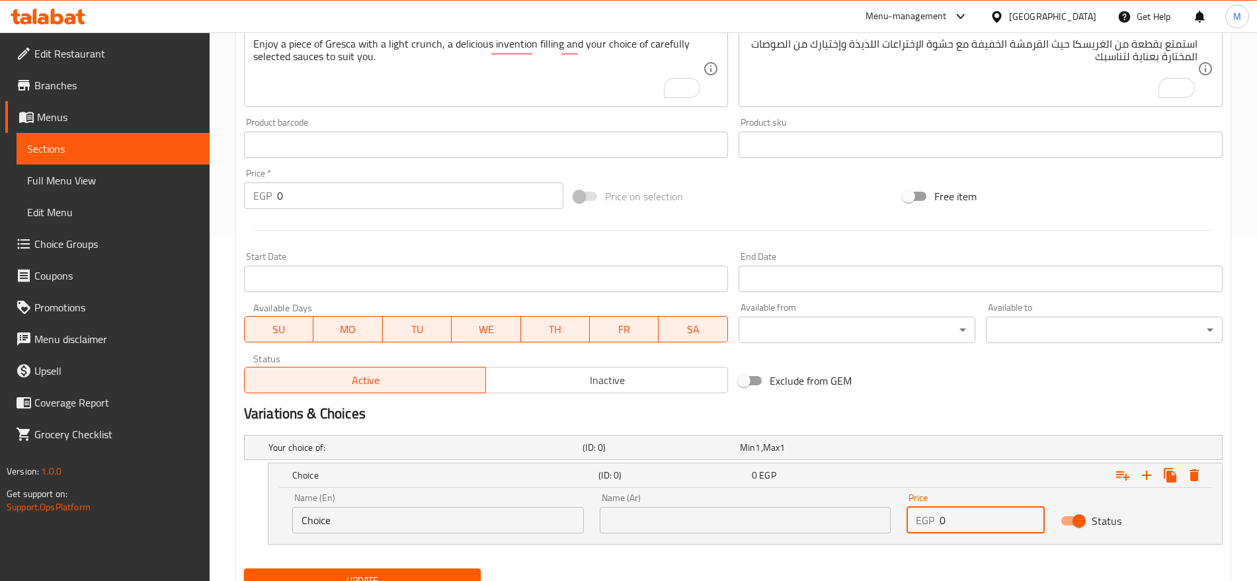
click at [986, 516] on input "0" at bounding box center [991, 520] width 104 height 26
paste input "25"
click at [986, 516] on input "250" at bounding box center [991, 520] width 104 height 26
type input "250"
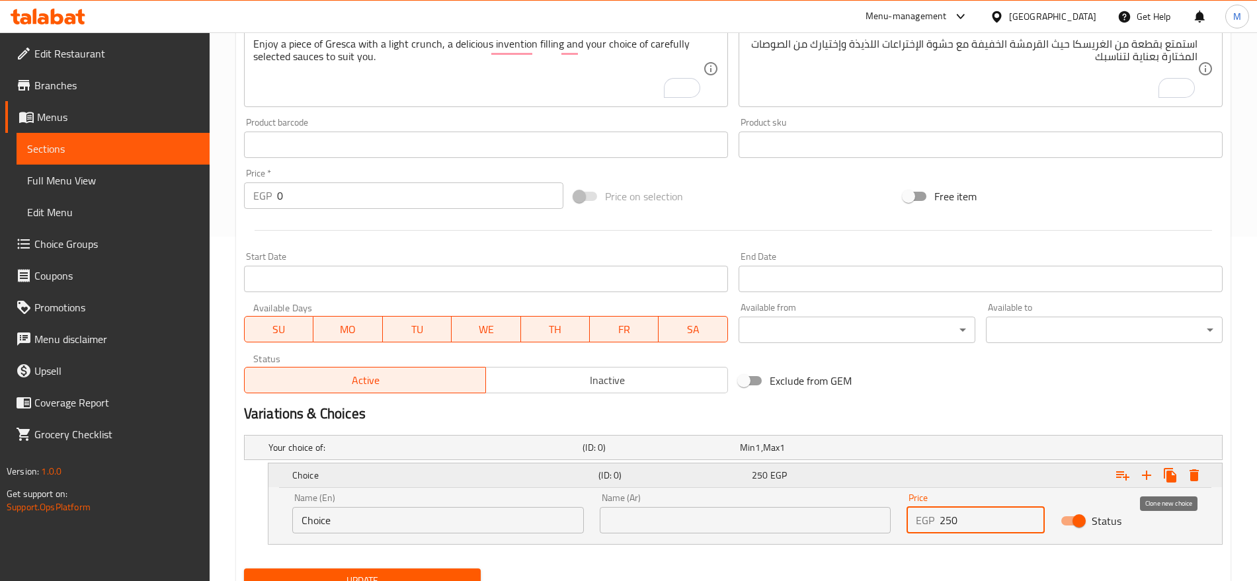
click at [1177, 473] on icon "Expand" at bounding box center [1170, 475] width 16 height 16
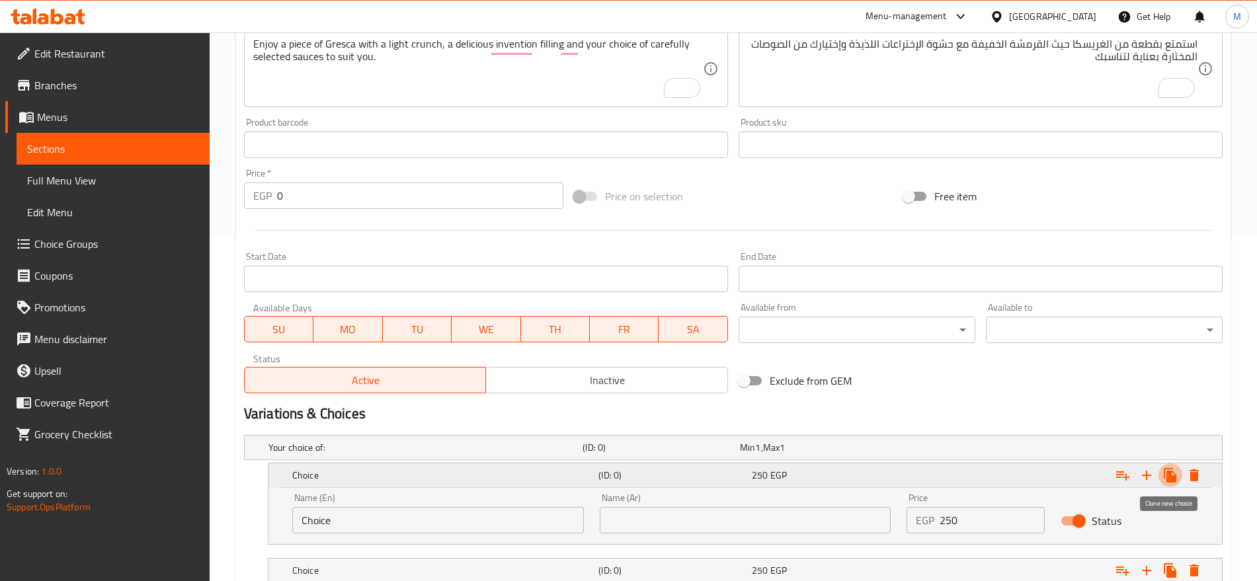
click at [1177, 473] on icon "Expand" at bounding box center [1170, 475] width 16 height 16
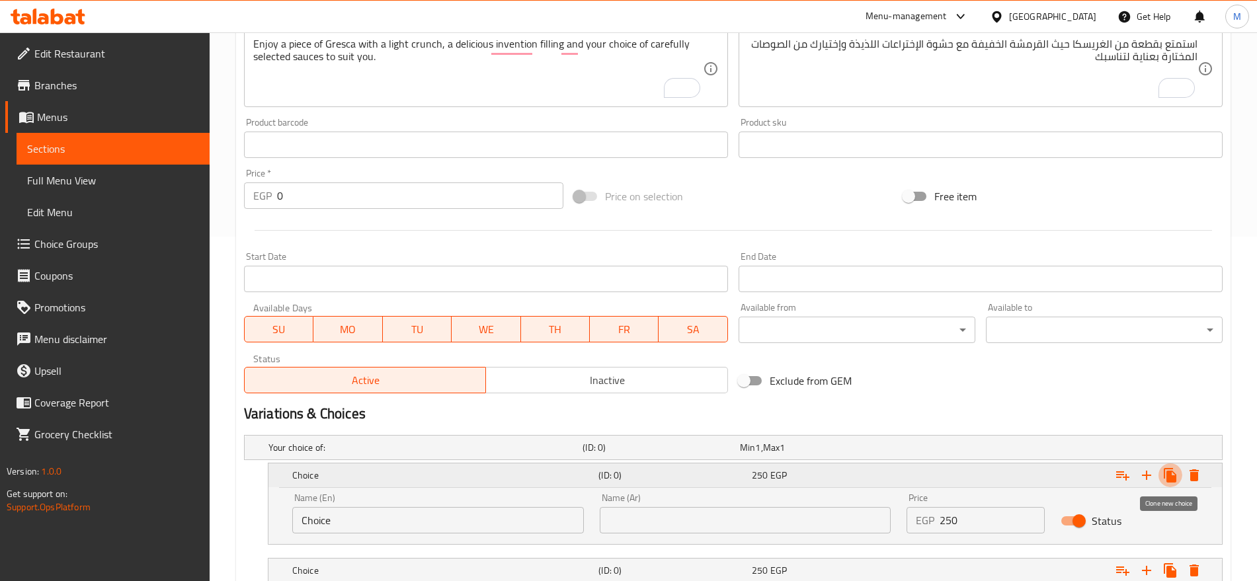
click at [1177, 473] on icon "Expand" at bounding box center [1170, 475] width 16 height 16
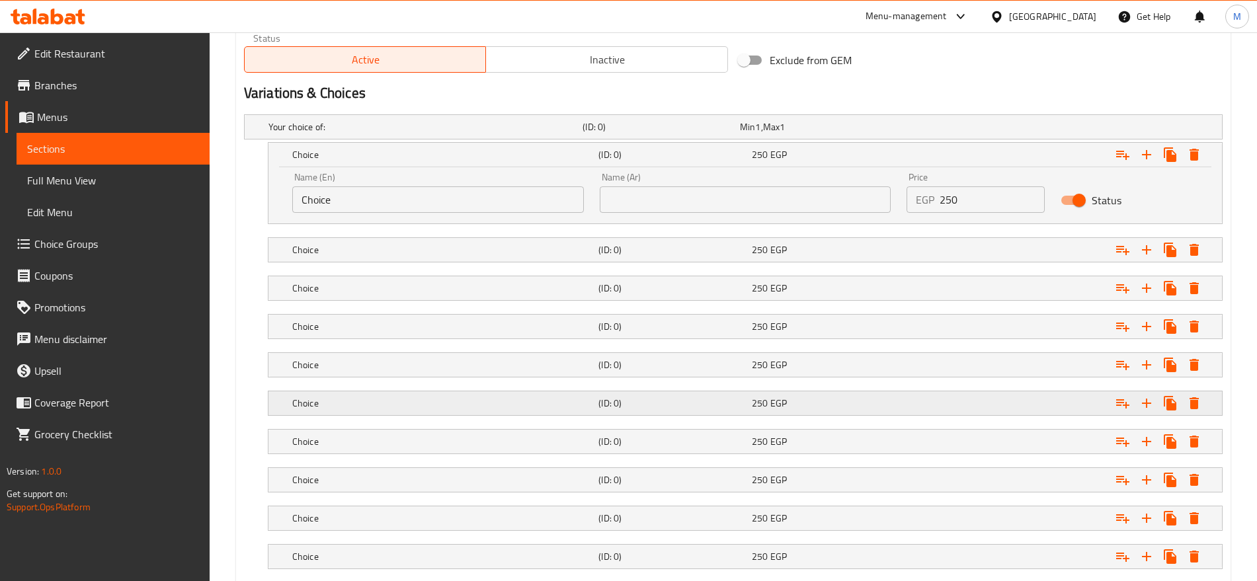
scroll to position [649, 0]
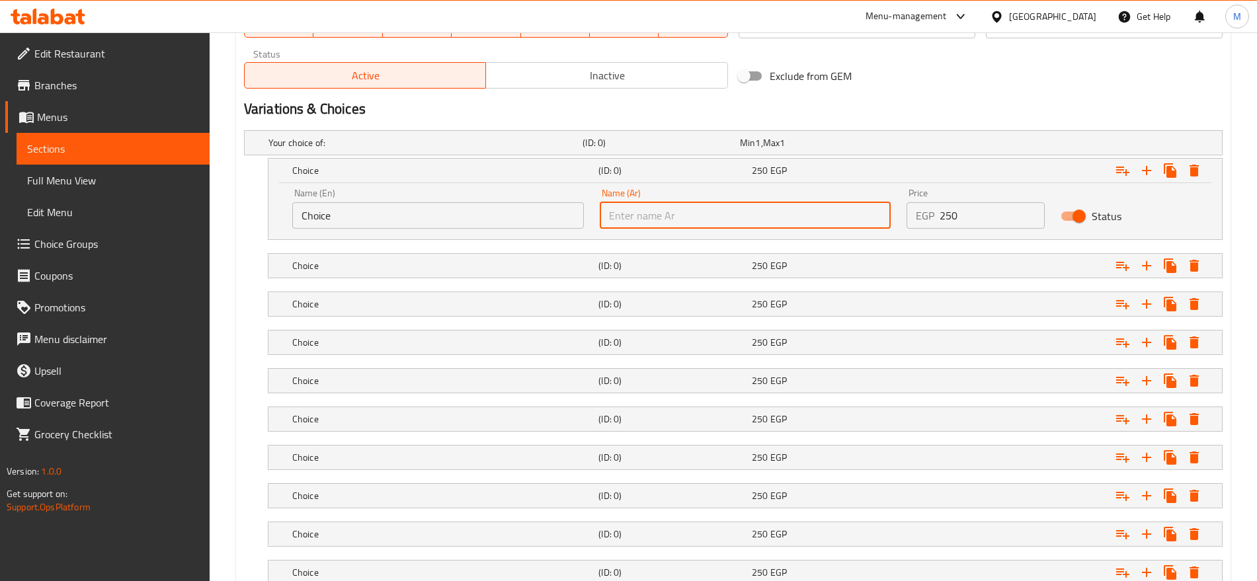
click at [832, 215] on input "text" at bounding box center [746, 215] width 292 height 26
paste input "حشو قطعة كيندر بوينو مع صوص الكيندر بوينو والشيكولاته البيضا"
type input "حشو قطعة كيندر بوينو مع صوص الكيندر بوينو والشيكولاته البيضا"
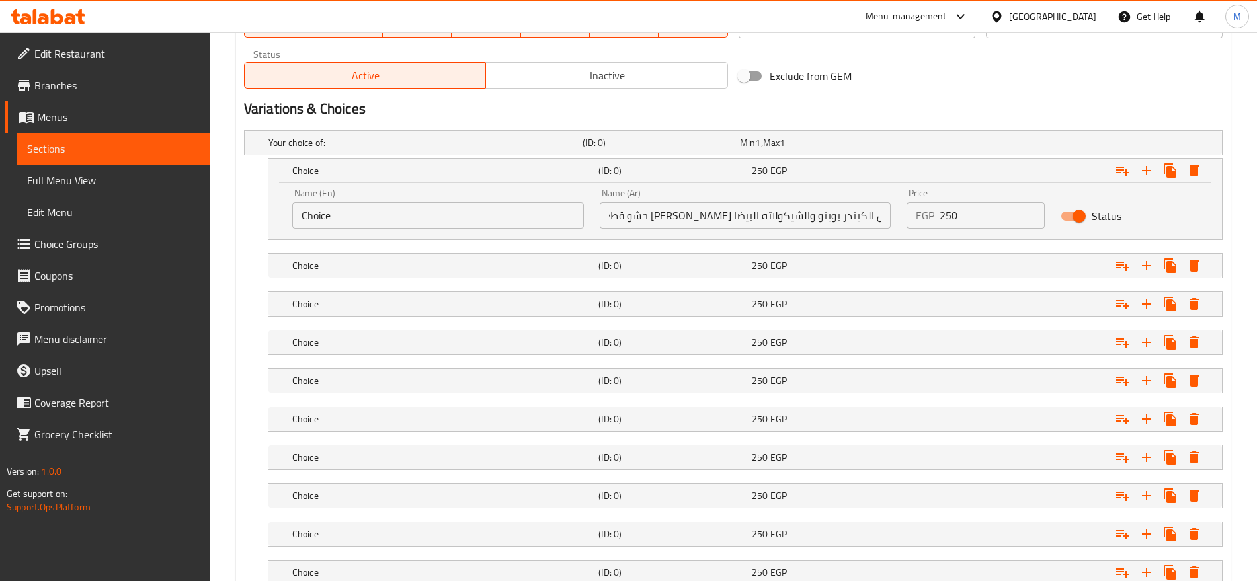
scroll to position [0, 0]
click at [518, 214] on input "Choice" at bounding box center [438, 215] width 292 height 26
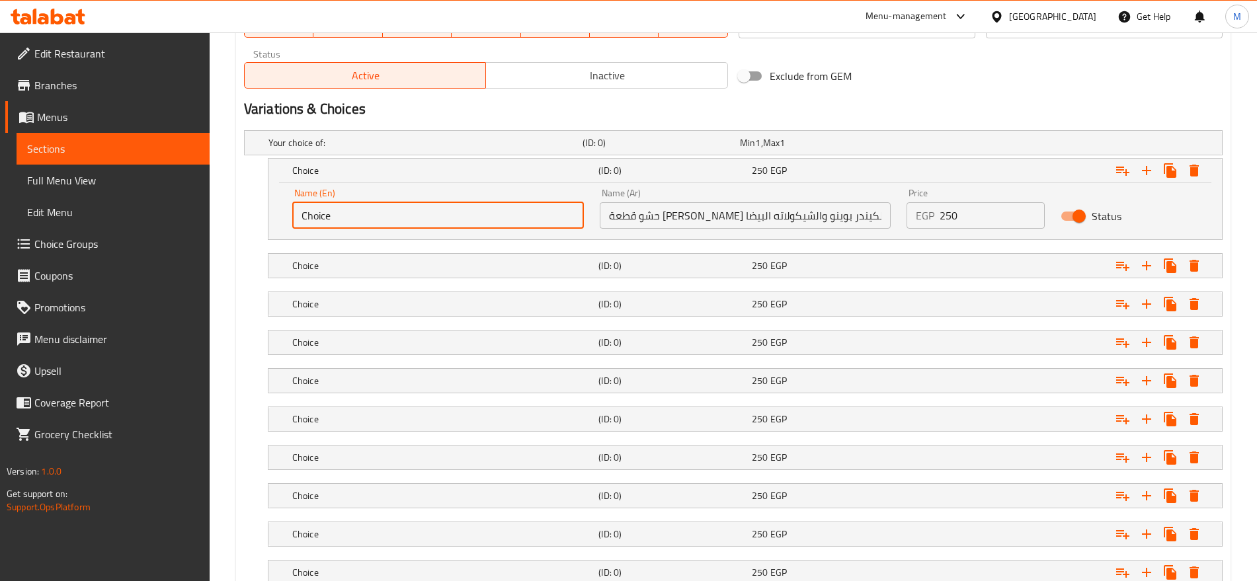
paste input "Fill a Kinder Bueno piece with Kinder Bueno white chocolate sauce."
click at [518, 214] on input "Fill a Kinder Bueno piece with Kinder Bueno white chocolate sauce." at bounding box center [438, 215] width 292 height 26
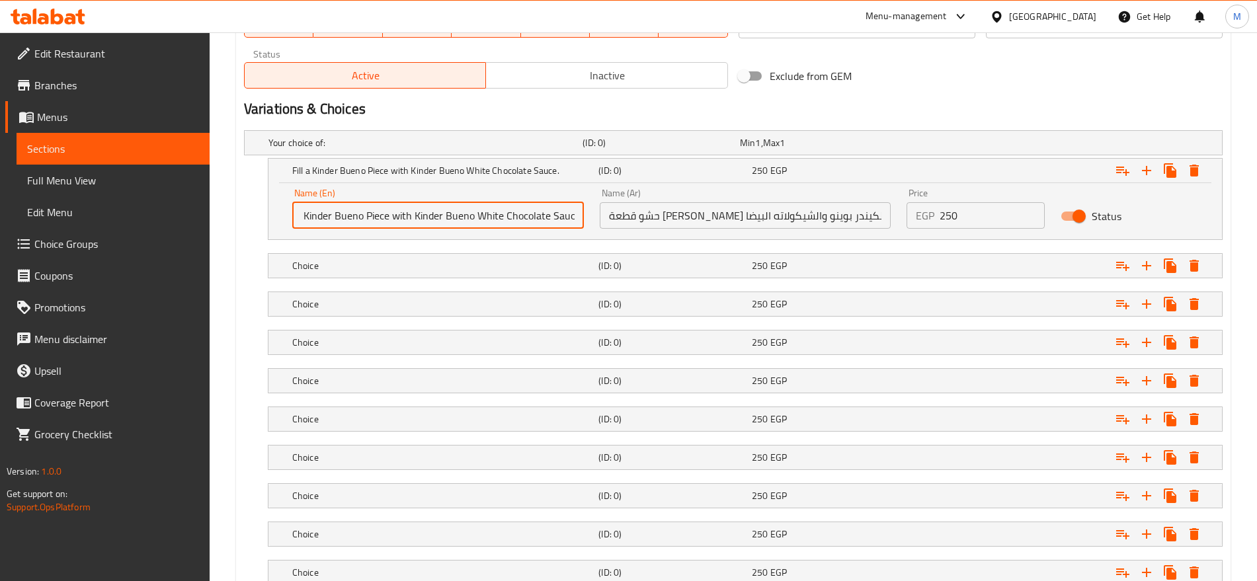
click at [401, 215] on input "Fill a Kinder Bueno Piece with Kinder Bueno White Chocolate Sauce." at bounding box center [438, 215] width 292 height 26
type input "Fill a Kinder Bueno Piece With Kinder Bueno White Chocolate Sauce."
click at [824, 152] on div "250 EGP" at bounding box center [815, 143] width 157 height 19
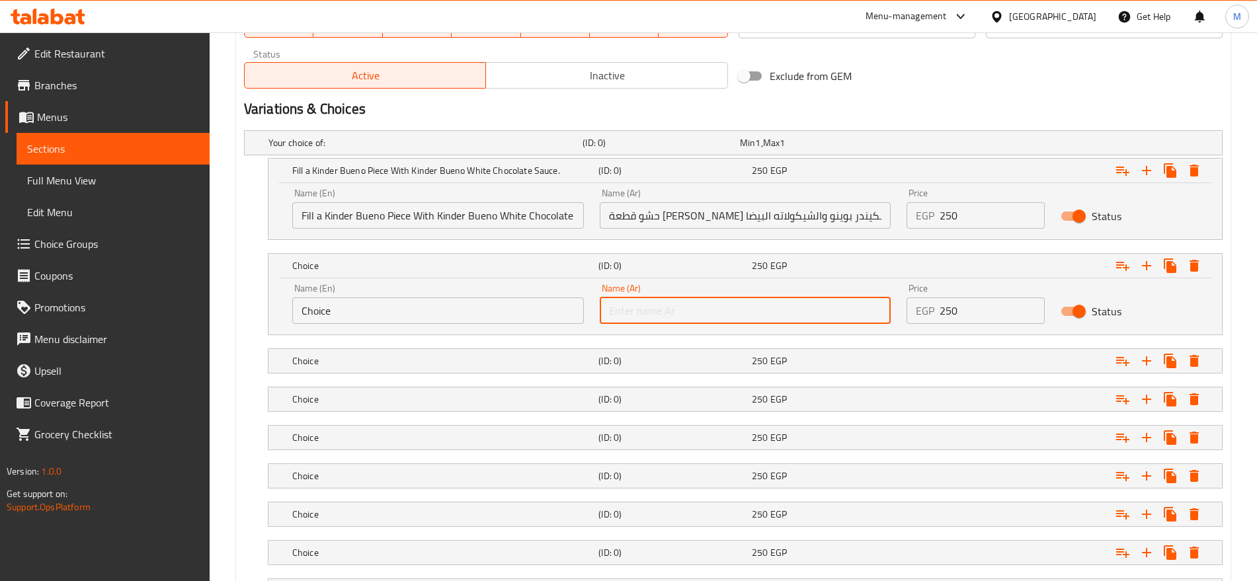
click at [762, 309] on input "text" at bounding box center [746, 310] width 292 height 26
paste input "حشو شيكولاته ميلكا مع صوص وايت شوكليت وكراميل"
type input "حشو شيكولاته ميلكا مع صوص وايت شوكليت وكراميل"
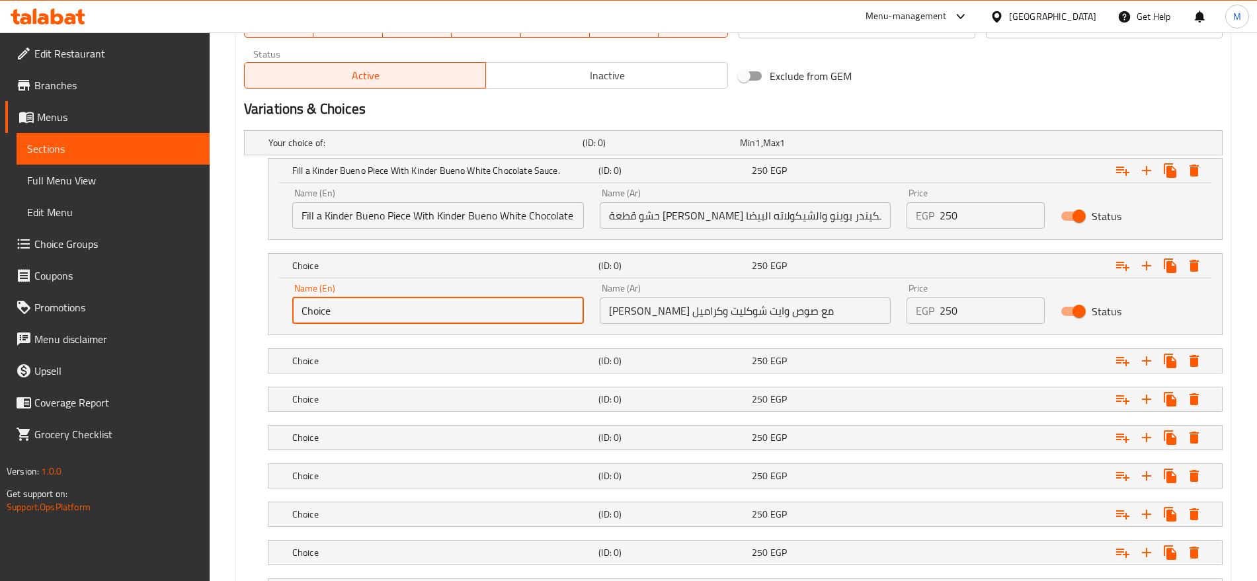
click at [535, 309] on input "Choice" at bounding box center [438, 310] width 292 height 26
paste input "Milka chocolate filling with white chocolate sauce and caramel"
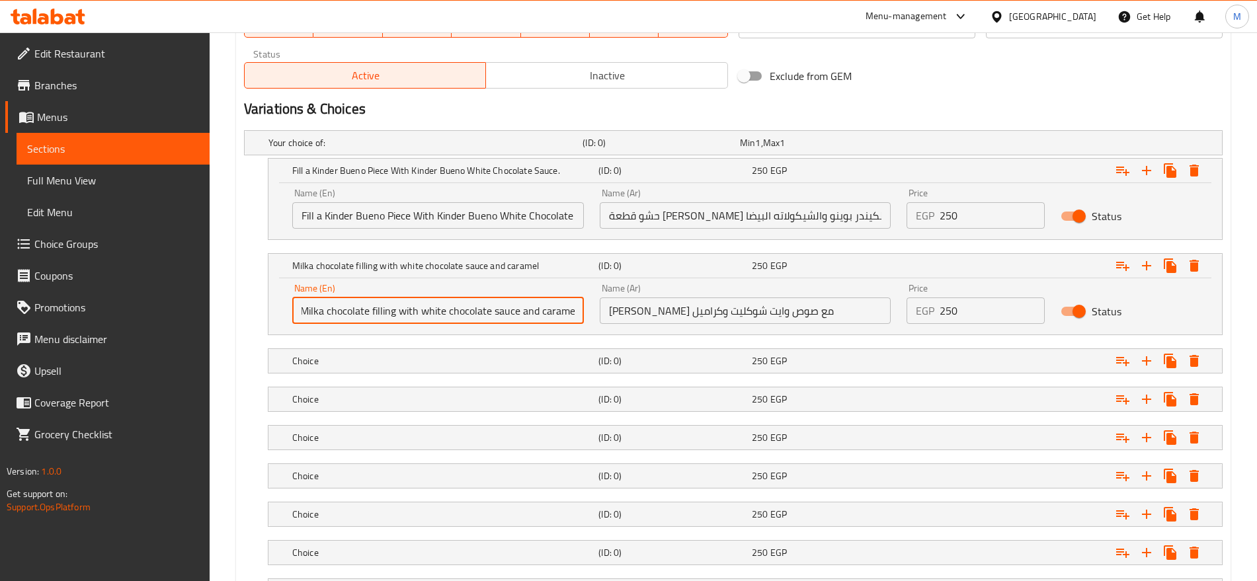
type input "Milka chocolate filling with white chocolate sauce and caramel"
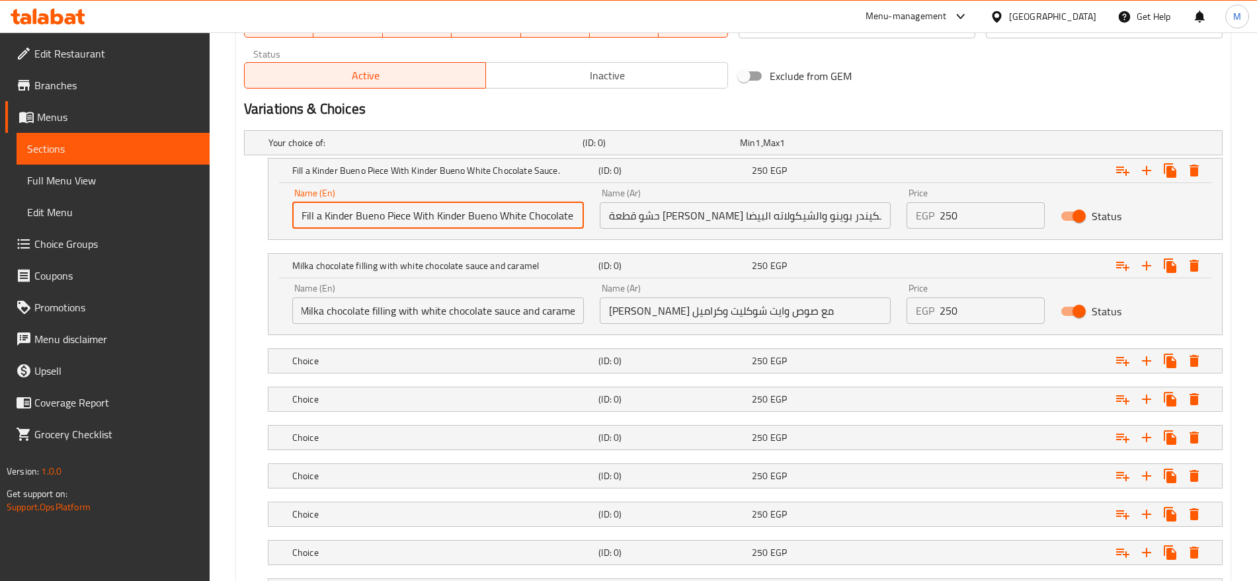
scroll to position [0, 0]
click at [325, 218] on input "Fill a Kinder Bueno Piece With Kinder Bueno White Chocolate Sauce." at bounding box center [438, 215] width 292 height 26
click at [321, 217] on input "Fill a Kinder Bueno Piece With Kinder Bueno White Chocolate Sauce." at bounding box center [438, 215] width 292 height 26
click at [317, 218] on input "Fill a Kinder Bueno Piece With Kinder Bueno White Chocolate Sauce." at bounding box center [438, 215] width 292 height 26
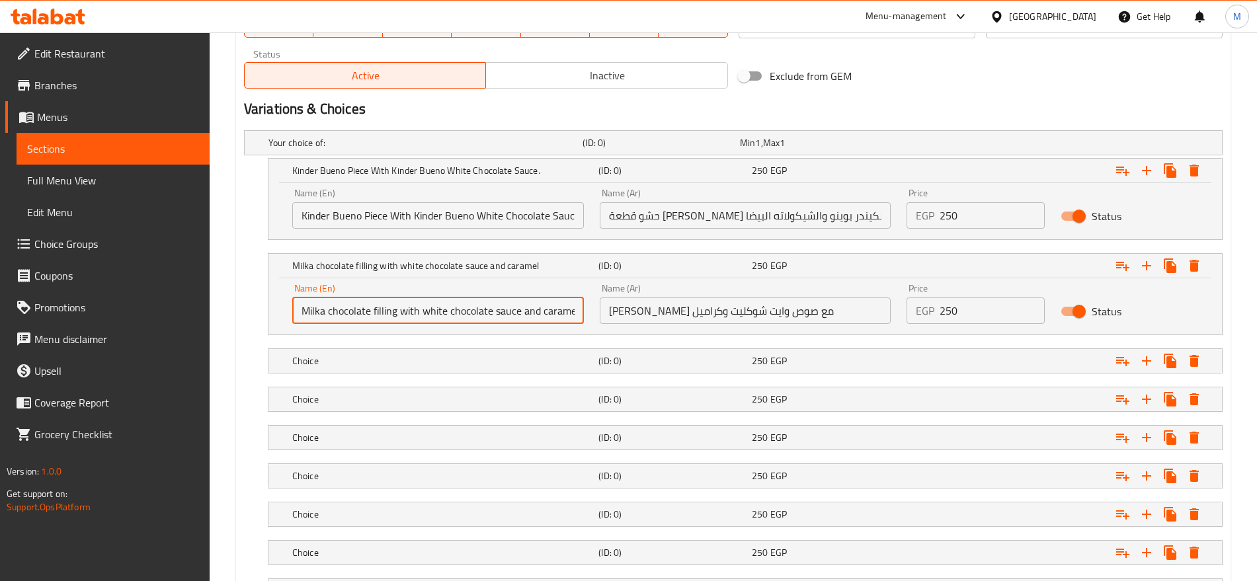
click at [379, 304] on input "Milka chocolate filling with white chocolate sauce and caramel" at bounding box center [438, 310] width 292 height 26
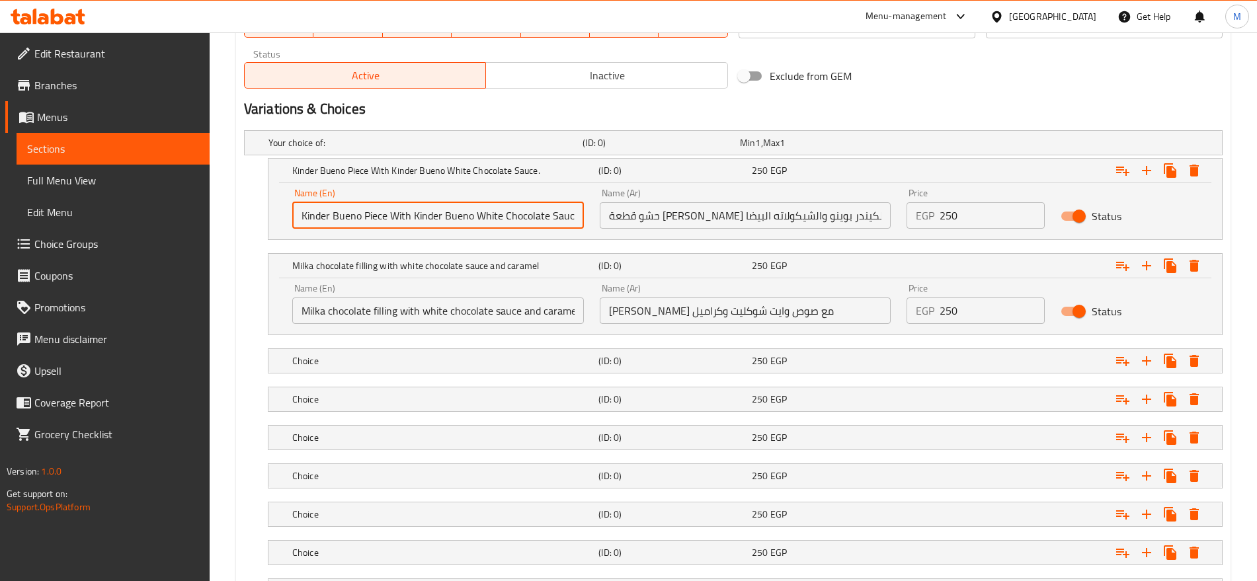
click at [386, 217] on input "Kinder Bueno Piece With Kinder Bueno White Chocolate Sauce." at bounding box center [438, 215] width 292 height 26
paste input "filling"
click at [401, 206] on input "Kinder Bueno Piece filling With Kinder Bueno White Chocolate Sauce." at bounding box center [438, 215] width 292 height 26
type input "Kinder Bueno Piece Filling With Kinder Bueno White Chocolate Sauce."
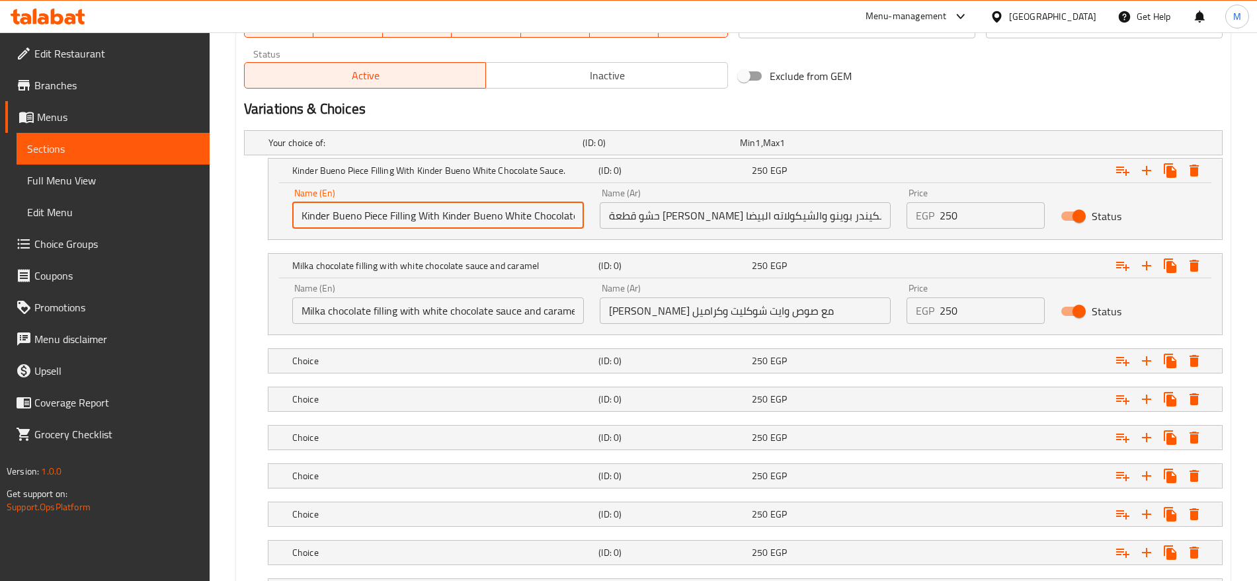
click at [381, 309] on input "Milka chocolate filling with white chocolate sauce and caramel" at bounding box center [438, 310] width 292 height 26
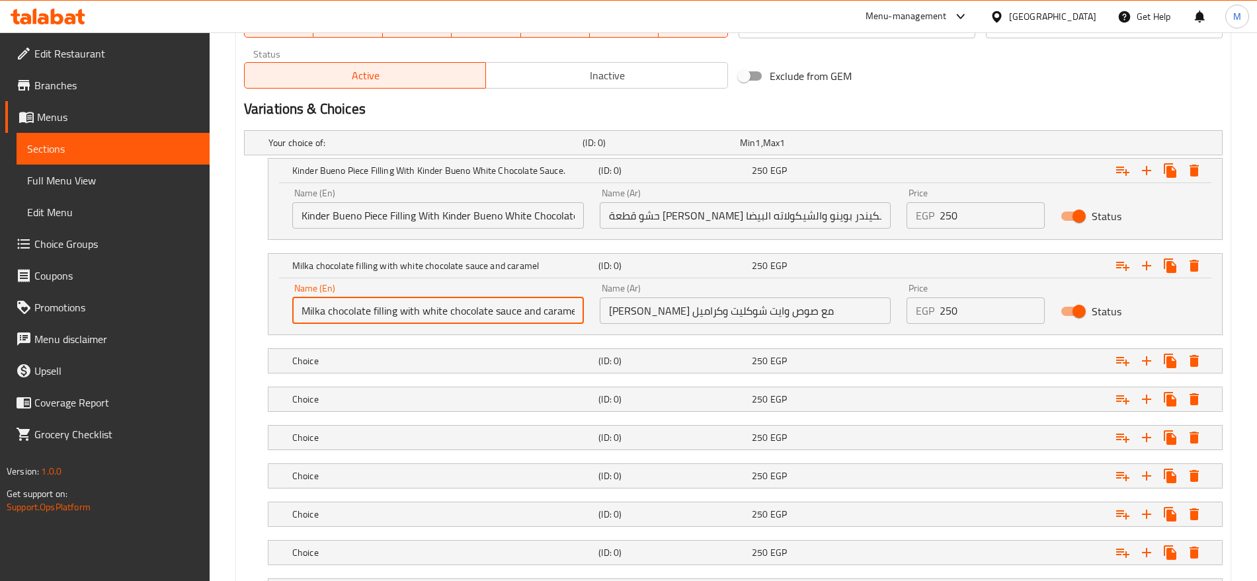
click at [381, 309] on input "Milka chocolate filling with white chocolate sauce and caramel" at bounding box center [438, 310] width 292 height 26
click at [411, 318] on input "Milka Chocolate Filling with White Chocolate Sauce and Caramel" at bounding box center [438, 310] width 292 height 26
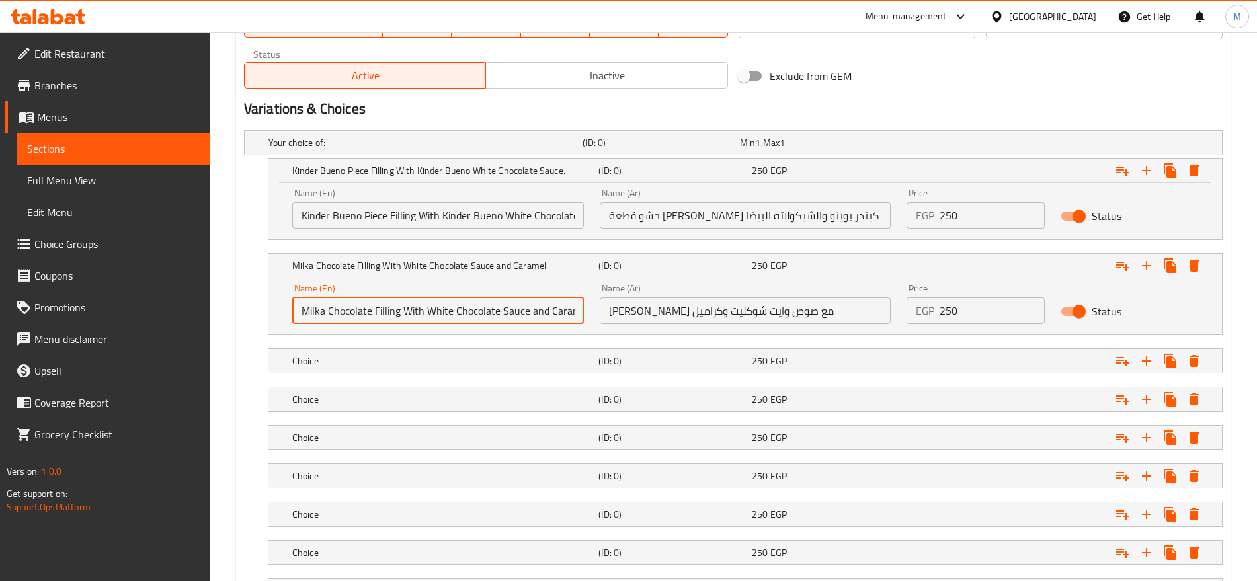
click at [535, 309] on input "Milka Chocolate Filling With White Chocolate Sauce and Caramel" at bounding box center [438, 310] width 292 height 26
type input "Milka Chocolate Filling With White Chocolate Sauce And Caramel"
click at [887, 149] on div "250 EGP" at bounding box center [816, 142] width 152 height 13
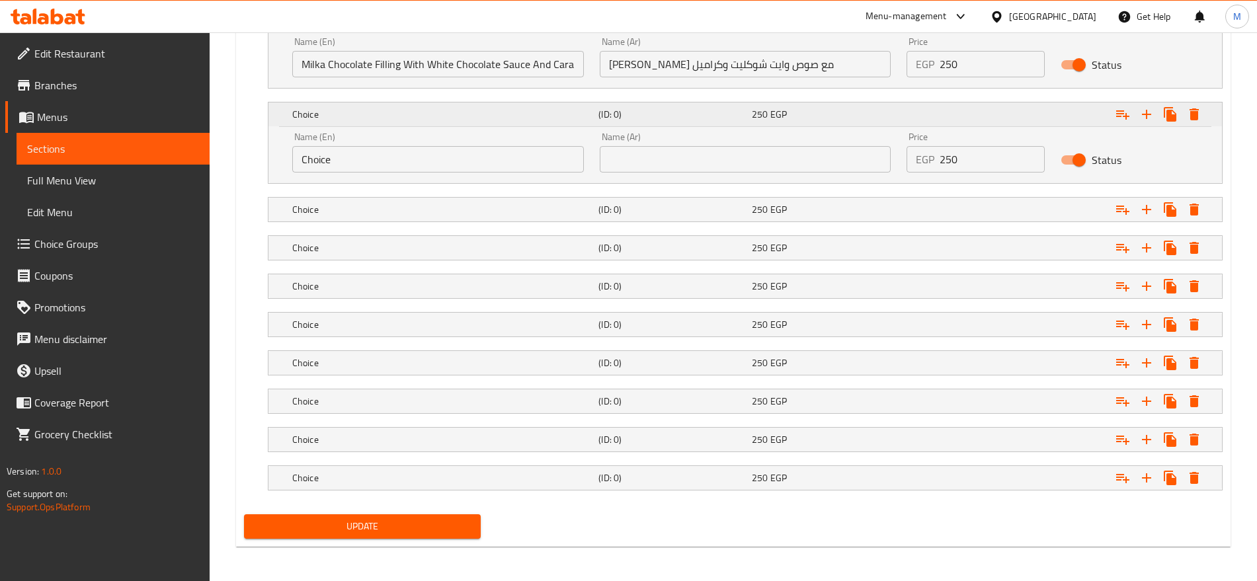
scroll to position [896, 0]
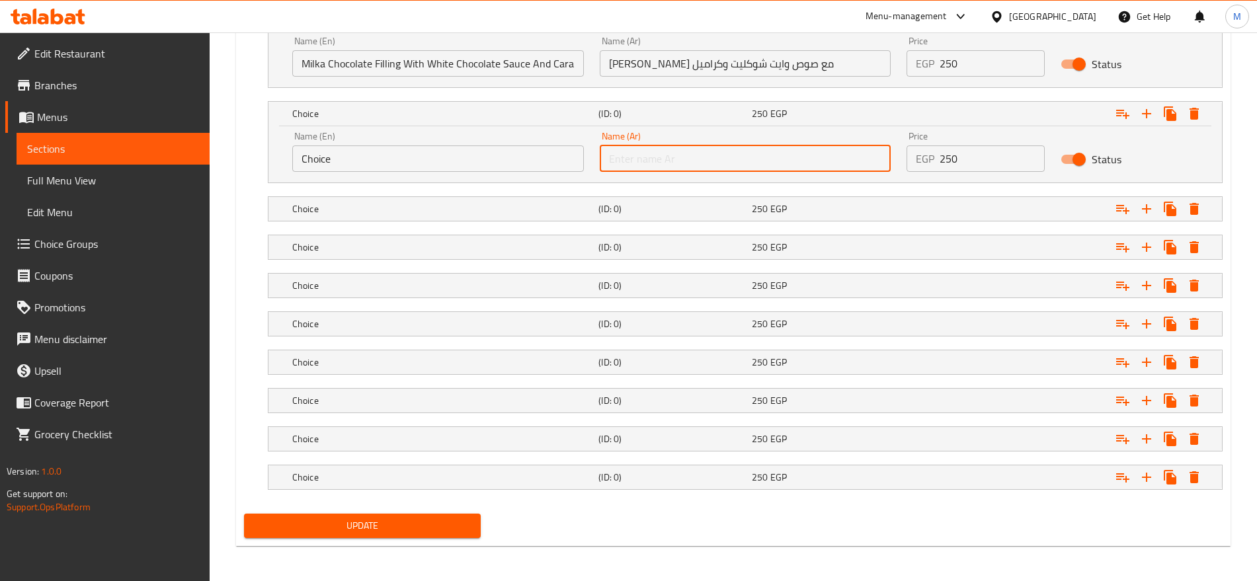
click at [795, 159] on input "text" at bounding box center [746, 158] width 292 height 26
paste input "حشو براونيز مع صوص شيكولاته ميكس"
type input "حشو براونيز مع صوص شيكولاته ميكس"
click at [473, 163] on input "Choice" at bounding box center [438, 158] width 292 height 26
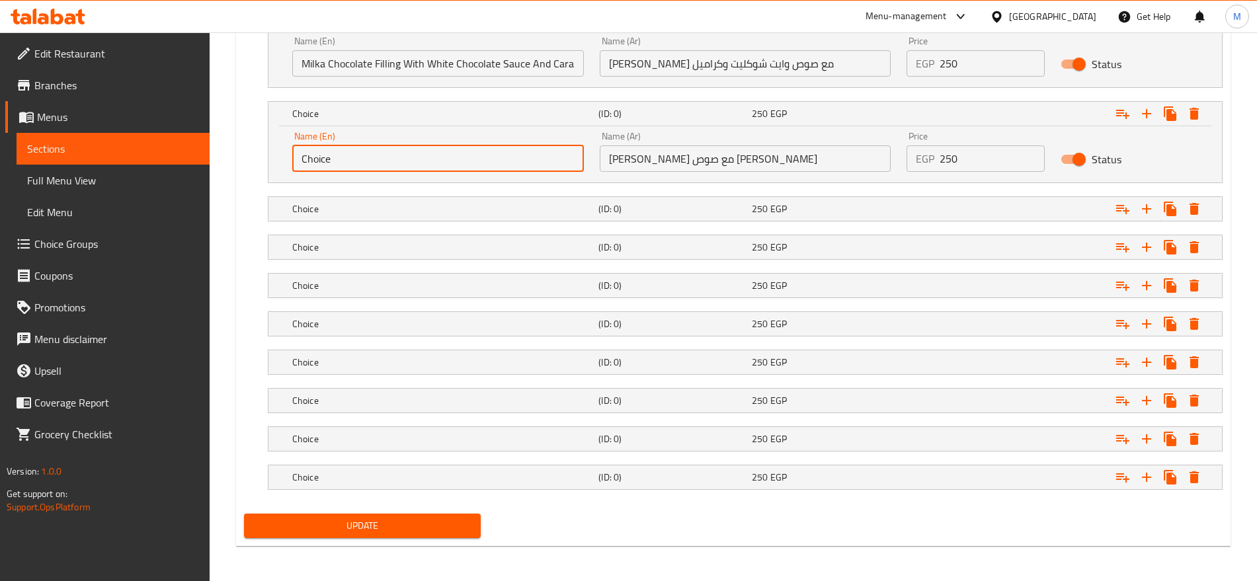
click at [473, 163] on input "Choice" at bounding box center [438, 158] width 292 height 26
paste input "Brownie filling with chocolate sauce mix"
click at [473, 163] on input "Choice" at bounding box center [438, 158] width 292 height 26
click at [338, 163] on input "Brownie filling with chocolate sauce mix" at bounding box center [438, 158] width 292 height 26
click at [368, 160] on input "Brownies filling with chocolate sauce mix" at bounding box center [438, 158] width 292 height 26
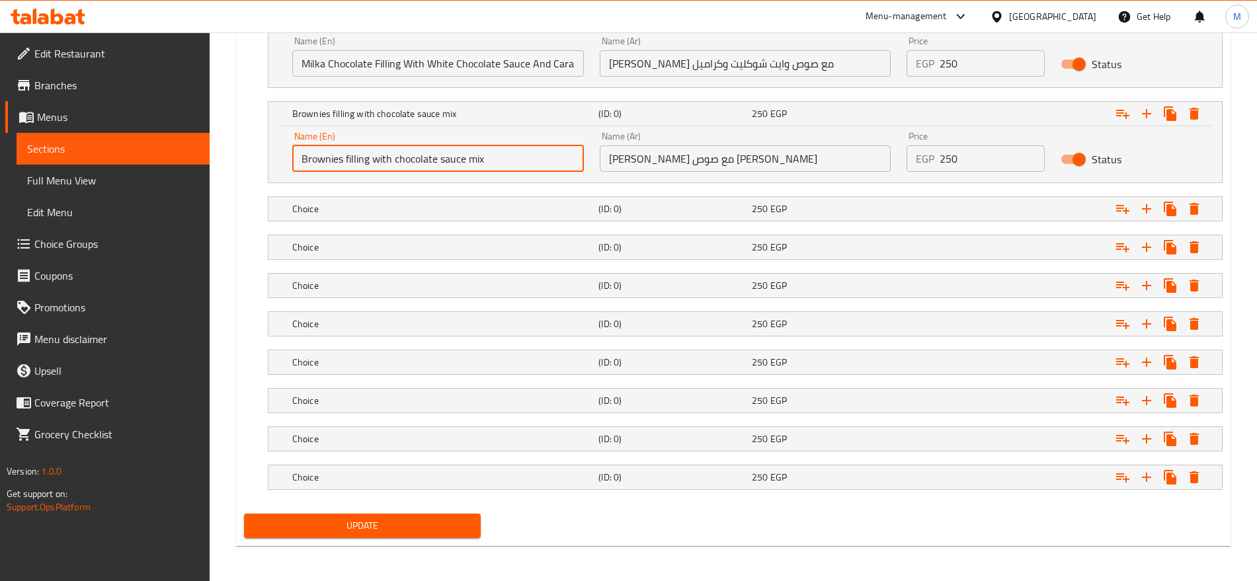
click at [368, 160] on input "Brownies filling with chocolate sauce mix" at bounding box center [438, 158] width 292 height 26
click at [368, 160] on input "Brownies Filling with Chocolate Sauce Mix" at bounding box center [438, 158] width 292 height 26
click at [377, 161] on input "Brownies Filling with Chocolate Sauce Mix" at bounding box center [438, 158] width 292 height 26
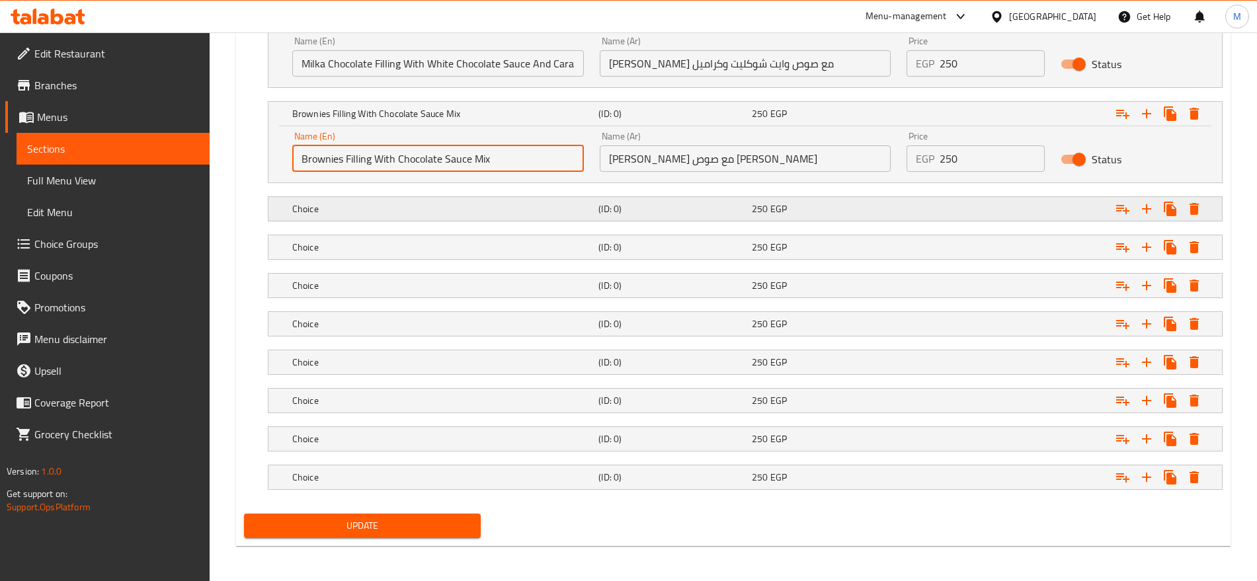
type input "Brownies Filling With Chocolate Sauce Mix"
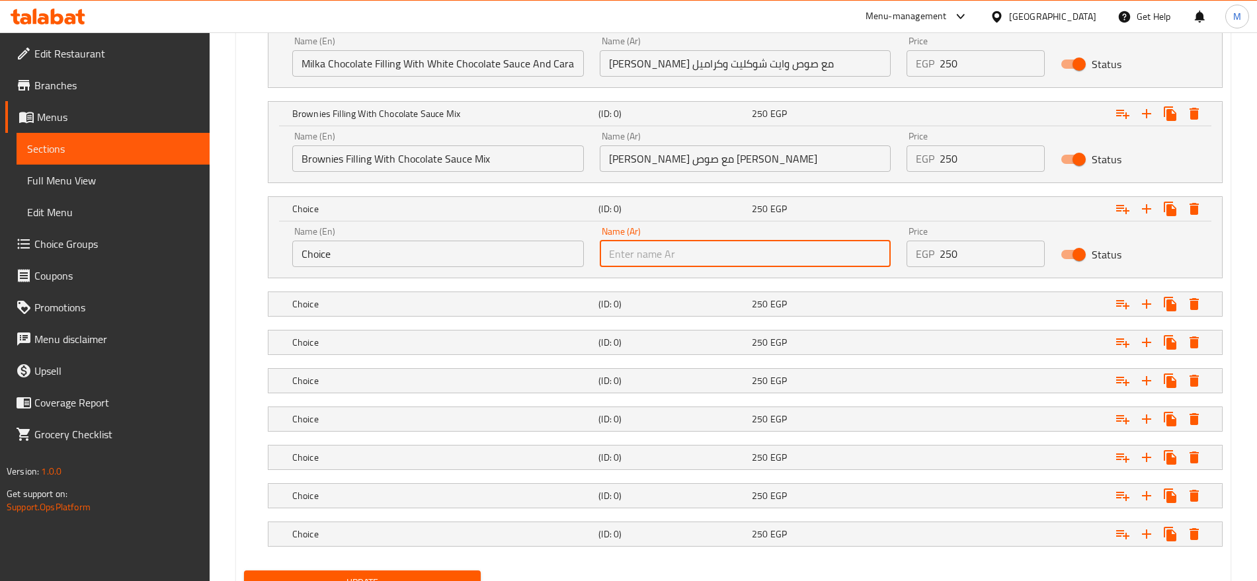
click at [739, 252] on input "text" at bounding box center [746, 254] width 292 height 26
paste input "حشو كنافة بصوص البيستاشيو"
type input "حشو كنافة بصوص البيستاشيو"
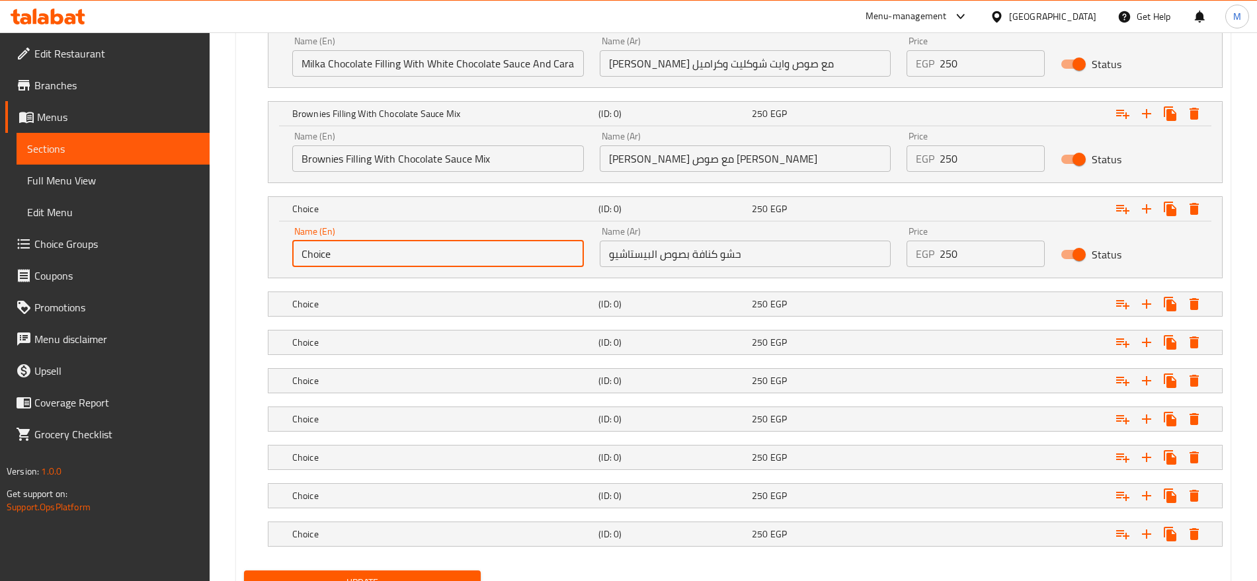
click at [468, 251] on input "Choice" at bounding box center [438, 254] width 292 height 26
paste input "Kunafa stuffed with pistachio sau"
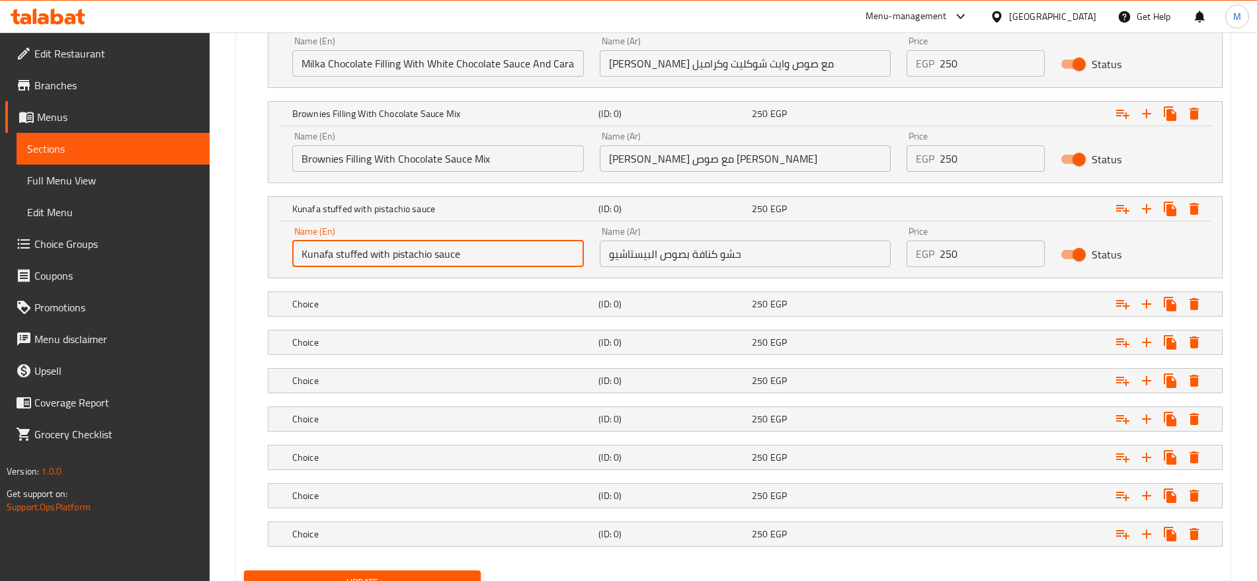
click at [355, 158] on input "Brownies Filling With Chocolate Sauce Mix" at bounding box center [438, 158] width 292 height 26
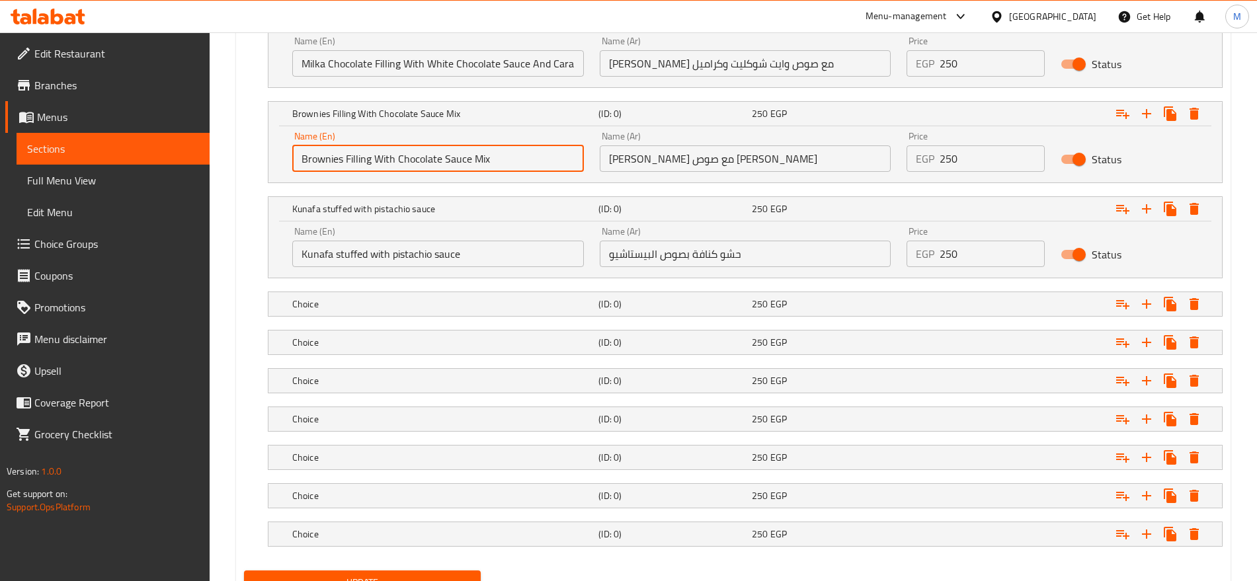
click at [355, 158] on input "Brownies Filling With Chocolate Sauce Mix" at bounding box center [438, 158] width 292 height 26
click at [348, 252] on input "Kunafa stuffed with pistachio sauce" at bounding box center [438, 254] width 292 height 26
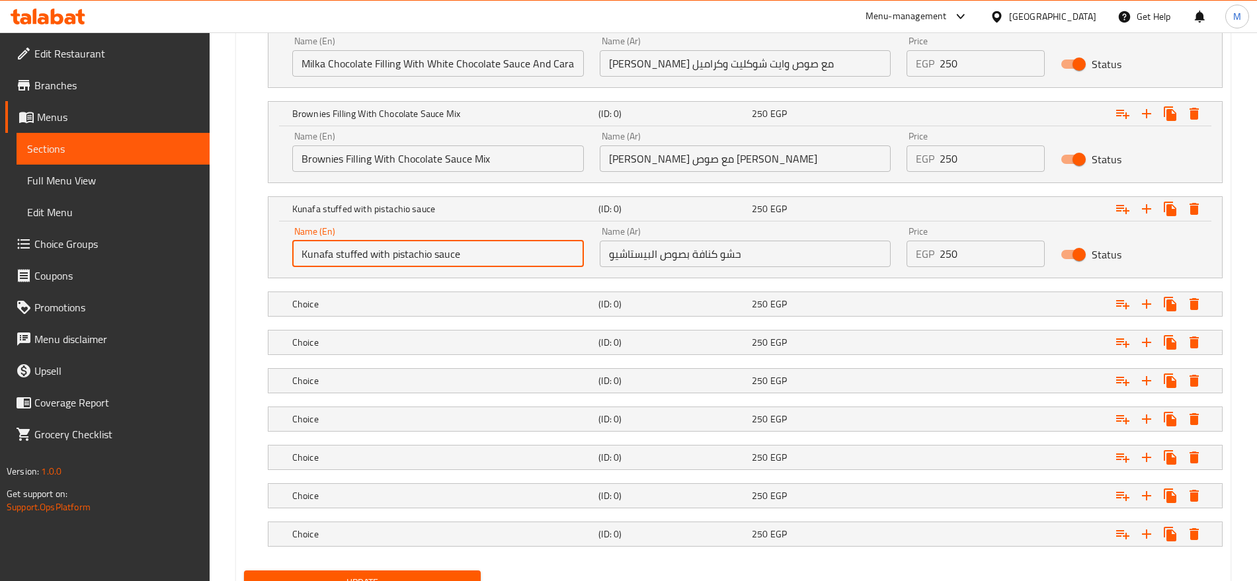
click at [348, 252] on input "Kunafa stuffed with pistachio sauce" at bounding box center [438, 254] width 292 height 26
click at [415, 247] on input "Kunafa Stuffed with pistachio sauce" at bounding box center [438, 254] width 292 height 26
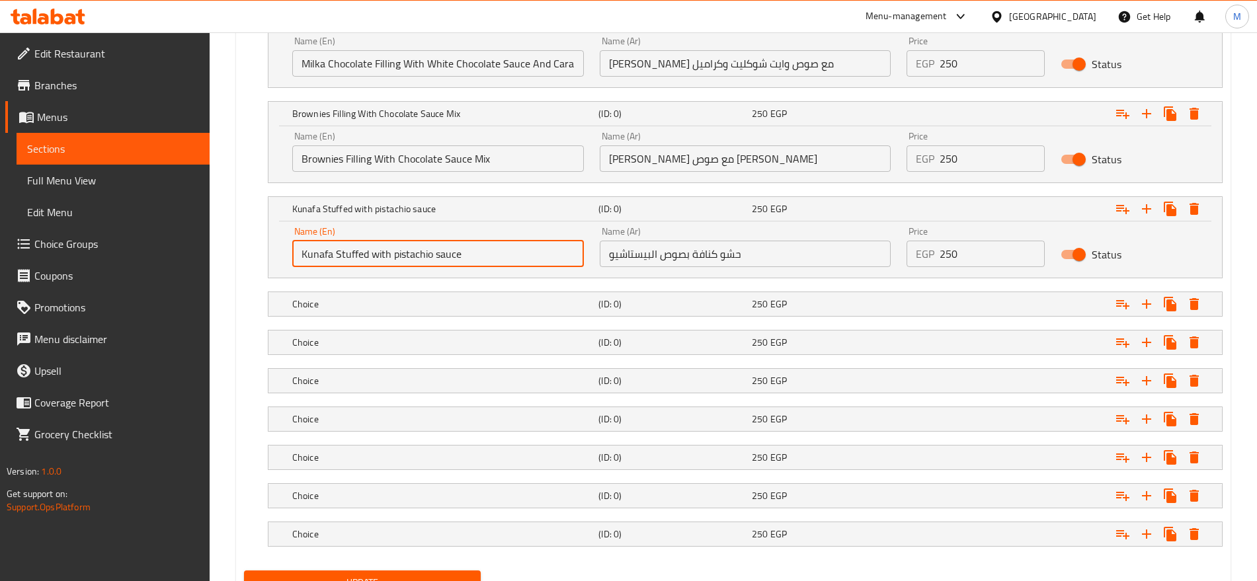
click at [415, 247] on input "Kunafa Stuffed with pistachio sauce" at bounding box center [438, 254] width 292 height 26
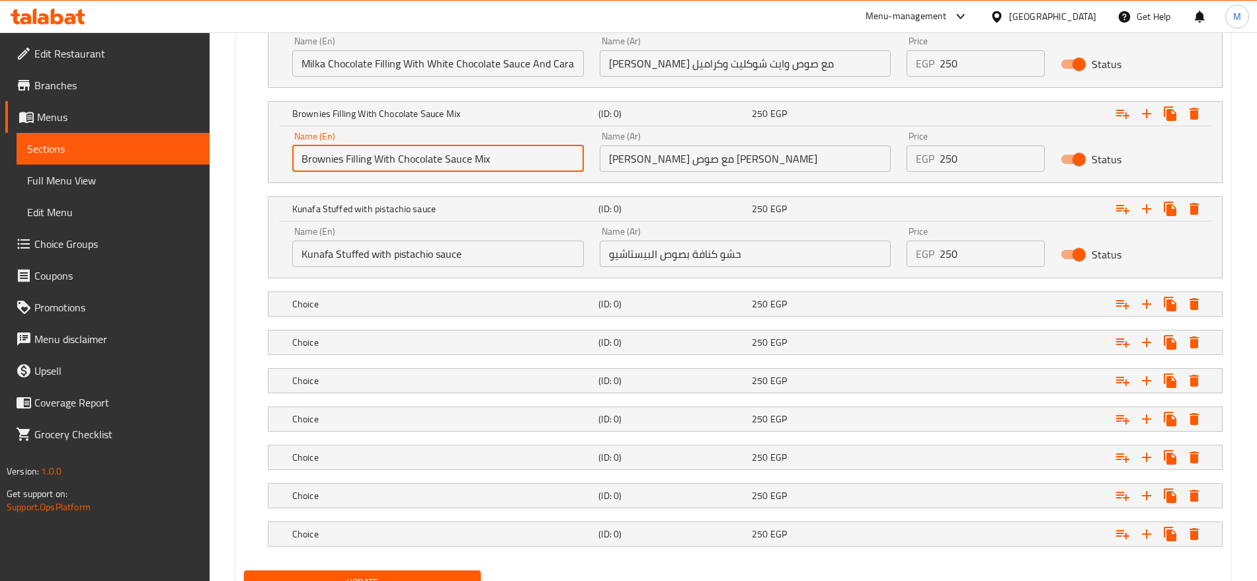
click at [360, 159] on input "Brownies Filling With Chocolate Sauce Mix" at bounding box center [438, 158] width 292 height 26
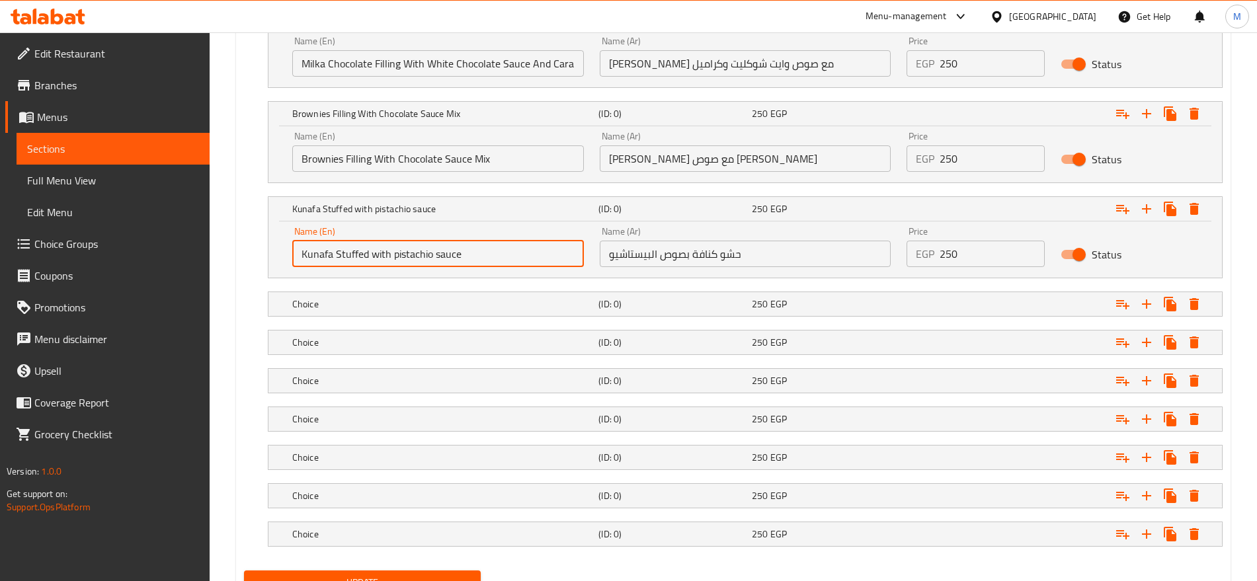
click at [352, 256] on input "Kunafa Stuffed with pistachio sauce" at bounding box center [438, 254] width 292 height 26
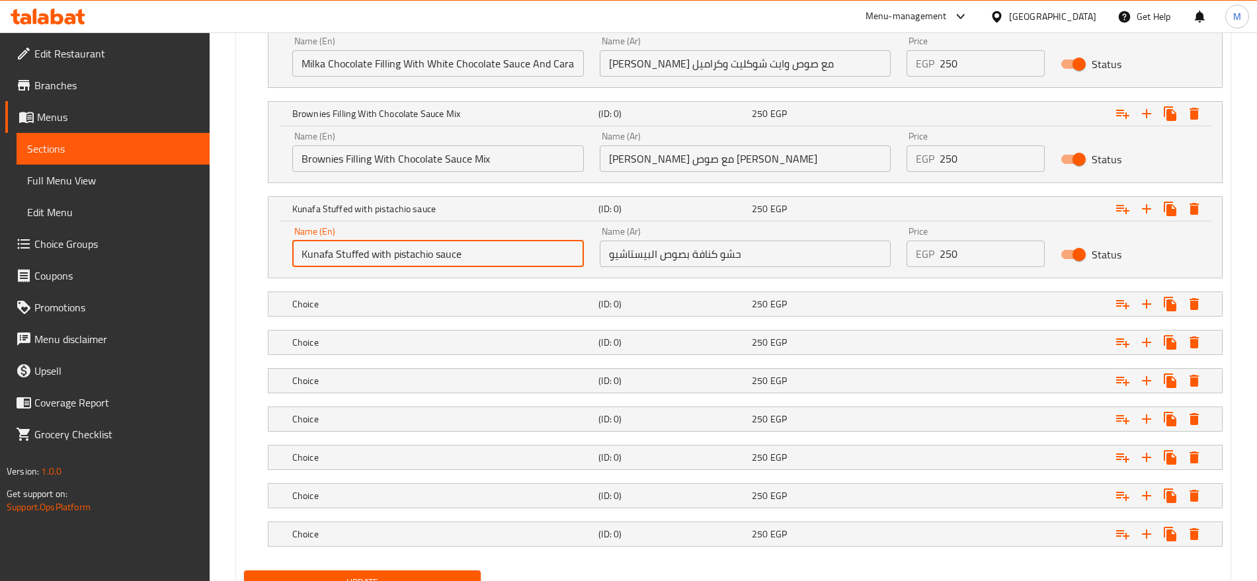
paste input "Filling"
click at [352, 256] on input "Kunafa Filling with pistachio sauce" at bounding box center [438, 254] width 292 height 26
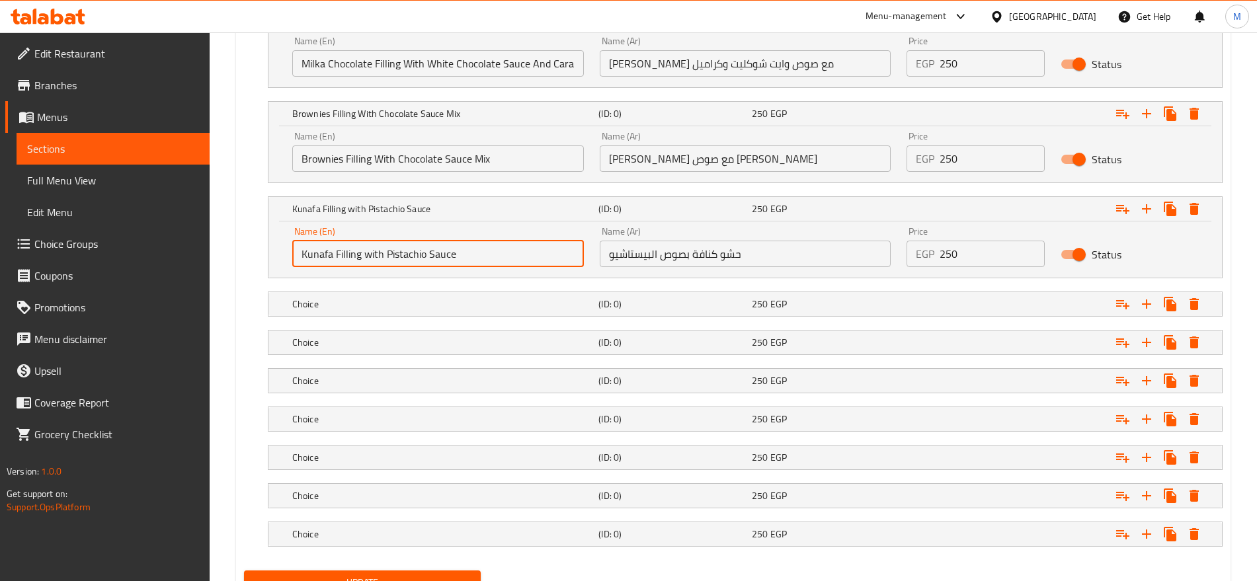
click at [369, 254] on input "Kunafa Filling with Pistachio Sauce" at bounding box center [438, 254] width 292 height 26
type input "Kunafa Filling With Pistachio Sauce"
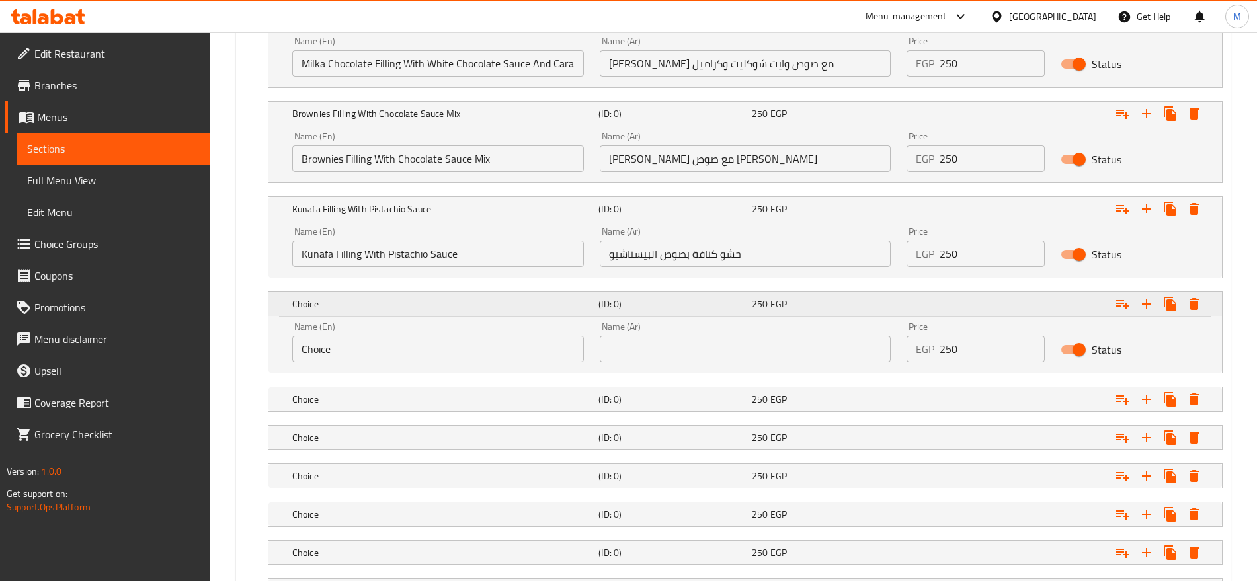
scroll to position [1012, 0]
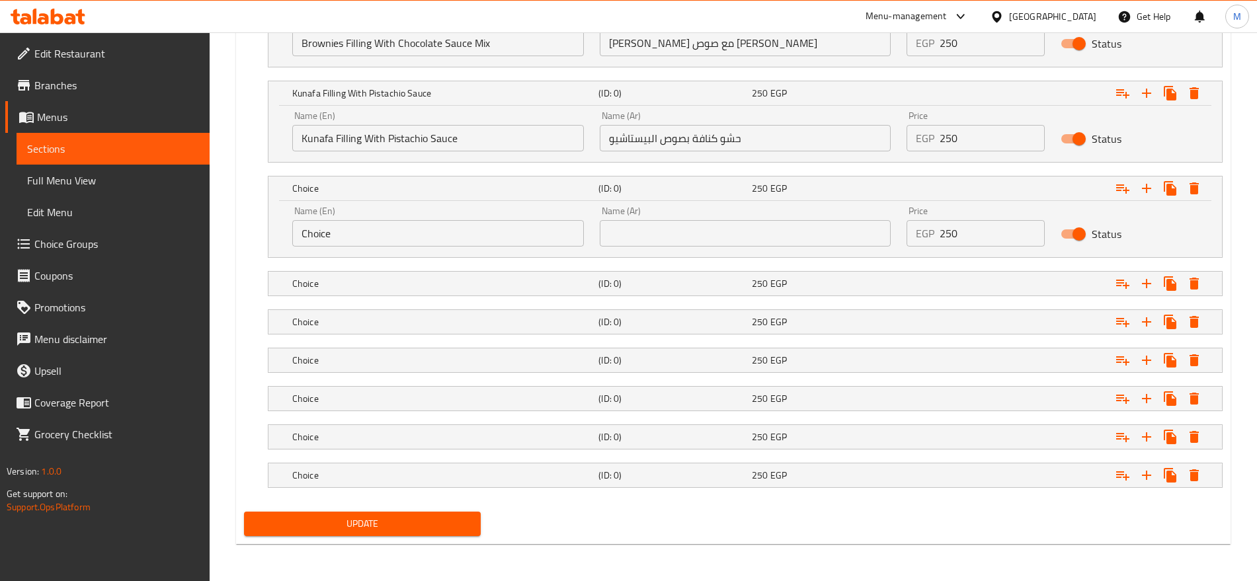
click at [840, 245] on input "text" at bounding box center [746, 233] width 292 height 26
paste input "حشو فراولة مع موز وصوص شوكليت ميكس"
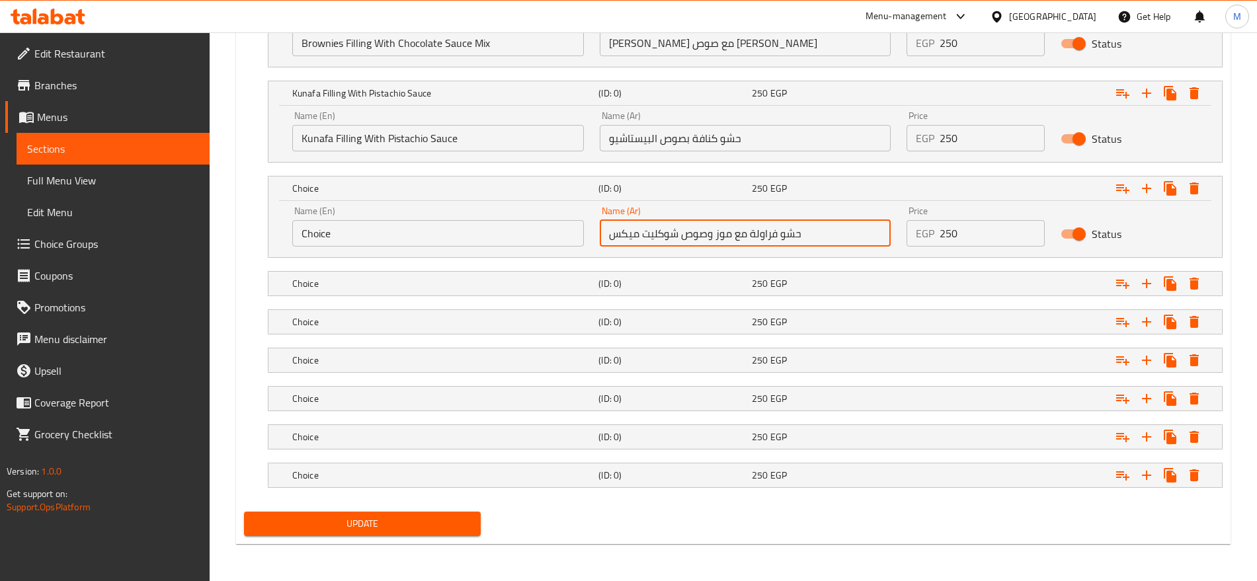
type input "حشو فراولة مع موز وصوص شوكليت ميكس"
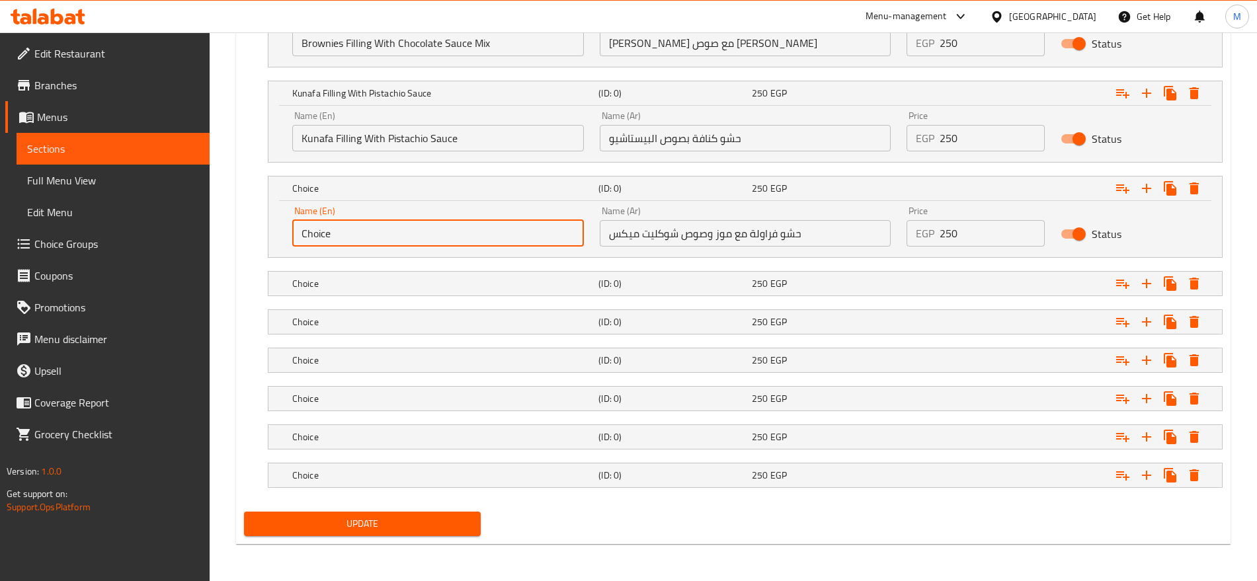
click at [513, 239] on input "Choice" at bounding box center [438, 233] width 292 height 26
paste input "Strawberry filling with banana and chocolate sauce mix"
click at [513, 239] on input "Strawberry filling with banana and chocolate sauce mix" at bounding box center [438, 233] width 292 height 26
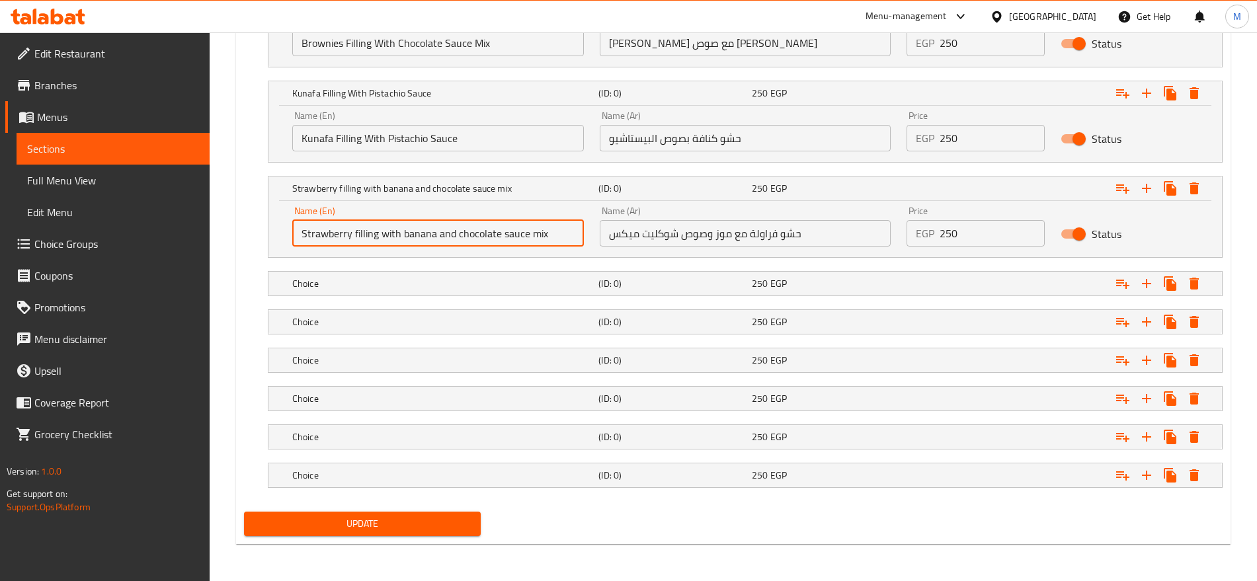
click at [513, 239] on input "Strawberry filling with banana and chocolate sauce mix" at bounding box center [438, 233] width 292 height 26
click at [447, 234] on input "Strawberry Filling with Banana and Chocolate Sauce Mix" at bounding box center [438, 233] width 292 height 26
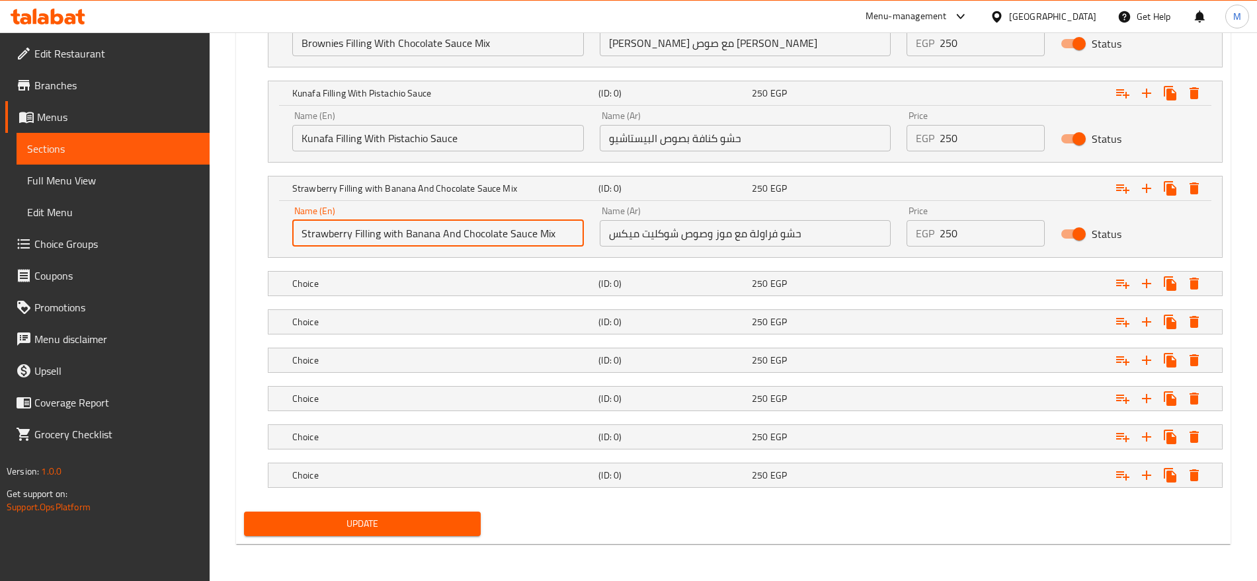
click at [387, 232] on input "Strawberry Filling with Banana And Chocolate Sauce Mix" at bounding box center [438, 233] width 292 height 26
type input "Strawberry Filling With Banana And Chocolate Sauce Mix"
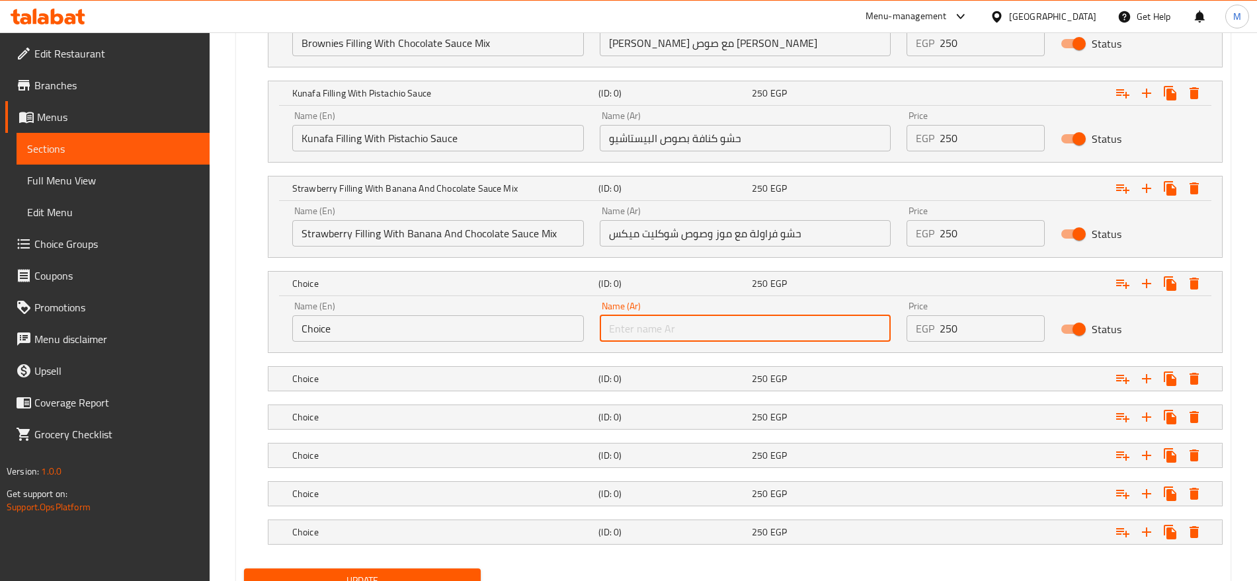
click at [877, 329] on input "text" at bounding box center [746, 328] width 292 height 26
paste input "حشو بسكويت أوريو مع صوص الأوريو وفادج كيك"
type input "حشو بسكويت أوريو مع صوص الأوريو وفادج كيك"
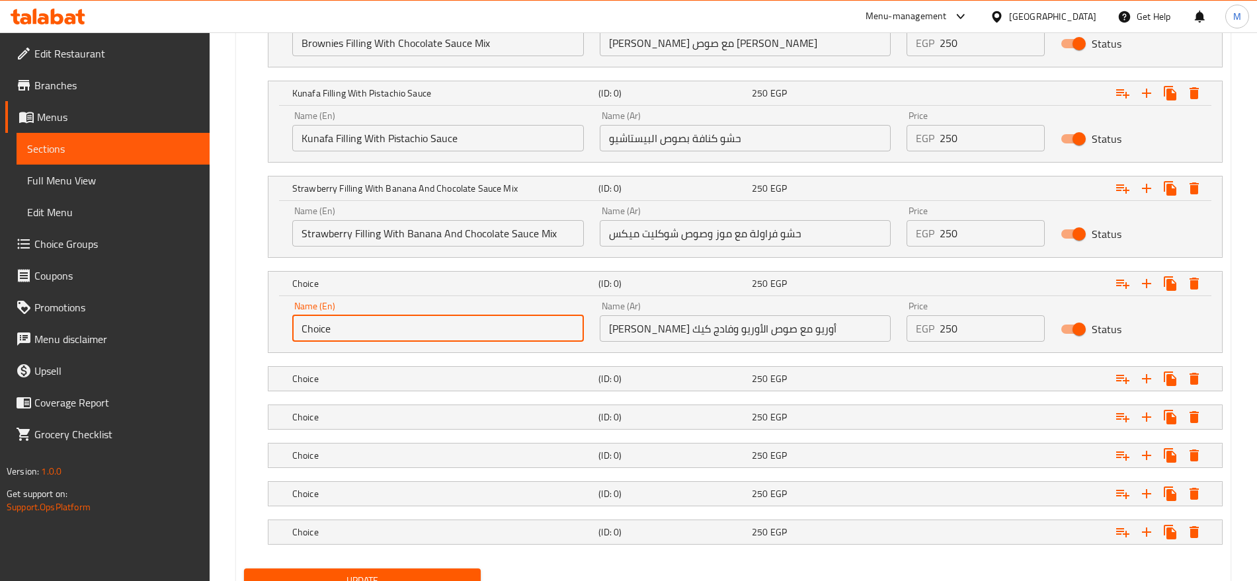
click at [495, 331] on input "Choice" at bounding box center [438, 328] width 292 height 26
paste input "Oreo cookie filling with Oreo fudge cake sau"
click at [495, 331] on input "Oreo cookie filling with Oreo fudge cake sauce" at bounding box center [438, 328] width 292 height 26
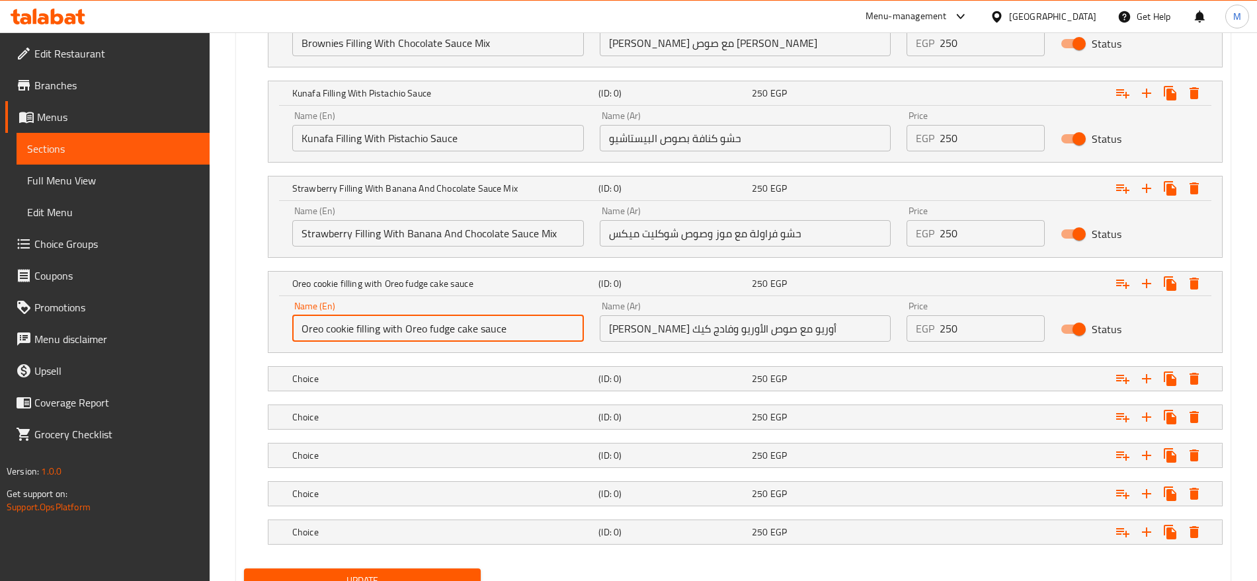
click at [495, 331] on input "Oreo cookie filling with Oreo fudge cake sauce" at bounding box center [438, 328] width 292 height 26
click at [397, 333] on input "Oreo Cookie Filling with Oreo Fudge Cake Sauce" at bounding box center [438, 328] width 292 height 26
type input "Oreo Cookie Filling With Oreo Fudge Cake Sauce"
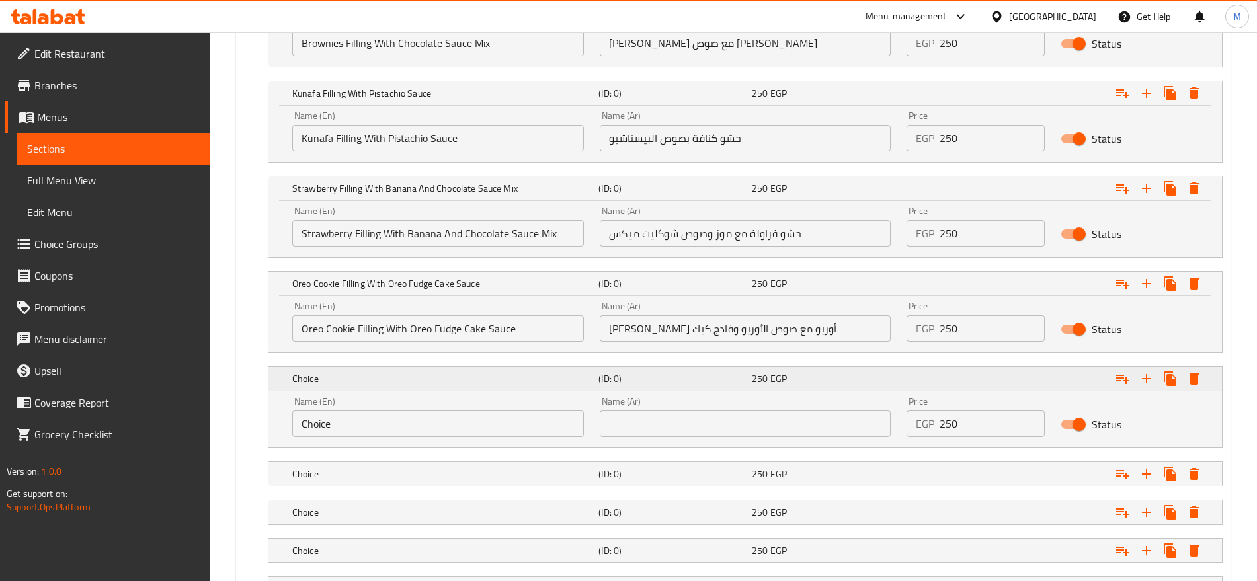
scroll to position [1126, 0]
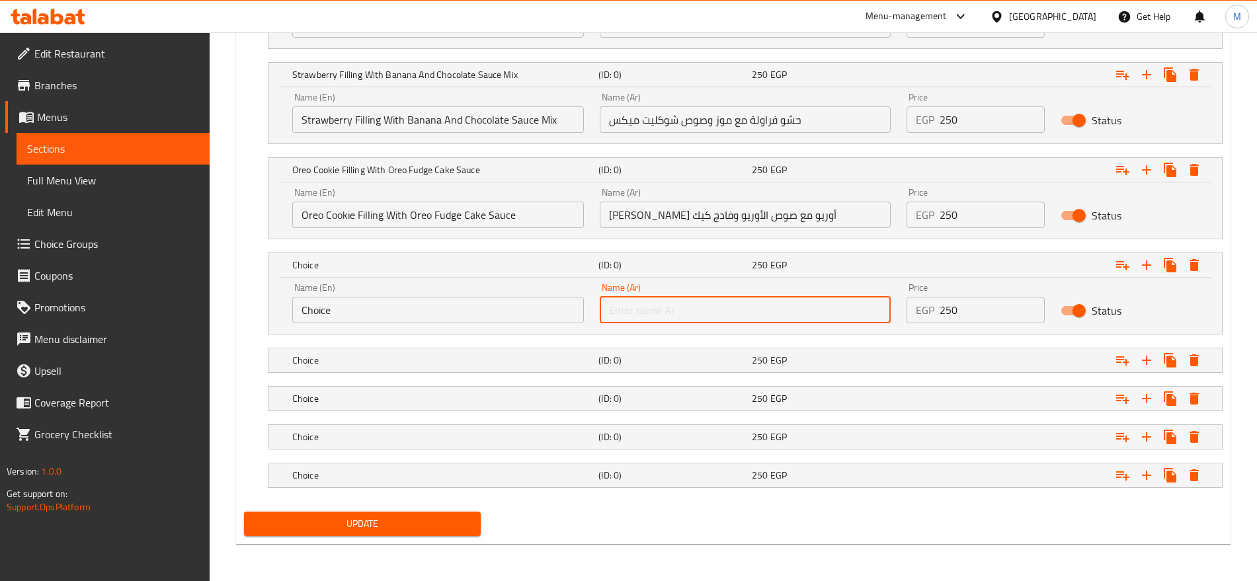
click at [797, 307] on input "text" at bounding box center [746, 310] width 292 height 26
paste input "حشو مارشيميلو مع صوص شوكليت ميكس مع كراميل"
type input "حشو مارشيميلو مع صوص شوكليت ميكس مع كراميل"
click at [463, 312] on input "Choice" at bounding box center [438, 310] width 292 height 26
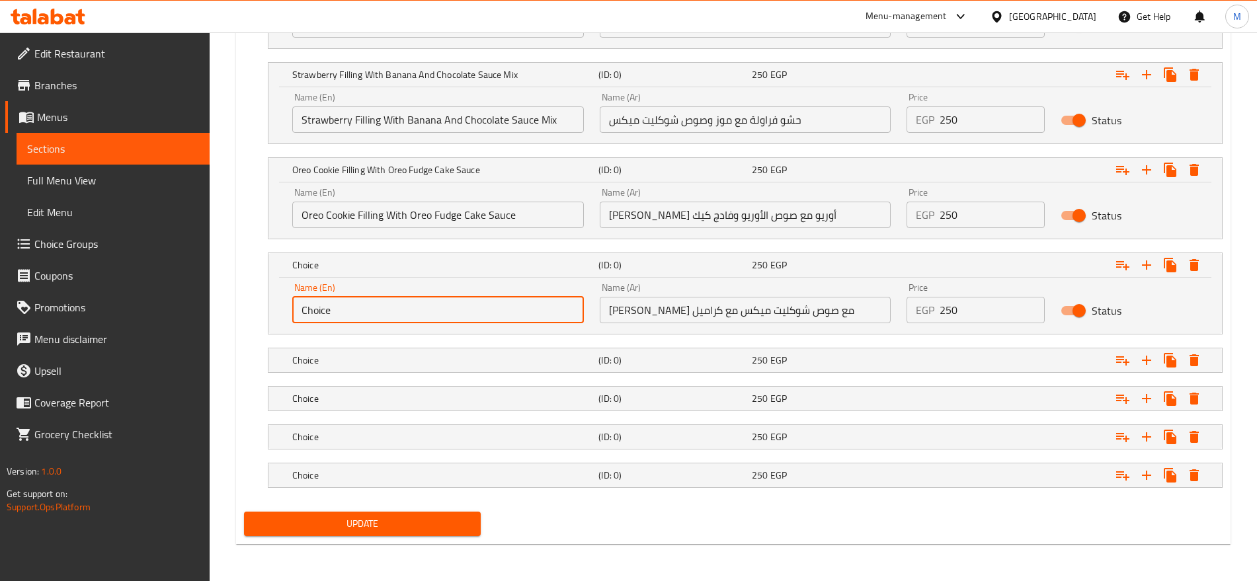
click at [463, 312] on input "Choice" at bounding box center [438, 310] width 292 height 26
paste input "Marshmallow filling with chocolate sauce mix with caramel"
click at [463, 312] on input "Marshmallow filling with chocolate sauce mix with caramel" at bounding box center [438, 310] width 292 height 26
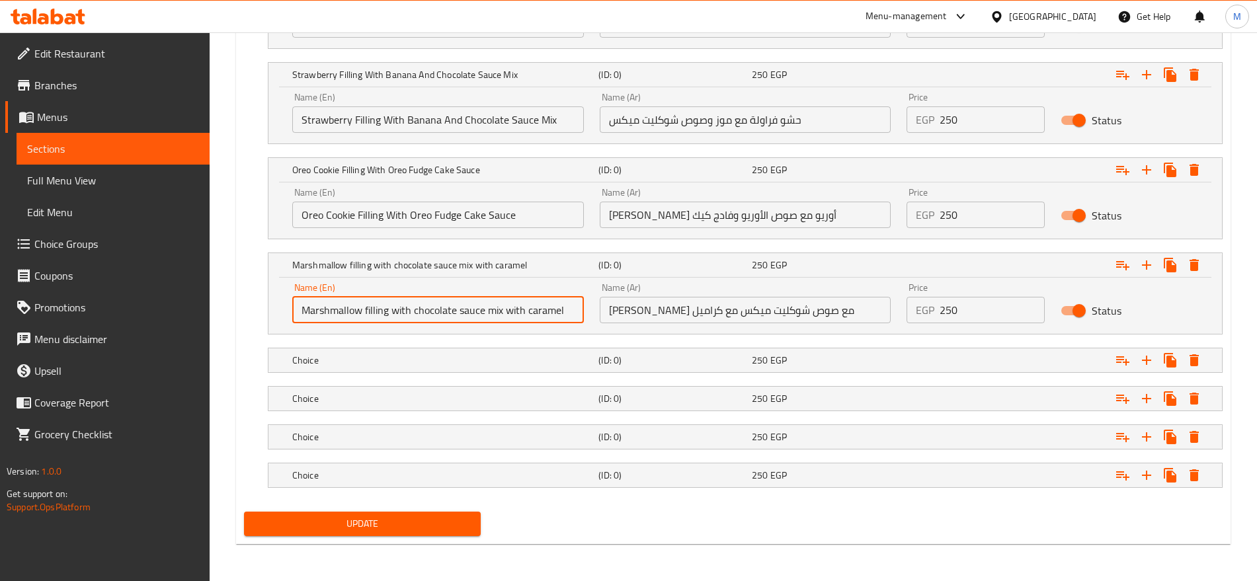
click at [463, 312] on input "Marshmallow filling with chocolate sauce mix with caramel" at bounding box center [438, 310] width 292 height 26
click at [404, 314] on input "Marshmallow Filling with Chocolate Sauce Mix with Caramel" at bounding box center [438, 310] width 292 height 26
click at [525, 312] on input "Marshmallow Filling With Chocolate Sauce Mix with Caramel" at bounding box center [438, 310] width 292 height 26
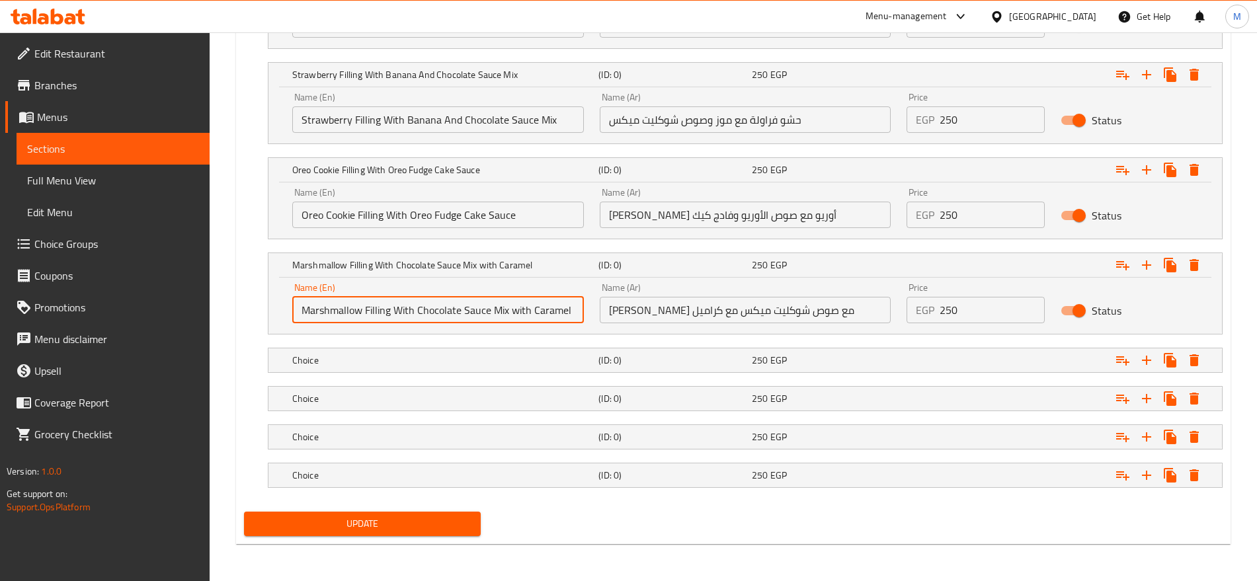
click at [525, 312] on input "Marshmallow Filling With Chocolate Sauce Mix with Caramel" at bounding box center [438, 310] width 292 height 26
type input "Marshmallow Filling With Chocolate Sauce Mix And Caramel"
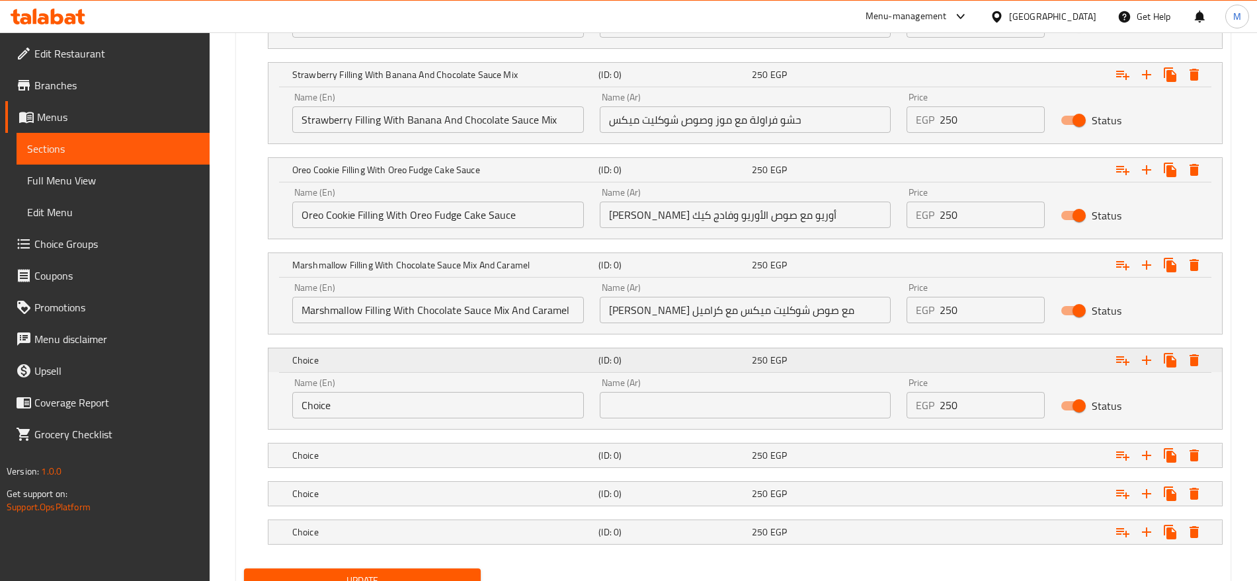
scroll to position [1183, 0]
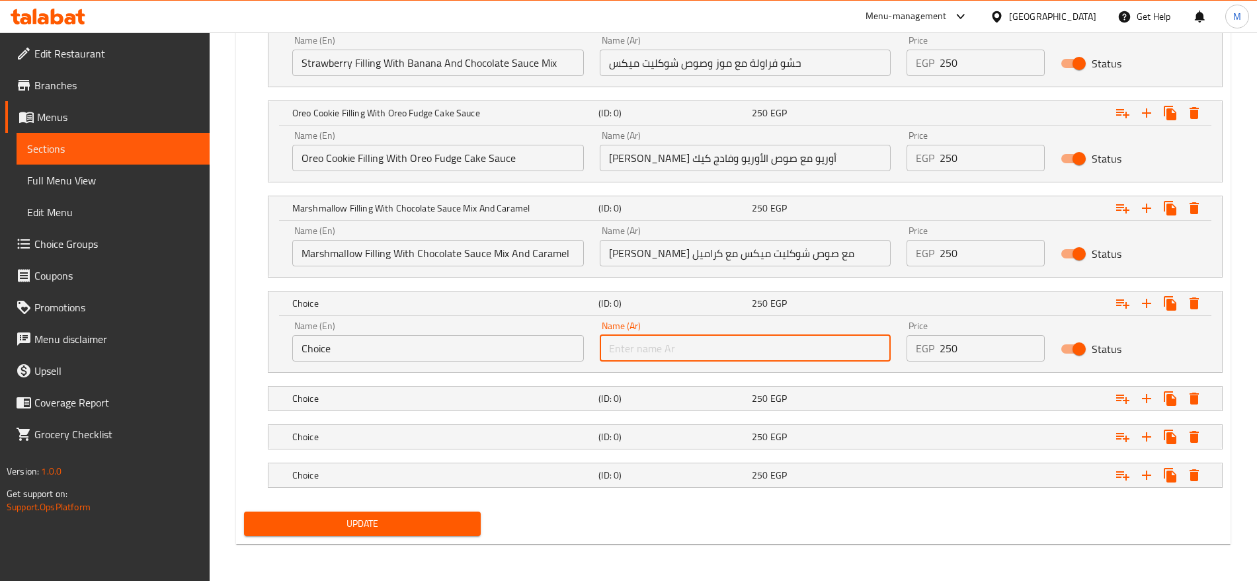
paste input "حشو وافل مع صوص شوكليت ميكس مع كراميل"
click at [852, 350] on input "text" at bounding box center [746, 348] width 292 height 26
type input "حشو وافل مع صوص شوكليت ميكس مع كراميل"
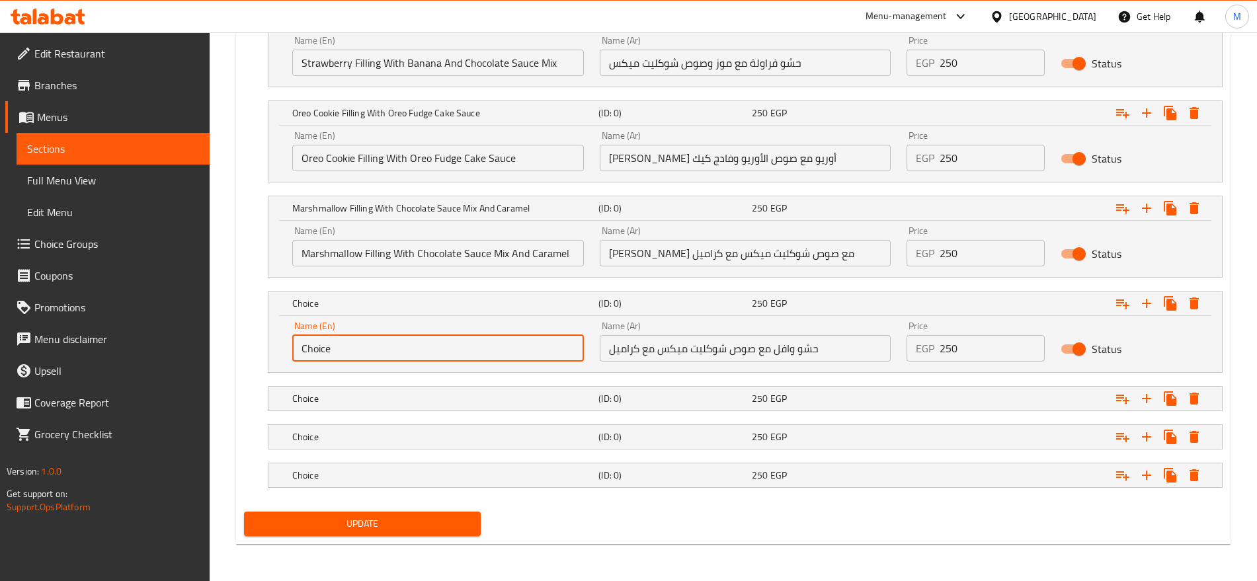
click at [532, 354] on input "Choice" at bounding box center [438, 348] width 292 height 26
paste input "Waffle filling with chocolate sauce mix with caramel"
click at [532, 354] on input "Waffle filling with chocolate sauce mix with caramel" at bounding box center [438, 348] width 292 height 26
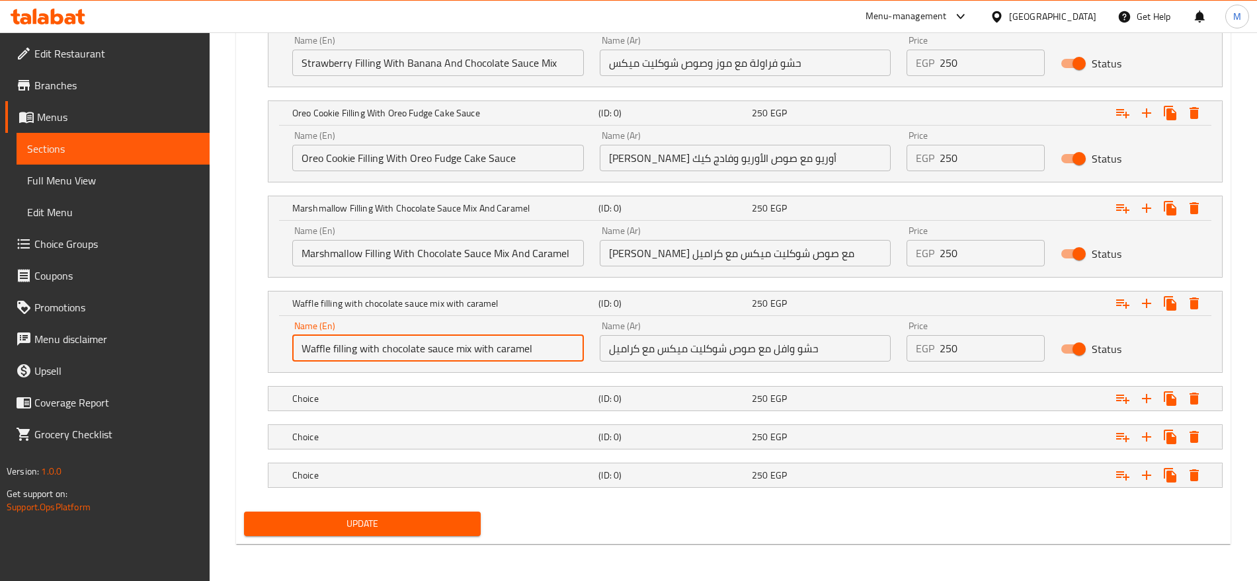
click at [532, 354] on input "Waffle filling with chocolate sauce mix with caramel" at bounding box center [438, 348] width 292 height 26
click at [487, 344] on input "Waffle Filling with Chocolate Sauce Mix with Caramel" at bounding box center [438, 348] width 292 height 26
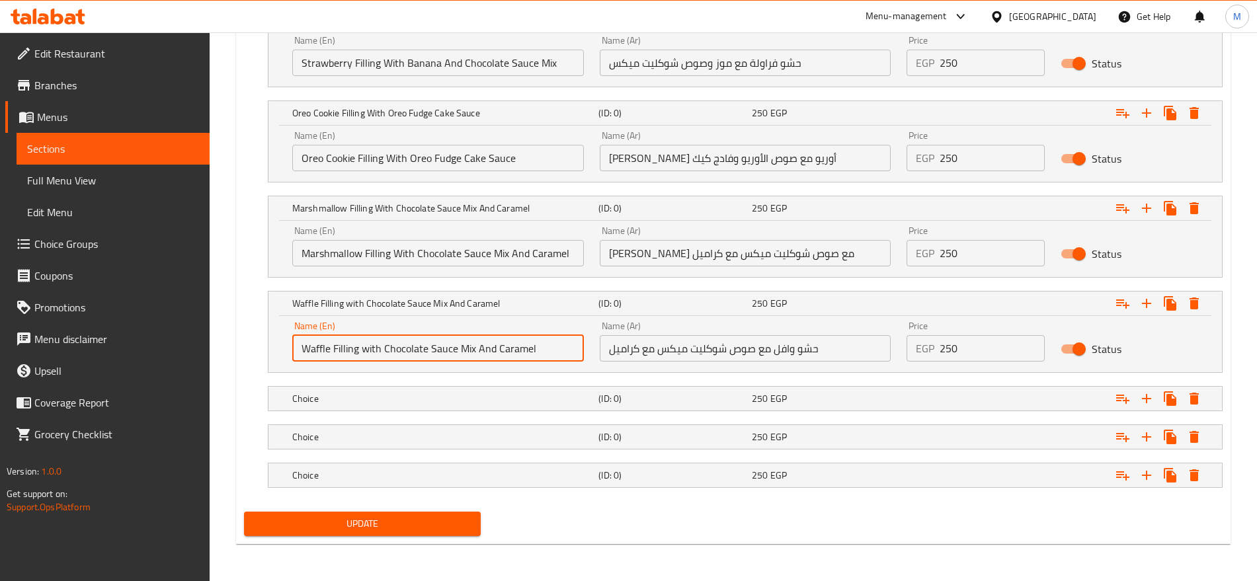
click at [374, 345] on input "Waffle Filling with Chocolate Sauce Mix And Caramel" at bounding box center [438, 348] width 292 height 26
type input "Waffle Filling With Chocolate Sauce Mix And Caramel"
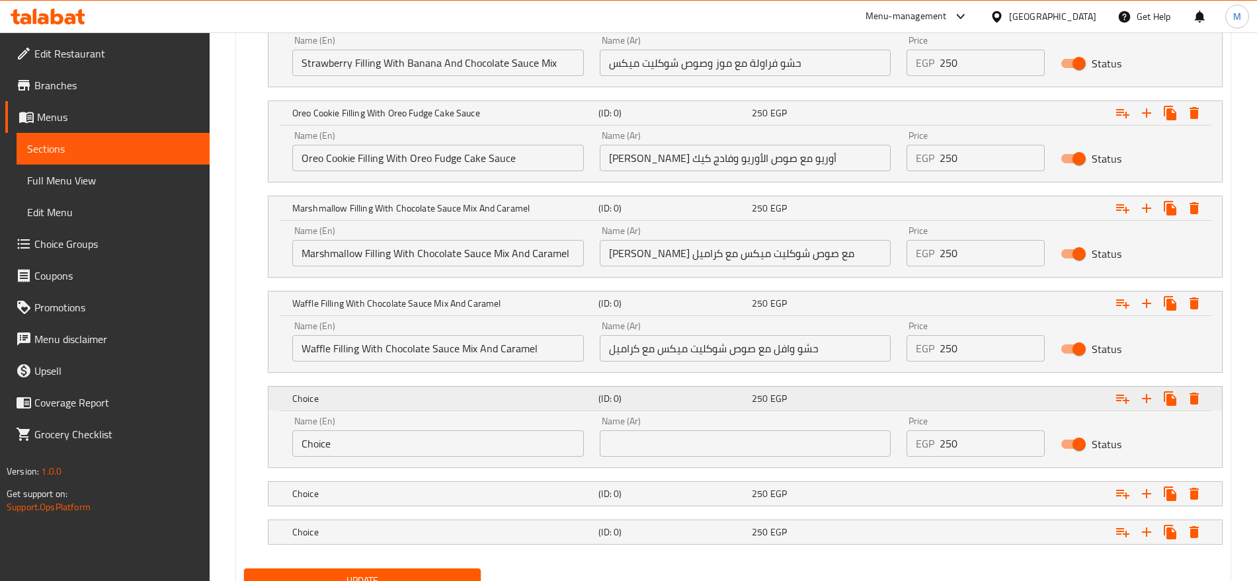
scroll to position [1239, 0]
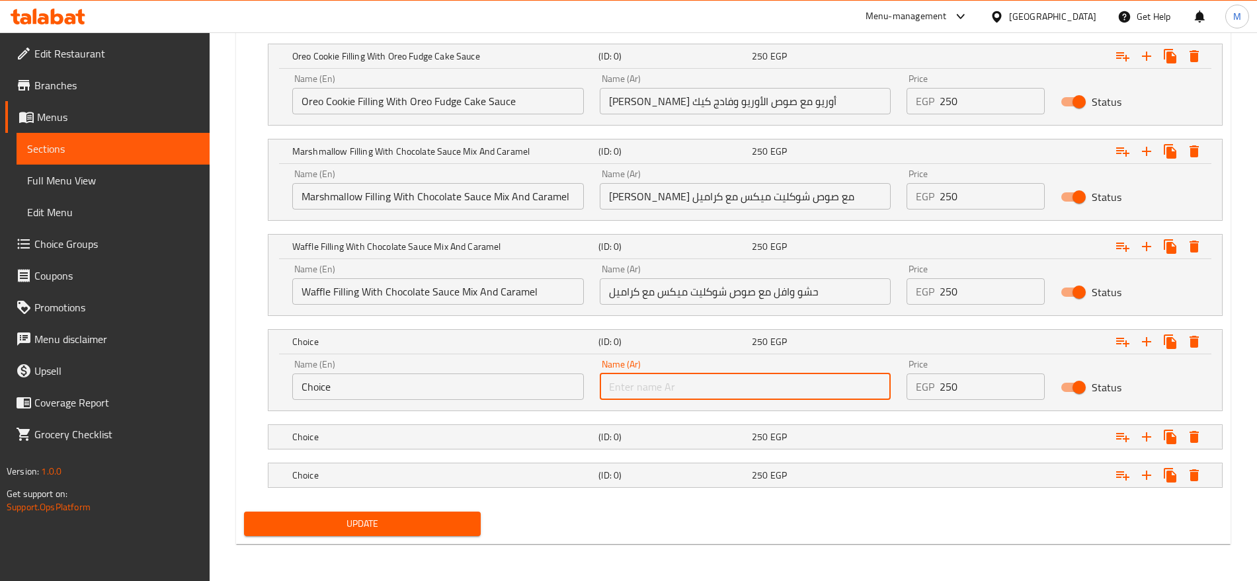
click at [863, 395] on input "text" at bounding box center [746, 386] width 292 height 26
paste input "حشو بسكويت لوتس مع صوص اللوتس و وايت شوكليت مع صوص الكراميل"
type input "حشو بسكويت لوتس مع صوص اللوتس و وايت شوكليت مع صوص الكراميل"
click at [1169, 440] on icon "Expand" at bounding box center [1169, 437] width 13 height 15
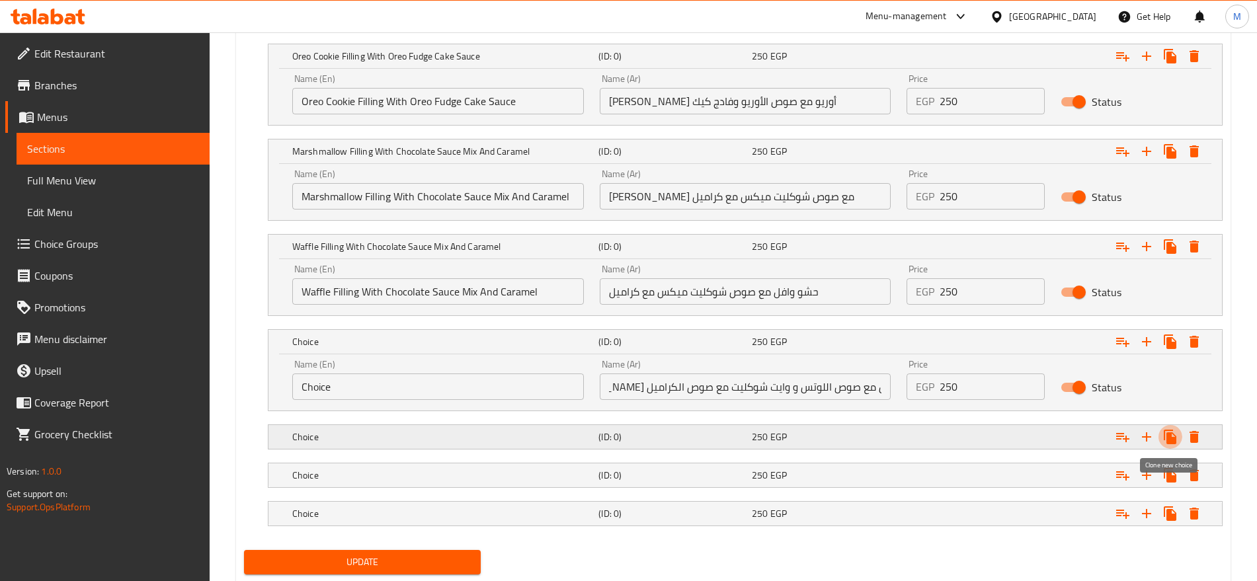
scroll to position [0, 0]
click at [1169, 440] on icon "Expand" at bounding box center [1169, 437] width 13 height 15
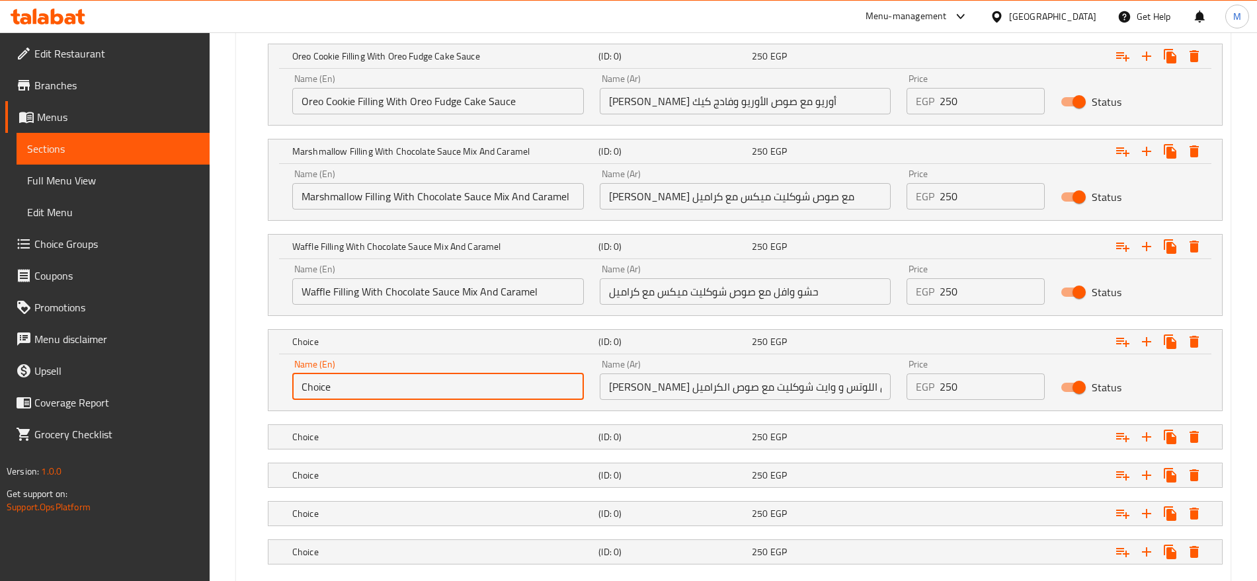
click at [538, 385] on input "Choice" at bounding box center [438, 386] width 292 height 26
paste input "Lotus biscuit filling with lotus sauce and white chocolate with caramel sau"
click at [538, 385] on input "Choice" at bounding box center [438, 386] width 292 height 26
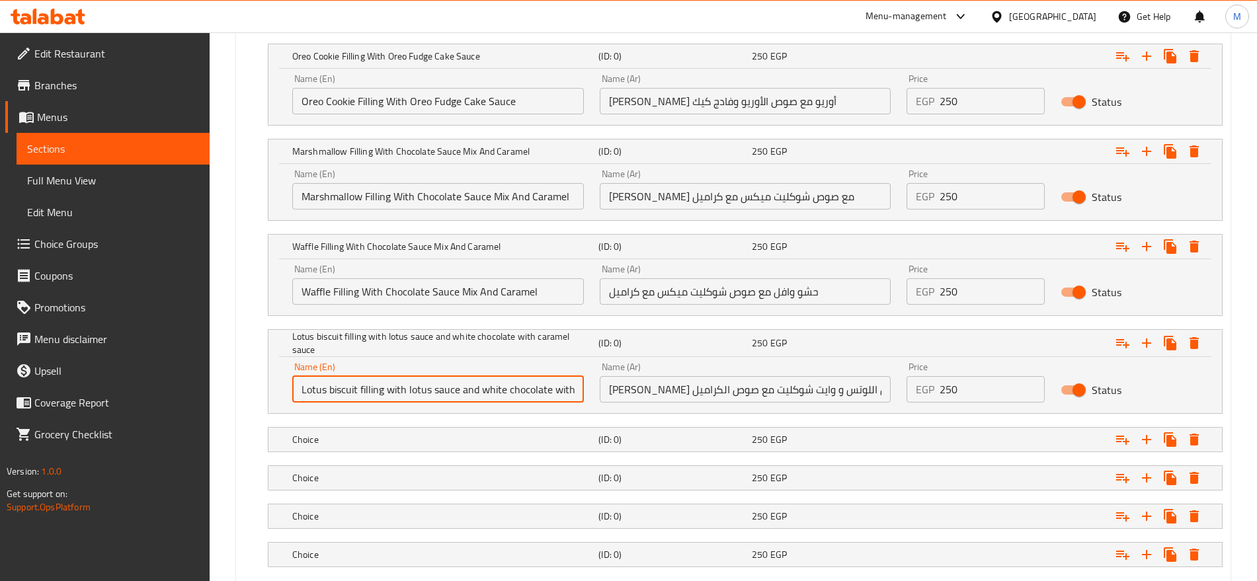
scroll to position [0, 63]
click at [538, 385] on input "Lotus biscuit filling with lotus sauce and white chocolate with caramel sauce" at bounding box center [438, 389] width 292 height 26
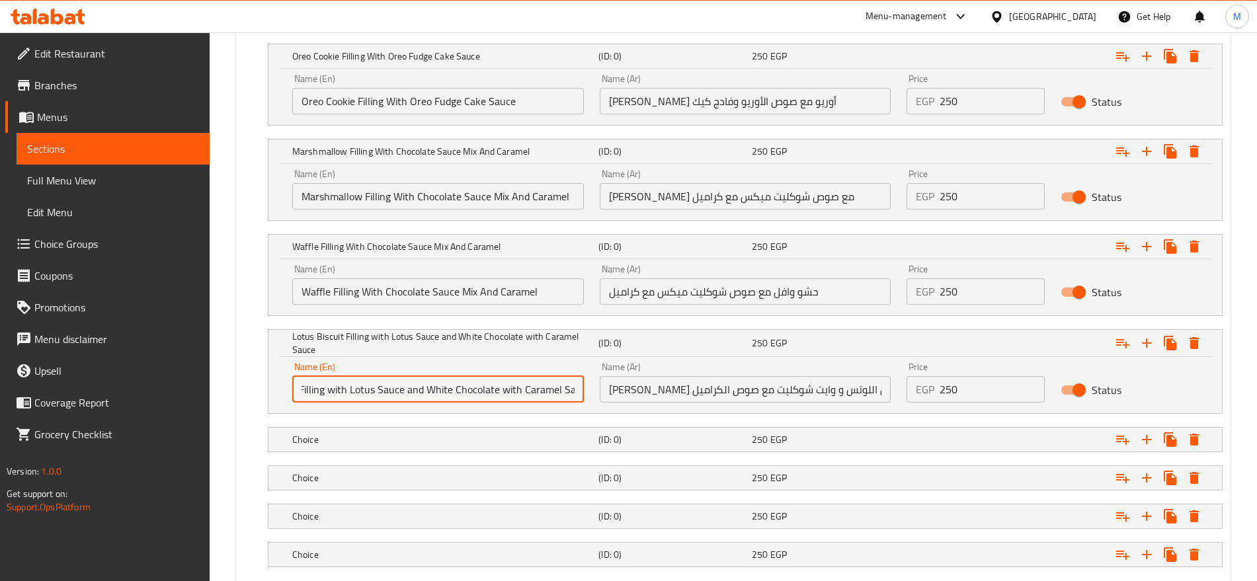
click at [508, 388] on input "Lotus Biscuit Filling with Lotus Sauce and White Chocolate with Caramel Sauce" at bounding box center [438, 389] width 292 height 26
click at [337, 395] on input "Lotus Biscuit Filling with Lotus Sauce and White Chocolate With Caramel Sauce" at bounding box center [438, 389] width 292 height 26
click at [413, 391] on input "Lotus Biscuit Filling With Lotus Sauce and White Chocolate With Caramel Sauce" at bounding box center [438, 389] width 292 height 26
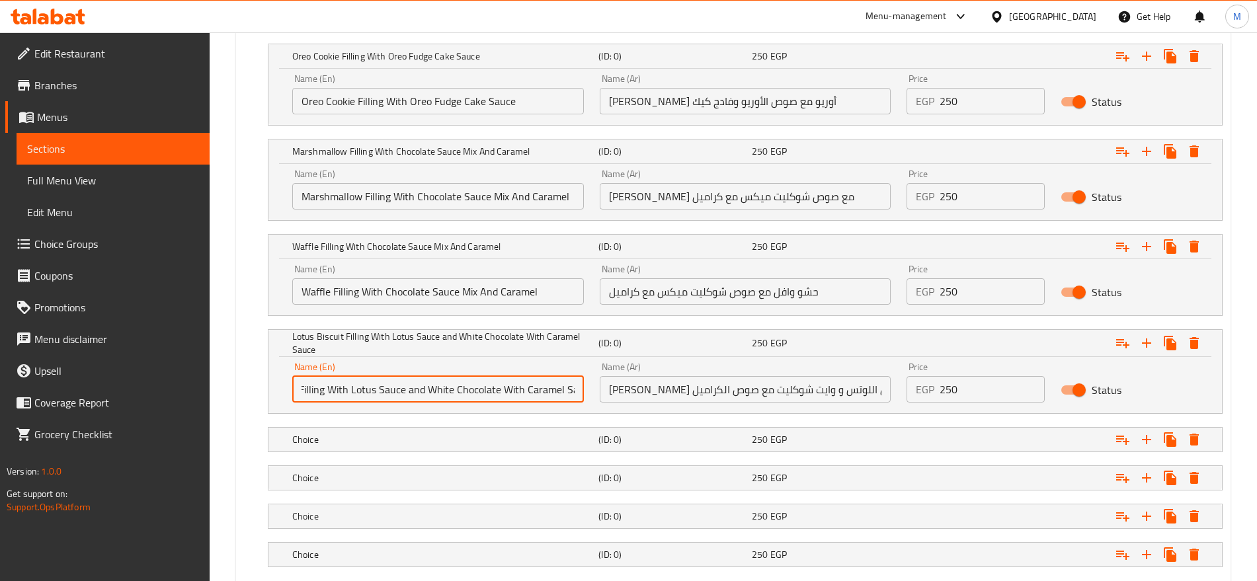
click at [413, 391] on input "Lotus Biscuit Filling With Lotus Sauce and White Chocolate With Caramel Sauce" at bounding box center [438, 389] width 292 height 26
type input "Lotus Biscuit Filling With Lotus Sauce And White Chocolate With Caramel Sauce"
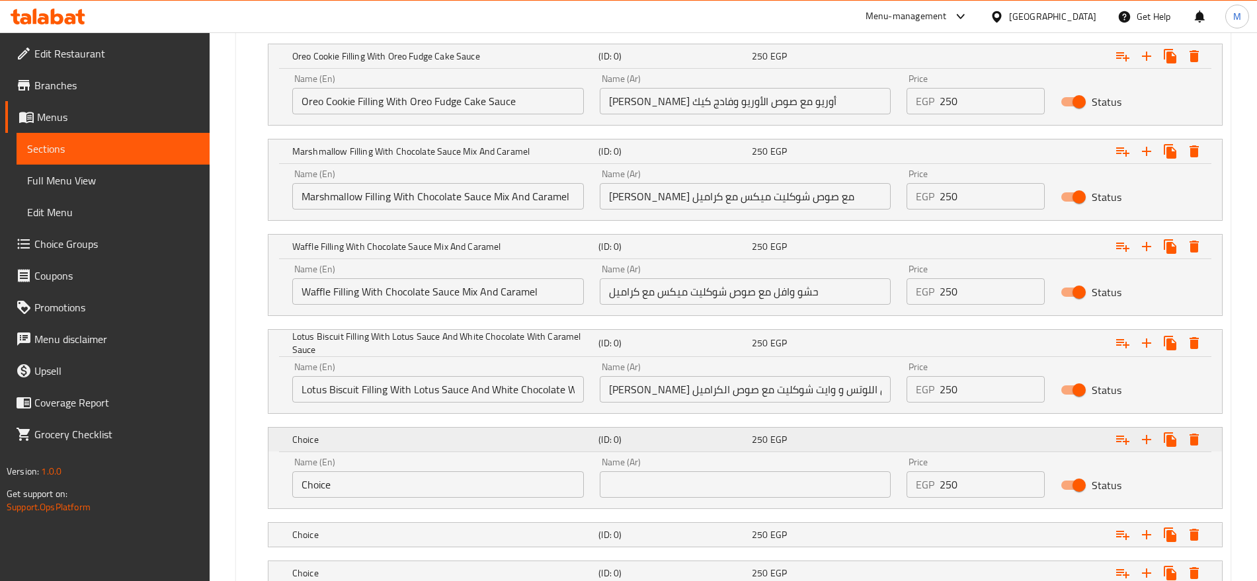
scroll to position [1376, 0]
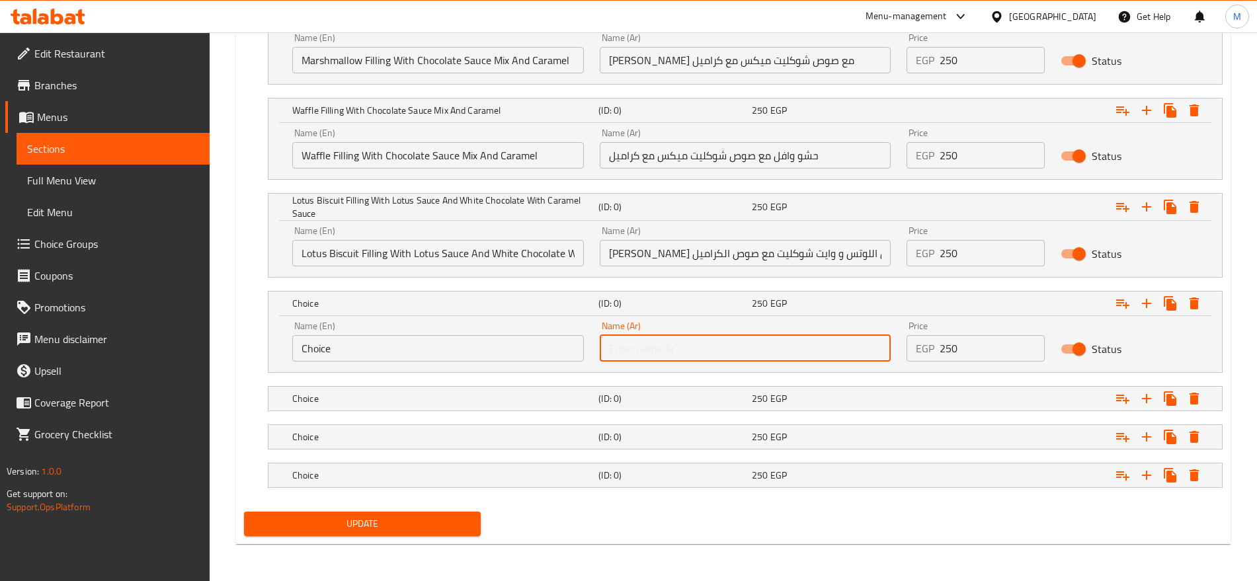
click at [820, 348] on input "text" at bounding box center [746, 348] width 292 height 26
paste input "حشو كيك الفانيليا مع الوايت شوكليت والكراميل وصوص الفراولة"
type input "حشو كيك الفانيليا مع الوايت شوكليت والكراميل وصوص الفراولة"
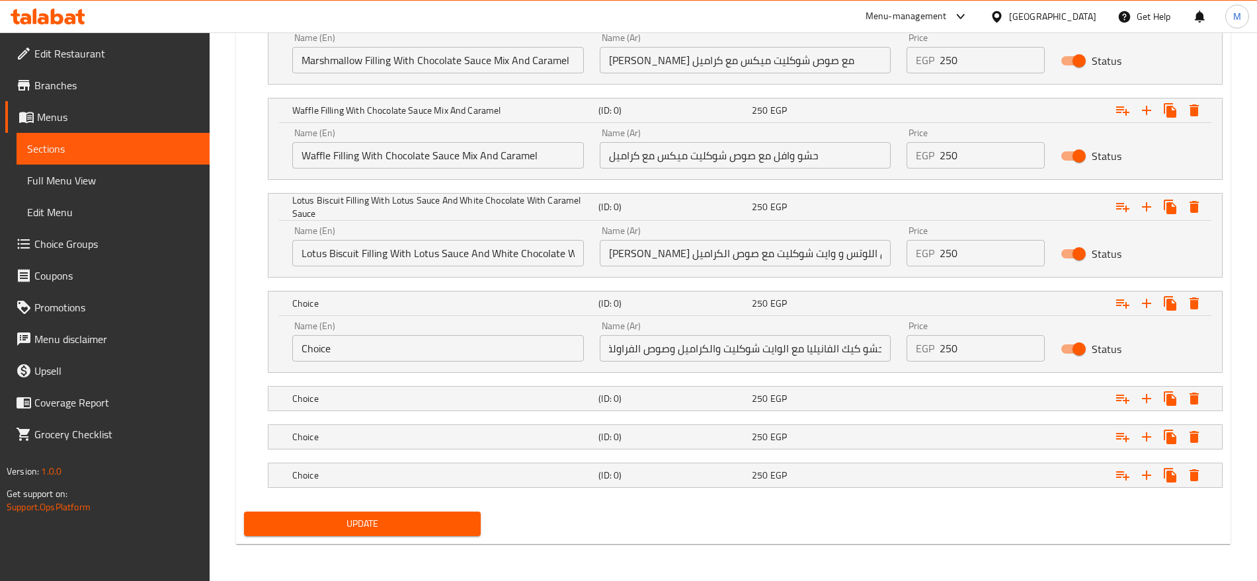
scroll to position [0, 0]
click at [506, 346] on input "Choice" at bounding box center [438, 348] width 292 height 26
paste input "Vanilla cake filling with white chocolate, caramel, and strawberry sauce"
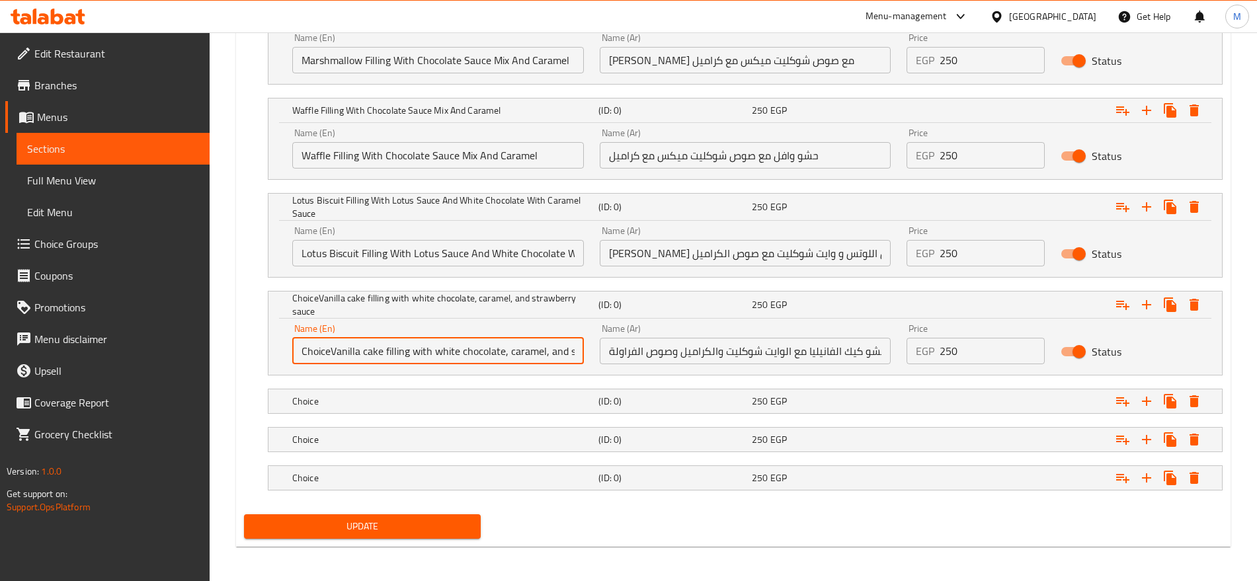
scroll to position [0, 69]
click at [506, 346] on input "ChoiceVanilla cake filling with white chocolate, caramel, and strawberry sauce" at bounding box center [438, 351] width 292 height 26
paste input "text"
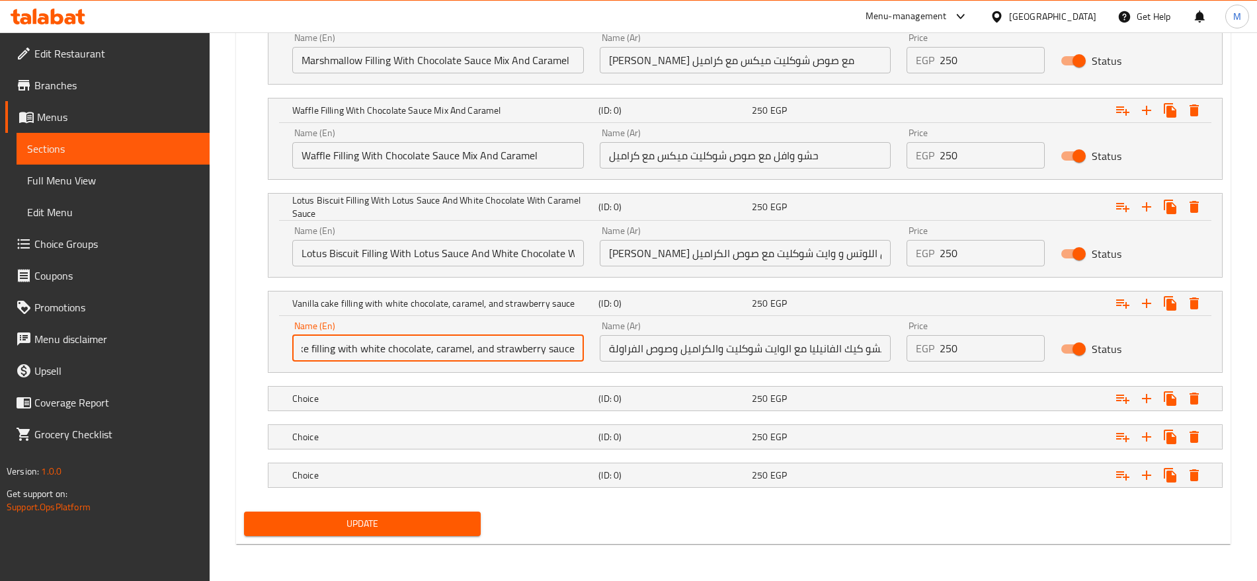
scroll to position [0, 40]
click at [456, 342] on input "Vanilla cake filling with white chocolate, caramel, and strawberry sauce" at bounding box center [438, 348] width 292 height 26
click at [494, 348] on input "Vanilla Cake Filling with White Chocolate, Caramel, and Strawberry Sauce" at bounding box center [438, 348] width 292 height 26
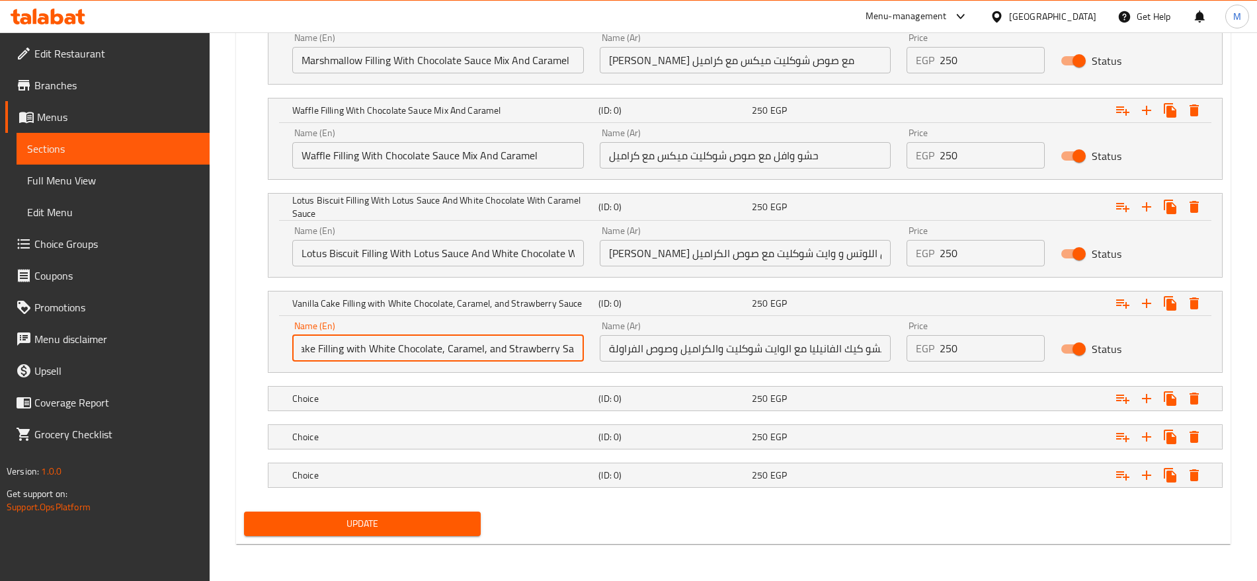
click at [494, 348] on input "Vanilla Cake Filling with White Chocolate, Caramel, and Strawberry Sauce" at bounding box center [438, 348] width 292 height 26
click at [485, 351] on input "Vanilla Cake Filling with White Chocolate, Caramel, And Strawberry Sauce" at bounding box center [438, 348] width 292 height 26
click at [443, 348] on input "Vanilla Cake Filling with White Chocolate, Caramel And Strawberry Sauce" at bounding box center [438, 348] width 292 height 26
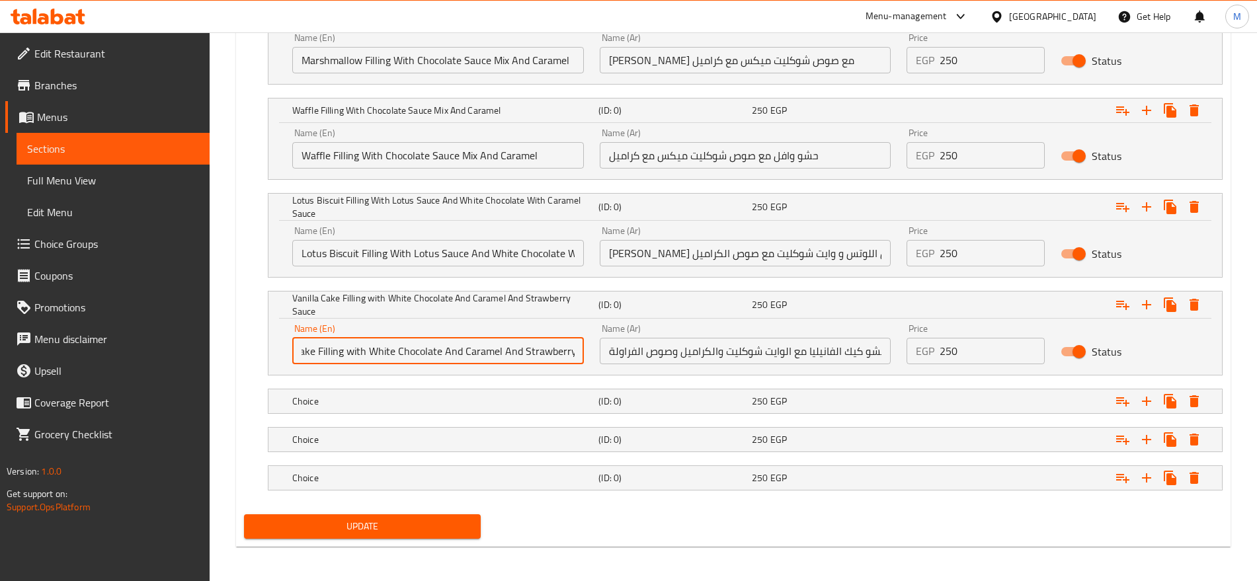
click at [508, 348] on input "Vanilla Cake Filling with White Chocolate And Caramel And Strawberry Sauce" at bounding box center [438, 351] width 292 height 26
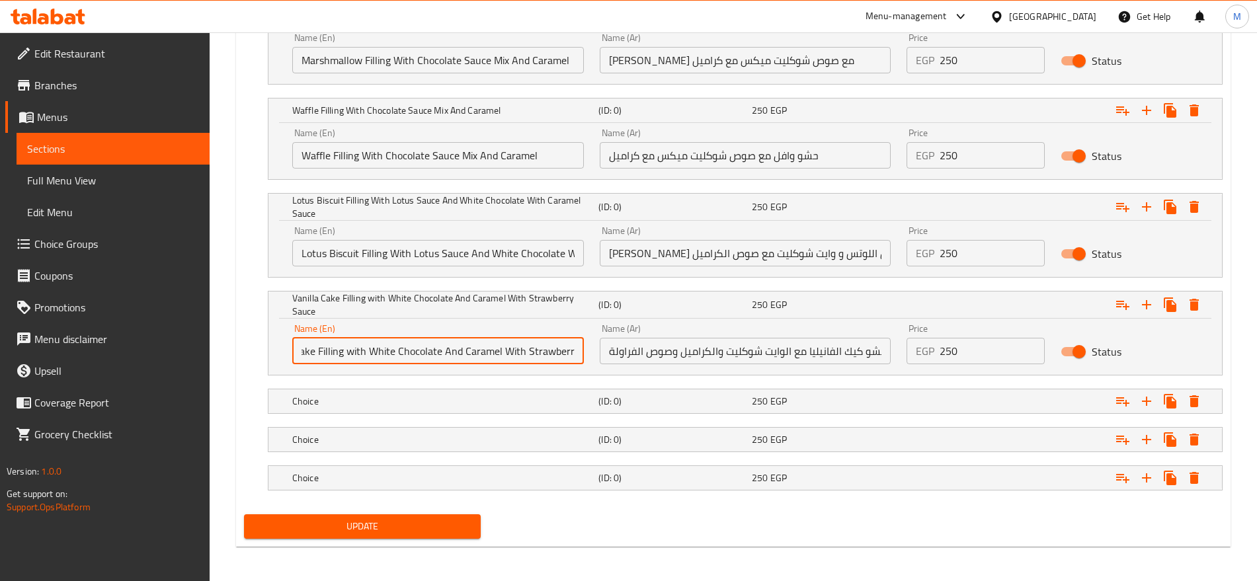
click at [355, 355] on input "Vanilla Cake Filling with White Chocolate And Caramel With Strawberry Sauce" at bounding box center [438, 351] width 292 height 26
type input "Vanilla Cake Filling With White Chocolate And Caramel With Strawberry Sauce"
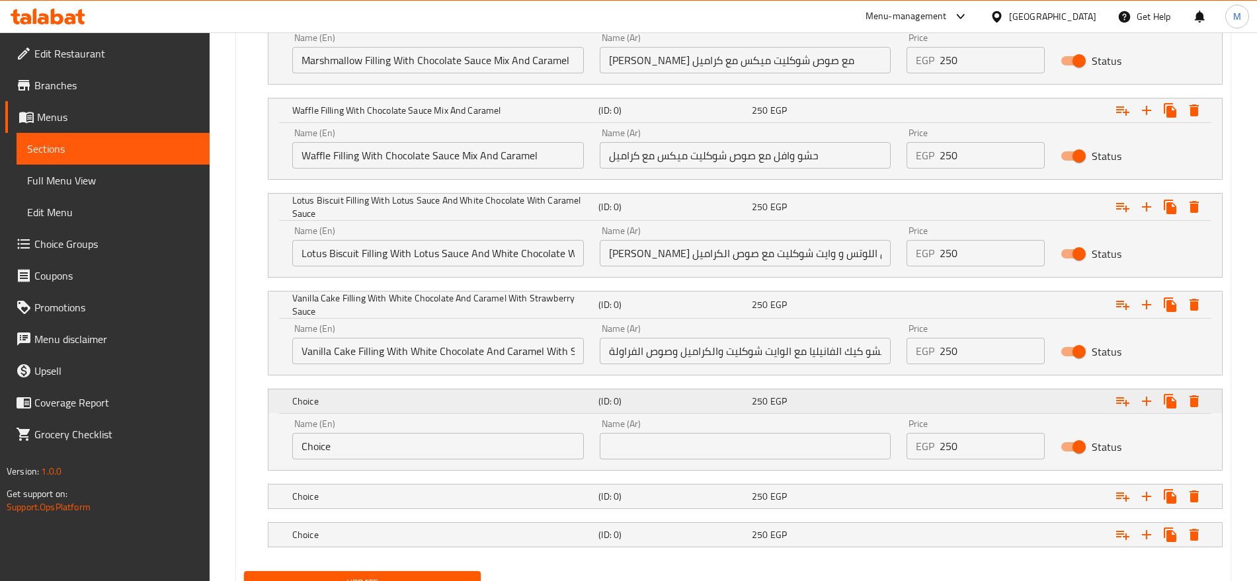
scroll to position [1435, 0]
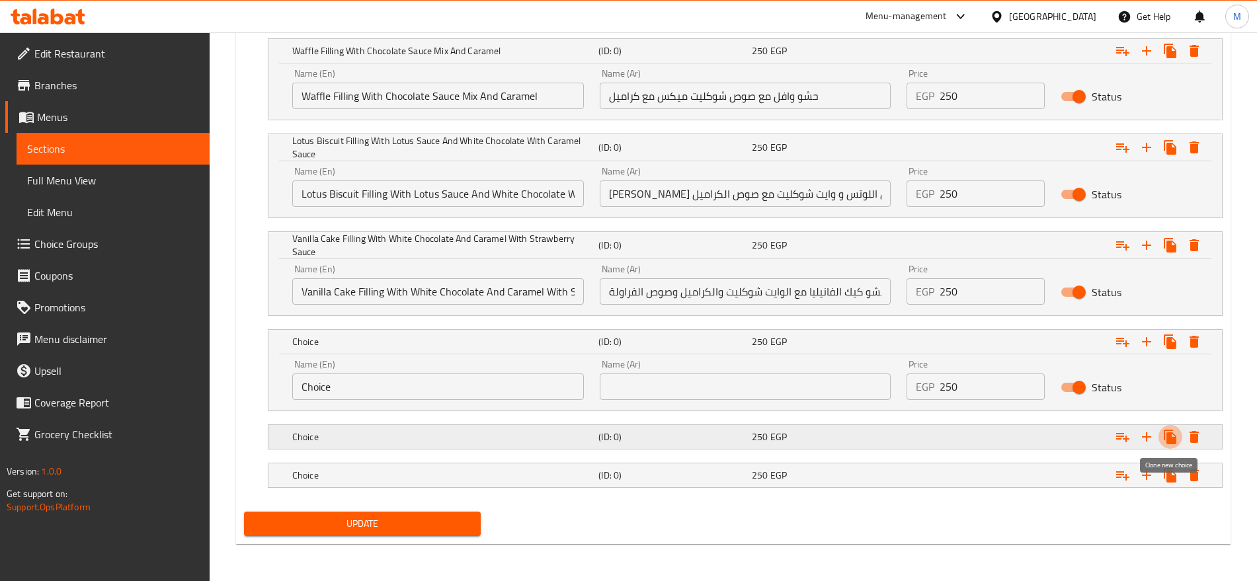
click at [1163, 429] on icon "Expand" at bounding box center [1170, 437] width 16 height 16
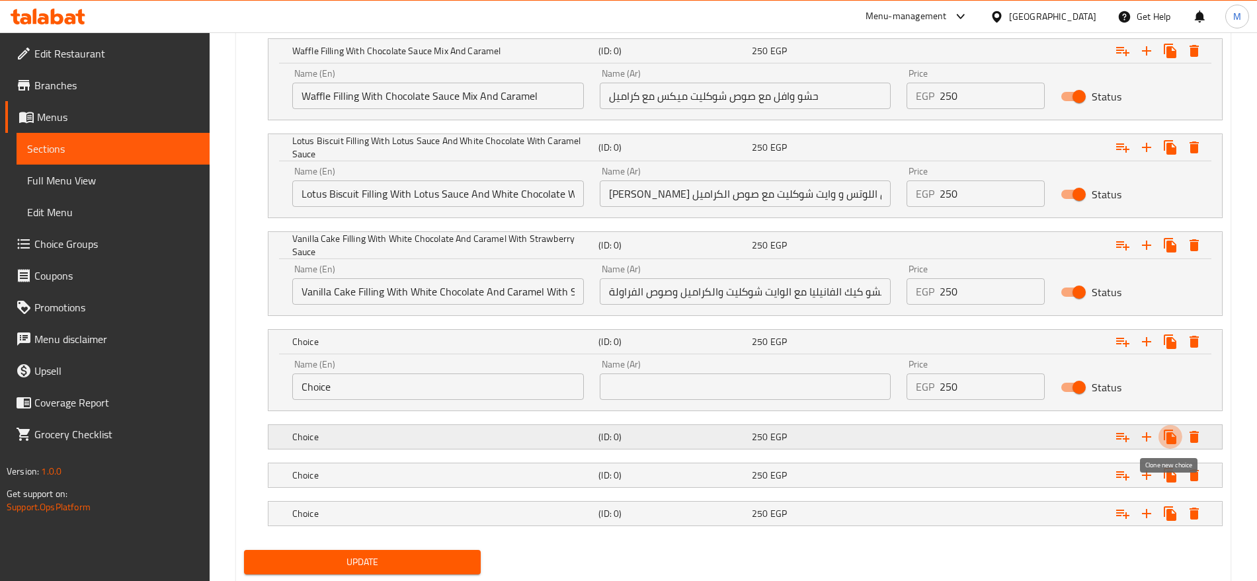
click at [1163, 429] on icon "Expand" at bounding box center [1170, 437] width 16 height 16
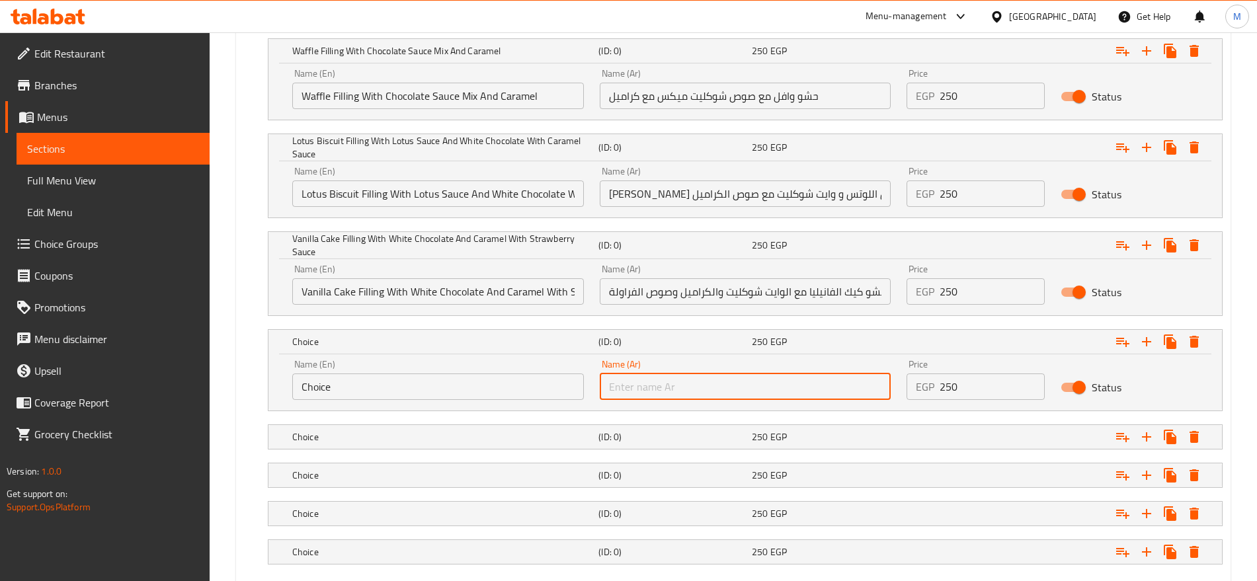
click at [816, 395] on input "text" at bounding box center [746, 386] width 292 height 26
paste input "حشو تشيز كيك مع بسكويت فانيليا وصوص فراولة وشرائح موز"
type input "حشو تشيز كيك مع بسكويت فانيليا وصوص فراولة وشرائح موز"
click at [510, 395] on input "Choice" at bounding box center [438, 386] width 292 height 26
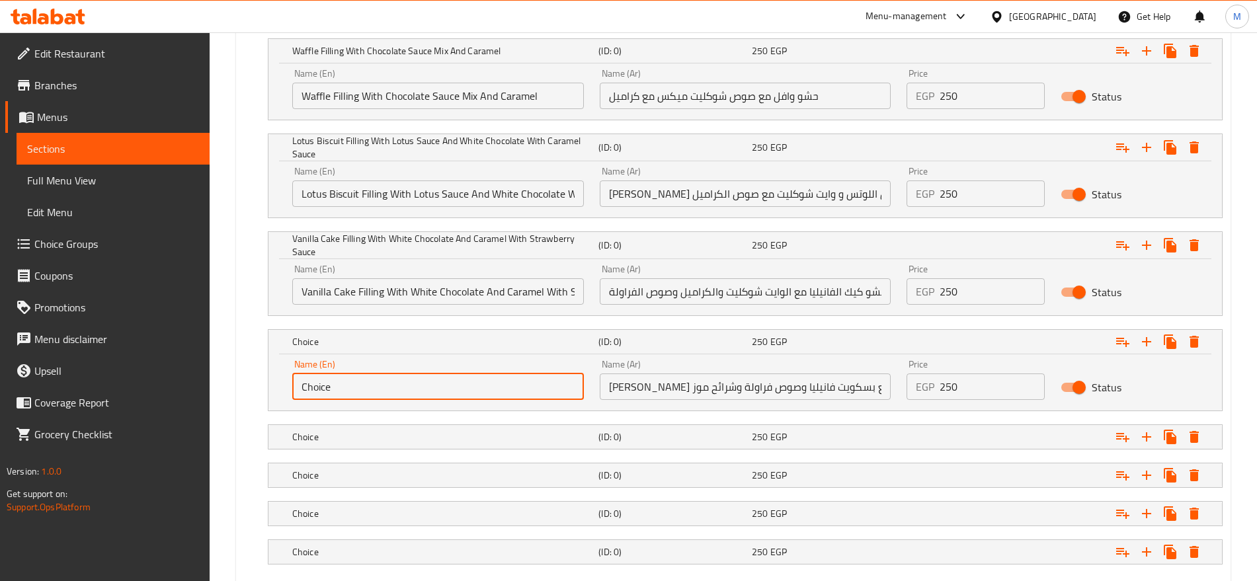
click at [510, 395] on input "Choice" at bounding box center [438, 386] width 292 height 26
paste input "eesecake filling with vanilla biscuits, strawberry sauce, and banana slices"
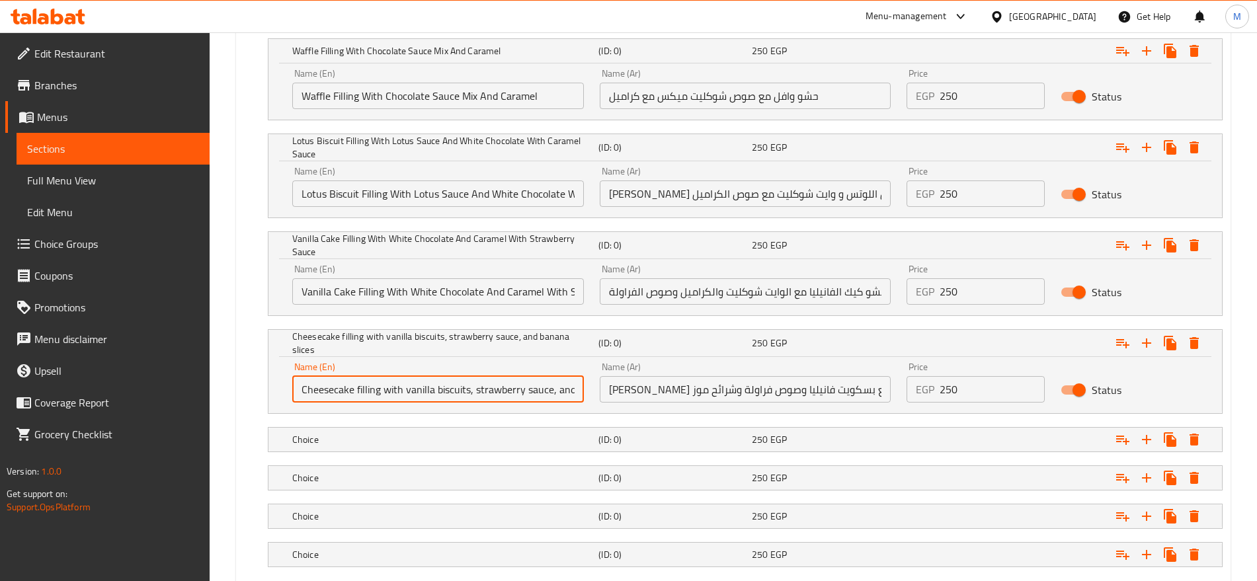
scroll to position [0, 59]
click at [413, 389] on input "Cheesecake filling with vanilla biscuits, strawberry sauce, and banana slices" at bounding box center [438, 389] width 292 height 26
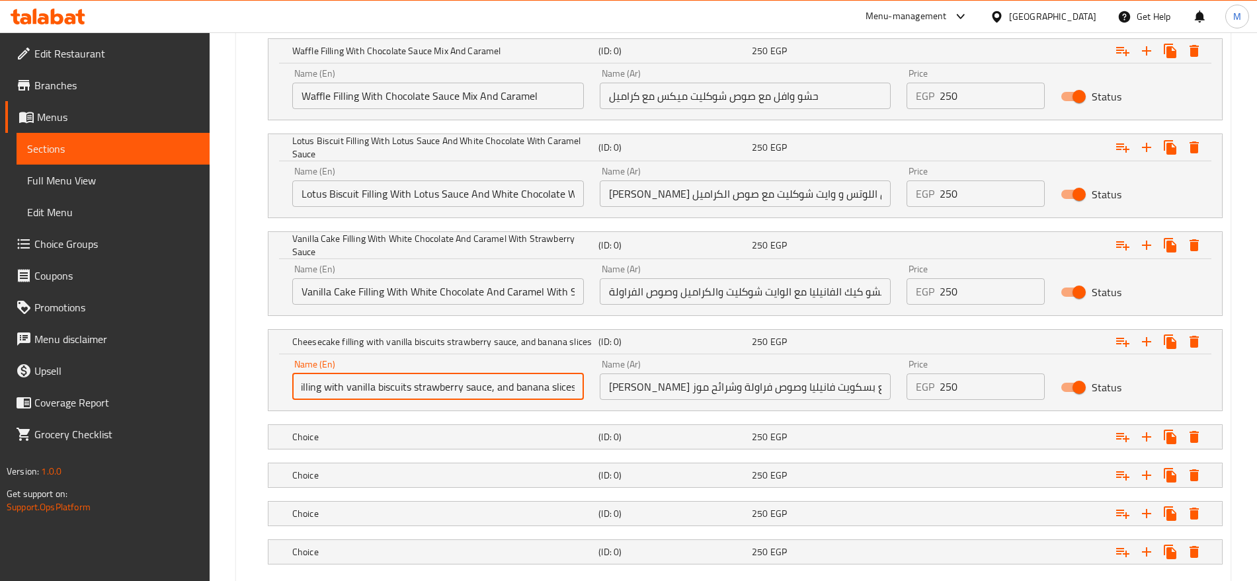
scroll to position [0, 58]
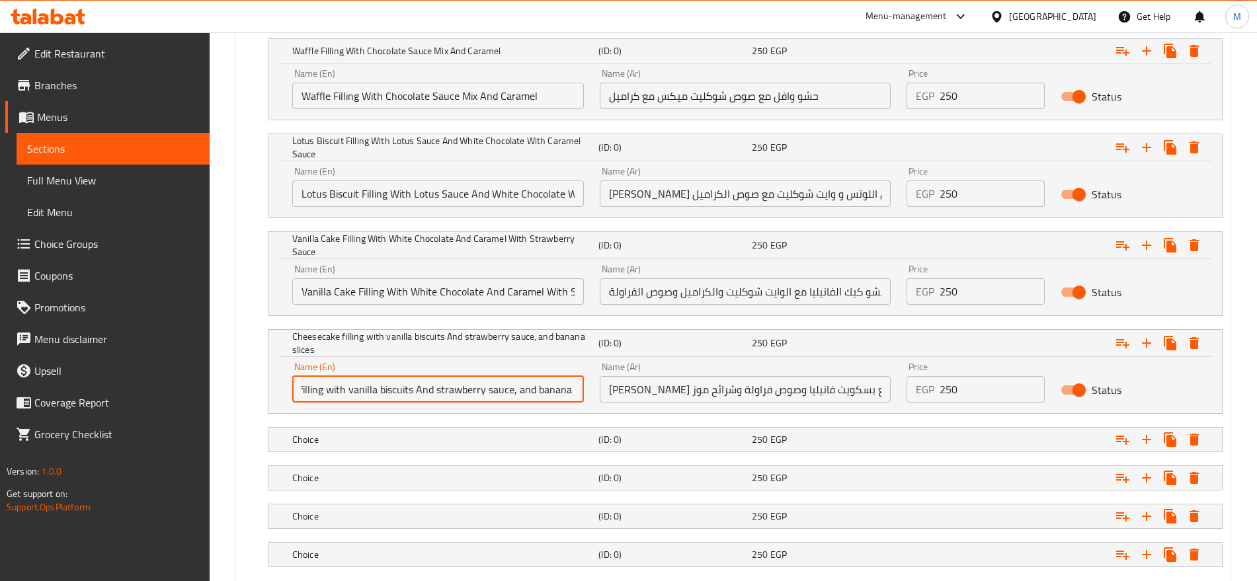
click at [514, 395] on input "Cheesecake filling with vanilla biscuits And strawberry sauce, and banana slices" at bounding box center [438, 389] width 292 height 26
click at [523, 390] on input "Cheesecake filling with vanilla biscuits And strawberry sauce and banana slices" at bounding box center [438, 389] width 292 height 26
click at [439, 398] on input "Cheesecake filling with vanilla biscuits And strawberry sauce With banana slices" at bounding box center [438, 389] width 292 height 26
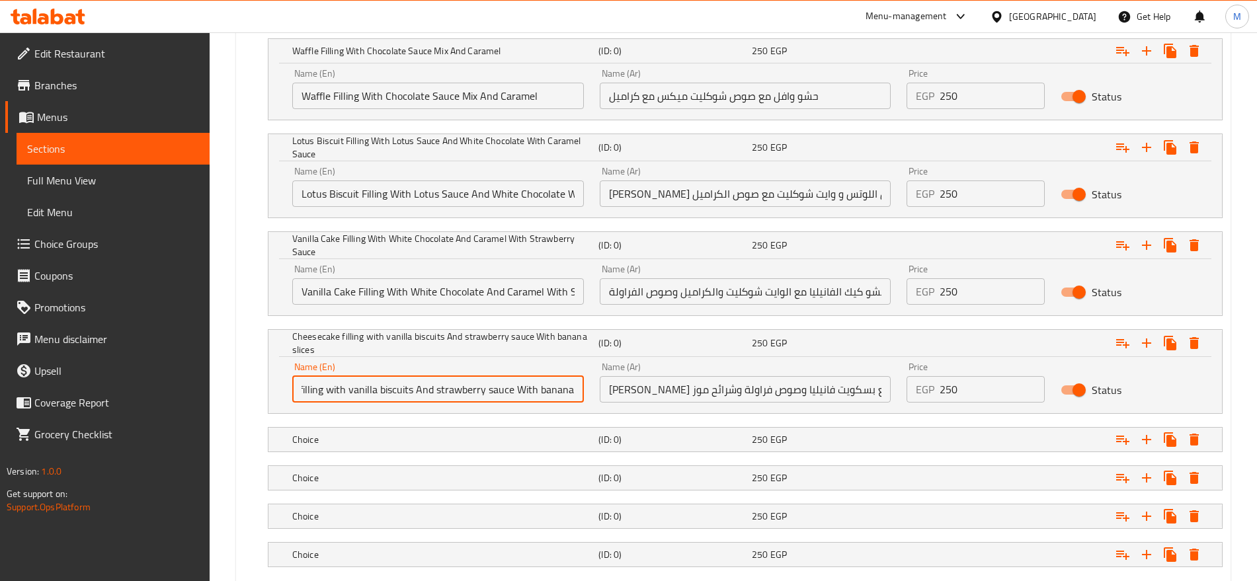
click at [439, 398] on input "Cheesecake filling with vanilla biscuits And strawberry sauce With banana slices" at bounding box center [438, 389] width 292 height 26
click at [478, 385] on input "Cheesecake filling with vanilla biscuits And strawberry sauce With banana slices" at bounding box center [438, 389] width 292 height 26
click at [427, 386] on input "Cheesecake Filling with Vanilla Biscuits and Strawberry Sauce with Banana Slices" at bounding box center [438, 389] width 292 height 26
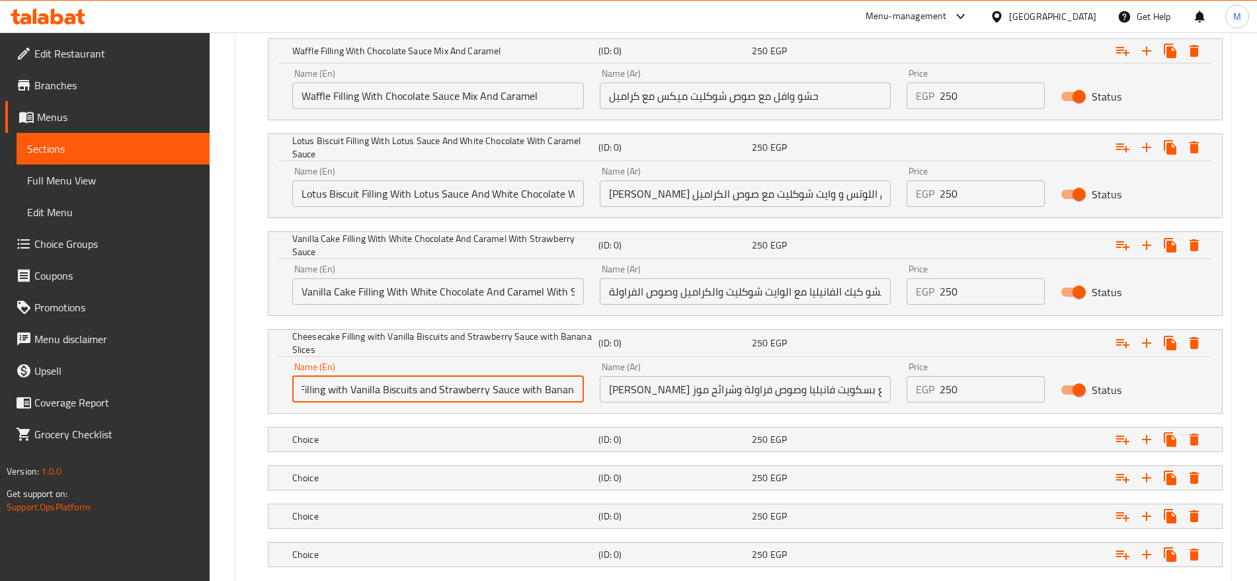
click at [427, 386] on input "Cheesecake Filling with Vanilla Biscuits and Strawberry Sauce with Banana Slices" at bounding box center [438, 389] width 292 height 26
click at [338, 389] on input "Cheesecake Filling with Vanilla Biscuits And Strawberry Sauce with Banana Slices" at bounding box center [438, 389] width 292 height 26
click at [531, 392] on input "Cheesecake Filling With Vanilla Biscuits And Strawberry Sauce with Banana Slices" at bounding box center [438, 389] width 292 height 26
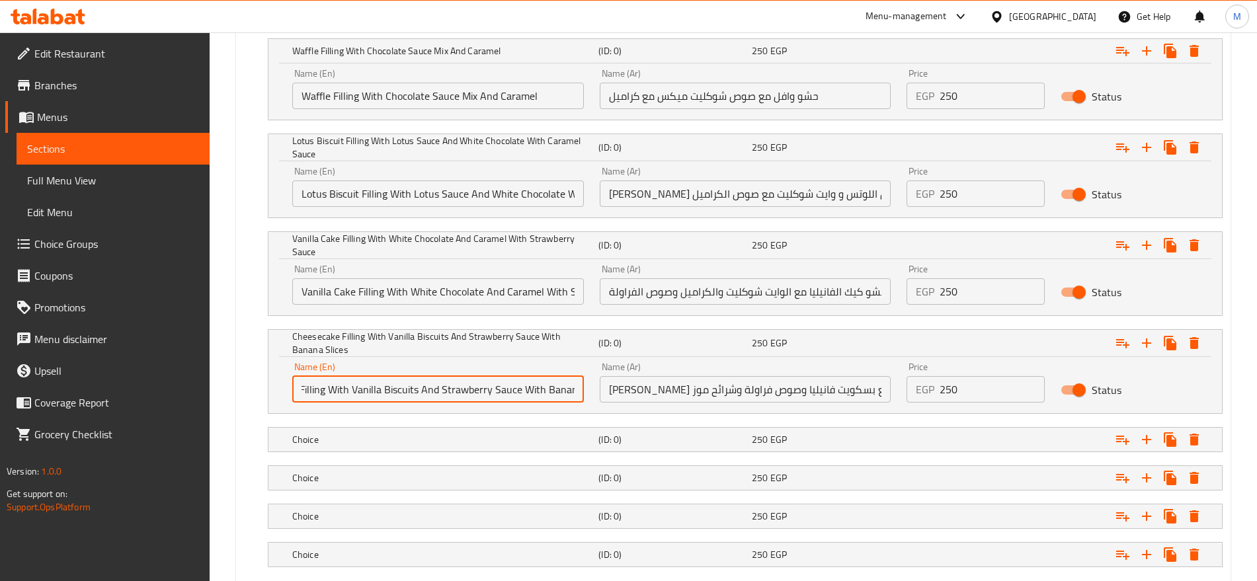
scroll to position [0, 88]
type input "Cheesecake Filling With Vanilla Biscuits And Strawberry Sauce With Banana Slices"
click at [584, 383] on div "Name (En) Cheesecake Filling With Vanilla Biscuits And Strawberry Sauce With Ba…" at bounding box center [437, 382] width 307 height 56
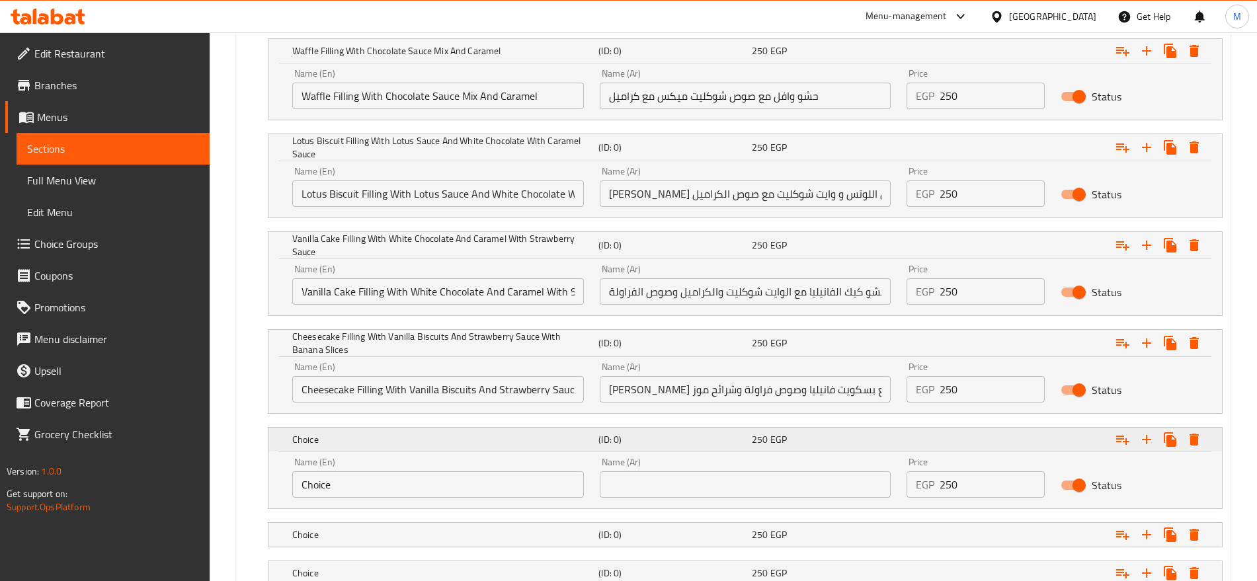
scroll to position [1571, 0]
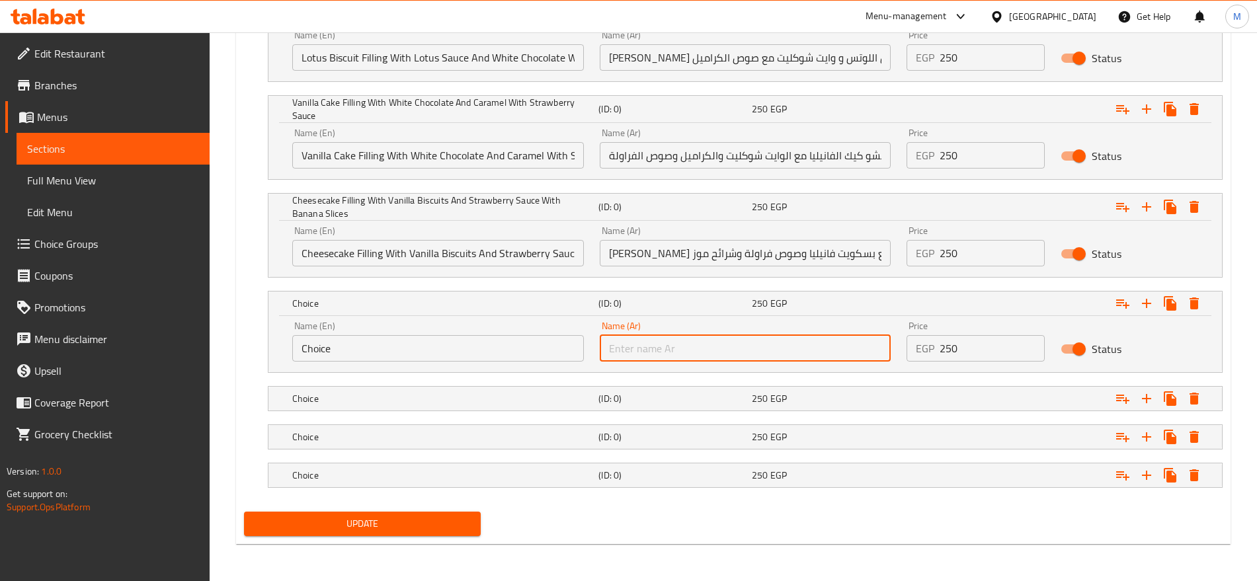
click at [836, 359] on input "text" at bounding box center [746, 348] width 292 height 26
paste input "حشو قشطة مع عسل وقرفة"
type input "حشو قشطة مع عسل وقرفة"
click at [506, 356] on input "Choice" at bounding box center [438, 348] width 292 height 26
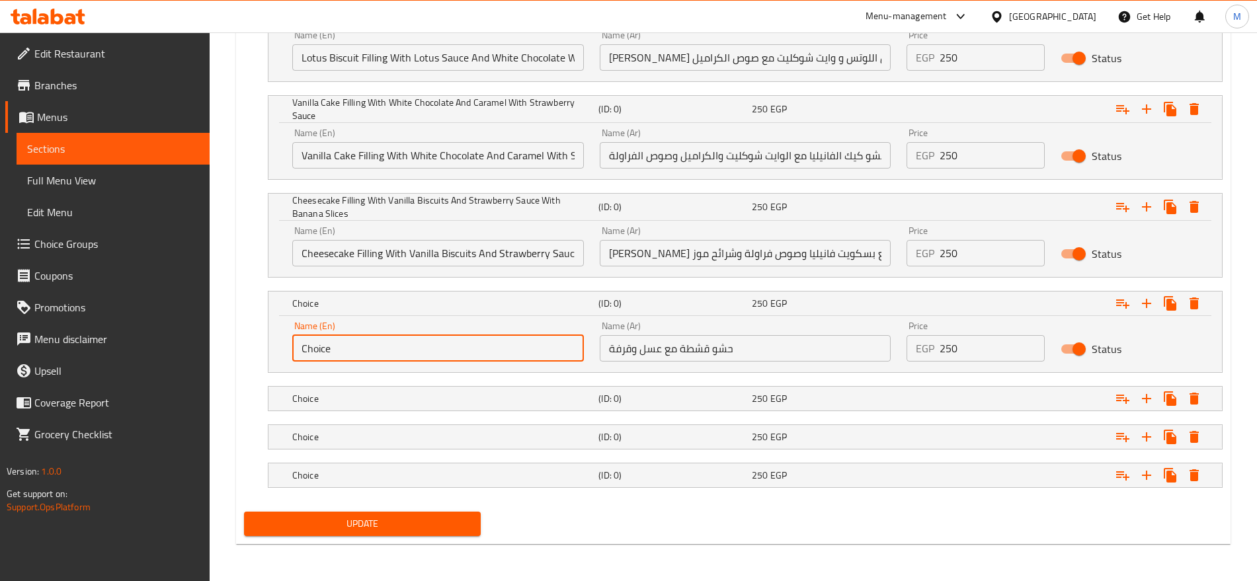
click at [506, 356] on input "Choice" at bounding box center [438, 348] width 292 height 26
paste input "ream filling with honey and cinnamon"
click at [506, 356] on input "Cream filling with honey and cinnamon" at bounding box center [438, 348] width 292 height 26
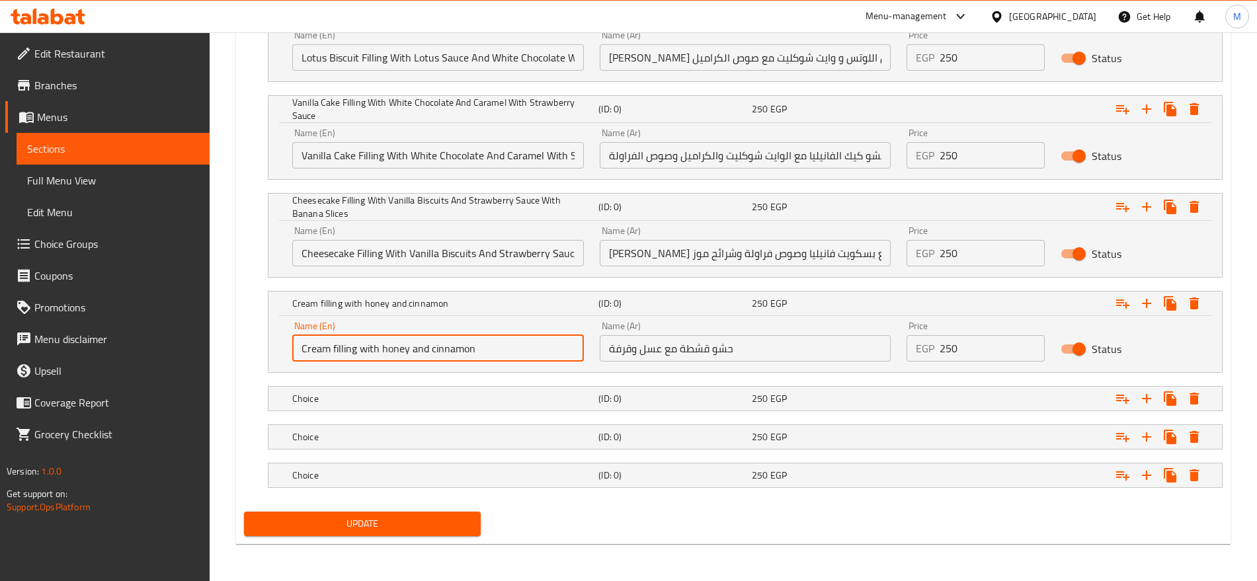
click at [506, 356] on input "Cream filling with honey and cinnamon" at bounding box center [438, 348] width 292 height 26
click at [422, 352] on input "Cream Filling with Honey and Cinnamon" at bounding box center [438, 348] width 292 height 26
click at [371, 350] on input "Cream Filling with Honey And Cinnamon" at bounding box center [438, 348] width 292 height 26
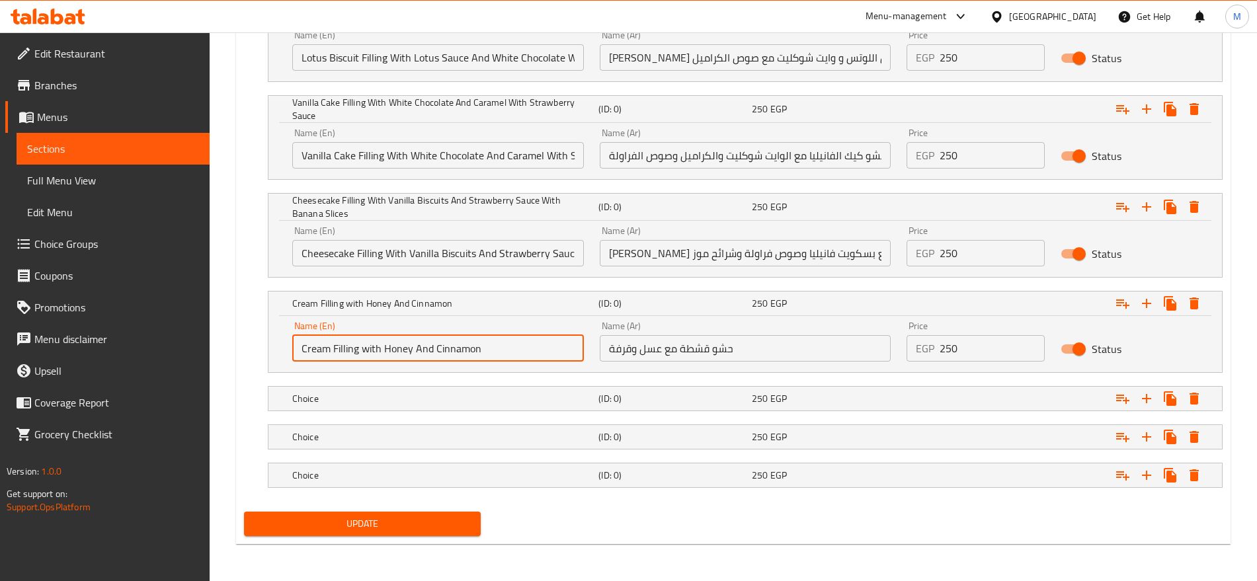
click at [371, 350] on input "Cream Filling with Honey And Cinnamon" at bounding box center [438, 348] width 292 height 26
type input "Cream Filling With Honey And Cinnamon"
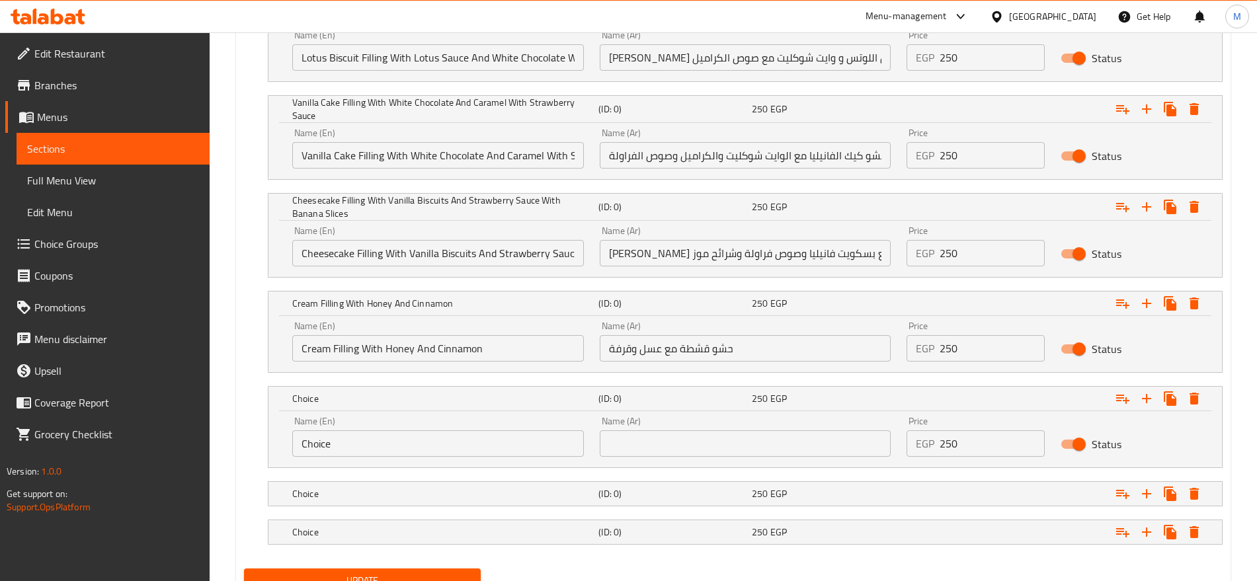
click at [770, 425] on div "Name (Ar) Name (Ar)" at bounding box center [746, 436] width 292 height 40
paste input "حشو قطع شيكولاته تويكس مع صوص شيكولاتة تويكس"
click at [732, 439] on input "text" at bounding box center [746, 443] width 292 height 26
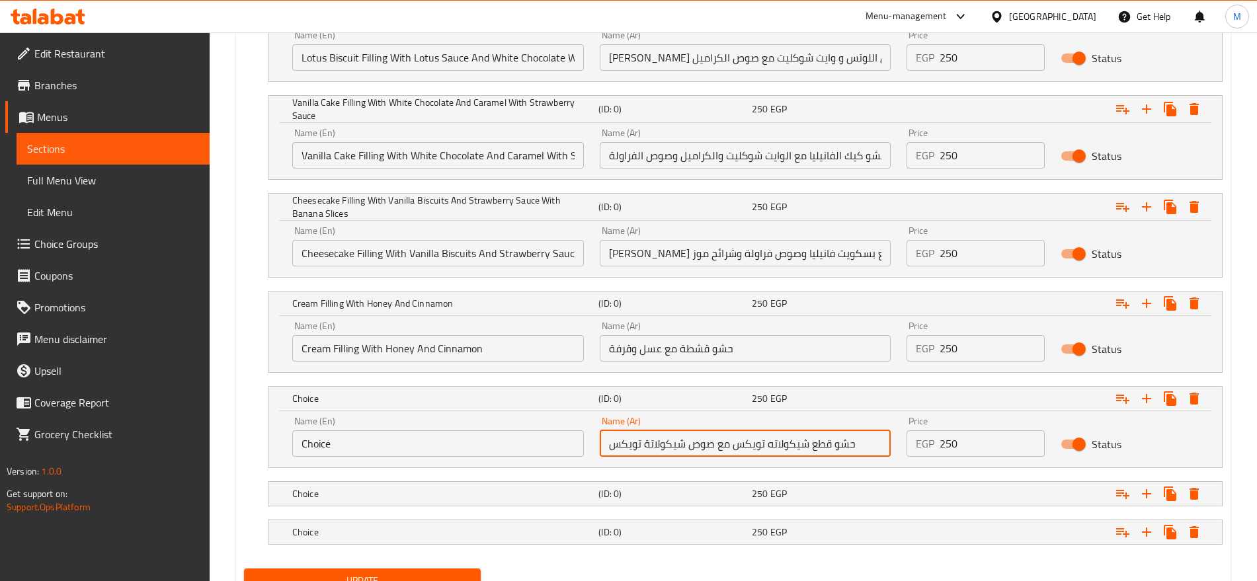
type input "حشو قطع شيكولاته تويكس مع صوص شيكولاتة تويكس"
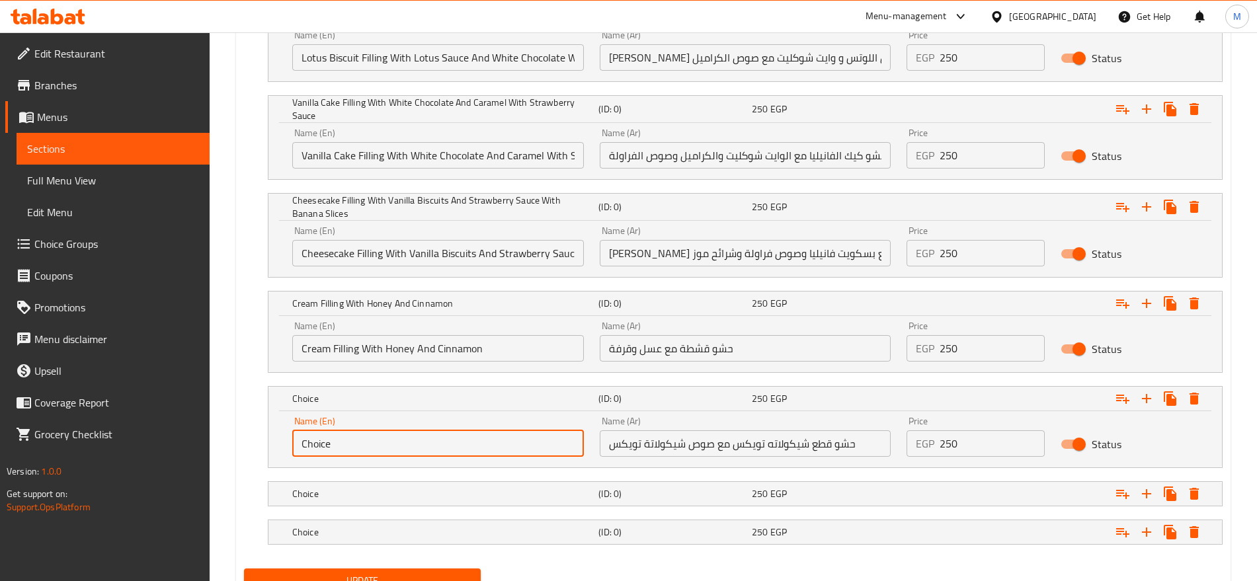
click at [471, 450] on input "Choice" at bounding box center [438, 443] width 292 height 26
paste input "Twix chocolate pieces filled with Twix chocolate sau"
click at [471, 450] on input "Choice" at bounding box center [438, 443] width 292 height 26
click at [471, 450] on input "Twix chocolate pieces filled with Twix chocolate sauce" at bounding box center [438, 443] width 292 height 26
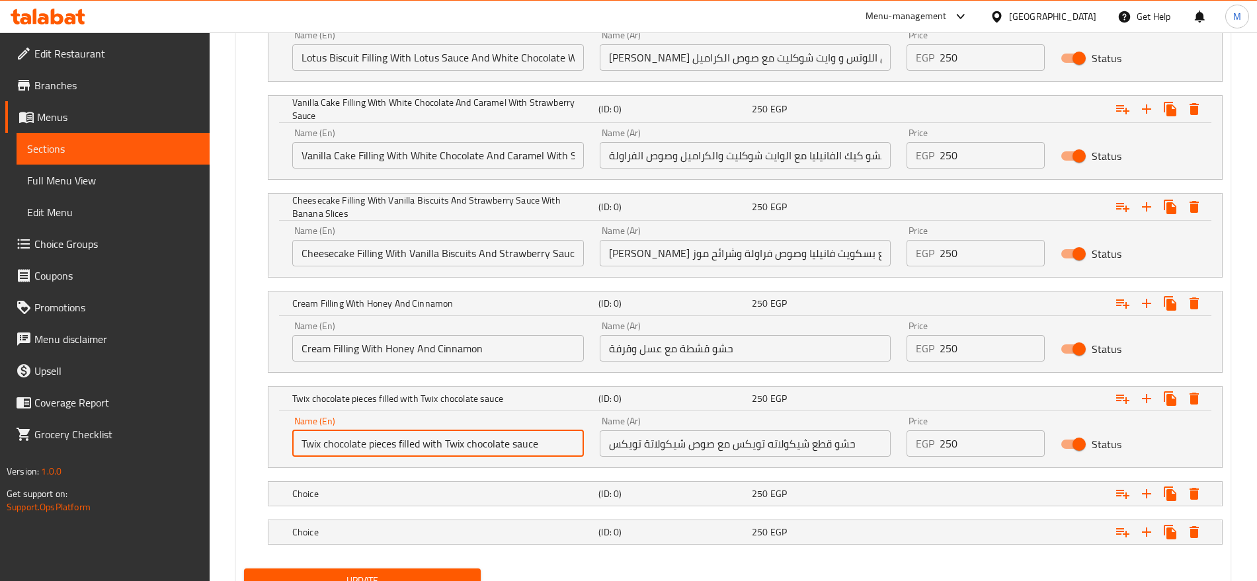
click at [471, 450] on input "Twix chocolate pieces filled with Twix chocolate sauce" at bounding box center [438, 443] width 292 height 26
click at [437, 447] on input "Twix Chocolate Pieces Filled with Twix Chocolate Sauce" at bounding box center [438, 443] width 292 height 26
type input "Twix Chocolate Pieces Filled With Twix Chocolate Sauce"
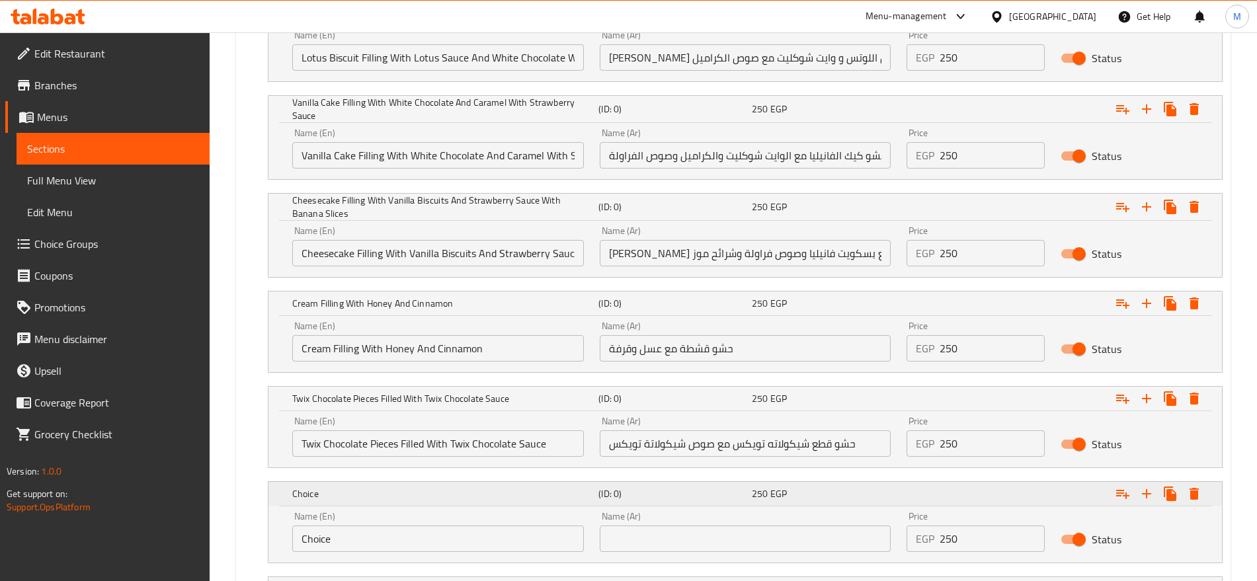
scroll to position [1685, 0]
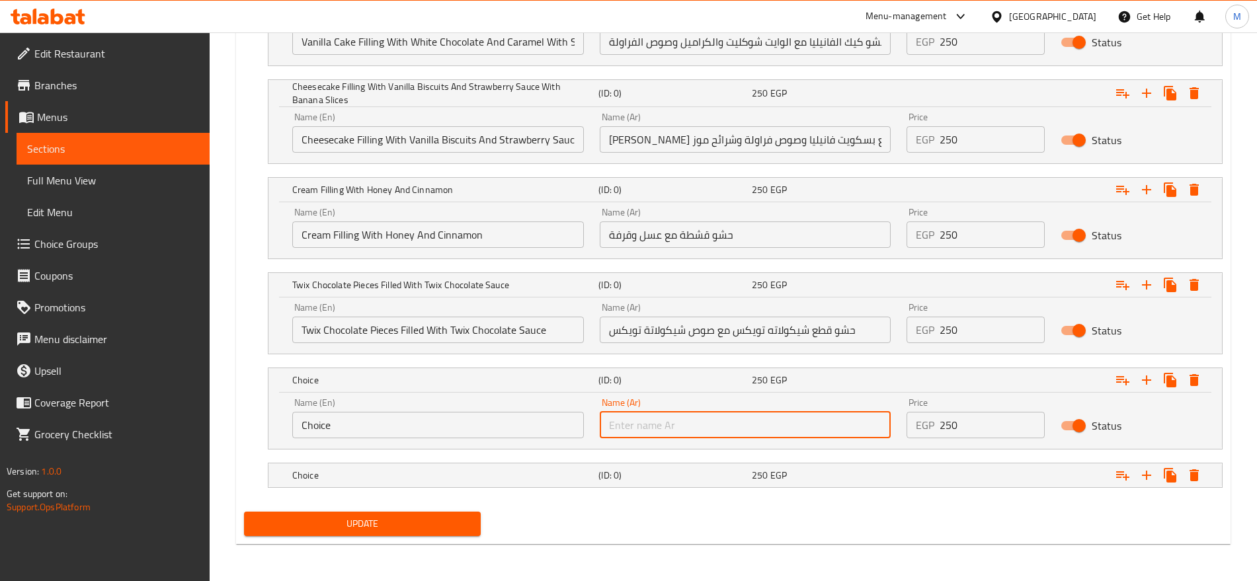
paste input "حشو قطع شيكولاتة باونتي مع صوص شيكولاته باونتي"
click at [787, 425] on input "text" at bounding box center [746, 425] width 292 height 26
type input "حشو قطع شيكولاتة باونتي مع صوص شيكولاته باونتي"
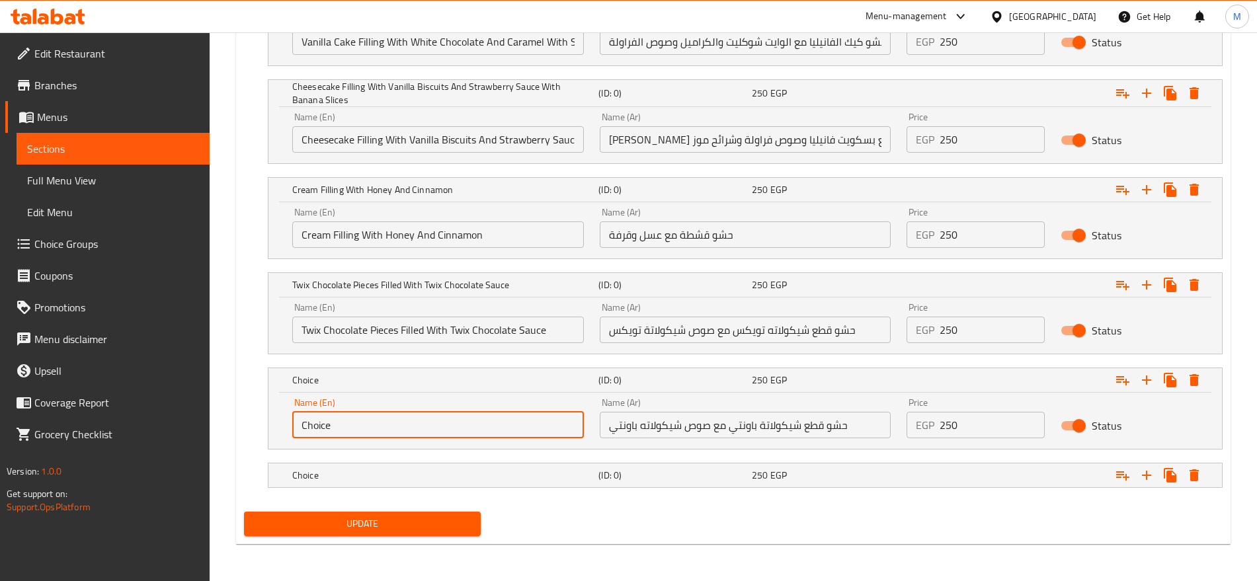
click at [499, 423] on input "Choice" at bounding box center [438, 425] width 292 height 26
paste input "Bounty chocolate chunks filled with Bounty chocolate sau"
click at [499, 423] on input "Choice" at bounding box center [438, 425] width 292 height 26
drag, startPoint x: 486, startPoint y: 425, endPoint x: 461, endPoint y: 430, distance: 26.2
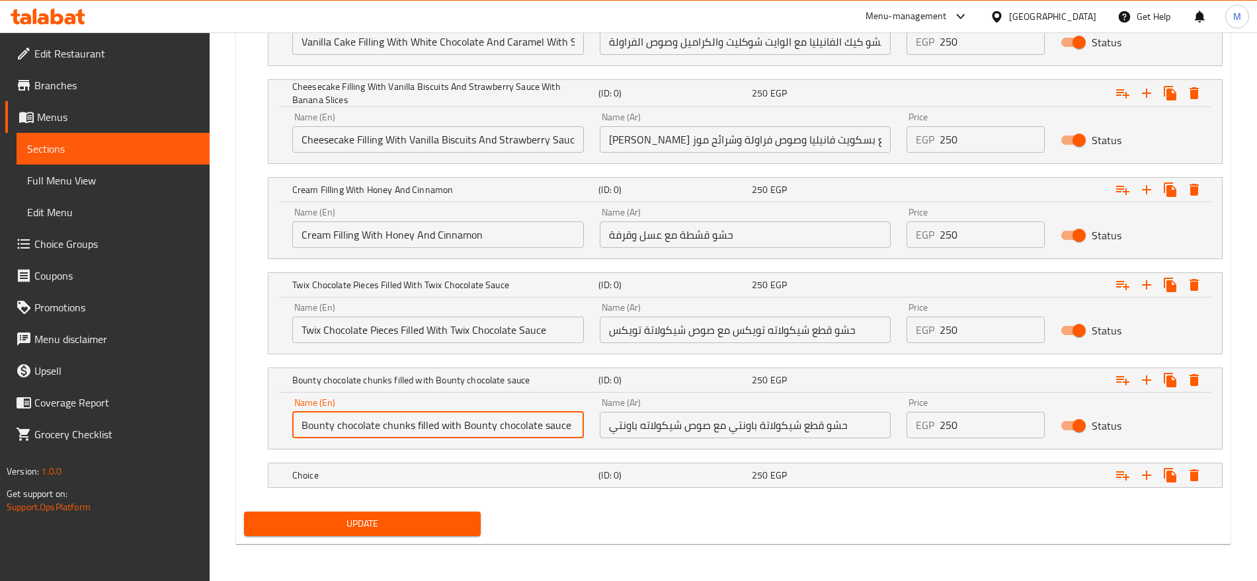
click at [461, 430] on input "Bounty chocolate chunks filled with Bounty chocolate sauce" at bounding box center [438, 425] width 292 height 26
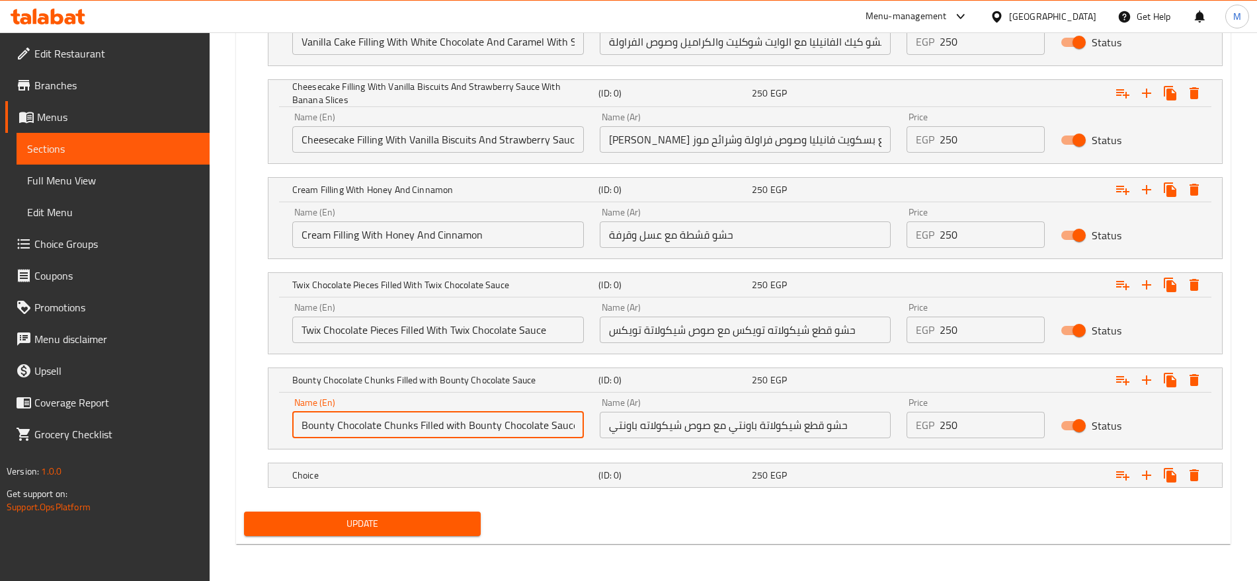
click at [458, 427] on input "Bounty Chocolate Chunks Filled with Bounty Chocolate Sauce" at bounding box center [438, 425] width 292 height 26
type input "Bounty Chocolate Chunks Filled With Bounty Chocolate Sauce"
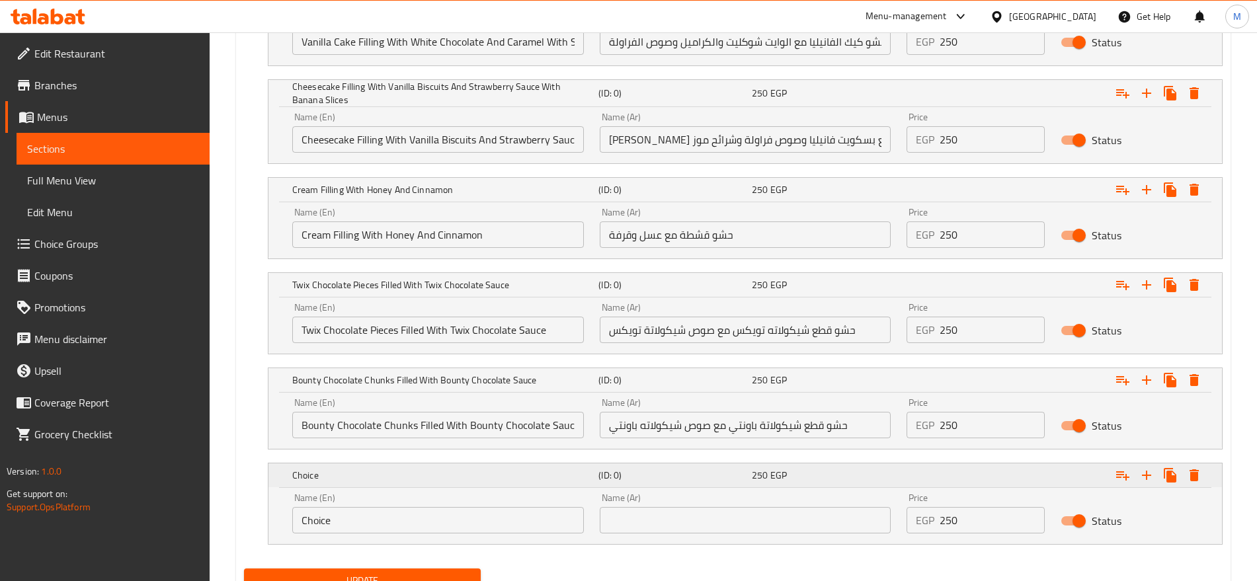
scroll to position [1742, 0]
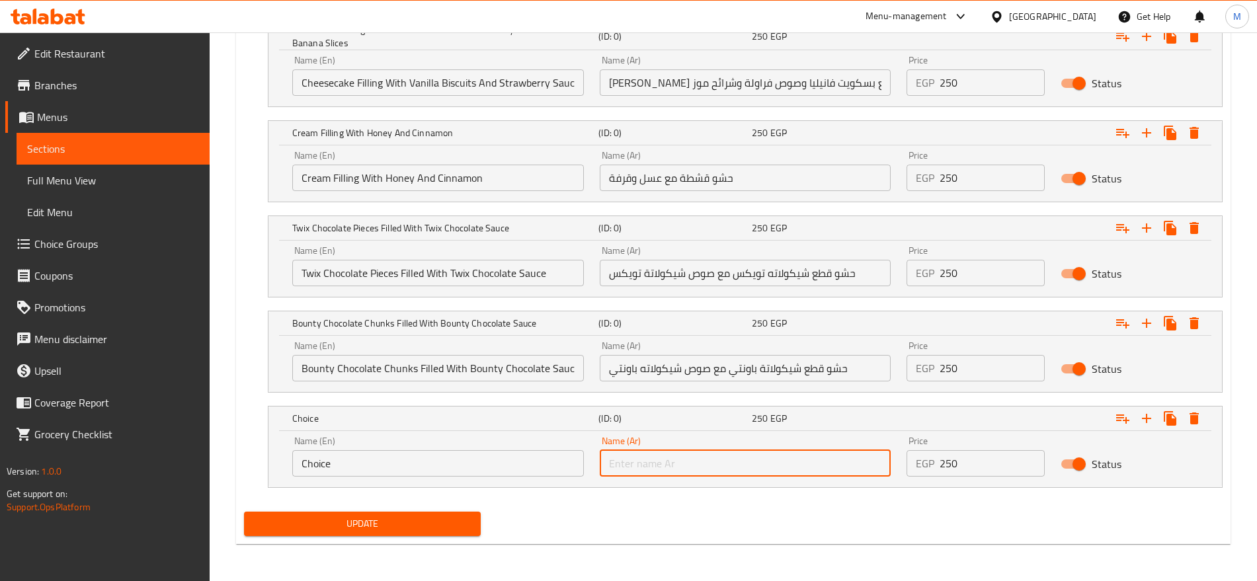
click at [816, 463] on input "text" at bounding box center [746, 463] width 292 height 26
paste input "حشو حلاوة طحينية مع قشطة وصوص فراولة"
drag, startPoint x: 778, startPoint y: 464, endPoint x: 731, endPoint y: 473, distance: 47.8
click at [731, 473] on input "حشو حلاوة طحينية مع قشطة وصوص فراولة" at bounding box center [746, 463] width 292 height 26
type input "حشو حلاوة طحينية مع قشطة وصوص فراولة"
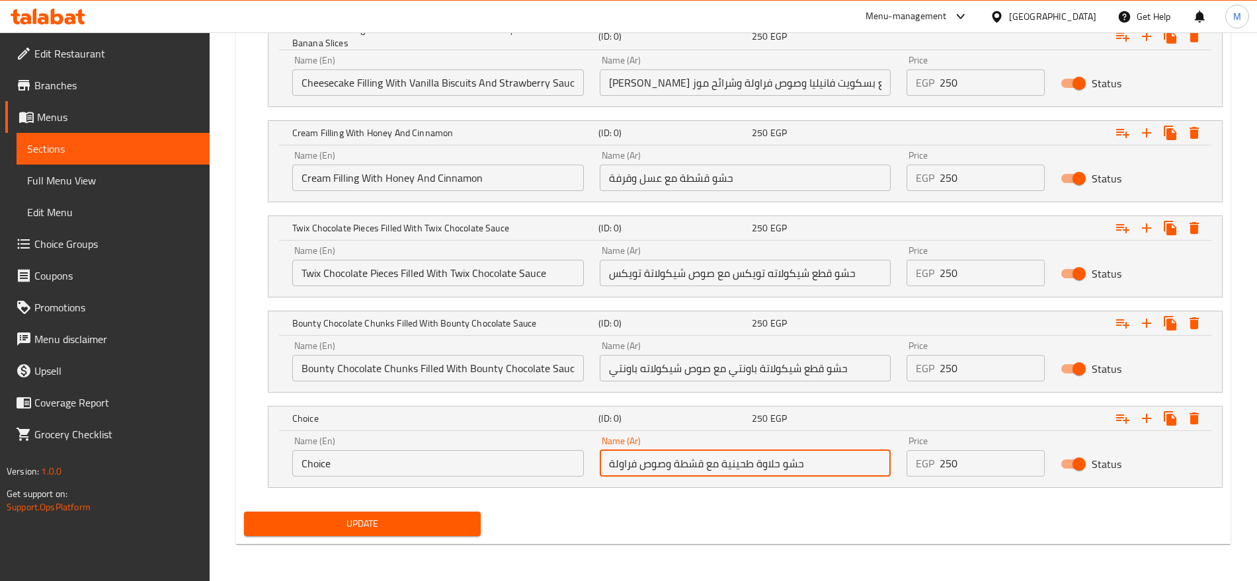
click at [383, 461] on input "Choice" at bounding box center [438, 463] width 292 height 26
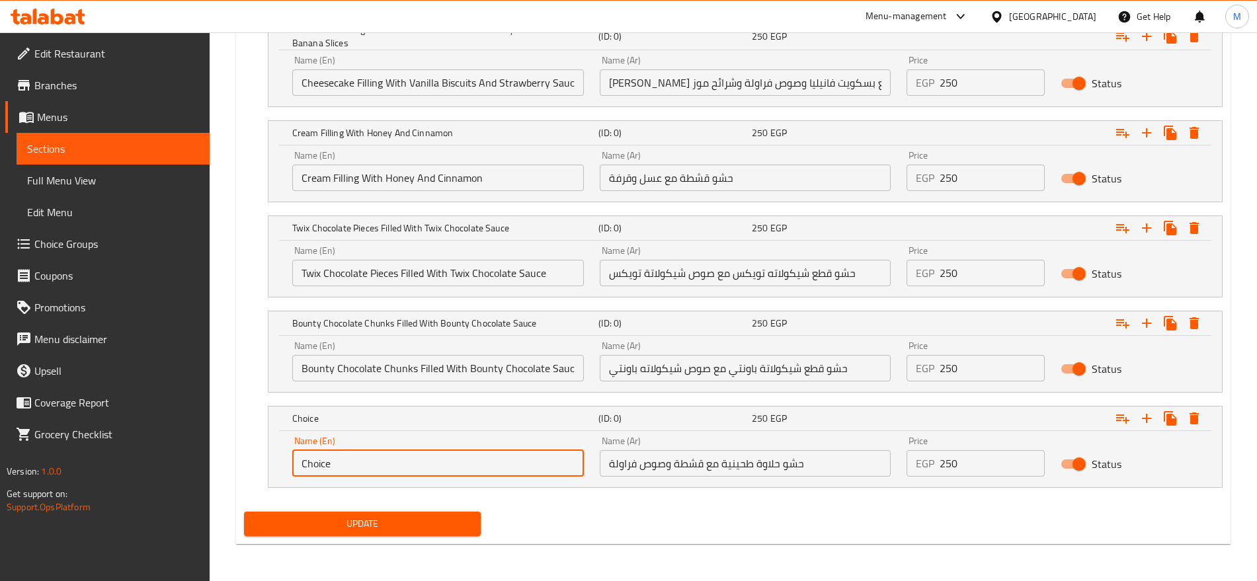
click at [383, 461] on input "Choice" at bounding box center [438, 463] width 292 height 26
paste input "Halawa"
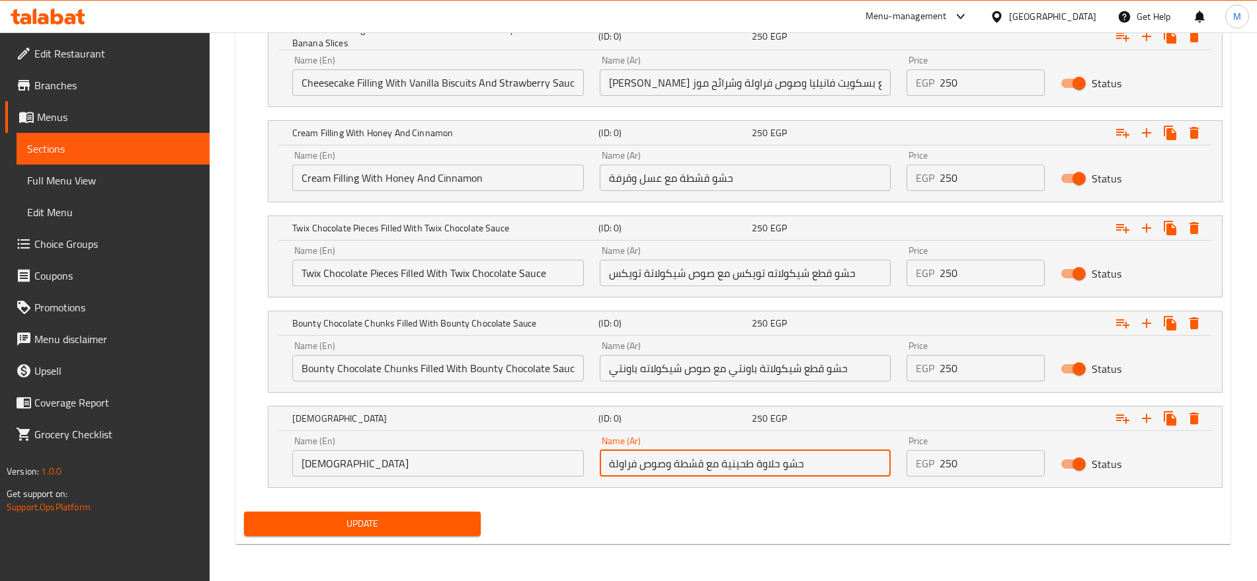
click at [689, 465] on input "حشو حلاوة طحينية مع قشطة وصوص فراولة" at bounding box center [746, 463] width 292 height 26
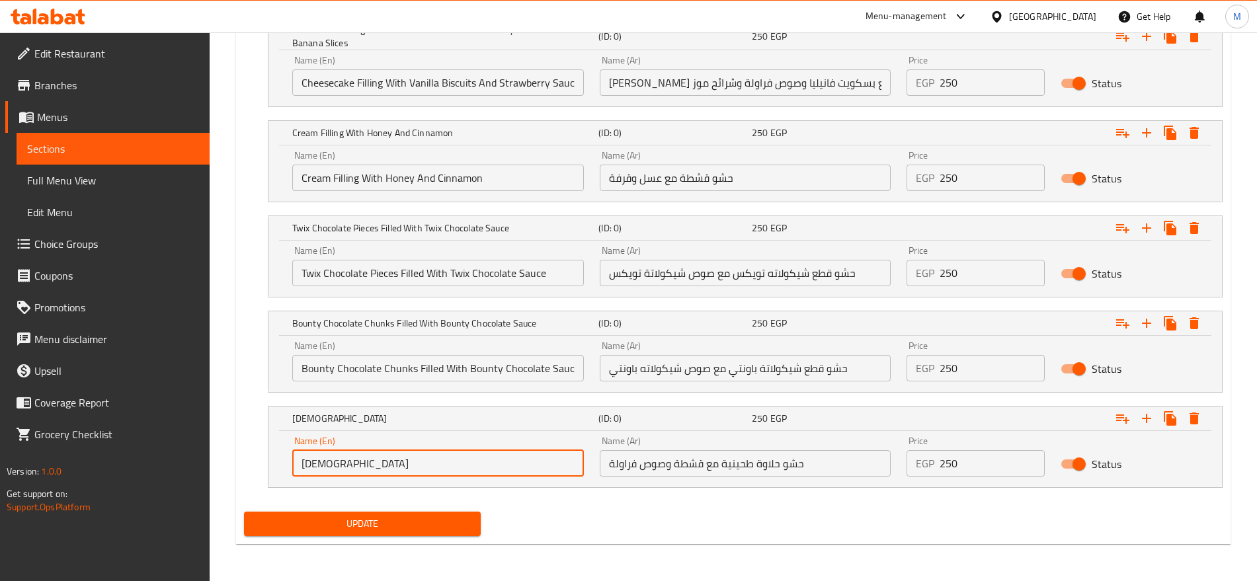
click at [301, 463] on input "Halawa" at bounding box center [438, 463] width 292 height 26
click at [342, 459] on input "Halawa" at bounding box center [438, 463] width 292 height 26
paste input "Halva stuffed with cream and strawberry sauce"
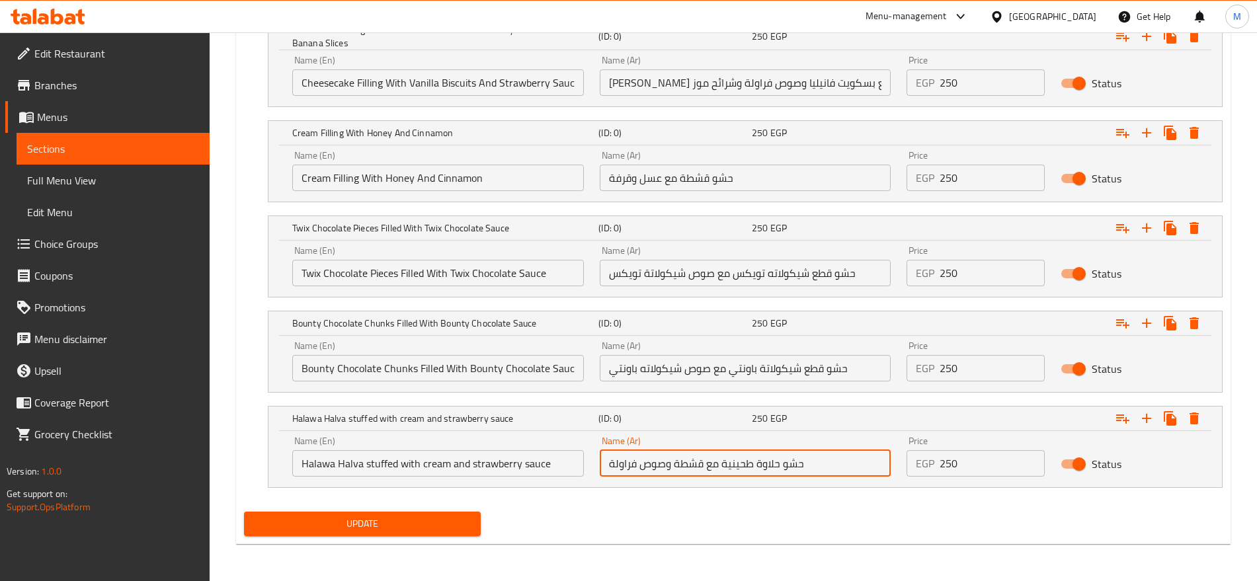
click at [766, 461] on input "حشو حلاوة طحينية مع قشطة وصوص فراولة" at bounding box center [746, 463] width 292 height 26
click at [352, 465] on input "Halawa Halva stuffed with cream and strawberry sauce" at bounding box center [438, 463] width 292 height 26
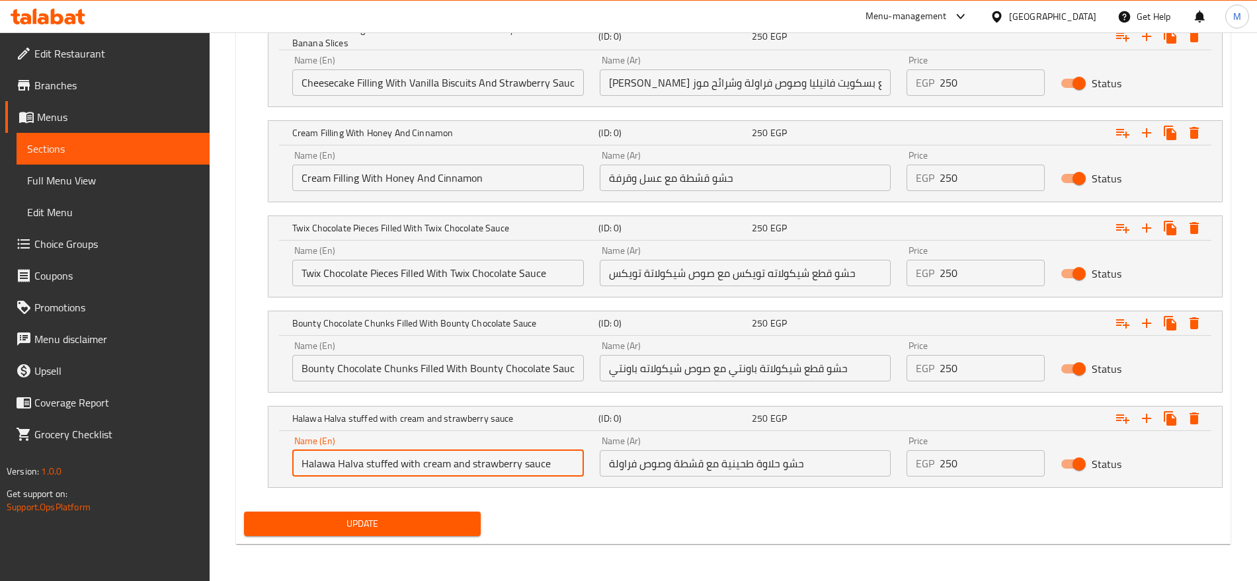
click at [352, 465] on input "Halawa Halva stuffed with cream and strawberry sauce" at bounding box center [438, 463] width 292 height 26
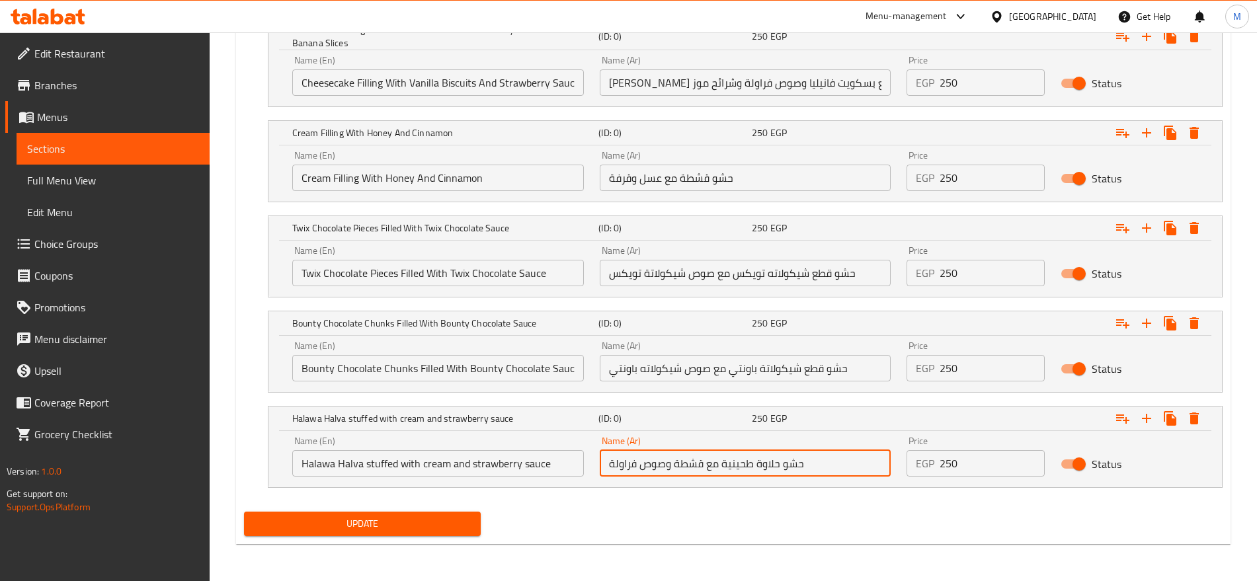
click at [744, 467] on input "حشو حلاوة طحينية مع قشطة وصوص فراولة" at bounding box center [746, 463] width 292 height 26
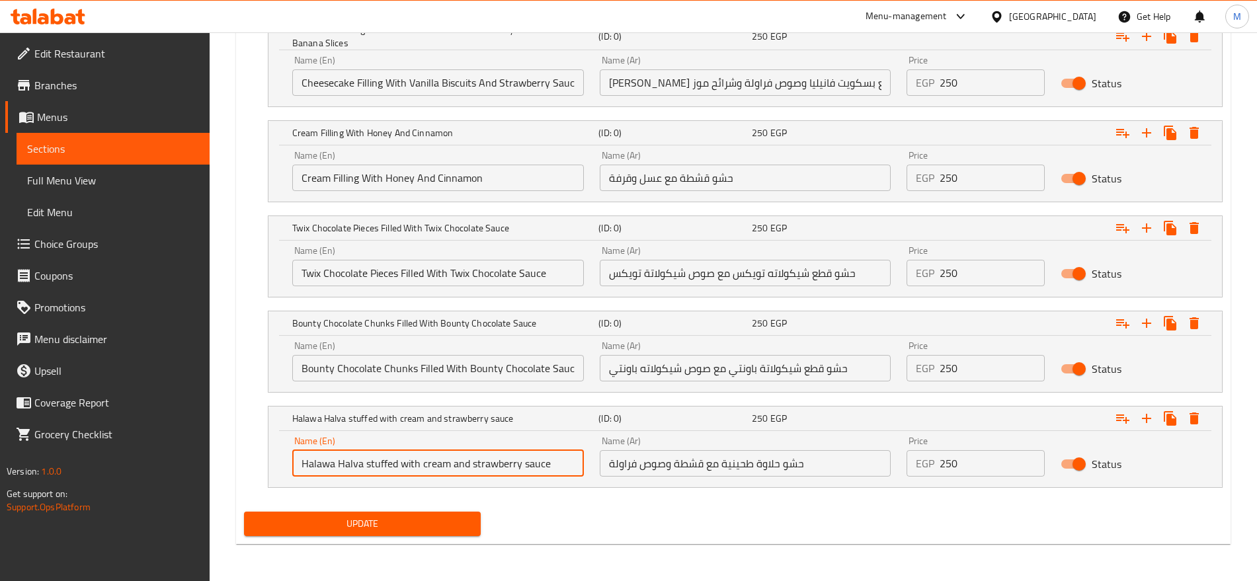
click at [343, 459] on input "Halawa Halva stuffed with cream and strawberry sauce" at bounding box center [438, 463] width 292 height 26
click at [300, 464] on input "Halawa stuffed with cream and strawberry sauce" at bounding box center [438, 463] width 292 height 26
paste input "Tahini"
click at [371, 462] on input "Tahini Halawa stuffed with cream and strawberry sauce" at bounding box center [438, 463] width 292 height 26
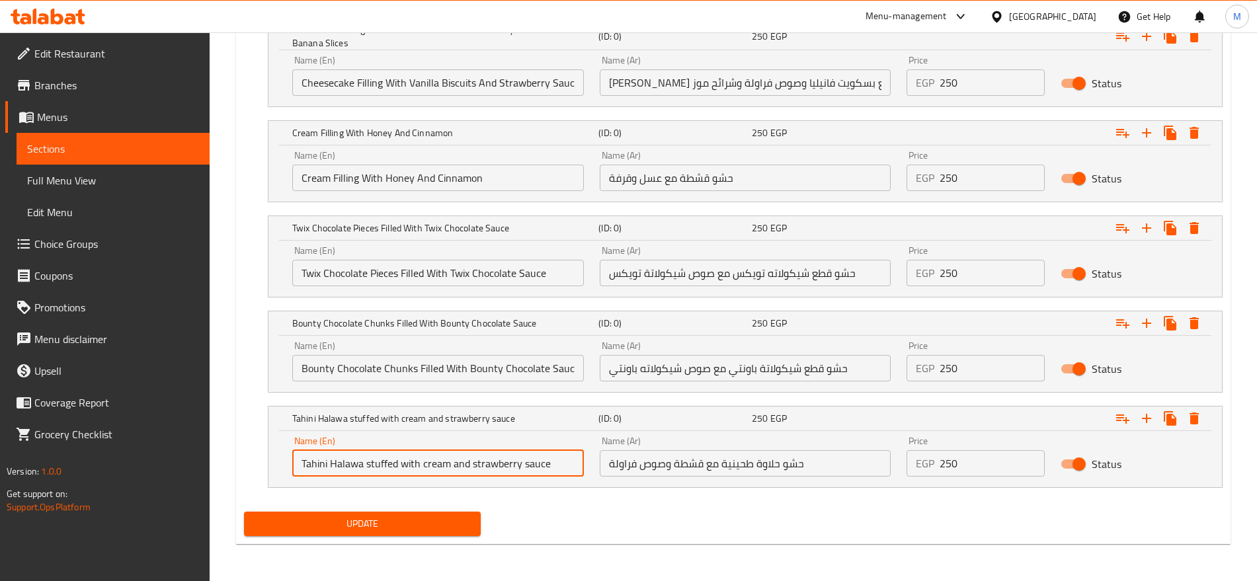
click at [371, 462] on input "Tahini Halawa stuffed with cream and strawberry sauce" at bounding box center [438, 463] width 292 height 26
click at [410, 463] on input "Tahini Halawa stuffed with cream and strawberry sauce" at bounding box center [438, 463] width 292 height 26
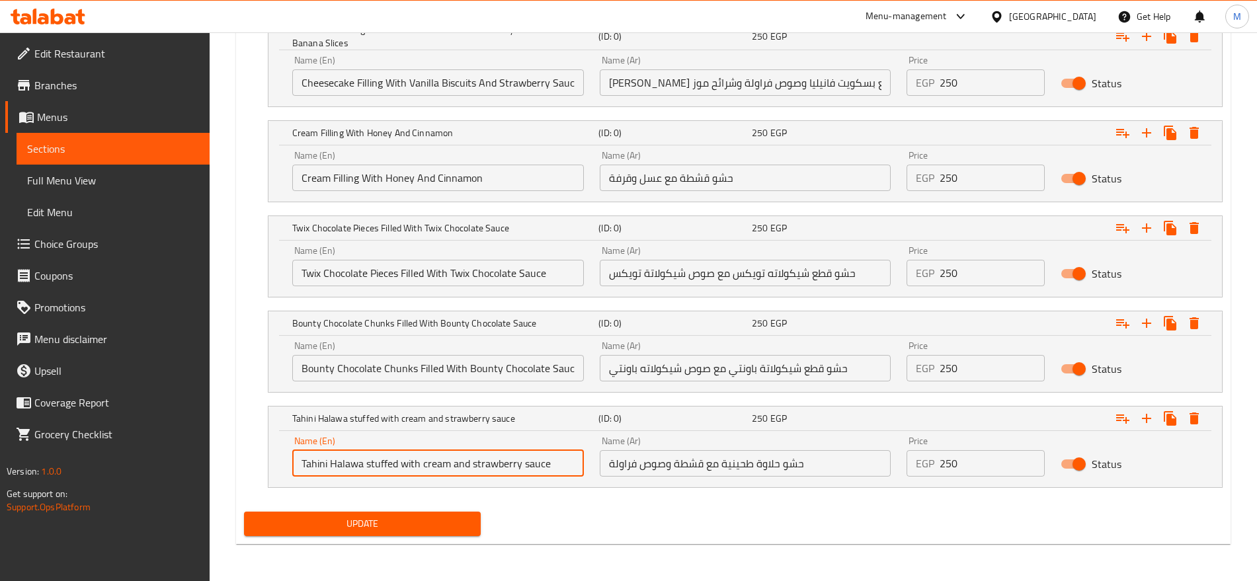
click at [410, 463] on input "Tahini Halawa stuffed with cream and strawberry sauce" at bounding box center [438, 463] width 292 height 26
click at [561, 473] on input "Tahini Halawa Stuffed with Cream and Strawberry Sauce" at bounding box center [438, 463] width 292 height 26
click at [457, 463] on input "Tahini Halawa Stuffed with Cream and Strawberry Sauce" at bounding box center [438, 463] width 292 height 26
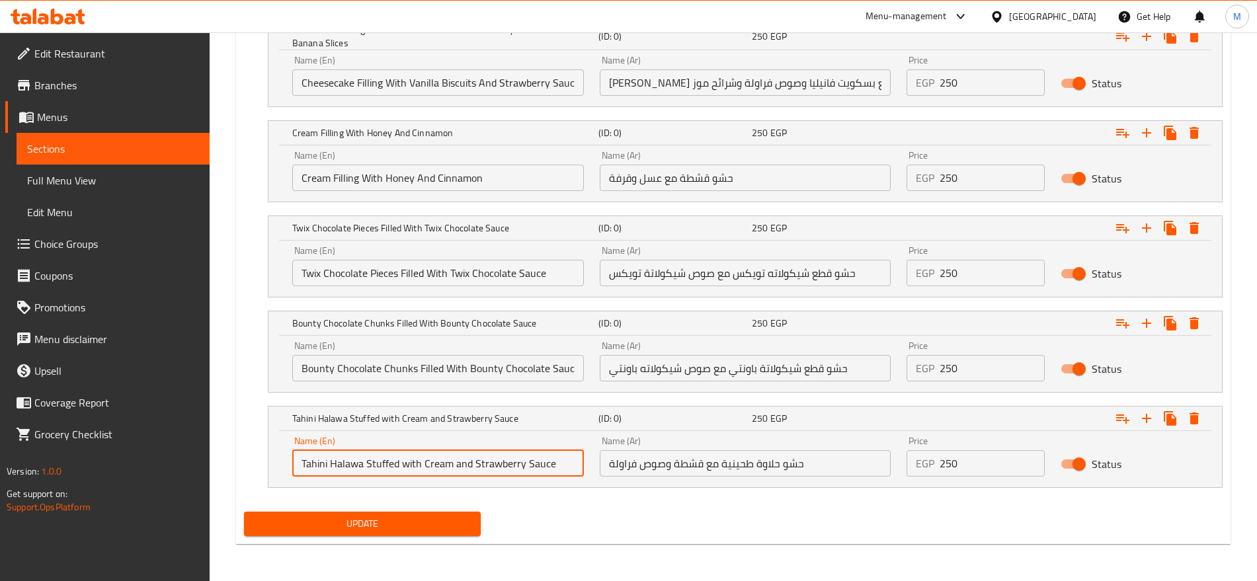
click at [457, 463] on input "Tahini Halawa Stuffed with Cream and Strawberry Sauce" at bounding box center [438, 463] width 292 height 26
click at [408, 461] on input "Tahini Halawa Stuffed with Cream And Strawberry Sauce" at bounding box center [438, 463] width 292 height 26
type input "Tahini Halawa Stuffed With Cream And Strawberry Sauce"
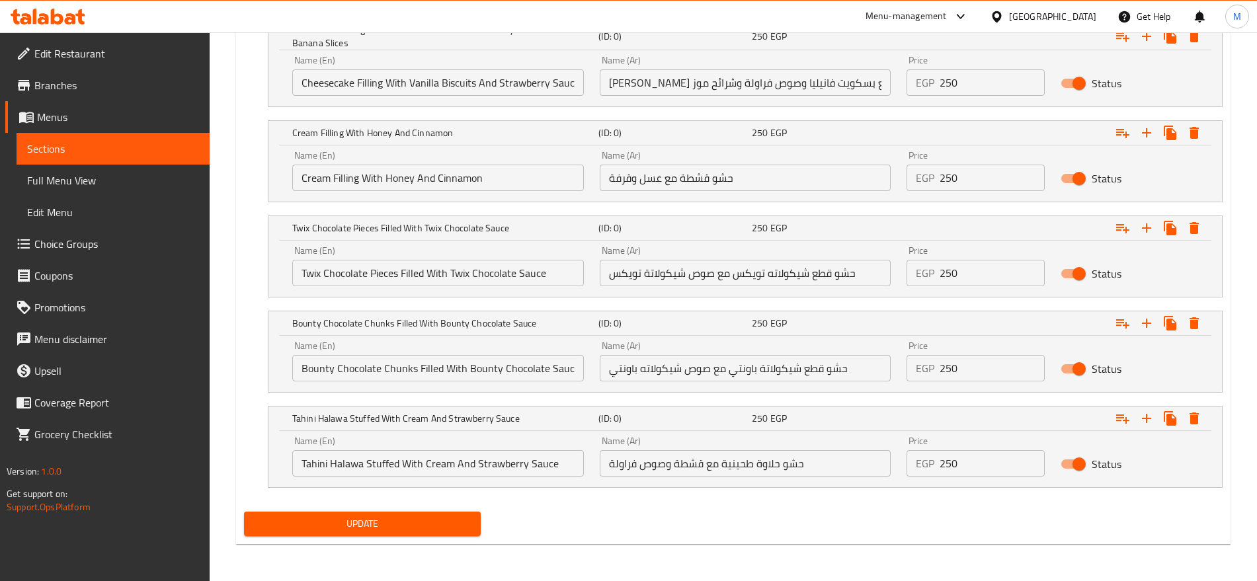
click at [586, 499] on nav at bounding box center [733, 495] width 978 height 11
click at [300, 465] on input "Tahini Halawa Stuffed With Cream And Strawberry Sauce" at bounding box center [438, 463] width 292 height 26
click at [461, 531] on span "Update" at bounding box center [361, 524] width 215 height 17
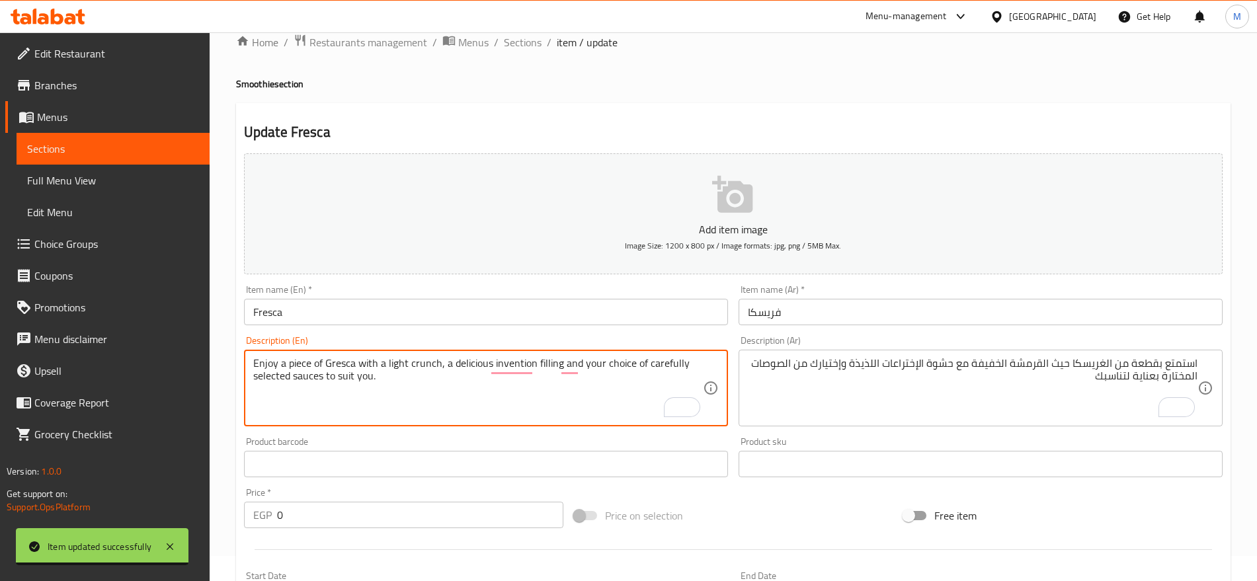
scroll to position [17, 0]
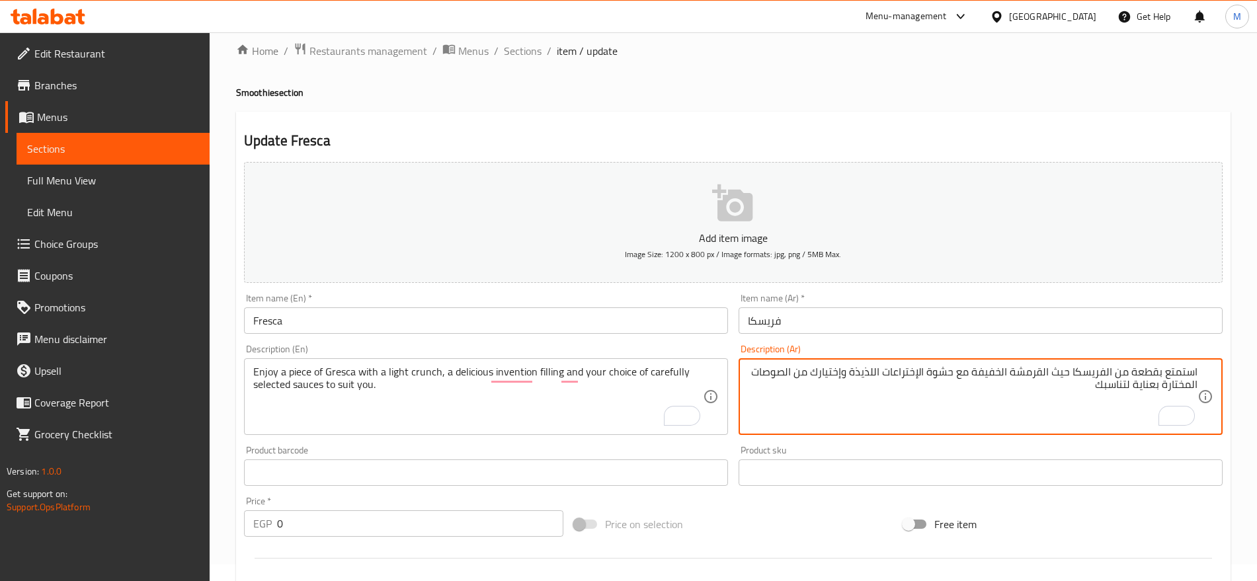
type textarea "استمتع بقطعة من الفريسكا حيث القرمشة الخفيفة مع حشوة الإختراعات اللذيذة وإختيار…"
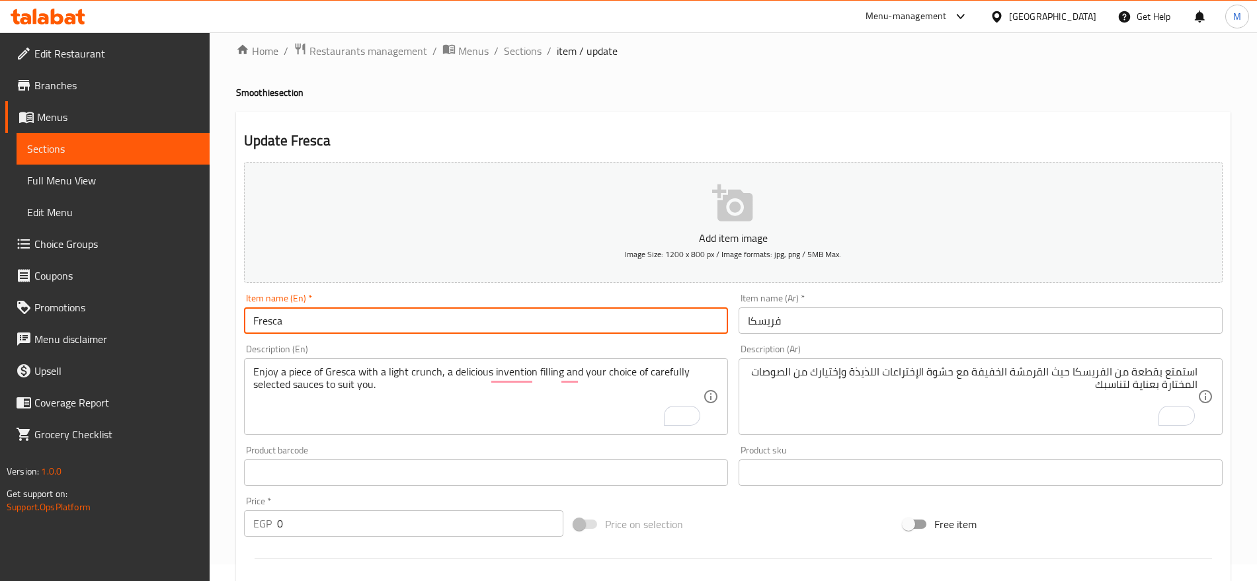
click at [352, 329] on input "Fresca" at bounding box center [486, 320] width 484 height 26
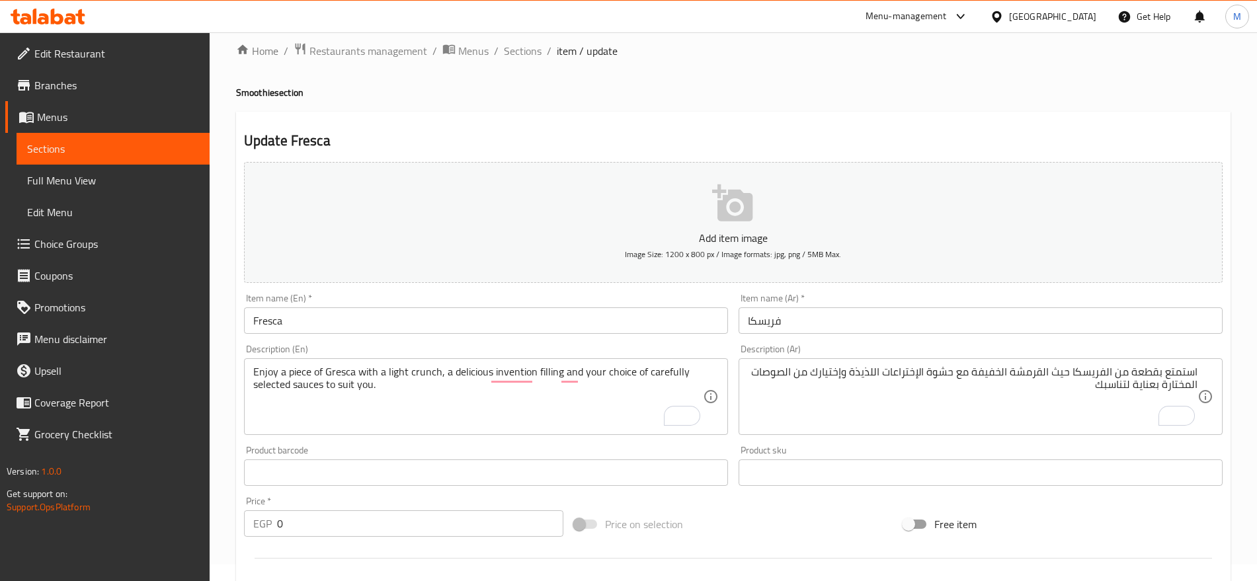
click at [338, 363] on div "Enjoy a piece of Gresca with a light crunch, a delicious invention filling and …" at bounding box center [486, 396] width 484 height 77
click at [338, 364] on div "Enjoy a piece of Gresca with a light crunch, a delicious invention filling and …" at bounding box center [486, 396] width 484 height 77
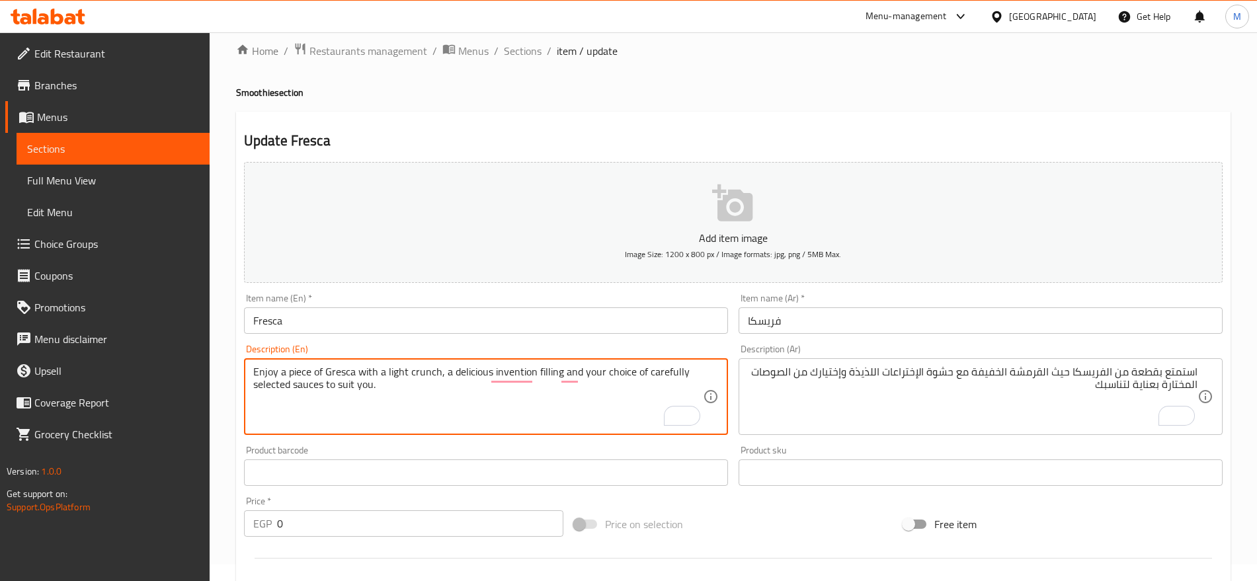
click at [338, 369] on textarea "Enjoy a piece of Gresca with a light crunch, a delicious invention filling and …" at bounding box center [477, 397] width 449 height 63
paste textarea "F"
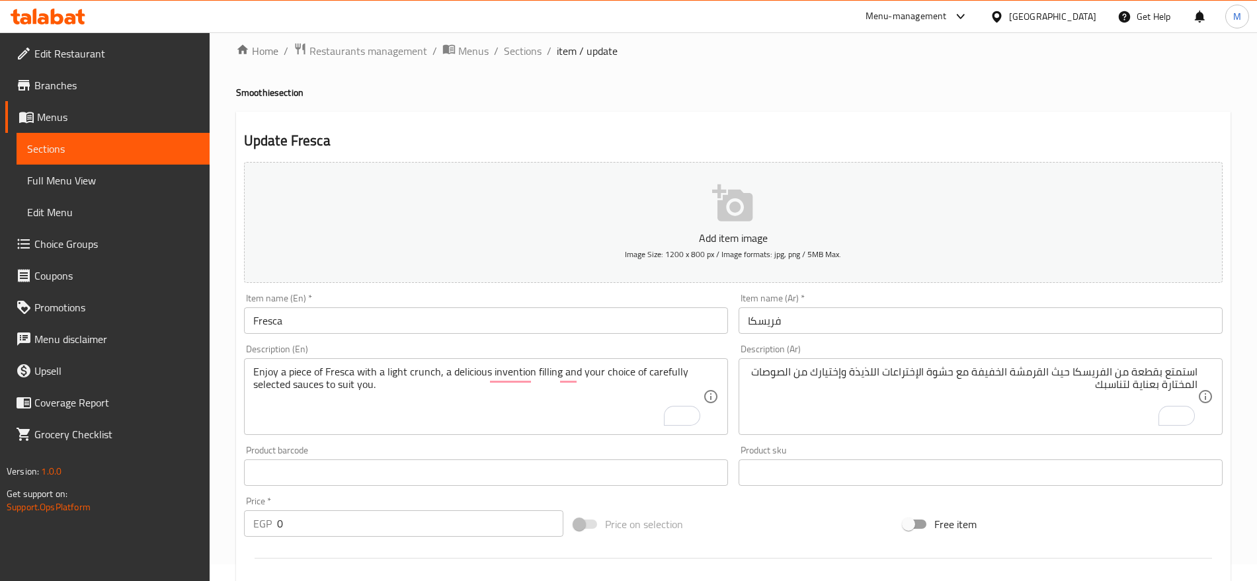
click at [360, 342] on div "Description (En) Enjoy a piece of Fresca with a light crunch, a delicious inven…" at bounding box center [486, 389] width 494 height 101
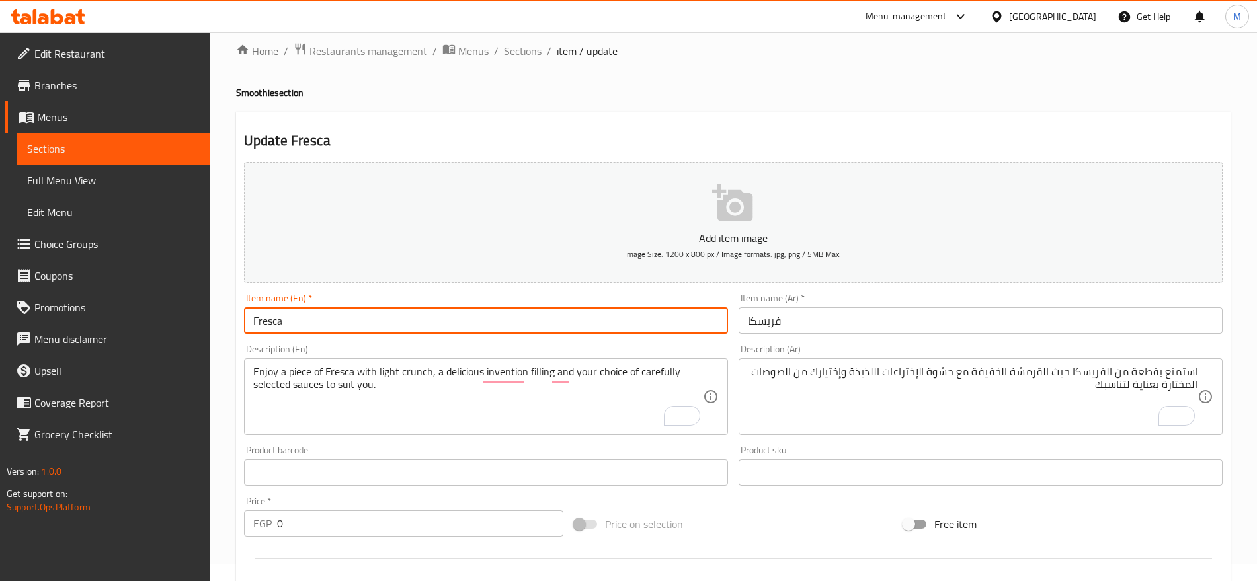
click at [400, 321] on input "Fresca" at bounding box center [486, 320] width 484 height 26
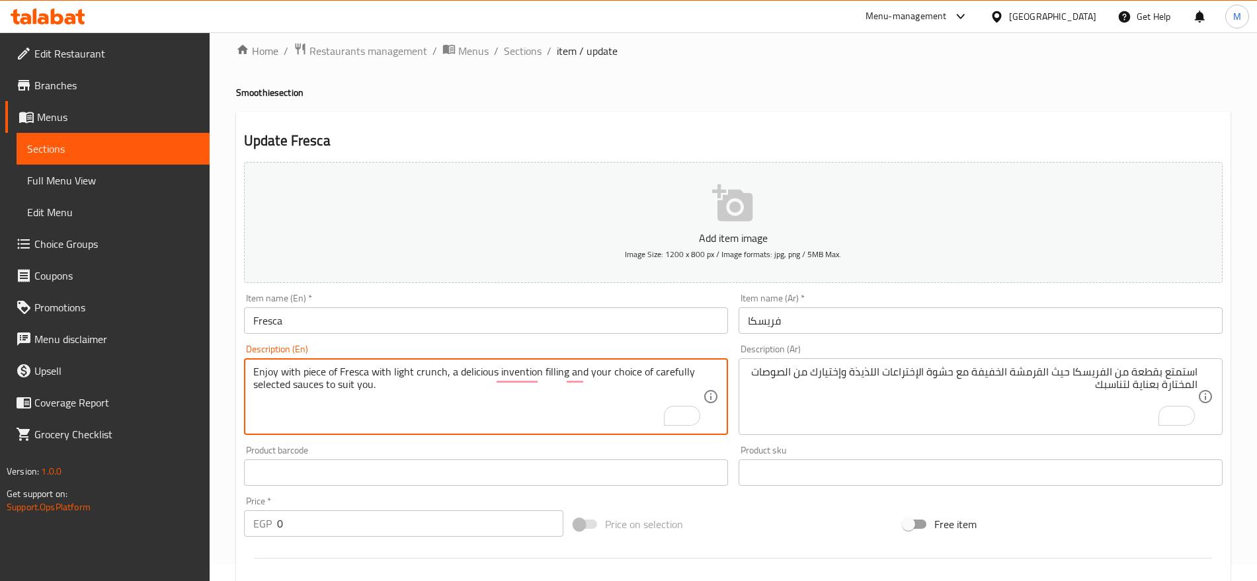
click at [377, 366] on textarea "Enjoy with piece of Fresca with light crunch, a delicious invention filling and…" at bounding box center [477, 397] width 449 height 63
type textarea "Enjoy with piece of Fresca, light crunch, a delicious invention filling and you…"
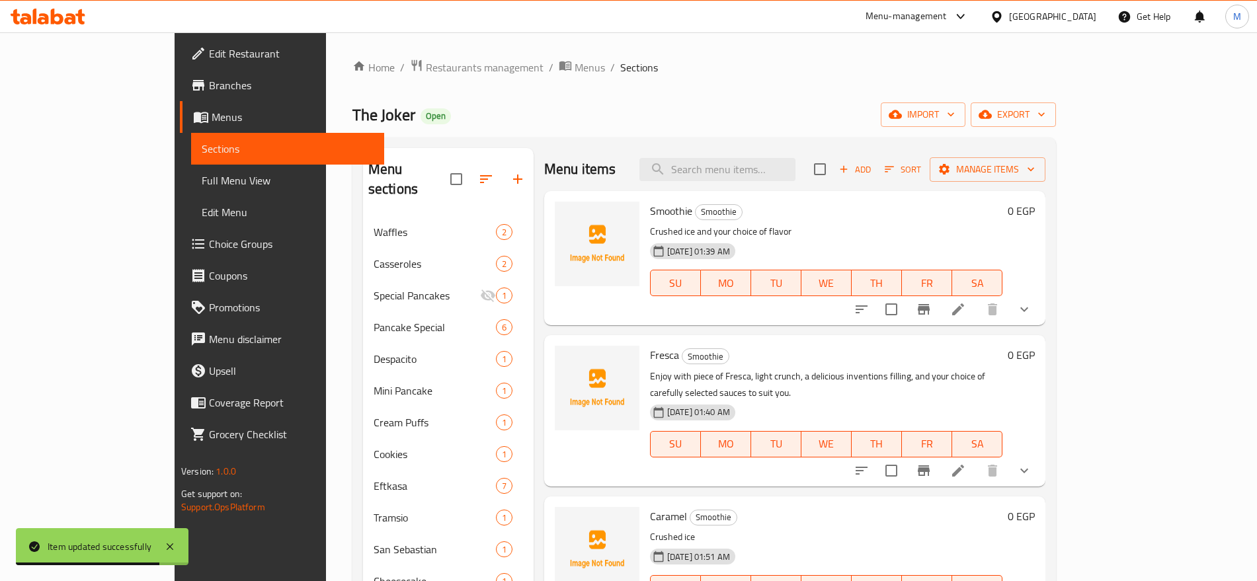
click at [650, 352] on span "Fresca" at bounding box center [664, 355] width 29 height 20
copy span "Fresca"
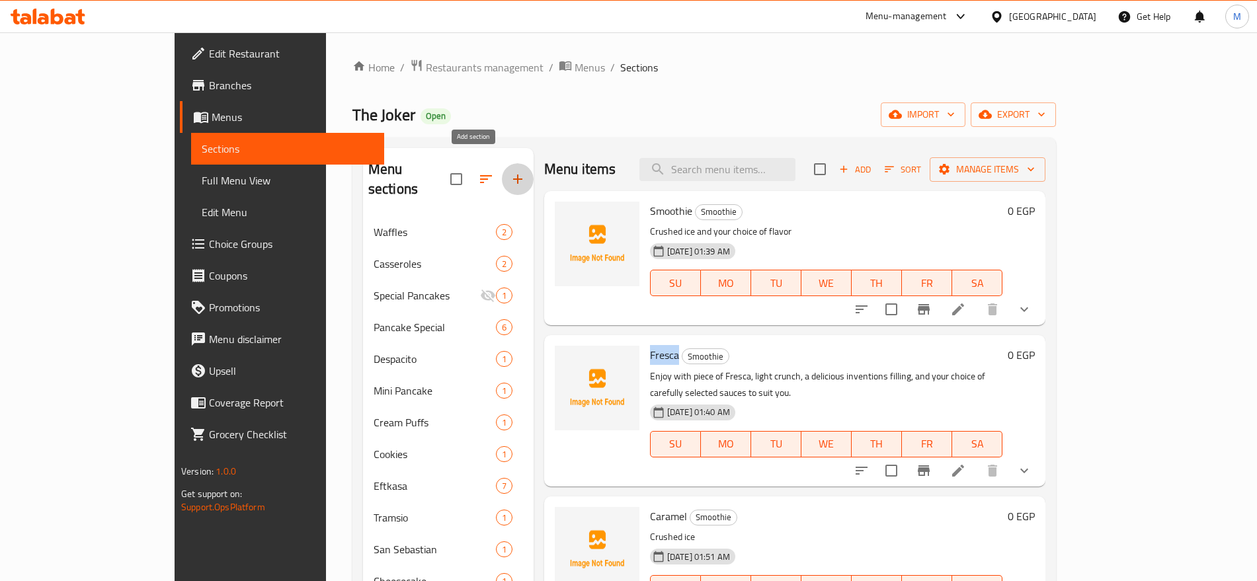
click at [510, 171] on icon "button" at bounding box center [518, 179] width 16 height 16
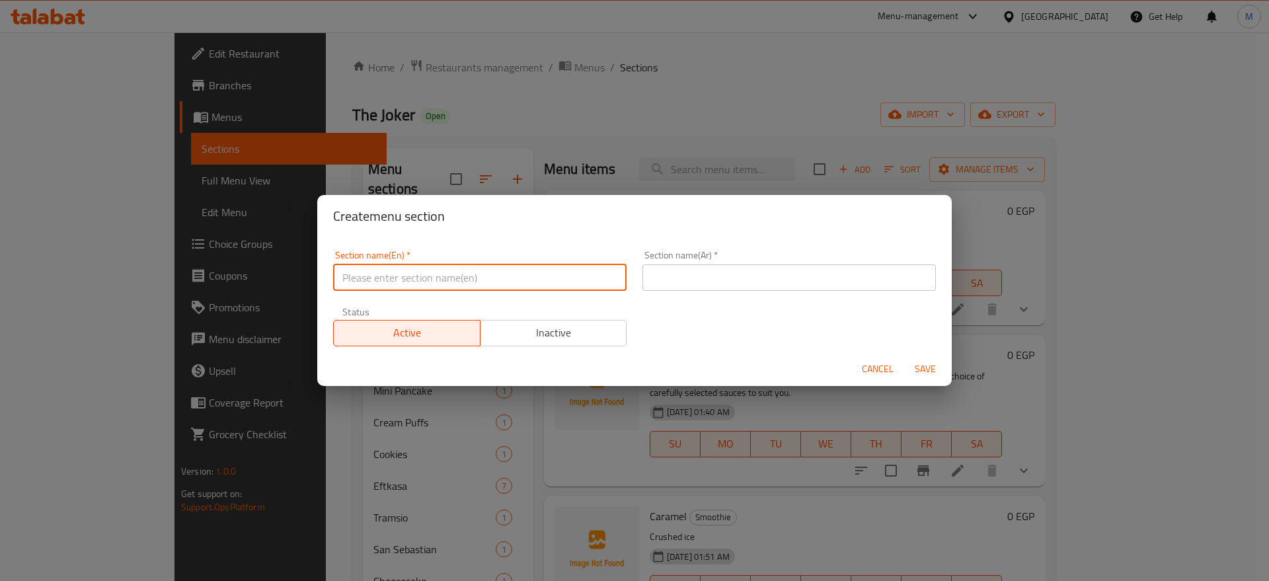
click at [489, 267] on input "text" at bounding box center [479, 277] width 293 height 26
paste input "Fresca"
type input "Fresca"
click at [660, 276] on input "text" at bounding box center [788, 277] width 293 height 26
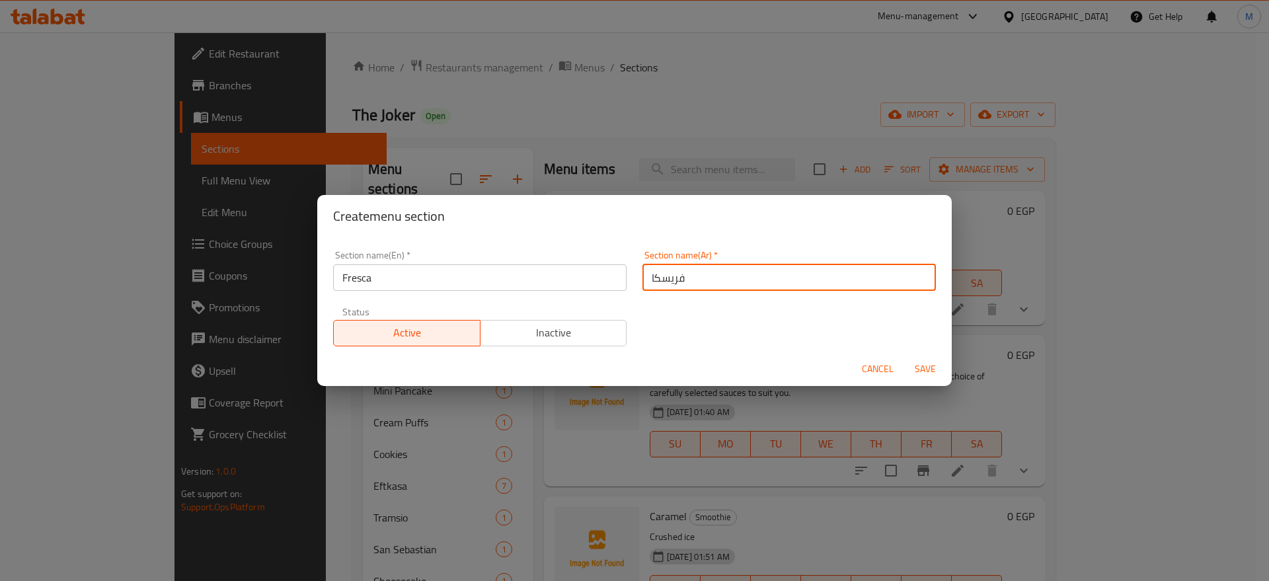
type input "فريسكا"
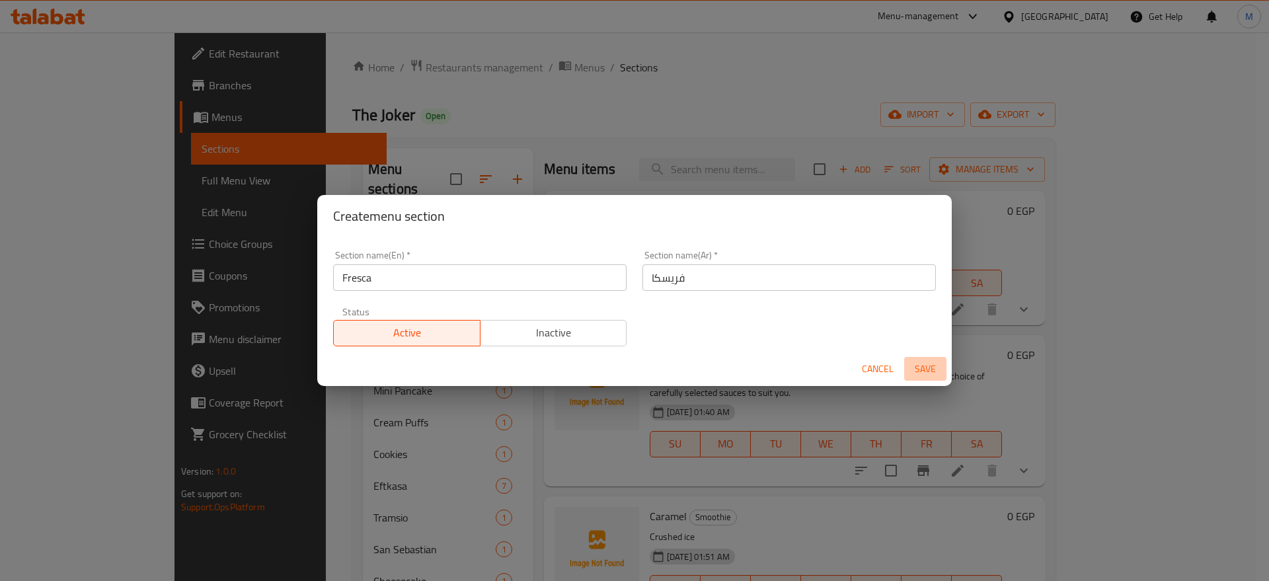
click at [928, 361] on span "Save" at bounding box center [926, 369] width 32 height 17
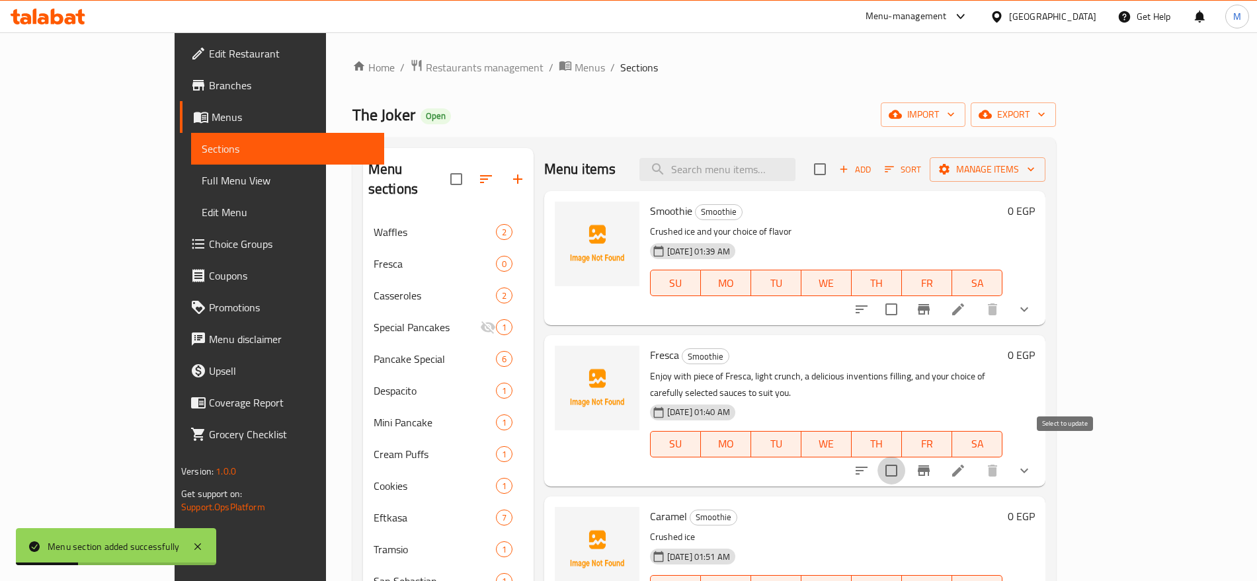
click at [905, 457] on input "checkbox" at bounding box center [891, 471] width 28 height 28
click at [1045, 154] on div "Menu items Add Sort Manage items" at bounding box center [794, 169] width 501 height 43
click at [1045, 157] on button "Manage items" at bounding box center [987, 169] width 116 height 24
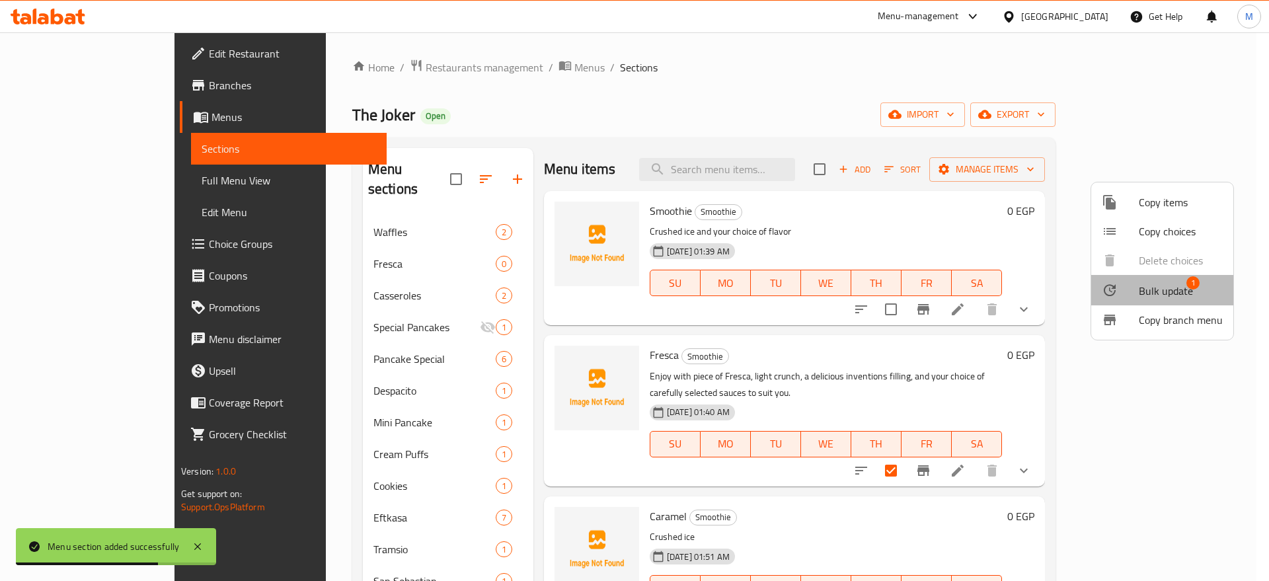
click at [1173, 286] on span "Bulk update" at bounding box center [1166, 291] width 54 height 16
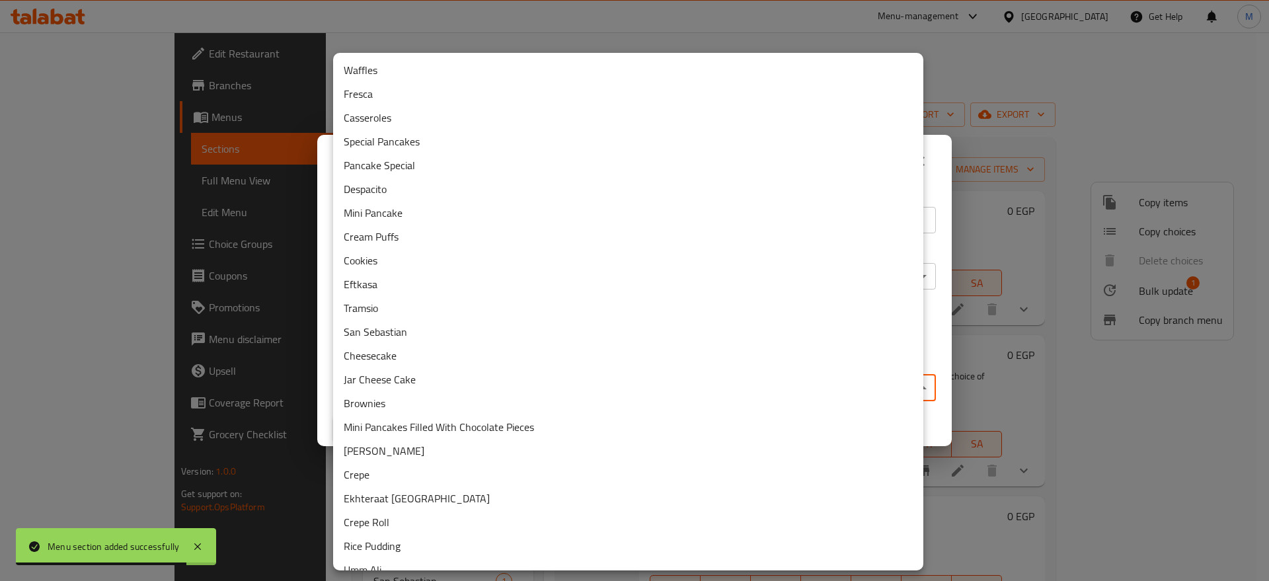
click at [539, 385] on body "Menu section added successfully ​ Menu-management [GEOGRAPHIC_DATA] Get Help M …" at bounding box center [634, 306] width 1269 height 549
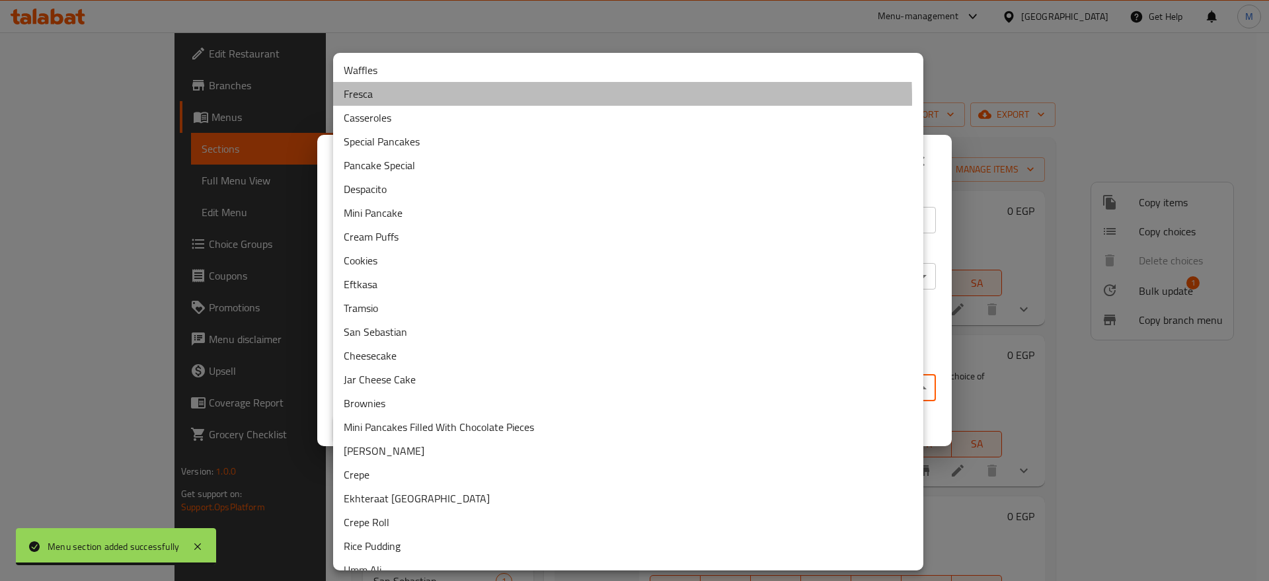
click at [404, 100] on li "Fresca" at bounding box center [628, 94] width 590 height 24
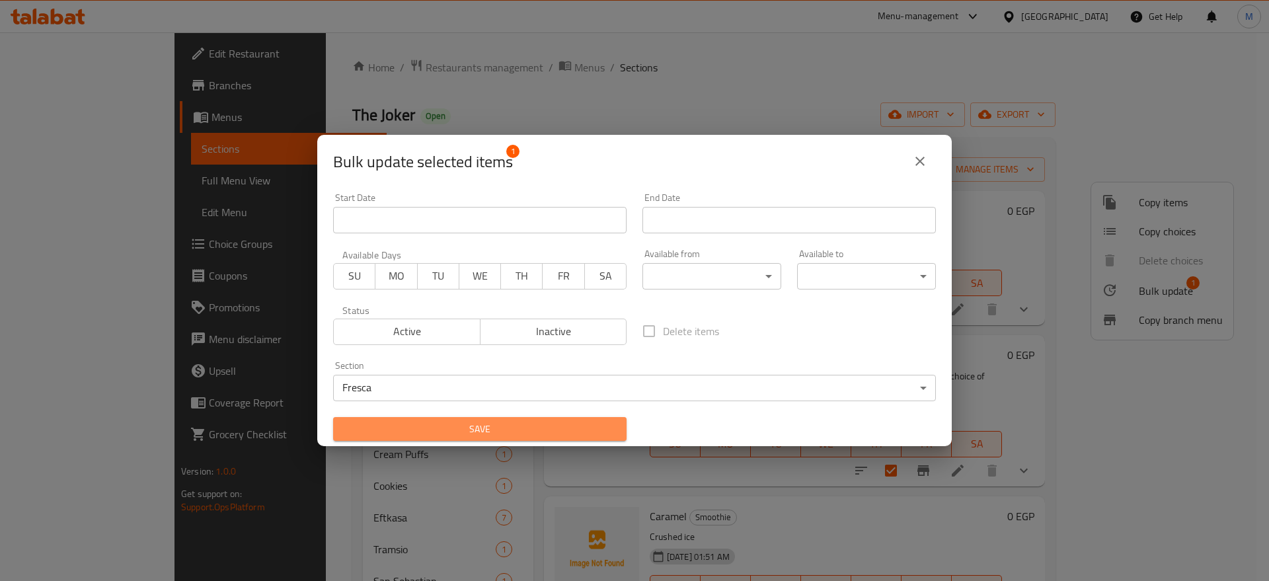
click at [502, 418] on button "Save" at bounding box center [479, 429] width 293 height 24
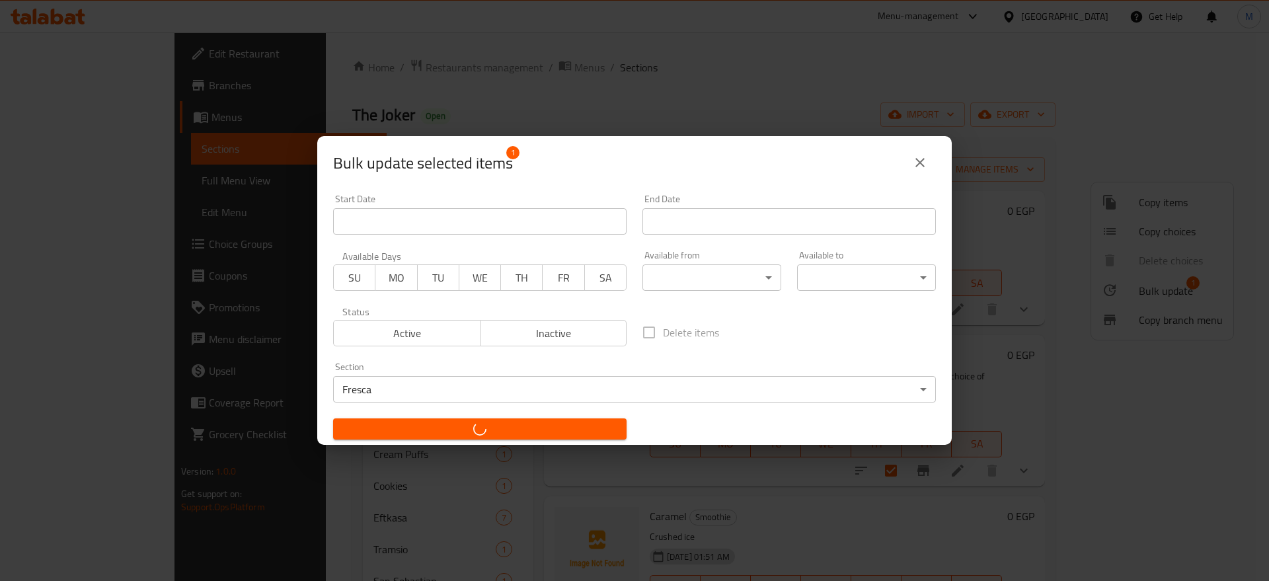
checkbox input "false"
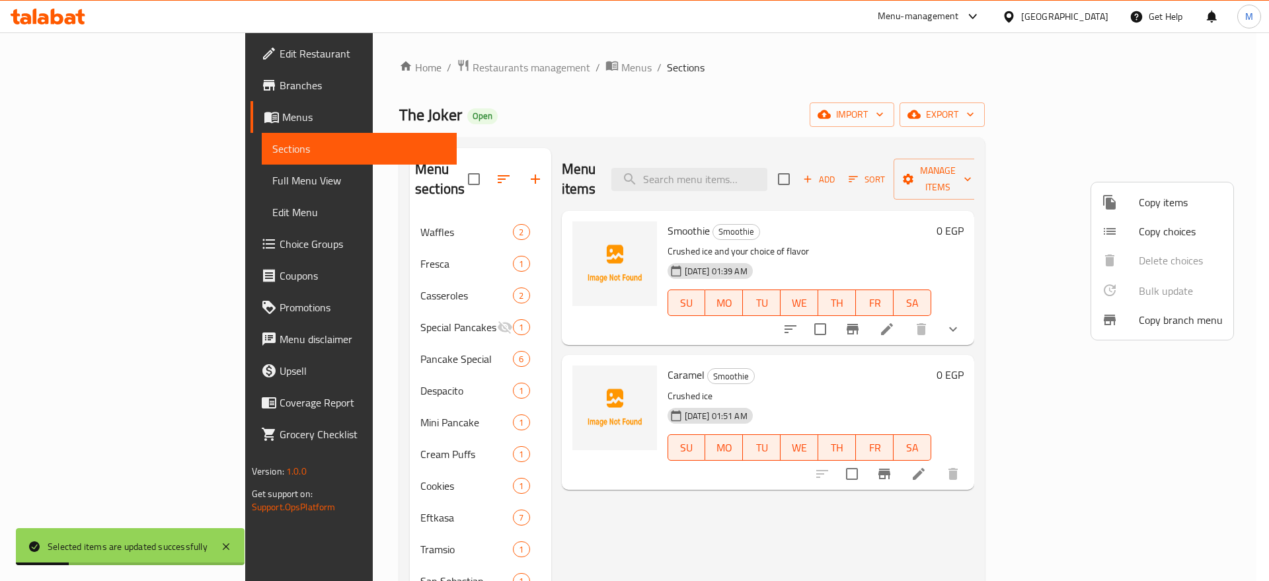
click at [440, 171] on div at bounding box center [634, 290] width 1269 height 581
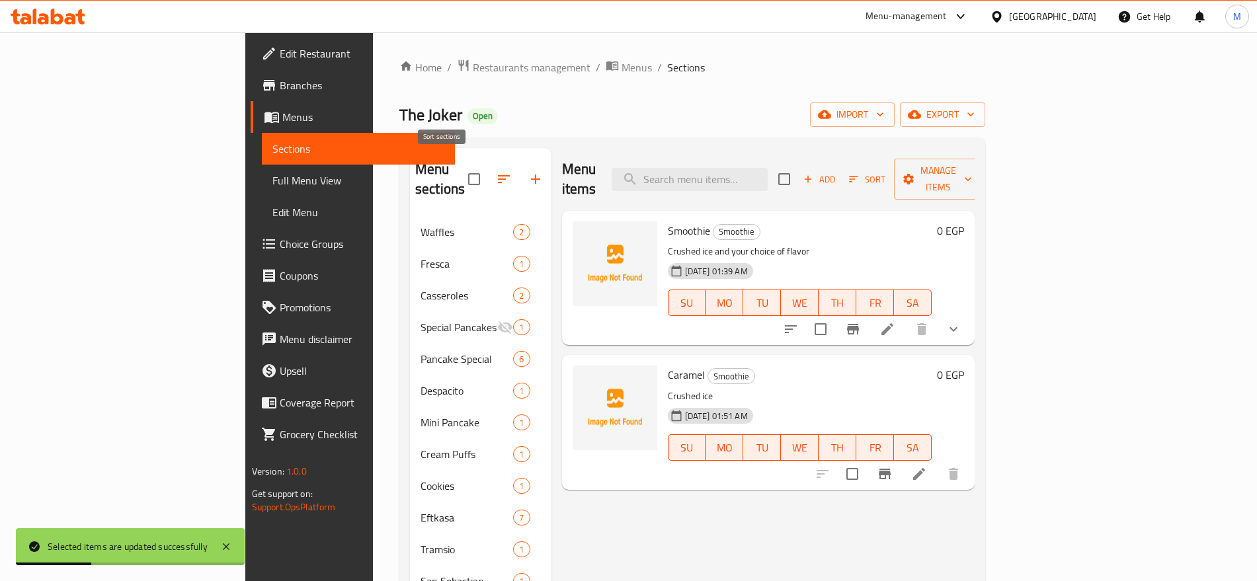
click at [496, 171] on icon "button" at bounding box center [504, 179] width 16 height 16
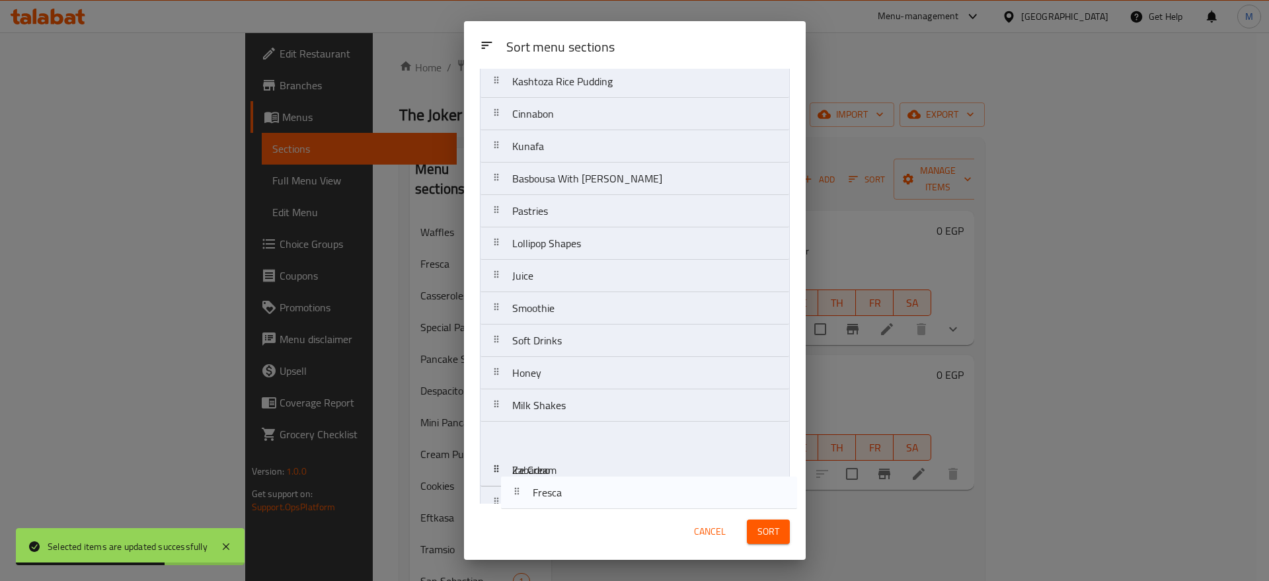
scroll to position [840, 0]
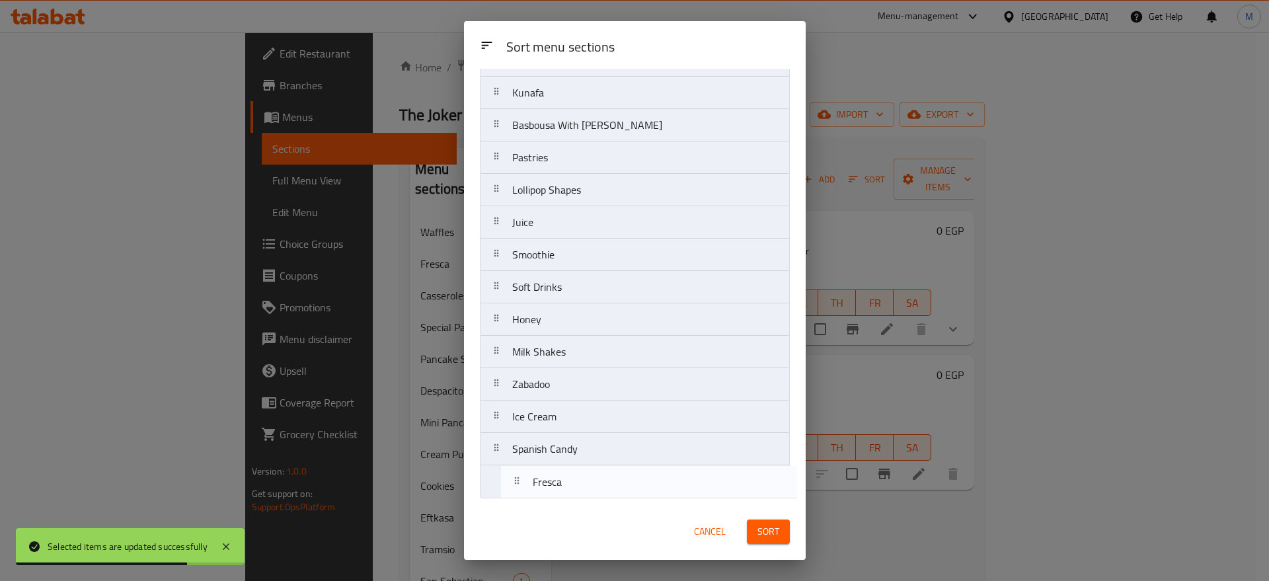
drag, startPoint x: 527, startPoint y: 160, endPoint x: 545, endPoint y: 494, distance: 334.9
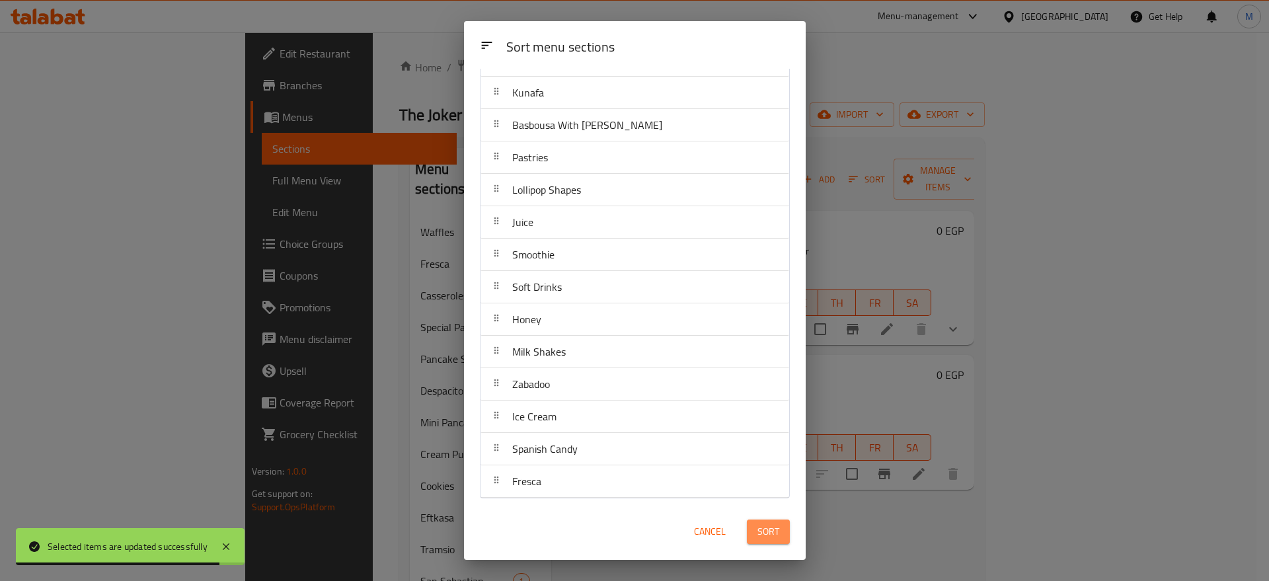
click at [761, 532] on span "Sort" at bounding box center [769, 532] width 22 height 17
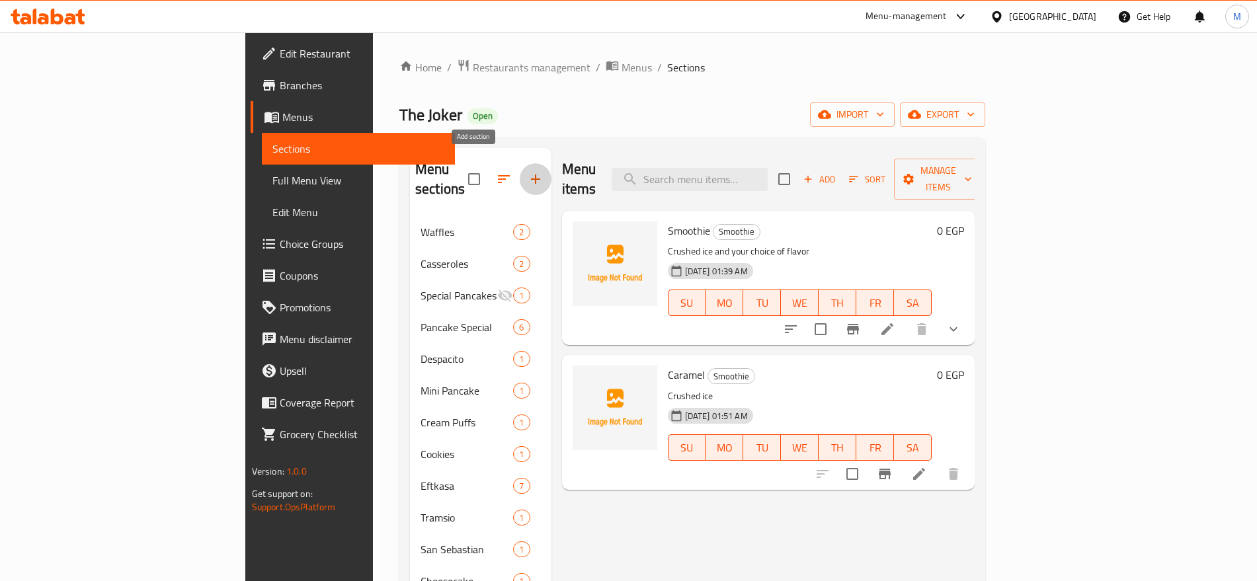
click at [527, 171] on icon "button" at bounding box center [535, 179] width 16 height 16
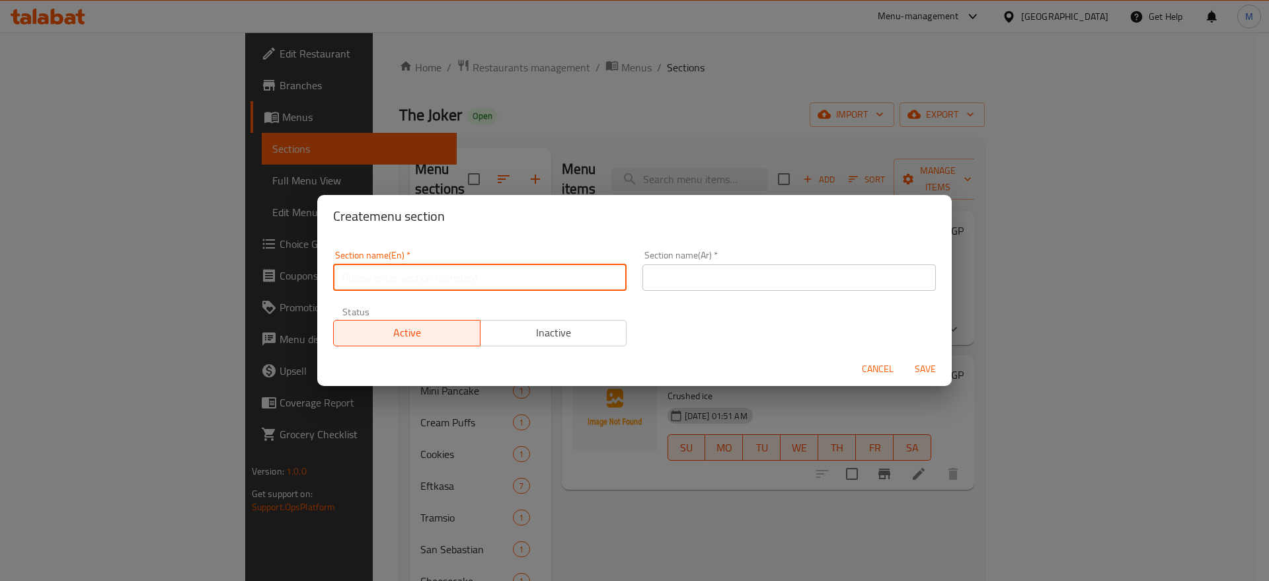
paste input "Fruit cup"
click at [565, 281] on input "Fruit cup" at bounding box center [479, 277] width 293 height 26
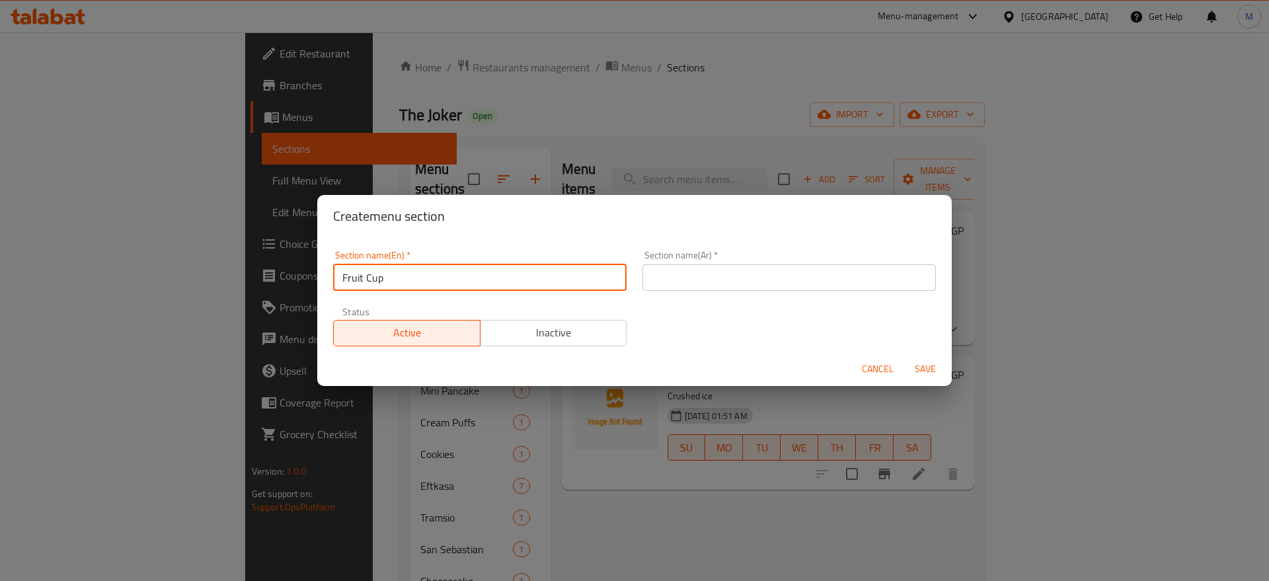
type input "Fruit Cup"
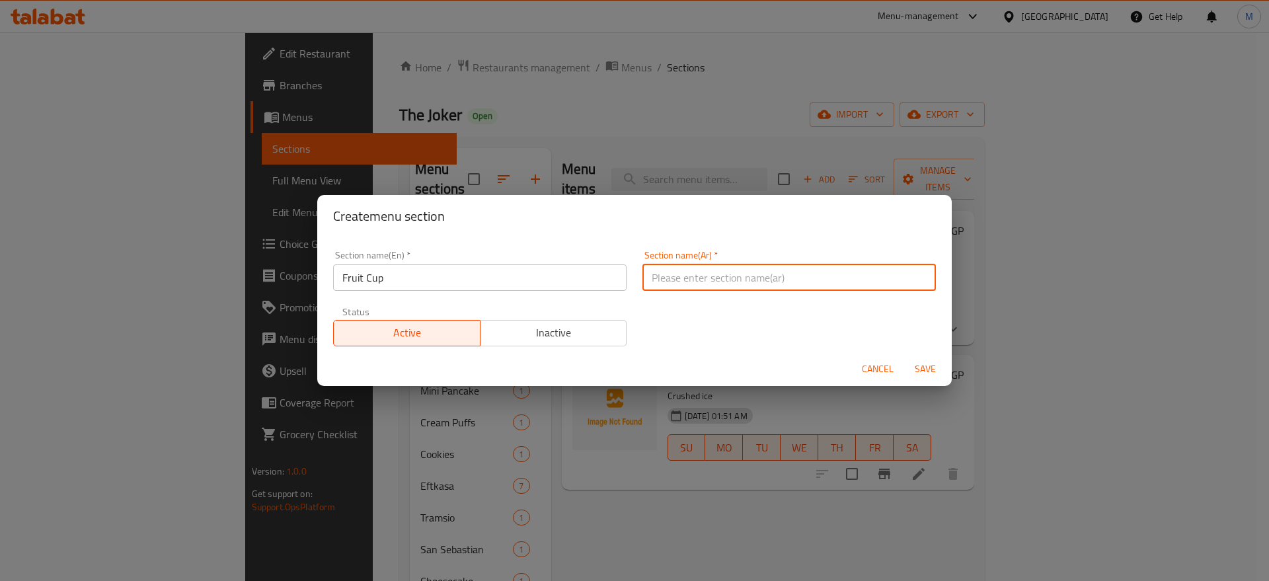
click at [671, 272] on input "text" at bounding box center [788, 277] width 293 height 26
type input "كوب فاكهه"
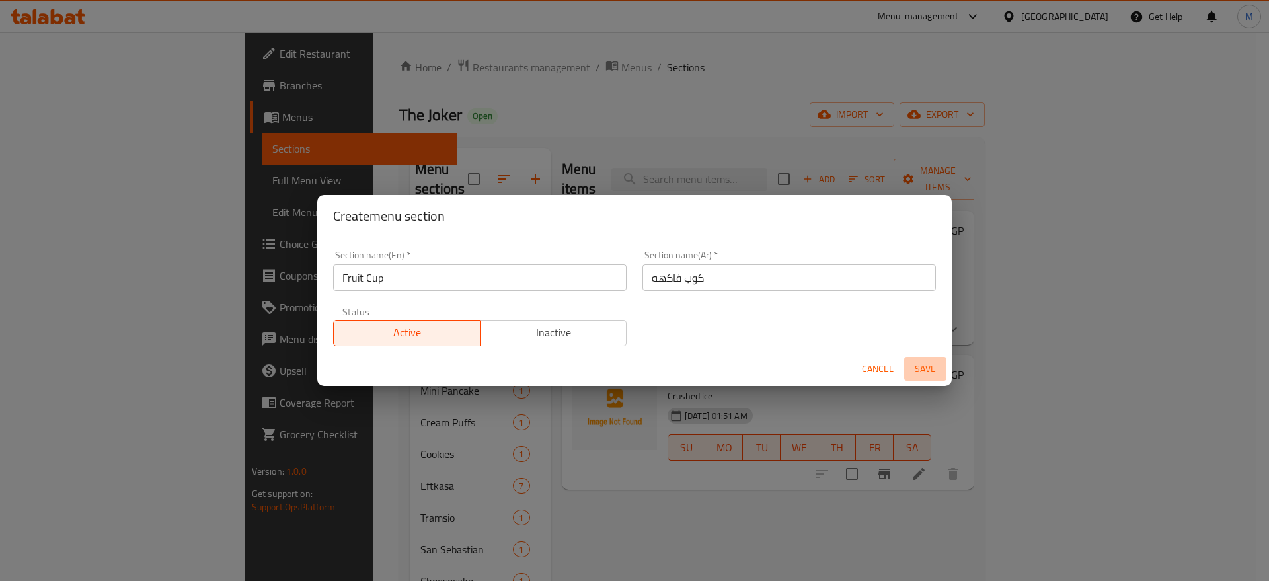
click at [929, 367] on span "Save" at bounding box center [926, 369] width 32 height 17
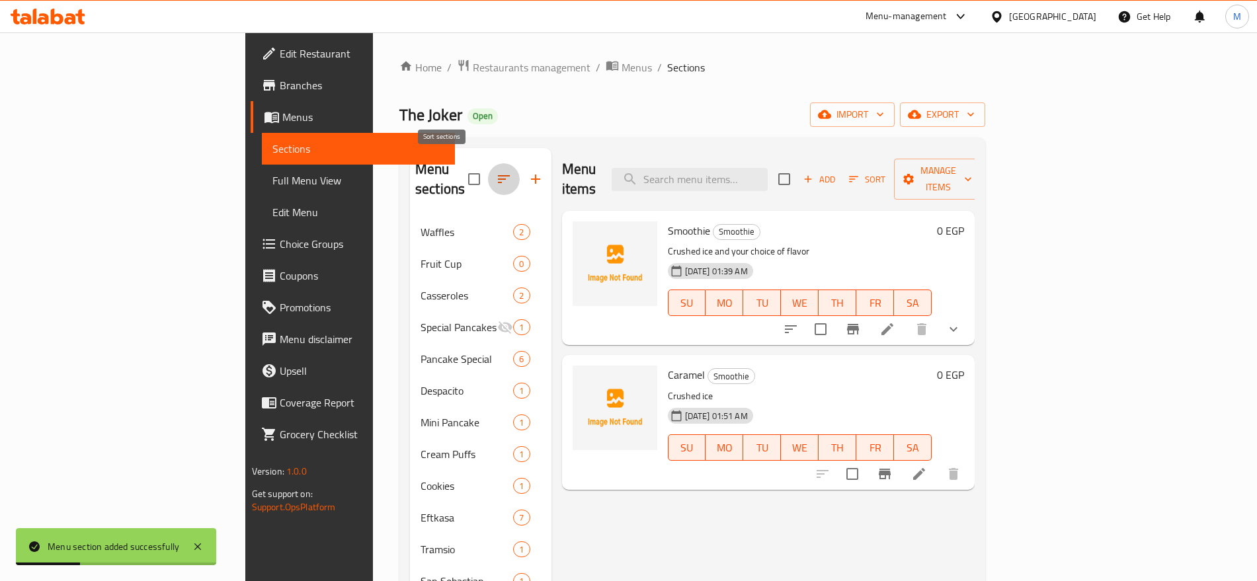
click at [496, 171] on icon "button" at bounding box center [504, 179] width 16 height 16
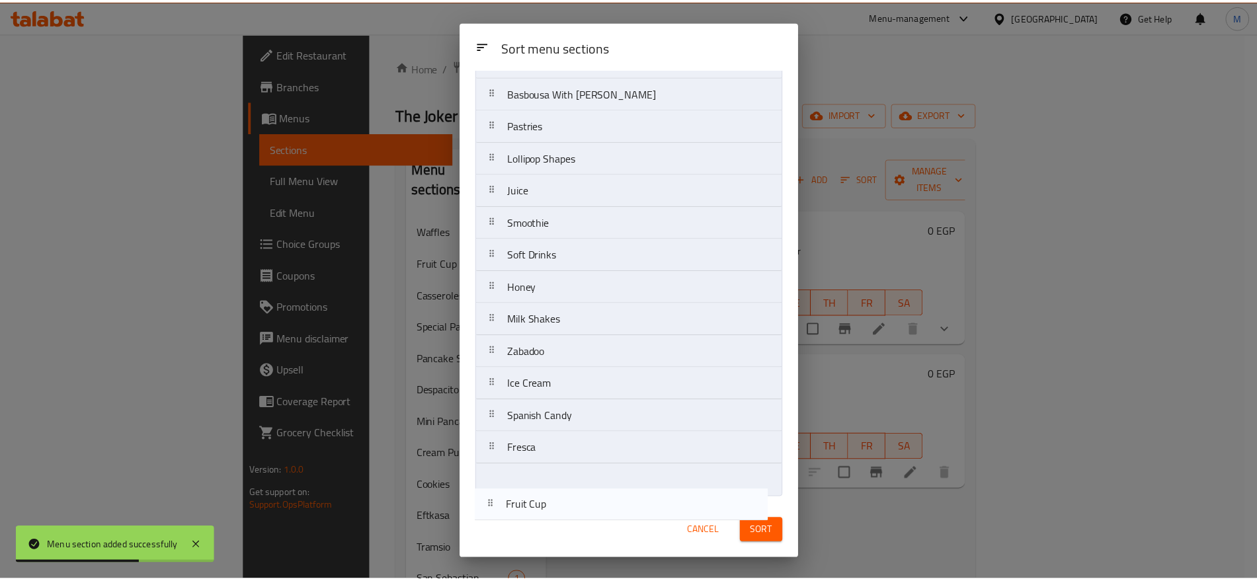
scroll to position [873, 0]
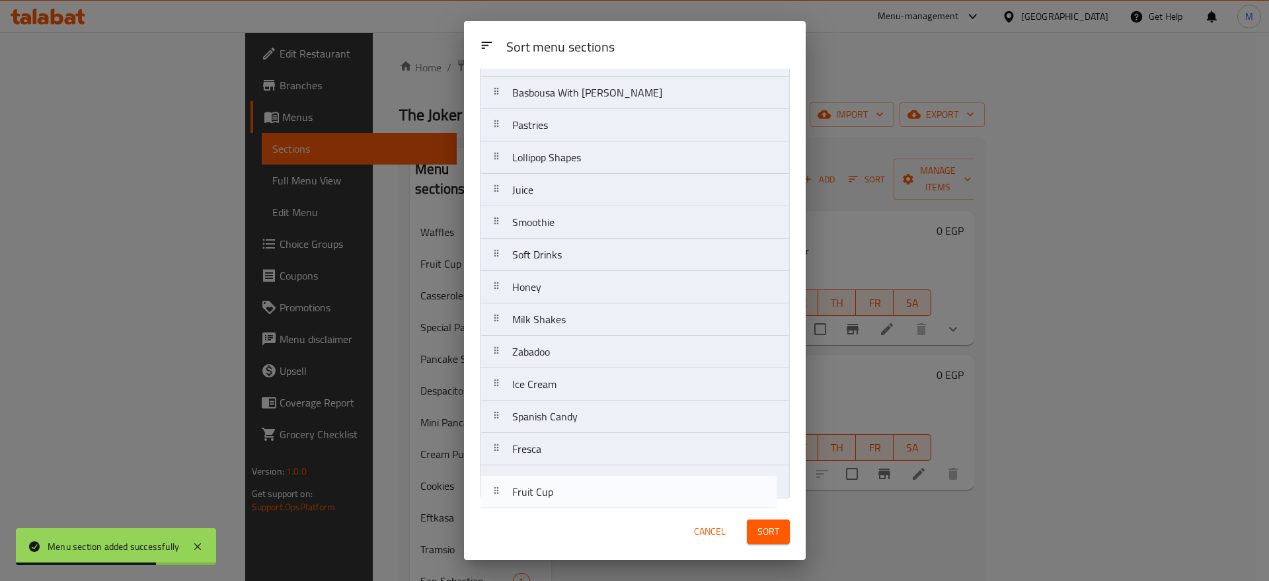
drag, startPoint x: 511, startPoint y: 157, endPoint x: 512, endPoint y: 492, distance: 335.1
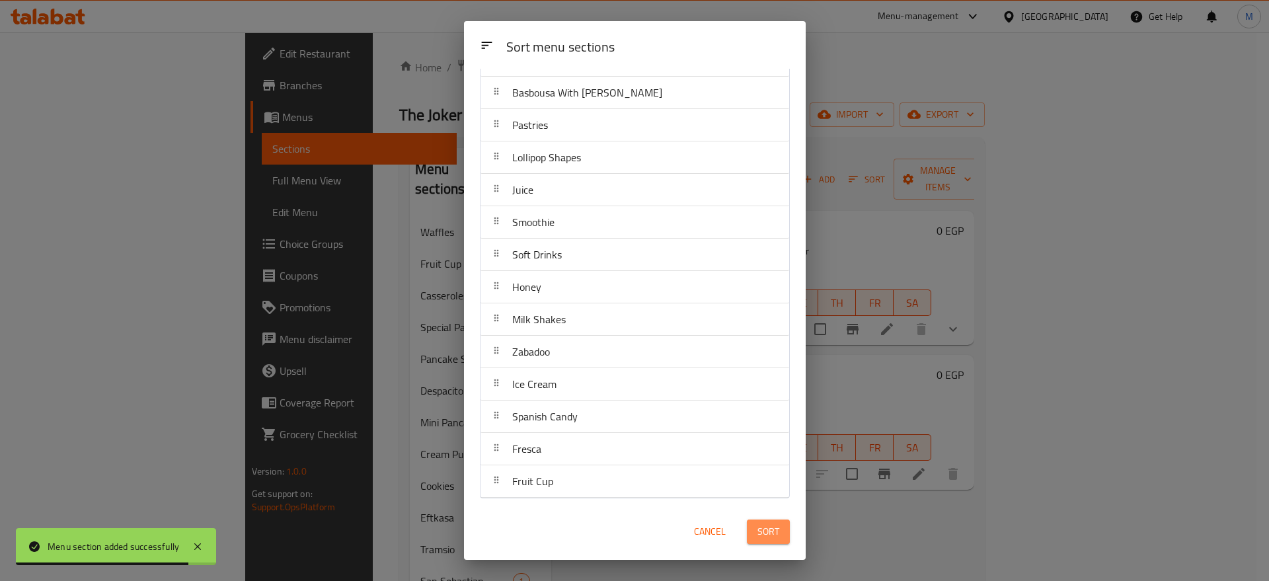
click at [770, 541] on button "Sort" at bounding box center [768, 532] width 43 height 24
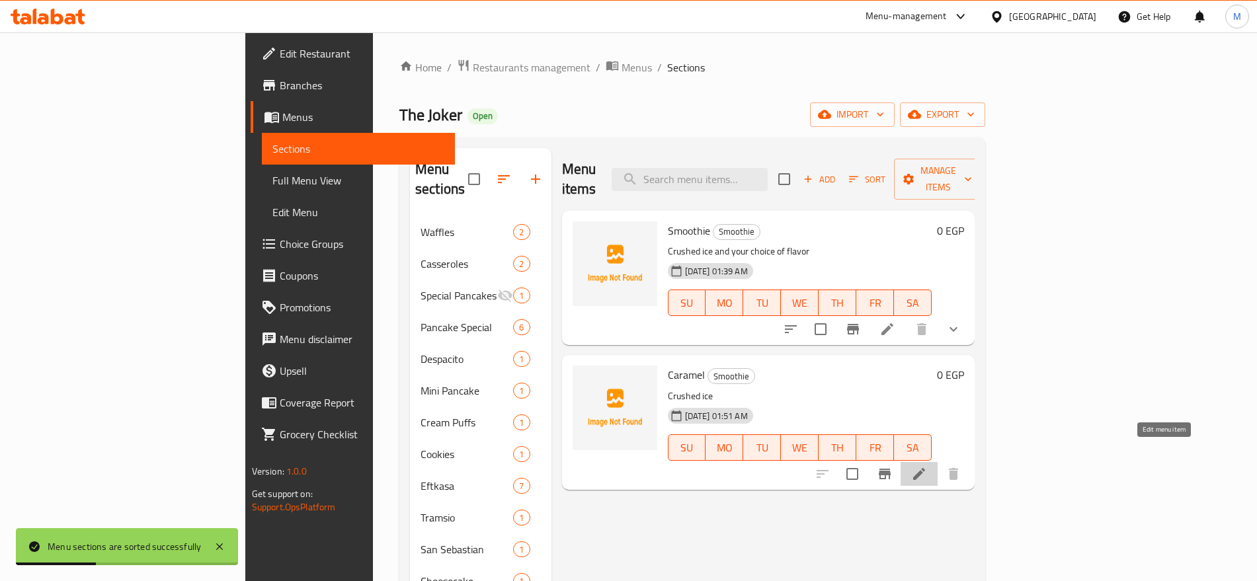
click at [927, 466] on icon at bounding box center [919, 474] width 16 height 16
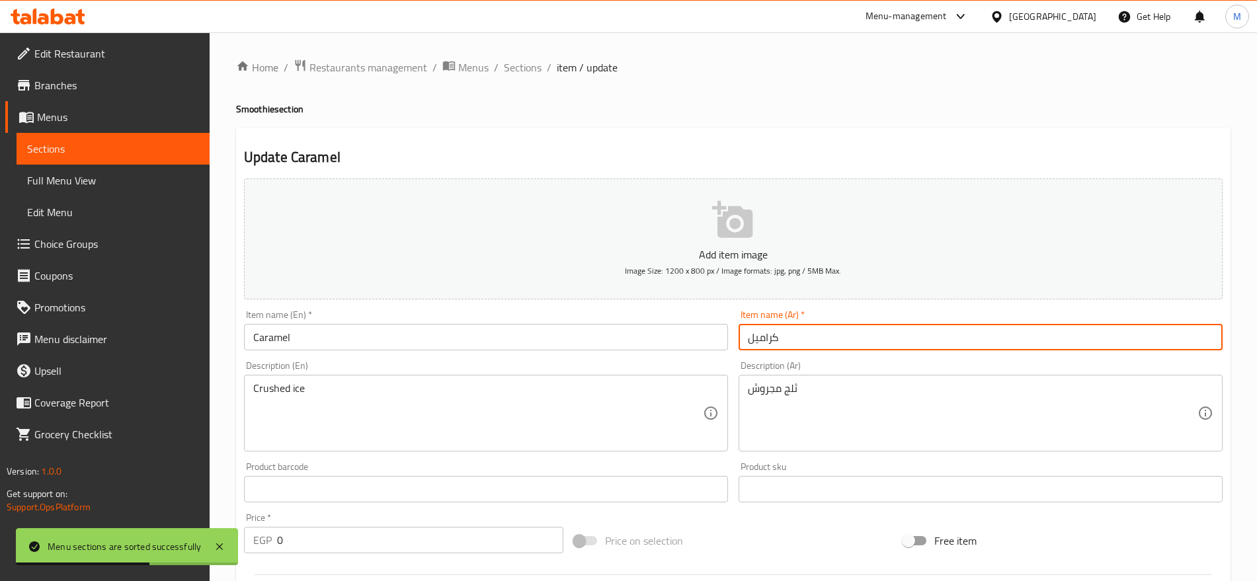
click at [932, 341] on input "كراميل" at bounding box center [980, 337] width 484 height 26
paste input "راولة"
click at [932, 341] on input "كراميل" at bounding box center [980, 337] width 484 height 26
type input "فراولة"
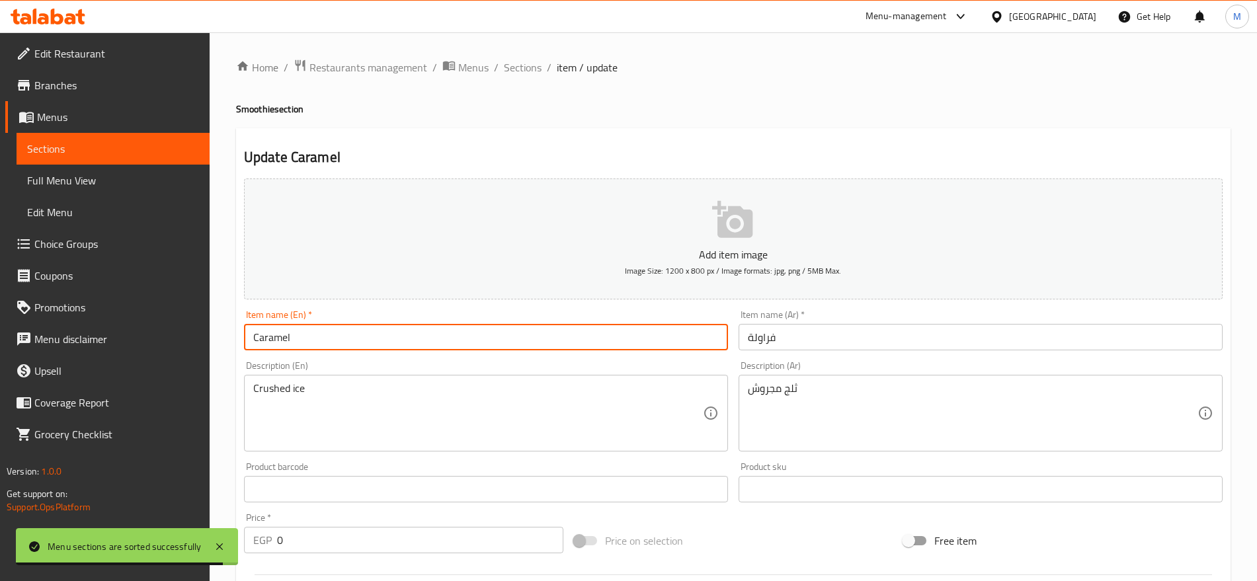
click at [585, 340] on input "Caramel" at bounding box center [486, 337] width 484 height 26
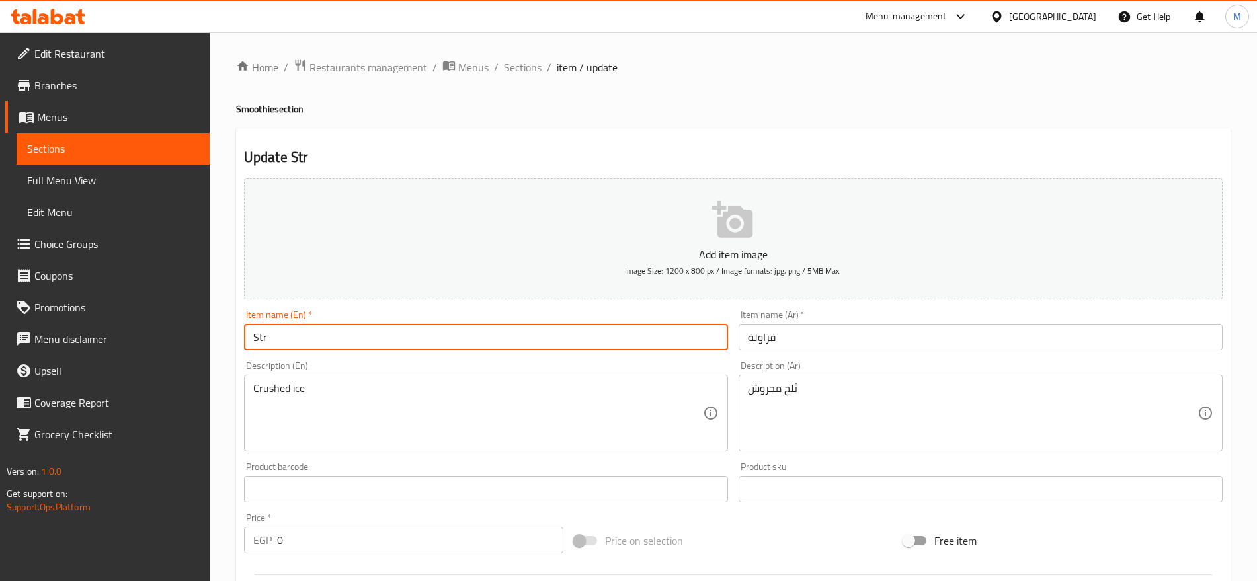
type input "Strawberry"
click at [348, 541] on input "0" at bounding box center [420, 540] width 286 height 26
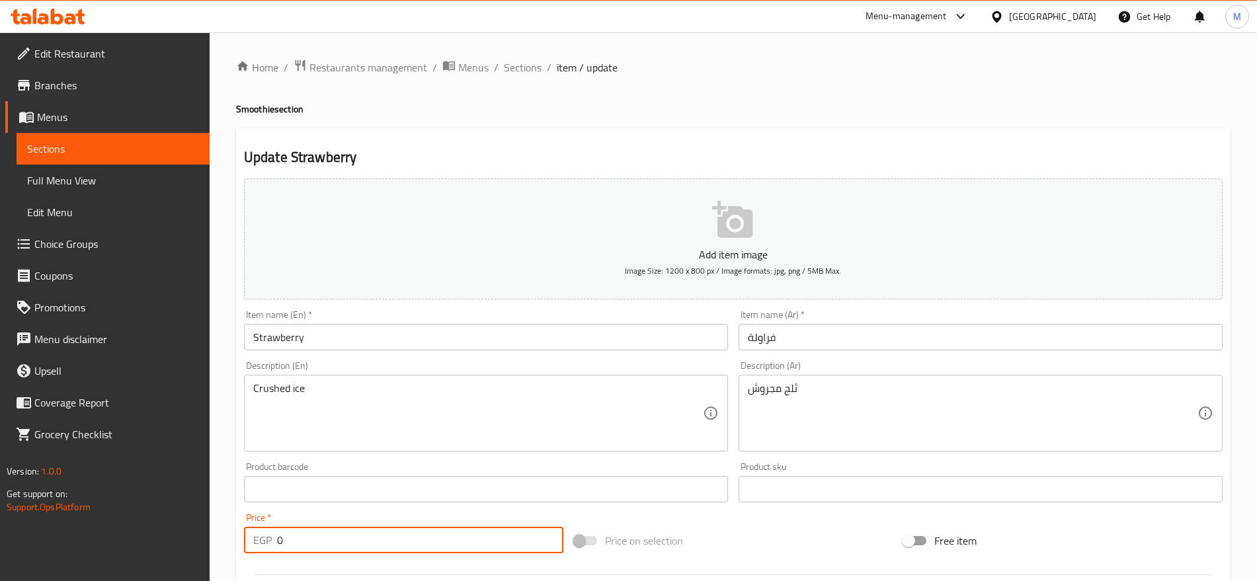
click at [348, 541] on input "0" at bounding box center [420, 540] width 286 height 26
paste input "10"
type input "100"
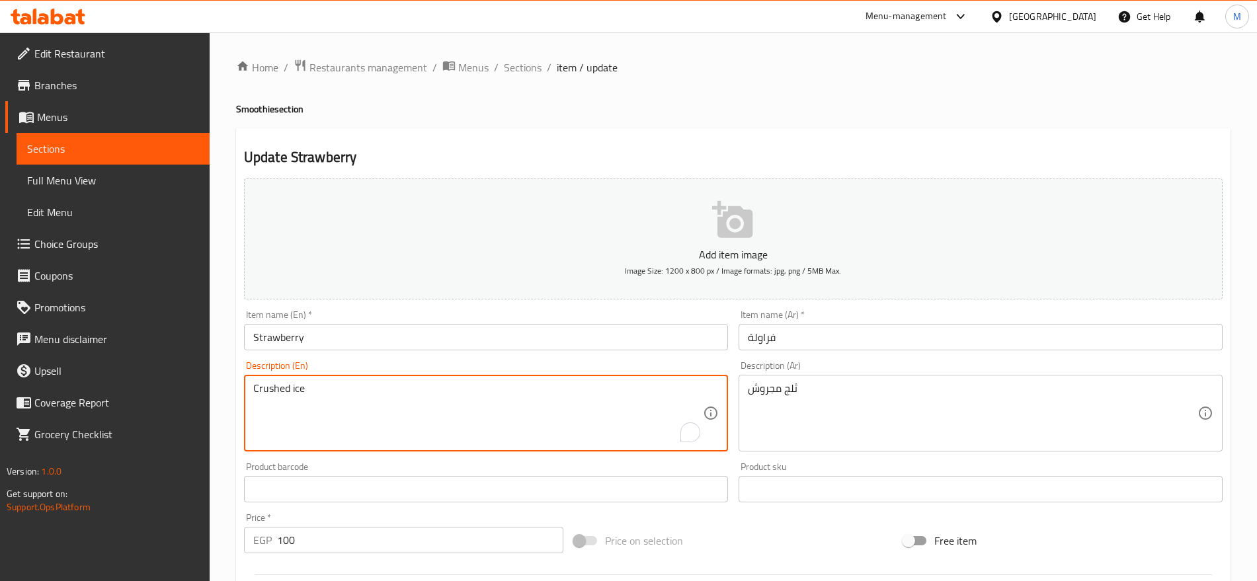
click at [360, 388] on textarea "Crushed ice" at bounding box center [477, 413] width 449 height 63
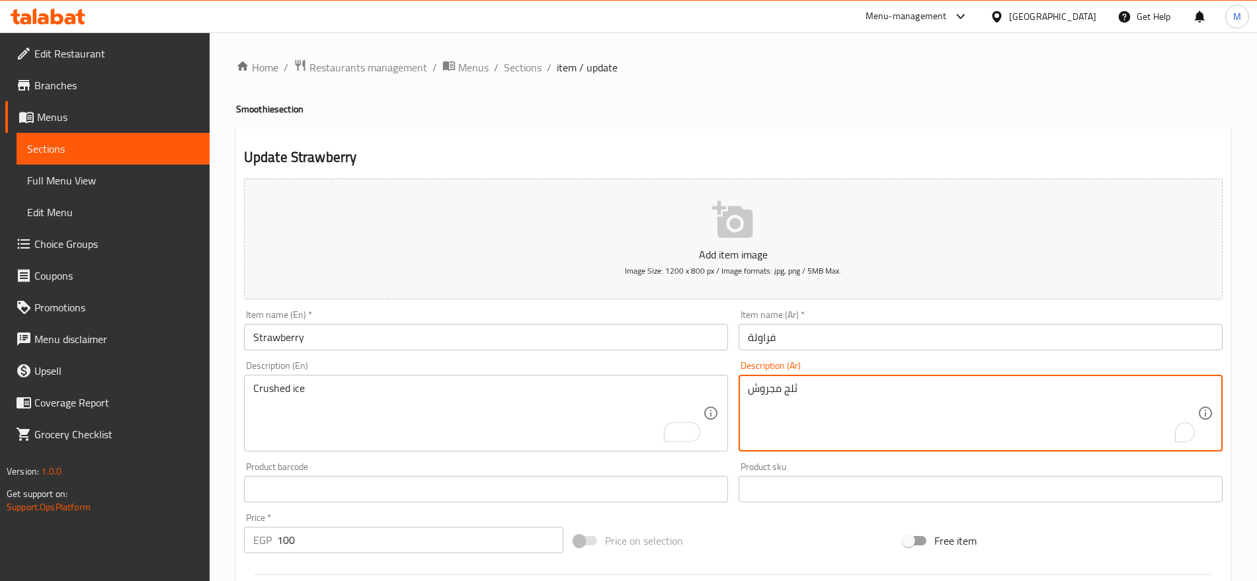
click at [949, 391] on textarea "ثلج مجروش" at bounding box center [972, 413] width 449 height 63
paste textarea "كب من الفاكهة اختيار العميل مع صوص شيكولاته بيضا وكراميل وبسكويت أوريو"
click at [1085, 388] on textarea "كب من الفاكهة اختيار العميل مع صوص شيكولاته بيضا وكراميل وبسكويت أوريو" at bounding box center [972, 413] width 449 height 63
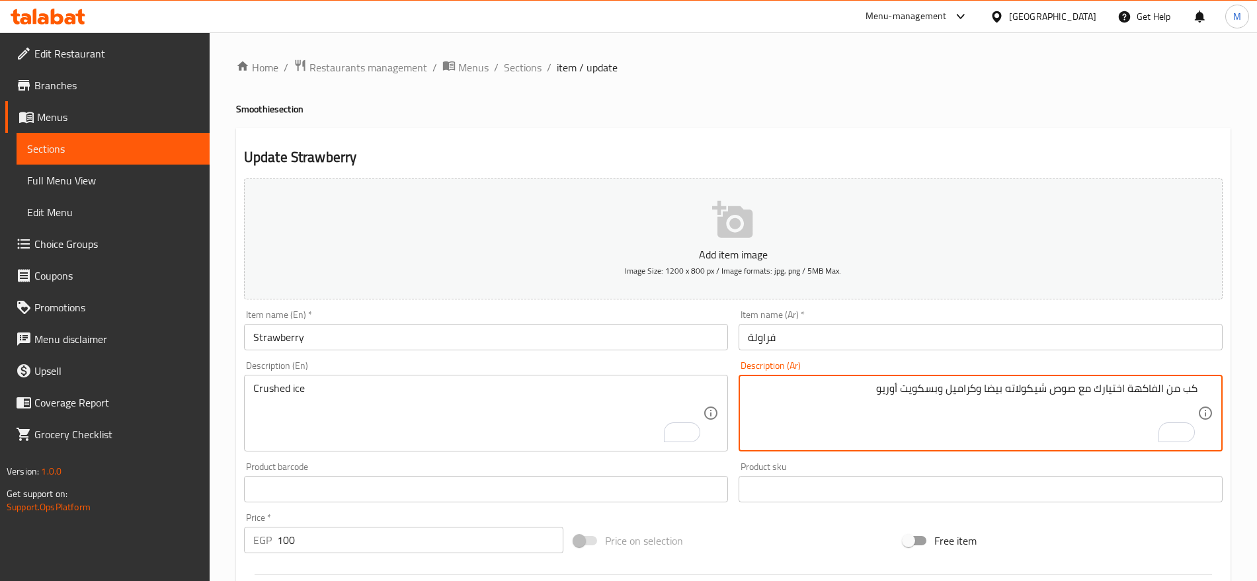
type textarea "كب من الفاكهة اختيارك مع صوص شيكولاته بيضا وكراميل وبسكويت أوريو"
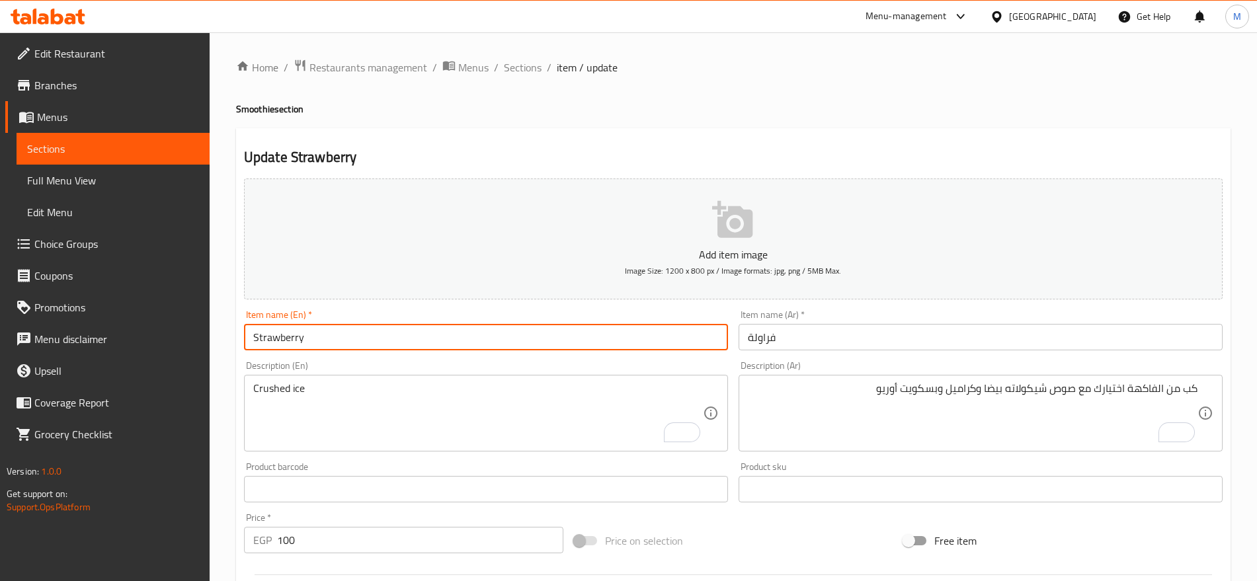
click at [425, 329] on input "Strawberry" at bounding box center [486, 337] width 484 height 26
paste input "Fruit cup"
type input "Fruit Cup"
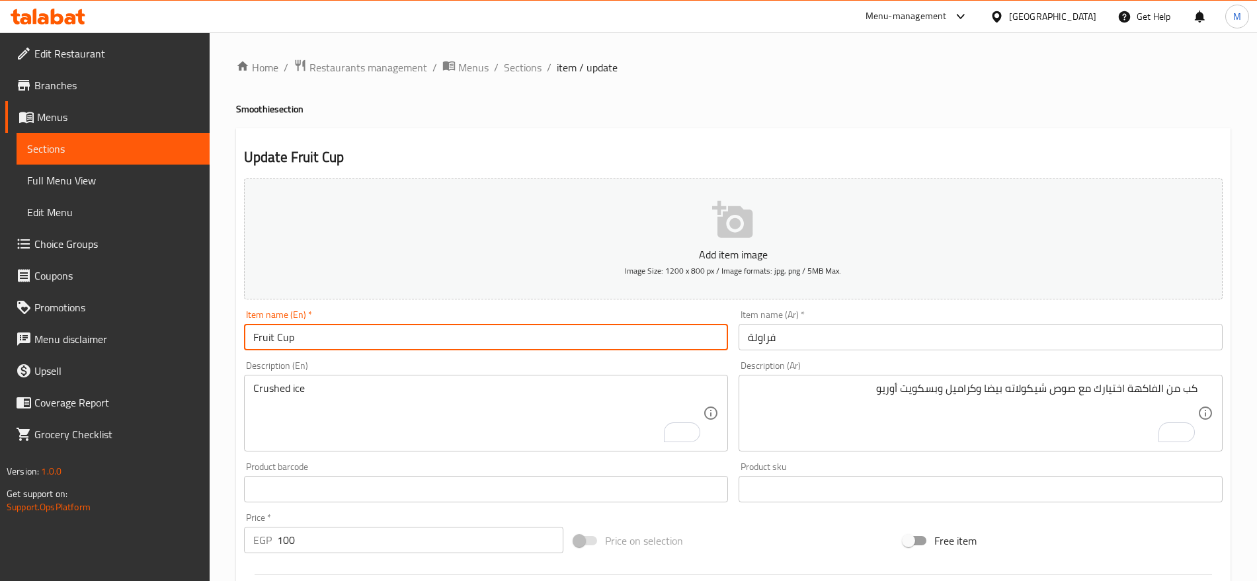
click at [775, 344] on input "فراولة" at bounding box center [980, 337] width 484 height 26
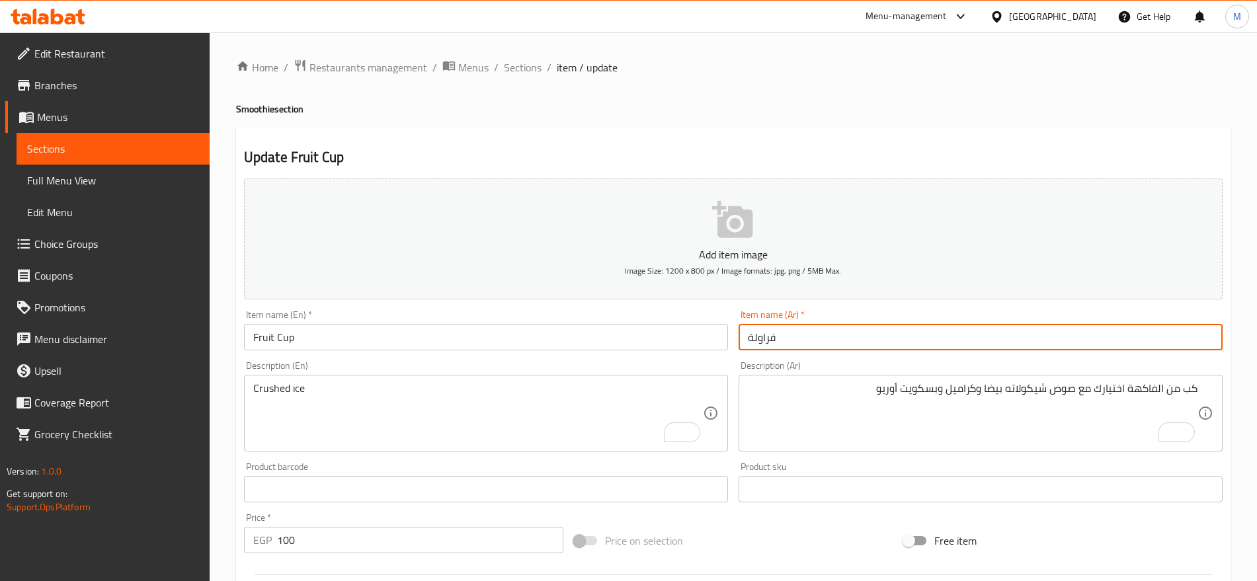
click at [775, 344] on input "فراولة" at bounding box center [980, 337] width 484 height 26
type input "كوب فاكهه"
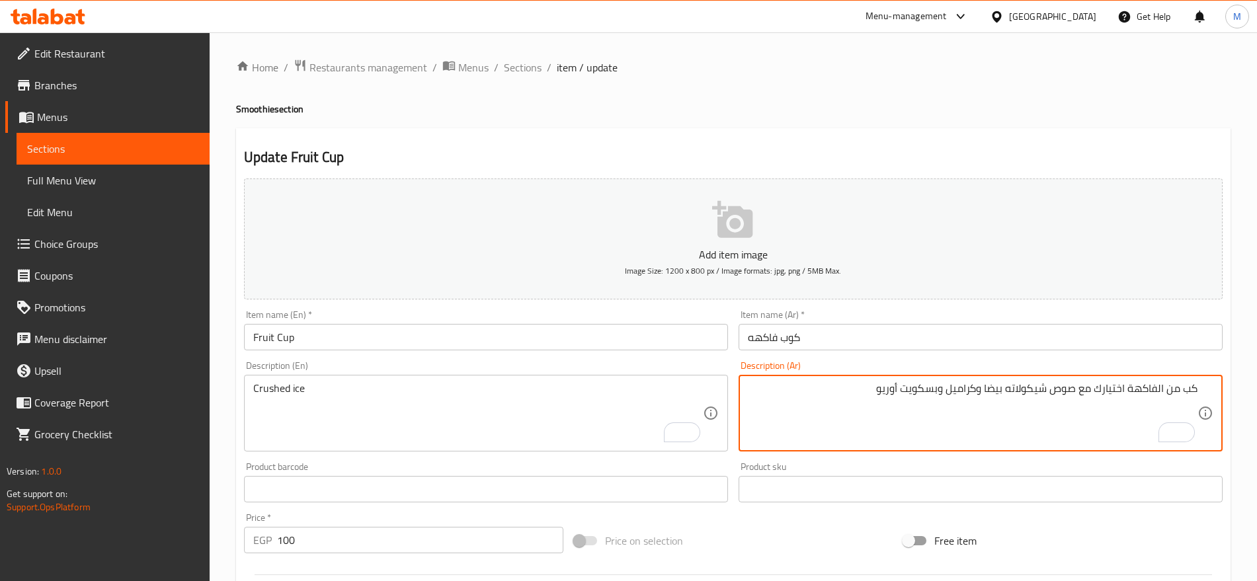
click at [851, 387] on textarea "كب من الفاكهة اختيارك مع صوص شيكولاته بيضا وكراميل وبسكويت أوريو" at bounding box center [972, 413] width 449 height 63
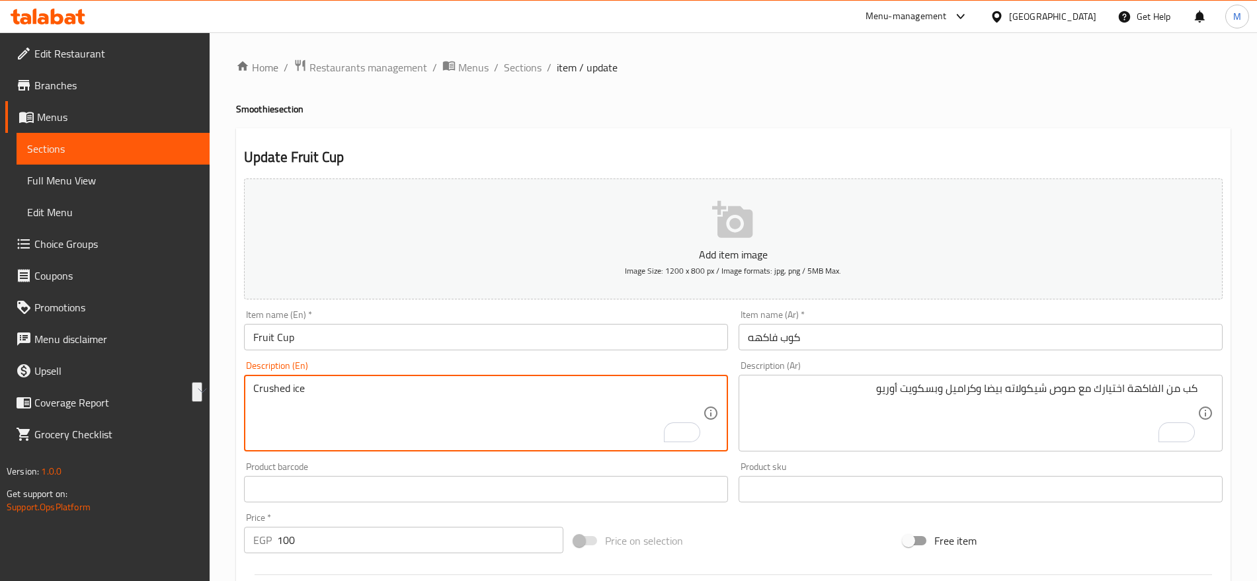
click at [430, 401] on textarea "Crushed ice" at bounding box center [477, 413] width 449 height 63
paste textarea "A cup of fruit of your choice with white chocolate sauce, caramel and Oreo cook…"
click at [266, 391] on textarea "A cup of fruit of your choice with white chocolate sauce, caramel and Oreo cook…" at bounding box center [477, 413] width 449 height 63
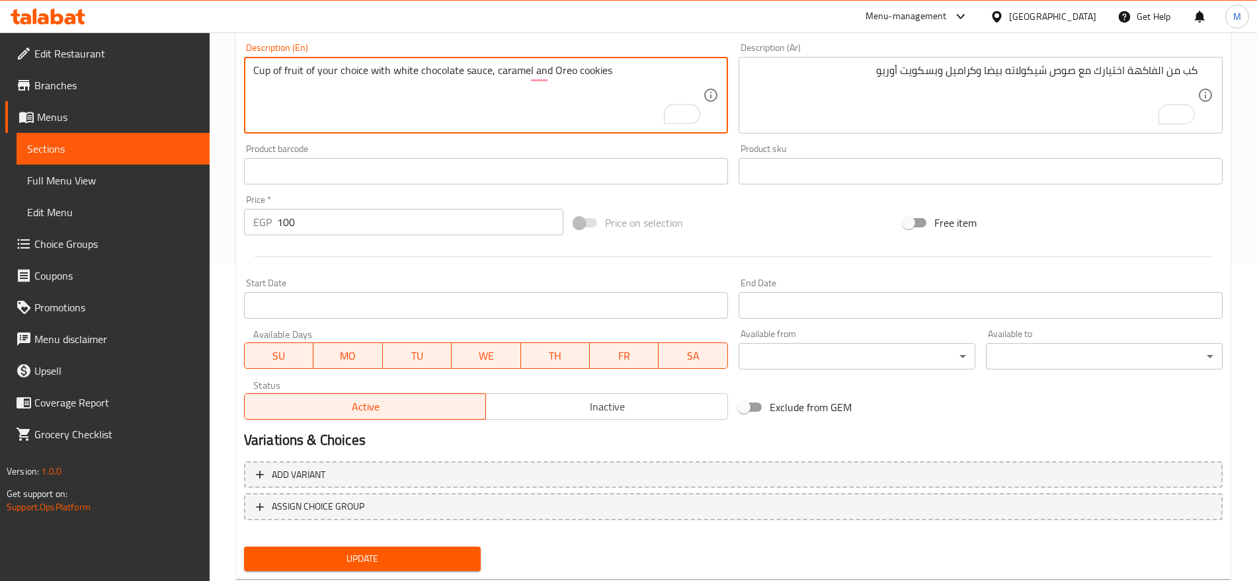
scroll to position [319, 0]
type textarea "Cup of fruit of your choice with white chocolate sauce, caramel and Oreo cookies"
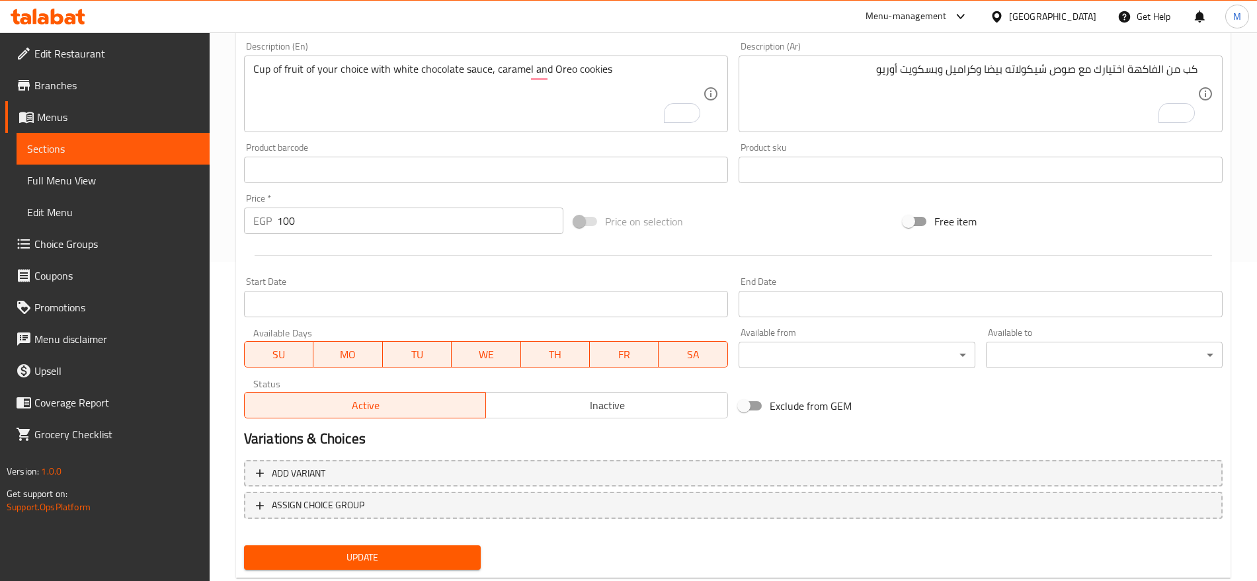
drag, startPoint x: 426, startPoint y: 236, endPoint x: 423, endPoint y: 223, distance: 13.0
click at [423, 223] on div "Price   * EGP 100 Price *" at bounding box center [404, 213] width 330 height 51
click at [423, 223] on input "100" at bounding box center [420, 221] width 286 height 26
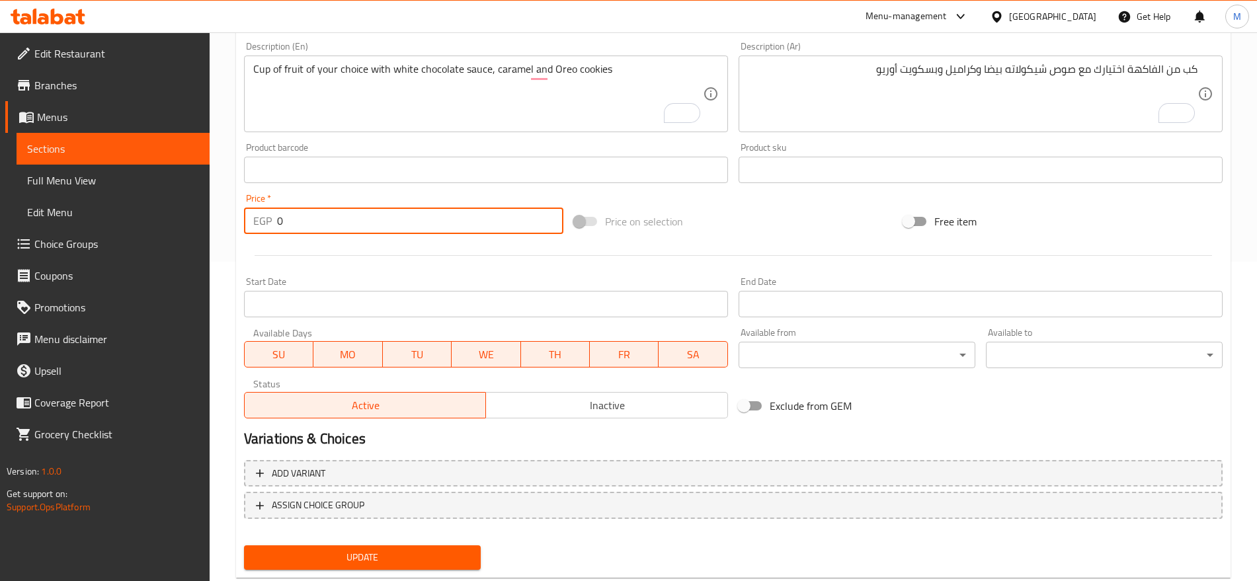
type input "0"
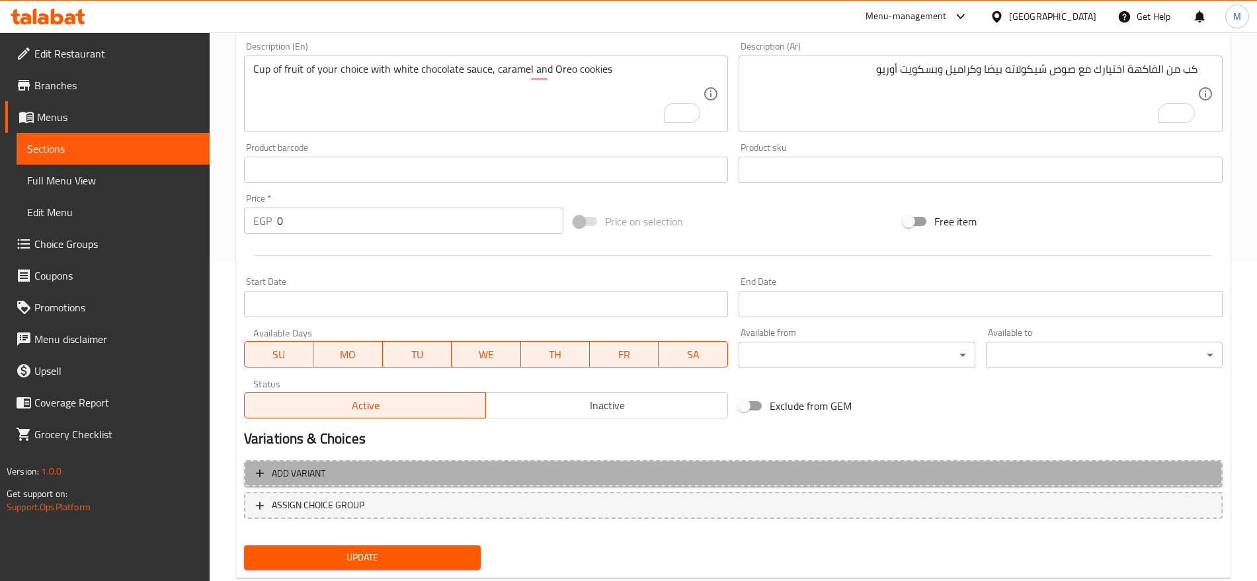
click at [986, 475] on span "Add variant" at bounding box center [733, 473] width 954 height 17
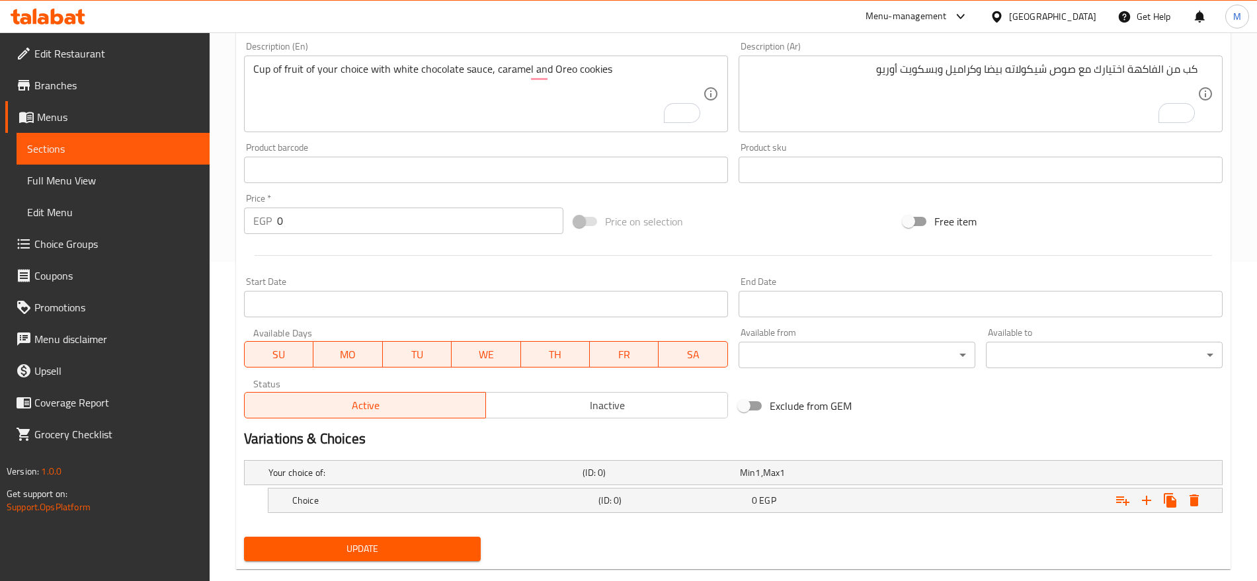
scroll to position [344, 0]
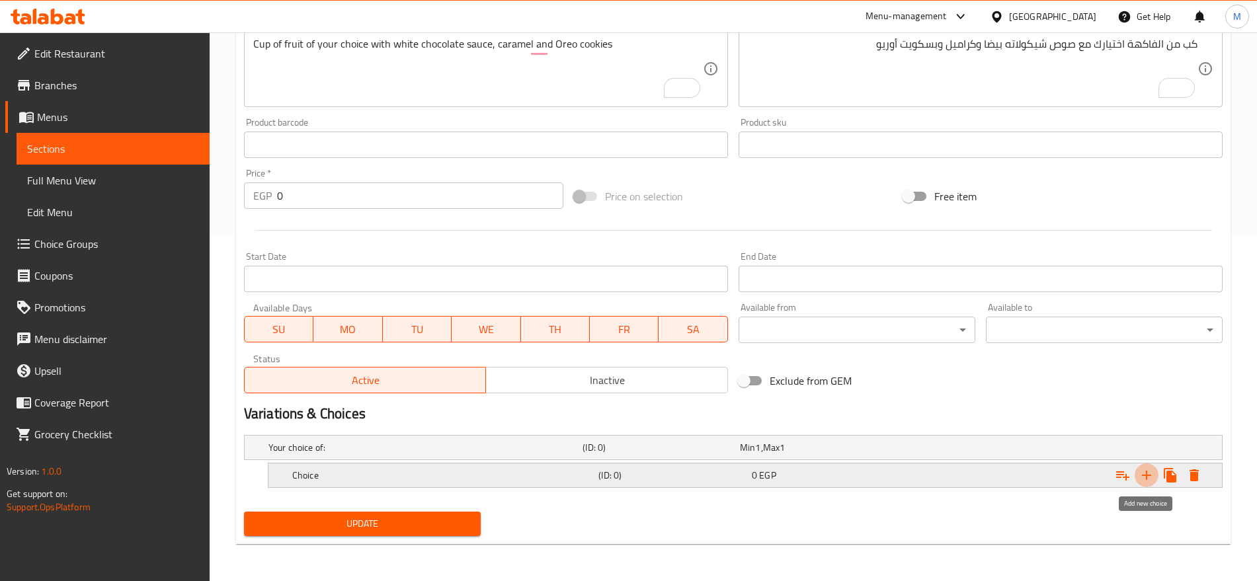
click at [1147, 473] on icon "Expand" at bounding box center [1146, 475] width 16 height 16
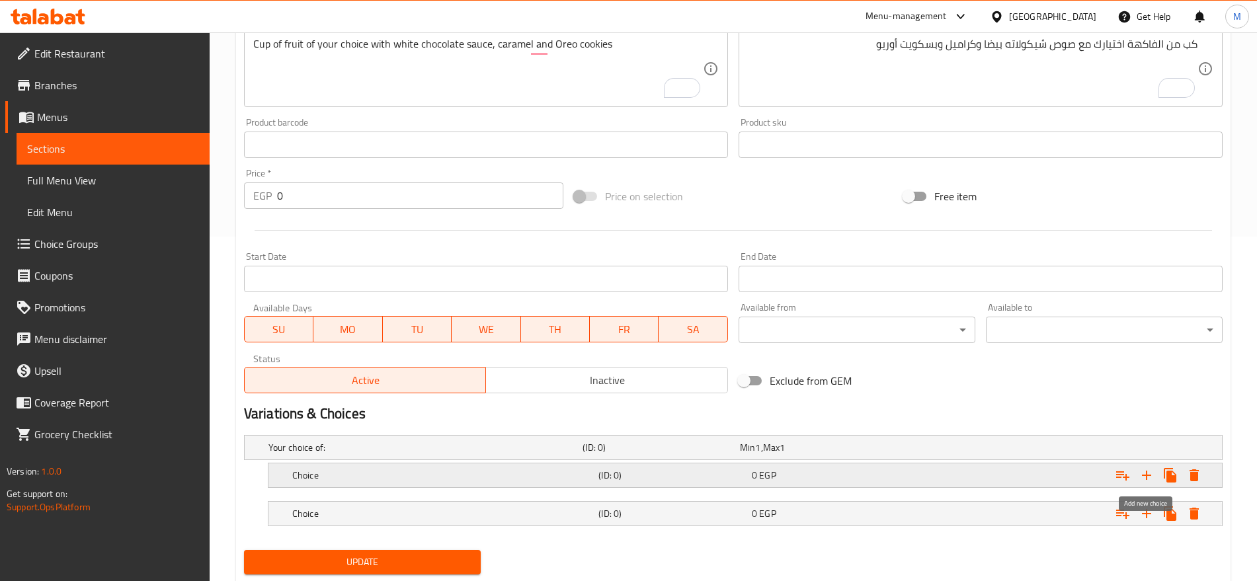
click at [1147, 473] on icon "Expand" at bounding box center [1146, 475] width 16 height 16
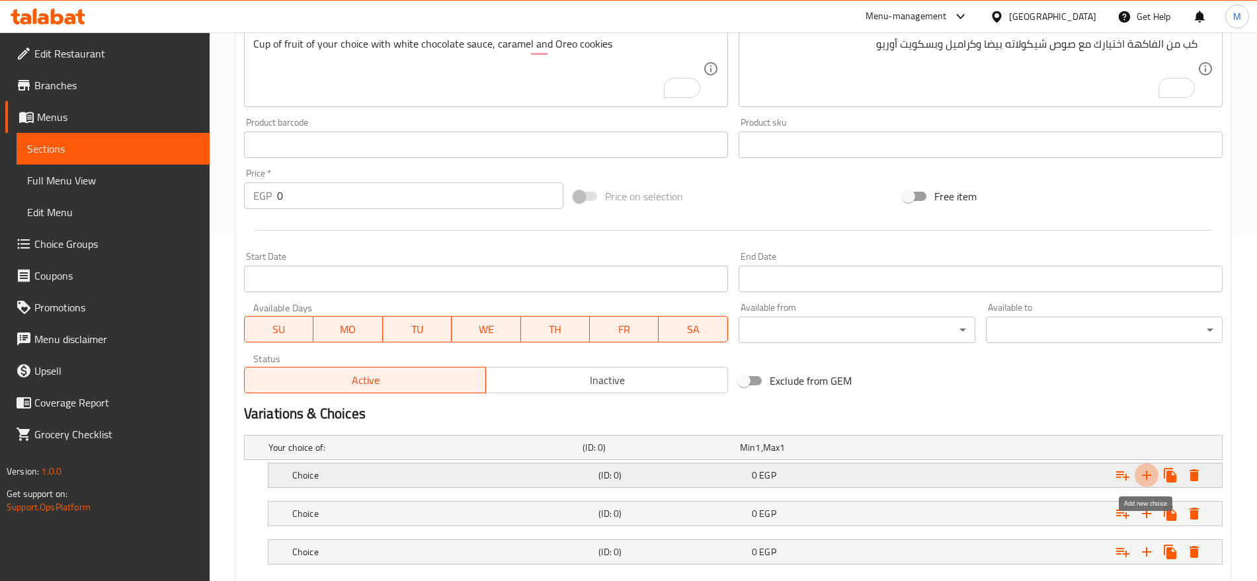
click at [1147, 473] on icon "Expand" at bounding box center [1146, 475] width 16 height 16
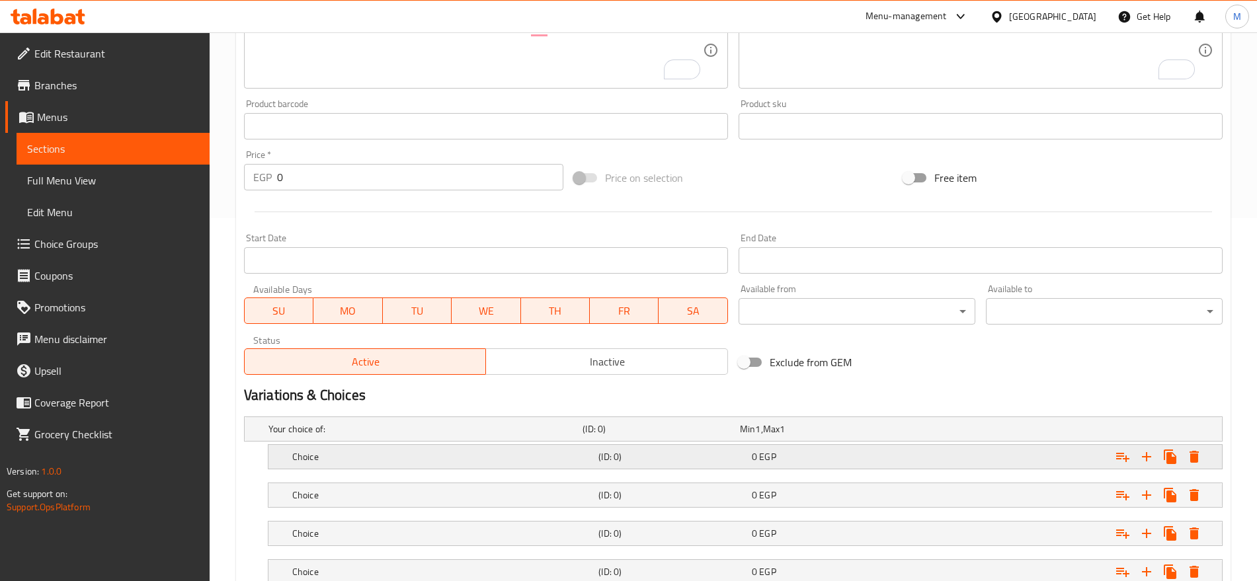
scroll to position [367, 0]
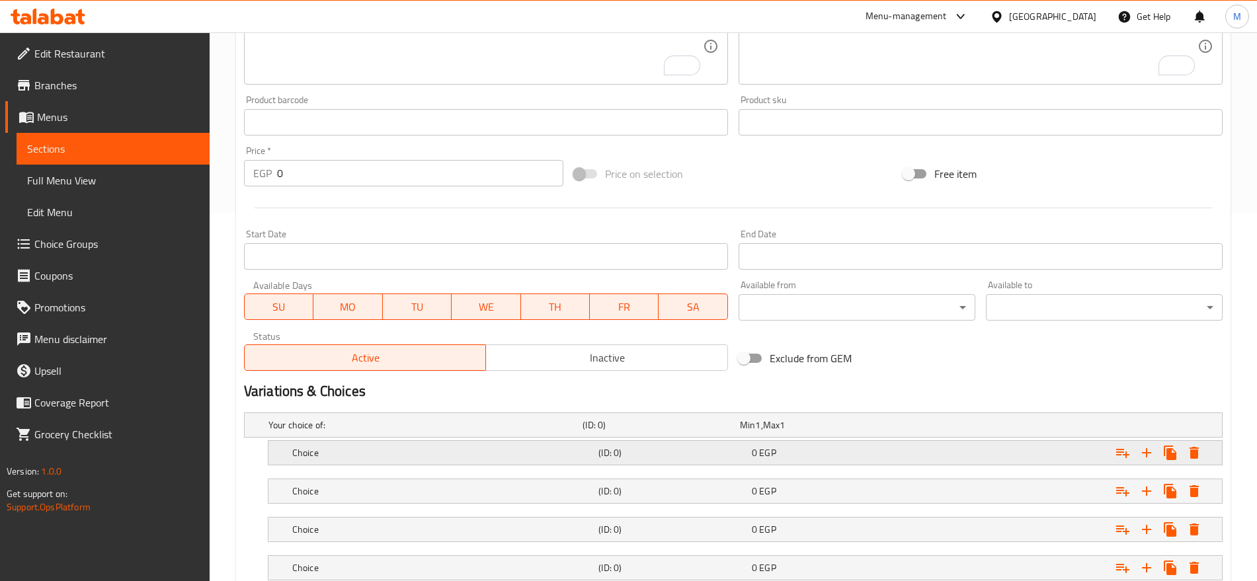
click at [1066, 428] on div "Expand" at bounding box center [1051, 424] width 314 height 5
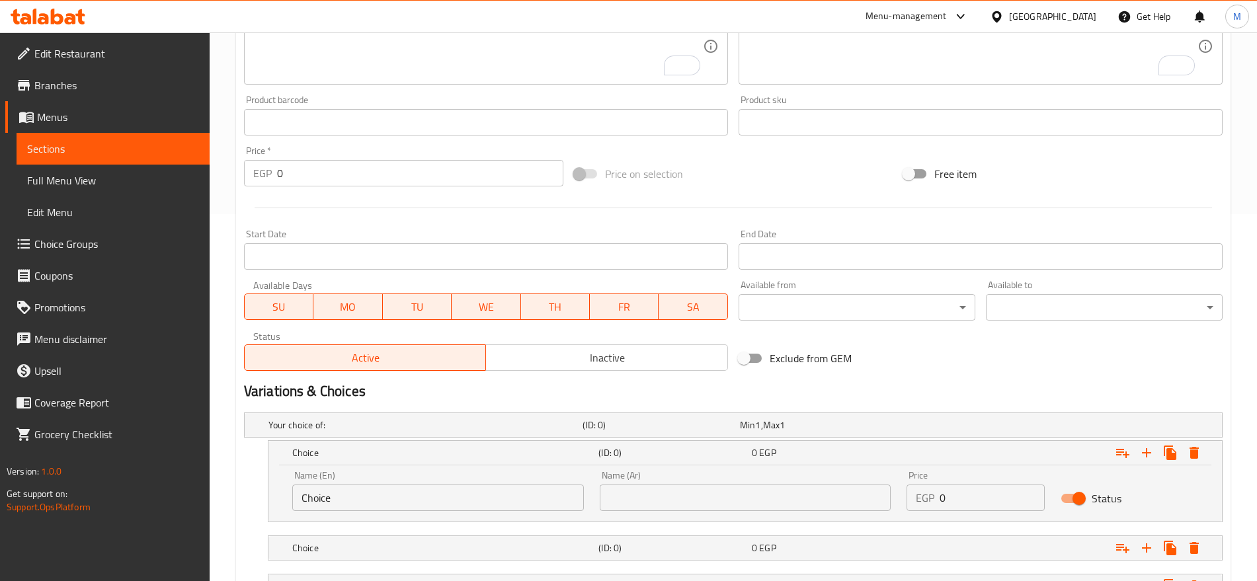
click at [971, 490] on input "0" at bounding box center [991, 498] width 104 height 26
paste input "number"
click at [971, 490] on input "0" at bounding box center [991, 498] width 104 height 26
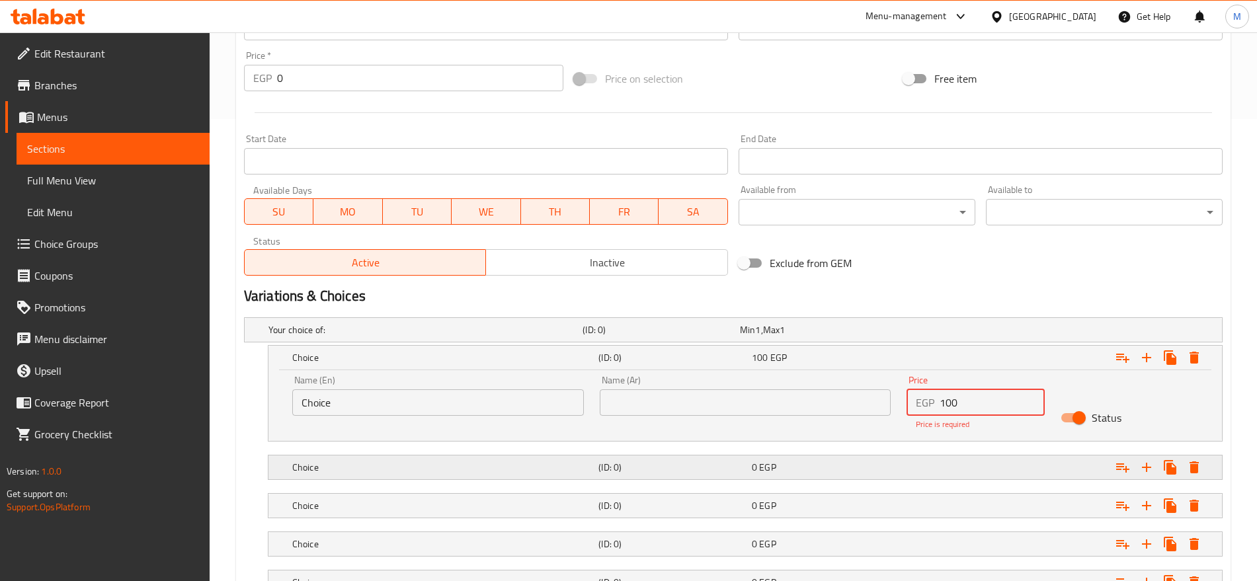
scroll to position [463, 0]
type input "100"
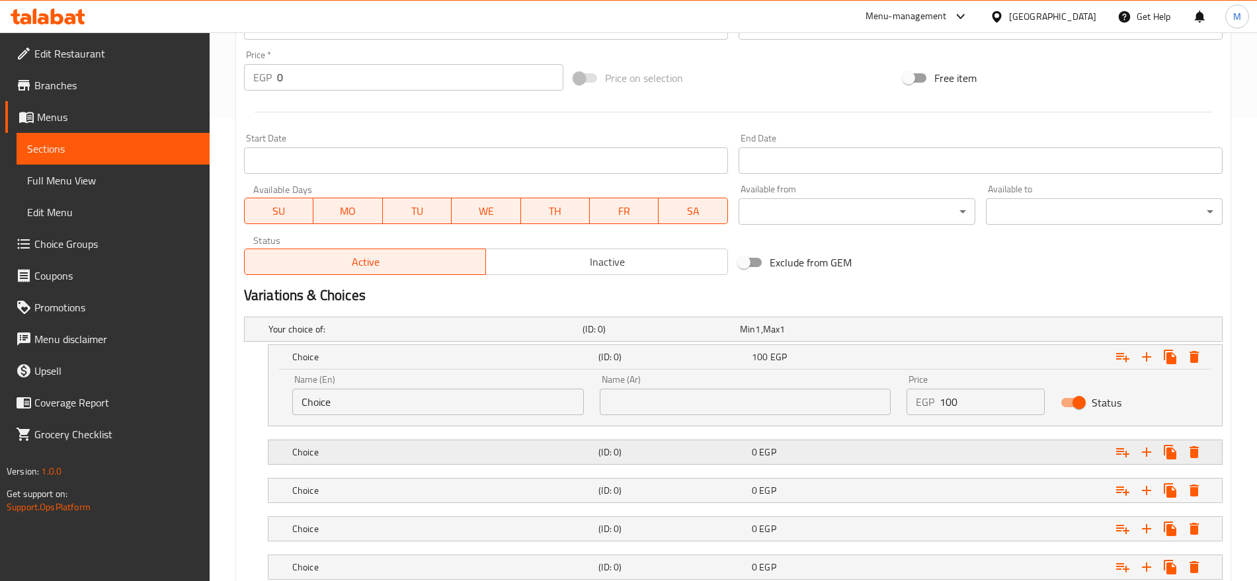
click at [983, 469] on div "Your choice of: (ID: 0) Min 1 , Max 1 Name (En) Your choice of: Name (En) Name …" at bounding box center [733, 454] width 989 height 287
click at [986, 332] on div "Expand" at bounding box center [1051, 329] width 314 height 5
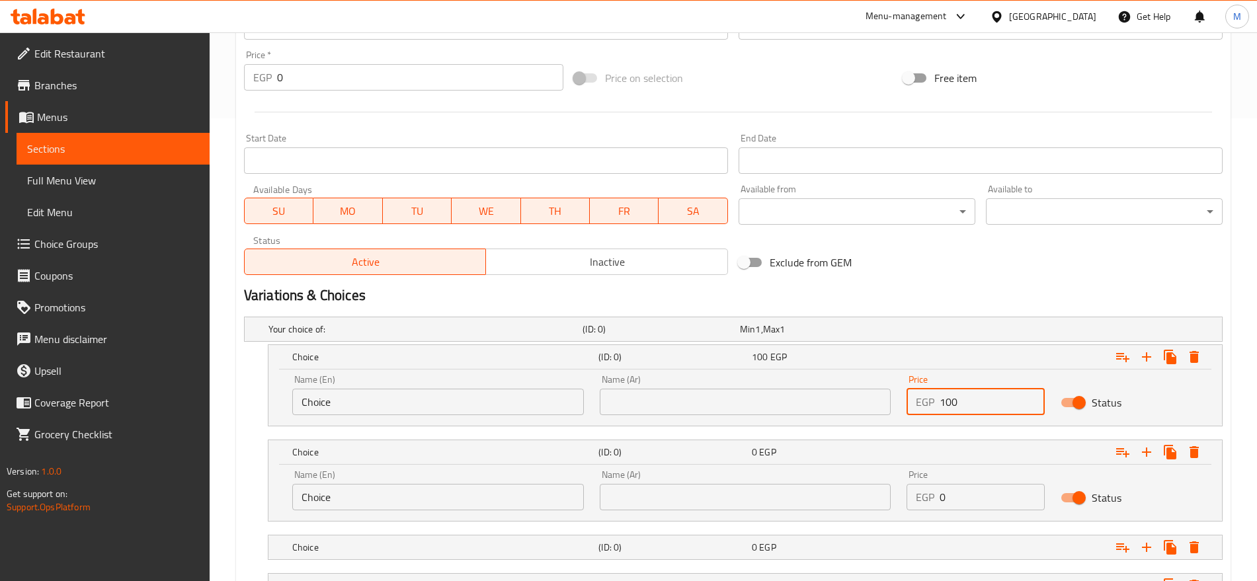
click at [959, 397] on input "100" at bounding box center [991, 402] width 104 height 26
click at [960, 496] on input "0" at bounding box center [991, 497] width 104 height 26
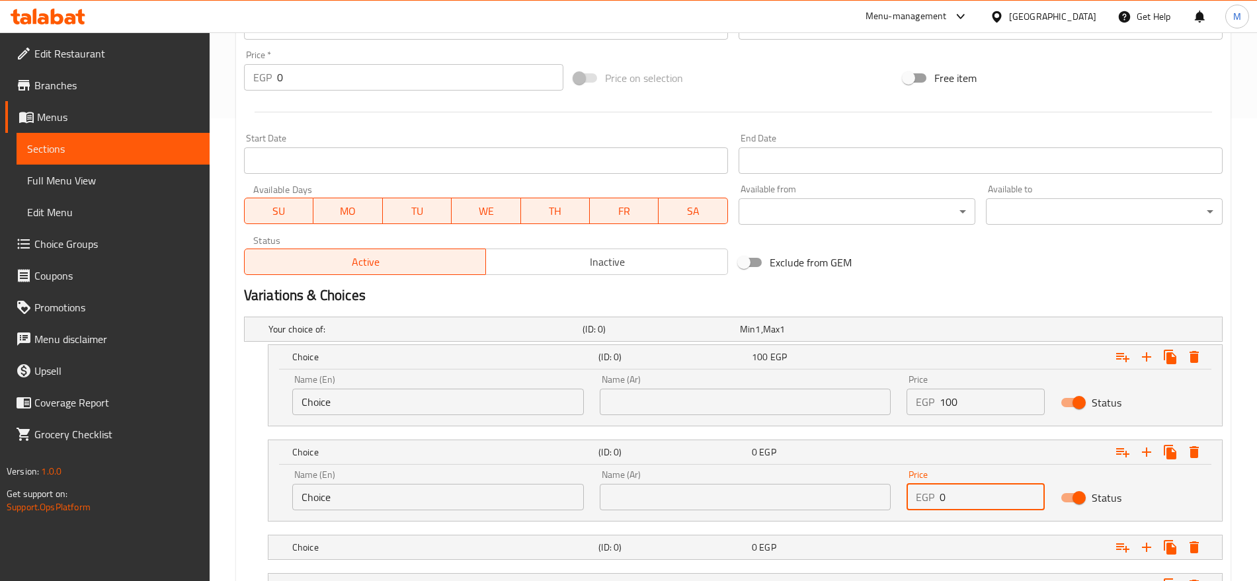
paste input "10"
click at [960, 496] on input "0" at bounding box center [991, 497] width 104 height 26
type input "100"
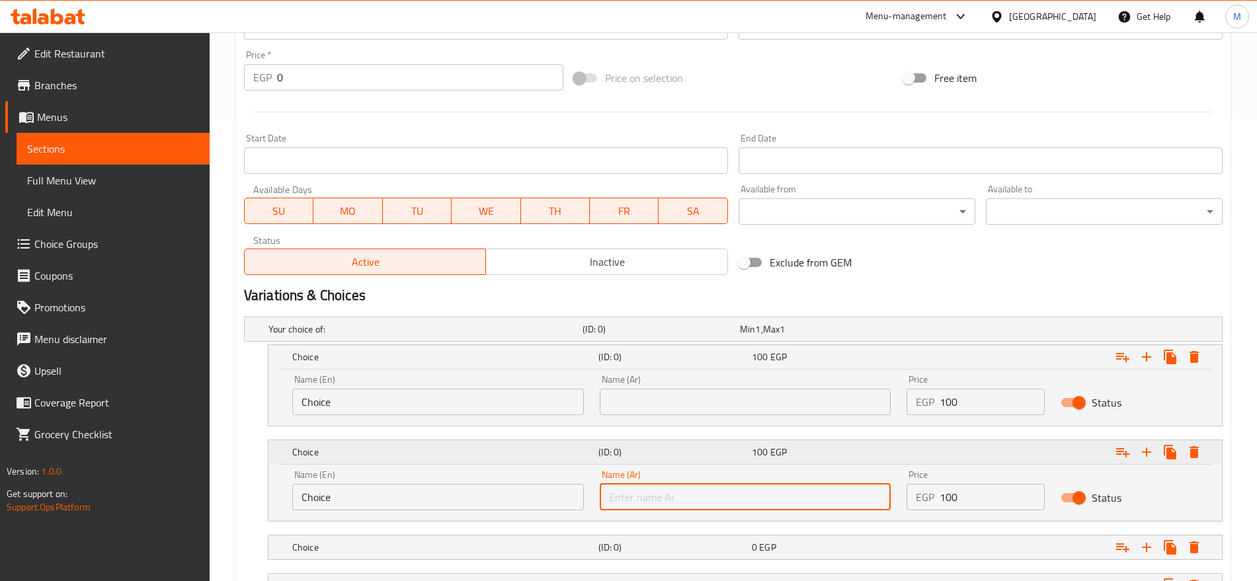
drag, startPoint x: 855, startPoint y: 487, endPoint x: 855, endPoint y: 455, distance: 31.7
click at [855, 455] on div "Choice (ID: 0) 100 EGP Name (En) Choice Name (En) Name (Ar) Name (Ar) Price EGP…" at bounding box center [744, 480] width 953 height 81
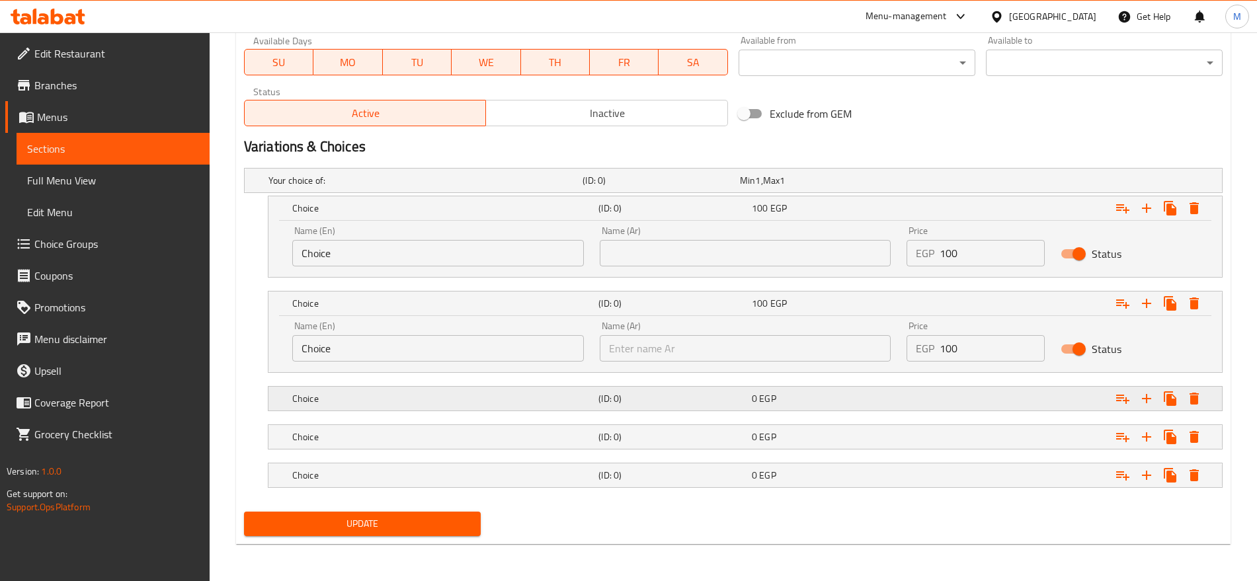
click at [947, 183] on div "Expand" at bounding box center [1051, 180] width 314 height 5
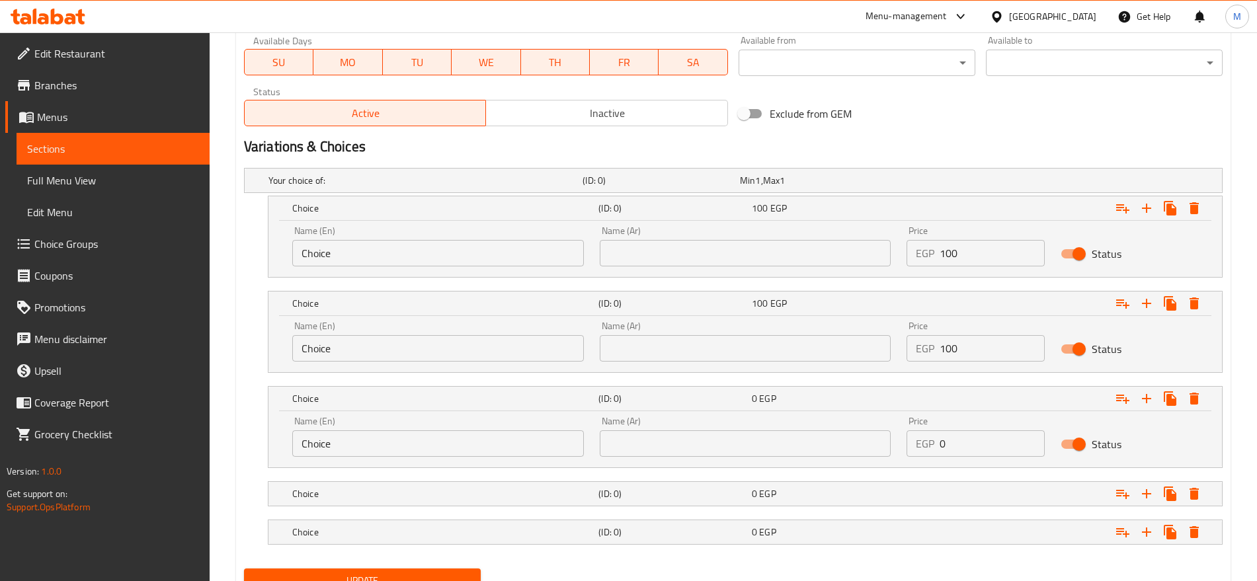
click at [969, 434] on input "0" at bounding box center [991, 443] width 104 height 26
paste input "10"
type input "100"
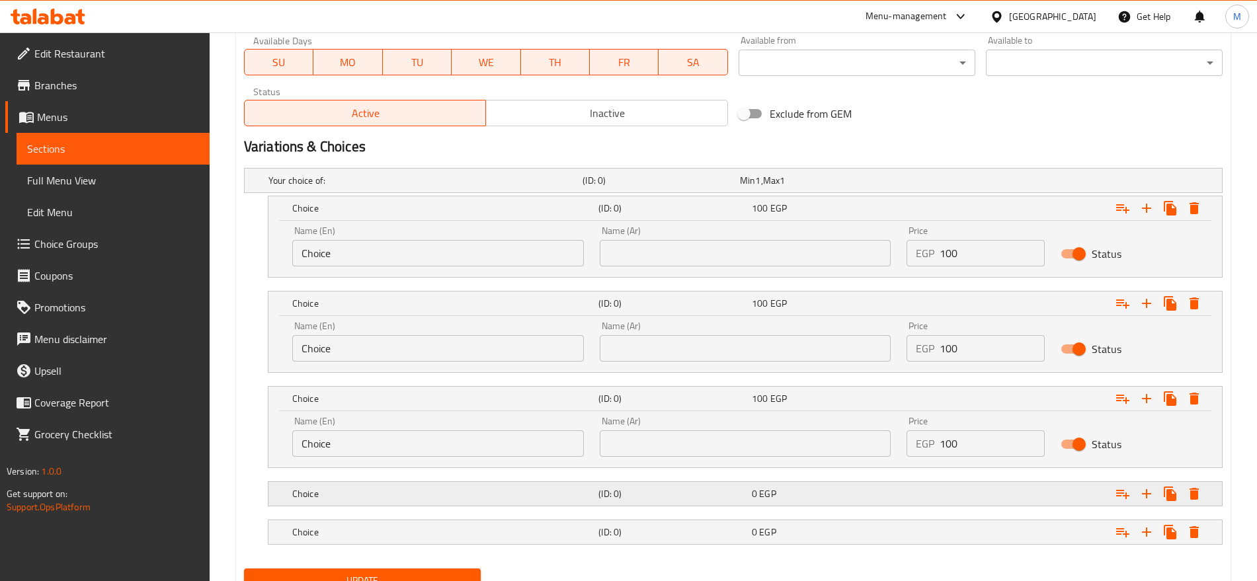
click at [979, 183] on div "Expand" at bounding box center [1051, 180] width 314 height 5
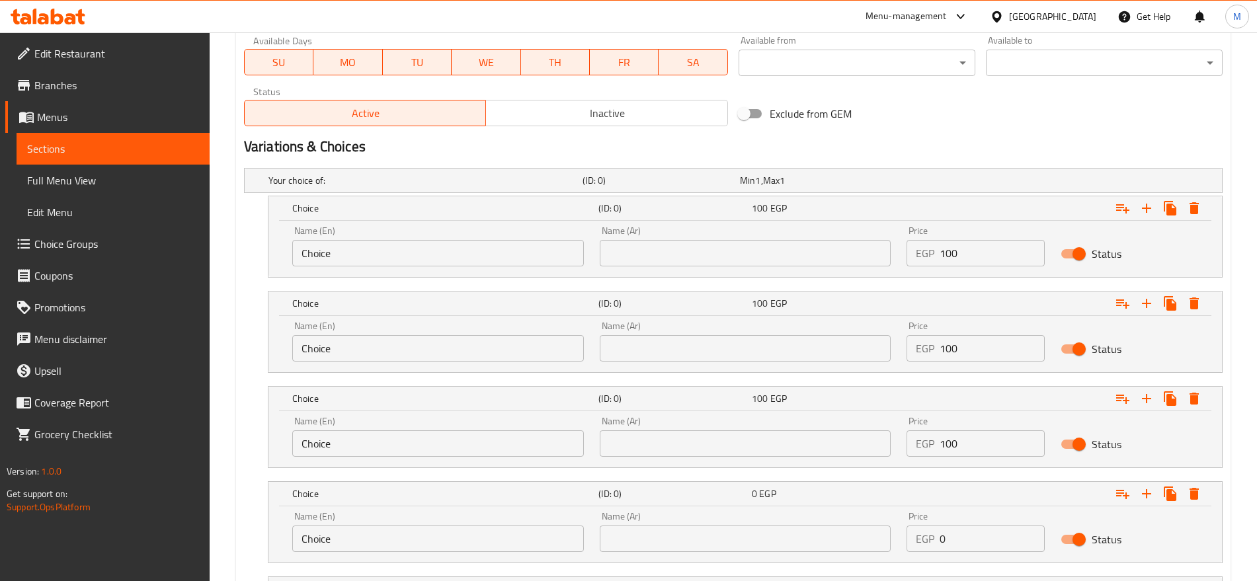
click at [965, 535] on input "0" at bounding box center [991, 538] width 104 height 26
paste input "200"
click at [970, 549] on div "Price EGP 0200 Price" at bounding box center [974, 532] width 153 height 56
click at [972, 547] on input "0200" at bounding box center [991, 538] width 104 height 26
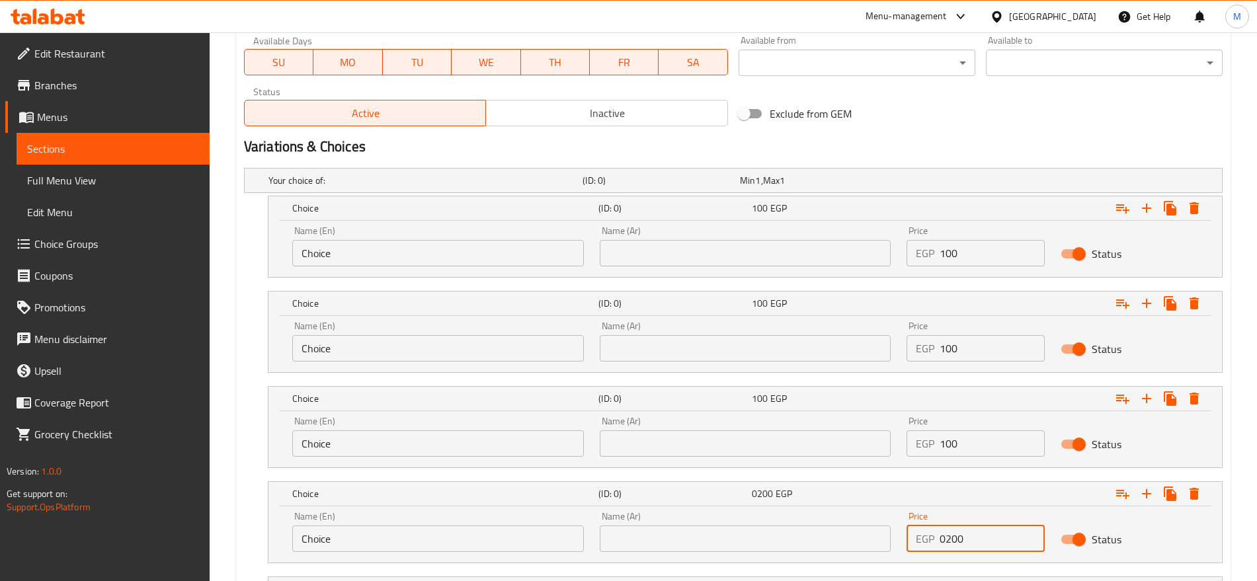
click at [972, 547] on input "0200" at bounding box center [991, 538] width 104 height 26
paste input "number"
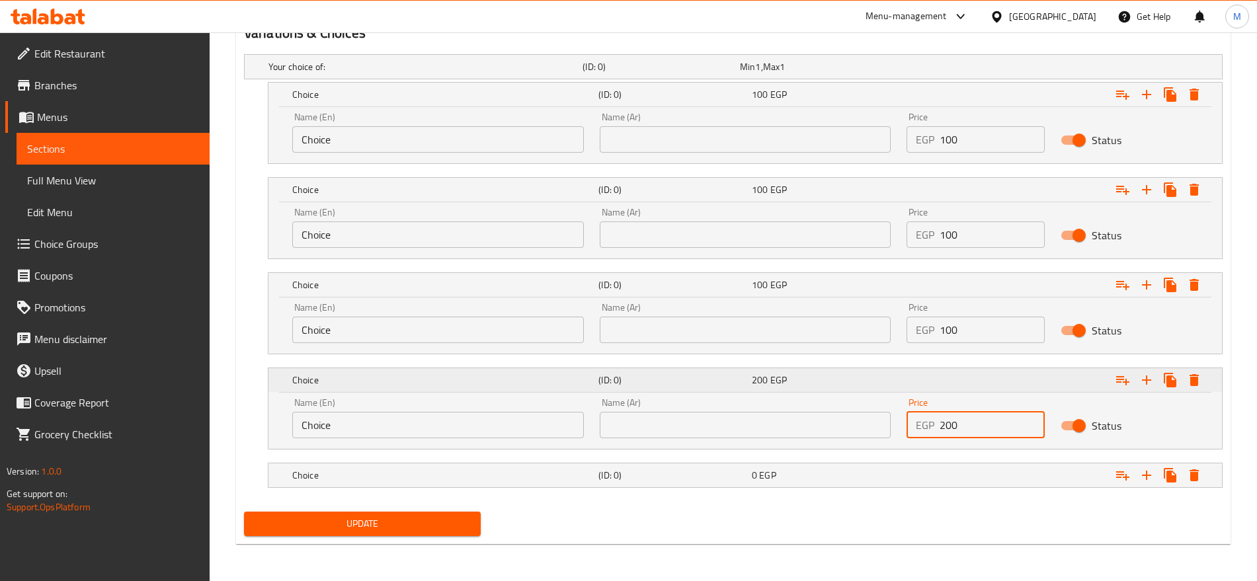
type input "200"
click at [990, 69] on div "Expand" at bounding box center [1051, 66] width 314 height 5
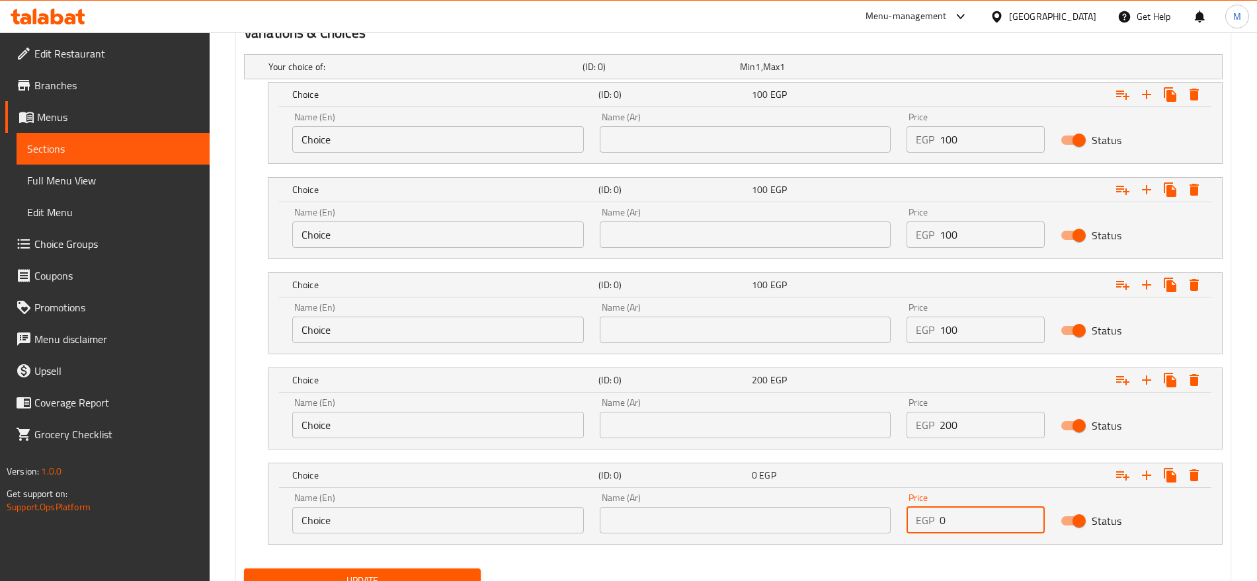
click at [992, 521] on input "0" at bounding box center [991, 520] width 104 height 26
paste input "10"
click at [992, 521] on input "0" at bounding box center [991, 520] width 104 height 26
type input "100"
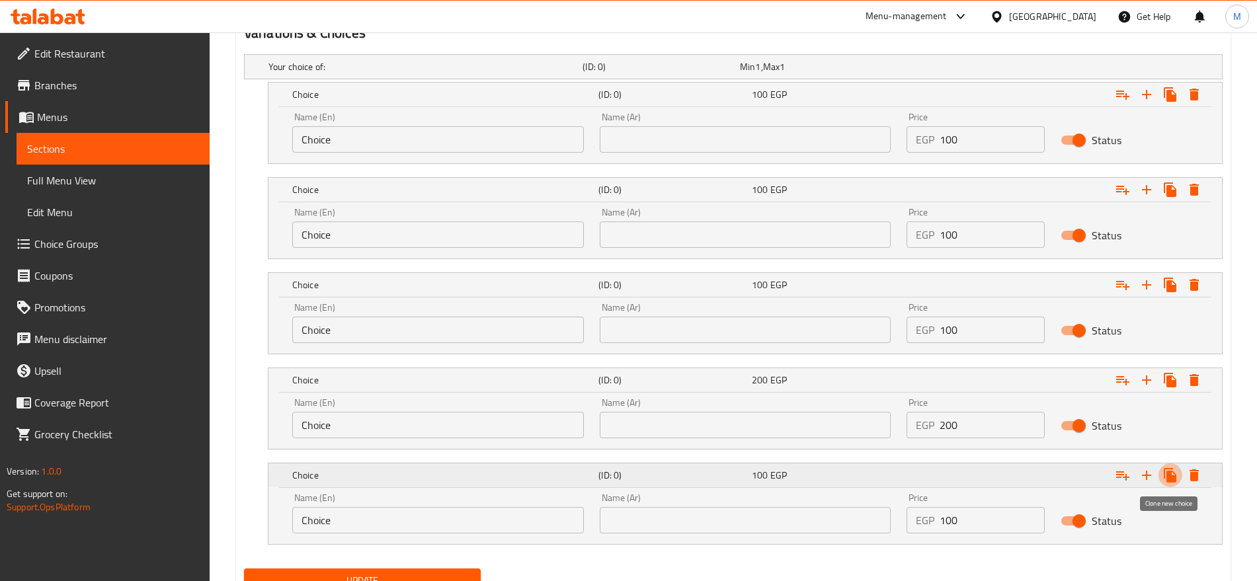
click at [1175, 471] on icon "Expand" at bounding box center [1170, 475] width 16 height 16
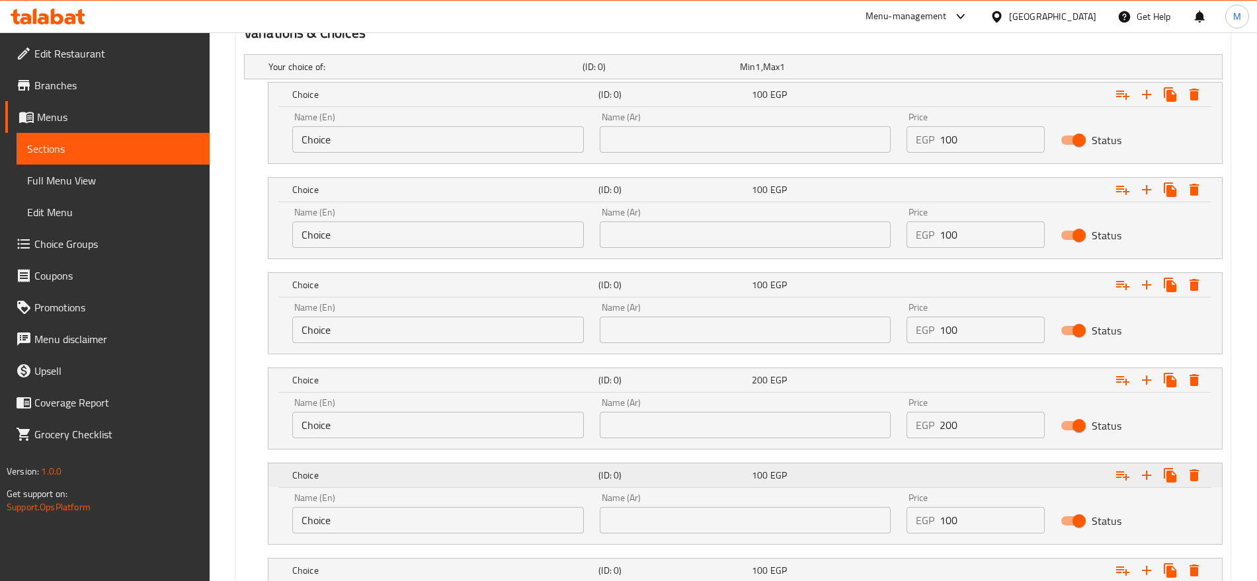
scroll to position [820, 0]
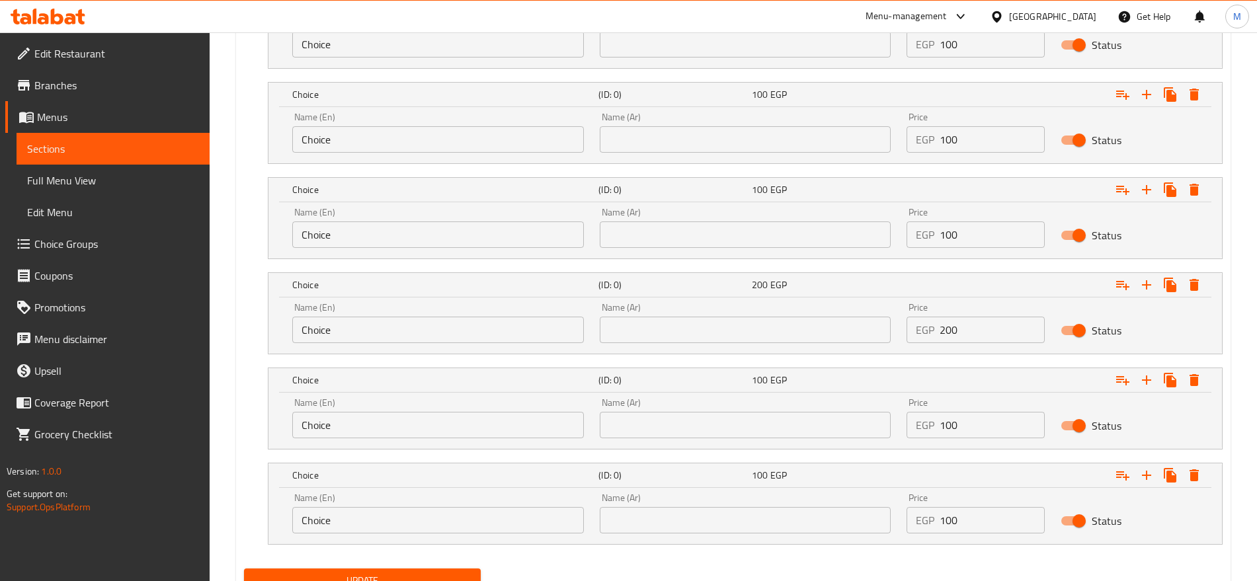
click at [960, 531] on input "100" at bounding box center [991, 520] width 104 height 26
type input "120"
click at [834, 504] on div "Name (Ar) Name (Ar)" at bounding box center [746, 513] width 292 height 40
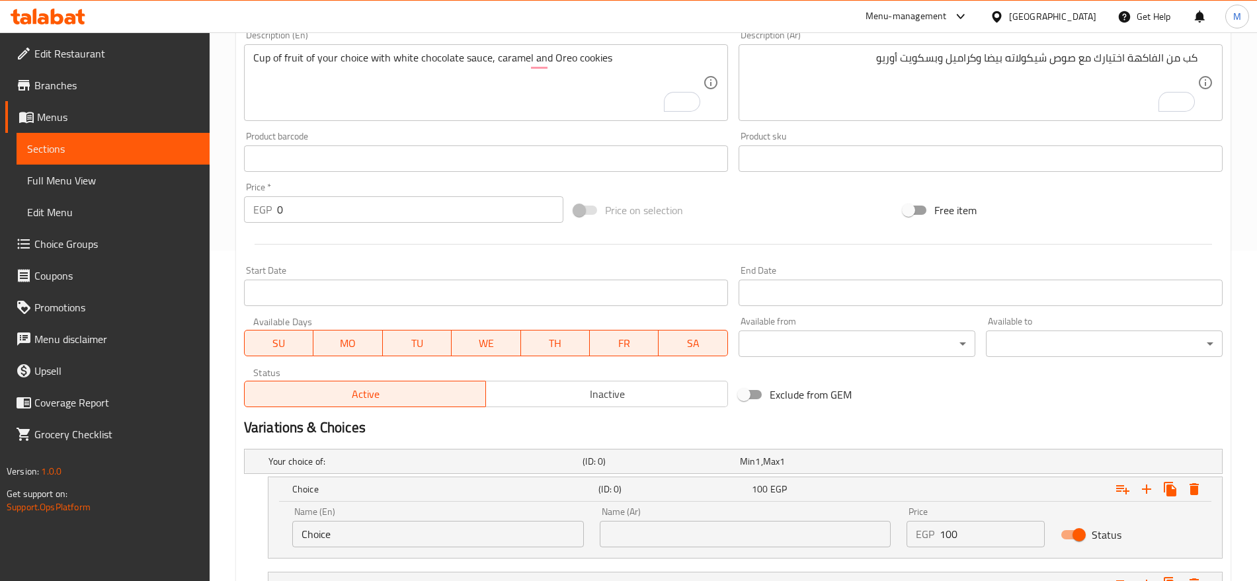
scroll to position [331, 0]
paste input "فراولة"
click at [738, 536] on input "text" at bounding box center [746, 533] width 292 height 26
type input "فراولة"
click at [480, 533] on input "Choice" at bounding box center [438, 533] width 292 height 26
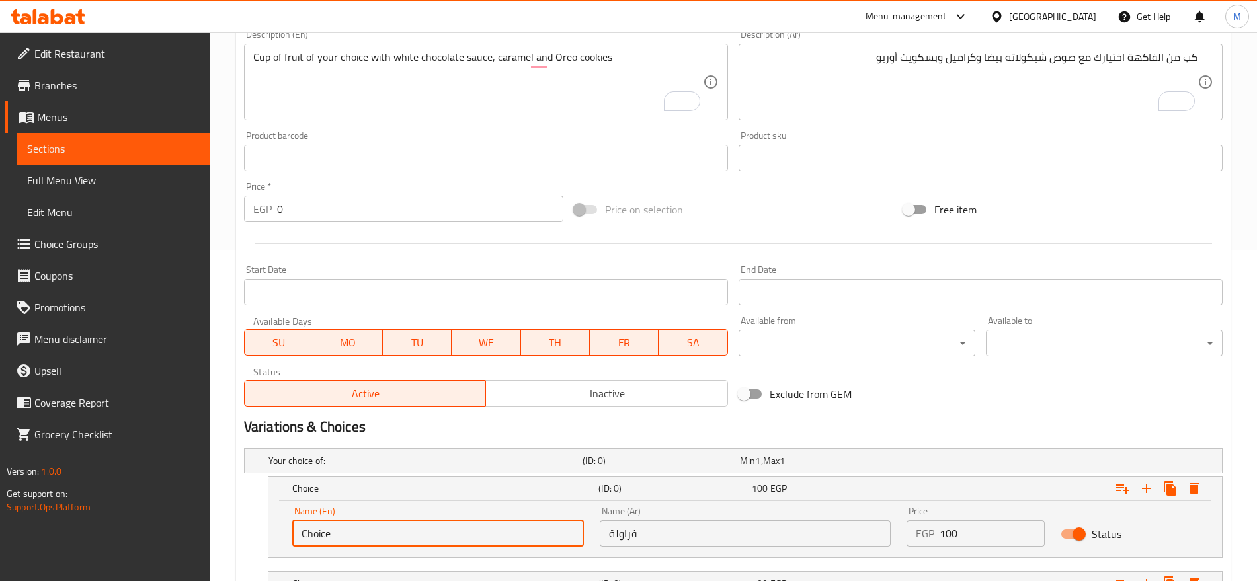
click at [480, 533] on input "Choice" at bounding box center [438, 533] width 292 height 26
type input "Strawberry"
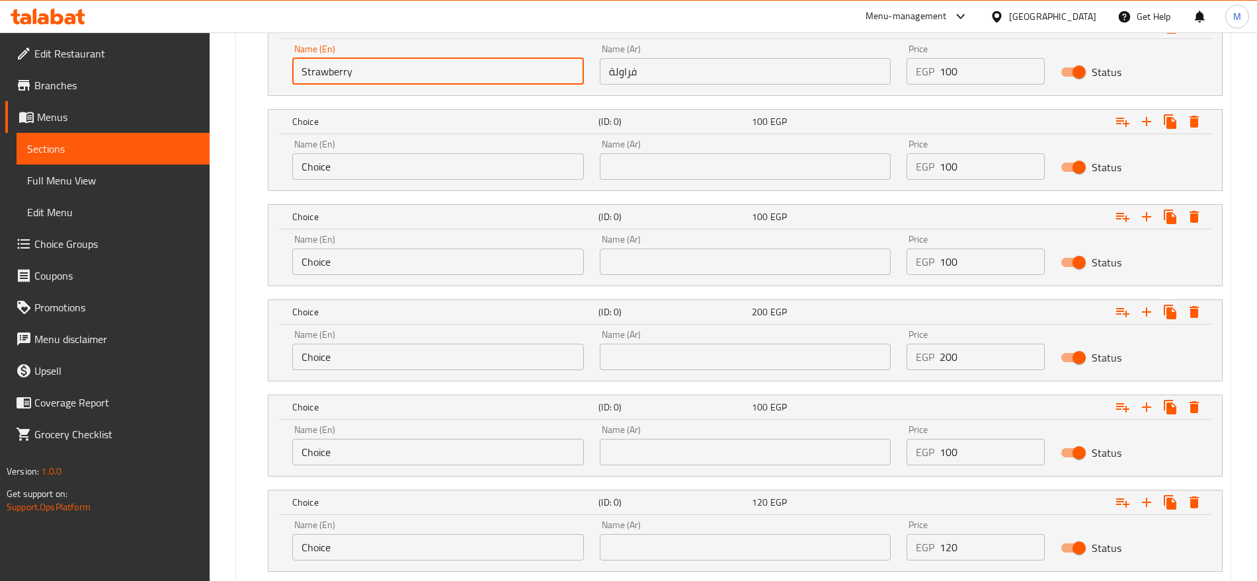
scroll to position [800, 0]
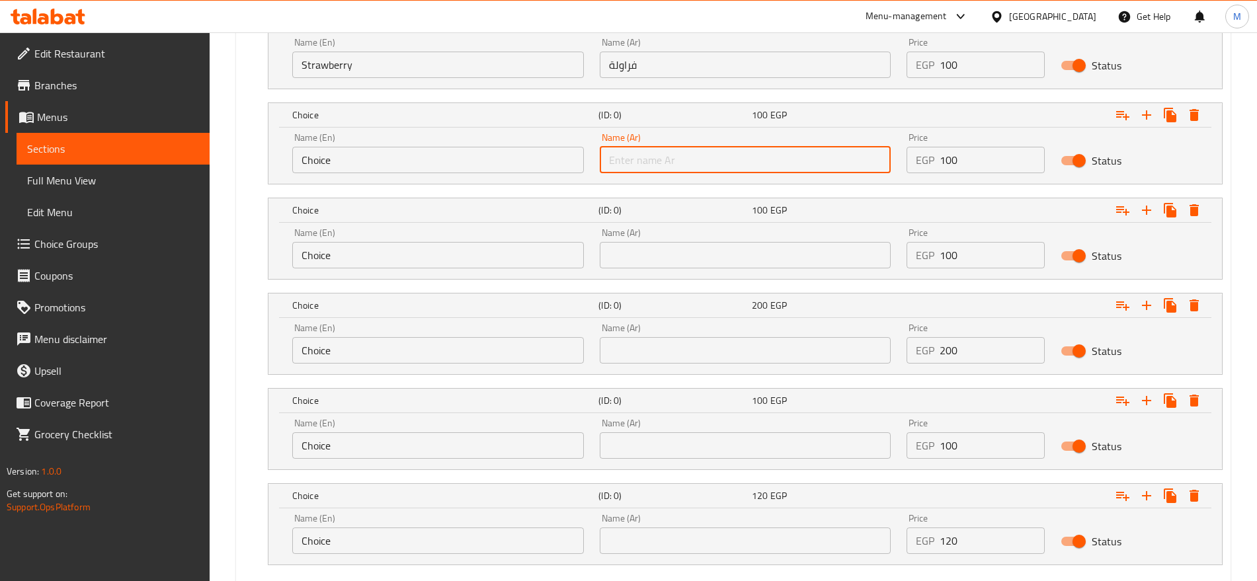
paste input "موز"
click at [738, 165] on input "text" at bounding box center [746, 160] width 292 height 26
type input "موز"
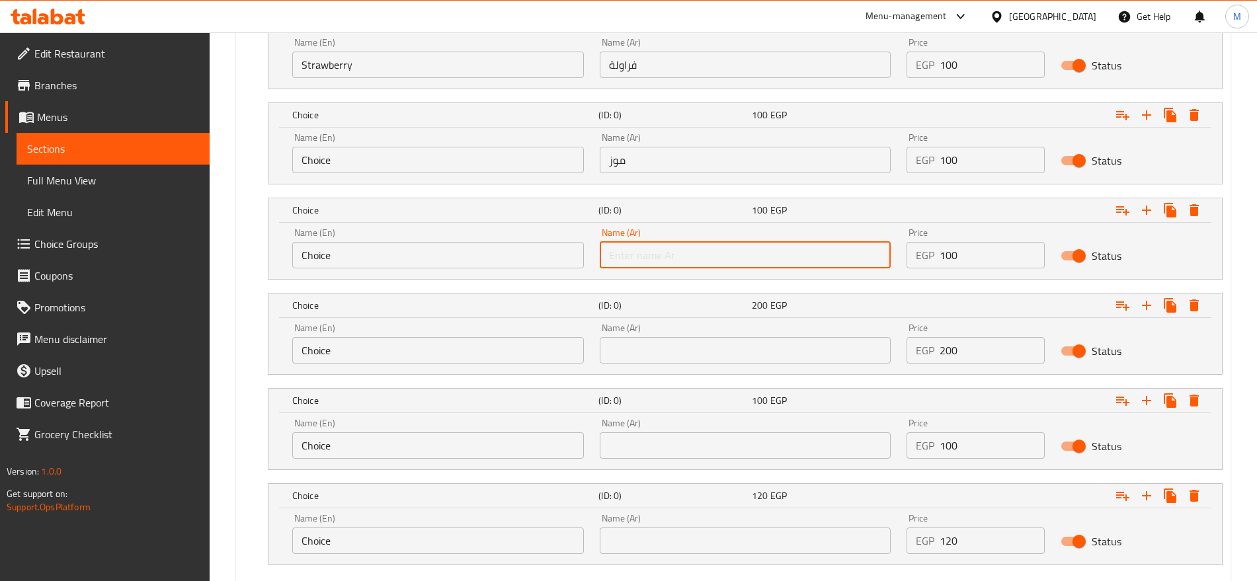
click at [789, 248] on input "text" at bounding box center [746, 255] width 292 height 26
paste input "مانجا"
type input "مانجا"
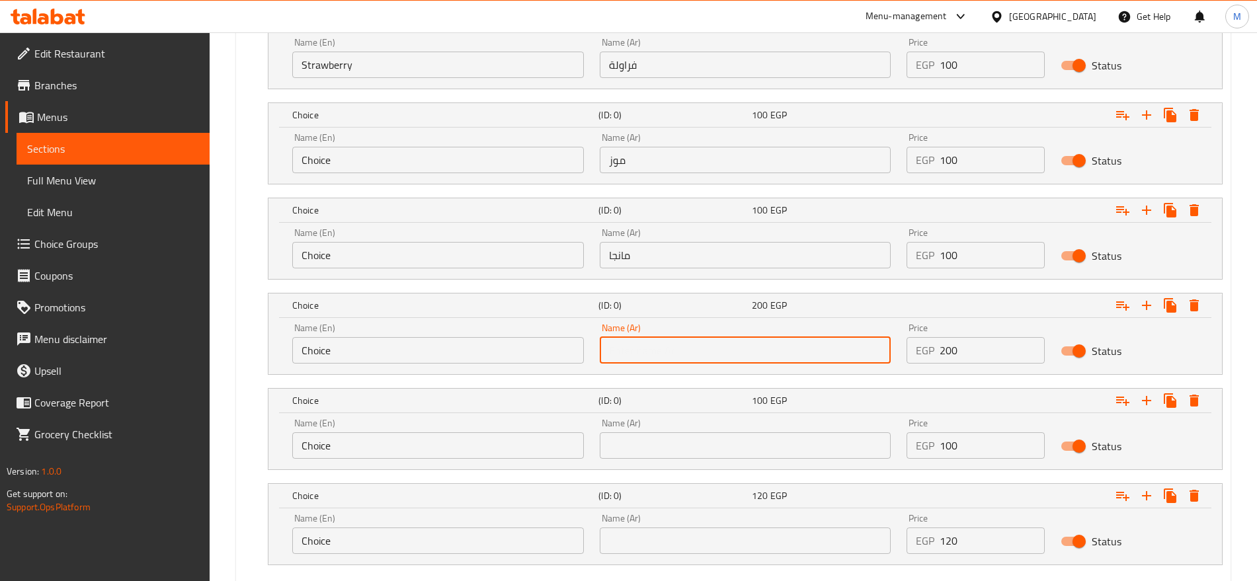
click at [763, 360] on input "text" at bounding box center [746, 350] width 292 height 26
paste input "كيوى"
type input "كيوى"
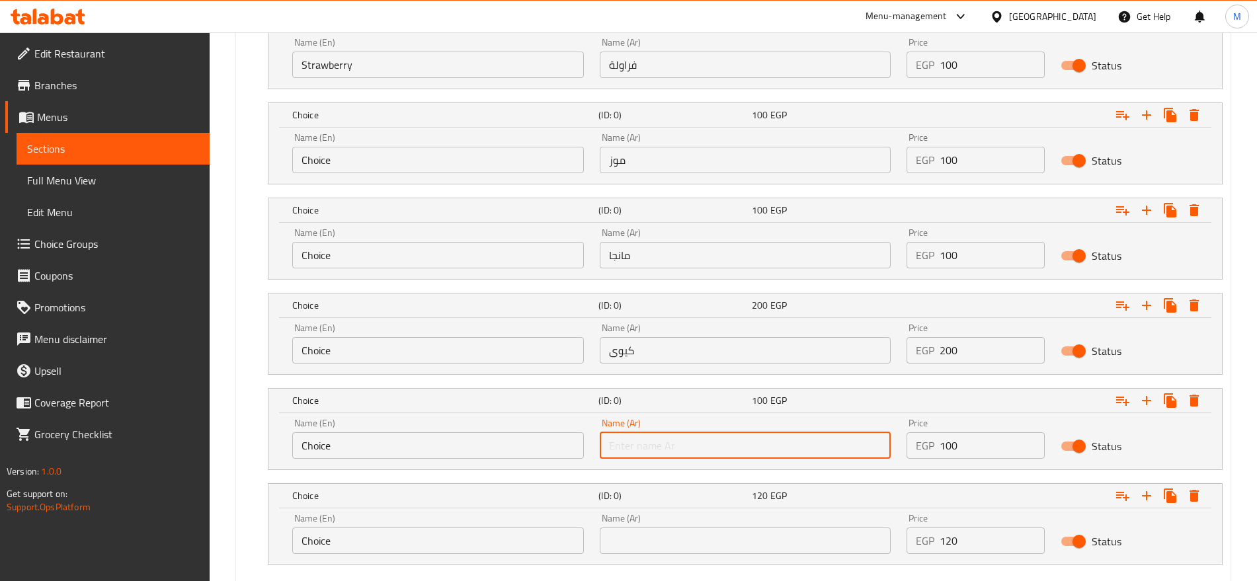
paste input "تفاح"
click at [780, 442] on input "text" at bounding box center [746, 445] width 292 height 26
type input "تفاح"
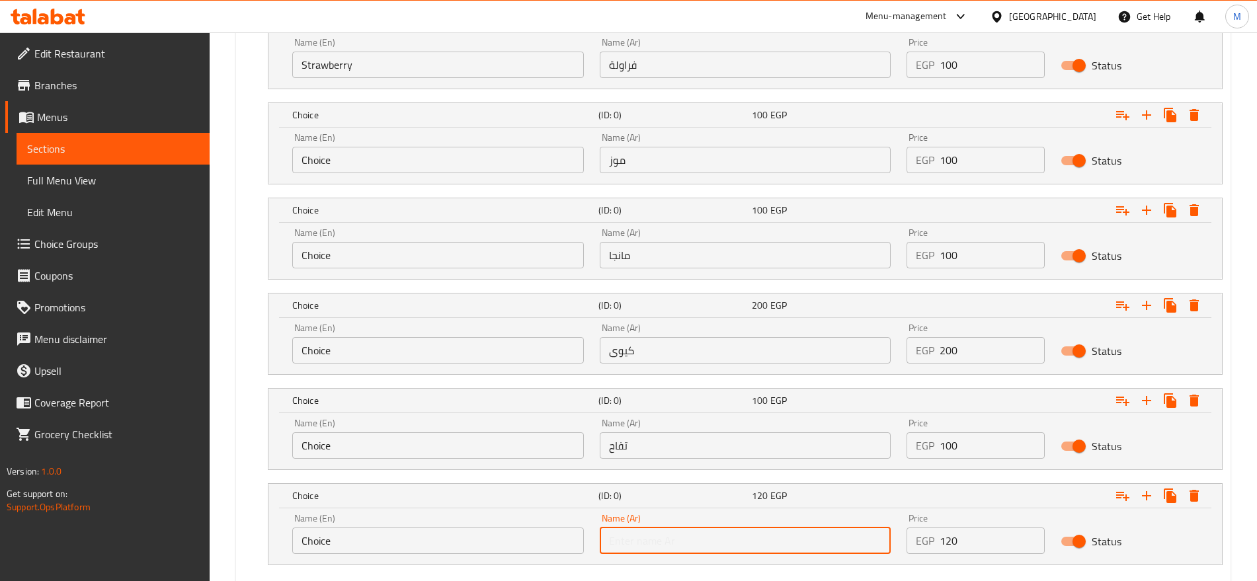
paste input "كب ميكس فواكه موز / تفاح / مانجا كيوى( مع قرفة وعسل"
click at [826, 539] on input "كب ميكس فواكه موز / تفاح / مانجا كيوى( مع قرفة وعسل" at bounding box center [746, 540] width 292 height 26
type input "كب ميكس فواكه موز / تفاح / مانجا كيوى( مع قرفة وعسل"
click at [433, 529] on input "Choice" at bounding box center [438, 540] width 292 height 26
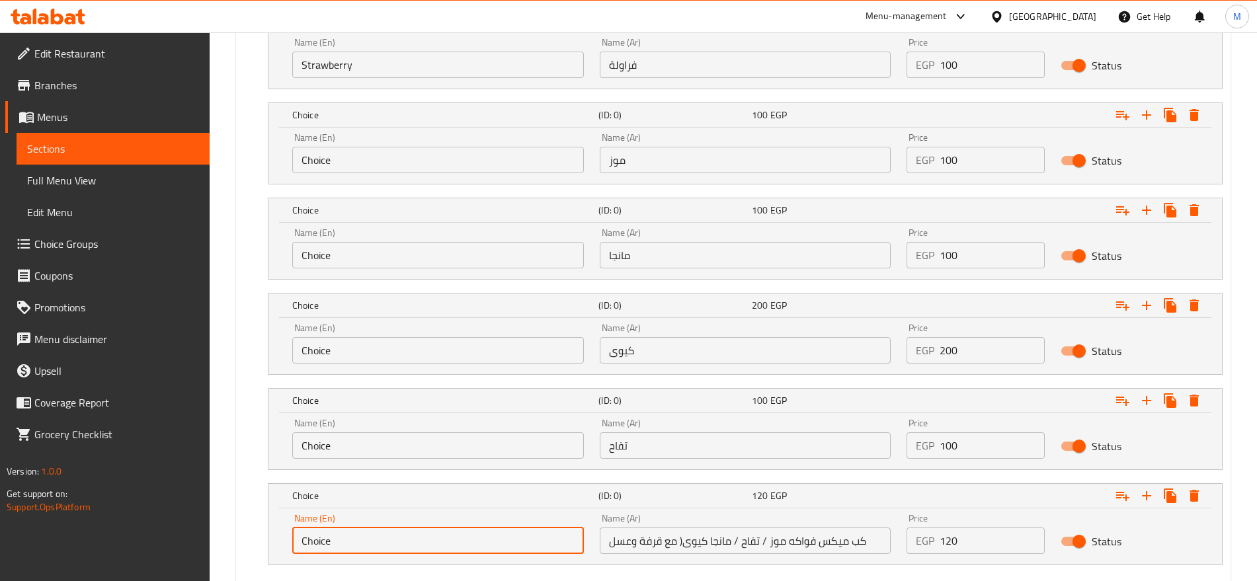
click at [433, 529] on input "Choice" at bounding box center [438, 540] width 292 height 26
paste input "Mixed fruit cup (banana, apple, mango, kiwi) with cinnamon and honey"
click at [436, 543] on input "Mixed fruit cup (banana, apple, mango, kiwi) with cinnamon and honey" at bounding box center [438, 540] width 292 height 26
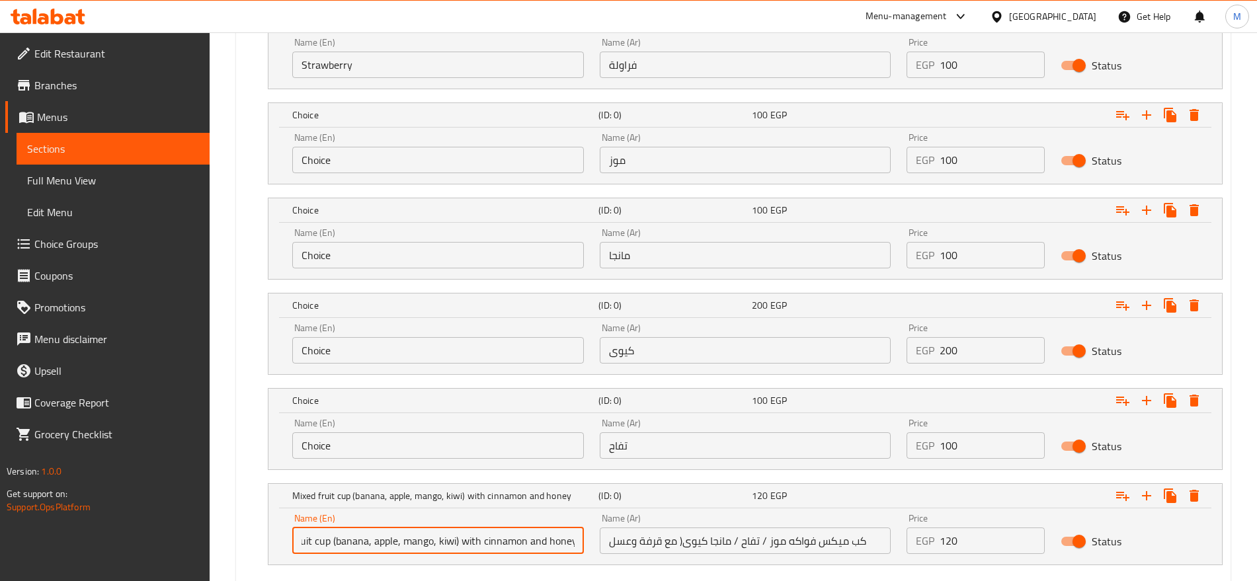
click at [444, 542] on input "Mixed fruit cup (banana, apple, mango, kiwi) with cinnamon and honey" at bounding box center [438, 540] width 292 height 26
drag, startPoint x: 444, startPoint y: 542, endPoint x: 435, endPoint y: 542, distance: 9.3
click at [435, 542] on input "Mixed fruit cup (banana, apple, mango, kiwi) with cinnamon and honey" at bounding box center [438, 540] width 292 height 26
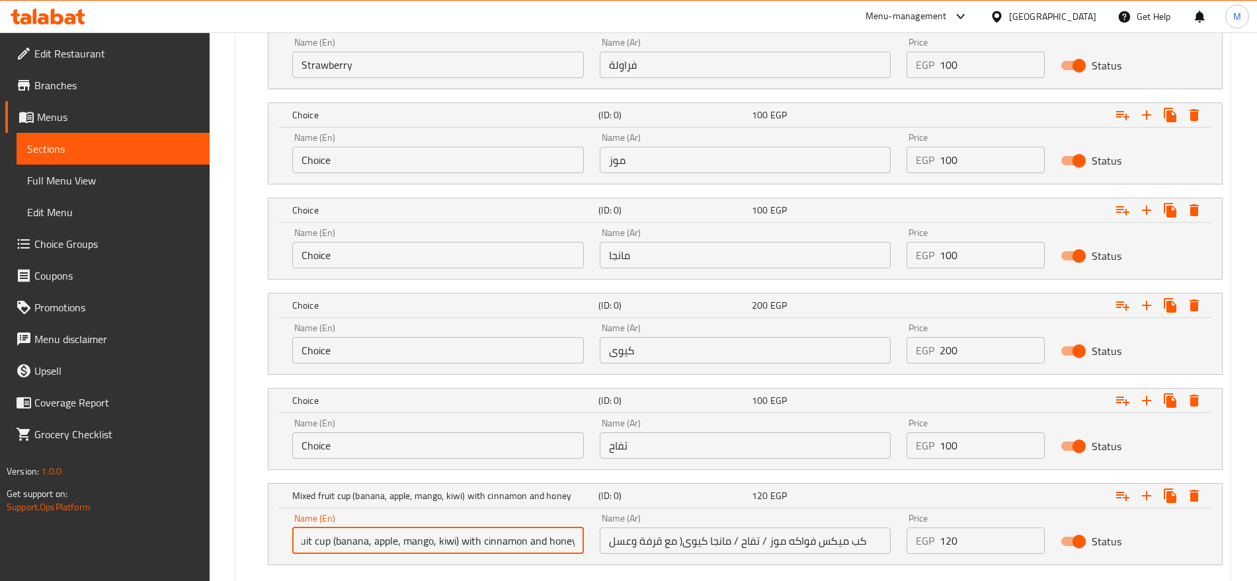
click at [435, 542] on input "Mixed fruit cup (banana, apple, mango, kiwi) with cinnamon and honey" at bounding box center [438, 540] width 292 height 26
click at [489, 537] on input "Mixed fruit cup (banana, apple, mango, kiwi) with cinnamon and honey" at bounding box center [438, 540] width 292 height 26
click at [541, 541] on input "Mixed Fruit Cup (banana, Apple, Mango, Kiwi) with Cinnamon and Honey" at bounding box center [438, 540] width 292 height 26
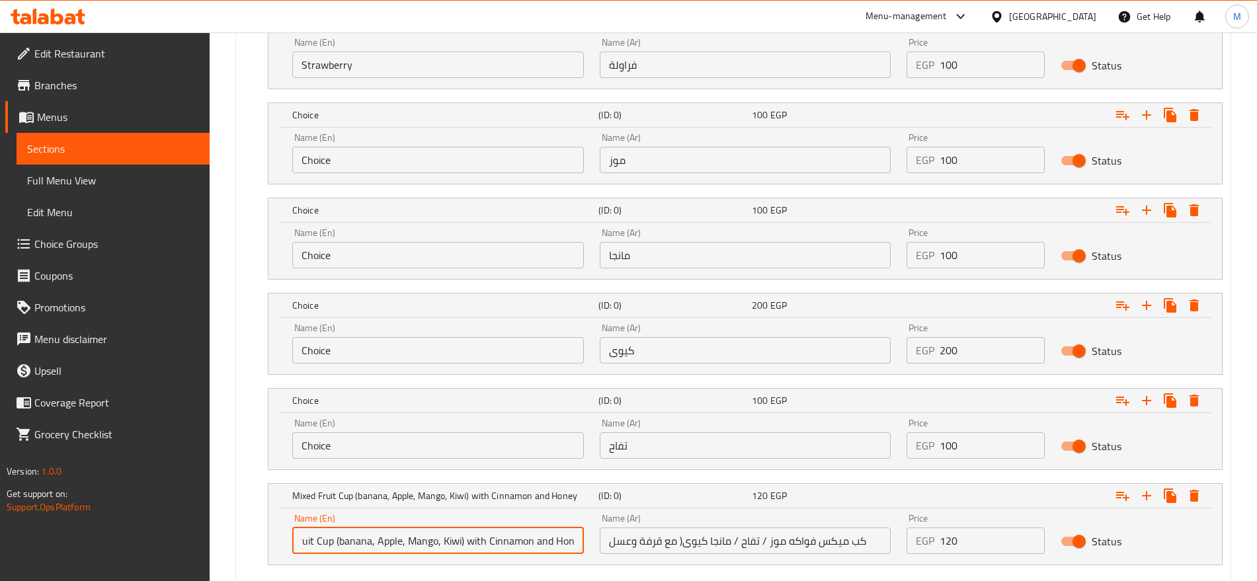
click at [541, 541] on input "Mixed Fruit Cup (banana, Apple, Mango, Kiwi) with Cinnamon and Honey" at bounding box center [438, 540] width 292 height 26
click at [477, 541] on input "Mixed Fruit Cup (banana, Apple, Mango, Kiwi) with Cinnamon And Honey" at bounding box center [438, 540] width 292 height 26
click at [342, 541] on input "Mixed Fruit Cup (banana, Apple, Mango, Kiwi) With Cinnamon And Honey" at bounding box center [438, 540] width 292 height 26
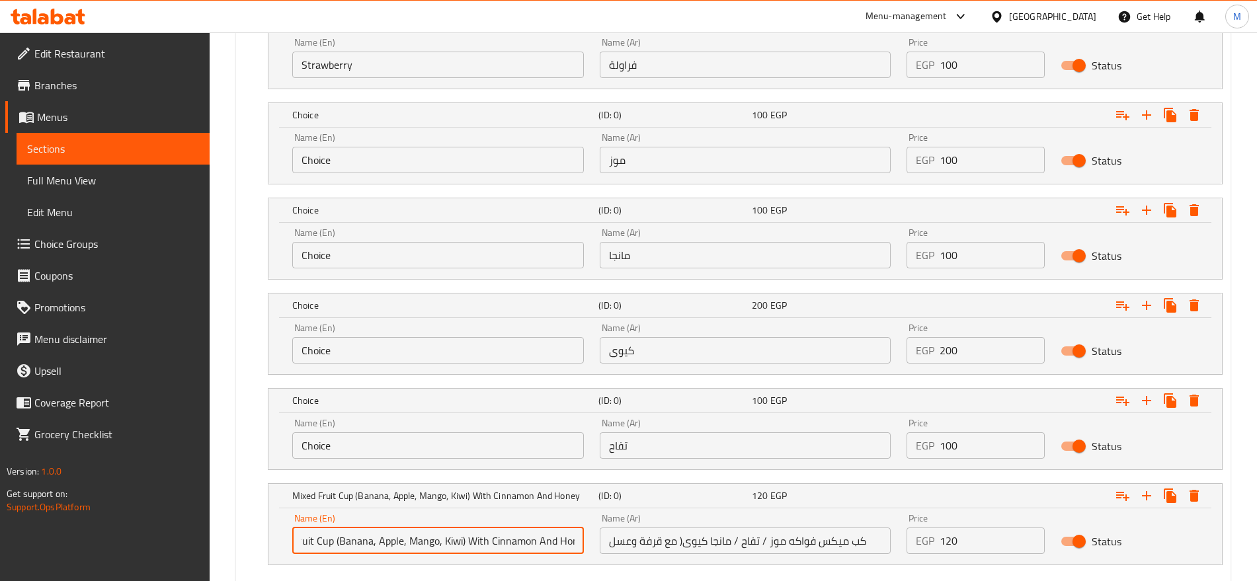
type input "Mixed Fruit Cup (Banana, Apple, Mango, Kiwi) With Cinnamon And Honey"
click at [469, 455] on input "Choice" at bounding box center [438, 445] width 292 height 26
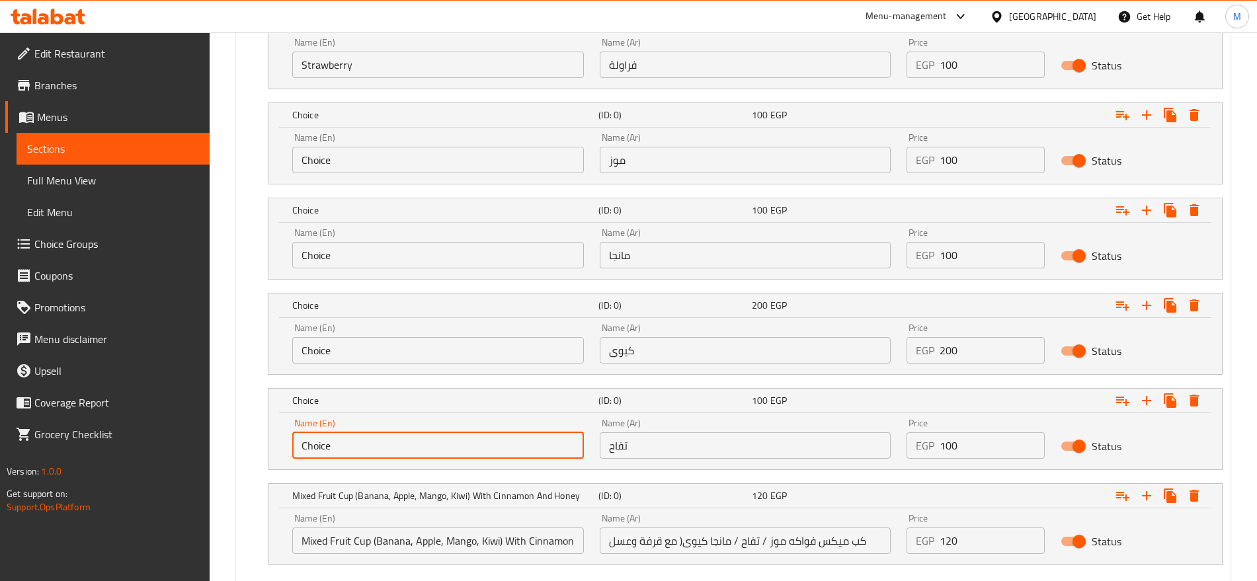
click at [469, 455] on input "Choice" at bounding box center [438, 445] width 292 height 26
type input "Apple"
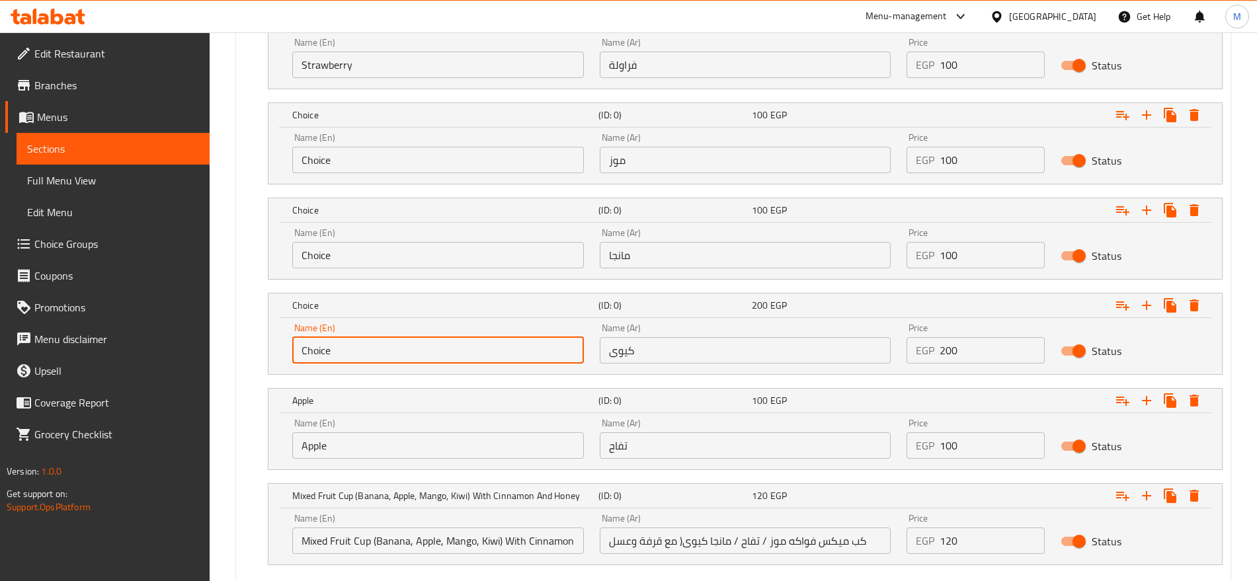
click at [397, 346] on input "Choice" at bounding box center [438, 350] width 292 height 26
type input "Kiwi"
click at [348, 257] on input "Choice" at bounding box center [438, 255] width 292 height 26
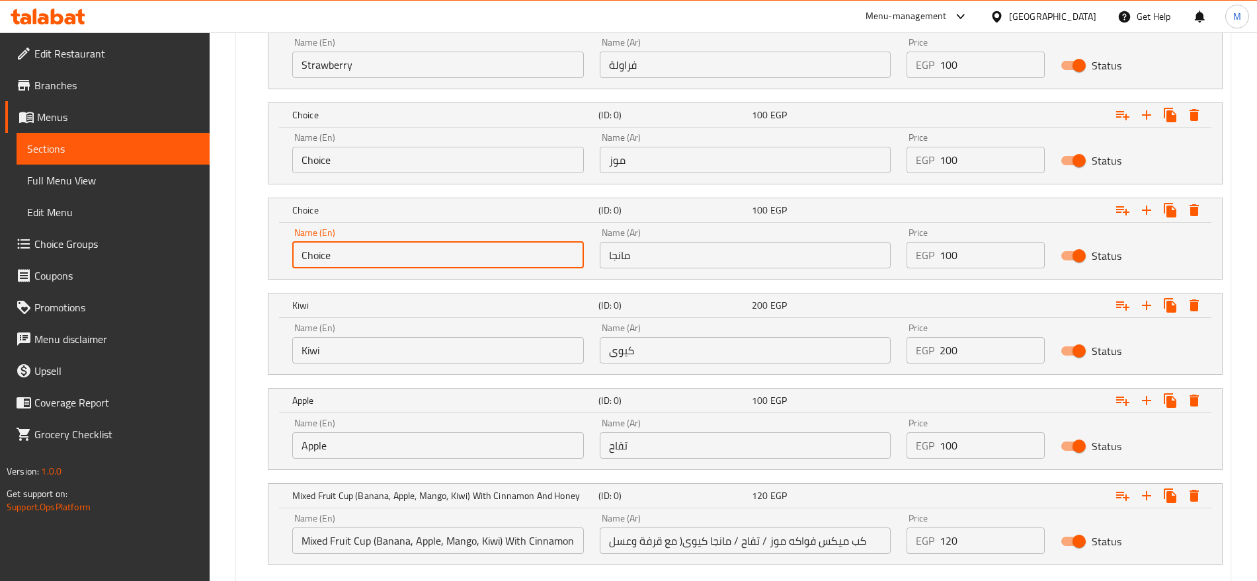
click at [348, 257] on input "Choice" at bounding box center [438, 255] width 292 height 26
type input "C"
type input "Mango"
click at [362, 157] on input "Choice" at bounding box center [438, 160] width 292 height 26
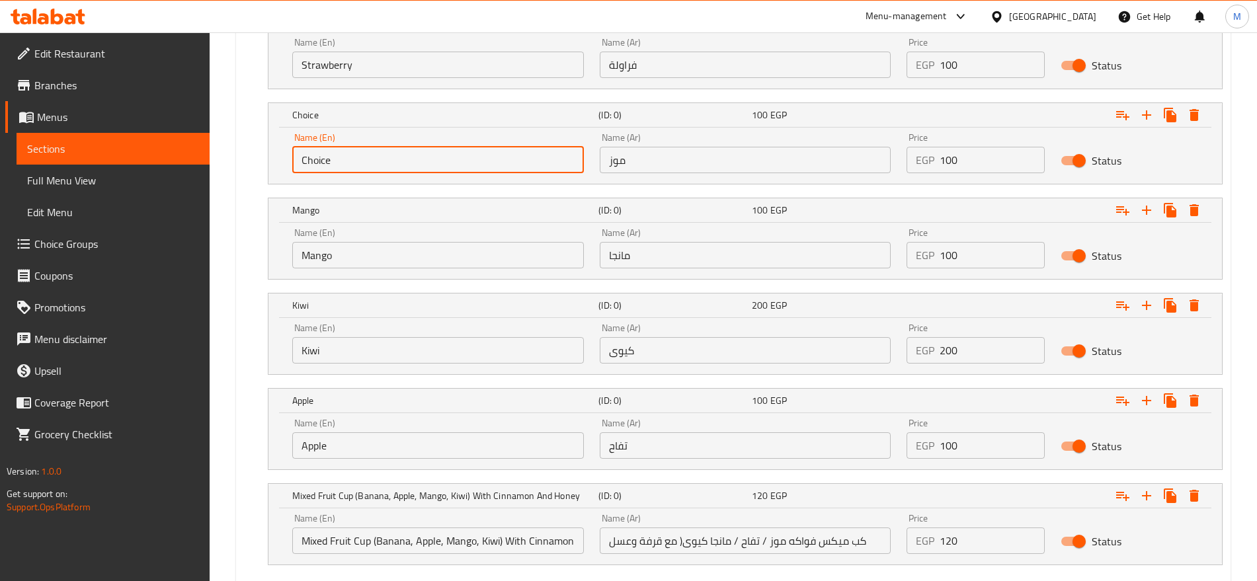
click at [362, 157] on input "Choice" at bounding box center [438, 160] width 292 height 26
click at [362, 157] on input "Banana" at bounding box center [438, 160] width 292 height 26
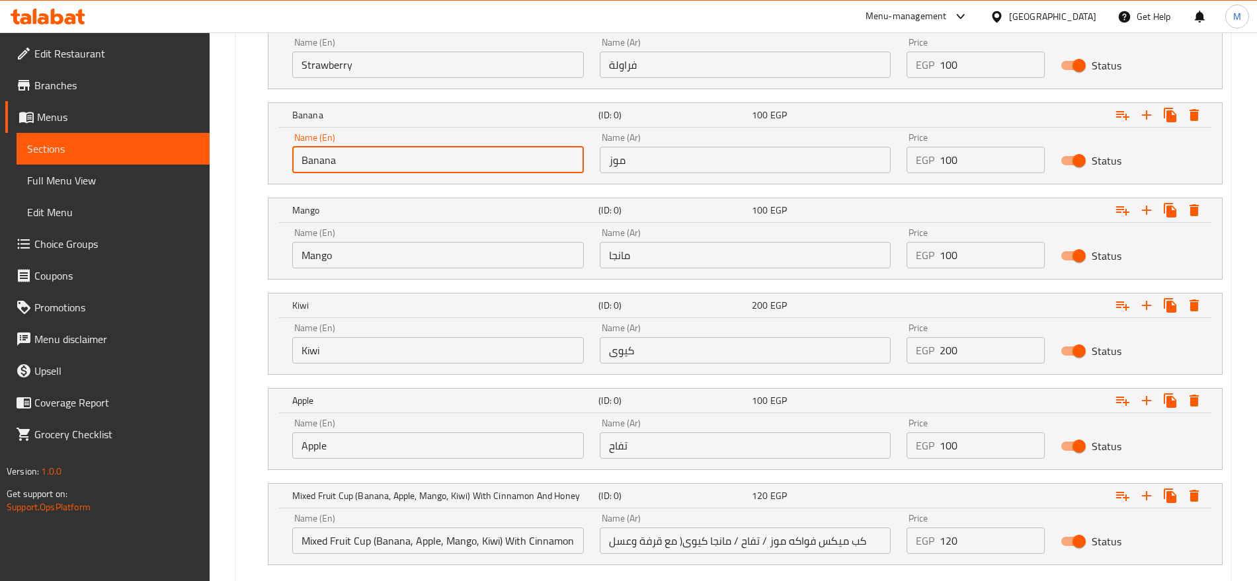
type input "Banana"
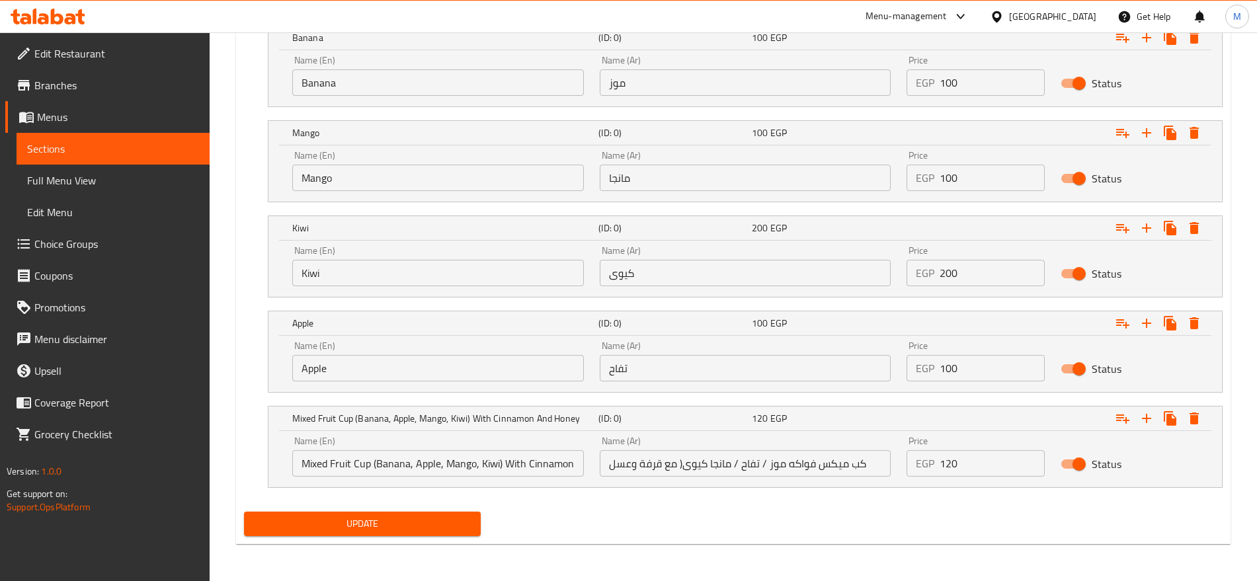
click at [586, 504] on div "Your choice of: (ID: 0) Min 1 , Max 1 Name (En) Your choice of: Name (En) Name …" at bounding box center [733, 201] width 989 height 609
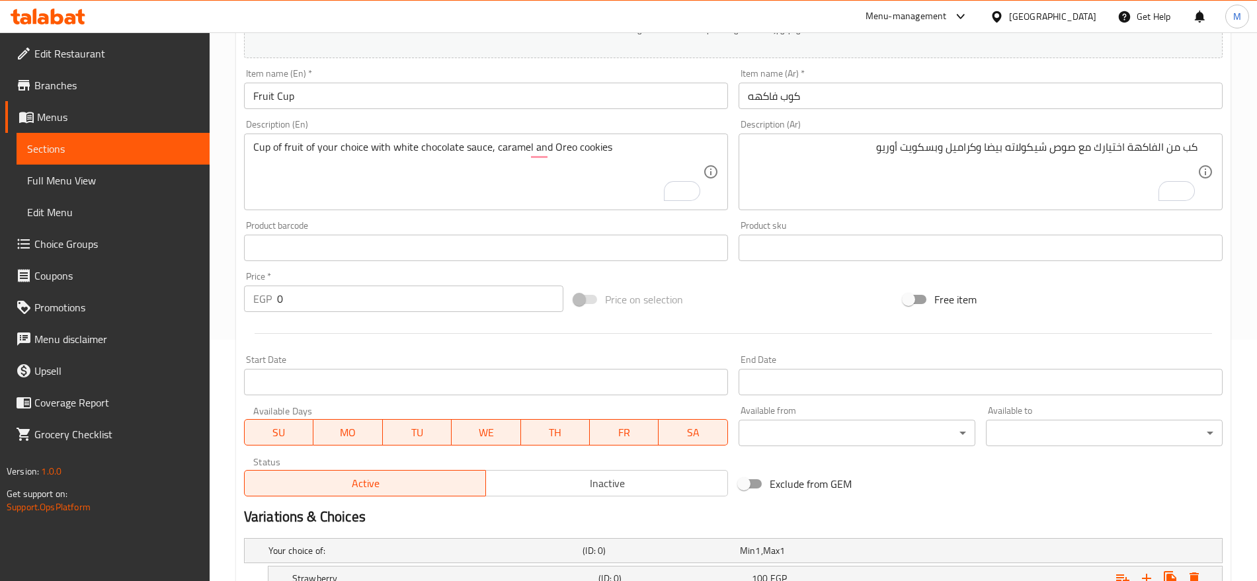
scroll to position [243, 0]
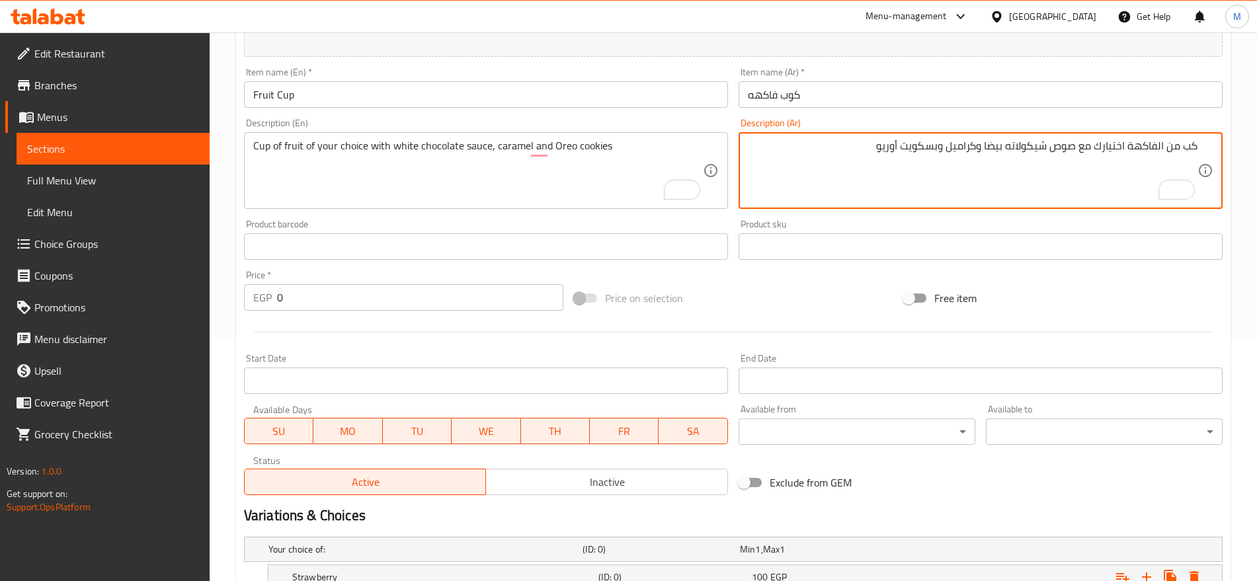
click at [1114, 147] on textarea "كب من الفاكهة اختيارك مع صوص شيكولاته بيضا وكراميل وبسكويت أوريو" at bounding box center [972, 170] width 449 height 63
click at [1128, 146] on textarea "كب من الفاكهة اختيارك مع صوص شيكولاته بيضا وكراميل وبسكويت أوريو" at bounding box center [972, 170] width 449 height 63
type textarea "كب من الفاكهة من اختيارك مع صوص شيكولاته بيضا وكراميل وبسكويت أوريو"
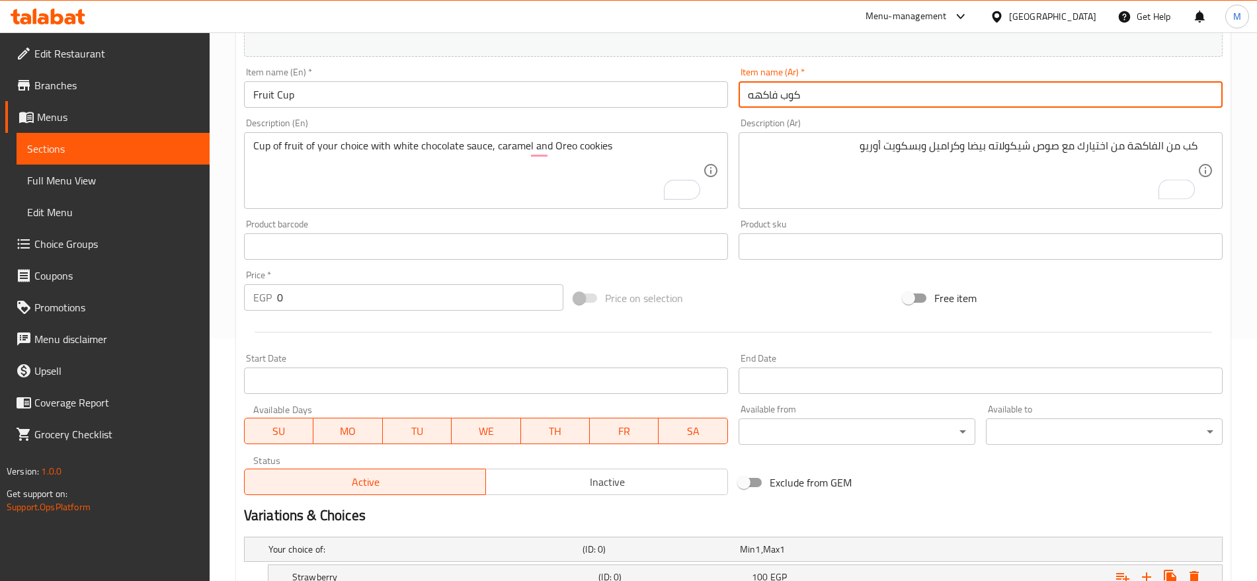
click at [952, 98] on input "كوب فاكهه" at bounding box center [980, 94] width 484 height 26
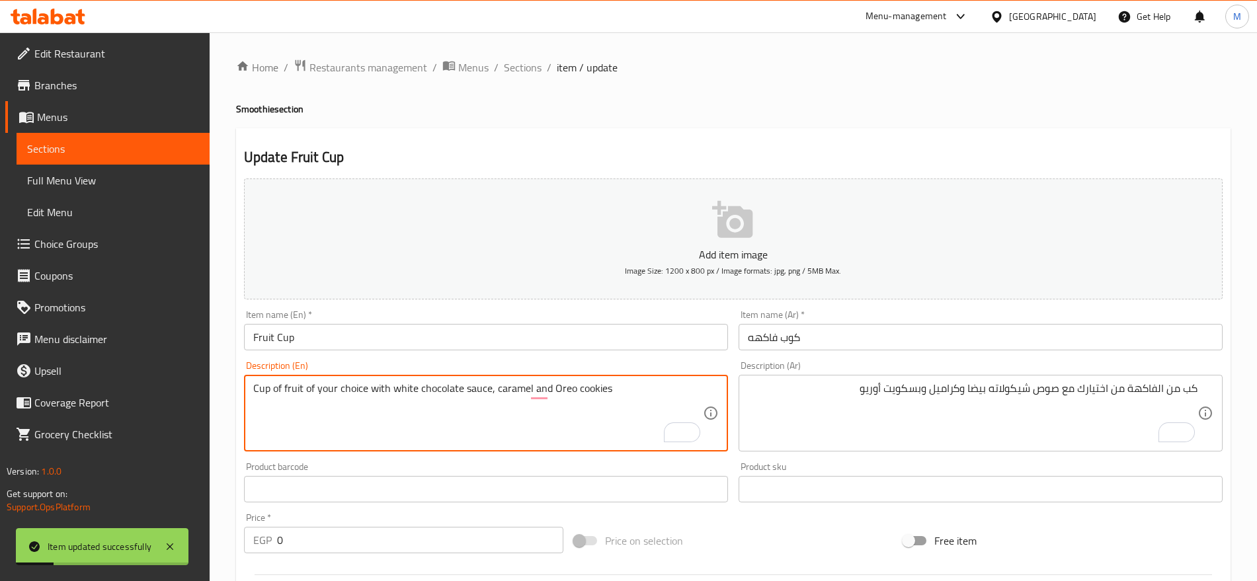
scroll to position [1, 0]
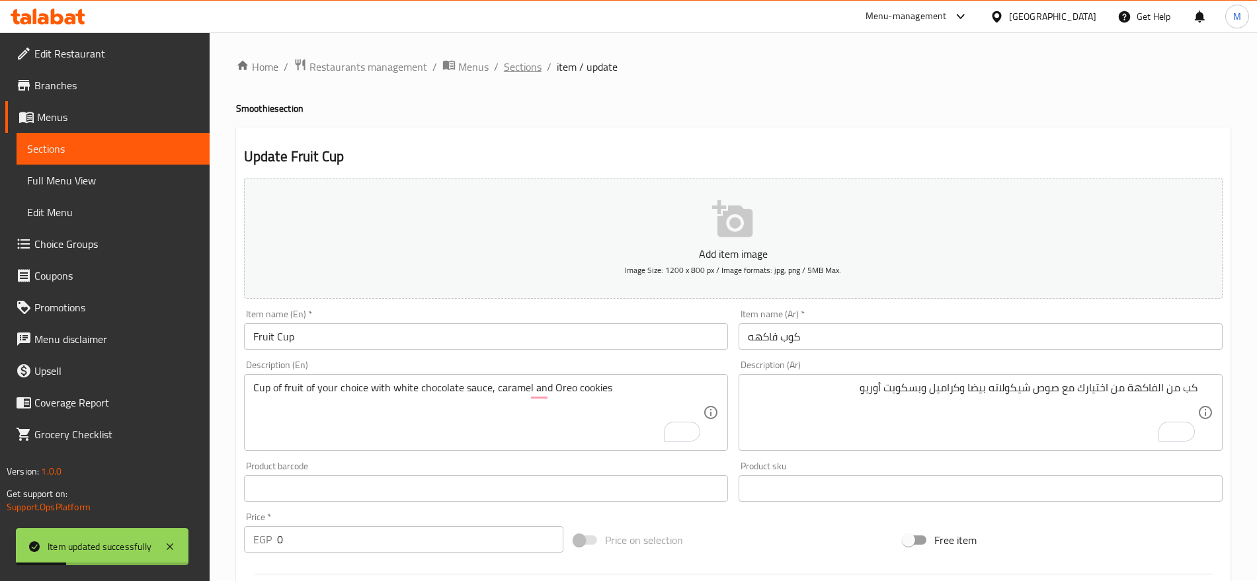
click at [529, 60] on span "Sections" at bounding box center [523, 67] width 38 height 16
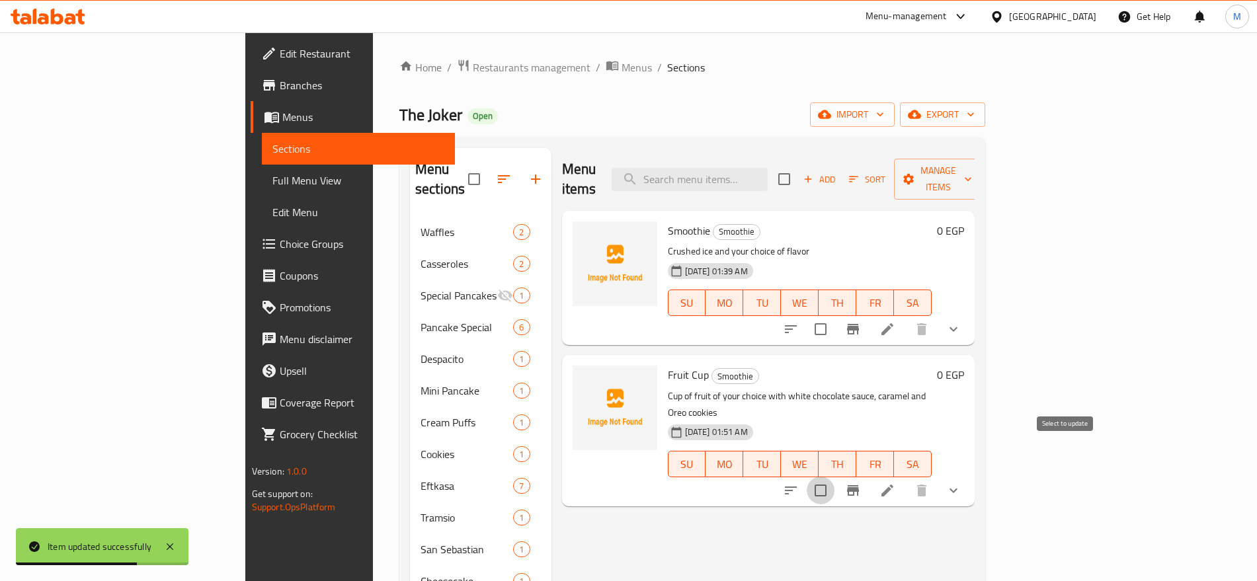
click at [834, 477] on input "checkbox" at bounding box center [820, 491] width 28 height 28
click at [982, 159] on button "Manage items" at bounding box center [938, 179] width 89 height 41
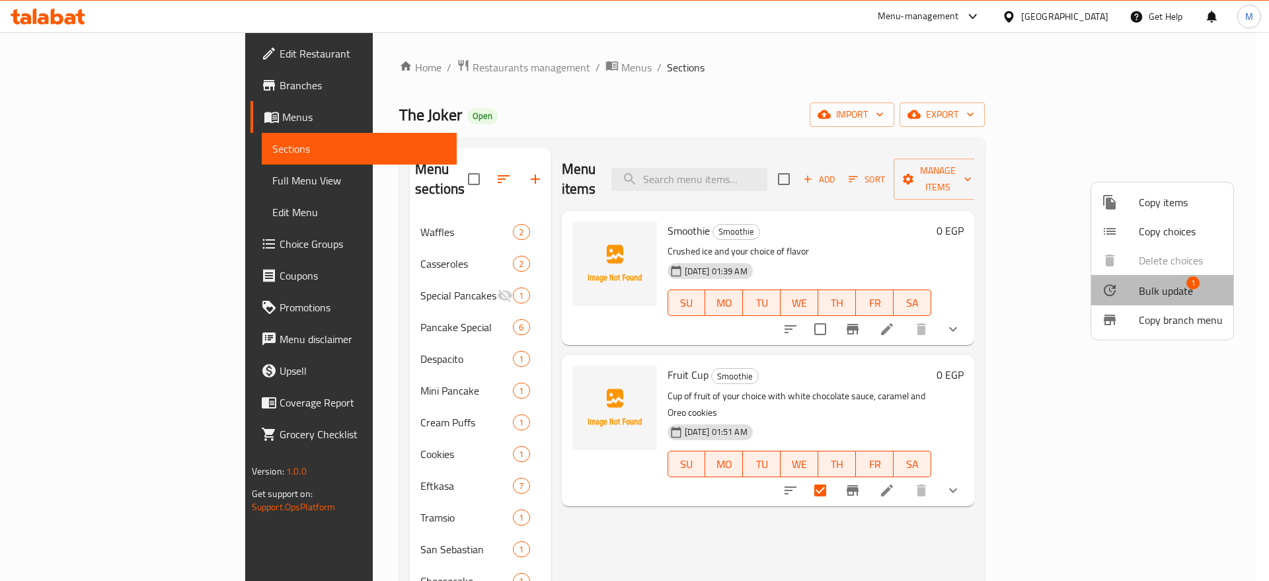
click at [1123, 280] on li "Bulk update 1" at bounding box center [1162, 290] width 142 height 30
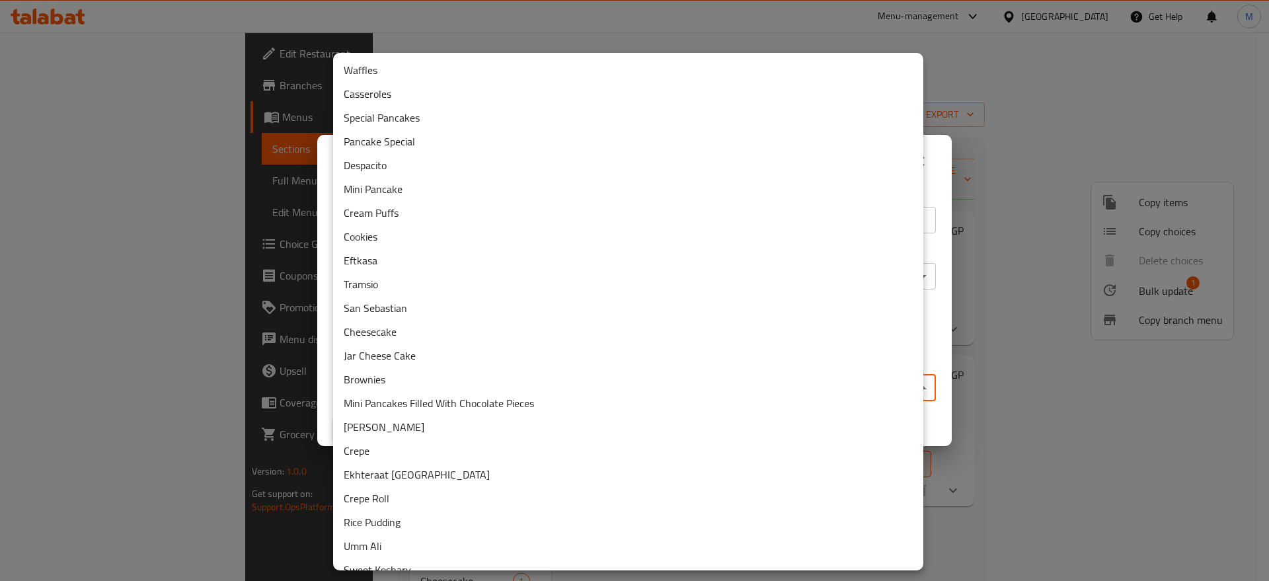
click at [826, 393] on body "​ Menu-management [GEOGRAPHIC_DATA] Get Help M Edit Restaurant Branches Menus S…" at bounding box center [634, 306] width 1269 height 549
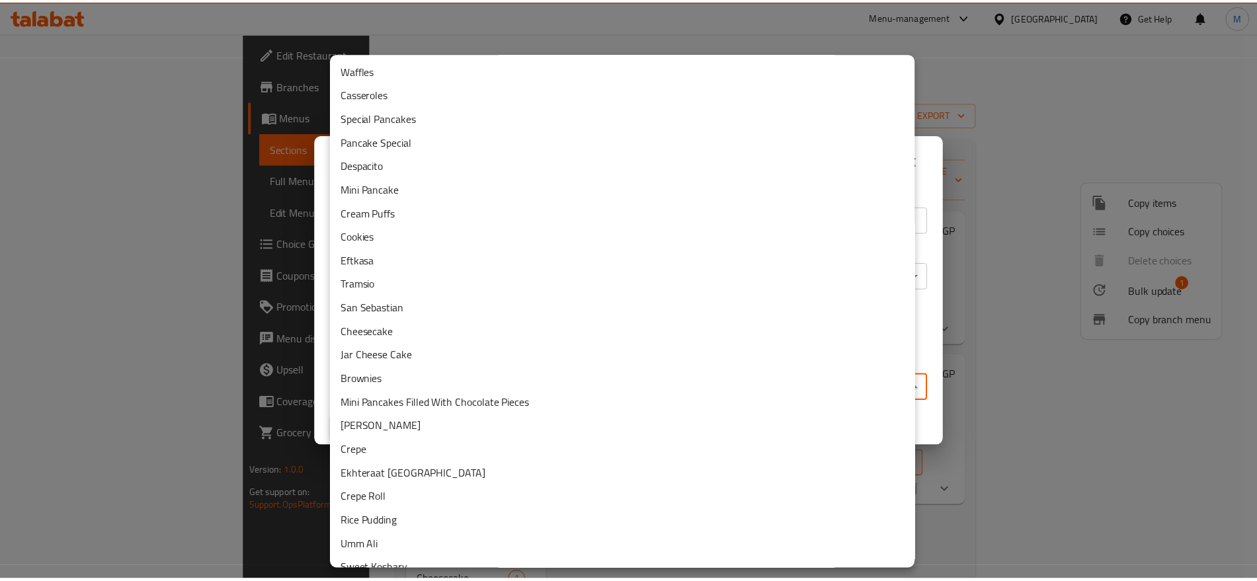
scroll to position [421, 0]
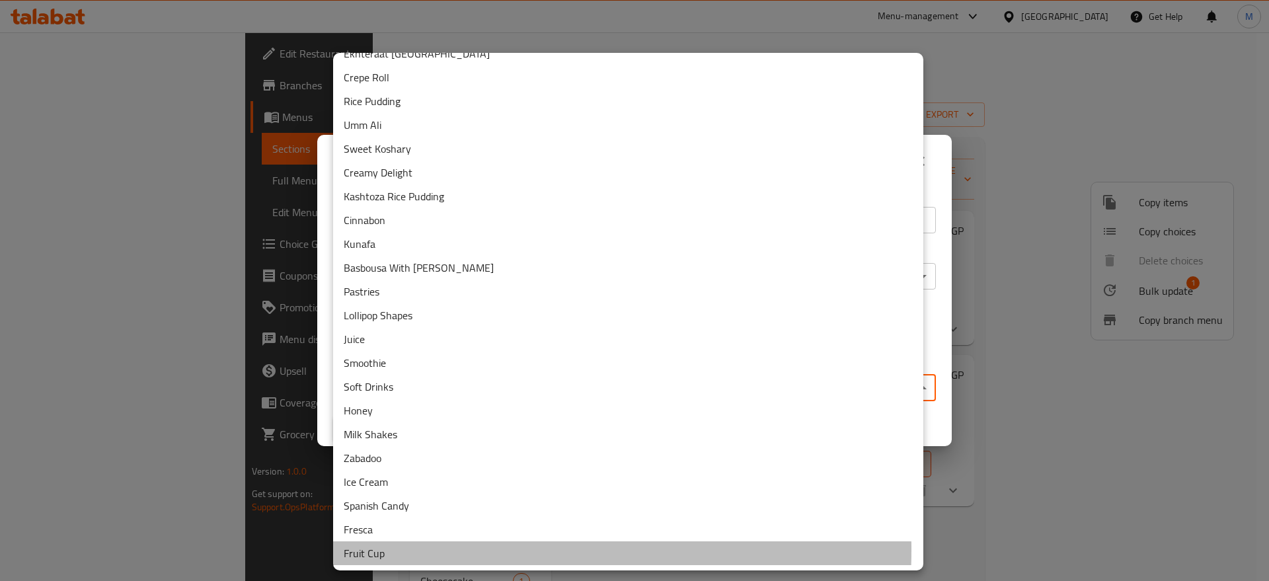
click at [417, 550] on li "Fruit Cup" at bounding box center [628, 553] width 590 height 24
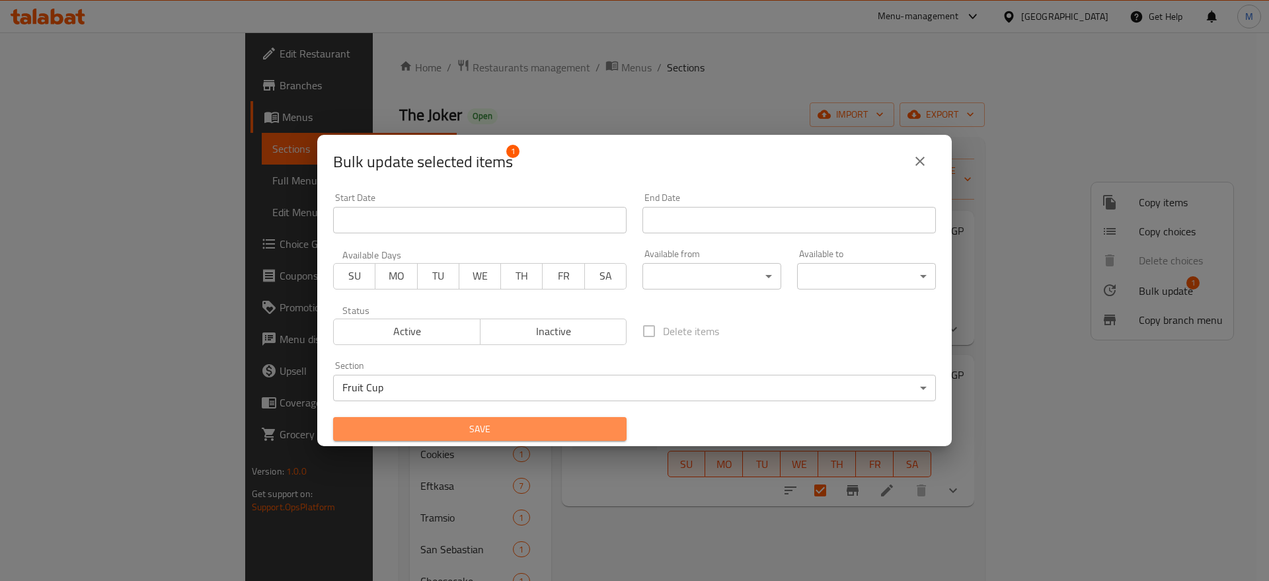
click at [536, 423] on span "Save" at bounding box center [480, 429] width 272 height 17
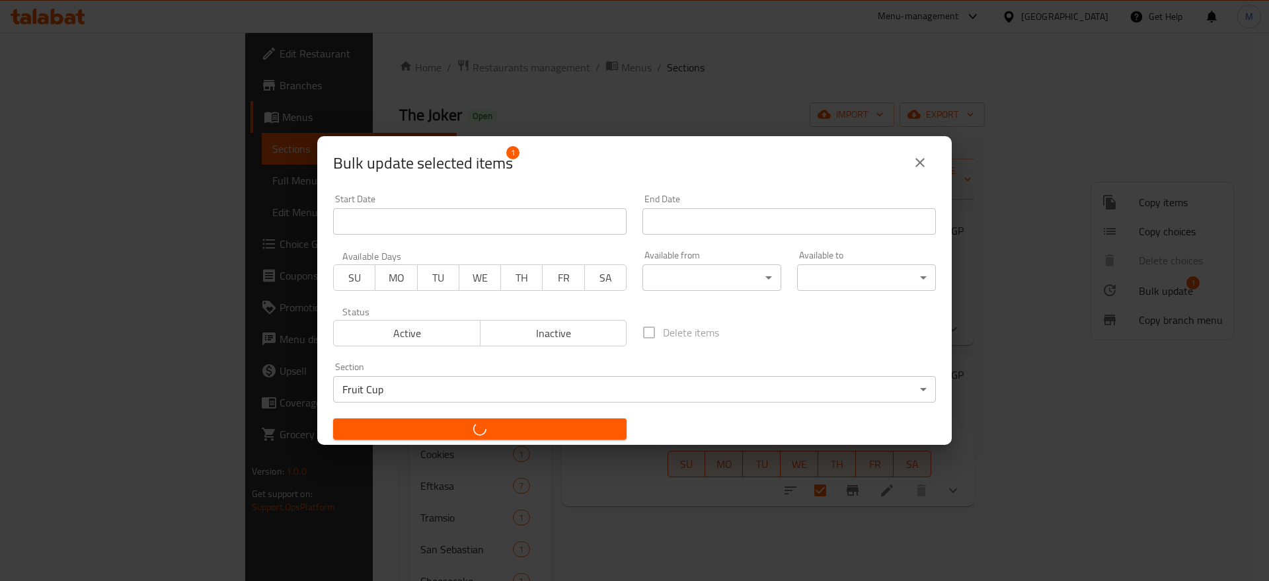
checkbox input "false"
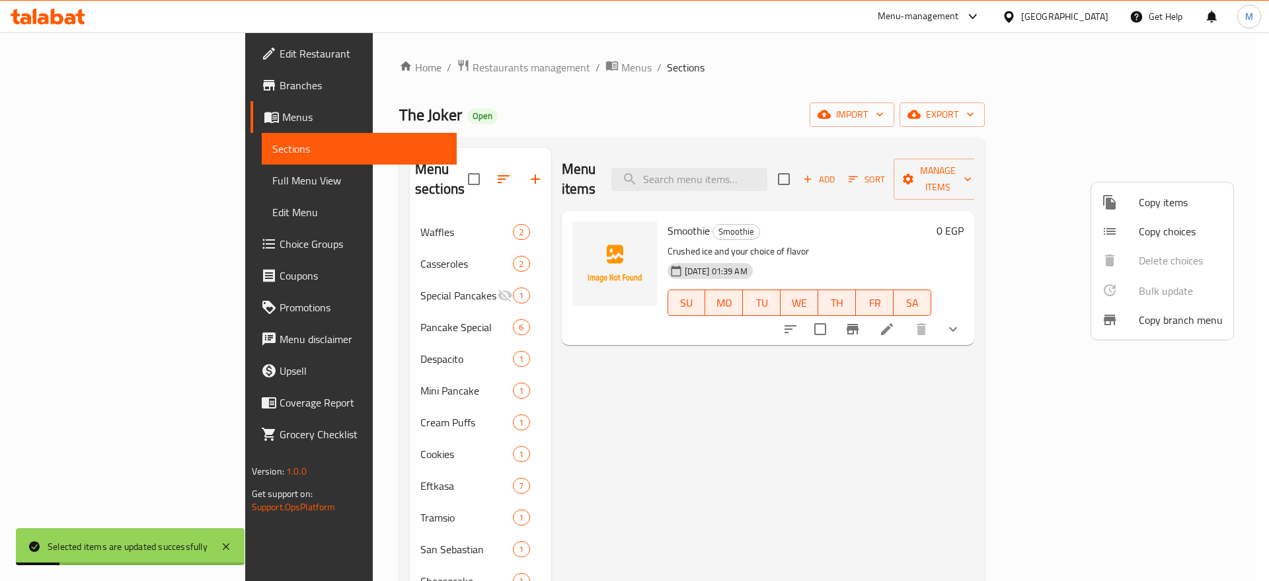
click at [541, 491] on div at bounding box center [634, 290] width 1269 height 581
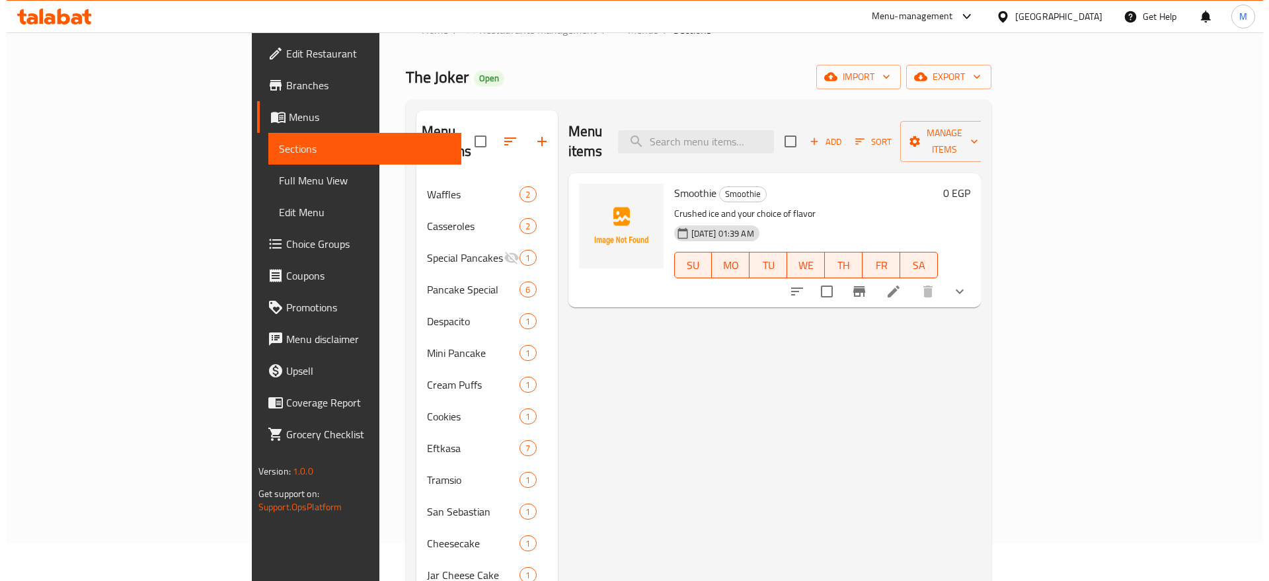
scroll to position [0, 0]
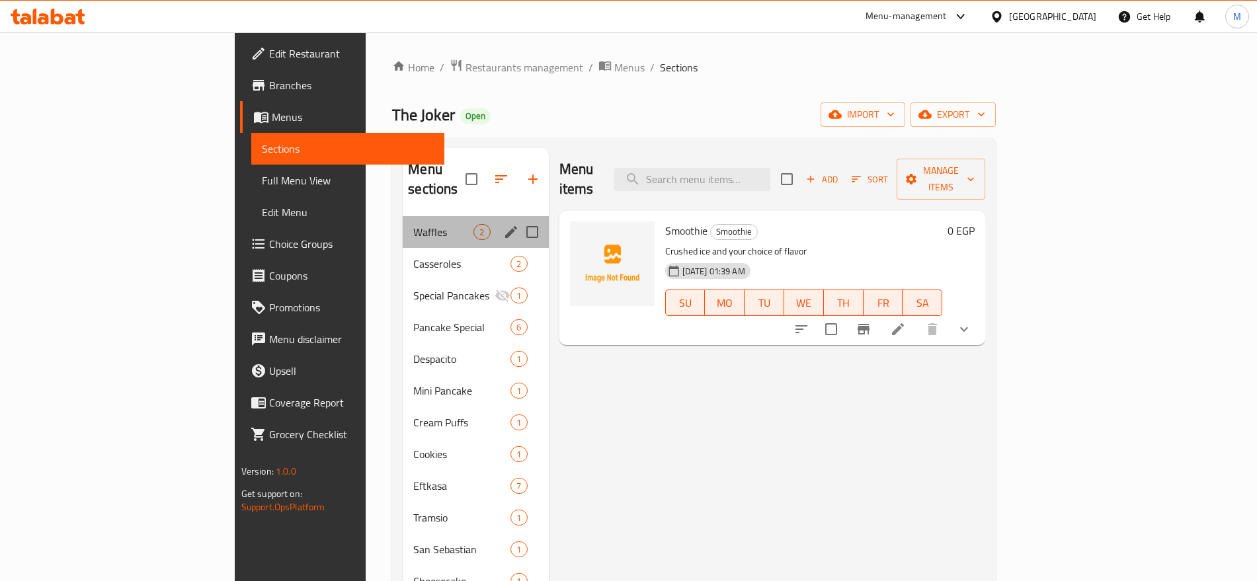
click at [403, 225] on div "Waffles 2" at bounding box center [475, 232] width 145 height 32
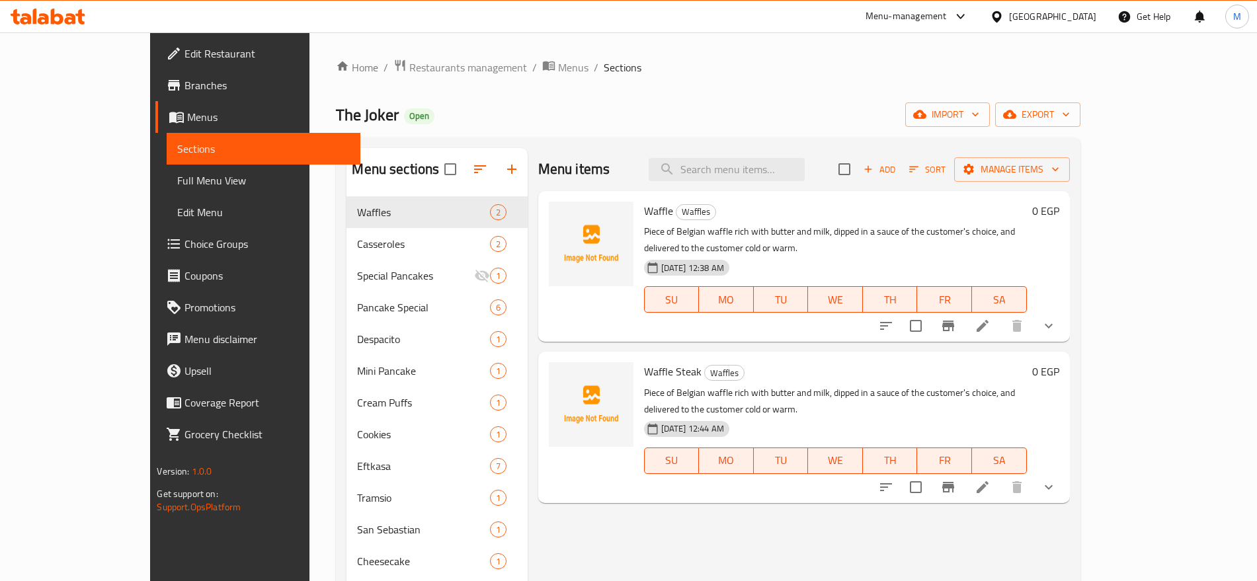
click at [1070, 117] on span "export" at bounding box center [1037, 114] width 64 height 17
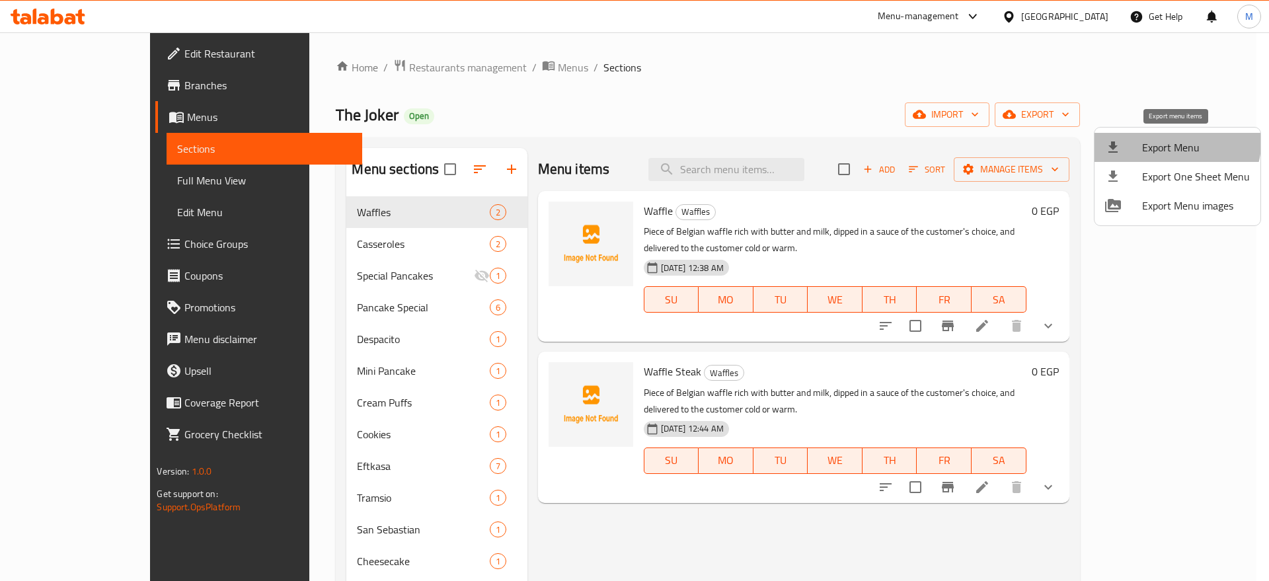
click at [1153, 139] on span "Export Menu" at bounding box center [1196, 147] width 108 height 16
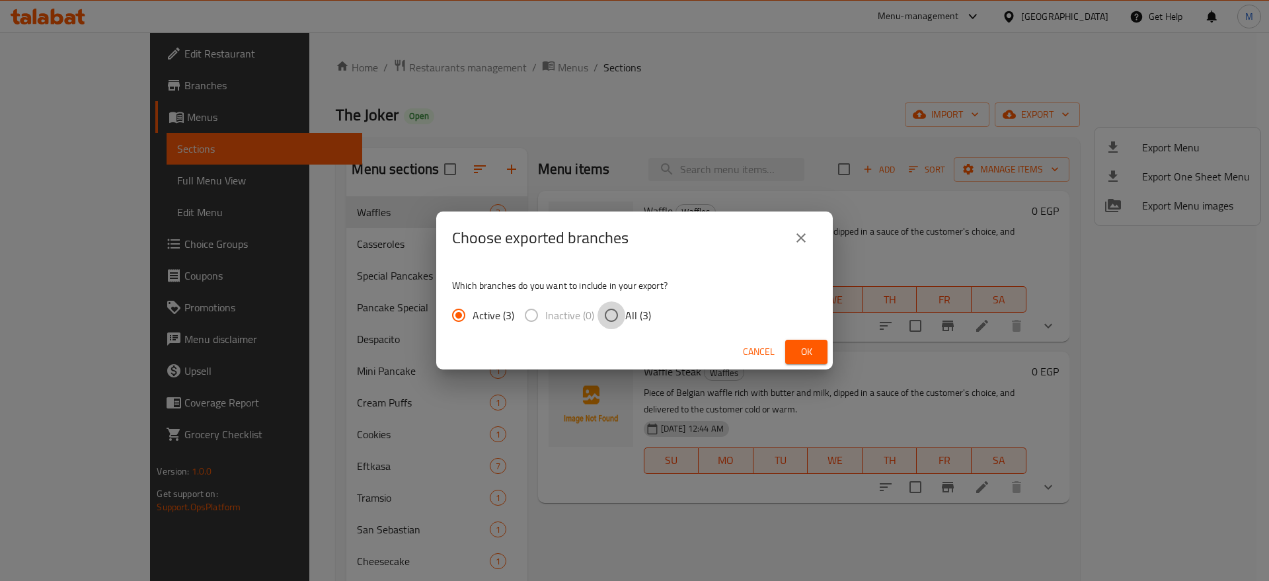
click at [617, 316] on input "All (3)" at bounding box center [612, 315] width 28 height 28
radio input "true"
click at [801, 356] on span "Ok" at bounding box center [806, 352] width 21 height 17
